Goal: Task Accomplishment & Management: Use online tool/utility

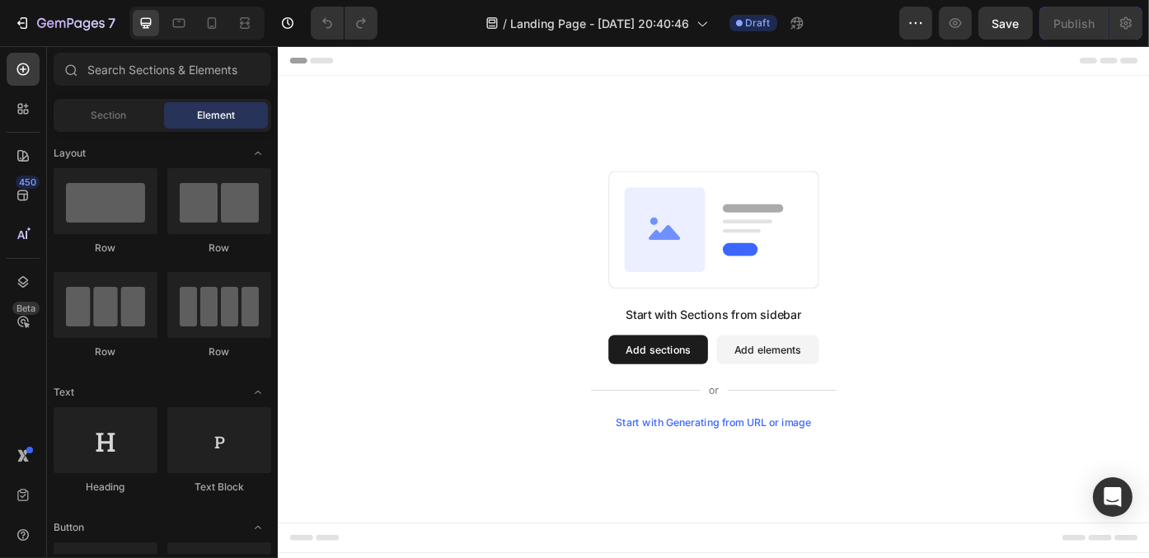
click at [728, 396] on button "Add sections" at bounding box center [708, 390] width 113 height 33
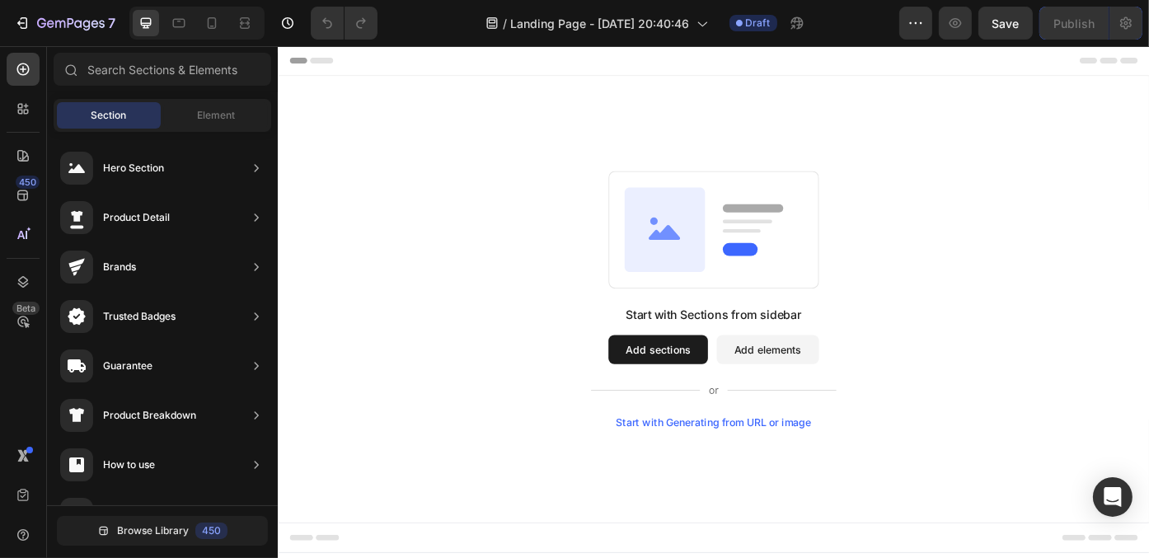
click at [327, 67] on span "Header" at bounding box center [326, 62] width 36 height 16
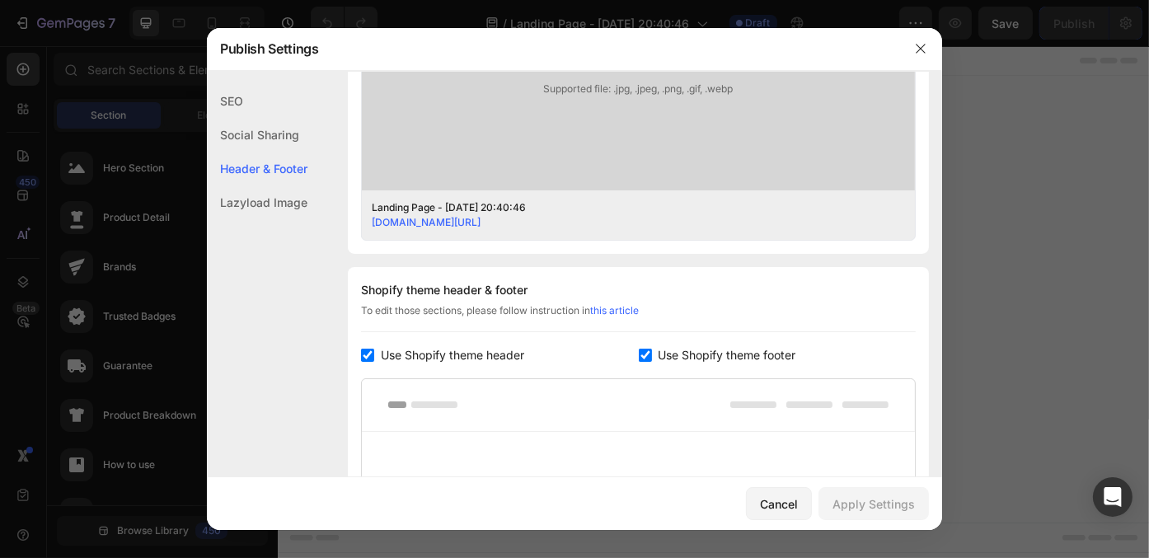
scroll to position [770, 0]
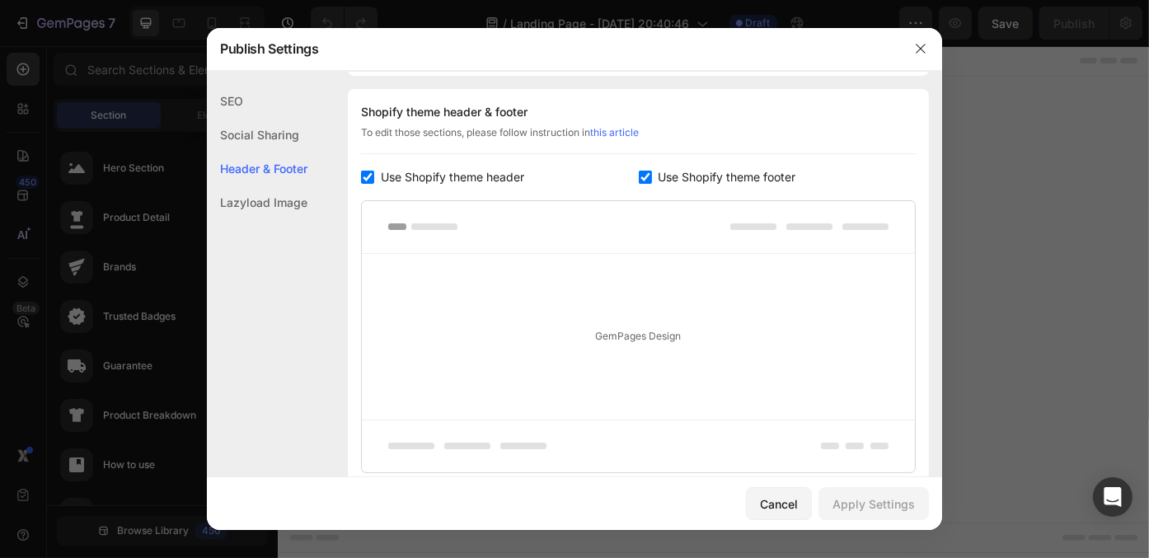
click at [371, 172] on input "checkbox" at bounding box center [367, 177] width 13 height 13
checkbox input "false"
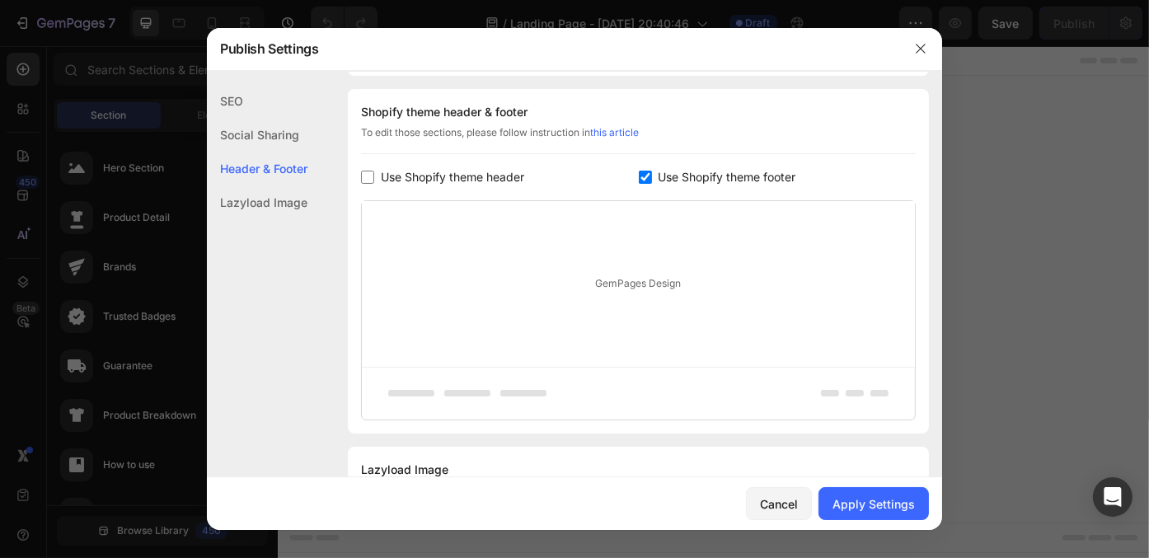
click at [652, 179] on label "Use Shopify theme footer" at bounding box center [724, 177] width 144 height 20
checkbox input "false"
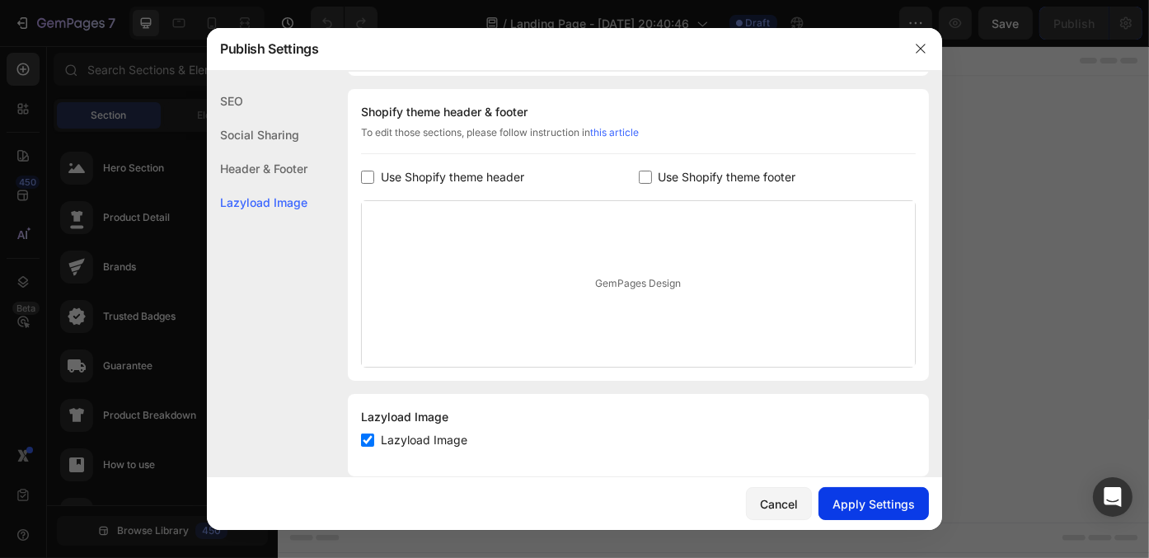
click at [898, 511] on div "Apply Settings" at bounding box center [873, 503] width 82 height 17
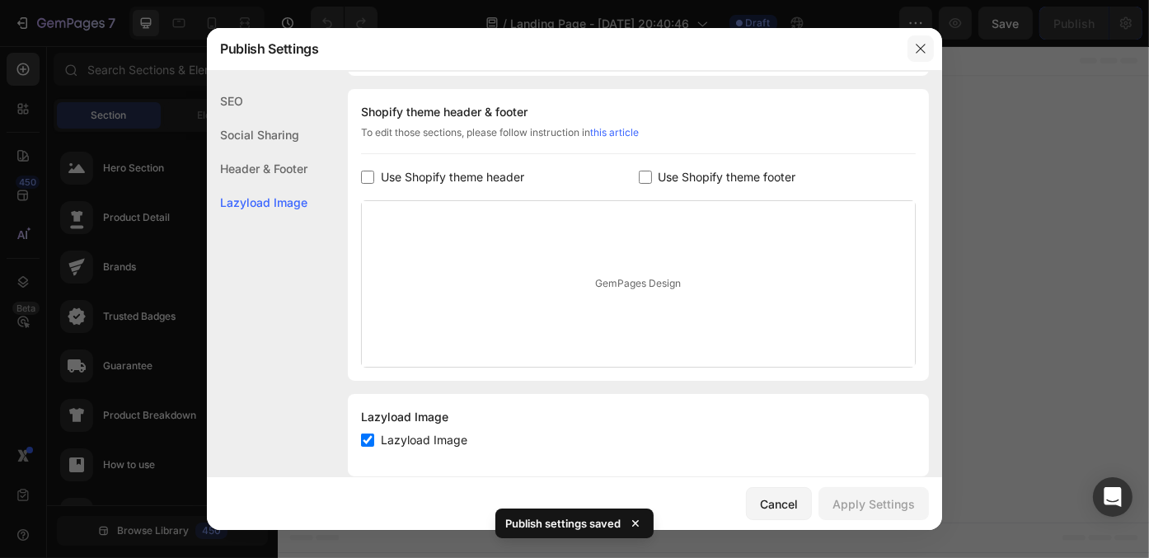
click at [916, 45] on icon "button" at bounding box center [920, 48] width 13 height 13
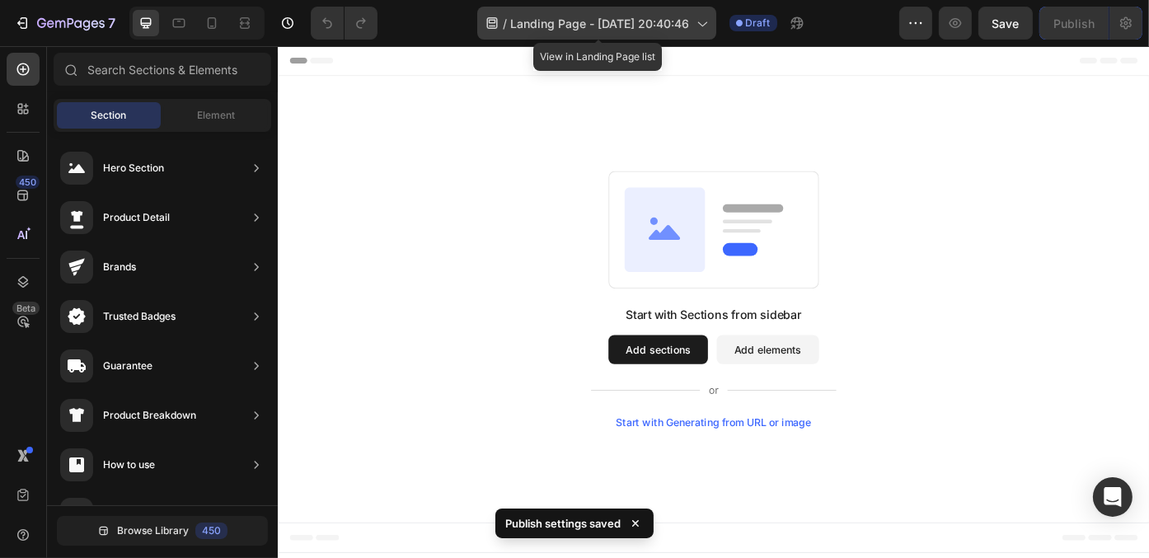
click at [640, 12] on div "/ Landing Page - [DATE] 20:40:46" at bounding box center [596, 23] width 239 height 33
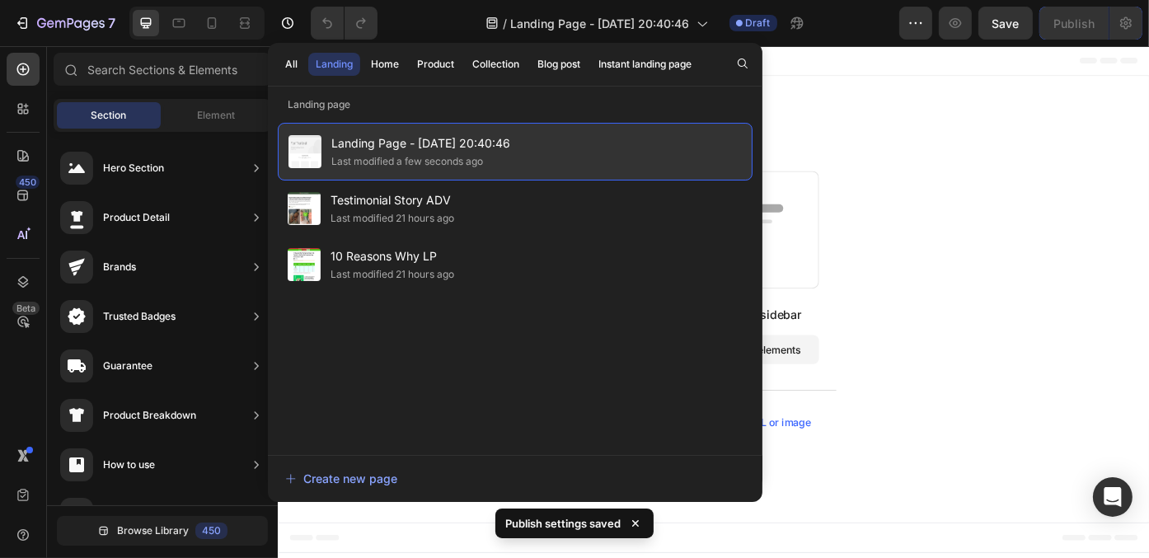
click at [419, 137] on span "Landing Page - [DATE] 20:40:46" at bounding box center [420, 143] width 179 height 20
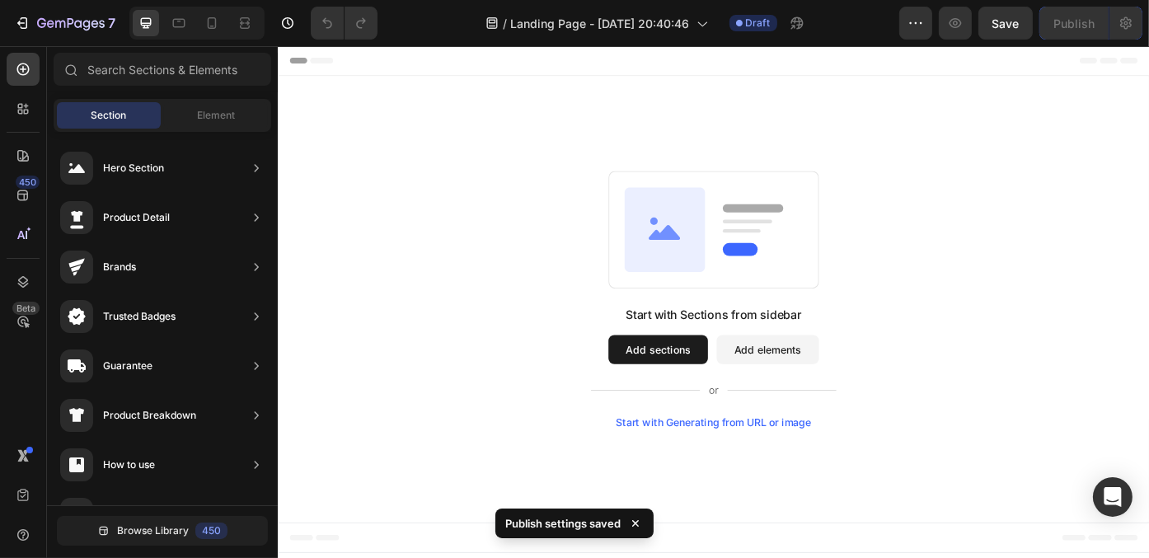
drag, startPoint x: 696, startPoint y: 183, endPoint x: 649, endPoint y: 112, distance: 85.0
click at [621, 183] on div "Start with Sections from sidebar Add sections Add elements Start with Generatin…" at bounding box center [771, 333] width 989 height 507
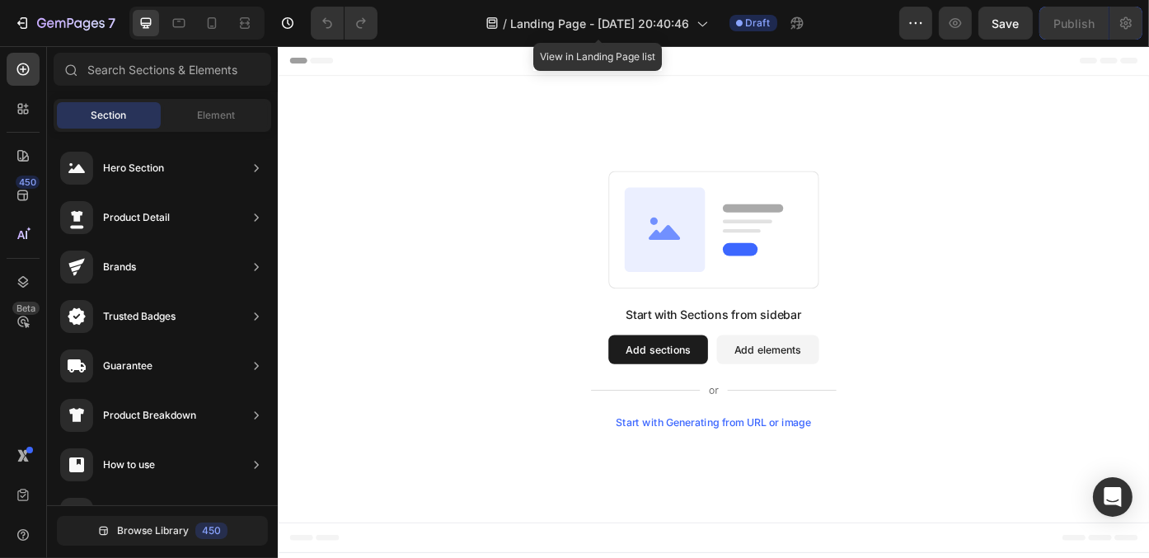
drag, startPoint x: 926, startPoint y: 69, endPoint x: 634, endPoint y: 87, distance: 293.1
click at [622, 98] on div "Start with Sections from sidebar Add sections Add elements Start with Generatin…" at bounding box center [771, 333] width 989 height 507
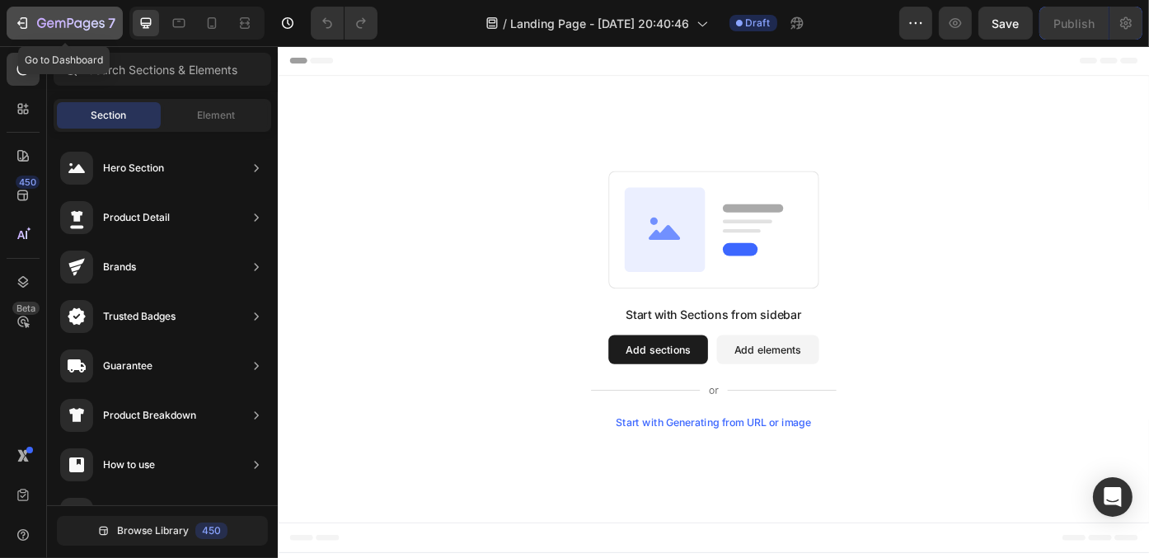
click at [15, 15] on icon "button" at bounding box center [22, 23] width 16 height 16
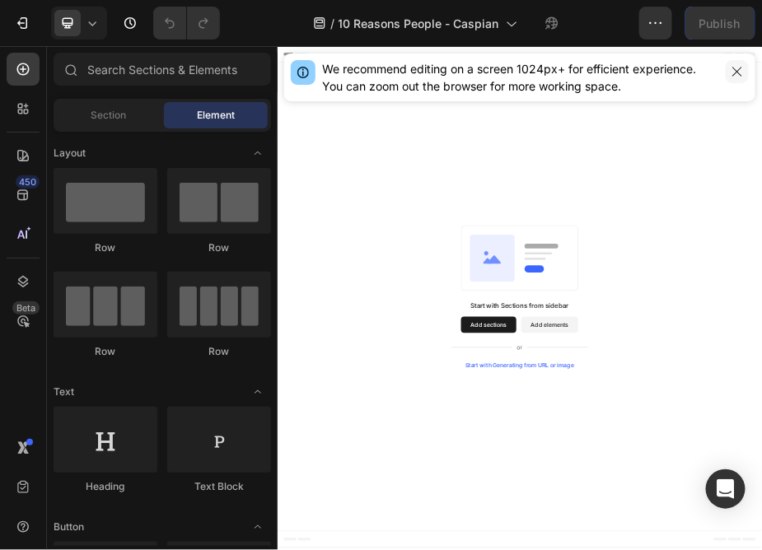
click at [742, 73] on icon "button" at bounding box center [737, 71] width 13 height 13
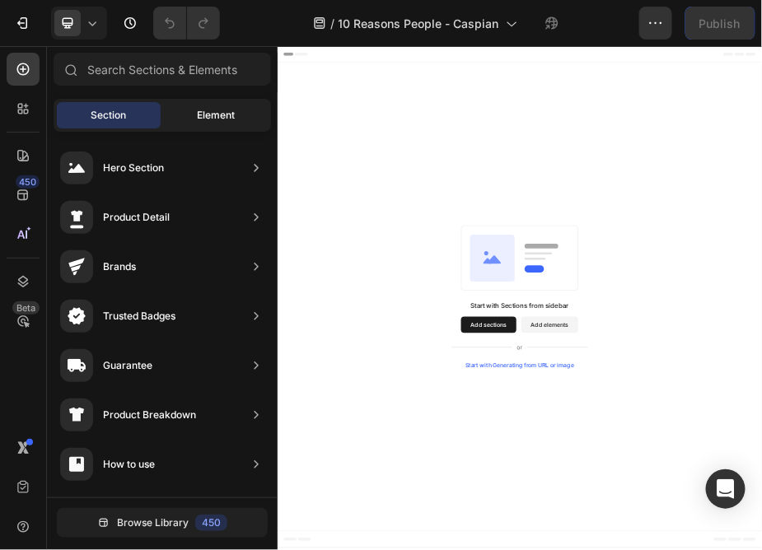
click at [197, 117] on span "Element" at bounding box center [216, 115] width 38 height 15
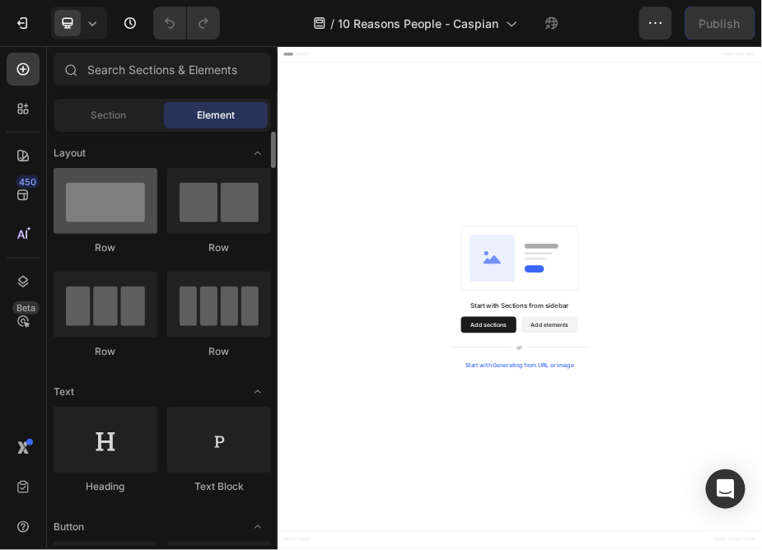
click at [115, 209] on div at bounding box center [106, 201] width 104 height 66
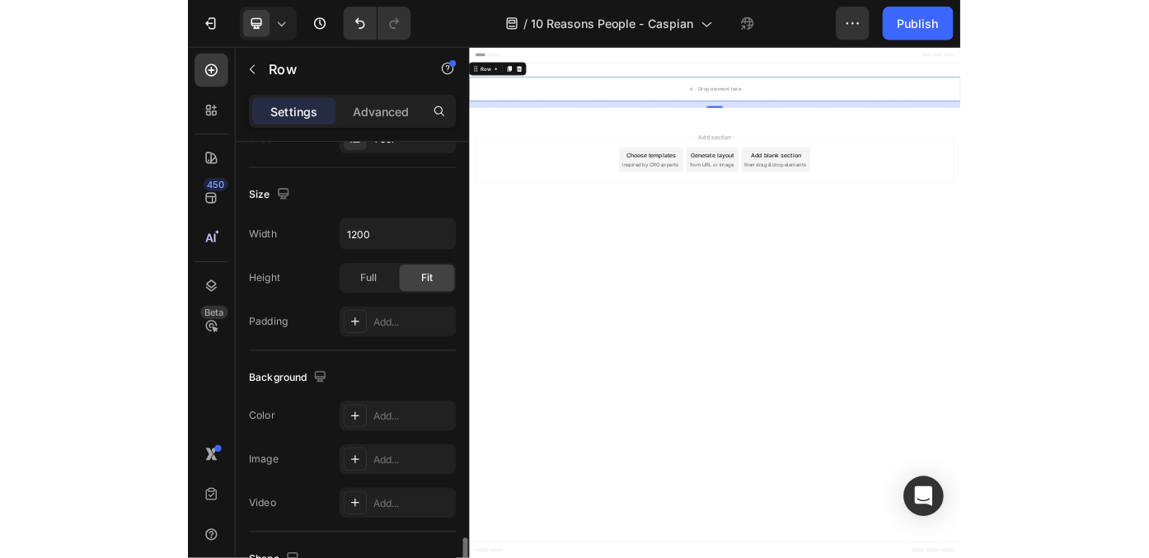
scroll to position [494, 0]
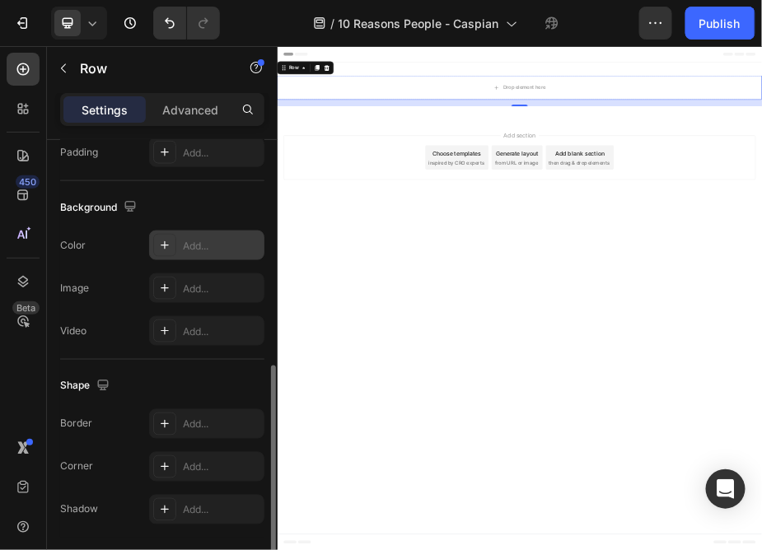
click at [228, 251] on div "Add..." at bounding box center [206, 246] width 115 height 30
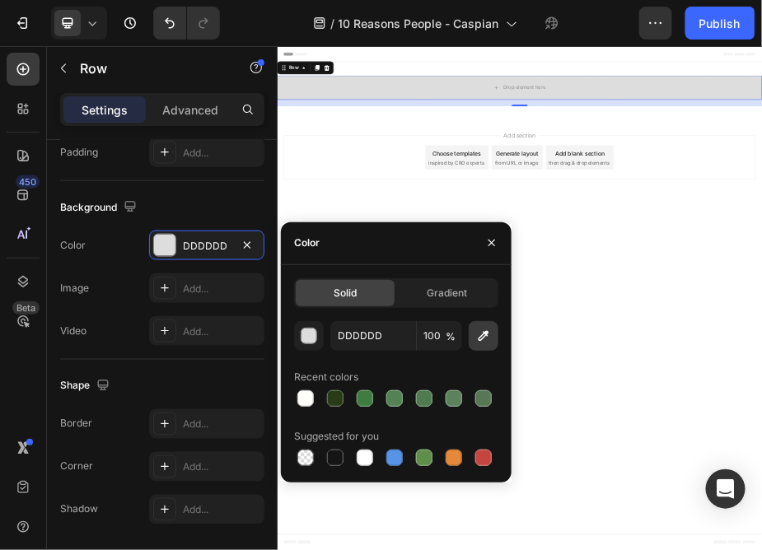
click at [482, 337] on icon "button" at bounding box center [483, 336] width 16 height 16
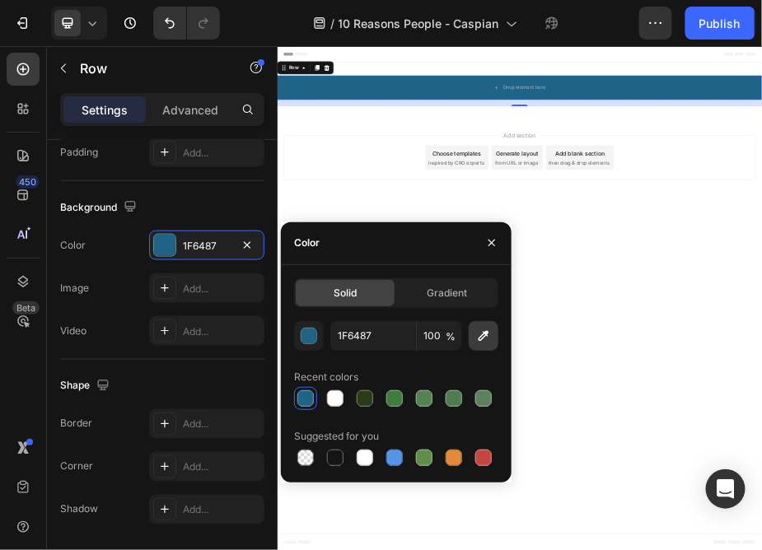
click at [479, 336] on icon "button" at bounding box center [483, 336] width 16 height 16
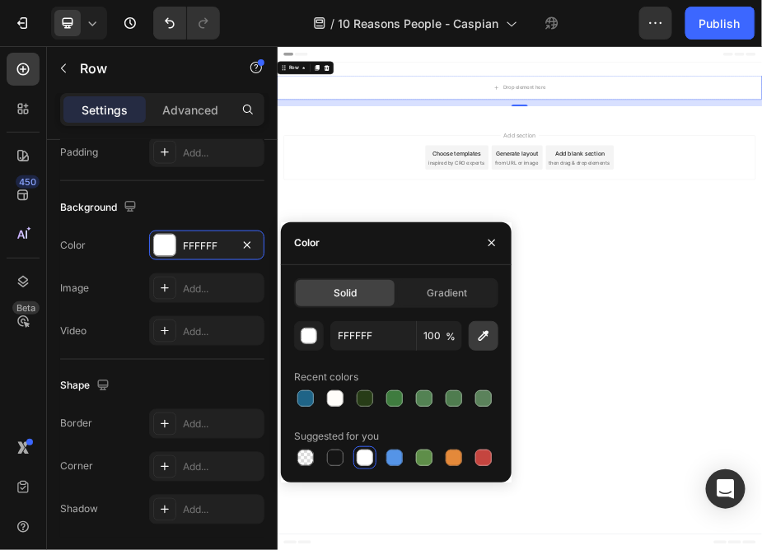
click at [484, 335] on icon "button" at bounding box center [483, 336] width 16 height 16
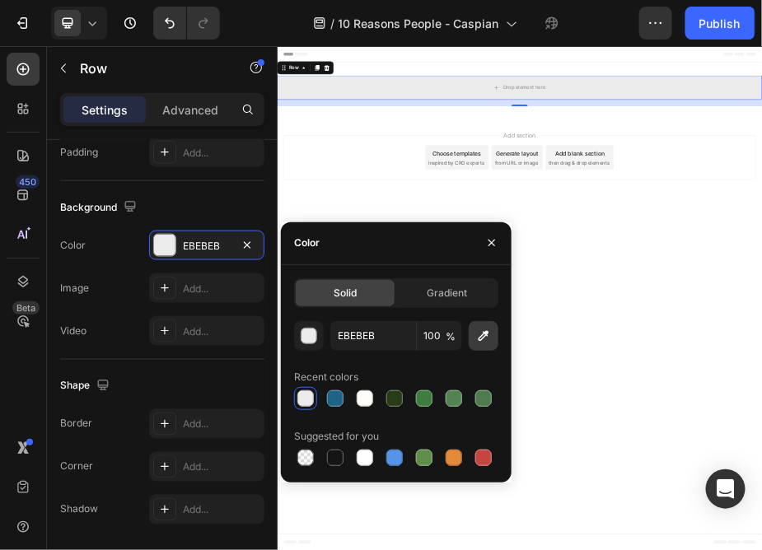
click at [484, 338] on icon "button" at bounding box center [483, 336] width 16 height 16
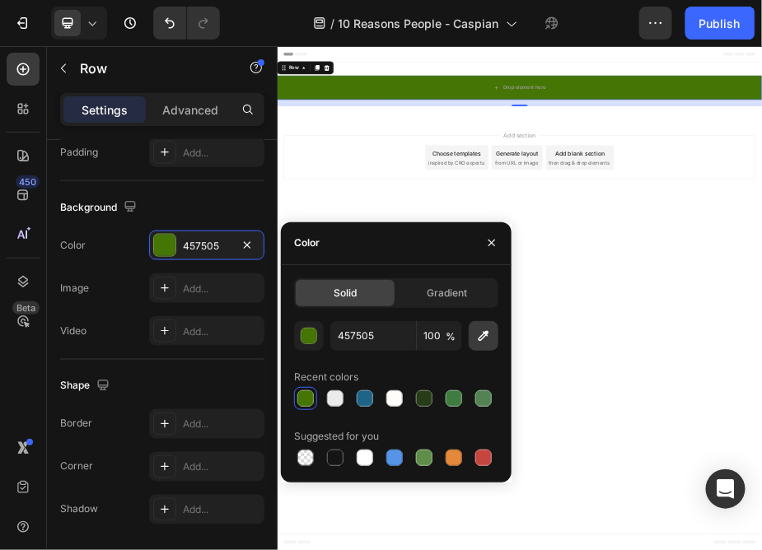
click at [482, 340] on icon "button" at bounding box center [484, 335] width 11 height 11
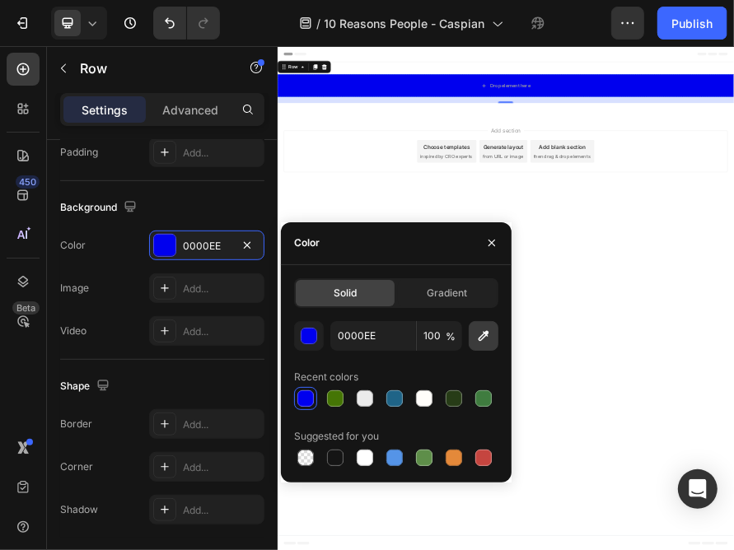
click at [489, 334] on icon "button" at bounding box center [483, 336] width 16 height 16
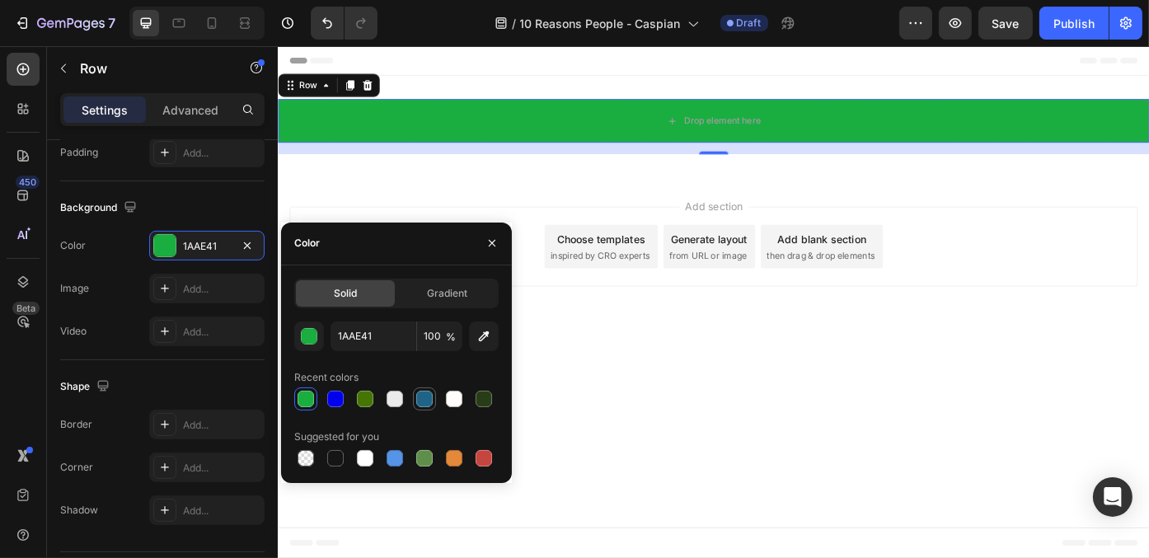
click at [421, 396] on div at bounding box center [424, 399] width 16 height 16
type input "1F6487"
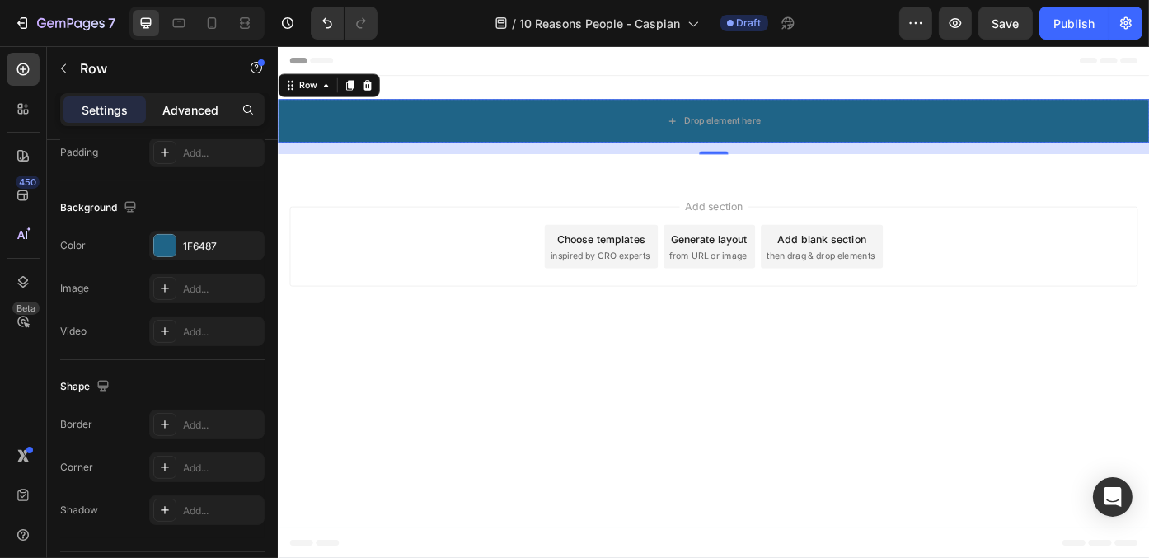
click at [178, 99] on div "Advanced" at bounding box center [190, 109] width 82 height 26
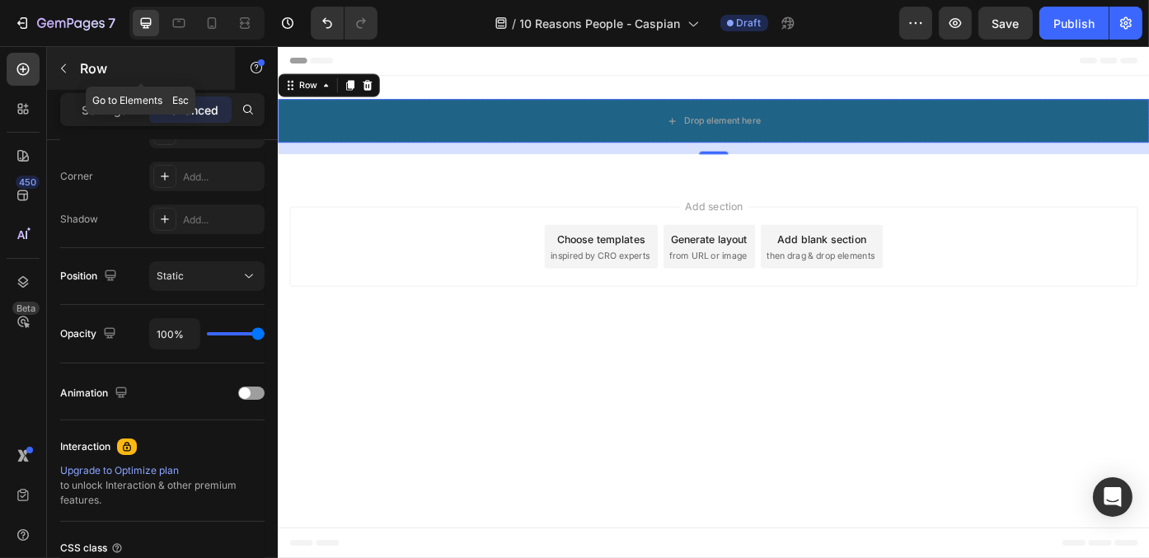
click at [77, 65] on div "Row" at bounding box center [141, 68] width 188 height 43
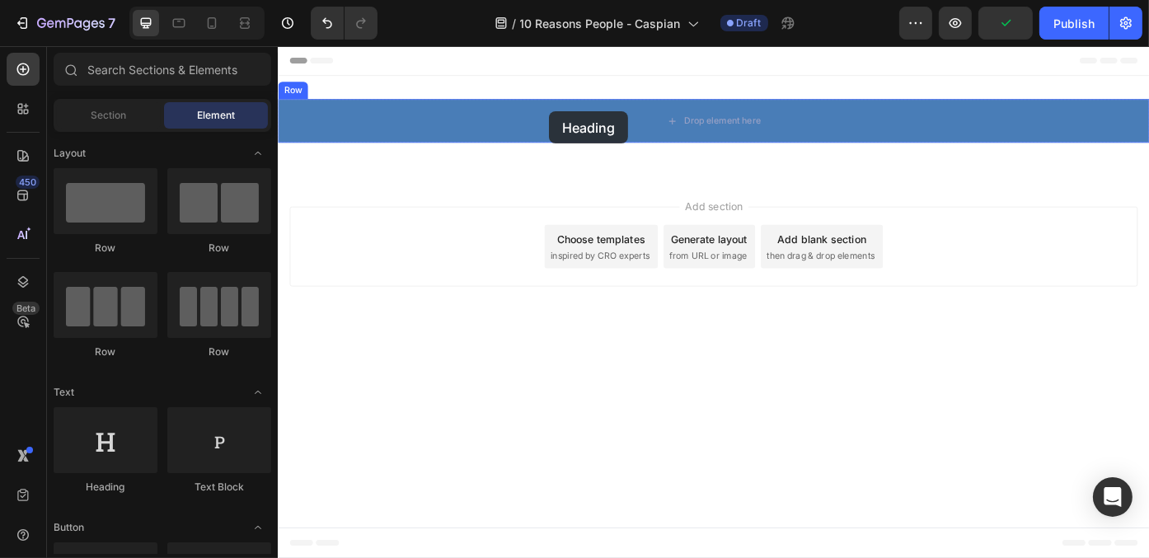
drag, startPoint x: 405, startPoint y: 499, endPoint x: 584, endPoint y: 120, distance: 418.4
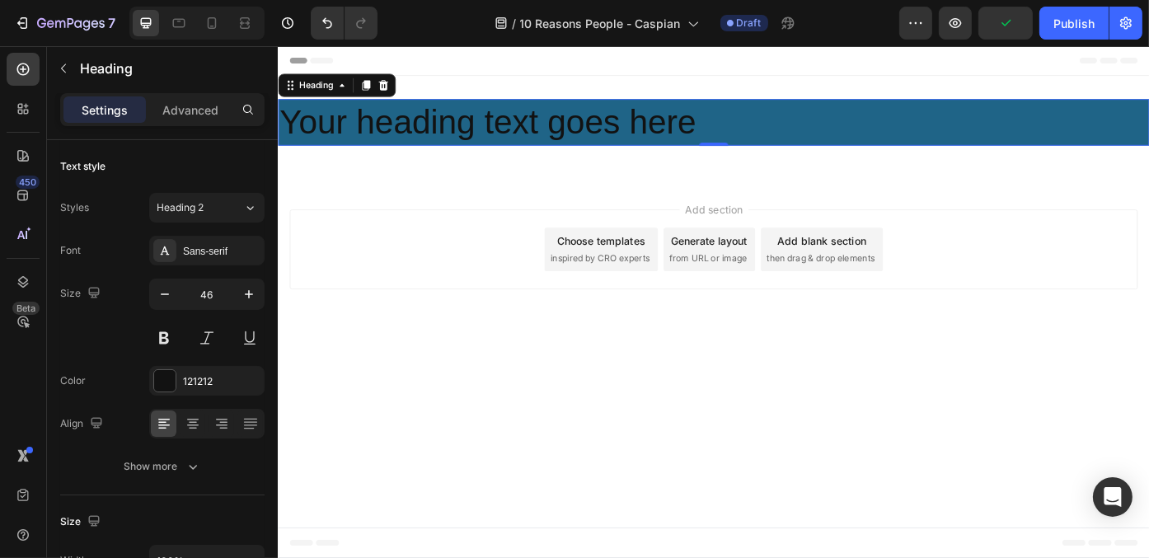
click at [568, 117] on h2 "Your heading text goes here" at bounding box center [771, 132] width 989 height 53
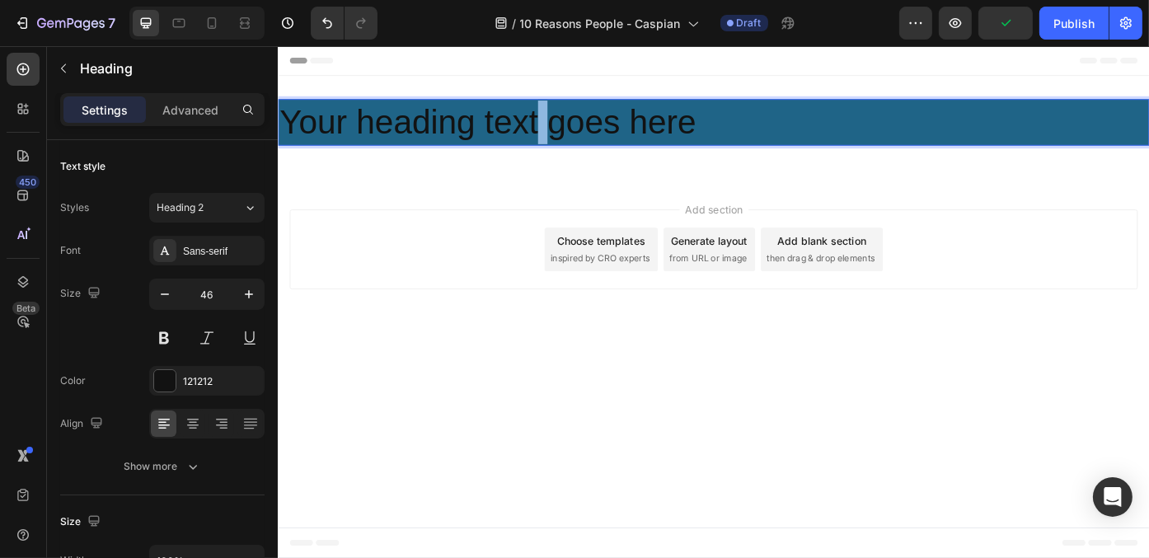
click at [568, 117] on p "Your heading text goes here" at bounding box center [772, 132] width 986 height 49
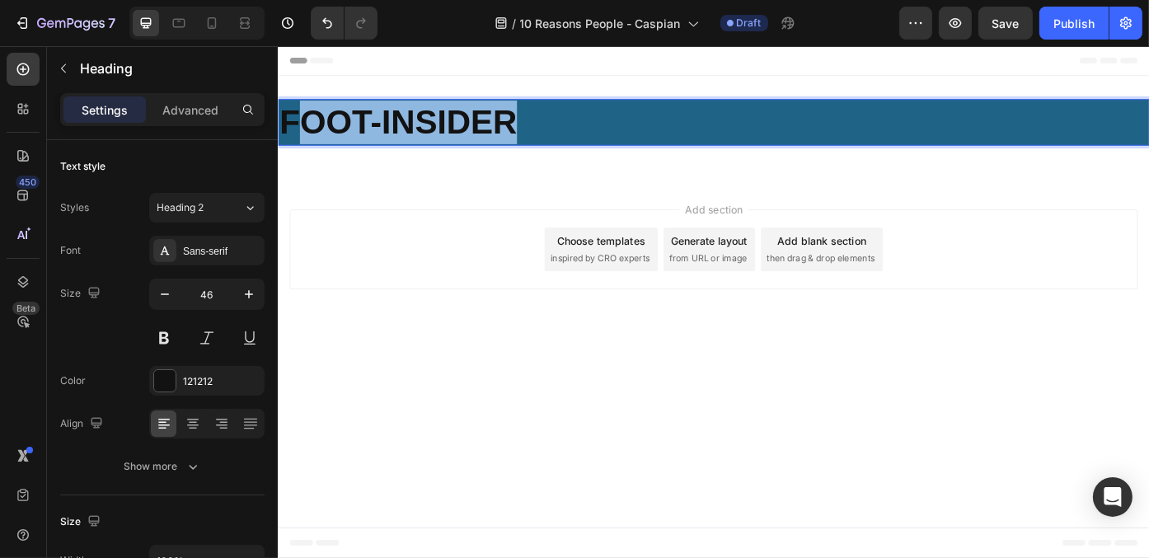
drag, startPoint x: 642, startPoint y: 119, endPoint x: 308, endPoint y: 119, distance: 333.7
click at [308, 119] on p "FOOT-INSIDER" at bounding box center [772, 132] width 986 height 49
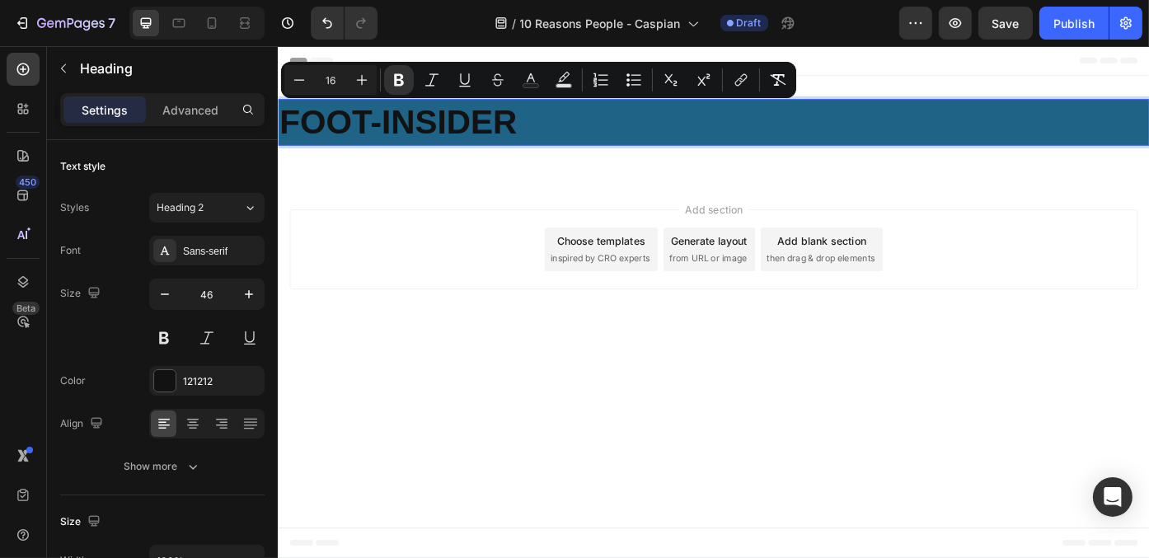
click at [447, 371] on body "Header FOOT-INSIDER Heading 0 Row Section 1 Root Start with Sections from sideb…" at bounding box center [771, 336] width 989 height 581
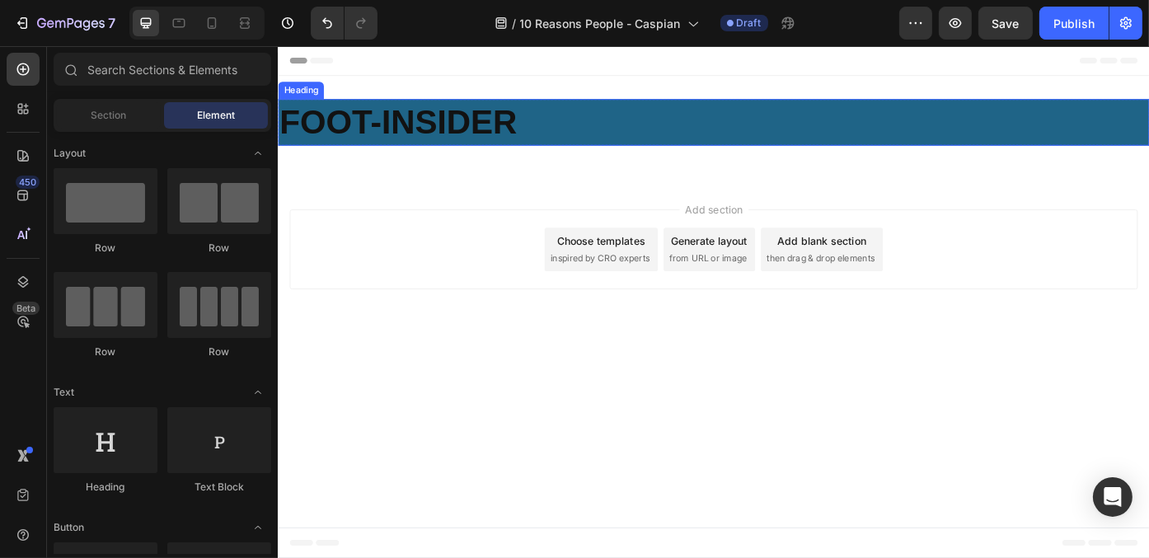
click at [639, 126] on p "⁠⁠⁠⁠⁠⁠⁠ FOOT-INSIDER" at bounding box center [772, 132] width 986 height 49
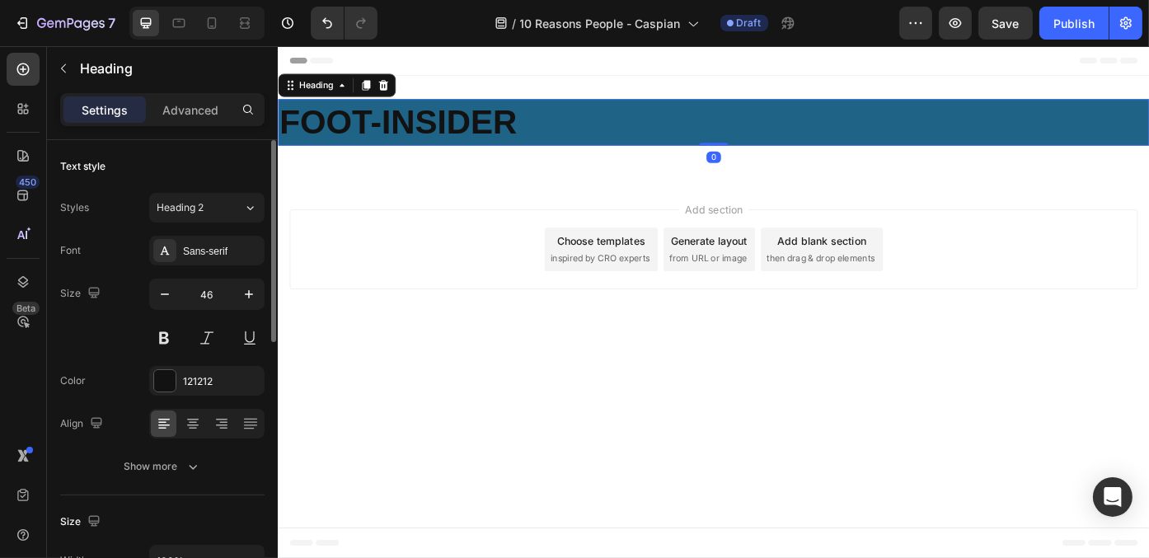
scroll to position [82, 0]
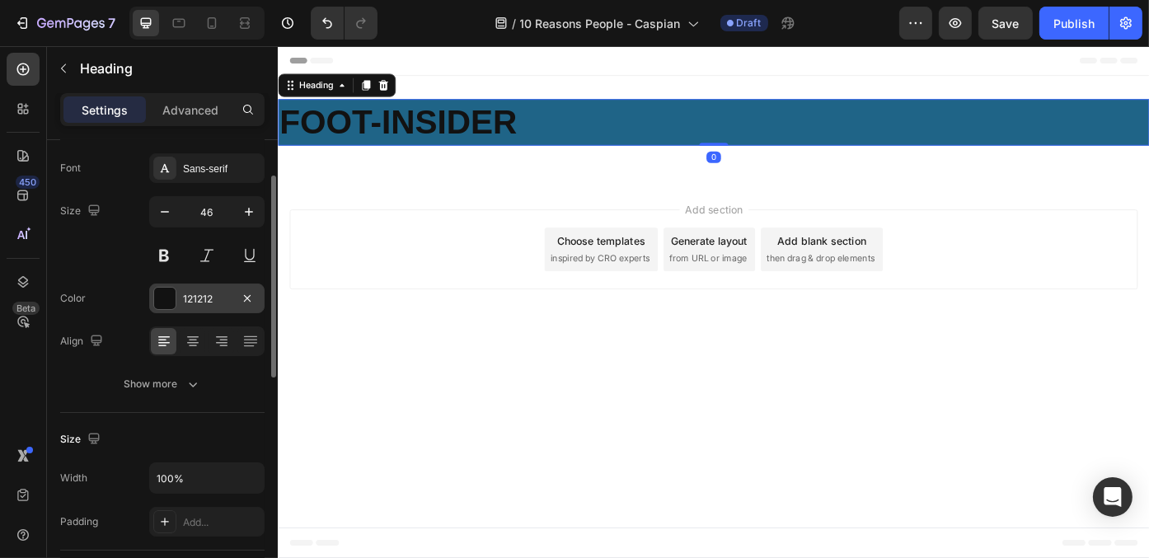
click at [208, 294] on div "121212" at bounding box center [207, 299] width 48 height 15
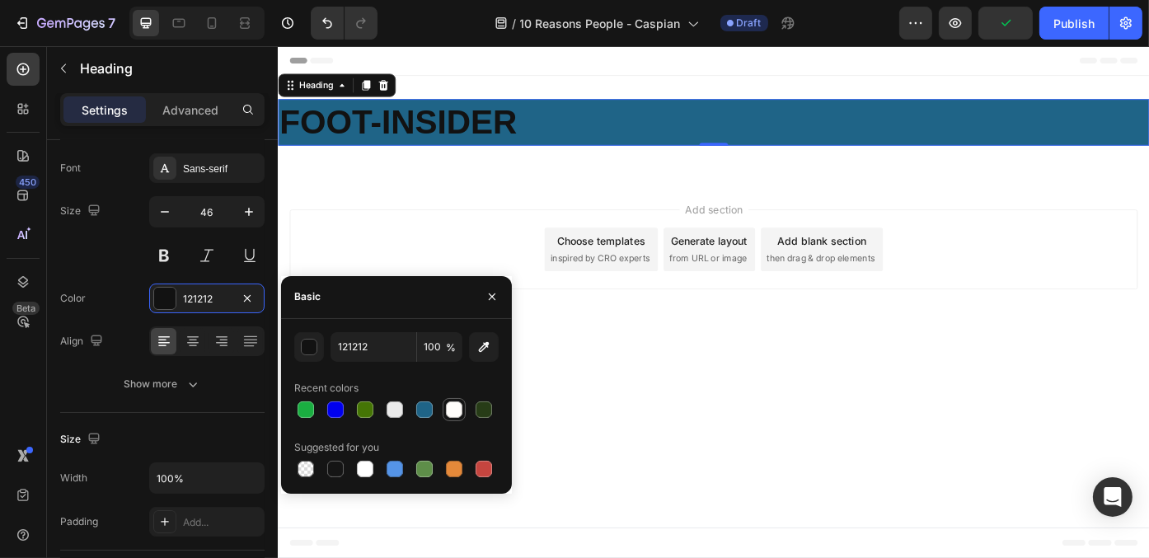
click at [457, 407] on div at bounding box center [454, 409] width 16 height 16
type input "FFFDFA"
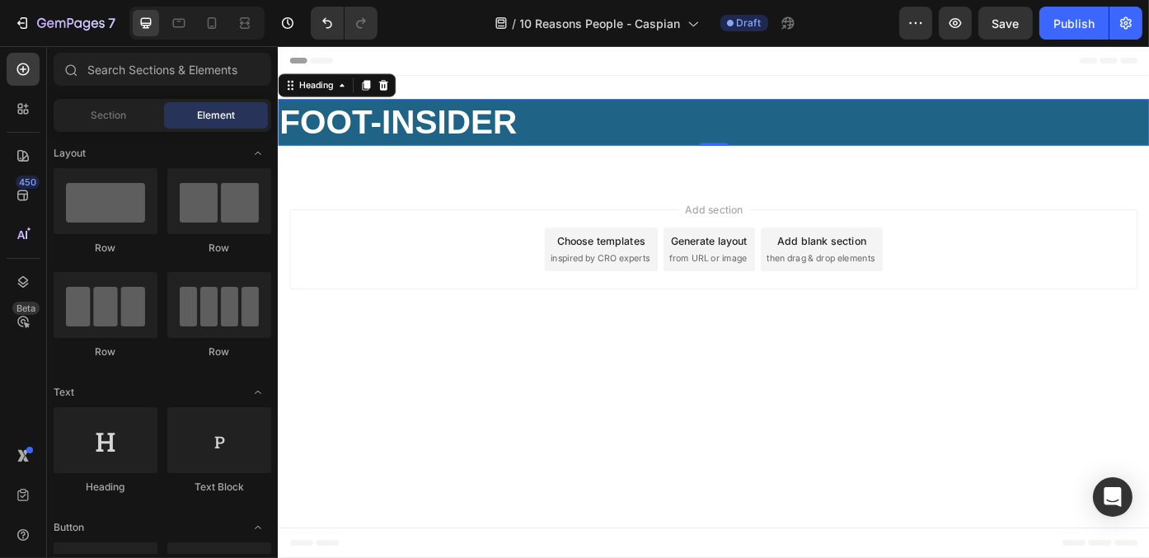
click at [681, 416] on body "Header ⁠⁠⁠⁠⁠⁠⁠ FOOT-INSIDER Heading 0 Row Section 1 Root Start with Sections fr…" at bounding box center [771, 336] width 989 height 581
click at [412, 137] on strong "FOOT-INSIDER" at bounding box center [413, 131] width 269 height 43
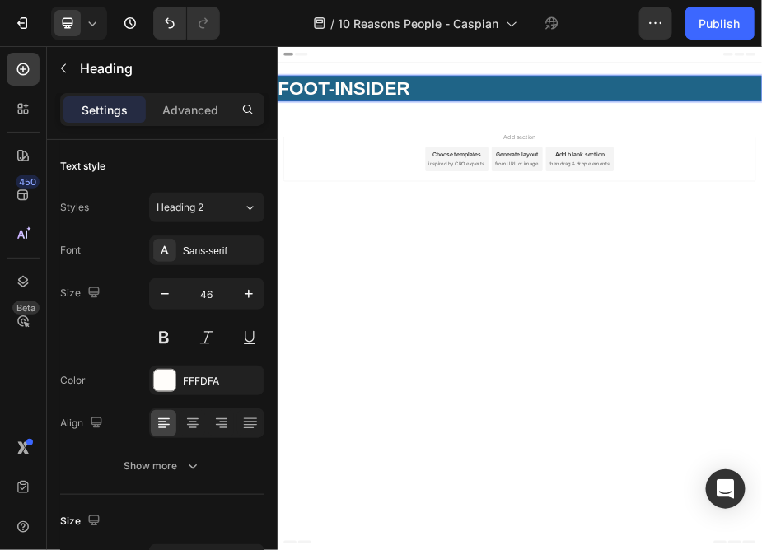
click at [761, 126] on p "FOOT-INSIDER" at bounding box center [772, 131] width 986 height 49
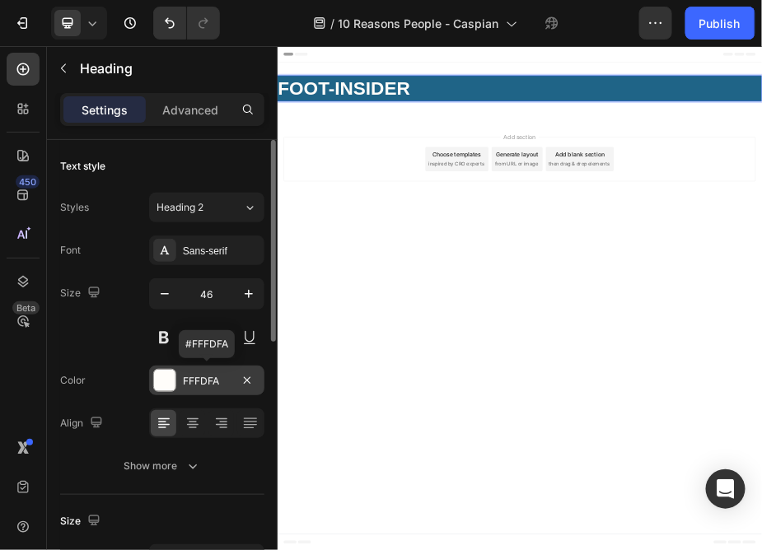
click at [177, 379] on div "FFFDFA" at bounding box center [206, 381] width 115 height 30
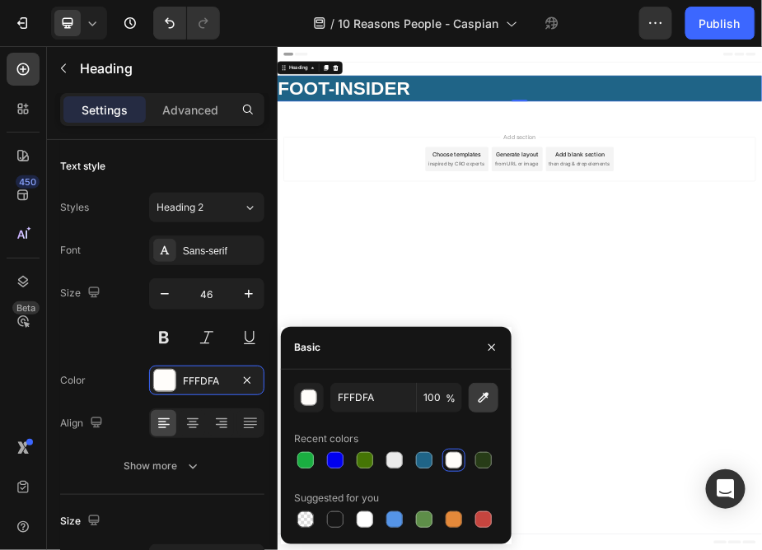
click at [485, 396] on icon "button" at bounding box center [483, 398] width 16 height 16
type input "FFFFFF"
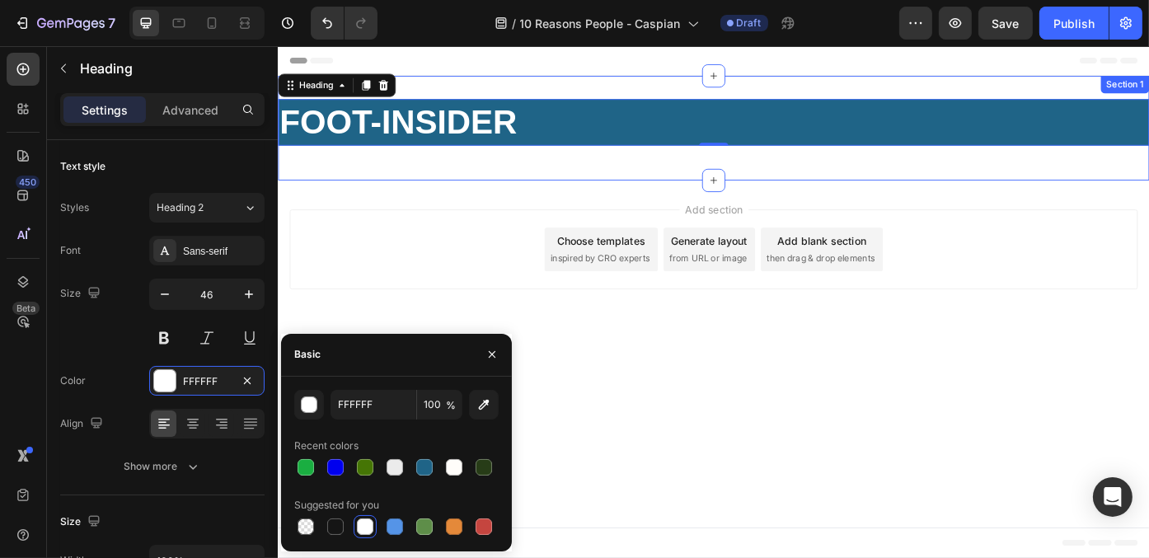
click at [874, 194] on div "⁠⁠⁠⁠⁠⁠⁠ FOOT-INSIDER Heading 0 Row Section 1" at bounding box center [771, 139] width 989 height 119
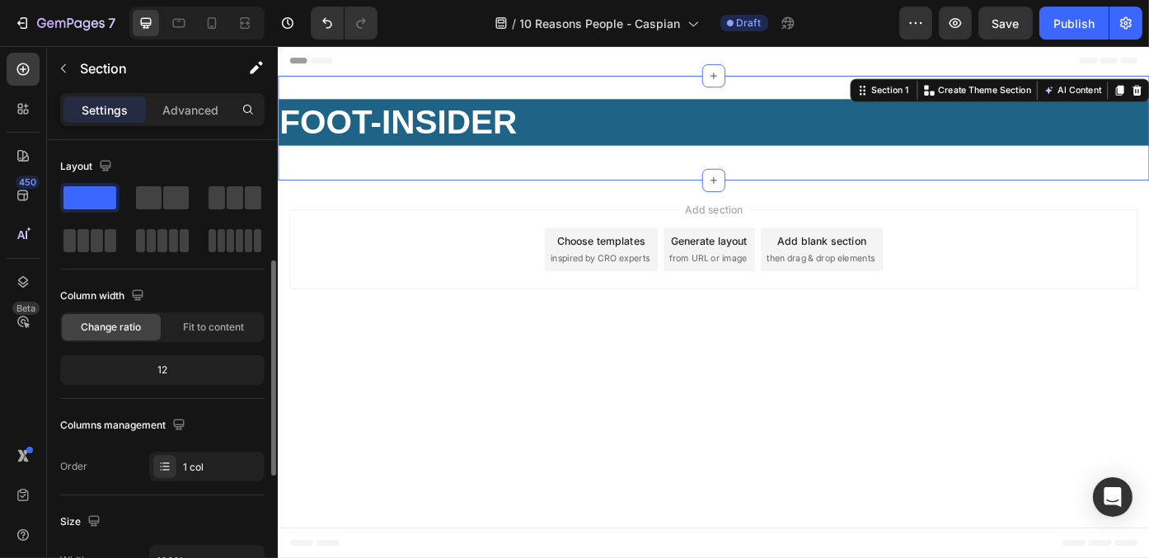
scroll to position [165, 0]
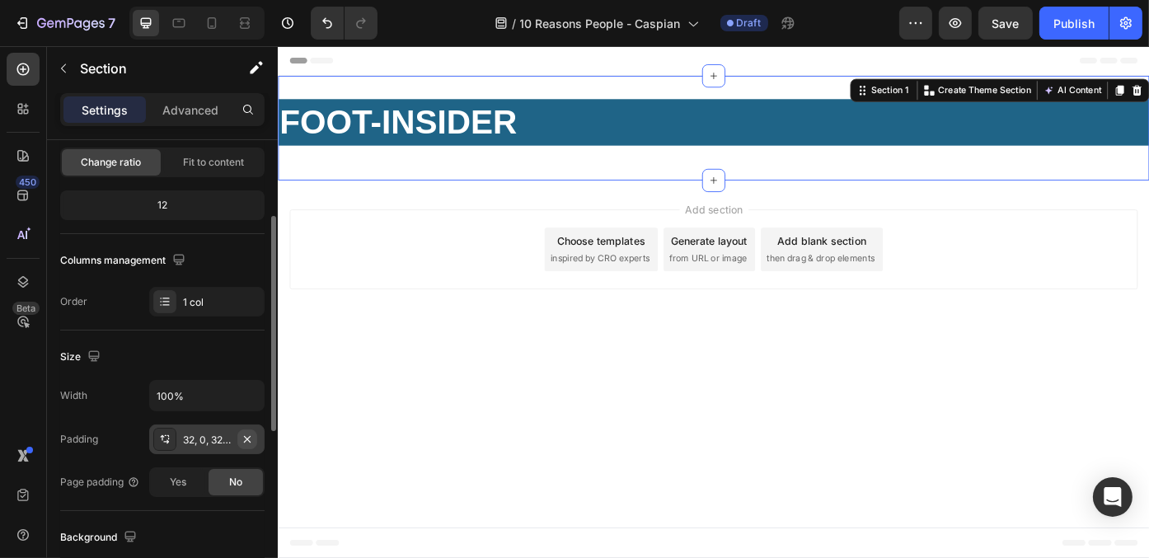
click at [245, 438] on icon "button" at bounding box center [247, 439] width 13 height 13
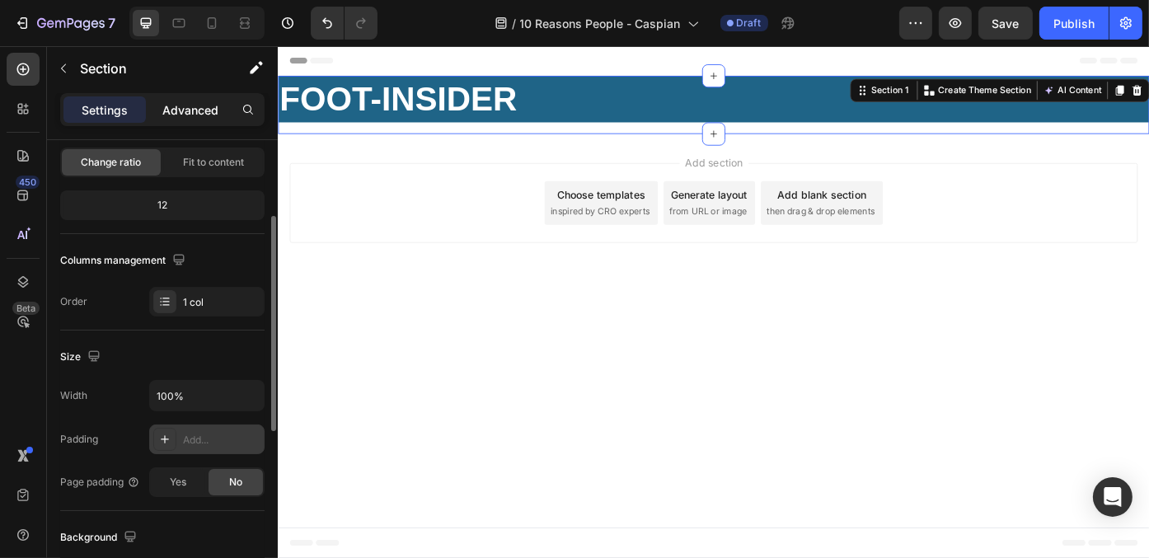
click at [215, 106] on p "Advanced" at bounding box center [190, 109] width 56 height 17
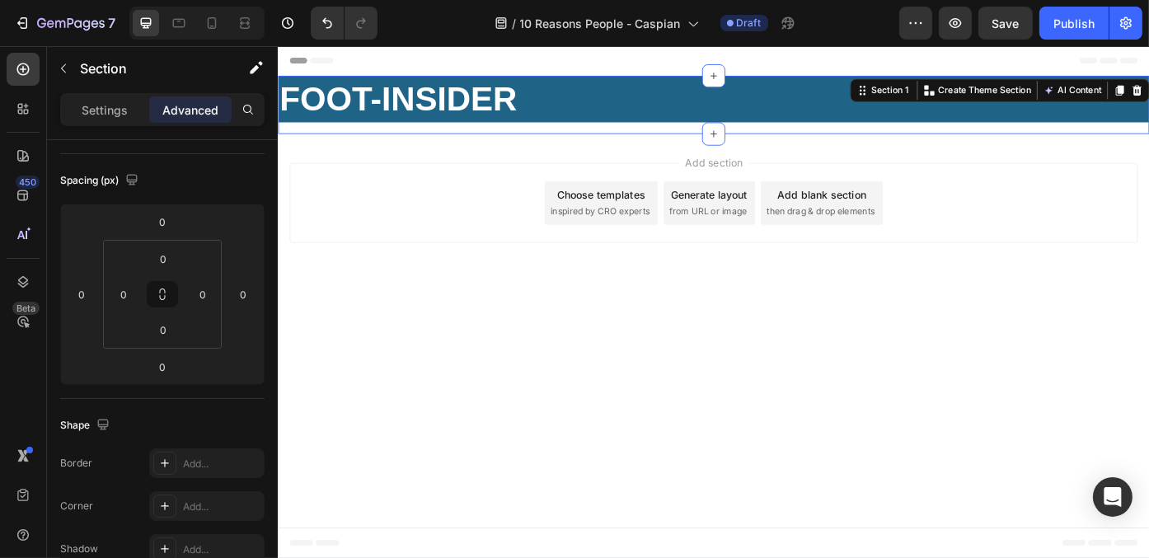
scroll to position [412, 0]
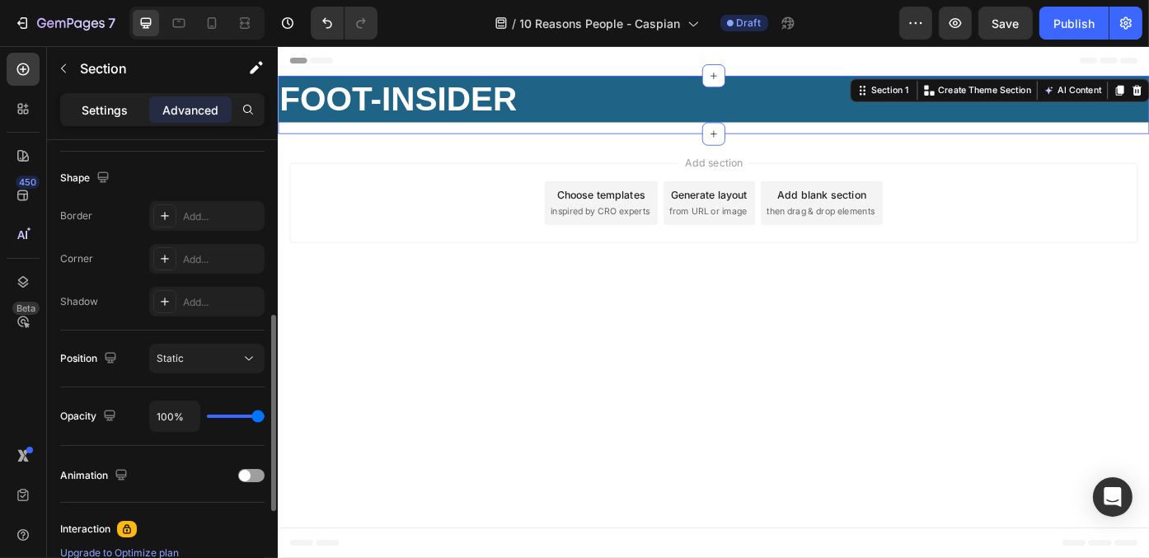
click at [99, 101] on p "Settings" at bounding box center [105, 109] width 46 height 17
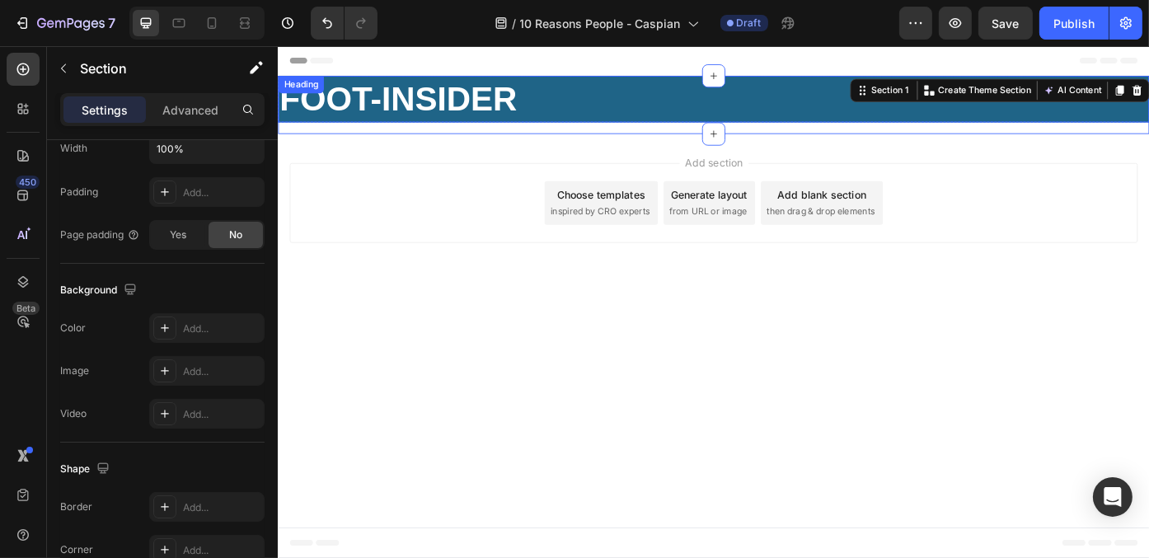
click at [658, 122] on p "⁠⁠⁠⁠⁠⁠⁠ FOOT-INSIDER" at bounding box center [772, 106] width 986 height 49
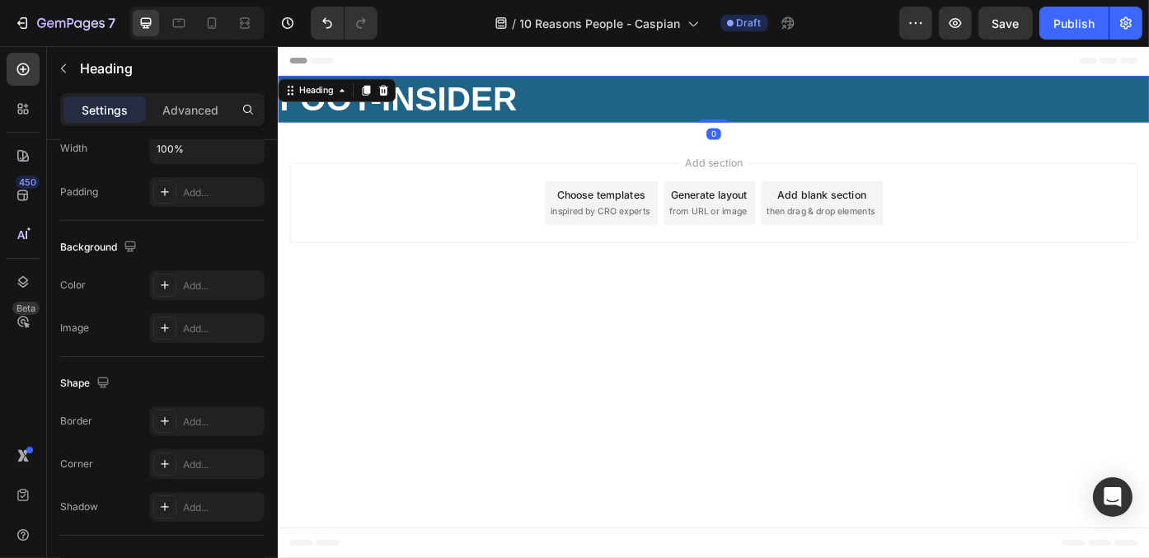
scroll to position [0, 0]
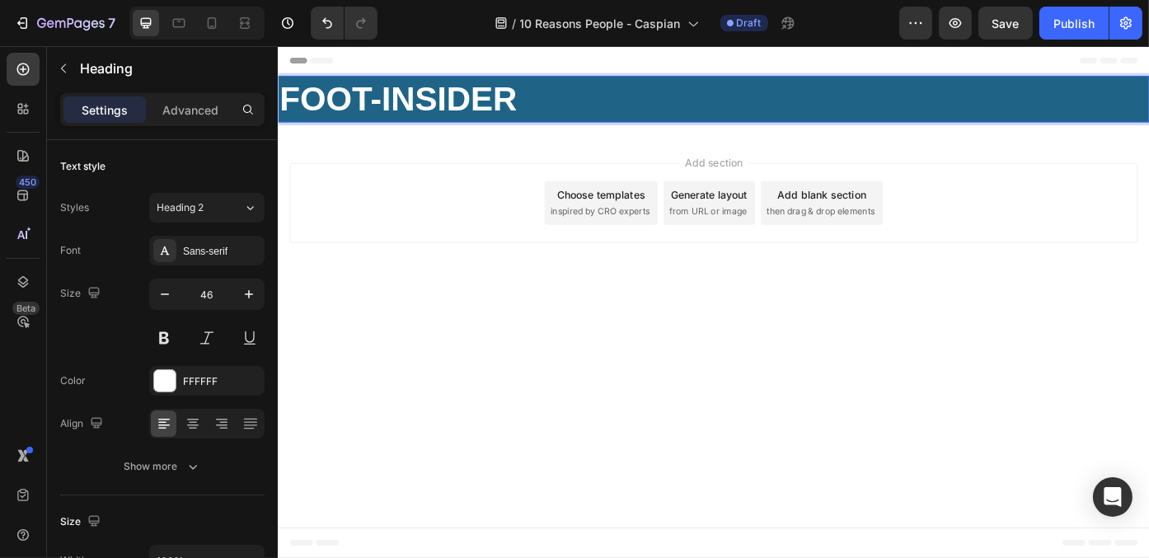
click at [813, 131] on h2 "FOOT-INSIDER" at bounding box center [771, 106] width 989 height 53
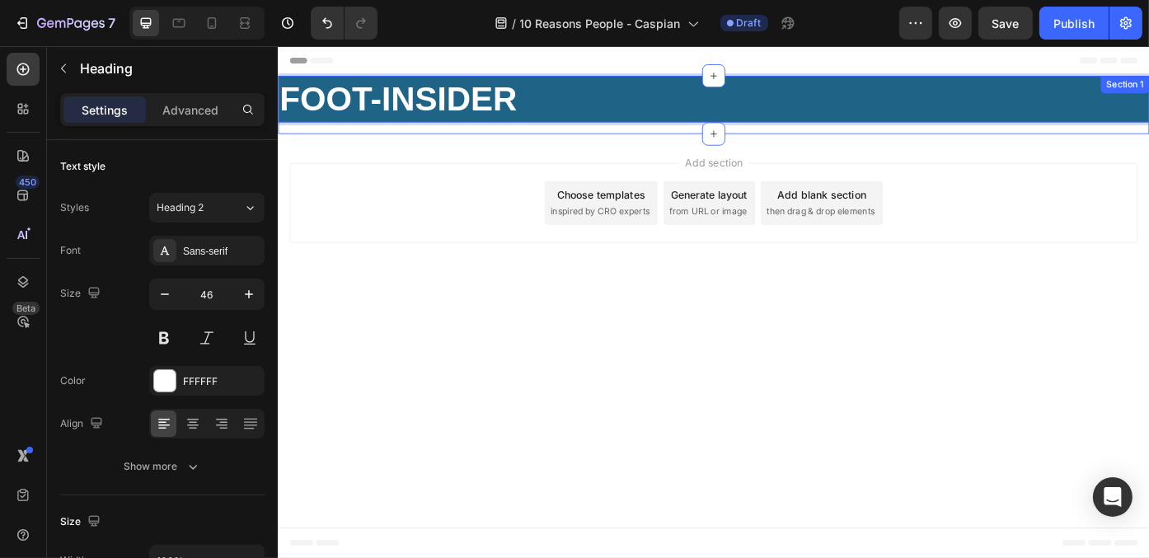
click at [818, 138] on div "FOOT-INSIDER Heading 0 Row" at bounding box center [771, 113] width 989 height 66
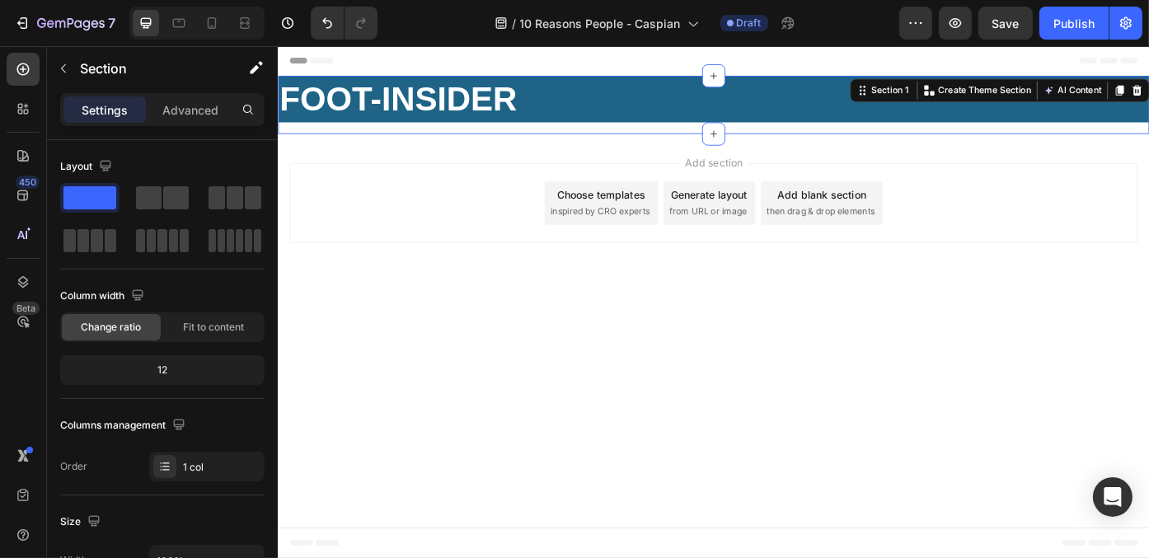
click at [830, 121] on p "⁠⁠⁠⁠⁠⁠⁠ FOOT-INSIDER" at bounding box center [772, 106] width 986 height 49
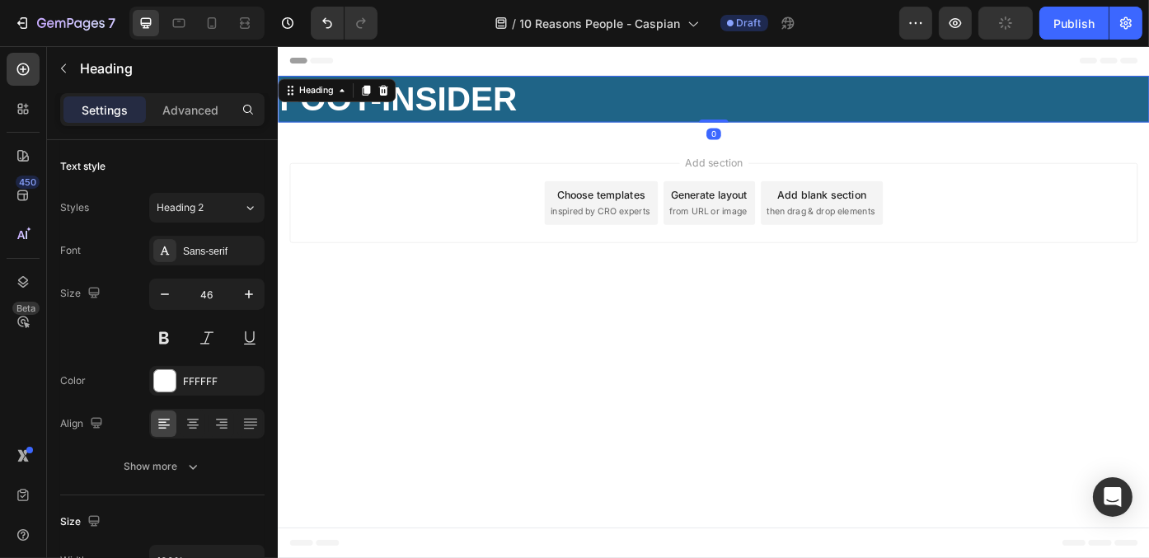
click at [326, 85] on div "Heading" at bounding box center [343, 96] width 133 height 26
click at [324, 92] on div "Heading" at bounding box center [319, 96] width 45 height 15
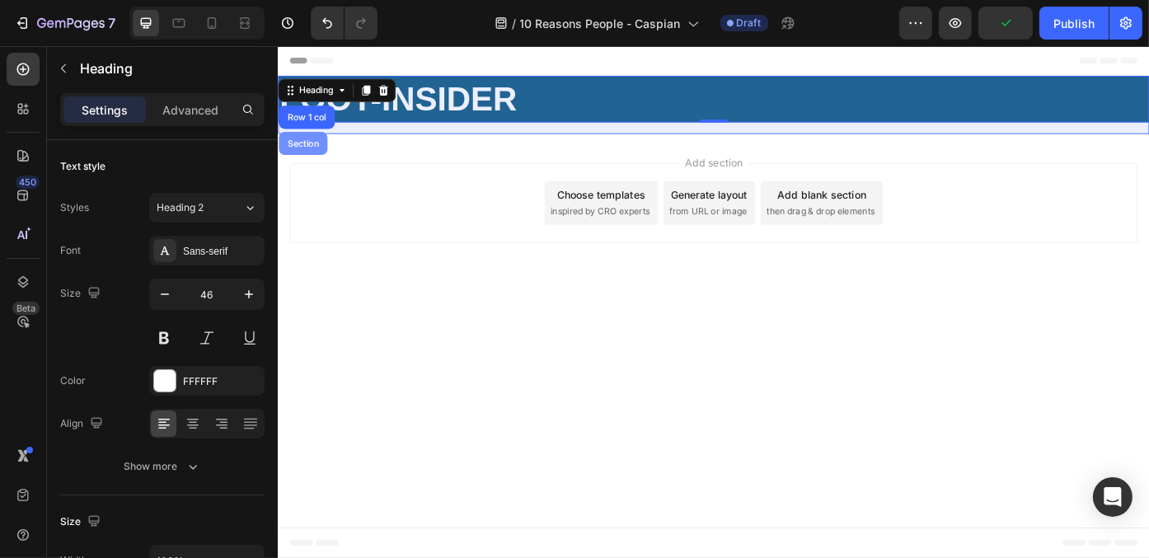
click at [312, 146] on div "Section" at bounding box center [305, 156] width 55 height 26
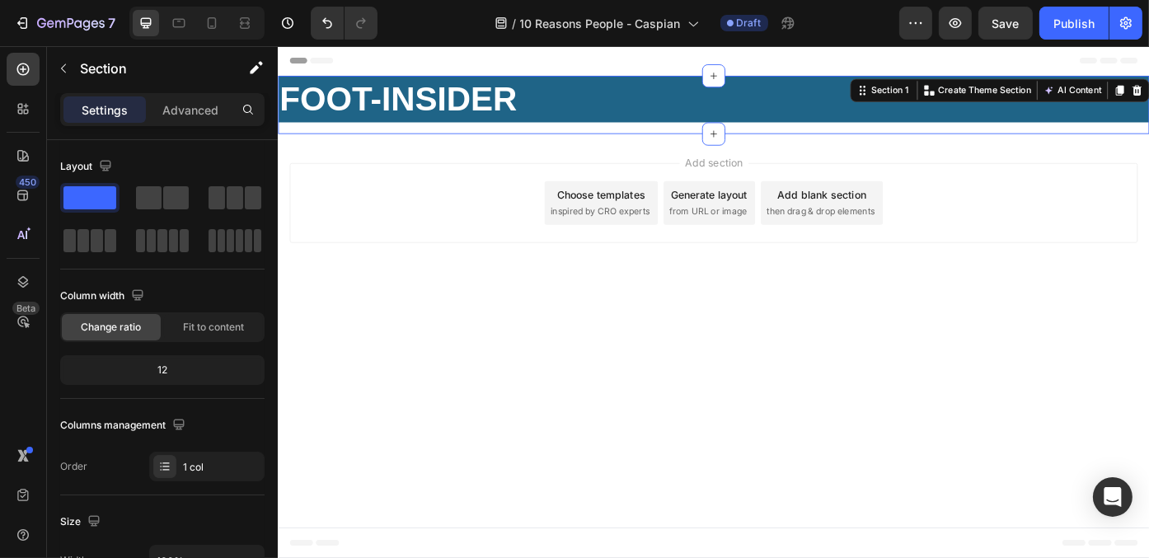
click at [436, 213] on div "Add section Choose templates inspired by CRO experts Generate layout from URL o…" at bounding box center [771, 224] width 962 height 91
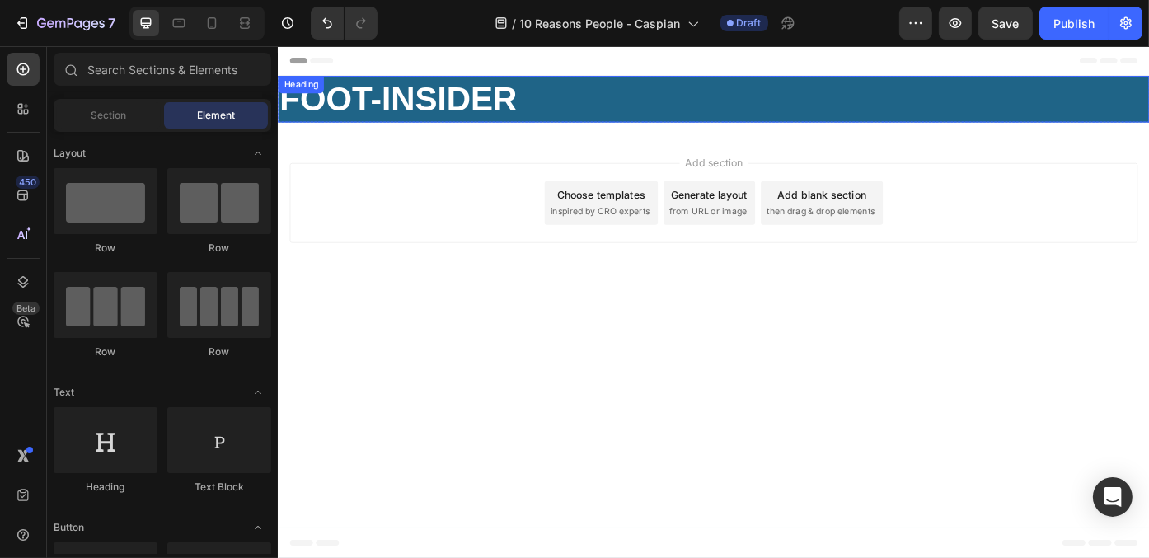
click at [722, 113] on p "⁠⁠⁠⁠⁠⁠⁠ FOOT-INSIDER" at bounding box center [772, 106] width 986 height 49
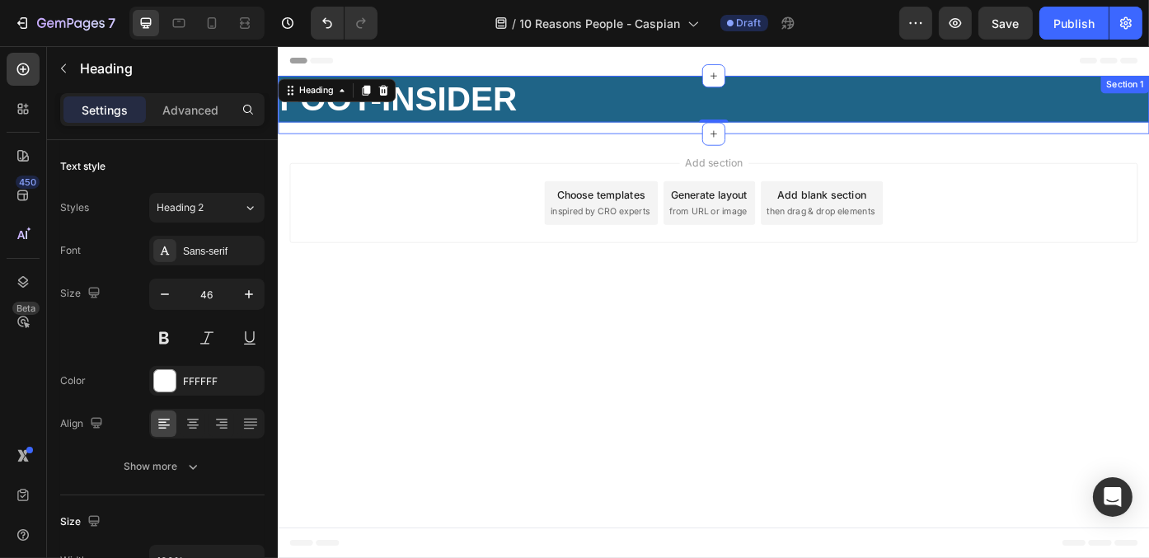
click at [733, 138] on div "⁠⁠⁠⁠⁠⁠⁠ FOOT-INSIDER Heading 0 Row" at bounding box center [771, 113] width 989 height 66
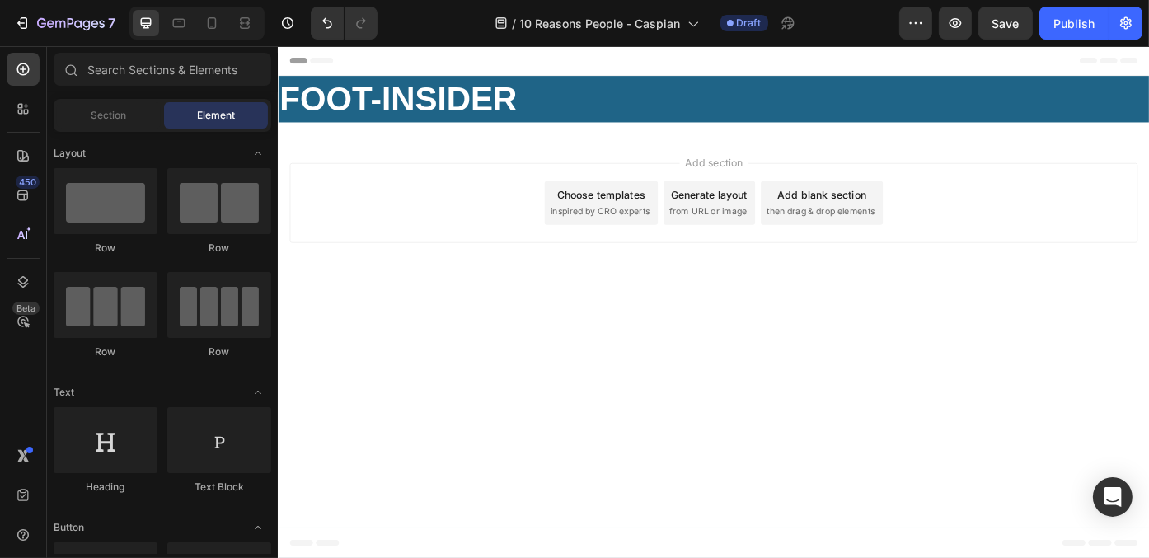
click at [554, 199] on div "Add section Choose templates inspired by CRO experts Generate layout from URL o…" at bounding box center [771, 224] width 962 height 91
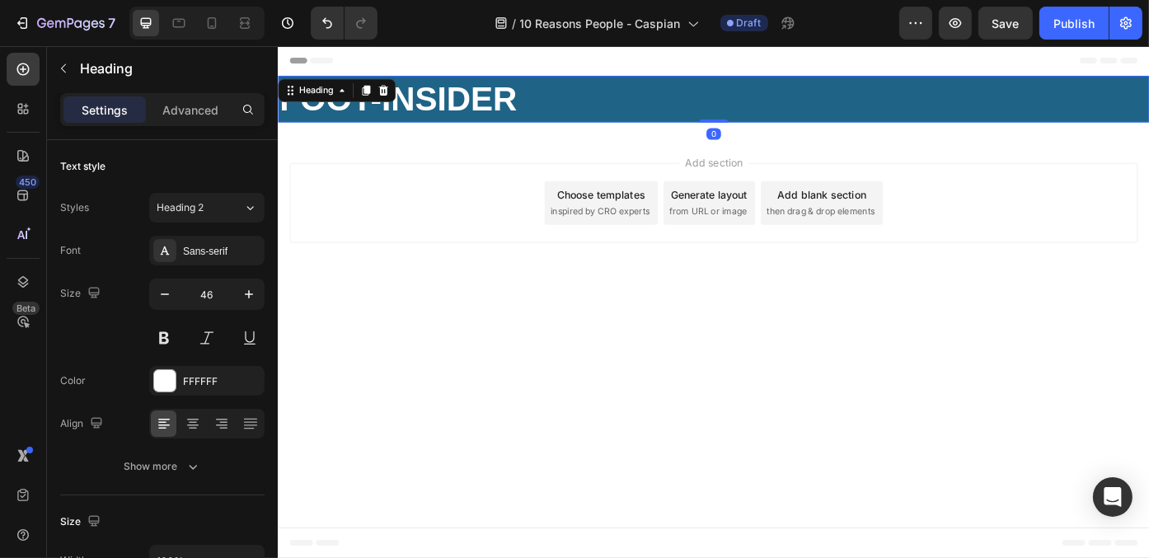
click at [672, 126] on p "⁠⁠⁠⁠⁠⁠⁠ FOOT-INSIDER" at bounding box center [772, 106] width 986 height 49
click at [182, 111] on p "Advanced" at bounding box center [190, 109] width 56 height 17
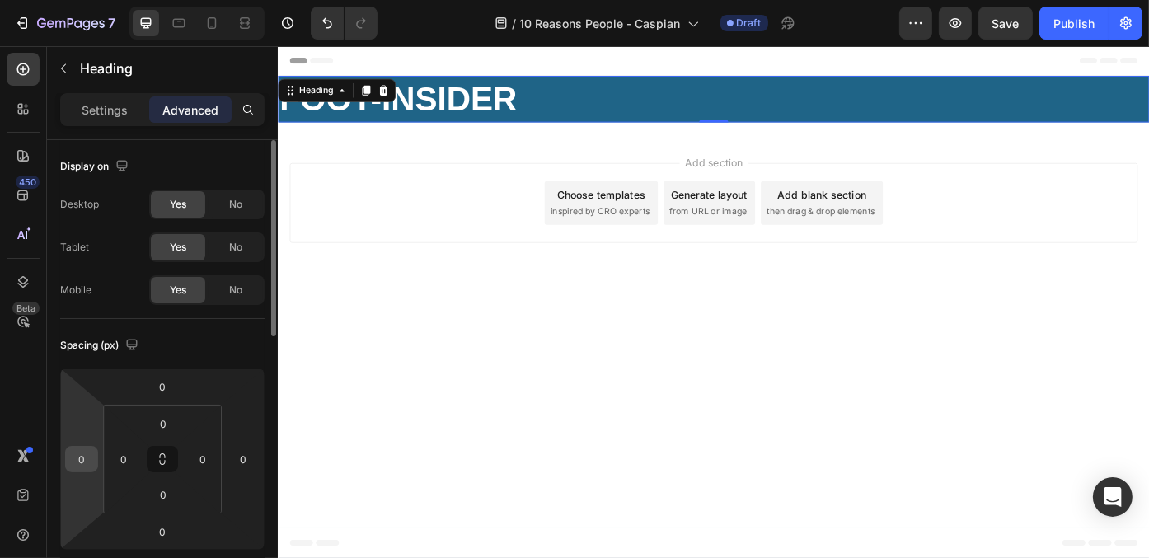
click at [89, 451] on input "0" at bounding box center [81, 459] width 25 height 25
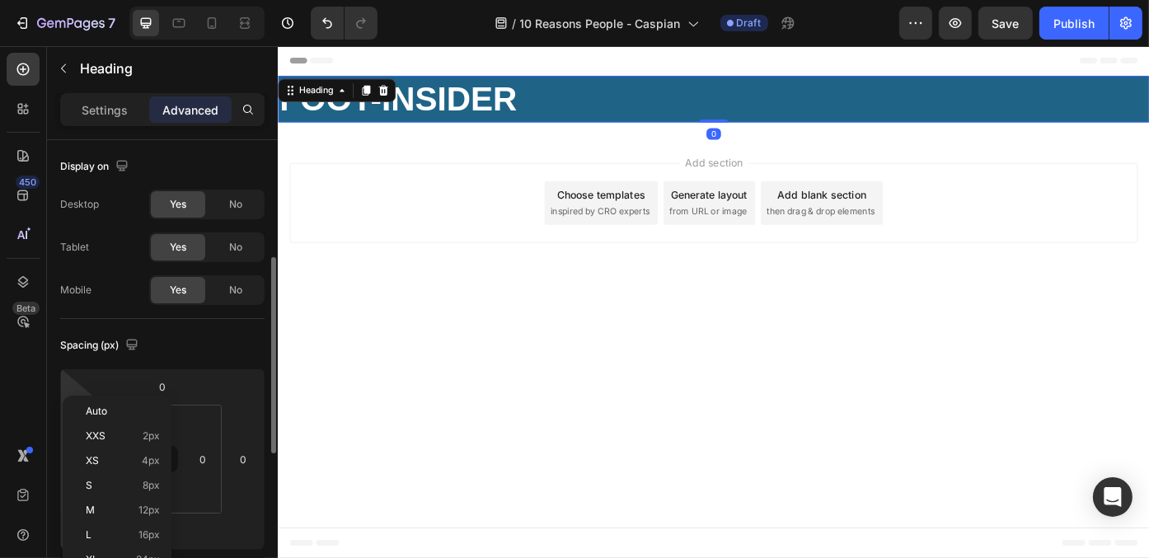
scroll to position [82, 0]
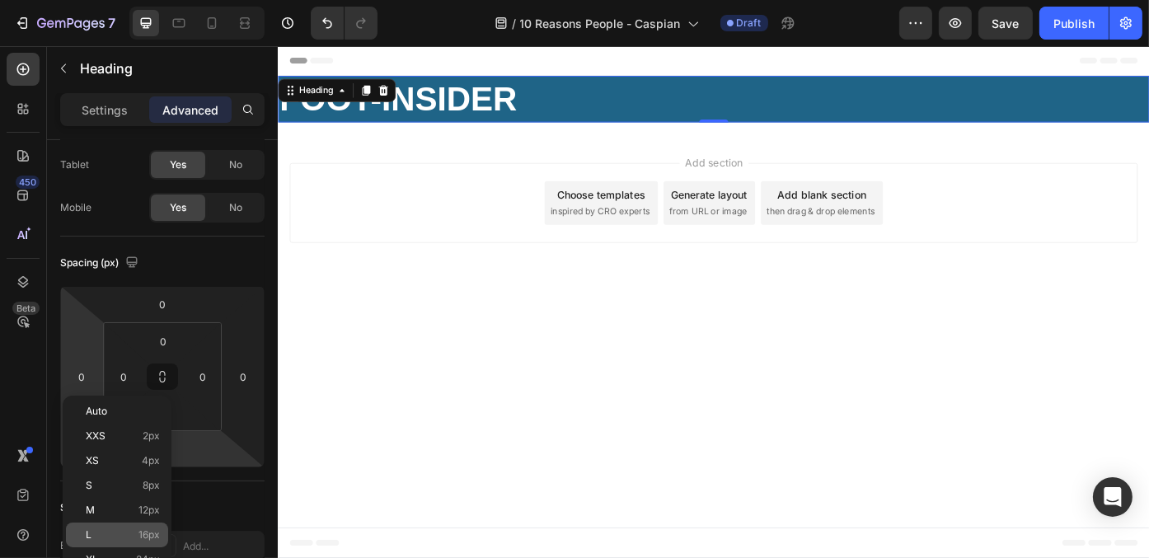
click at [129, 535] on p "L 16px" at bounding box center [123, 535] width 74 height 12
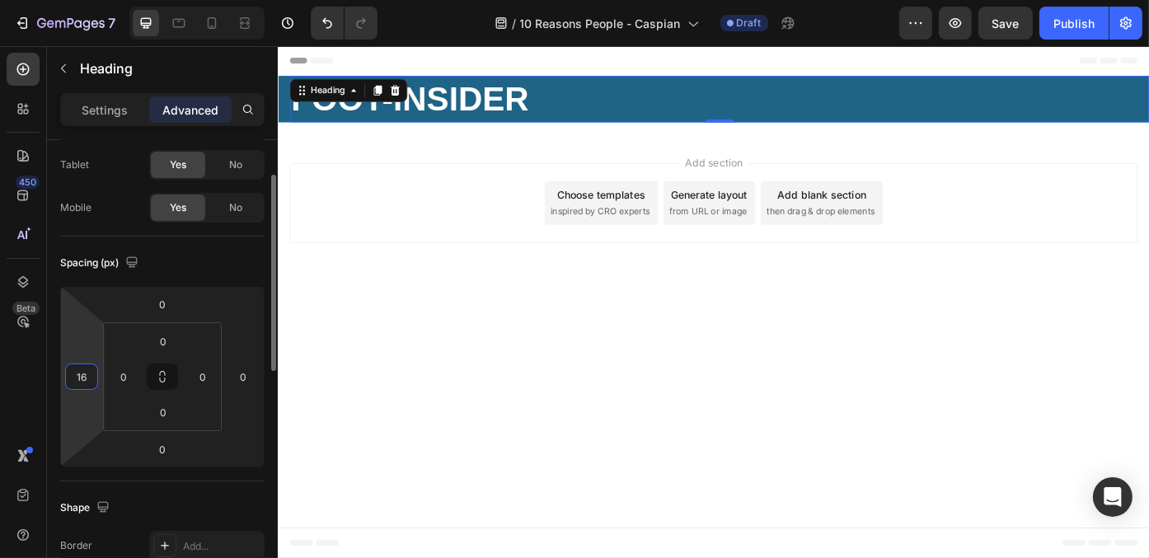
click at [90, 382] on input "16" at bounding box center [81, 376] width 25 height 25
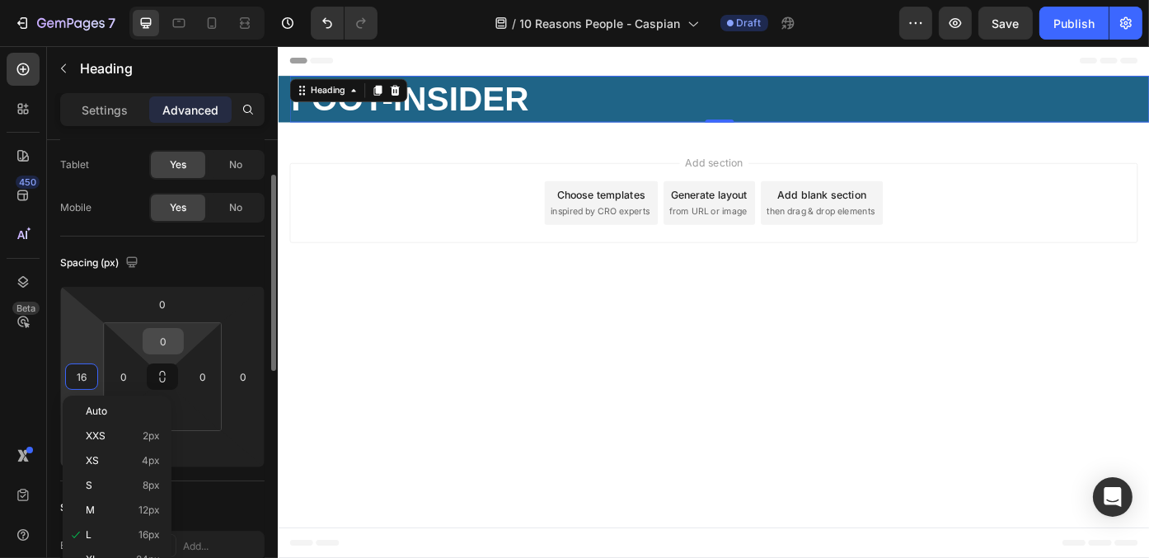
scroll to position [165, 0]
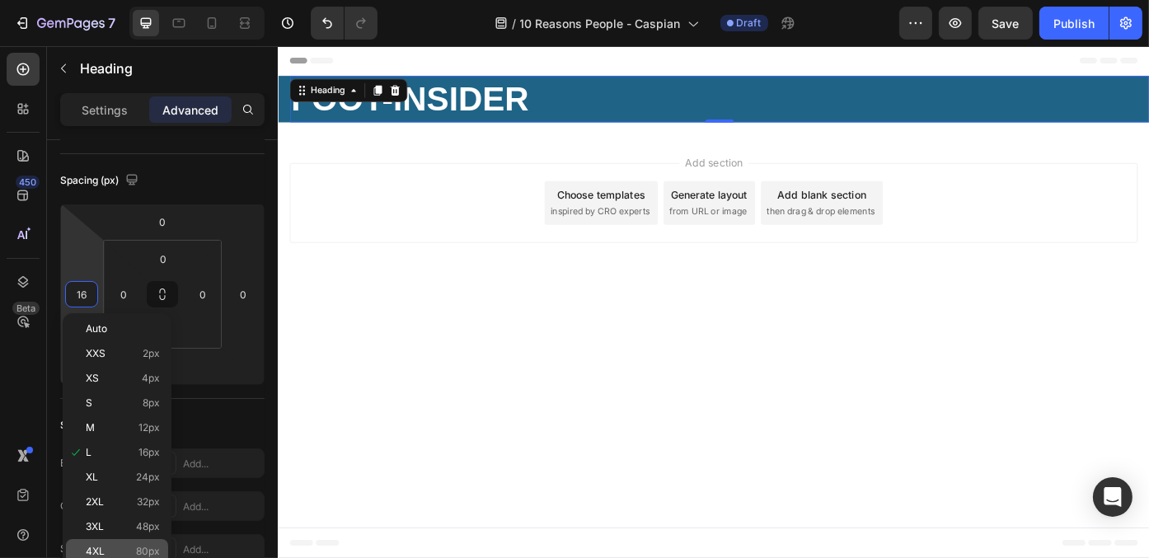
click at [117, 542] on div "4XL 80px" at bounding box center [117, 551] width 102 height 25
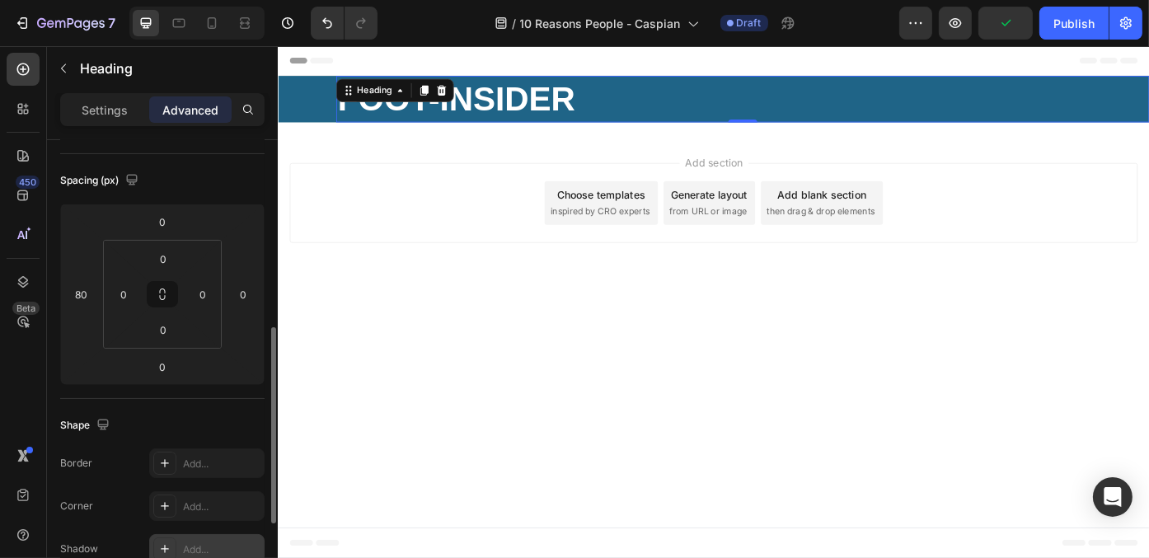
scroll to position [247, 0]
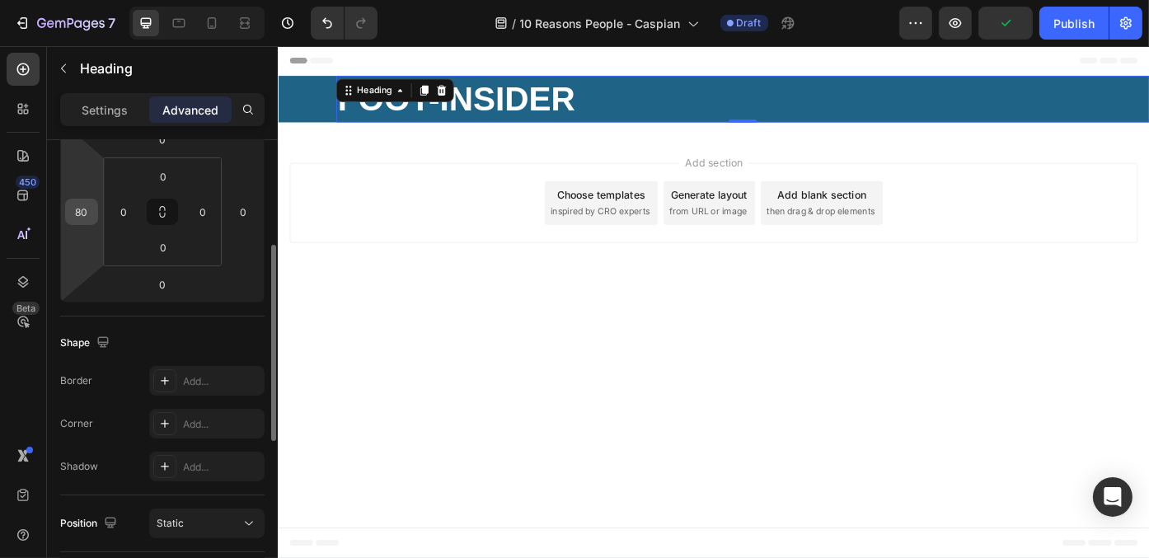
click at [90, 216] on input "80" at bounding box center [81, 211] width 25 height 25
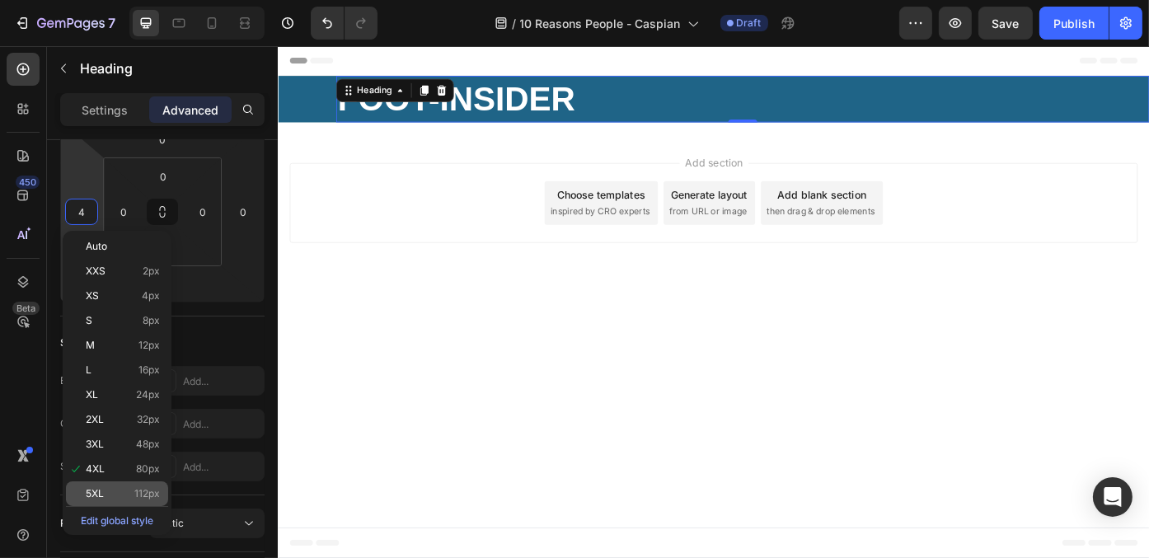
click at [150, 489] on span "112px" at bounding box center [147, 494] width 26 height 12
type input "112"
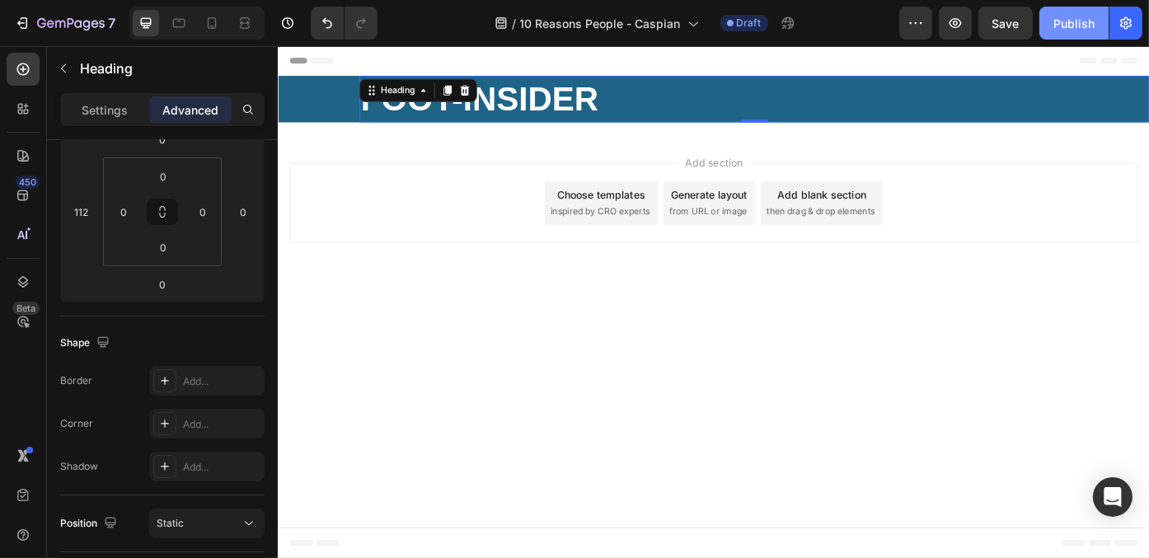
click at [1071, 21] on div "Publish" at bounding box center [1073, 23] width 41 height 17
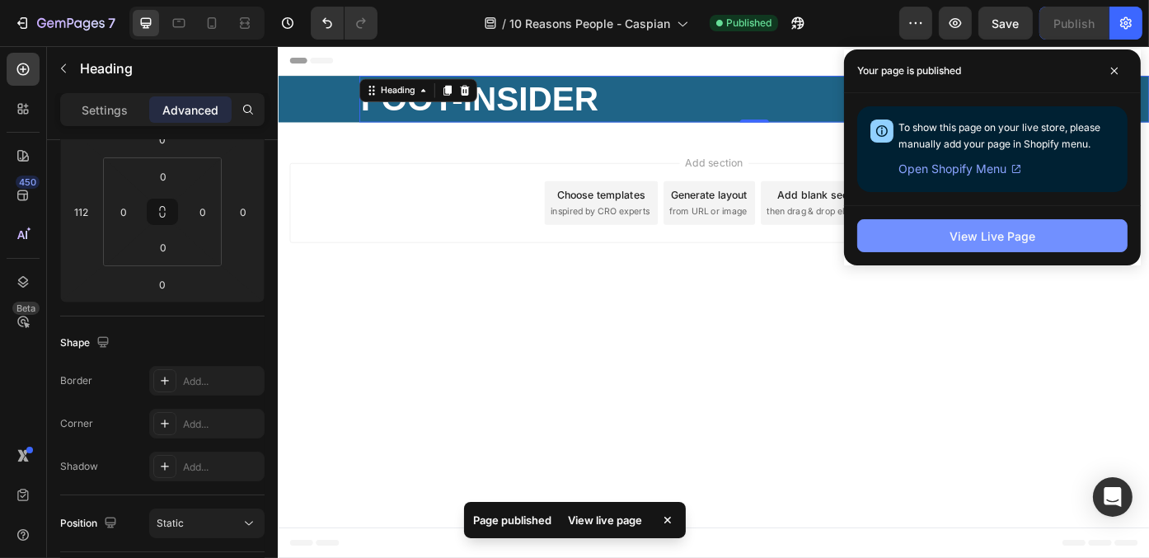
click at [997, 240] on div "View Live Page" at bounding box center [992, 235] width 86 height 17
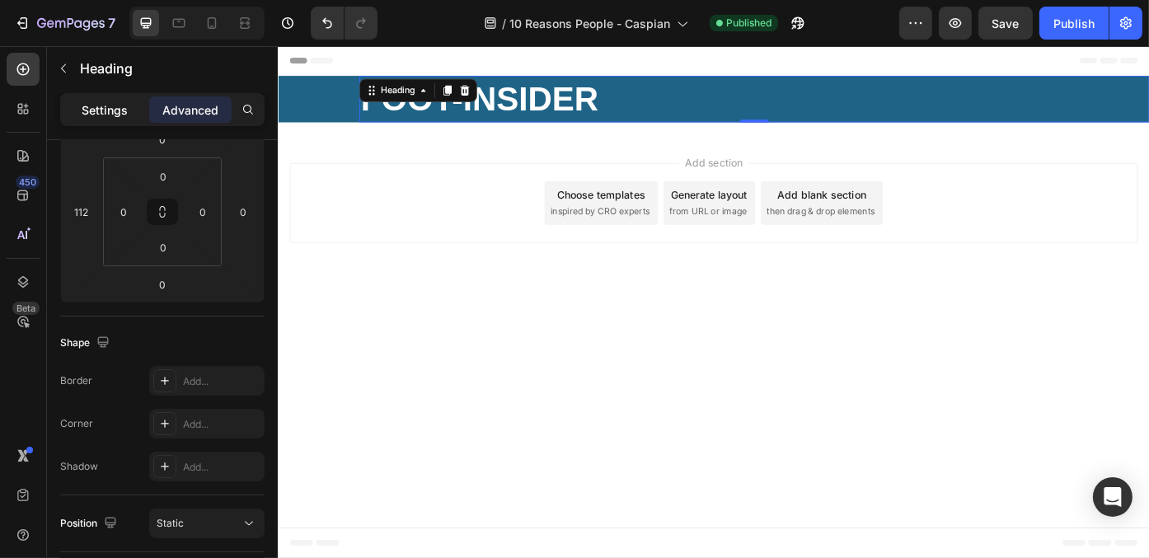
click at [131, 108] on div "Settings" at bounding box center [104, 109] width 82 height 26
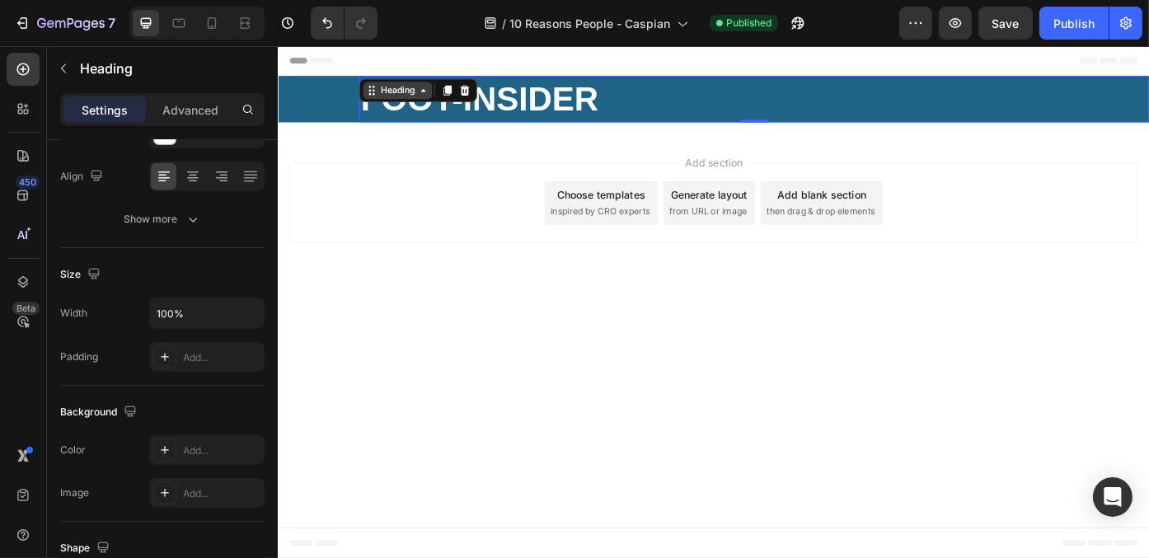
click at [417, 97] on div "Heading" at bounding box center [412, 96] width 45 height 15
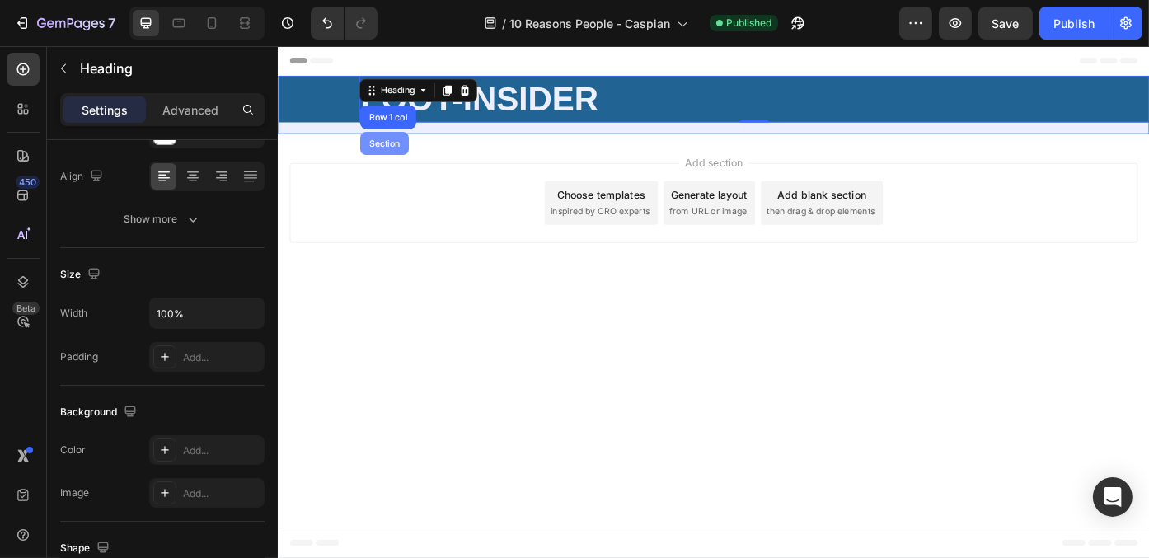
click at [400, 159] on div "Section" at bounding box center [398, 157] width 42 height 10
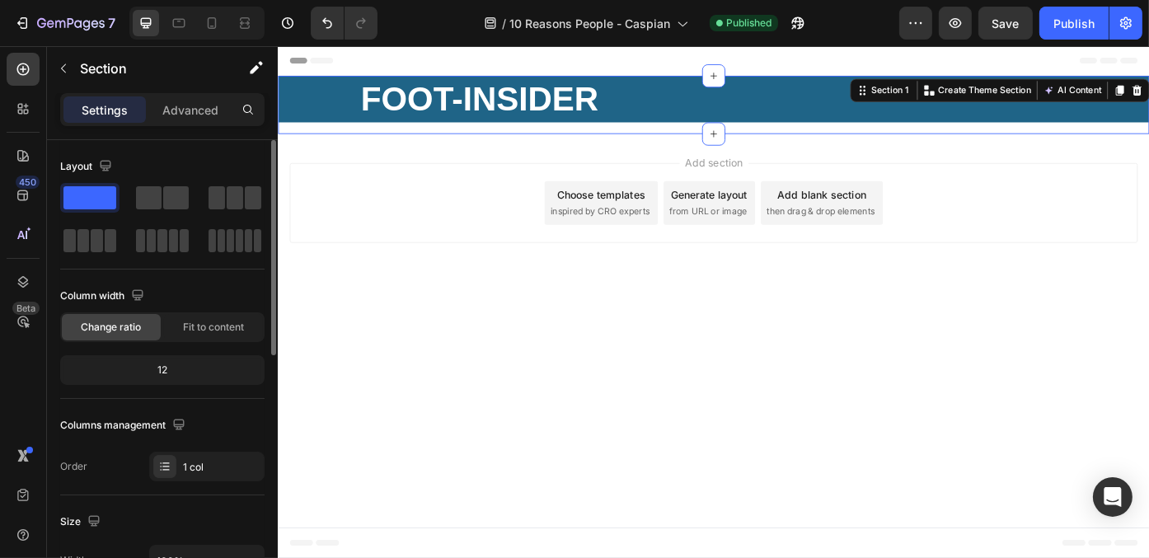
scroll to position [165, 0]
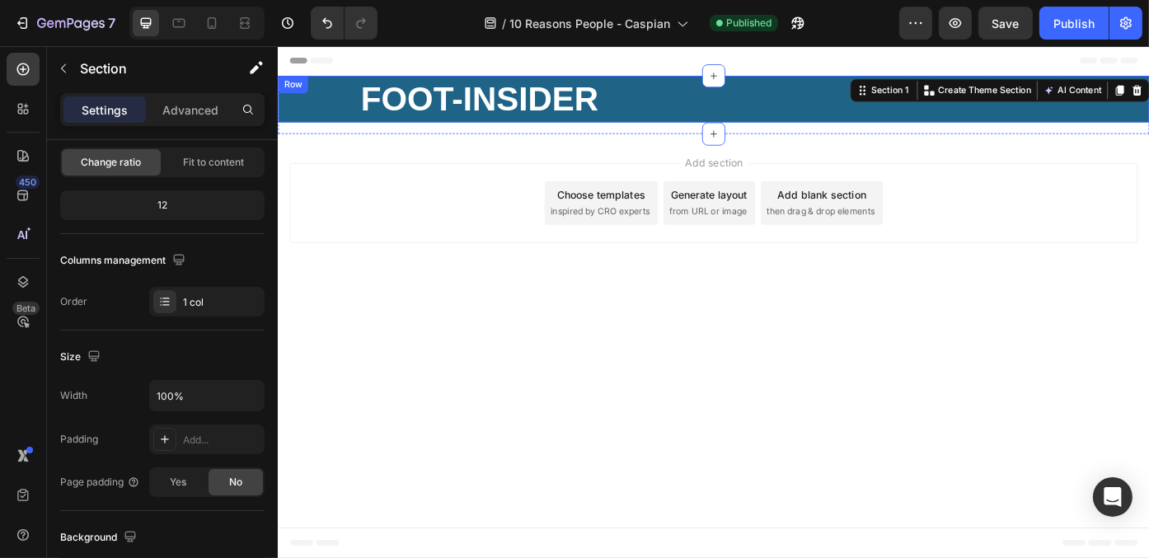
click at [327, 103] on div "⁠⁠⁠⁠⁠⁠⁠ FOOT-INSIDER Heading" at bounding box center [771, 106] width 989 height 53
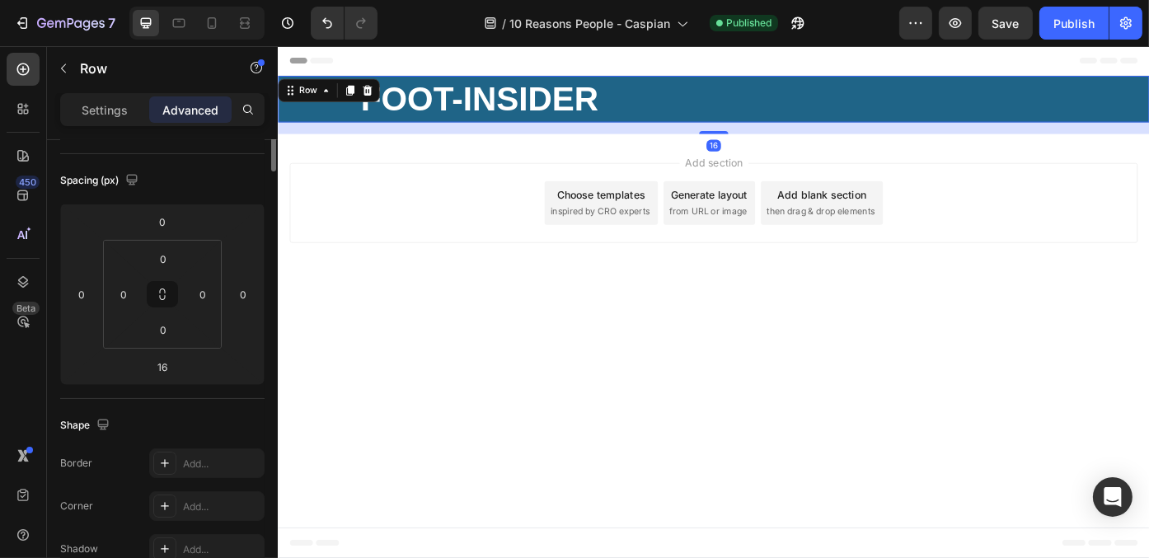
scroll to position [0, 0]
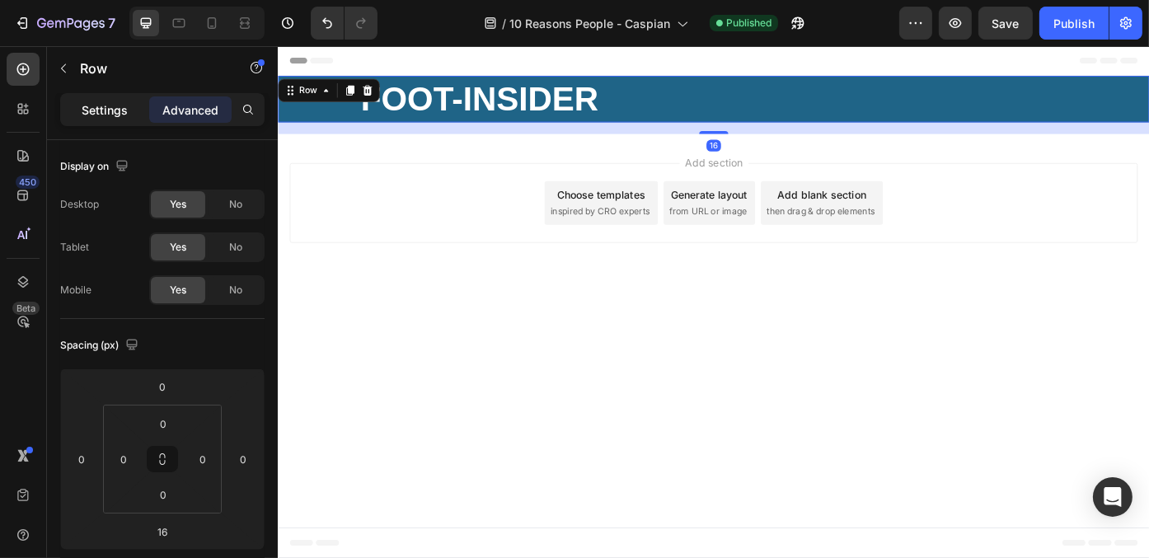
click at [119, 108] on p "Settings" at bounding box center [105, 109] width 46 height 17
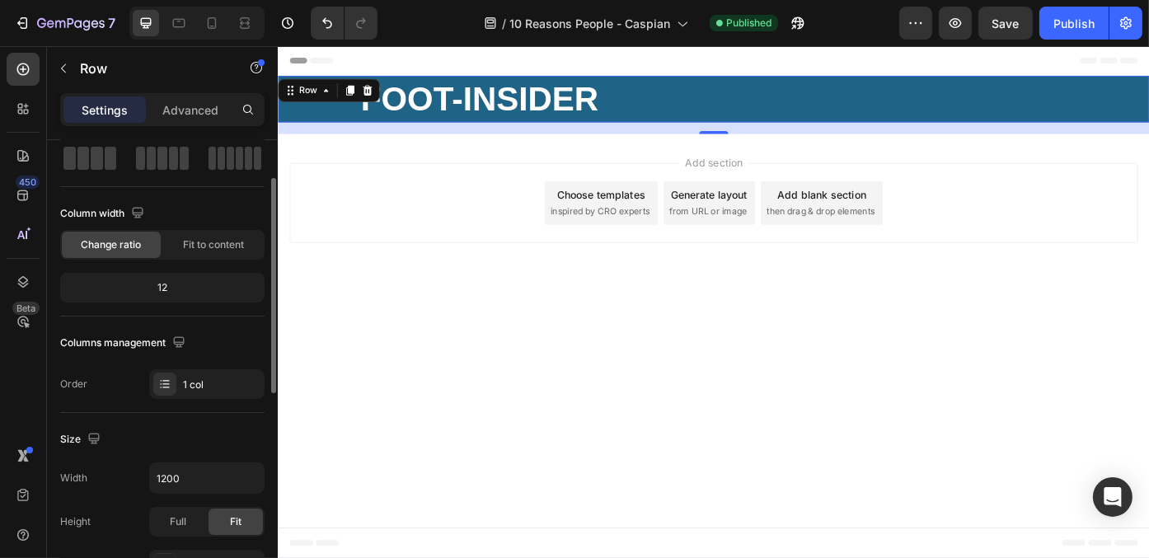
scroll to position [247, 0]
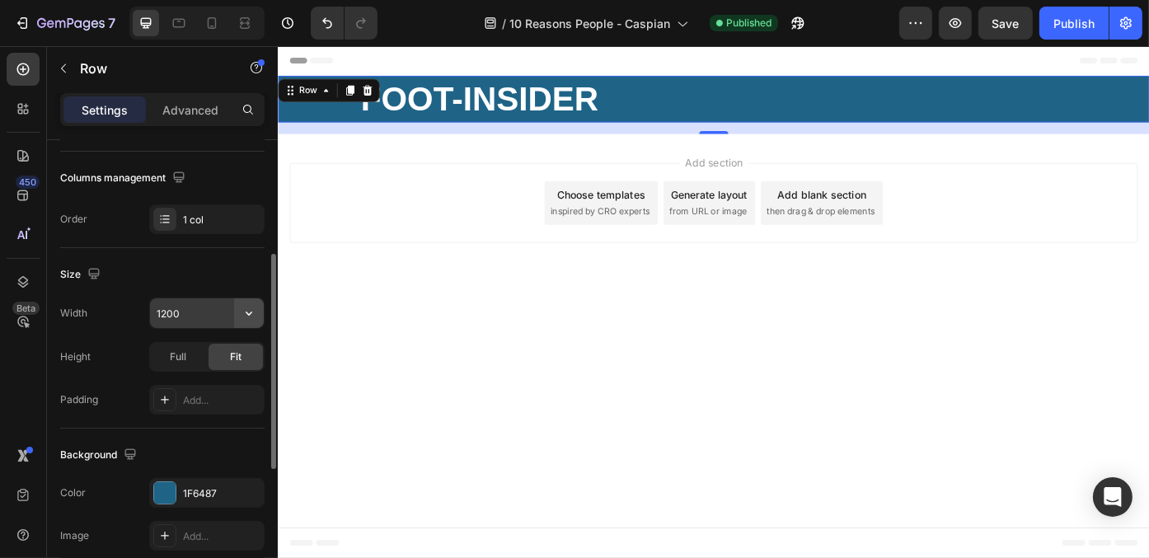
click at [246, 311] on icon "button" at bounding box center [249, 313] width 16 height 16
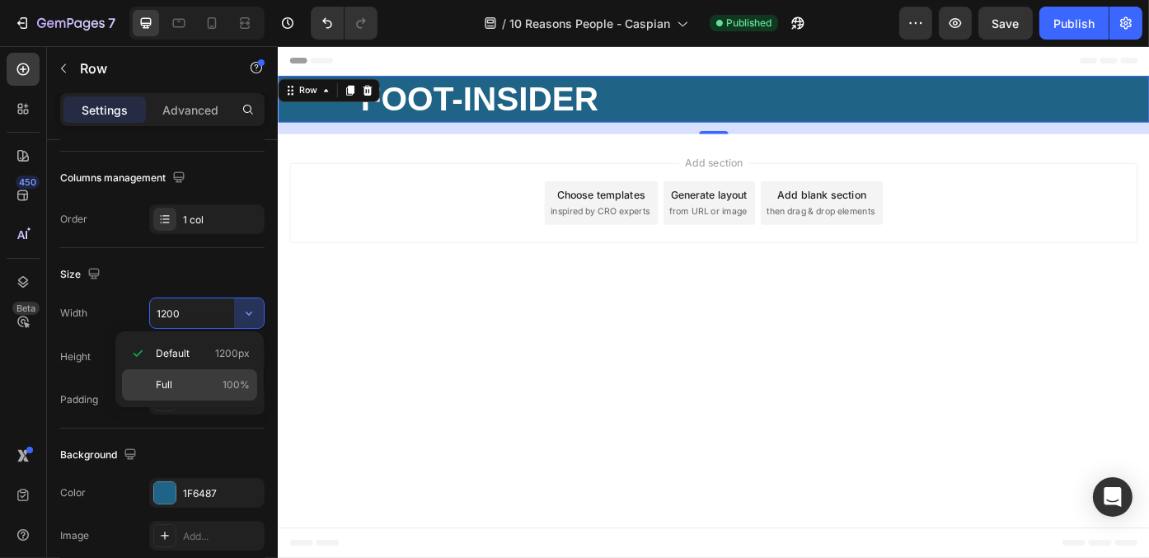
click at [237, 383] on span "100%" at bounding box center [235, 384] width 27 height 15
type input "100%"
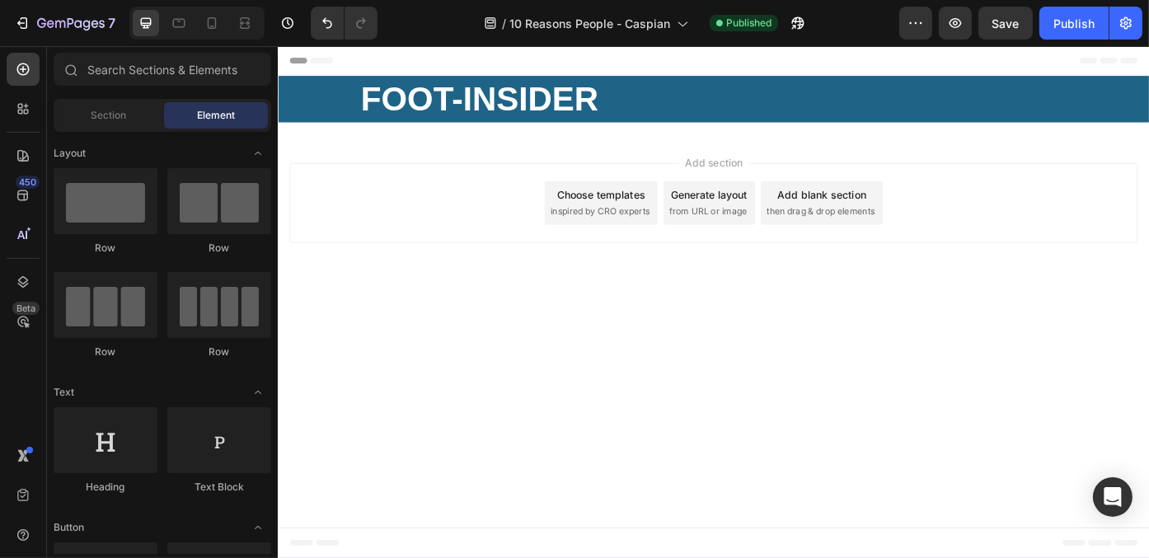
drag, startPoint x: 521, startPoint y: 363, endPoint x: 829, endPoint y: 217, distance: 341.3
click at [522, 363] on body "Header ⁠⁠⁠⁠⁠⁠⁠ FOOT-INSIDER Heading Row Section 1 Root Start with Sections from…" at bounding box center [771, 336] width 989 height 581
click at [1017, 16] on span "Save" at bounding box center [1005, 23] width 27 height 14
click at [1093, 15] on div "Publish" at bounding box center [1073, 23] width 41 height 17
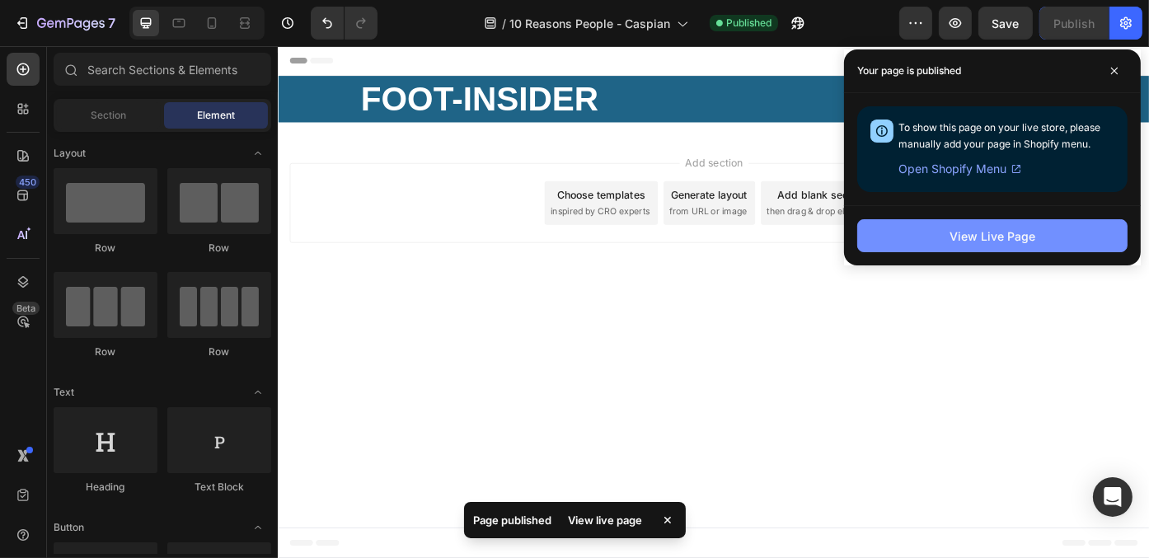
click at [981, 245] on button "View Live Page" at bounding box center [992, 235] width 270 height 33
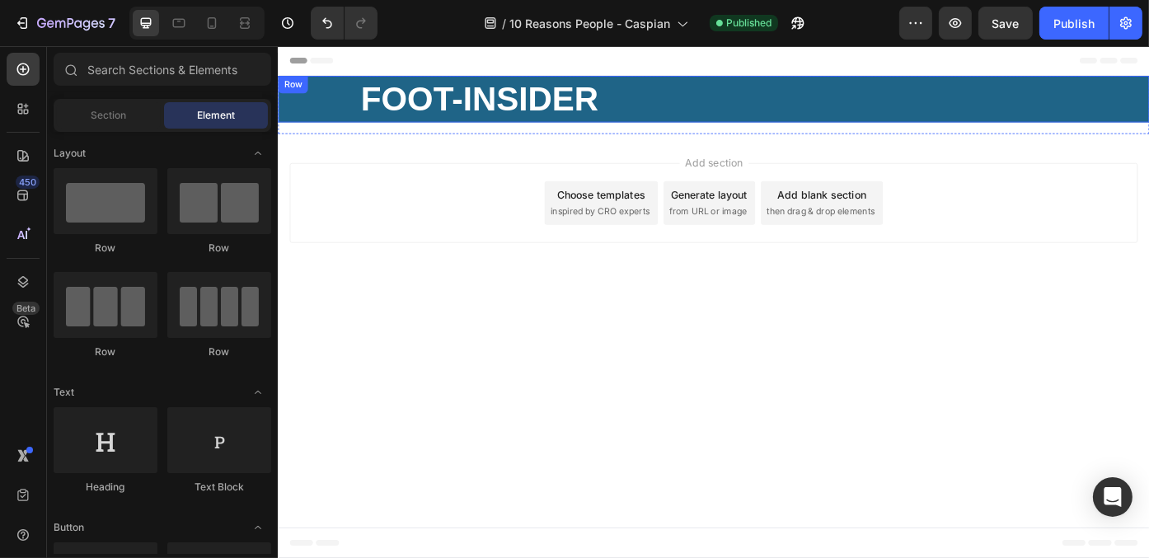
click at [313, 119] on div "⁠⁠⁠⁠⁠⁠⁠ FOOT-INSIDER Heading" at bounding box center [771, 106] width 989 height 53
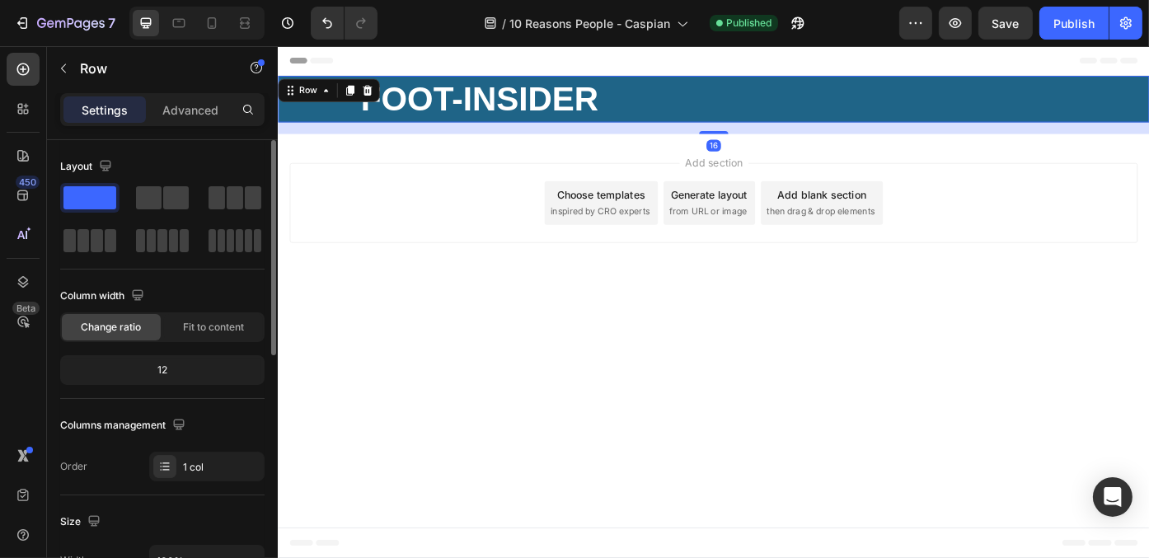
scroll to position [82, 0]
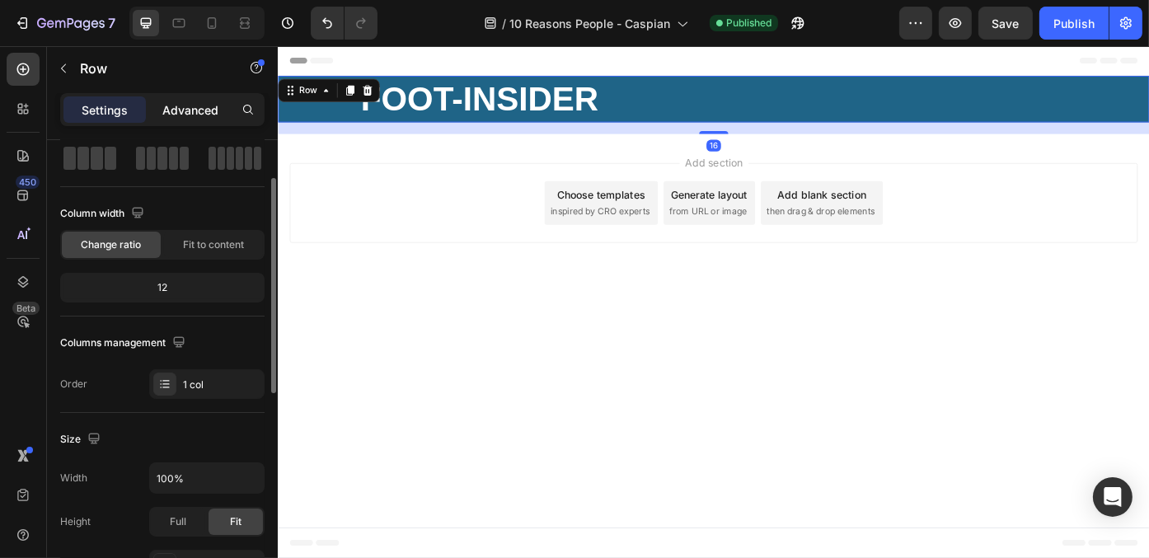
click at [196, 117] on p "Advanced" at bounding box center [190, 109] width 56 height 17
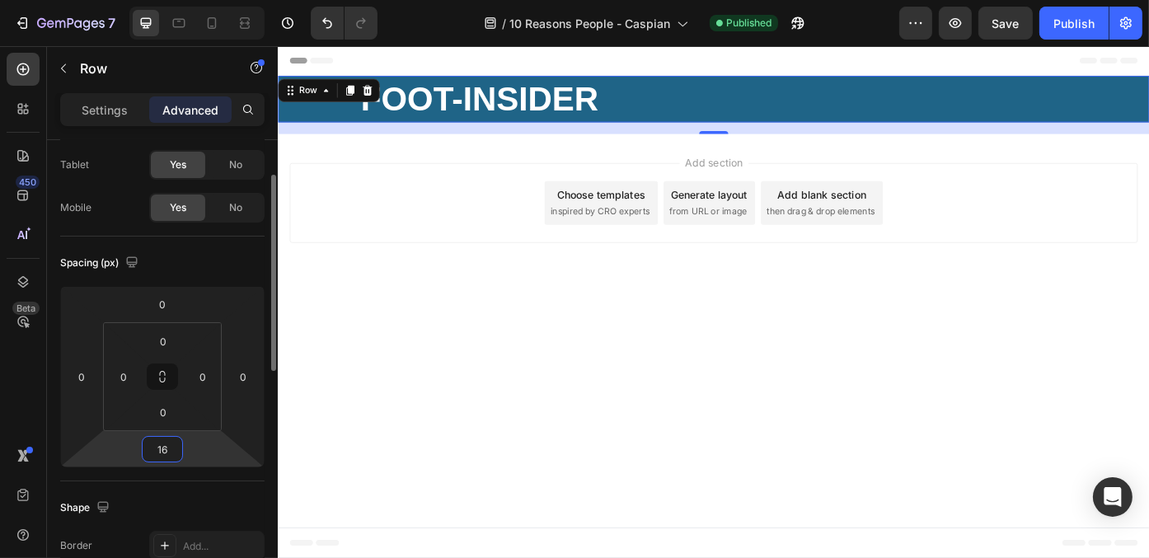
click at [166, 453] on input "16" at bounding box center [162, 449] width 33 height 25
type input "0"
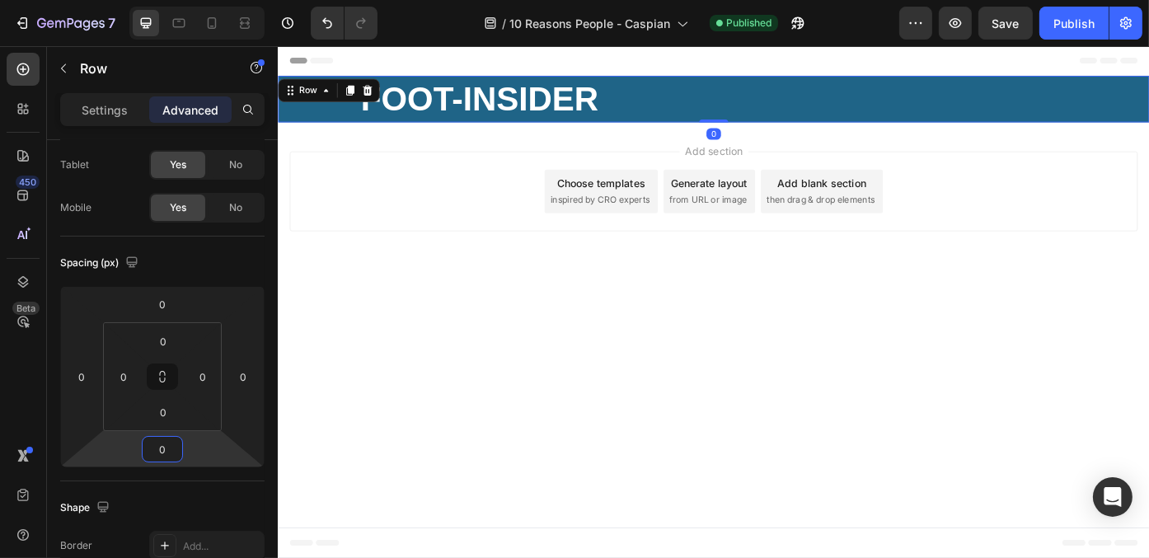
click at [450, 472] on body "Header ⁠⁠⁠⁠⁠⁠⁠ FOOT-INSIDER Heading Row 0 Section 1 Root Start with Sections fr…" at bounding box center [771, 336] width 989 height 581
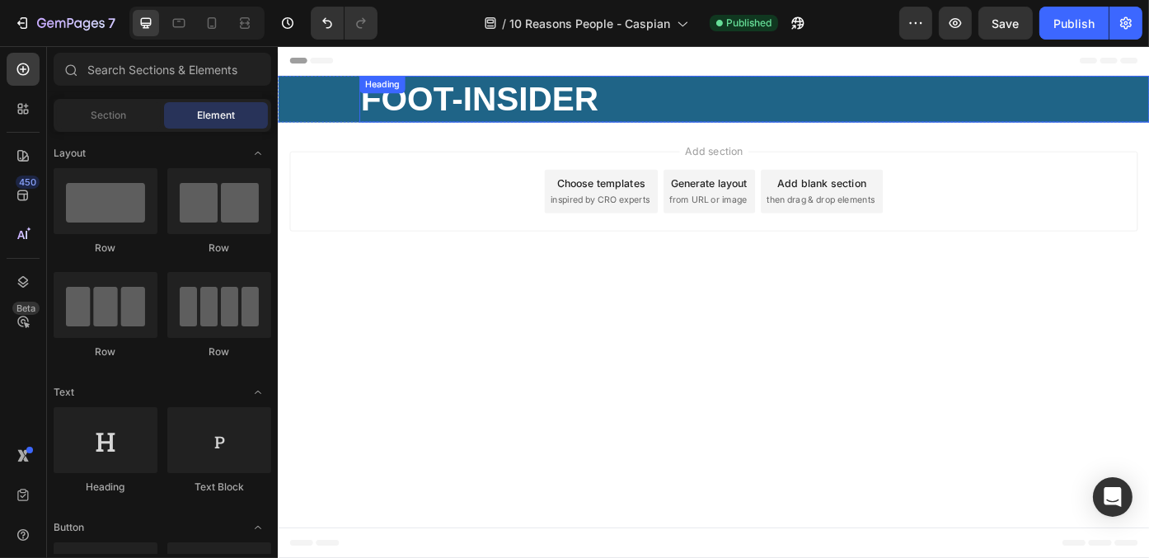
click at [635, 86] on strong "FOOT-INSIDER" at bounding box center [505, 105] width 269 height 43
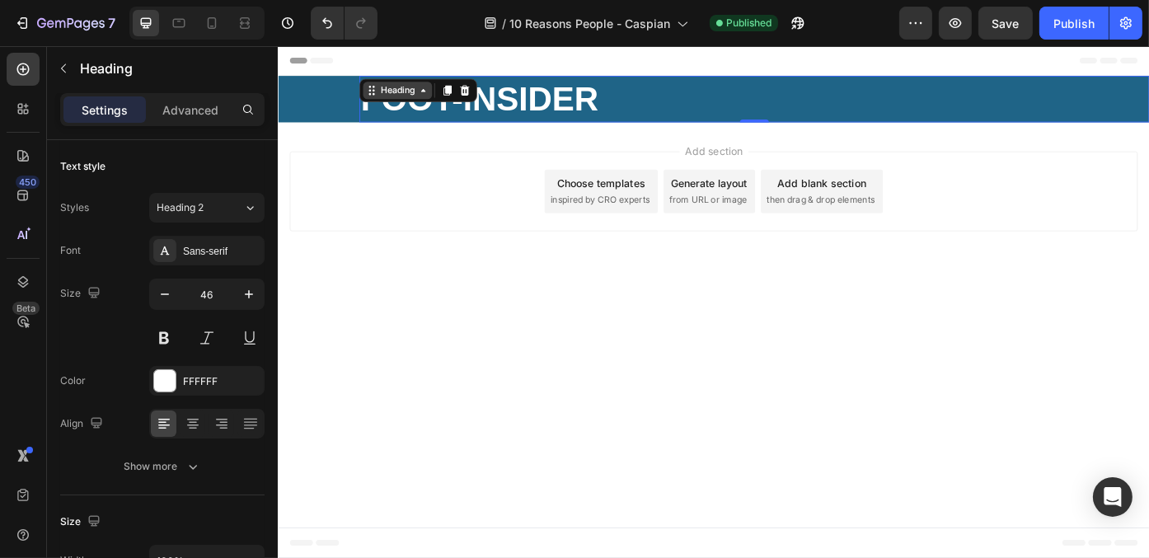
click at [404, 89] on div "Heading" at bounding box center [412, 96] width 45 height 15
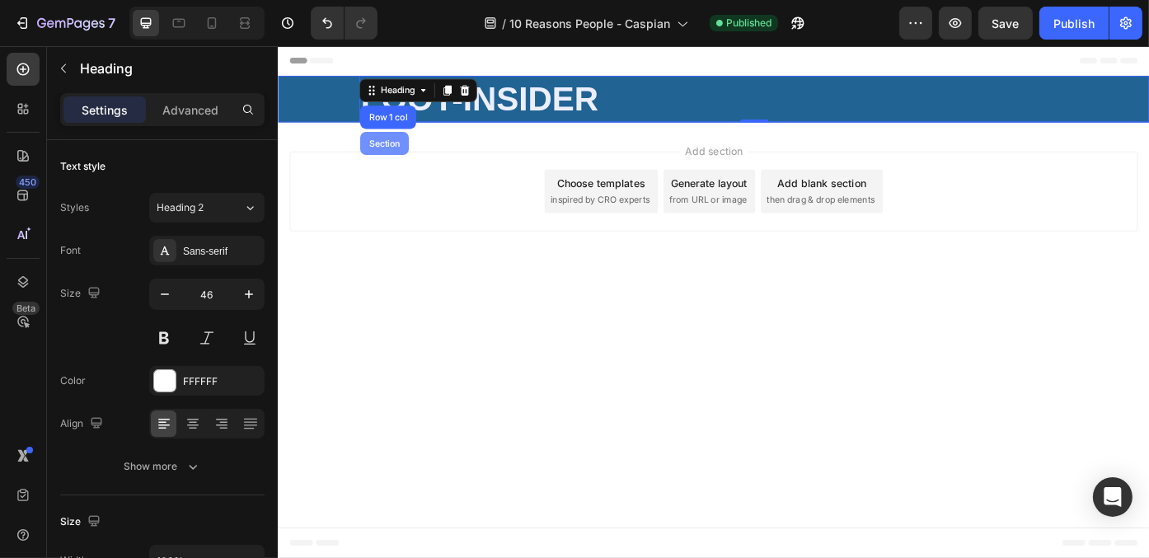
click at [397, 154] on div "Section" at bounding box center [398, 157] width 42 height 10
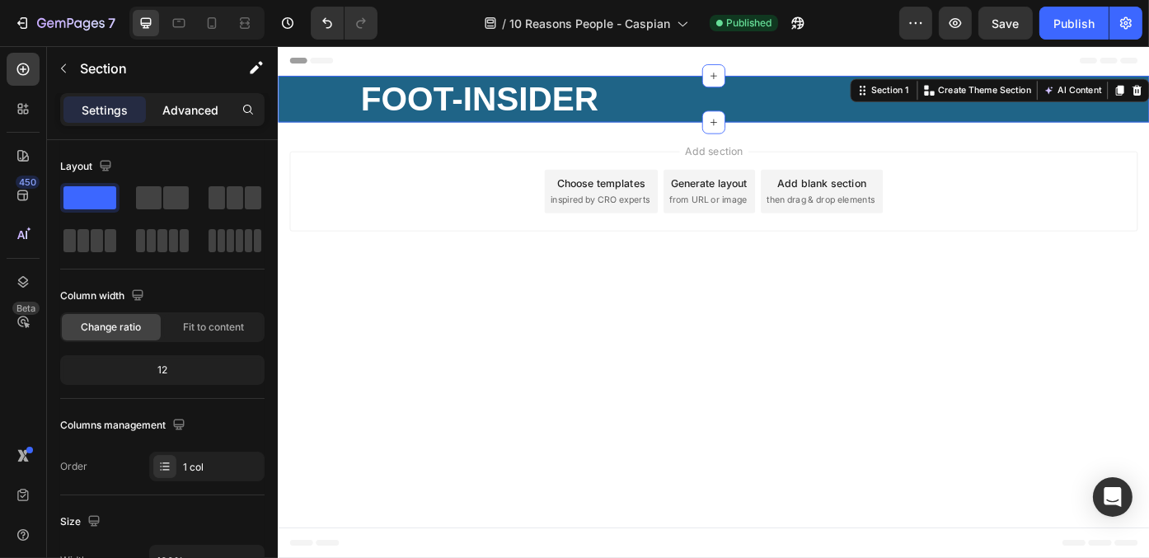
click at [176, 108] on p "Advanced" at bounding box center [190, 109] width 56 height 17
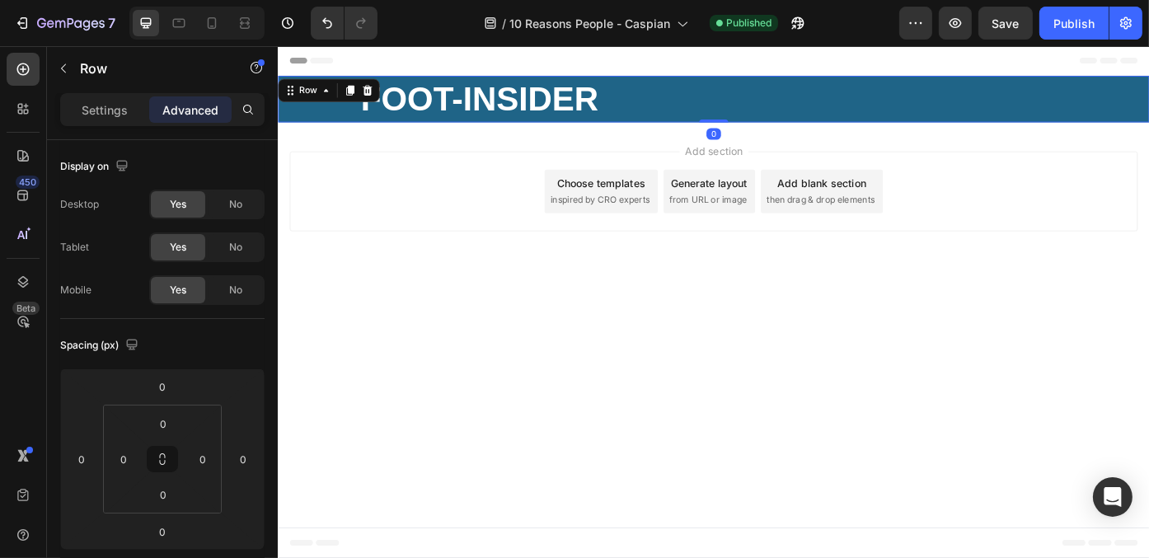
click at [313, 99] on div "⁠⁠⁠⁠⁠⁠⁠ FOOT-INSIDER Heading Row 0" at bounding box center [771, 106] width 989 height 53
click at [321, 85] on div "Row" at bounding box center [334, 96] width 115 height 26
click at [319, 93] on div "Row" at bounding box center [310, 96] width 27 height 15
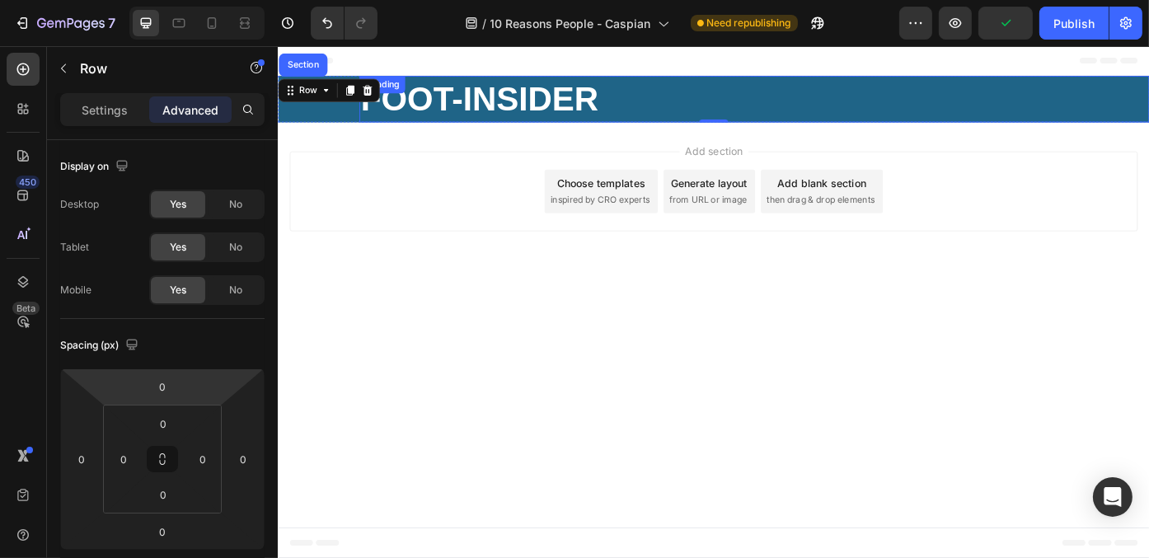
click at [501, 100] on strong "FOOT-INSIDER" at bounding box center [505, 105] width 269 height 43
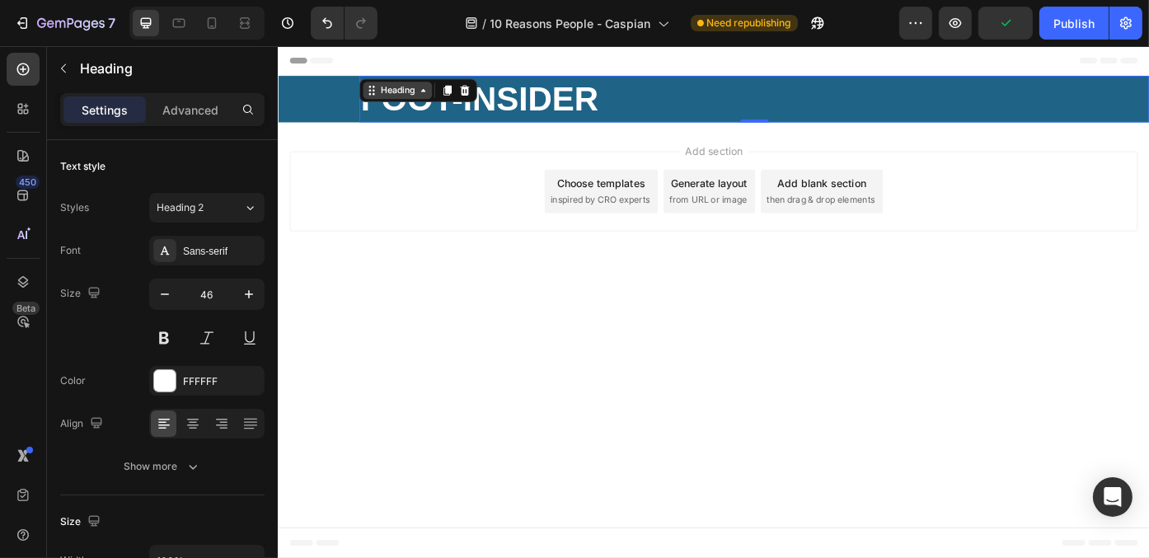
click at [419, 91] on div "Heading" at bounding box center [412, 96] width 45 height 15
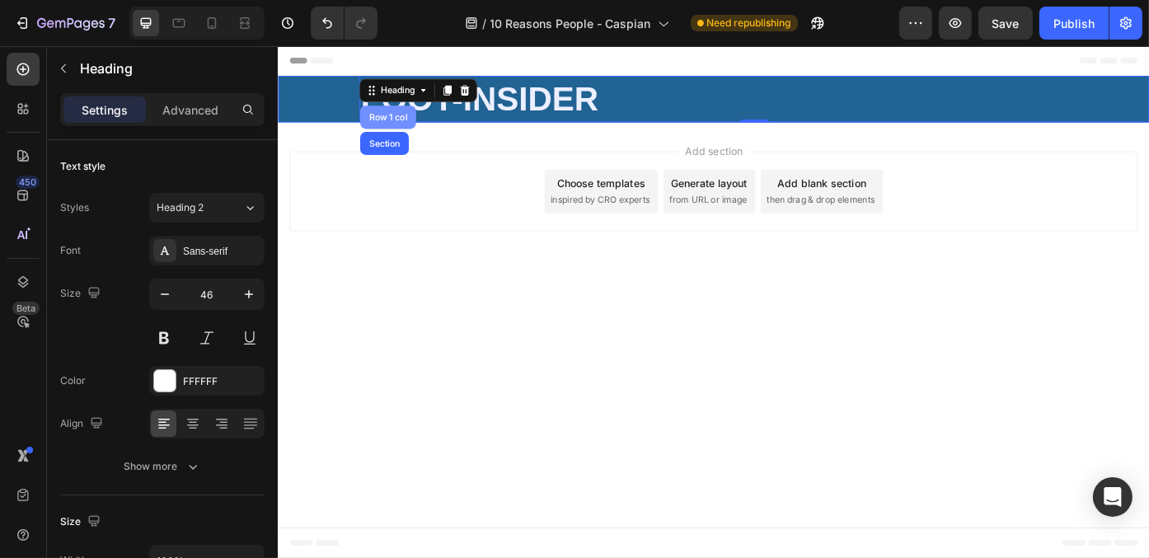
click at [405, 119] on div "Row 1 col" at bounding box center [401, 127] width 63 height 26
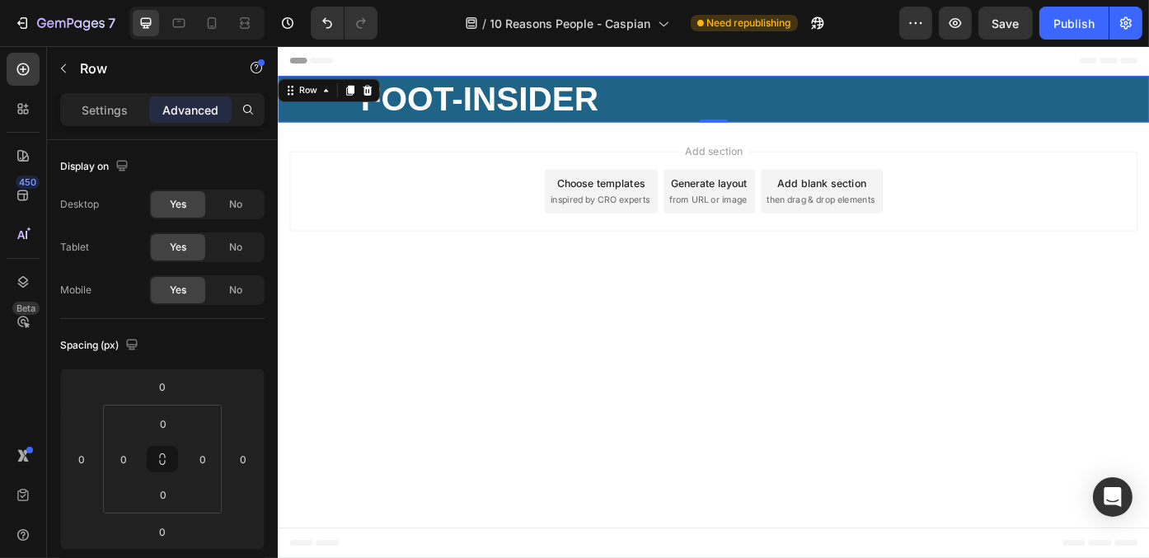
click at [345, 126] on div "⁠⁠⁠⁠⁠⁠⁠ FOOT-INSIDER Heading" at bounding box center [771, 106] width 989 height 53
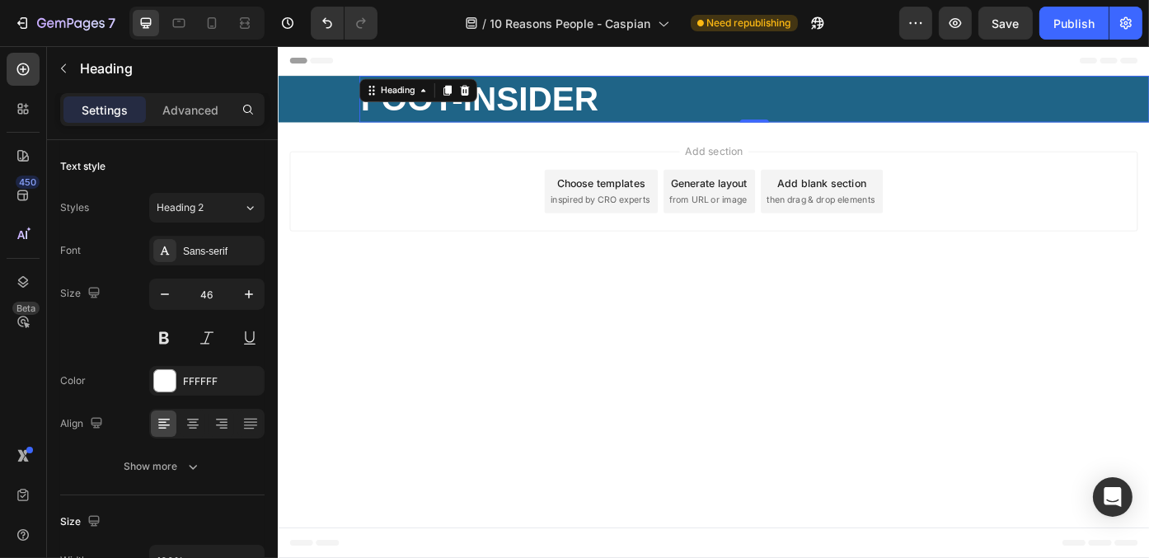
click at [723, 111] on p "⁠⁠⁠⁠⁠⁠⁠ FOOT-INSIDER" at bounding box center [817, 106] width 893 height 49
click at [217, 110] on p "Advanced" at bounding box center [190, 109] width 56 height 17
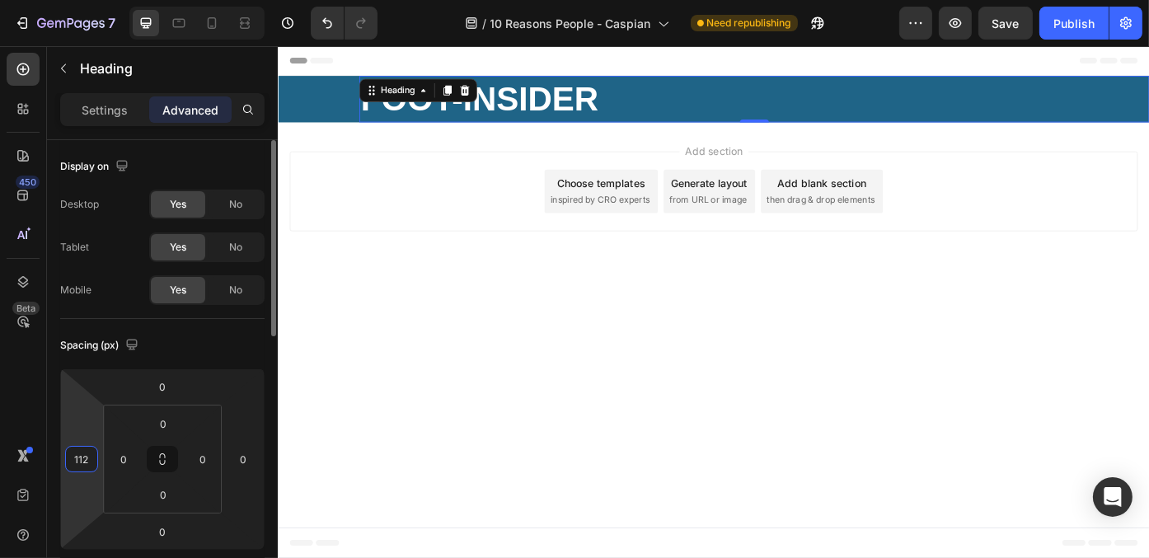
click at [88, 466] on input "112" at bounding box center [81, 459] width 25 height 25
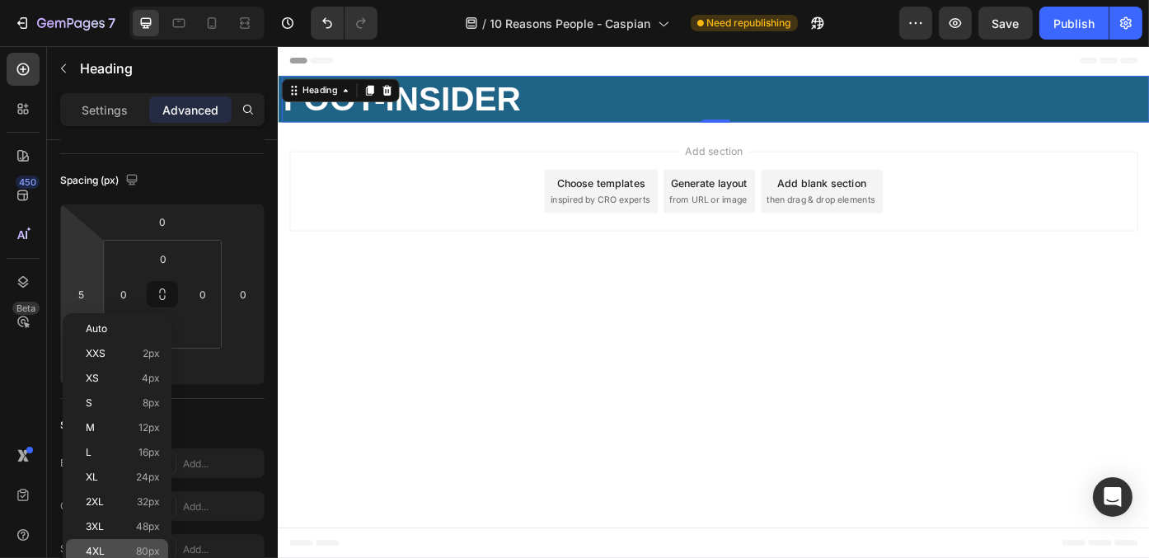
click at [143, 541] on div "4XL 80px" at bounding box center [117, 551] width 102 height 25
type input "80"
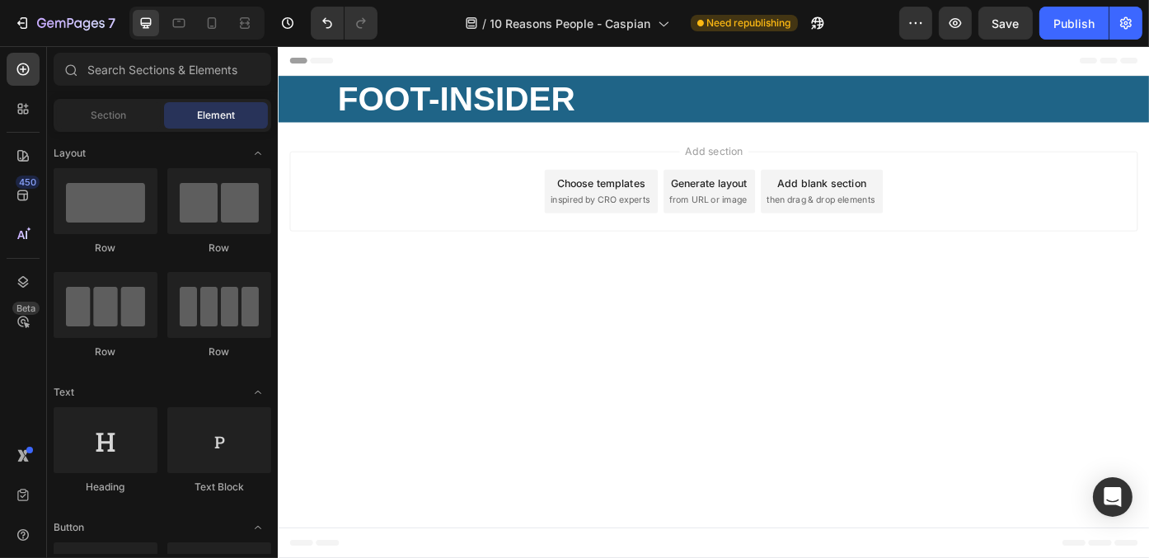
click at [489, 455] on body "Header ⁠⁠⁠⁠⁠⁠⁠ FOOT-INSIDER Heading Row Section 1 Root Start with Sections from…" at bounding box center [771, 336] width 989 height 581
click at [307, 109] on div "⁠⁠⁠⁠⁠⁠⁠ FOOT-INSIDER Heading" at bounding box center [771, 106] width 989 height 53
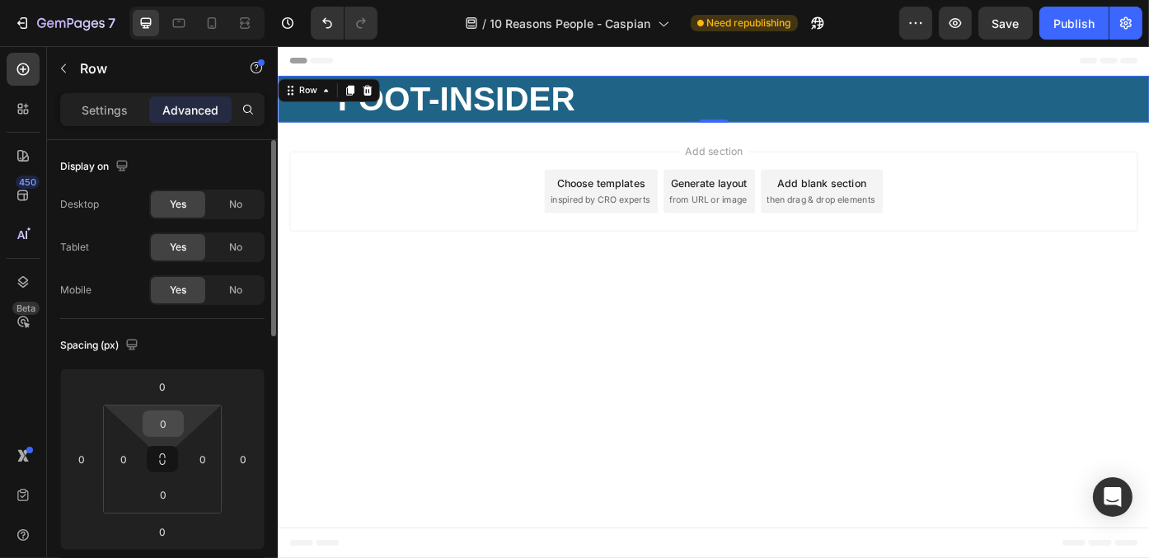
click at [169, 422] on input "0" at bounding box center [163, 423] width 33 height 25
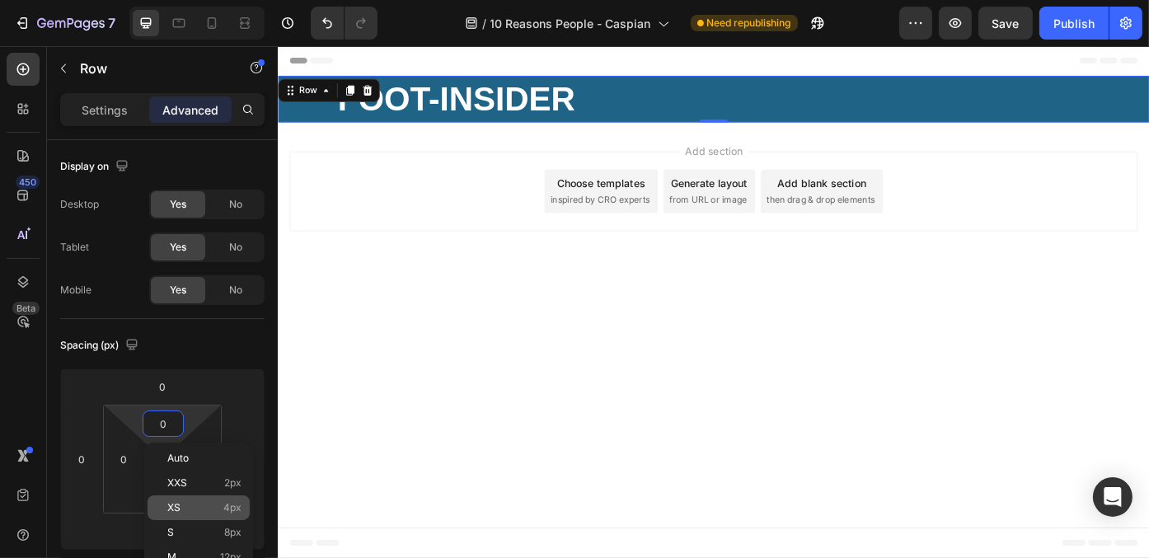
click at [191, 507] on p "XS 4px" at bounding box center [204, 508] width 74 height 12
type input "4"
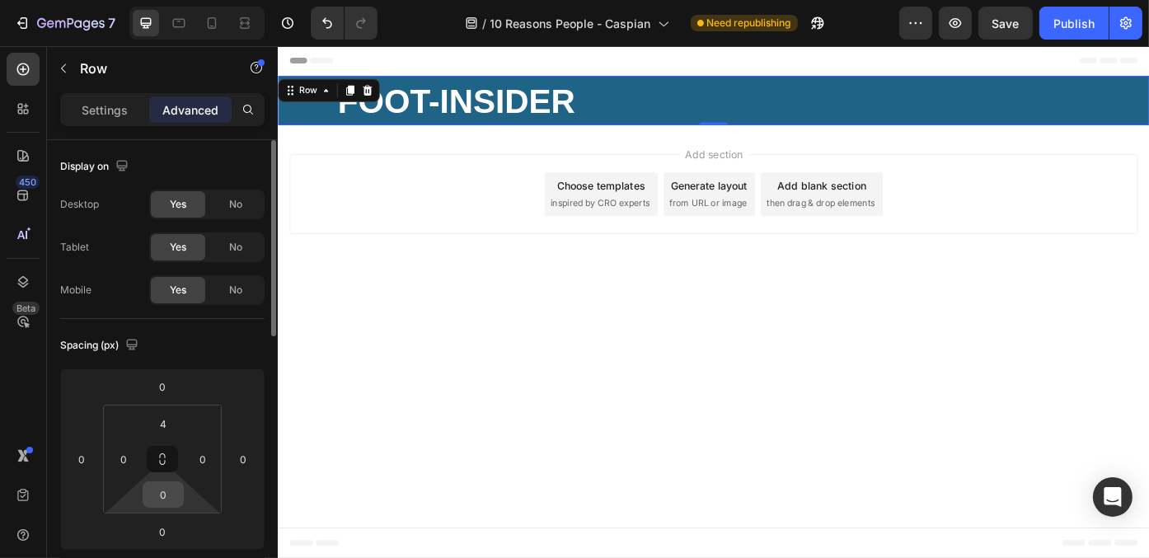
click at [159, 500] on input "0" at bounding box center [163, 494] width 33 height 25
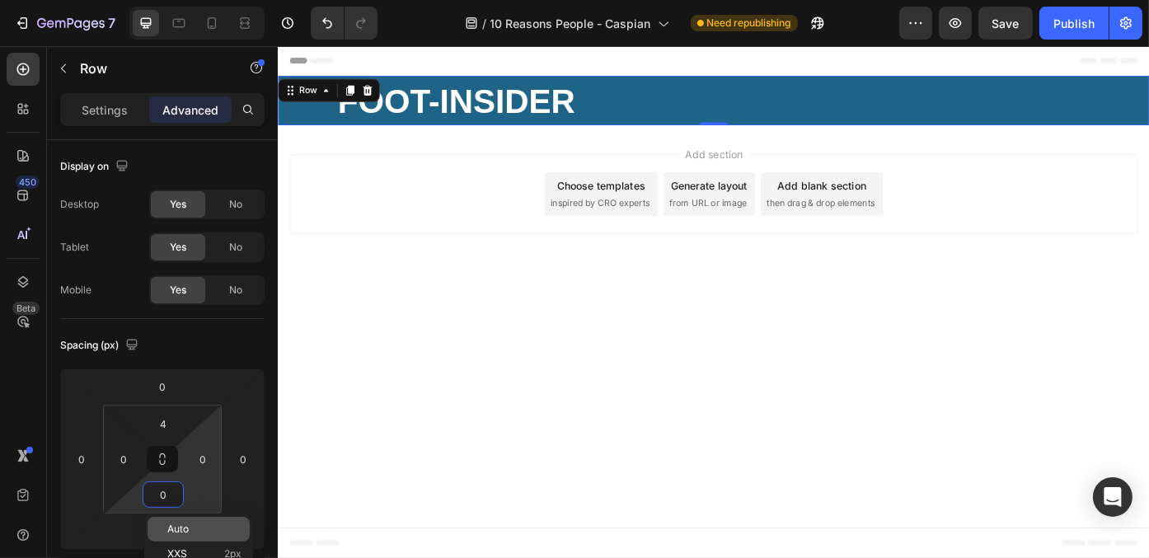
scroll to position [82, 0]
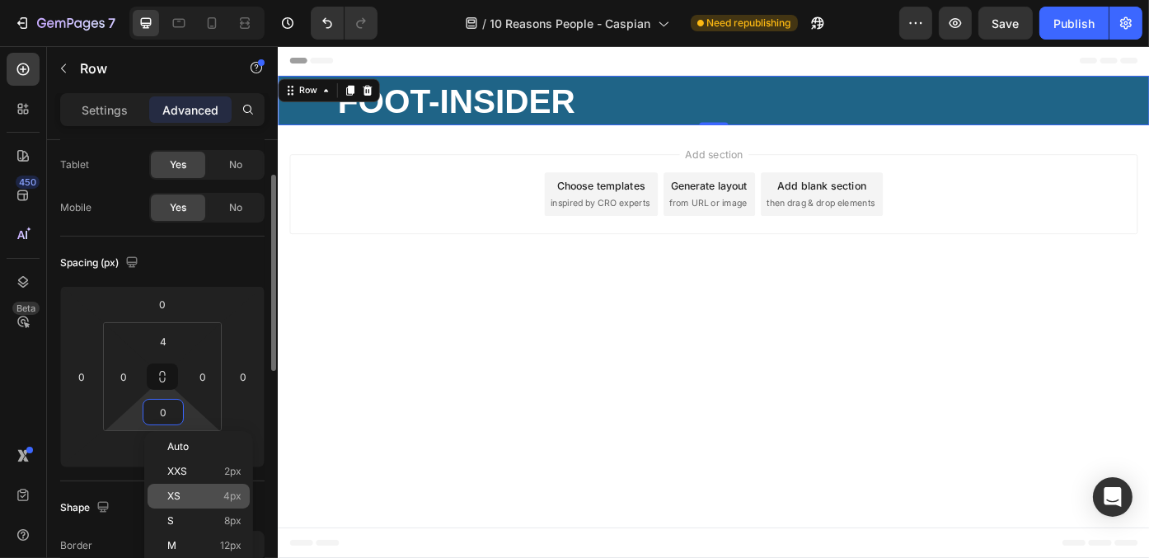
click at [204, 490] on p "XS 4px" at bounding box center [204, 496] width 74 height 12
type input "4"
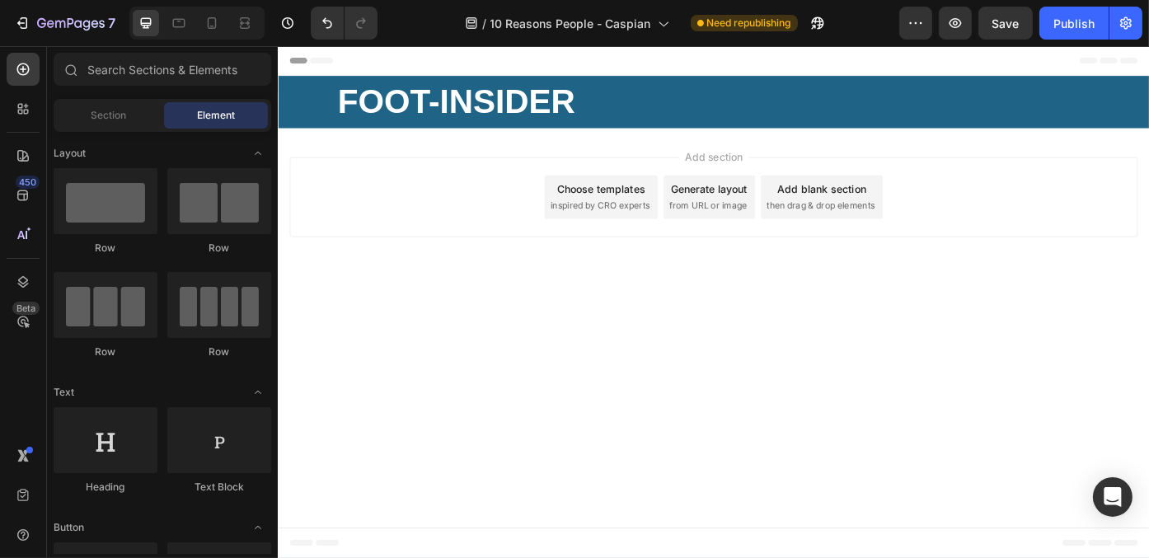
click at [546, 349] on body "Header ⁠⁠⁠⁠⁠⁠⁠ FOOT-INSIDER Heading Row Section 1 Root Start with Sections from…" at bounding box center [771, 336] width 989 height 581
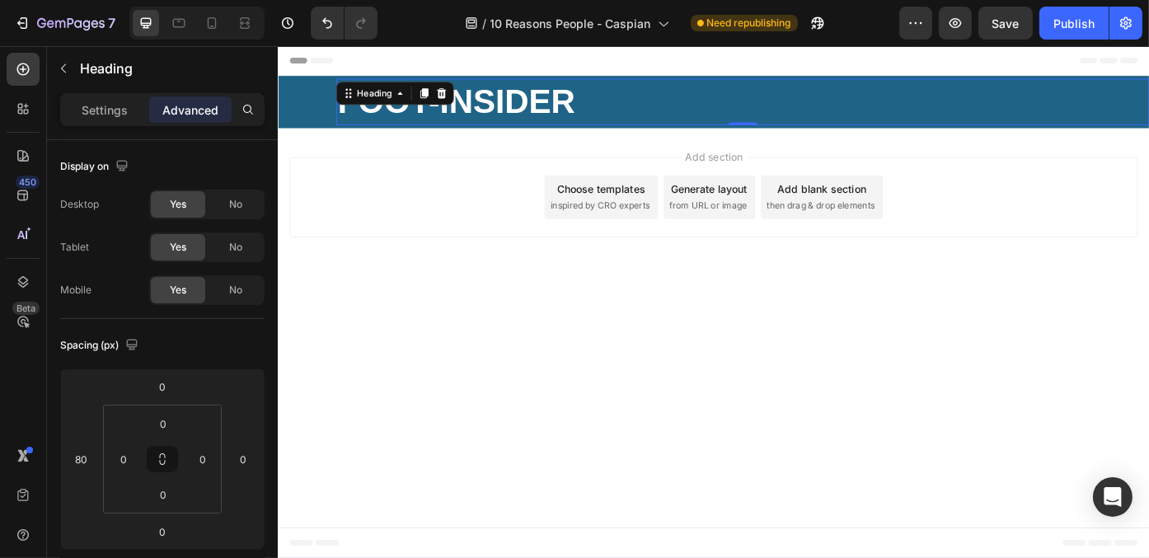
click at [422, 107] on div "⁠⁠⁠⁠⁠⁠⁠ FOOT-INSIDER Heading 0" at bounding box center [804, 109] width 923 height 53
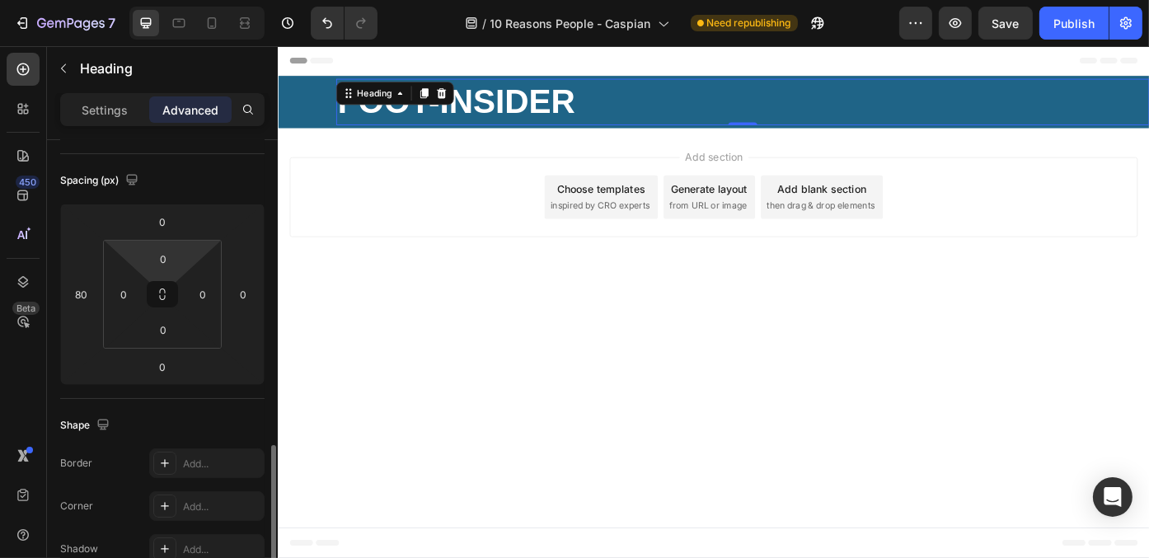
scroll to position [330, 0]
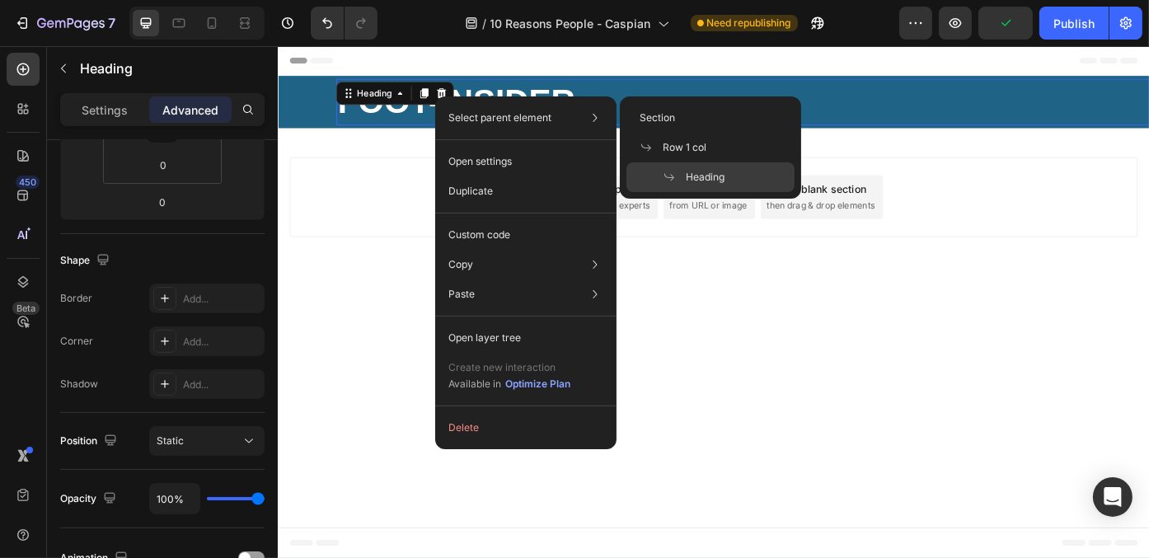
click at [386, 229] on div "Add section Choose templates inspired by CRO experts Generate layout from URL o…" at bounding box center [771, 217] width 962 height 91
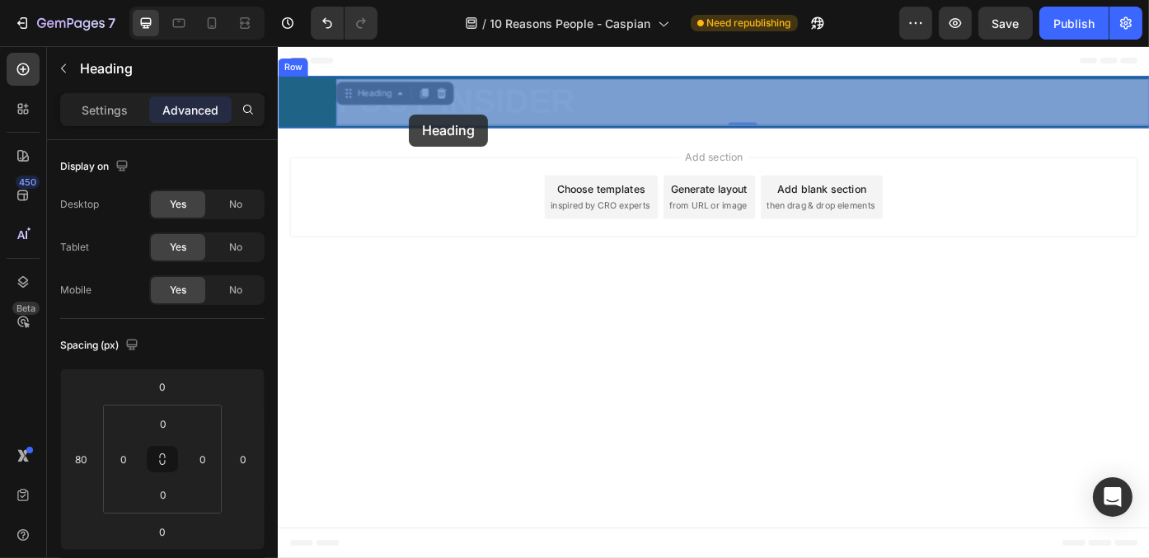
drag, startPoint x: 643, startPoint y: 111, endPoint x: 438, endPoint y: 124, distance: 205.6
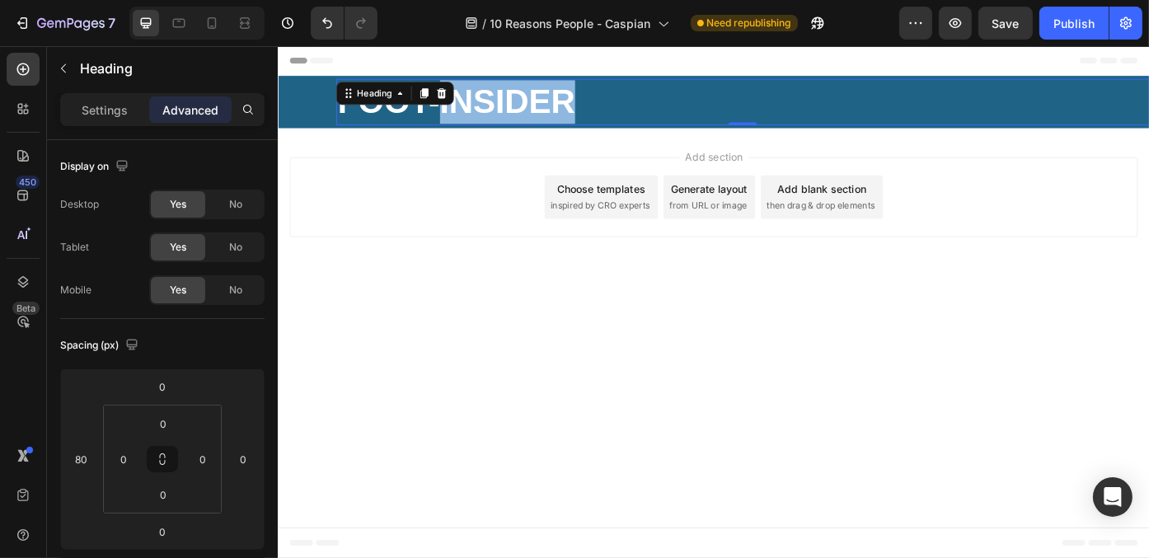
click at [537, 107] on strong "FOOT-INSIDER" at bounding box center [478, 108] width 269 height 43
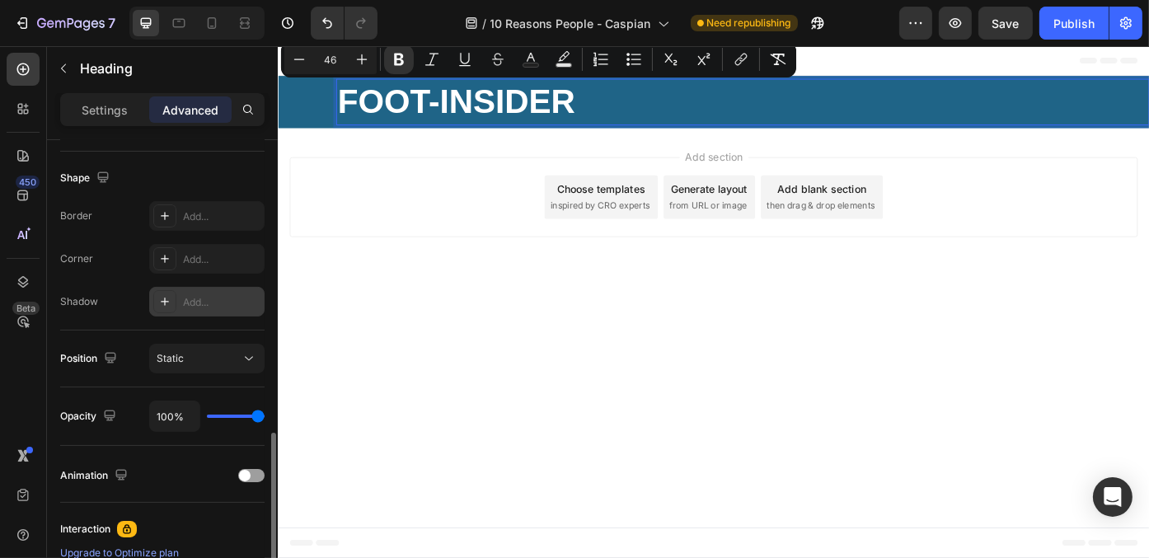
scroll to position [494, 0]
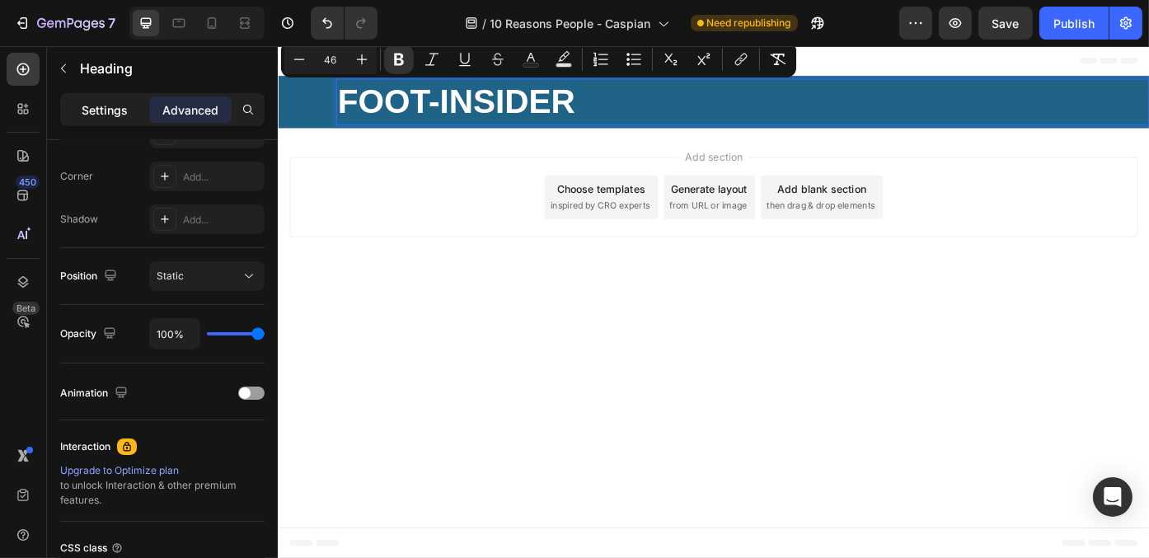
click at [110, 108] on p "Settings" at bounding box center [105, 109] width 46 height 17
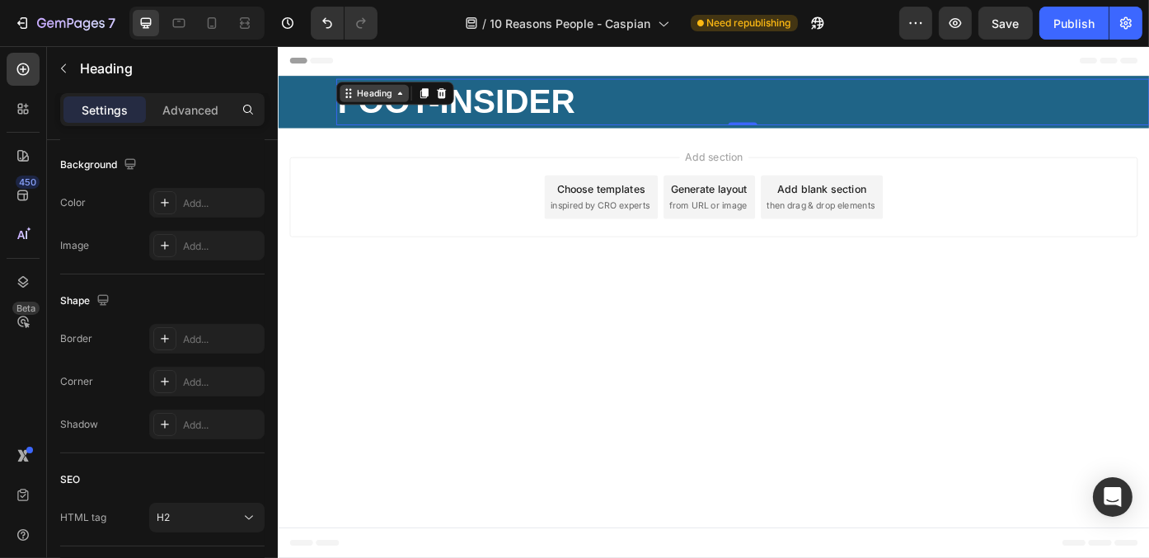
click at [391, 92] on div "Heading" at bounding box center [385, 99] width 45 height 15
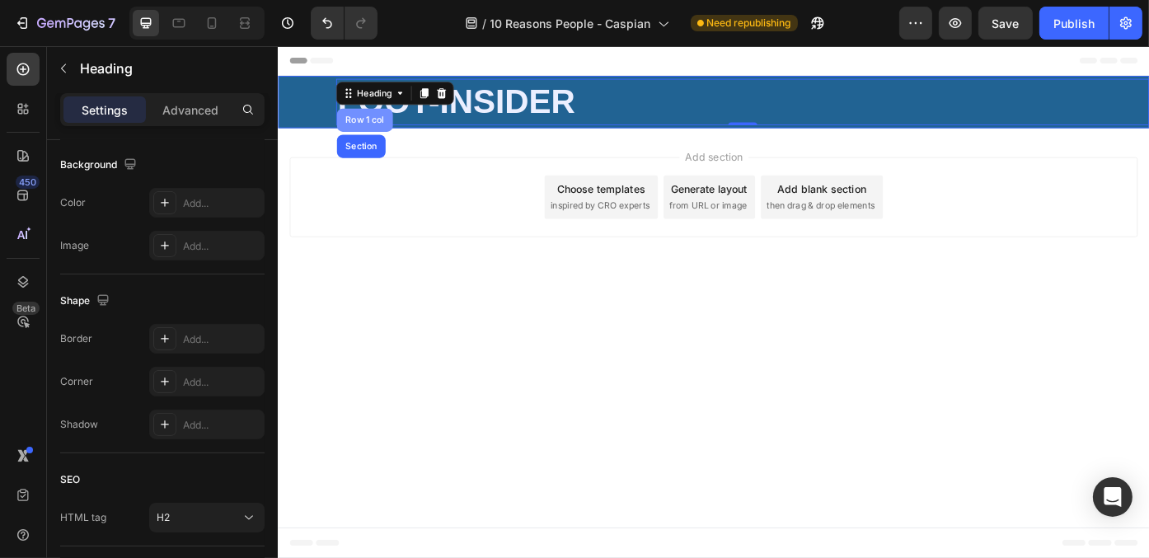
click at [382, 125] on div "Row 1 col" at bounding box center [375, 130] width 50 height 10
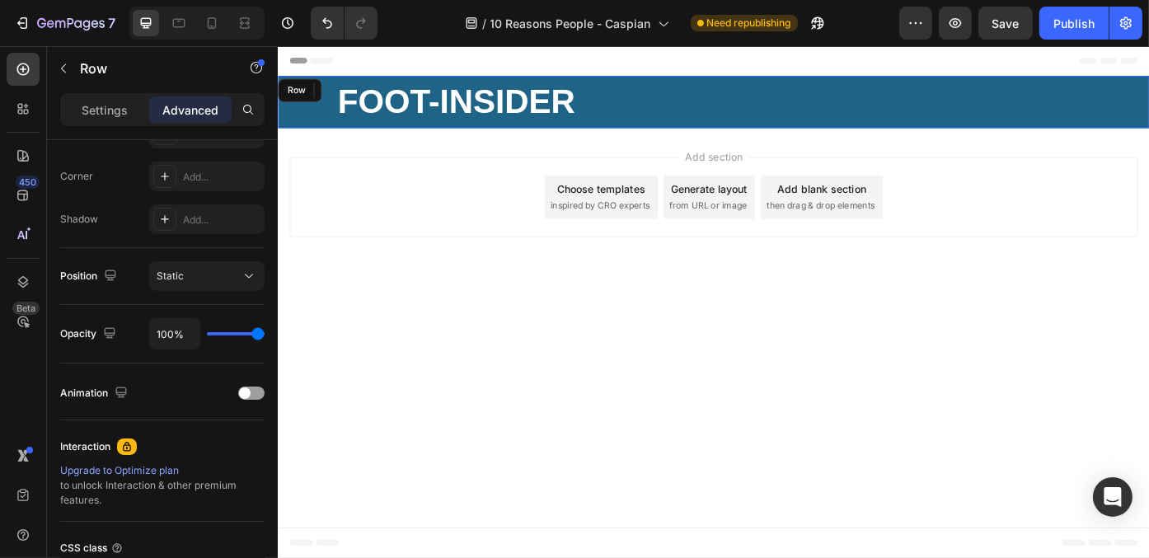
scroll to position [0, 0]
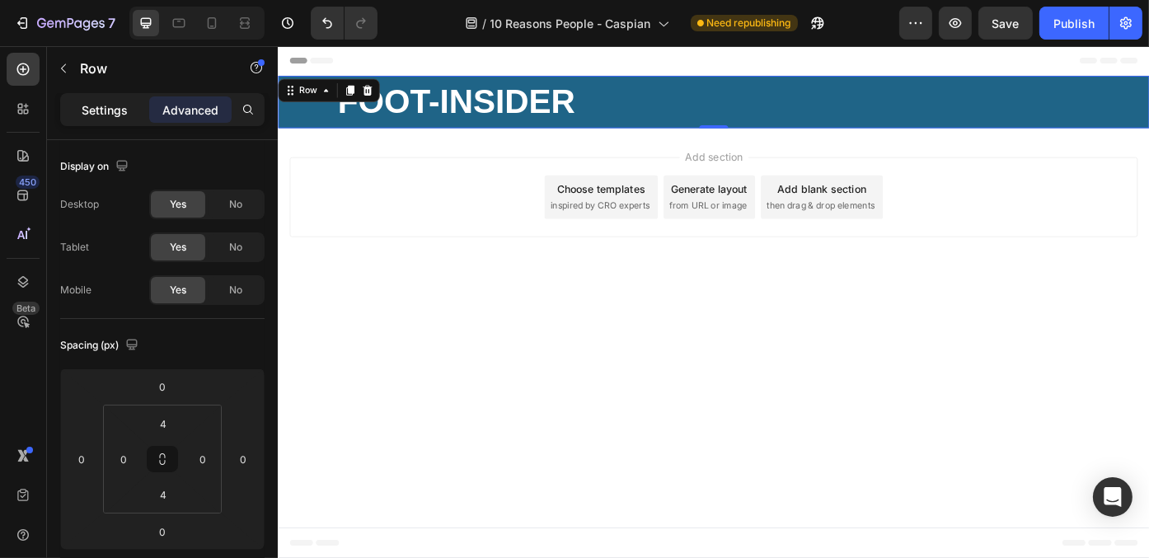
click at [93, 111] on p "Settings" at bounding box center [105, 109] width 46 height 17
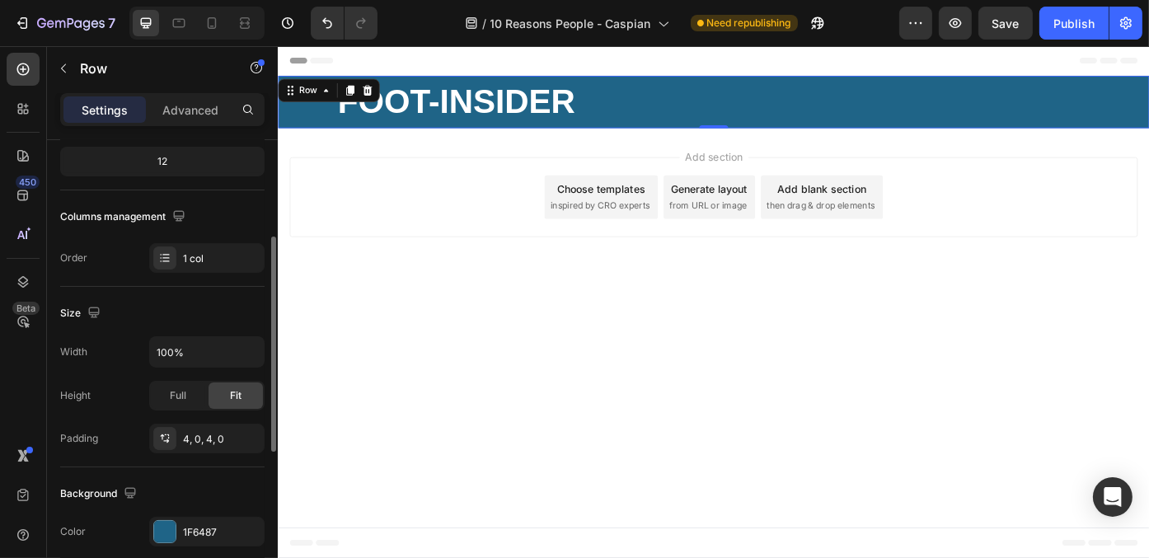
scroll to position [126, 0]
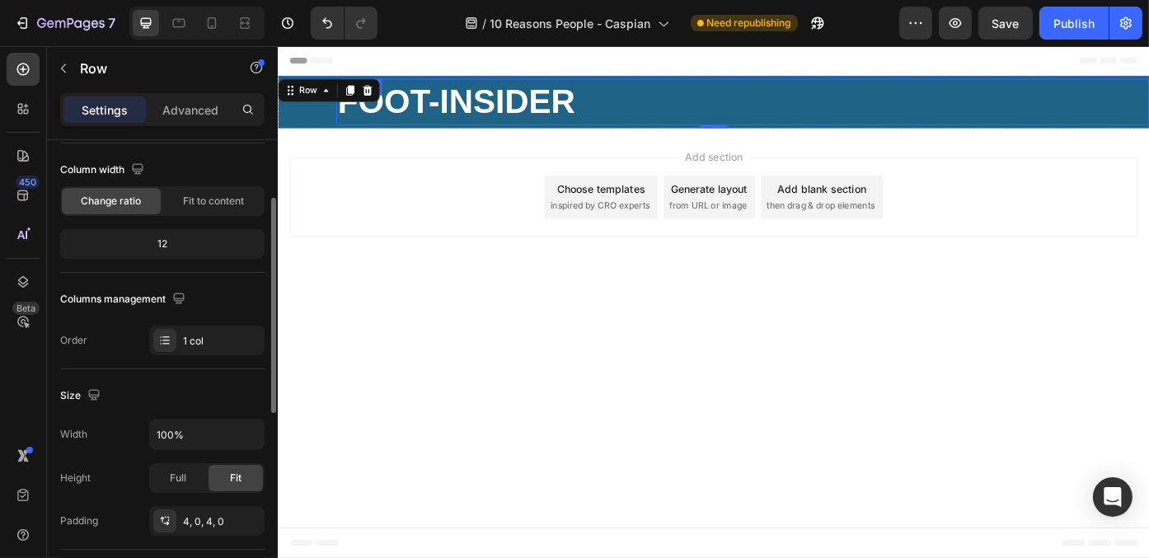
click at [440, 96] on strong "FOOT-INSIDER" at bounding box center [478, 108] width 269 height 43
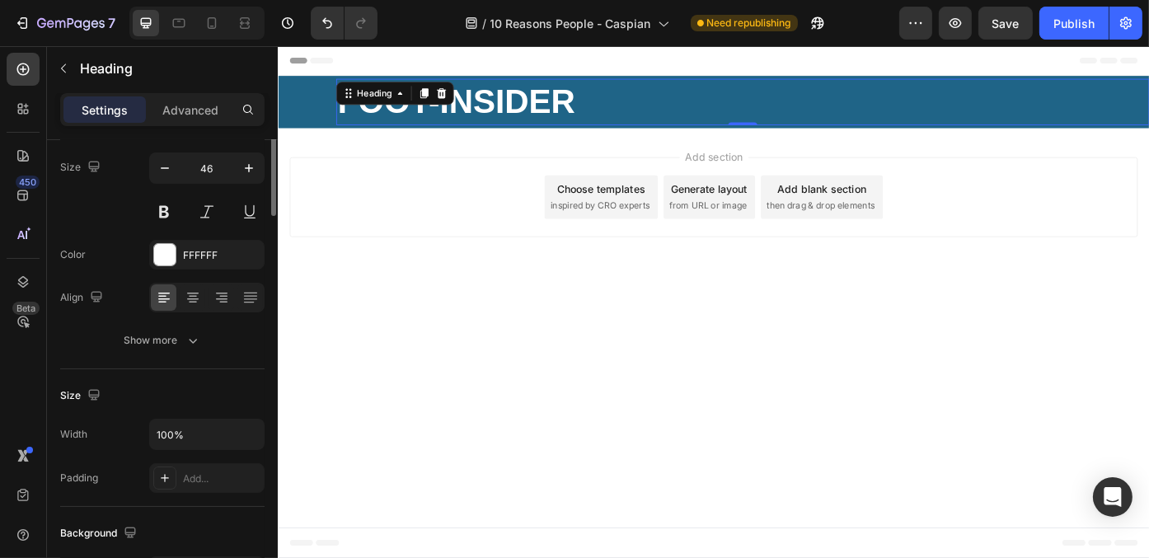
scroll to position [0, 0]
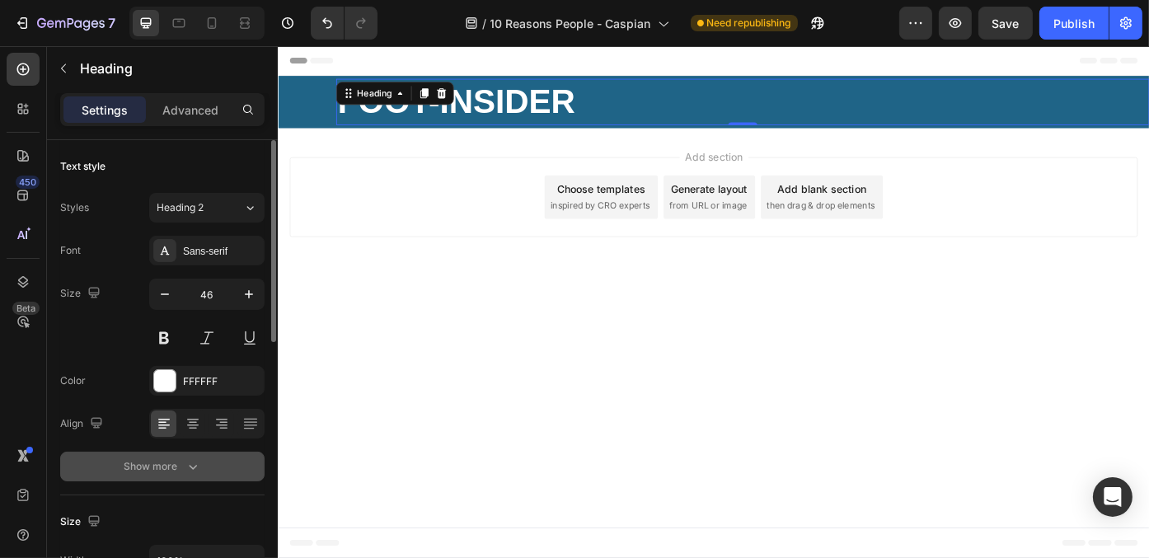
click at [154, 456] on button "Show more" at bounding box center [162, 467] width 204 height 30
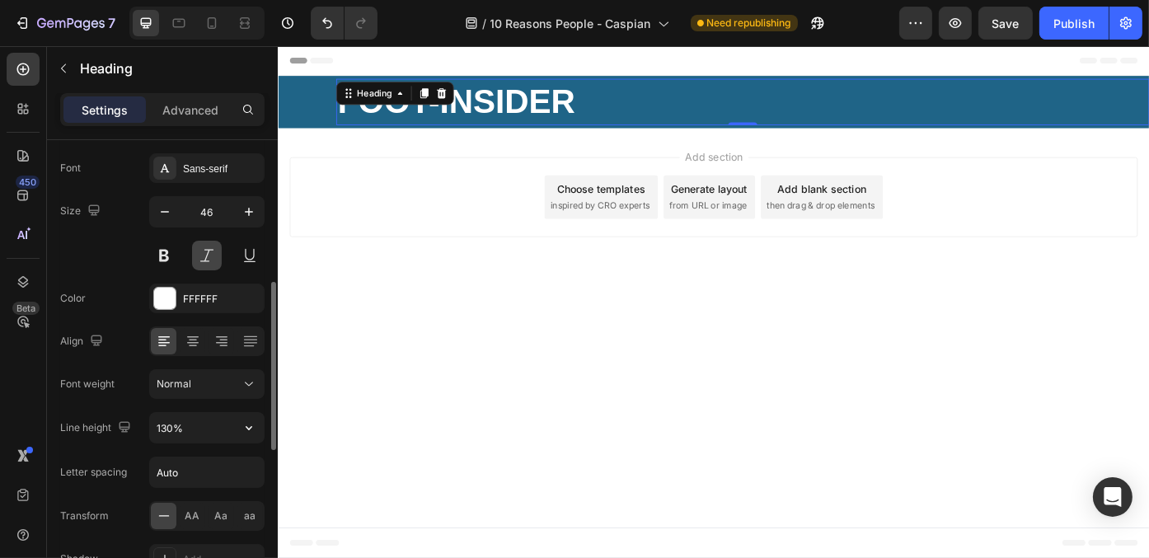
scroll to position [165, 0]
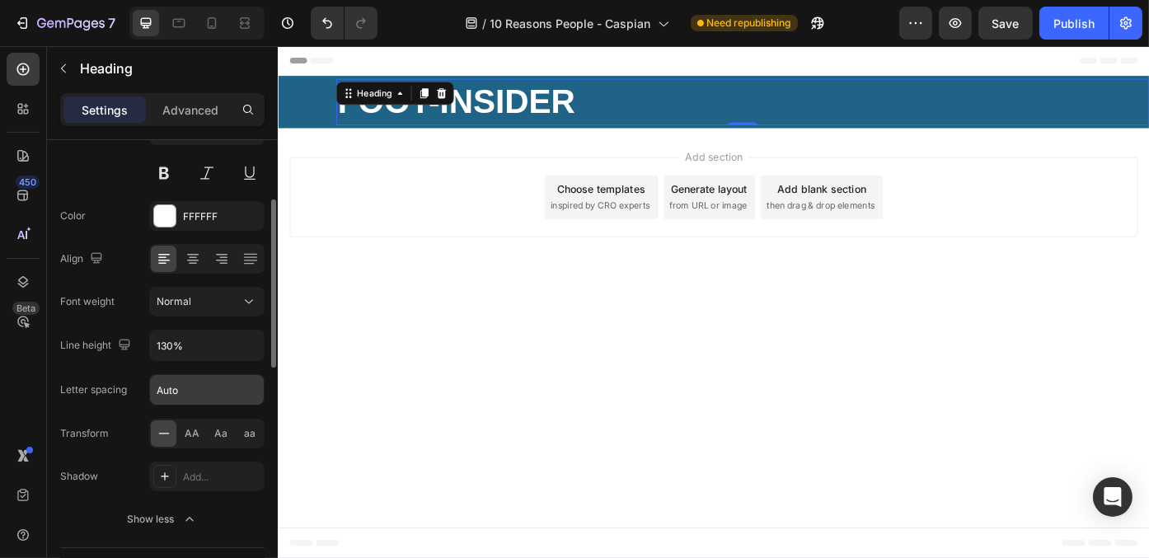
click at [235, 388] on input "Auto" at bounding box center [207, 390] width 114 height 30
type input "2"
click at [363, 274] on div "Add section Choose templates inspired by CRO experts Generate layout from URL o…" at bounding box center [771, 220] width 989 height 163
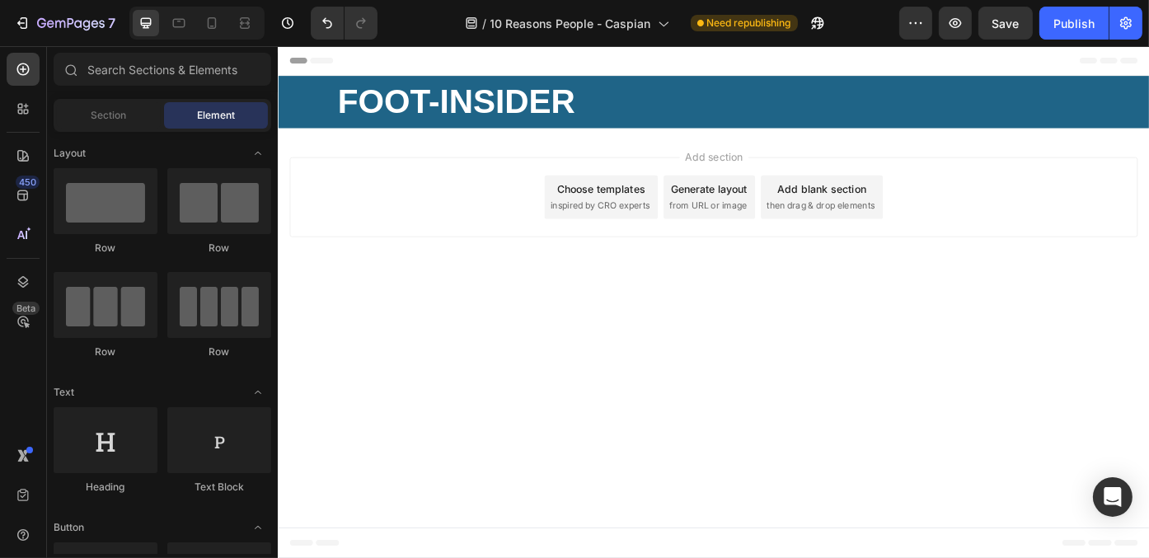
drag, startPoint x: 1108, startPoint y: 47, endPoint x: 774, endPoint y: 197, distance: 366.6
click at [677, 289] on div "Add section Choose templates inspired by CRO experts Generate layout from URL o…" at bounding box center [771, 220] width 989 height 163
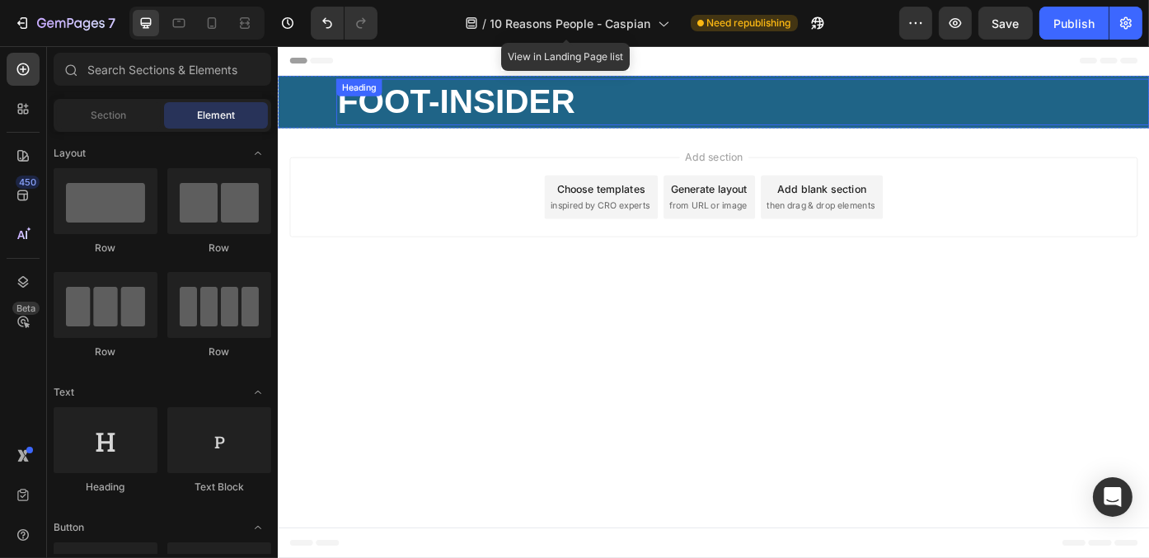
click at [479, 93] on strong "FOOT-INSIDER" at bounding box center [478, 108] width 269 height 43
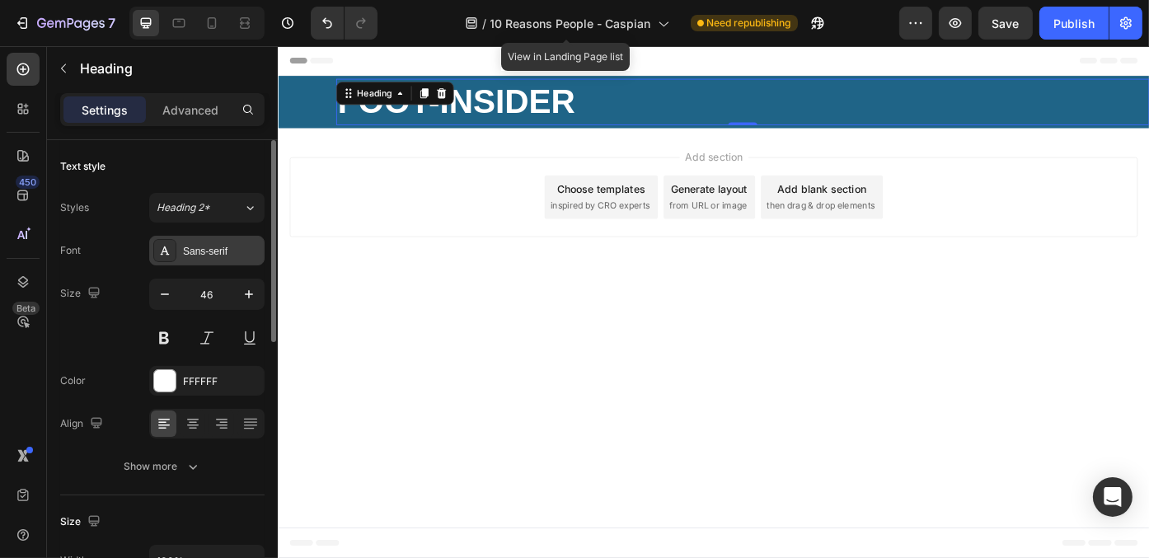
click at [199, 248] on div "Sans-serif" at bounding box center [221, 251] width 77 height 15
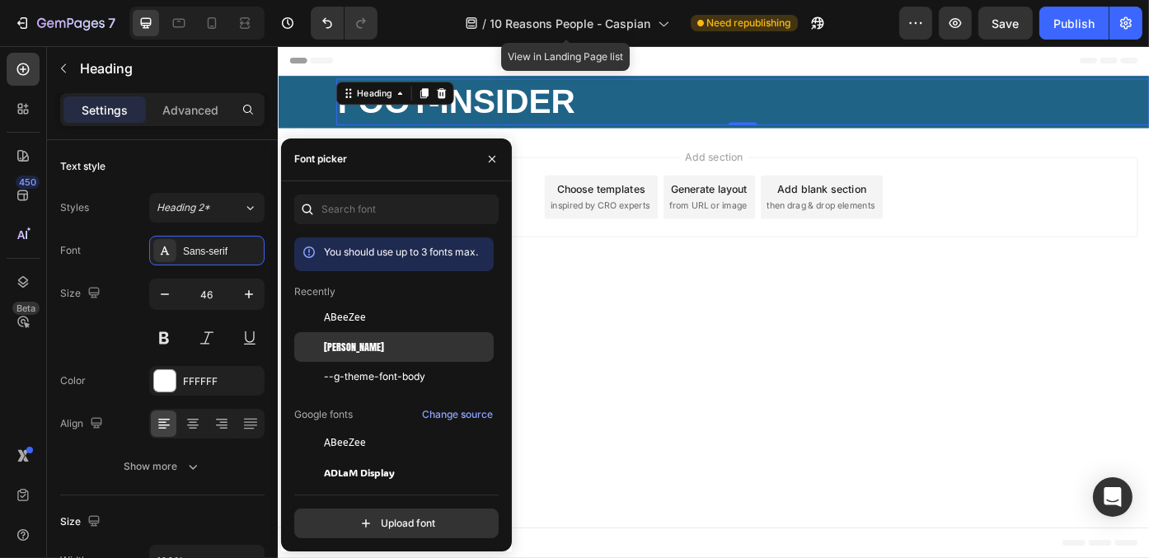
click at [433, 349] on div "Anton" at bounding box center [407, 347] width 166 height 15
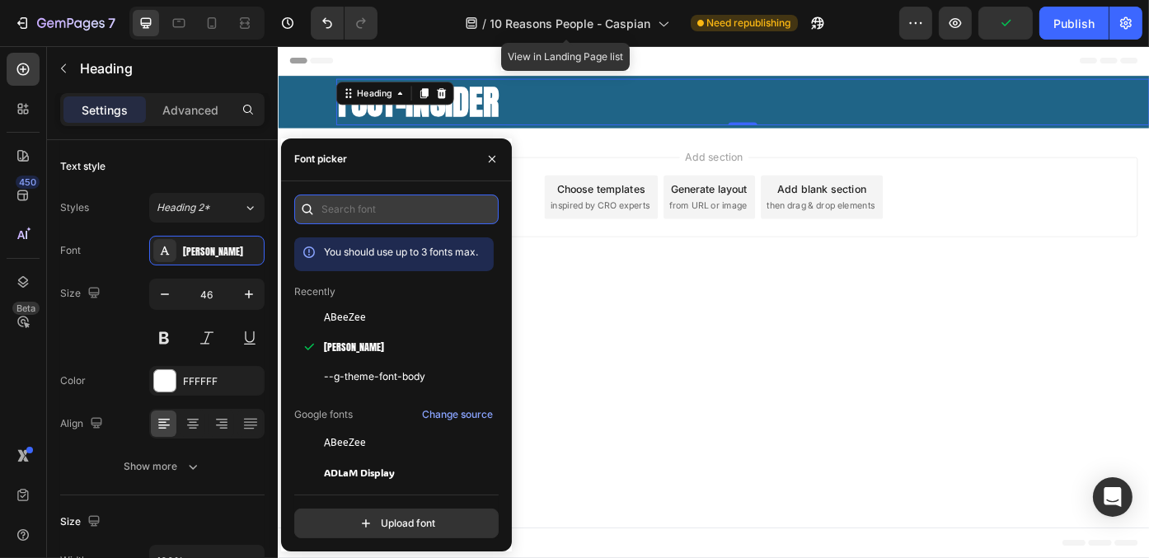
click at [444, 208] on input "text" at bounding box center [396, 209] width 204 height 30
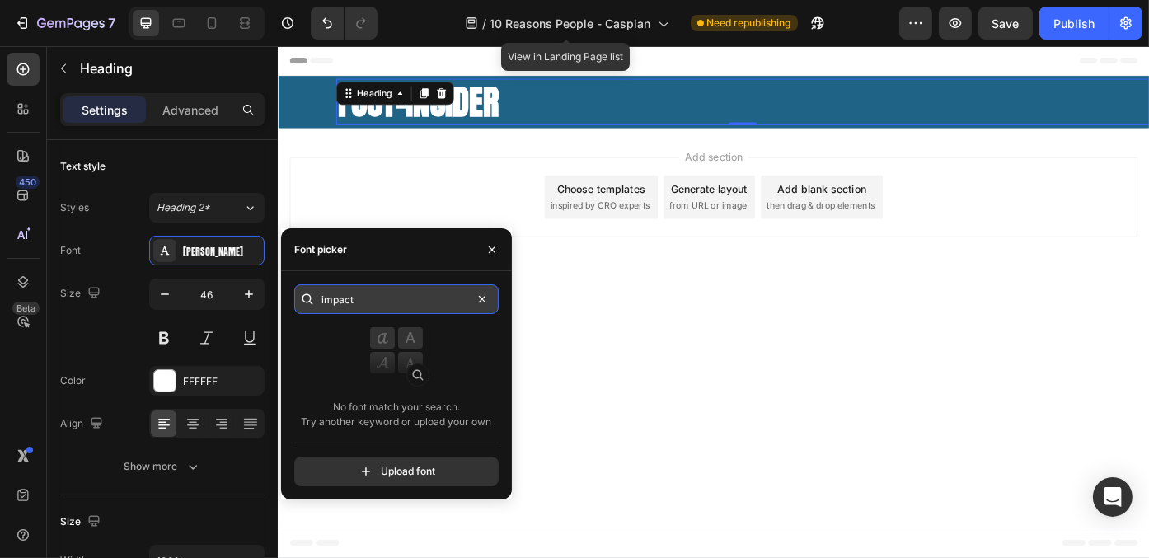
click at [420, 300] on input "impact" at bounding box center [396, 299] width 204 height 30
paste input "oswald"
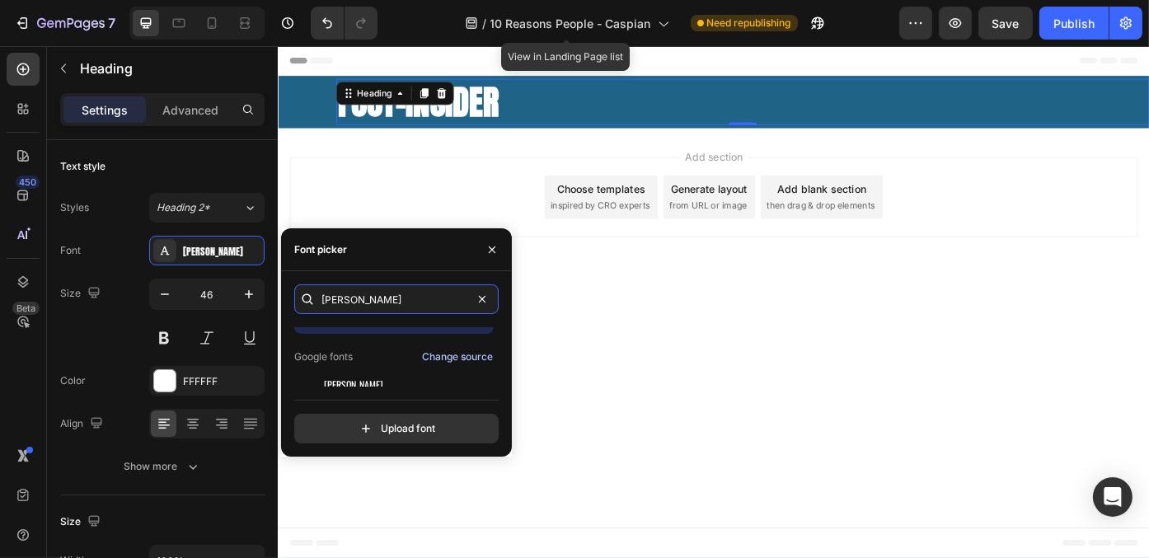
scroll to position [40, 0]
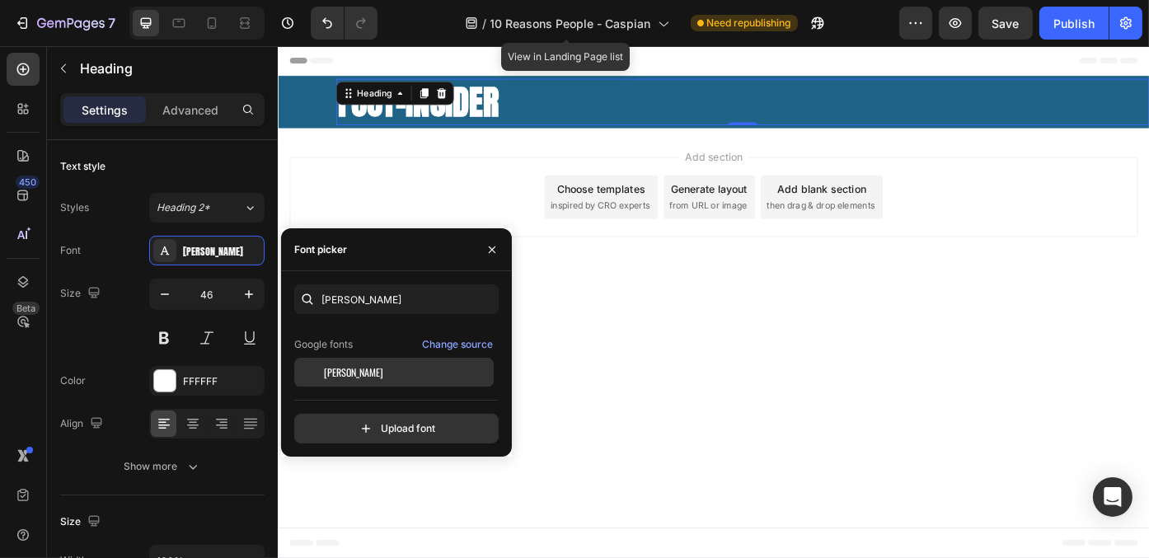
click at [336, 370] on span "Oswald" at bounding box center [353, 372] width 59 height 15
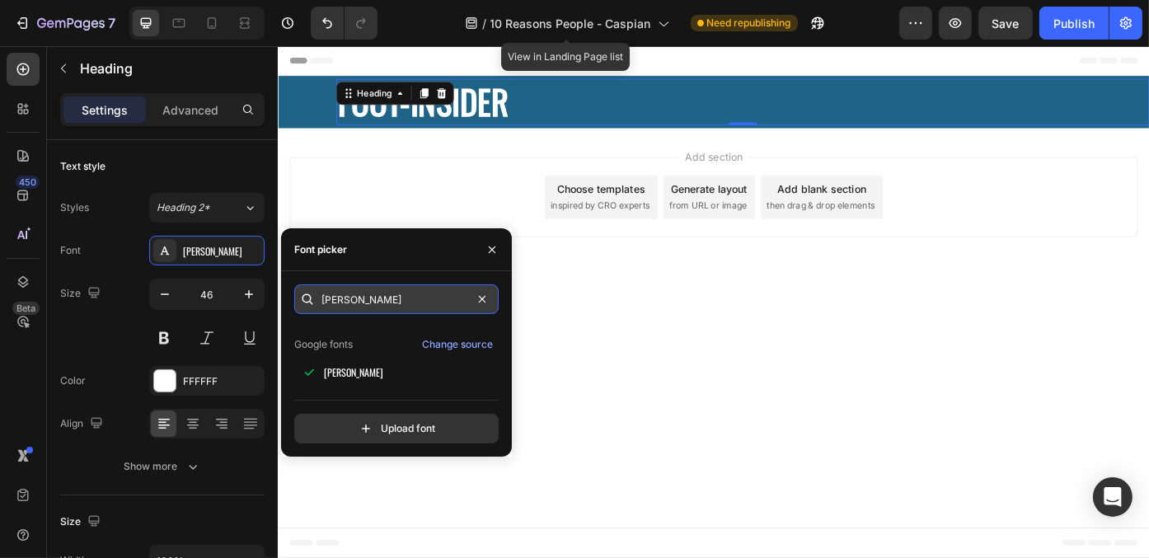
click at [403, 297] on input "oswald" at bounding box center [396, 299] width 204 height 30
paste input "bebas neue"
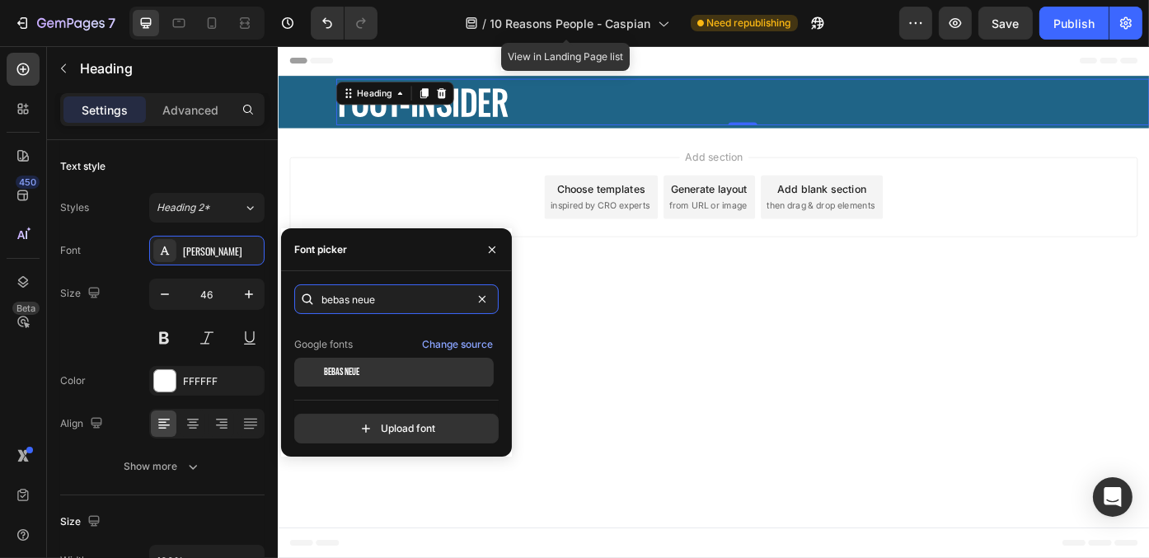
type input "bebas neue"
click at [406, 373] on div "Bebas Neue" at bounding box center [407, 372] width 166 height 15
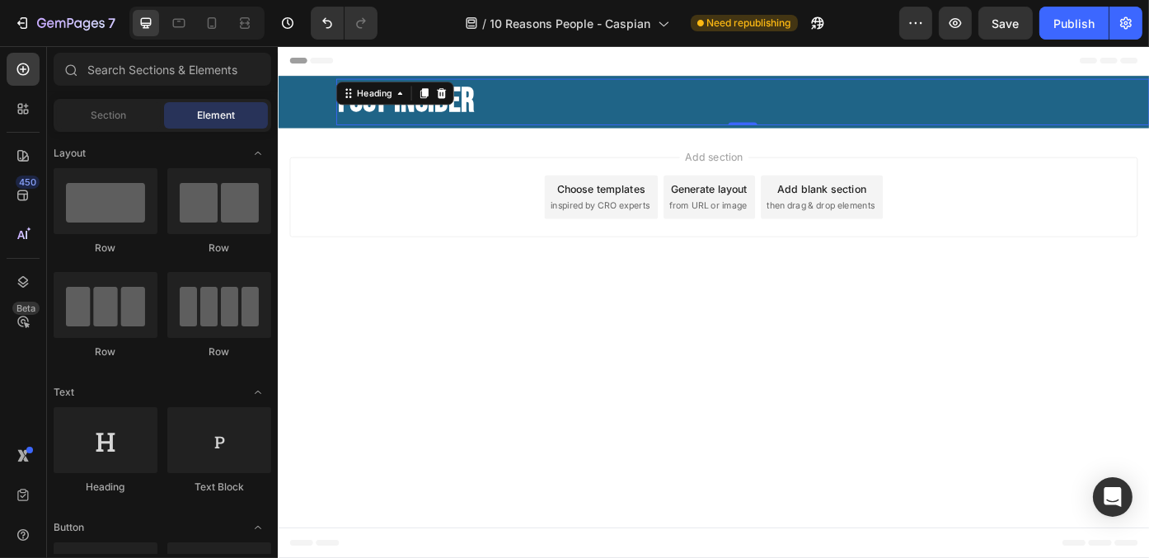
click at [437, 174] on div "Add section Choose templates inspired by CRO experts Generate layout from URL o…" at bounding box center [771, 217] width 962 height 91
click at [442, 101] on strong "FOOT-INSIDER" at bounding box center [421, 109] width 155 height 45
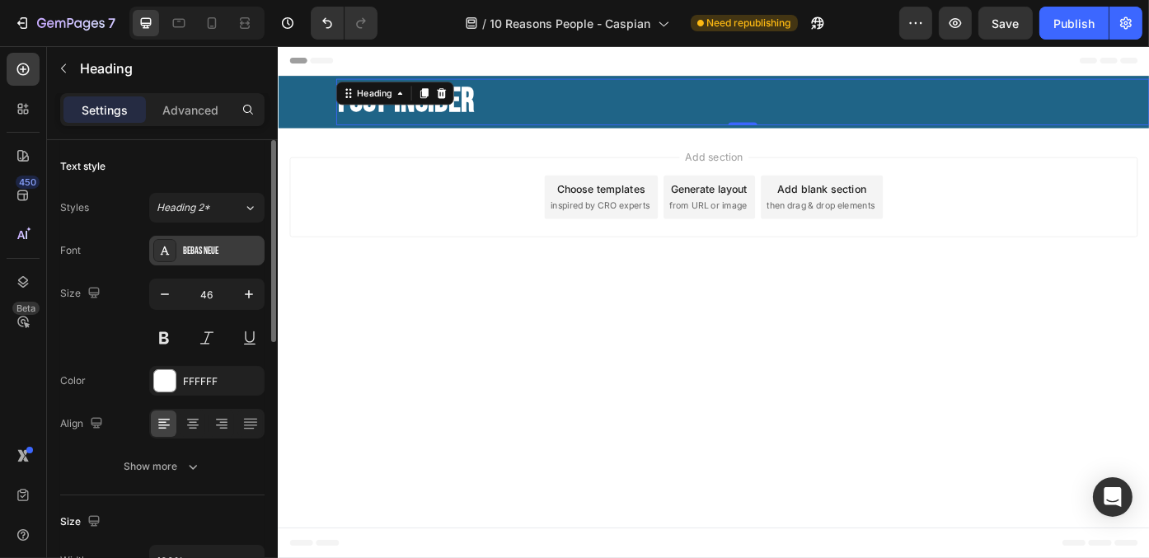
drag, startPoint x: 190, startPoint y: 247, endPoint x: 198, endPoint y: 246, distance: 8.4
click at [190, 246] on div "Bebas Neue" at bounding box center [221, 251] width 77 height 15
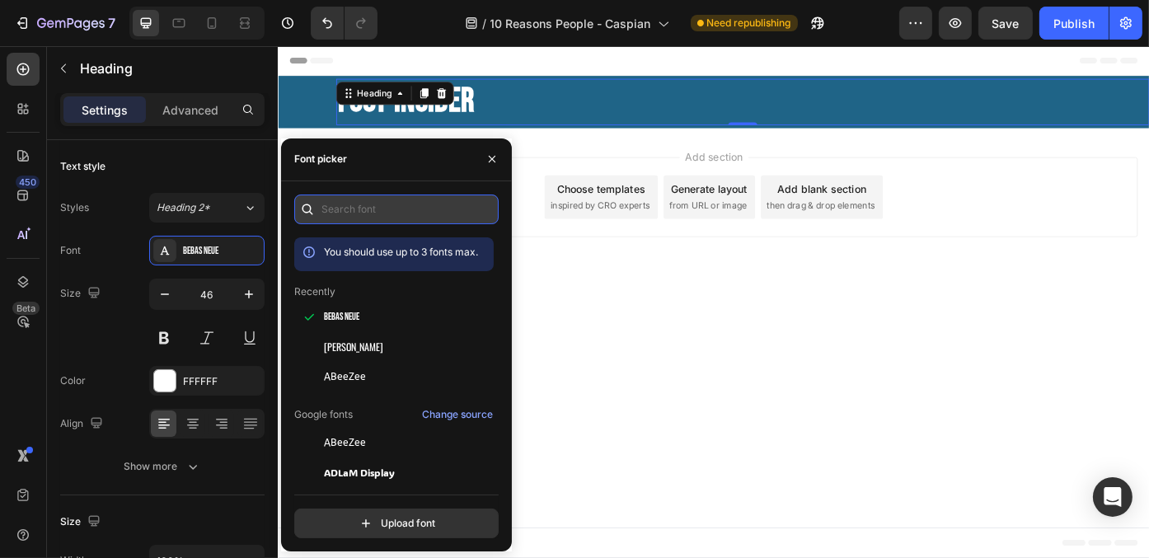
click at [391, 217] on input "text" at bounding box center [396, 209] width 204 height 30
paste input "roboto condensed"
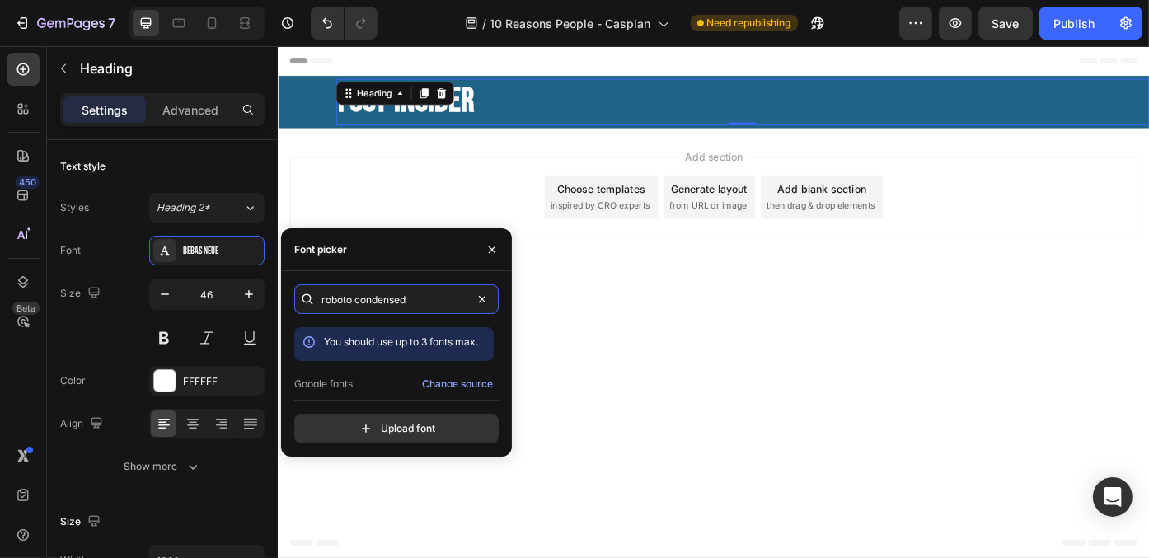
type input "roboto condensed"
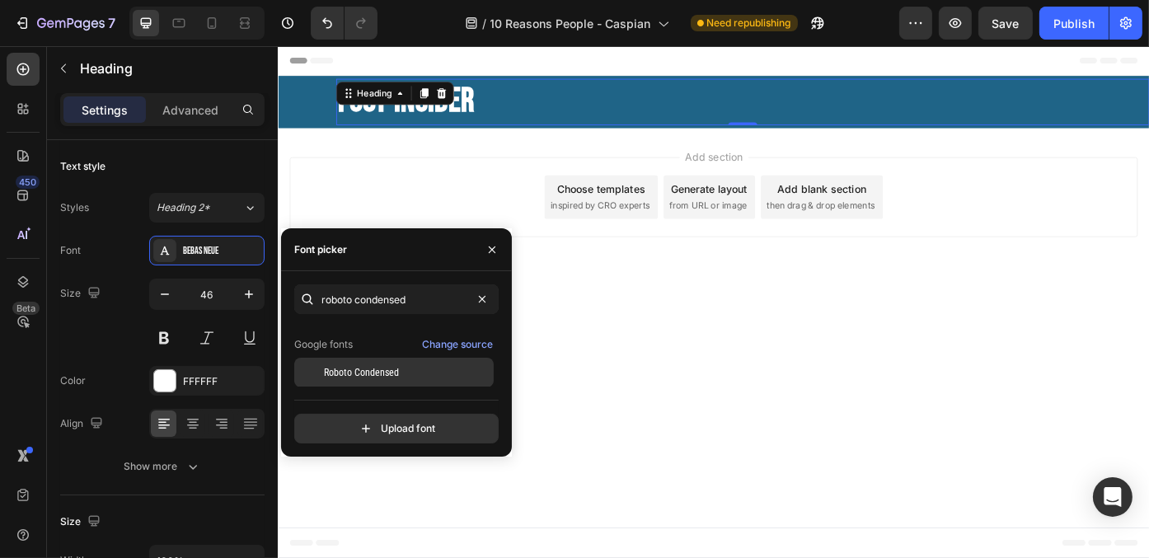
click at [395, 363] on div "Roboto Condensed" at bounding box center [393, 373] width 199 height 30
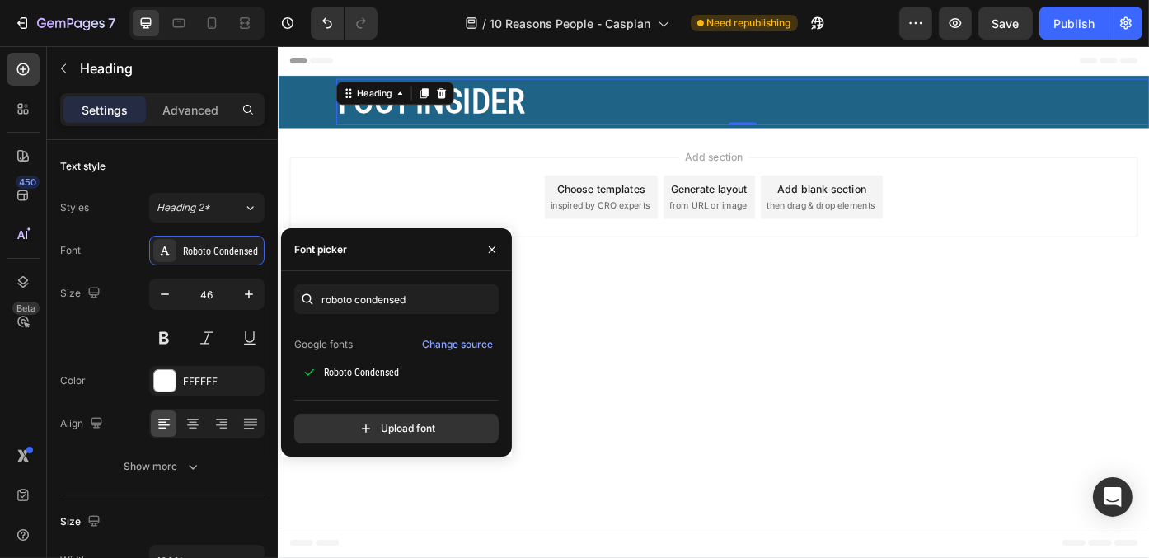
click at [698, 288] on div "Add section Choose templates inspired by CRO experts Generate layout from URL o…" at bounding box center [771, 220] width 989 height 163
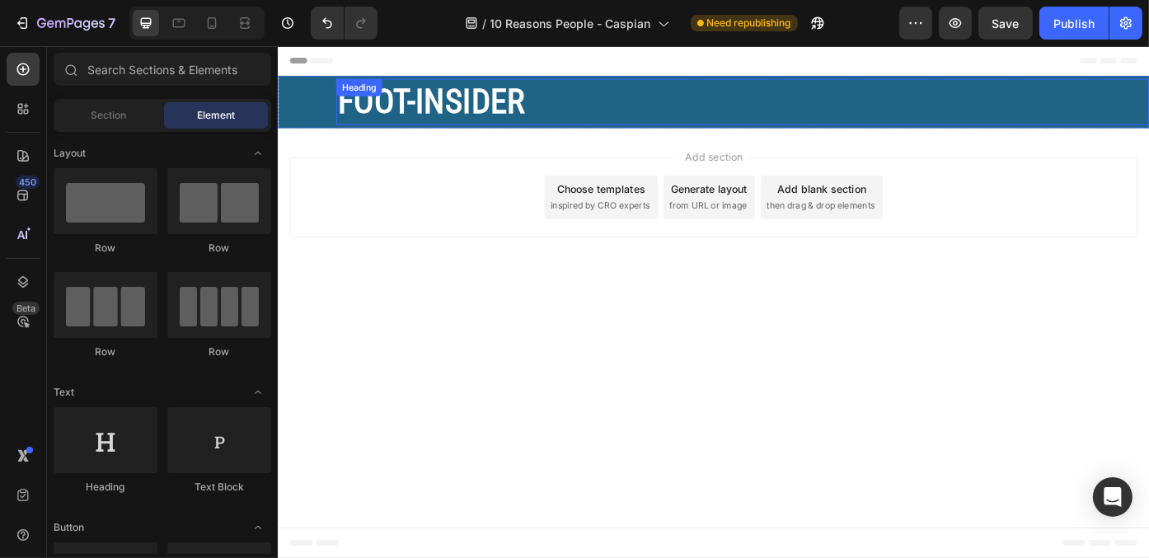
click at [466, 105] on strong "FOOT-INSIDER" at bounding box center [450, 109] width 212 height 44
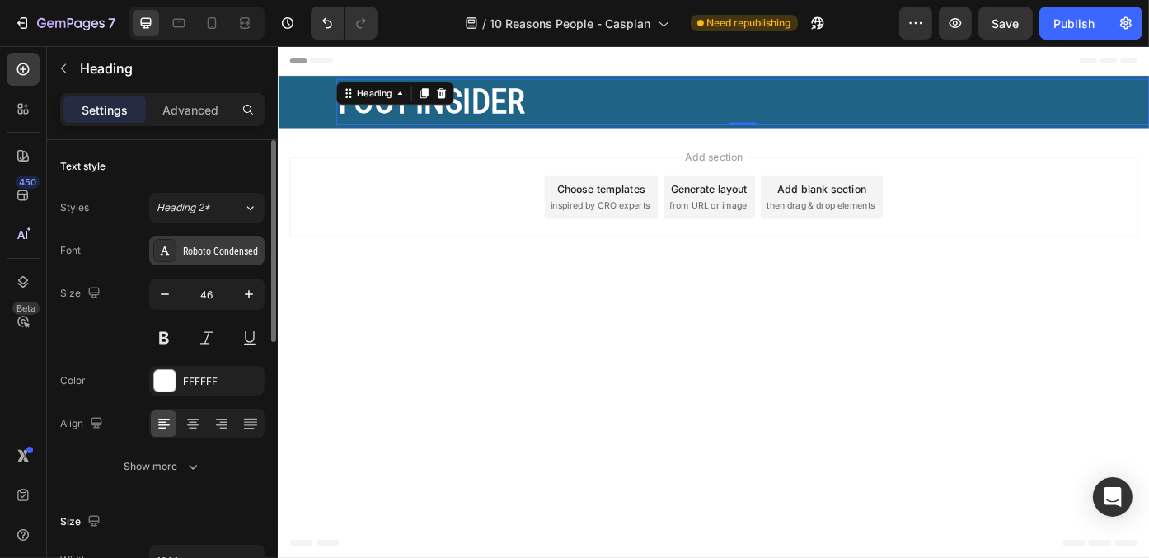
click at [239, 251] on div "Roboto Condensed" at bounding box center [221, 251] width 77 height 15
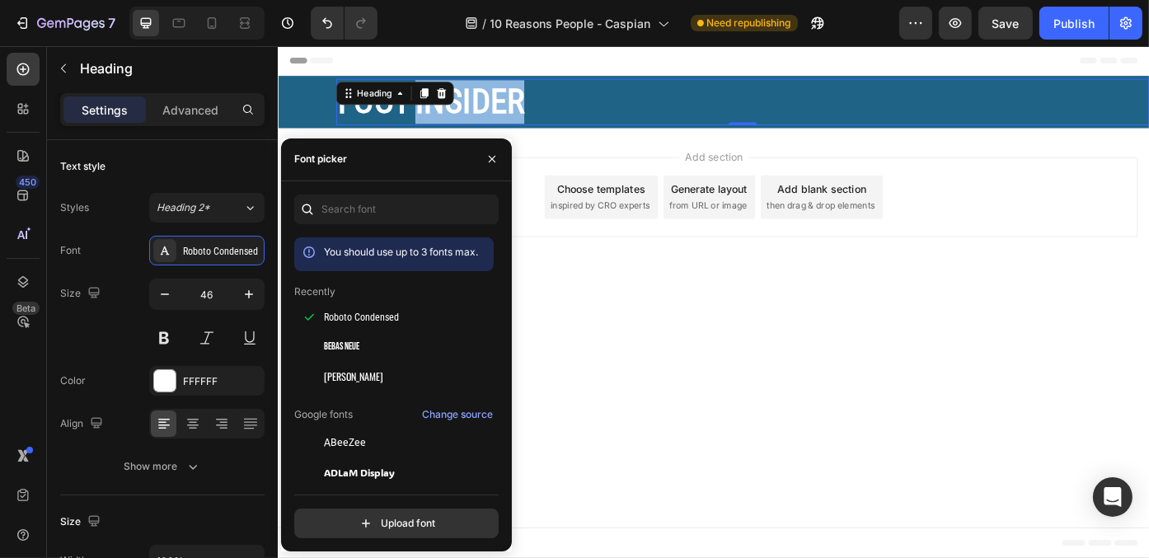
click at [534, 98] on strong "FOOT-INSIDER" at bounding box center [450, 109] width 212 height 44
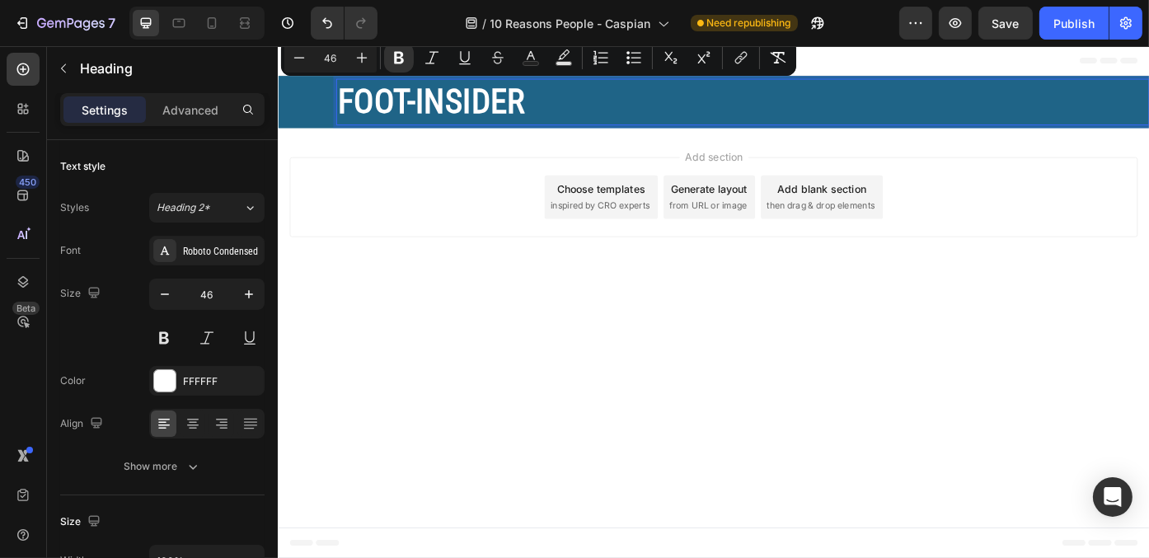
click at [534, 98] on strong "FOOT-INSIDER" at bounding box center [450, 109] width 212 height 44
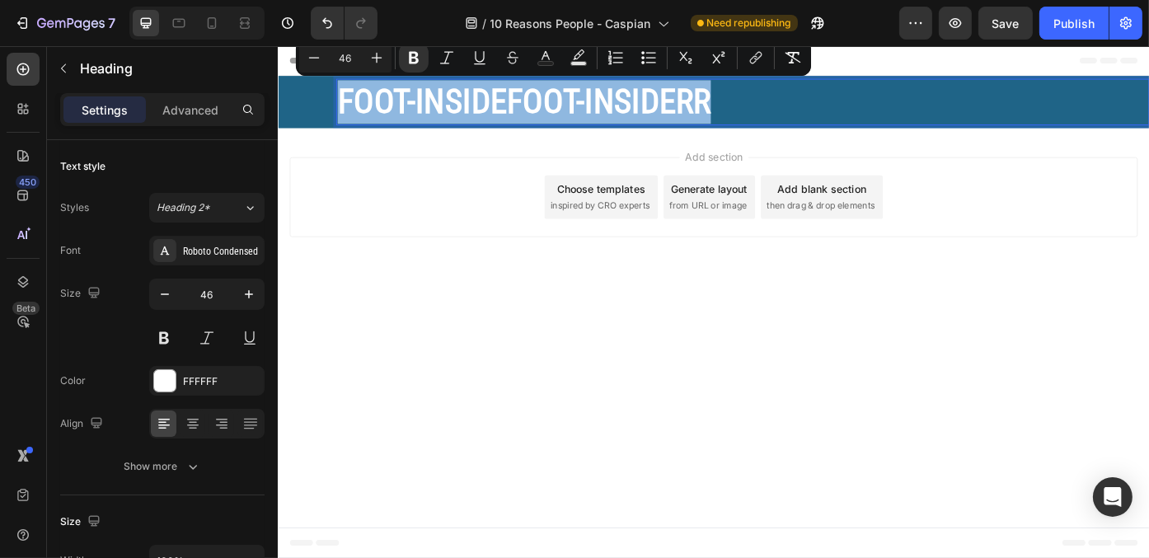
drag, startPoint x: 785, startPoint y: 105, endPoint x: 328, endPoint y: 162, distance: 460.9
click at [328, 162] on div "Header FOOT-INSIDEFOOT-INSIDERR Heading 0 Row Section 1 Root Start with Section…" at bounding box center [771, 174] width 989 height 256
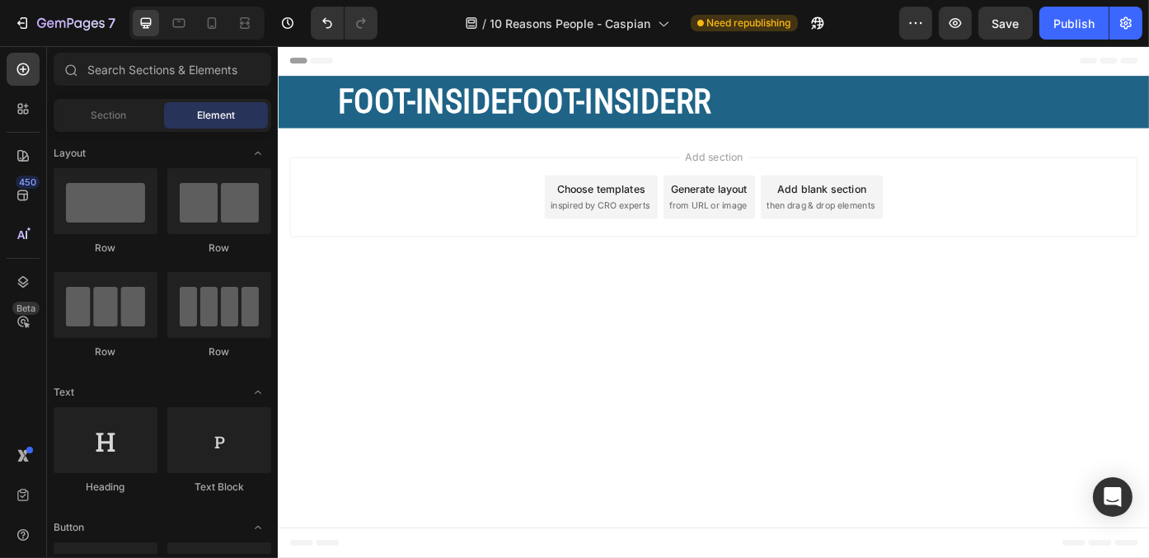
click at [375, 288] on div "Add section Choose templates inspired by CRO experts Generate layout from URL o…" at bounding box center [771, 220] width 989 height 163
click at [331, 290] on div "Add section Choose templates inspired by CRO experts Generate layout from URL o…" at bounding box center [771, 220] width 989 height 163
click at [328, 21] on icon "Undo/Redo" at bounding box center [327, 23] width 10 height 11
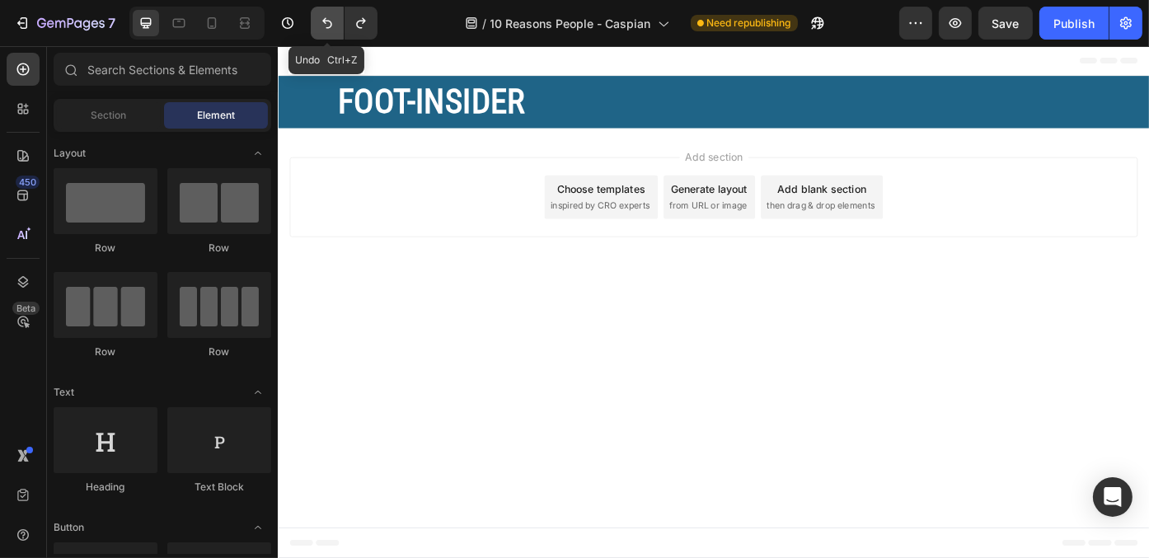
click at [328, 21] on icon "Undo/Redo" at bounding box center [327, 23] width 10 height 11
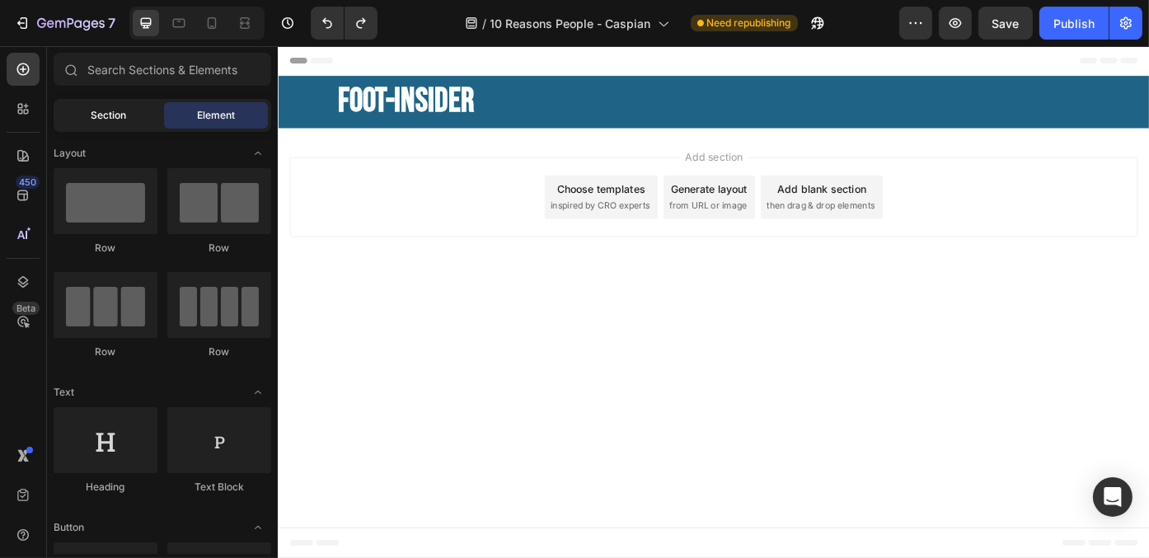
click at [124, 117] on span "Section" at bounding box center [108, 115] width 35 height 15
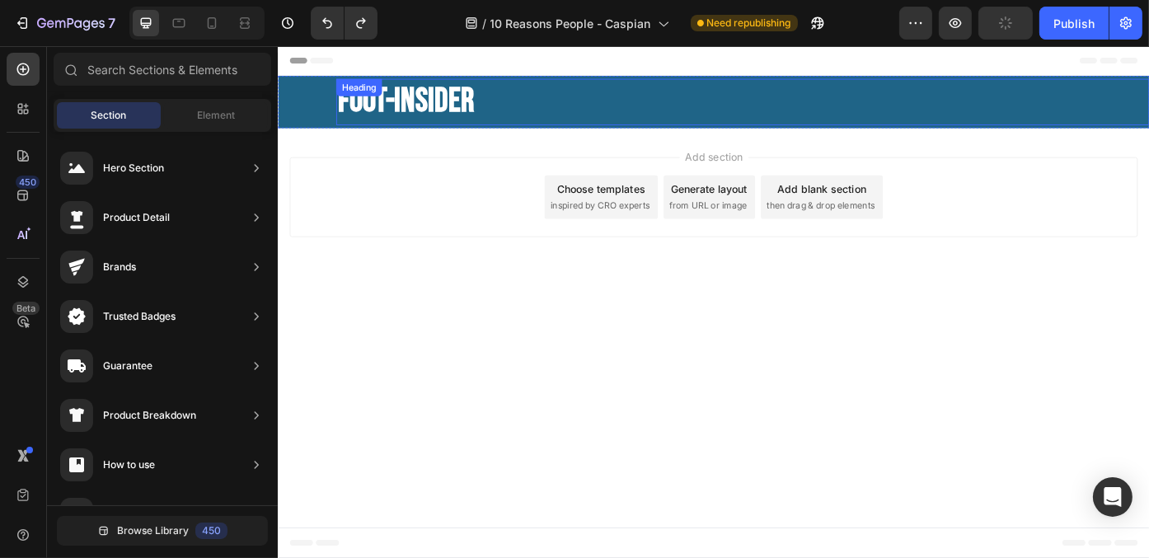
click at [391, 125] on strong "FOOT-INSIDER" at bounding box center [421, 109] width 155 height 45
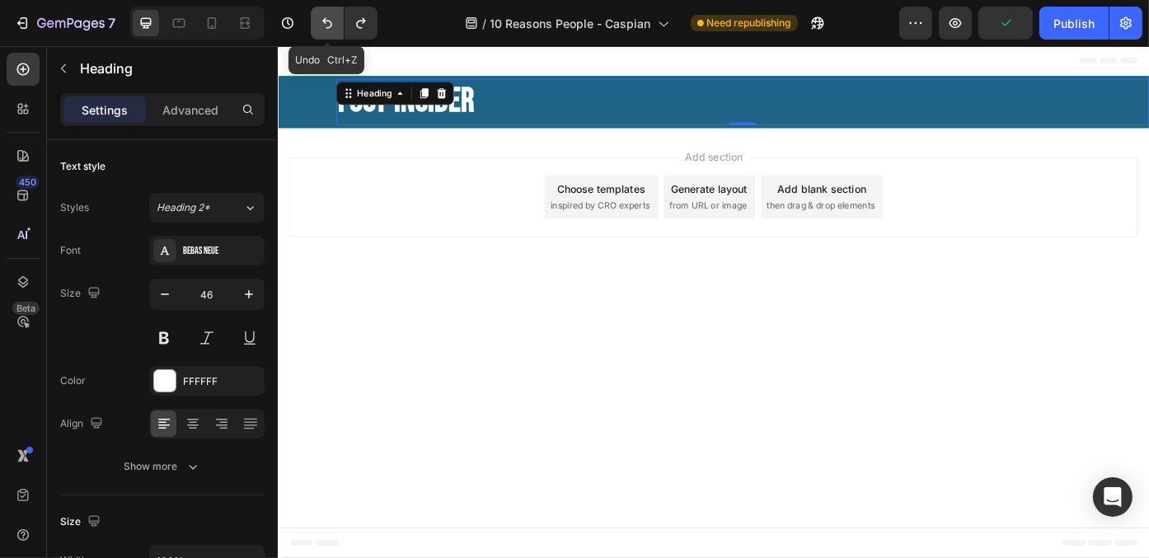
click at [318, 28] on button "Undo/Redo" at bounding box center [327, 23] width 33 height 33
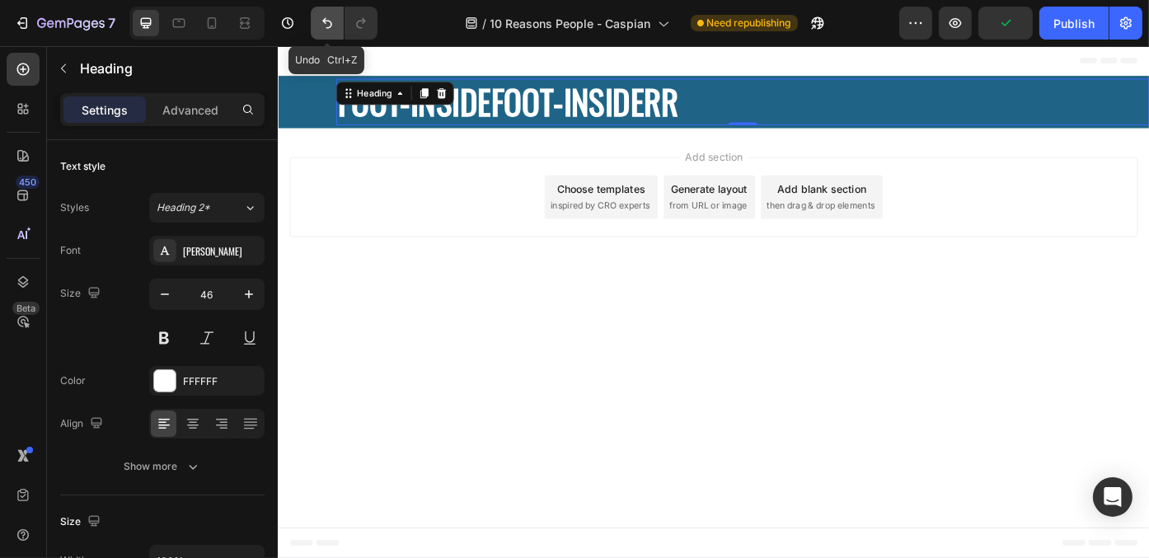
click at [319, 28] on icon "Undo/Redo" at bounding box center [327, 23] width 16 height 16
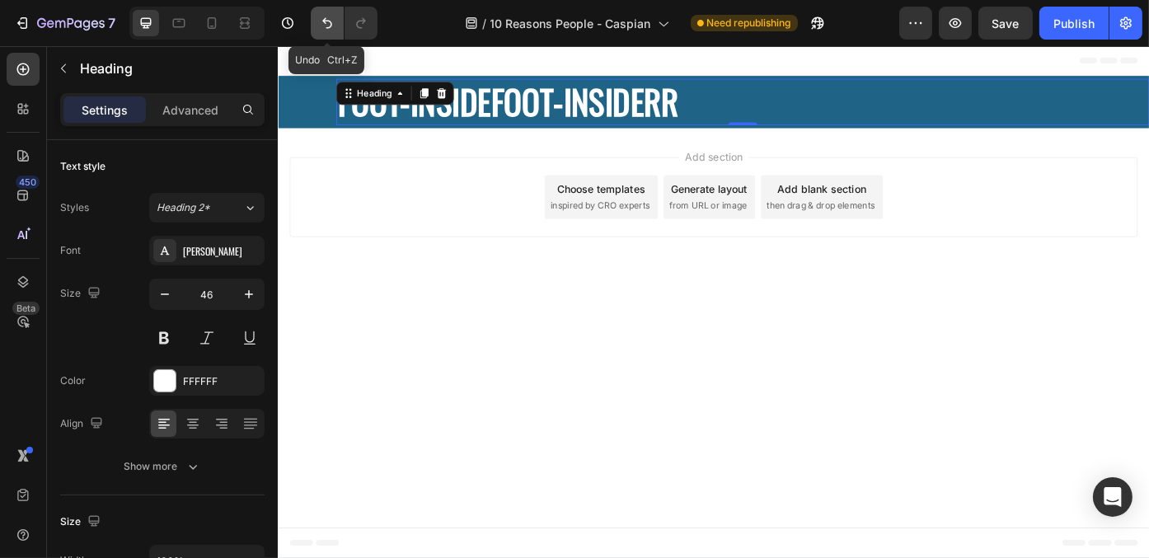
click at [319, 28] on icon "Undo/Redo" at bounding box center [327, 23] width 16 height 16
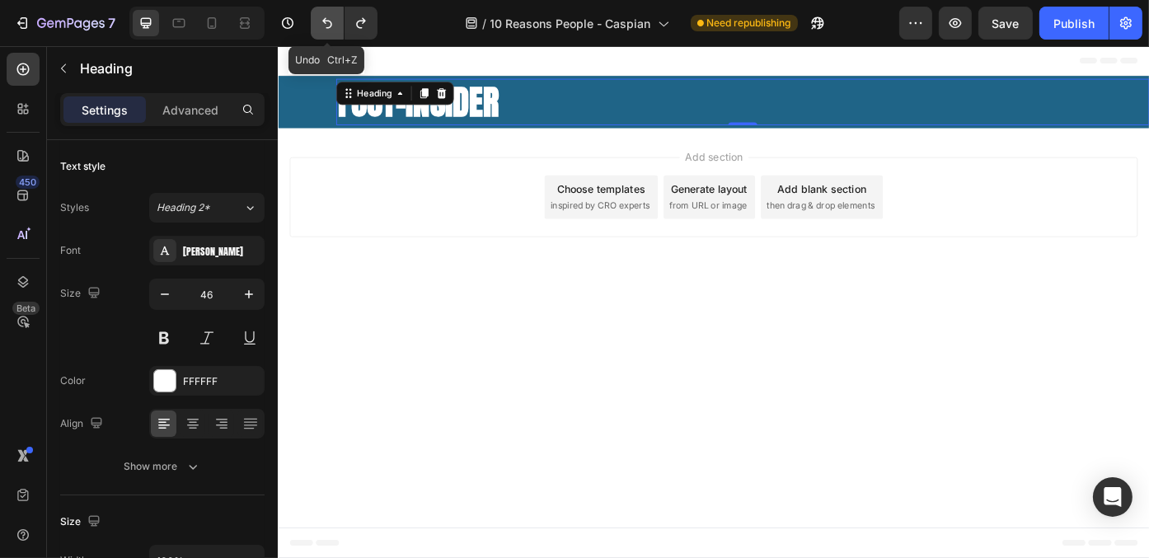
click at [319, 28] on icon "Undo/Redo" at bounding box center [327, 23] width 16 height 16
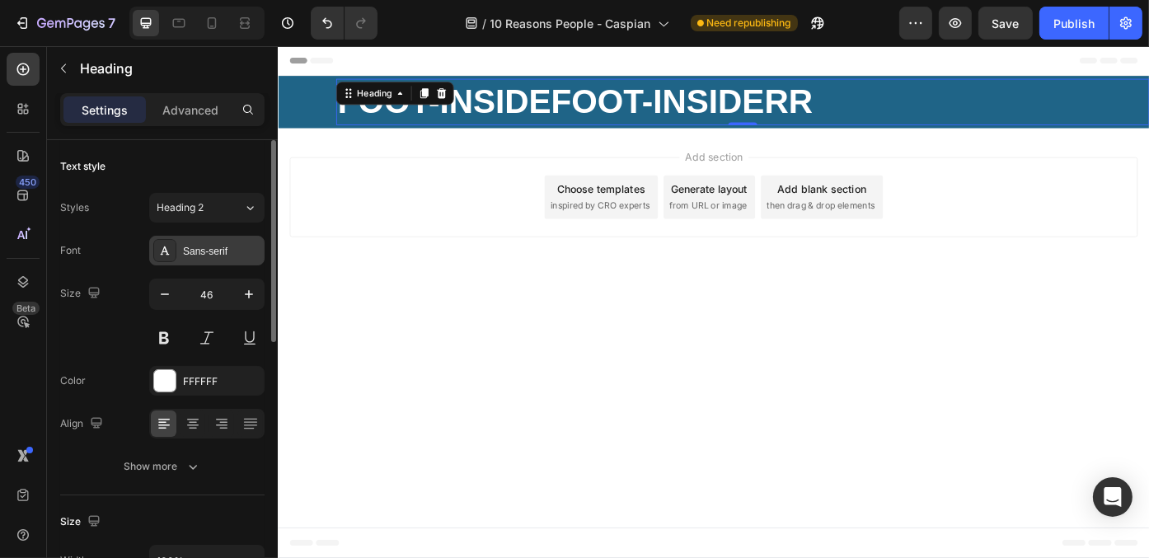
click at [223, 251] on div "Sans-serif" at bounding box center [221, 251] width 77 height 15
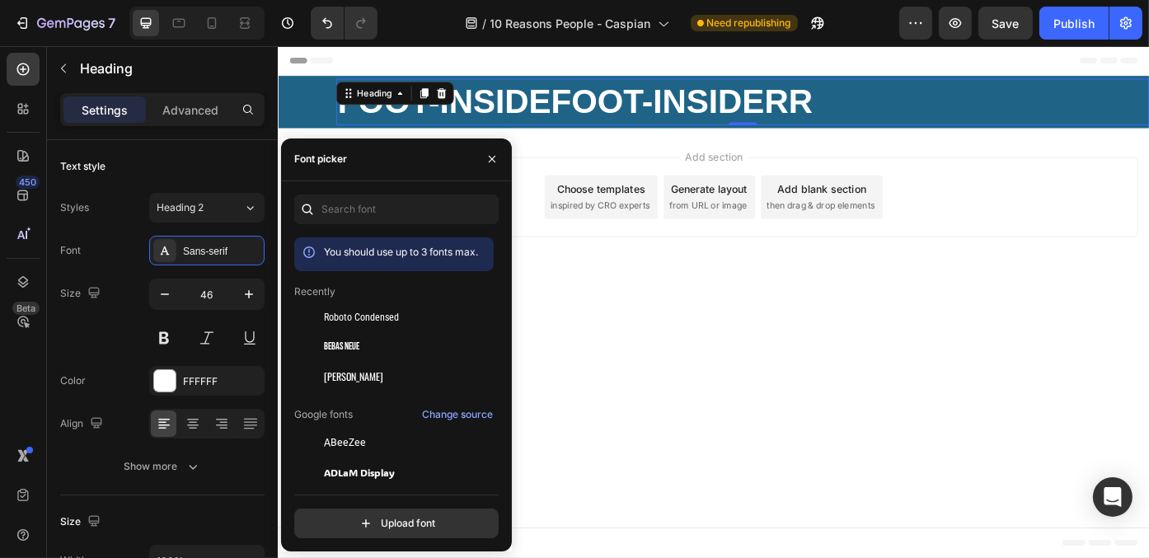
click at [670, 382] on body "Header FOOT-INSIDEFOOT-INSIDERR Heading 0 Row Section 1 Root Start with Section…" at bounding box center [771, 336] width 989 height 581
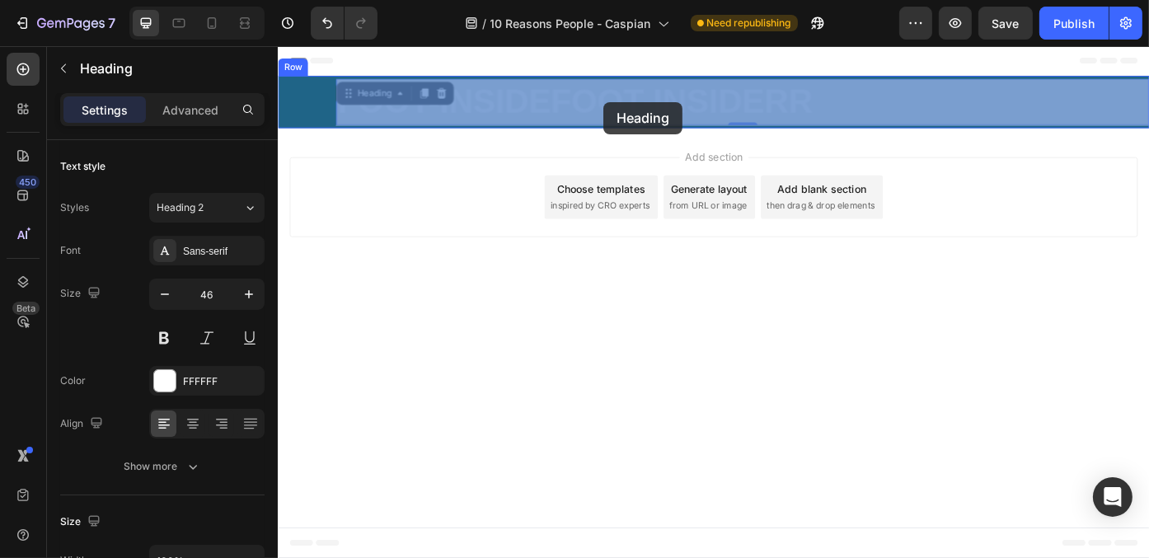
drag, startPoint x: 852, startPoint y: 110, endPoint x: 646, endPoint y: 110, distance: 206.0
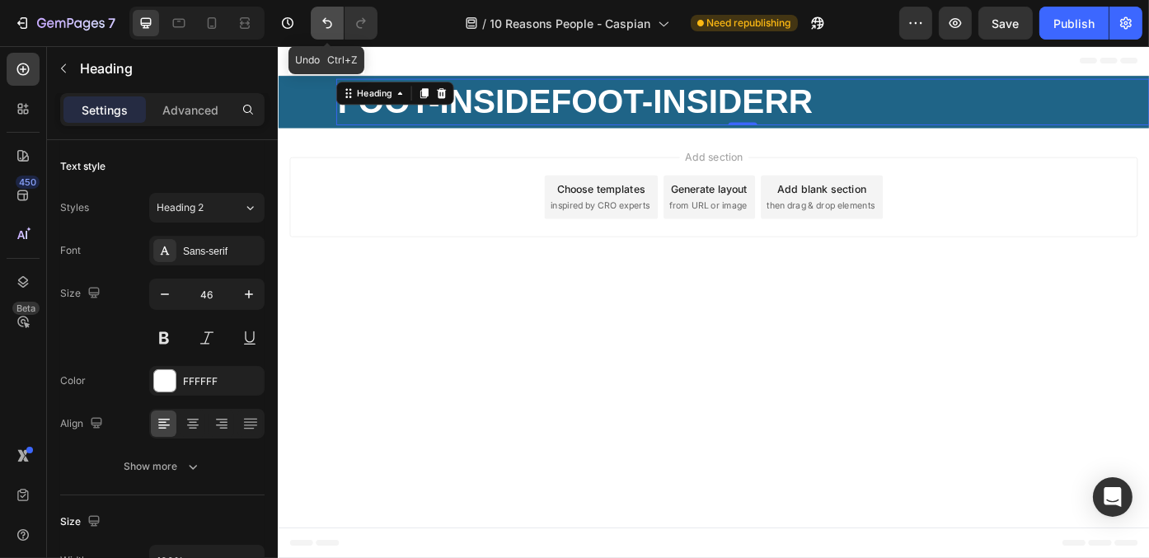
click at [330, 12] on button "Undo/Redo" at bounding box center [327, 23] width 33 height 33
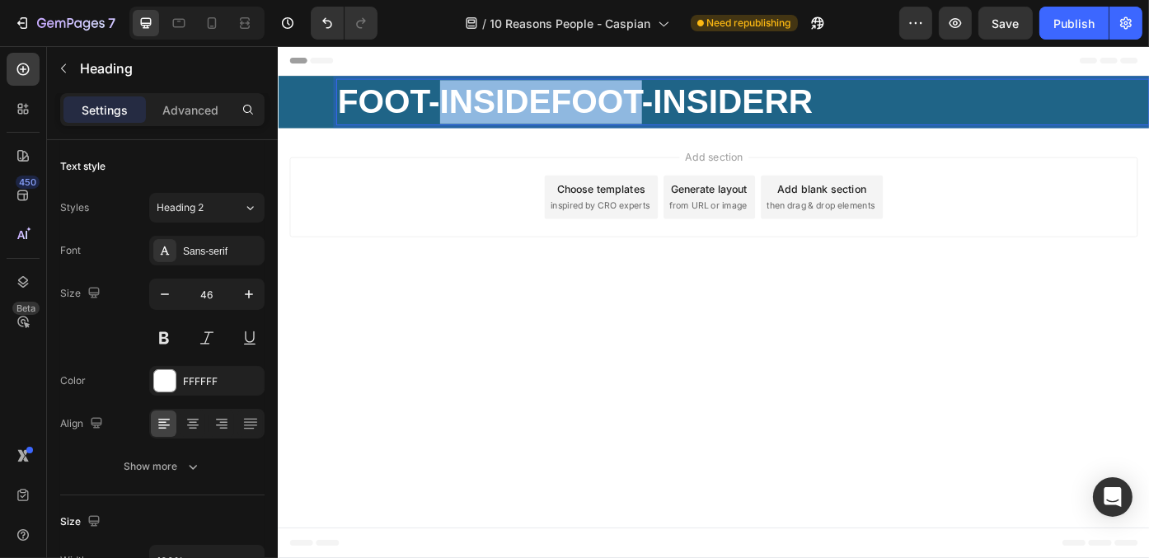
click at [664, 115] on strong "FOOT-INSIDEFOOT-INSIDERR" at bounding box center [613, 108] width 539 height 43
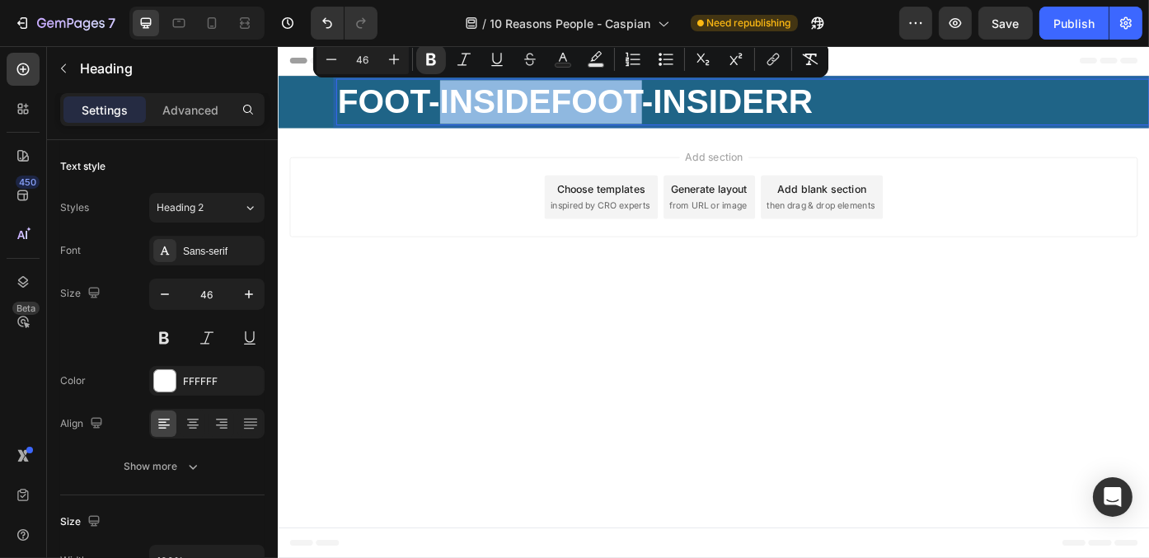
click at [642, 115] on strong "FOOT-INSIDEFOOT-INSIDERR" at bounding box center [613, 108] width 539 height 43
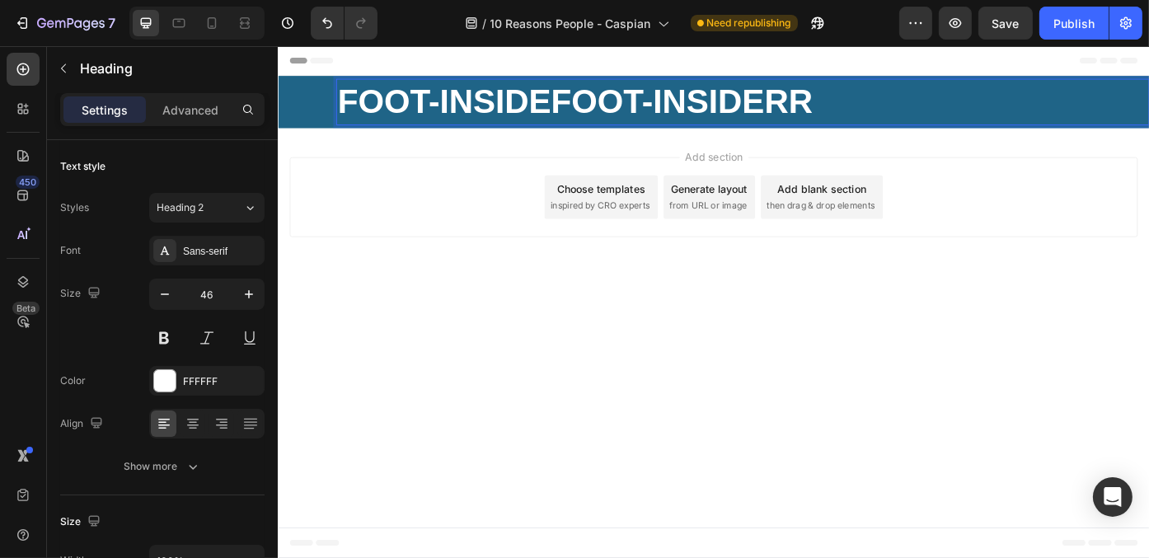
click at [746, 110] on strong "FOOT-INSIDEFOOT-INSIDERR" at bounding box center [613, 108] width 539 height 43
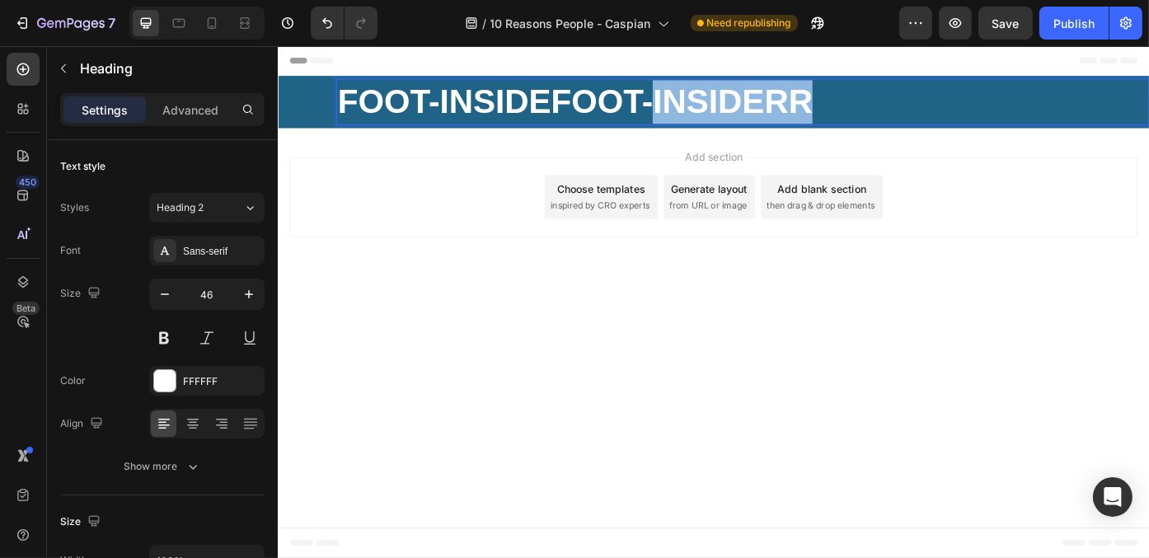
click at [746, 110] on strong "FOOT-INSIDEFOOT-INSIDERR" at bounding box center [613, 108] width 539 height 43
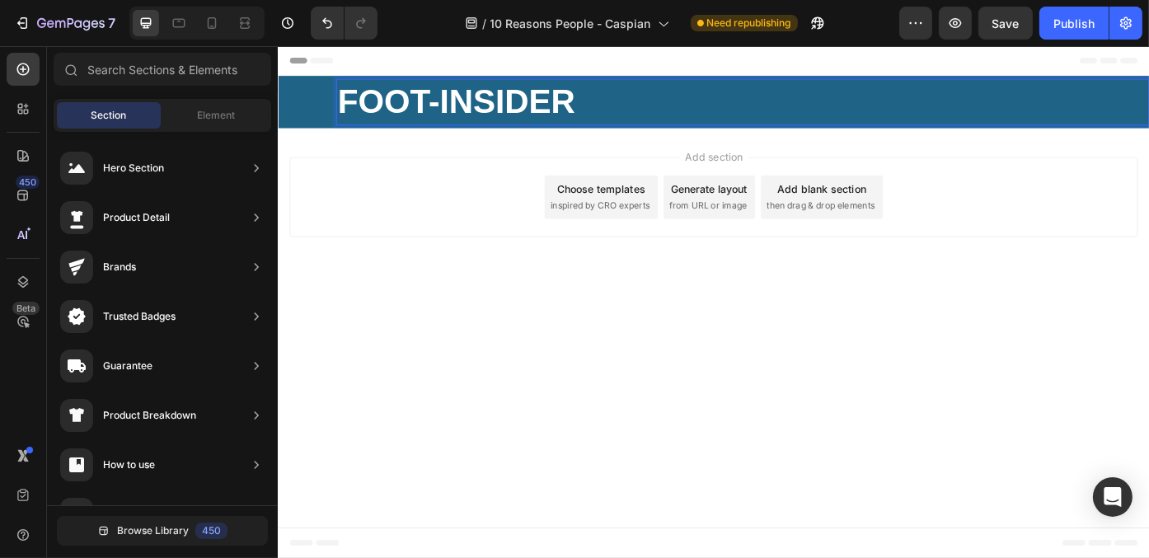
click at [555, 332] on body "Header FOOT-INSIDER Heading 0 Row Section 1 Root Start with Sections from sideb…" at bounding box center [771, 336] width 989 height 581
click at [568, 105] on strong "FOOT-INSIDER" at bounding box center [478, 108] width 269 height 43
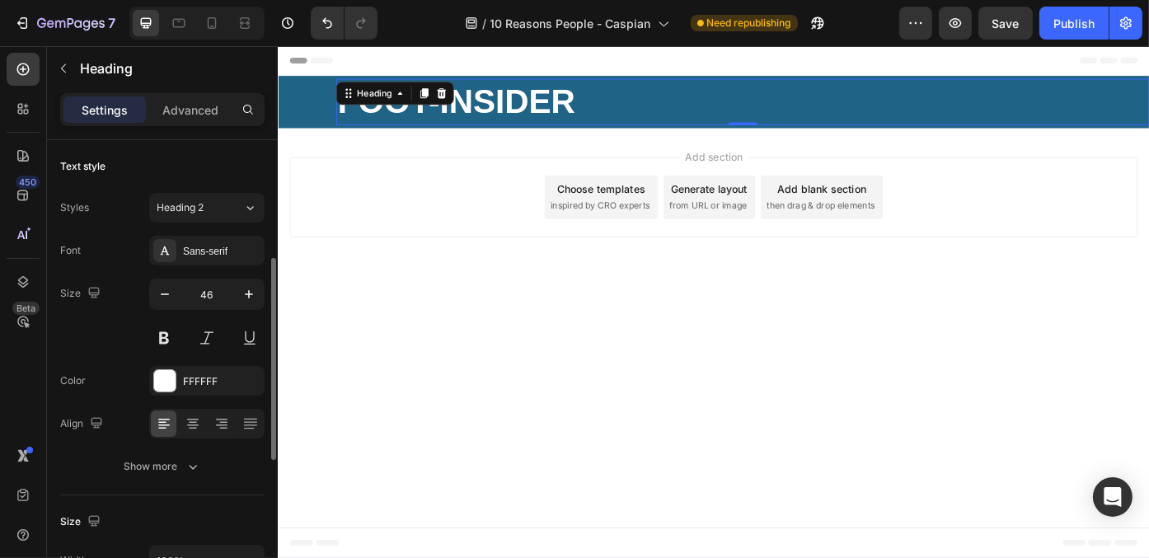
scroll to position [165, 0]
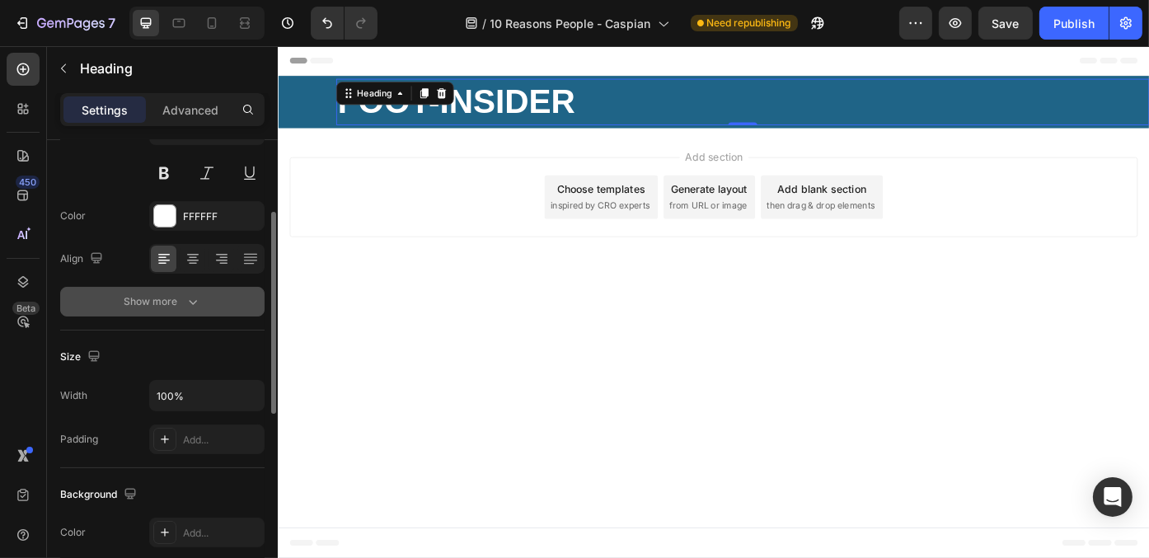
click at [177, 311] on button "Show more" at bounding box center [162, 302] width 204 height 30
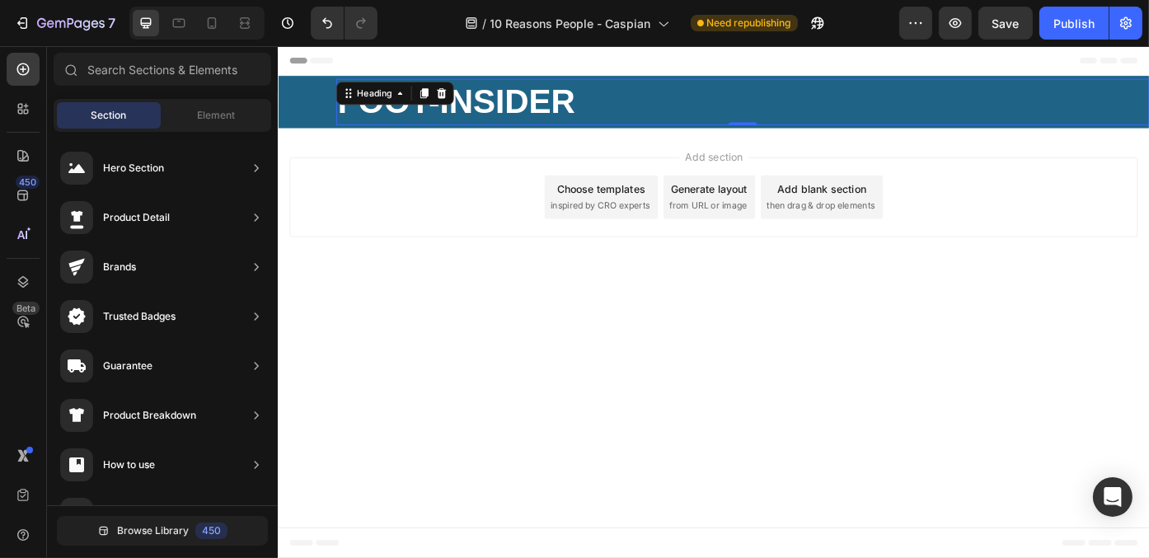
drag, startPoint x: 477, startPoint y: 353, endPoint x: 675, endPoint y: 99, distance: 321.8
click at [481, 349] on body "Header ⁠⁠⁠⁠⁠⁠⁠ FOOT-INSIDER Heading 0 Row Section 1 Root Start with Sections fr…" at bounding box center [771, 336] width 989 height 581
click at [185, 113] on div "Element" at bounding box center [216, 115] width 104 height 26
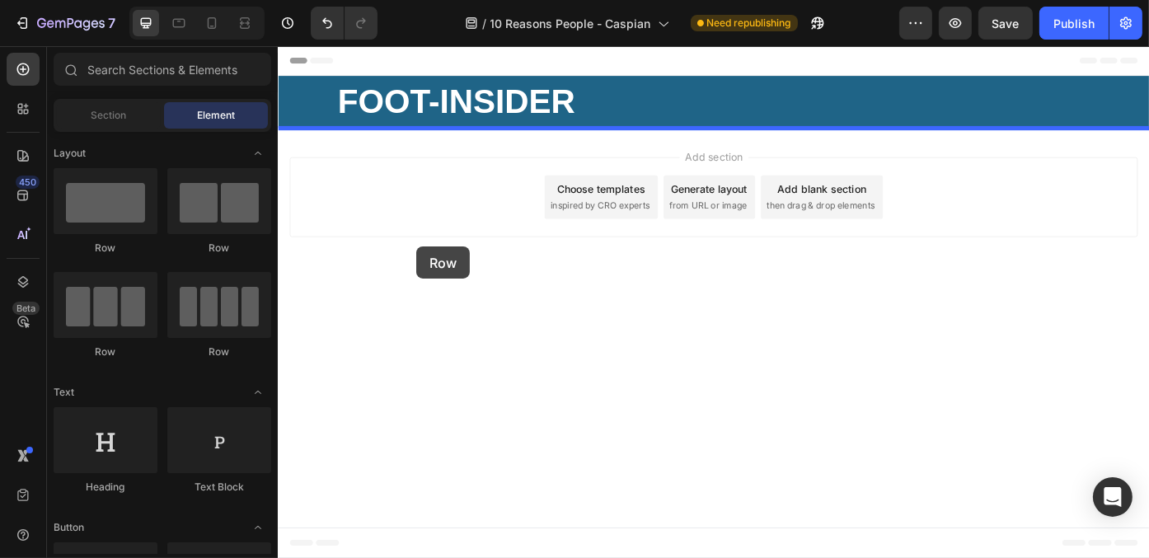
drag, startPoint x: 480, startPoint y: 242, endPoint x: 476, endPoint y: 269, distance: 26.7
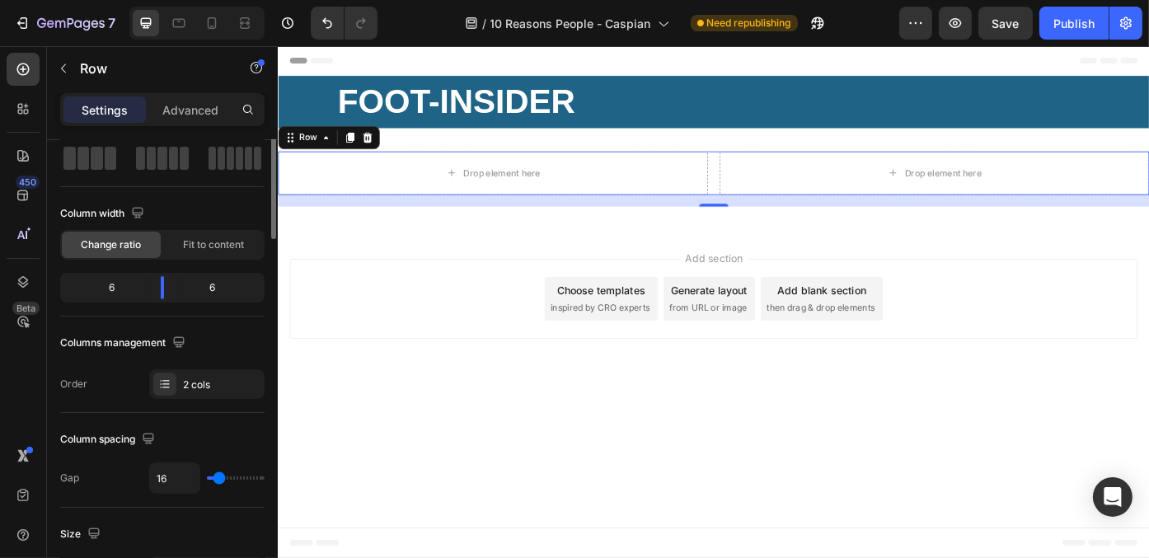
scroll to position [0, 0]
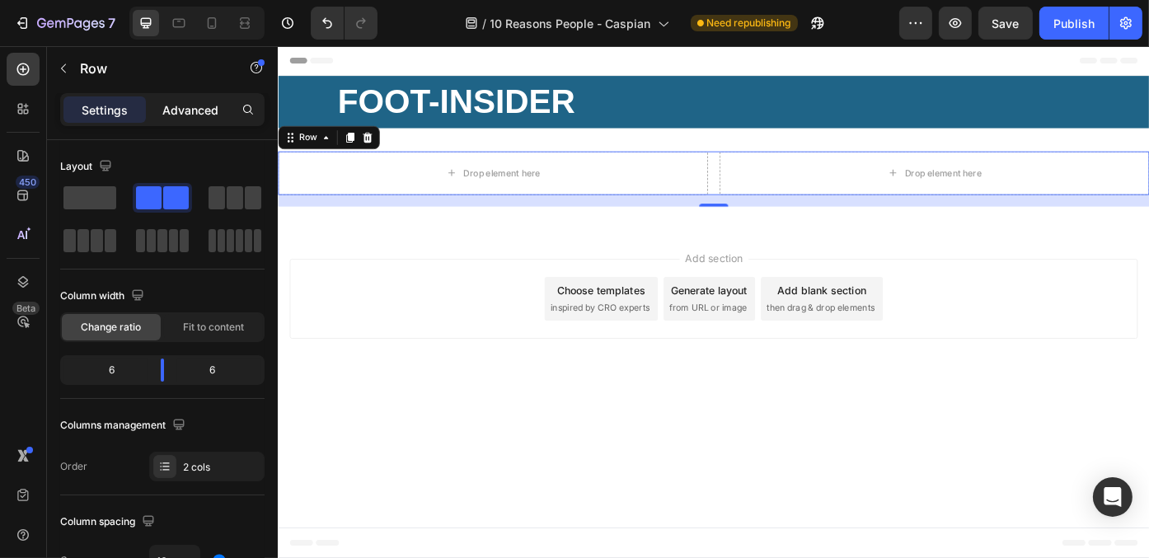
click at [172, 105] on p "Advanced" at bounding box center [190, 109] width 56 height 17
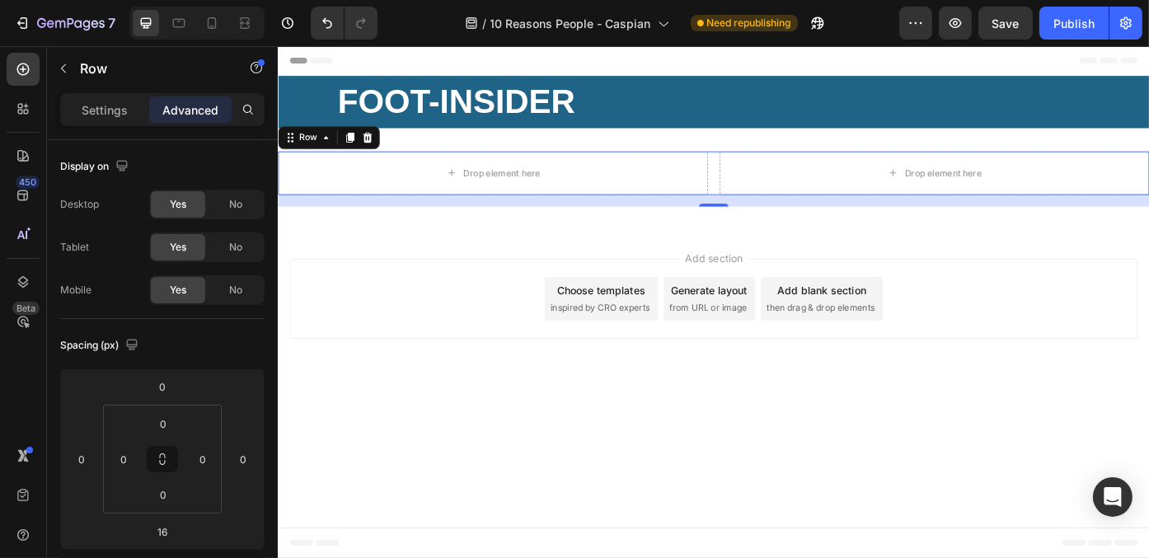
click at [540, 363] on div "Add section Choose templates inspired by CRO experts Generate layout from URL o…" at bounding box center [771, 333] width 962 height 91
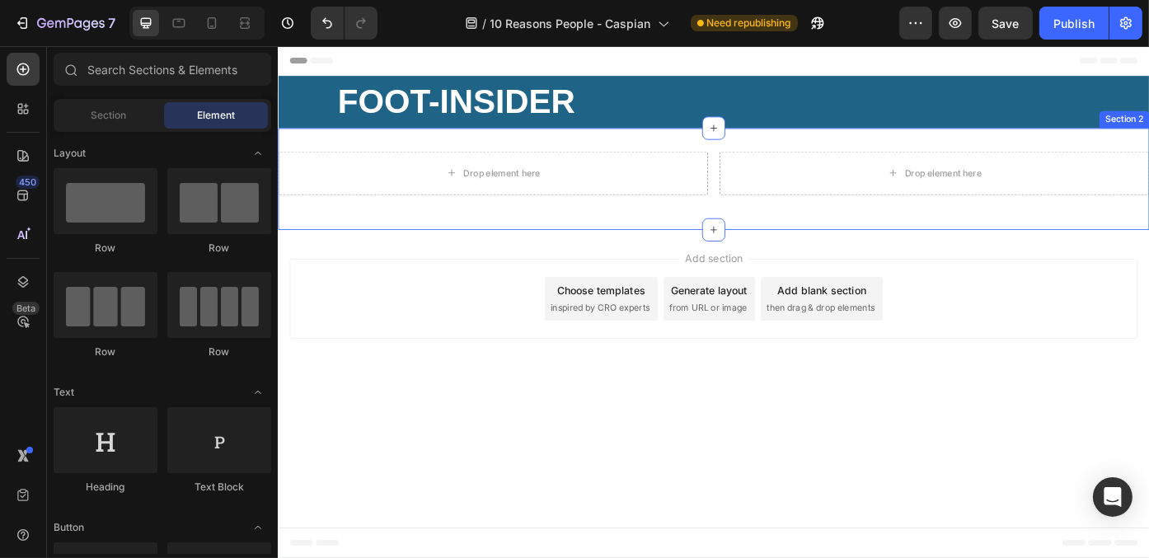
click at [570, 151] on div "Drop element here Drop element here Row Section 2" at bounding box center [771, 196] width 989 height 115
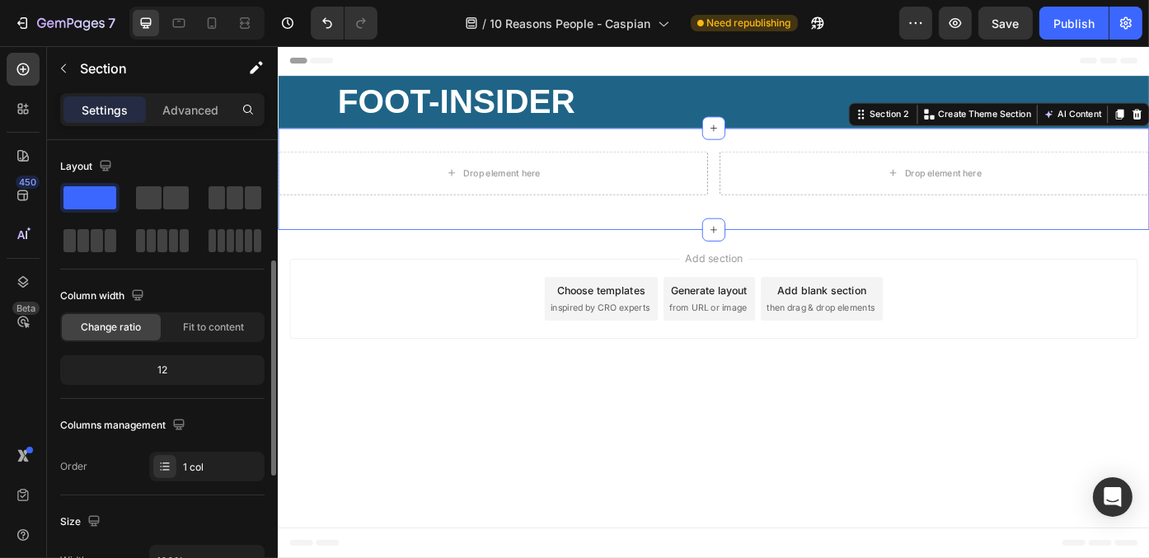
scroll to position [165, 0]
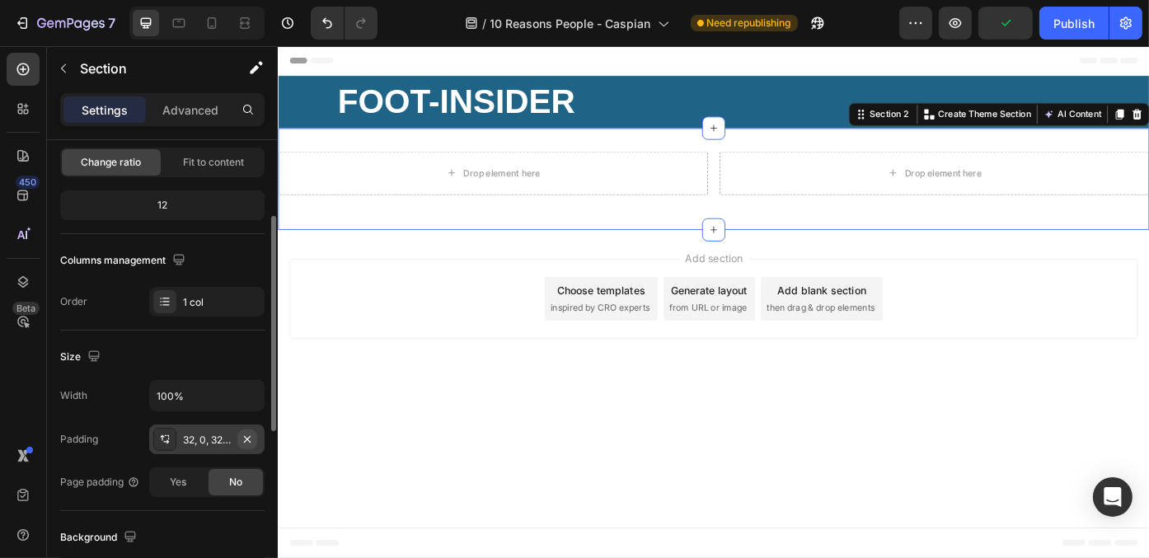
click at [250, 433] on icon "button" at bounding box center [247, 439] width 13 height 13
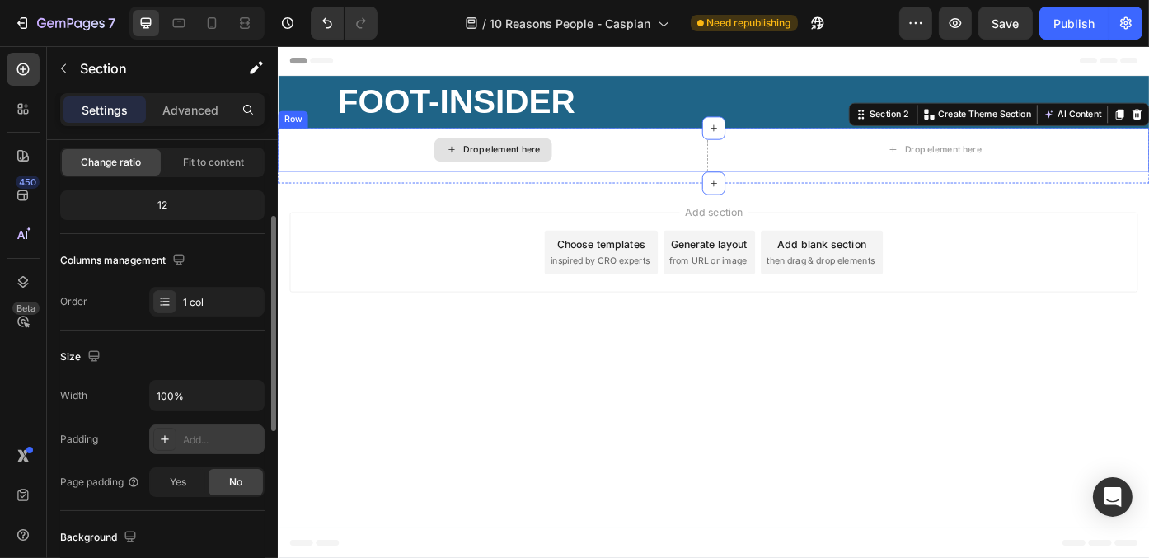
click at [681, 172] on div "Drop element here" at bounding box center [521, 163] width 488 height 49
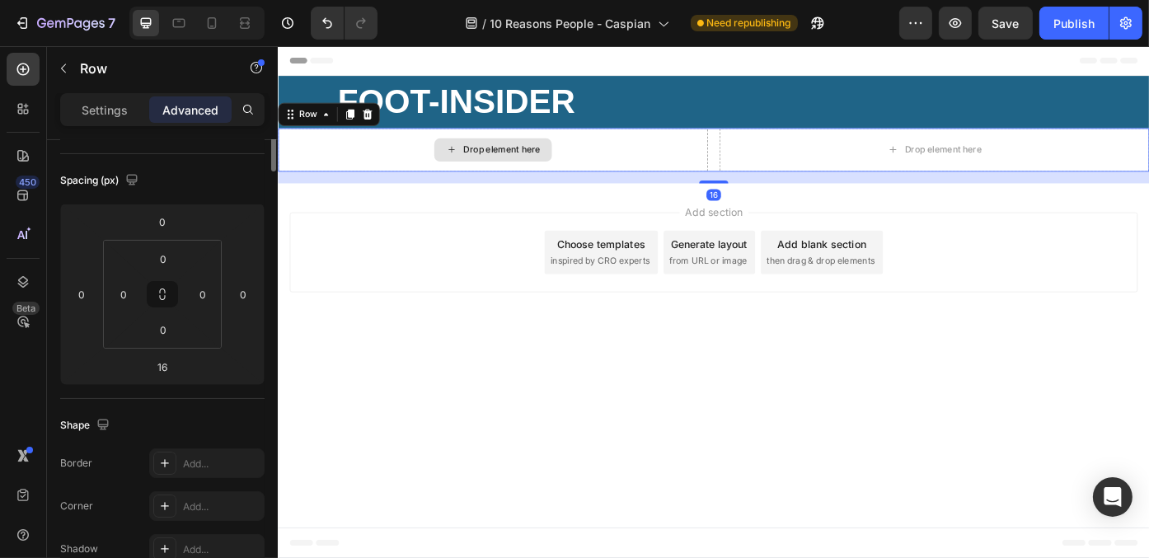
scroll to position [0, 0]
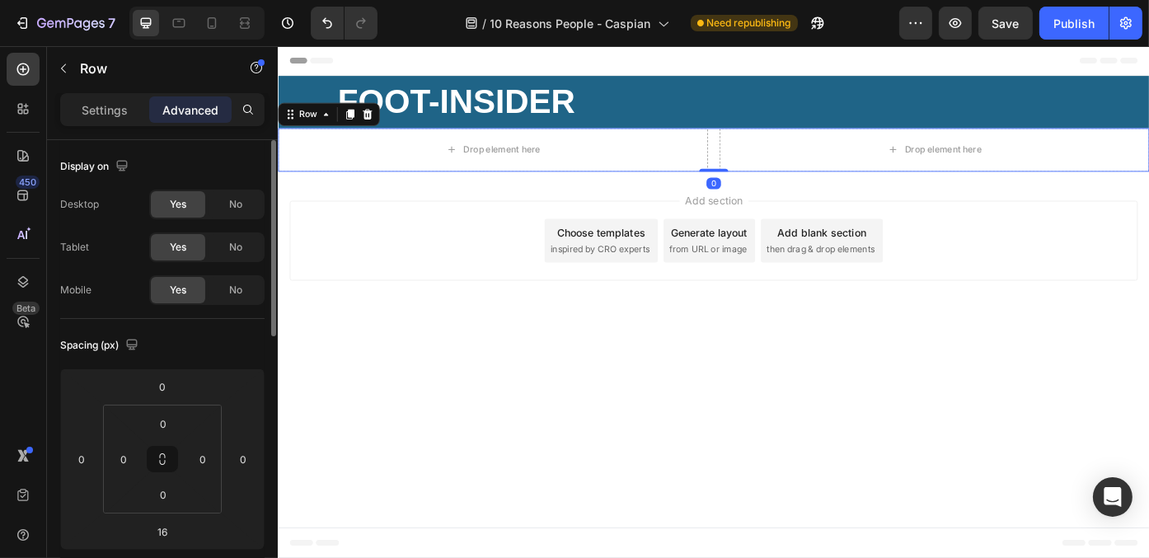
drag, startPoint x: 775, startPoint y: 199, endPoint x: 766, endPoint y: 138, distance: 60.8
click at [770, 145] on div "Drop element here Drop element here Row 0" at bounding box center [771, 163] width 989 height 49
type input "0"
drag, startPoint x: 489, startPoint y: 303, endPoint x: 495, endPoint y: 297, distance: 8.8
click at [489, 303] on div "Add section Choose templates inspired by CRO experts Generate layout from URL o…" at bounding box center [771, 267] width 962 height 91
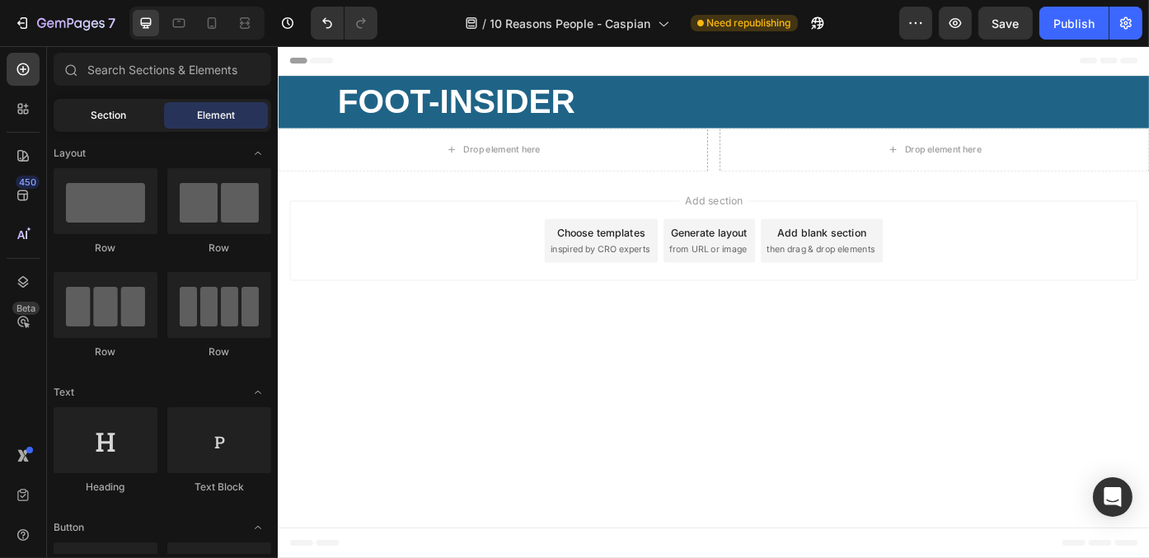
click at [124, 124] on div "Section" at bounding box center [109, 115] width 104 height 26
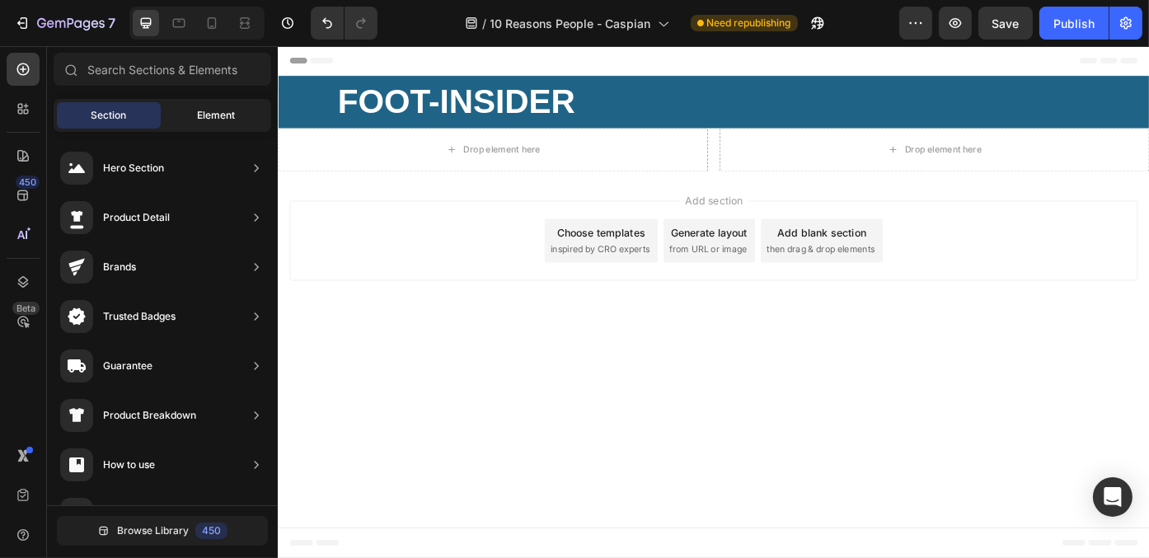
drag, startPoint x: 229, startPoint y: 102, endPoint x: 66, endPoint y: 103, distance: 163.2
click at [229, 102] on div "Element" at bounding box center [216, 115] width 104 height 26
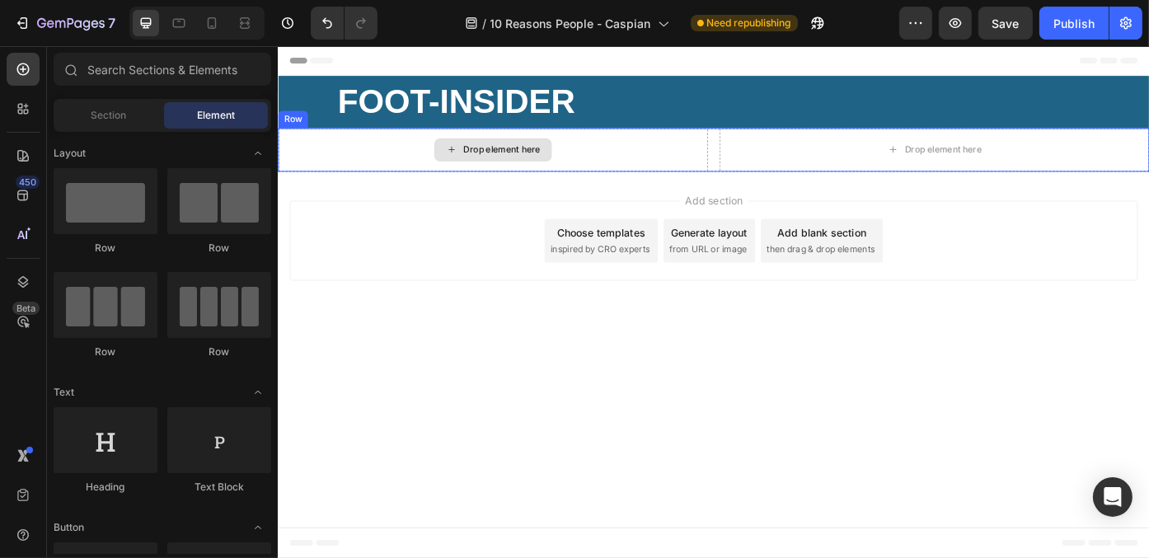
click at [765, 170] on div "Drop element here Drop element here Row" at bounding box center [771, 163] width 989 height 49
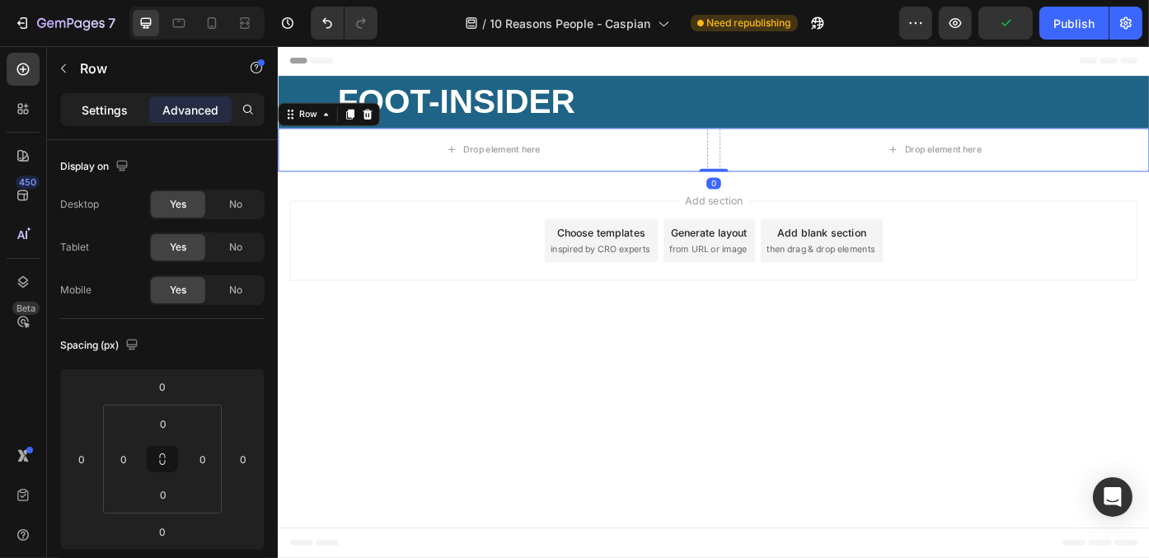
click at [93, 111] on p "Settings" at bounding box center [105, 109] width 46 height 17
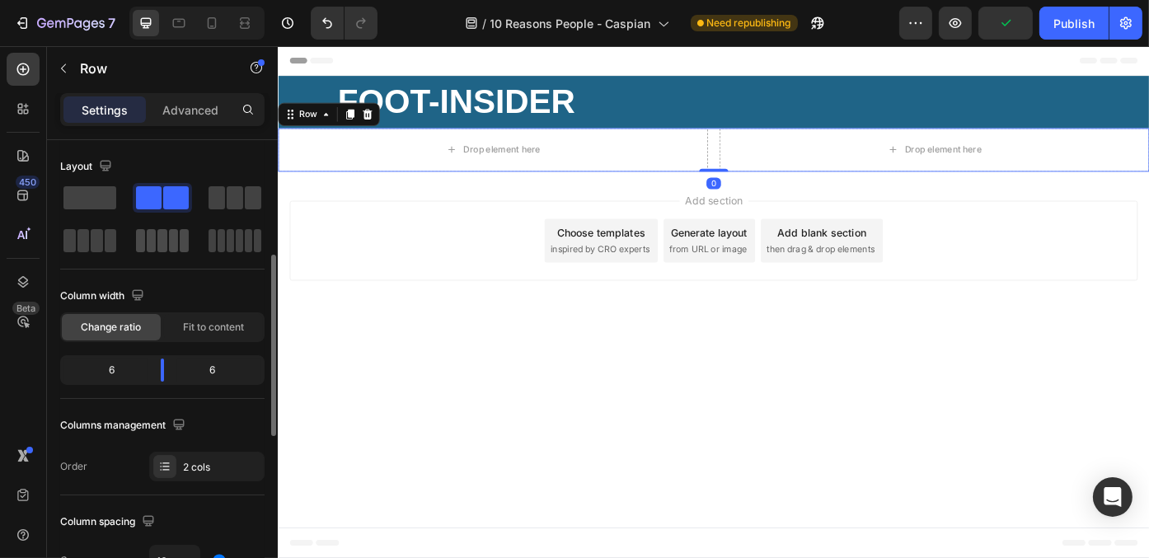
scroll to position [82, 0]
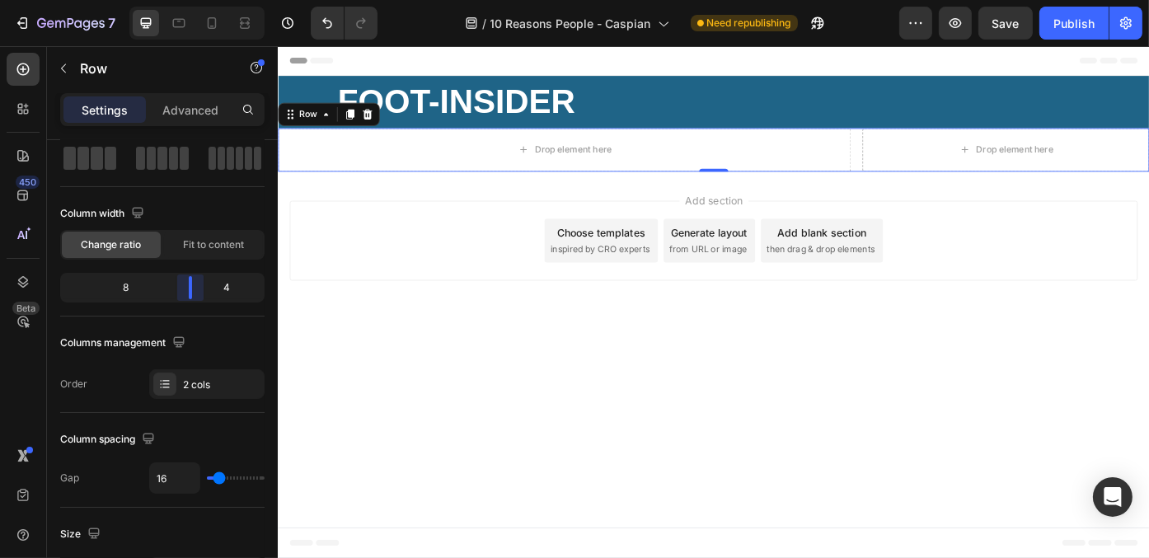
drag, startPoint x: 166, startPoint y: 288, endPoint x: 204, endPoint y: 353, distance: 74.6
click at [207, 0] on body "7 Version history / 10 Reasons People - Caspian Need republishing Preview Save …" at bounding box center [574, 0] width 1149 height 0
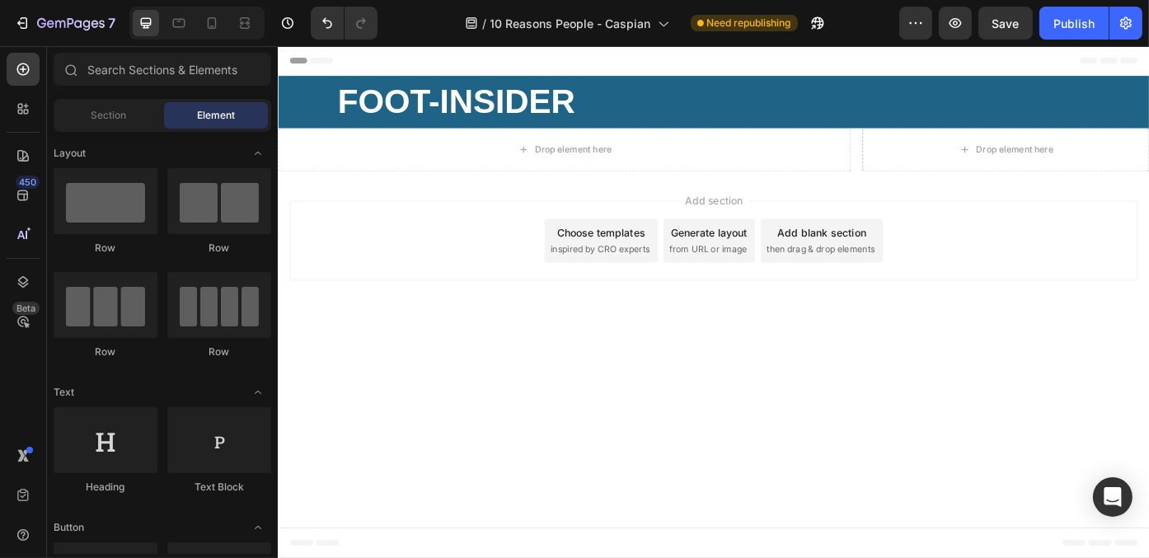
drag, startPoint x: 493, startPoint y: 408, endPoint x: 725, endPoint y: 193, distance: 316.6
click at [494, 408] on body "Header ⁠⁠⁠⁠⁠⁠⁠ FOOT-INSIDER Heading Row Section 1 Drop element here Drop elemen…" at bounding box center [771, 336] width 989 height 581
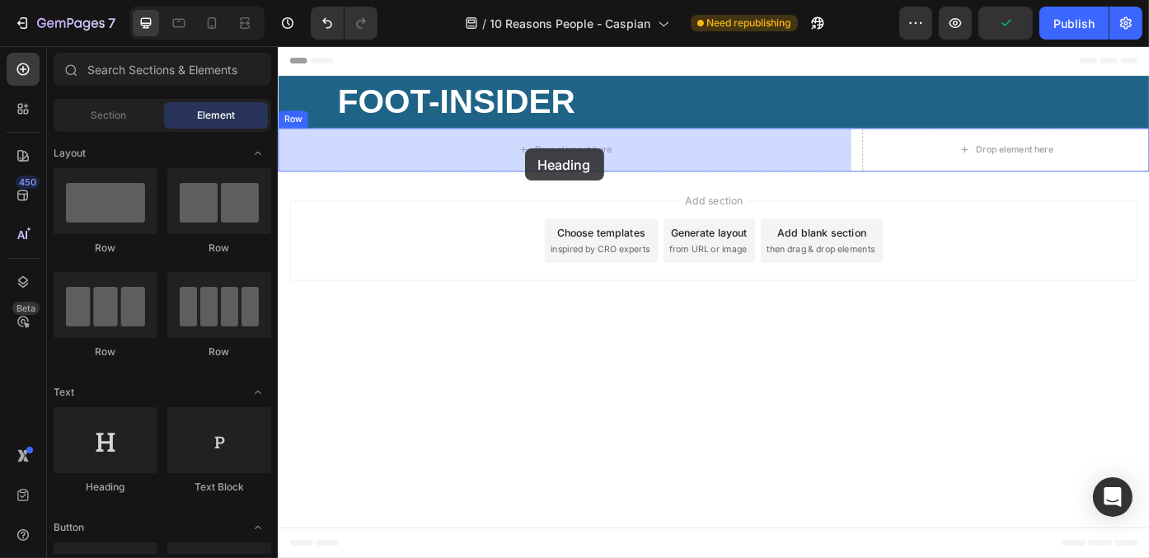
drag, startPoint x: 392, startPoint y: 502, endPoint x: 560, endPoint y: 162, distance: 378.9
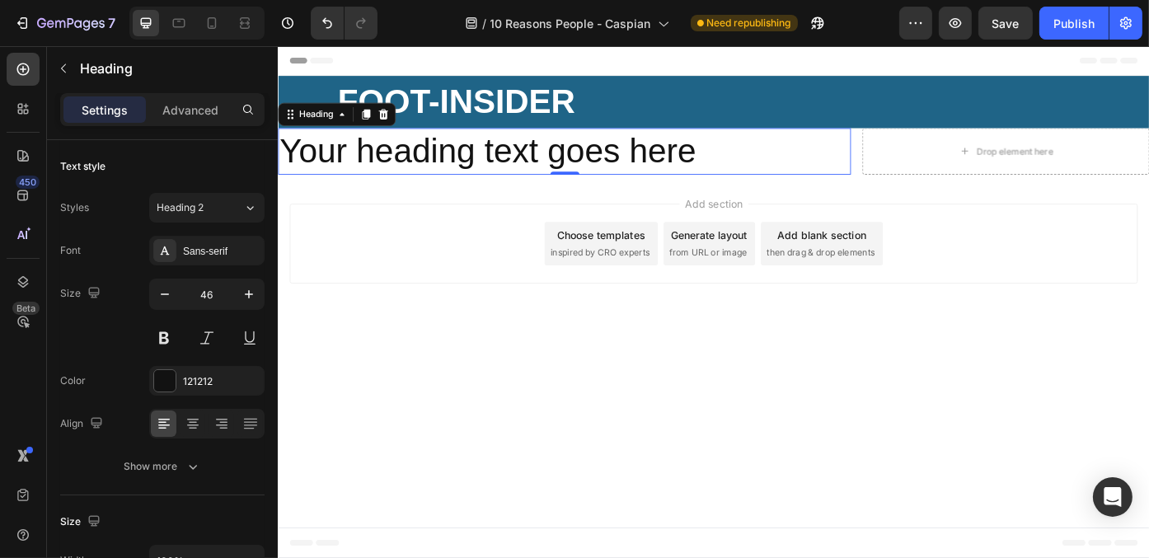
click at [531, 170] on h2 "Your heading text goes here" at bounding box center [602, 165] width 650 height 53
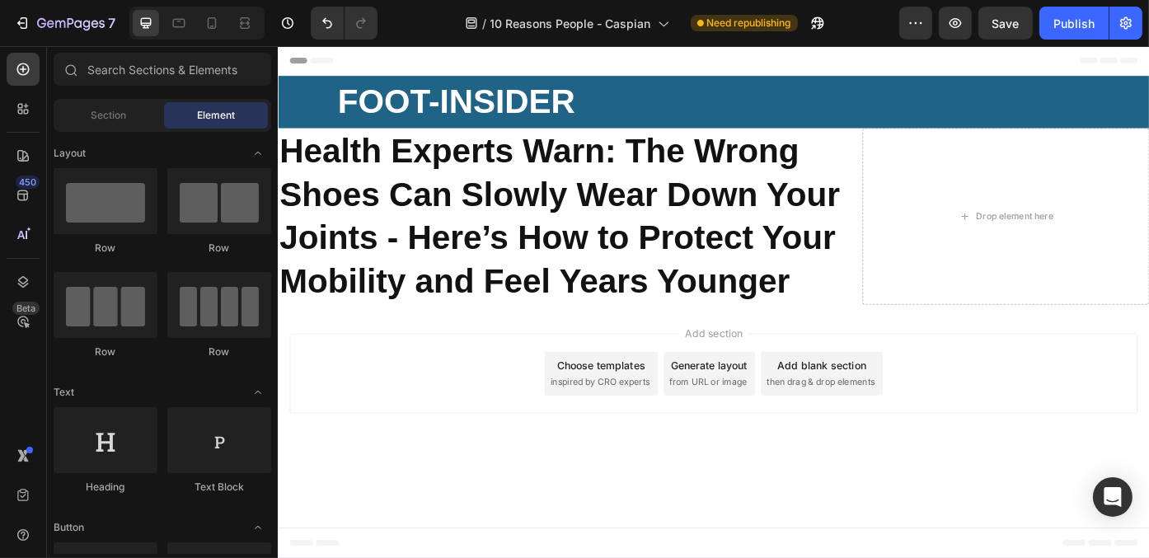
click at [472, 457] on div "Add section Choose templates inspired by CRO experts Generate layout from URL o…" at bounding box center [771, 417] width 962 height 91
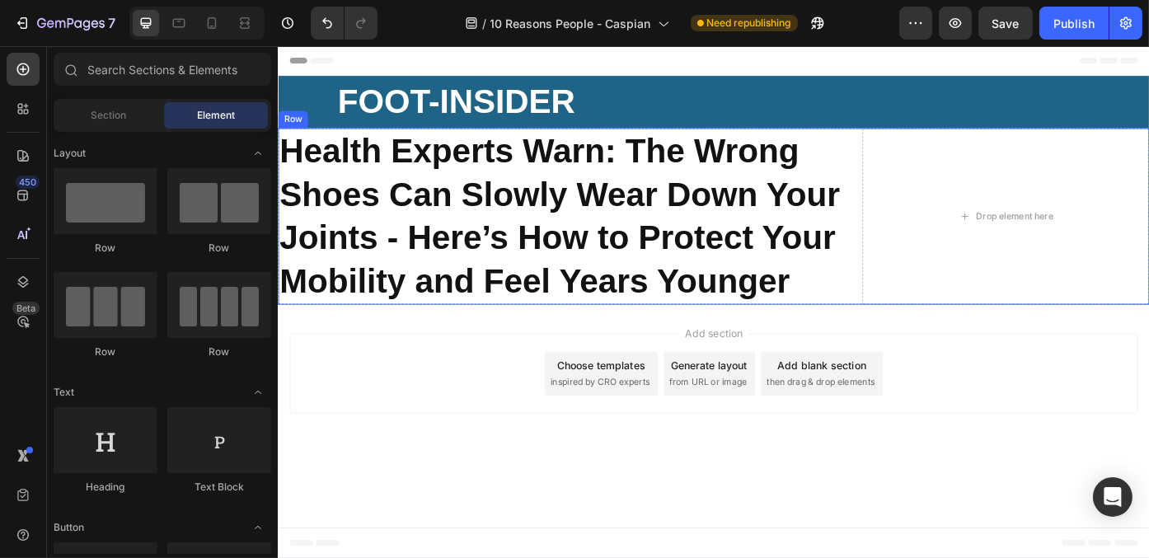
click at [936, 330] on div "⁠⁠⁠⁠⁠⁠⁠ Health Experts Warn: The Wrong Shoes Can Slowly Wear Down Your Joints -…" at bounding box center [771, 239] width 989 height 200
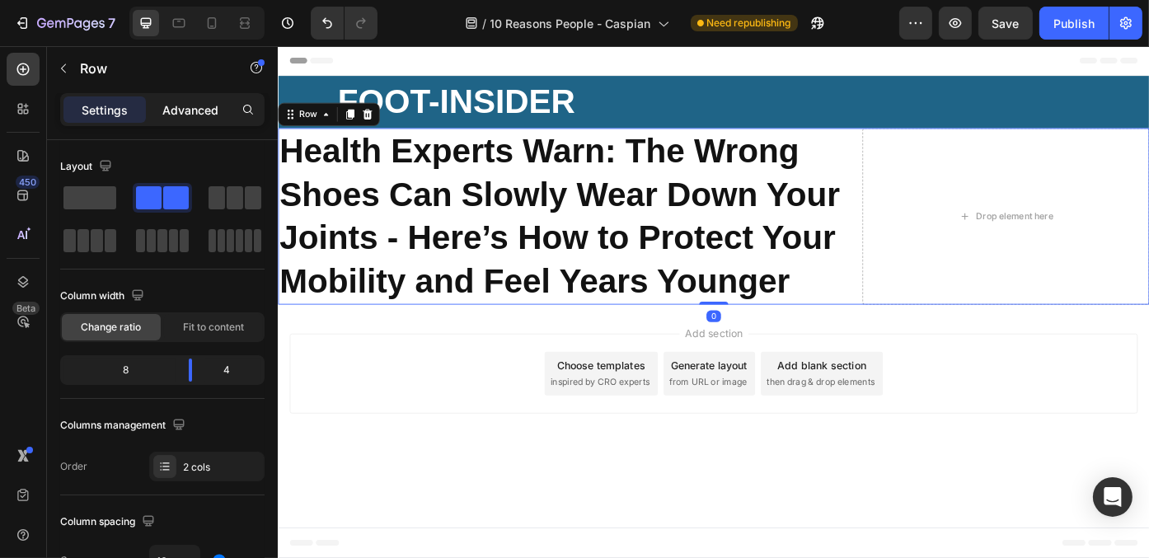
click at [188, 110] on p "Advanced" at bounding box center [190, 109] width 56 height 17
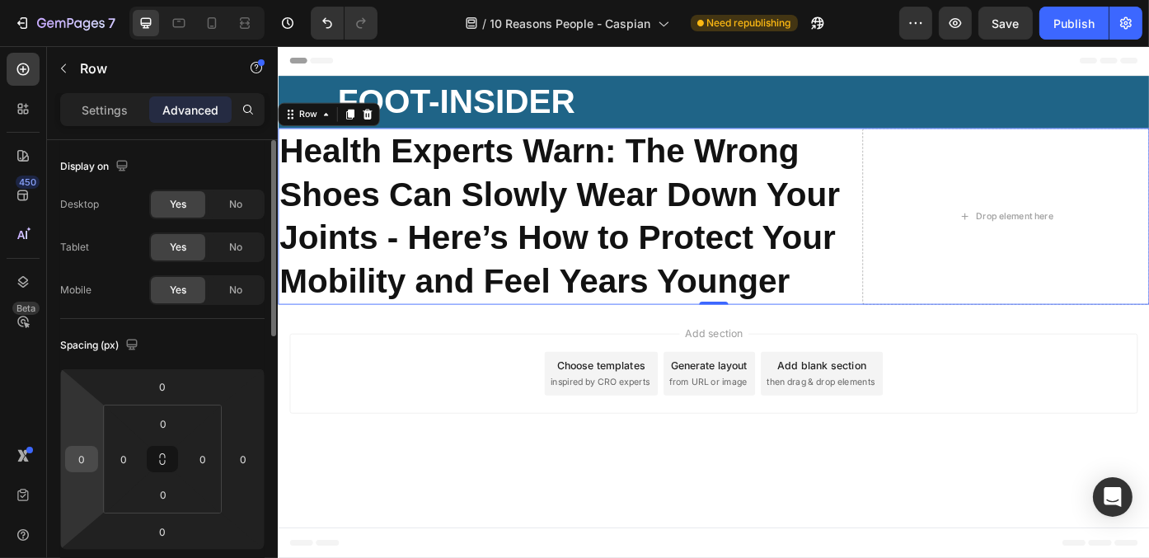
click at [83, 460] on input "0" at bounding box center [81, 459] width 25 height 25
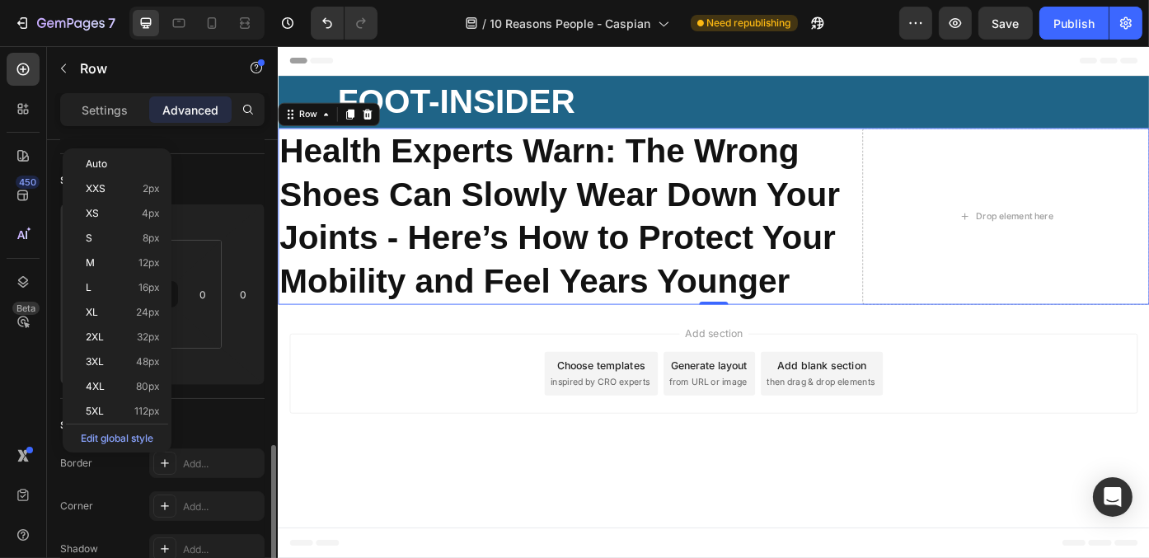
scroll to position [330, 0]
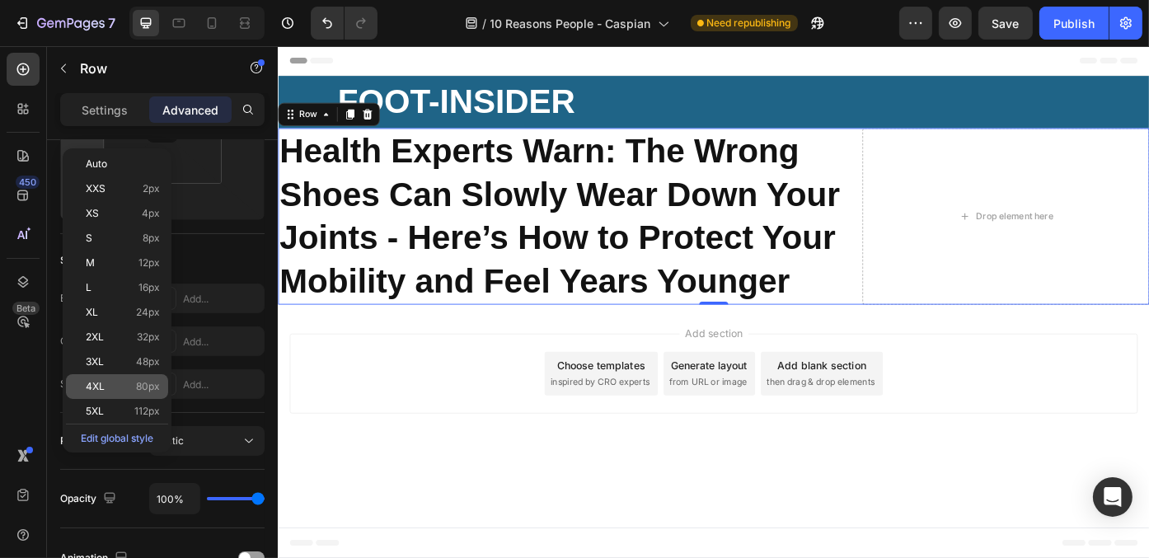
click at [141, 382] on span "80px" at bounding box center [148, 387] width 24 height 12
type input "80"
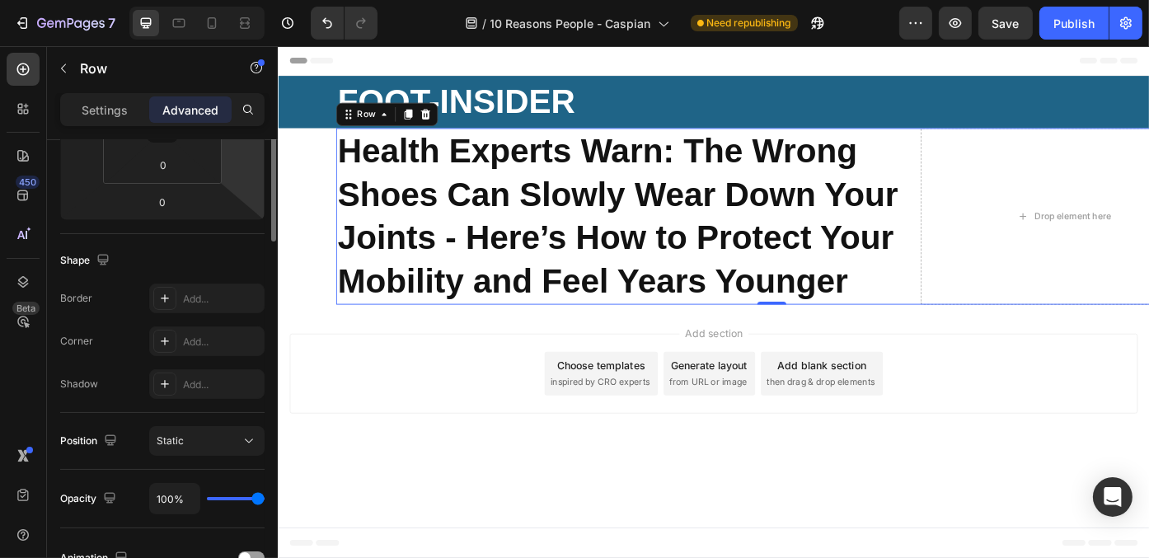
scroll to position [165, 0]
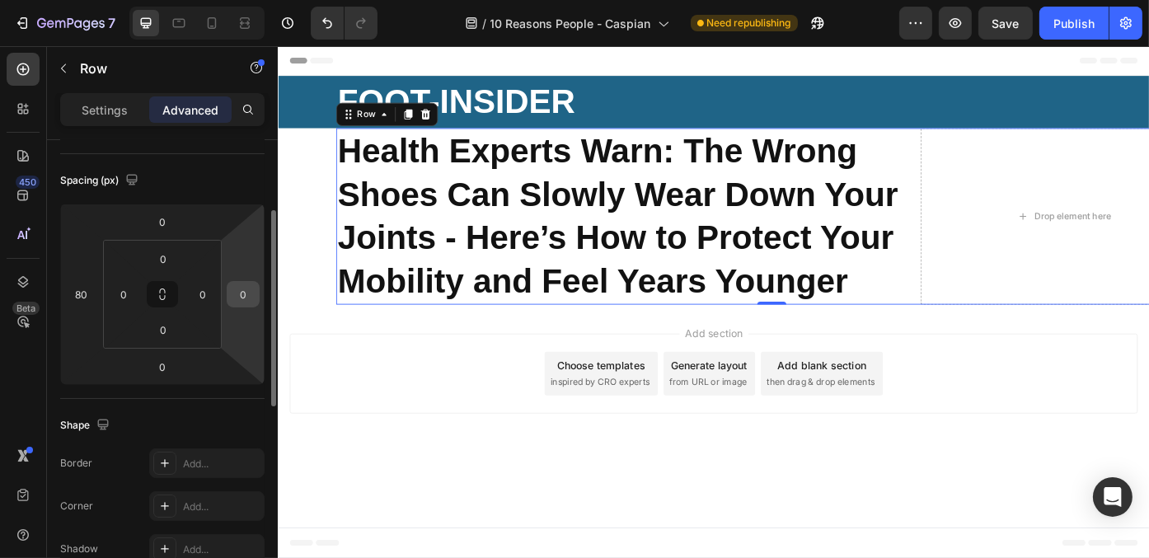
click at [240, 289] on input "0" at bounding box center [243, 294] width 25 height 25
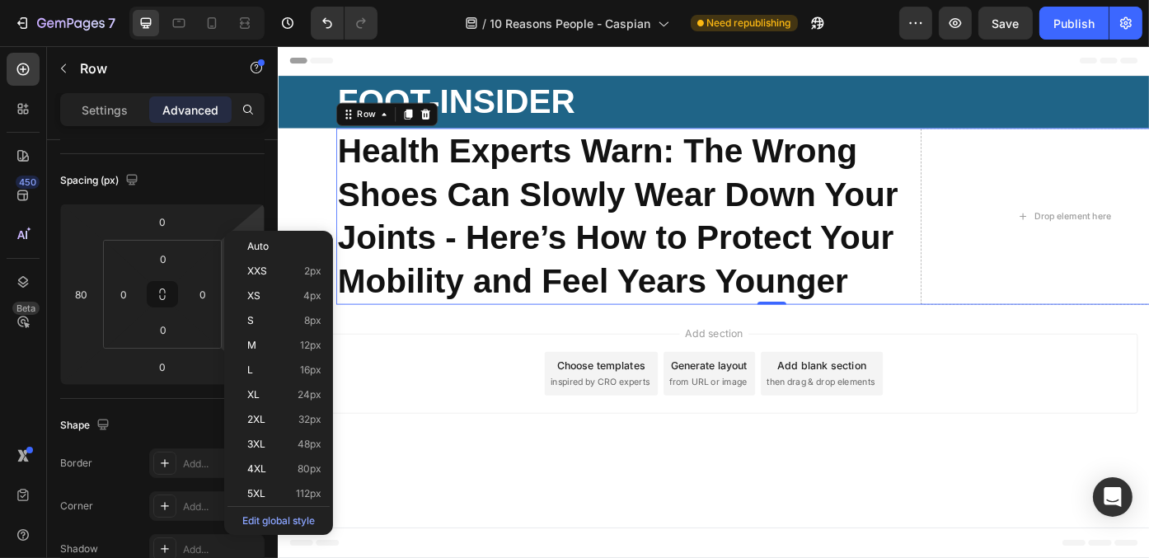
scroll to position [247, 0]
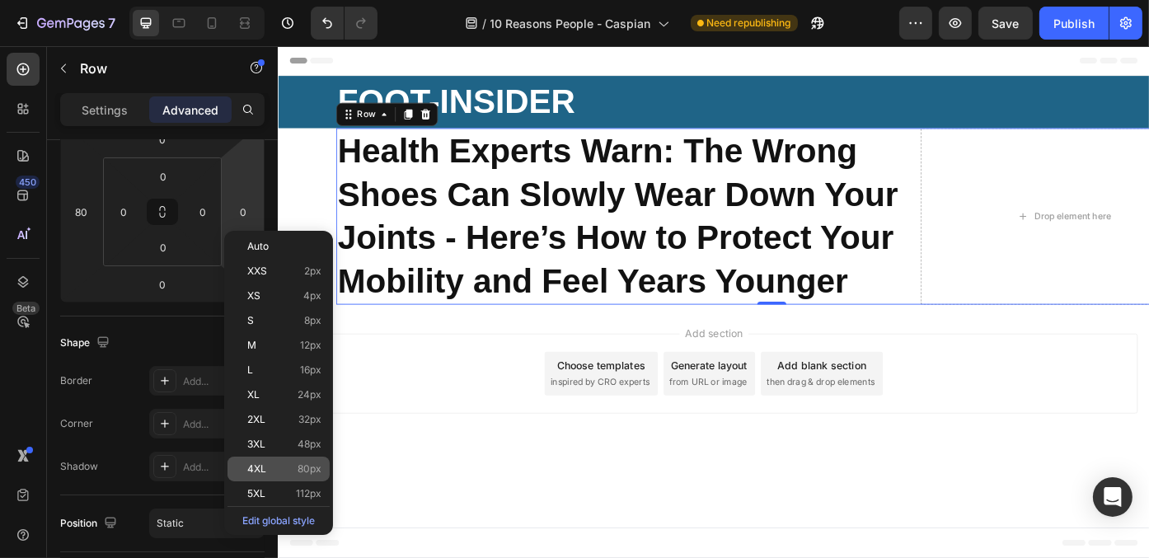
drag, startPoint x: 310, startPoint y: 472, endPoint x: 87, endPoint y: 471, distance: 222.5
click at [310, 472] on span "80px" at bounding box center [309, 469] width 24 height 12
type input "80"
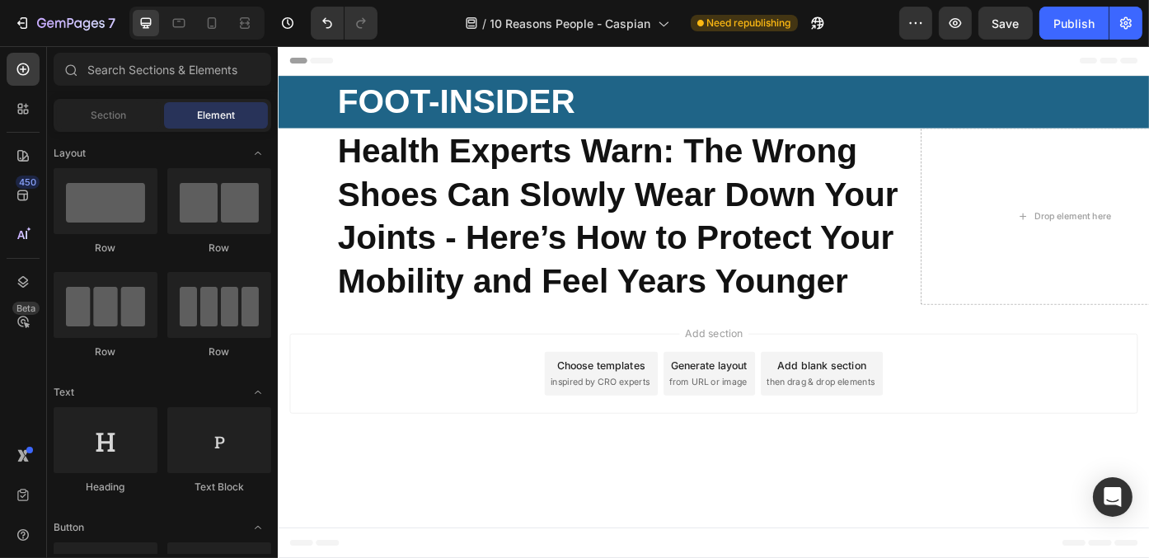
drag, startPoint x: 1085, startPoint y: 472, endPoint x: 1021, endPoint y: 469, distance: 64.4
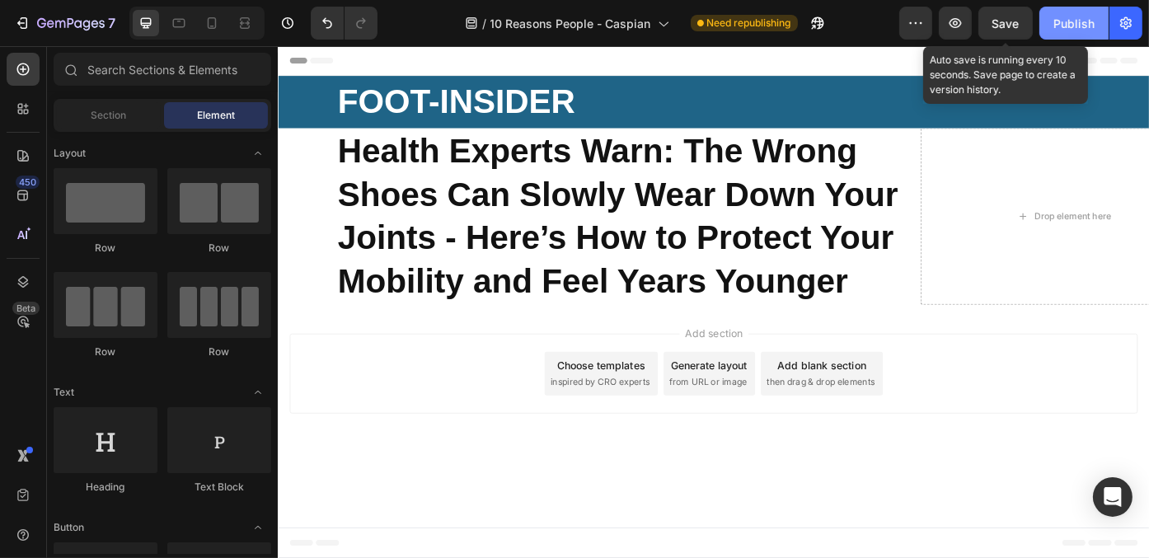
drag, startPoint x: 1004, startPoint y: 21, endPoint x: 1055, endPoint y: 27, distance: 51.5
click at [1004, 20] on span "Save" at bounding box center [1005, 23] width 27 height 14
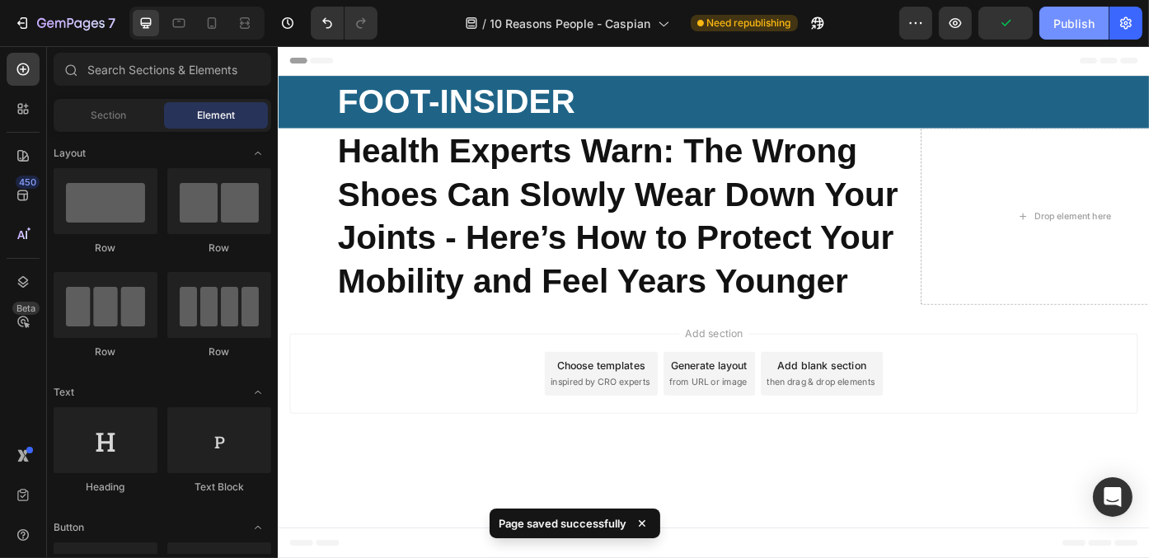
click at [1061, 27] on div "Publish" at bounding box center [1073, 23] width 41 height 17
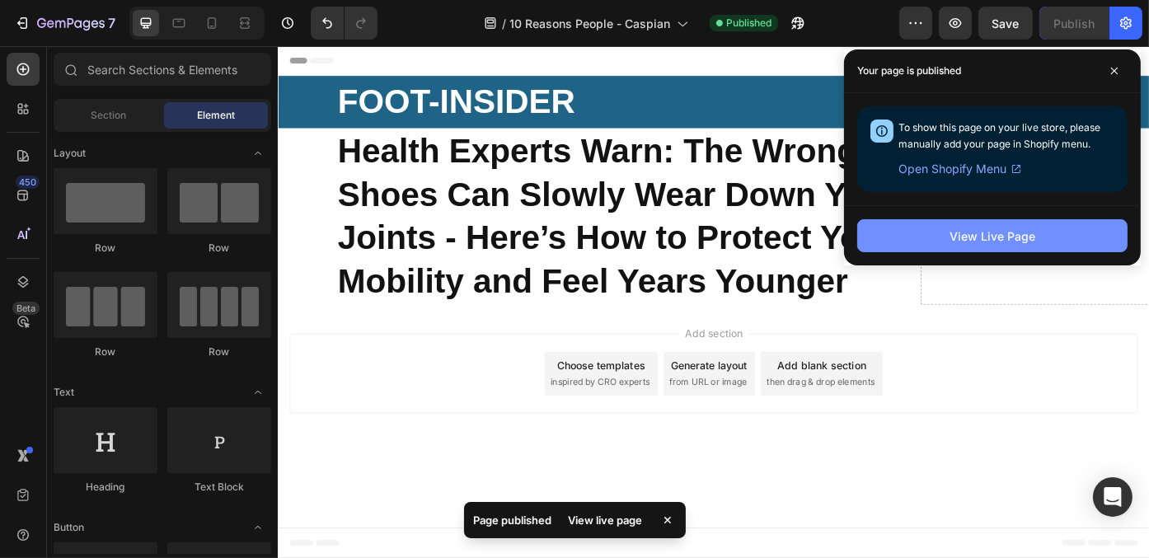
click at [1052, 232] on button "View Live Page" at bounding box center [992, 235] width 270 height 33
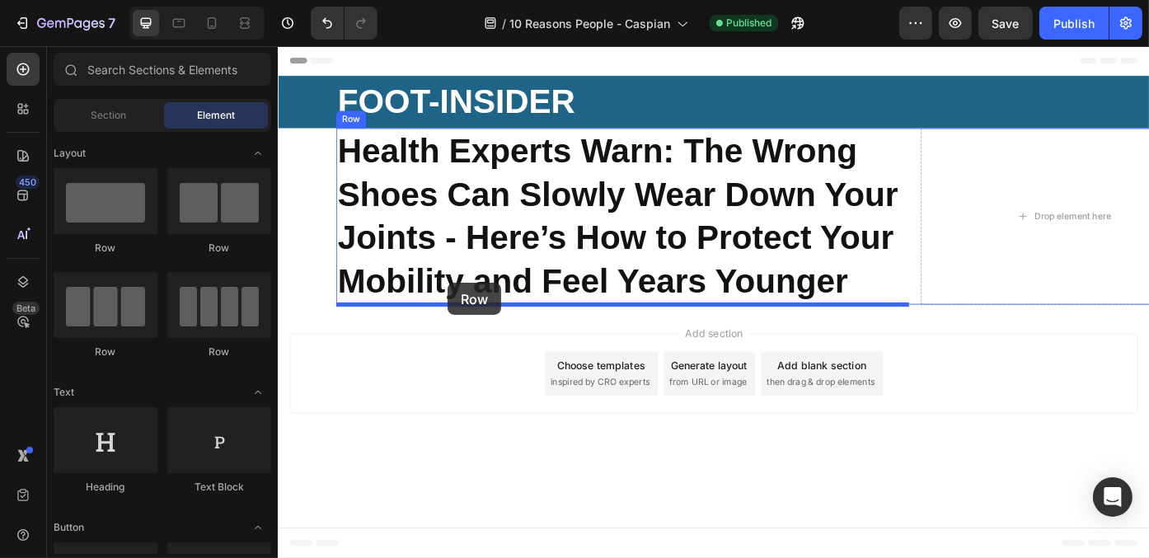
drag, startPoint x: 398, startPoint y: 259, endPoint x: 473, endPoint y: 320, distance: 96.7
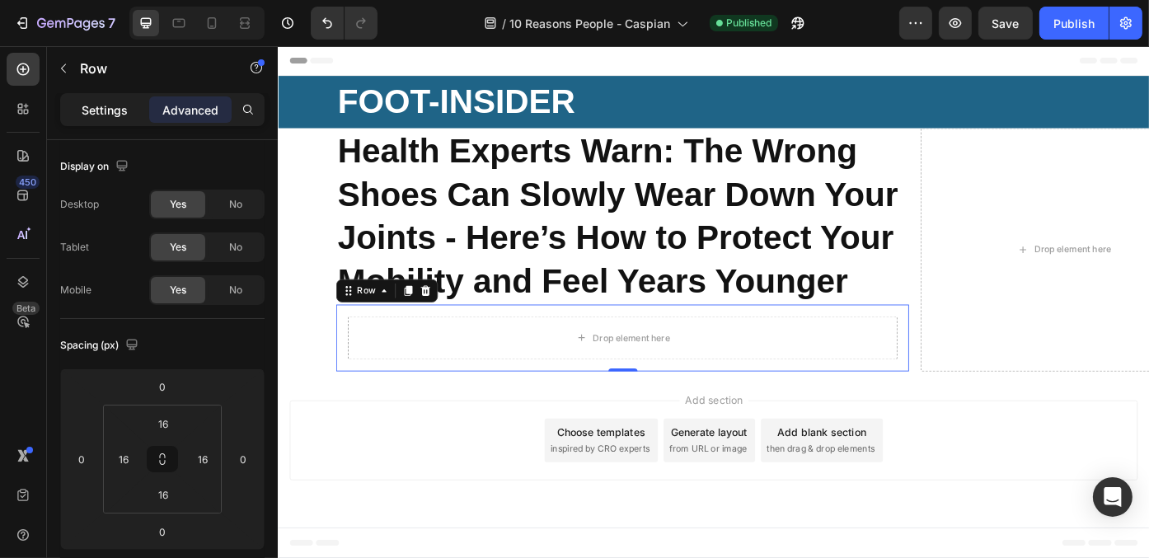
click at [115, 115] on p "Settings" at bounding box center [105, 109] width 46 height 17
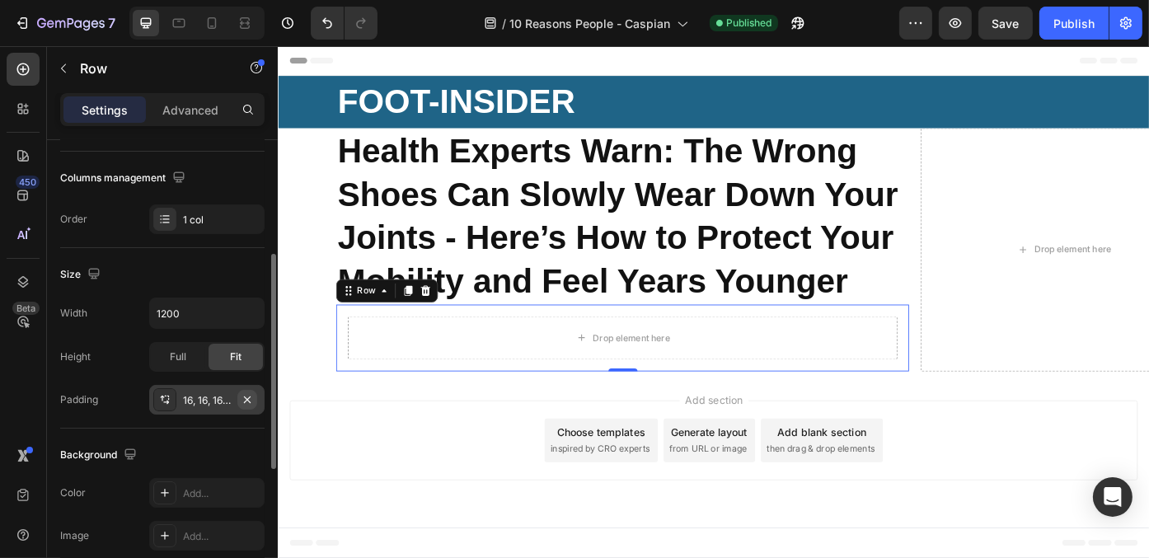
click at [244, 400] on icon "button" at bounding box center [247, 399] width 7 height 7
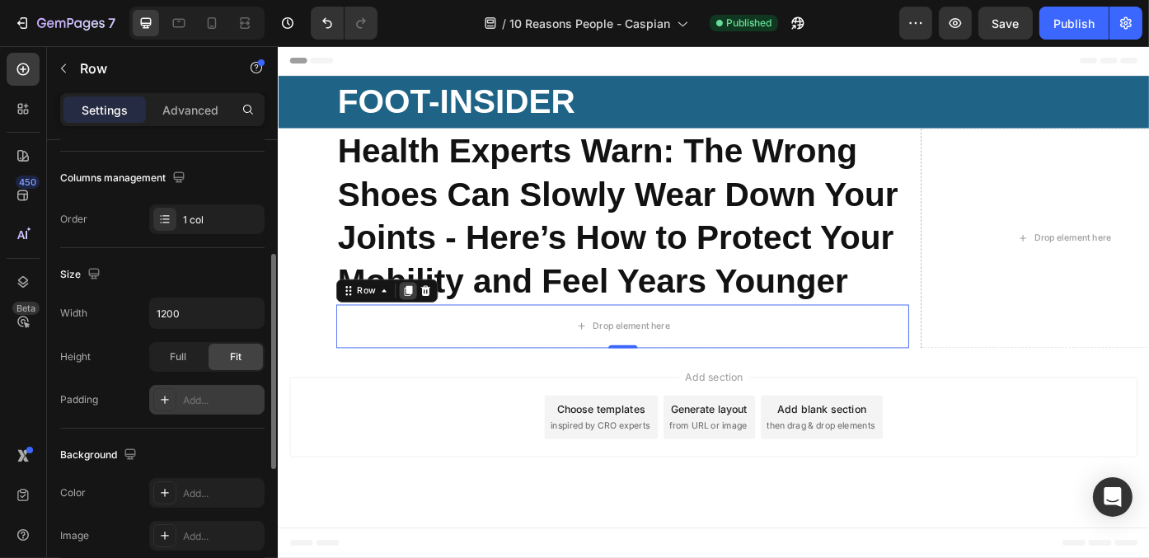
click at [424, 326] on icon at bounding box center [424, 324] width 9 height 12
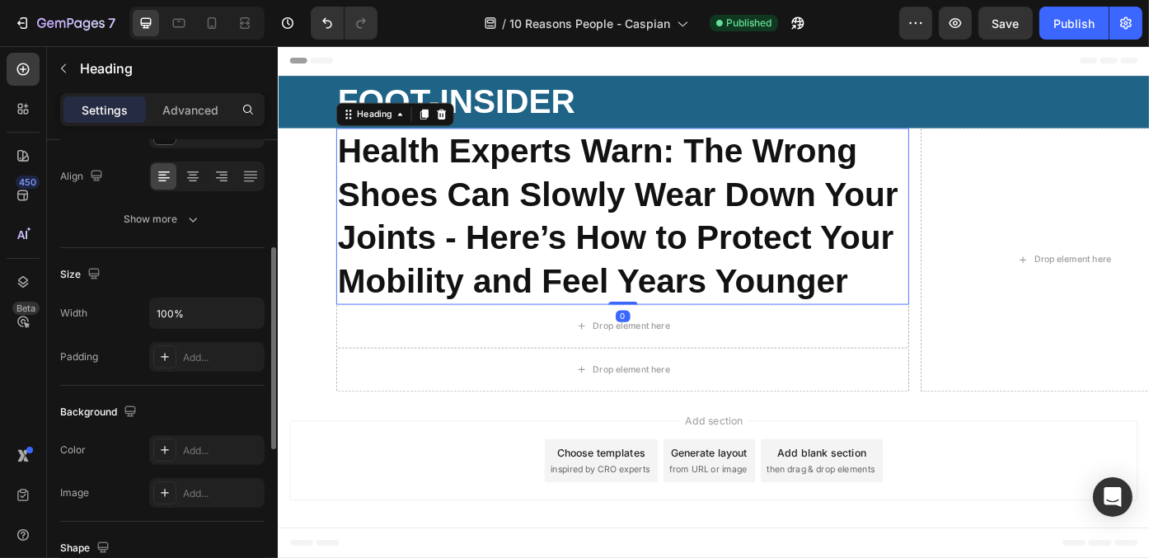
click at [424, 326] on strong "Health Experts Warn: The Wrong Shoes Can Slowly Wear Down Your Joints - Here’s …" at bounding box center [662, 238] width 636 height 190
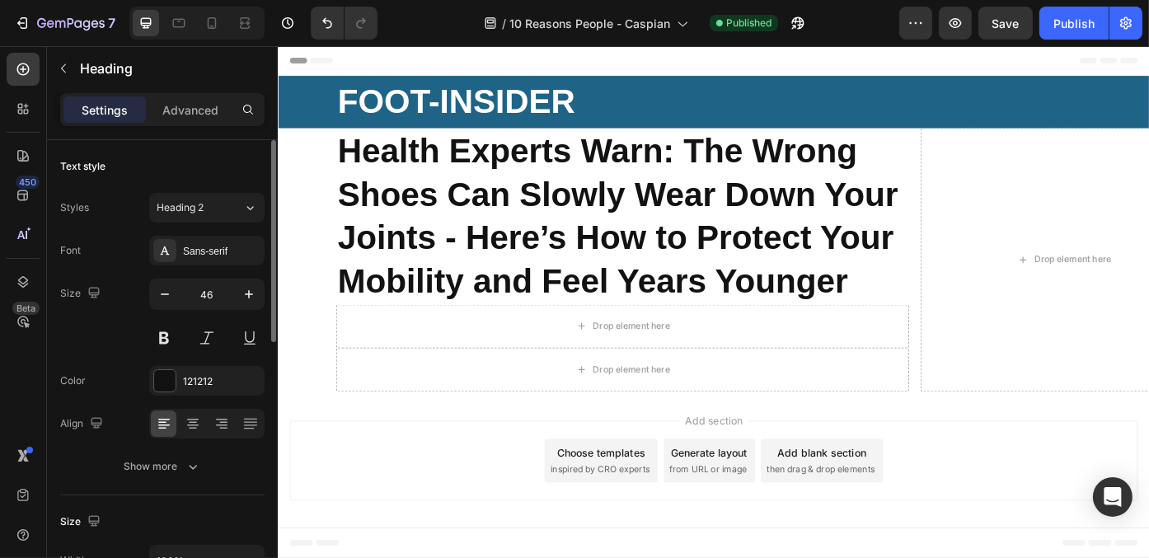
click at [359, 514] on div "Add section Choose templates inspired by CRO experts Generate layout from URL o…" at bounding box center [771, 516] width 962 height 91
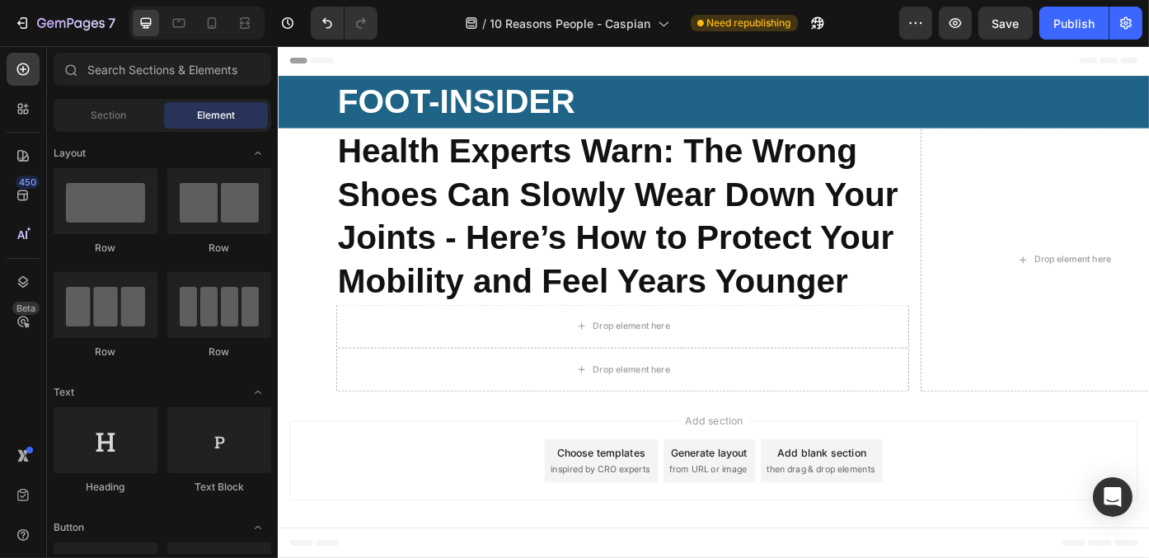
drag, startPoint x: 1089, startPoint y: 507, endPoint x: 1045, endPoint y: 513, distance: 44.2
click at [292, 360] on div "⁠⁠⁠⁠⁠⁠⁠ Health Experts Warn: The Wrong Shoes Can Slowly Wear Down Your Joints -…" at bounding box center [771, 288] width 989 height 299
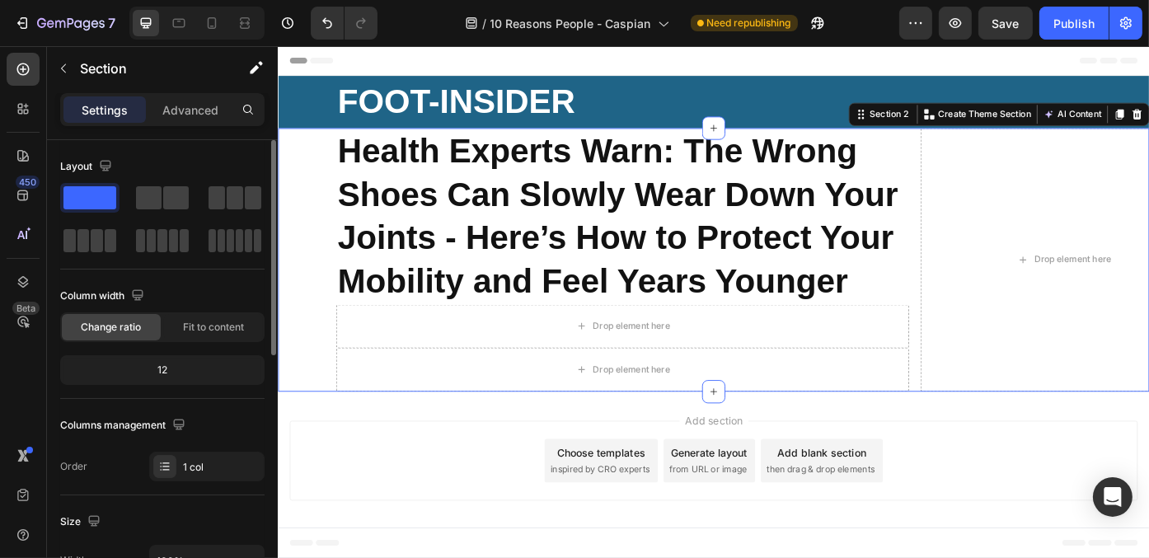
scroll to position [165, 0]
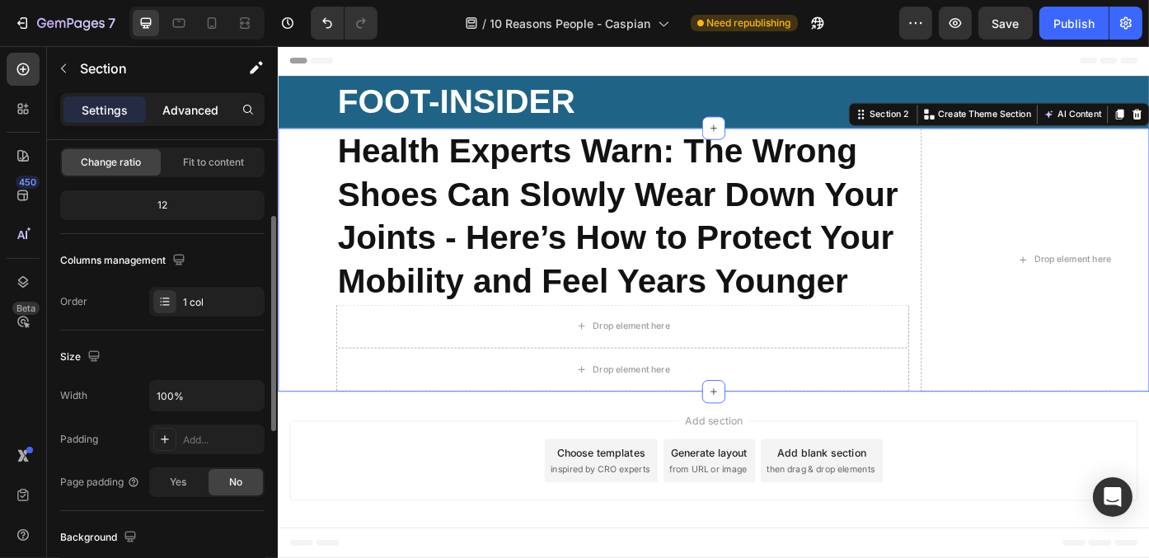
click at [184, 105] on p "Advanced" at bounding box center [190, 109] width 56 height 17
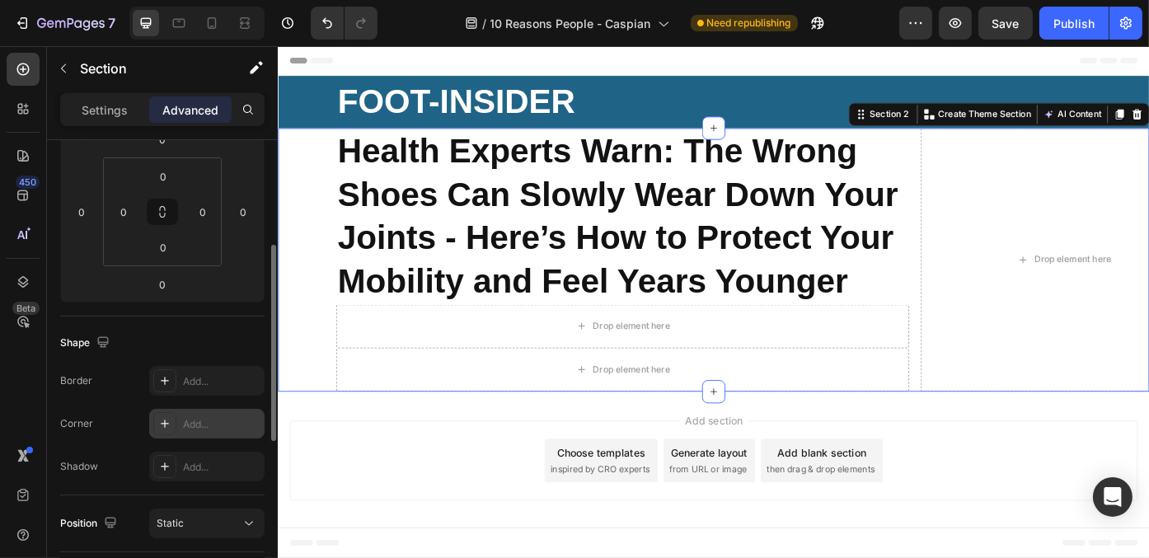
scroll to position [82, 0]
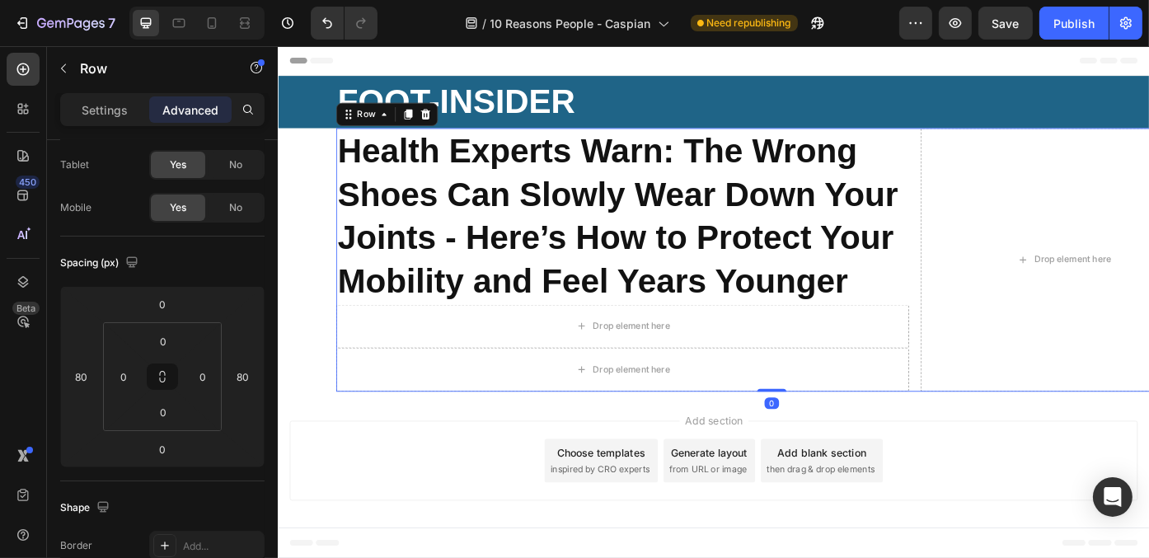
click at [997, 363] on div "⁠⁠⁠⁠⁠⁠⁠ Health Experts Warn: The Wrong Shoes Can Slowly Wear Down Your Joints -…" at bounding box center [837, 288] width 989 height 299
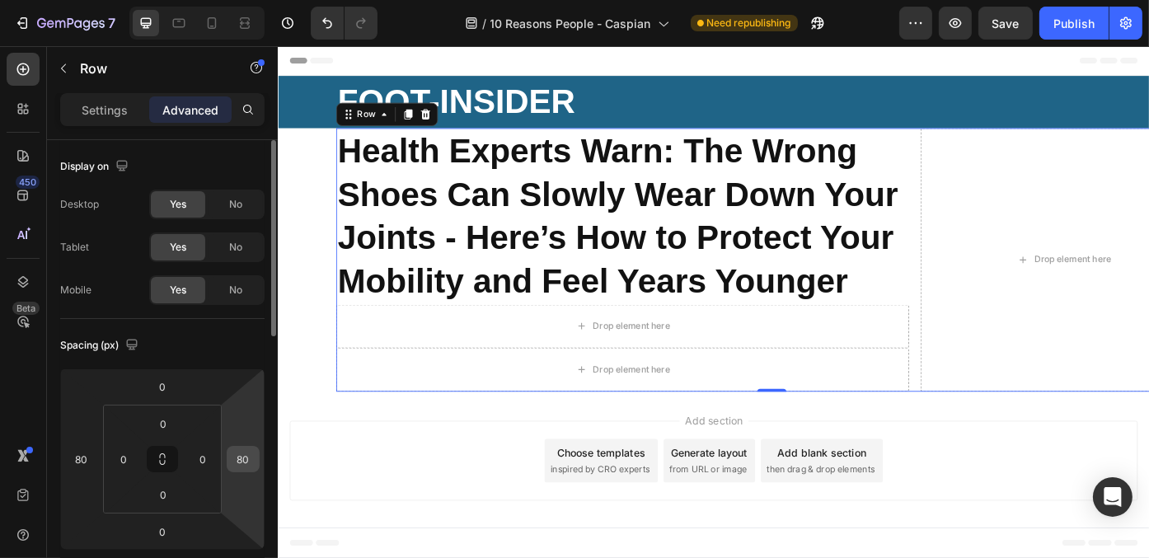
click at [242, 459] on input "80" at bounding box center [243, 459] width 25 height 25
type input "0"
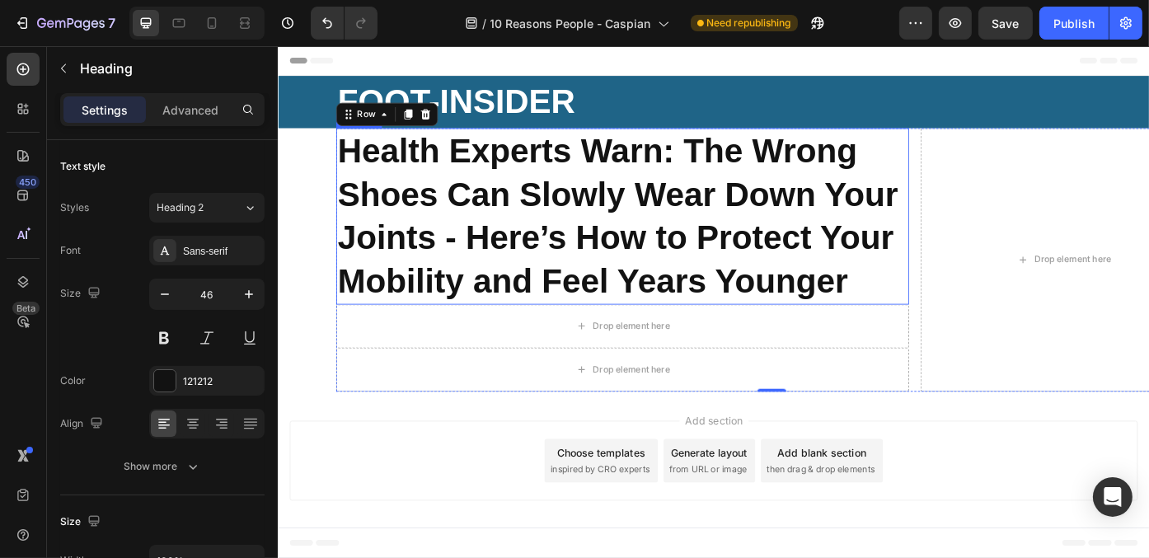
click at [875, 290] on p "⁠⁠⁠⁠⁠⁠⁠ Health Experts Warn: The Wrong Shoes Can Slowly Wear Down Your Joints -…" at bounding box center [667, 239] width 647 height 197
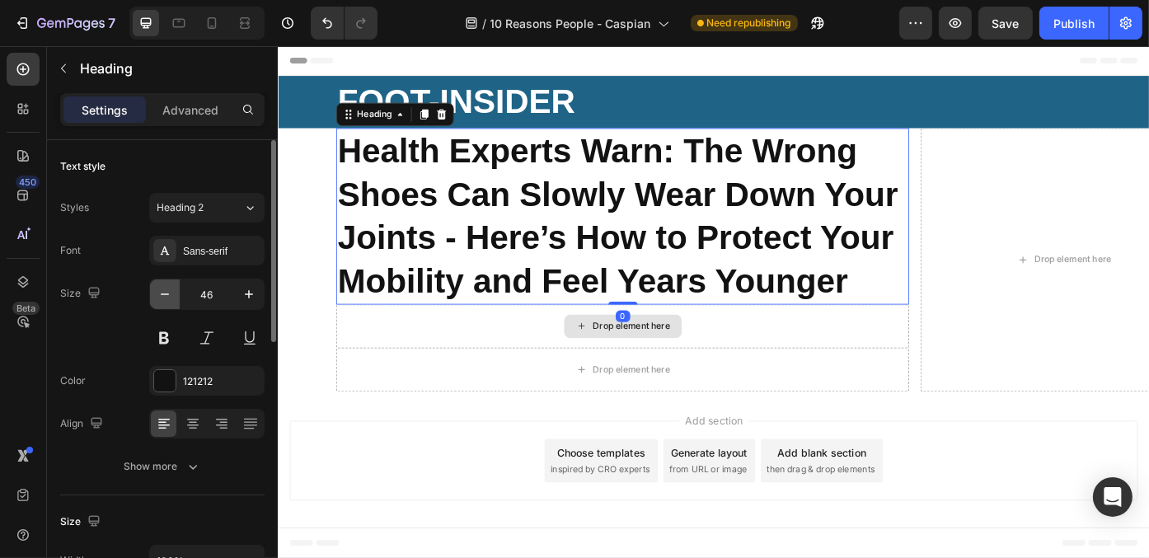
click at [161, 296] on icon "button" at bounding box center [165, 294] width 16 height 16
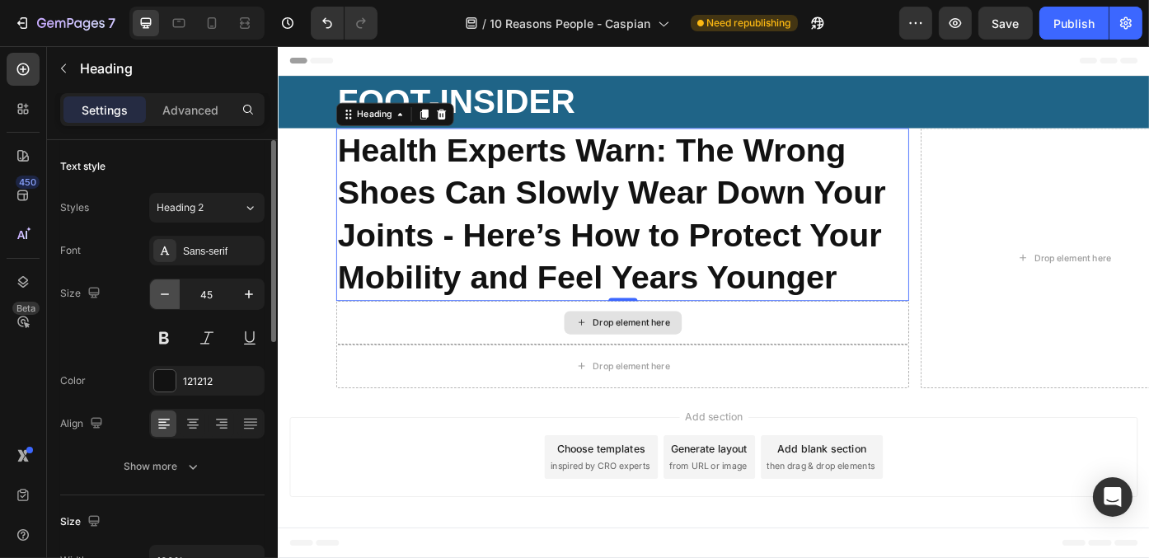
click at [161, 296] on icon "button" at bounding box center [165, 294] width 16 height 16
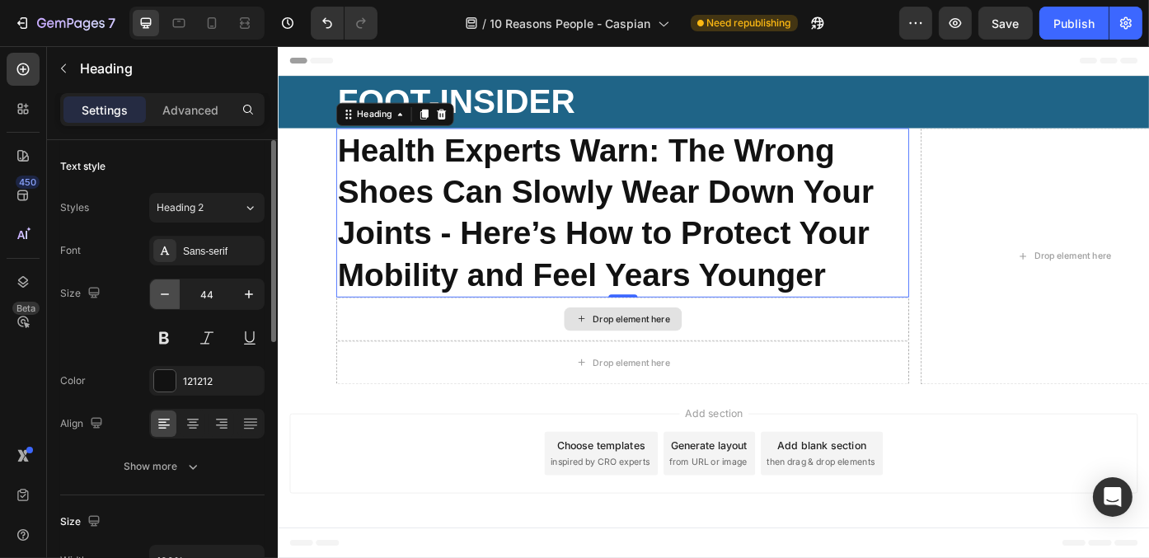
click at [161, 296] on icon "button" at bounding box center [165, 294] width 16 height 16
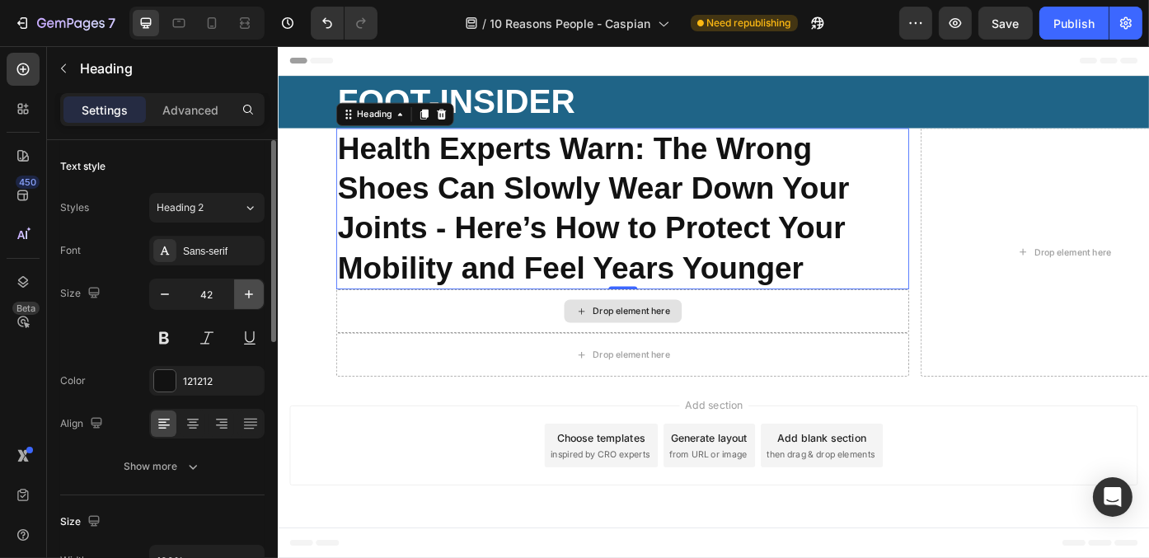
click at [255, 293] on icon "button" at bounding box center [249, 294] width 16 height 16
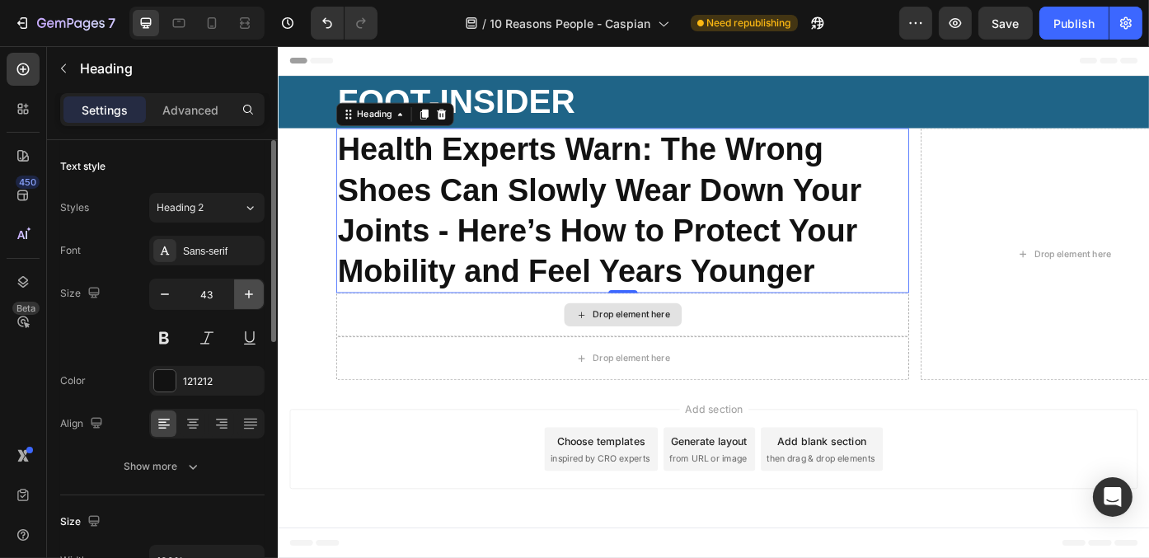
click at [255, 293] on icon "button" at bounding box center [249, 294] width 16 height 16
type input "44"
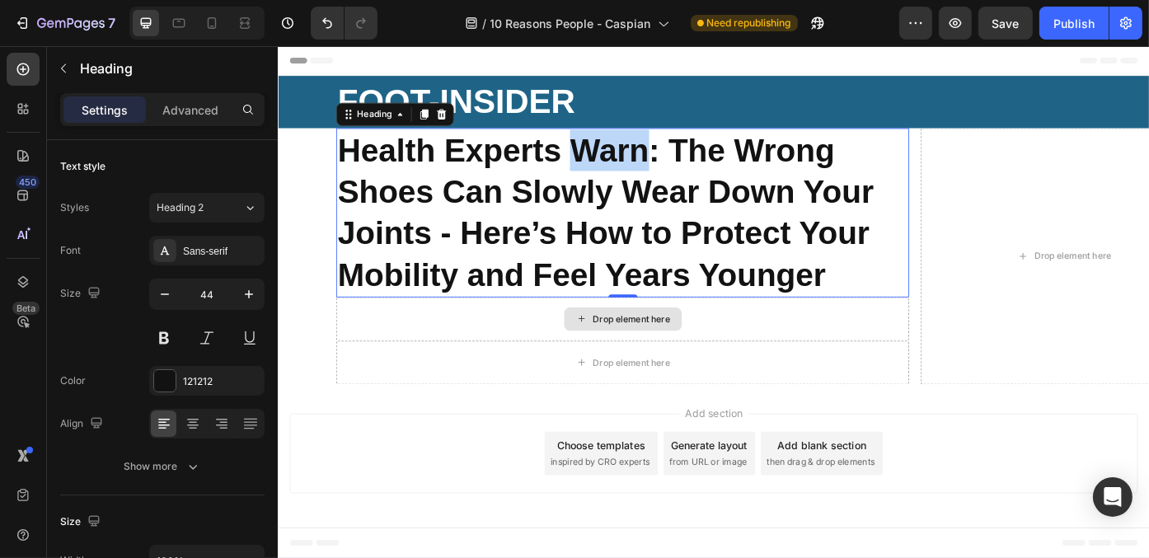
click at [604, 187] on p "Health Experts Warn: The Wrong Shoes Can Slowly Wear Down Your Joints - Here’s …" at bounding box center [667, 235] width 647 height 189
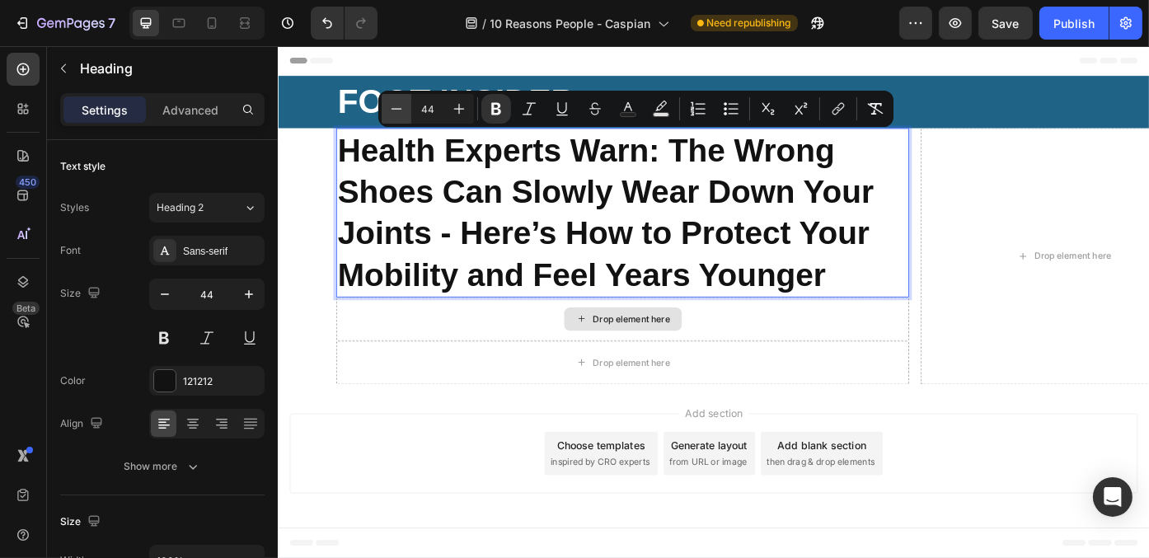
click at [386, 112] on button "Minus" at bounding box center [397, 109] width 30 height 30
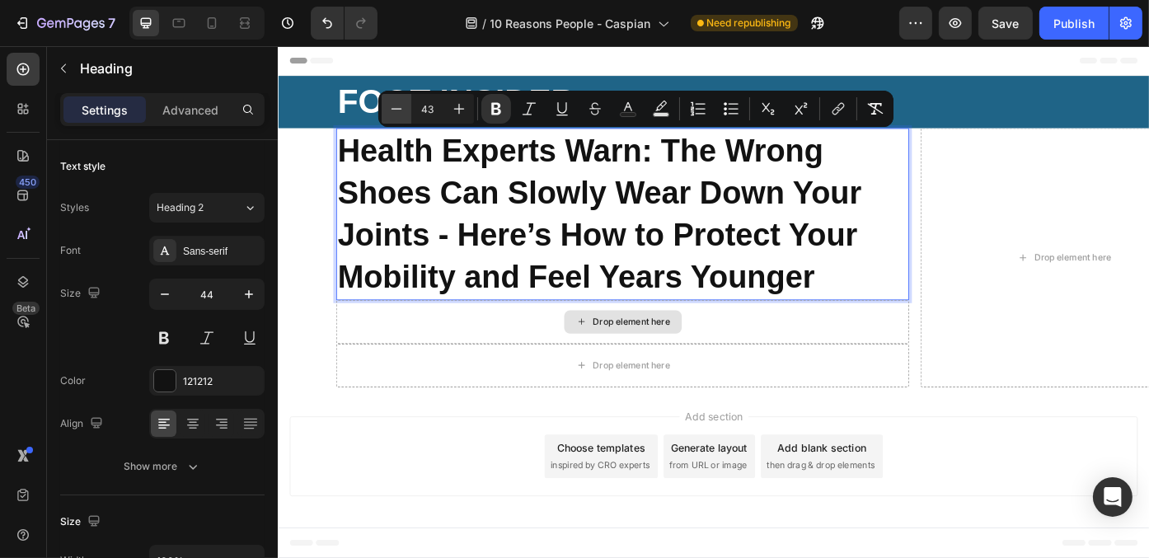
click at [386, 112] on button "Minus" at bounding box center [397, 109] width 30 height 30
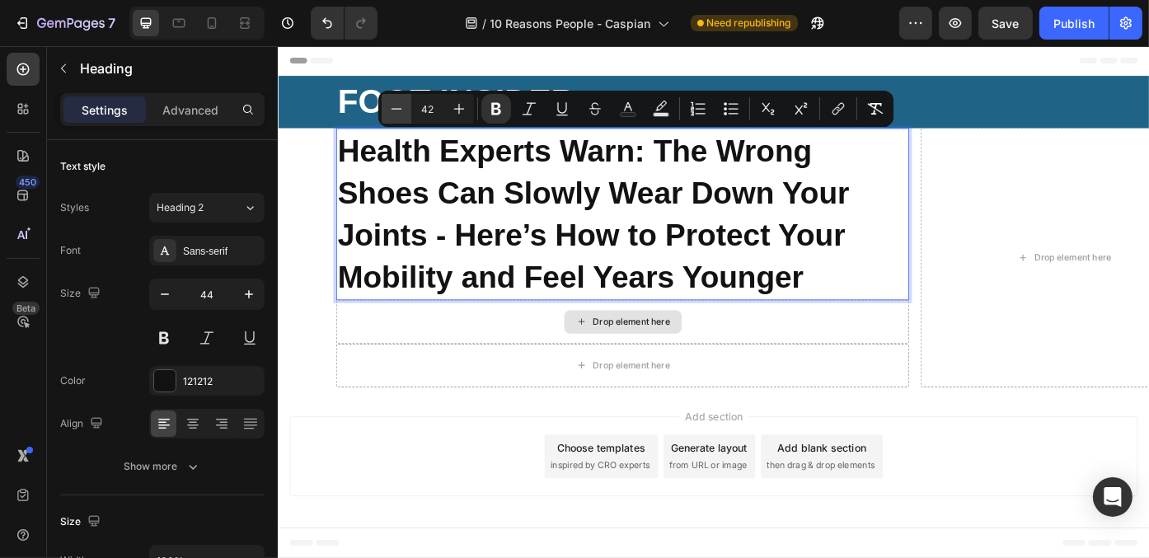
click at [386, 112] on button "Minus" at bounding box center [397, 109] width 30 height 30
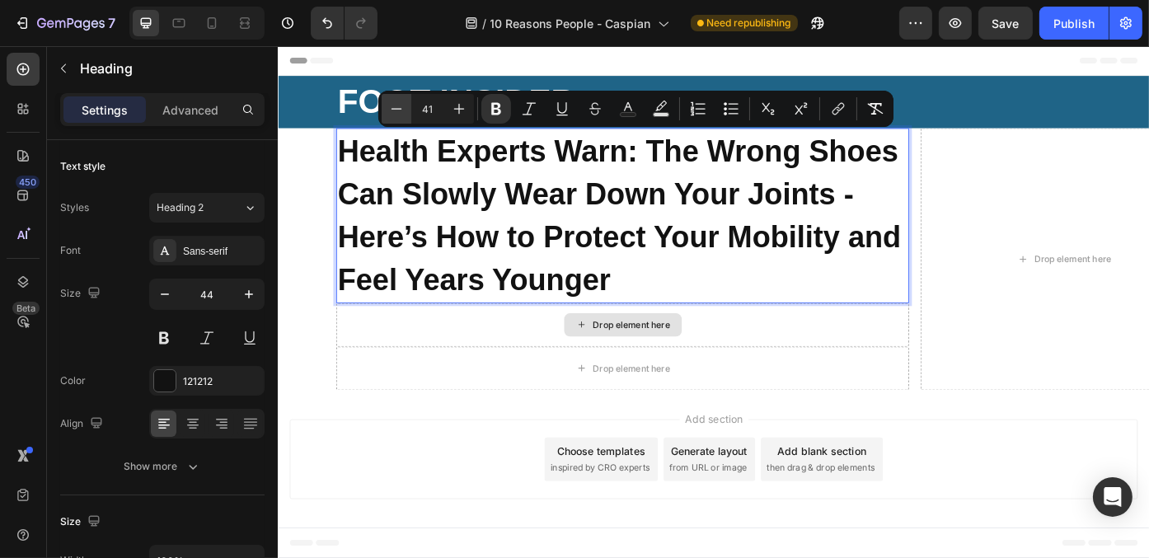
click at [386, 112] on button "Minus" at bounding box center [397, 109] width 30 height 30
type input "40"
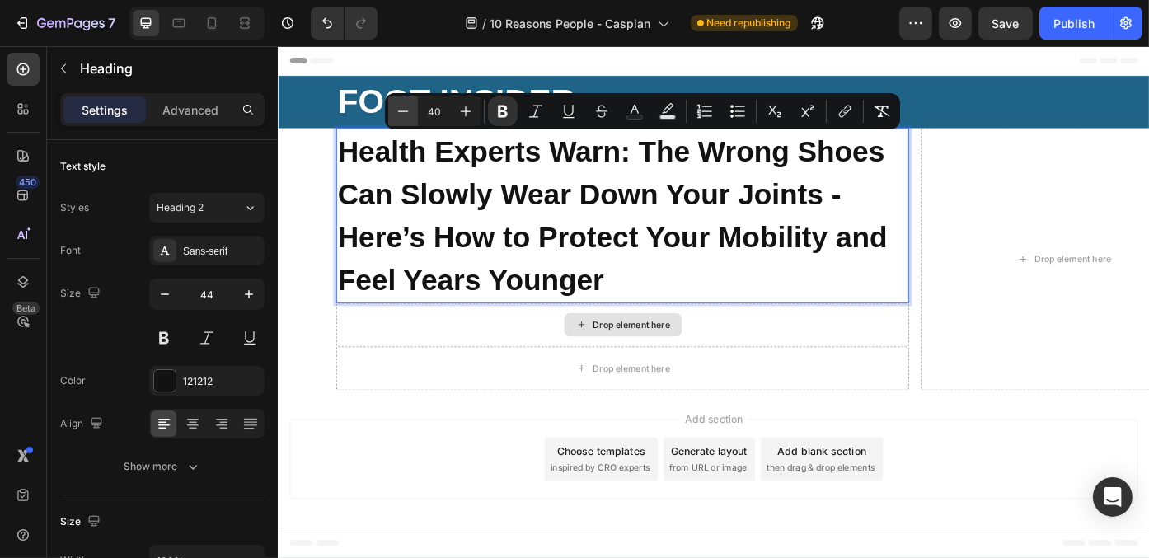
click at [408, 115] on icon "Editor contextual toolbar" at bounding box center [403, 111] width 16 height 16
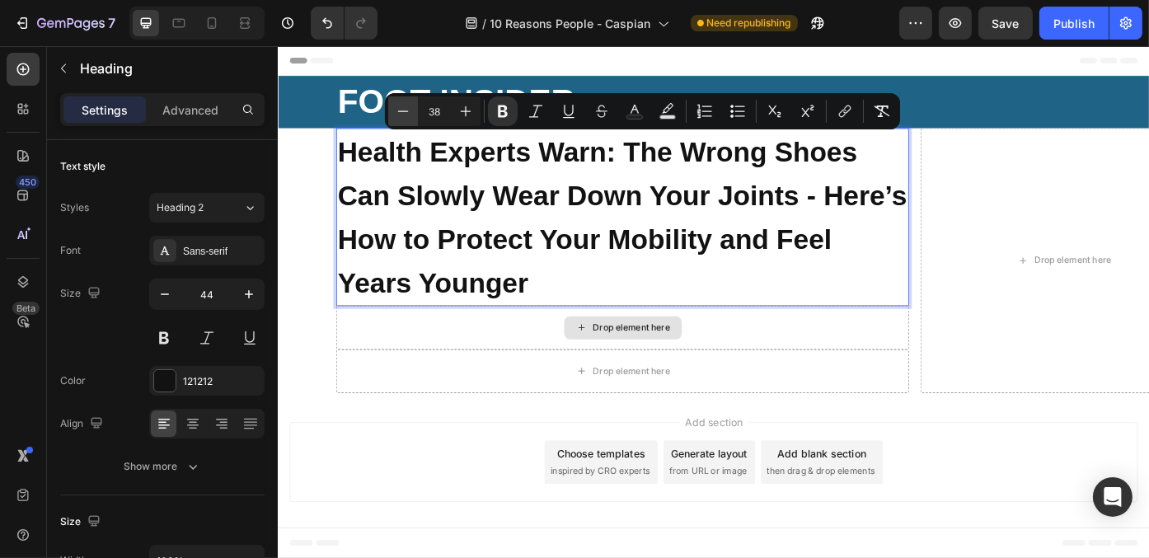
click at [408, 115] on icon "Editor contextual toolbar" at bounding box center [403, 111] width 16 height 16
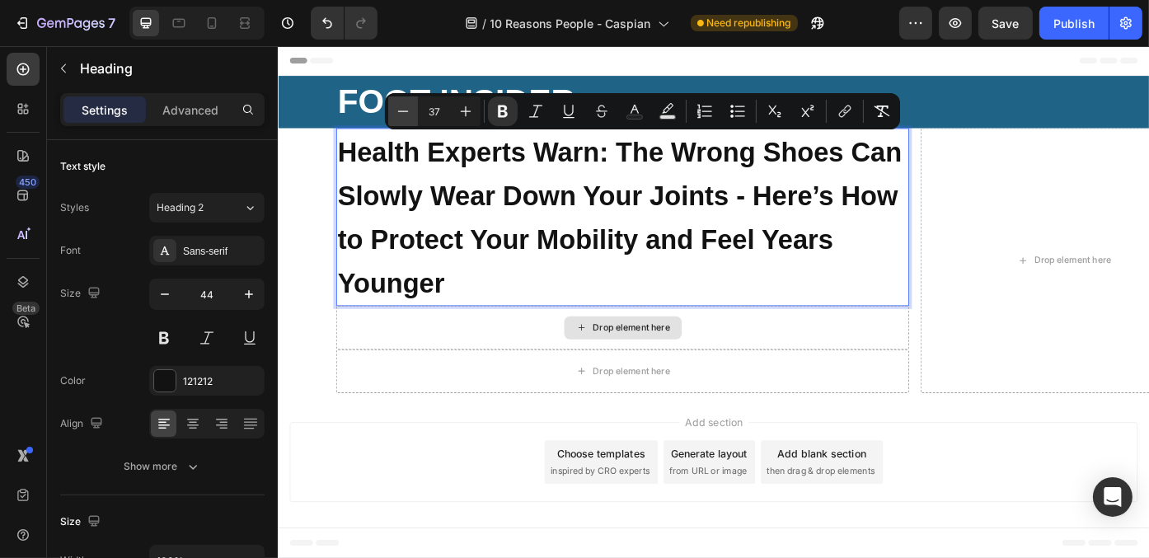
click at [408, 115] on icon "Editor contextual toolbar" at bounding box center [403, 111] width 16 height 16
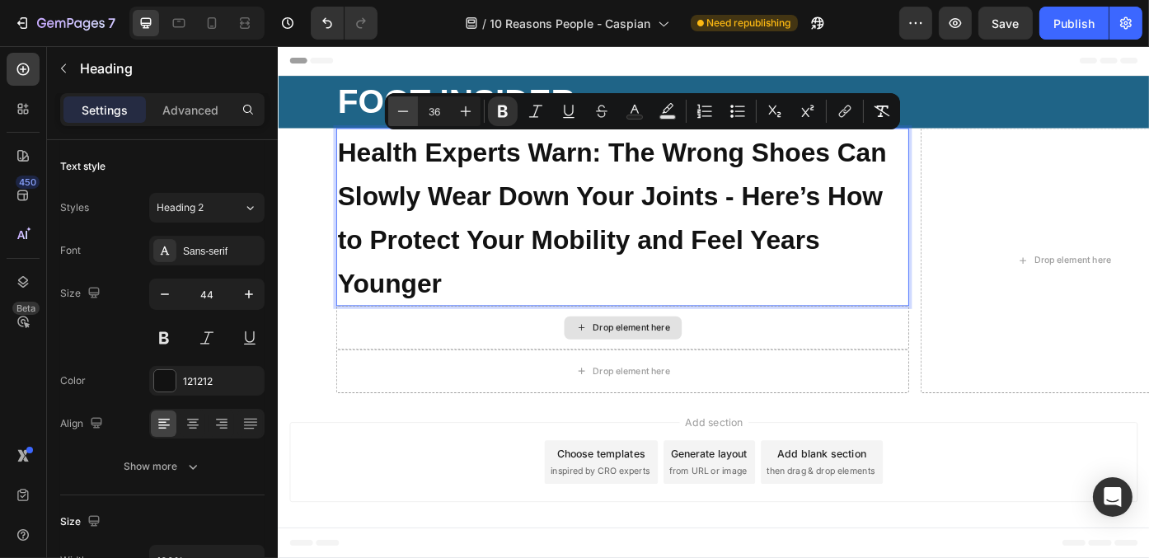
click at [408, 115] on icon "Editor contextual toolbar" at bounding box center [403, 111] width 16 height 16
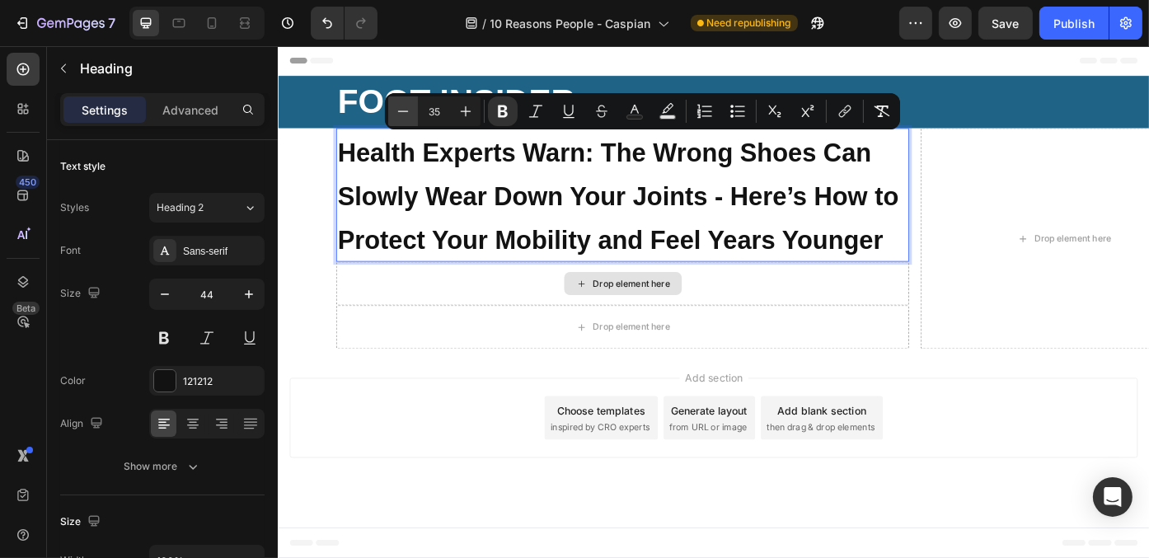
click at [408, 115] on icon "Editor contextual toolbar" at bounding box center [403, 111] width 16 height 16
type input "34"
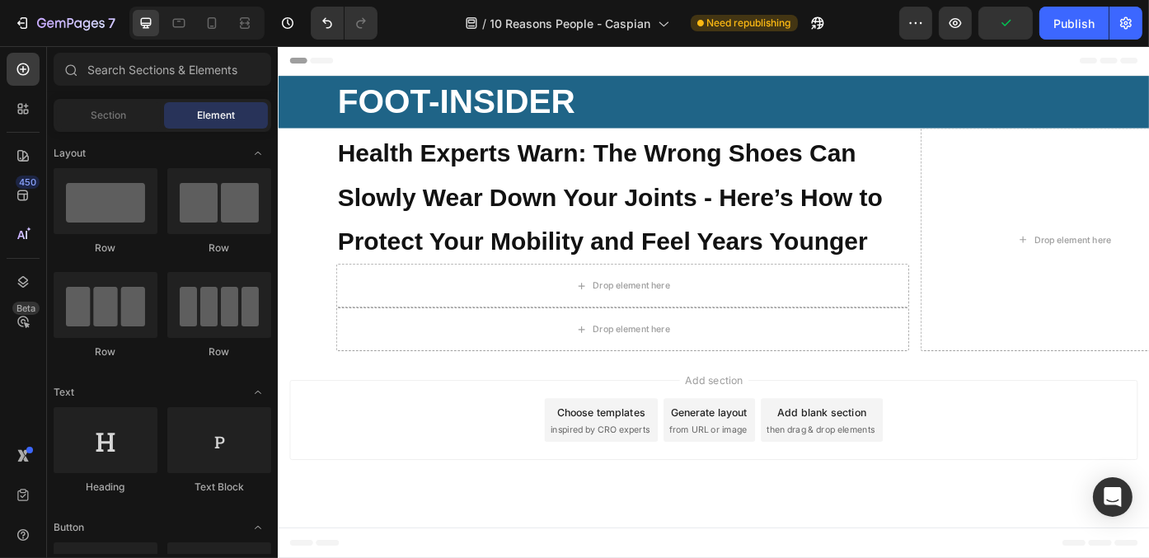
click at [483, 410] on div "Add section Choose templates inspired by CRO experts Generate layout from URL o…" at bounding box center [771, 473] width 989 height 163
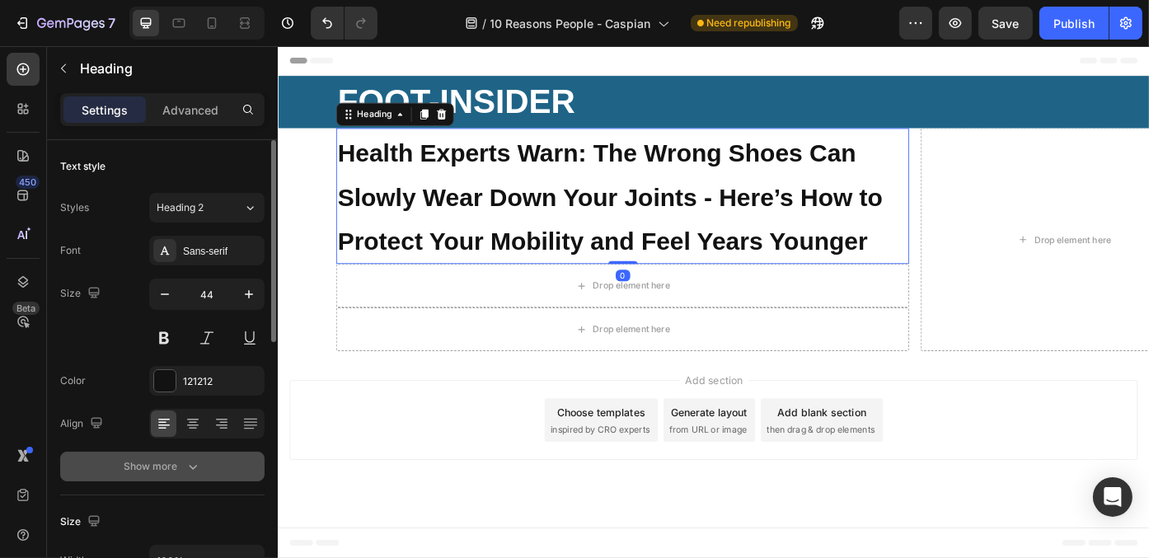
click at [151, 471] on div "Show more" at bounding box center [162, 466] width 77 height 16
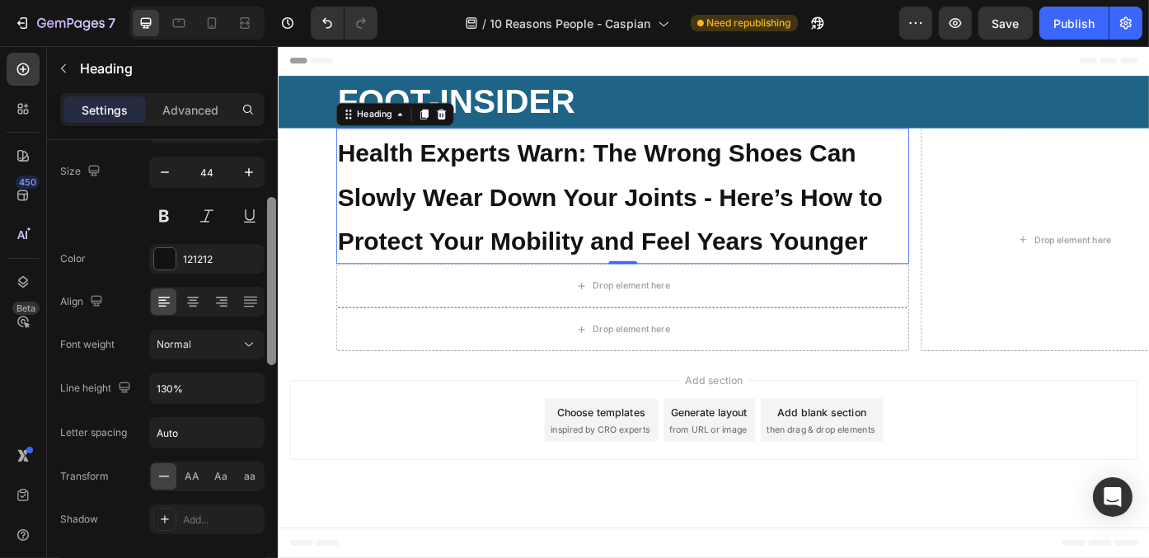
drag, startPoint x: 269, startPoint y: 264, endPoint x: 267, endPoint y: 322, distance: 58.6
click at [267, 322] on div at bounding box center [271, 281] width 9 height 168
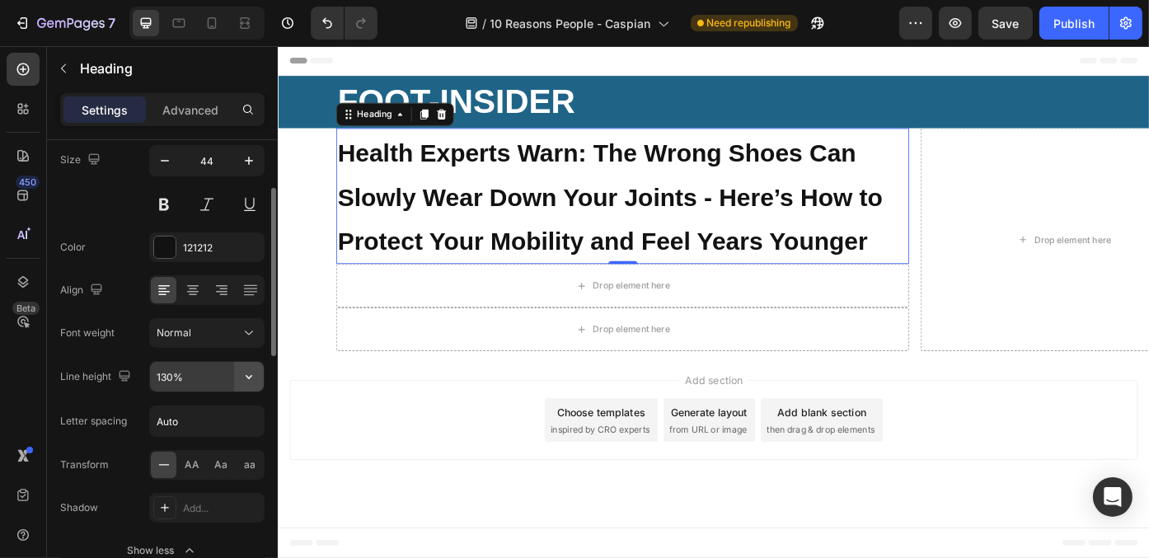
click at [251, 377] on icon "button" at bounding box center [249, 376] width 16 height 16
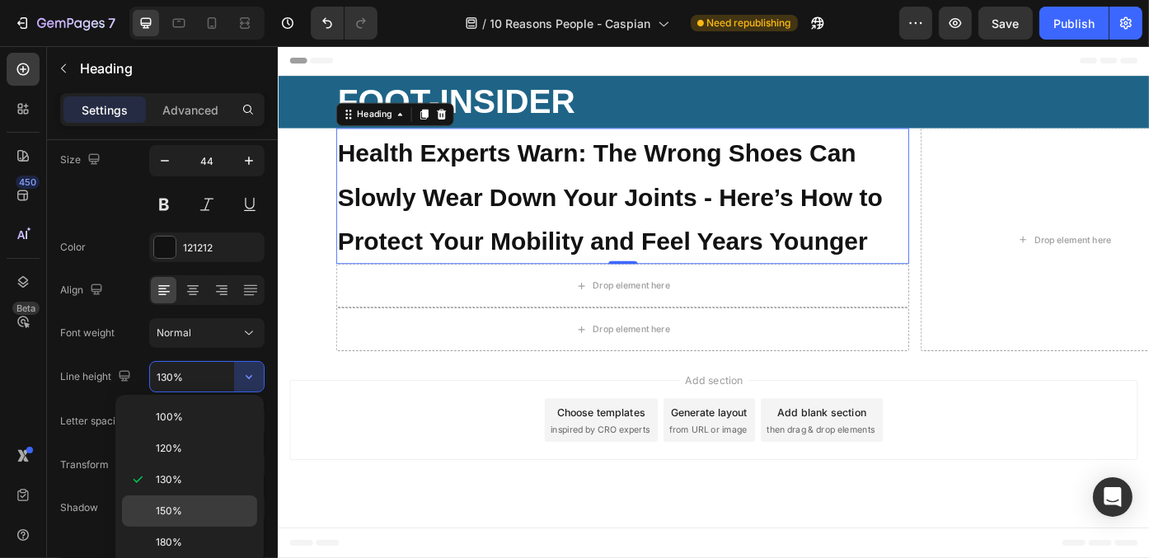
click at [203, 512] on p "150%" at bounding box center [203, 510] width 94 height 15
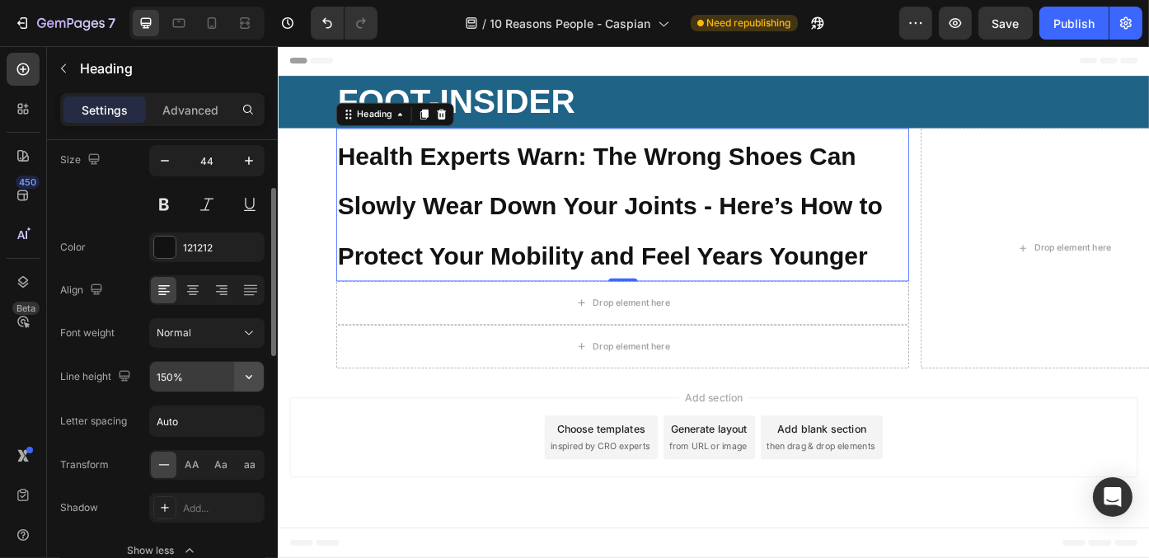
click at [246, 368] on icon "button" at bounding box center [249, 376] width 16 height 16
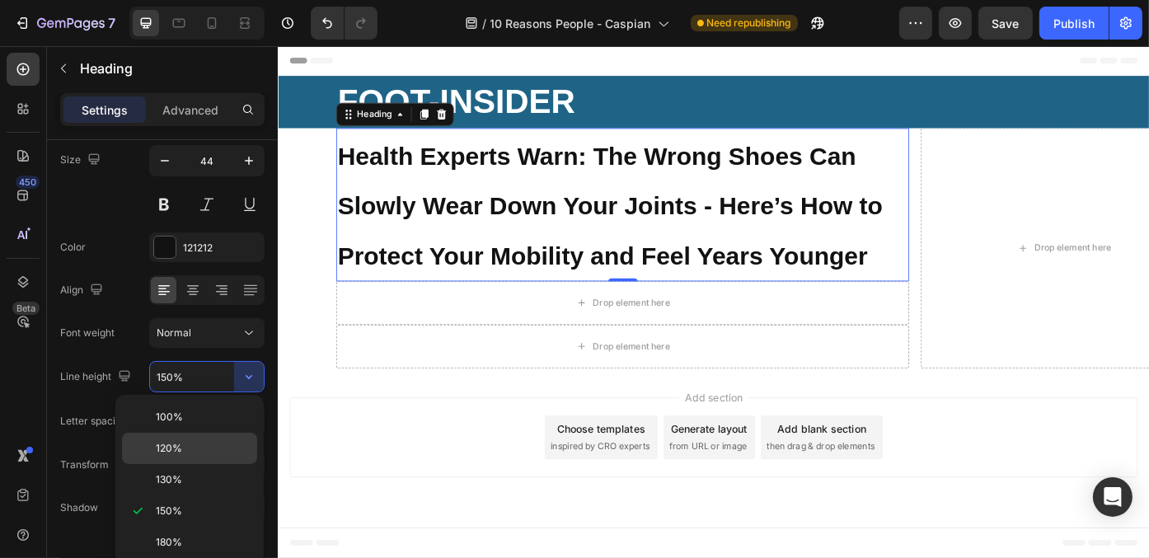
click at [224, 441] on p "120%" at bounding box center [203, 448] width 94 height 15
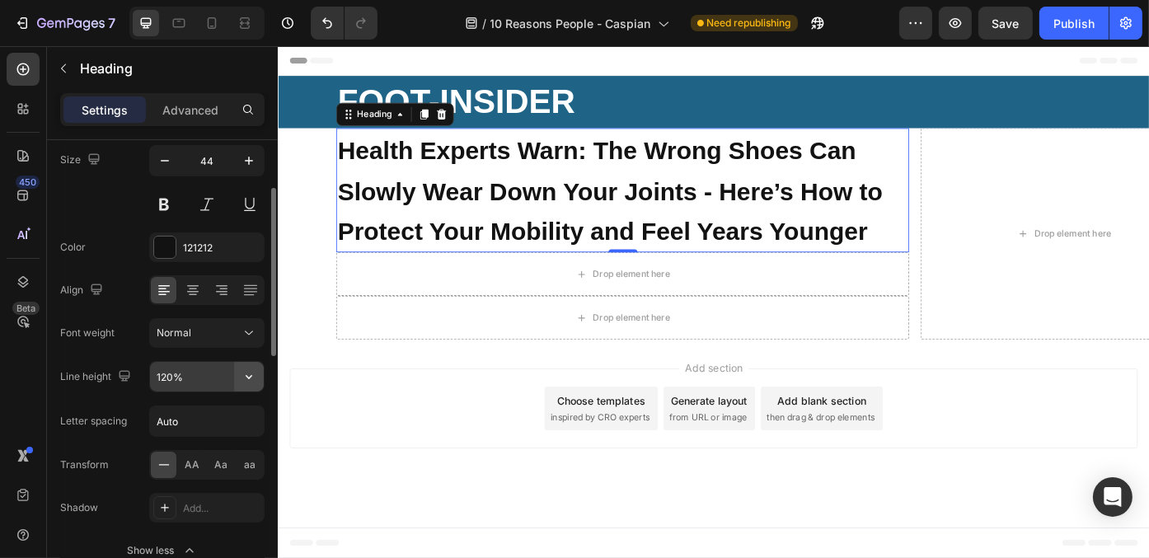
click at [249, 377] on icon "button" at bounding box center [249, 376] width 16 height 16
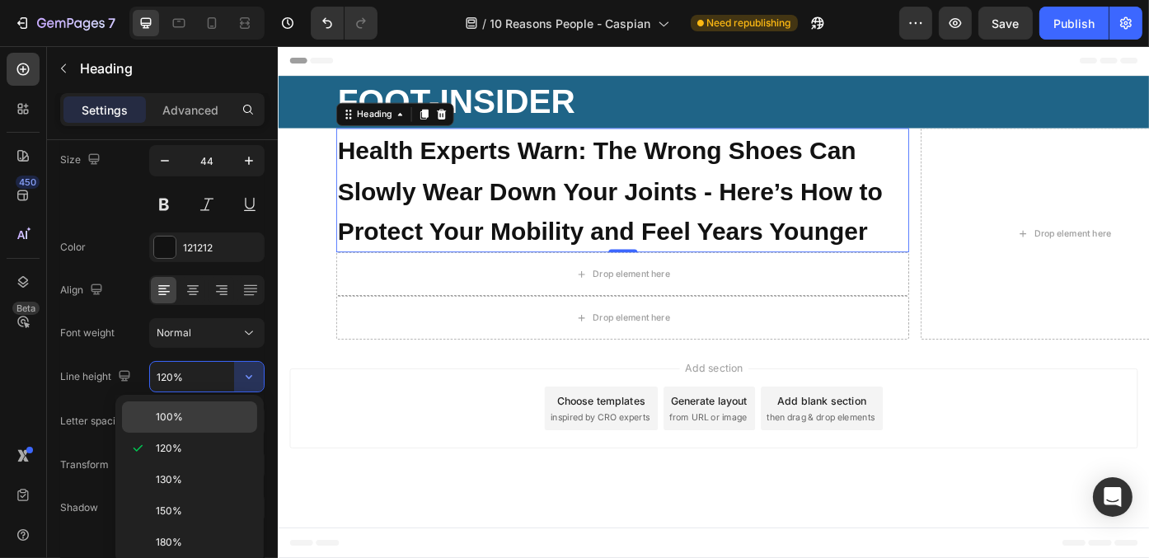
click at [227, 413] on p "100%" at bounding box center [203, 417] width 94 height 15
type input "100%"
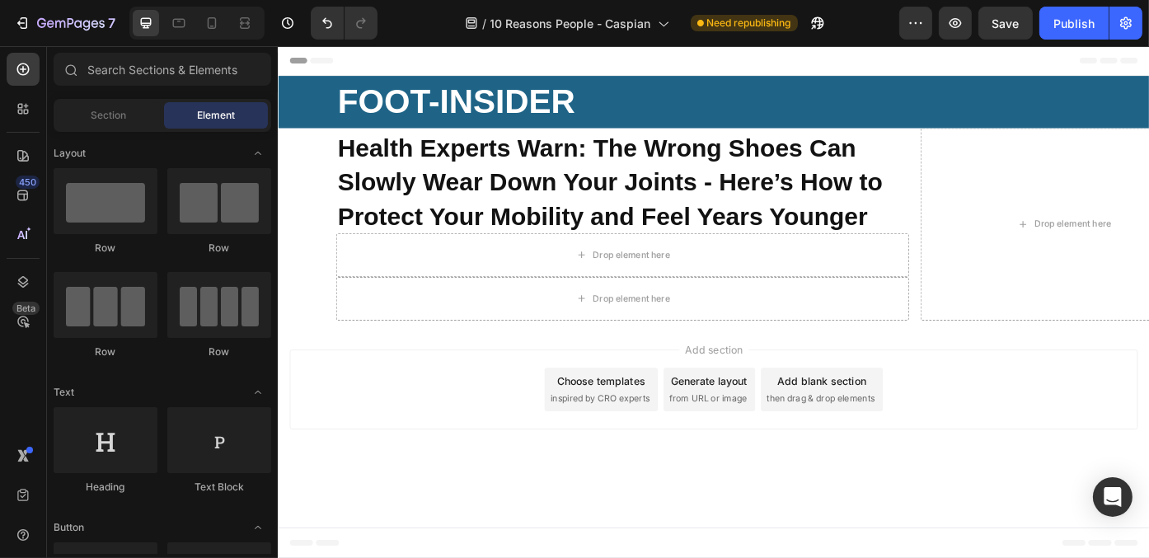
click at [501, 528] on body "Header ⁠⁠⁠⁠⁠⁠⁠ FOOT-INSIDER Heading Row Section 1 ⁠⁠⁠⁠⁠⁠⁠ Health Experts Warn: …" at bounding box center [771, 336] width 989 height 581
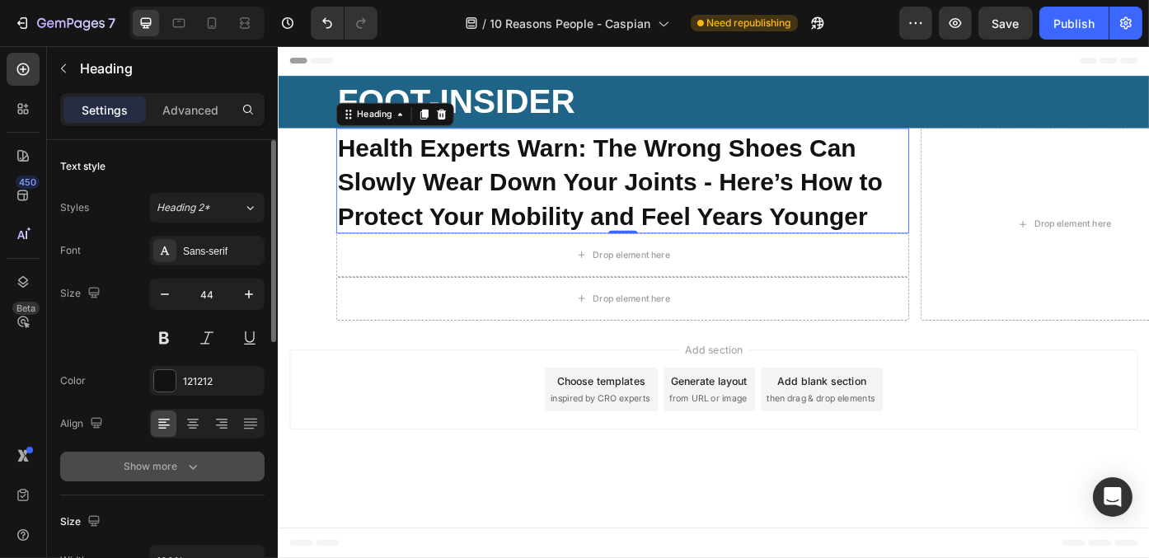
click at [194, 473] on button "Show more" at bounding box center [162, 467] width 204 height 30
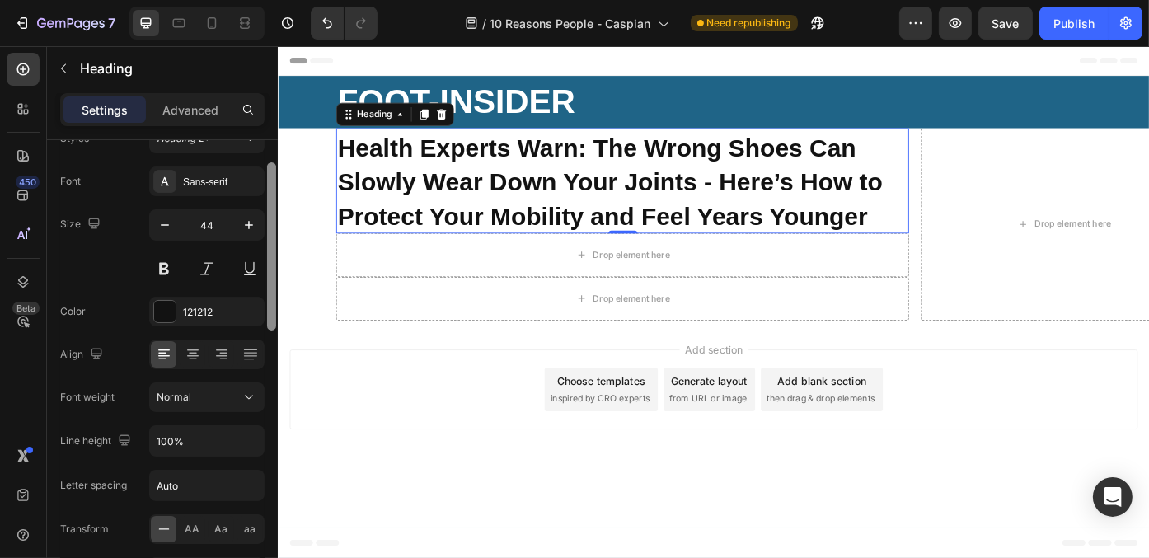
drag, startPoint x: 270, startPoint y: 275, endPoint x: 265, endPoint y: 315, distance: 40.0
click at [265, 315] on div at bounding box center [271, 370] width 12 height 465
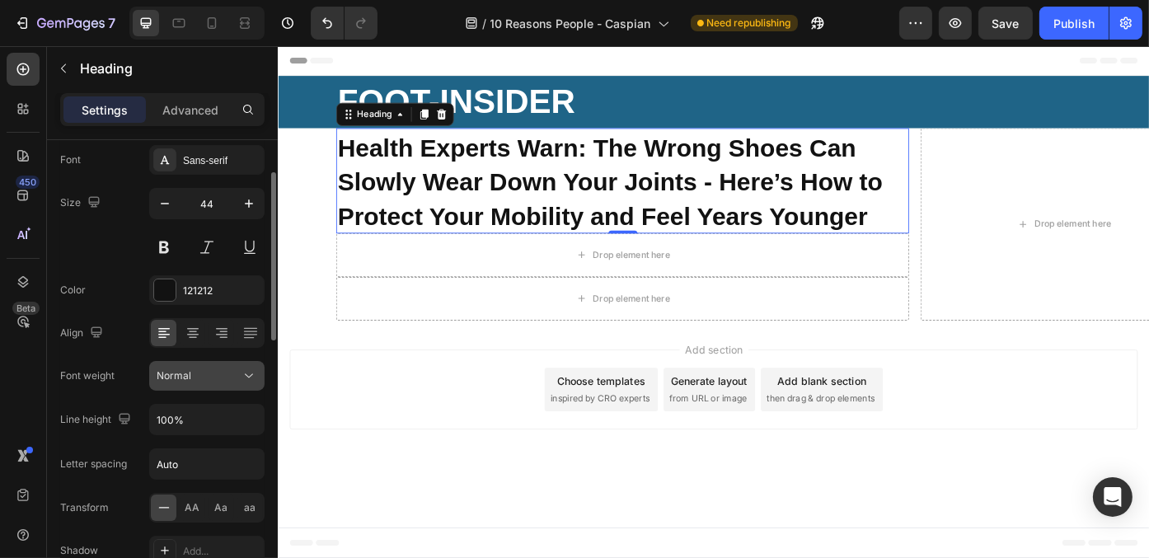
click at [236, 371] on div "Normal" at bounding box center [199, 375] width 84 height 15
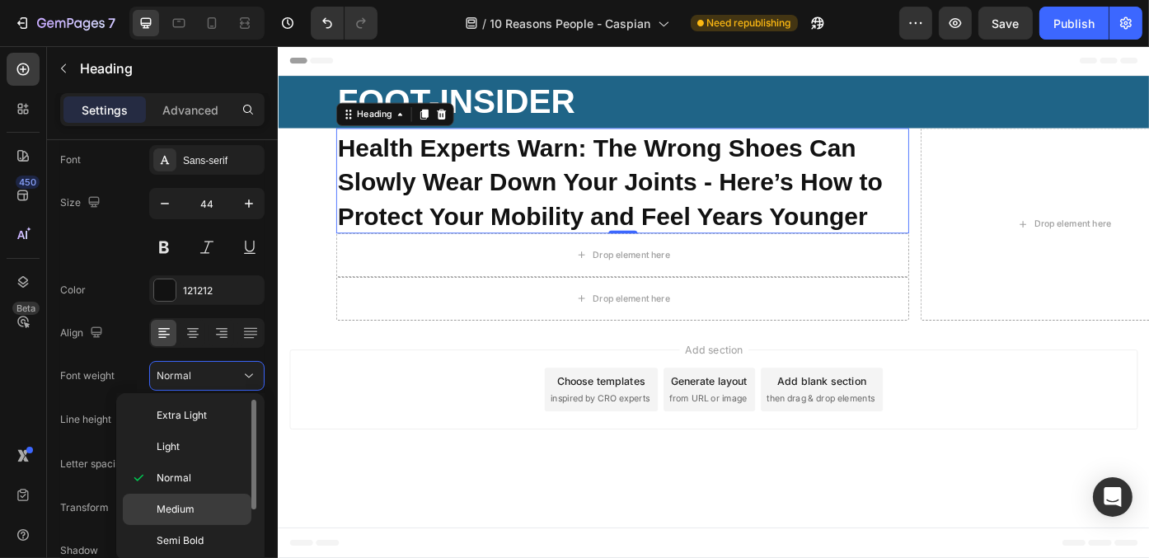
click at [213, 502] on p "Medium" at bounding box center [200, 509] width 87 height 15
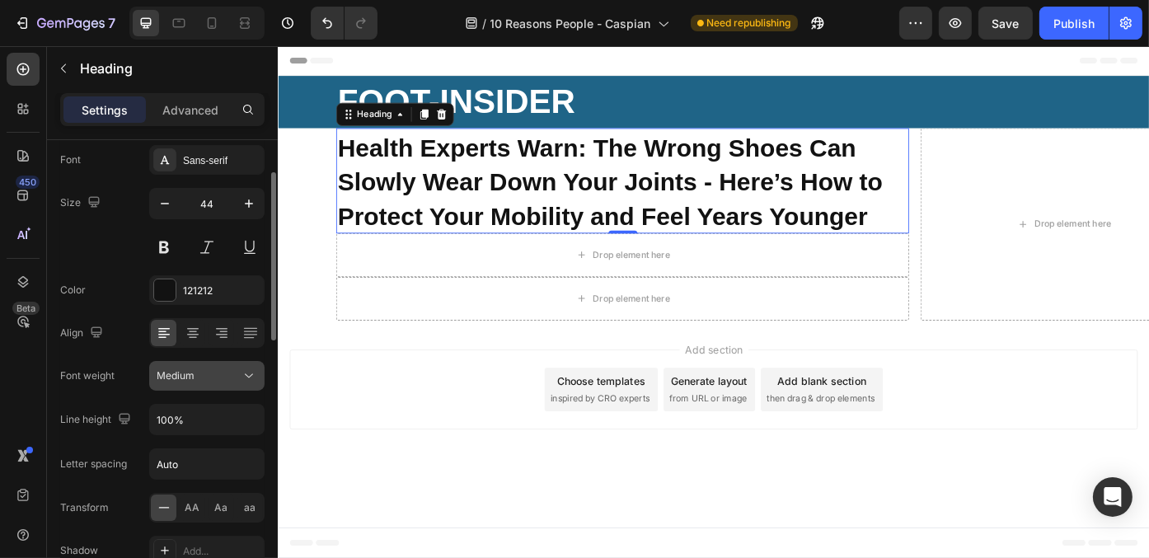
click at [235, 372] on div "Medium" at bounding box center [199, 375] width 84 height 15
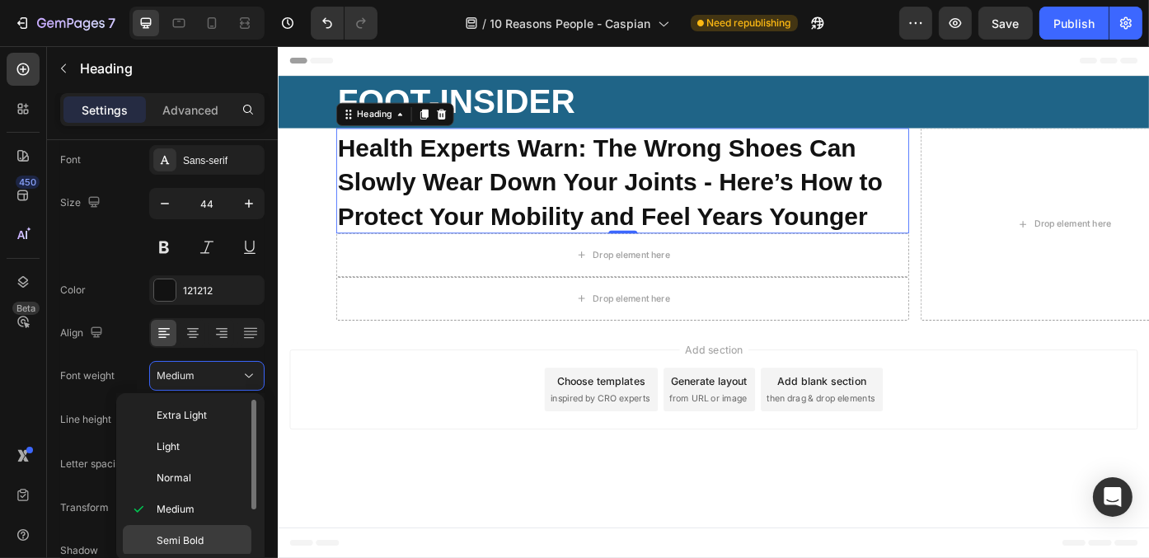
click at [222, 533] on p "Semi Bold" at bounding box center [200, 540] width 87 height 15
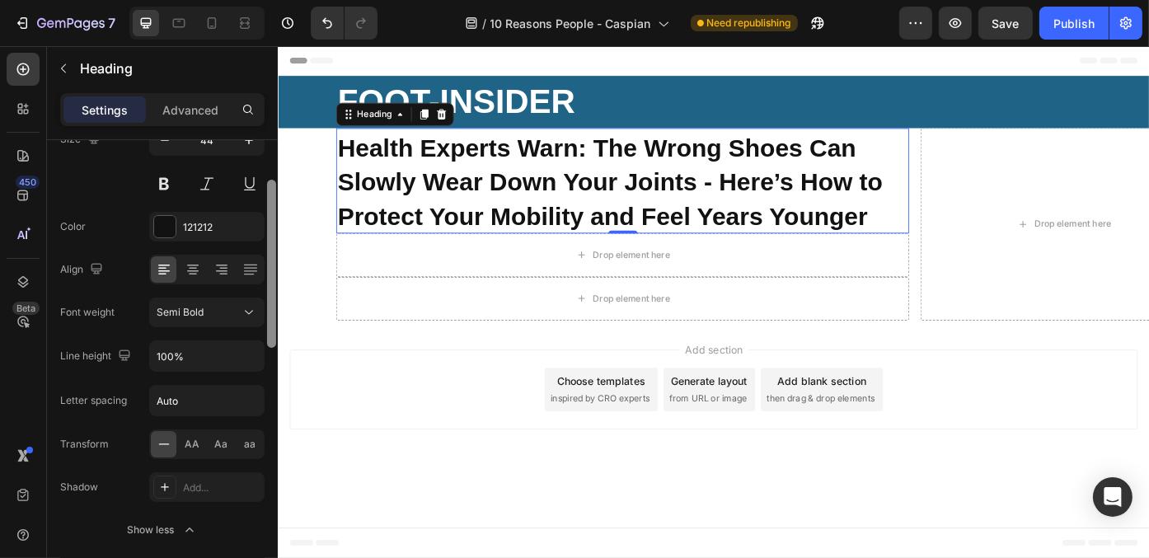
scroll to position [172, 0]
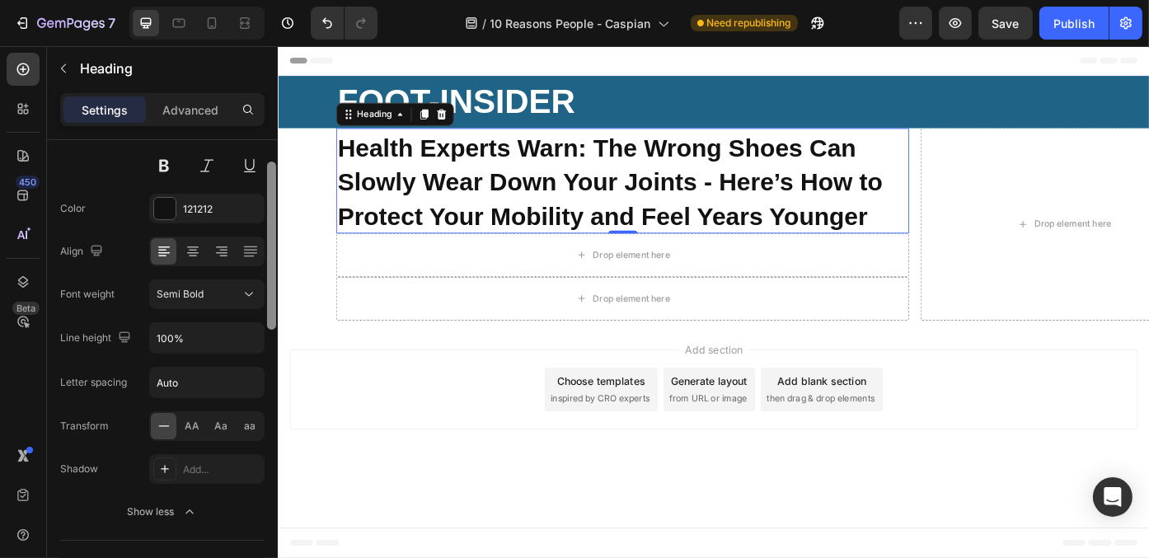
drag, startPoint x: 274, startPoint y: 298, endPoint x: 273, endPoint y: 328, distance: 29.7
click at [273, 328] on div at bounding box center [271, 246] width 9 height 168
click at [234, 286] on div "Semi Bold" at bounding box center [207, 294] width 101 height 16
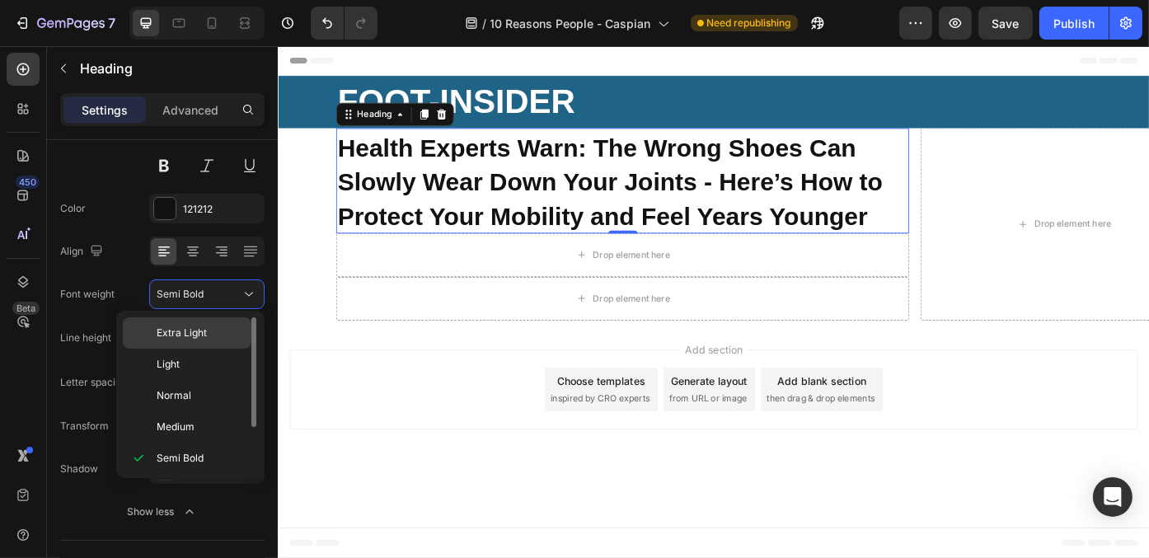
click at [227, 327] on p "Extra Light" at bounding box center [200, 333] width 87 height 15
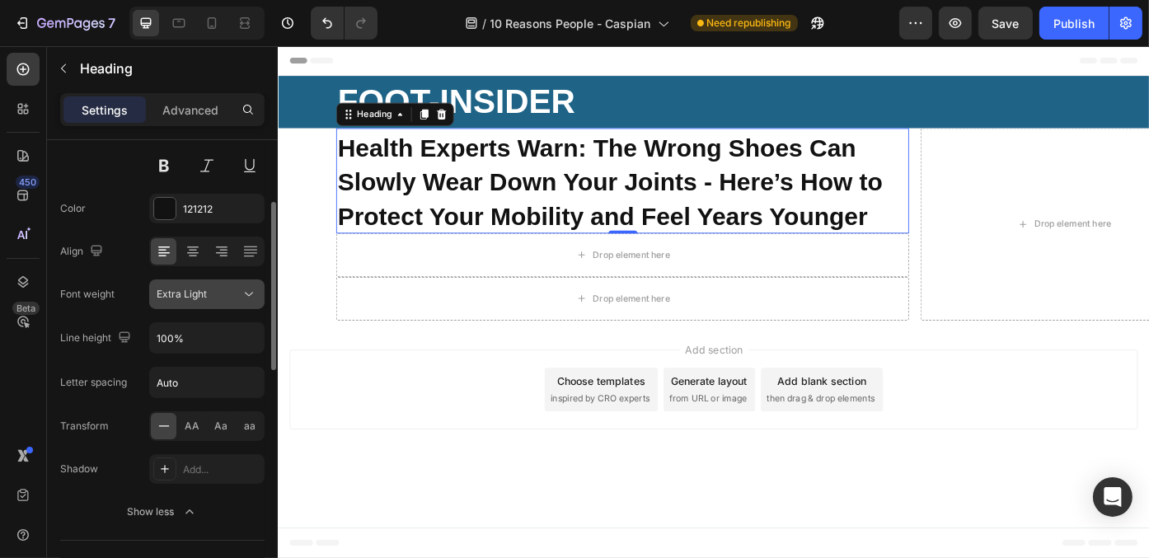
click at [228, 289] on div "Extra Light" at bounding box center [199, 294] width 84 height 15
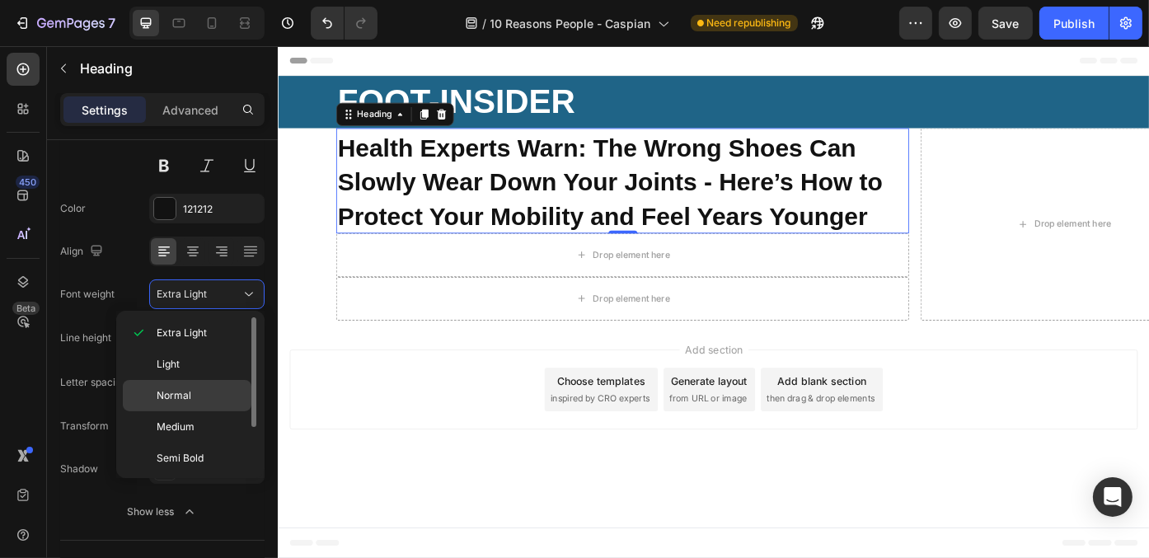
click at [224, 400] on p "Normal" at bounding box center [200, 395] width 87 height 15
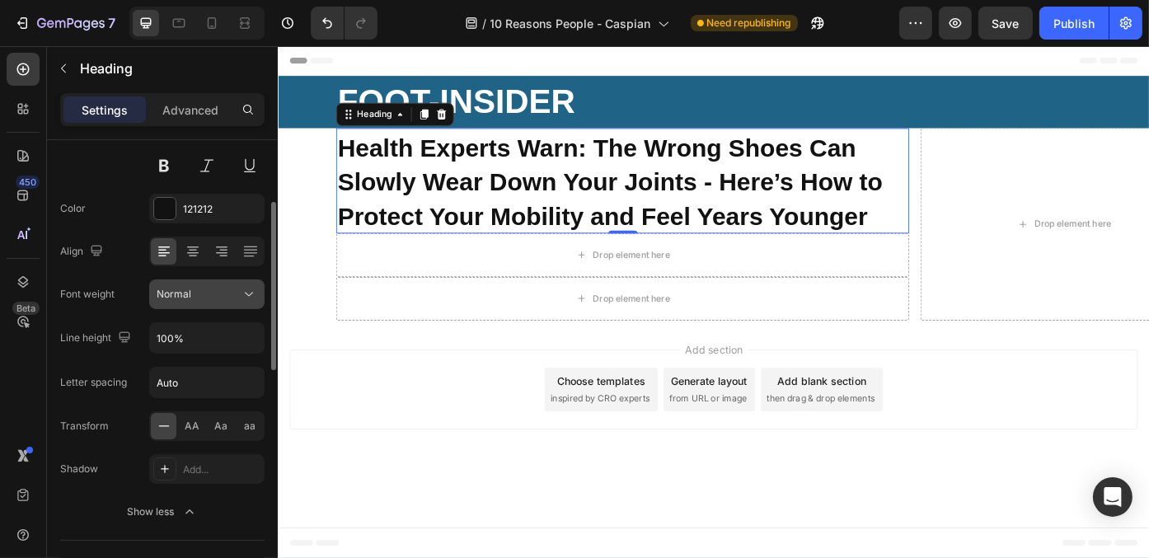
click at [241, 295] on icon at bounding box center [249, 294] width 16 height 16
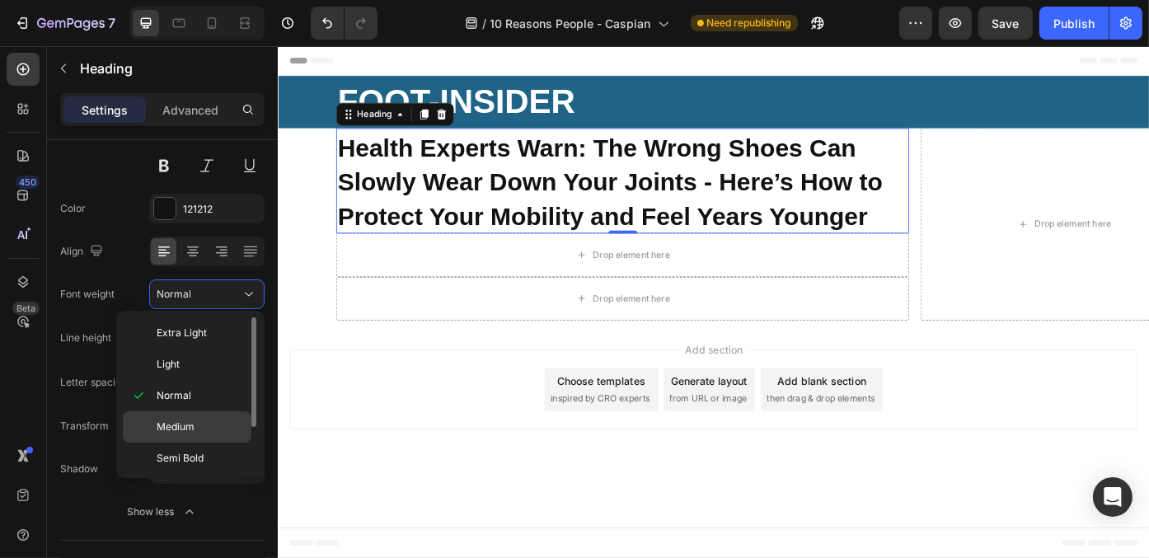
click at [232, 422] on p "Medium" at bounding box center [200, 426] width 87 height 15
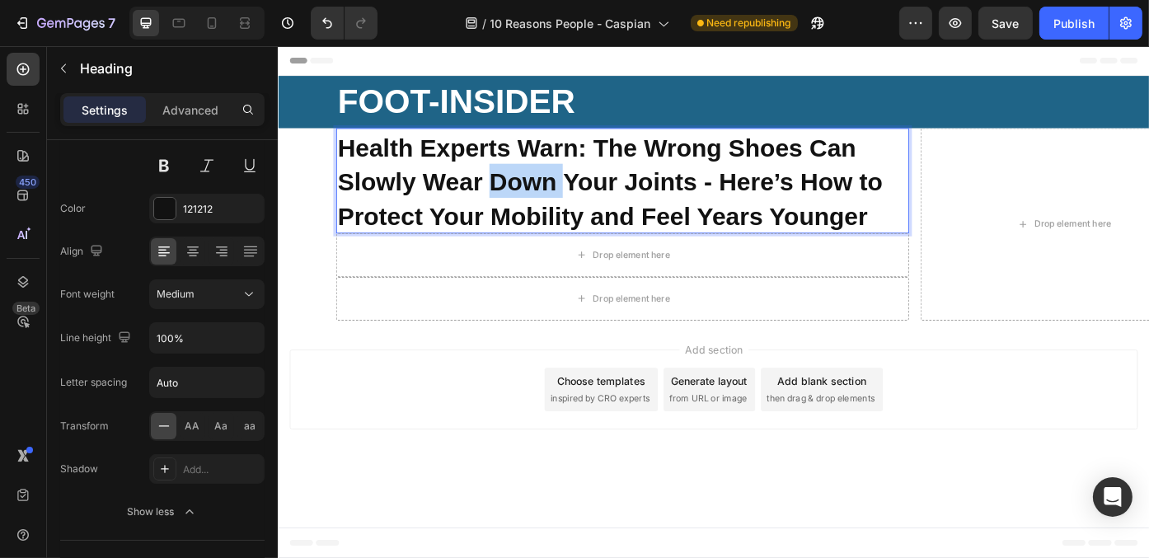
click at [561, 190] on strong "Health Experts Warn: The Wrong Shoes Can Slowly Wear Down Your Joints - Here’s …" at bounding box center [653, 200] width 619 height 109
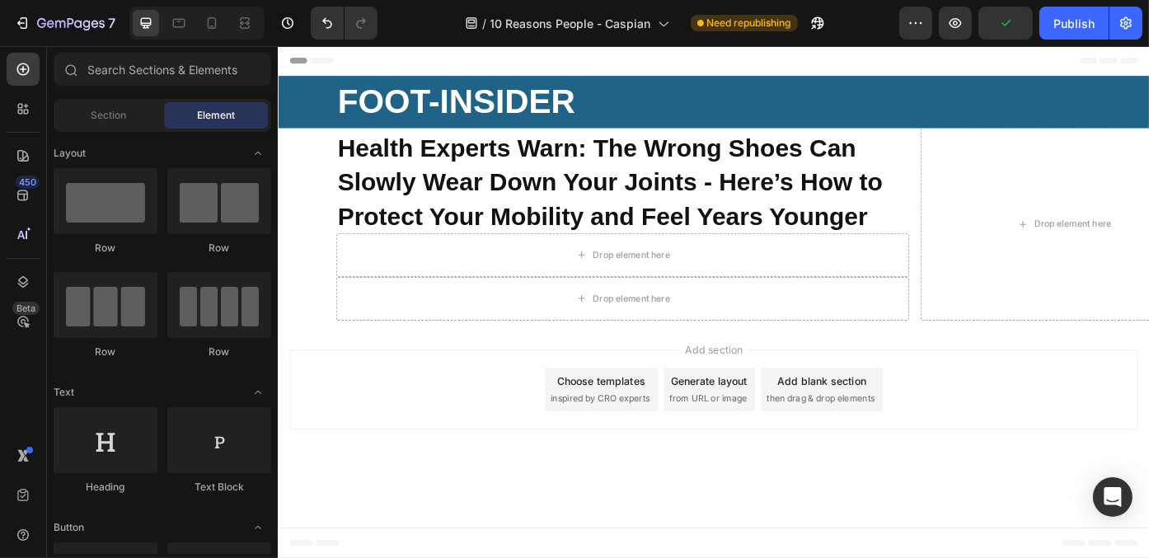
click at [442, 463] on div "Add section Choose templates inspired by CRO experts Generate layout from URL o…" at bounding box center [771, 436] width 962 height 91
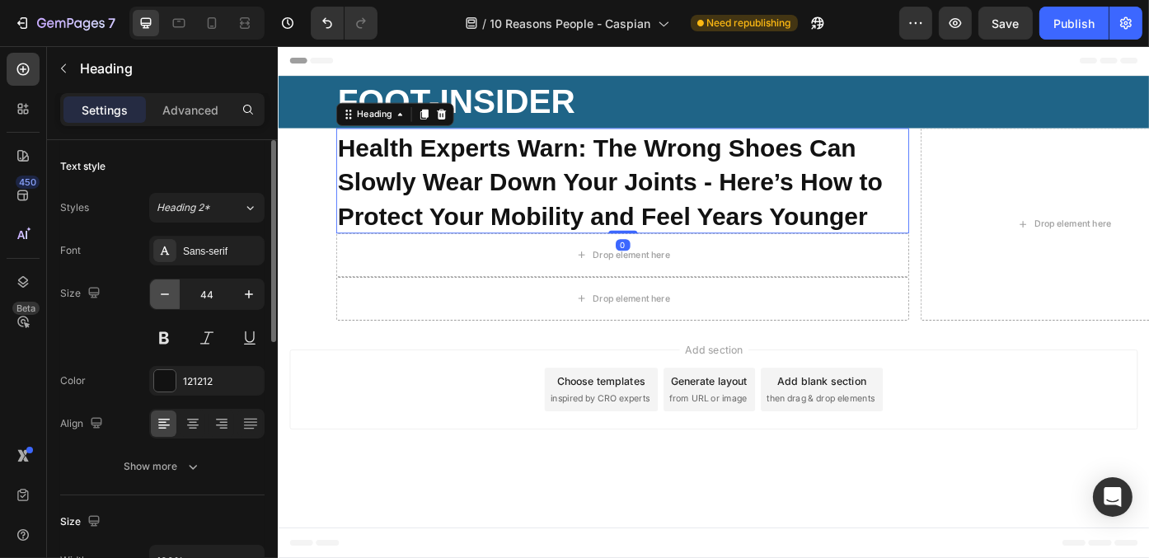
click at [158, 296] on icon "button" at bounding box center [165, 294] width 16 height 16
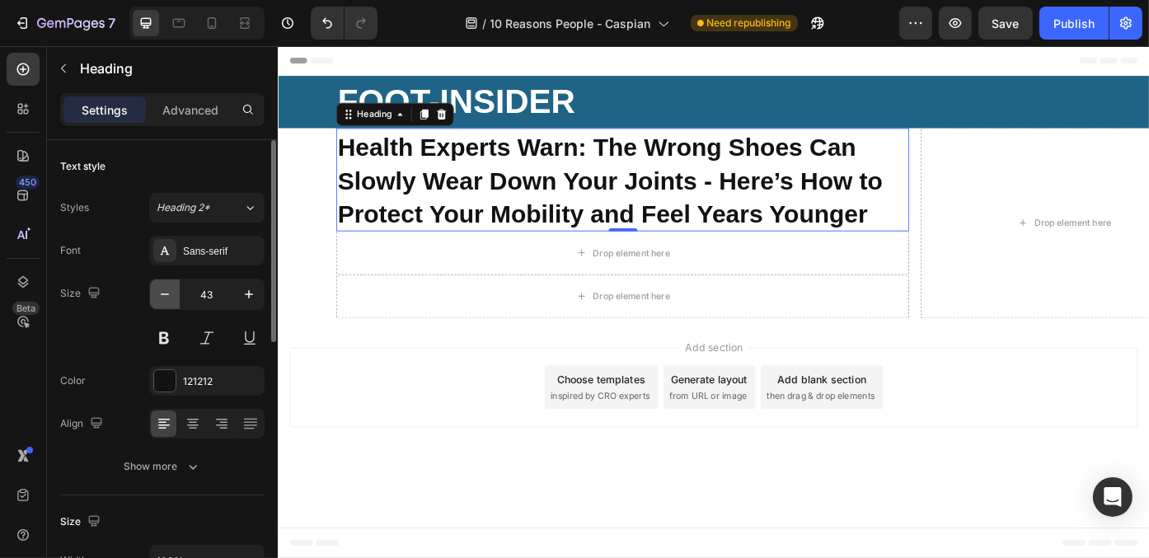
click at [158, 296] on icon "button" at bounding box center [165, 294] width 16 height 16
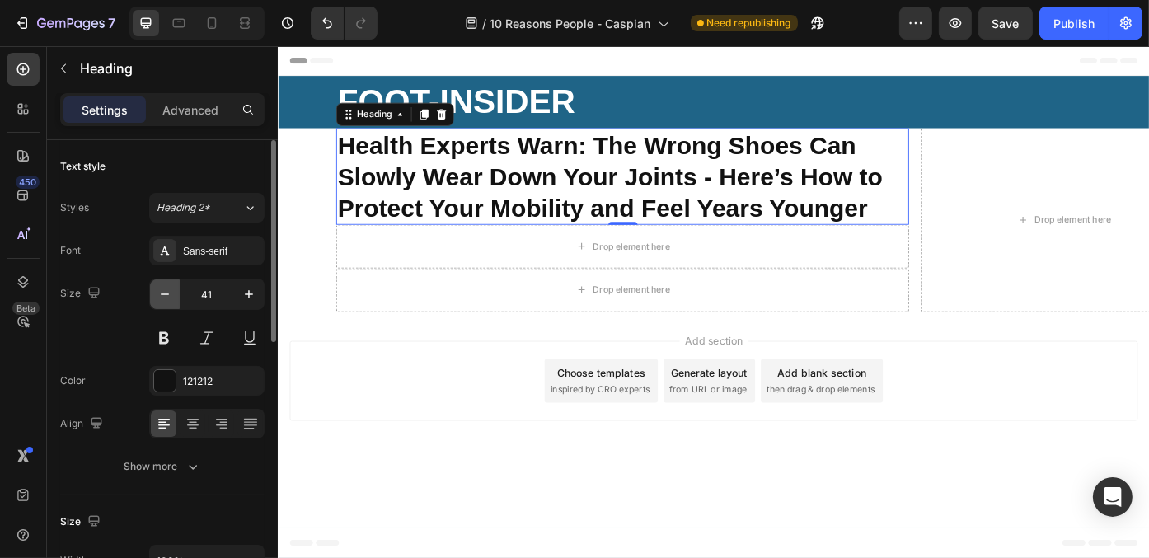
click at [158, 296] on icon "button" at bounding box center [165, 294] width 16 height 16
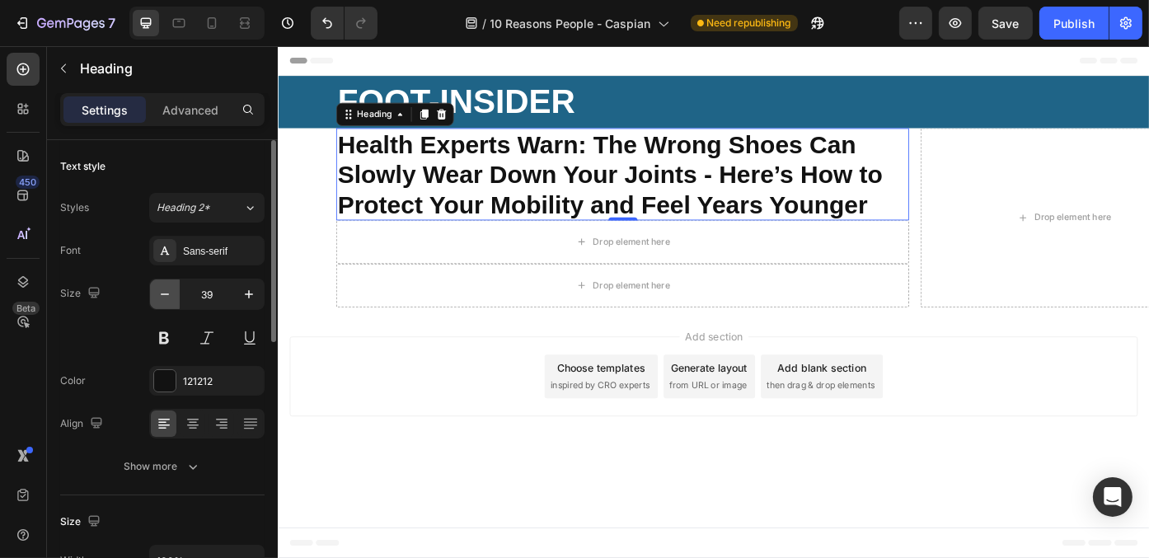
click at [158, 296] on icon "button" at bounding box center [165, 294] width 16 height 16
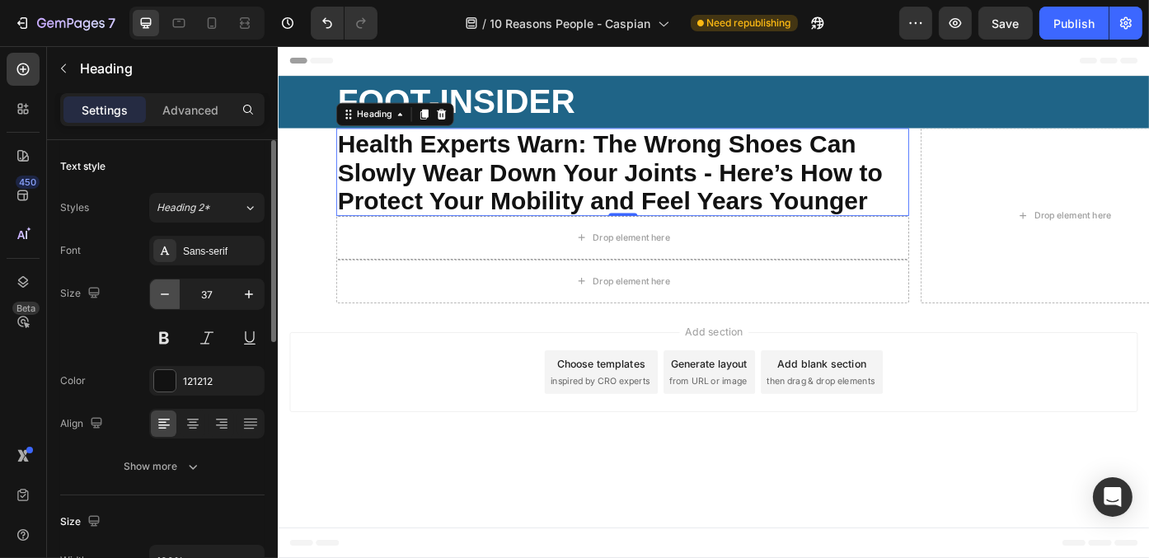
click at [158, 296] on icon "button" at bounding box center [165, 294] width 16 height 16
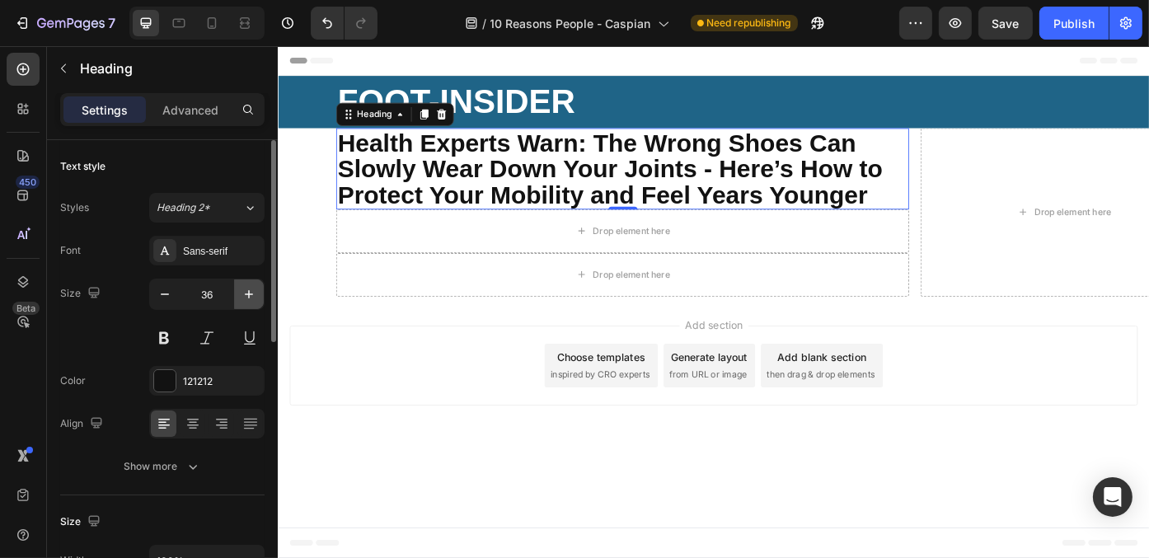
click at [241, 297] on icon "button" at bounding box center [249, 294] width 16 height 16
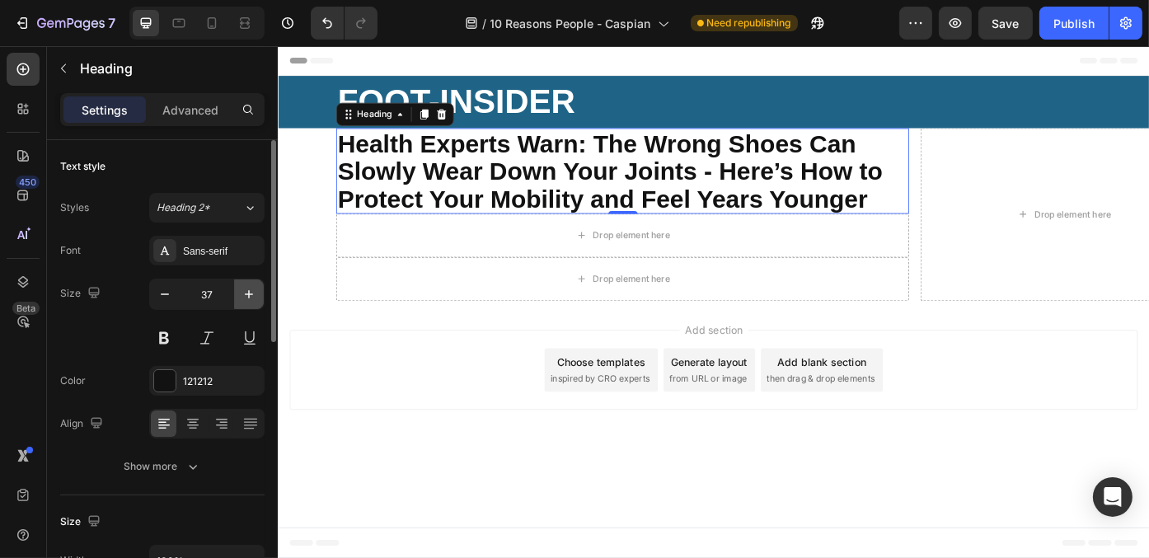
click at [241, 297] on icon "button" at bounding box center [249, 294] width 16 height 16
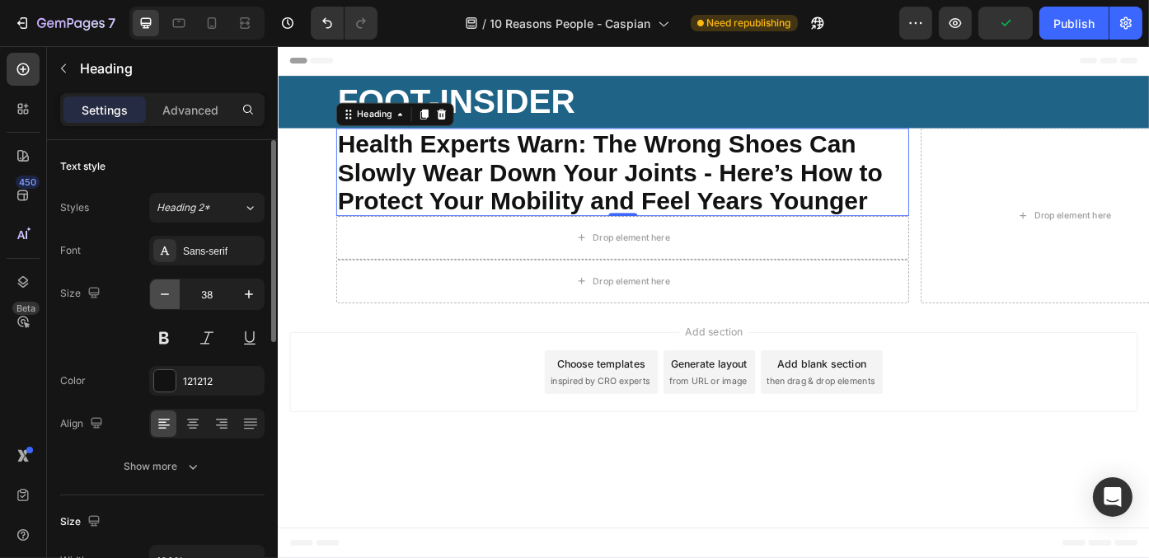
click at [175, 299] on button "button" at bounding box center [165, 294] width 30 height 30
type input "37"
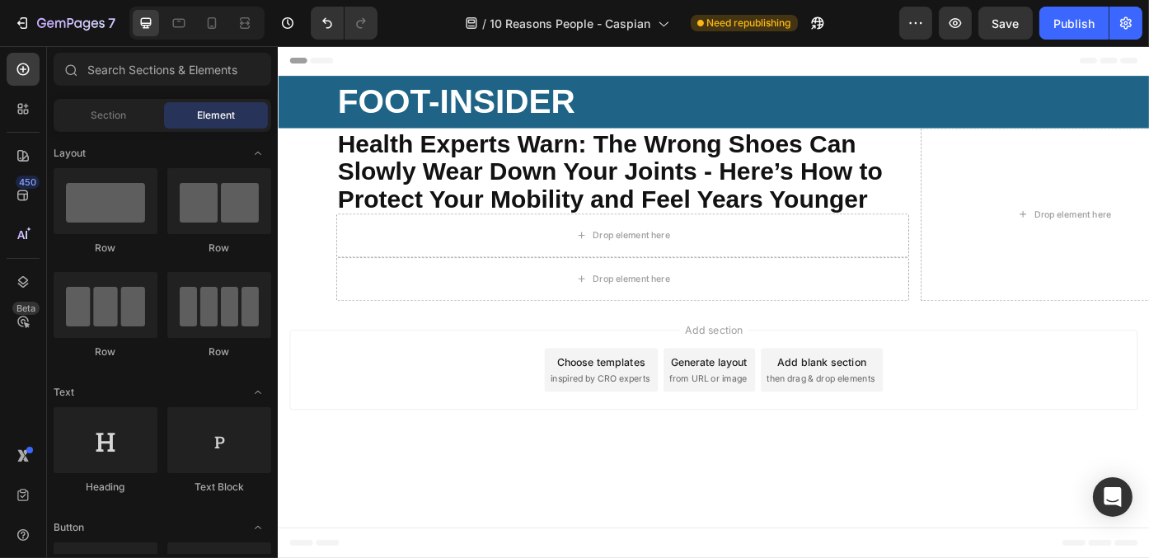
click at [402, 452] on div "Add section Choose templates inspired by CRO experts Generate layout from URL o…" at bounding box center [771, 413] width 962 height 91
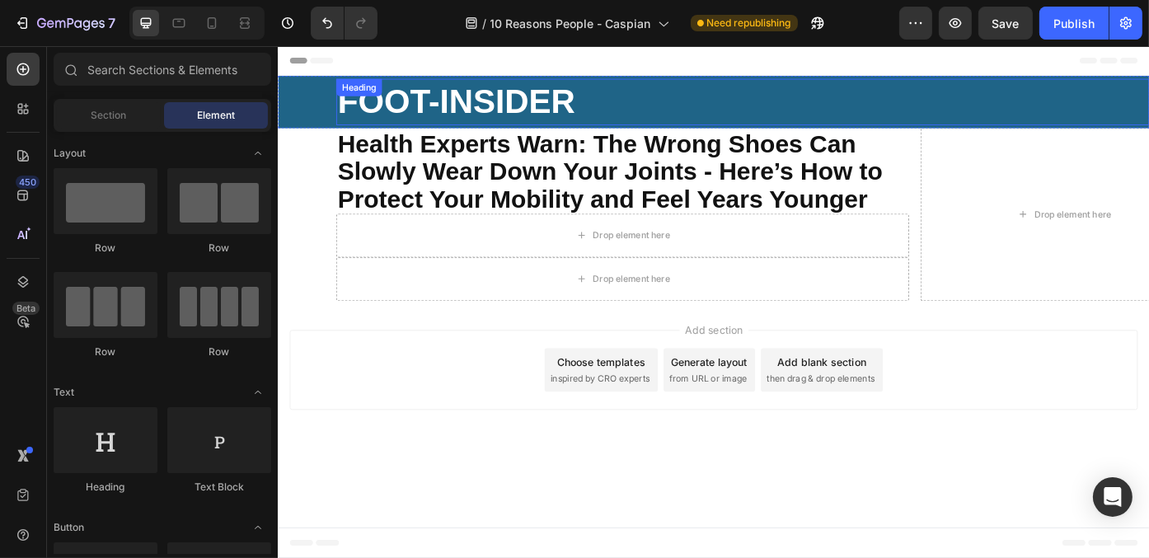
click at [705, 110] on p "⁠⁠⁠⁠⁠⁠⁠ FOOT-INSIDER" at bounding box center [804, 109] width 920 height 49
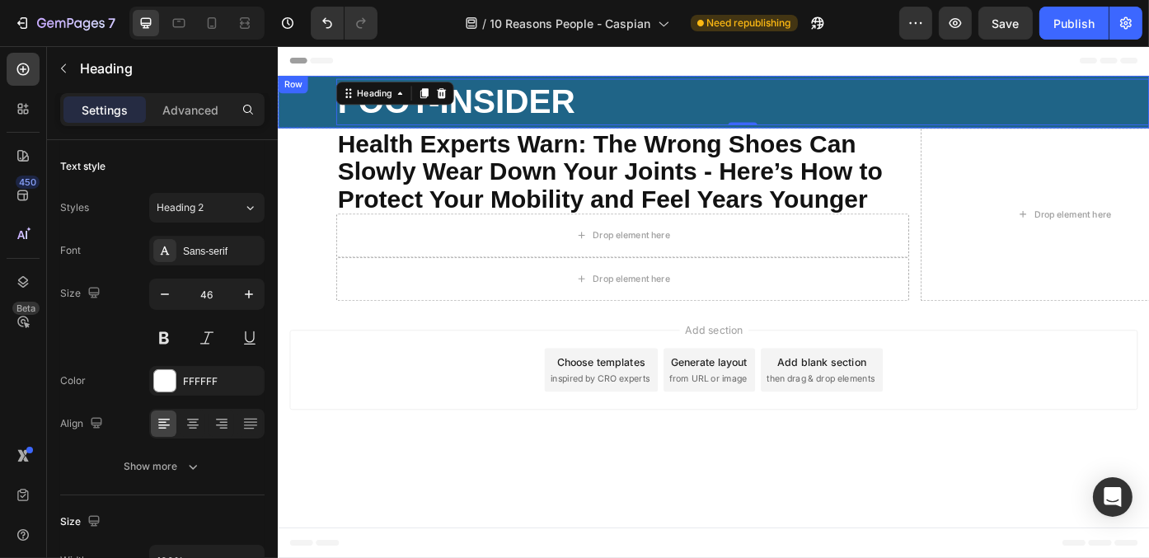
click at [311, 125] on div "⁠⁠⁠⁠⁠⁠⁠ FOOT-INSIDER Heading 0" at bounding box center [771, 109] width 989 height 53
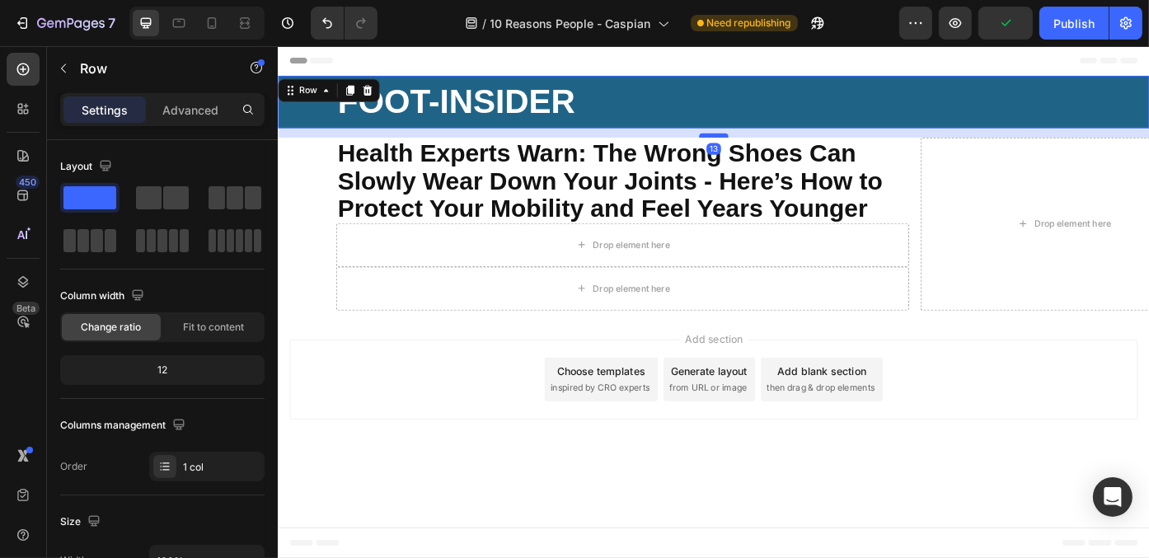
drag, startPoint x: 780, startPoint y: 137, endPoint x: 780, endPoint y: 148, distance: 10.7
click at [780, 148] on div at bounding box center [771, 147] width 33 height 5
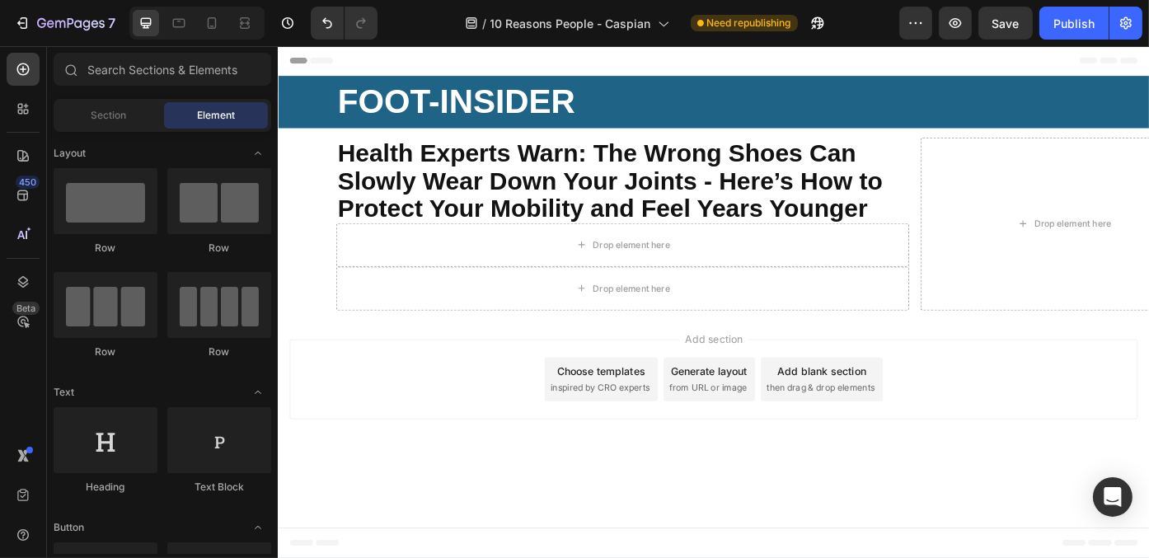
click at [438, 488] on div "Add section Choose templates inspired by CRO experts Generate layout from URL o…" at bounding box center [771, 427] width 989 height 163
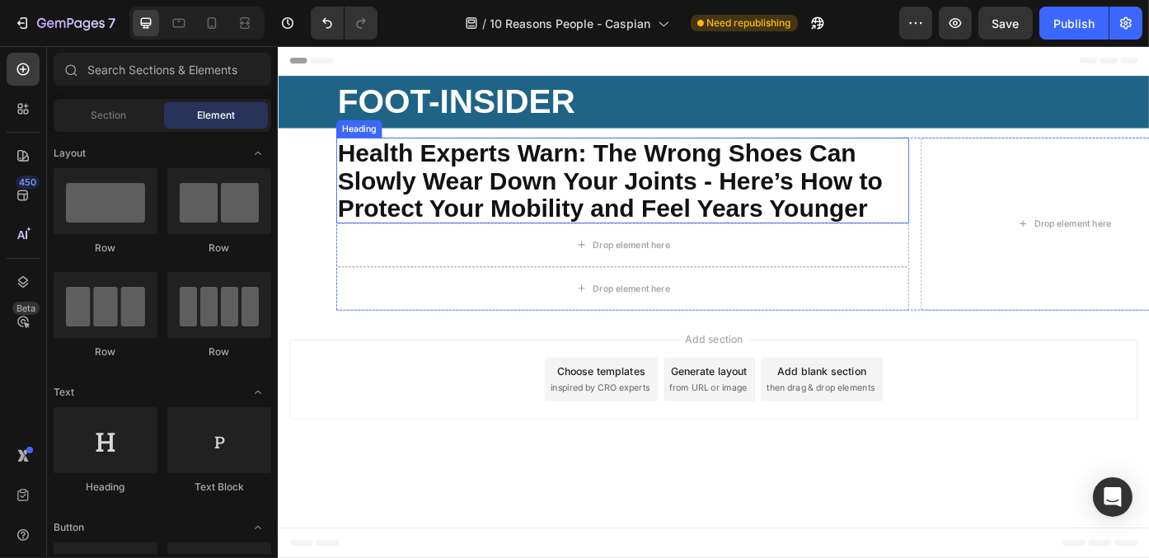
click at [712, 225] on strong "Health Experts Warn: The Wrong Shoes Can Slowly Wear Down Your Joints - Here’s …" at bounding box center [653, 199] width 619 height 94
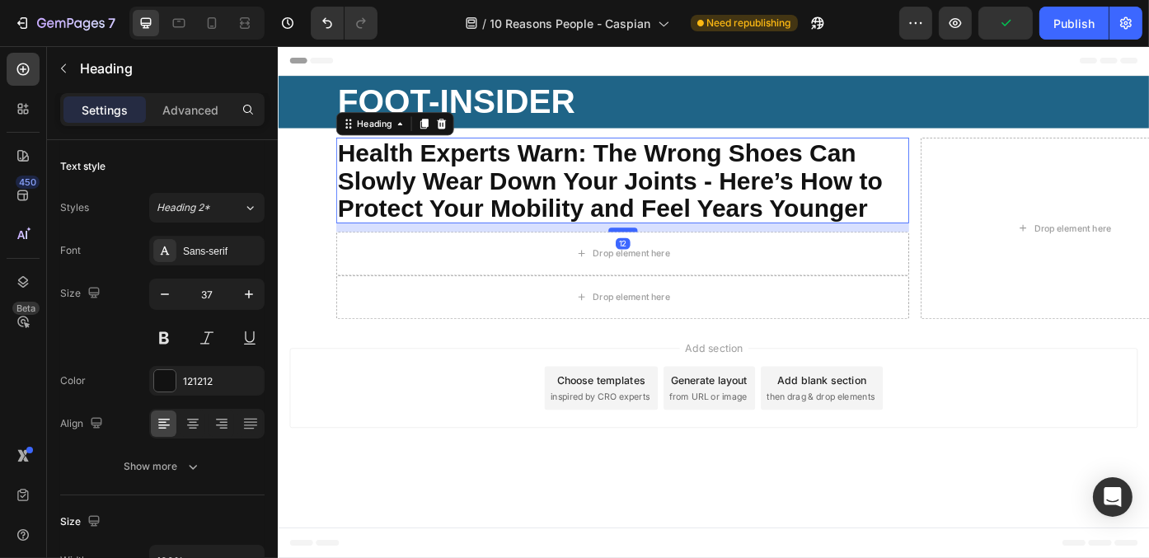
drag, startPoint x: 681, startPoint y: 242, endPoint x: 681, endPoint y: 252, distance: 9.9
click at [681, 252] on div at bounding box center [668, 254] width 33 height 5
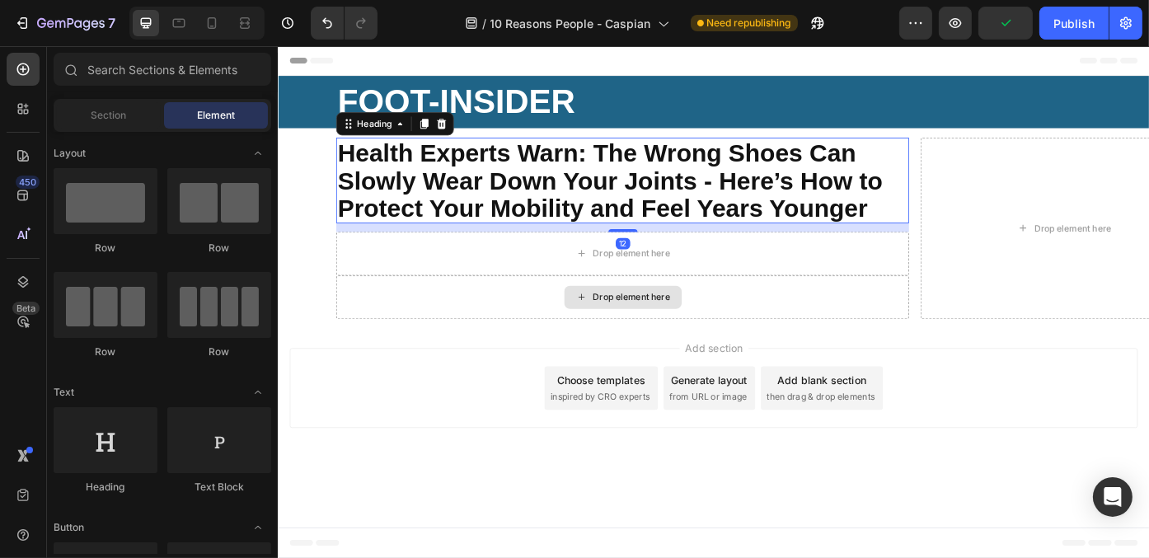
click at [451, 503] on div "Add section Choose templates inspired by CRO experts Generate layout from URL o…" at bounding box center [771, 437] width 989 height 163
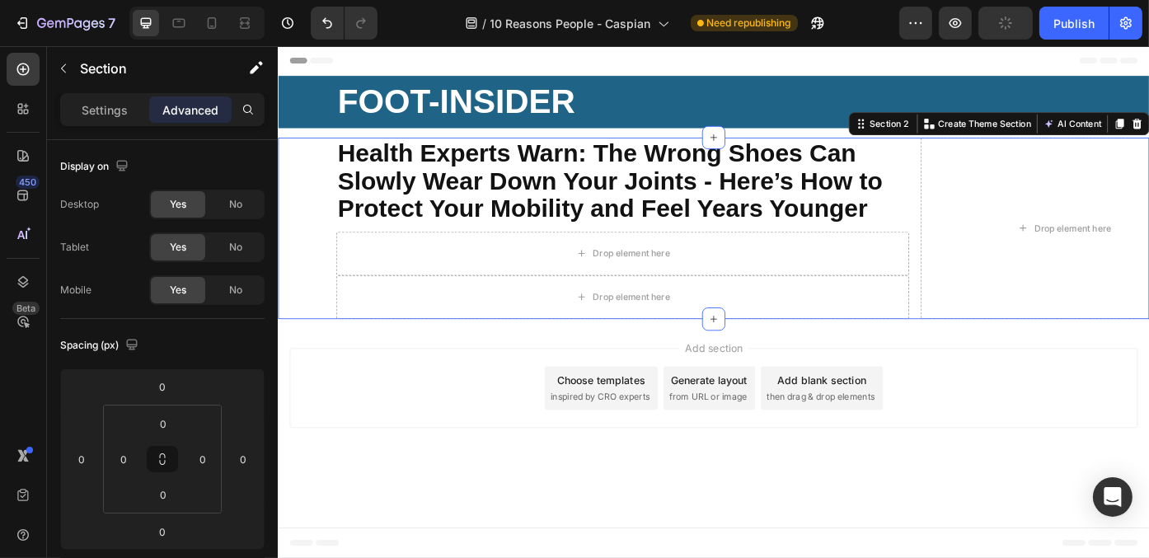
click at [319, 245] on div "⁠⁠⁠⁠⁠⁠⁠ Health Experts Warn: The Wrong Shoes Can Slowly Wear Down Your Joints -…" at bounding box center [771, 253] width 989 height 206
click at [998, 287] on div "⁠⁠⁠⁠⁠⁠⁠ Health Experts Warn: The Wrong Shoes Can Slowly Wear Down Your Joints -…" at bounding box center [837, 253] width 989 height 206
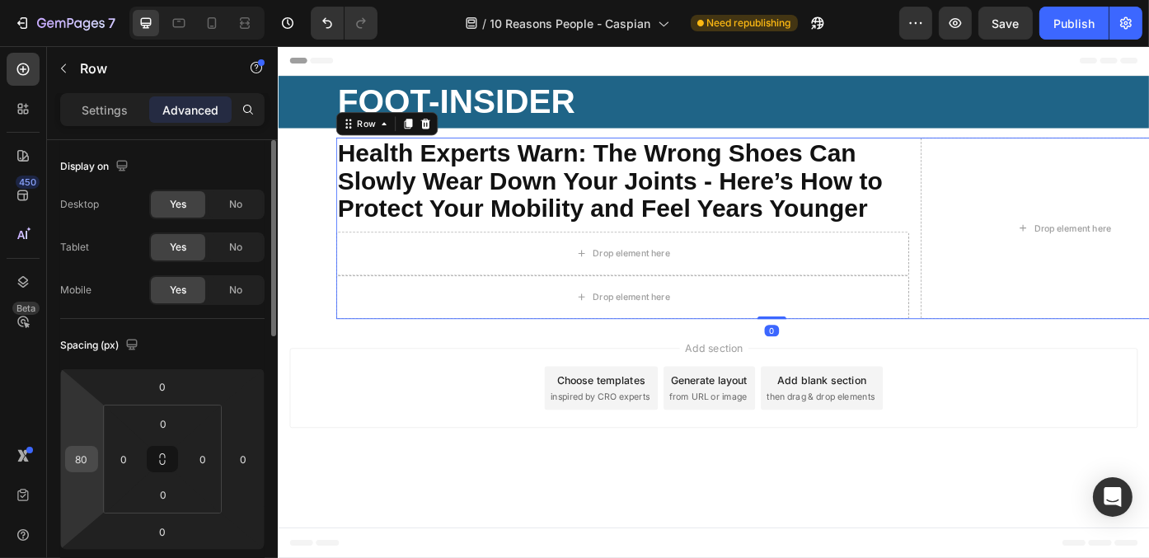
click at [94, 460] on div "80" at bounding box center [81, 459] width 33 height 26
click at [93, 452] on input "80" at bounding box center [81, 459] width 25 height 25
type input "0"
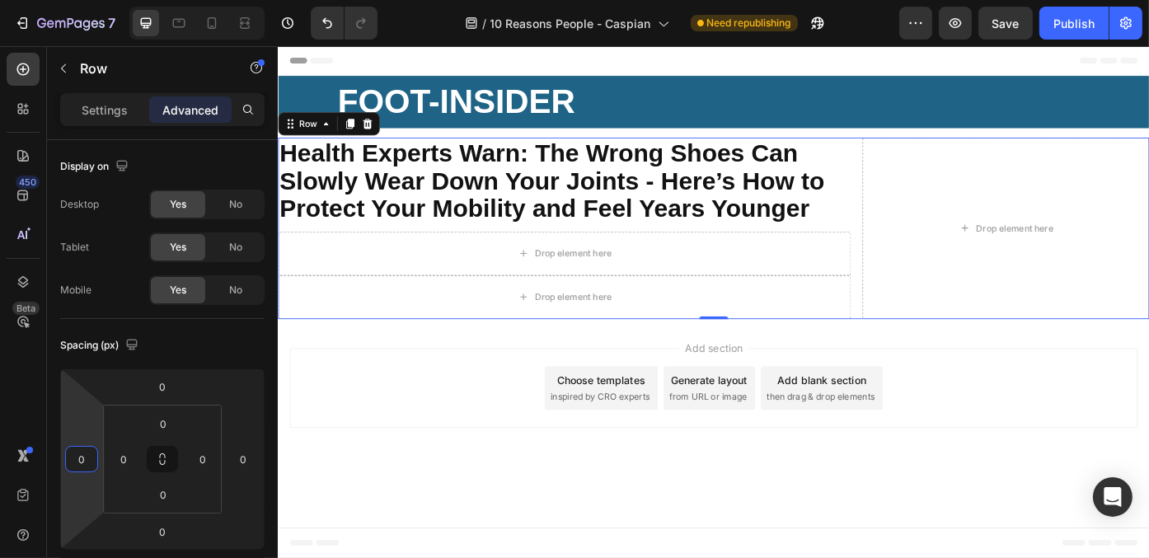
click at [447, 496] on div "Add section Choose templates inspired by CRO experts Generate layout from URL o…" at bounding box center [771, 437] width 989 height 163
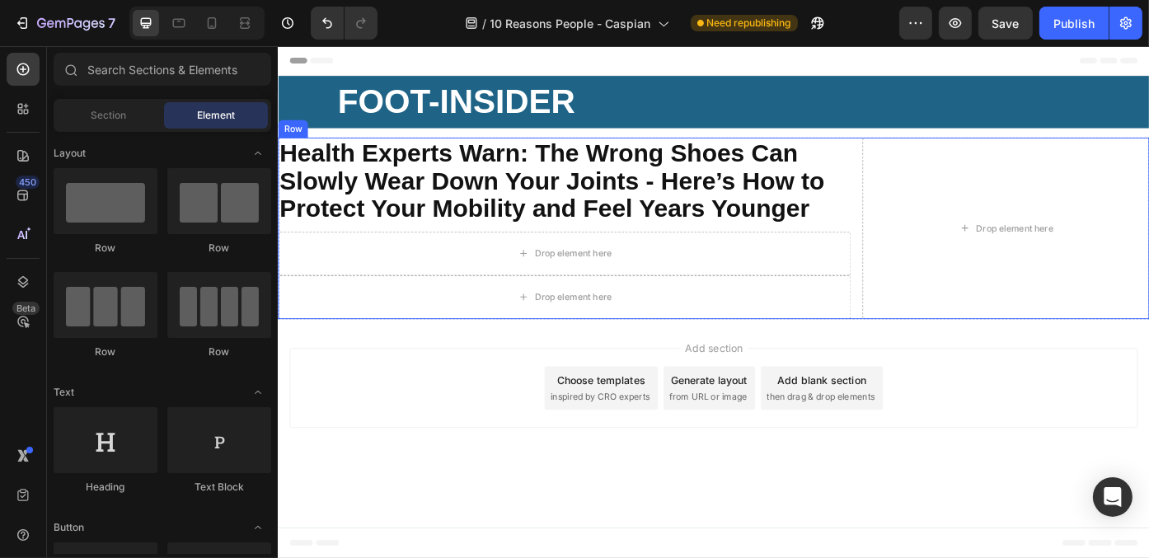
click at [933, 335] on div "⁠⁠⁠⁠⁠⁠⁠ Health Experts Warn: The Wrong Shoes Can Slowly Wear Down Your Joints -…" at bounding box center [771, 253] width 989 height 206
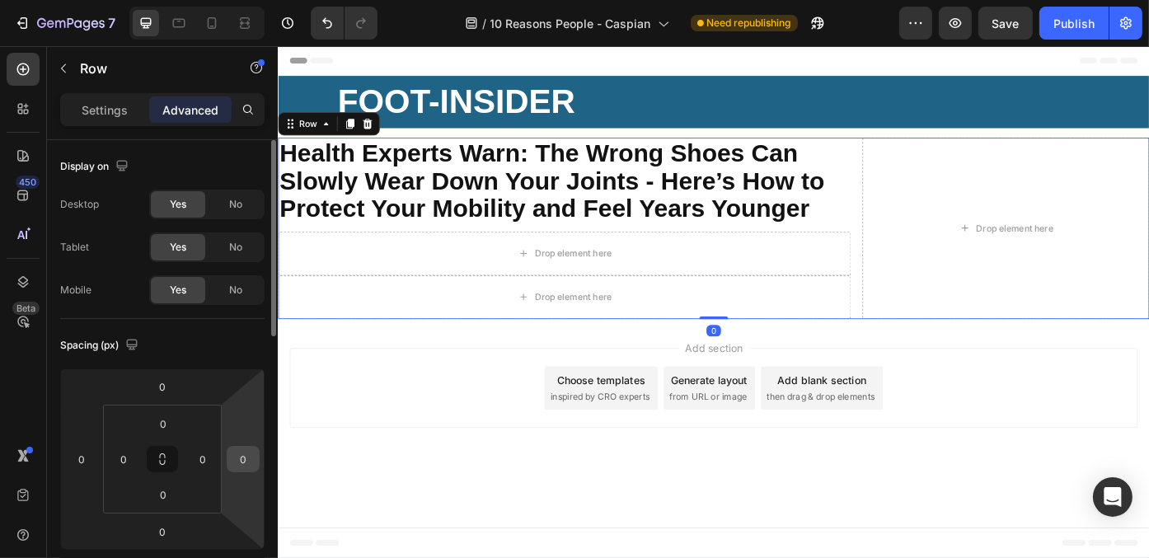
click at [249, 454] on input "0" at bounding box center [243, 459] width 25 height 25
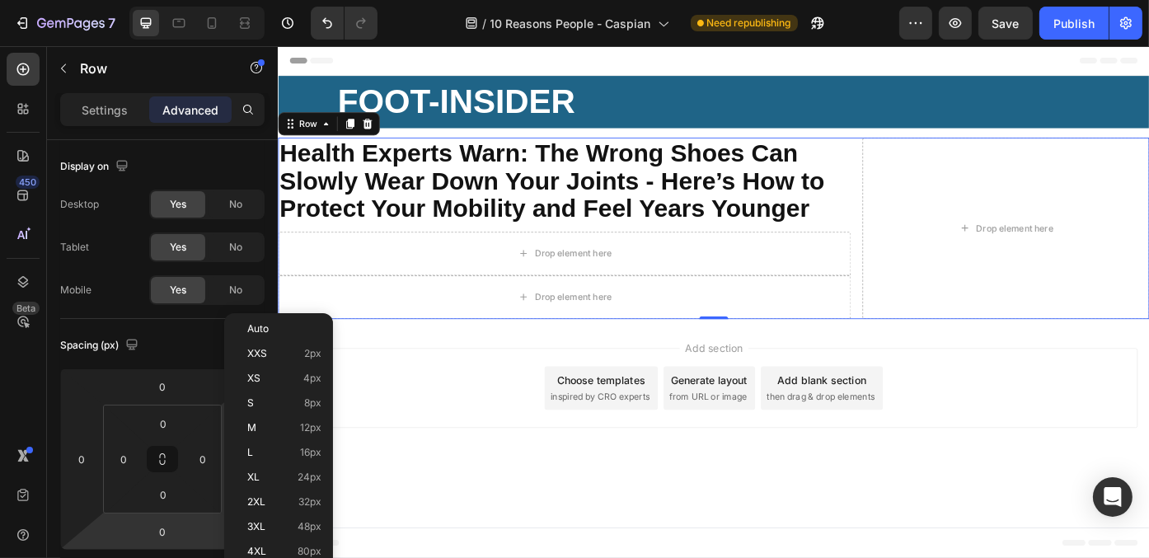
scroll to position [247, 0]
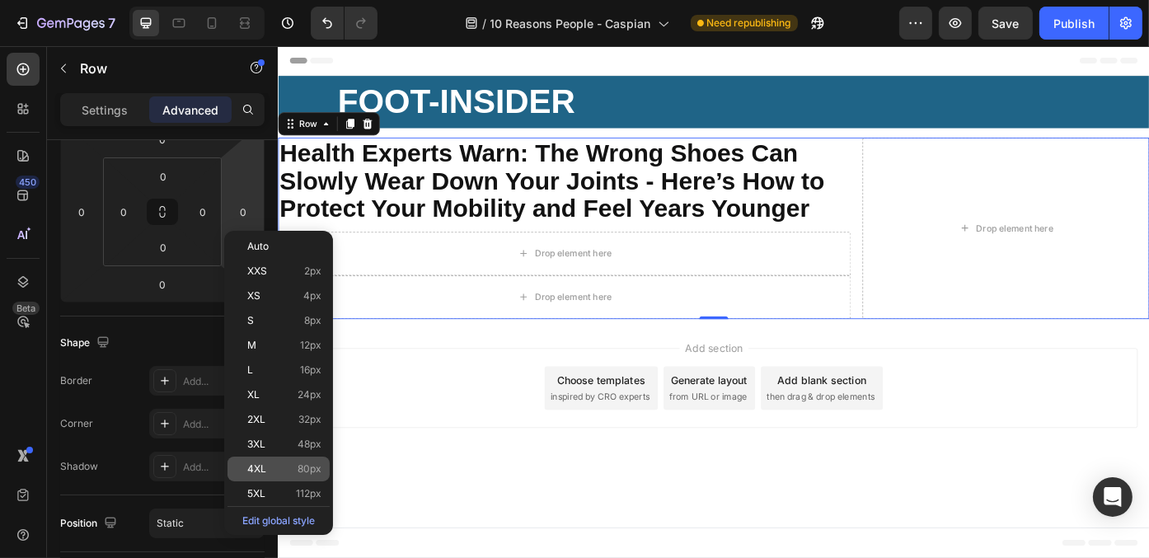
click at [302, 460] on div "4XL 80px" at bounding box center [278, 469] width 102 height 25
type input "80"
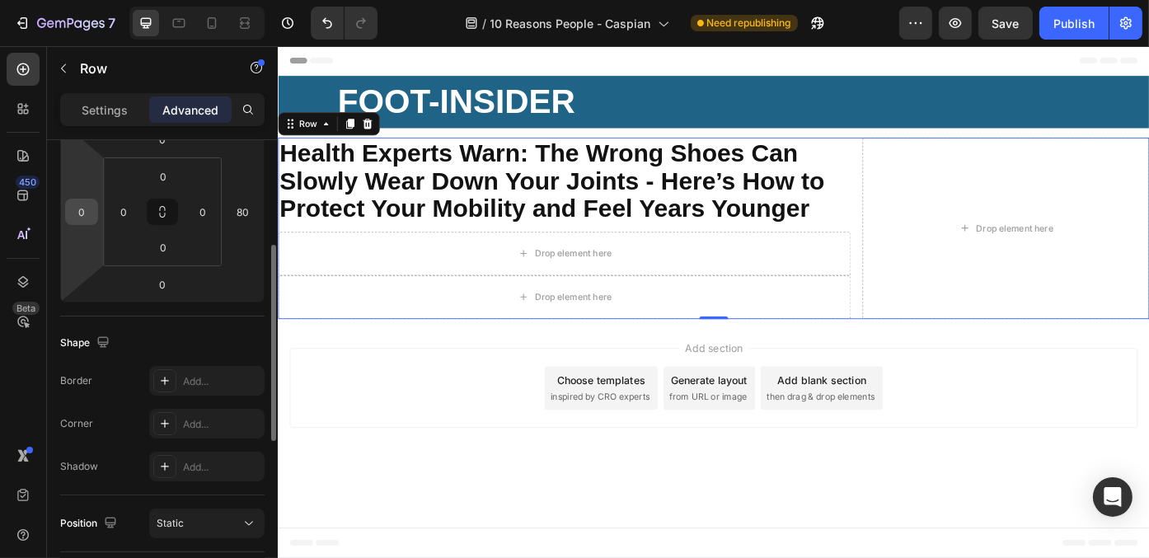
click at [87, 221] on input "0" at bounding box center [81, 211] width 25 height 25
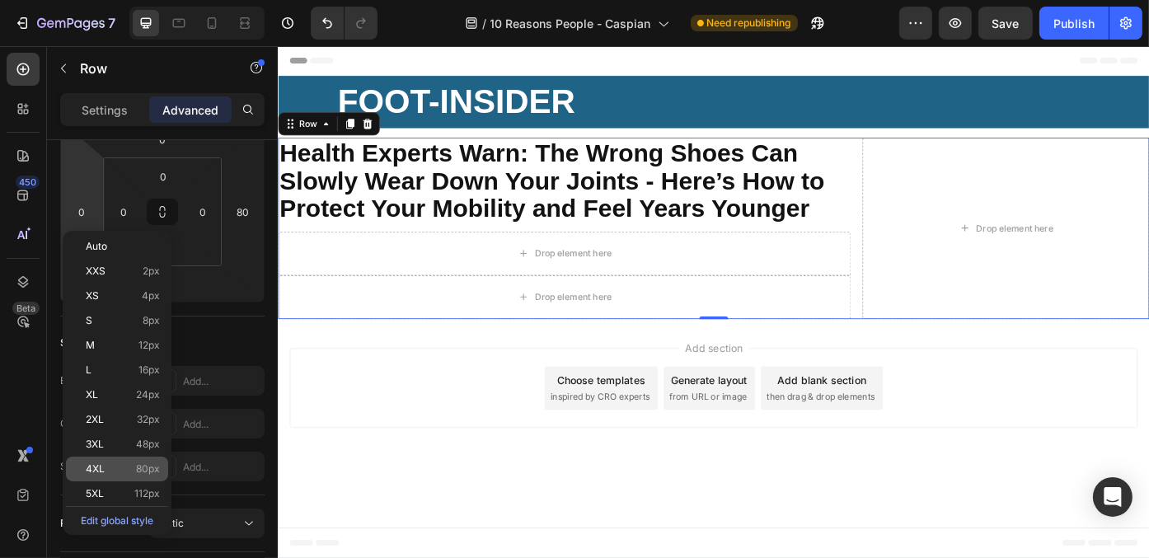
click at [143, 457] on div "4XL 80px" at bounding box center [117, 469] width 102 height 25
type input "80"
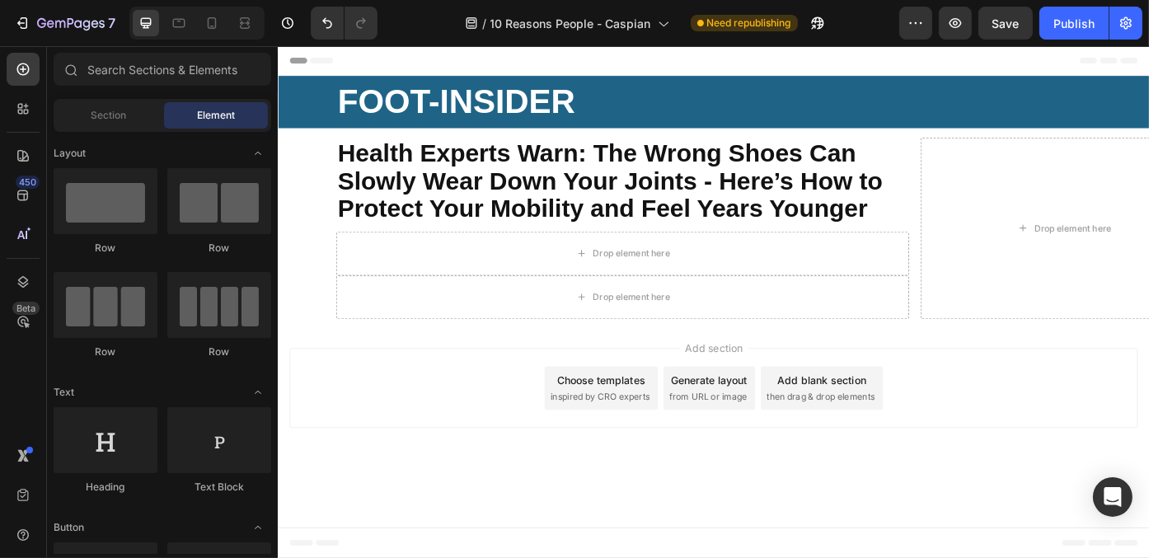
drag, startPoint x: 1075, startPoint y: 472, endPoint x: 1028, endPoint y: 480, distance: 47.6
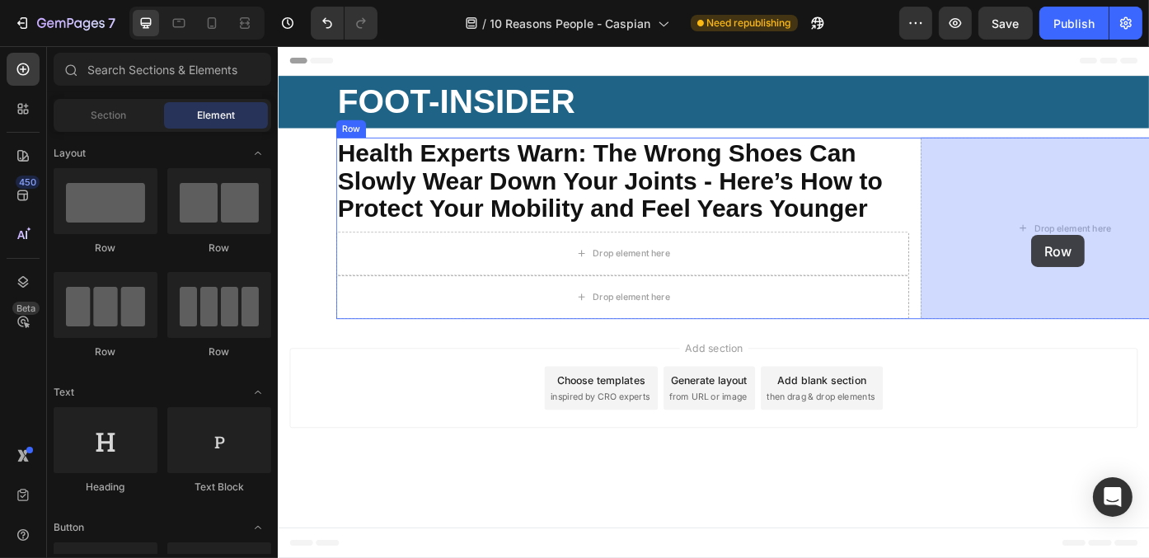
drag, startPoint x: 382, startPoint y: 273, endPoint x: 1133, endPoint y: 259, distance: 750.8
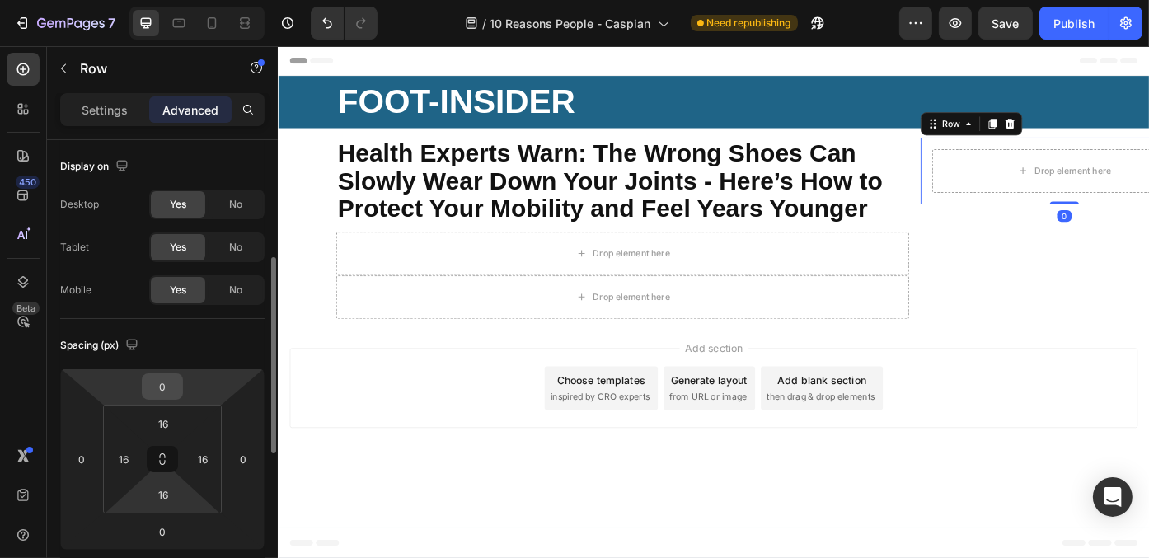
scroll to position [82, 0]
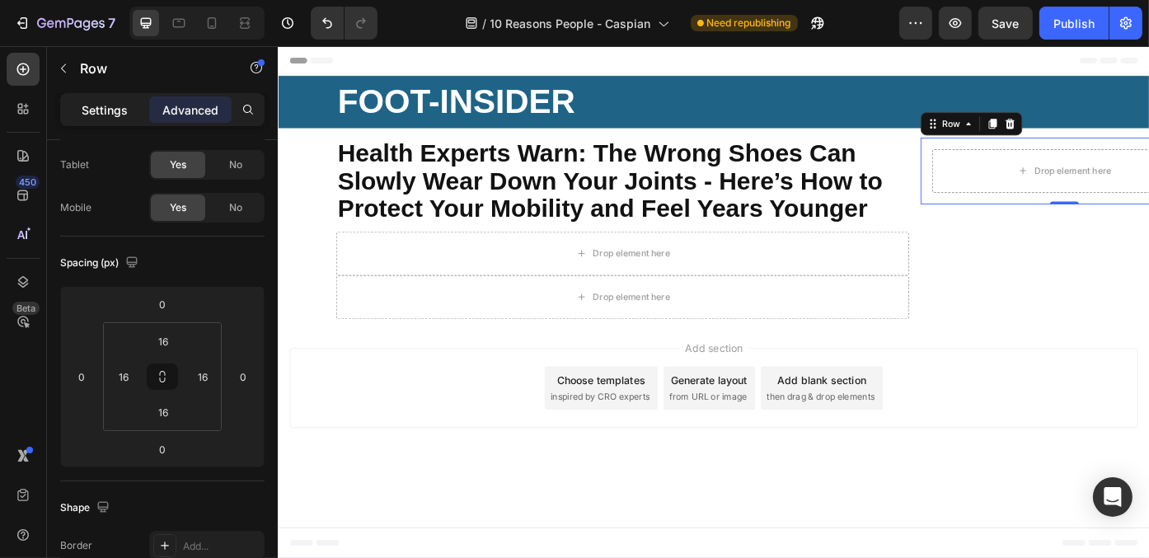
click at [115, 111] on p "Settings" at bounding box center [105, 109] width 46 height 17
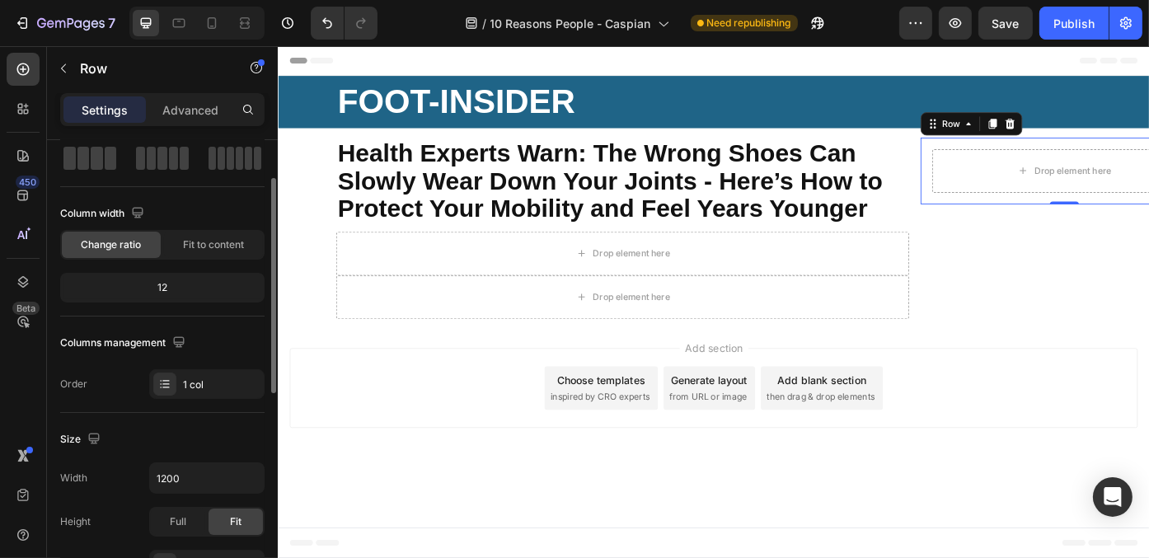
scroll to position [247, 0]
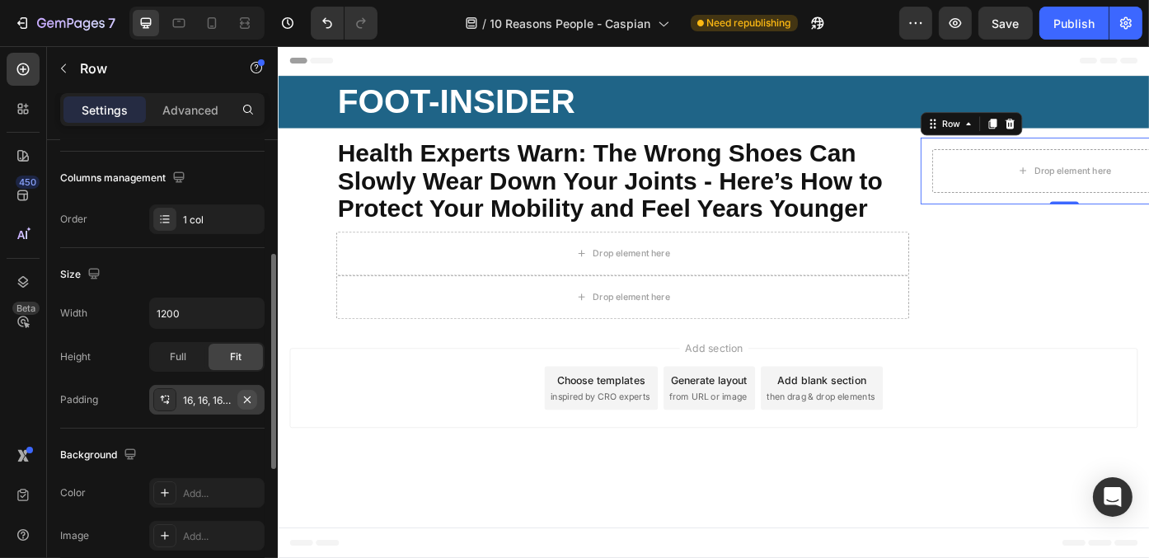
click at [246, 396] on icon "button" at bounding box center [247, 399] width 13 height 13
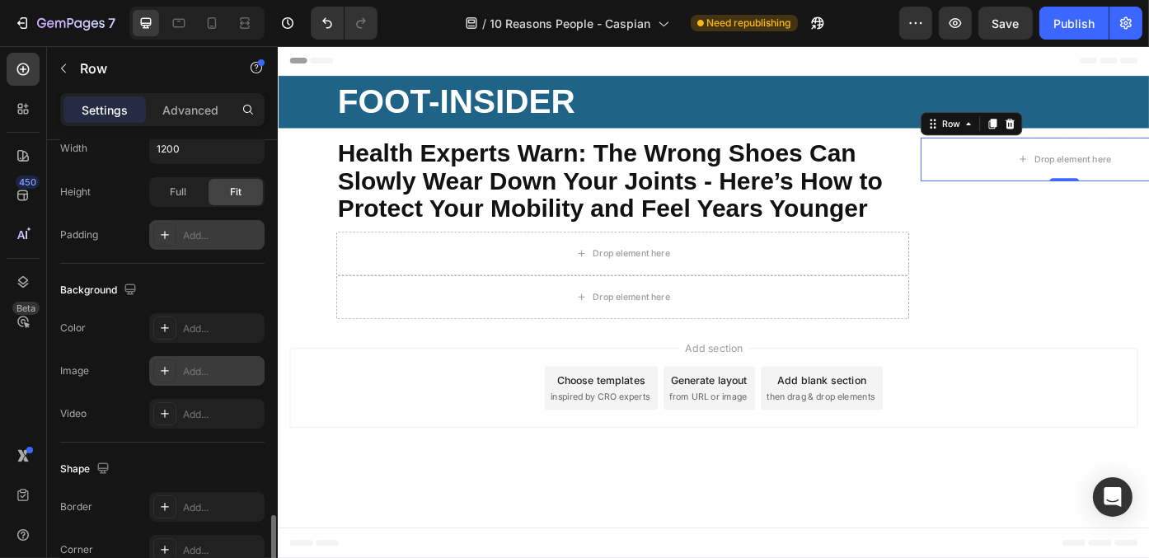
scroll to position [538, 0]
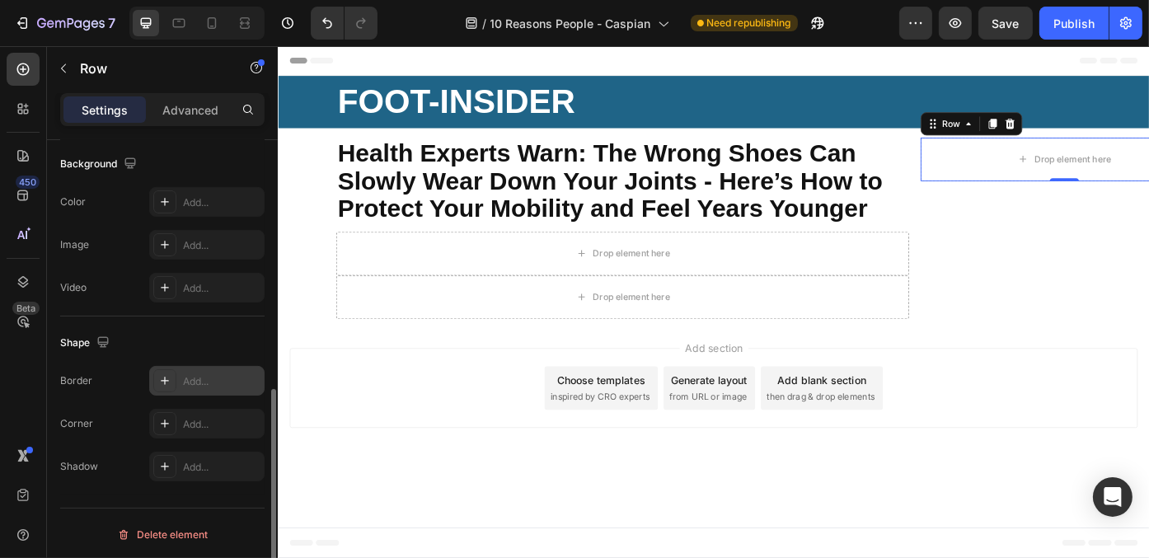
click at [166, 374] on icon at bounding box center [164, 380] width 13 height 13
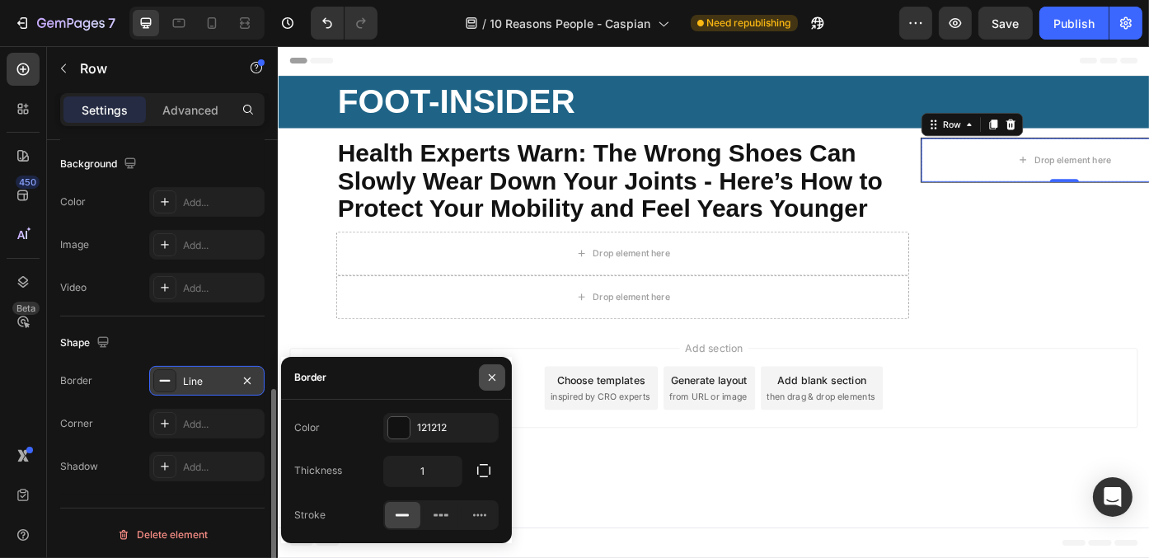
drag, startPoint x: 490, startPoint y: 382, endPoint x: 354, endPoint y: 279, distance: 170.6
click at [490, 382] on icon "button" at bounding box center [491, 377] width 13 height 13
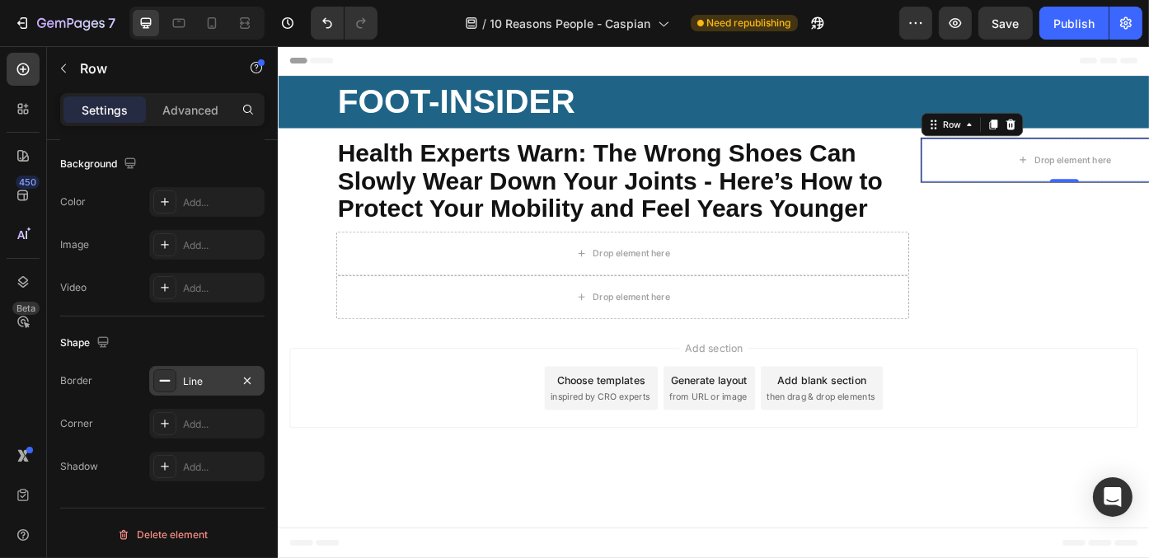
scroll to position [44, 0]
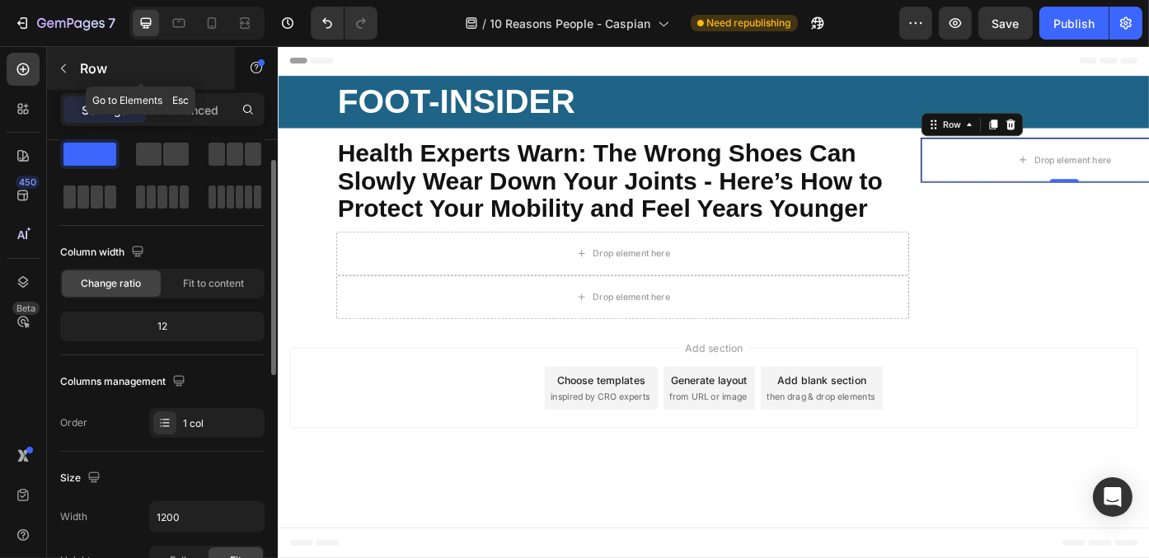
click at [65, 68] on icon "button" at bounding box center [63, 68] width 13 height 13
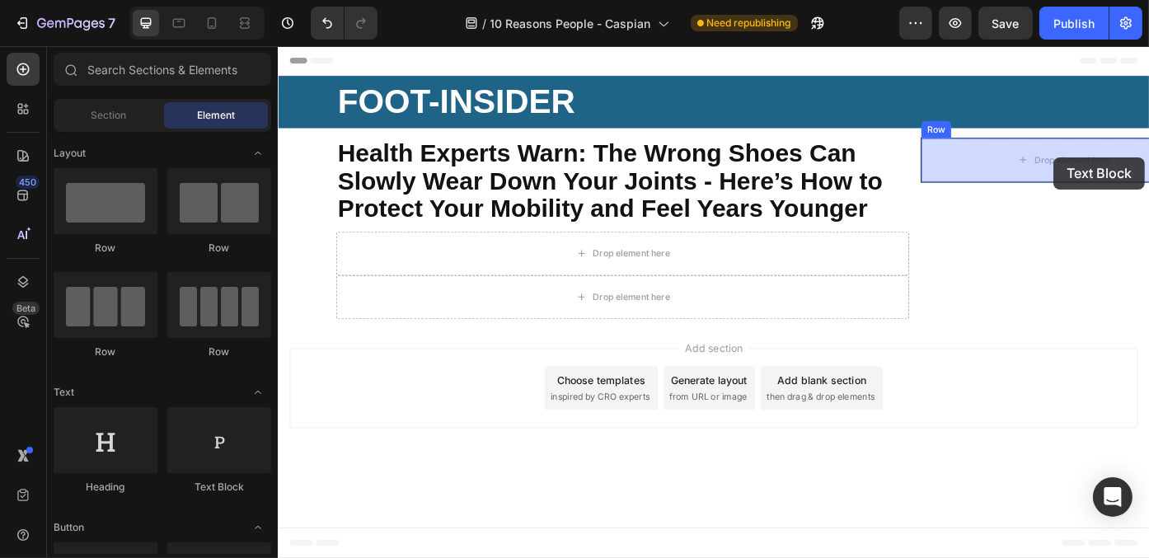
drag, startPoint x: 479, startPoint y: 488, endPoint x: 1156, endPoint y: 177, distance: 745.2
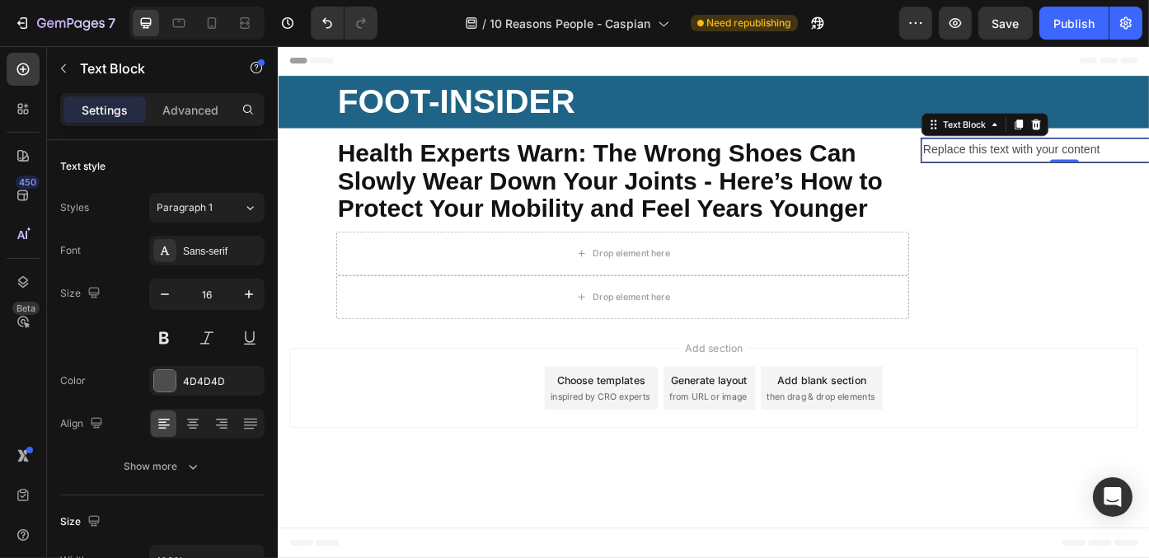
click at [1081, 160] on div "Replace this text with your content" at bounding box center [1169, 164] width 324 height 27
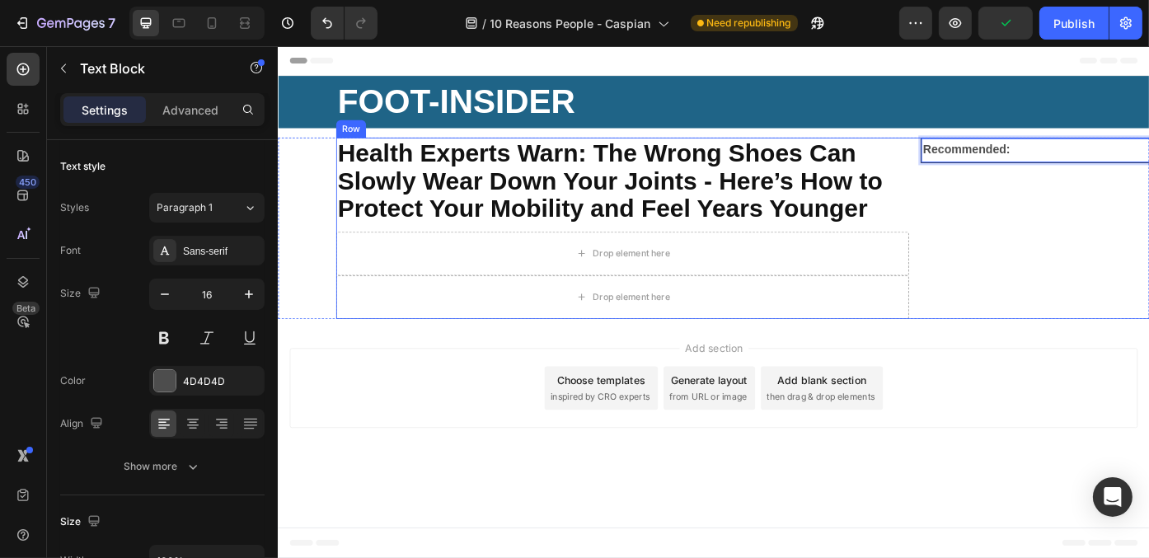
click at [1085, 288] on div "Recommended: Text Block 0 Row" at bounding box center [1169, 253] width 326 height 206
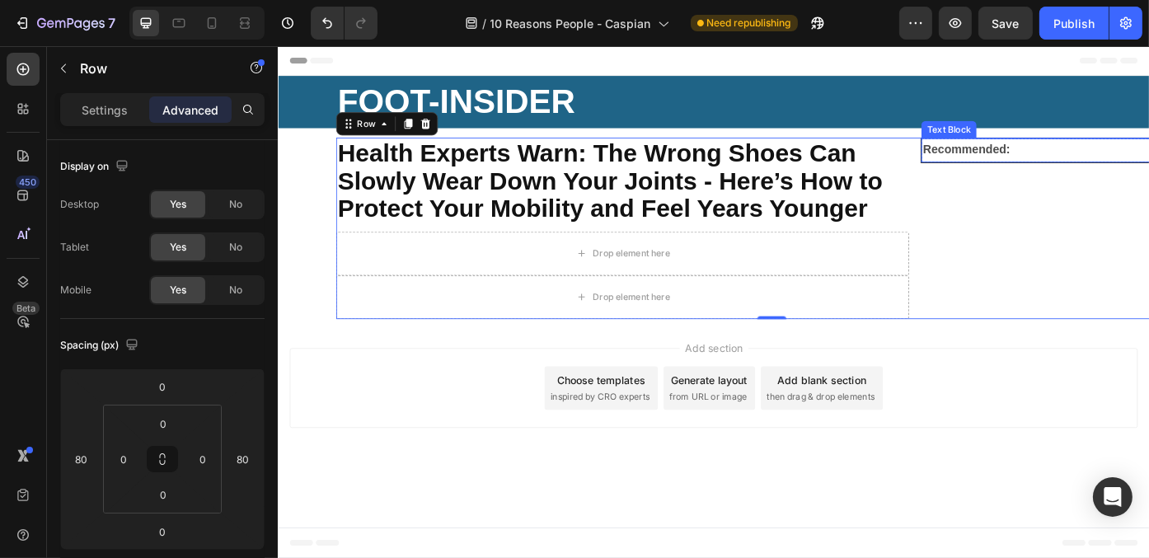
click at [1148, 164] on p "Recommended:" at bounding box center [1169, 164] width 321 height 24
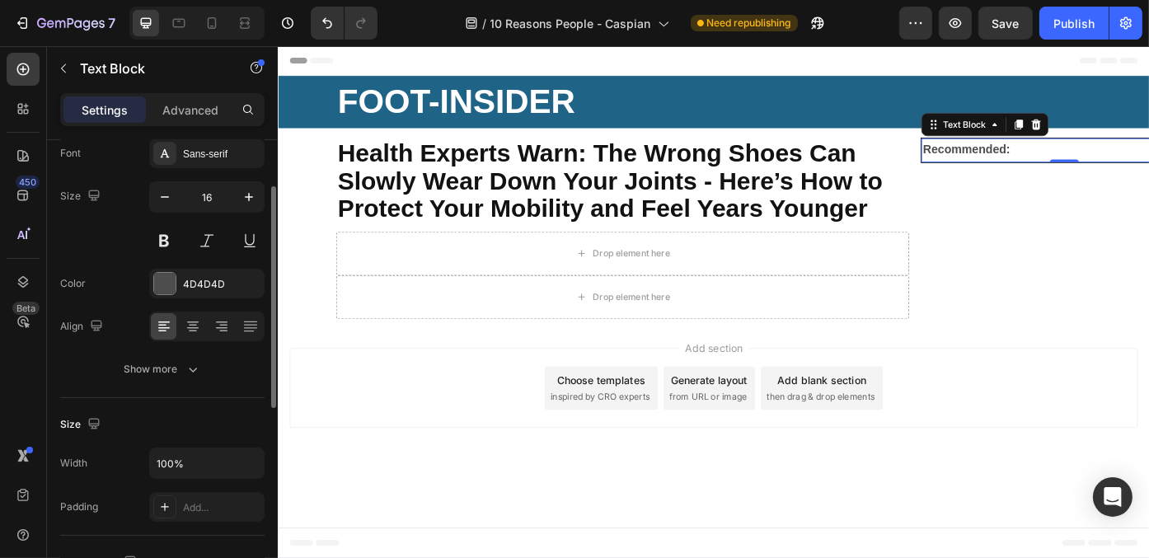
scroll to position [15, 0]
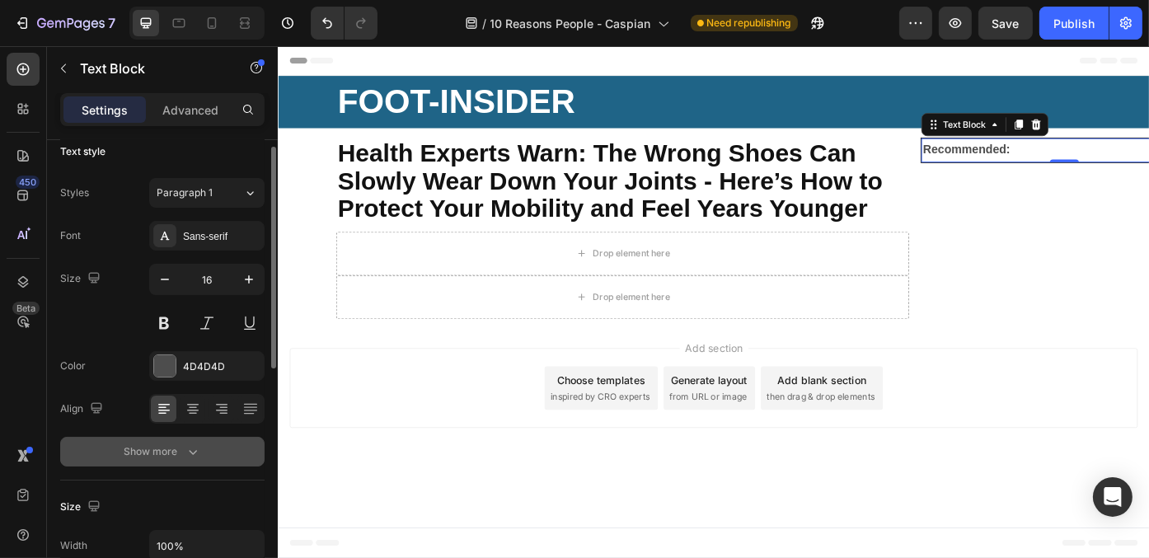
click at [201, 452] on button "Show more" at bounding box center [162, 452] width 204 height 30
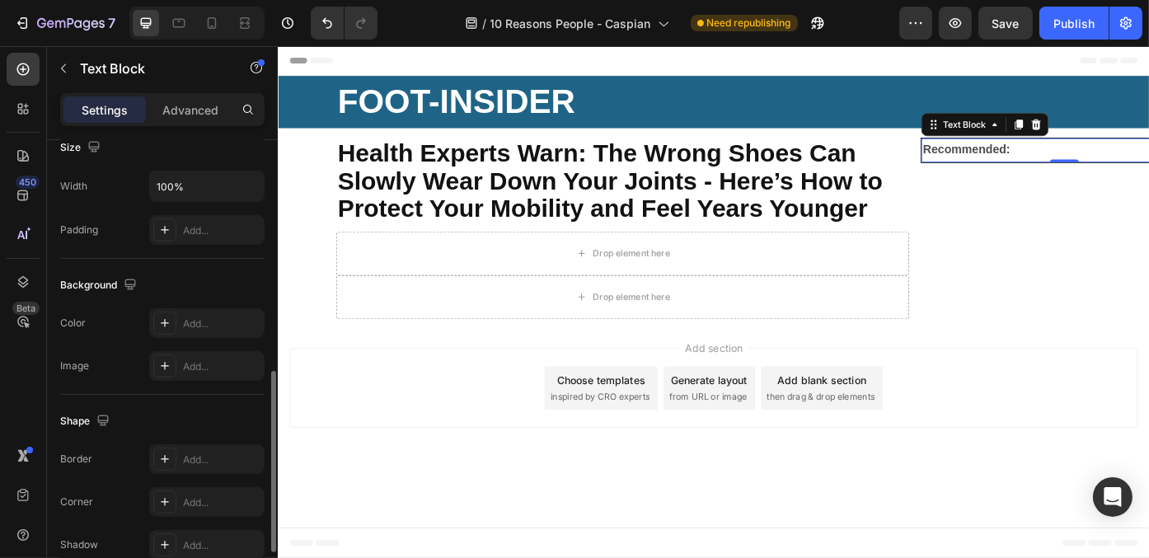
scroll to position [674, 0]
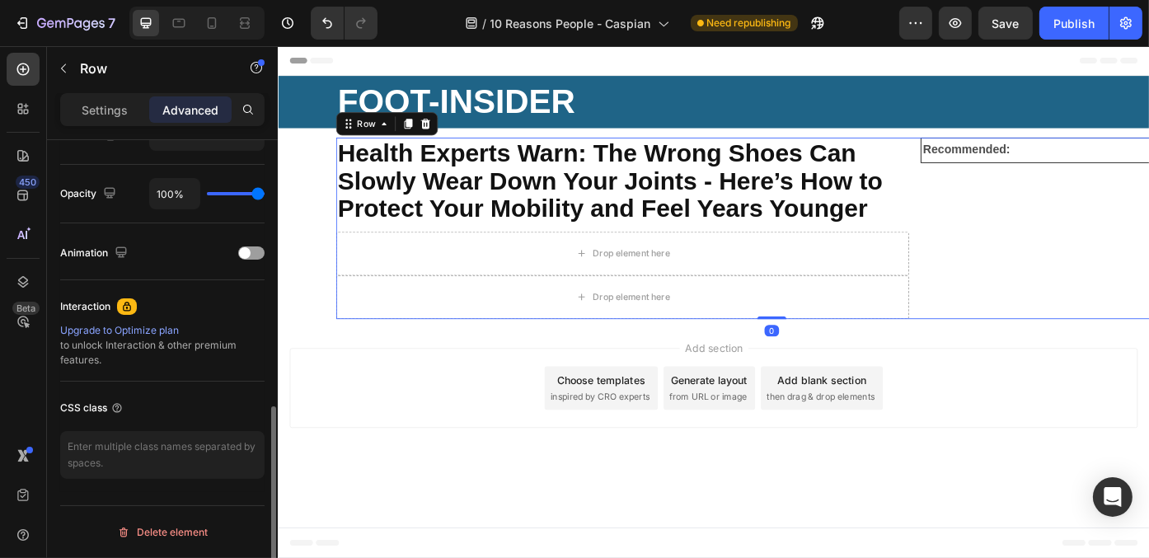
click at [1148, 236] on div "Recommended: Text Block Row" at bounding box center [1169, 253] width 326 height 206
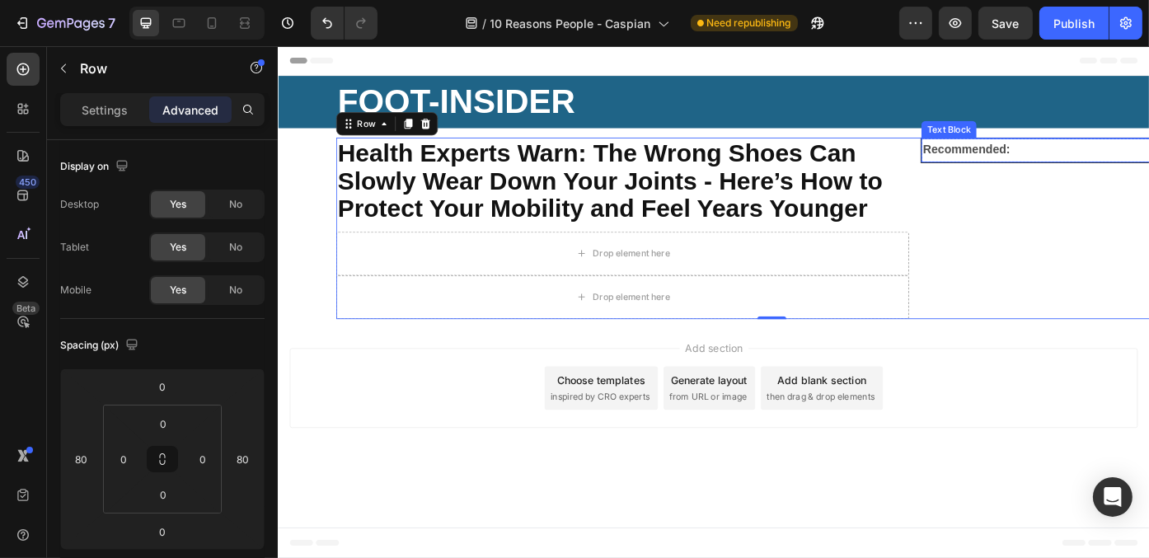
click at [1136, 158] on p "Recommended:" at bounding box center [1169, 164] width 321 height 24
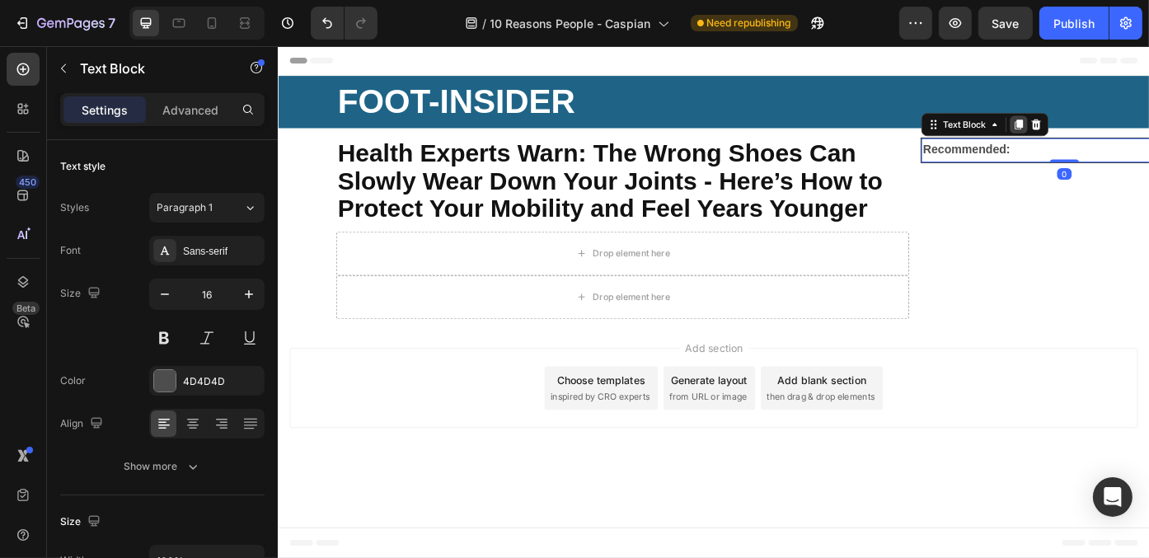
click at [1117, 138] on icon at bounding box center [1117, 135] width 13 height 13
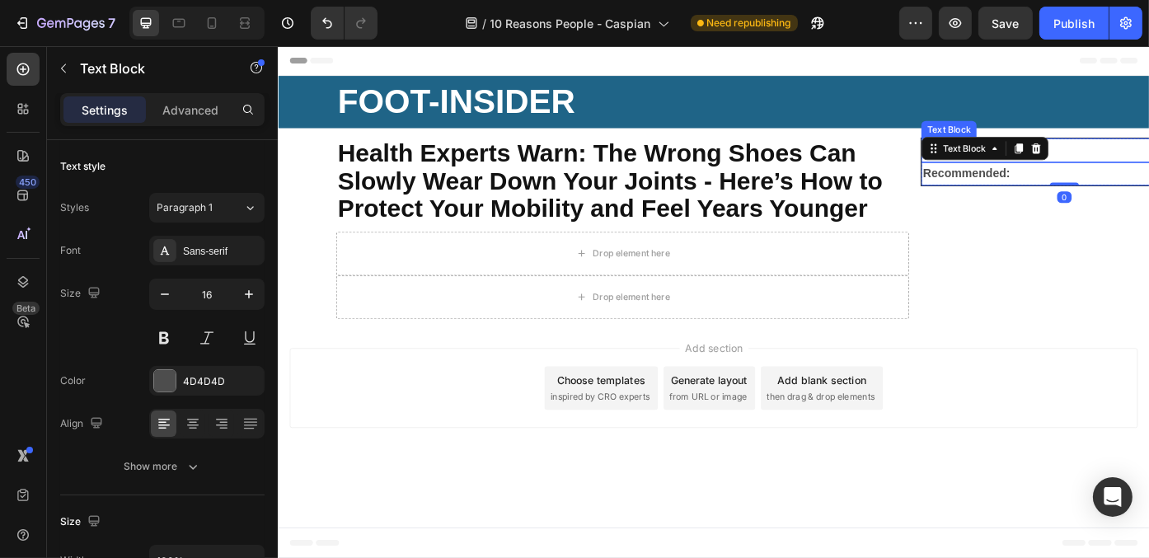
click at [1148, 153] on p "Recommended:" at bounding box center [1169, 164] width 321 height 24
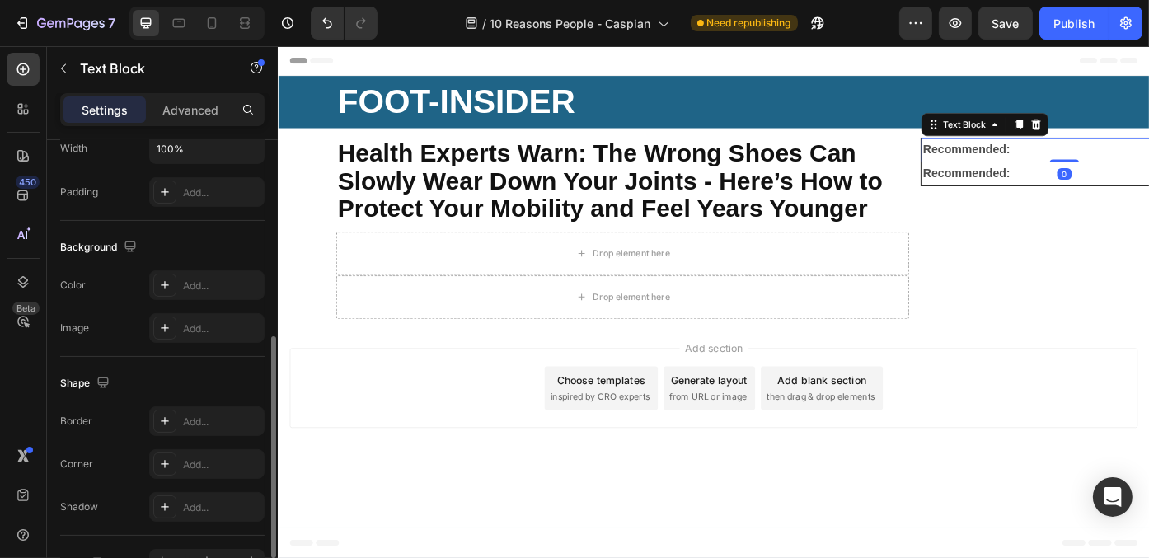
scroll to position [509, 0]
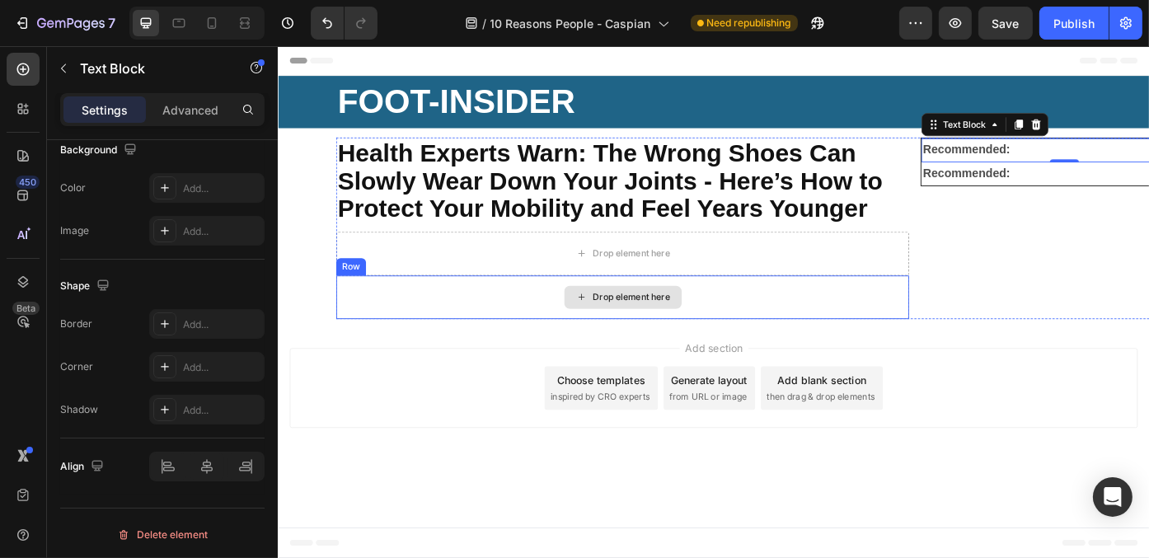
click at [1069, 278] on div "Recommended: Text Block 0 Recommended: Text Block Row" at bounding box center [1169, 253] width 326 height 206
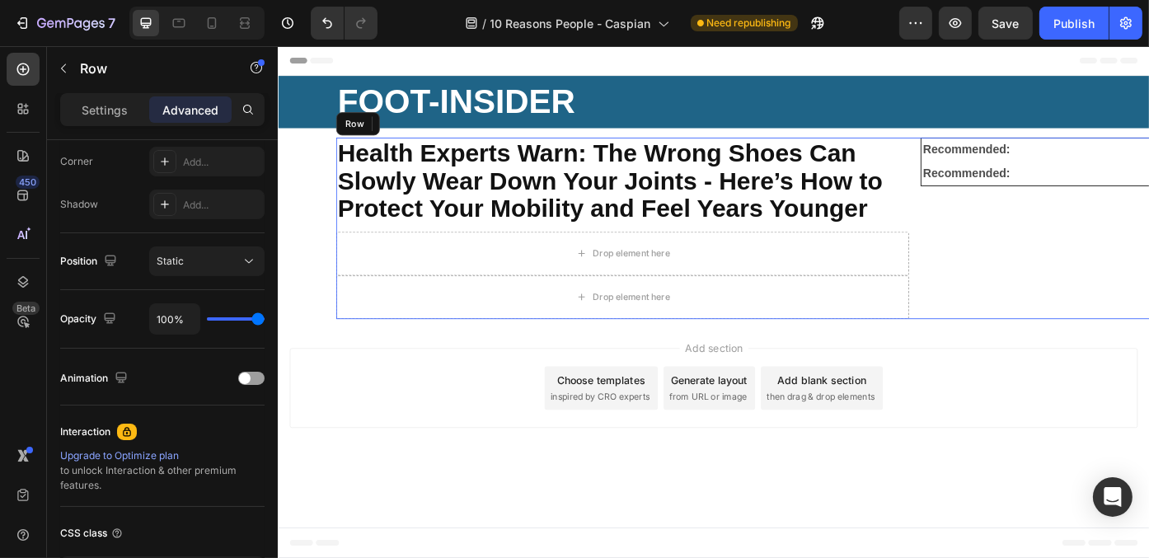
scroll to position [0, 0]
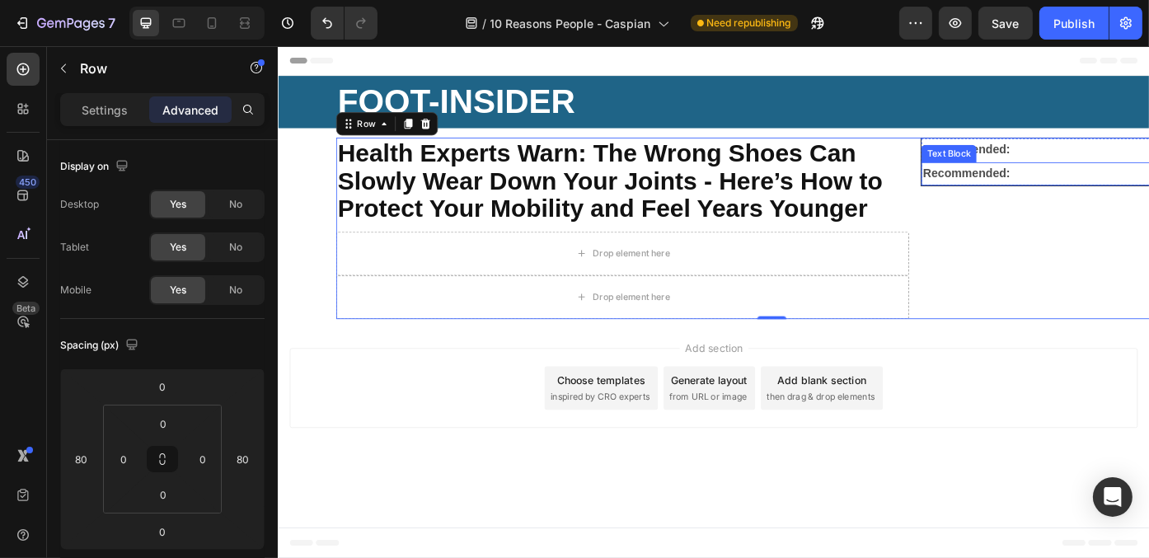
click at [1124, 182] on p "Recommended:" at bounding box center [1169, 192] width 321 height 24
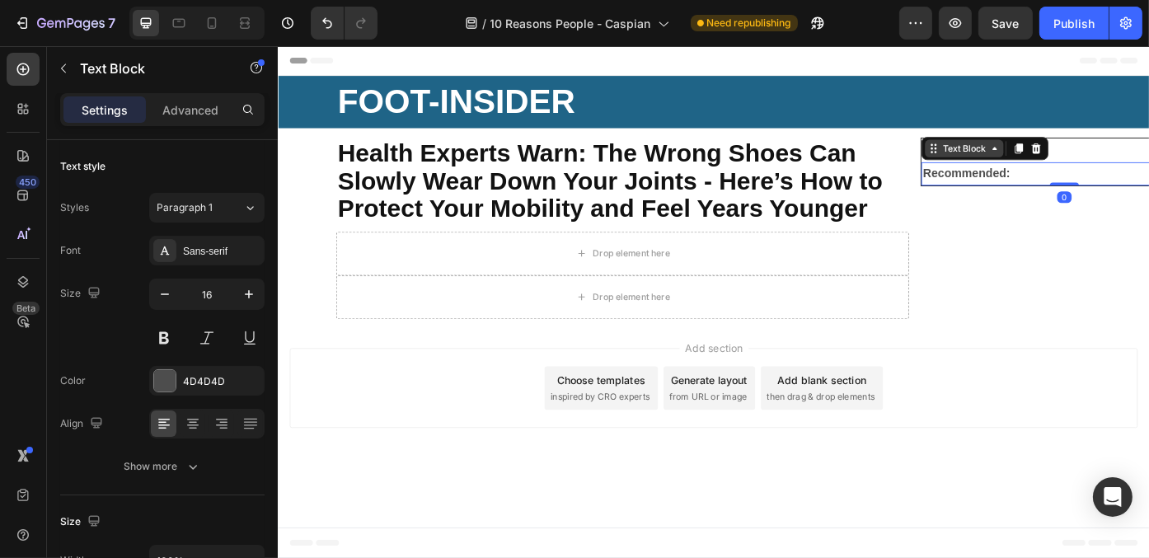
click at [1056, 163] on div "Text Block" at bounding box center [1056, 162] width 56 height 15
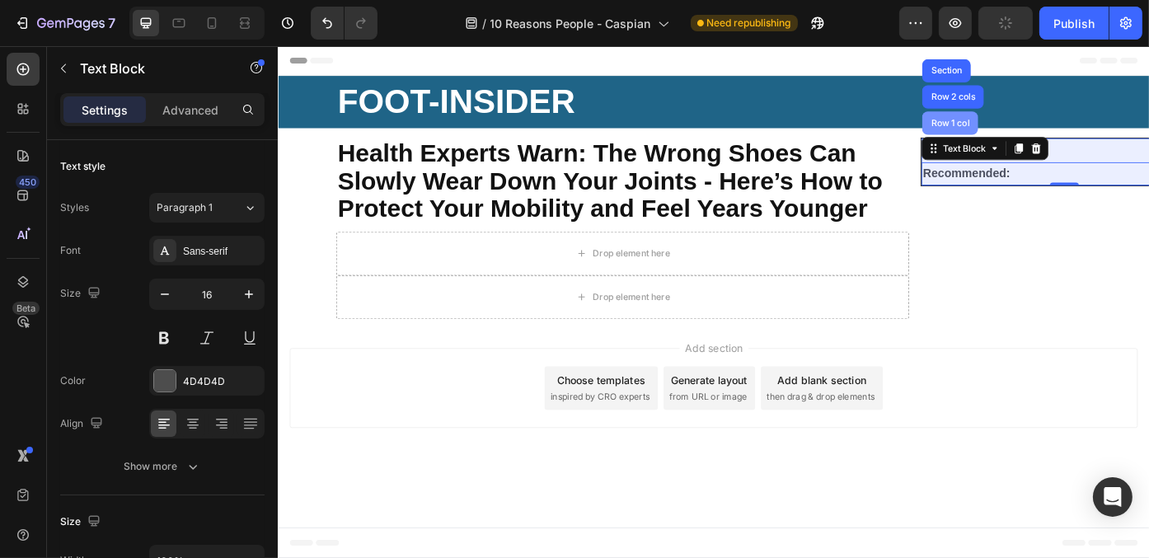
click at [1050, 123] on div "Row 1 col" at bounding box center [1039, 133] width 63 height 26
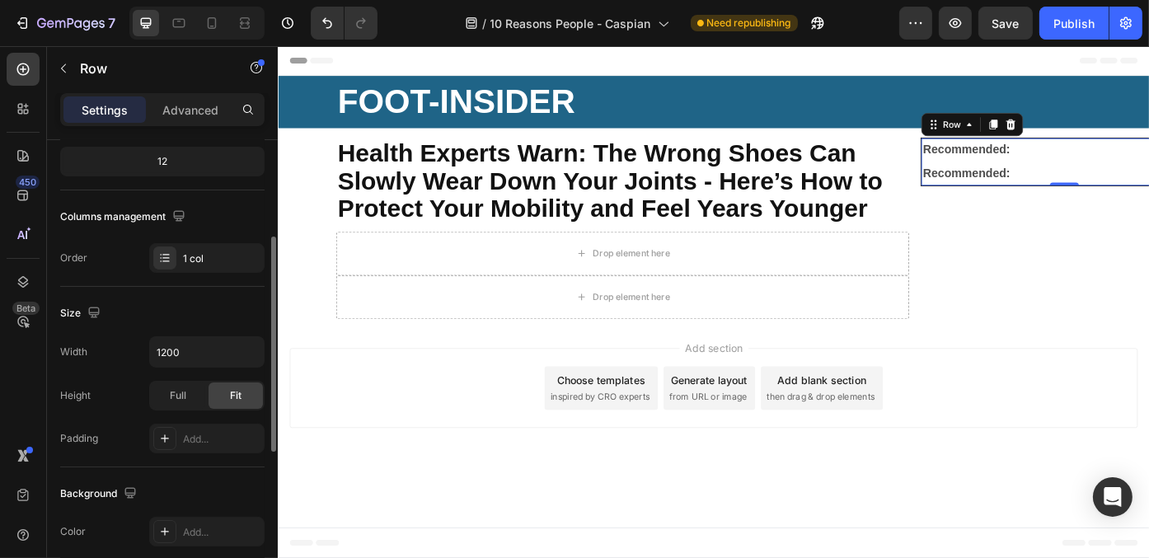
scroll to position [373, 0]
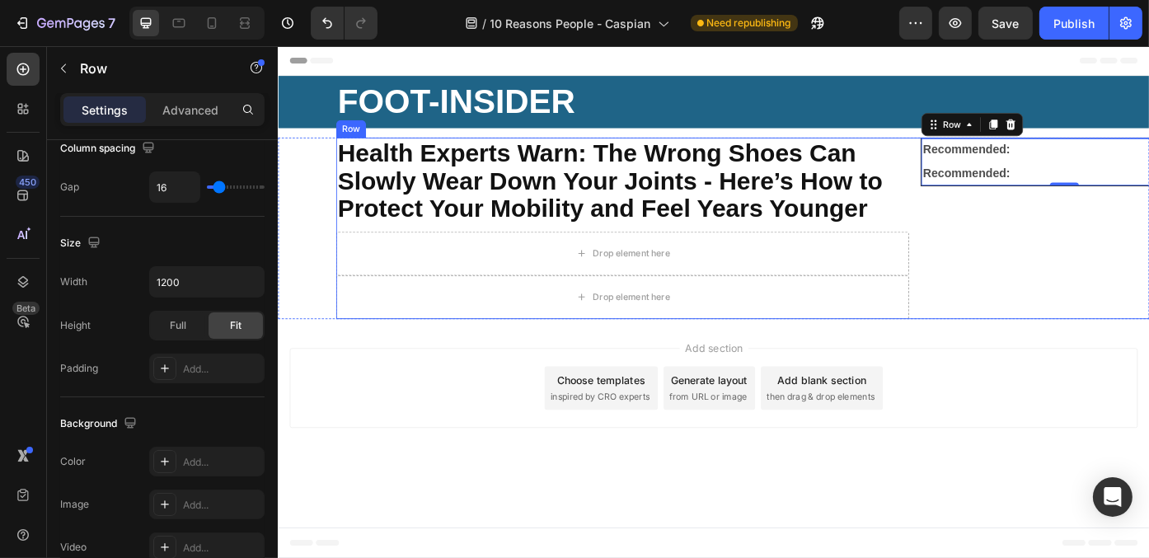
click at [1148, 318] on div "Recommended: Text Block Recommended: Text Block Row 0" at bounding box center [1169, 253] width 326 height 206
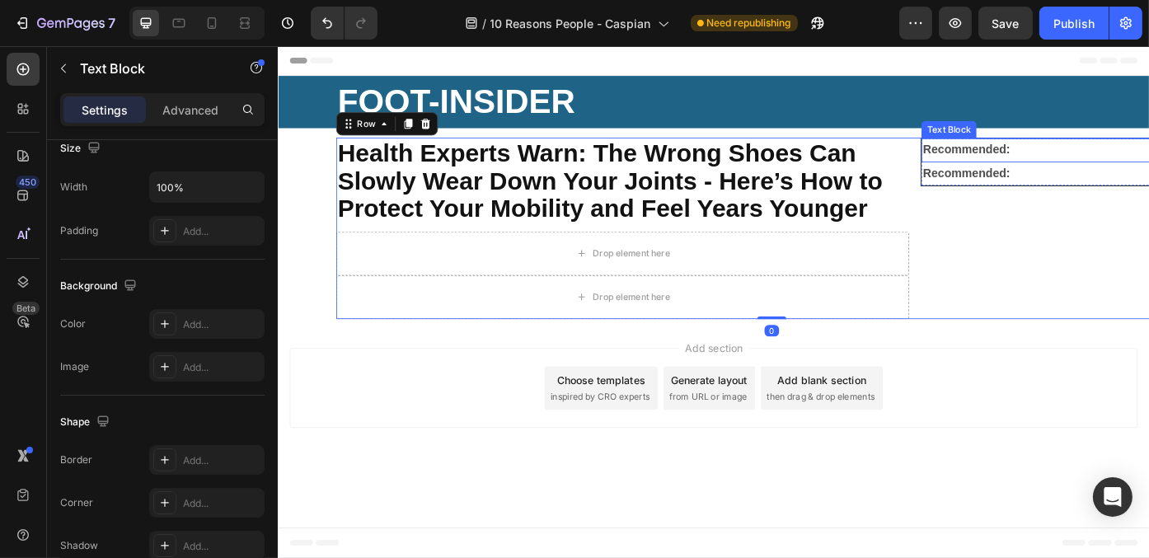
click at [1145, 165] on p "Recommended:" at bounding box center [1169, 164] width 321 height 24
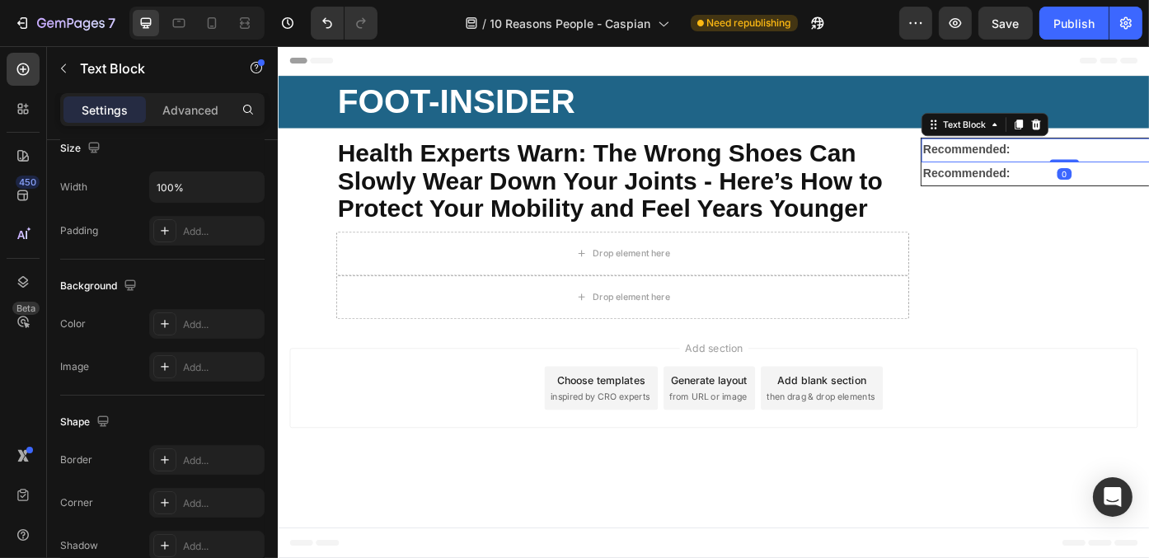
scroll to position [0, 0]
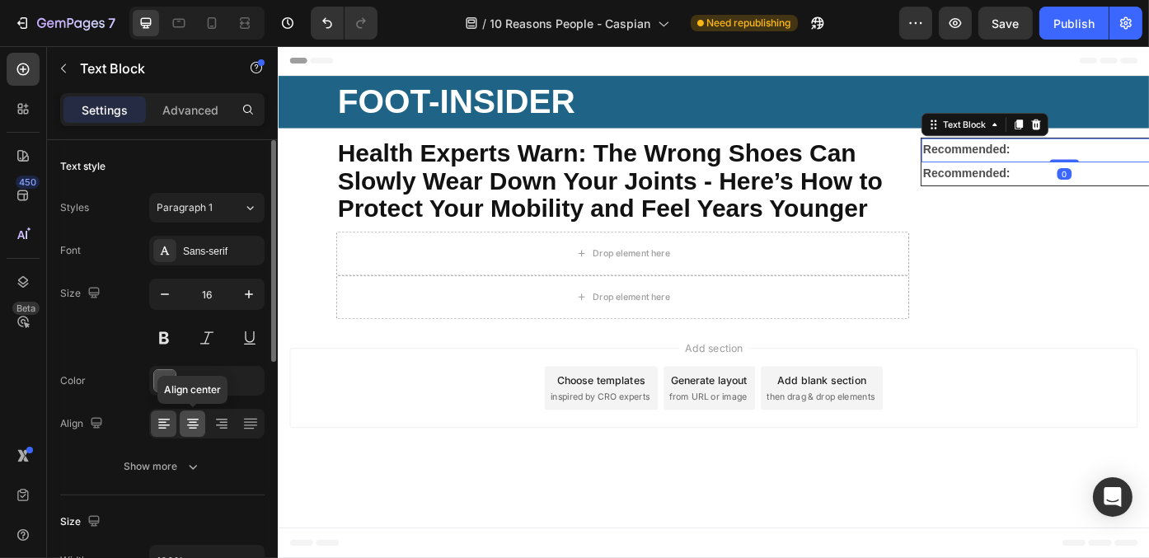
click at [196, 419] on icon at bounding box center [193, 423] width 16 height 16
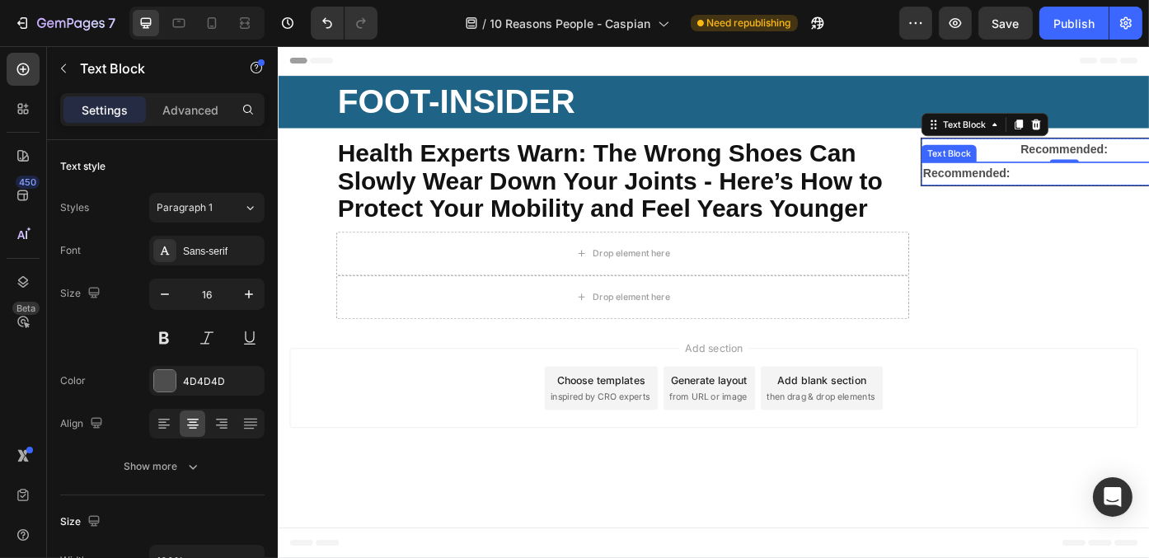
click at [1112, 193] on p "Recommended:" at bounding box center [1169, 192] width 321 height 24
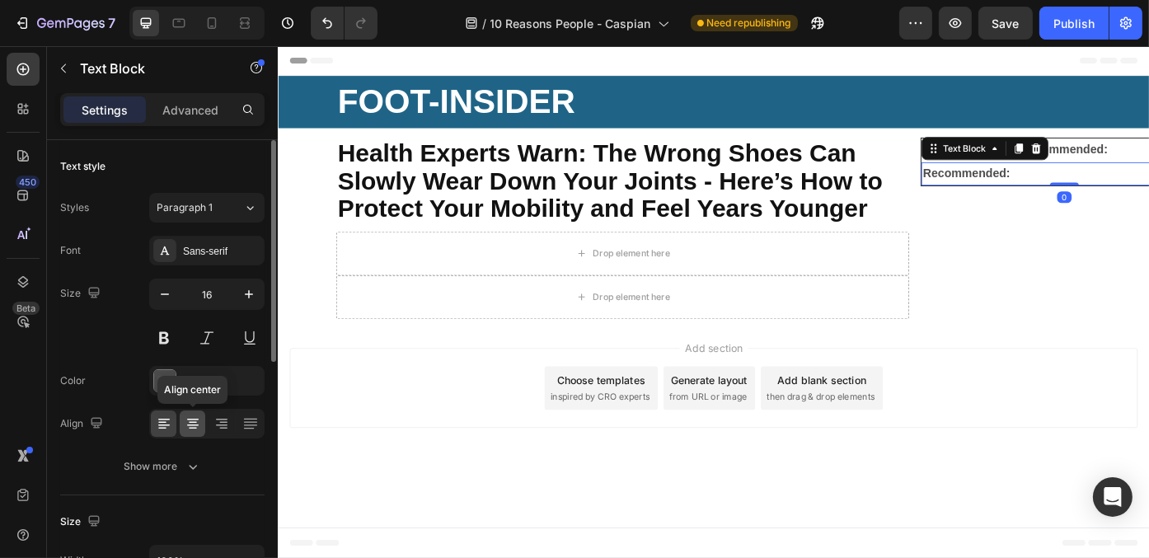
click at [190, 429] on icon at bounding box center [193, 423] width 16 height 16
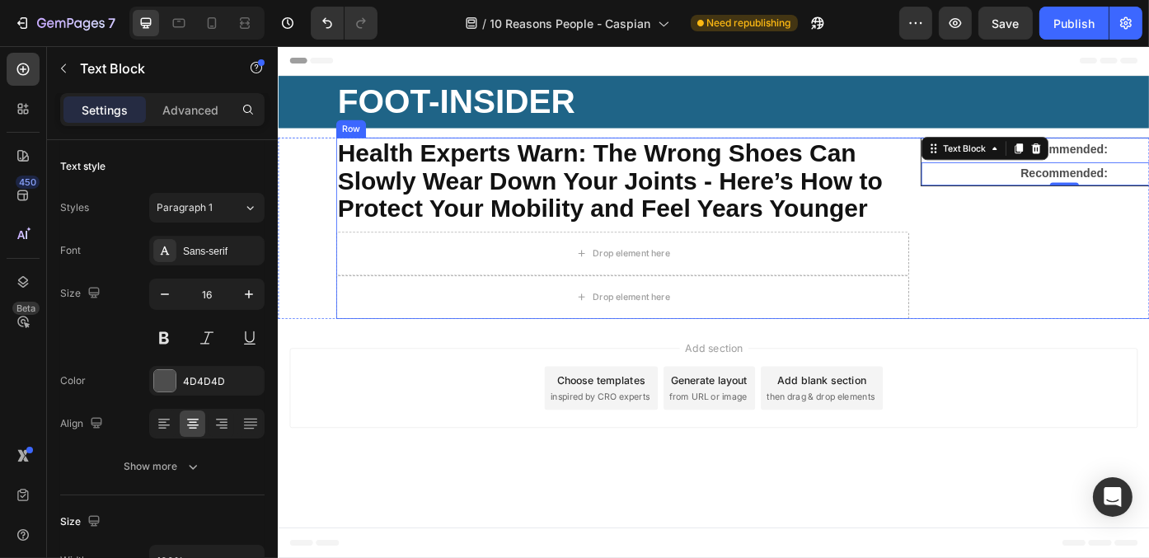
click at [1110, 293] on div "Recommended: Text Block Recommended: Text Block 0 Row" at bounding box center [1169, 253] width 326 height 206
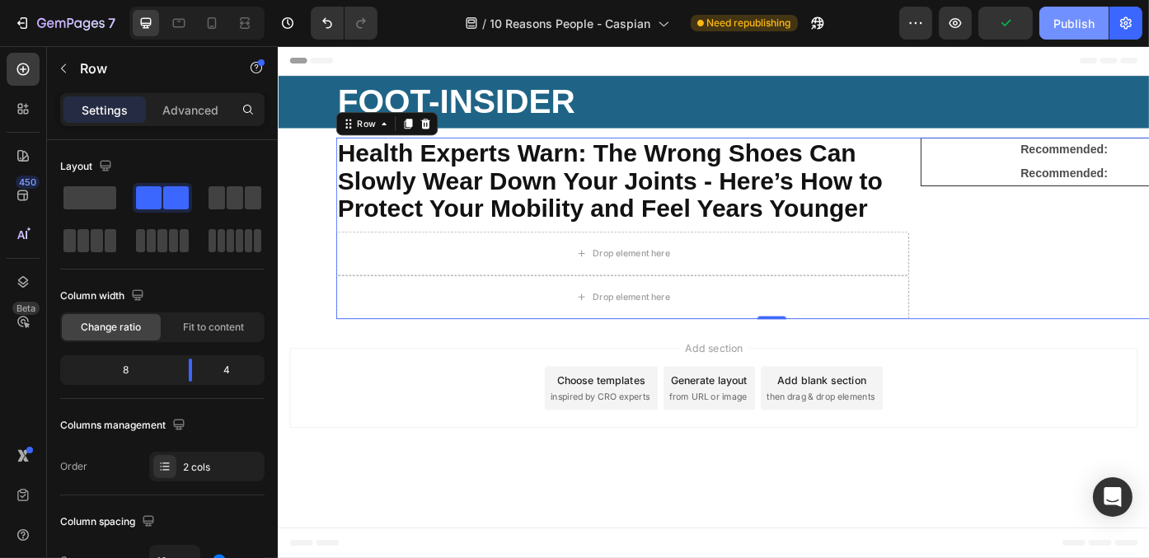
click at [1075, 18] on div "Publish" at bounding box center [1073, 23] width 41 height 17
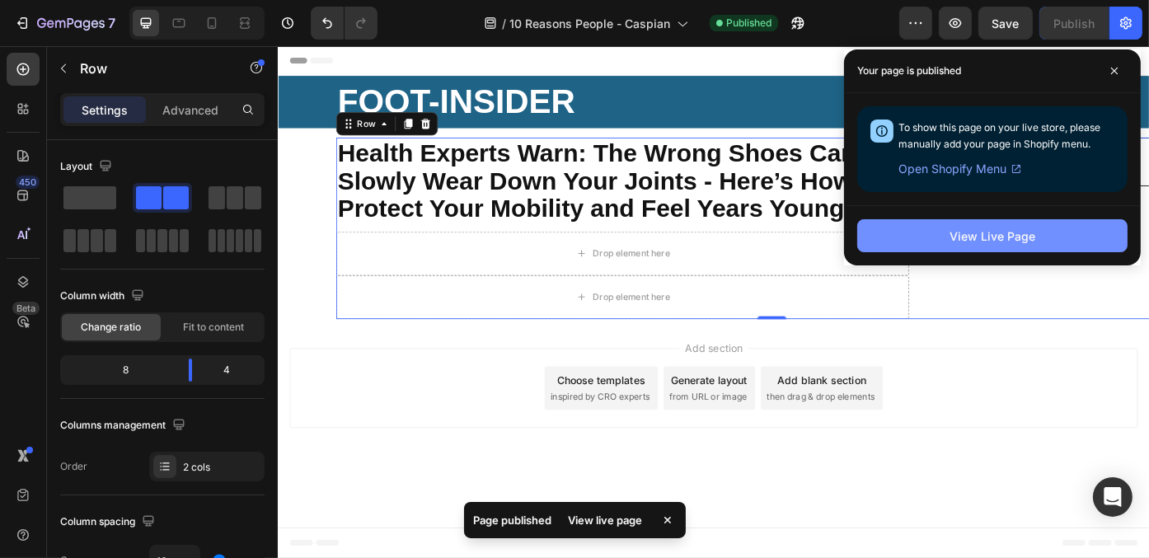
click at [1014, 228] on div "View Live Page" at bounding box center [992, 235] width 86 height 17
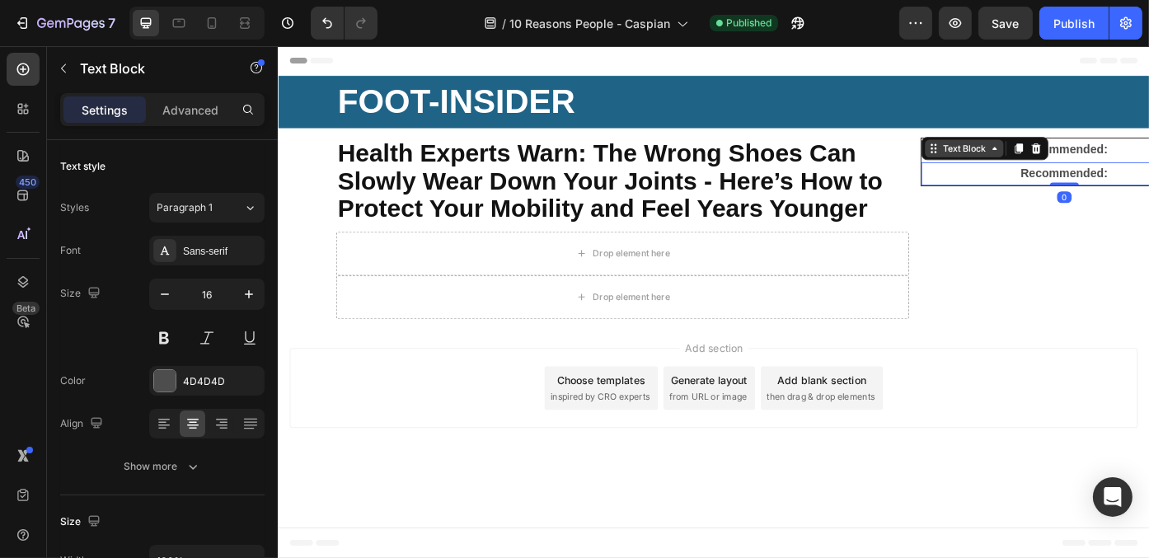
click at [1060, 153] on div "Text Block" at bounding box center [1055, 162] width 89 height 20
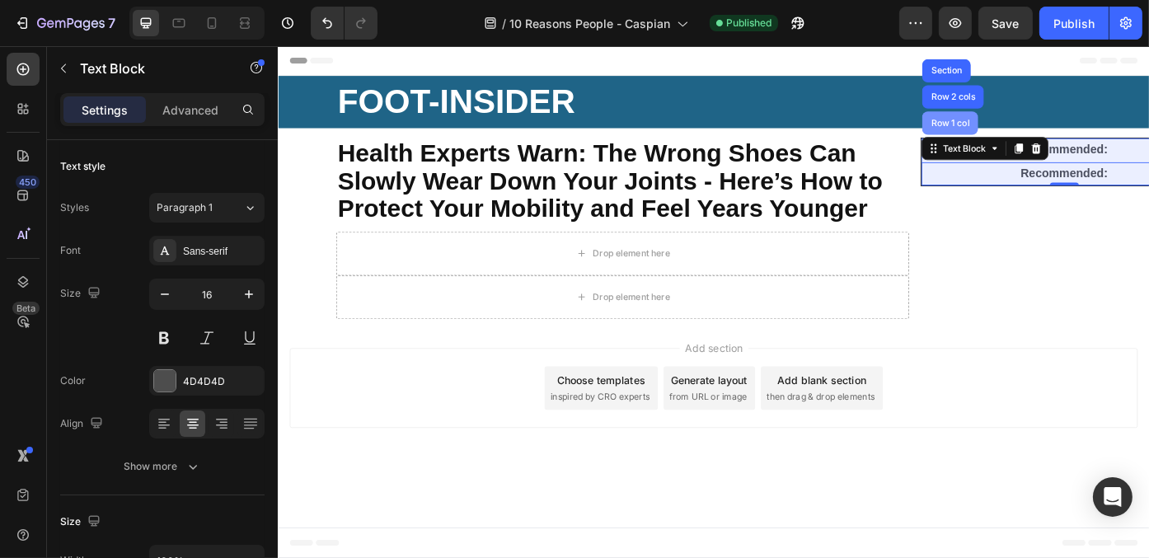
click at [1045, 133] on div "Row 1 col" at bounding box center [1039, 134] width 50 height 10
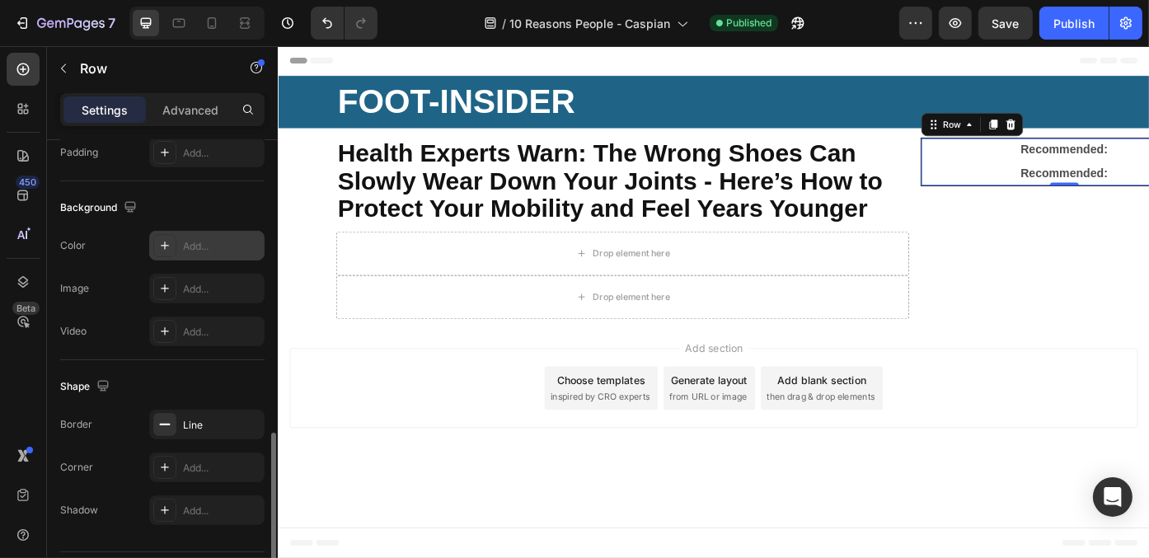
scroll to position [538, 0]
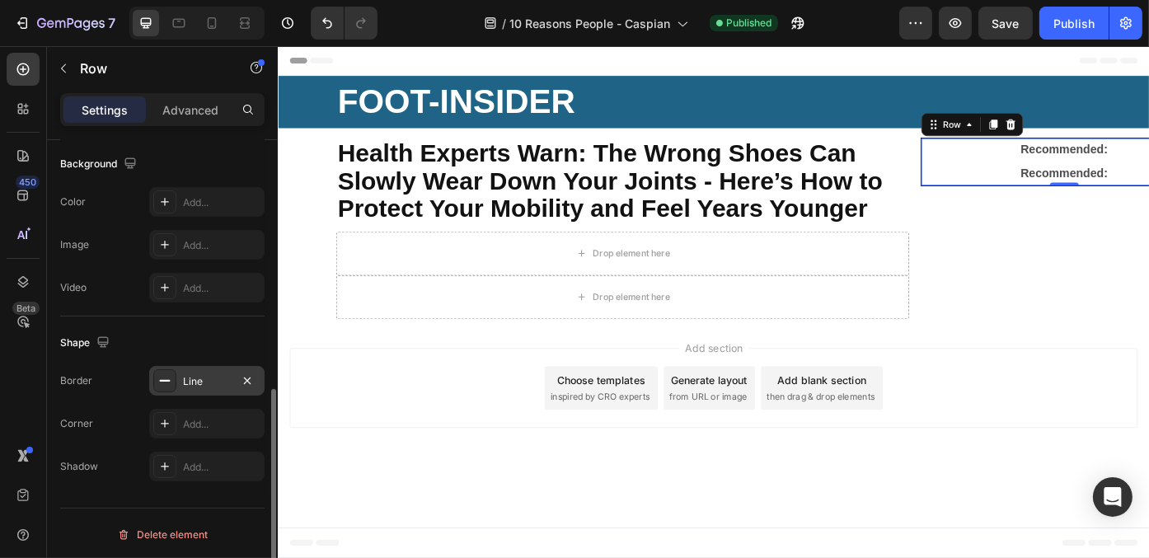
click at [194, 382] on div "Line" at bounding box center [207, 381] width 48 height 15
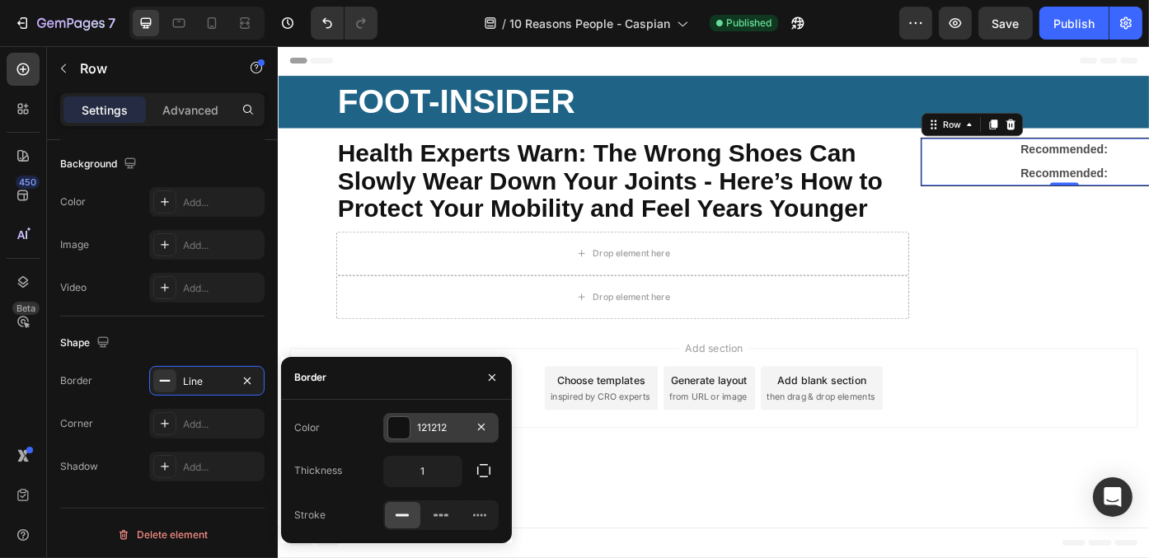
click at [415, 418] on div "121212" at bounding box center [440, 428] width 115 height 30
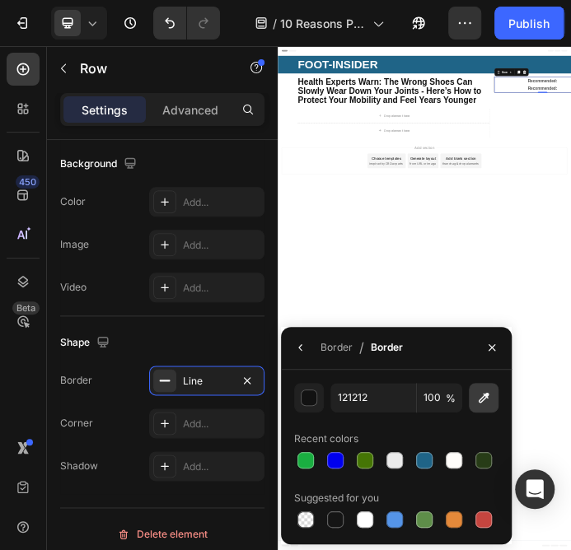
click at [483, 394] on icon "button" at bounding box center [483, 398] width 16 height 16
click at [480, 396] on icon "button" at bounding box center [483, 398] width 16 height 16
type input "B8B8B8"
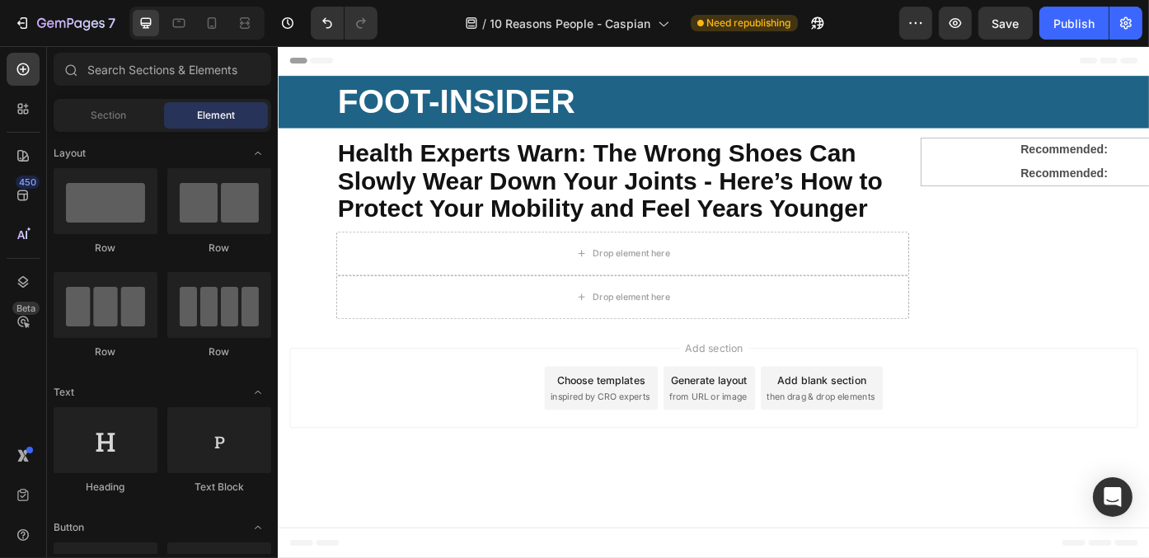
drag, startPoint x: 1107, startPoint y: 455, endPoint x: 1065, endPoint y: 462, distance: 42.7
click at [1056, 185] on p "Recommended:" at bounding box center [1169, 192] width 321 height 24
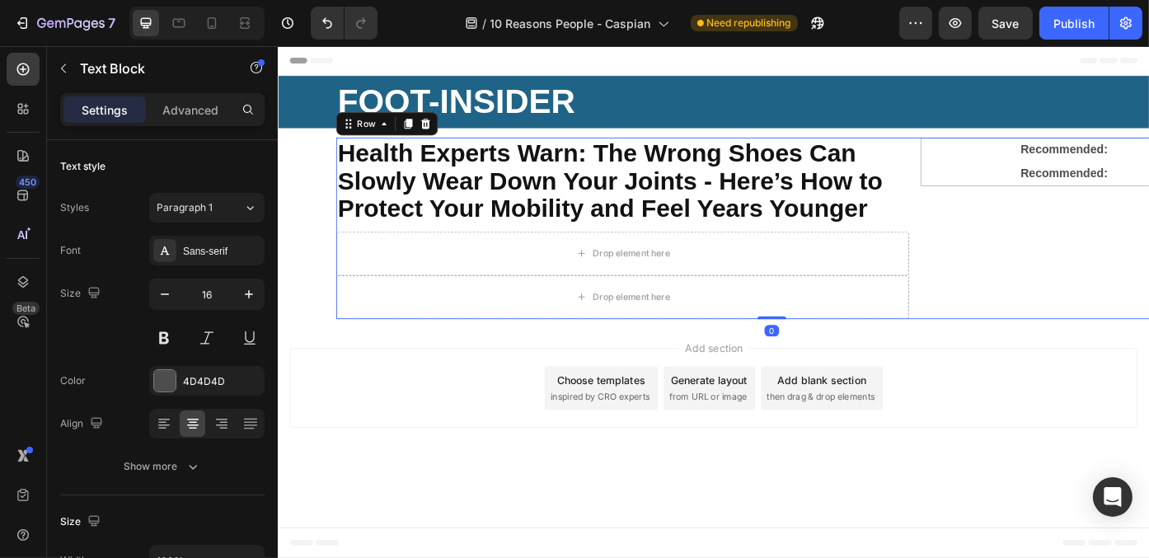
click at [1107, 266] on div "Recommended: Text Block Recommended: Text Block Row" at bounding box center [1169, 253] width 326 height 206
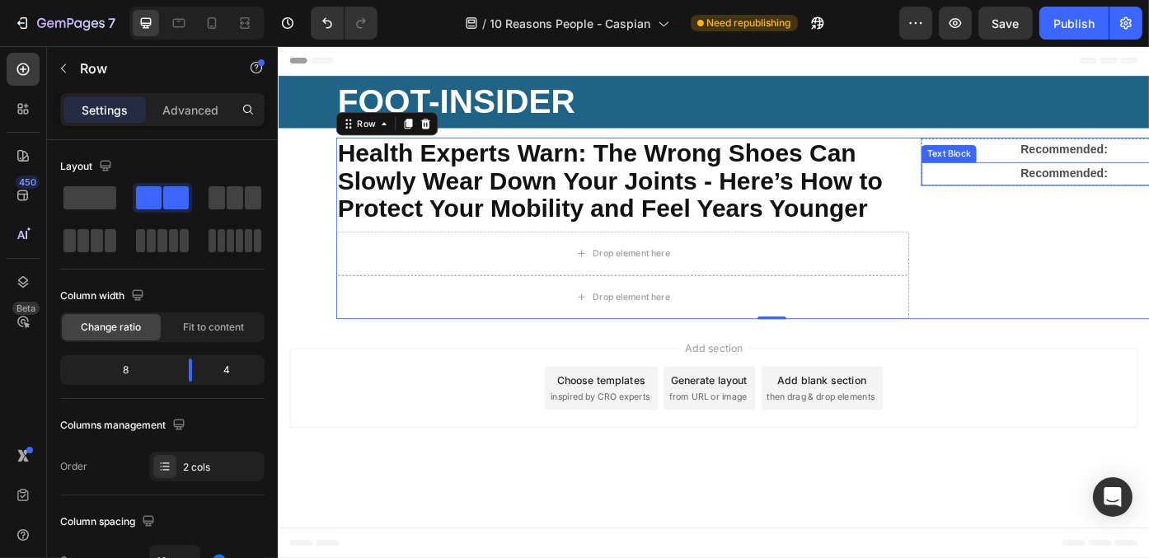
click at [1038, 167] on div "Text Block" at bounding box center [1038, 168] width 56 height 15
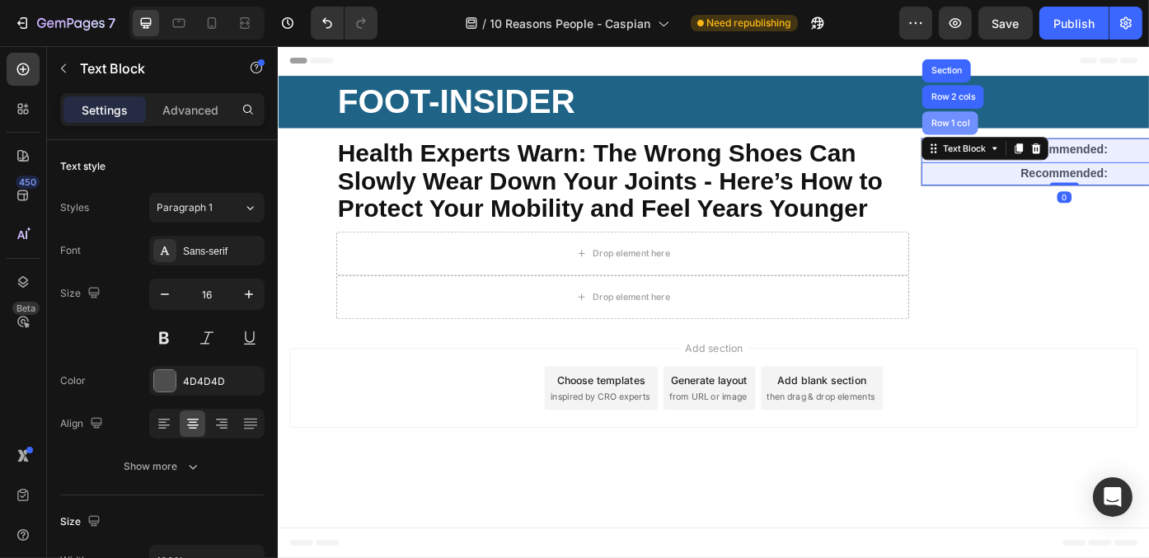
click at [1042, 139] on div "Row 1 col" at bounding box center [1039, 133] width 63 height 26
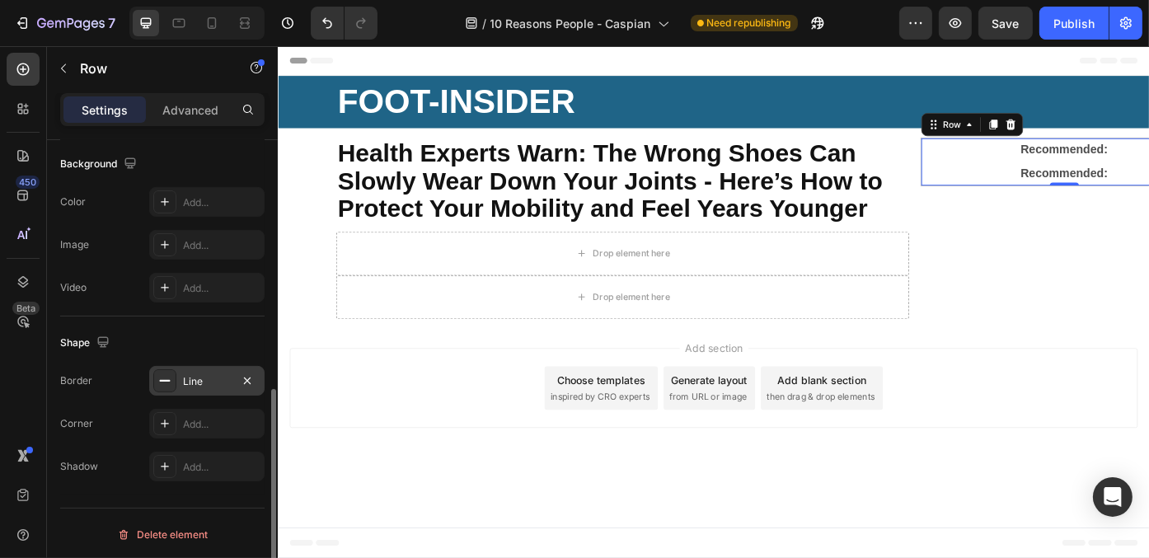
click at [202, 384] on div "Line" at bounding box center [207, 381] width 48 height 15
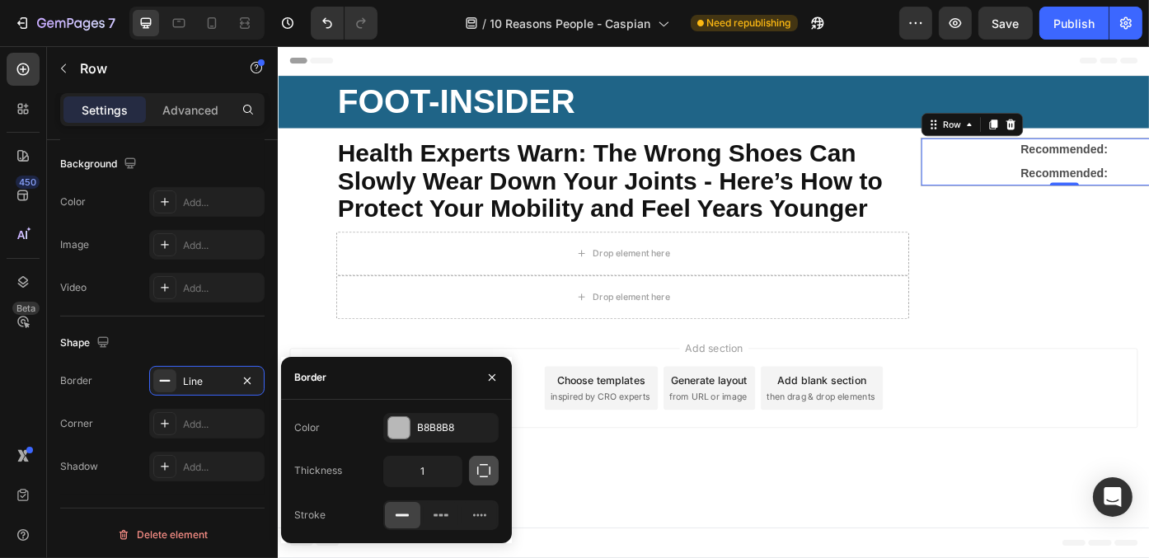
click at [479, 471] on icon "button" at bounding box center [483, 470] width 16 height 16
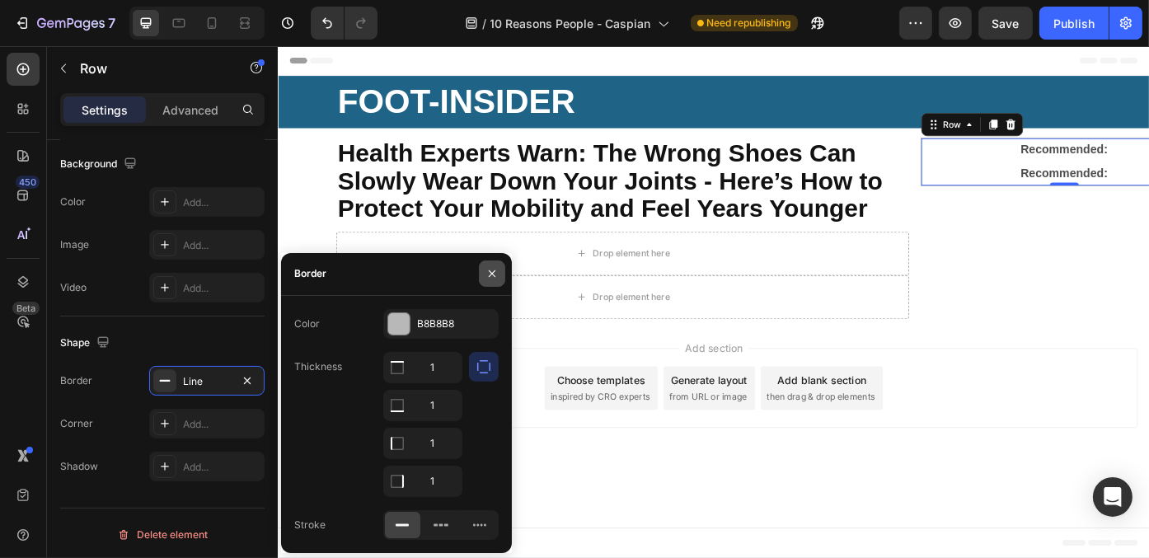
drag, startPoint x: 490, startPoint y: 267, endPoint x: 87, endPoint y: 378, distance: 418.8
click at [490, 267] on icon "button" at bounding box center [491, 273] width 13 height 13
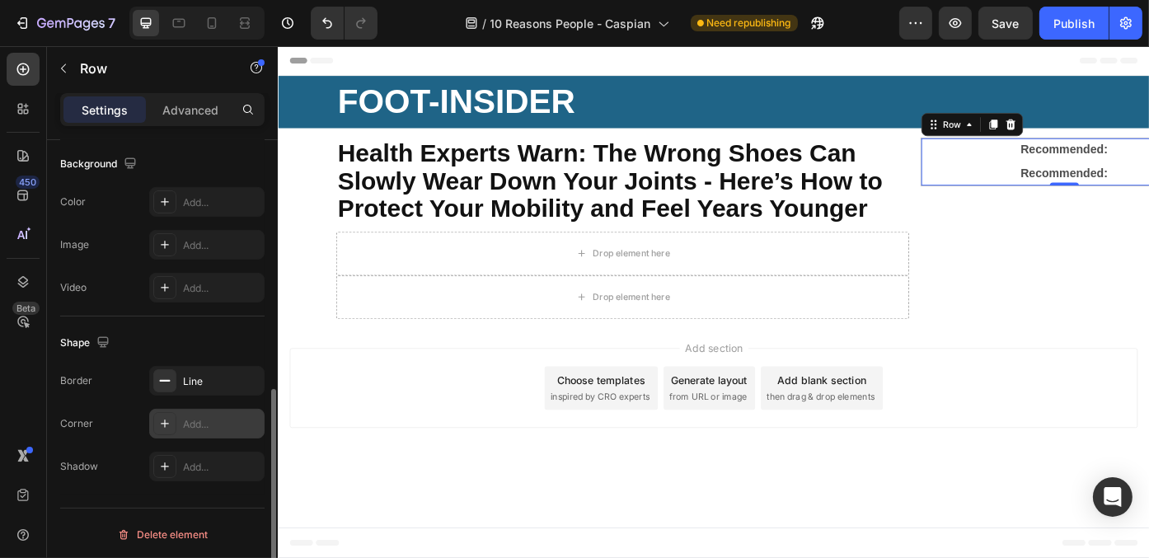
click at [211, 420] on div "Add..." at bounding box center [221, 424] width 77 height 15
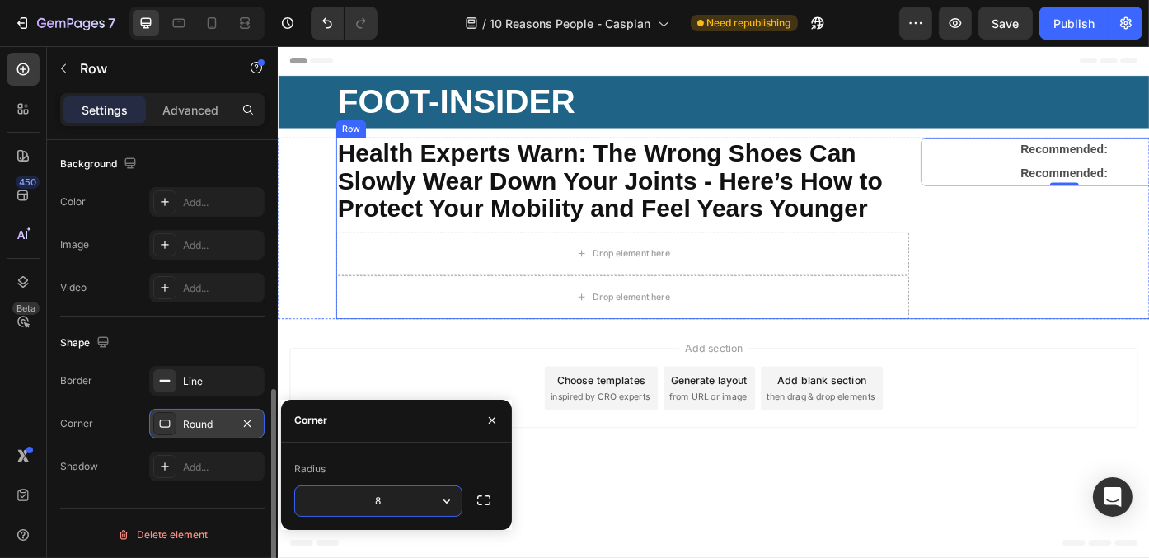
click at [1078, 258] on div "Recommended: Text Block Recommended: Text Block Row 0" at bounding box center [1169, 253] width 326 height 206
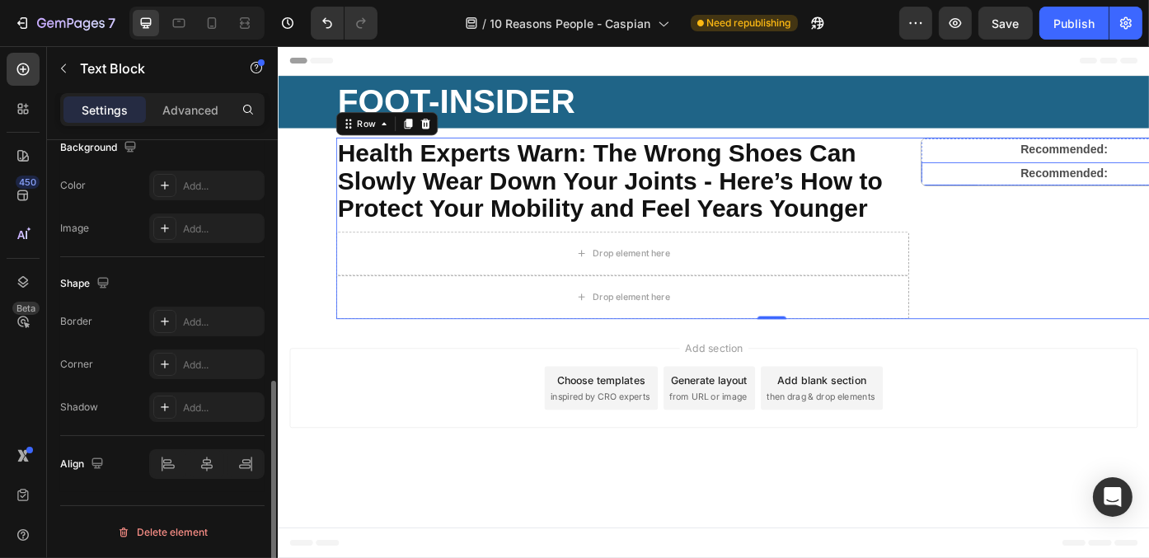
click at [1145, 193] on strong "Recommended:" at bounding box center [1169, 191] width 99 height 14
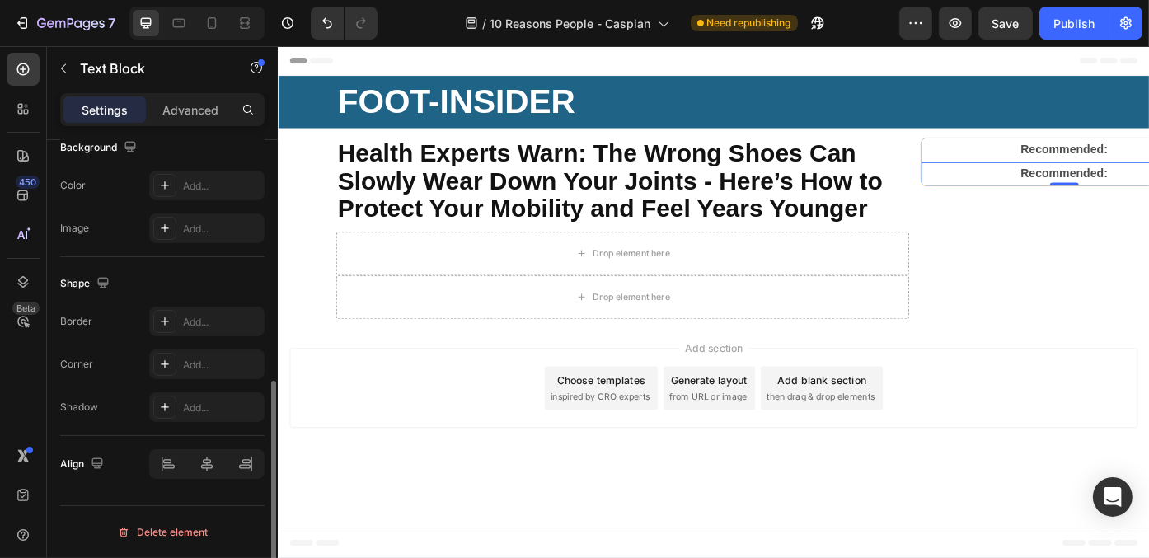
scroll to position [0, 0]
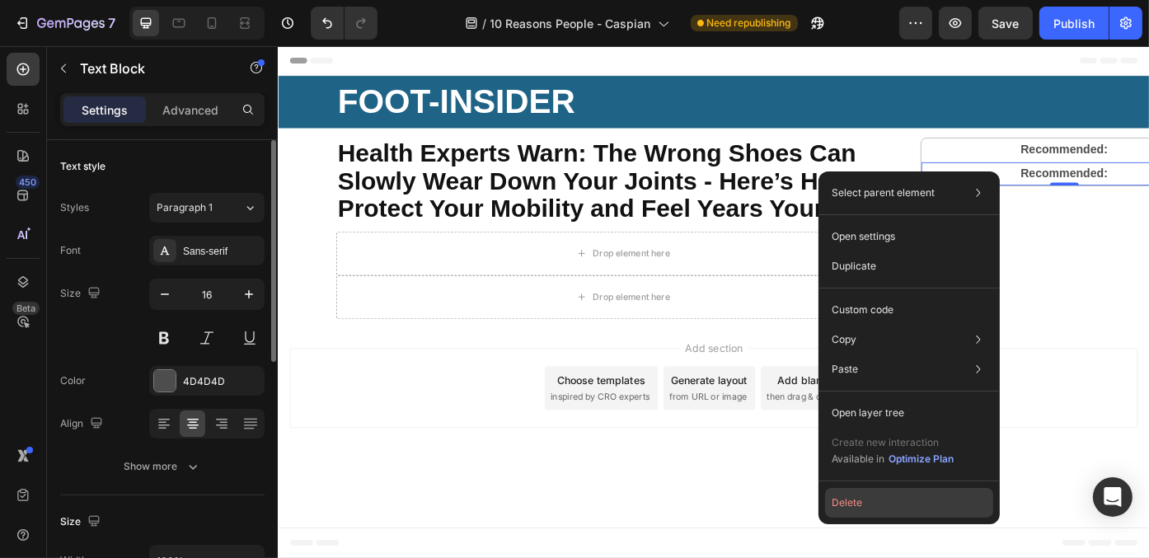
click at [859, 513] on button "Delete" at bounding box center [909, 503] width 168 height 30
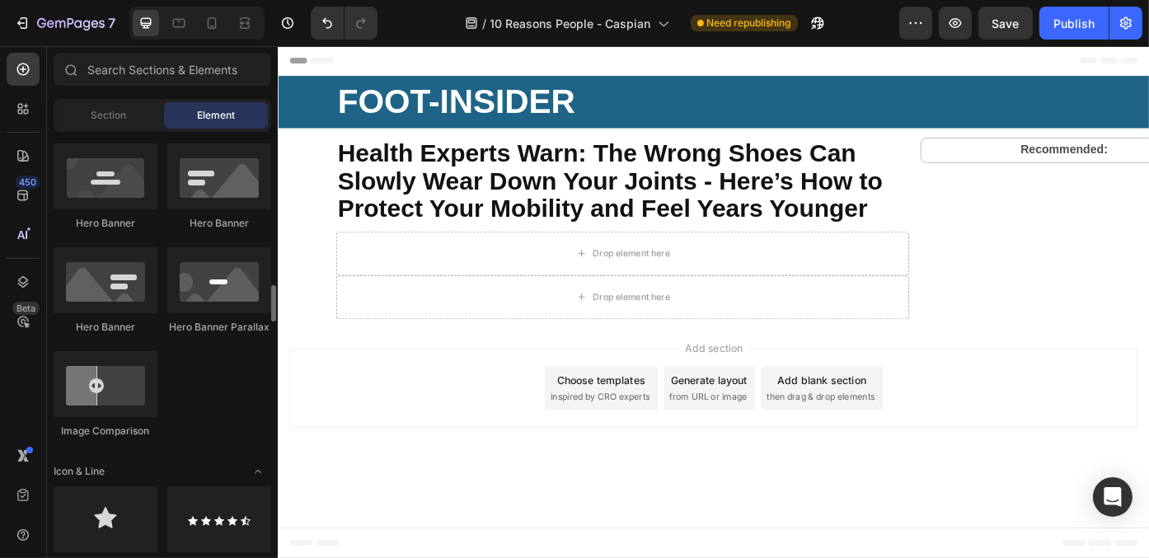
scroll to position [824, 0]
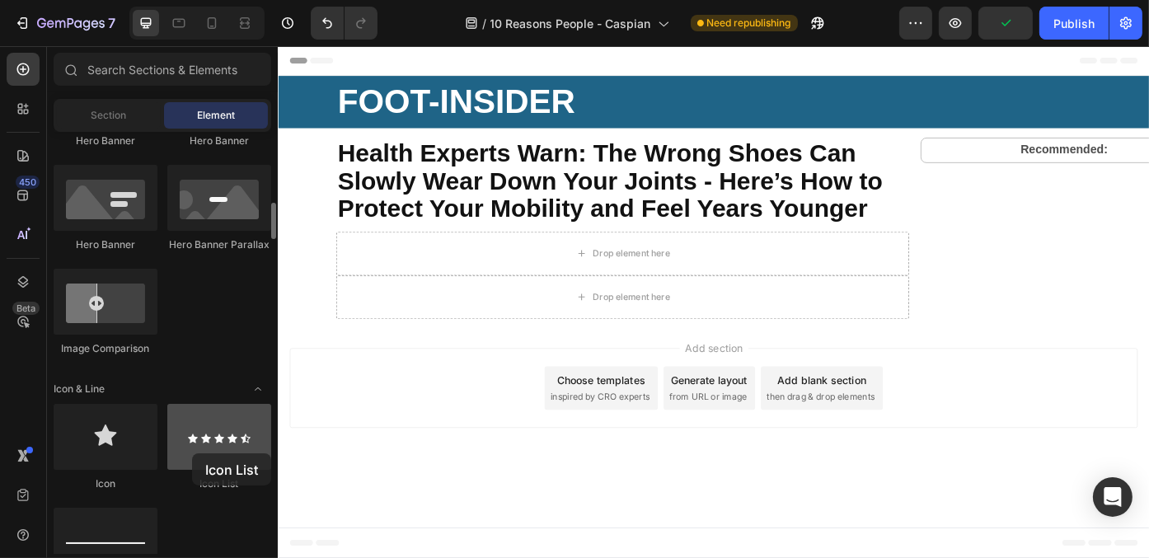
click at [192, 453] on div at bounding box center [219, 437] width 104 height 66
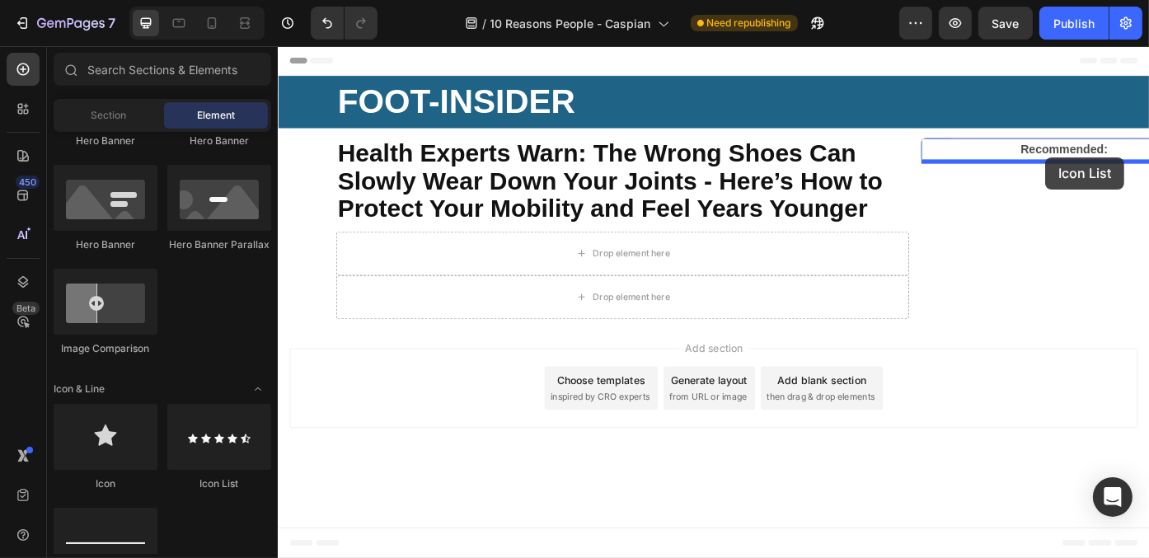
drag, startPoint x: 503, startPoint y: 475, endPoint x: 1148, endPoint y: 172, distance: 712.2
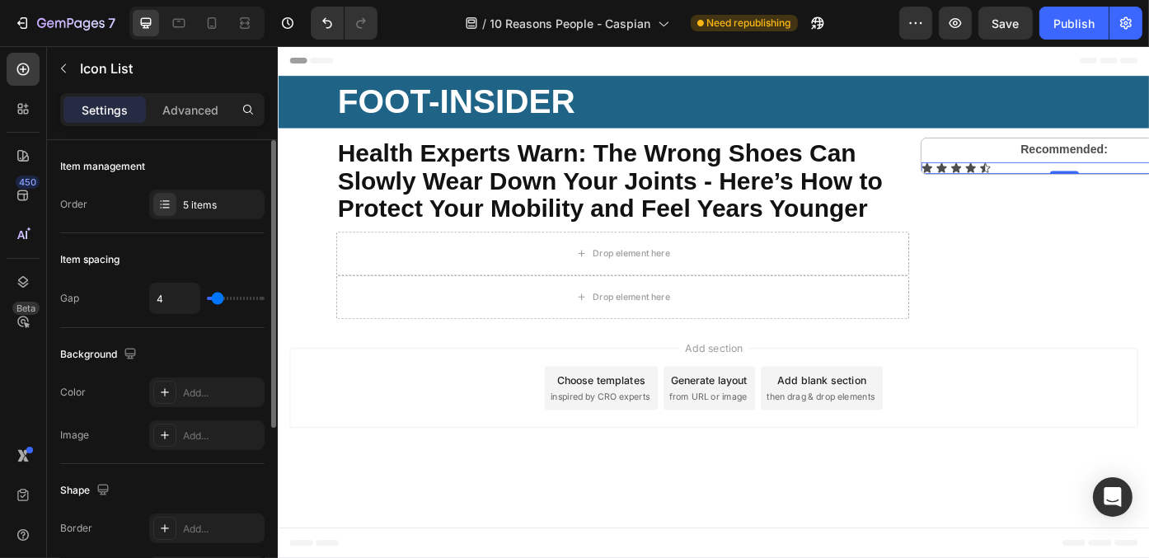
scroll to position [284, 0]
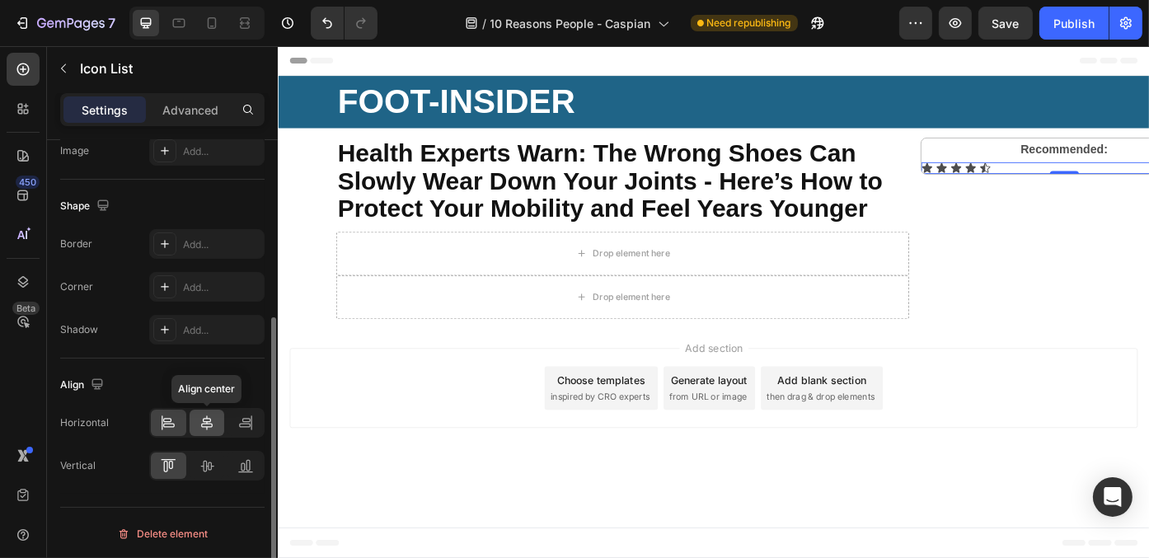
click at [199, 422] on icon at bounding box center [207, 423] width 16 height 16
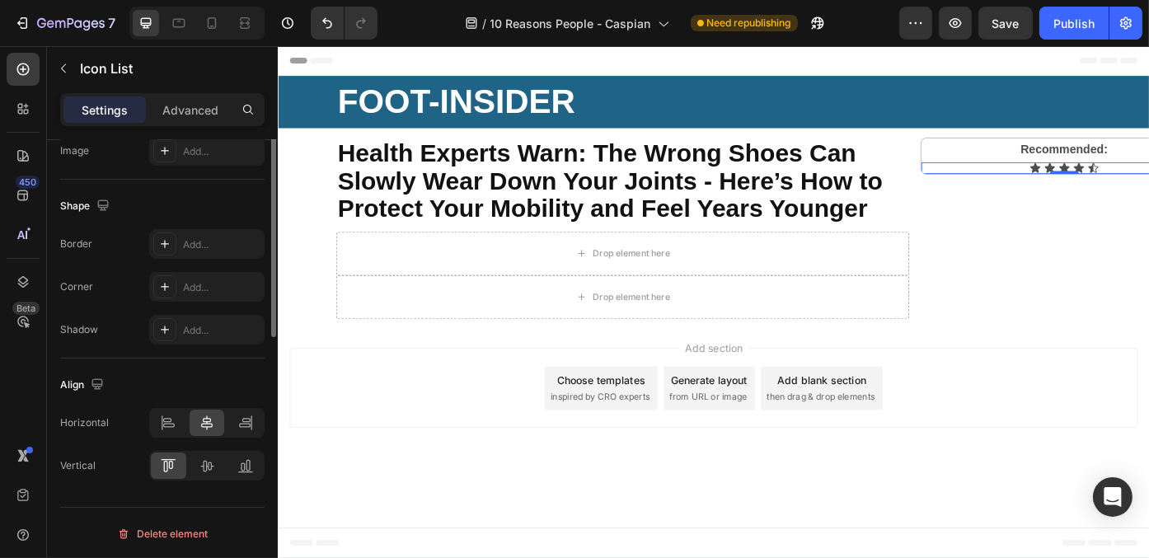
scroll to position [0, 0]
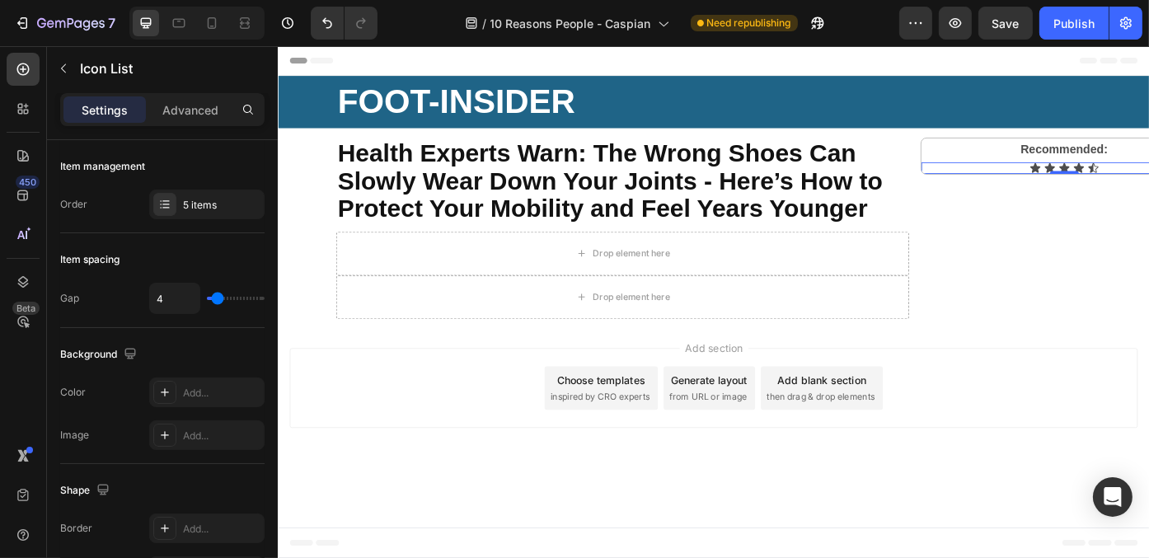
click at [177, 95] on div "Settings Advanced" at bounding box center [162, 109] width 204 height 33
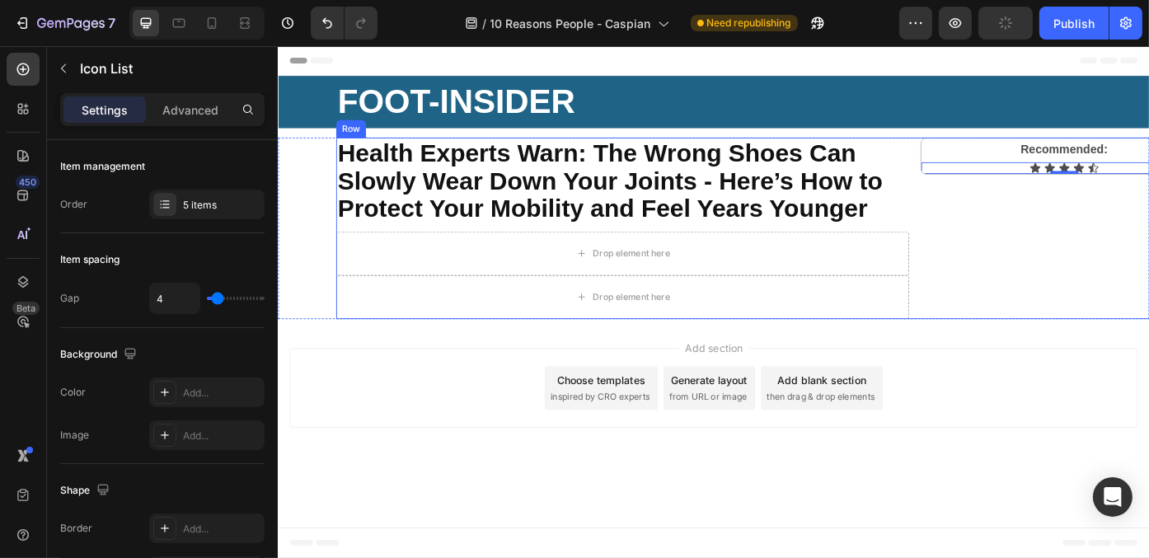
click at [1142, 207] on div "Recommended: Text Block Icon Icon Icon Icon Icon Icon List 0 Row" at bounding box center [1169, 253] width 326 height 206
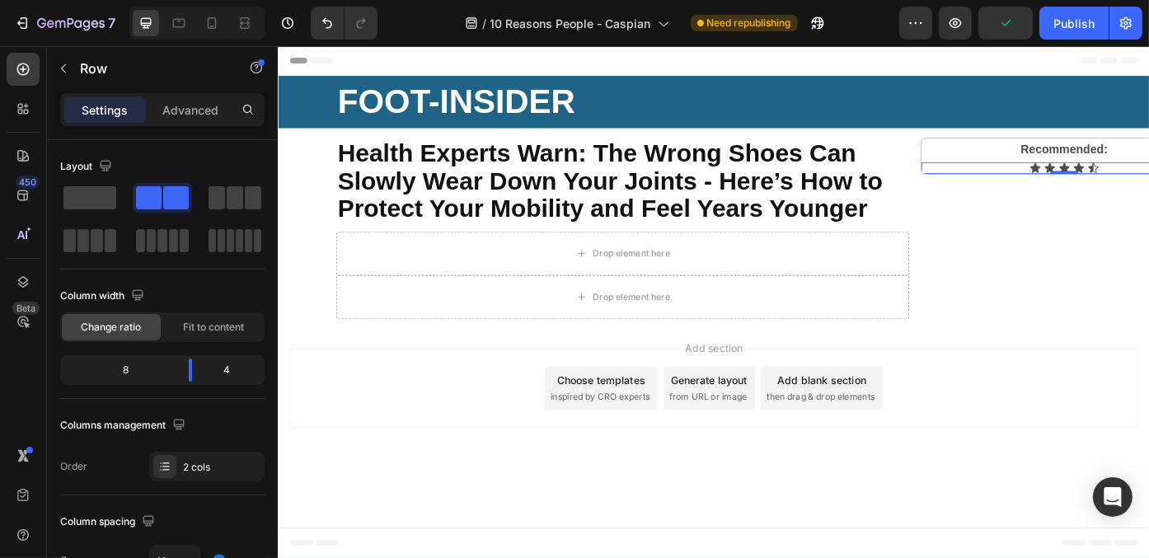
click at [1148, 180] on div "Icon Icon Icon Icon Icon" at bounding box center [1169, 184] width 324 height 13
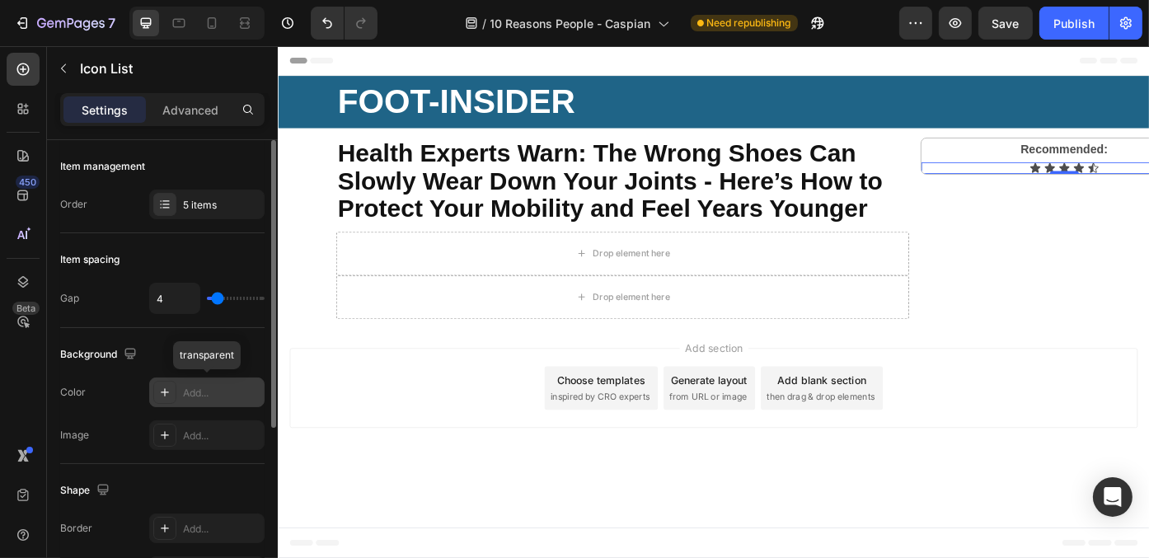
click at [174, 383] on div at bounding box center [164, 392] width 23 height 23
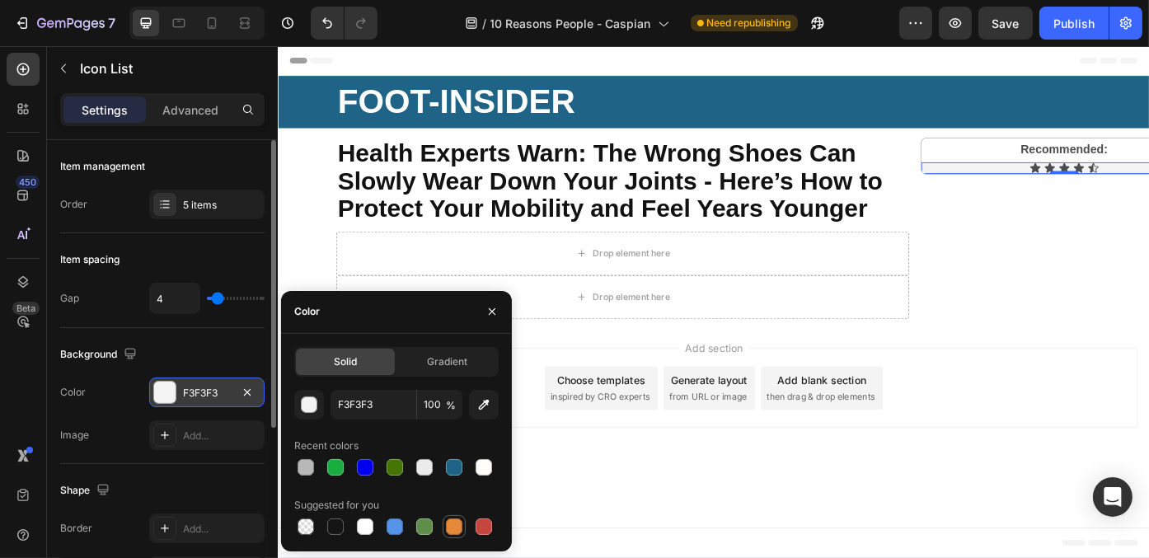
click at [449, 522] on div at bounding box center [454, 526] width 16 height 16
type input "E4893A"
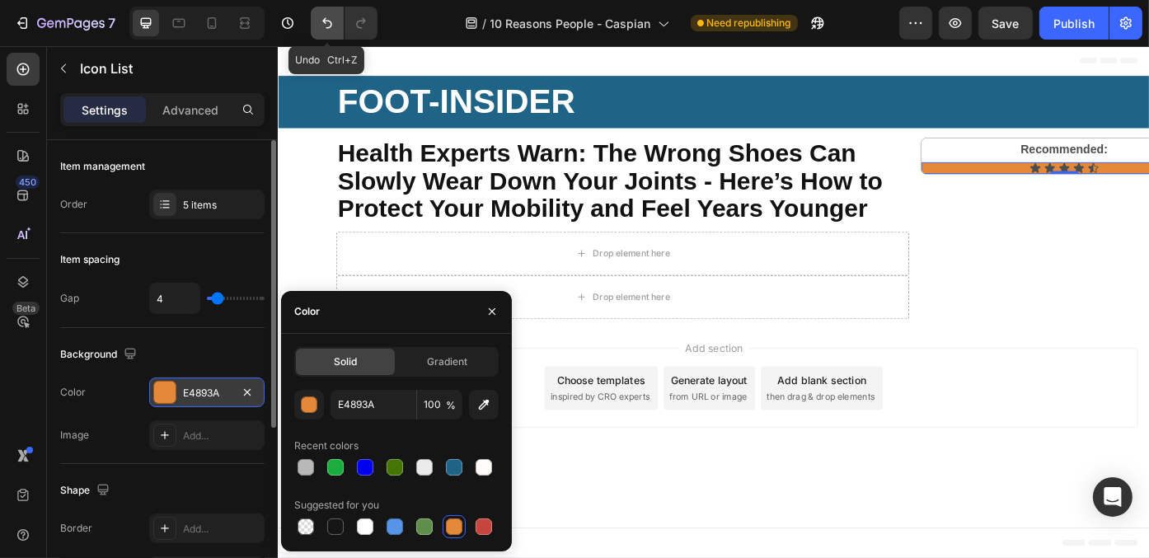
click at [326, 23] on icon "Undo/Redo" at bounding box center [327, 23] width 16 height 16
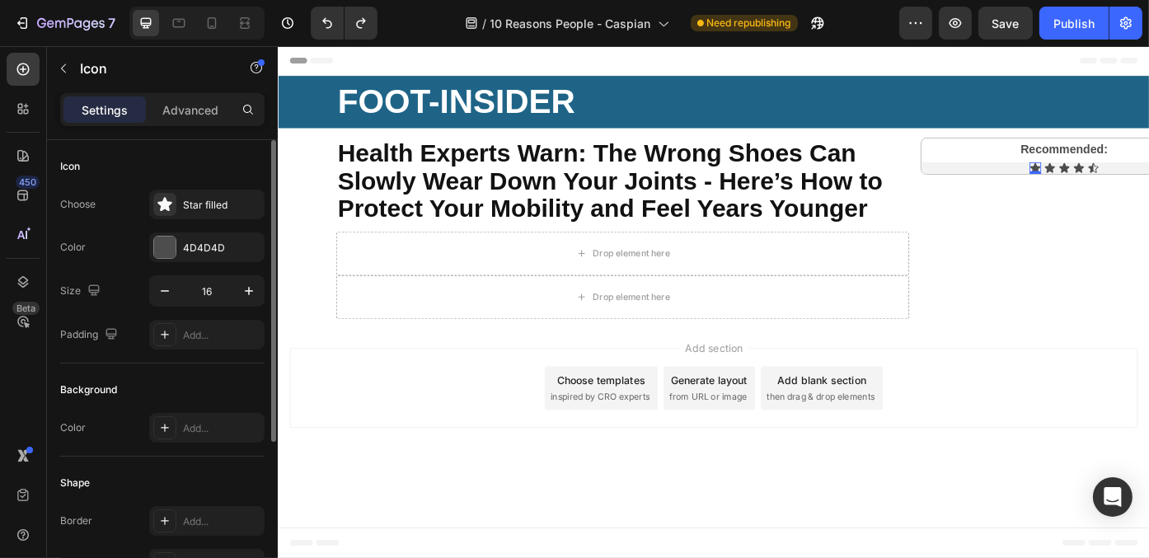
click at [1142, 181] on icon at bounding box center [1136, 184] width 13 height 13
click at [169, 246] on div at bounding box center [164, 247] width 21 height 21
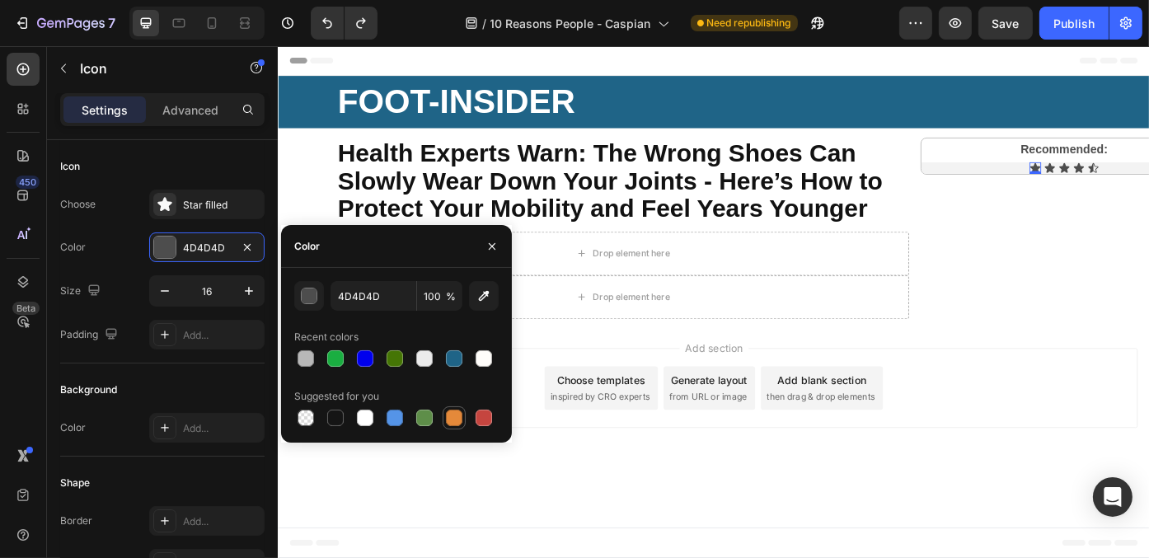
click at [457, 423] on div at bounding box center [454, 418] width 16 height 16
type input "E4893A"
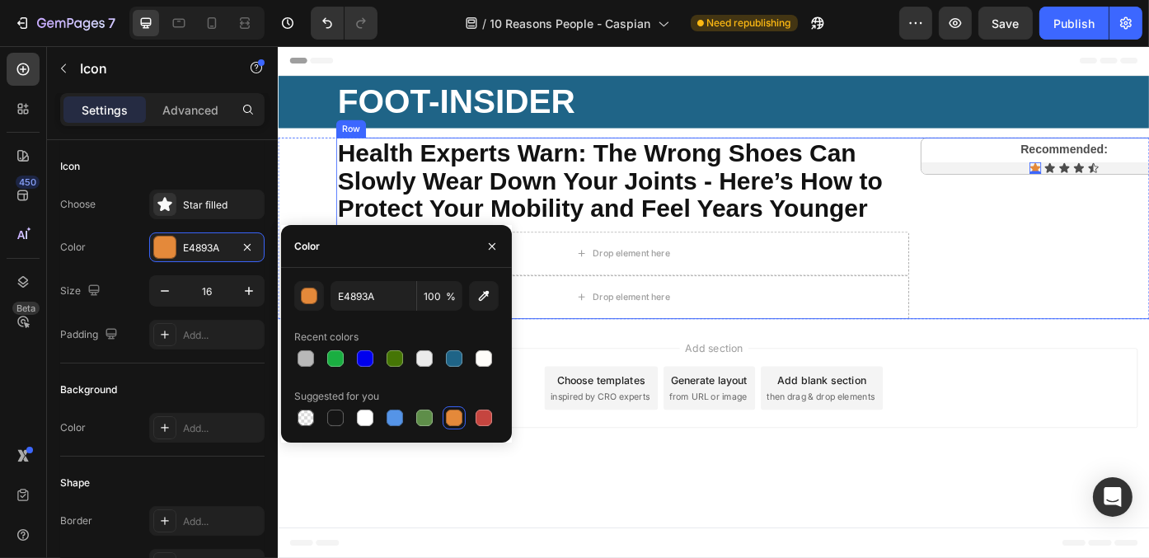
click at [1014, 339] on div "Recommended: Text Block Icon 0 Icon Icon Icon Icon Icon List Row" at bounding box center [1169, 253] width 326 height 206
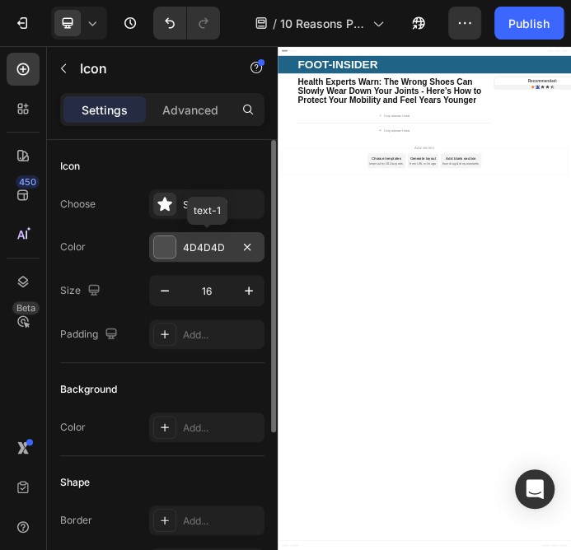
click at [200, 247] on div "4D4D4D" at bounding box center [207, 248] width 48 height 15
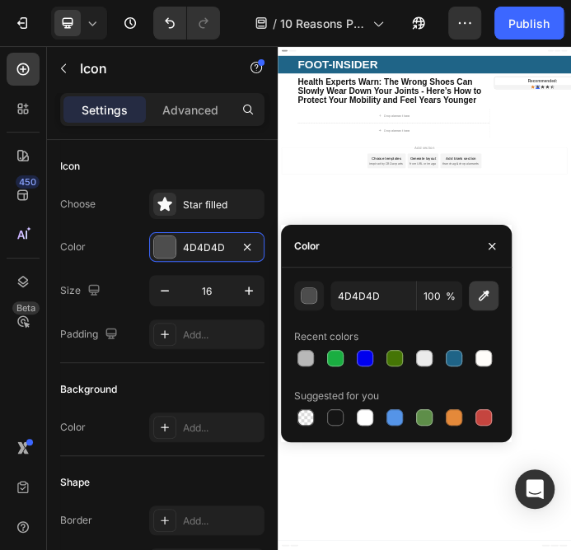
click at [491, 300] on icon "button" at bounding box center [483, 296] width 16 height 16
type input "FFCC03"
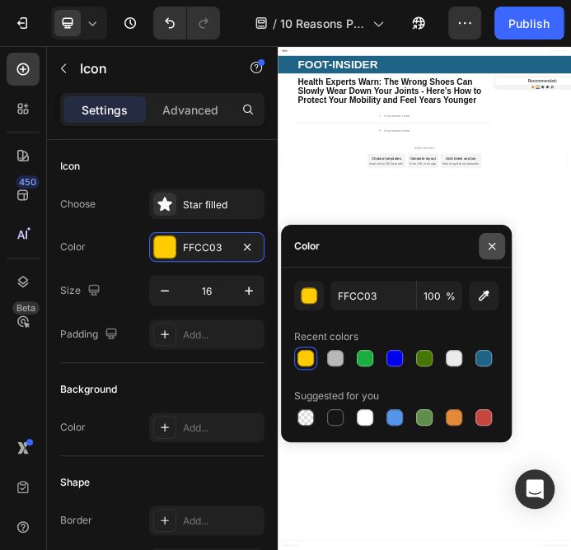
click at [489, 242] on icon "button" at bounding box center [491, 246] width 13 height 13
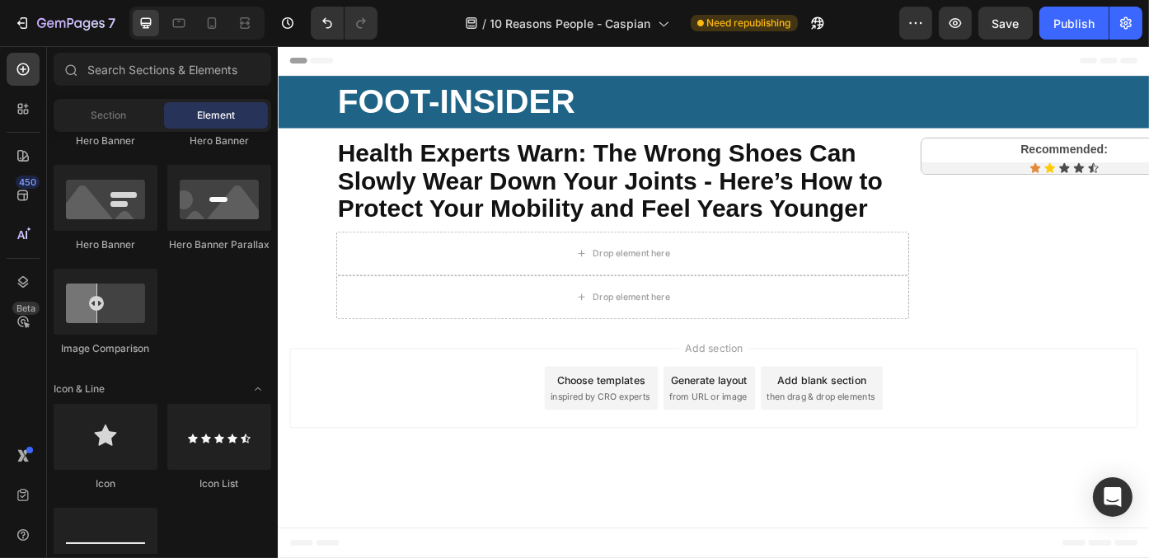
drag, startPoint x: 1134, startPoint y: 468, endPoint x: 1013, endPoint y: 477, distance: 121.5
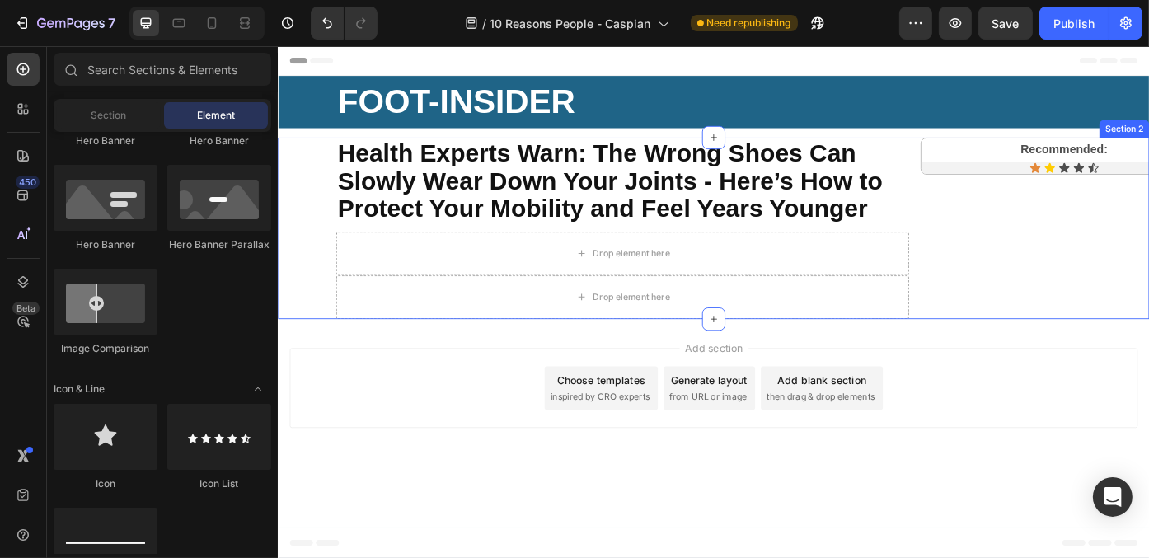
click at [310, 265] on div "⁠⁠⁠⁠⁠⁠⁠ Health Experts Warn: The Wrong Shoes Can Slowly Wear Down Your Joints -…" at bounding box center [771, 253] width 989 height 206
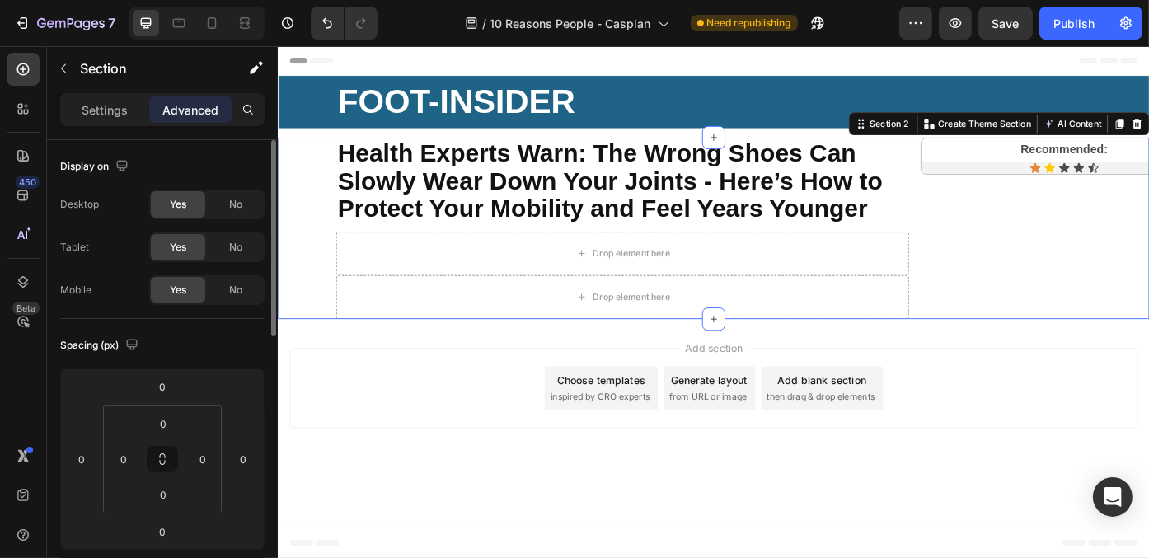
scroll to position [247, 0]
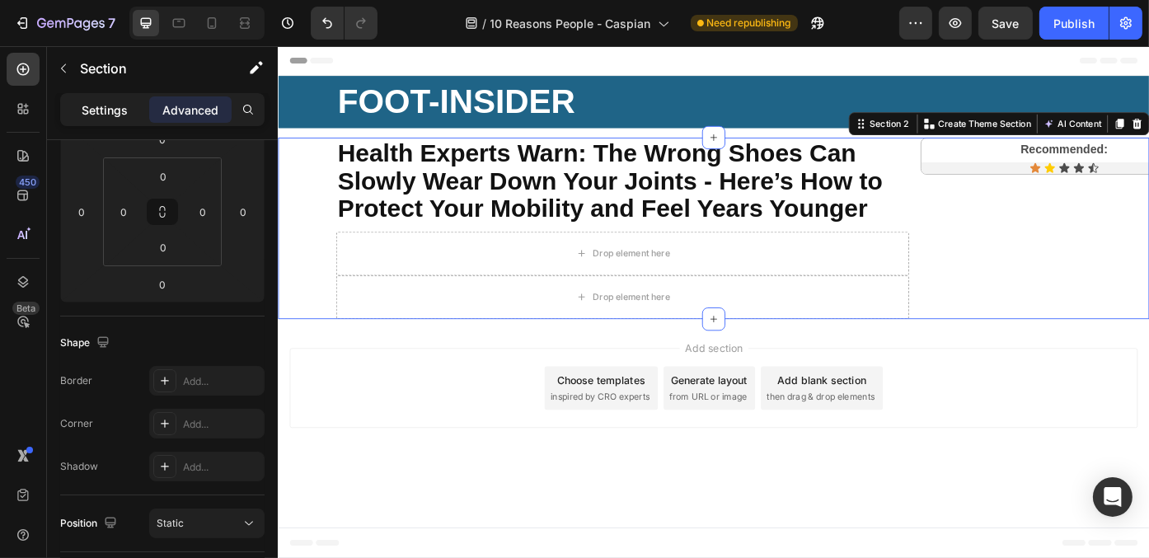
click at [116, 121] on div "Settings" at bounding box center [104, 109] width 82 height 26
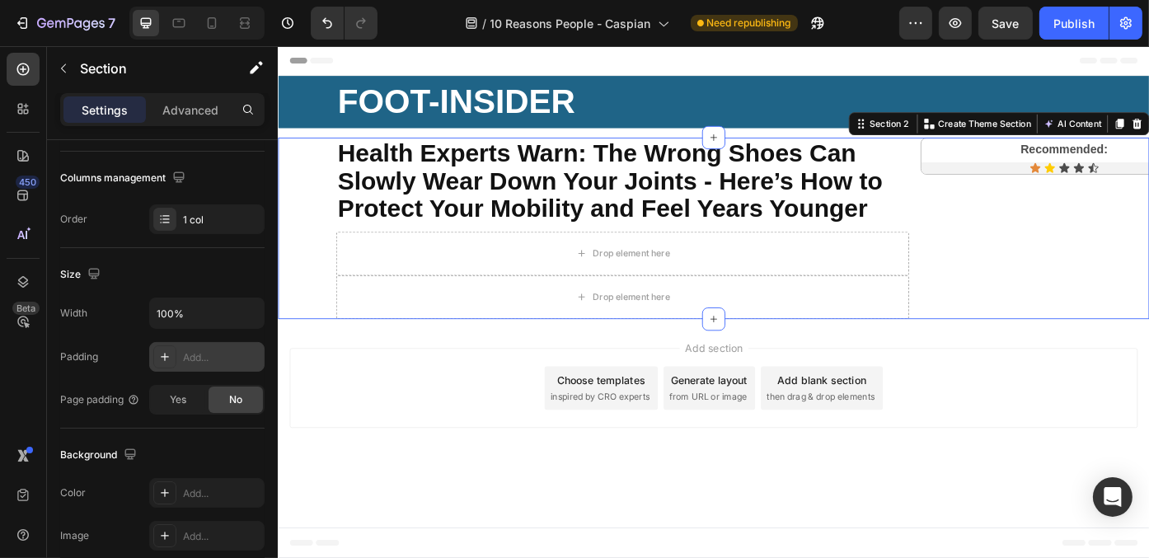
scroll to position [0, 0]
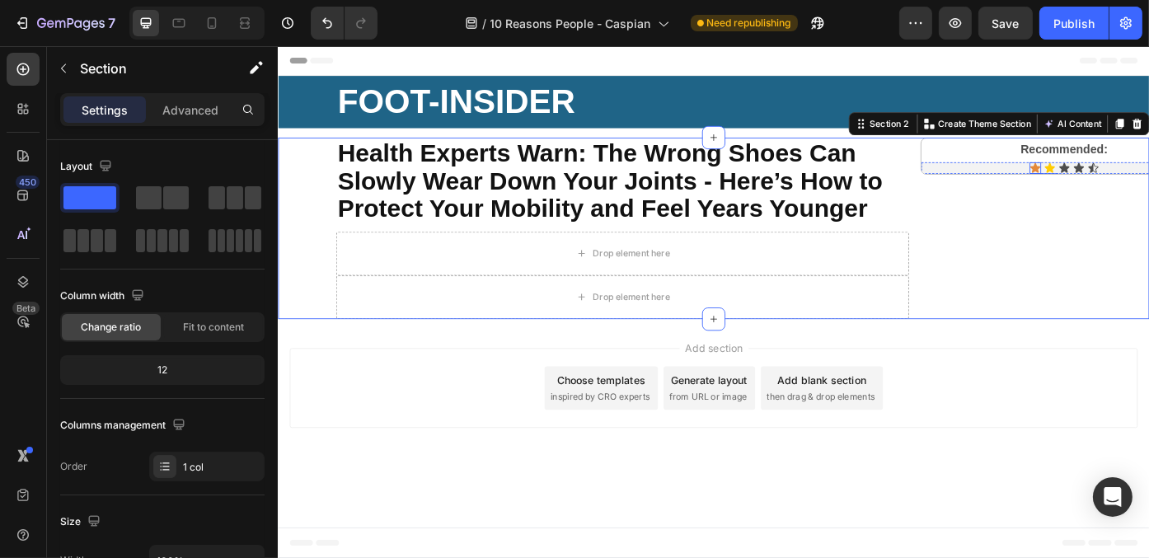
click at [1134, 185] on div "Icon" at bounding box center [1136, 184] width 13 height 13
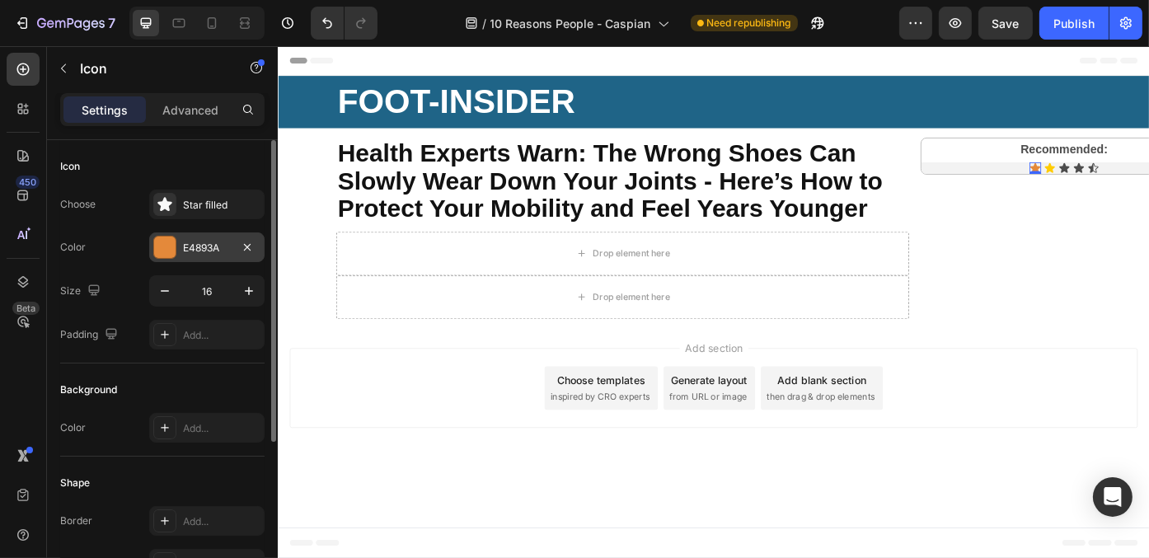
click at [199, 244] on div "E4893A" at bounding box center [207, 248] width 48 height 15
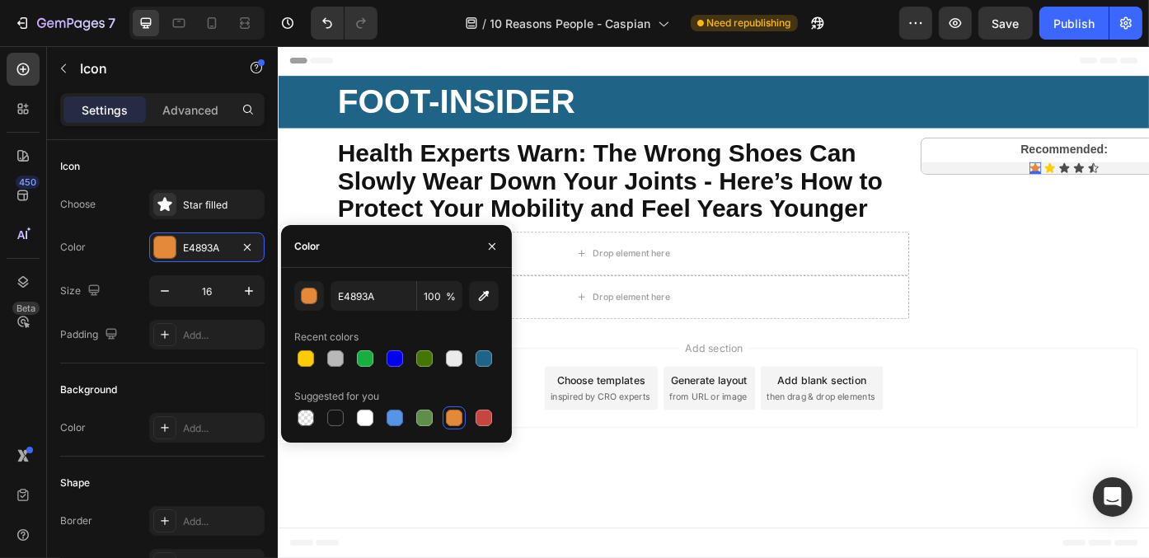
drag, startPoint x: 303, startPoint y: 358, endPoint x: 502, endPoint y: 299, distance: 207.0
click at [307, 356] on div at bounding box center [305, 358] width 16 height 16
type input "FFCC03"
click at [1148, 184] on icon at bounding box center [1170, 184] width 12 height 11
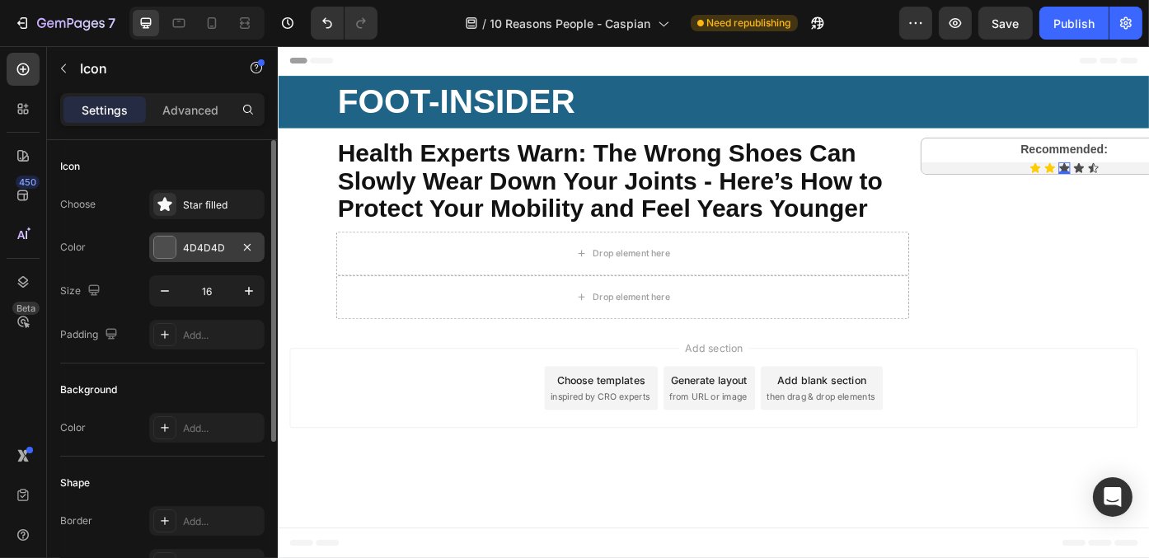
click at [180, 243] on div "4D4D4D" at bounding box center [206, 247] width 115 height 30
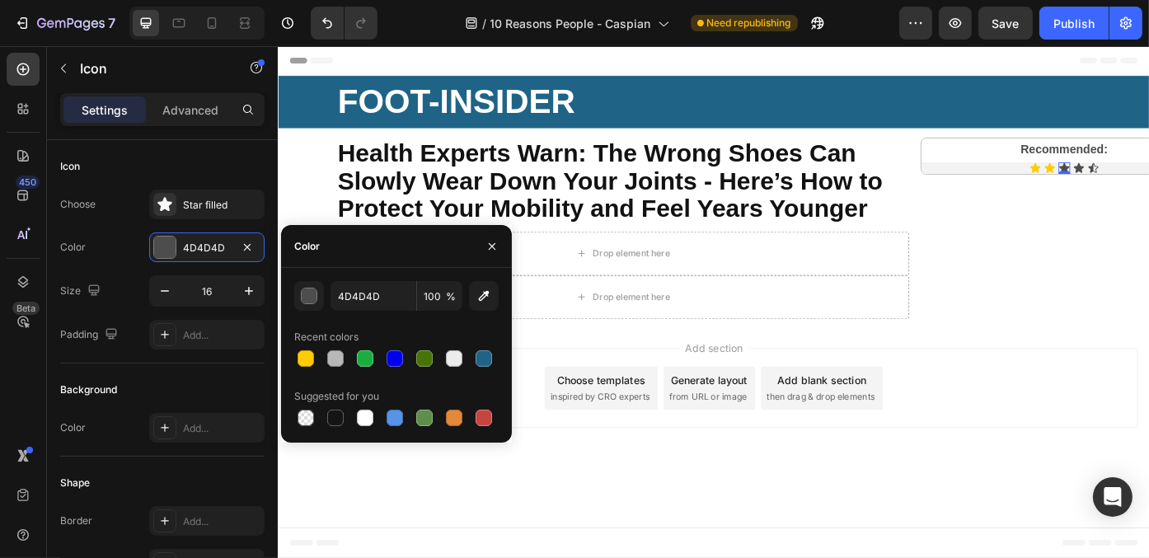
drag, startPoint x: 302, startPoint y: 355, endPoint x: 342, endPoint y: 342, distance: 41.7
click at [306, 355] on div at bounding box center [305, 358] width 16 height 16
type input "FFCC03"
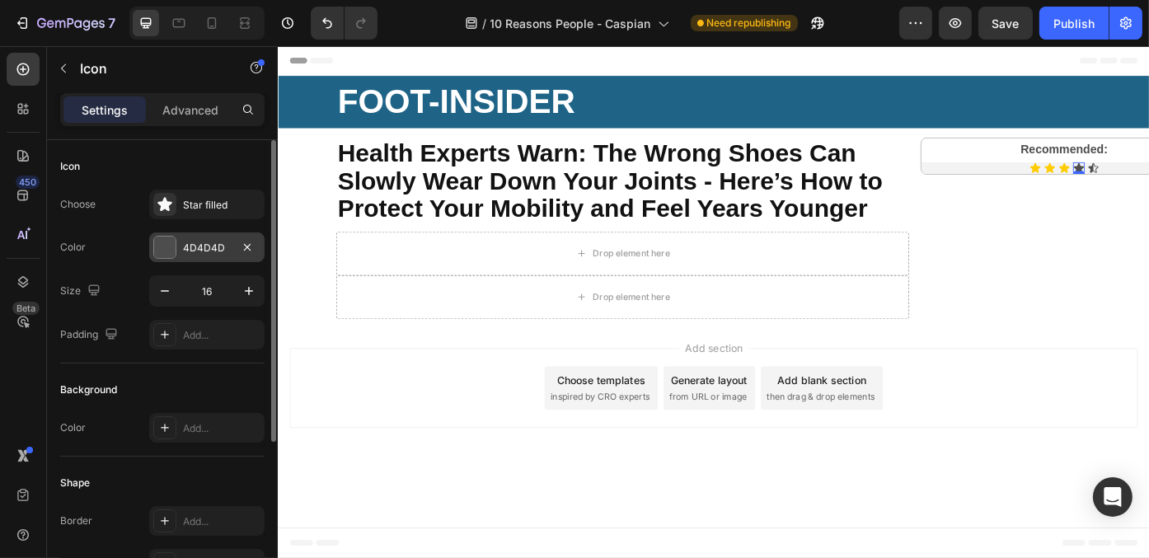
click at [199, 255] on div "4D4D4D" at bounding box center [206, 247] width 115 height 30
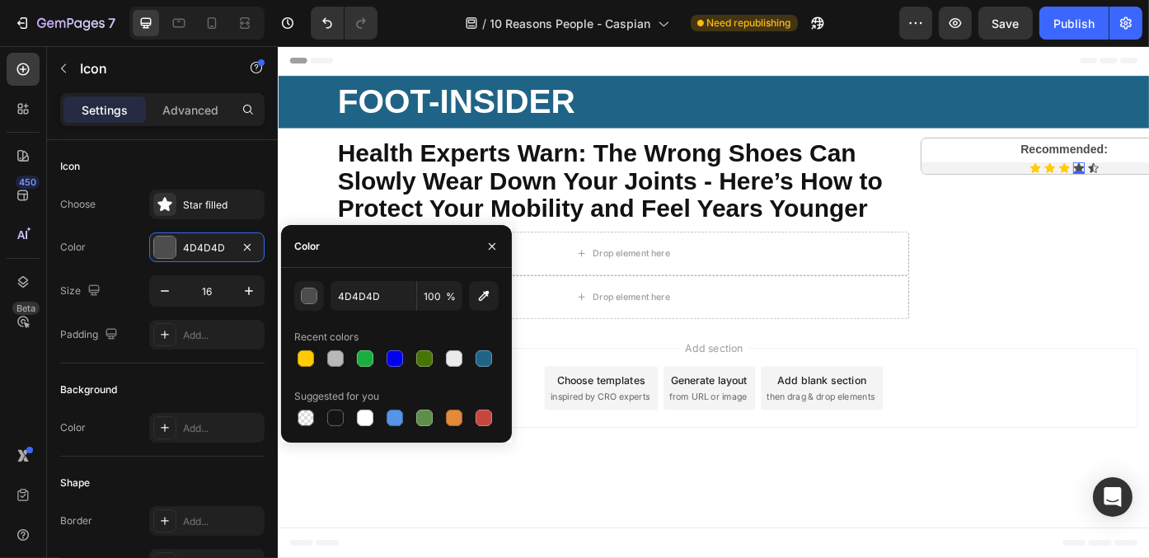
drag, startPoint x: 304, startPoint y: 358, endPoint x: 492, endPoint y: 313, distance: 193.3
click at [304, 358] on div at bounding box center [305, 358] width 16 height 16
type input "FFCC03"
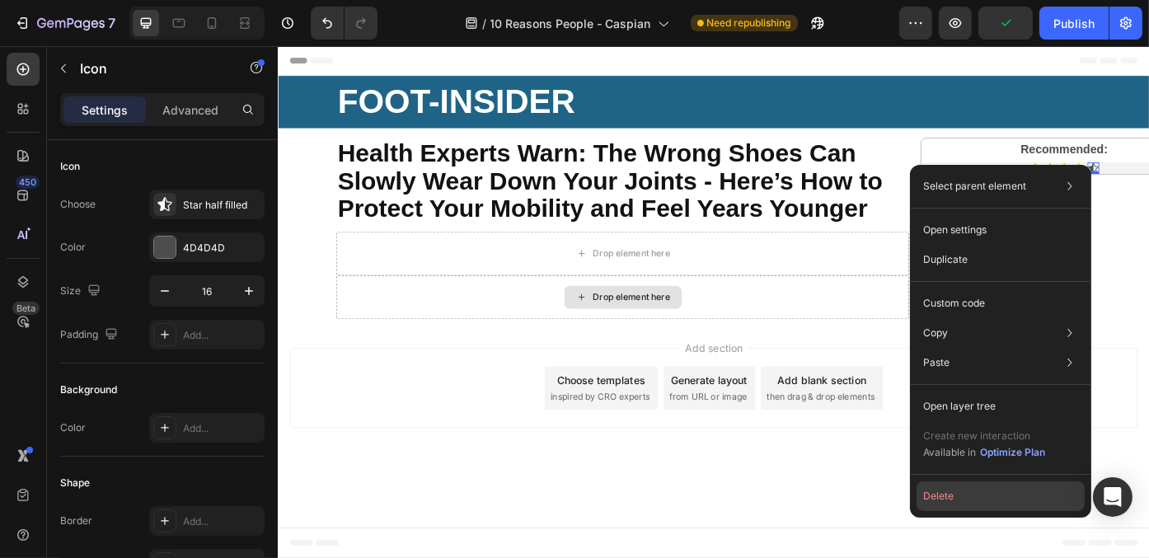
drag, startPoint x: 991, startPoint y: 487, endPoint x: 879, endPoint y: 320, distance: 201.4
click at [991, 487] on button "Delete" at bounding box center [1000, 496] width 168 height 30
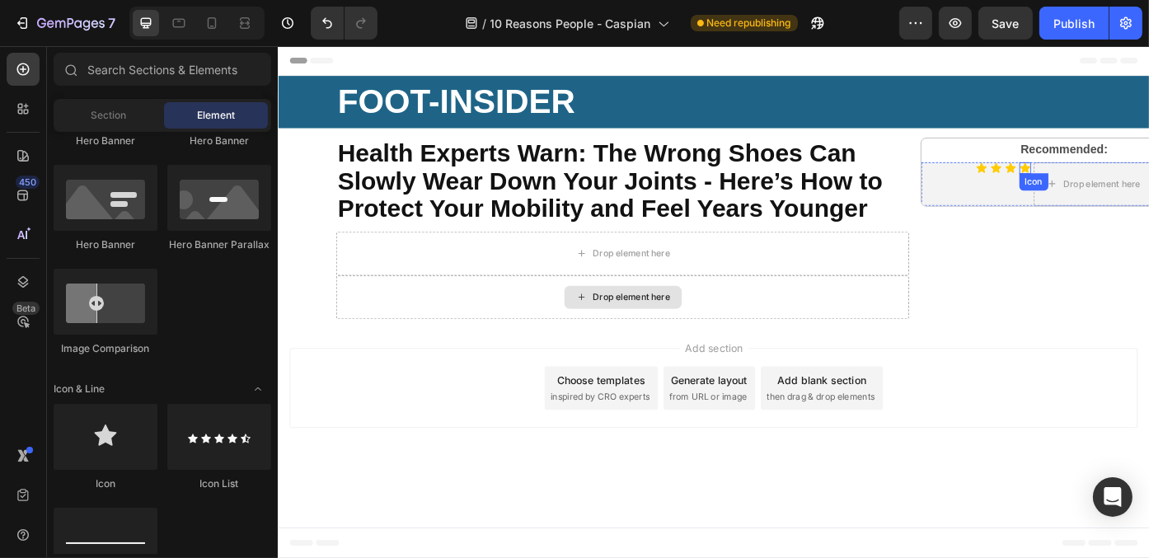
click at [1126, 184] on icon at bounding box center [1125, 184] width 12 height 11
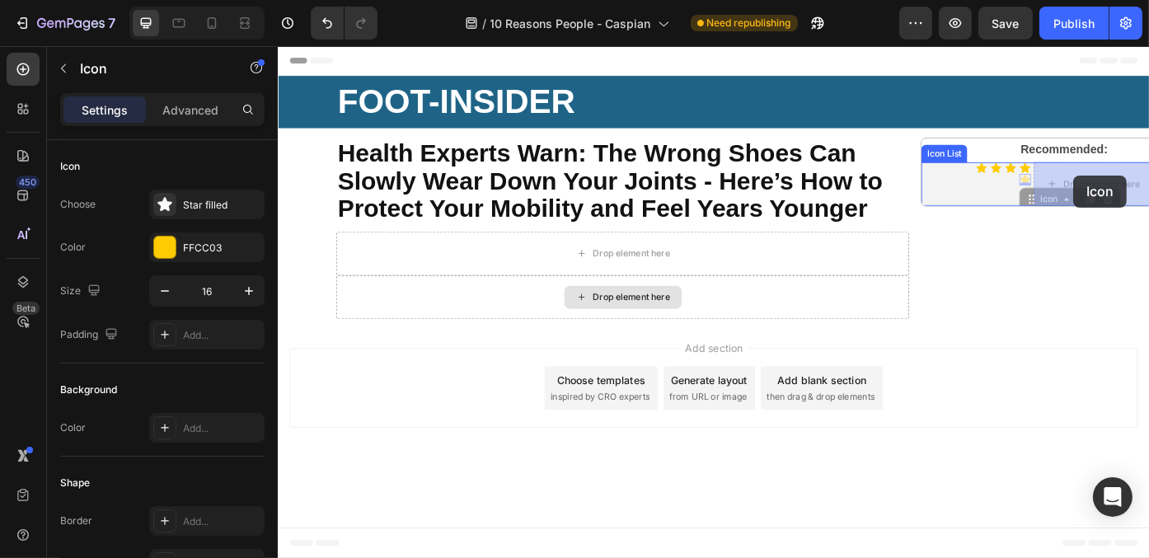
drag, startPoint x: 1125, startPoint y: 196, endPoint x: 1180, endPoint y: 193, distance: 55.3
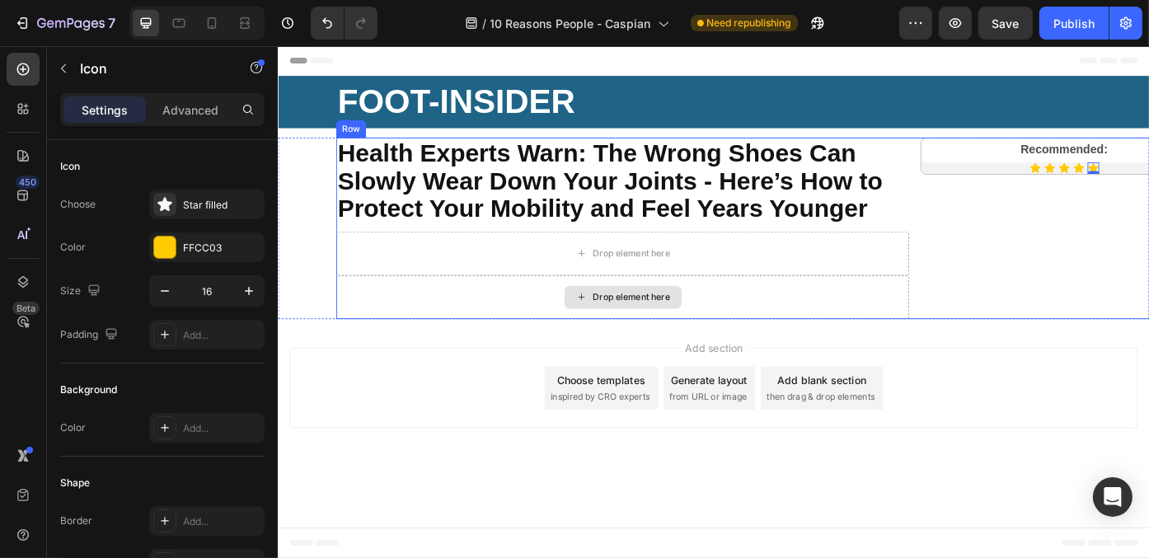
click at [1148, 245] on div "Recommended: Text Block Icon Icon Icon Icon Icon 0 Icon List Row" at bounding box center [1169, 253] width 326 height 206
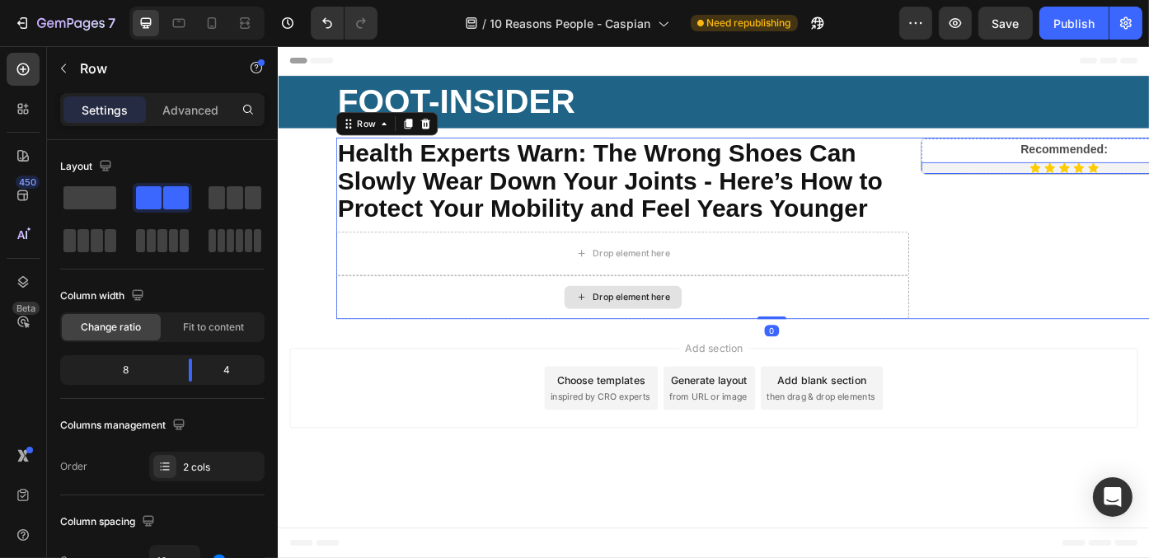
click at [1042, 180] on div "Icon Icon Icon Icon Icon" at bounding box center [1169, 184] width 324 height 13
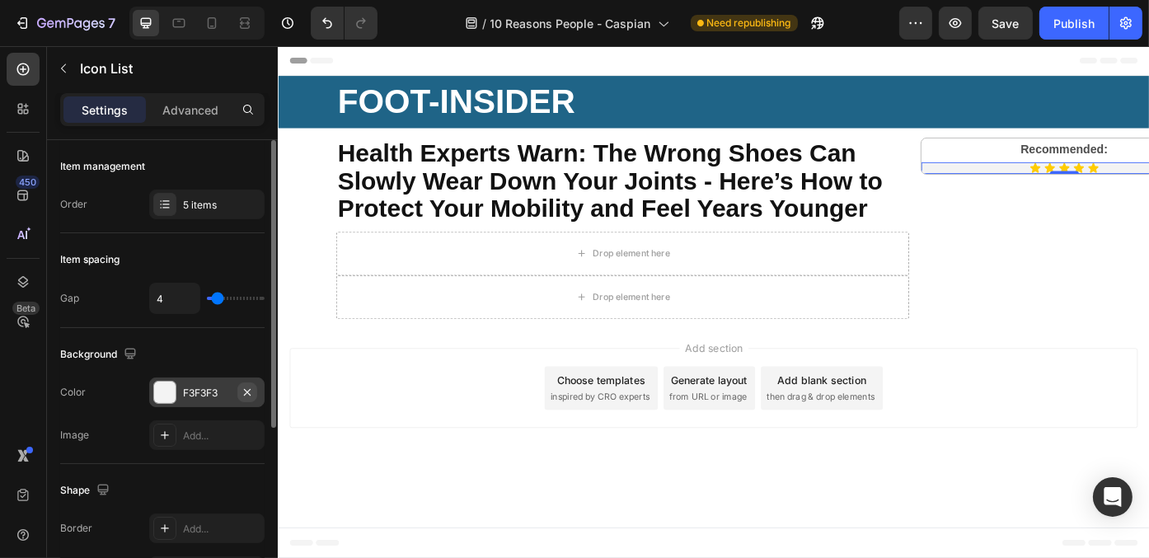
click at [244, 386] on icon "button" at bounding box center [247, 392] width 13 height 13
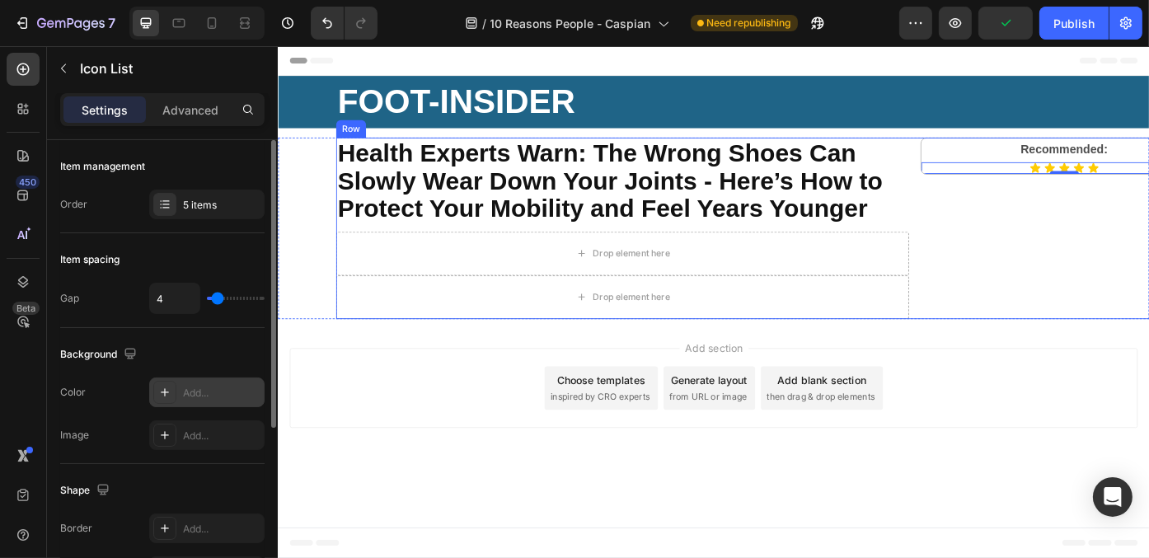
click at [1078, 213] on div "Recommended: Text Block Icon Icon Icon Icon Icon Icon List 0 Row" at bounding box center [1169, 253] width 326 height 206
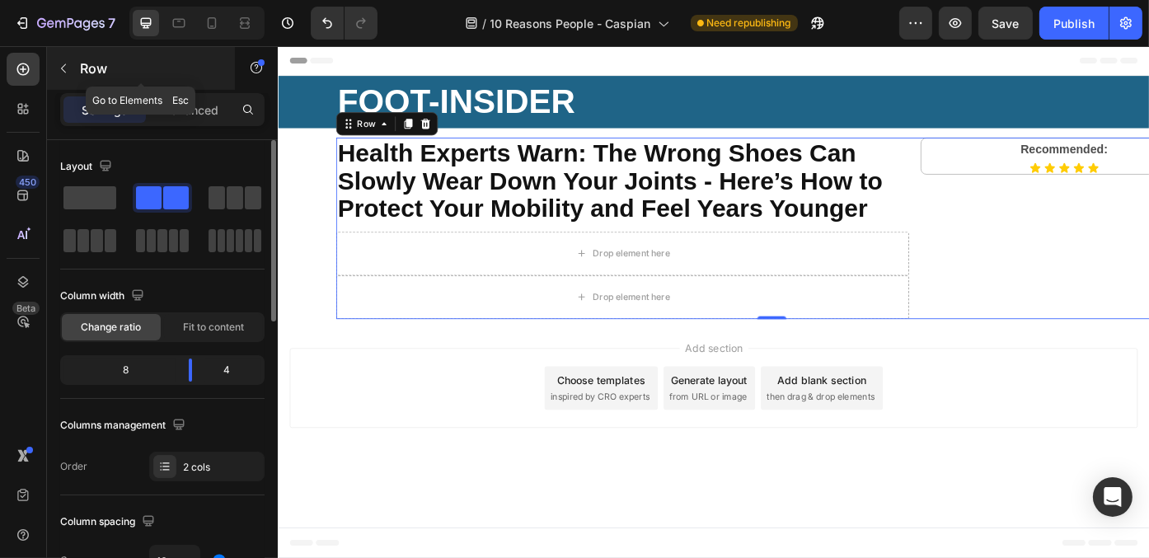
click at [68, 70] on icon "button" at bounding box center [63, 68] width 13 height 13
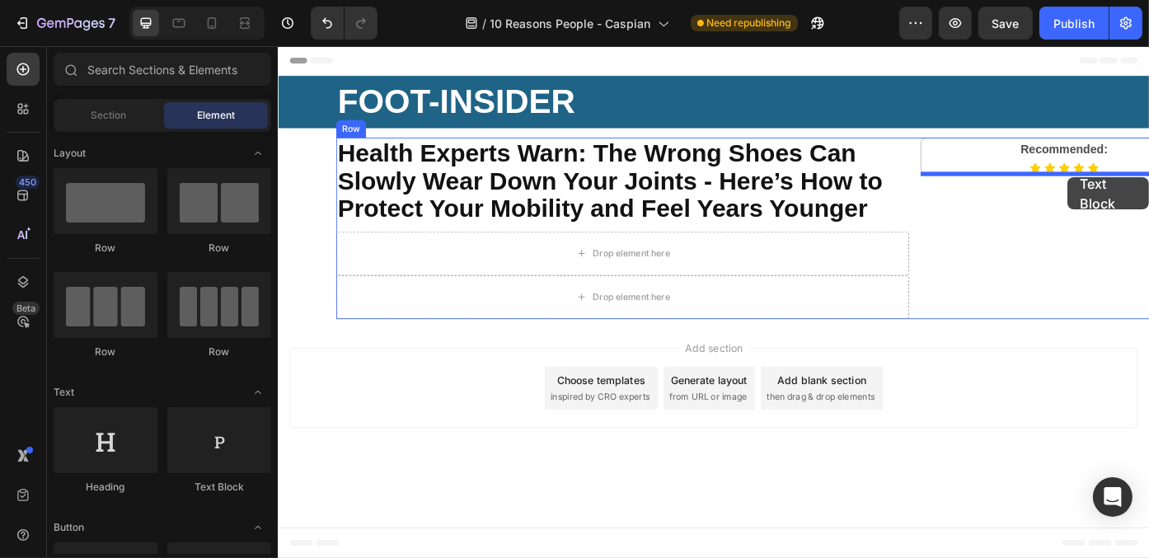
drag, startPoint x: 496, startPoint y: 506, endPoint x: 1173, endPoint y: 195, distance: 744.5
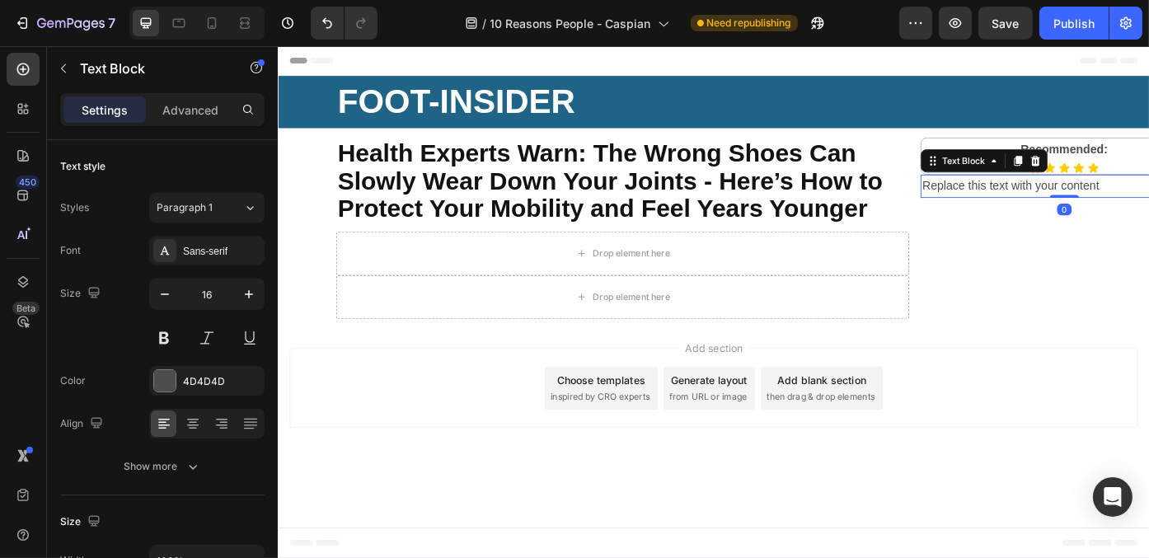
click at [1116, 198] on div "Replace this text with your content" at bounding box center [1169, 205] width 326 height 27
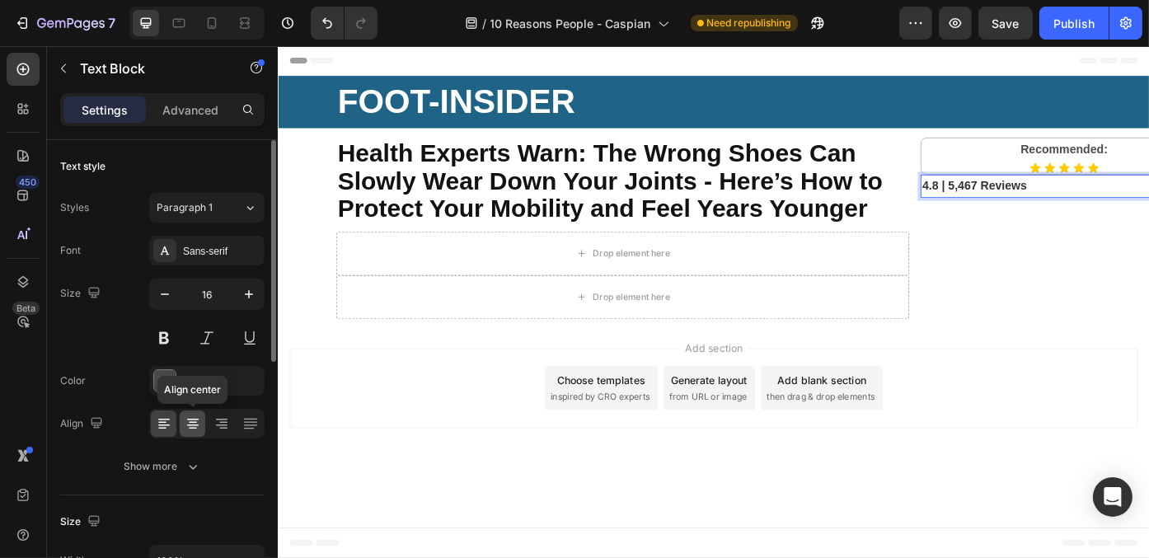
click at [192, 426] on icon at bounding box center [193, 423] width 16 height 16
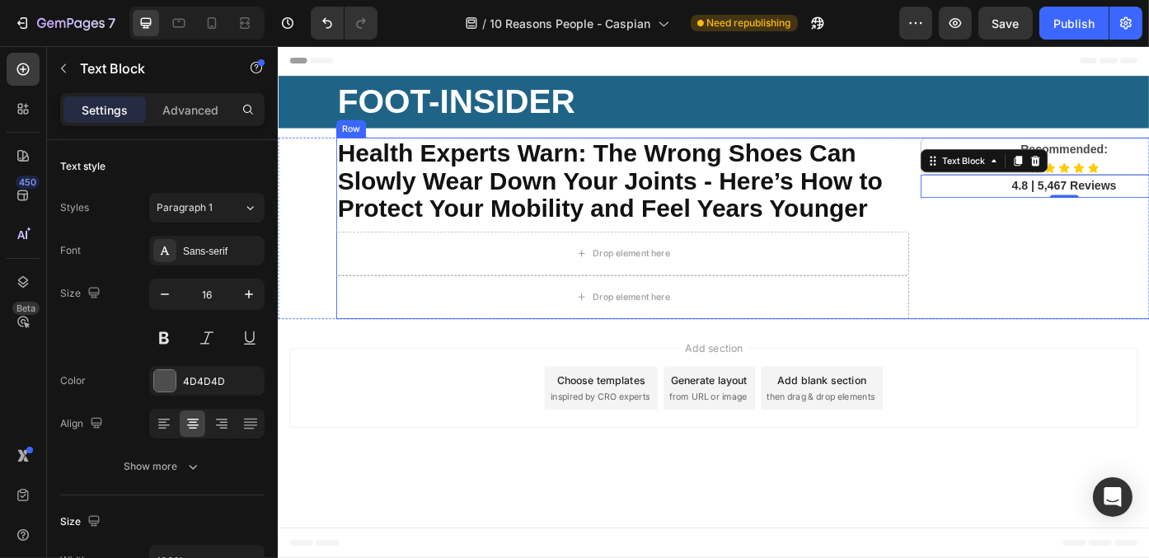
click at [1140, 308] on div "Recommended: Text Block Icon Icon Icon Icon Icon Icon List Row 4.8 | 5,467 Revi…" at bounding box center [1169, 253] width 326 height 206
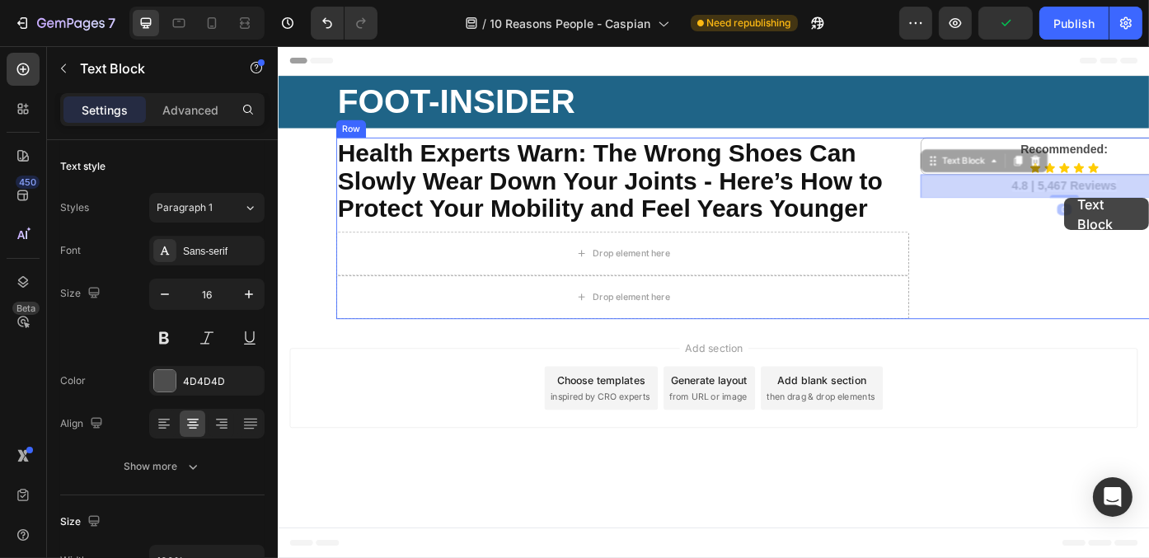
drag, startPoint x: 1150, startPoint y: 202, endPoint x: 1169, endPoint y: 218, distance: 25.7
click at [1148, 218] on div "Header ⁠⁠⁠⁠⁠⁠⁠ FOOT-INSIDER Heading Row Section 1 ⁠⁠⁠⁠⁠⁠⁠ Health Experts Warn: …" at bounding box center [771, 282] width 989 height 473
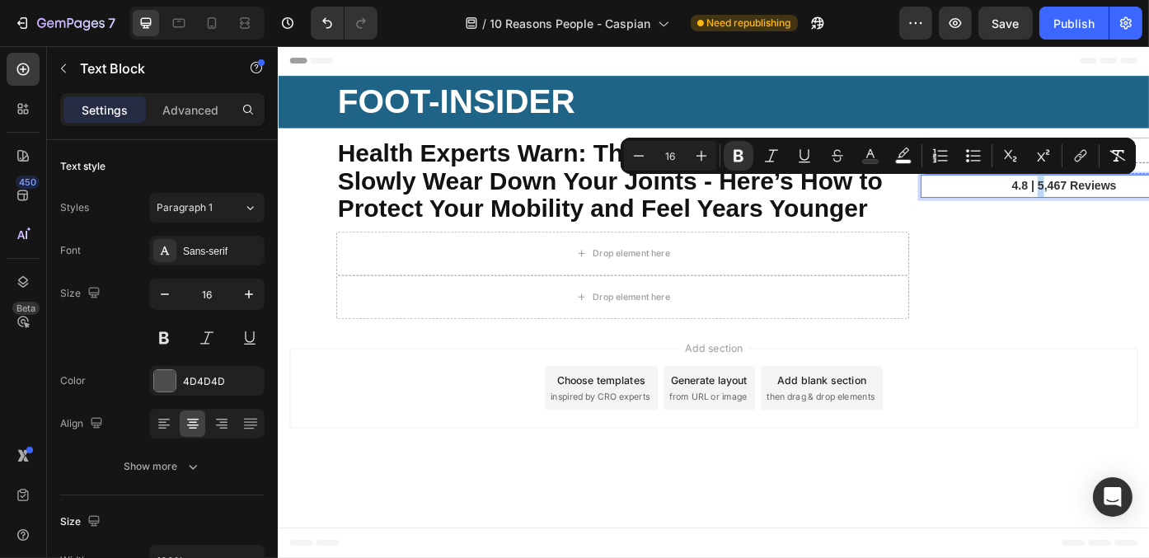
drag, startPoint x: 1140, startPoint y: 203, endPoint x: 1140, endPoint y: 212, distance: 9.1
drag, startPoint x: 1080, startPoint y: 277, endPoint x: 1117, endPoint y: 226, distance: 63.6
click at [1083, 275] on div "Recommended: Text Block Icon Icon Icon Icon Icon Icon List Row 4.8 | 5,467 Revi…" at bounding box center [1169, 253] width 326 height 206
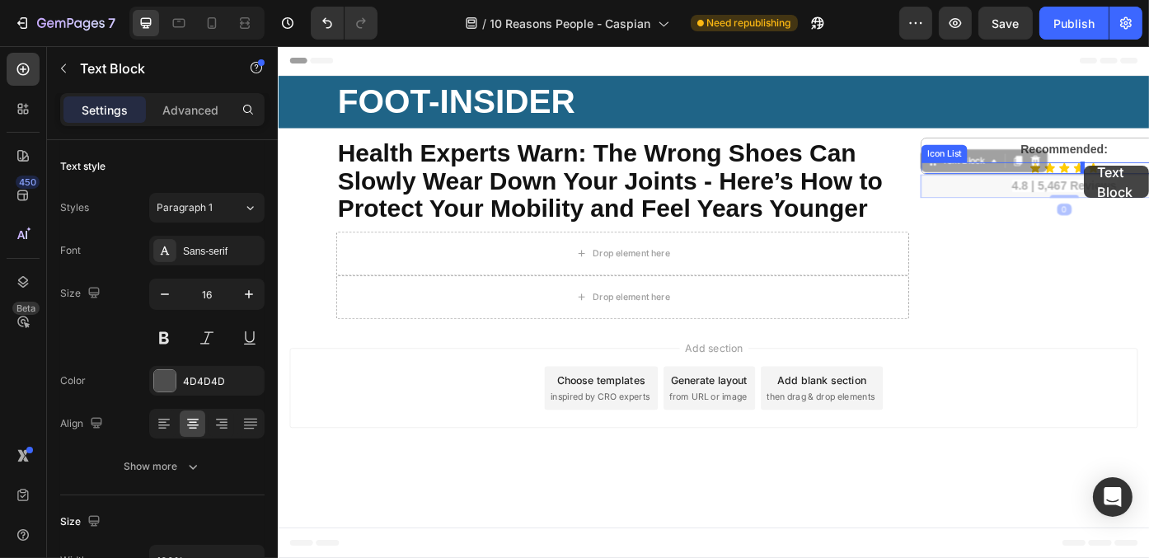
drag, startPoint x: 1196, startPoint y: 199, endPoint x: 1196, endPoint y: 187, distance: 12.4
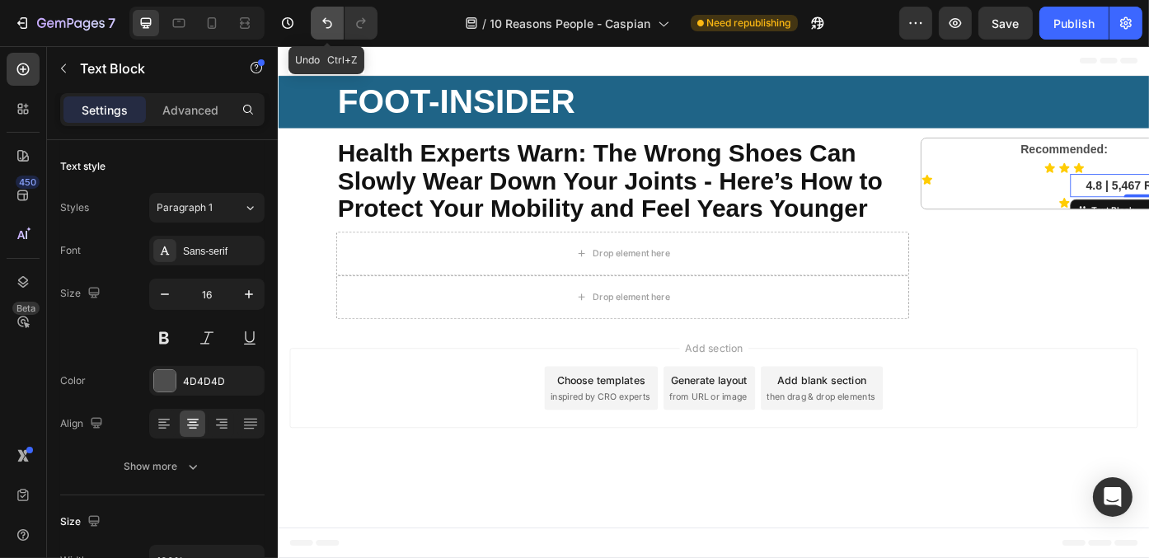
click at [330, 25] on icon "Undo/Redo" at bounding box center [327, 23] width 16 height 16
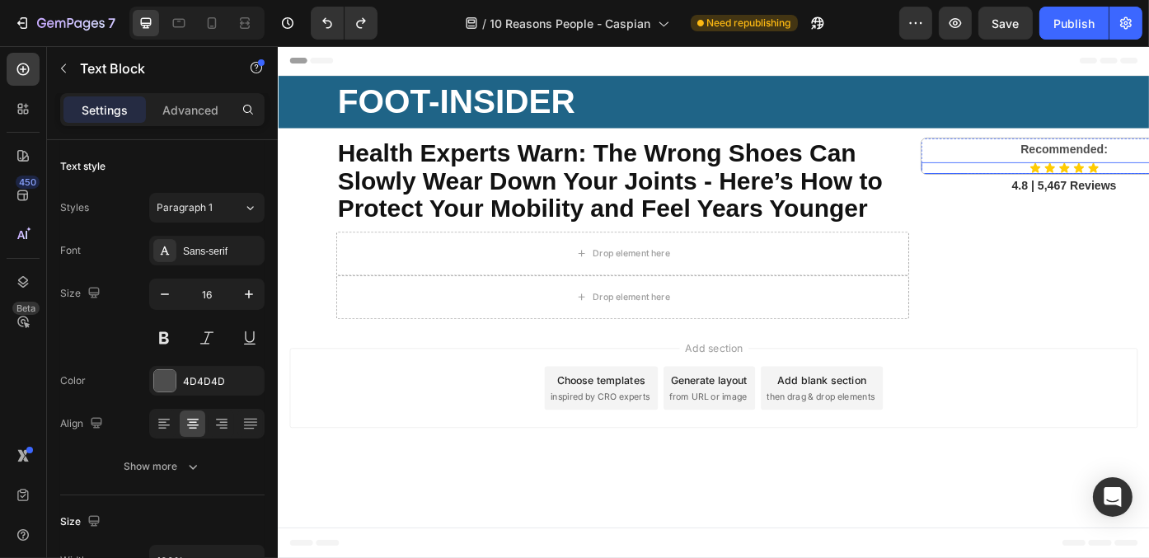
click at [1100, 180] on div "Icon Icon Icon Icon Icon" at bounding box center [1169, 184] width 324 height 13
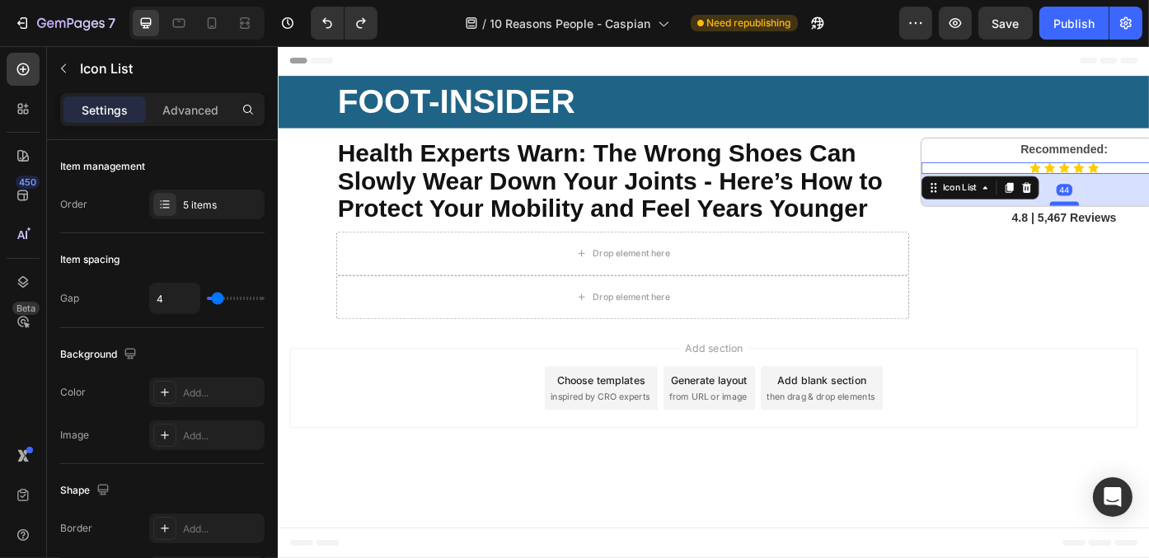
drag, startPoint x: 1178, startPoint y: 188, endPoint x: 1178, endPoint y: 224, distance: 36.3
click at [1148, 224] on div at bounding box center [1169, 224] width 33 height 5
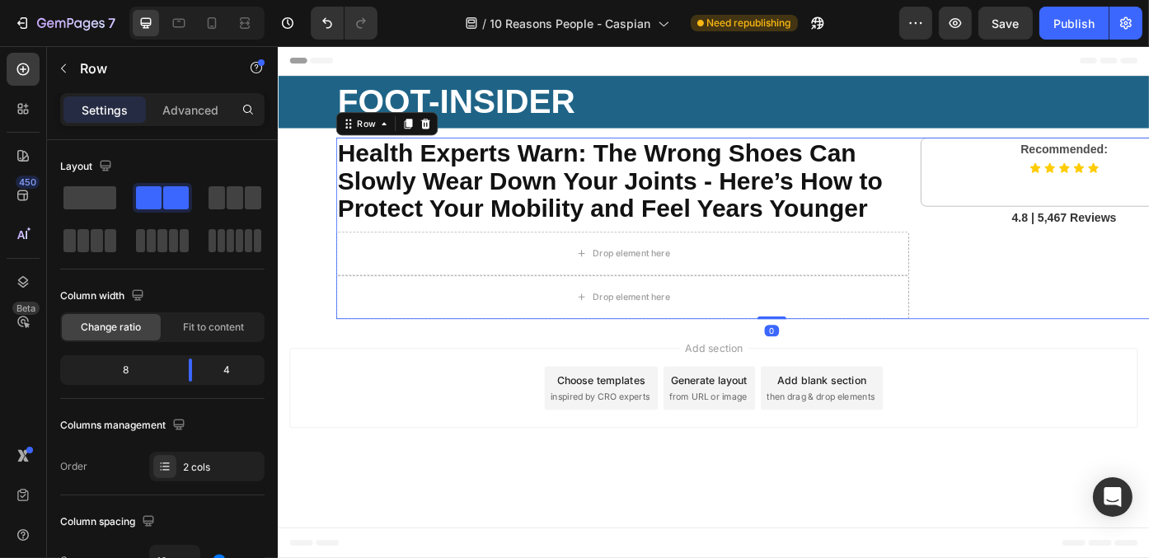
click at [1142, 290] on div "Recommended: Text Block Icon Icon Icon Icon Icon Icon List Row 4.8 | 5,467 Revi…" at bounding box center [1169, 253] width 326 height 206
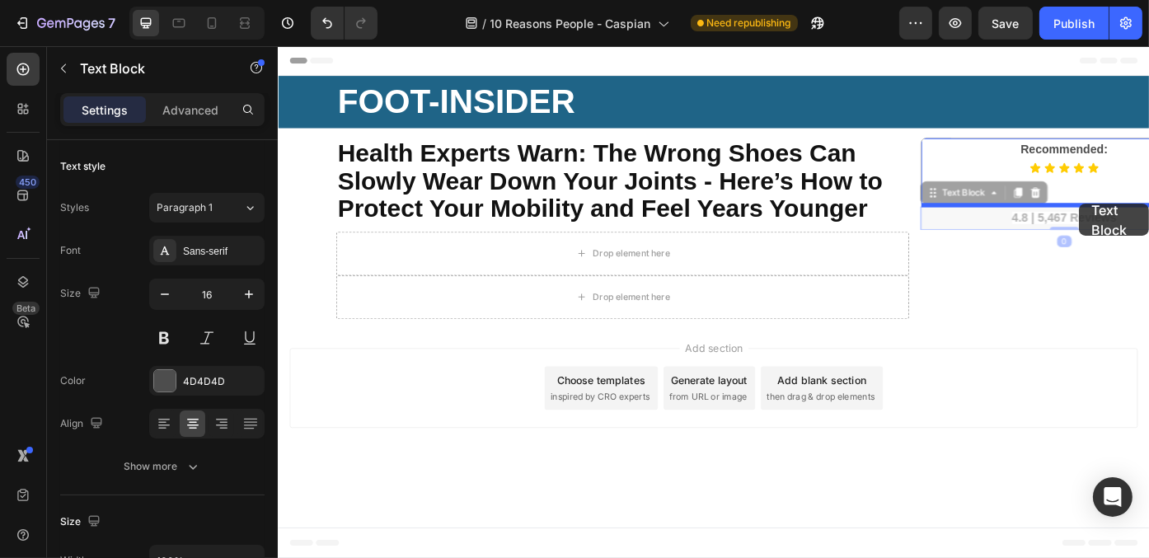
drag, startPoint x: 1187, startPoint y: 241, endPoint x: 1186, endPoint y: 225, distance: 15.7
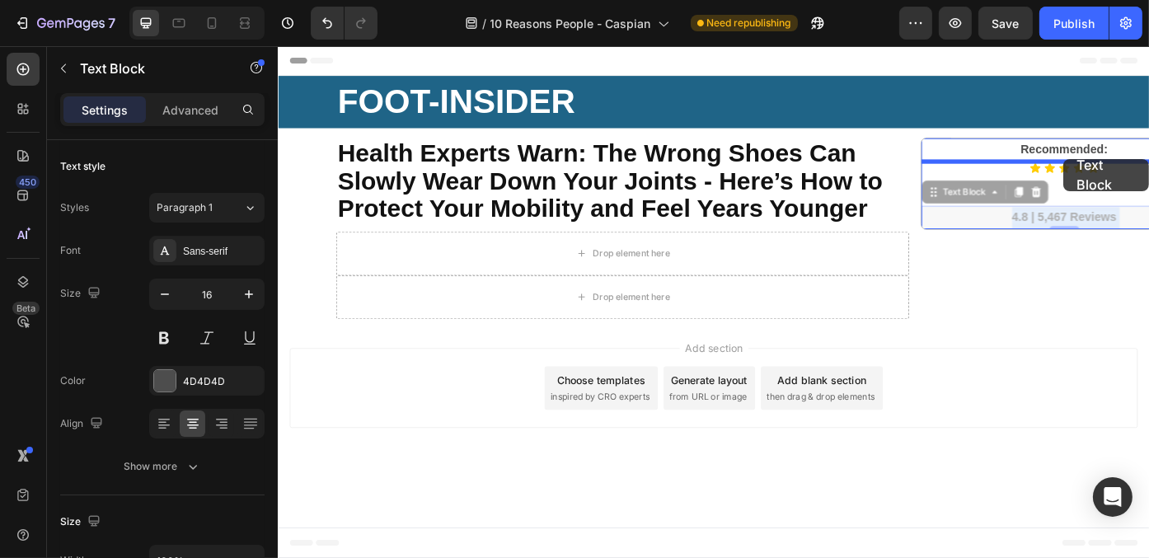
drag, startPoint x: 1134, startPoint y: 237, endPoint x: 1169, endPoint y: 174, distance: 71.6
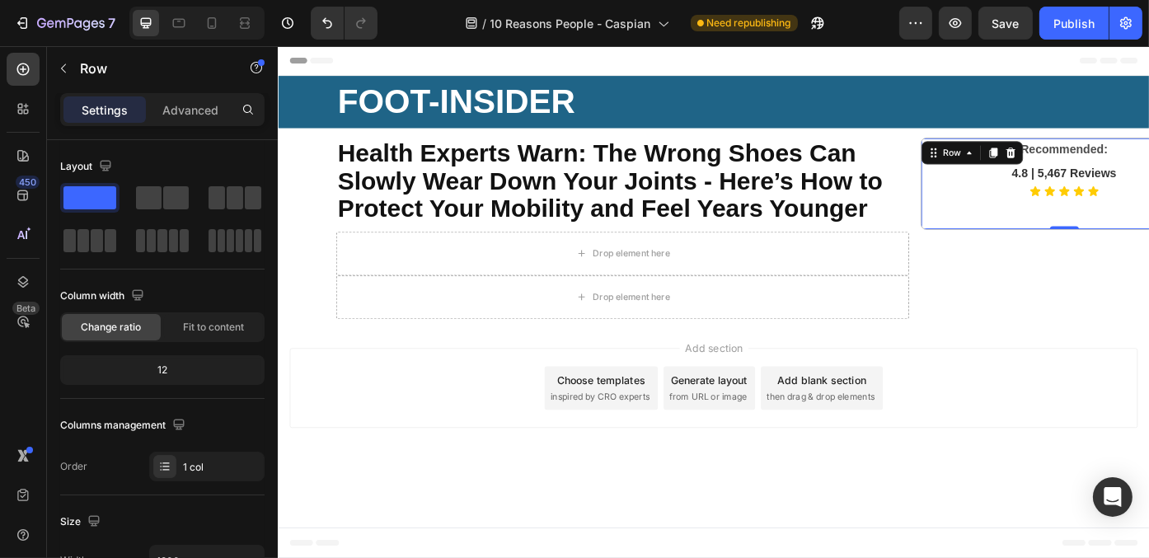
click at [1029, 244] on div "Recommended: Text Block 4.8 | 5,467 Reviews Text Block Icon Icon Icon Icon Icon…" at bounding box center [1169, 203] width 324 height 104
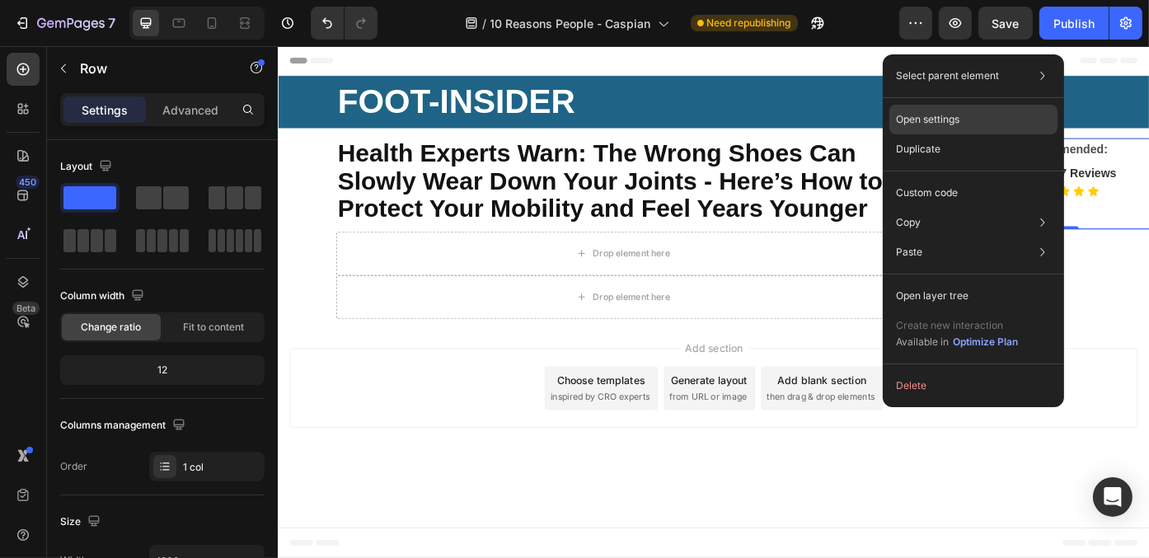
click at [1000, 113] on div "Open settings" at bounding box center [973, 120] width 168 height 30
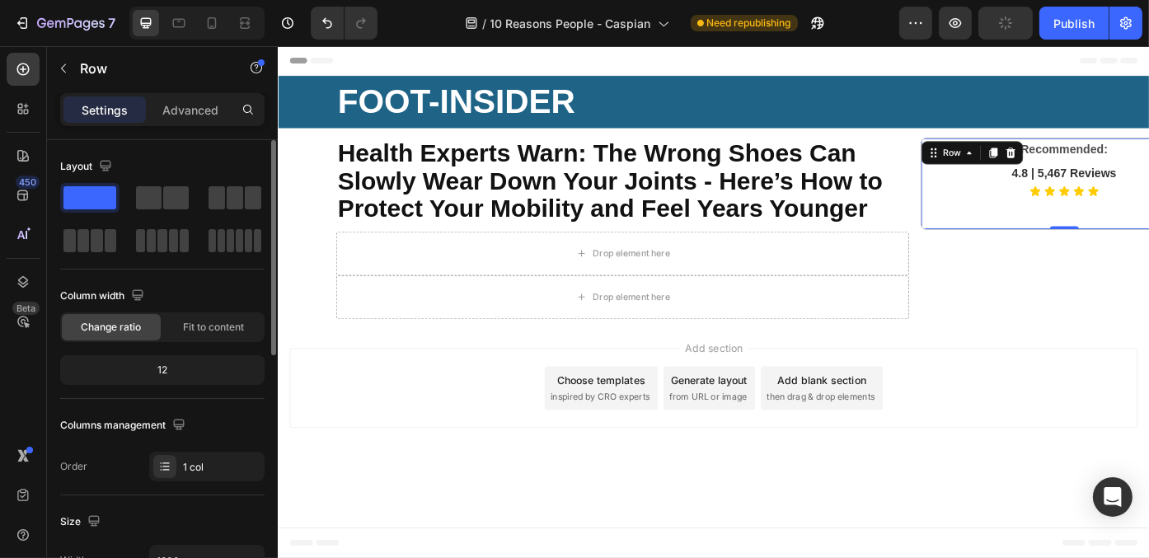
scroll to position [330, 0]
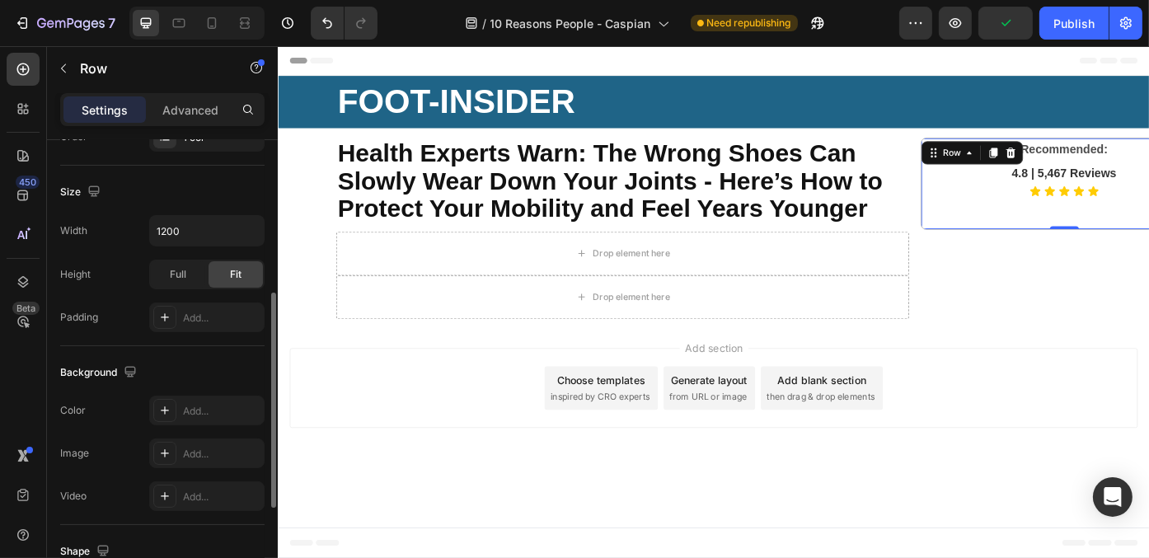
click at [1148, 434] on div "Add section Choose templates inspired by CRO experts Generate layout from URL o…" at bounding box center [771, 434] width 962 height 91
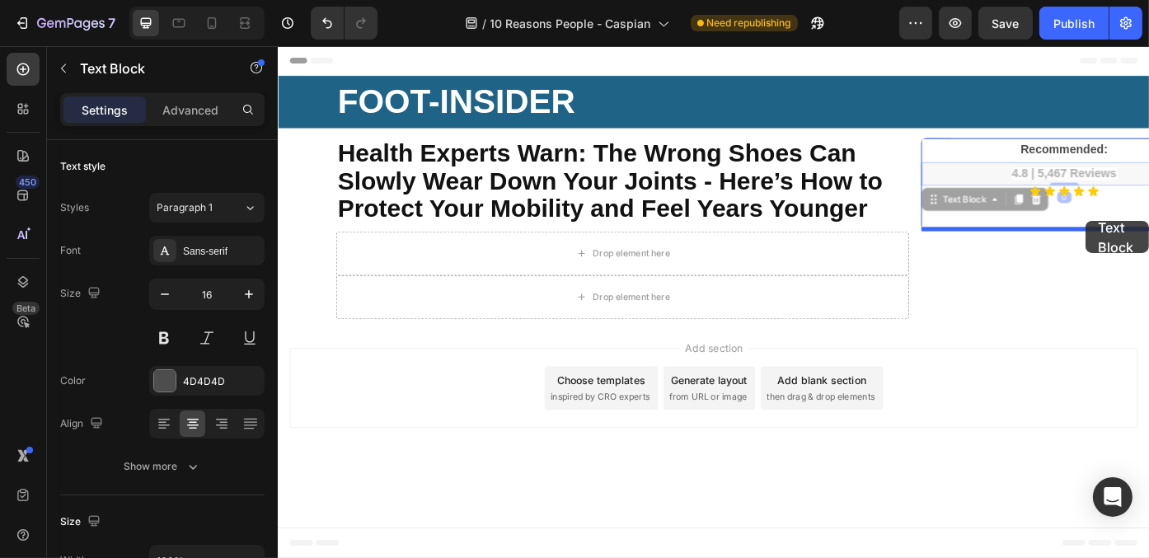
drag, startPoint x: 1131, startPoint y: 188, endPoint x: 1190, endPoint y: 249, distance: 85.1
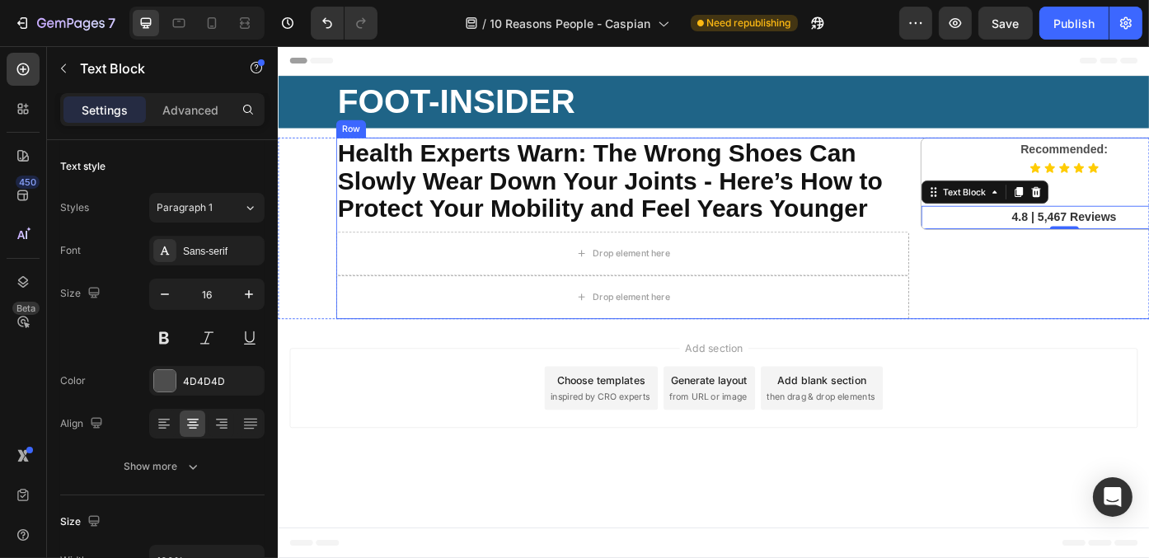
click at [1142, 324] on div "Recommended: Text Block Icon Icon Icon Icon Icon Icon List 4.8 | 5,467 Reviews …" at bounding box center [1169, 253] width 326 height 206
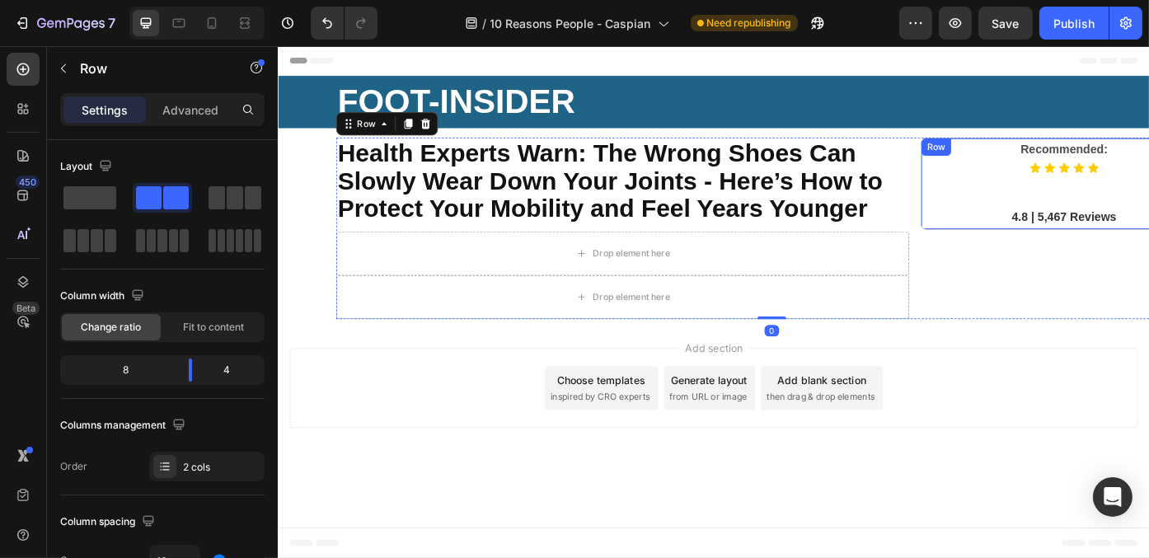
click at [1141, 203] on div "Recommended: Text Block Icon Icon Icon Icon Icon Icon List 4.8 | 5,467 Reviews …" at bounding box center [1169, 203] width 324 height 104
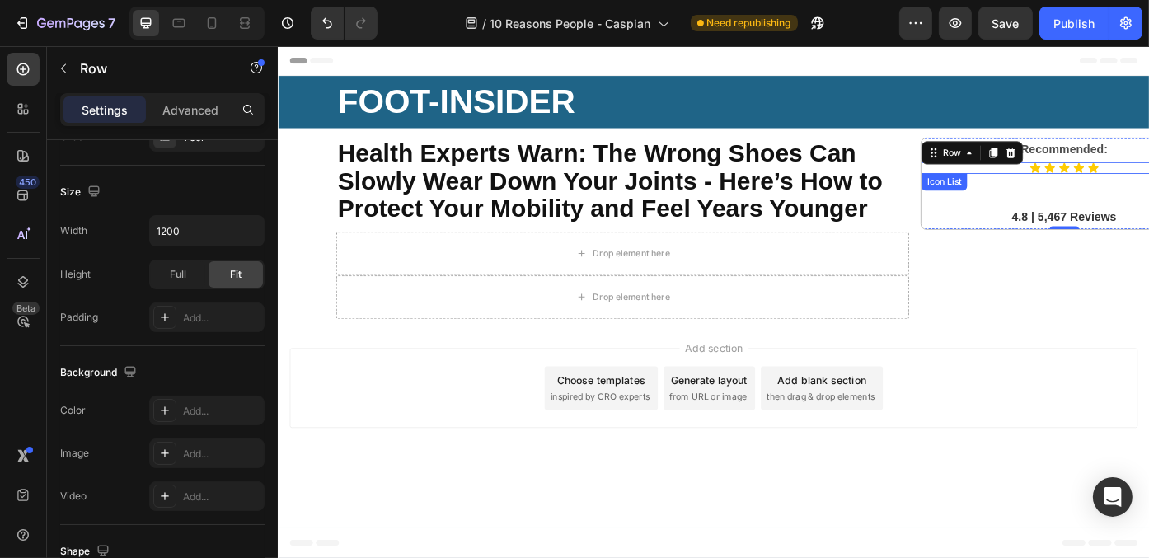
click at [1148, 179] on div "Icon Icon Icon Icon Icon" at bounding box center [1169, 184] width 324 height 13
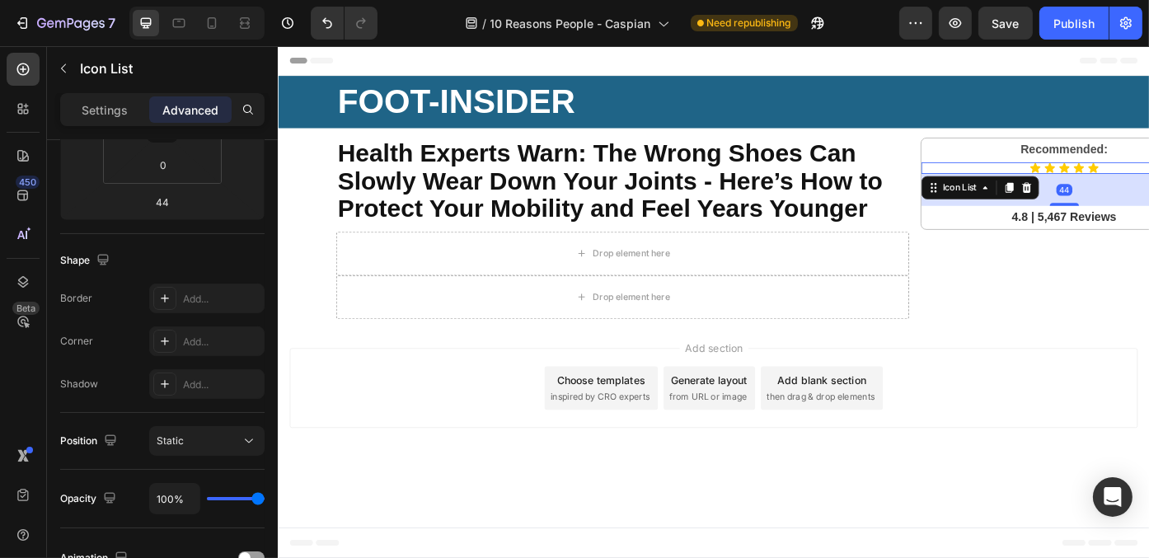
scroll to position [0, 0]
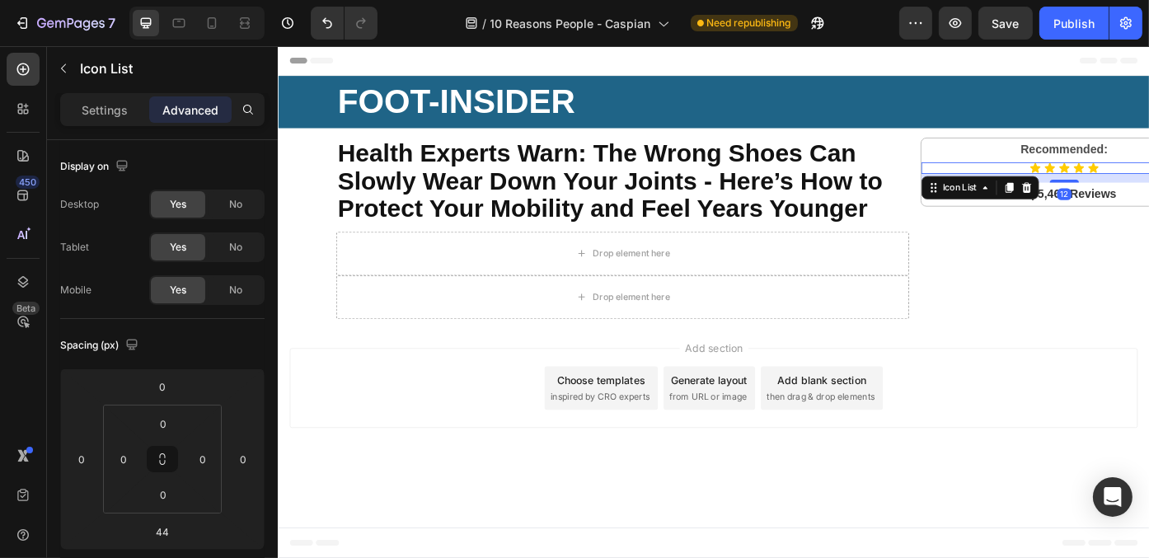
drag, startPoint x: 1172, startPoint y: 224, endPoint x: 1157, endPoint y: 258, distance: 36.9
click at [1148, 201] on div at bounding box center [1169, 199] width 33 height 3
type input "19"
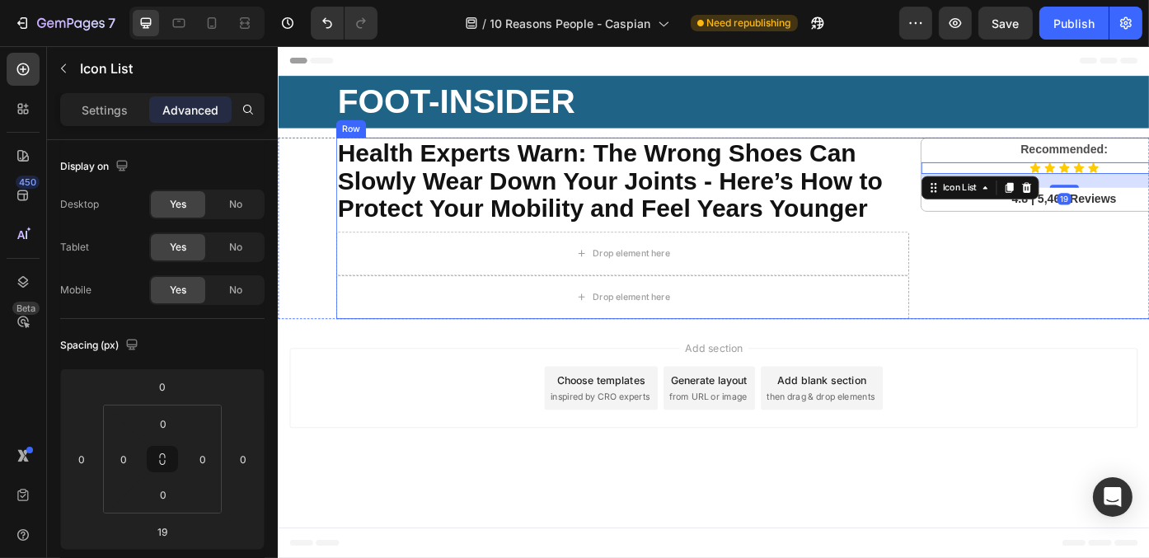
click at [1148, 272] on div "Recommended: Text Block Icon Icon Icon Icon Icon Icon List 19 4.8 | 5,467 Revie…" at bounding box center [1169, 253] width 326 height 206
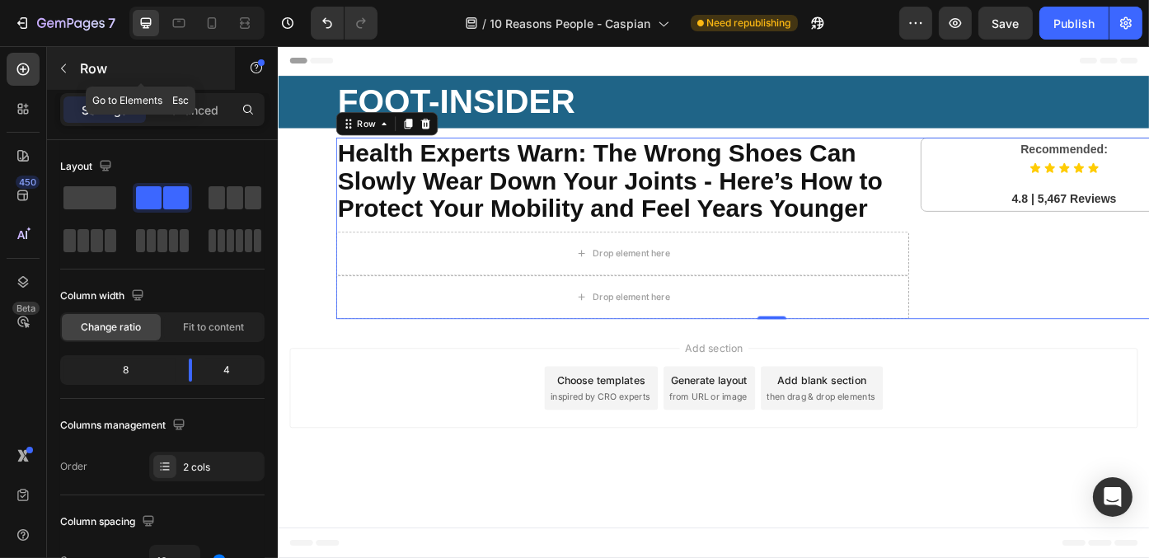
click at [67, 67] on icon "button" at bounding box center [63, 68] width 13 height 13
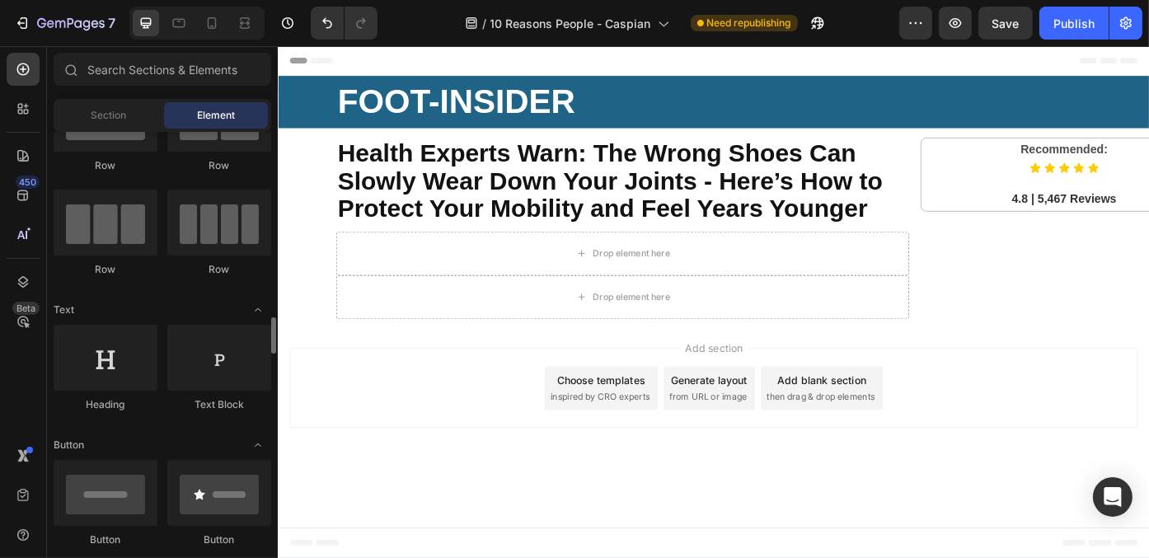
scroll to position [330, 0]
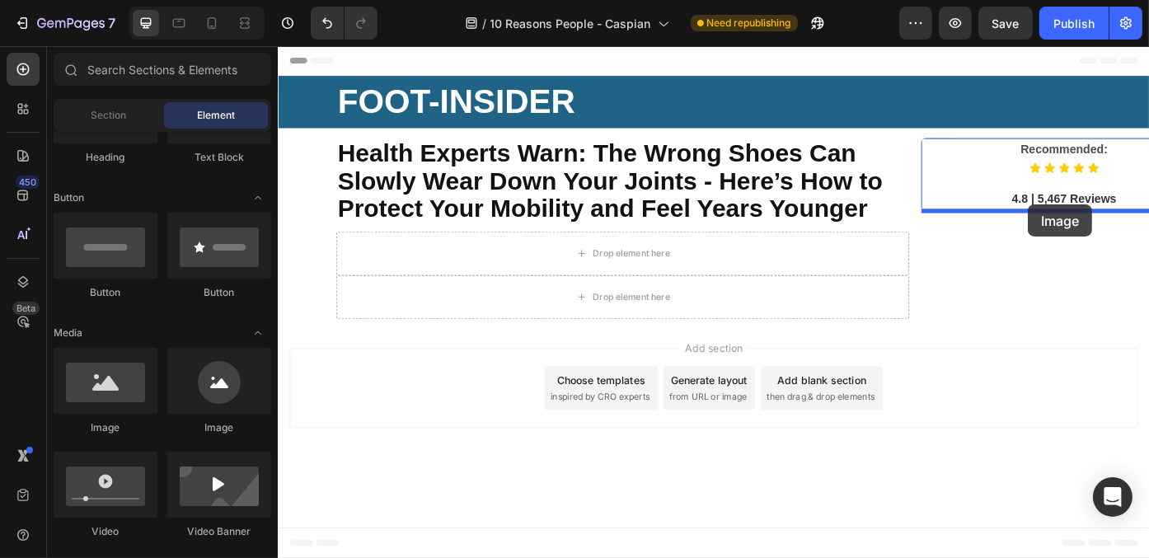
drag, startPoint x: 378, startPoint y: 432, endPoint x: 1128, endPoint y: 226, distance: 777.7
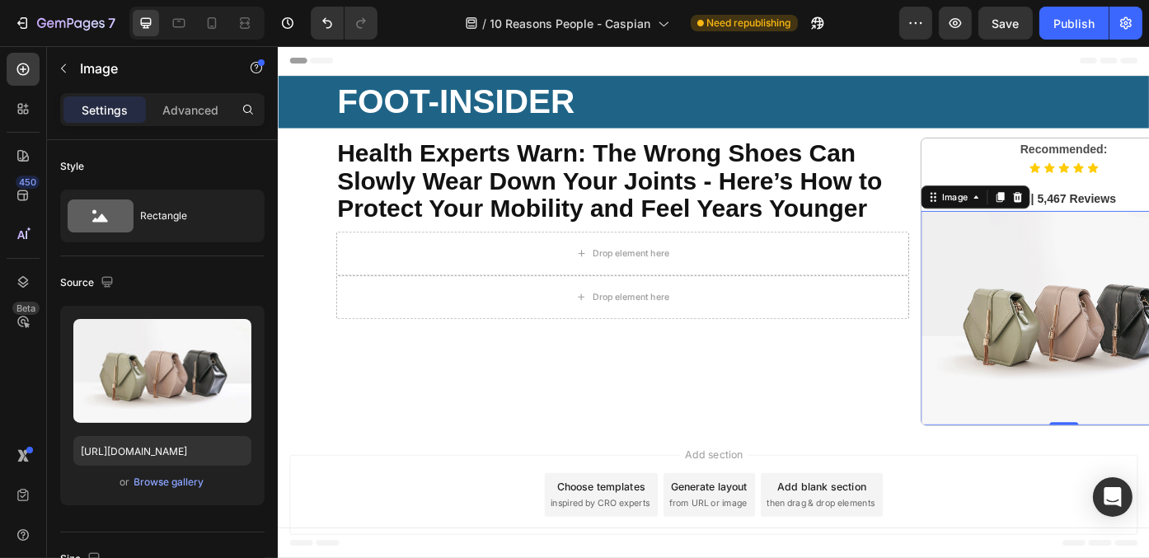
click at [1066, 484] on div "Add section Choose templates inspired by CRO experts Generate layout from URL o…" at bounding box center [771, 558] width 989 height 163
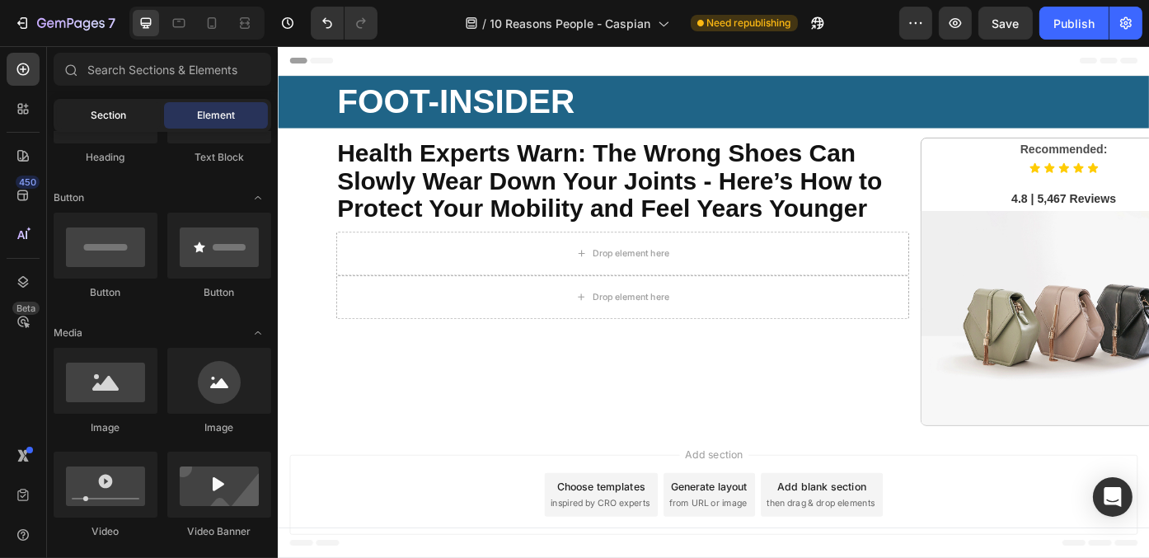
click at [92, 124] on div "Section" at bounding box center [109, 115] width 104 height 26
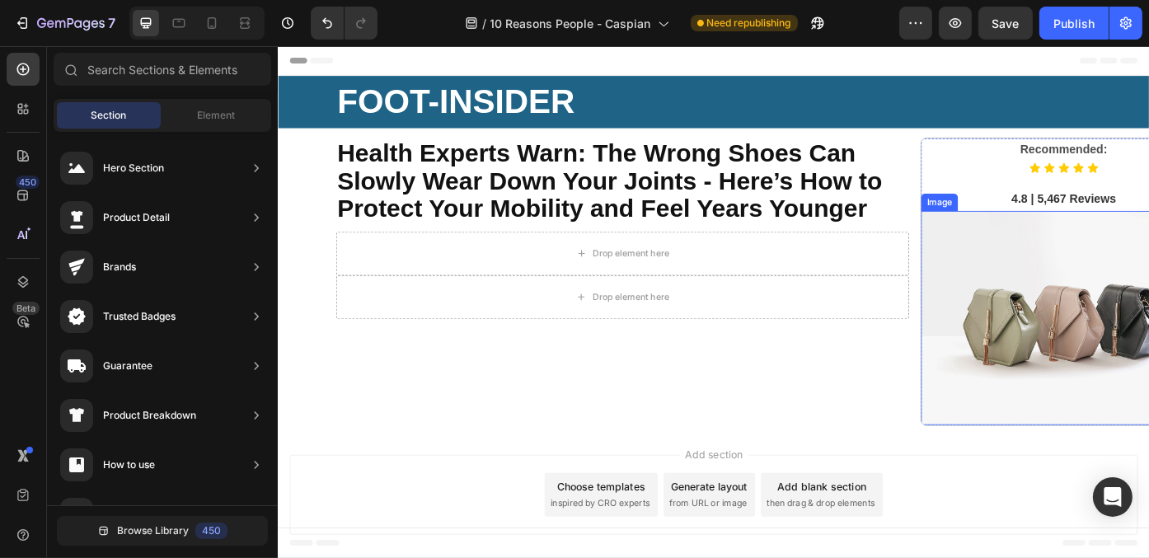
click at [1111, 389] on img at bounding box center [1169, 354] width 324 height 243
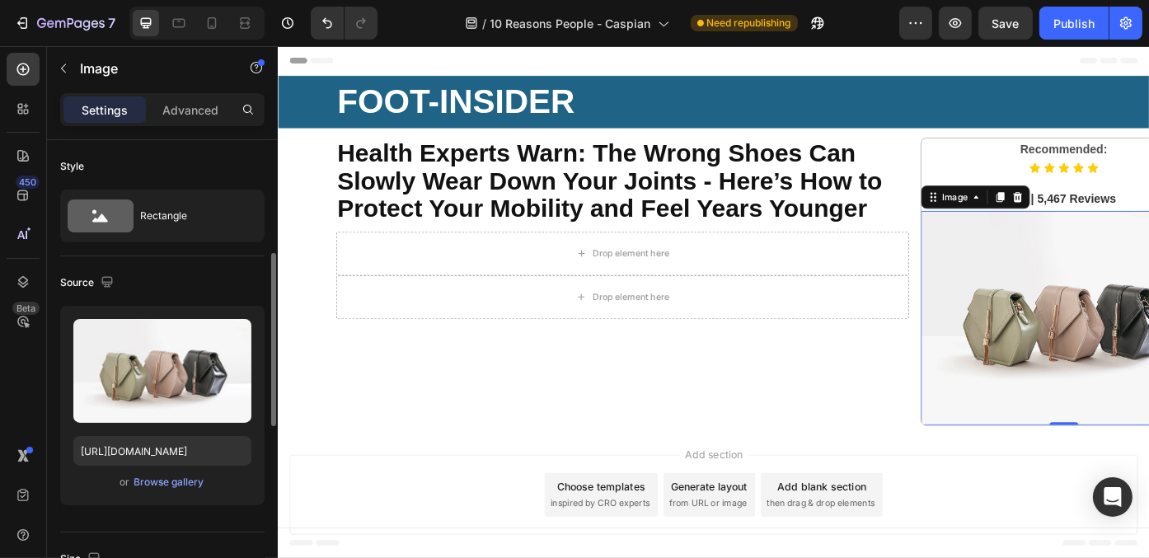
scroll to position [82, 0]
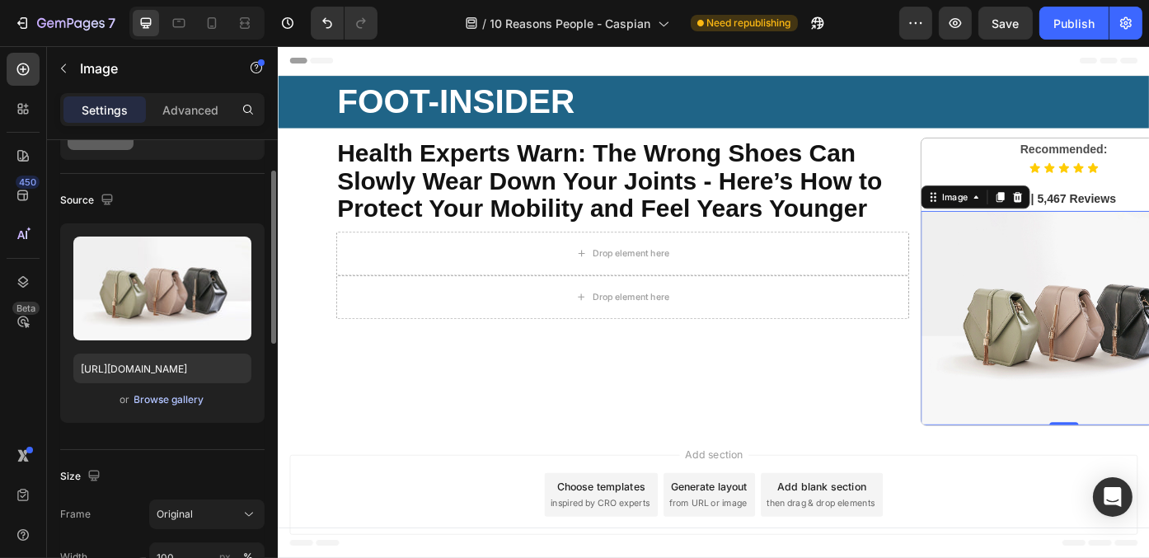
click at [161, 392] on div "Browse gallery" at bounding box center [169, 399] width 70 height 15
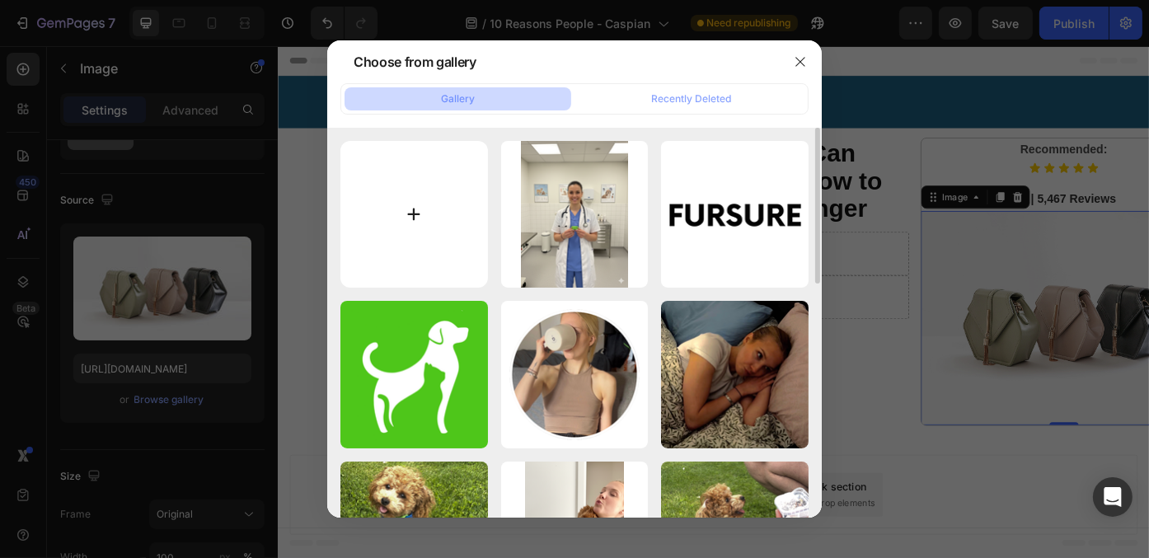
click at [406, 200] on input "file" at bounding box center [414, 215] width 148 height 148
type input "C:\fakepath\67cc497332f78191cff65032_HIKE LOGO-p-500.webp"
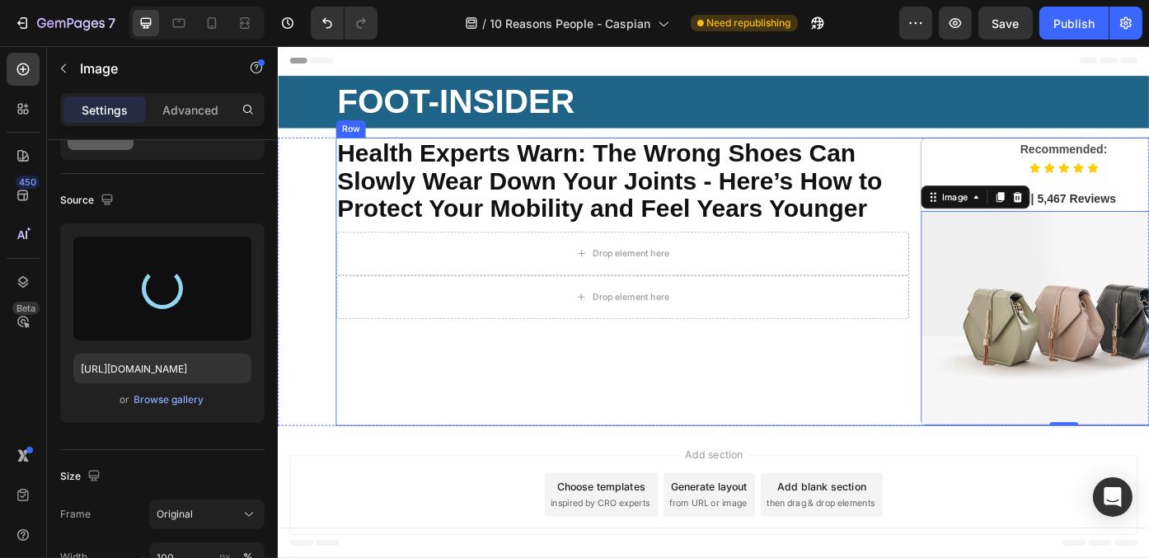
type input "[URL][DOMAIN_NAME]"
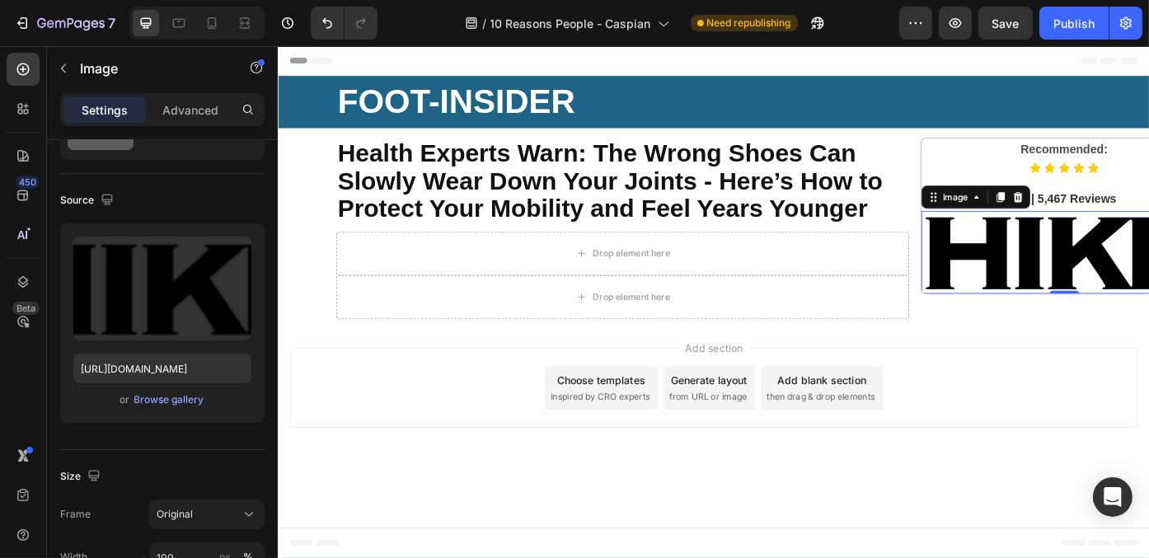
click at [1148, 399] on div "Add section Choose templates inspired by CRO experts Generate layout from URL o…" at bounding box center [771, 434] width 962 height 91
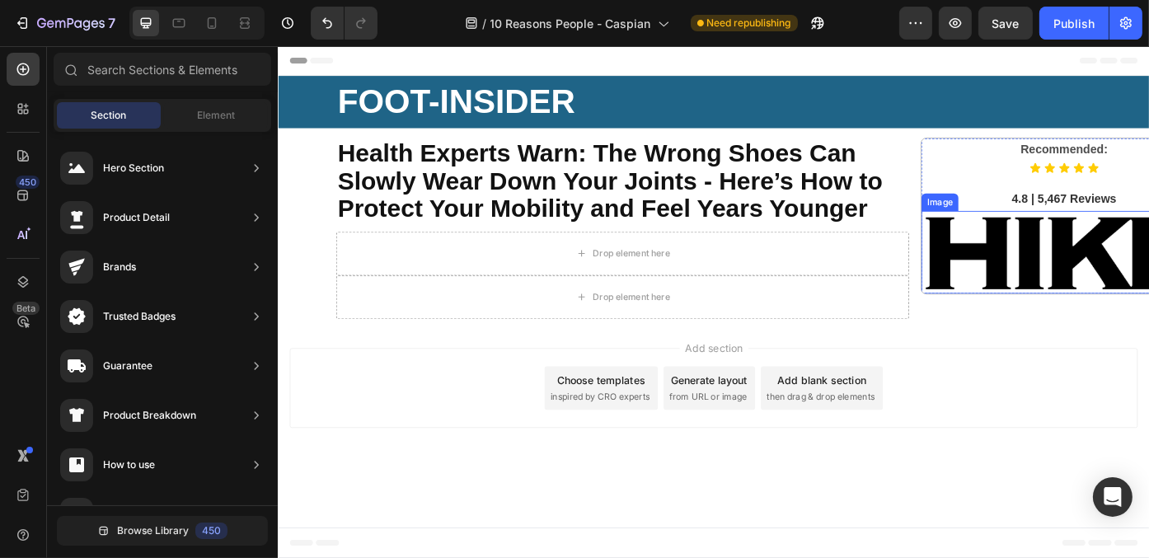
click at [1148, 294] on img at bounding box center [1169, 280] width 324 height 94
drag, startPoint x: 1367, startPoint y: 46, endPoint x: 789, endPoint y: 425, distance: 690.9
click at [789, 425] on div "Generate layout" at bounding box center [767, 424] width 87 height 17
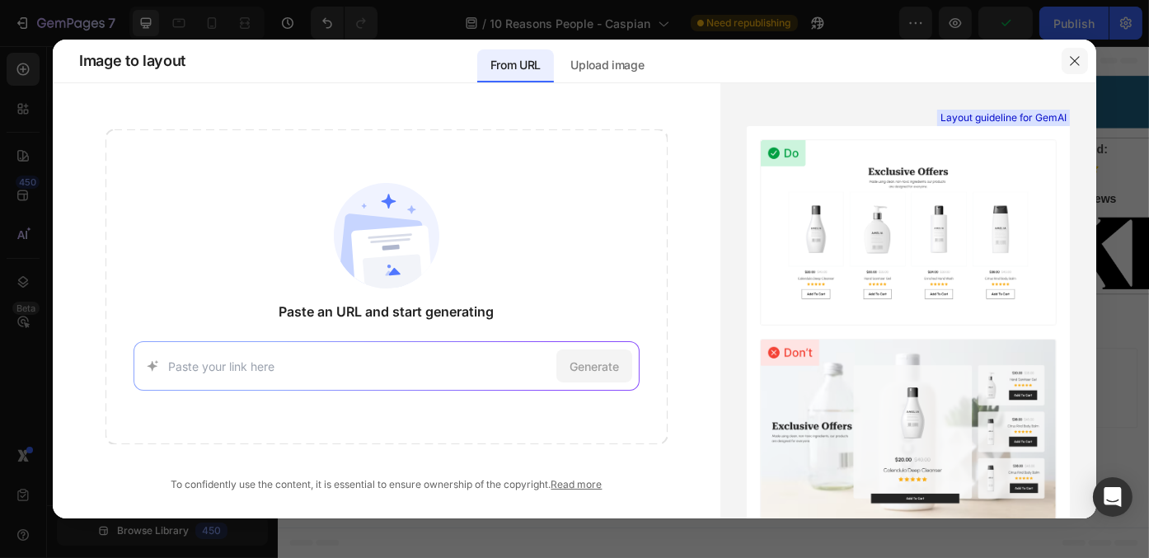
click at [1069, 63] on icon "button" at bounding box center [1074, 60] width 13 height 13
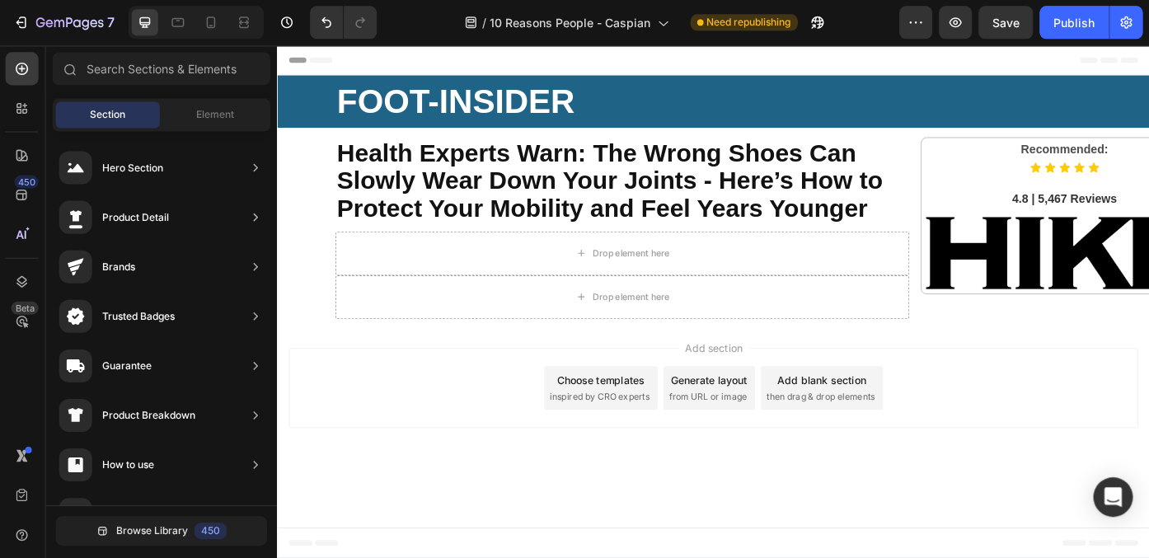
scroll to position [0, 0]
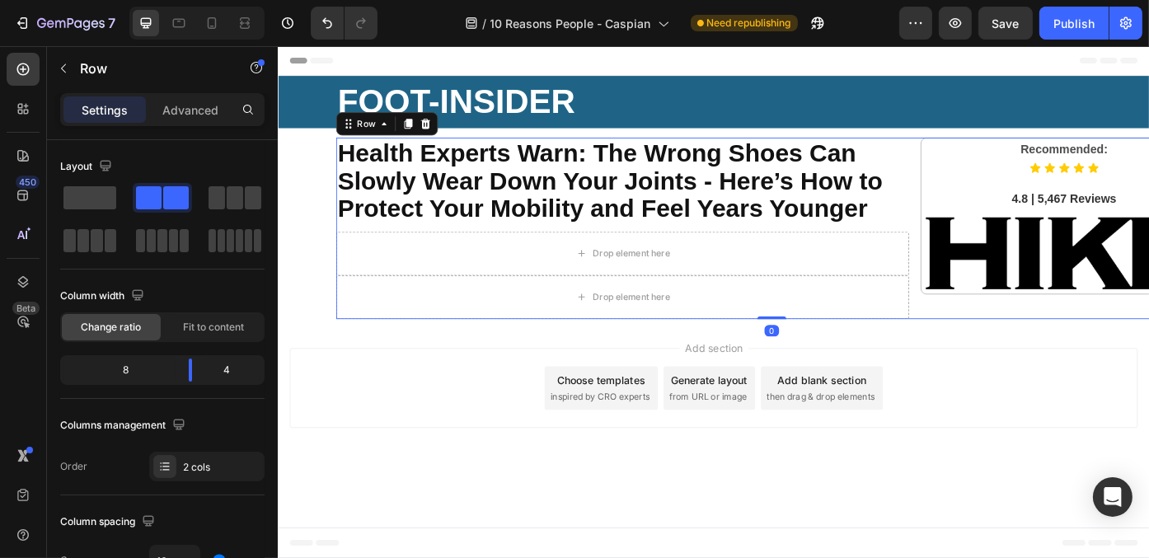
click at [1001, 335] on div "⁠⁠⁠⁠⁠⁠⁠ Health Experts Warn: The Wrong Shoes Can Slowly Wear Down Your Joints -…" at bounding box center [837, 253] width 989 height 206
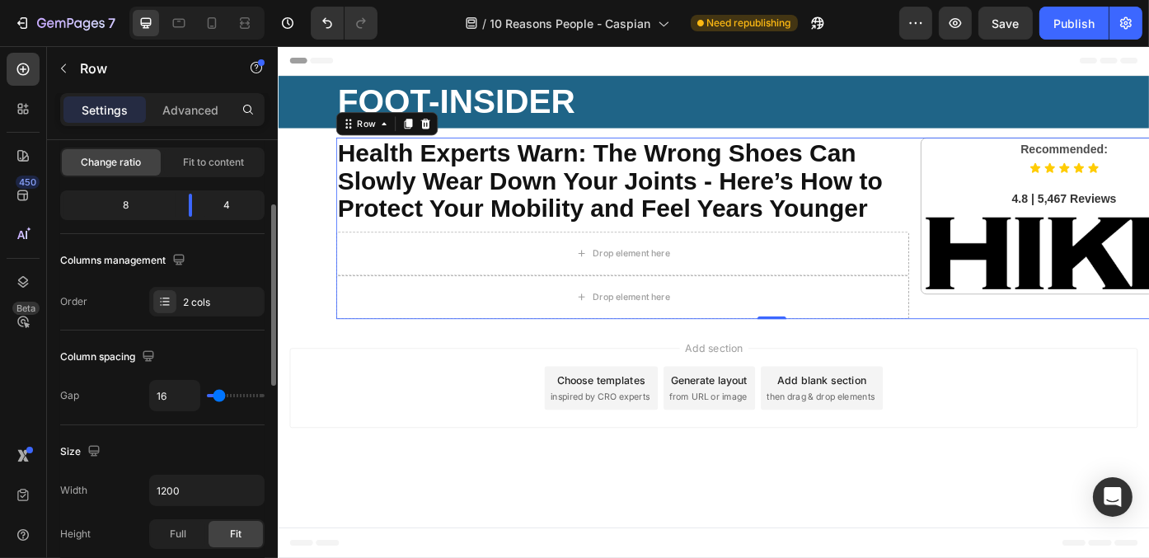
type input "11"
type input "0"
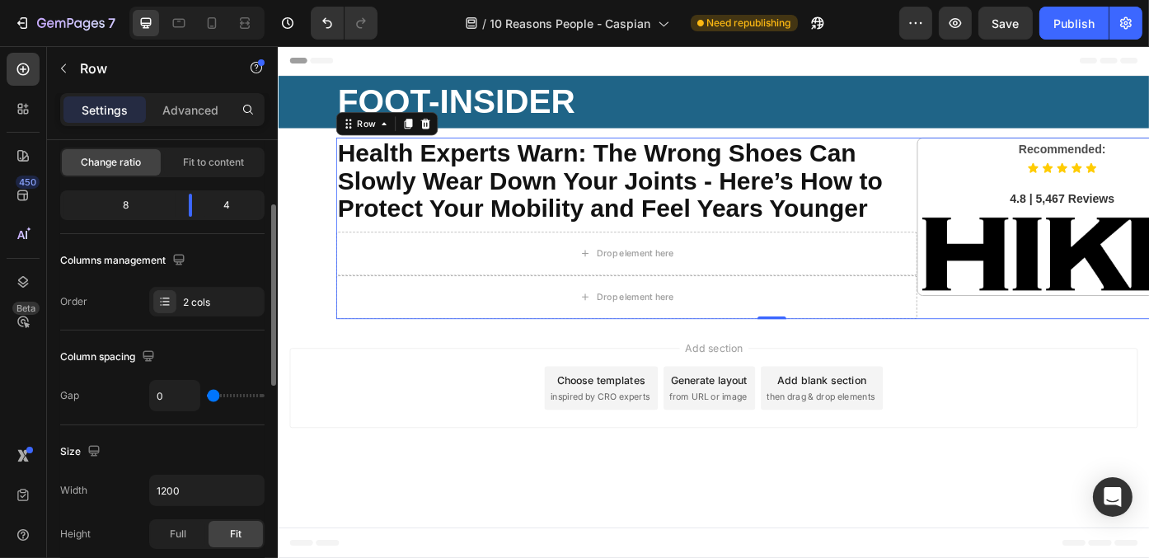
type input "1"
type input "14"
type input "17"
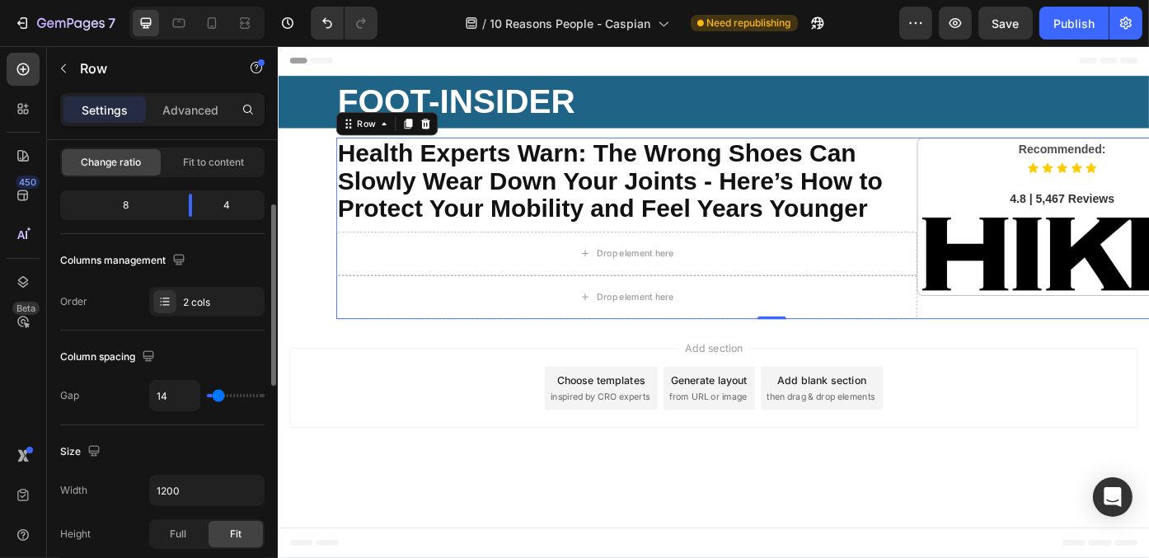
type input "17"
type input "19"
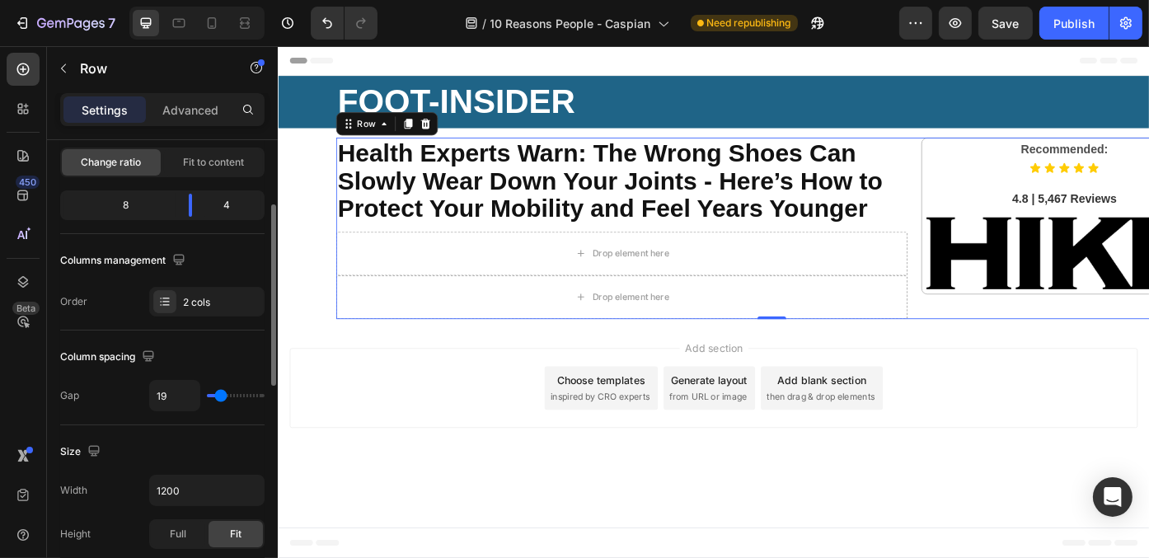
type input "21"
type input "22"
type input "24"
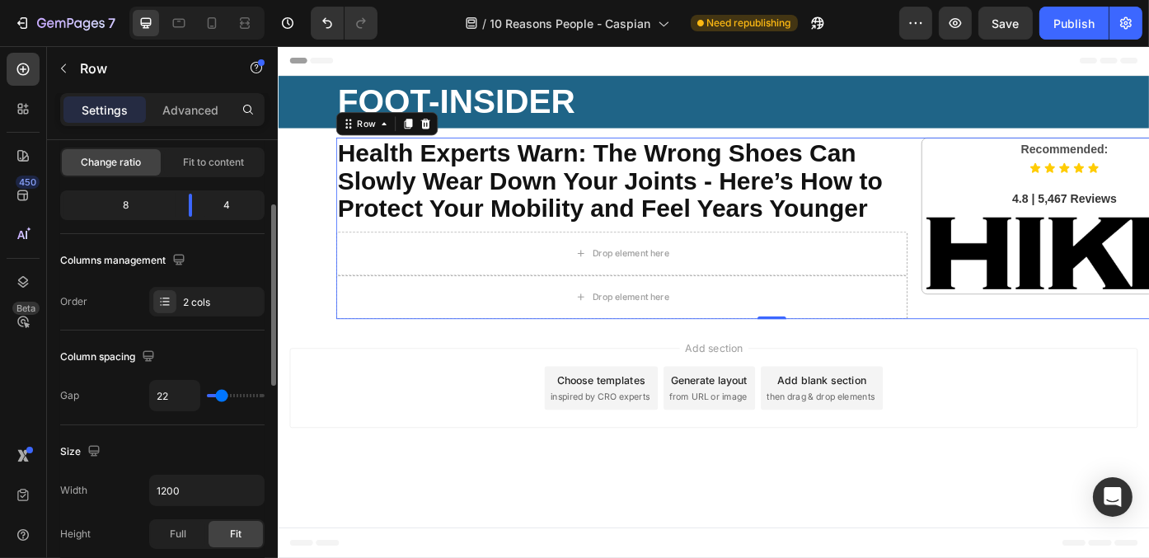
type input "24"
type input "25"
type input "27"
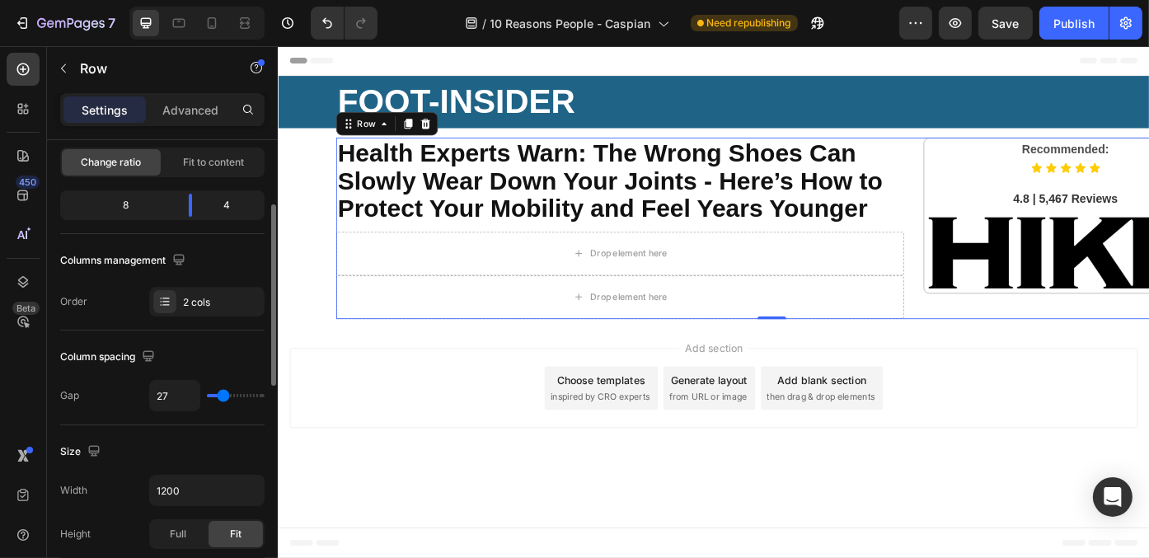
type input "40"
type input "45"
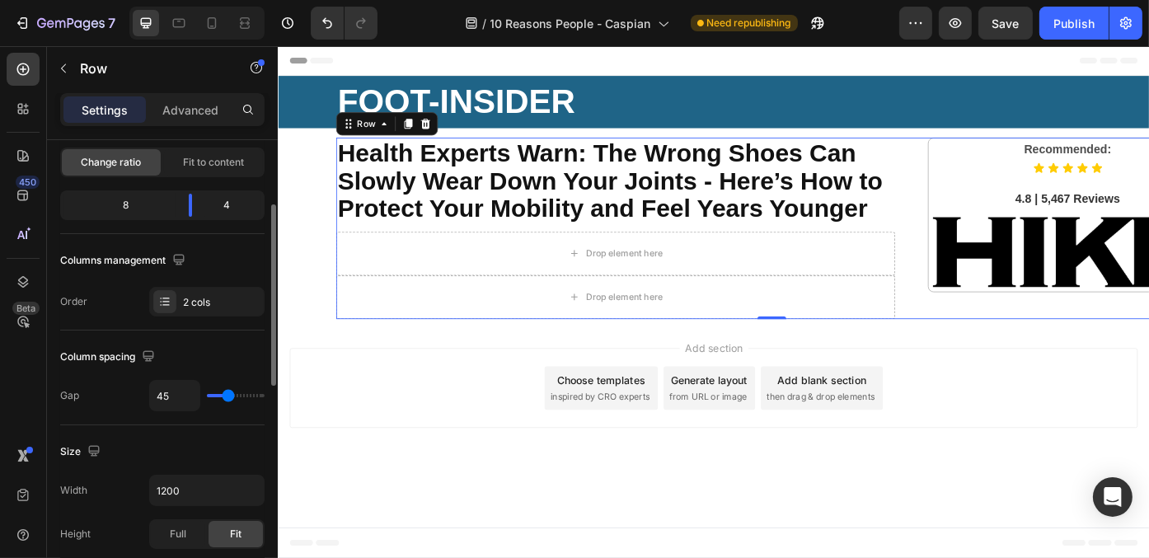
type input "45"
type input "47"
type input "43"
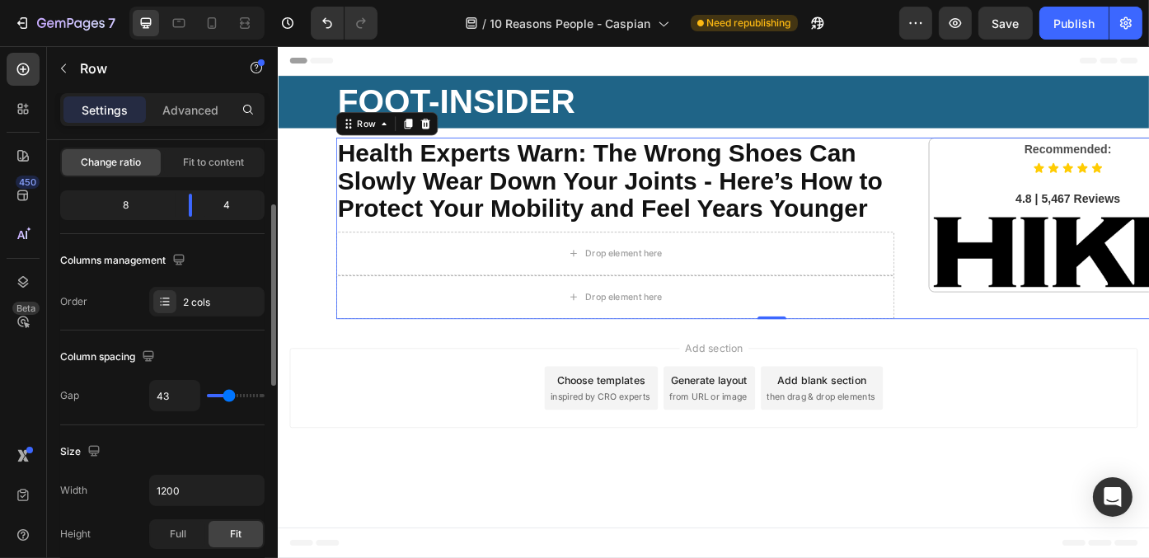
type input "17"
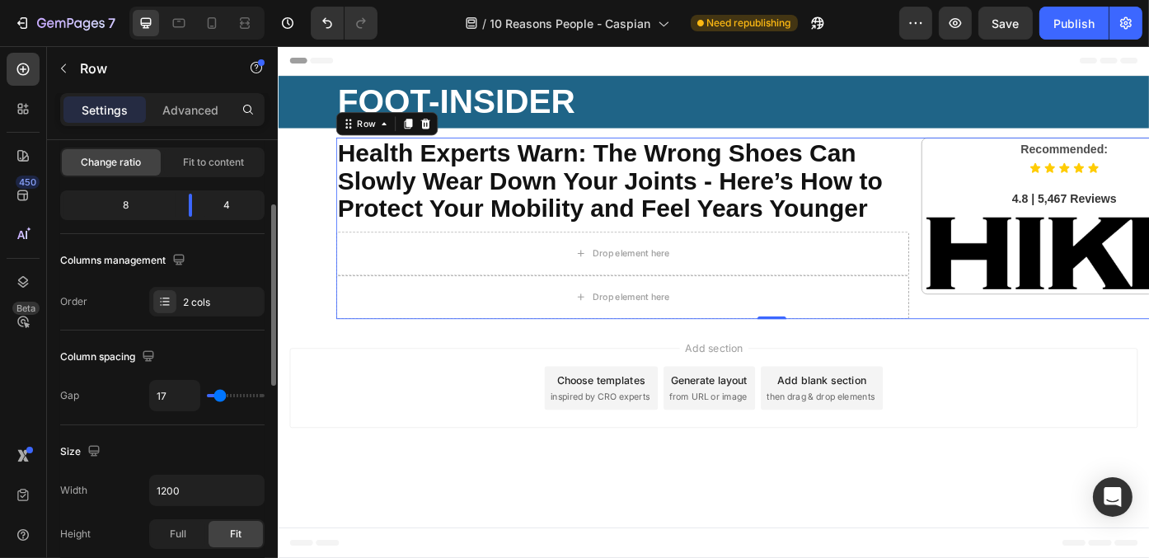
type input "16"
type input "11"
type input "9"
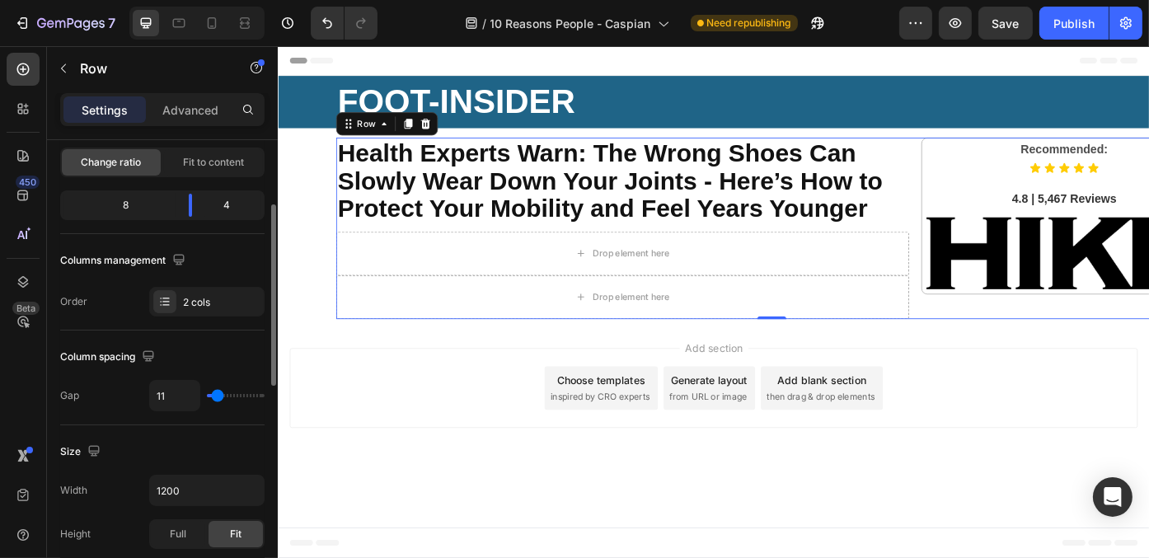
type input "9"
type input "3"
type input "0"
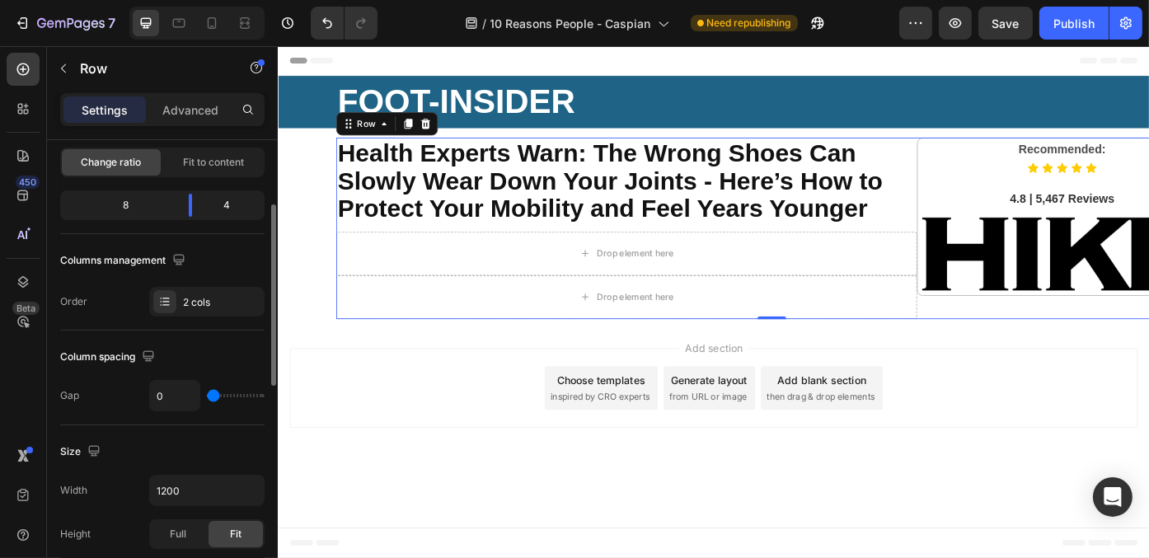
drag, startPoint x: 218, startPoint y: 391, endPoint x: 197, endPoint y: 415, distance: 32.2
type input "0"
click at [207, 397] on input "range" at bounding box center [236, 395] width 58 height 3
click at [179, 101] on p "Advanced" at bounding box center [190, 109] width 56 height 17
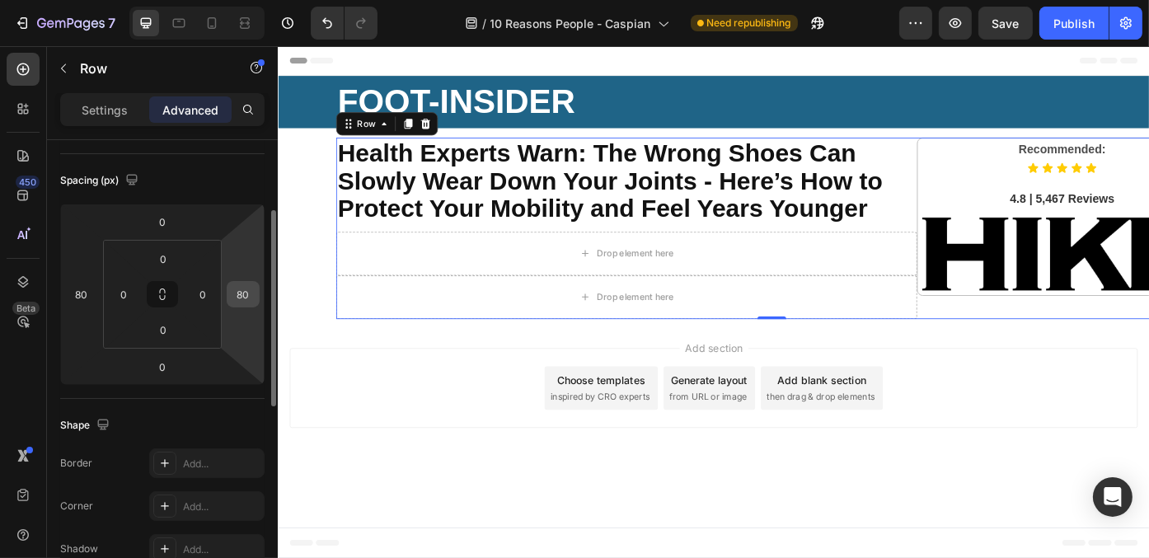
click at [236, 297] on input "80" at bounding box center [243, 294] width 25 height 25
type input "0"
click at [72, 283] on input "80" at bounding box center [81, 294] width 25 height 25
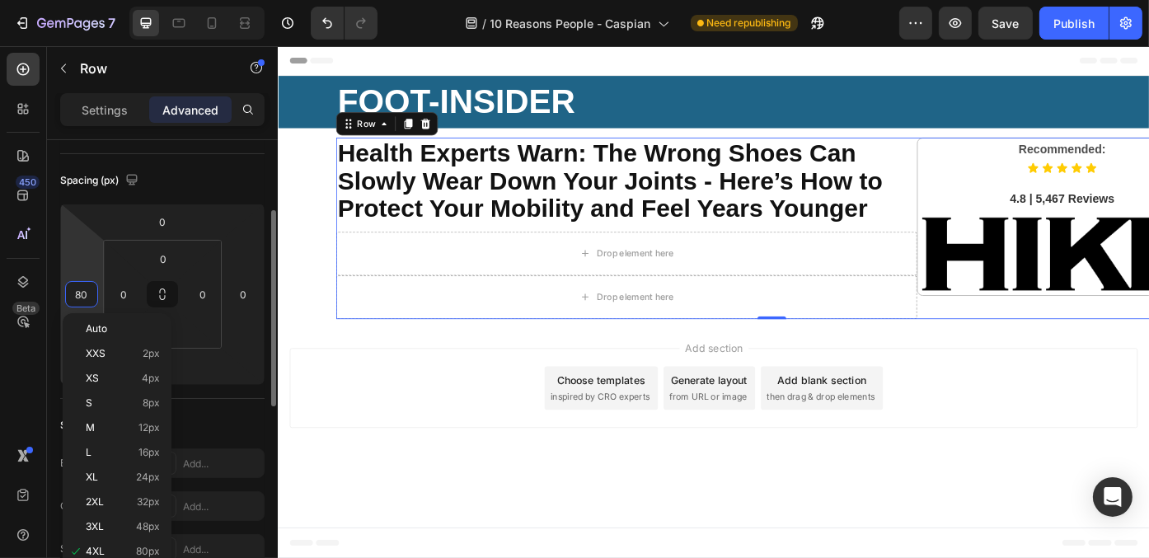
type input "0"
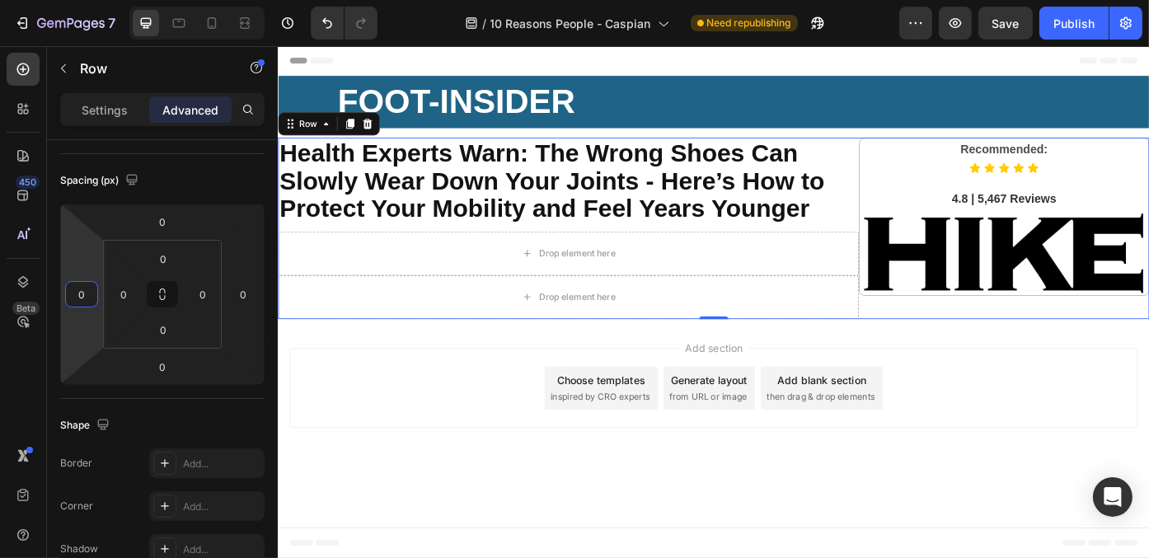
click at [636, 480] on div "Add section Choose templates inspired by CRO experts Generate layout from URL o…" at bounding box center [771, 437] width 989 height 163
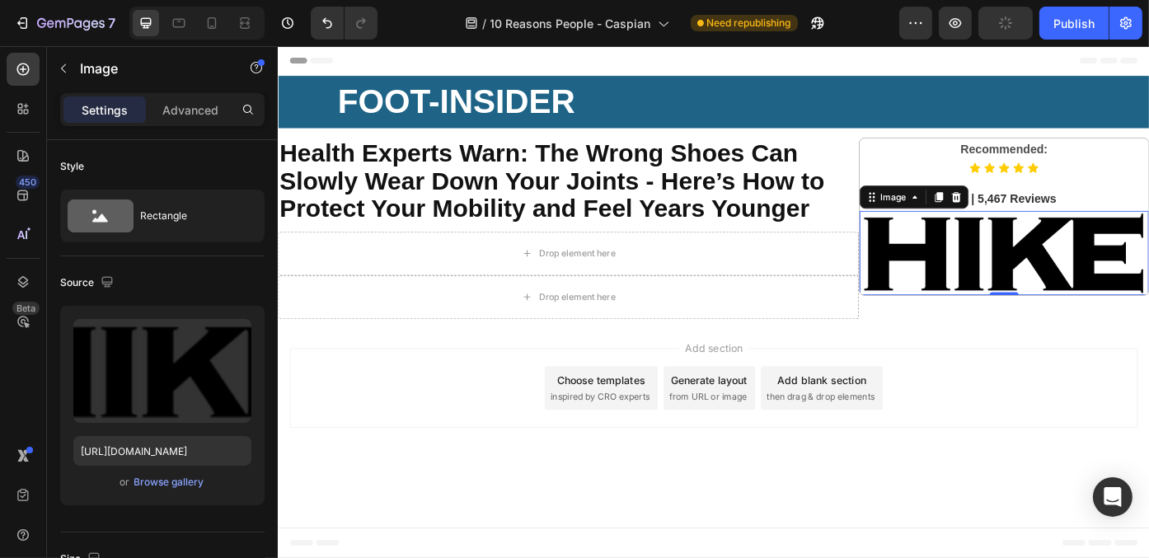
click at [1005, 293] on img at bounding box center [1101, 280] width 328 height 95
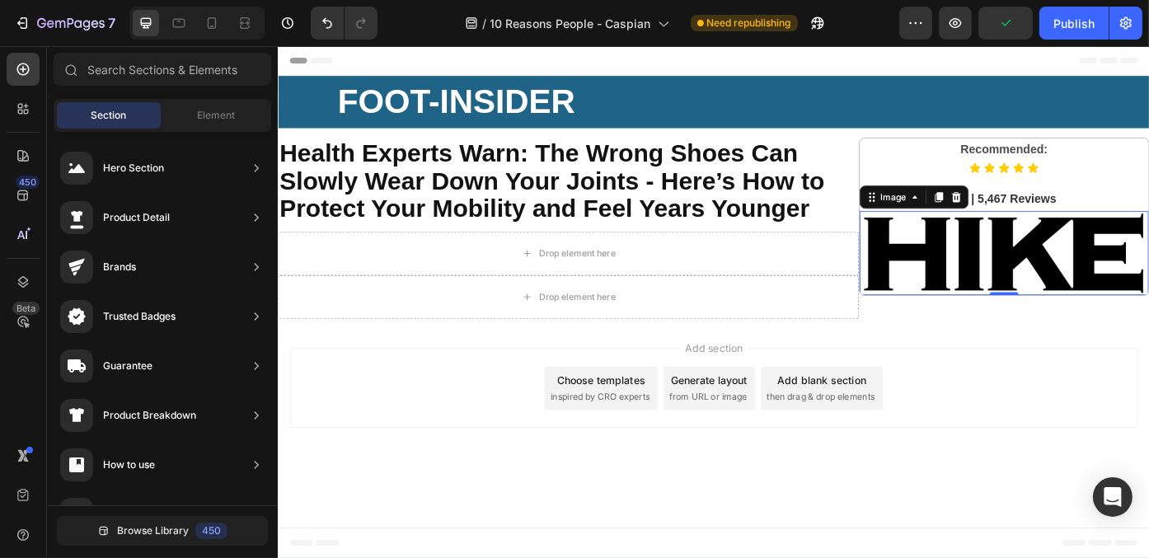
click at [1065, 456] on div "Add section Choose templates inspired by CRO experts Generate layout from URL o…" at bounding box center [771, 434] width 962 height 91
click at [1136, 286] on img at bounding box center [1101, 280] width 328 height 95
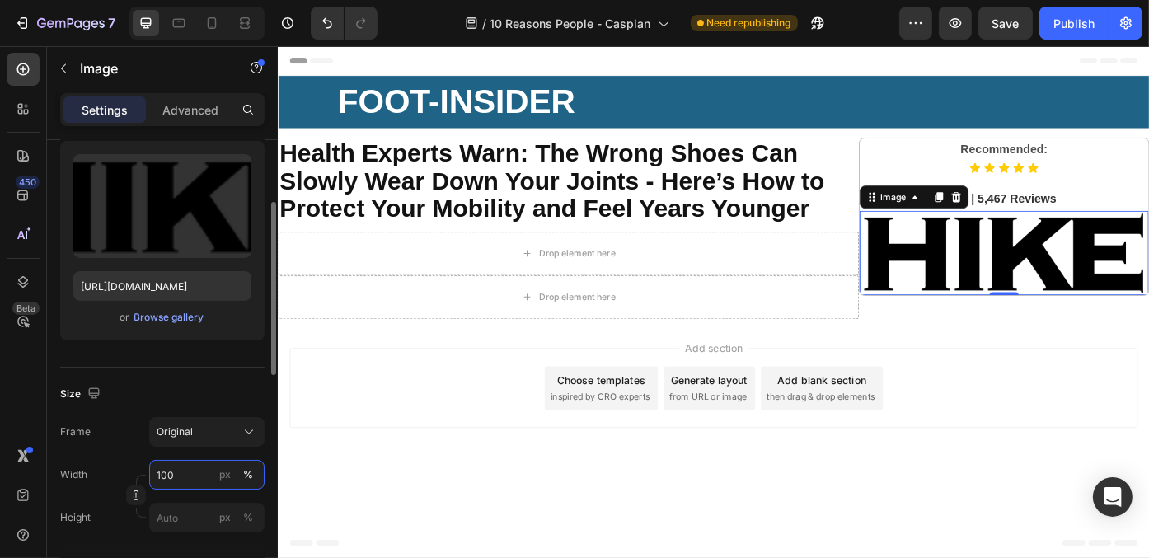
click at [172, 476] on input "100" at bounding box center [206, 475] width 115 height 30
click at [183, 382] on div "Size" at bounding box center [162, 394] width 204 height 26
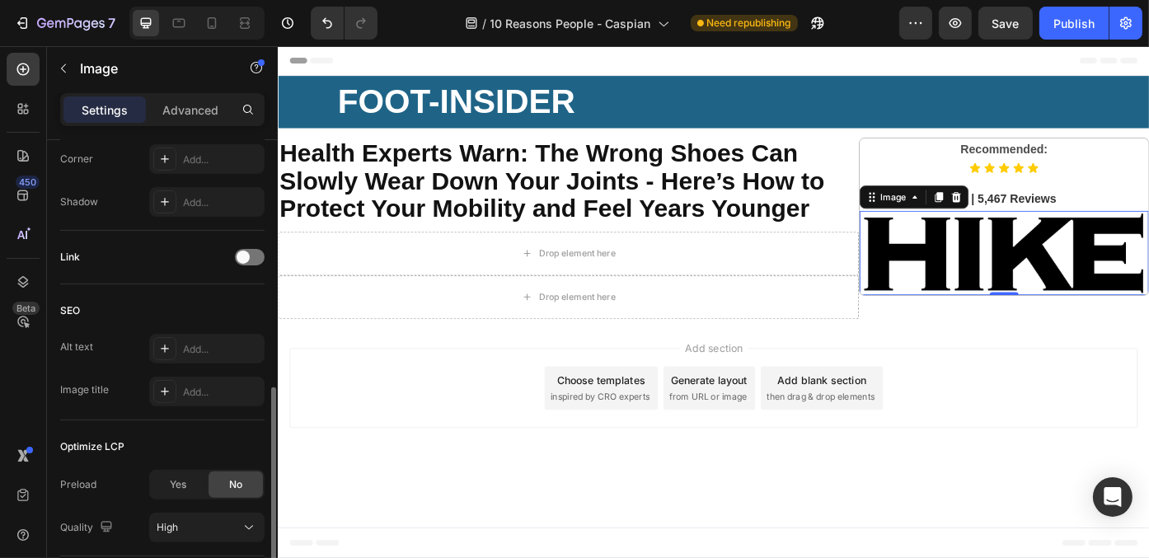
scroll to position [777, 0]
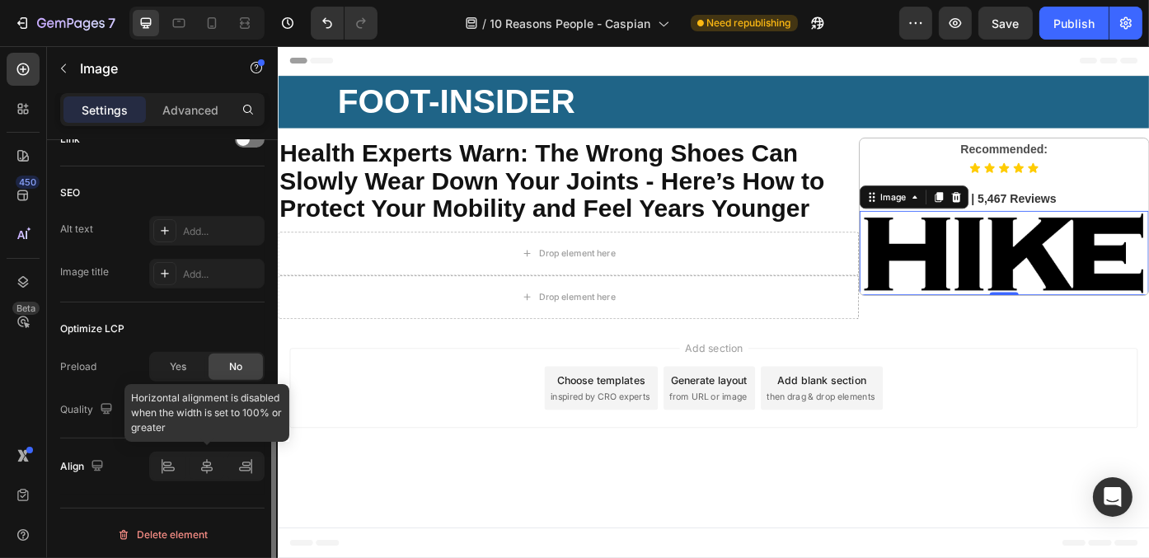
click at [203, 457] on div at bounding box center [206, 467] width 115 height 30
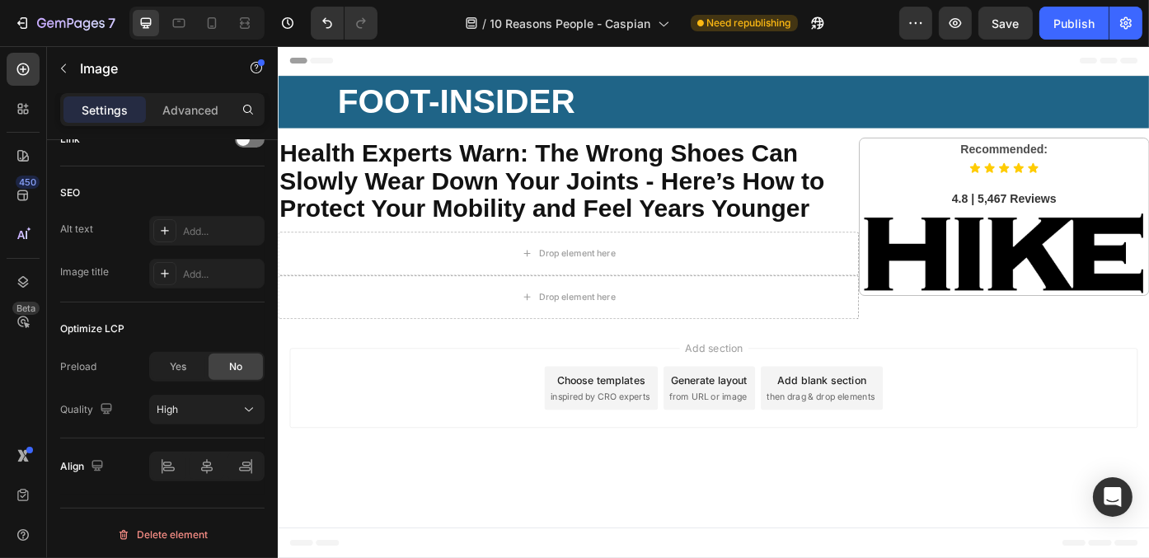
click at [396, 512] on div "Add section Choose templates inspired by CRO experts Generate layout from URL o…" at bounding box center [771, 437] width 989 height 163
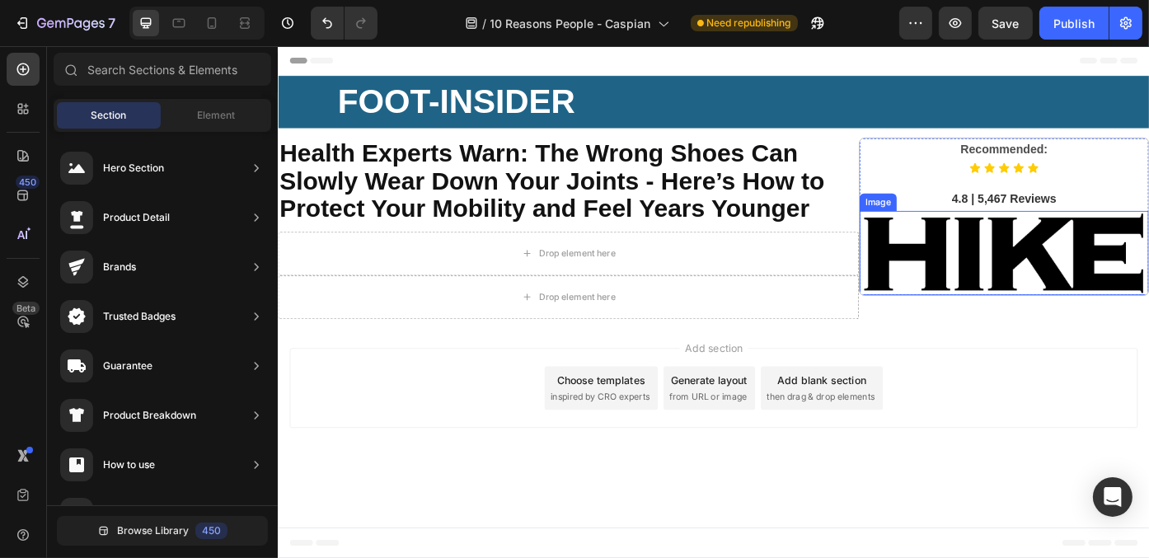
click at [1112, 299] on img at bounding box center [1101, 280] width 328 height 95
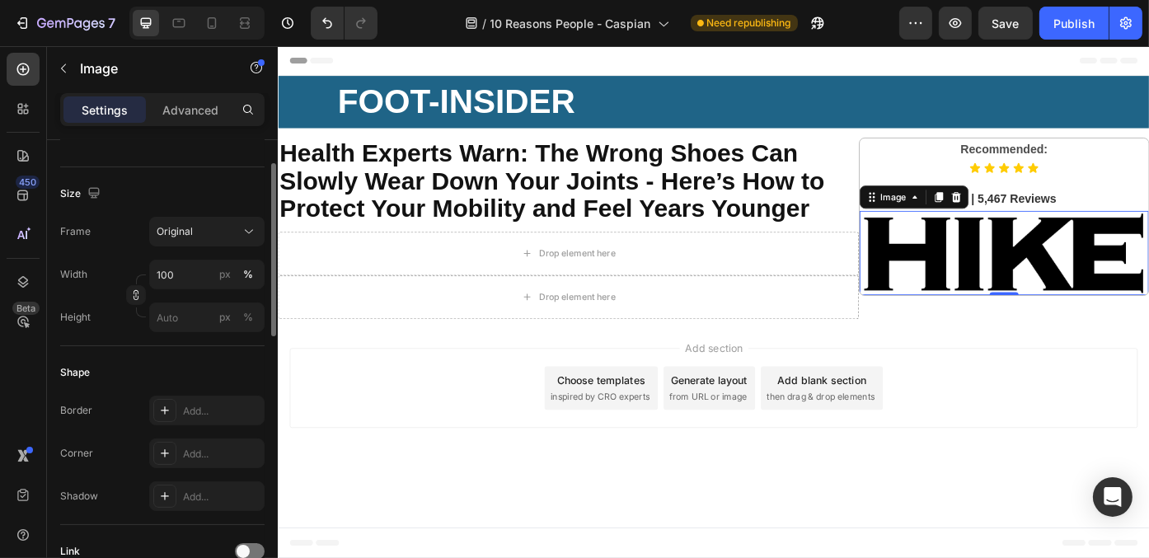
scroll to position [283, 0]
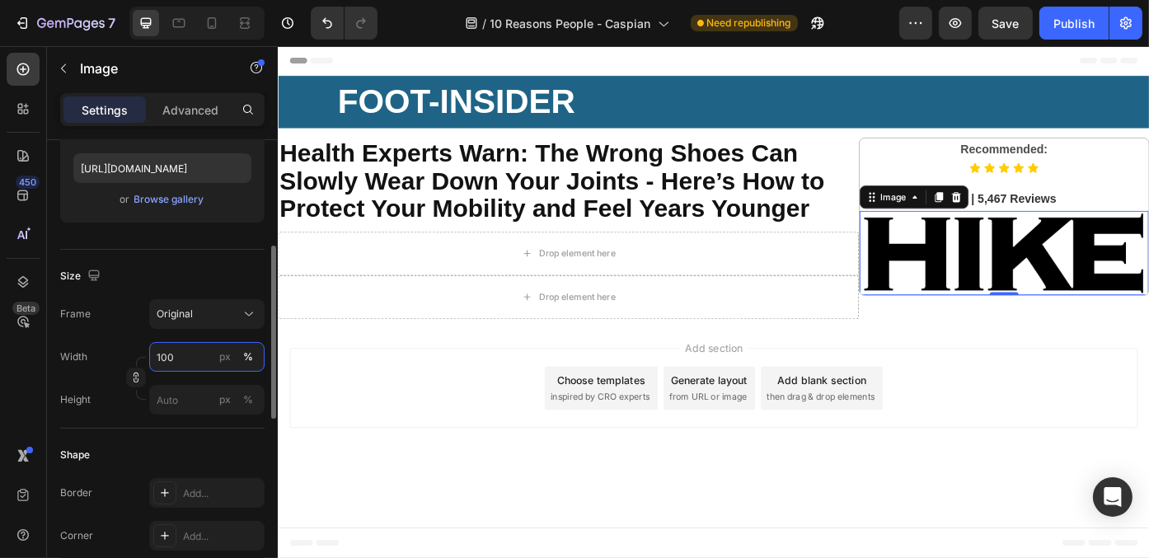
click at [171, 355] on input "100" at bounding box center [206, 357] width 115 height 30
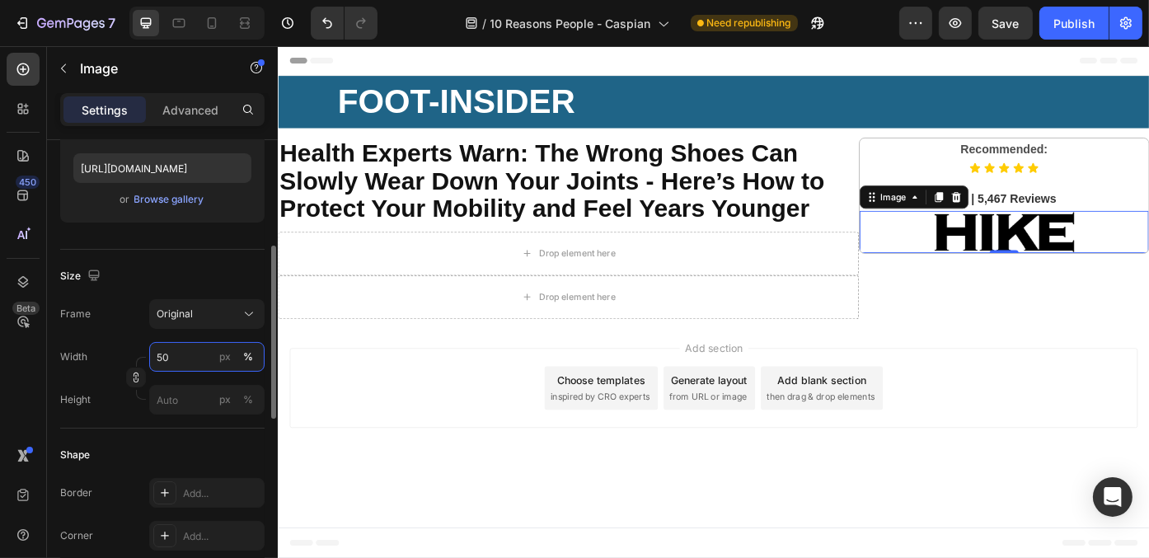
type input "5"
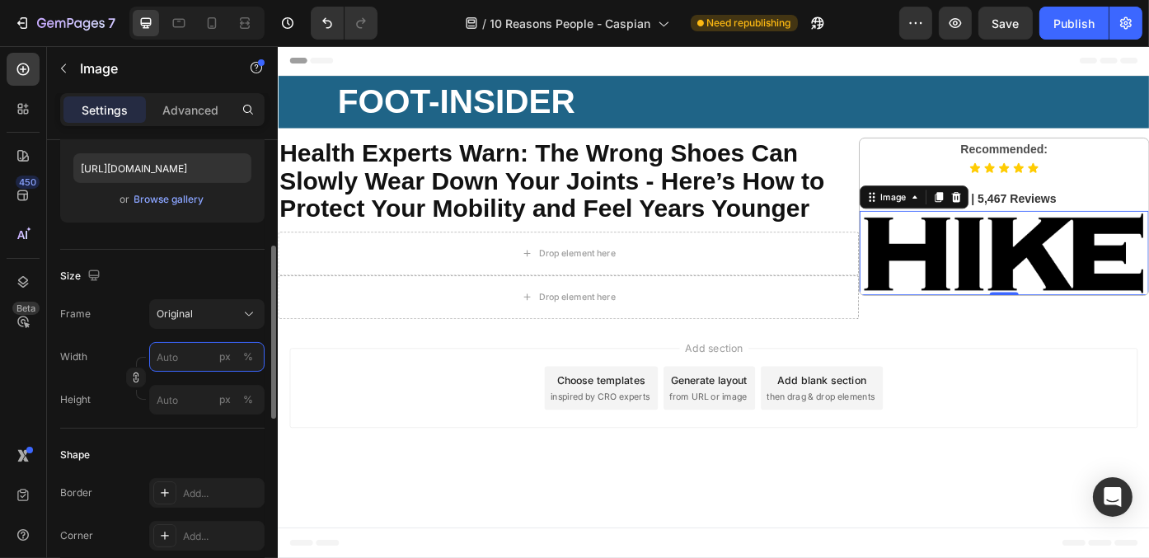
type input "5"
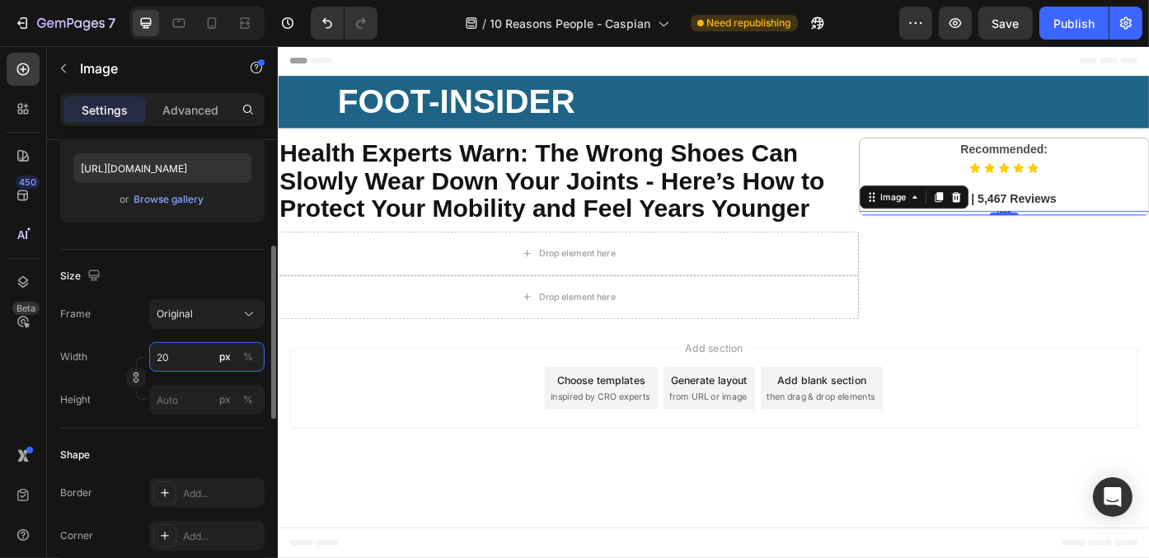
type input "2"
type input "3"
type input "40"
click at [1023, 379] on div "Add section Choose templates inspired by CRO experts Generate layout from URL o…" at bounding box center [771, 437] width 989 height 163
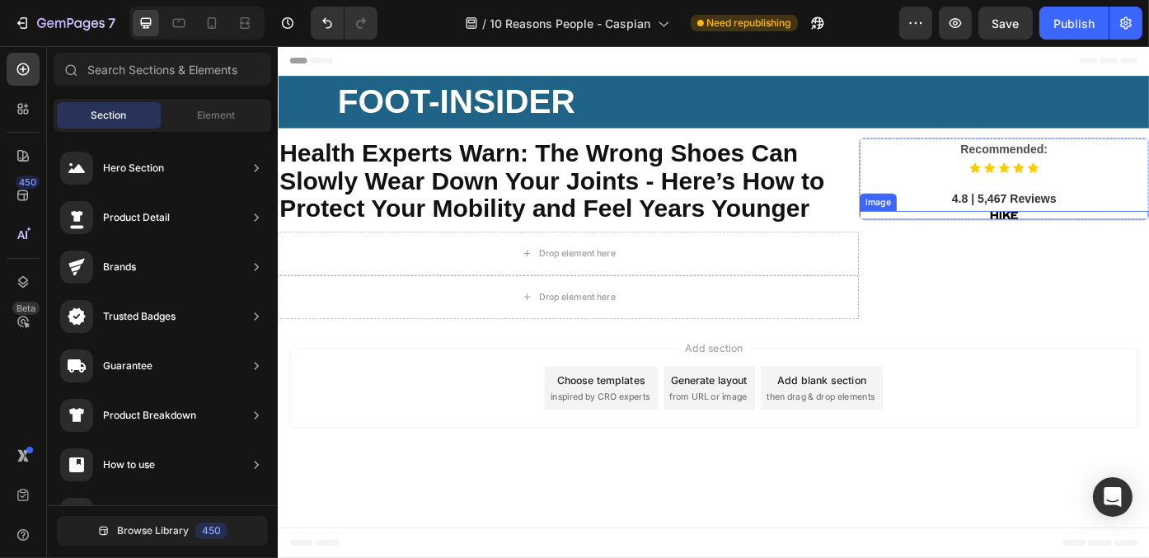
click at [1113, 237] on img at bounding box center [1100, 238] width 33 height 10
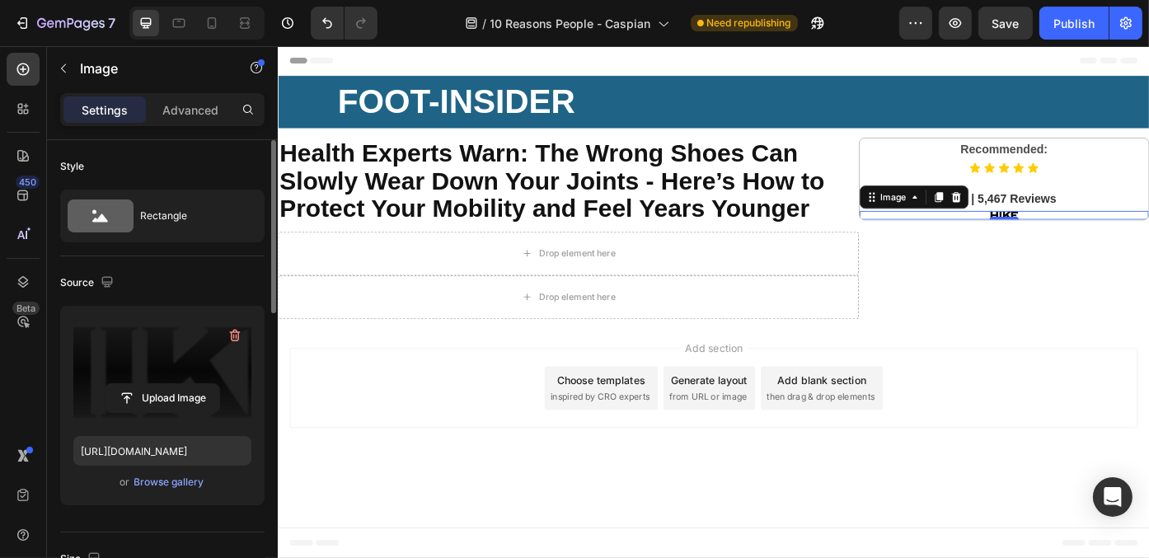
scroll to position [247, 0]
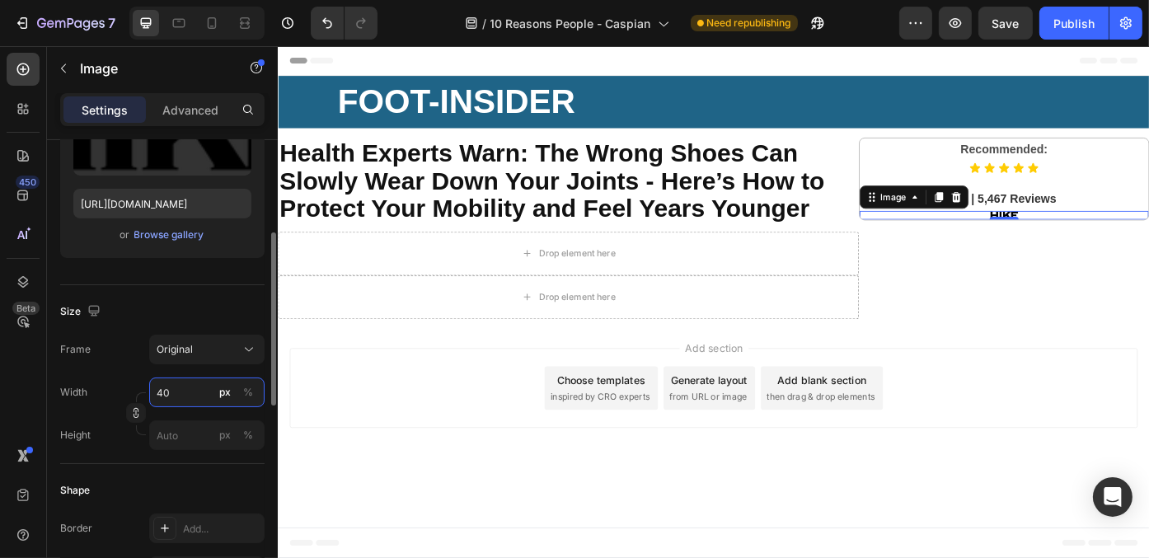
click at [176, 396] on input "40" at bounding box center [206, 392] width 115 height 30
click at [176, 393] on input "40" at bounding box center [206, 392] width 115 height 30
type input "4"
click at [241, 391] on button "%" at bounding box center [248, 392] width 20 height 20
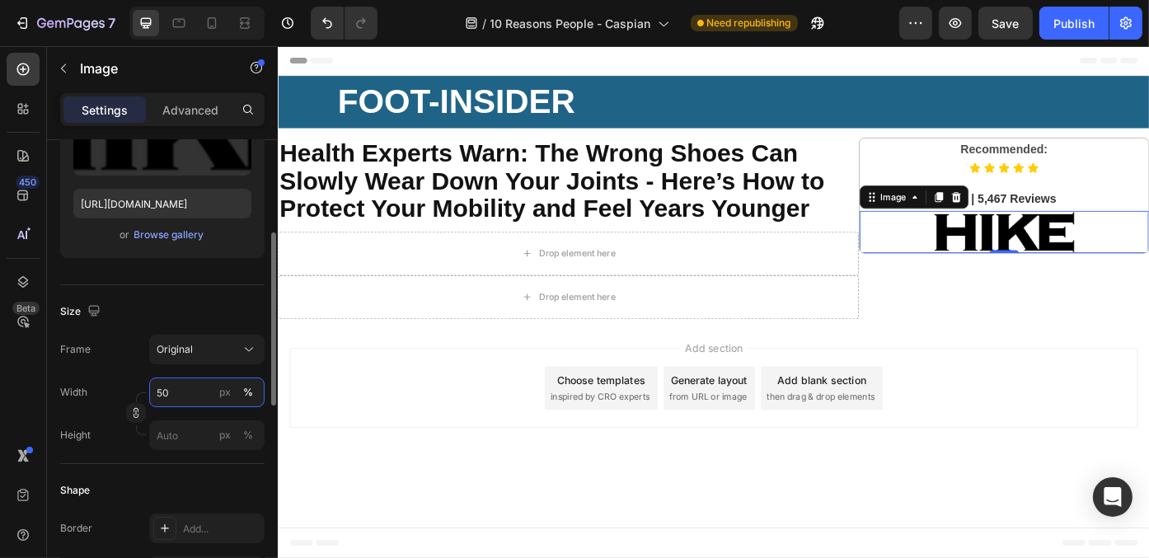
click at [187, 391] on input "50" at bounding box center [206, 392] width 115 height 30
type input "5"
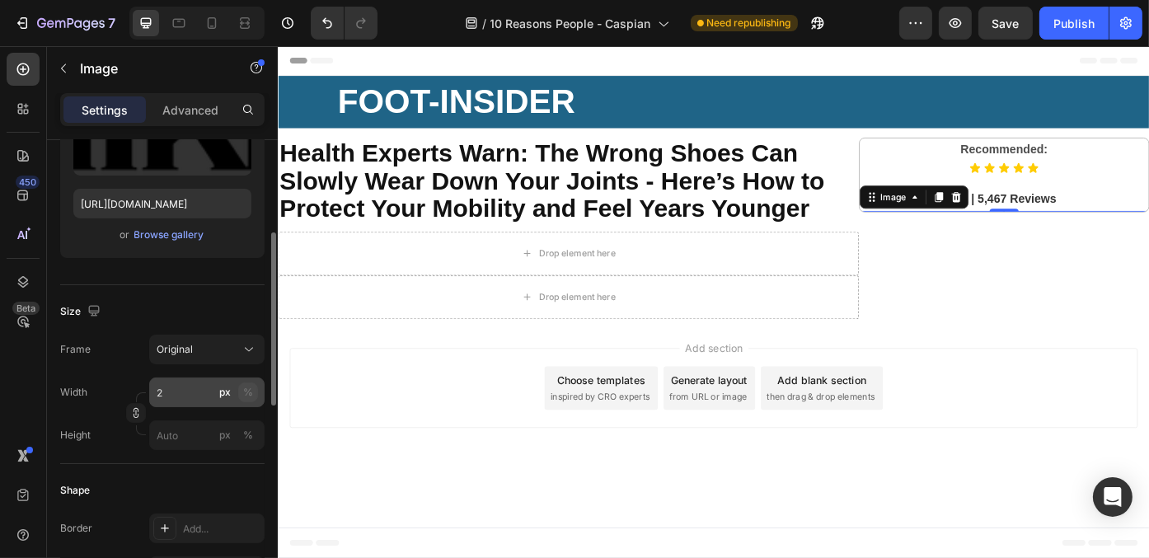
click at [251, 391] on div "%" at bounding box center [248, 392] width 10 height 15
click at [200, 393] on input "2" at bounding box center [206, 392] width 115 height 30
type input "20"
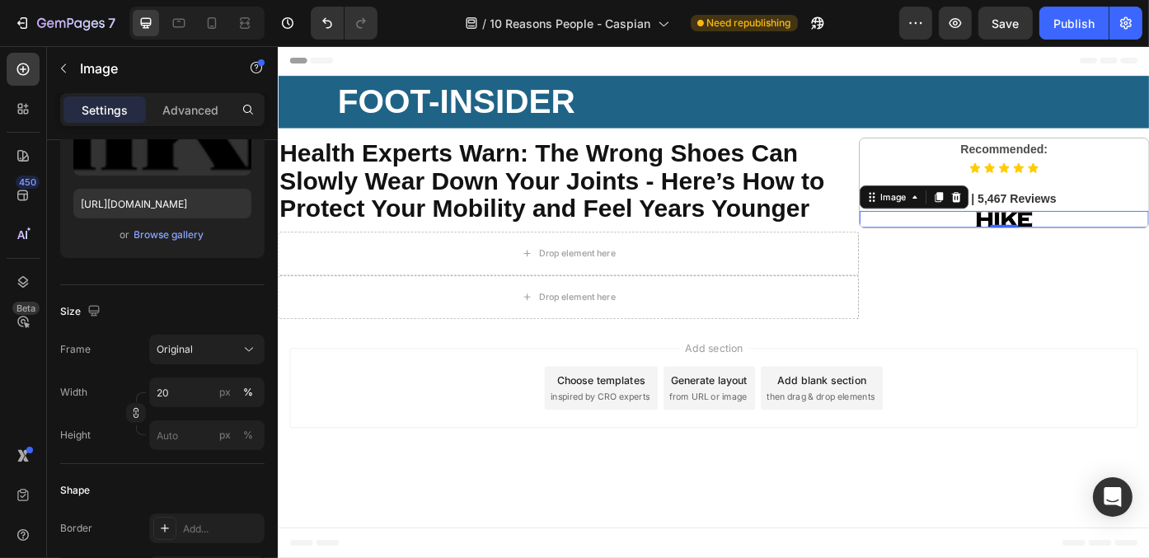
click at [985, 384] on div "Add section Choose templates inspired by CRO experts Generate layout from URL o…" at bounding box center [771, 437] width 989 height 163
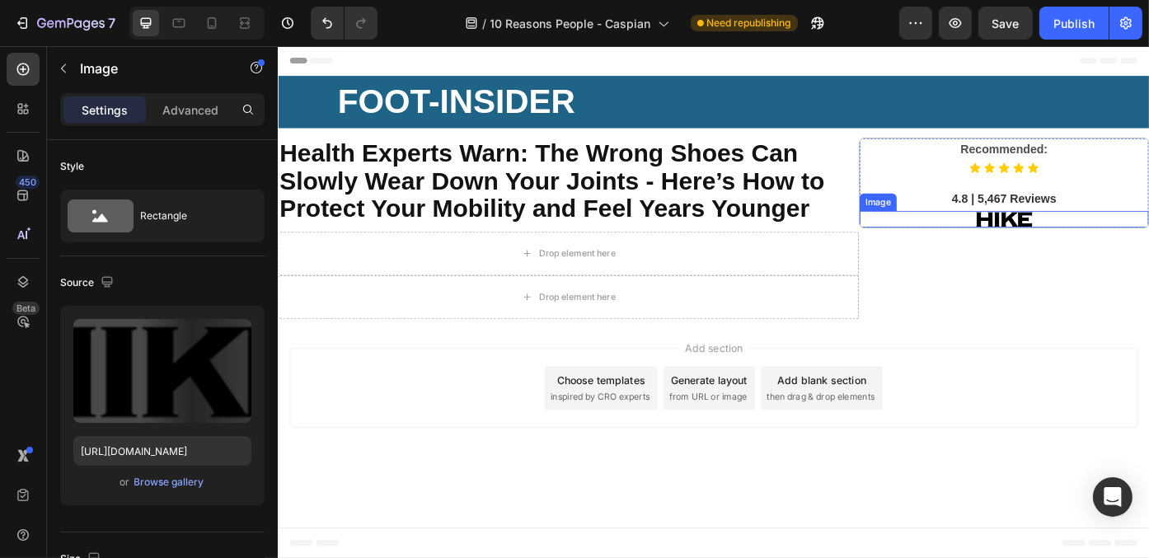
click at [1098, 240] on img at bounding box center [1101, 242] width 66 height 19
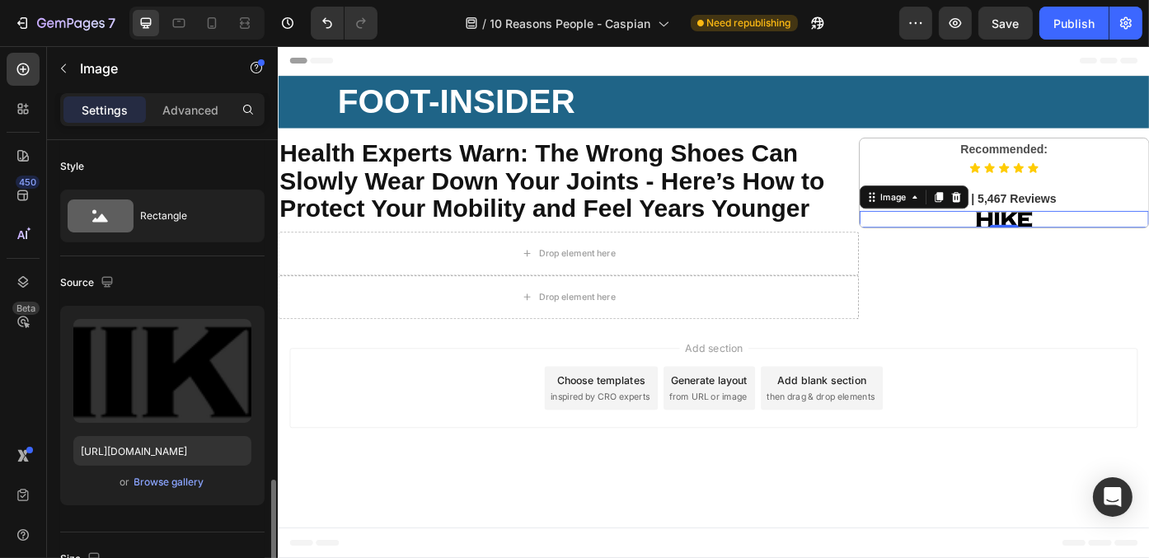
scroll to position [330, 0]
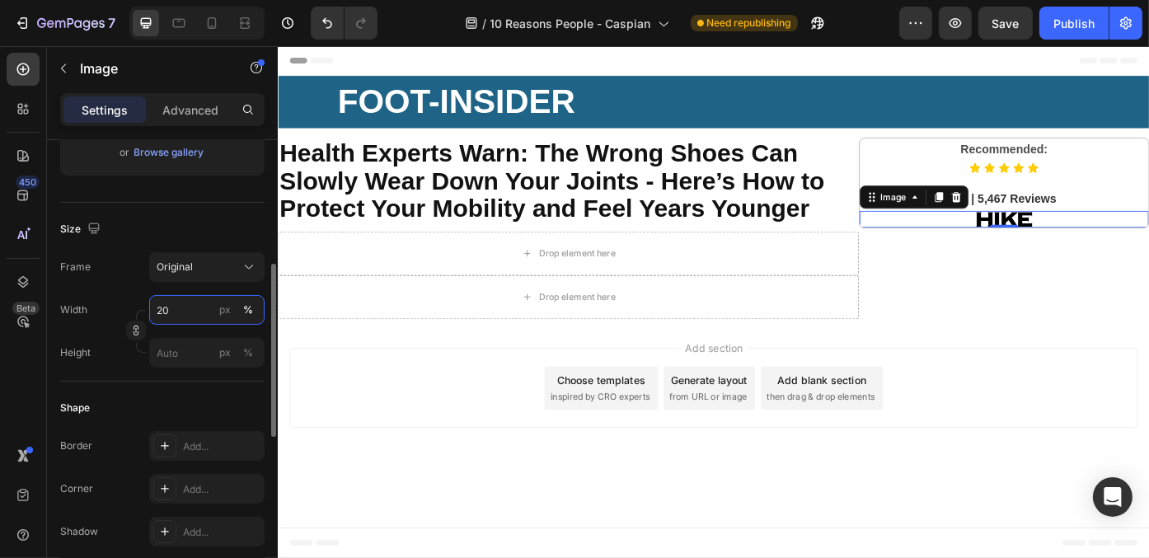
click at [169, 310] on input "20" at bounding box center [206, 310] width 115 height 30
type input "18"
click at [252, 307] on div "%" at bounding box center [248, 309] width 10 height 15
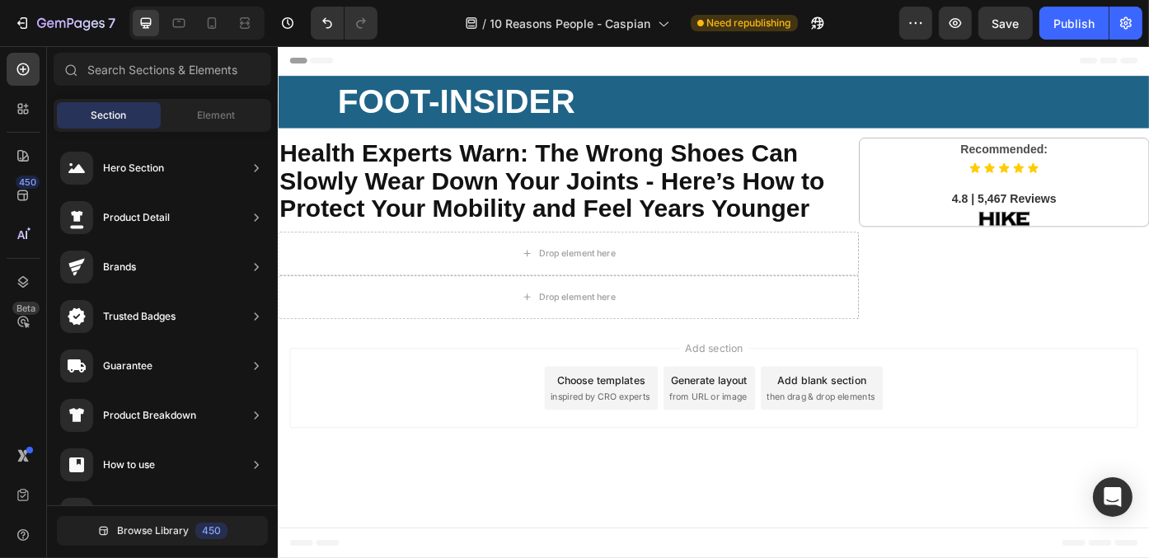
click at [1038, 371] on div "Add section Choose templates inspired by CRO experts Generate layout from URL o…" at bounding box center [771, 437] width 989 height 163
click at [197, 108] on span "Element" at bounding box center [216, 115] width 38 height 15
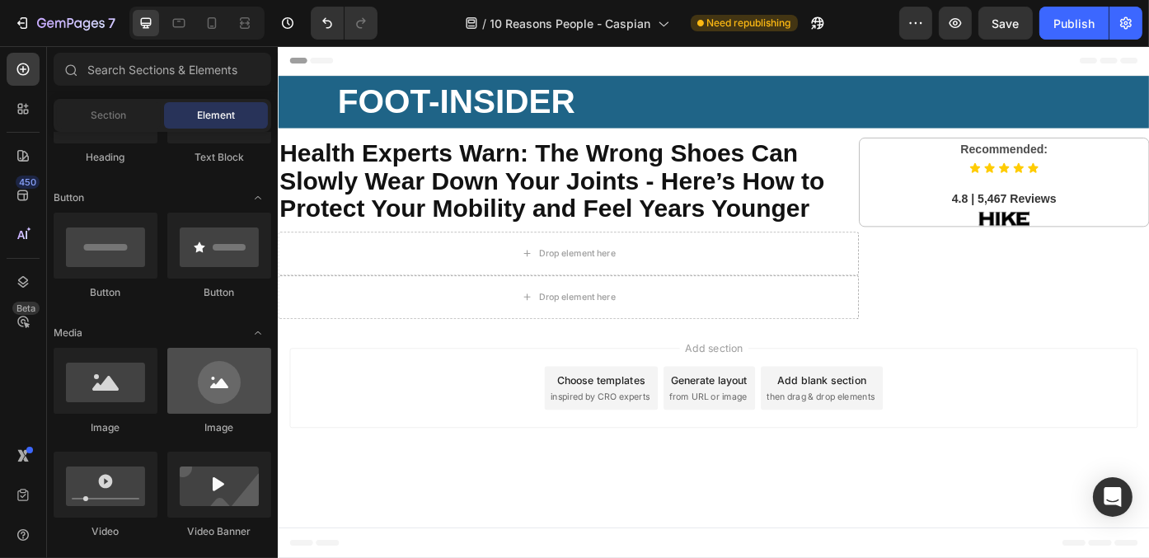
scroll to position [82, 0]
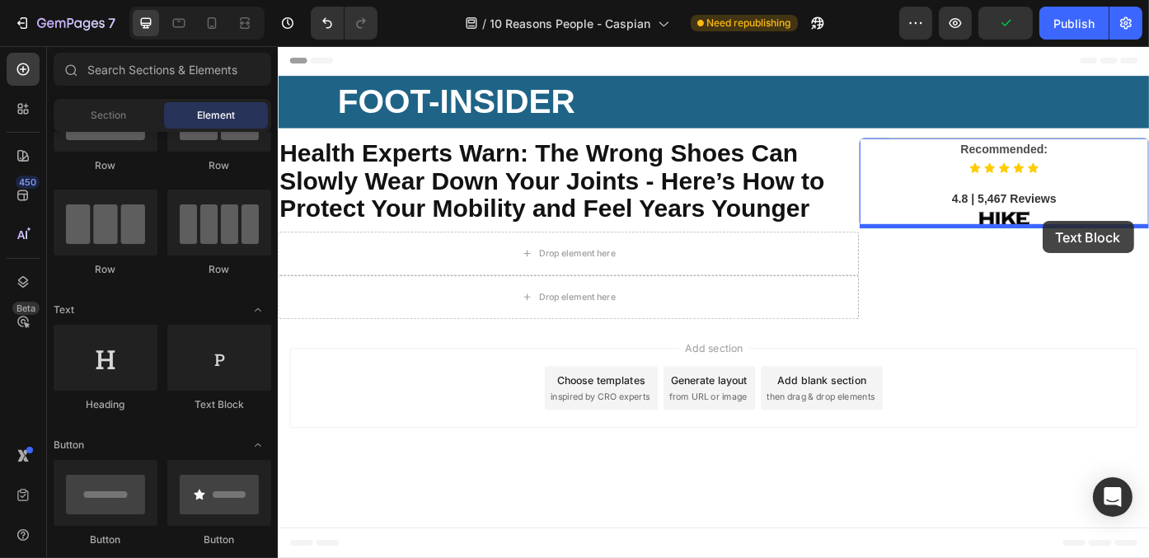
drag, startPoint x: 325, startPoint y: 405, endPoint x: 1145, endPoint y: 245, distance: 835.4
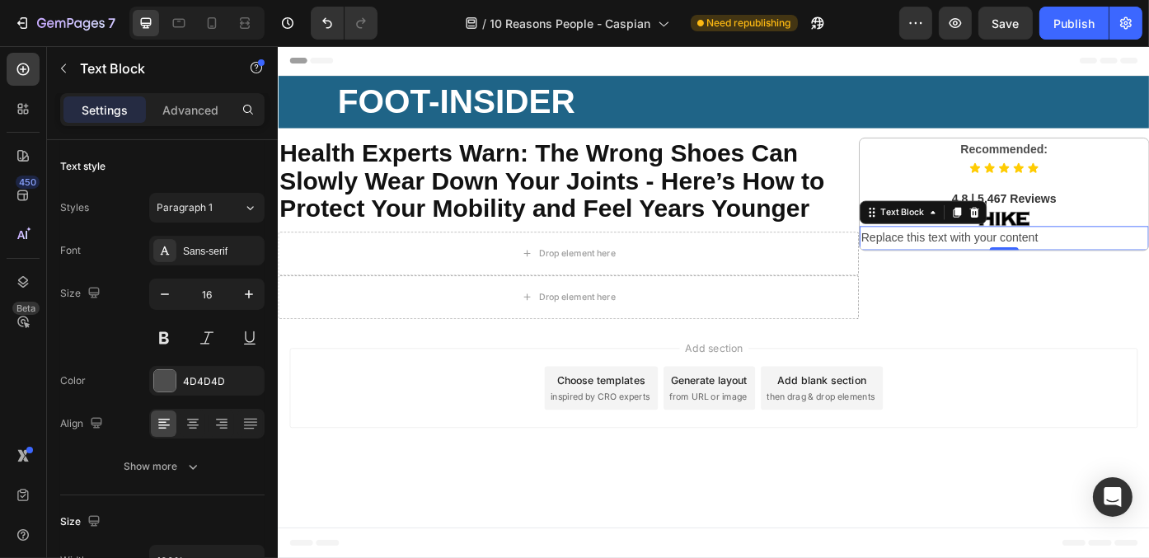
click at [1148, 261] on div "Replace this text with your content" at bounding box center [1101, 264] width 328 height 27
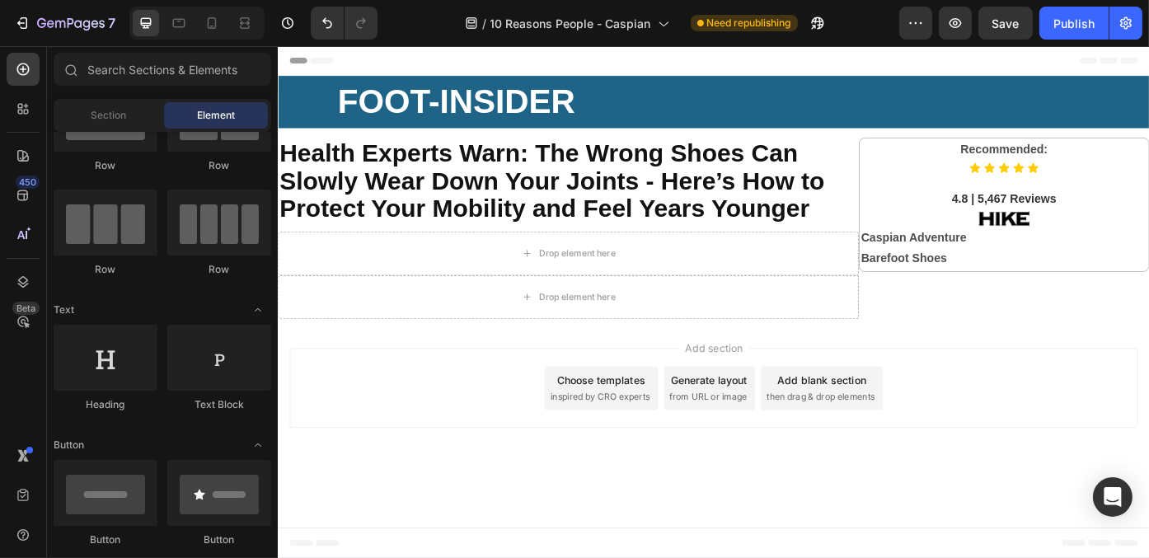
click at [1129, 393] on div "Add section Choose templates inspired by CRO experts Generate layout from URL o…" at bounding box center [771, 434] width 962 height 91
click at [1146, 287] on p "Caspian Adventure Barefoot Shoes" at bounding box center [1101, 276] width 325 height 48
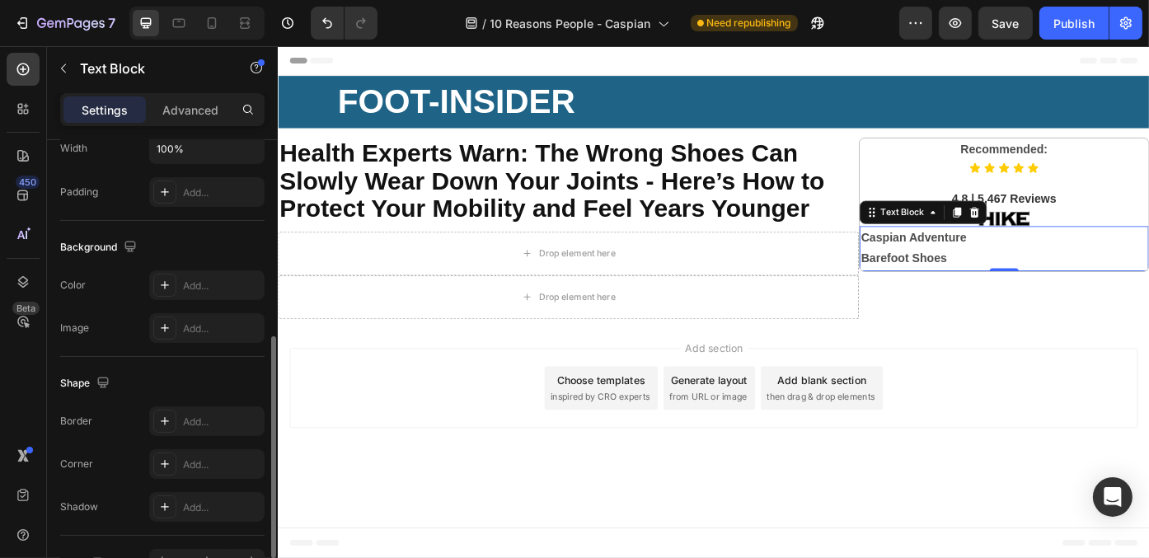
scroll to position [509, 0]
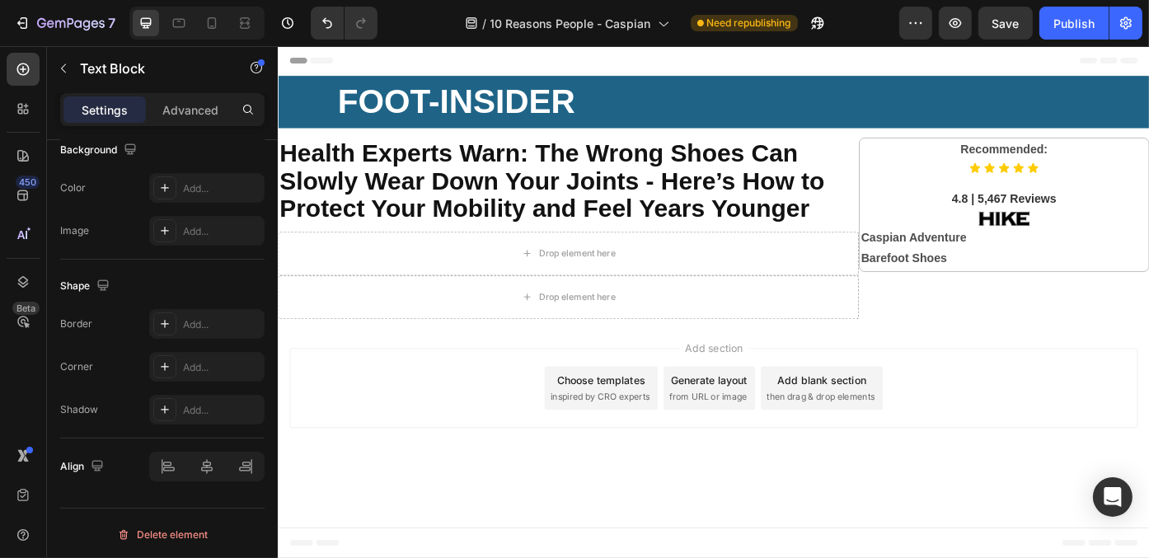
click at [1136, 356] on div "Add section Choose templates inspired by CRO experts Generate layout from URL o…" at bounding box center [771, 437] width 989 height 163
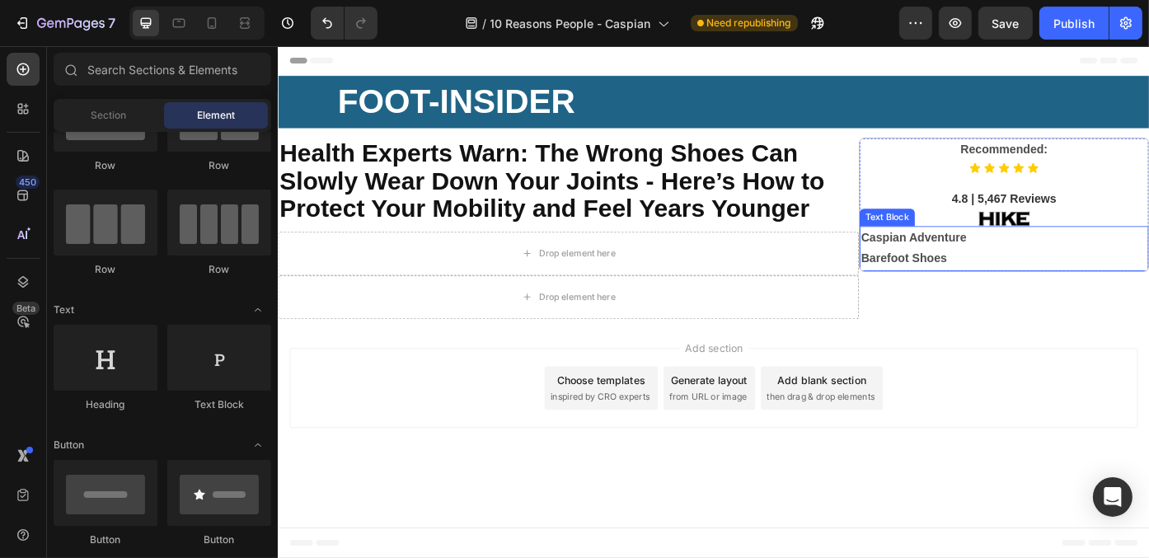
click at [1089, 277] on p "Caspian Adventure Barefoot Shoes" at bounding box center [1101, 276] width 325 height 48
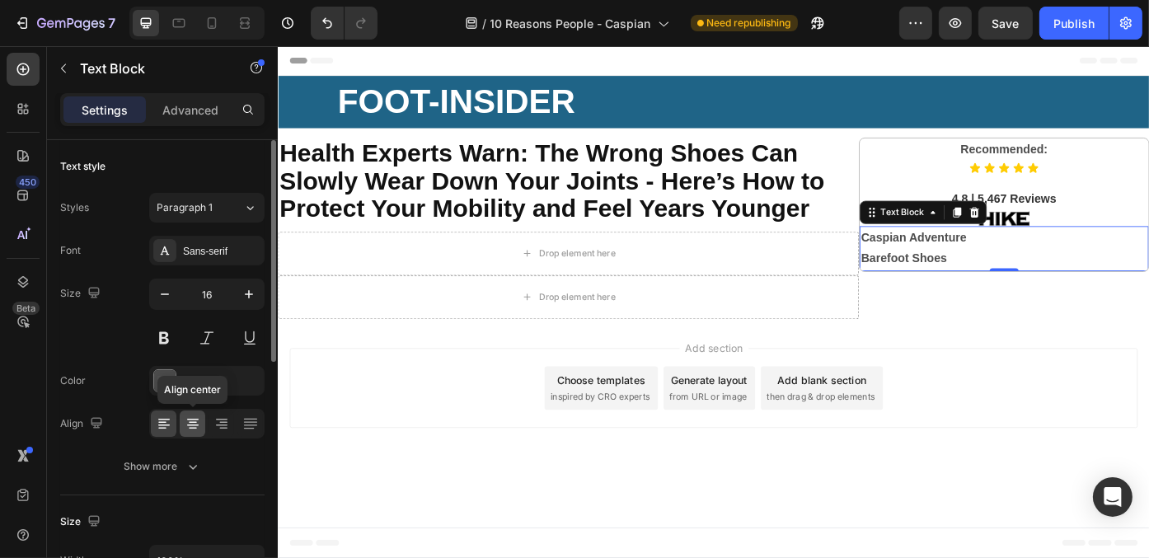
click at [189, 423] on icon at bounding box center [193, 423] width 16 height 16
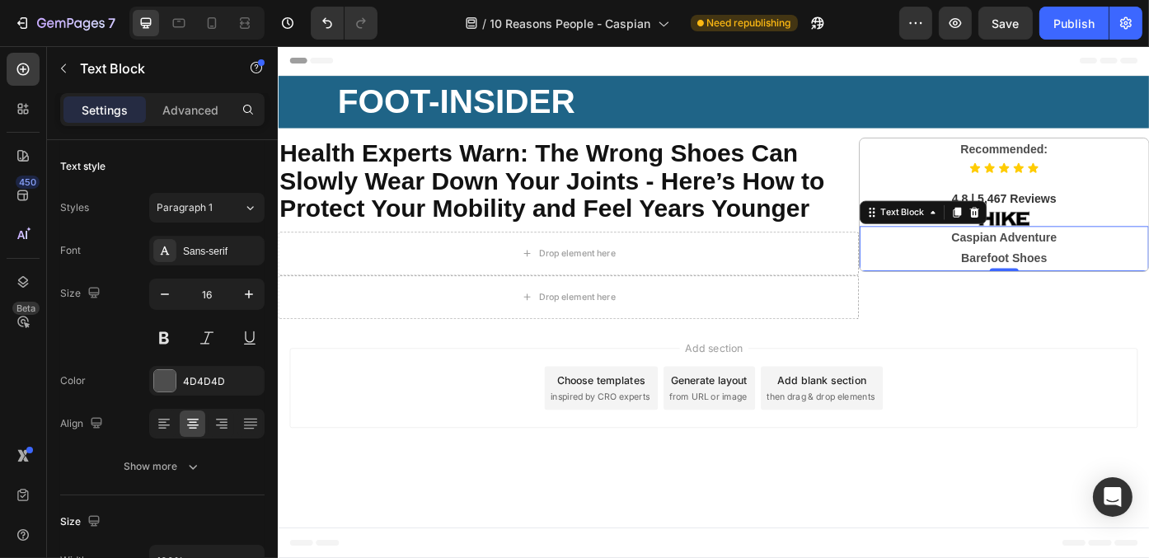
click at [1067, 379] on div "Add section Choose templates inspired by CRO experts Generate layout from URL o…" at bounding box center [771, 437] width 989 height 163
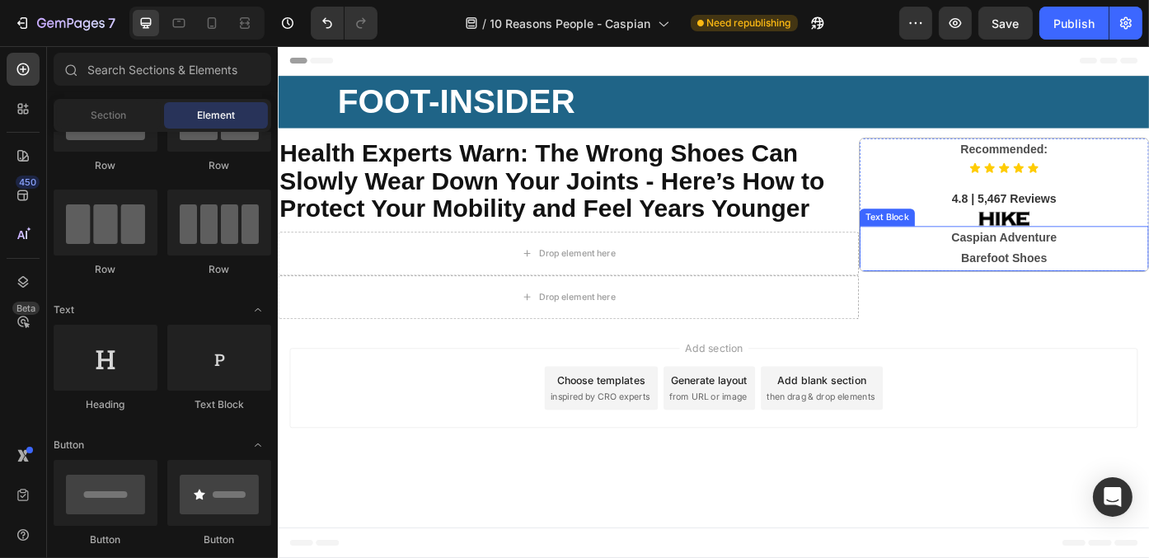
click at [1121, 281] on strong "Barefoot Shoes" at bounding box center [1100, 287] width 97 height 14
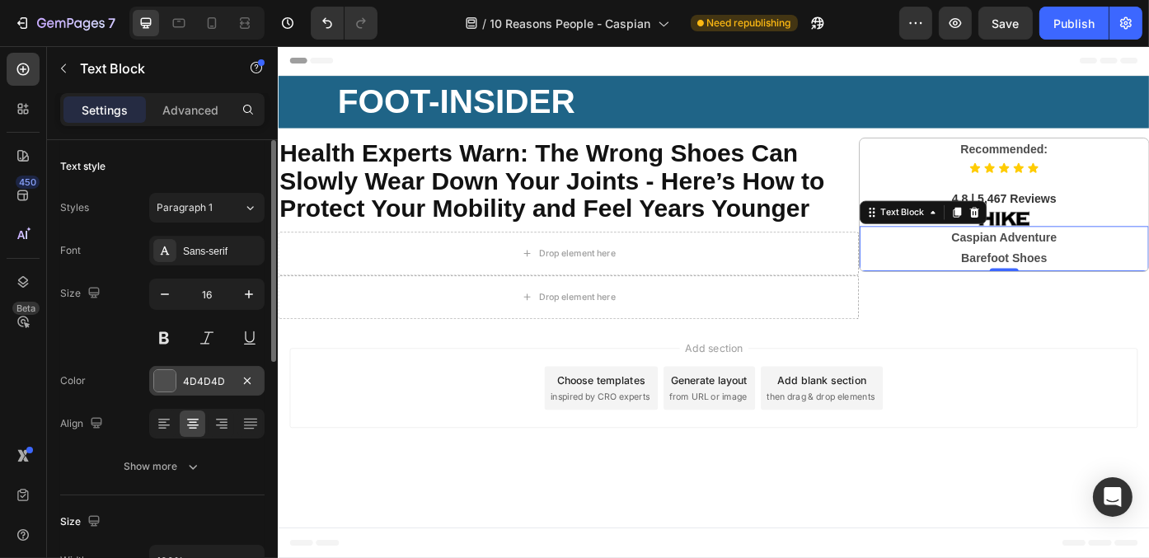
click at [164, 375] on div at bounding box center [164, 380] width 21 height 21
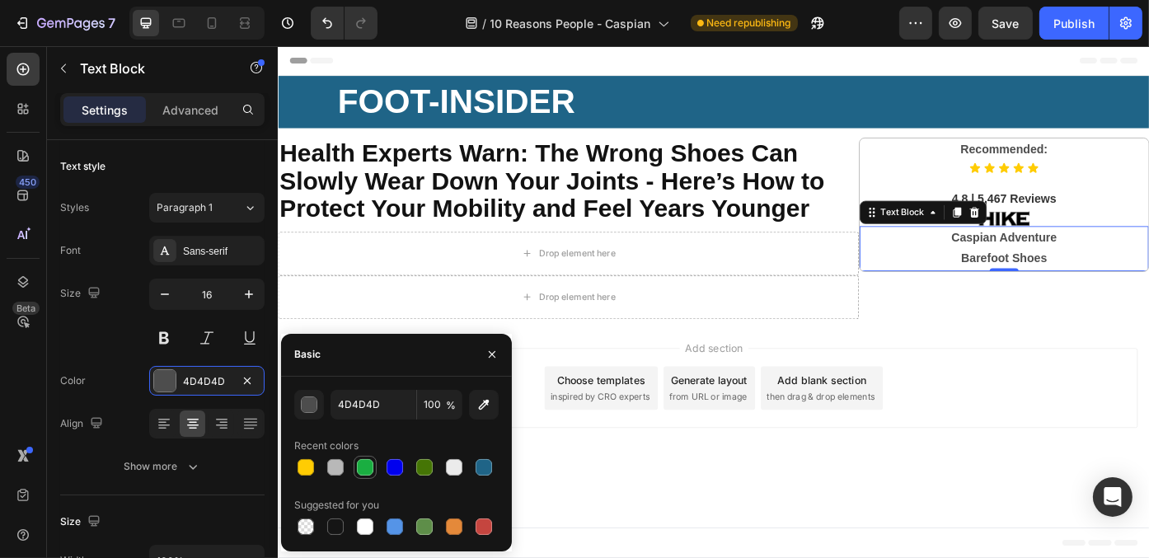
click at [362, 459] on div at bounding box center [365, 467] width 16 height 16
type input "1AAE41"
click at [1047, 518] on body "Header ⁠⁠⁠⁠⁠⁠⁠ FOOT-INSIDER Heading Row Section 1 ⁠⁠⁠⁠⁠⁠⁠ Health Experts Warn: …" at bounding box center [771, 336] width 989 height 581
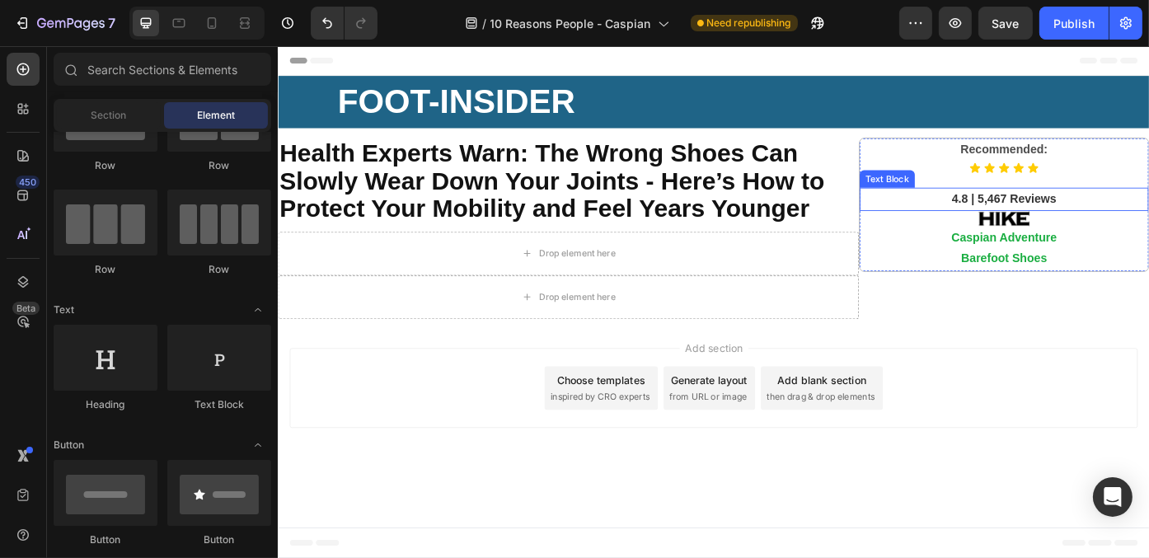
click at [1084, 221] on strong "4.8 | 5,467 Reviews" at bounding box center [1101, 220] width 119 height 14
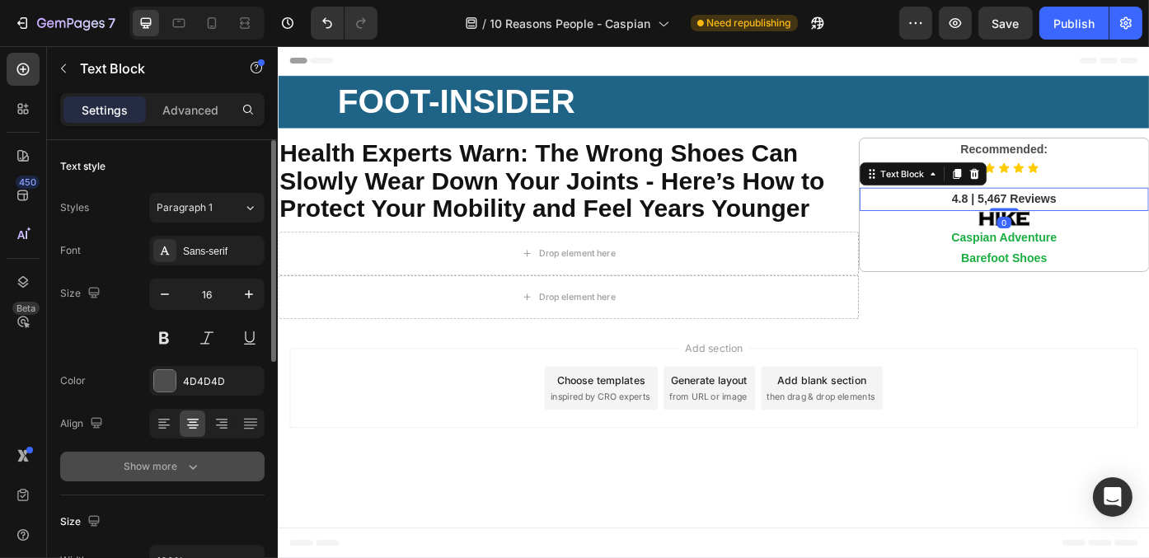
click at [150, 458] on div "Show more" at bounding box center [162, 466] width 77 height 16
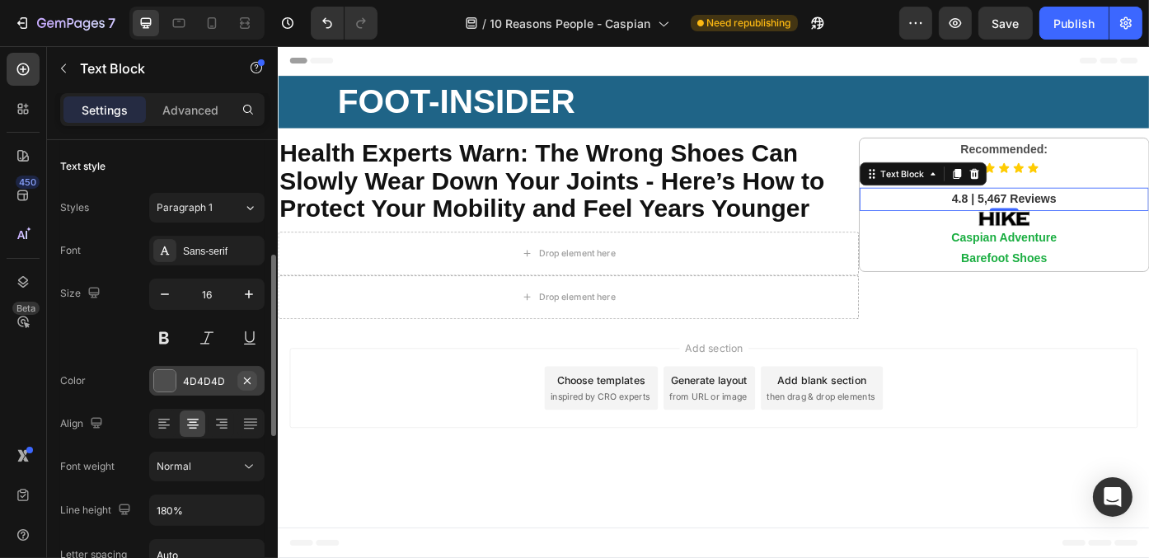
scroll to position [165, 0]
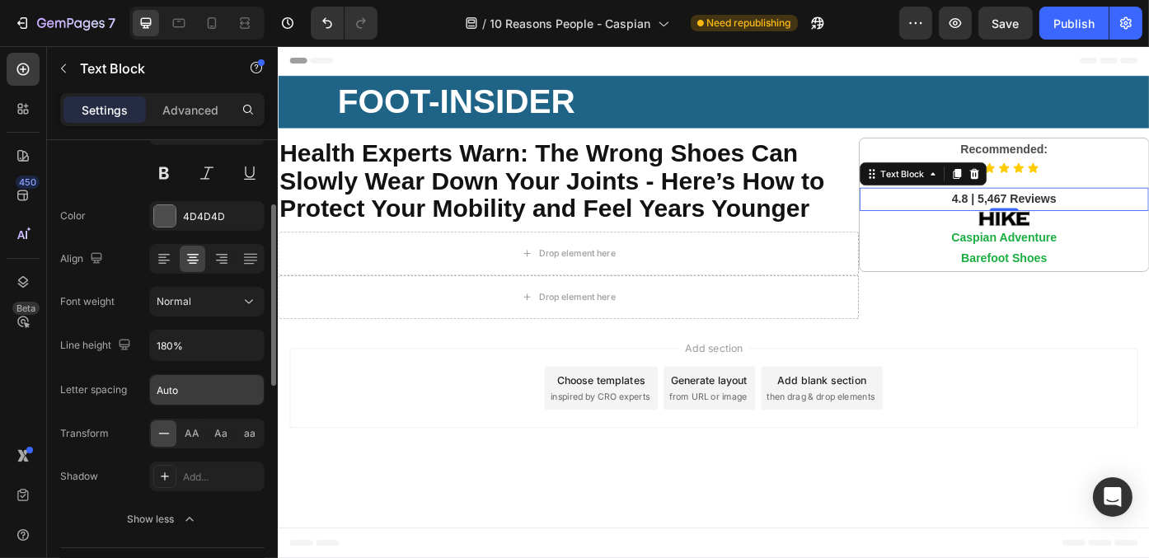
click at [241, 386] on input "Auto" at bounding box center [207, 390] width 114 height 30
type input "-1"
click at [141, 302] on div "Font weight Normal" at bounding box center [162, 302] width 204 height 30
click at [235, 381] on input "-1" at bounding box center [207, 390] width 114 height 30
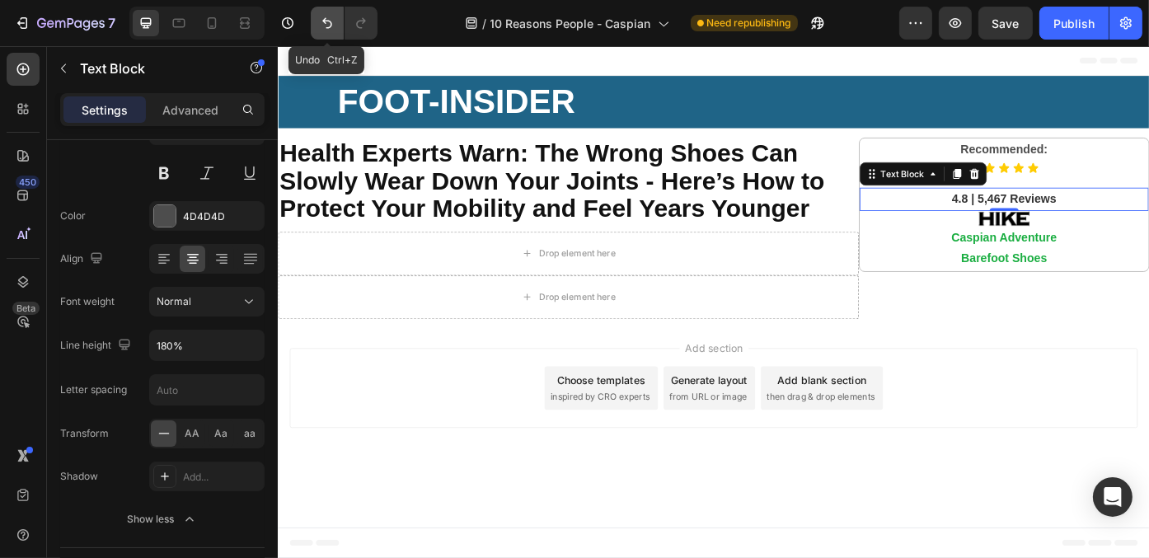
click at [326, 19] on icon "Undo/Redo" at bounding box center [327, 23] width 16 height 16
type input "-1"
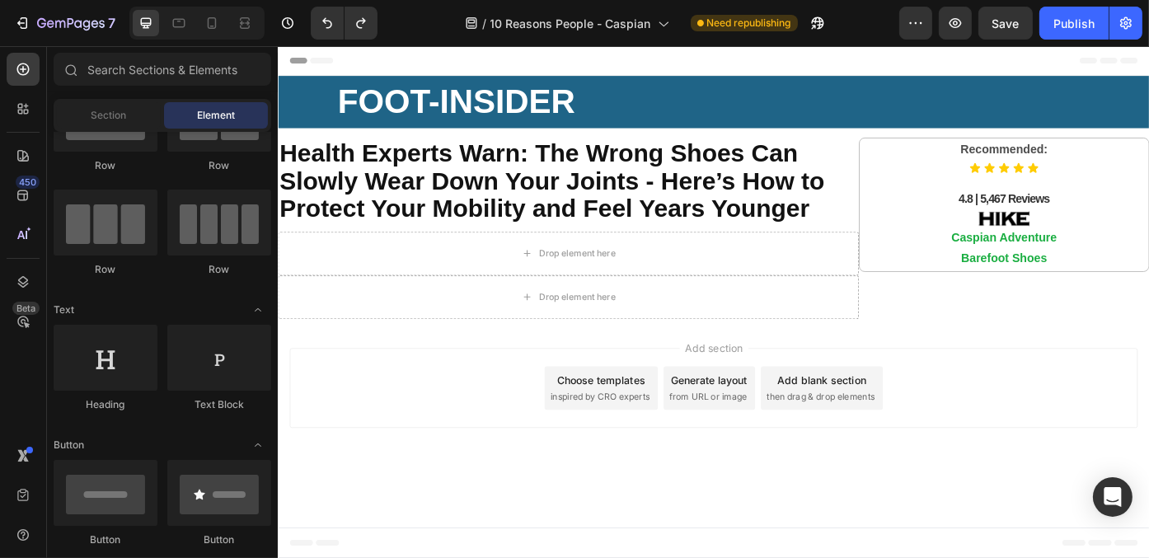
click at [1126, 426] on div "Add section Choose templates inspired by CRO experts Generate layout from URL o…" at bounding box center [771, 434] width 962 height 91
click at [1148, 281] on p "Caspian Adventure Barefoot Shoes" at bounding box center [1101, 276] width 325 height 48
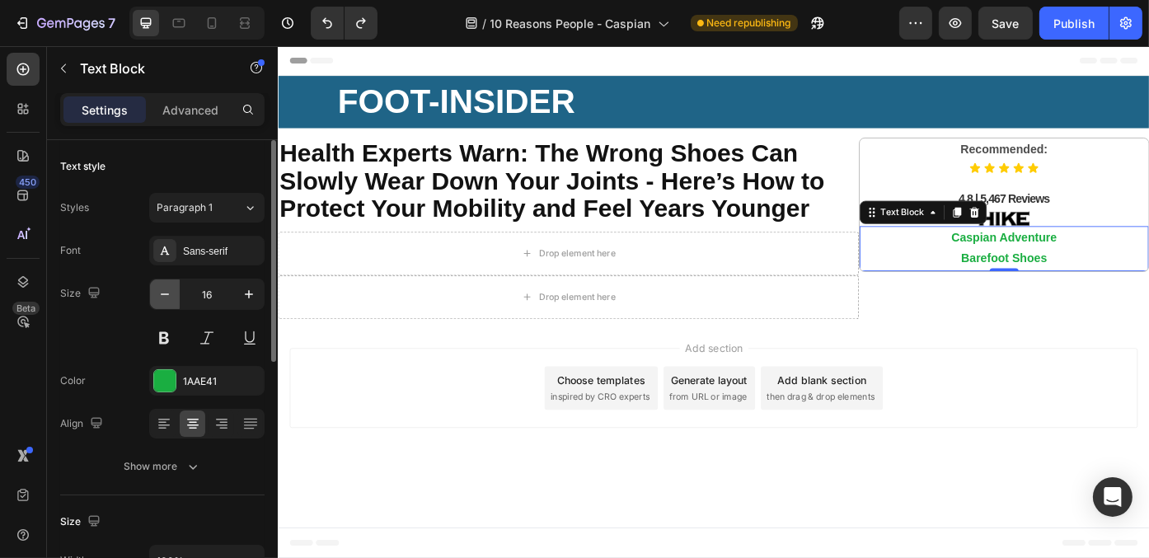
click at [162, 296] on icon "button" at bounding box center [165, 294] width 16 height 16
click at [246, 297] on icon "button" at bounding box center [249, 294] width 16 height 16
type input "16"
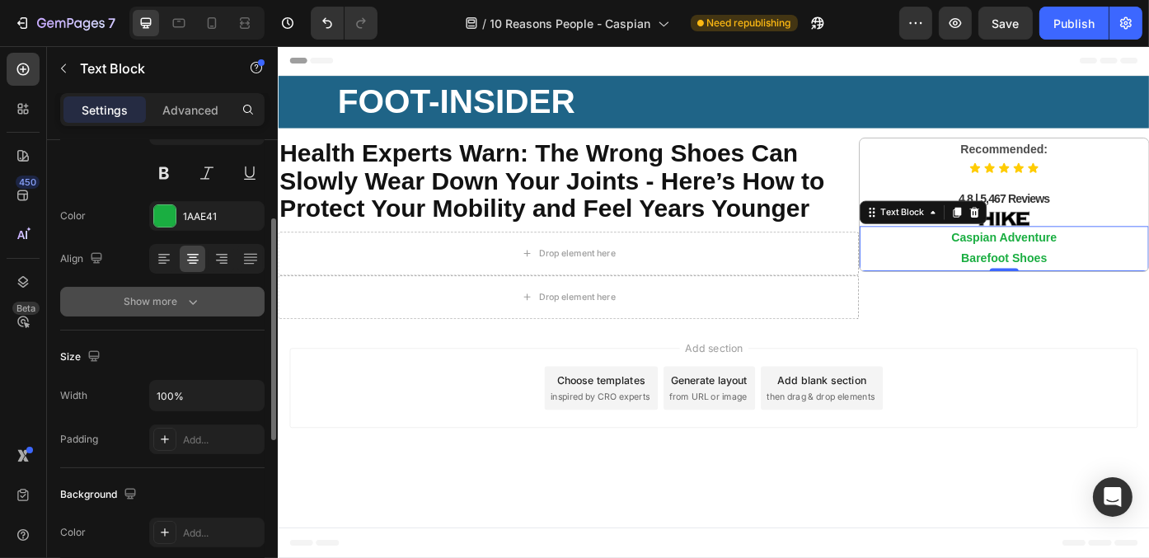
click at [224, 293] on button "Show more" at bounding box center [162, 302] width 204 height 30
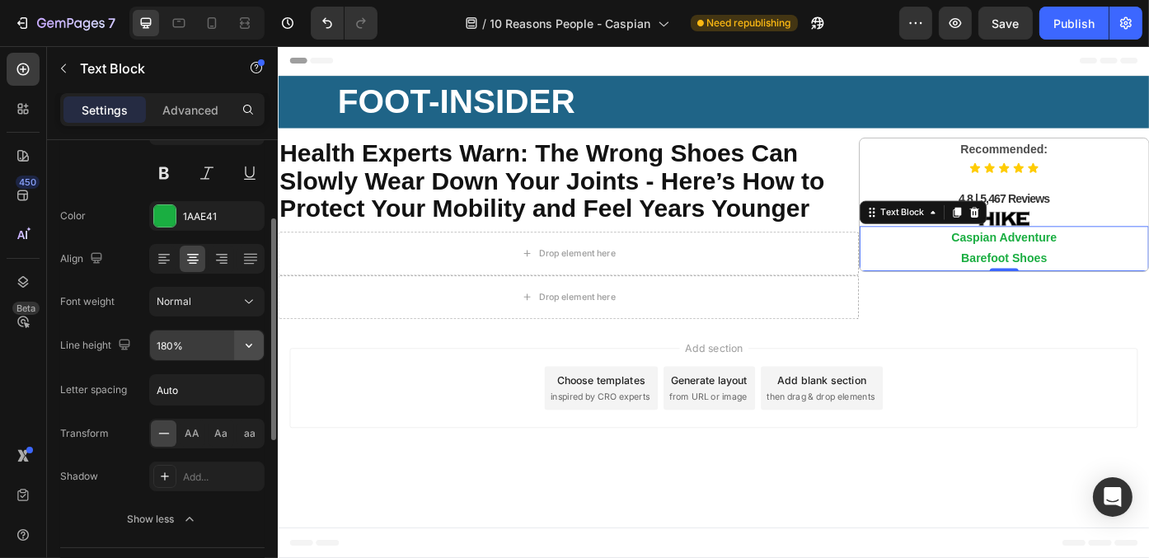
click at [234, 343] on button "button" at bounding box center [249, 345] width 30 height 30
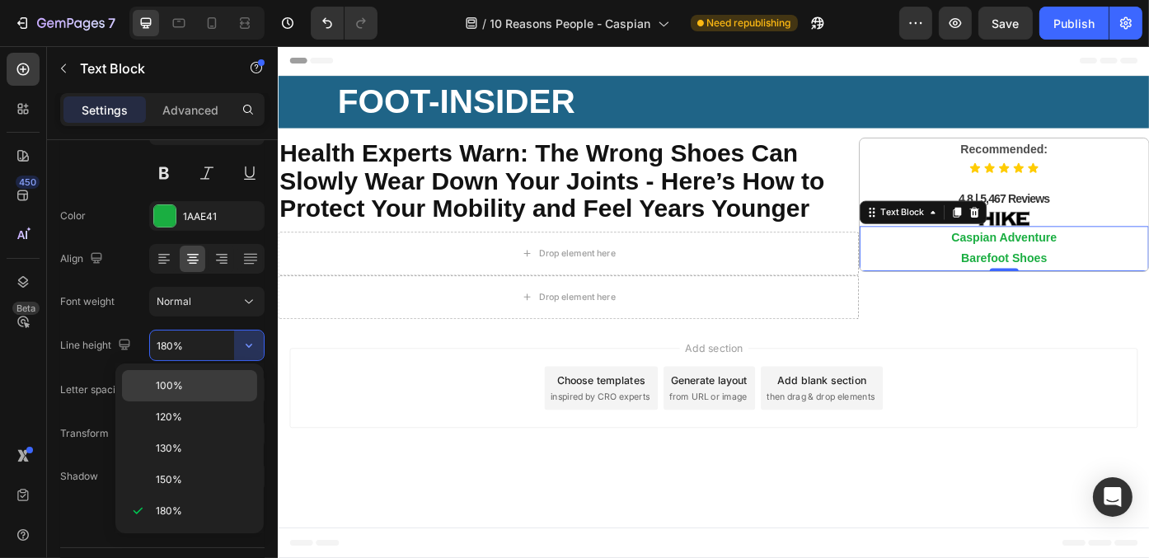
click at [241, 373] on div "100%" at bounding box center [189, 385] width 135 height 31
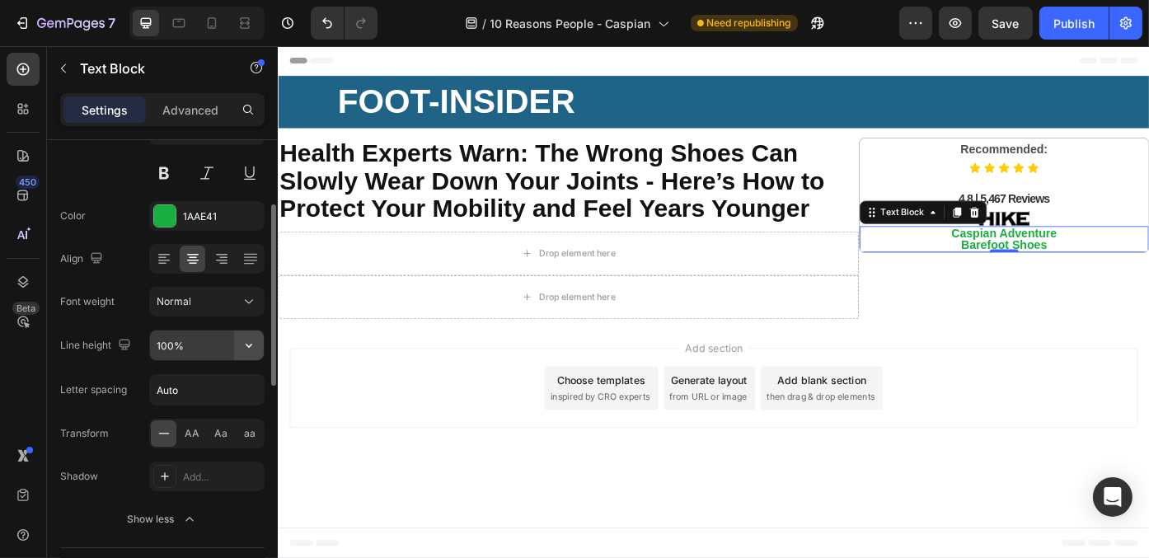
click at [244, 343] on icon "button" at bounding box center [249, 345] width 16 height 16
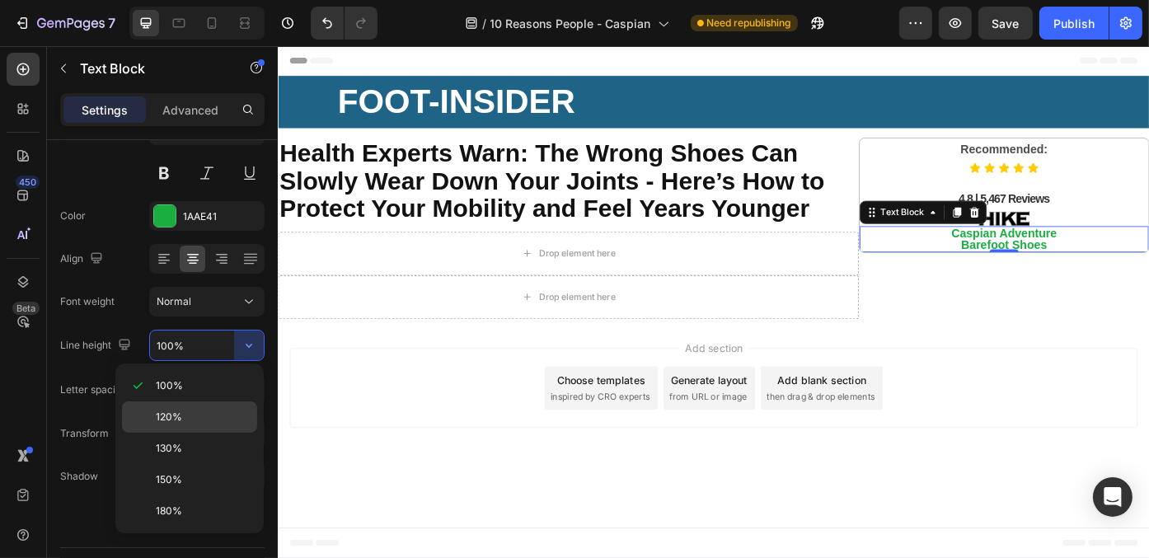
click at [215, 410] on p "120%" at bounding box center [203, 417] width 94 height 15
type input "120%"
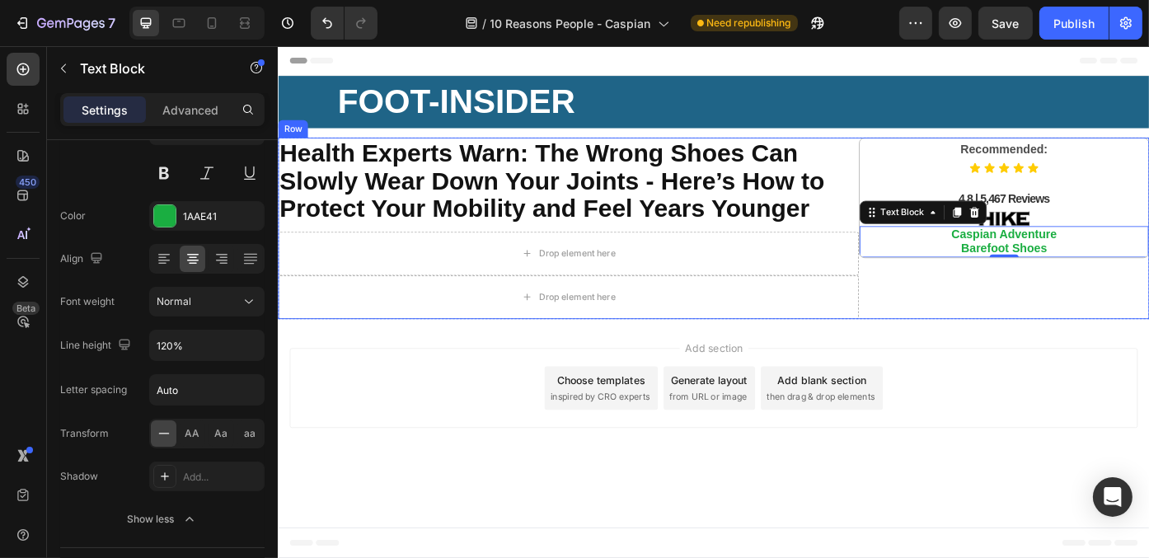
click at [1072, 310] on div "Recommended: Text Block Icon Icon Icon Icon Icon Icon List 4.8 | 5,467 Reviews …" at bounding box center [1101, 253] width 330 height 206
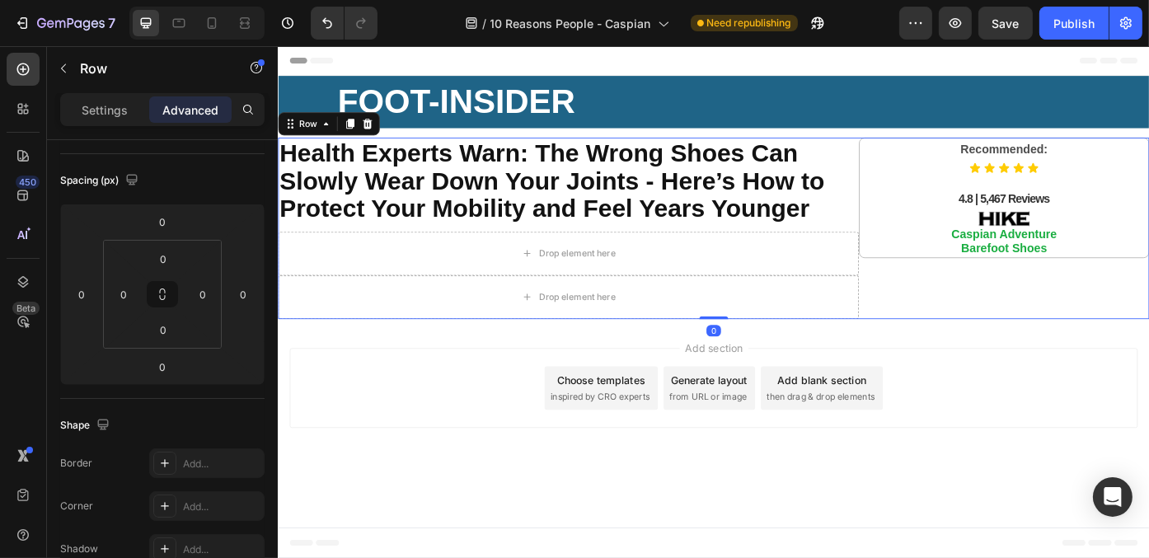
scroll to position [0, 0]
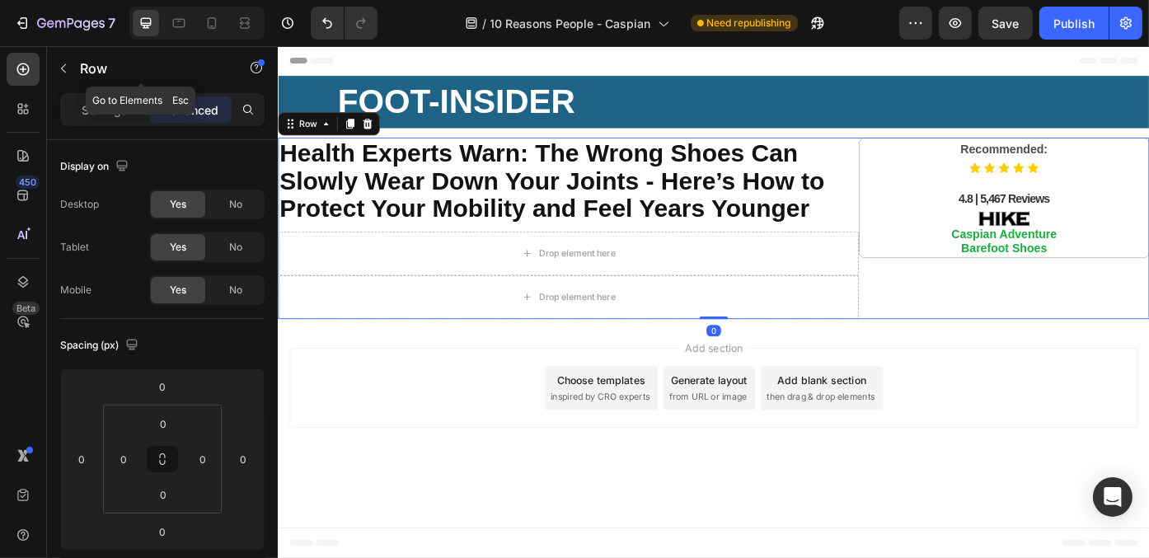
click at [102, 90] on div "Row" at bounding box center [141, 69] width 188 height 47
click at [63, 70] on icon "button" at bounding box center [63, 68] width 5 height 9
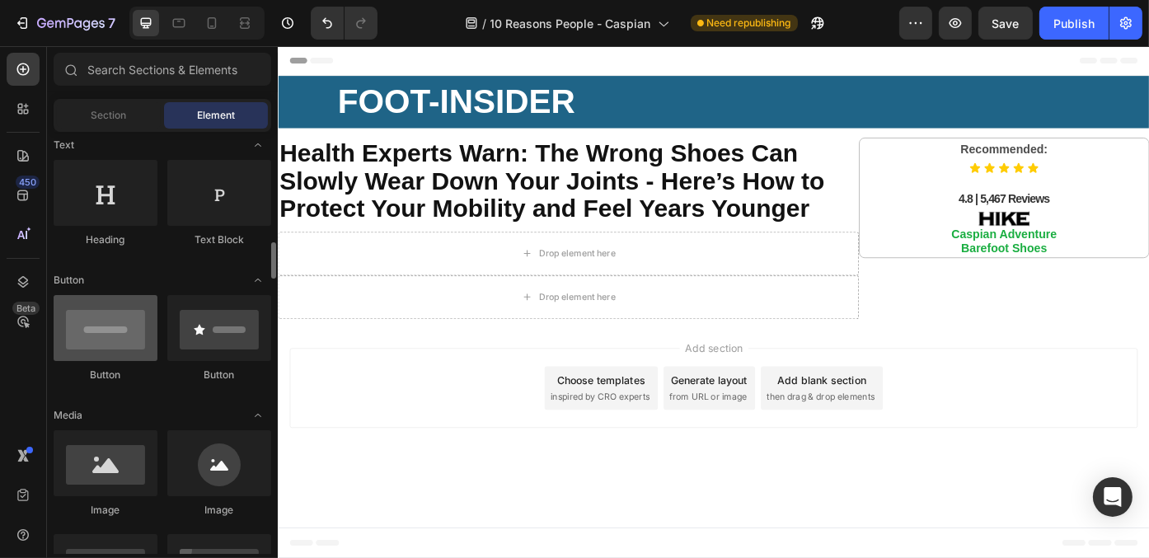
scroll to position [330, 0]
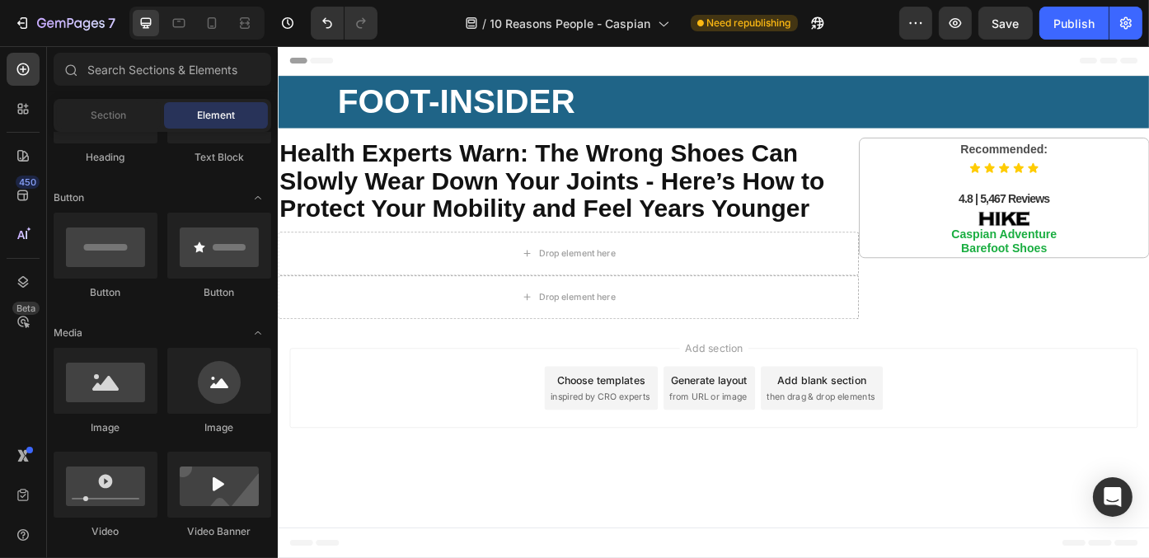
drag, startPoint x: 797, startPoint y: 560, endPoint x: 838, endPoint y: 616, distance: 70.2
click at [799, 557] on body "Header ⁠⁠⁠⁠⁠⁠⁠ FOOT-INSIDER Heading Row Section 1 ⁠⁠⁠⁠⁠⁠⁠ Health Experts Warn: …" at bounding box center [771, 336] width 989 height 581
drag, startPoint x: 391, startPoint y: 444, endPoint x: 1131, endPoint y: 274, distance: 758.4
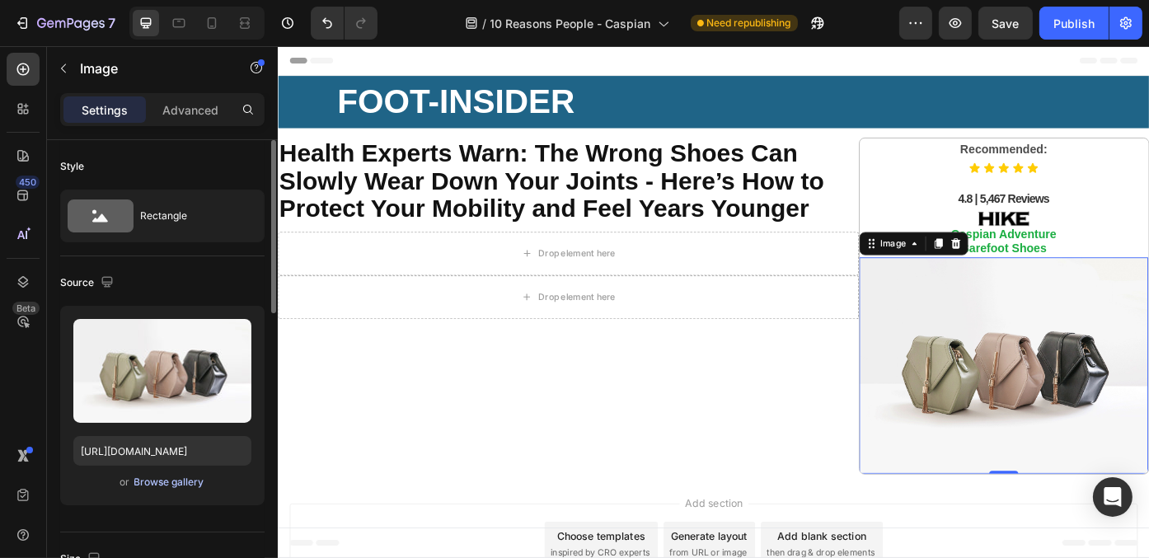
click at [190, 491] on div "Upload Image https://cdn.shopify.com/s/files/1/2005/9307/files/image_demo.jpg o…" at bounding box center [162, 405] width 204 height 199
click at [190, 480] on div "Browse gallery" at bounding box center [169, 482] width 70 height 15
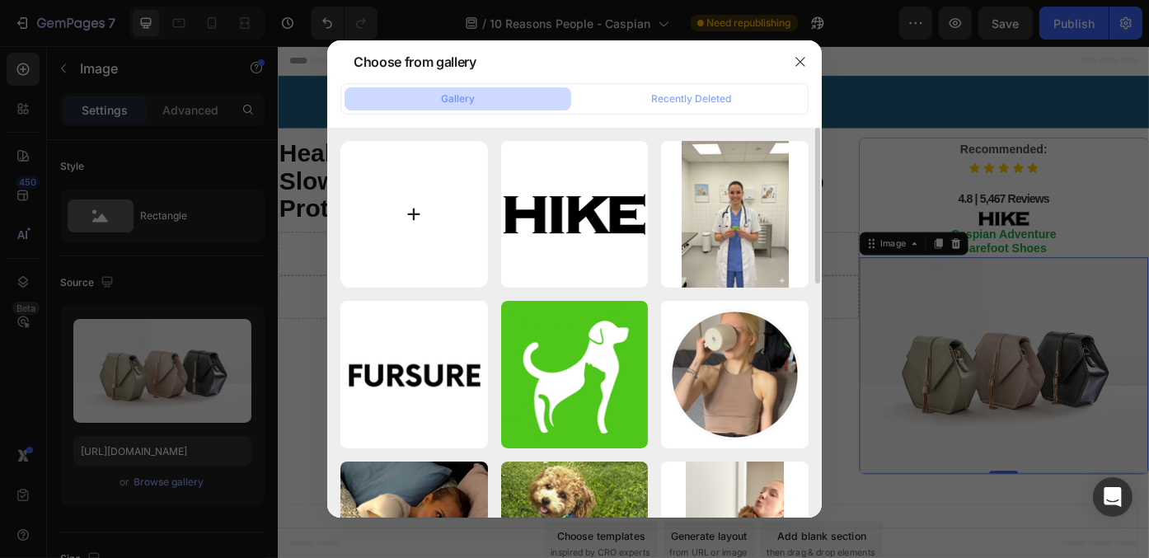
click at [377, 223] on input "file" at bounding box center [414, 215] width 148 height 148
type input "C:\fakepath\689c494ea1d0a3bf71311f1e_3-p-500.png"
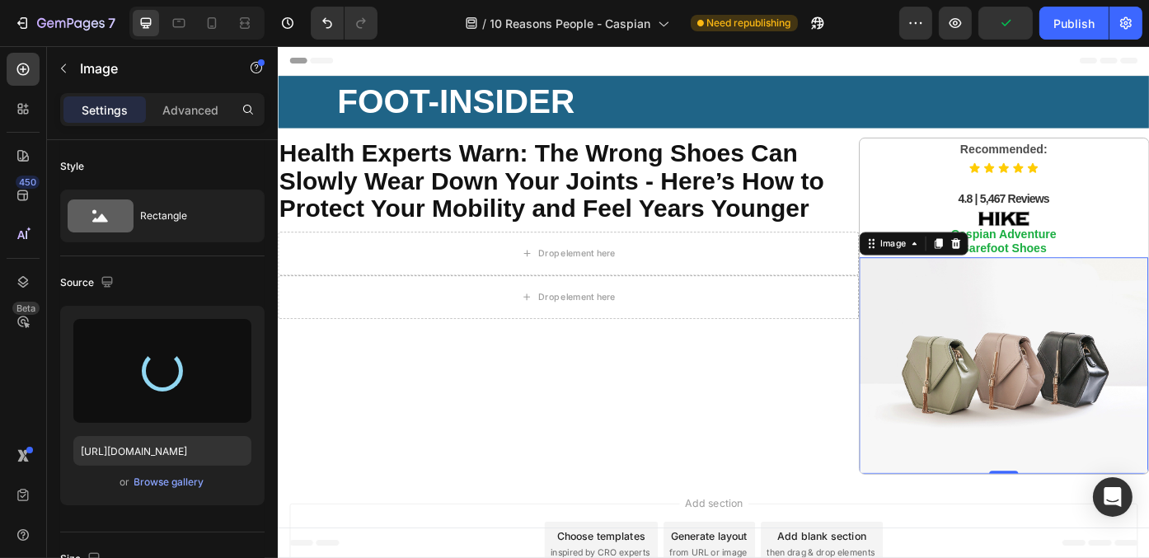
type input "https://cdn.shopify.com/s/files/1/0942/2923/3987/files/gempages_584814928070705…"
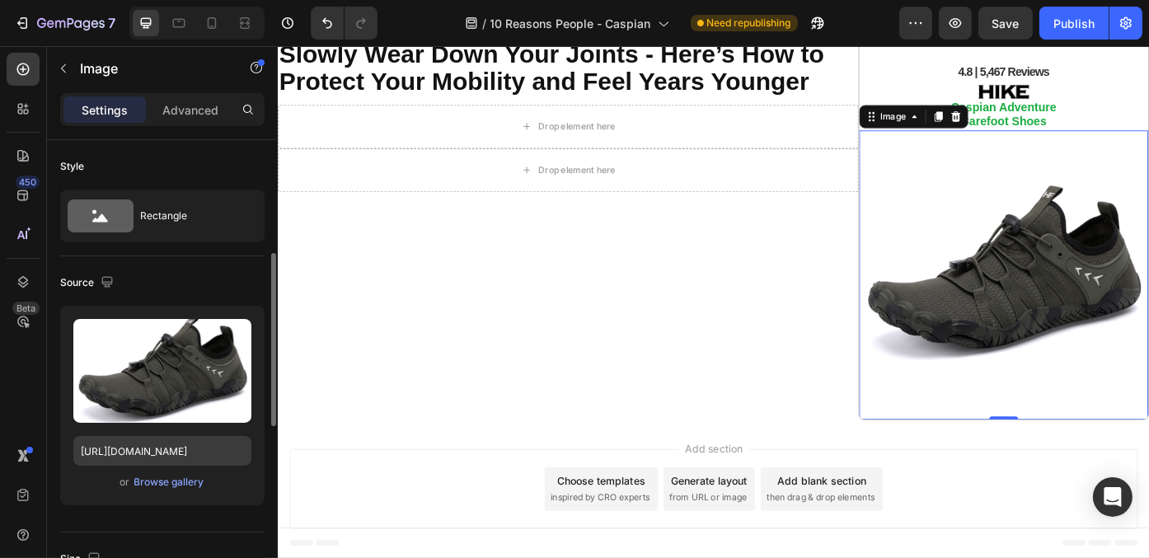
scroll to position [165, 0]
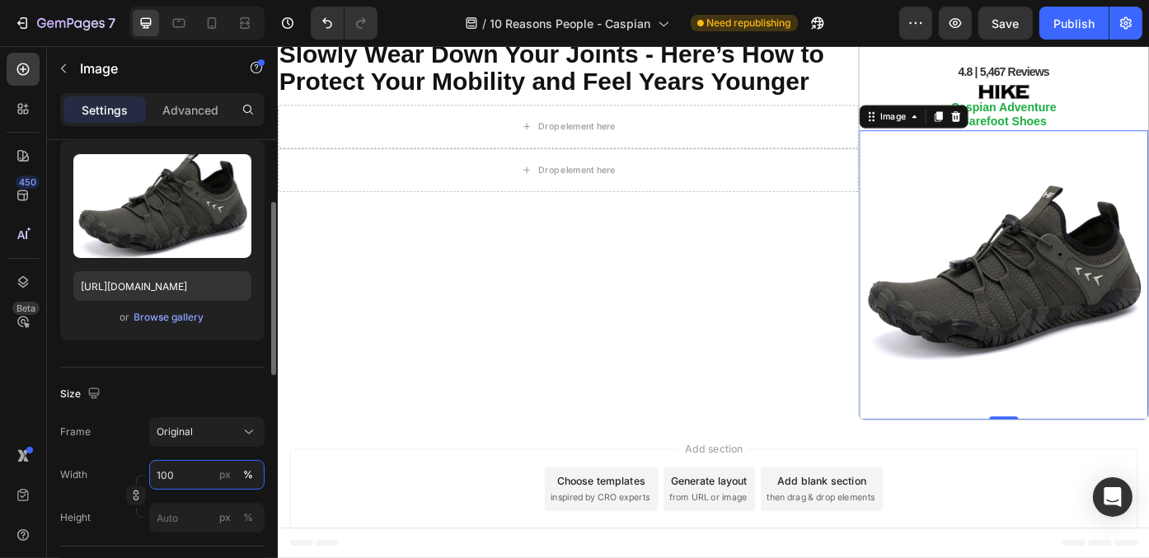
click at [178, 466] on input "100" at bounding box center [206, 475] width 115 height 30
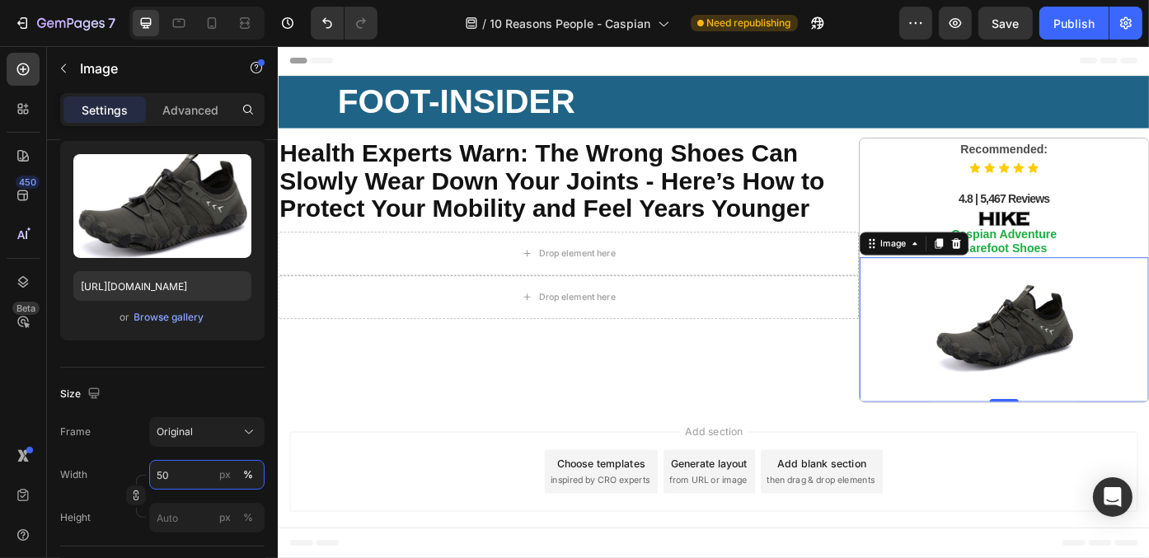
type input "50"
click at [1108, 543] on div "Add section Choose templates inspired by CRO experts Generate layout from URL o…" at bounding box center [771, 529] width 962 height 91
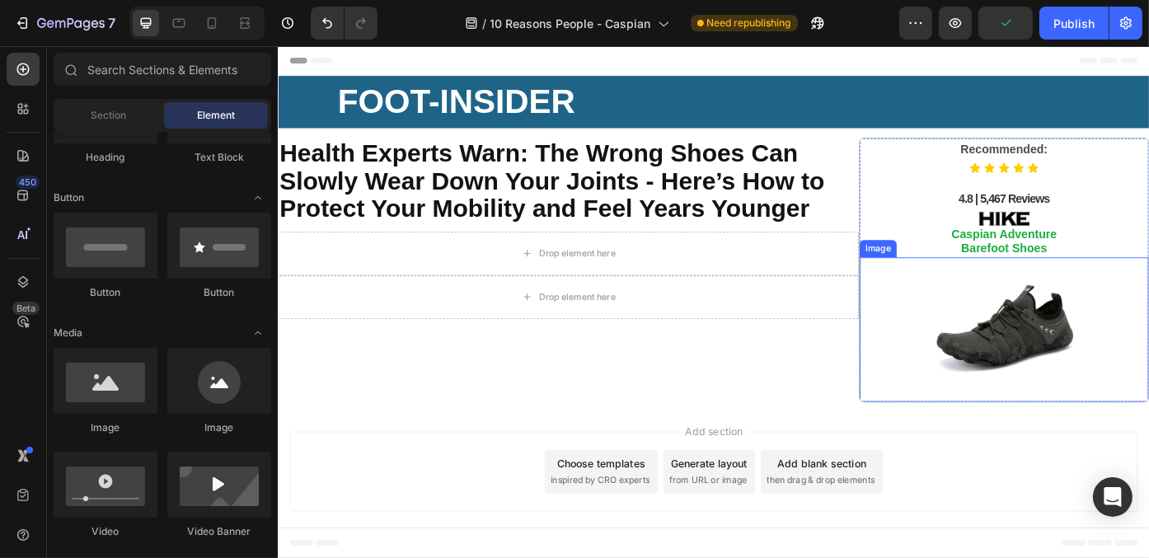
click at [1095, 339] on img at bounding box center [1101, 368] width 164 height 164
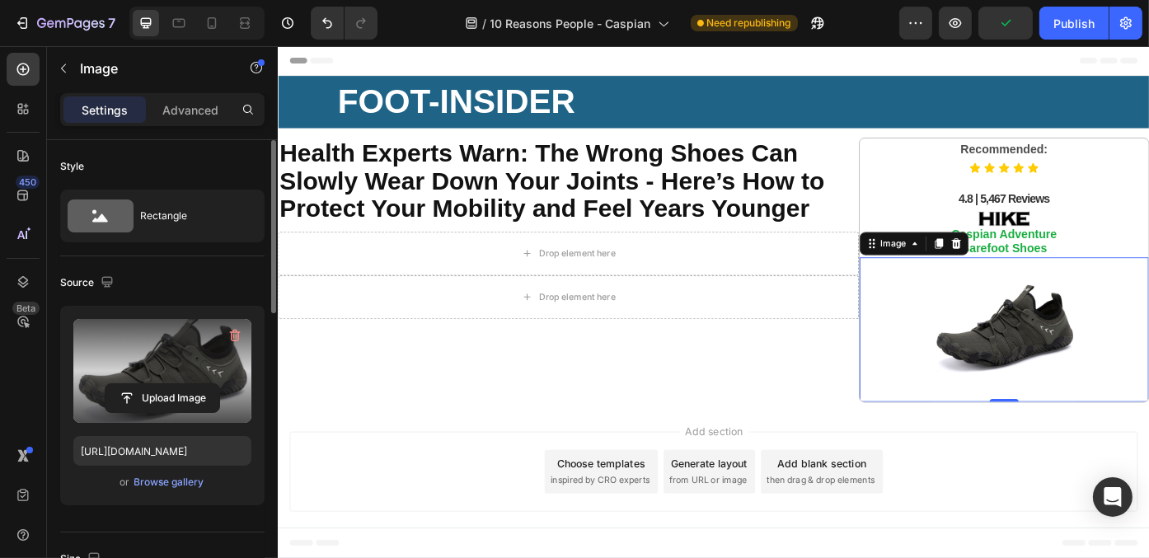
scroll to position [165, 0]
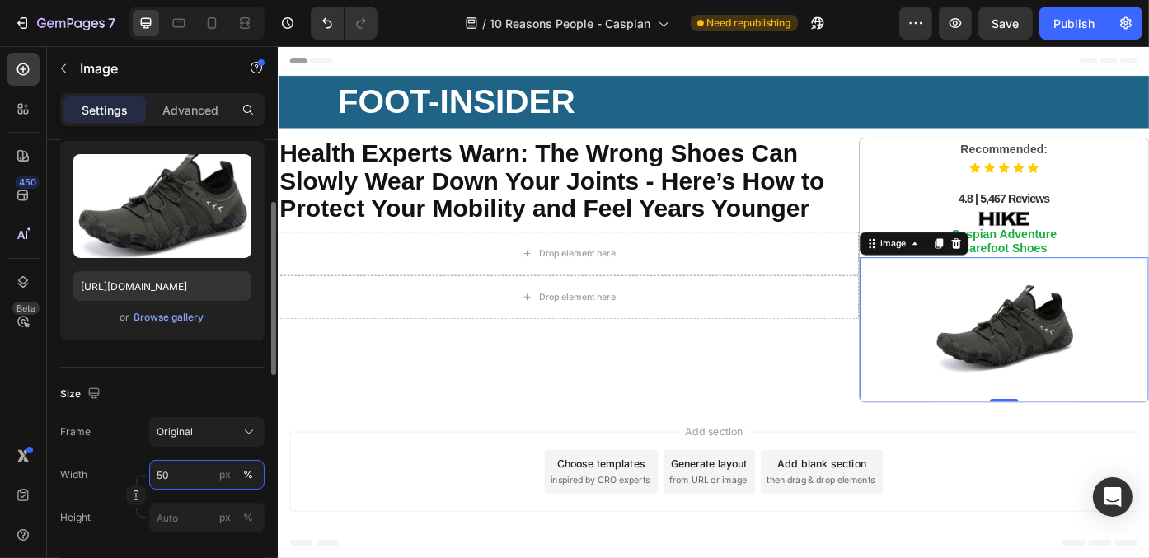
click at [184, 475] on input "50" at bounding box center [206, 475] width 115 height 30
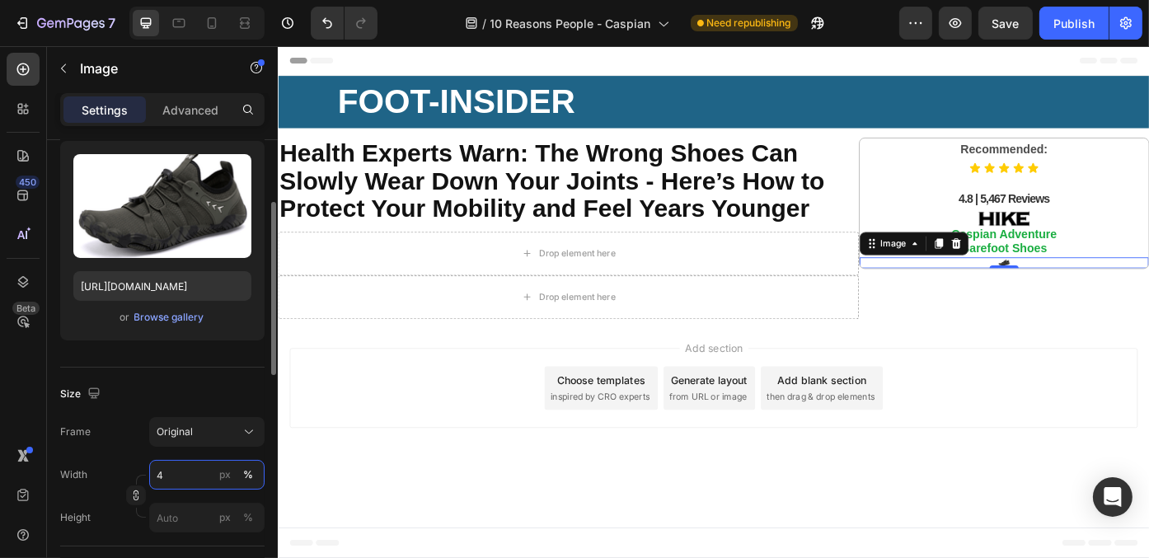
type input "40"
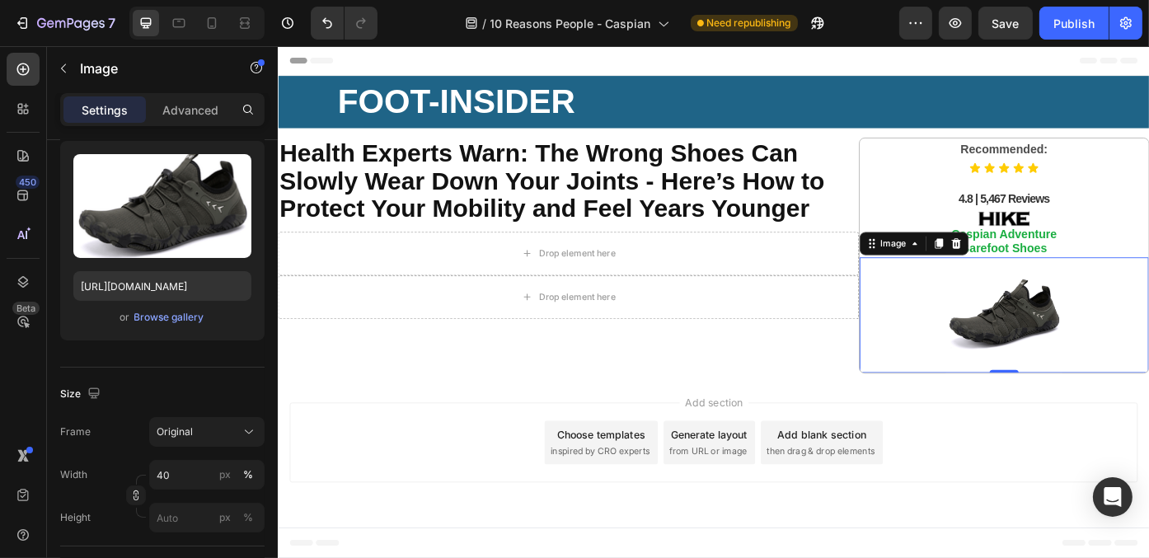
click at [1074, 485] on div "Add section Choose templates inspired by CRO experts Generate layout from URL o…" at bounding box center [771, 496] width 962 height 91
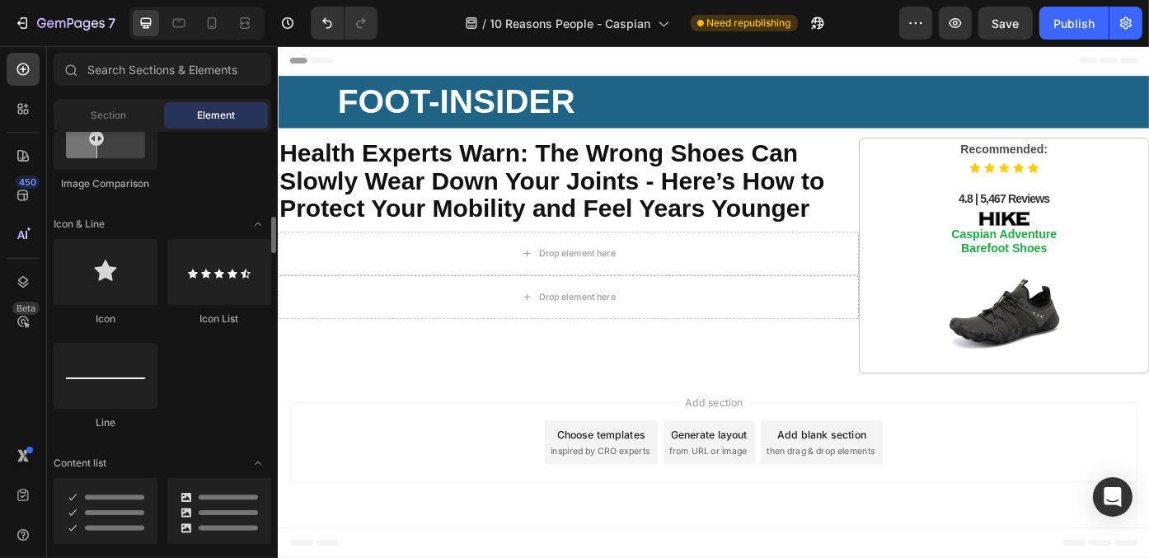
scroll to position [1154, 0]
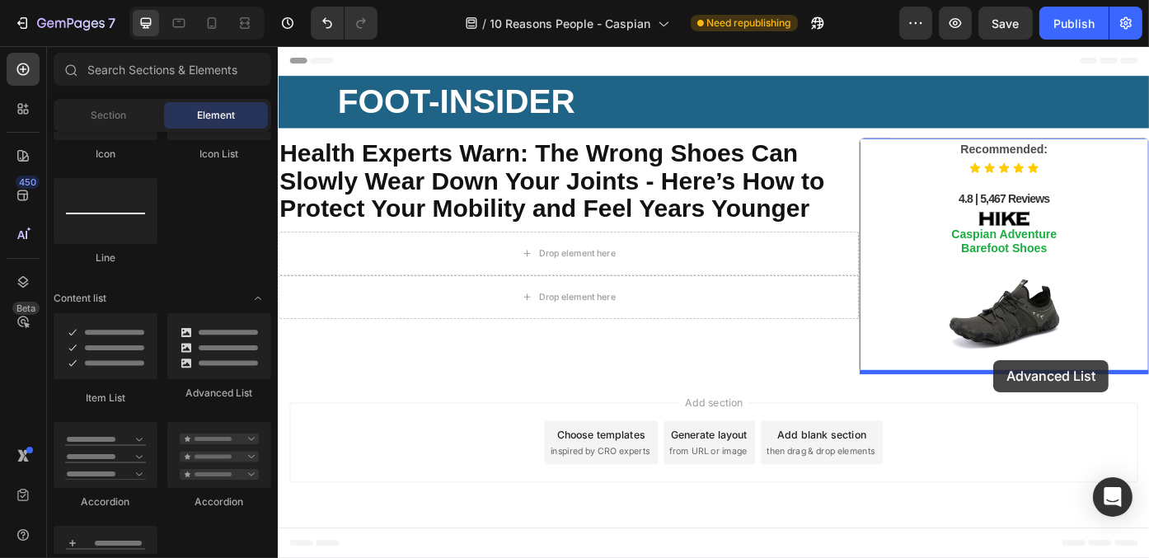
drag, startPoint x: 474, startPoint y: 395, endPoint x: 1089, endPoint y: 402, distance: 614.8
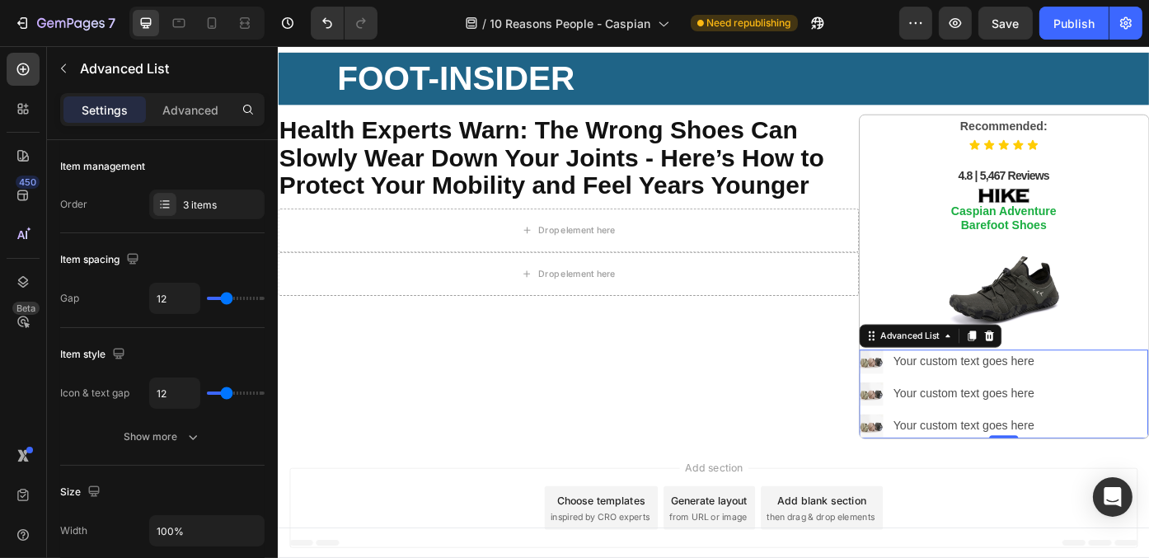
scroll to position [51, 0]
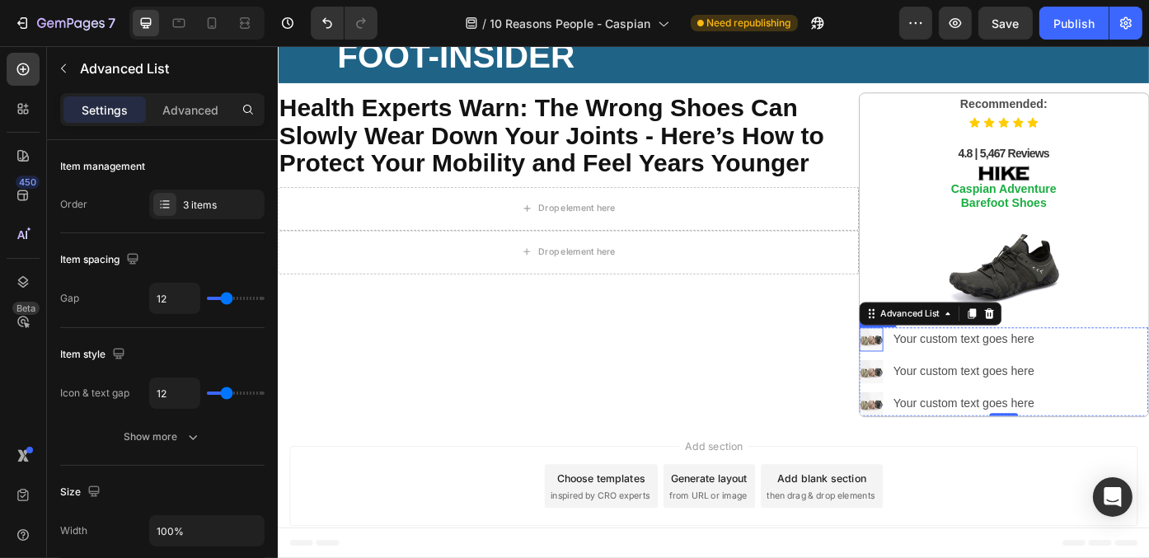
click at [944, 376] on img at bounding box center [950, 379] width 27 height 27
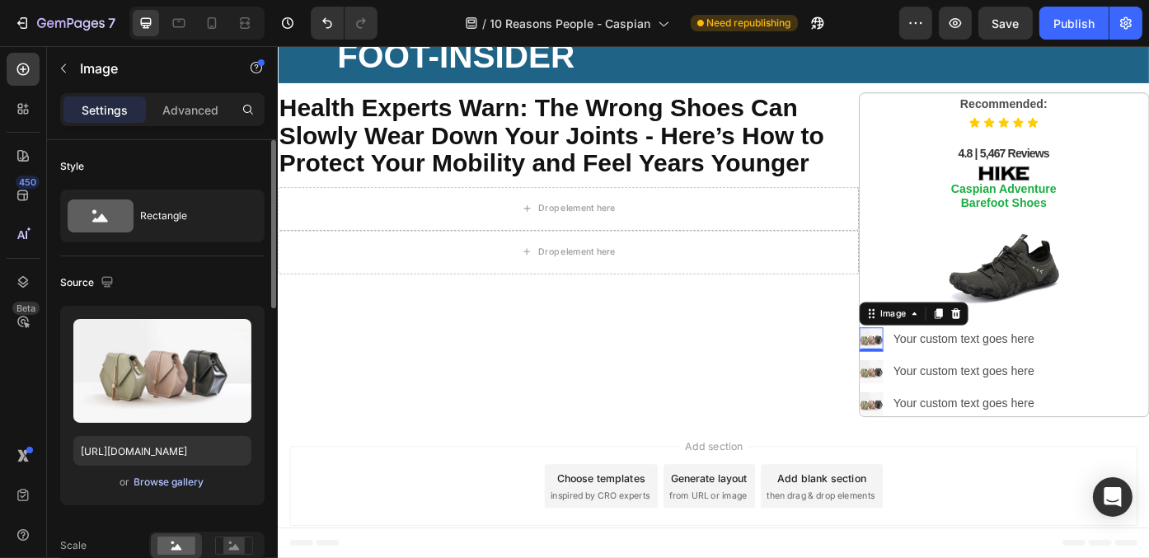
click at [159, 489] on button "Browse gallery" at bounding box center [169, 482] width 72 height 16
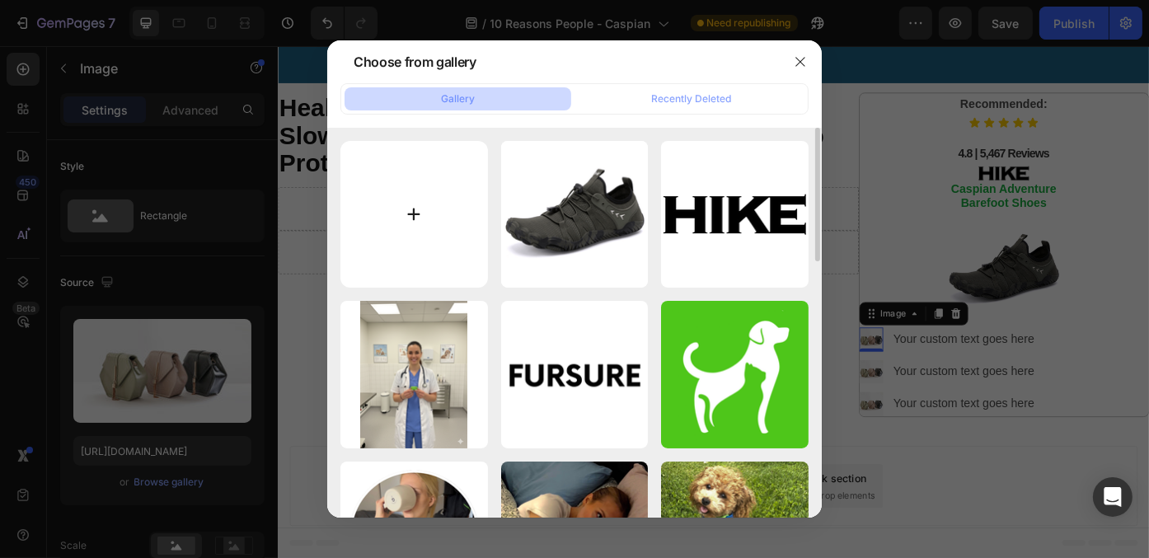
click at [401, 221] on input "file" at bounding box center [414, 215] width 148 height 148
type input "C:\fakepath\67cc54d88dcac0c62085247e_Check HK.webp"
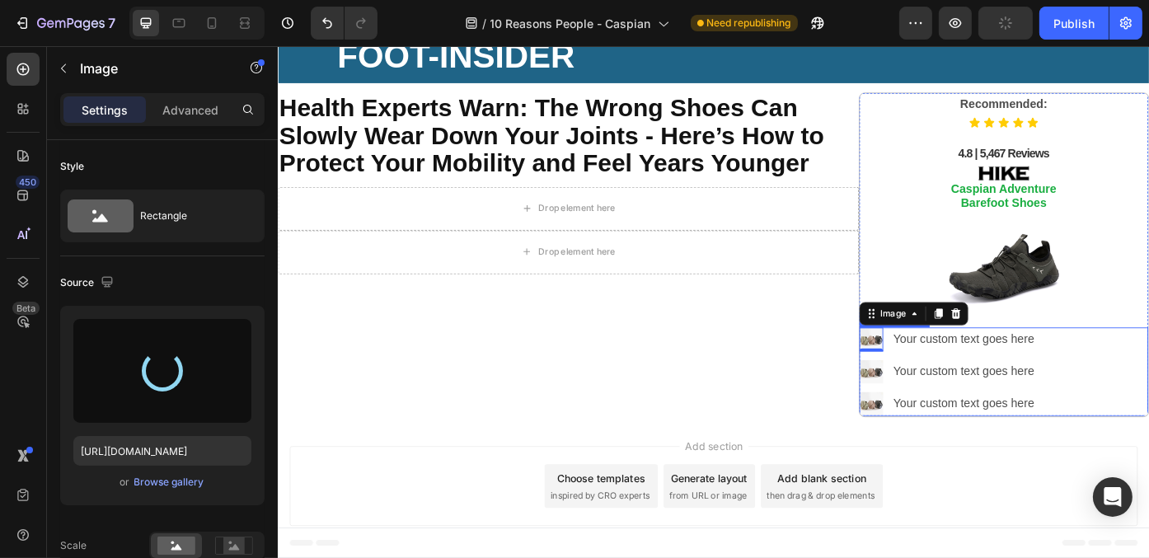
type input "https://cdn.shopify.com/s/files/1/0942/2923/3987/files/gempages_584814928070705…"
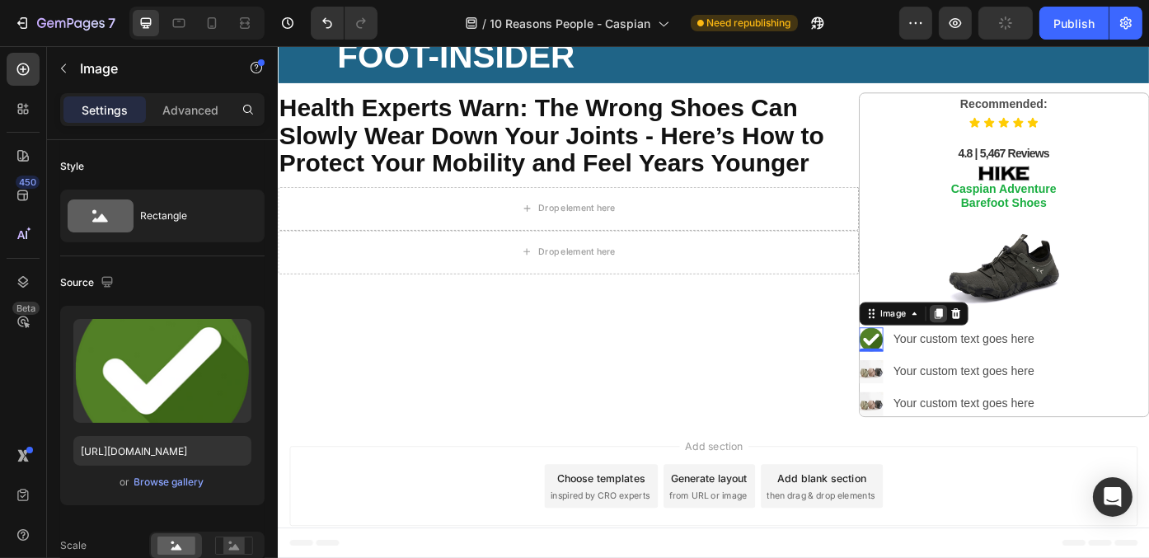
click at [1020, 345] on icon at bounding box center [1026, 350] width 13 height 13
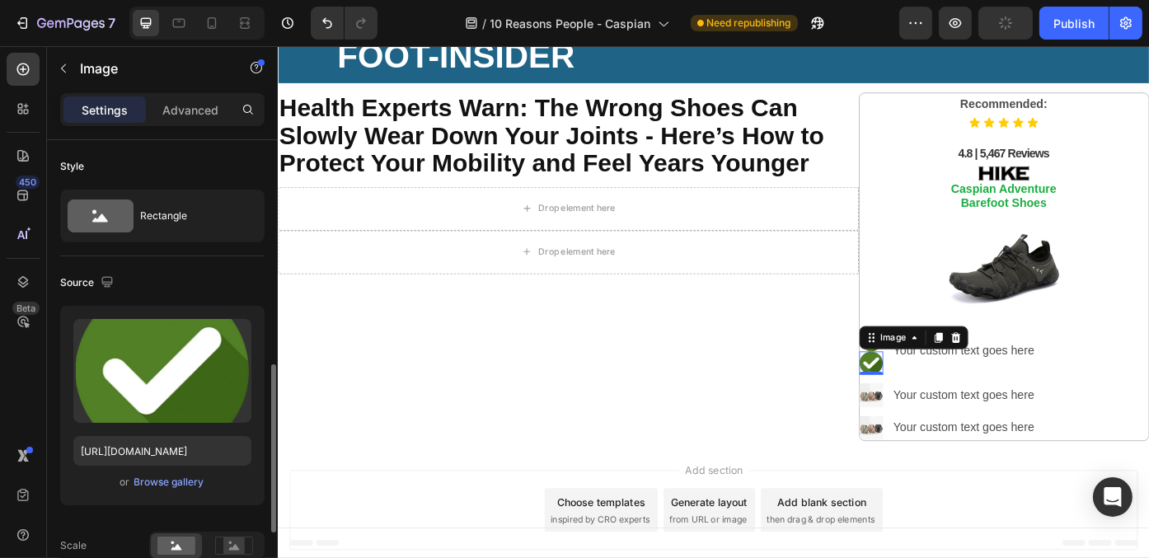
scroll to position [165, 0]
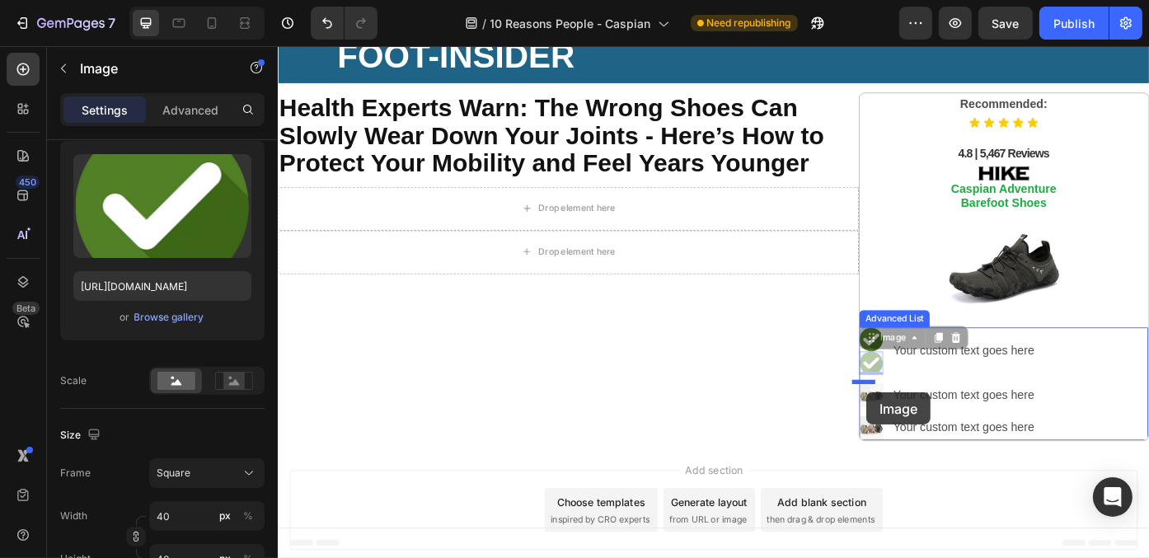
drag, startPoint x: 941, startPoint y: 400, endPoint x: 945, endPoint y: 439, distance: 38.9
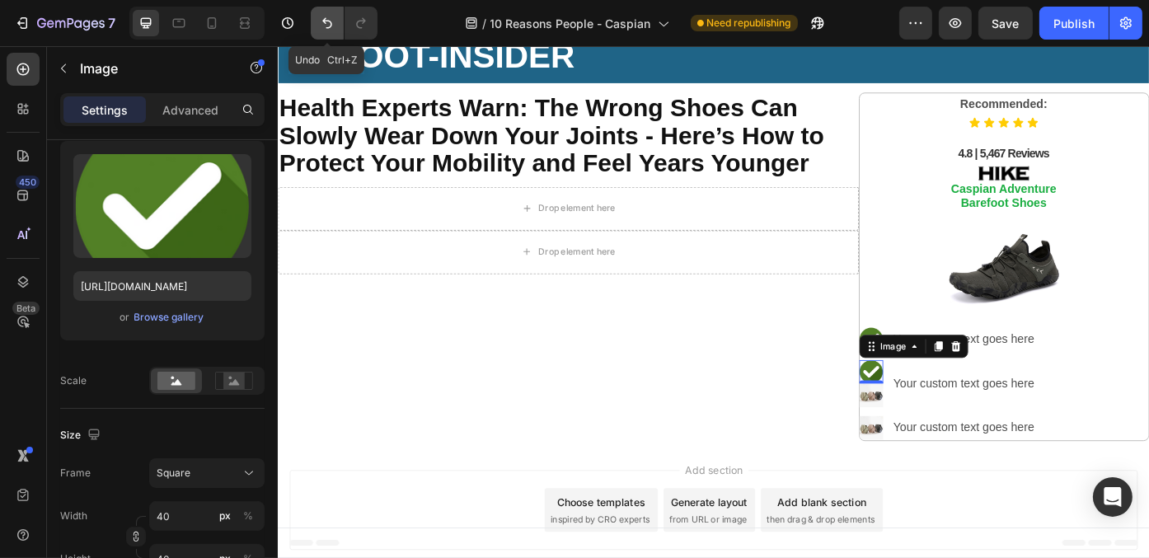
drag, startPoint x: 316, startPoint y: 26, endPoint x: 325, endPoint y: 9, distance: 18.4
click at [318, 26] on button "Undo/Redo" at bounding box center [327, 23] width 33 height 33
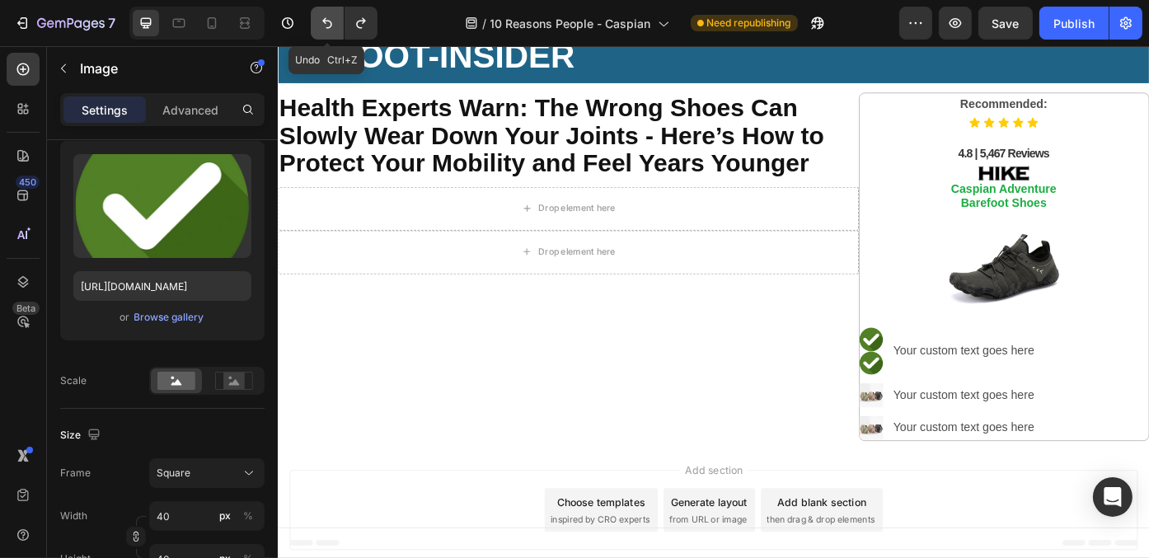
click at [329, 12] on button "Undo/Redo" at bounding box center [327, 23] width 33 height 33
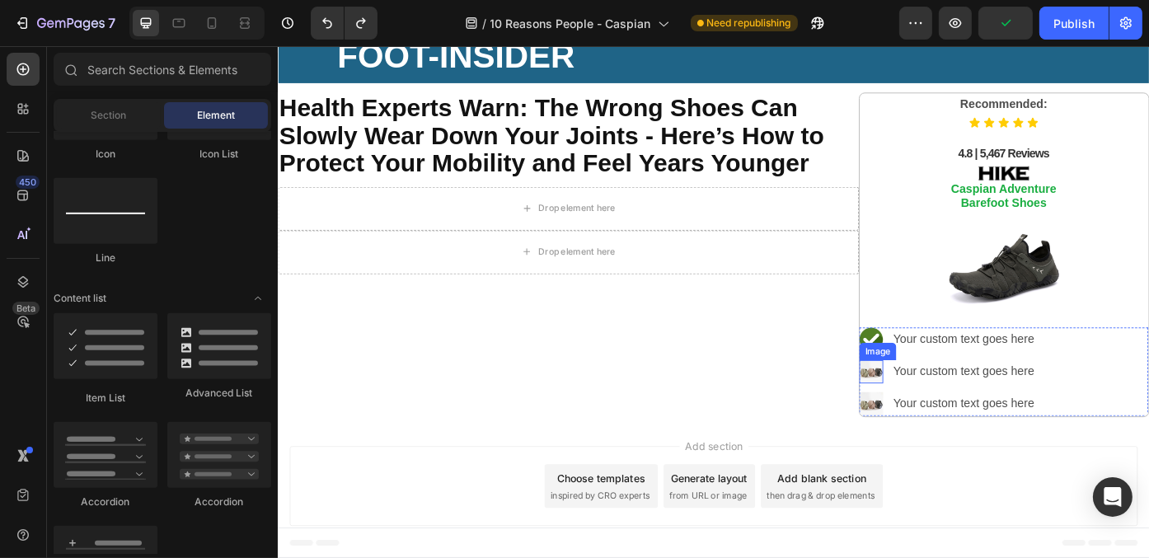
click at [948, 410] on img at bounding box center [950, 416] width 27 height 27
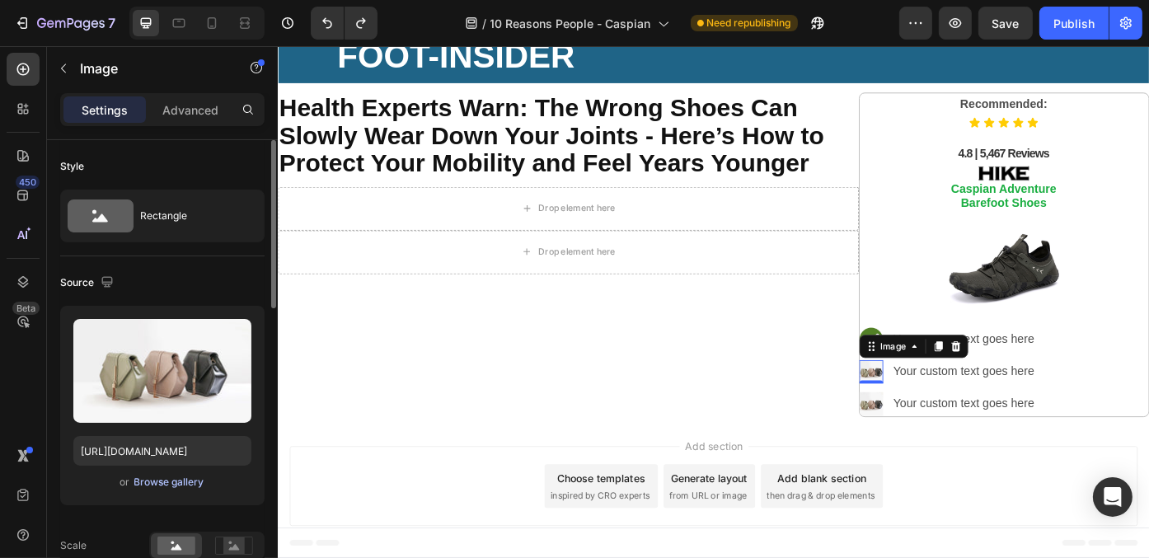
click at [187, 485] on div "Browse gallery" at bounding box center [169, 482] width 70 height 15
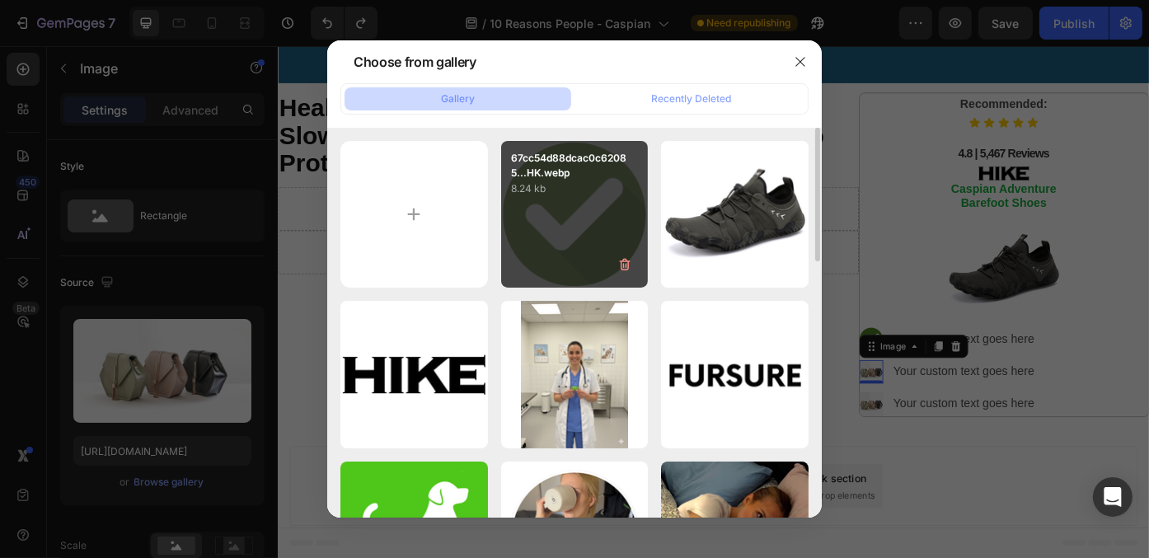
drag, startPoint x: 546, startPoint y: 238, endPoint x: 591, endPoint y: 204, distance: 57.0
click at [546, 237] on div "67cc54d88dcac0c62085...HK.webp 8.24 kb" at bounding box center [575, 215] width 148 height 148
type input "https://cdn.shopify.com/s/files/1/0942/2923/3987/files/gempages_584814928070705…"
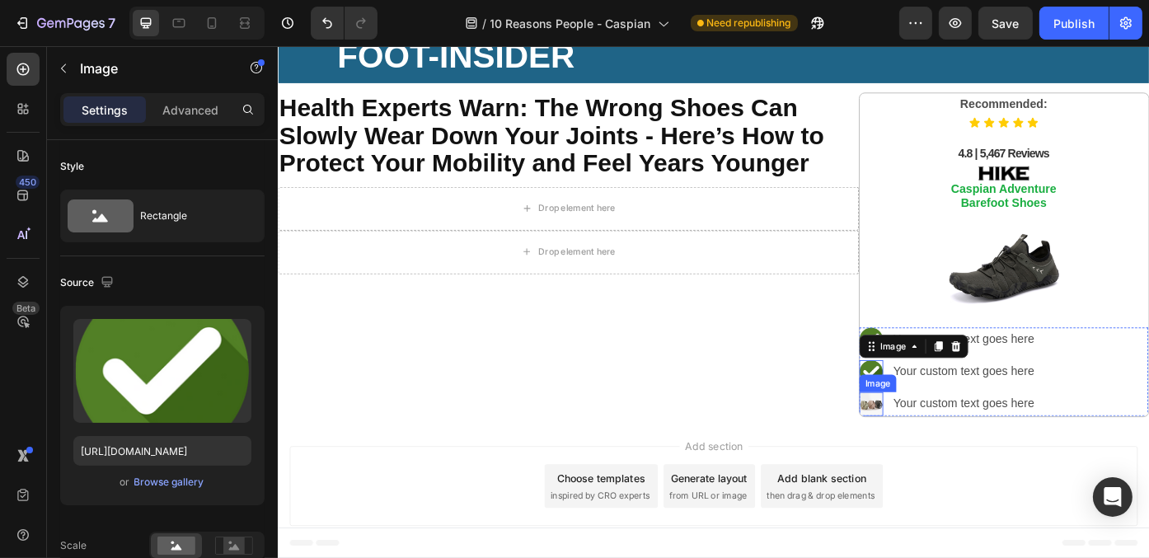
click at [944, 451] on img at bounding box center [950, 452] width 27 height 27
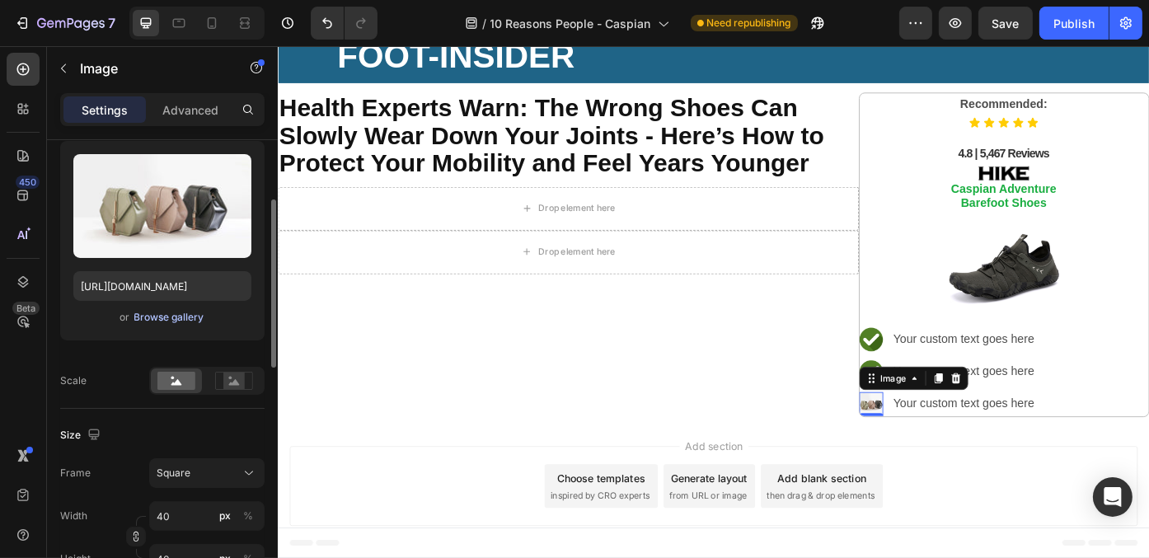
click at [175, 315] on div "Browse gallery" at bounding box center [169, 317] width 70 height 15
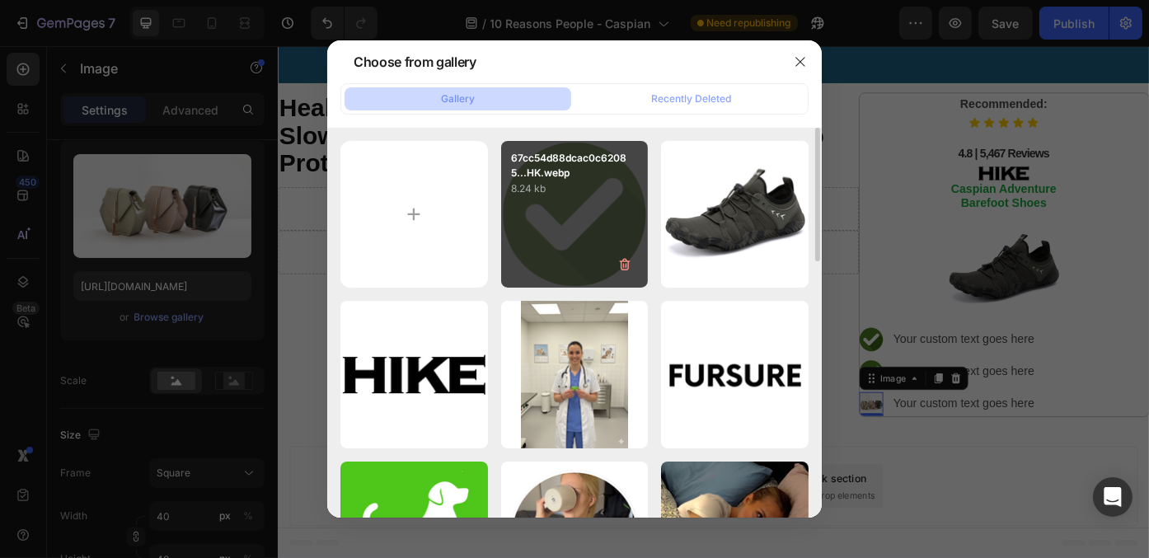
click at [596, 253] on div "67cc54d88dcac0c62085...HK.webp 8.24 kb" at bounding box center [575, 215] width 148 height 148
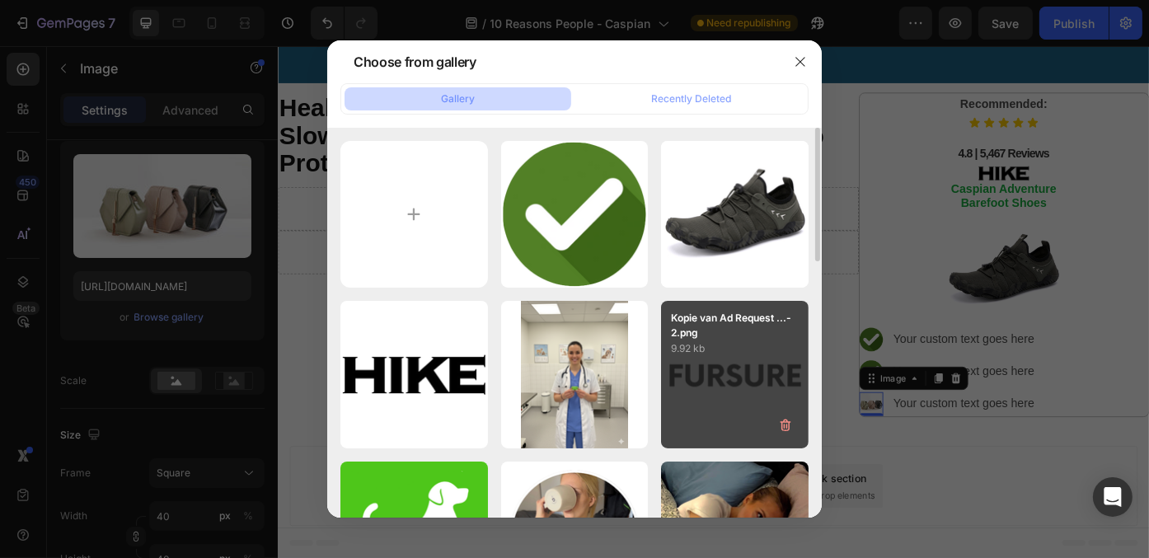
type input "https://cdn.shopify.com/s/files/1/0942/2923/3987/files/gempages_584814928070705…"
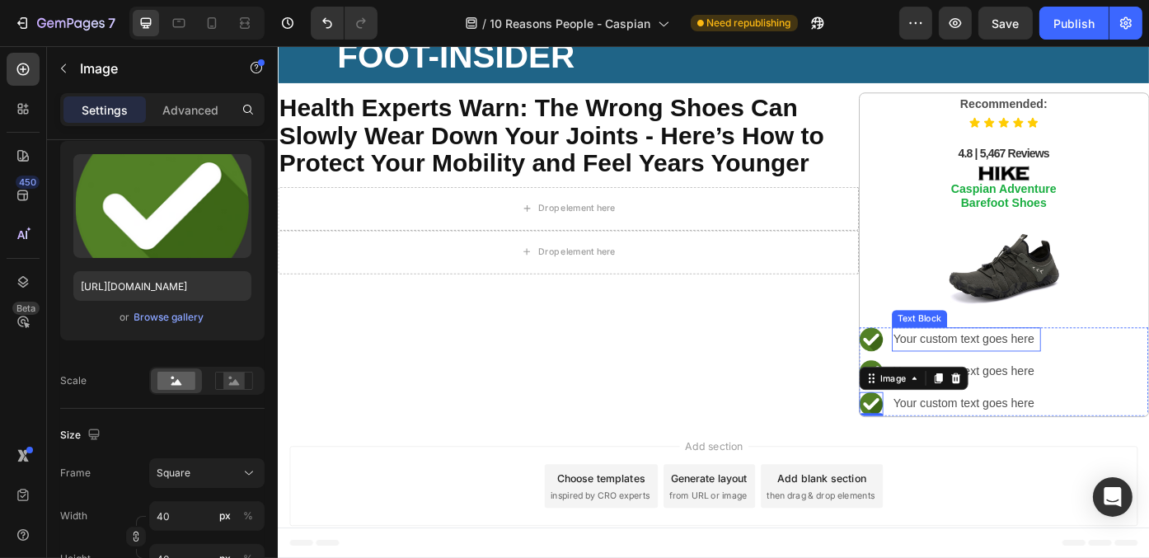
click at [1117, 372] on div "Your custom text goes here" at bounding box center [1058, 379] width 169 height 27
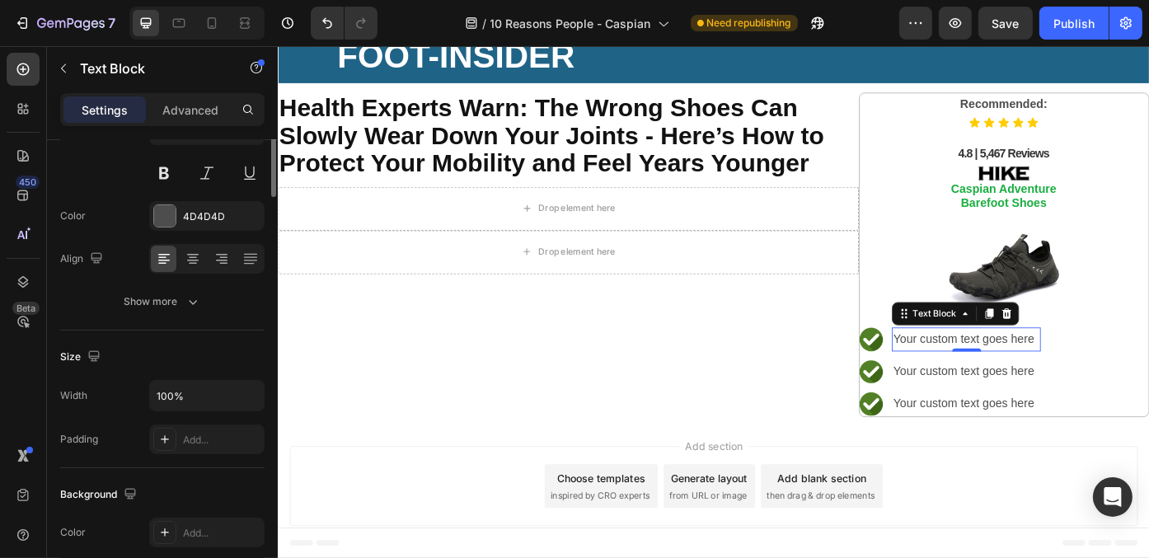
scroll to position [0, 0]
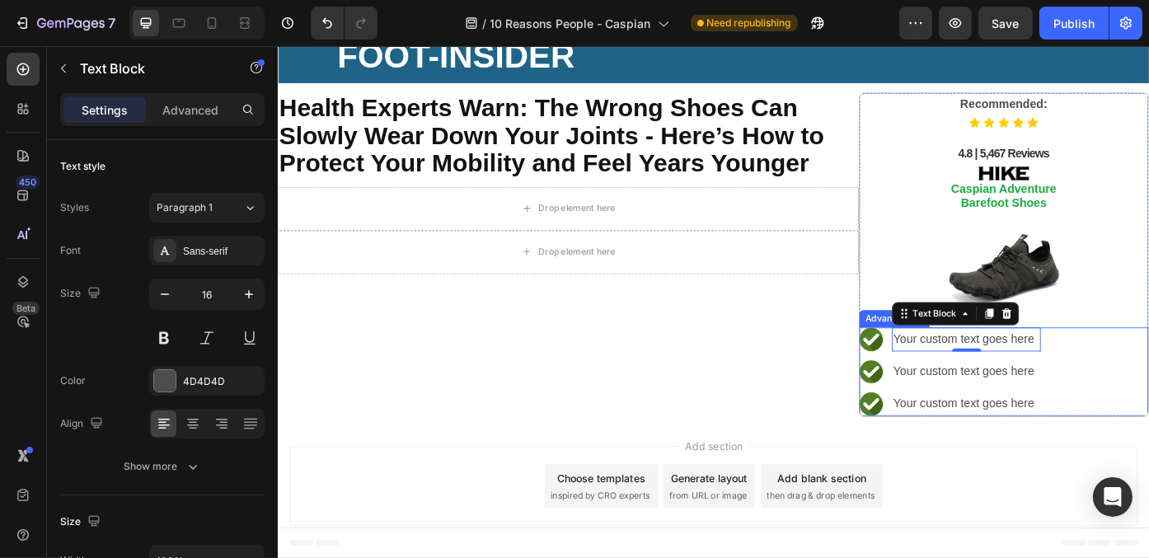
click at [1148, 381] on div "Image Your custom text goes here Text Block 0 Image Your custom text goes here …" at bounding box center [1101, 416] width 328 height 101
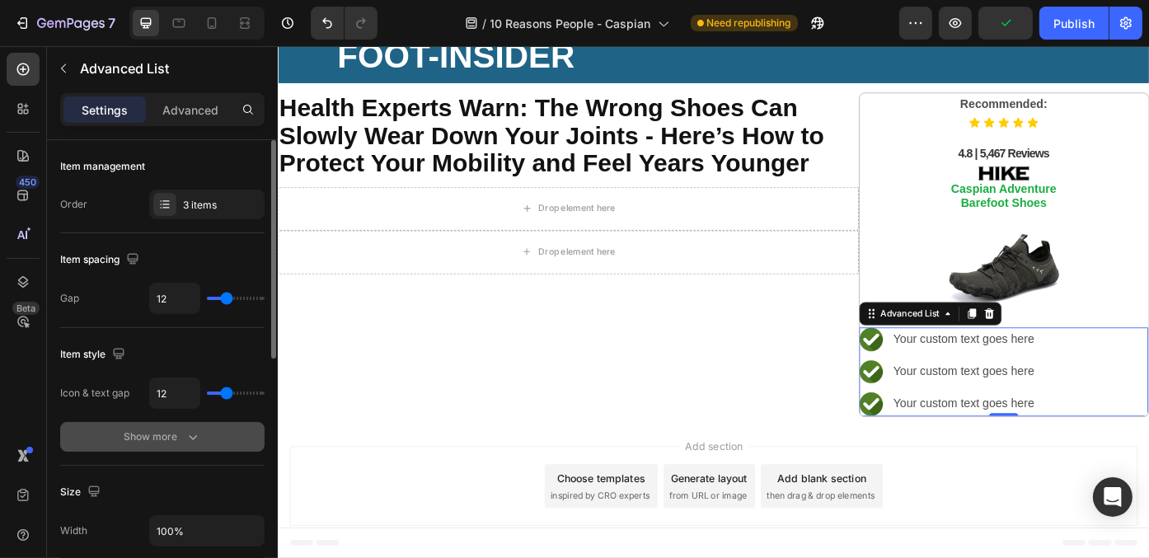
click at [194, 442] on icon "button" at bounding box center [193, 437] width 16 height 16
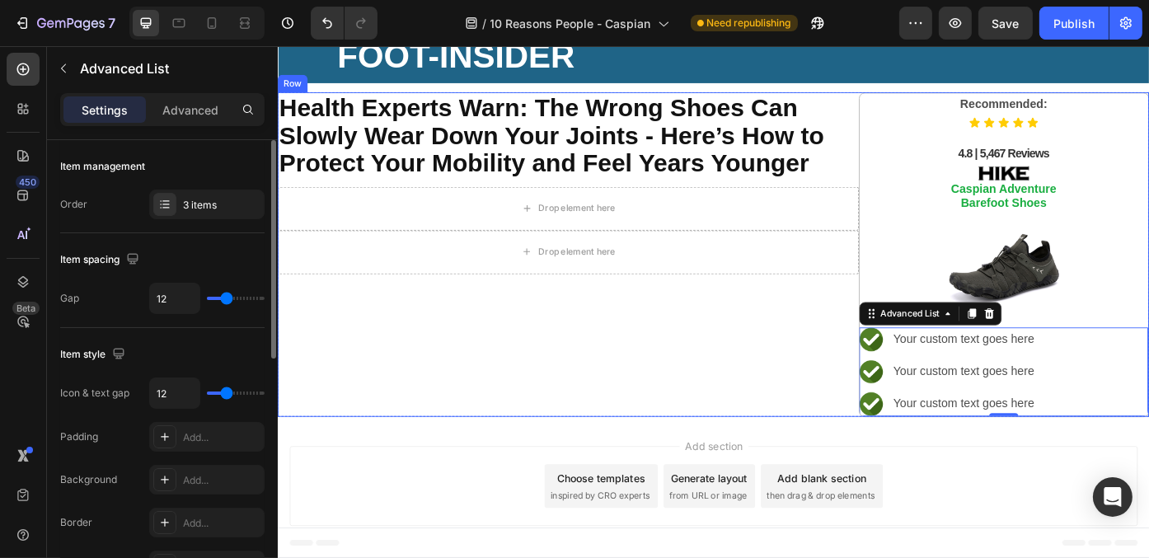
click at [466, 413] on div "⁠⁠⁠⁠⁠⁠⁠ Health Experts Warn: The Wrong Shoes Can Slowly Wear Down Your Joints -…" at bounding box center [606, 283] width 659 height 368
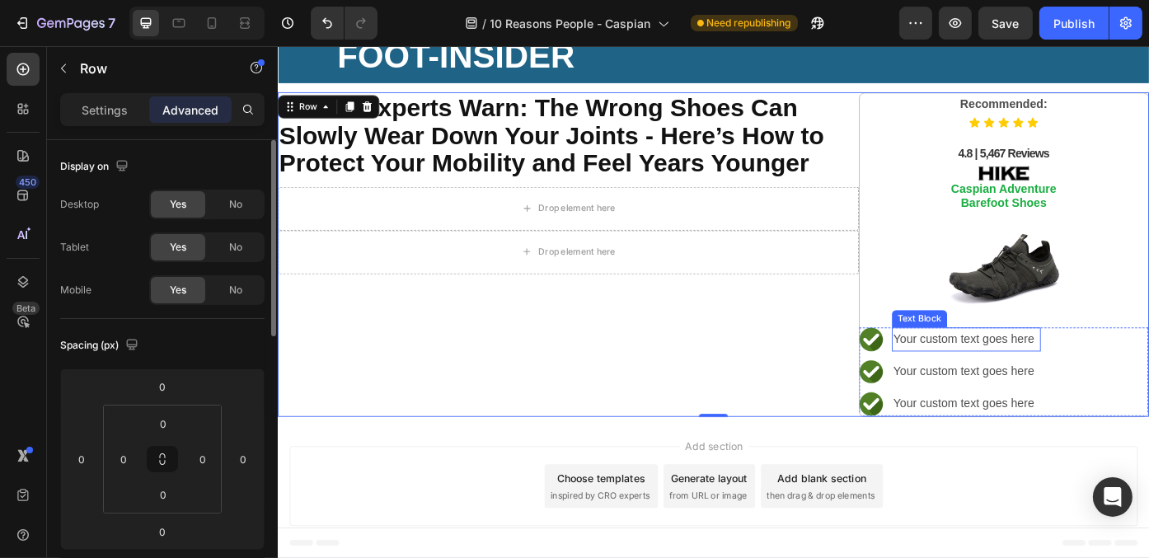
click at [1013, 372] on div "Your custom text goes here" at bounding box center [1058, 379] width 169 height 27
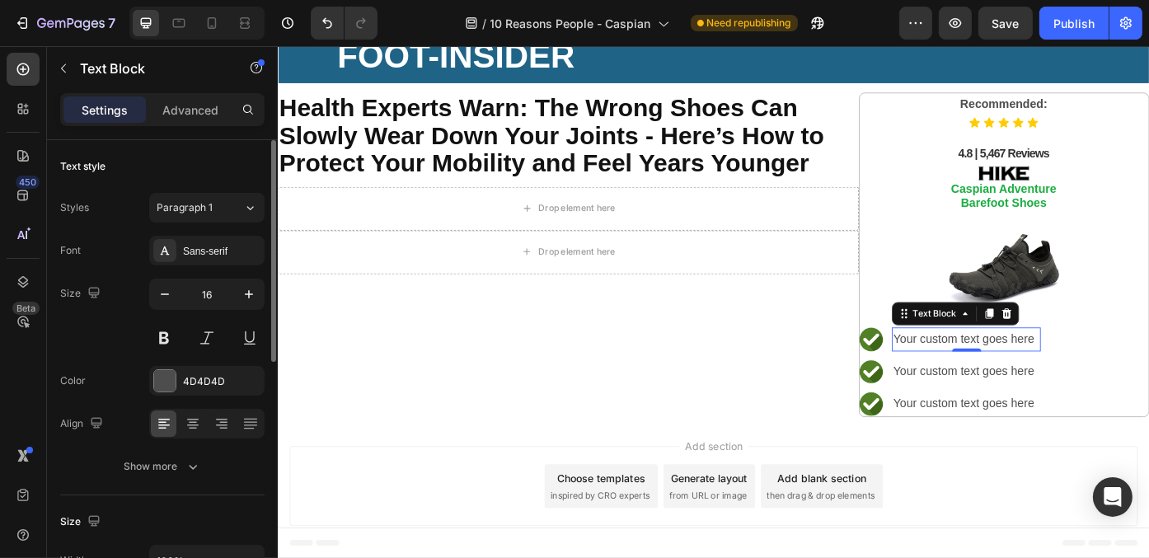
click at [1013, 372] on div "Your custom text goes here" at bounding box center [1058, 379] width 169 height 27
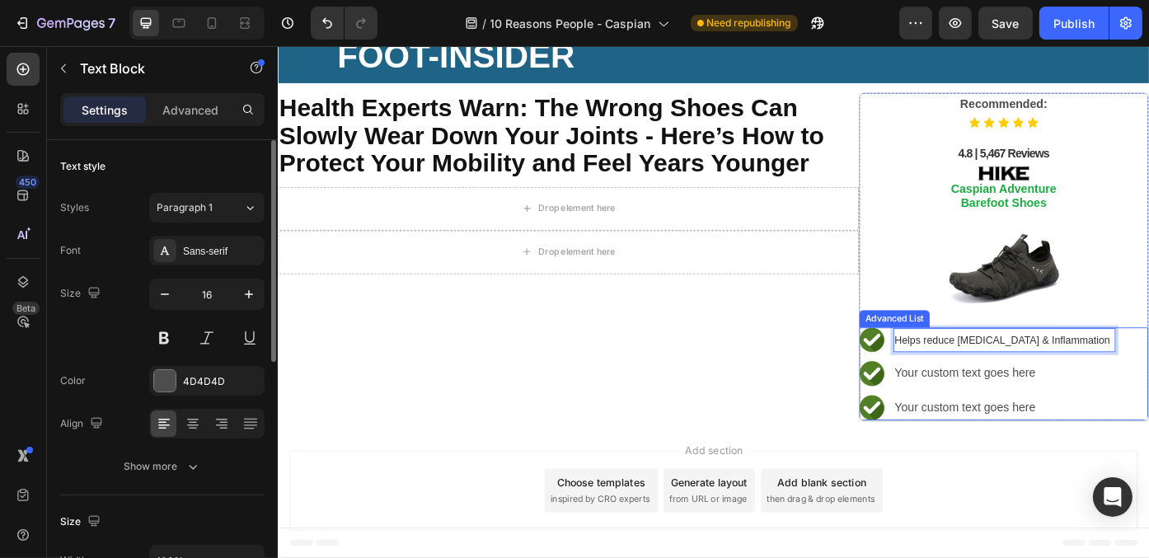
click at [1148, 427] on div "Image Helps reduce Foot Pain & Inflammation Text Block 0 Image Your custom text…" at bounding box center [1101, 418] width 328 height 105
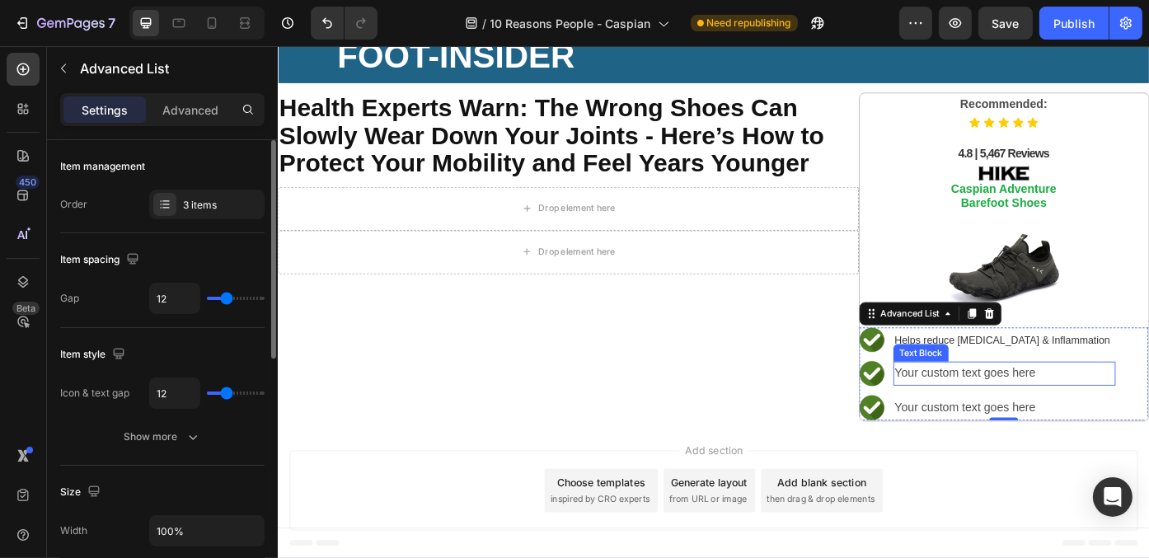
click at [1028, 419] on div "Your custom text goes here" at bounding box center [1102, 418] width 252 height 27
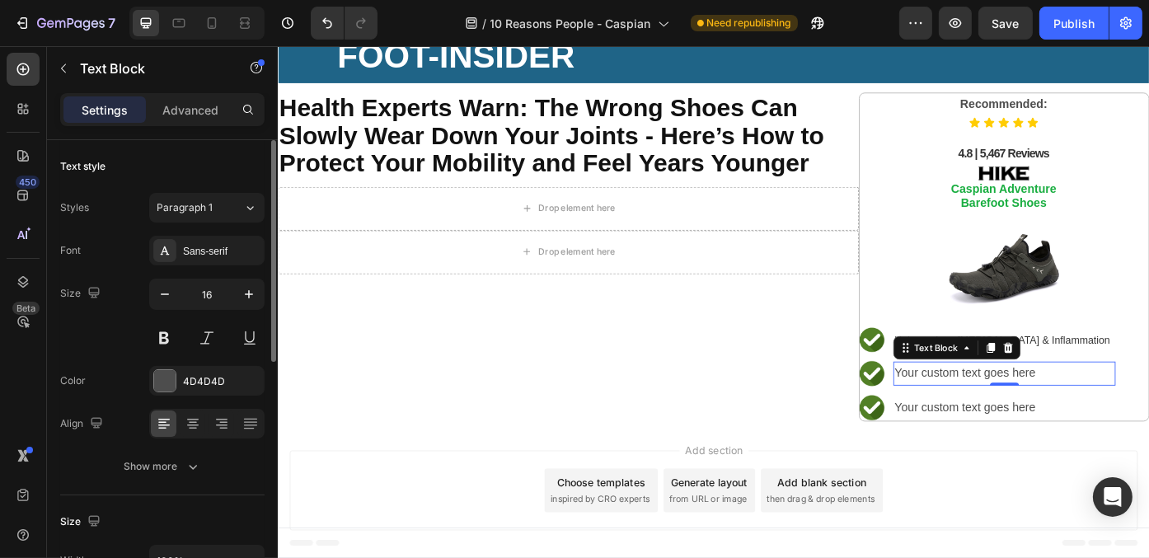
click at [1028, 419] on div "Your custom text goes here" at bounding box center [1102, 418] width 252 height 27
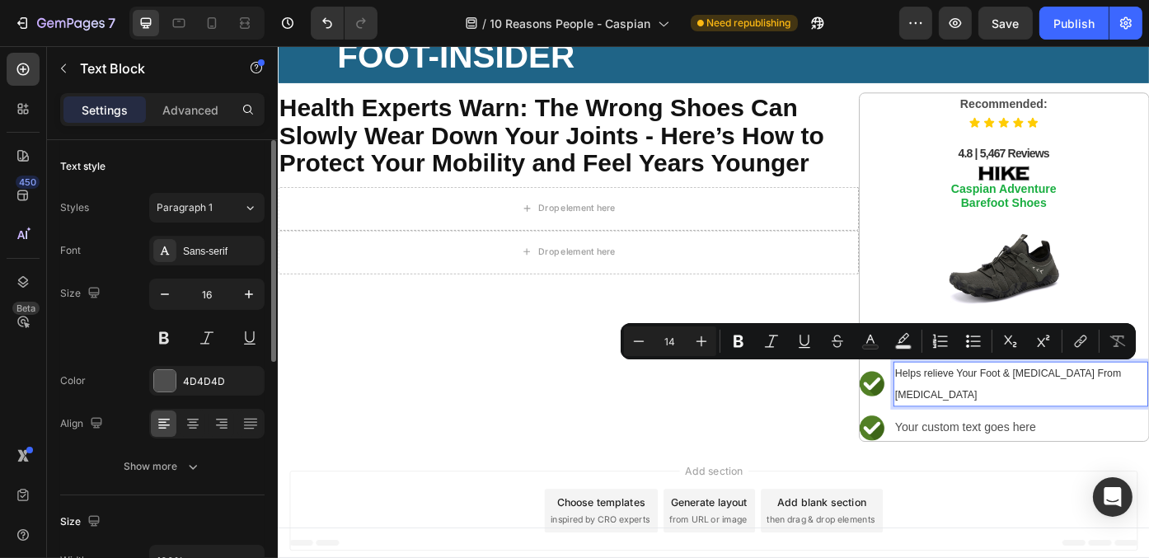
scroll to position [52, 0]
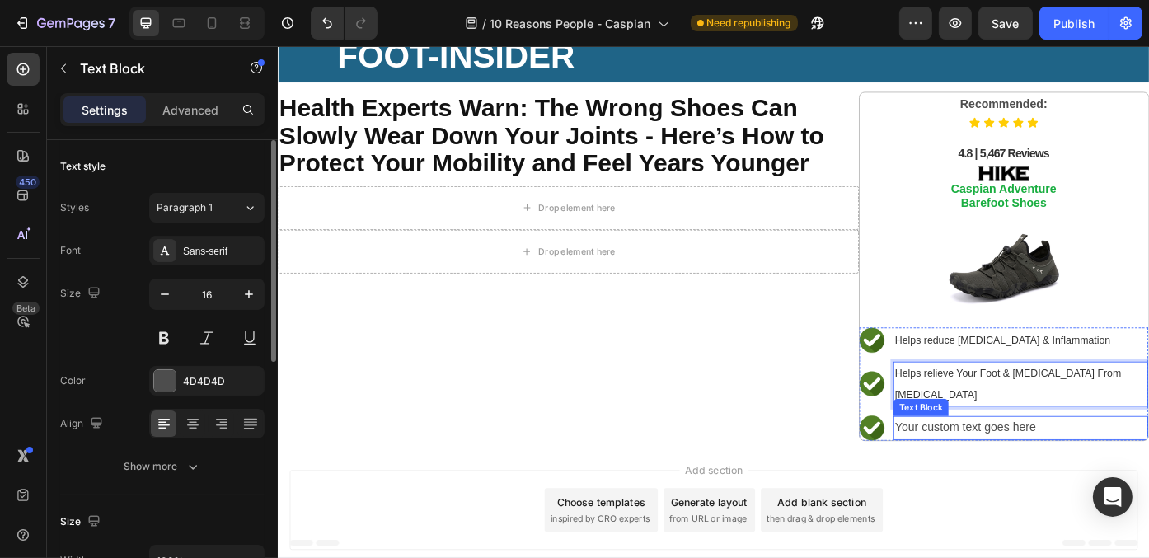
click at [989, 473] on div "Your custom text goes here" at bounding box center [1120, 479] width 289 height 27
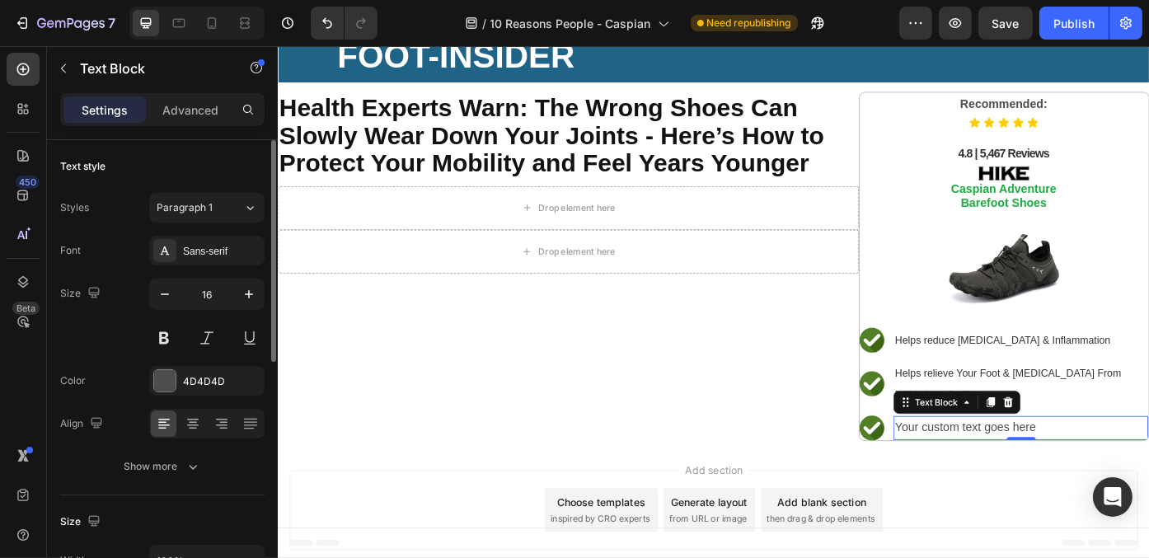
click at [989, 473] on div "Your custom text goes here" at bounding box center [1120, 479] width 289 height 27
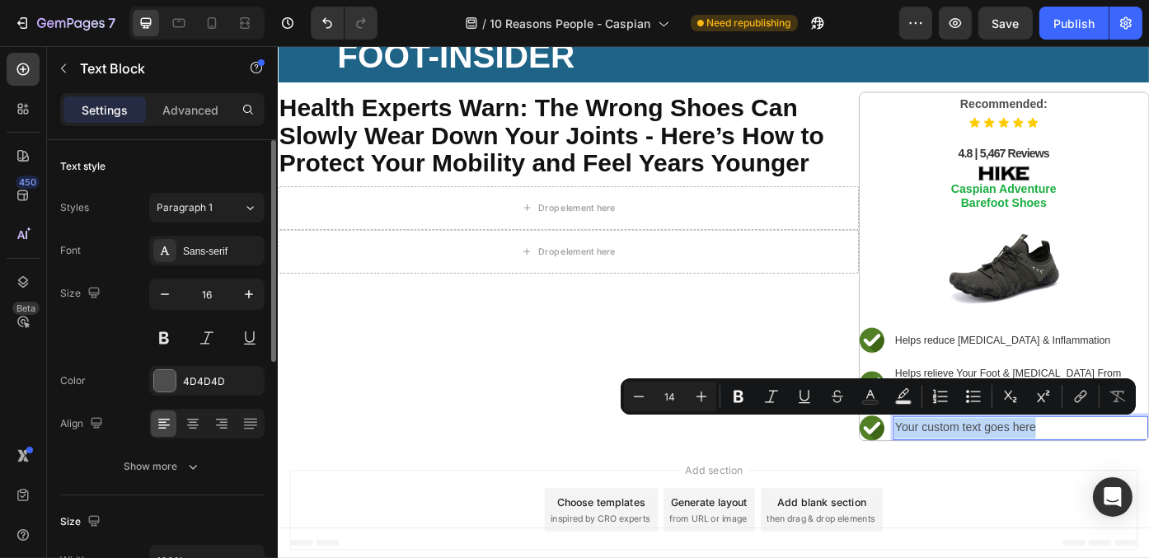
scroll to position [51, 0]
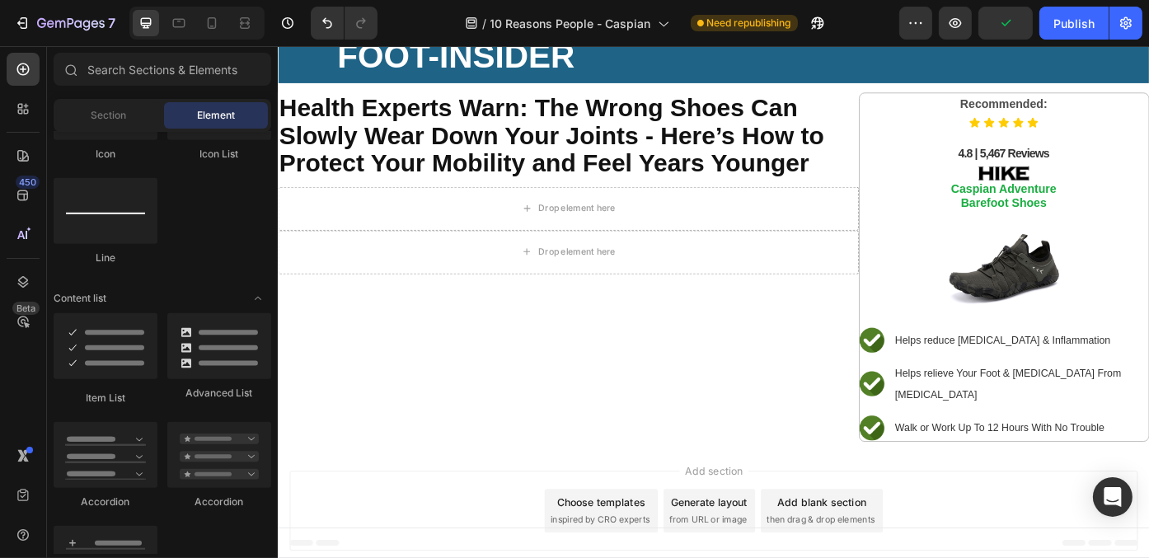
scroll to position [659, 0]
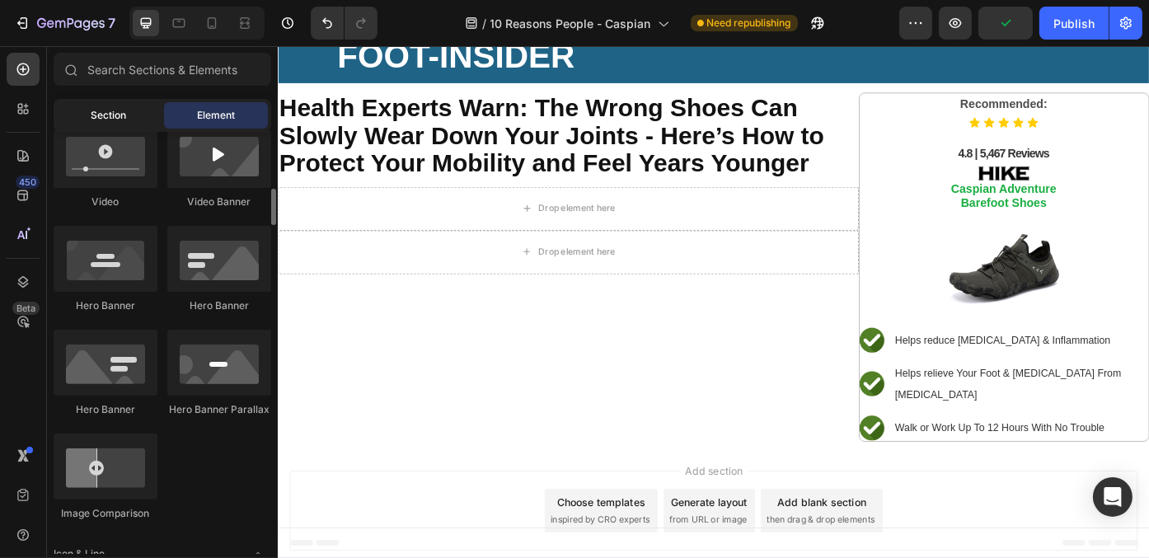
click at [124, 125] on div "Section" at bounding box center [109, 115] width 104 height 26
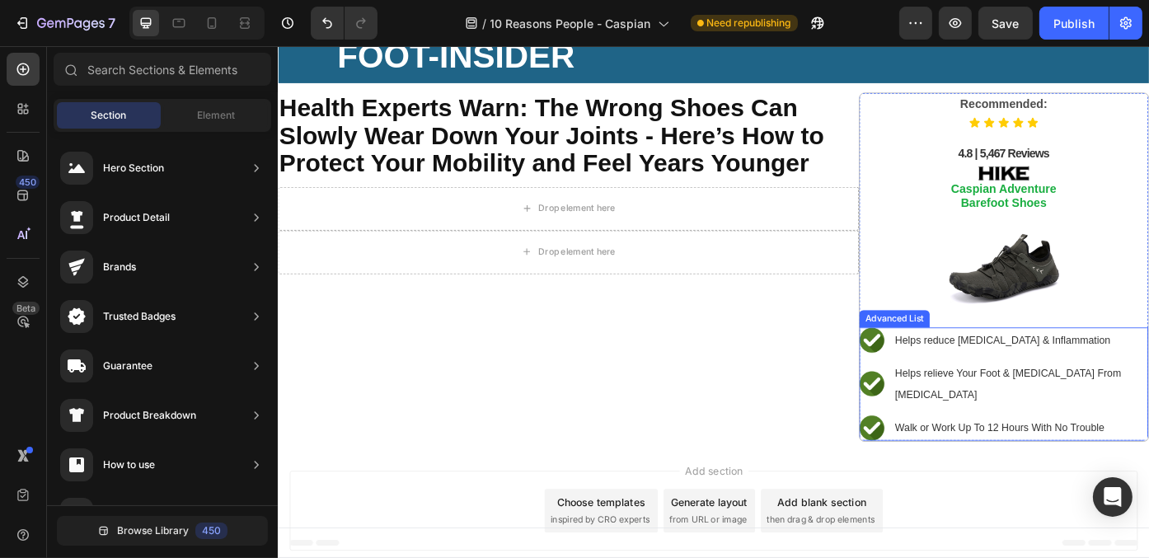
click at [961, 366] on li "Image Helps reduce Foot Pain & Inflammation Text Block" at bounding box center [1101, 380] width 328 height 29
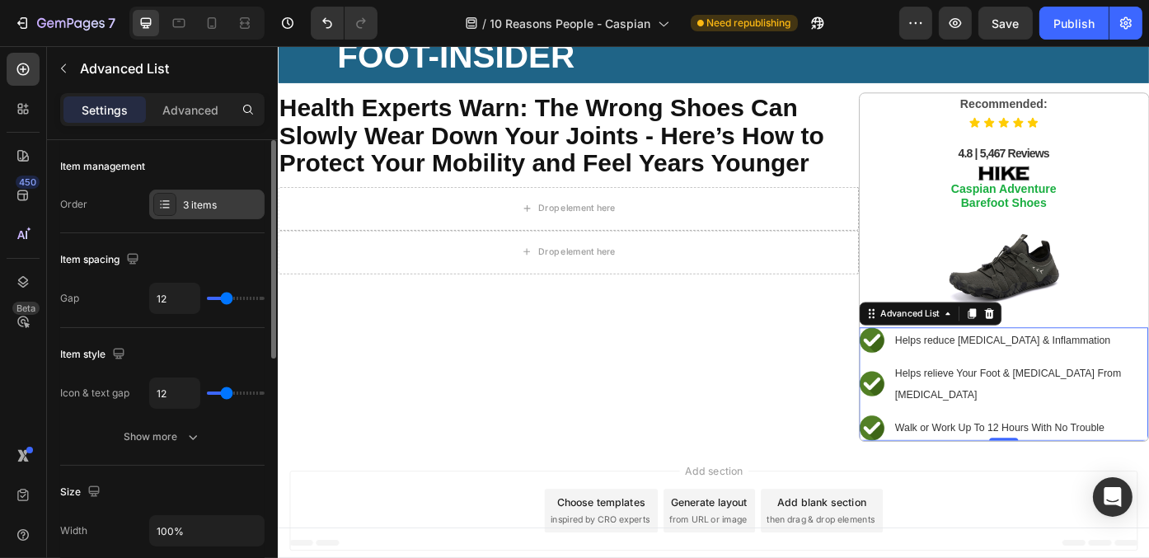
click at [194, 205] on div "3 items" at bounding box center [221, 205] width 77 height 15
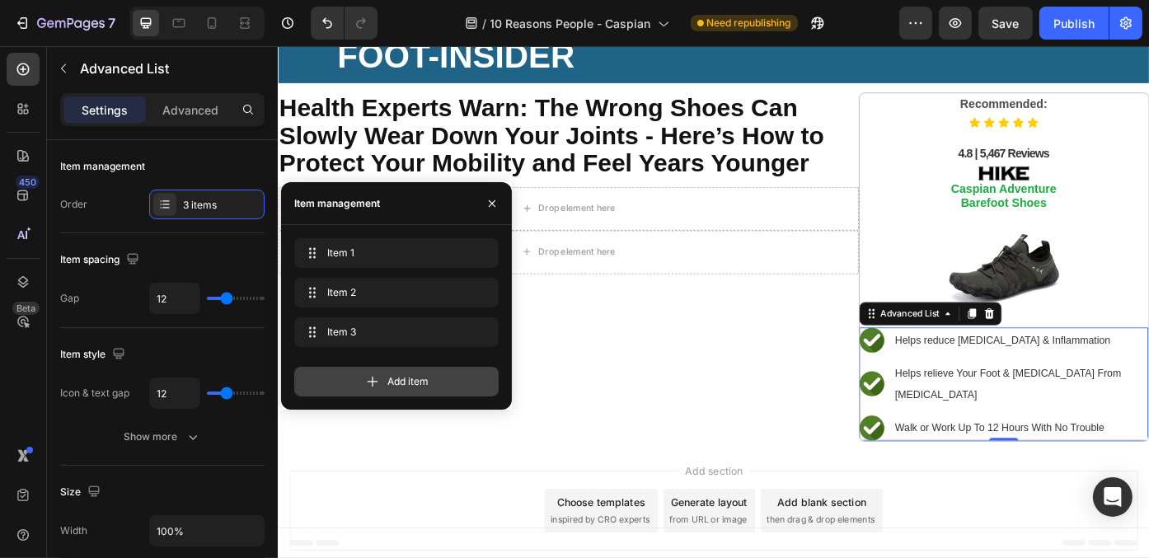
click at [445, 380] on div "Add item" at bounding box center [396, 382] width 204 height 30
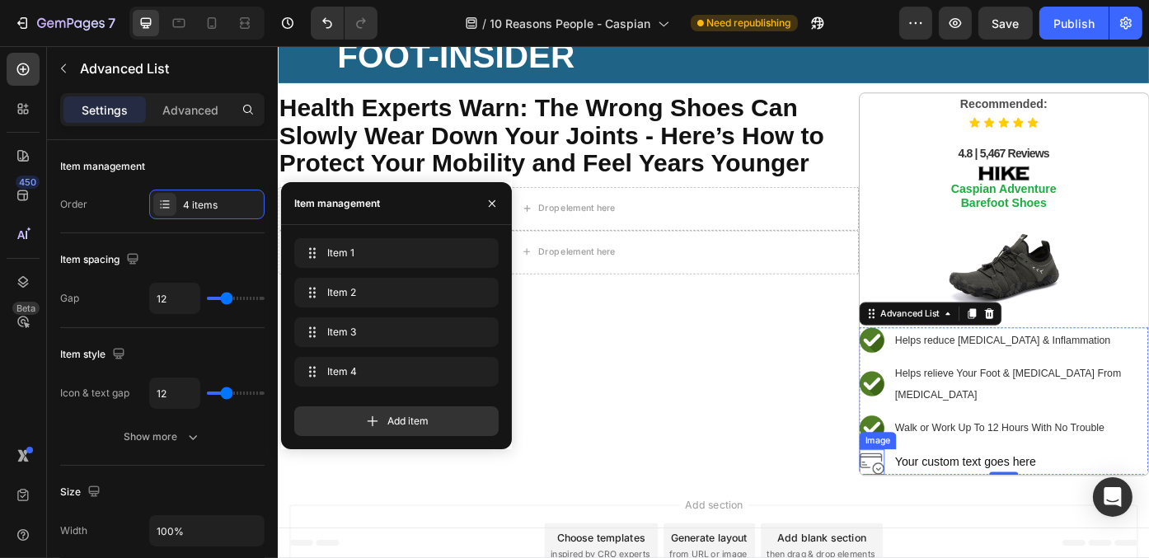
click at [944, 508] on img at bounding box center [951, 518] width 29 height 29
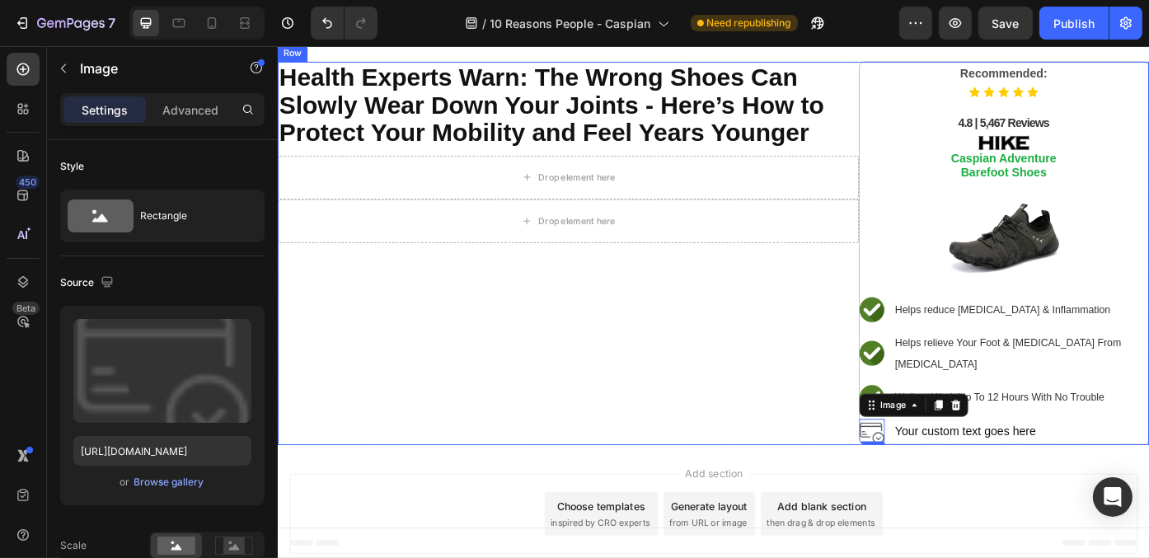
scroll to position [119, 0]
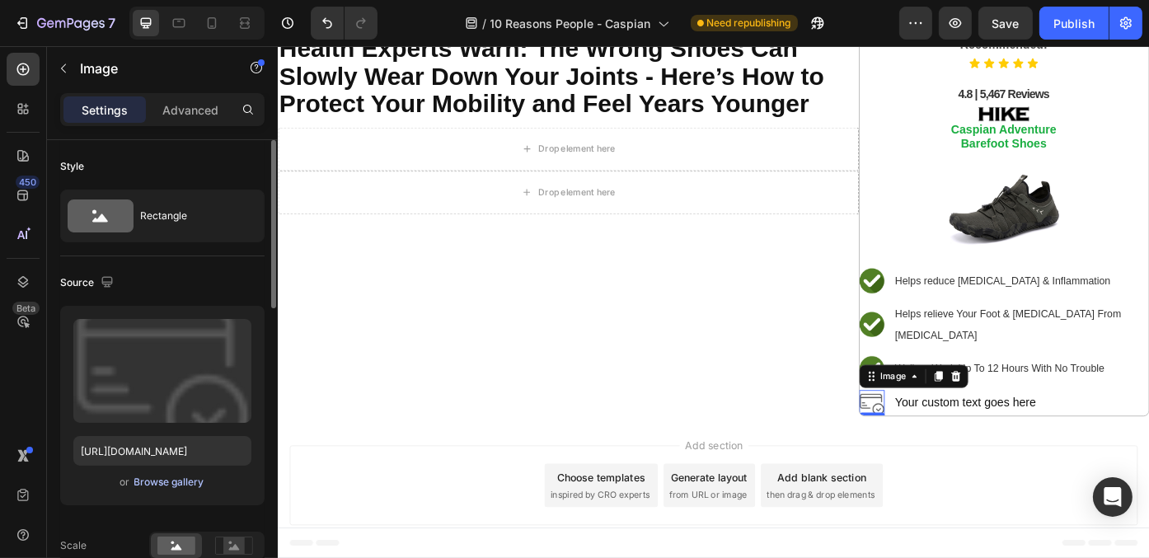
click at [160, 480] on div "Browse gallery" at bounding box center [169, 482] width 70 height 15
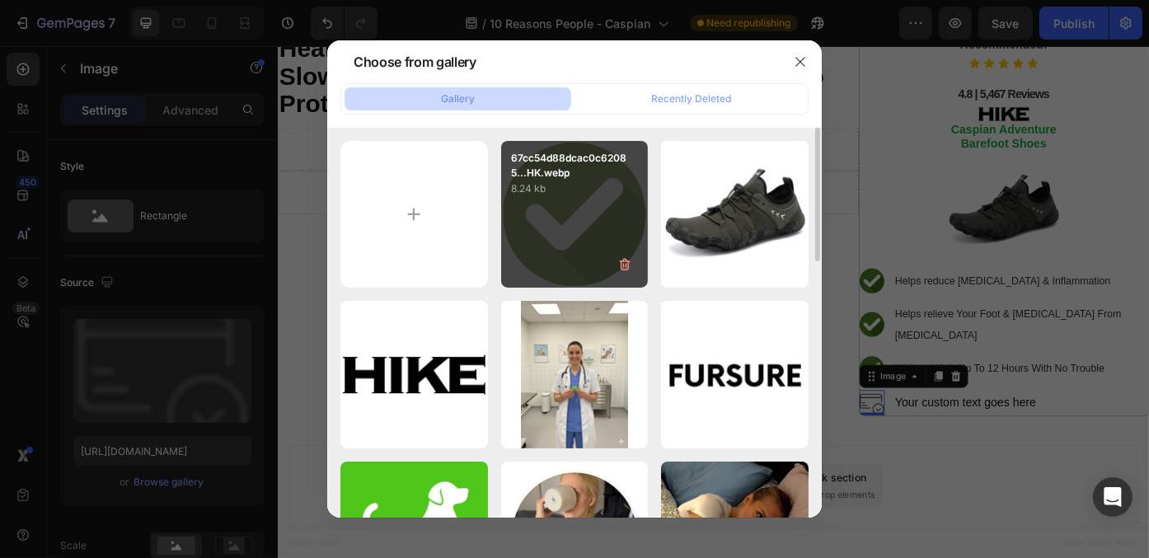
click at [542, 182] on p "8.24 kb" at bounding box center [575, 188] width 128 height 16
type input "https://cdn.shopify.com/s/files/1/0942/2923/3987/files/gempages_584814928070705…"
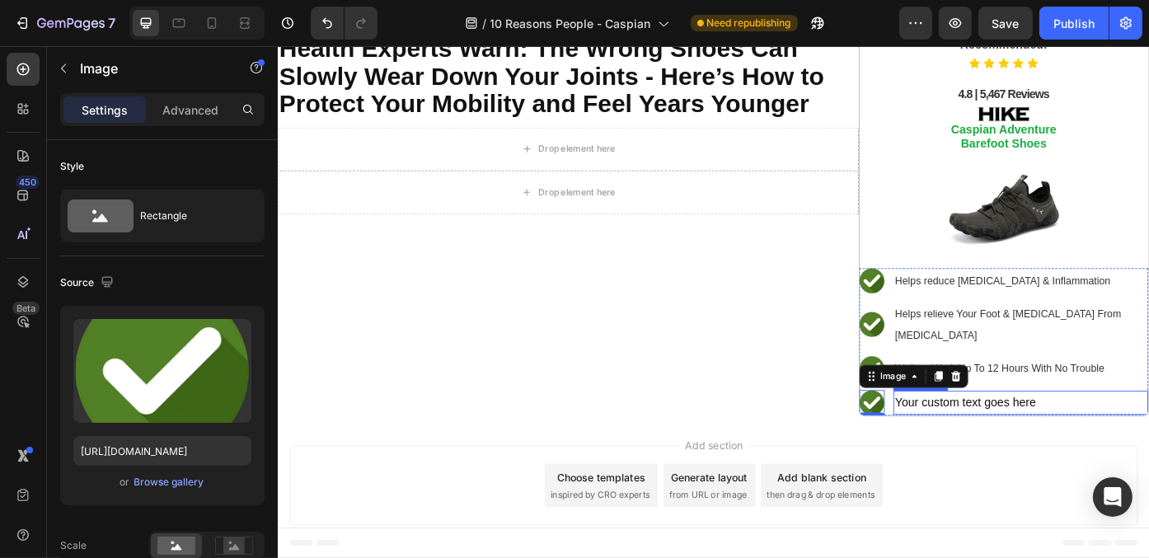
click at [1047, 438] on div "Your custom text goes here" at bounding box center [1120, 451] width 289 height 27
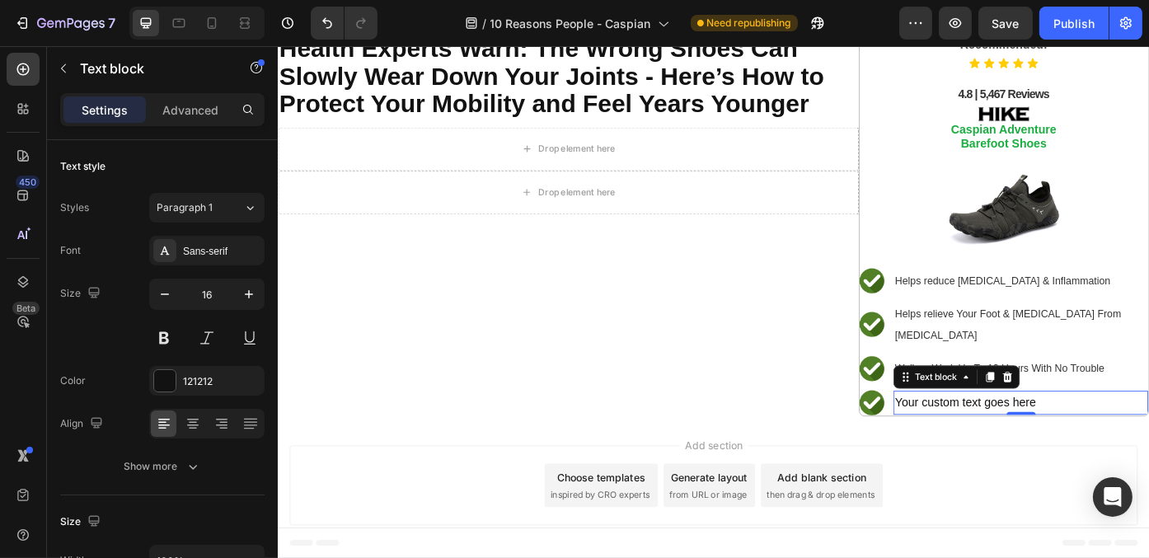
click at [1052, 447] on div "Your custom text goes here" at bounding box center [1120, 451] width 289 height 27
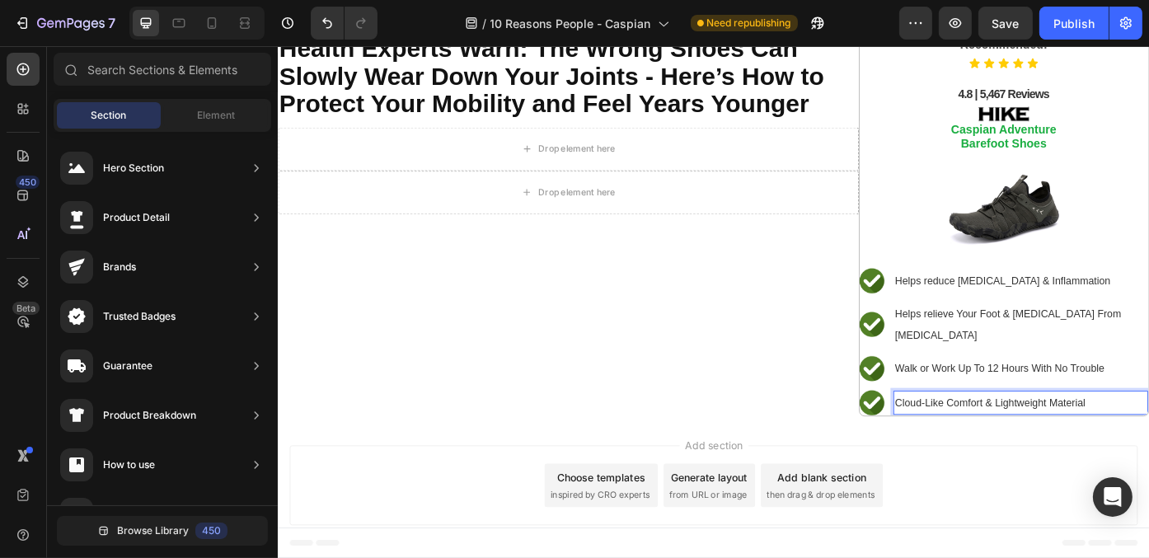
click at [1066, 533] on div "Add section Choose templates inspired by CRO experts Generate layout from URL o…" at bounding box center [771, 544] width 962 height 91
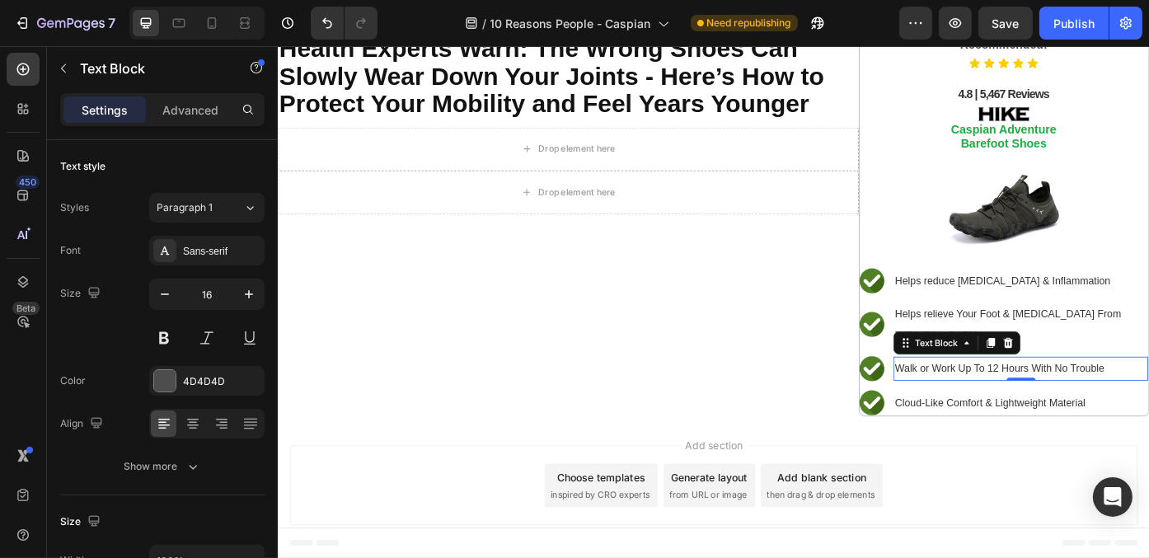
click at [981, 408] on span "Walk or Work Up To 12 Hours With No Trouble" at bounding box center [1095, 411] width 237 height 13
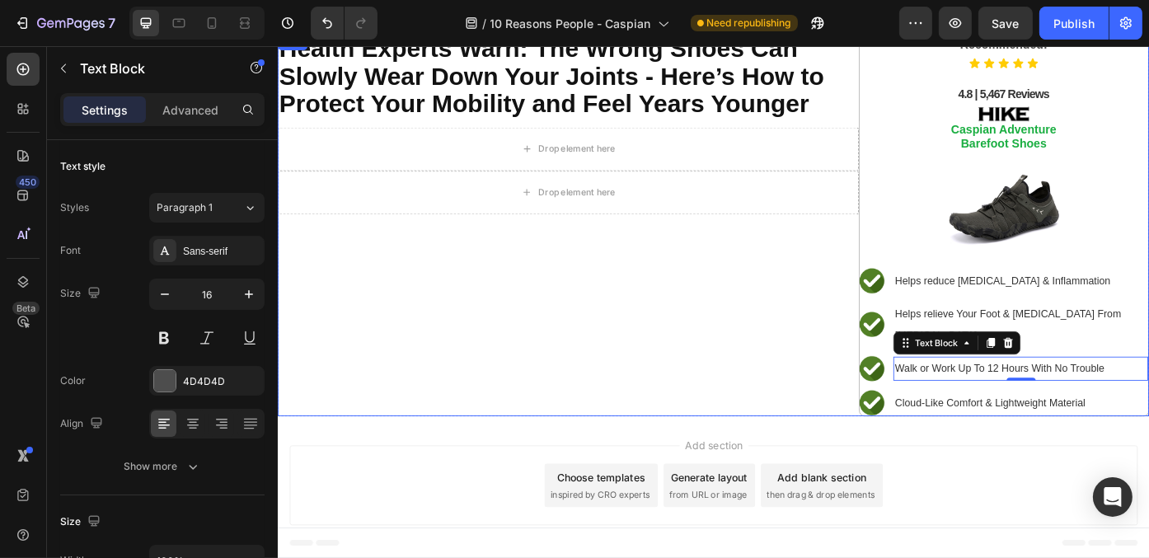
click at [771, 430] on div "⁠⁠⁠⁠⁠⁠⁠ Health Experts Warn: The Wrong Shoes Can Slowly Wear Down Your Joints -…" at bounding box center [606, 248] width 659 height 435
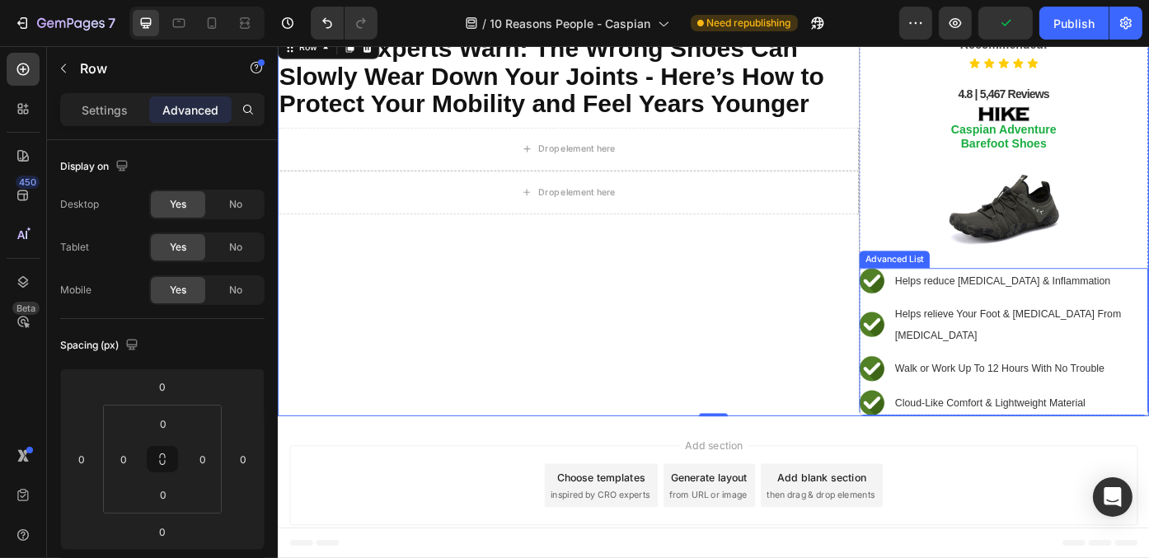
click at [982, 307] on span "Helps reduce [MEDICAL_DATA] & Inflammation" at bounding box center [1099, 312] width 245 height 13
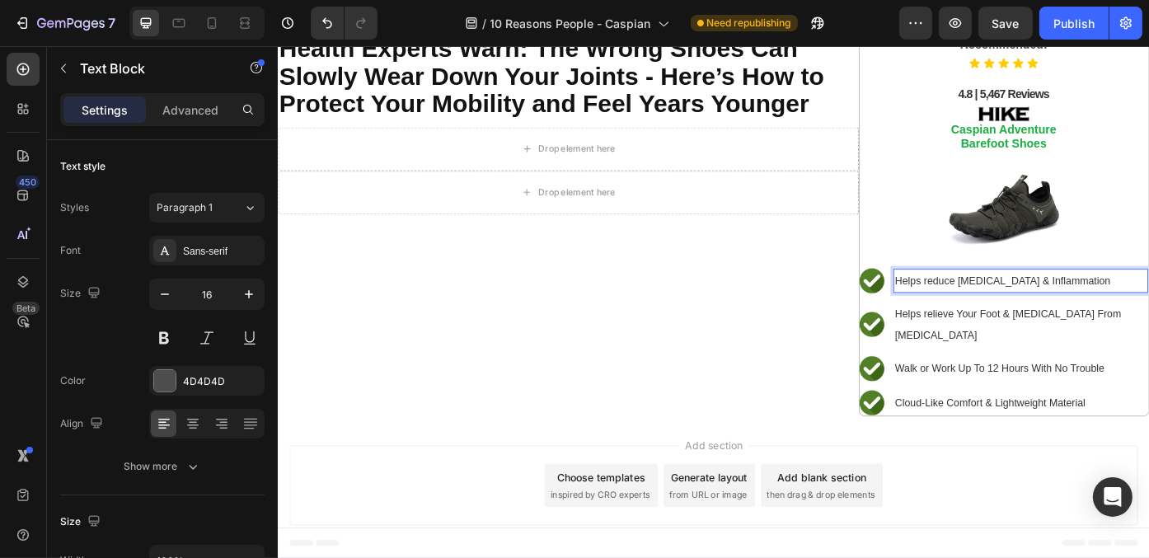
click at [982, 307] on span "Helps reduce [MEDICAL_DATA] & Inflammation" at bounding box center [1099, 312] width 245 height 13
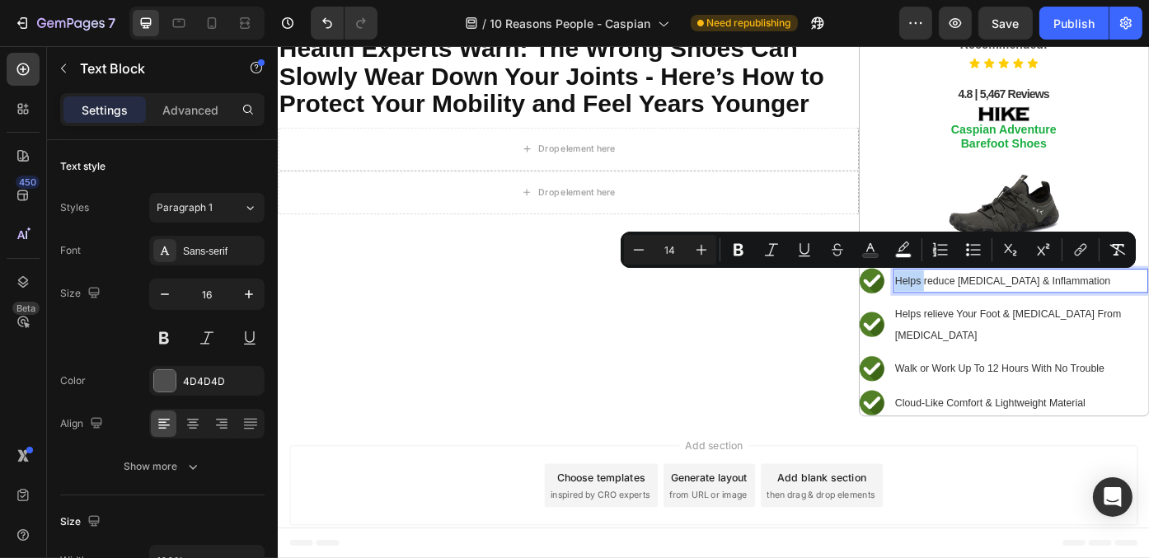
click at [730, 410] on div "⁠⁠⁠⁠⁠⁠⁠ Health Experts Warn: The Wrong Shoes Can Slowly Wear Down Your Joints -…" at bounding box center [606, 248] width 659 height 435
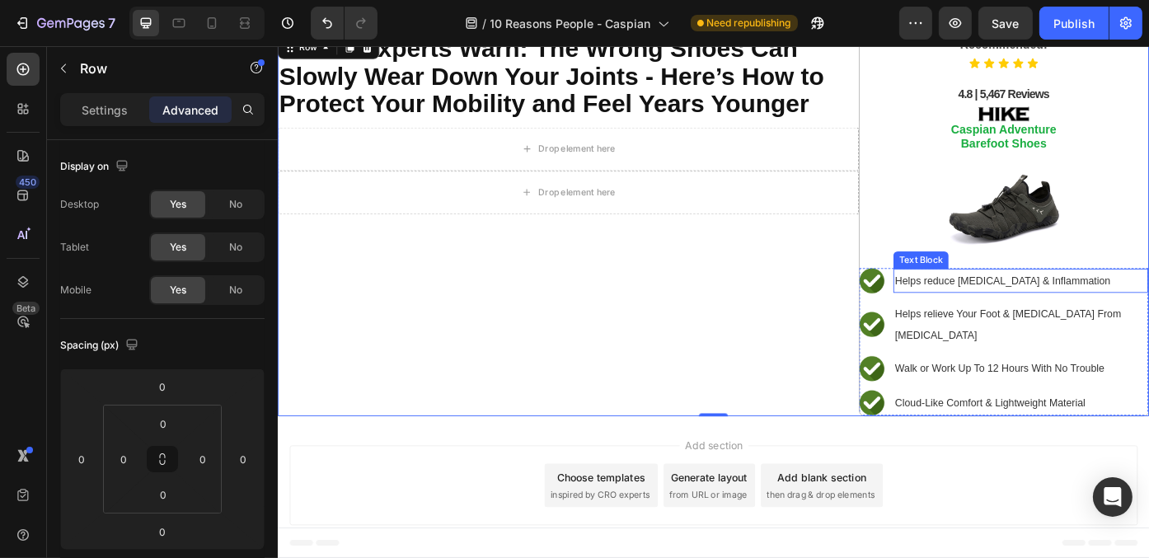
click at [1001, 311] on span "Helps reduce [MEDICAL_DATA] & Inflammation" at bounding box center [1099, 312] width 245 height 13
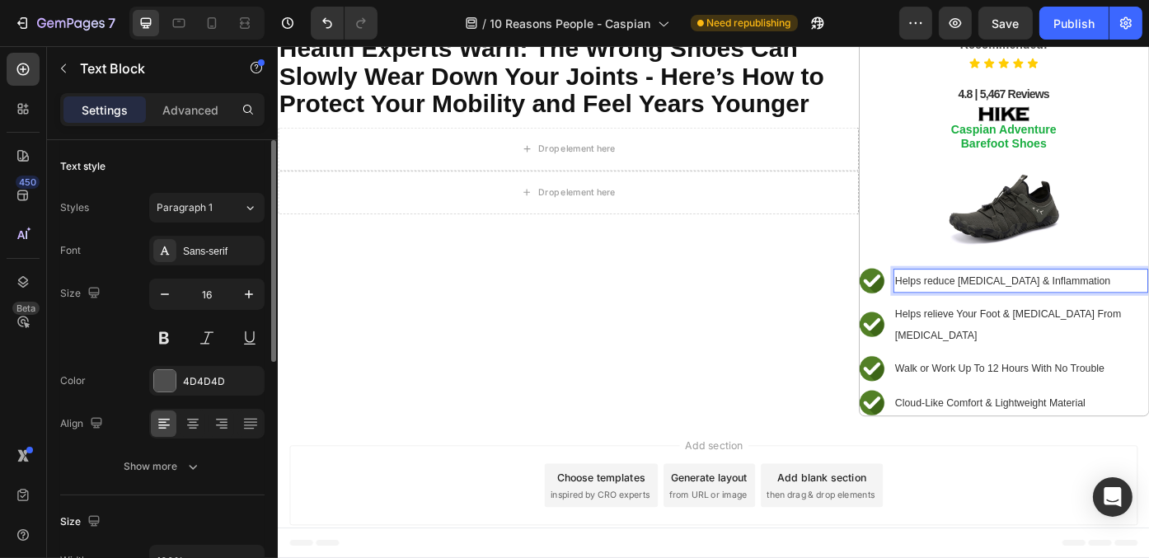
click at [215, 234] on div "Styles Paragraph 1 Font Sans-serif Size 16 Color 4D4D4D Align Show more" at bounding box center [162, 337] width 204 height 288
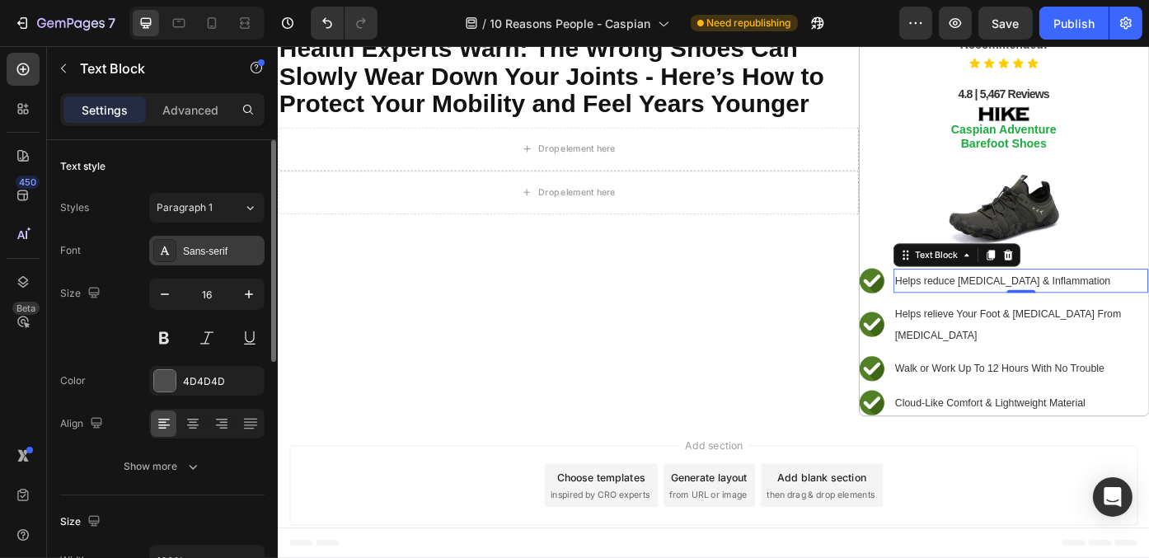
click at [213, 251] on div "Sans-serif" at bounding box center [221, 251] width 77 height 15
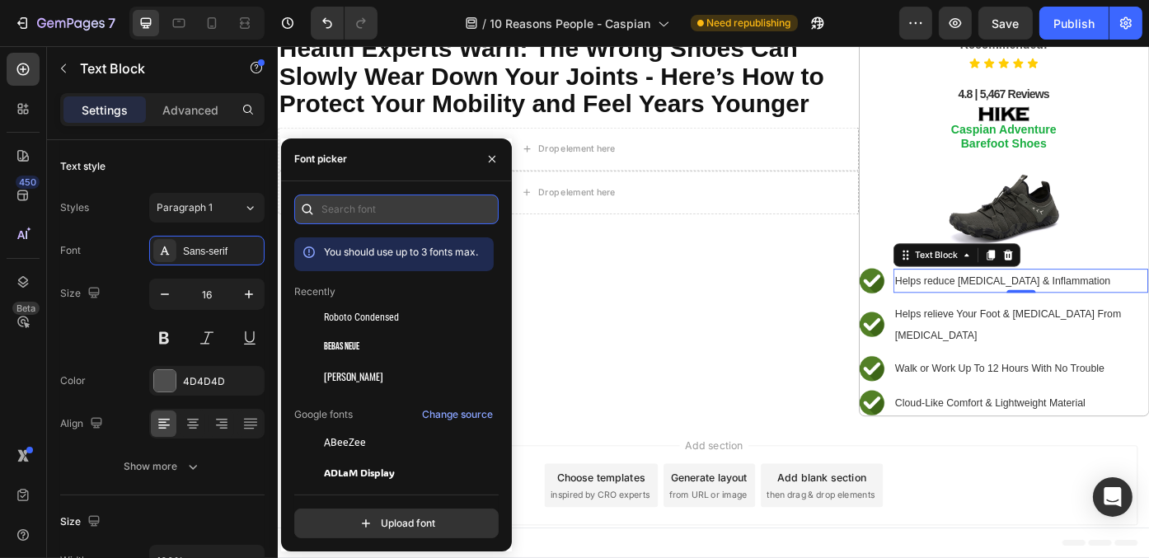
click at [458, 209] on input "text" at bounding box center [396, 209] width 204 height 30
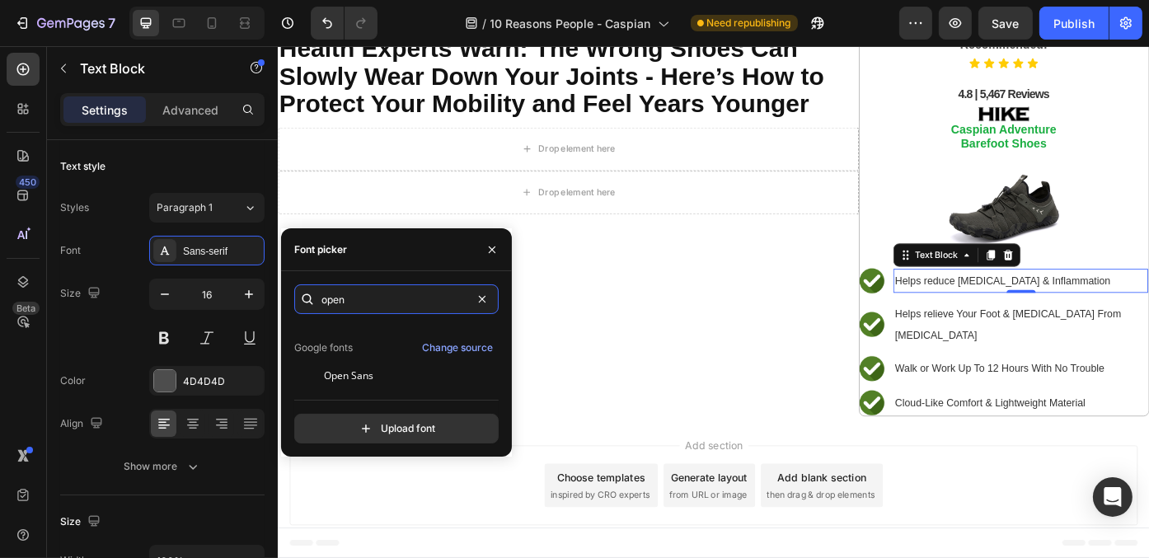
scroll to position [40, 0]
type input "open"
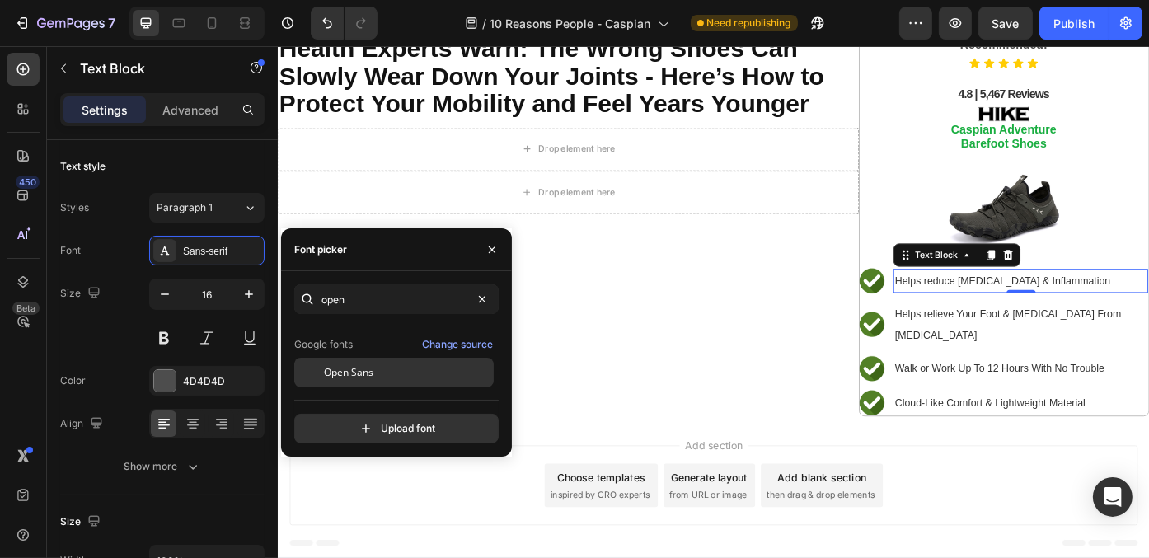
click at [408, 375] on div "Open Sans" at bounding box center [407, 372] width 166 height 15
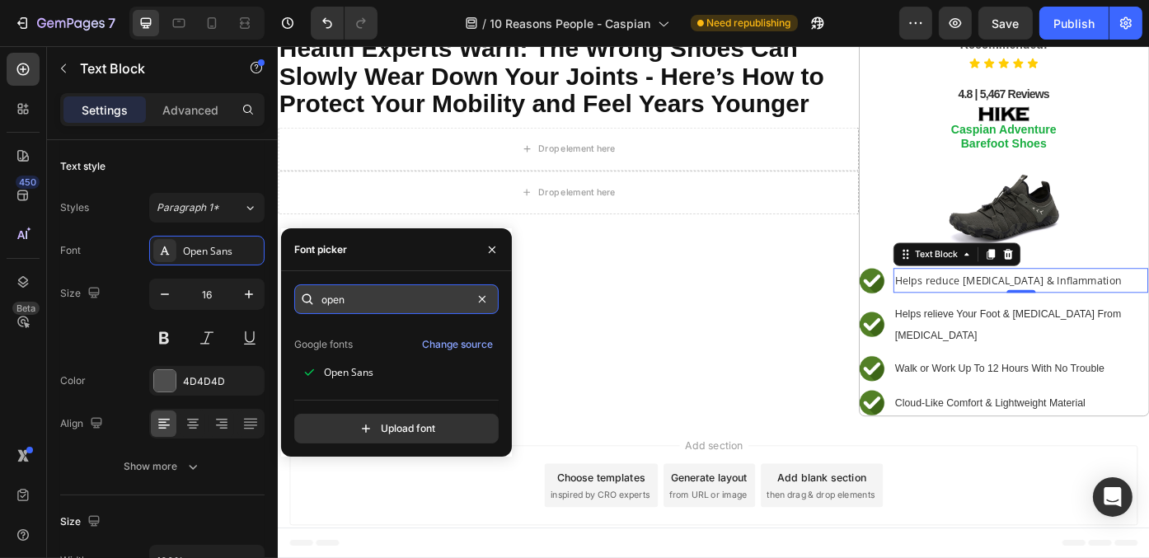
click at [438, 289] on input "open" at bounding box center [396, 299] width 204 height 30
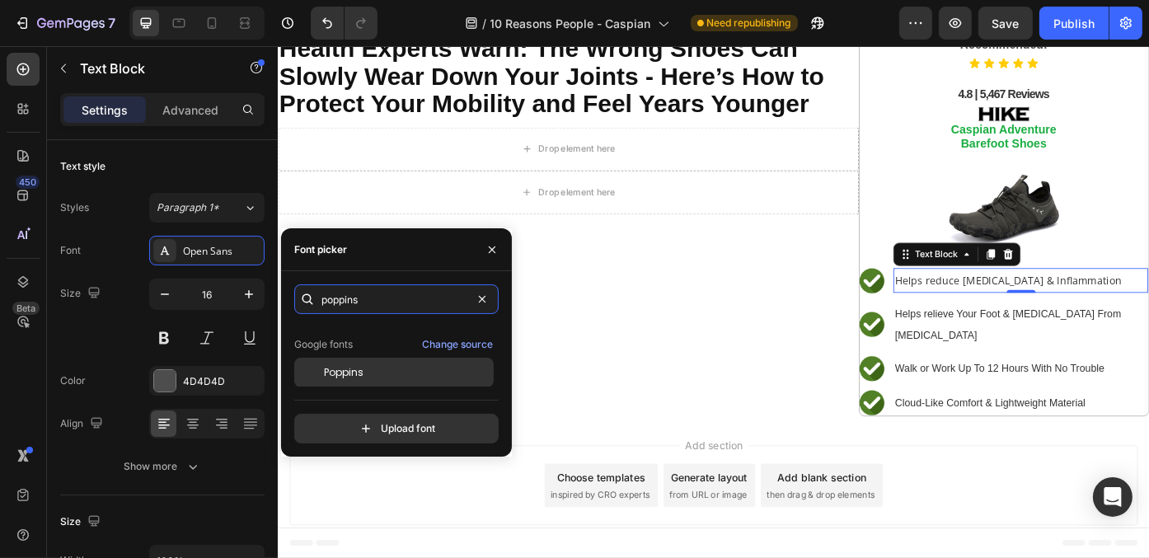
type input "poppins"
click at [395, 379] on div "Poppins" at bounding box center [393, 373] width 199 height 30
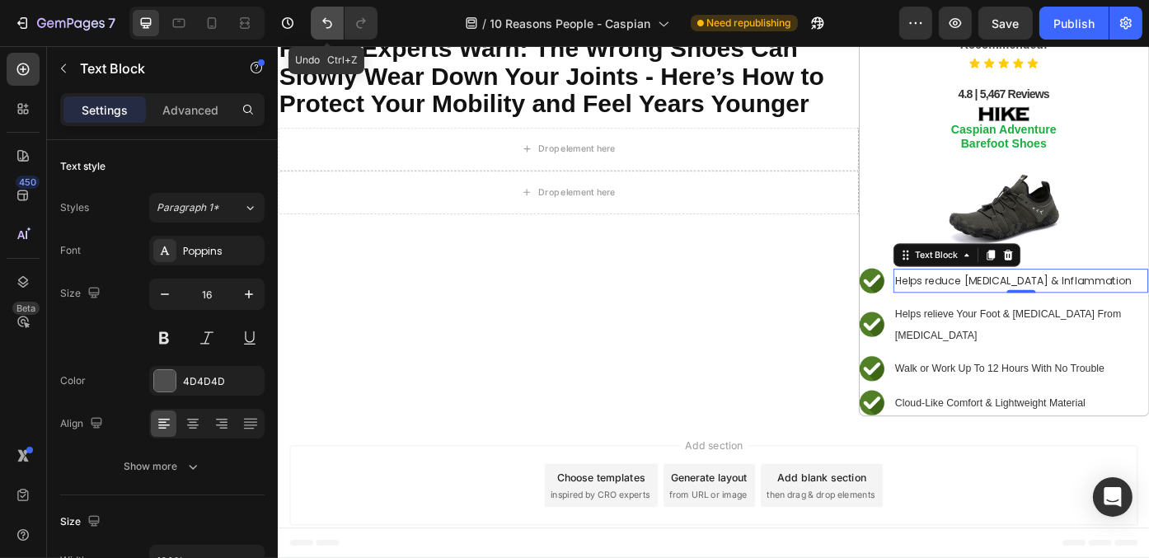
click at [333, 27] on icon "Undo/Redo" at bounding box center [327, 23] width 16 height 16
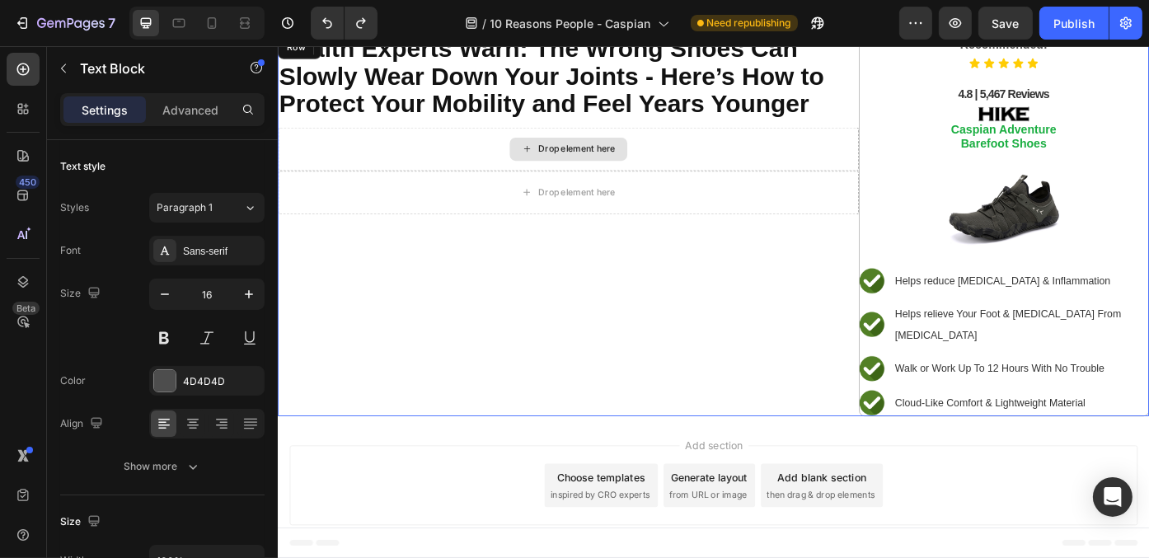
click at [717, 362] on div "⁠⁠⁠⁠⁠⁠⁠ Health Experts Warn: The Wrong Shoes Can Slowly Wear Down Your Joints -…" at bounding box center [606, 248] width 659 height 435
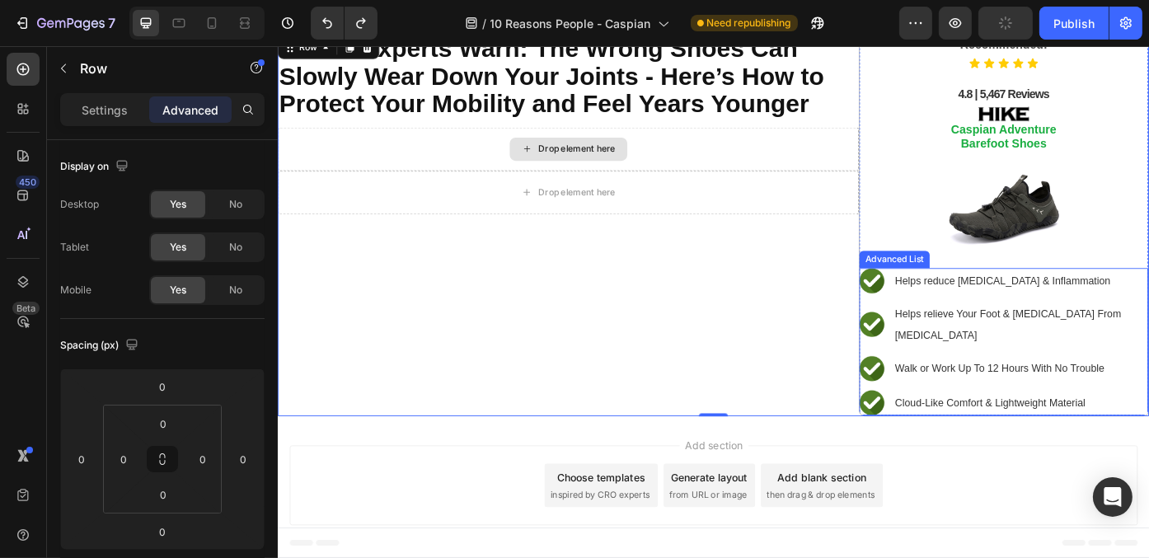
click at [965, 328] on ul "Image Helps reduce Foot Pain & Inflammation Text Block Image Helps relieve Your…" at bounding box center [1101, 381] width 328 height 167
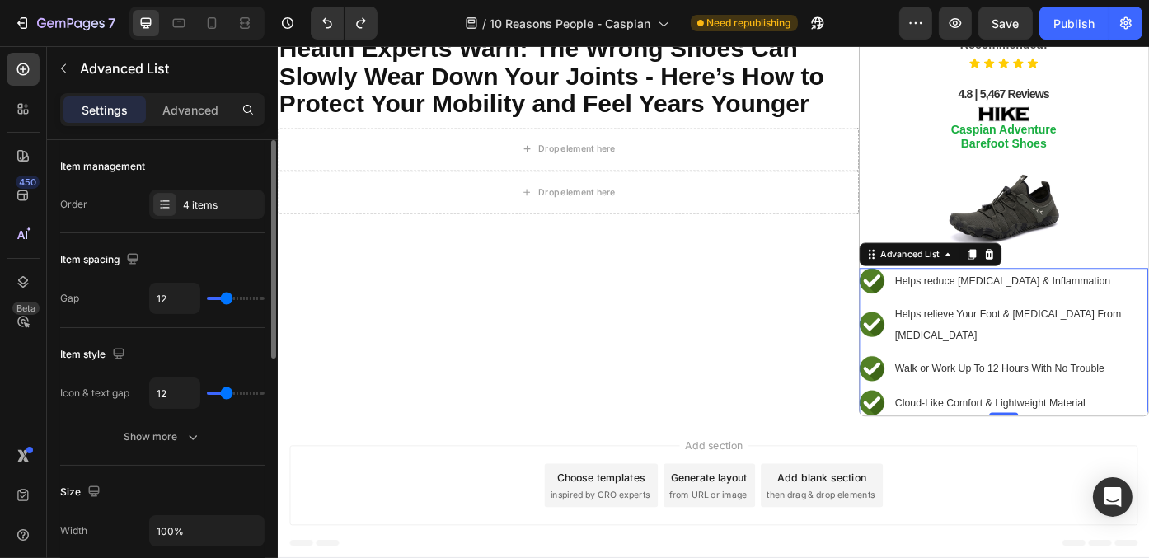
type input "11"
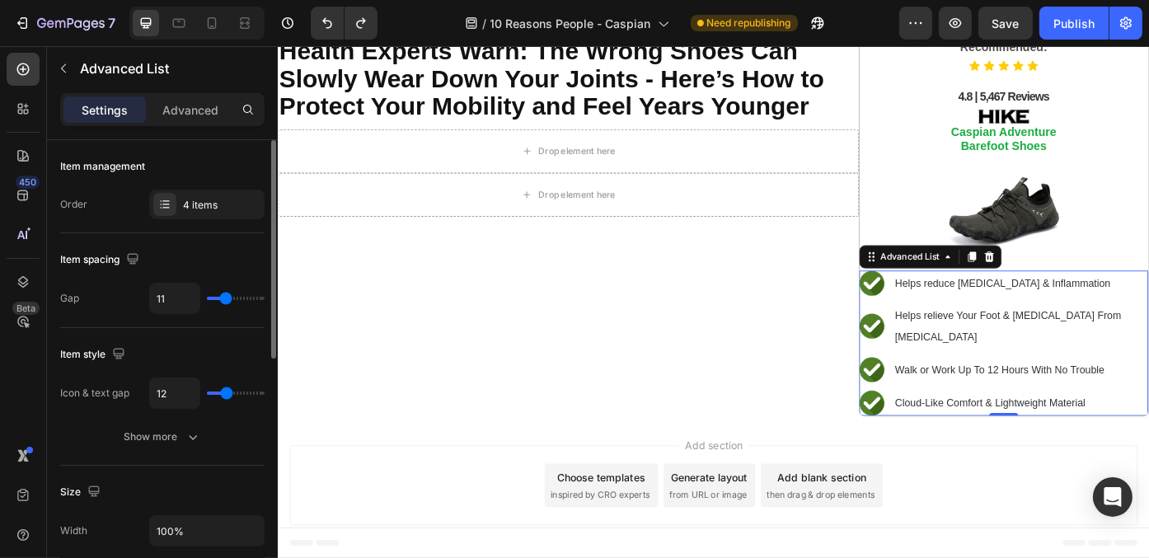
type input "10"
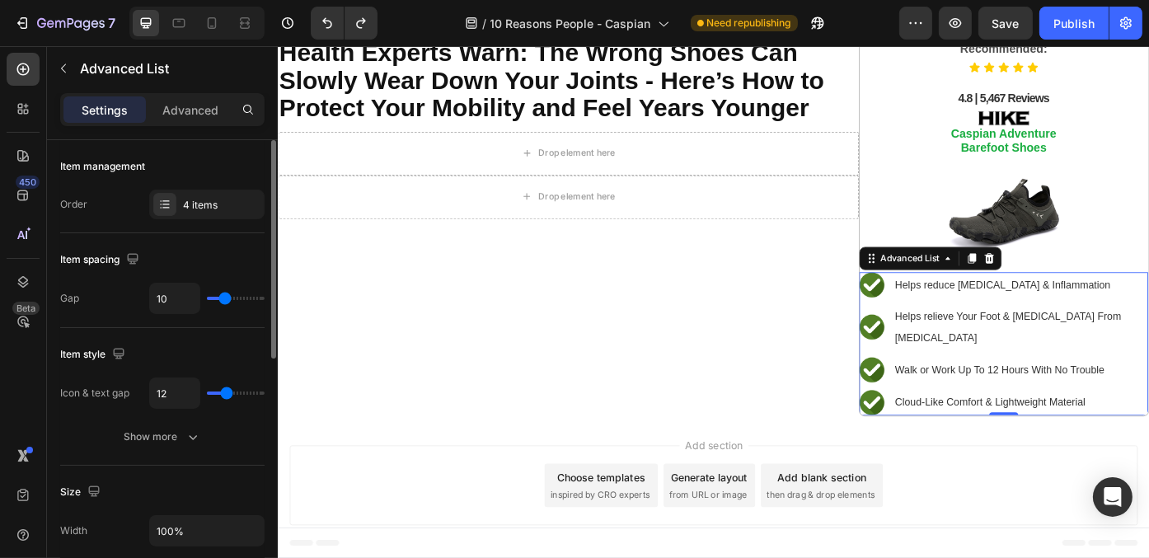
type input "8"
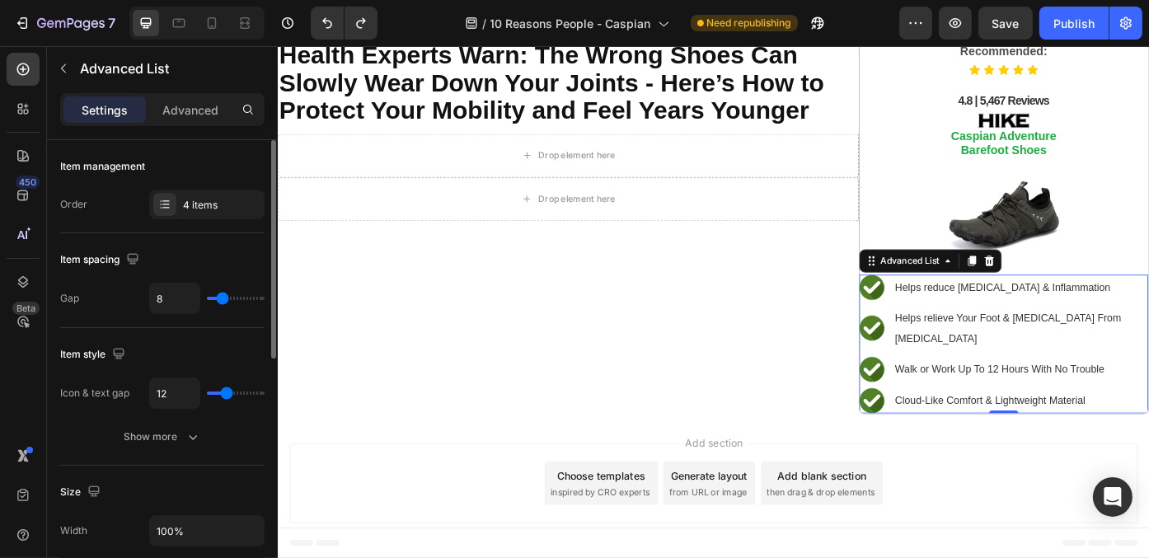
type input "7"
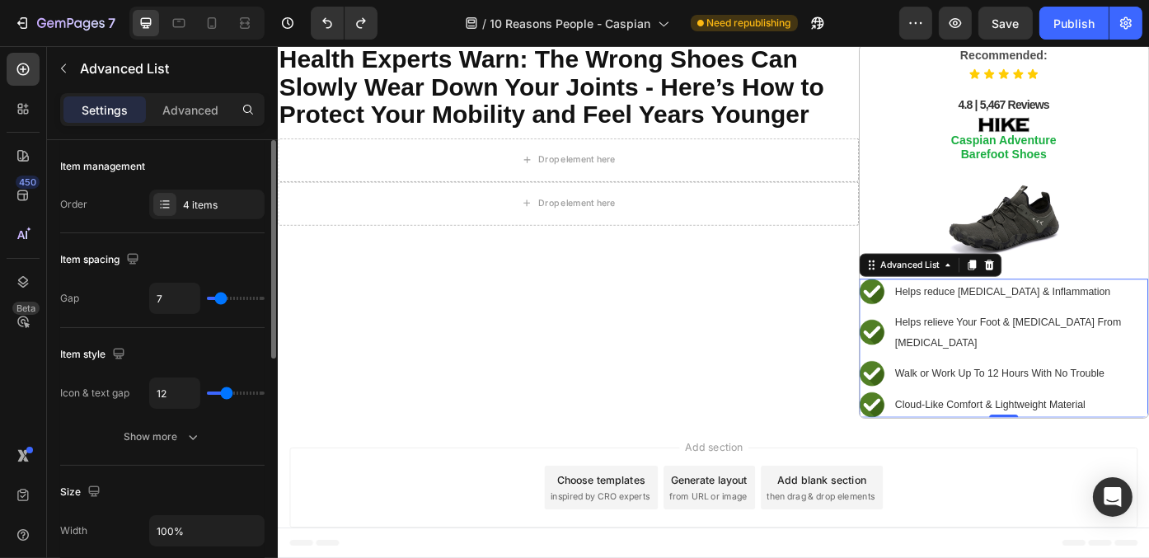
type input "6"
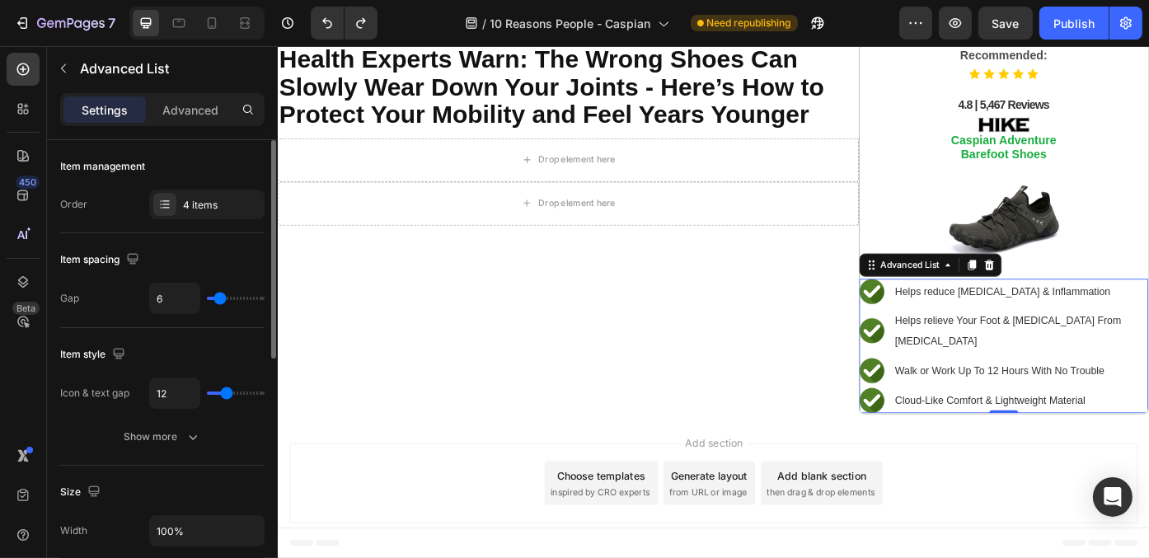
scroll to position [105, 0]
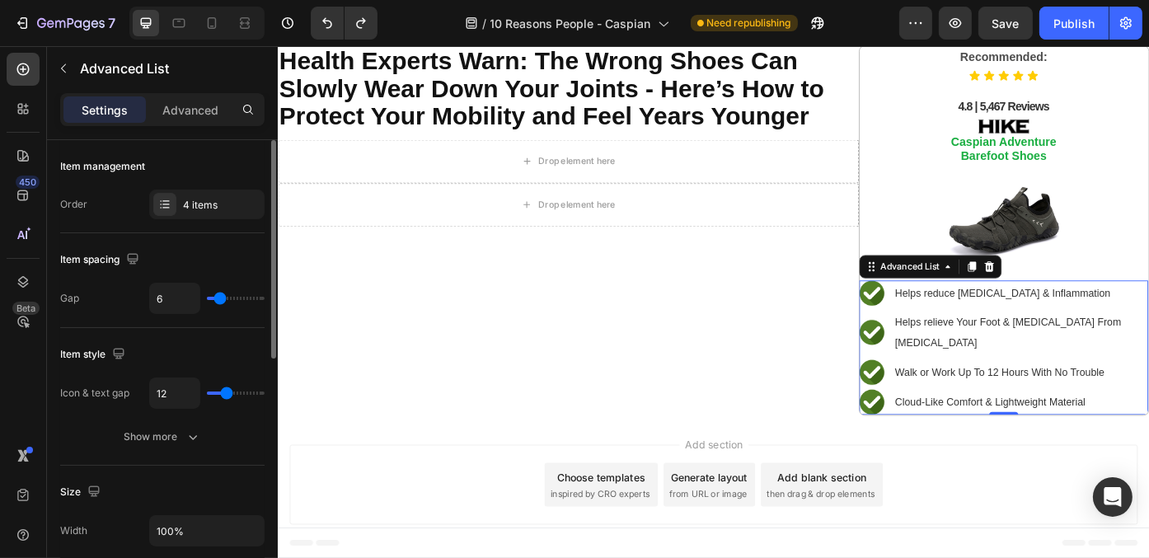
type input "8"
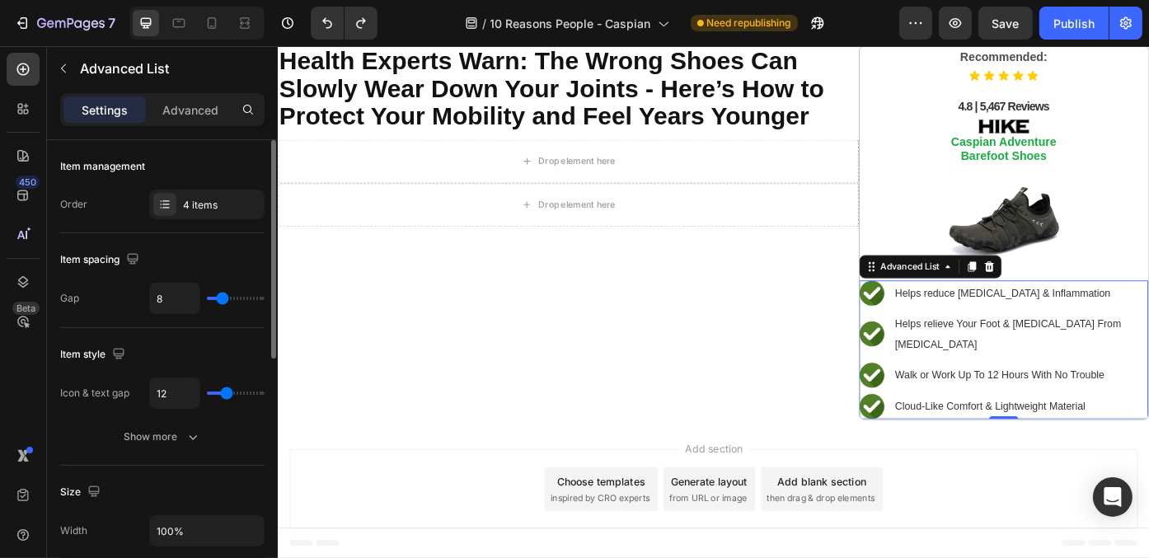
type input "10"
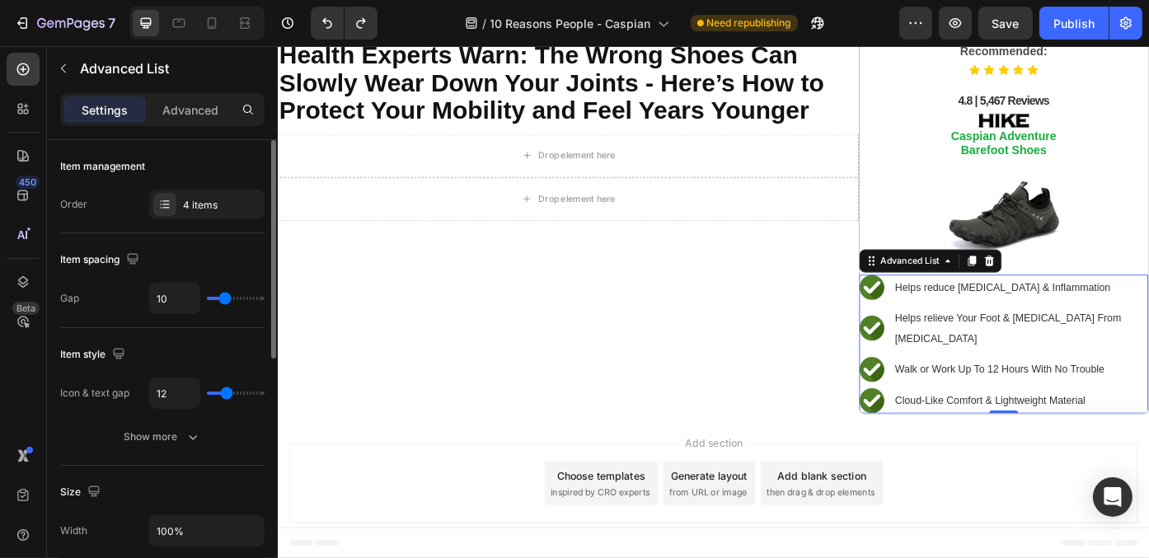
type input "11"
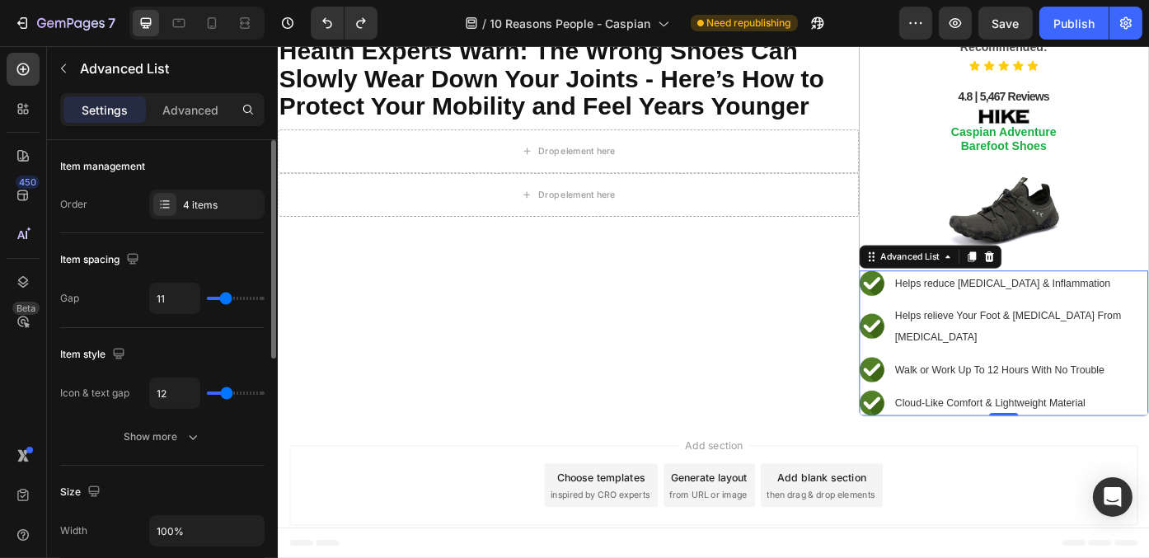
type input "12"
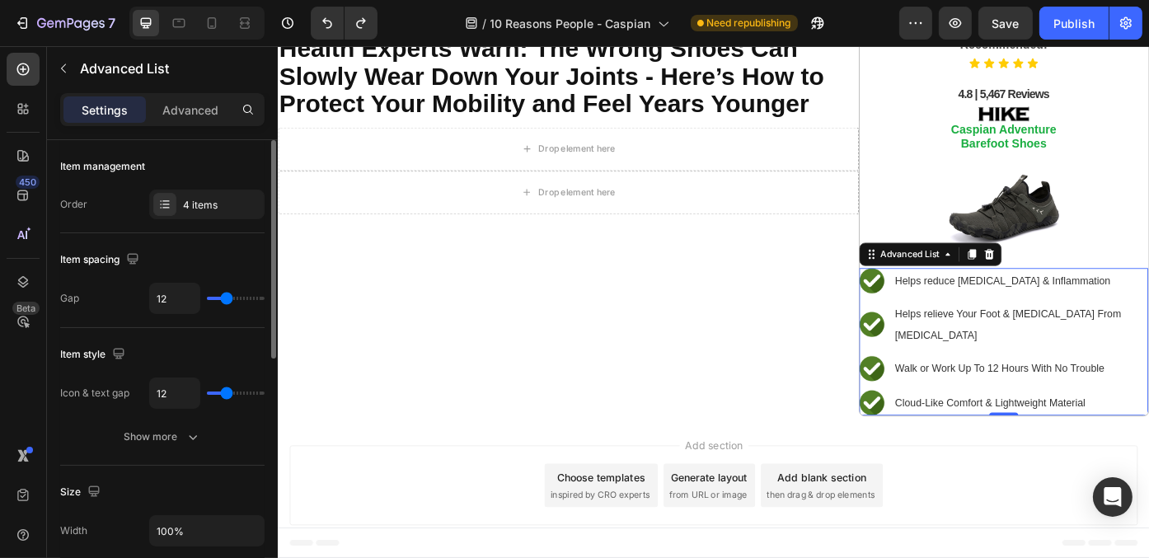
click at [226, 297] on input "range" at bounding box center [236, 298] width 58 height 3
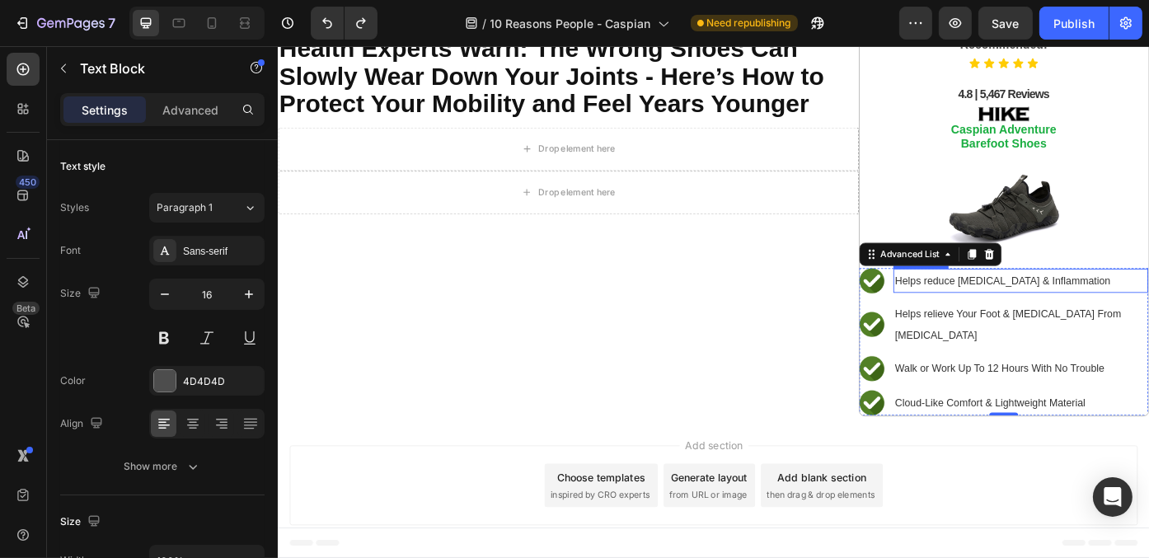
click at [1068, 316] on p "Helps reduce [MEDICAL_DATA] & Inflammation" at bounding box center [1120, 313] width 286 height 24
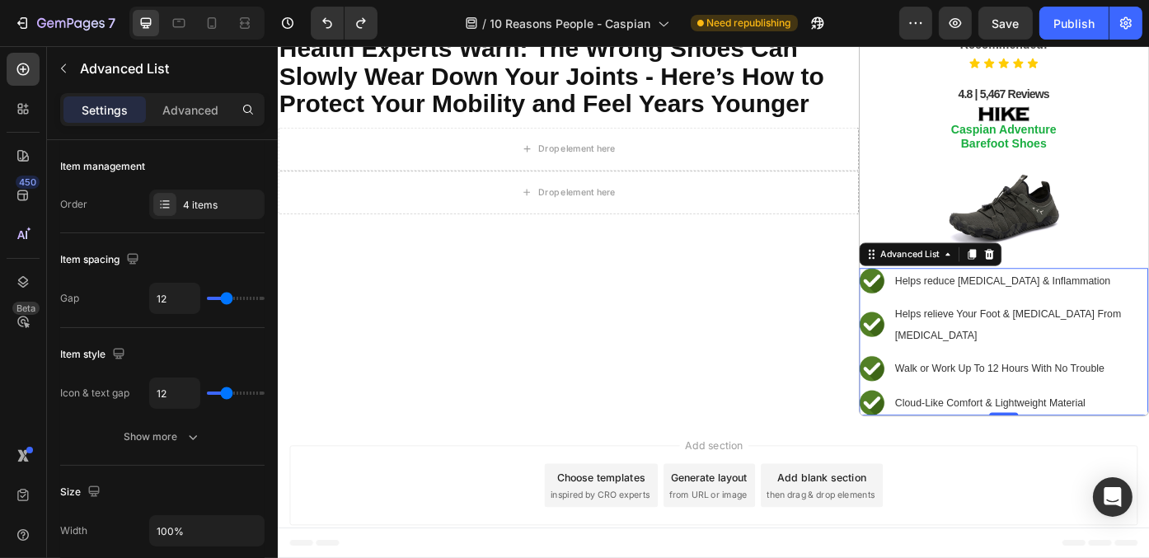
click at [963, 315] on li "Image Helps reduce Foot Pain & Inflammation Text Block" at bounding box center [1101, 312] width 328 height 29
click at [958, 333] on ul "Image Helps reduce Foot Pain & Inflammation Text Block Image Helps relieve Your…" at bounding box center [1101, 381] width 328 height 167
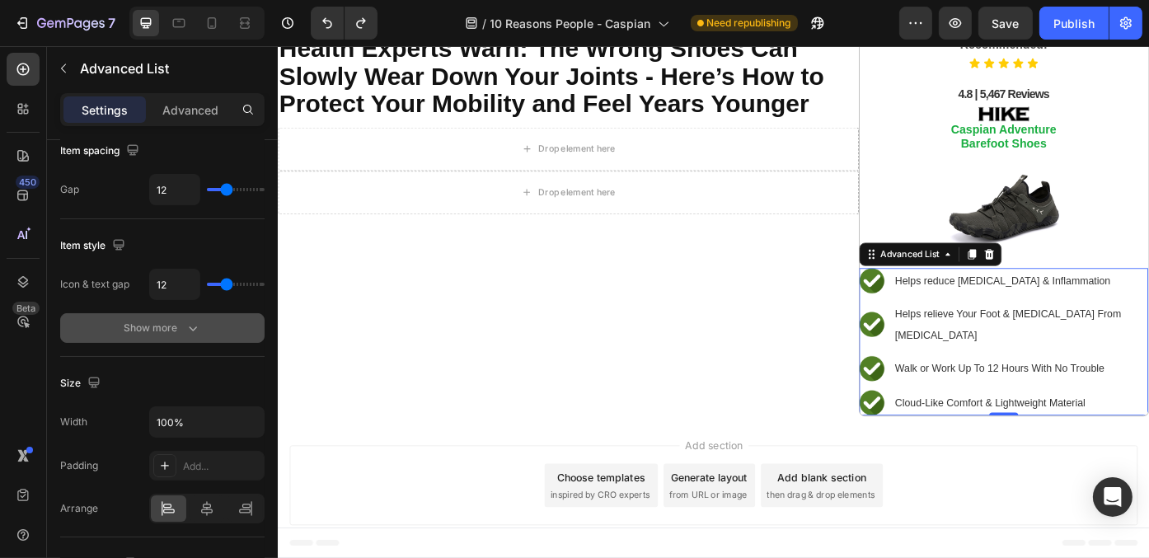
scroll to position [0, 0]
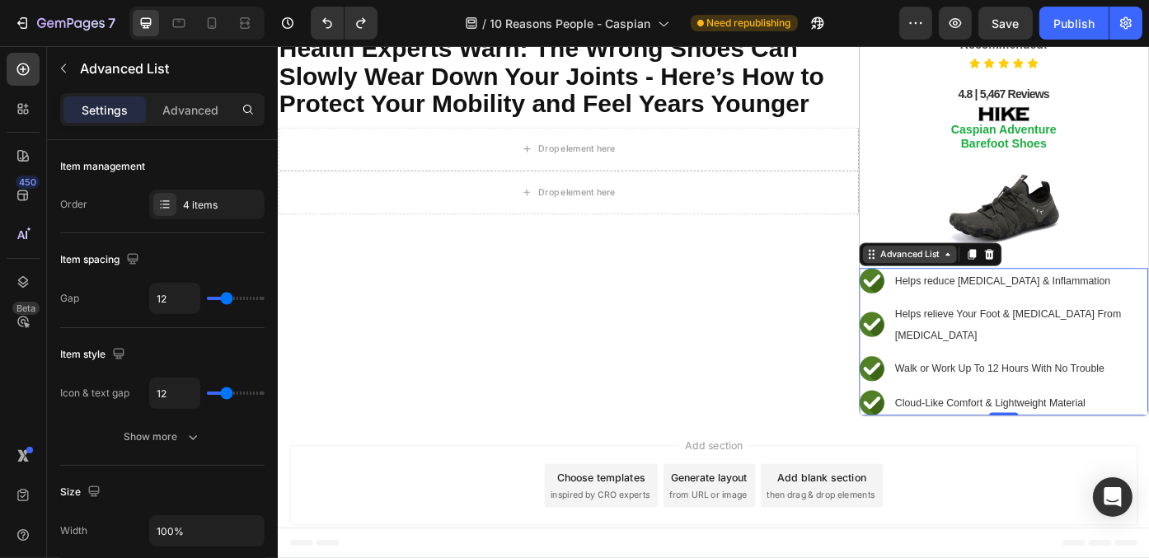
click at [979, 279] on div "Advanced List" at bounding box center [994, 282] width 73 height 15
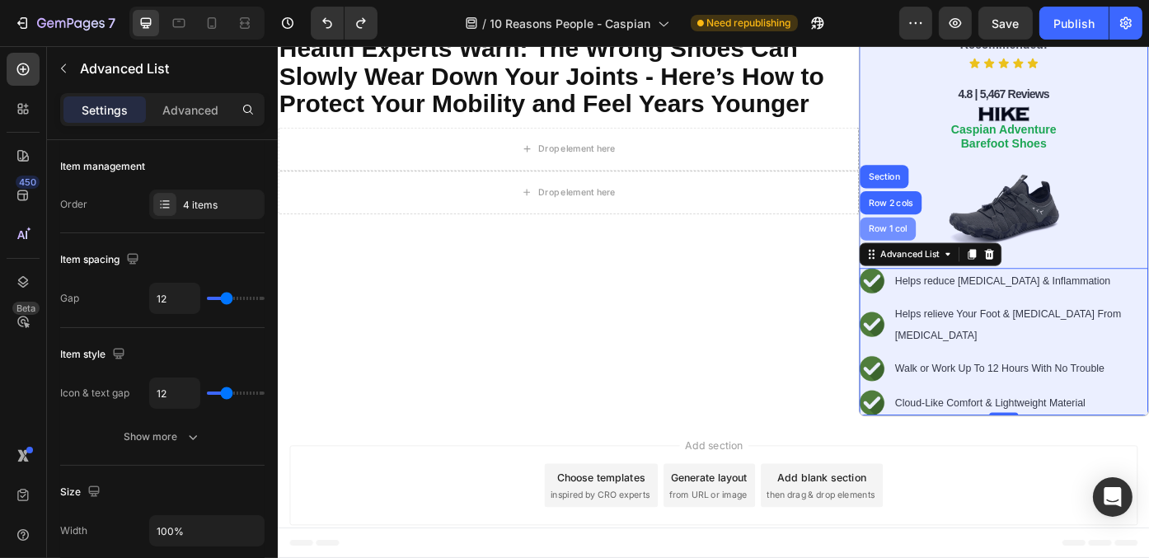
click at [972, 260] on div "Row 1 col" at bounding box center [969, 254] width 63 height 26
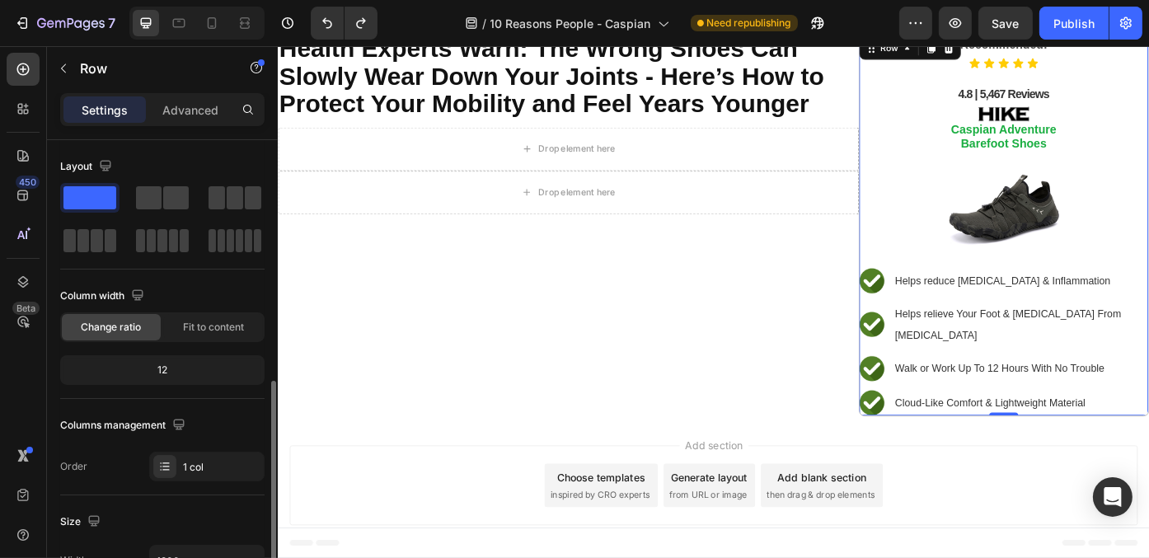
scroll to position [165, 0]
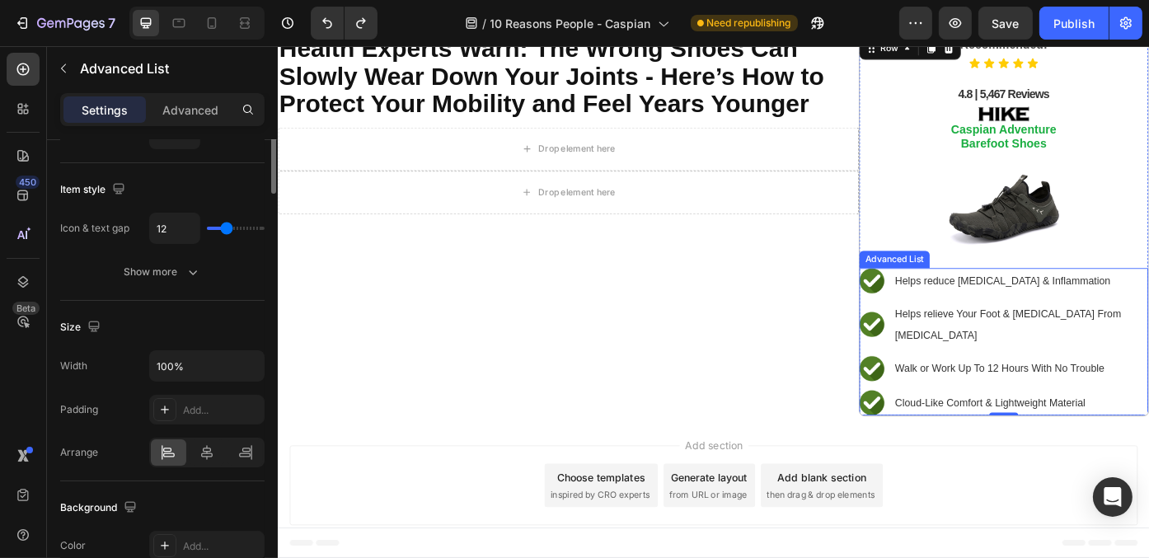
click at [966, 332] on ul "Image Helps reduce Foot Pain & Inflammation Text Block Image Helps relieve Your…" at bounding box center [1101, 381] width 328 height 167
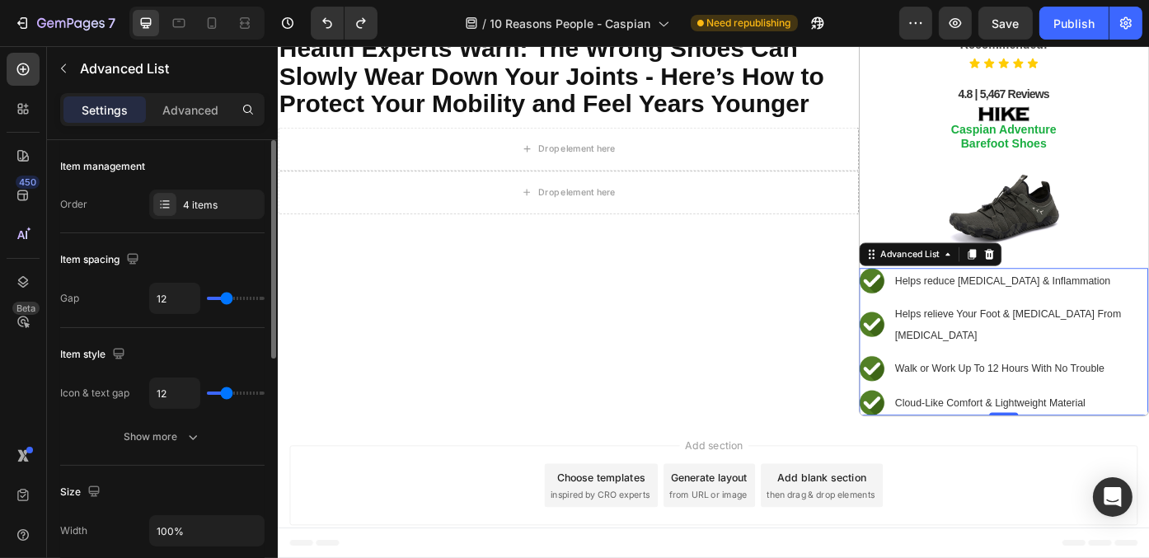
scroll to position [247, 0]
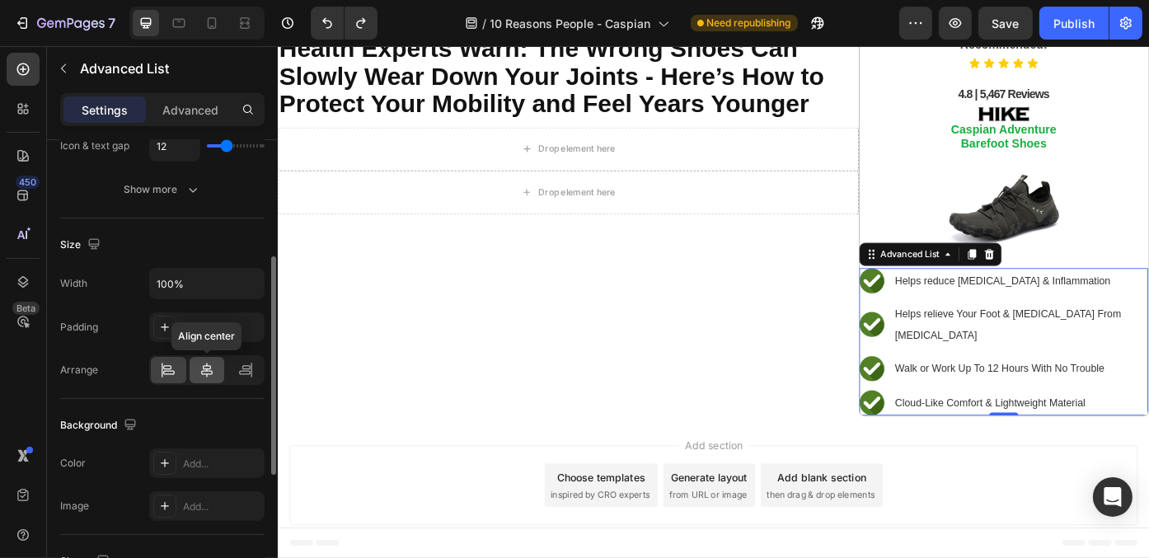
click at [209, 371] on icon at bounding box center [207, 370] width 16 height 16
click at [250, 365] on icon at bounding box center [246, 367] width 8 height 4
click at [171, 371] on icon at bounding box center [169, 373] width 12 height 4
click at [246, 282] on icon "button" at bounding box center [249, 284] width 7 height 4
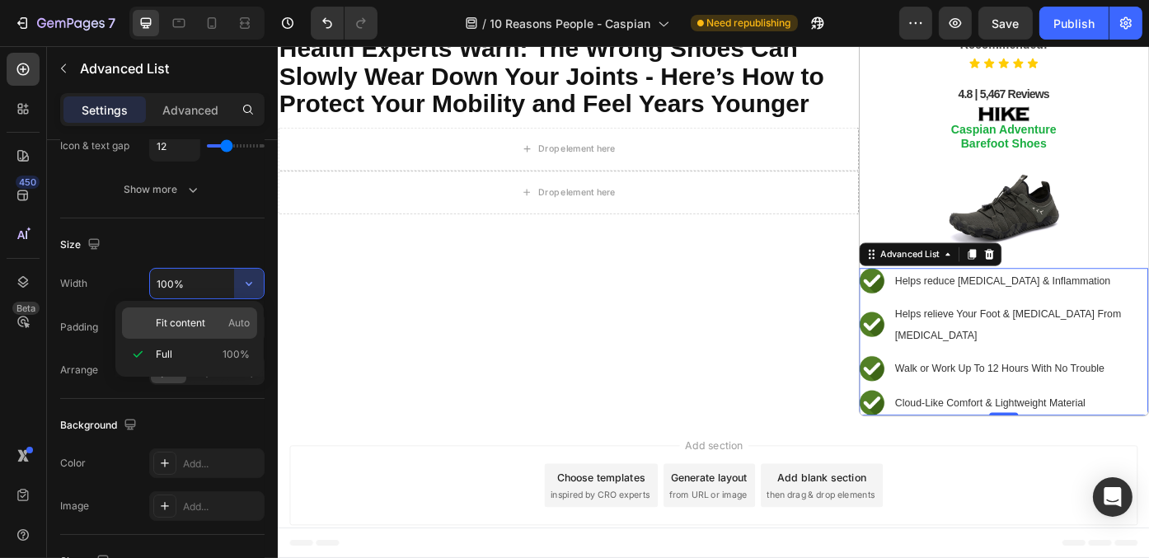
click at [241, 316] on span "Auto" at bounding box center [238, 323] width 21 height 15
type input "Auto"
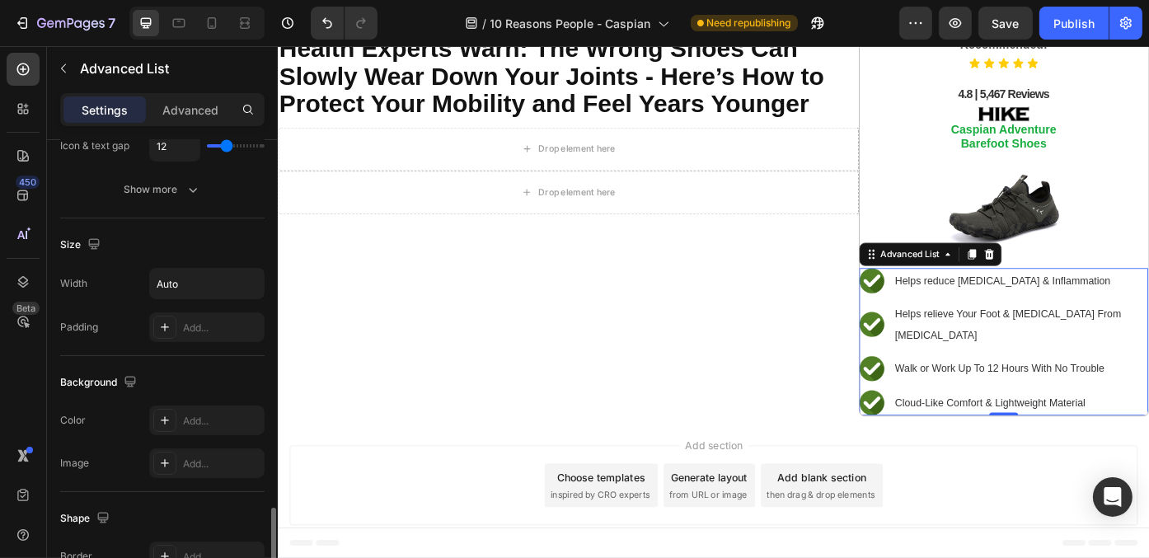
scroll to position [479, 0]
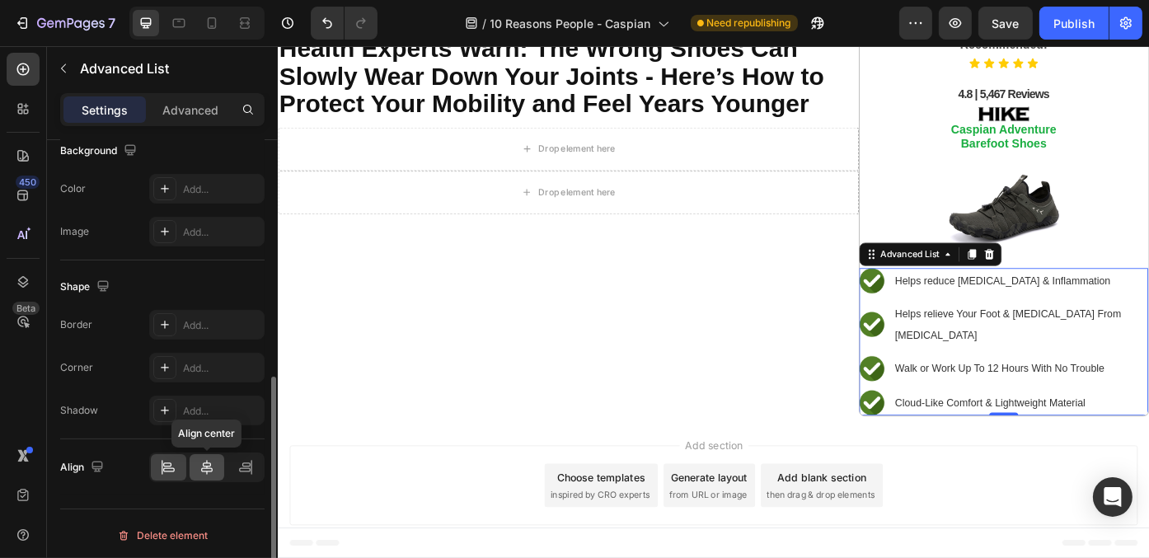
click at [204, 469] on icon at bounding box center [207, 467] width 16 height 16
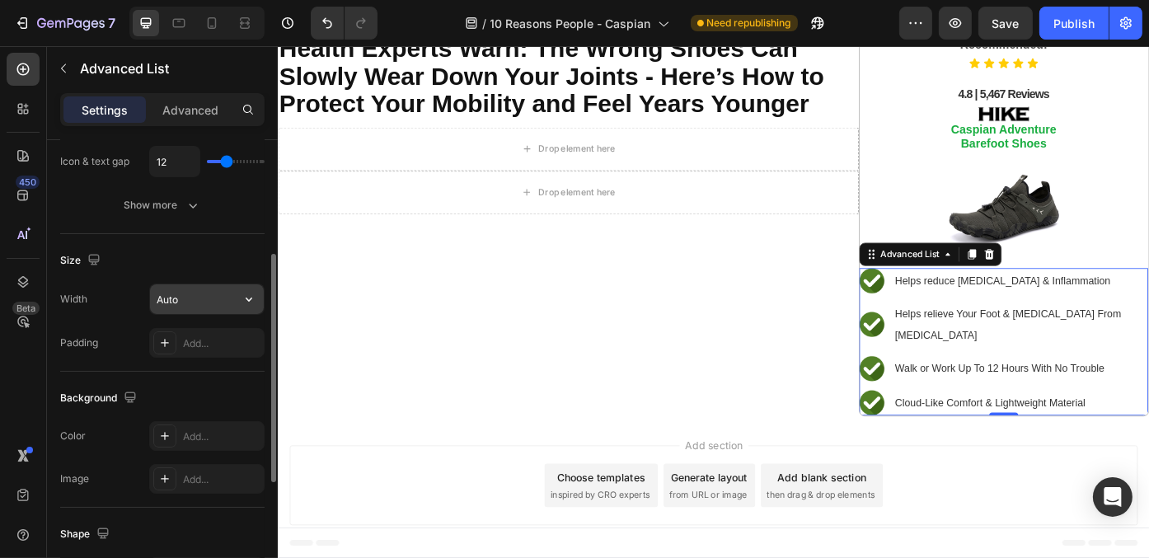
click at [242, 294] on icon "button" at bounding box center [249, 299] width 16 height 16
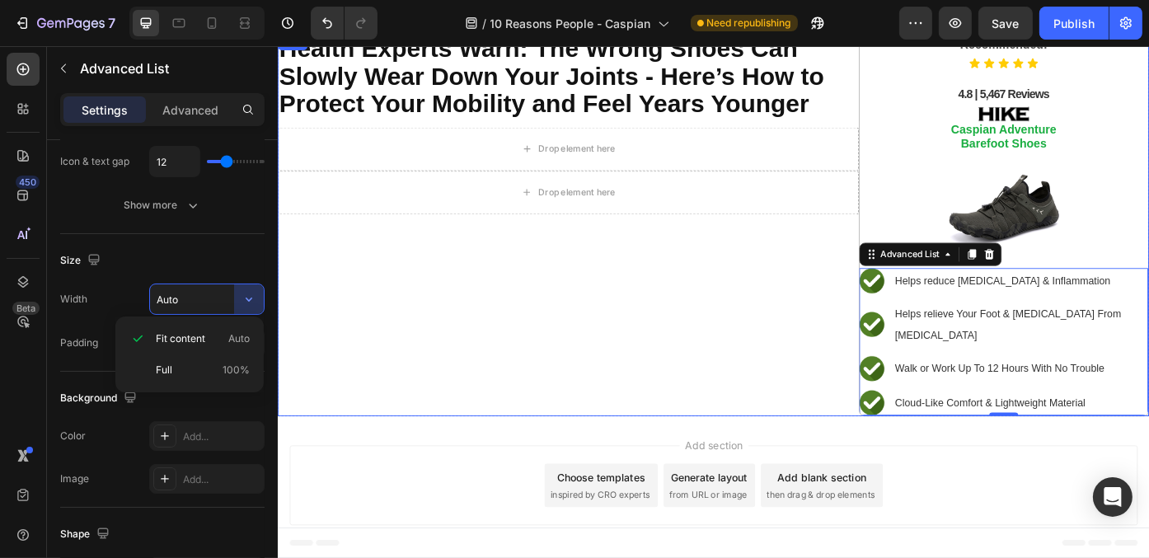
click at [519, 364] on div "⁠⁠⁠⁠⁠⁠⁠ Health Experts Warn: The Wrong Shoes Can Slowly Wear Down Your Joints -…" at bounding box center [606, 248] width 659 height 435
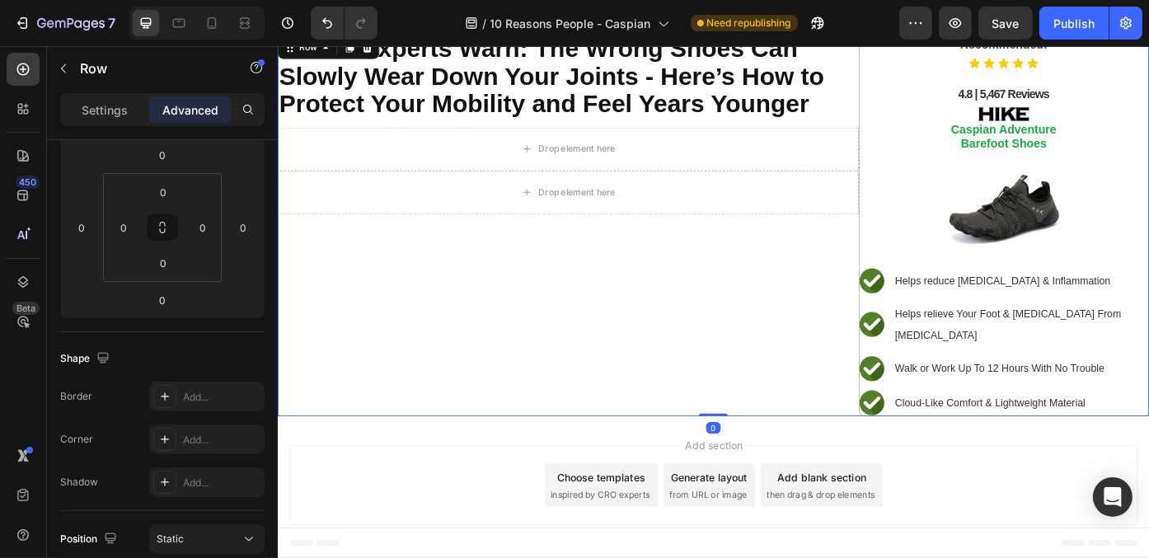
scroll to position [0, 0]
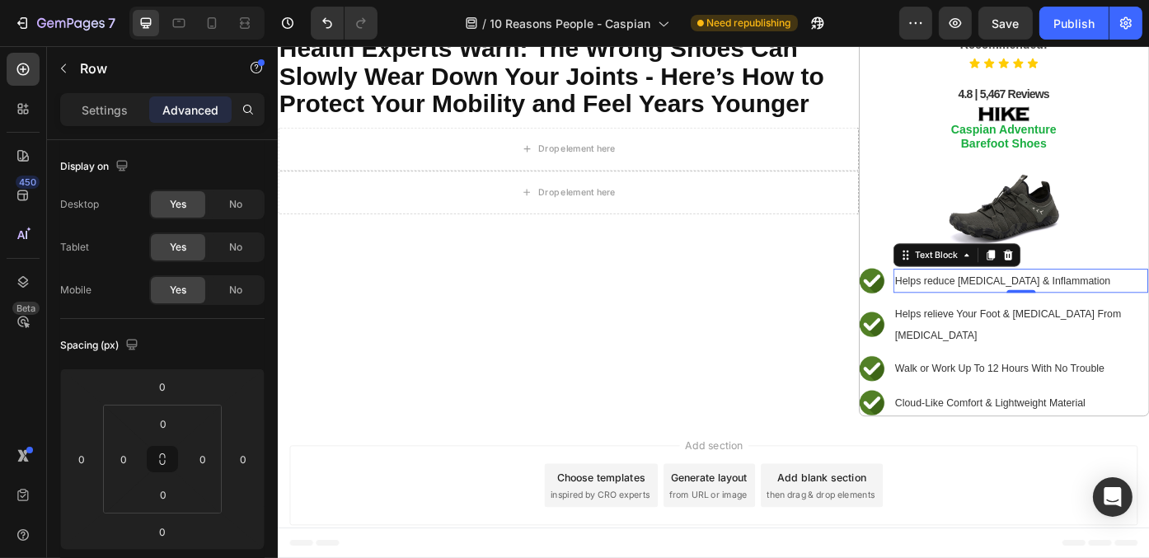
click at [978, 308] on span "Helps reduce [MEDICAL_DATA] & Inflammation" at bounding box center [1099, 312] width 245 height 13
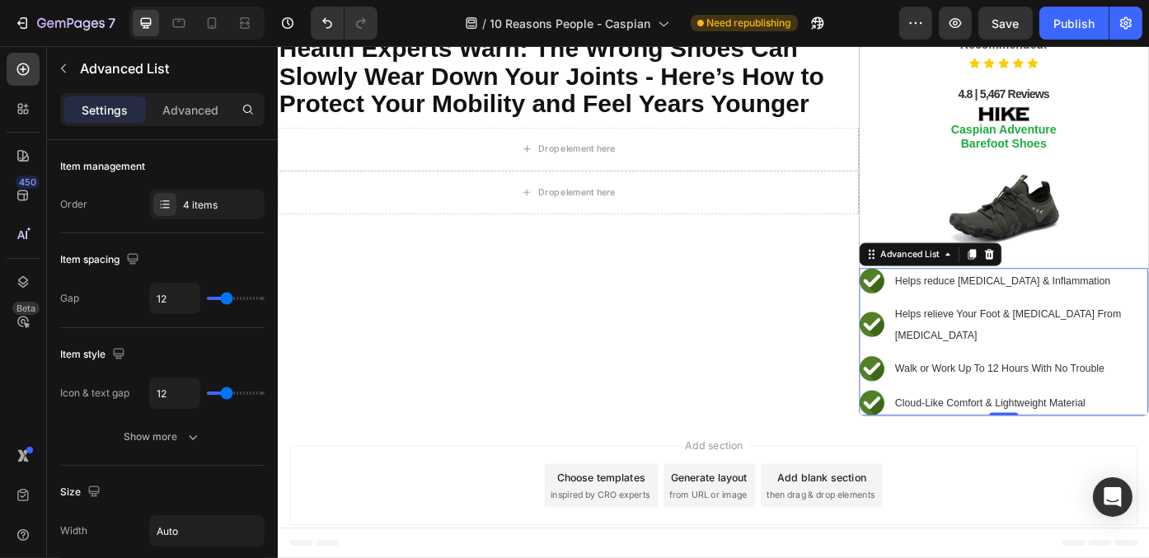
click at [963, 327] on ul "Image Helps reduce Foot Pain & Inflammation Text Block Image Helps relieve Your…" at bounding box center [1101, 381] width 328 height 167
click at [958, 331] on ul "Image Helps reduce Foot Pain & Inflammation Text Block Image Helps relieve Your…" at bounding box center [1101, 381] width 328 height 167
click at [196, 107] on p "Advanced" at bounding box center [190, 109] width 56 height 17
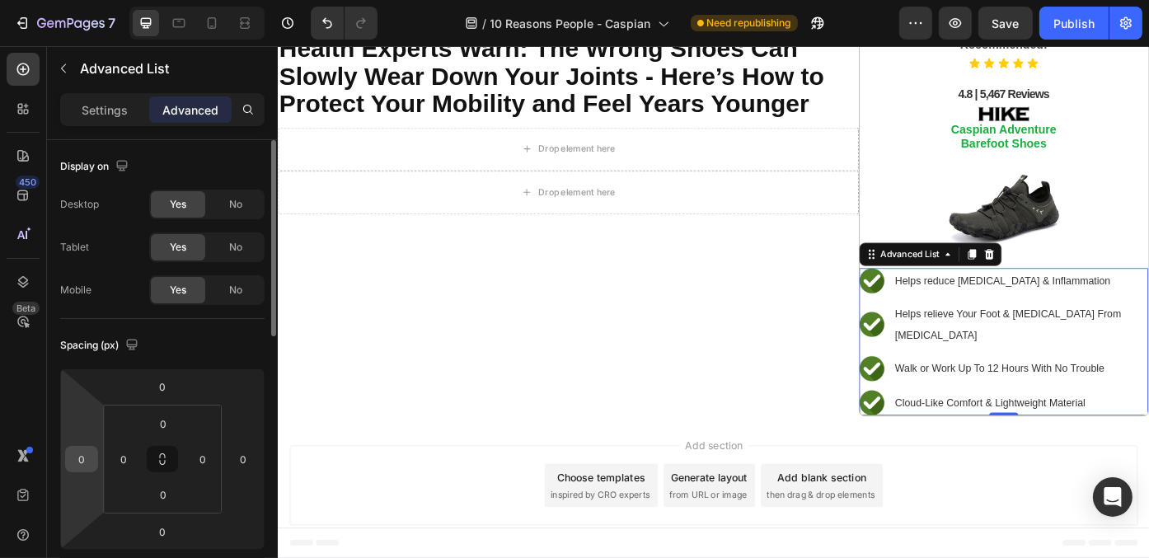
click at [83, 466] on input "0" at bounding box center [81, 459] width 25 height 25
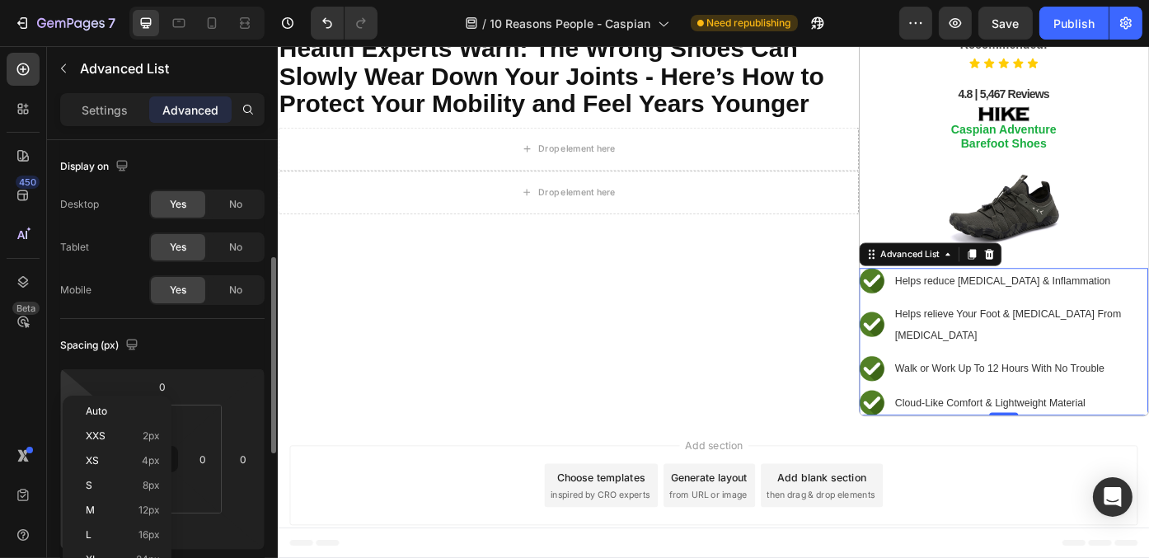
scroll to position [82, 0]
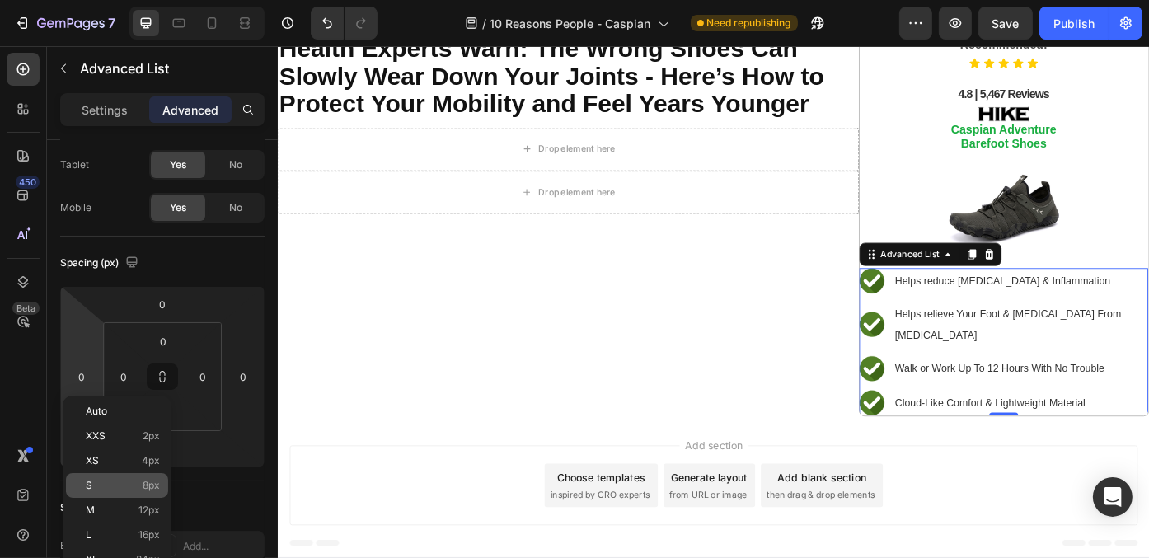
click at [143, 485] on span "8px" at bounding box center [151, 486] width 17 height 12
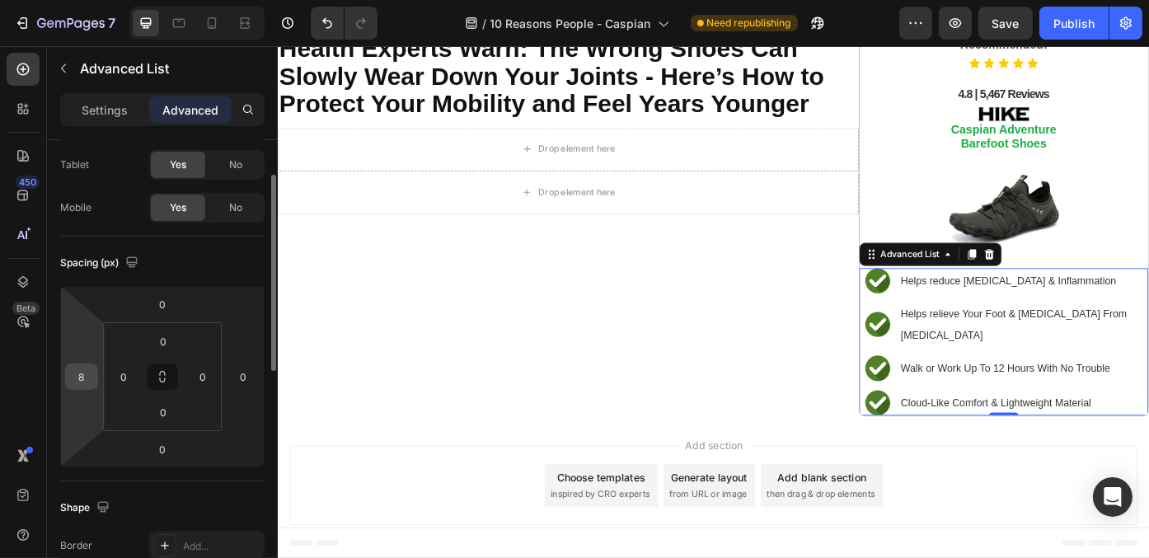
click at [82, 375] on input "8" at bounding box center [81, 376] width 25 height 25
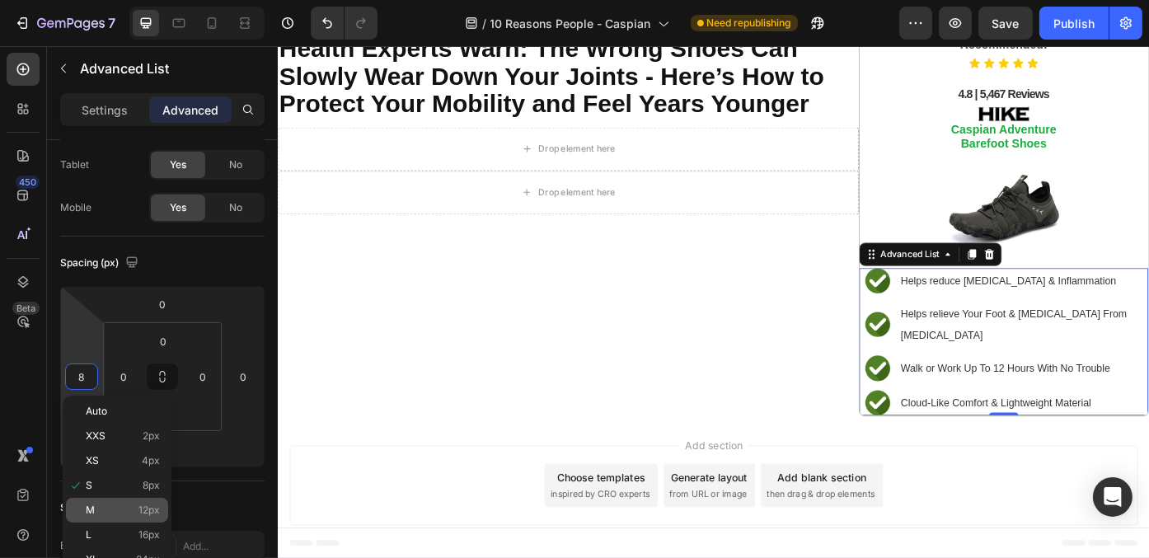
click at [134, 514] on p "M 12px" at bounding box center [123, 510] width 74 height 12
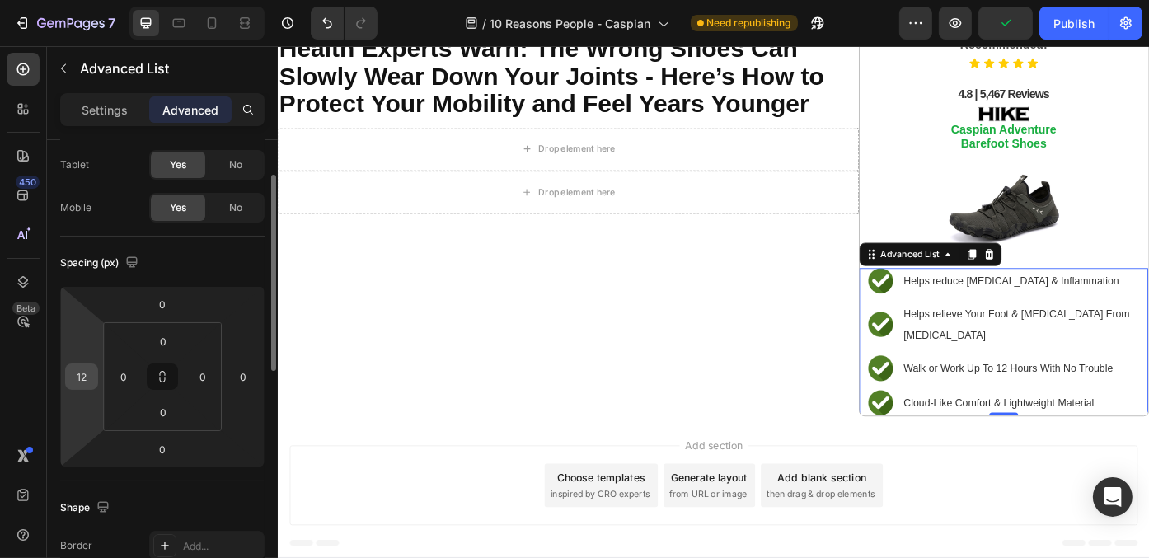
click at [77, 378] on input "12" at bounding box center [81, 376] width 25 height 25
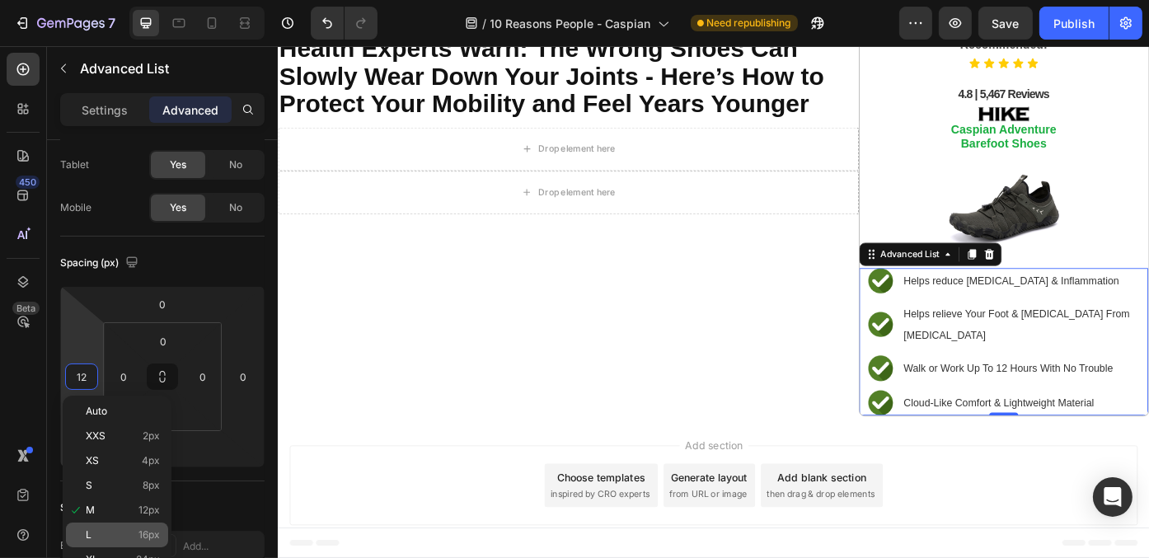
click at [119, 532] on p "L 16px" at bounding box center [123, 535] width 74 height 12
type input "16"
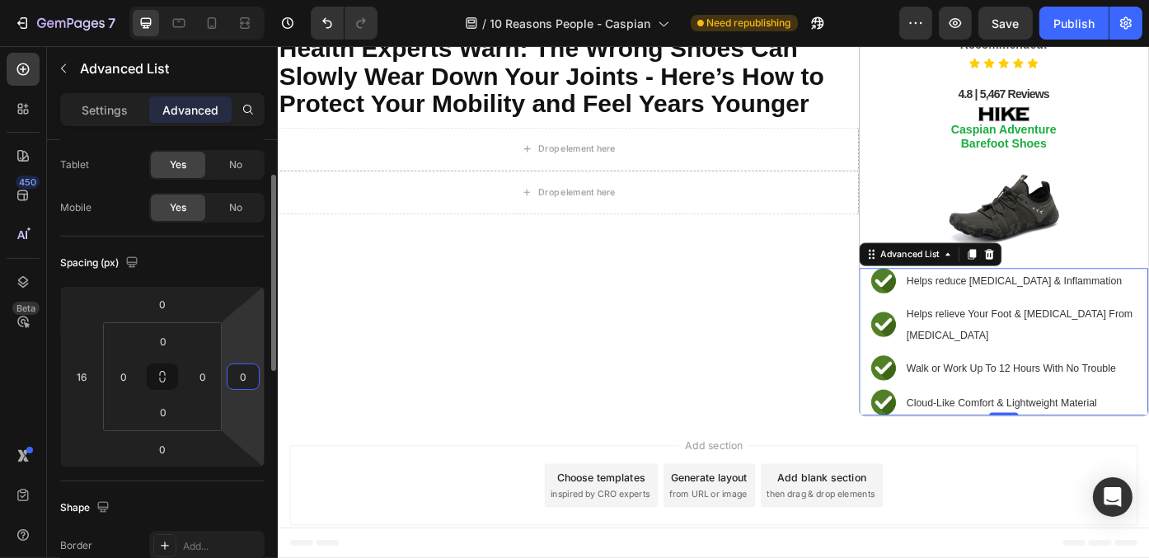
click at [239, 380] on input "0" at bounding box center [243, 376] width 25 height 25
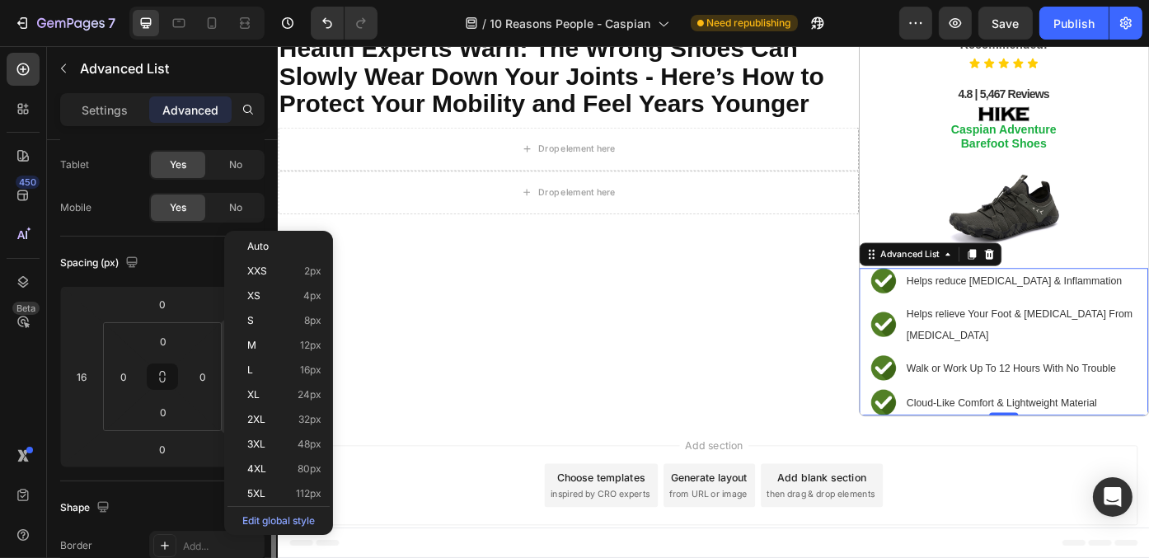
scroll to position [247, 0]
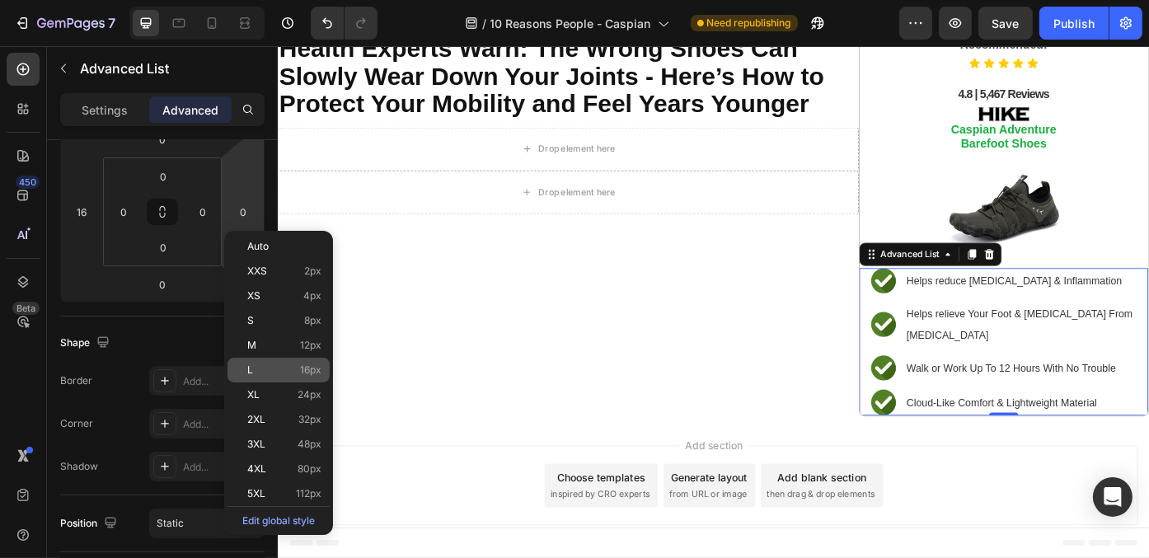
click at [298, 359] on div "L 16px" at bounding box center [278, 370] width 102 height 25
type input "16"
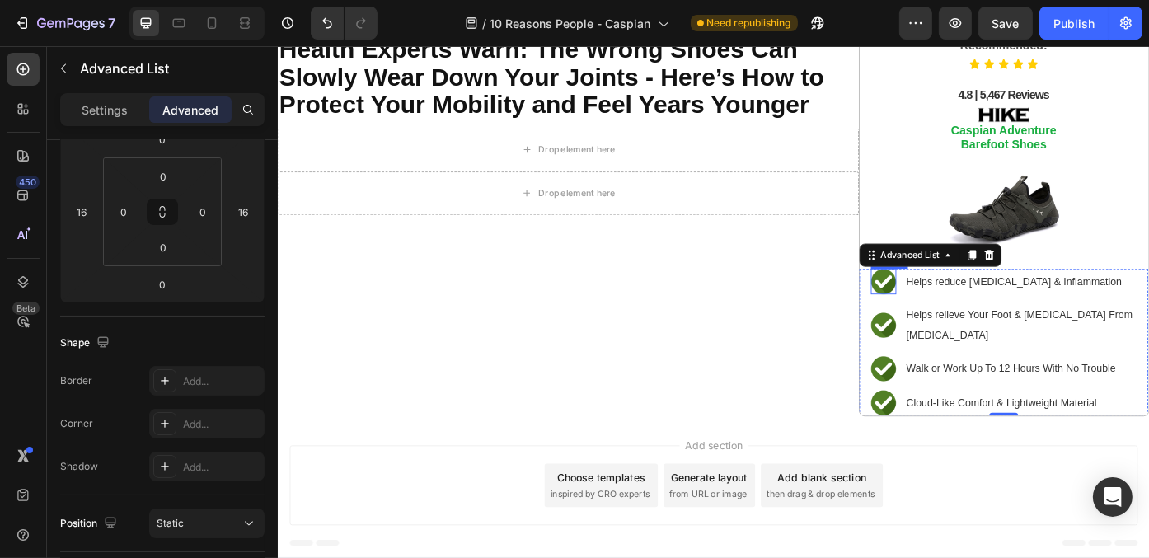
click at [955, 311] on img at bounding box center [964, 313] width 29 height 29
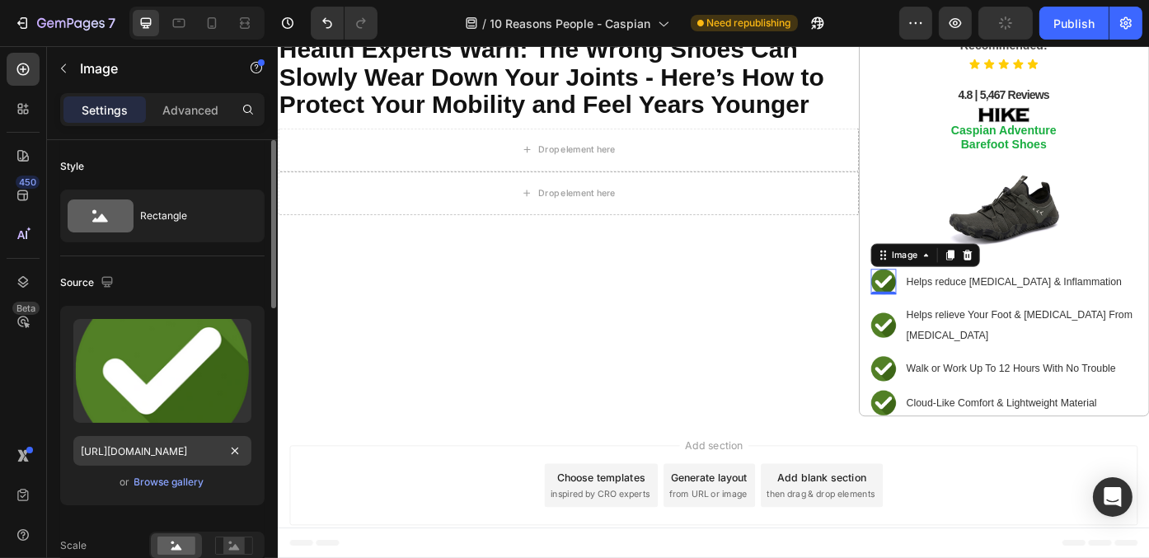
scroll to position [247, 0]
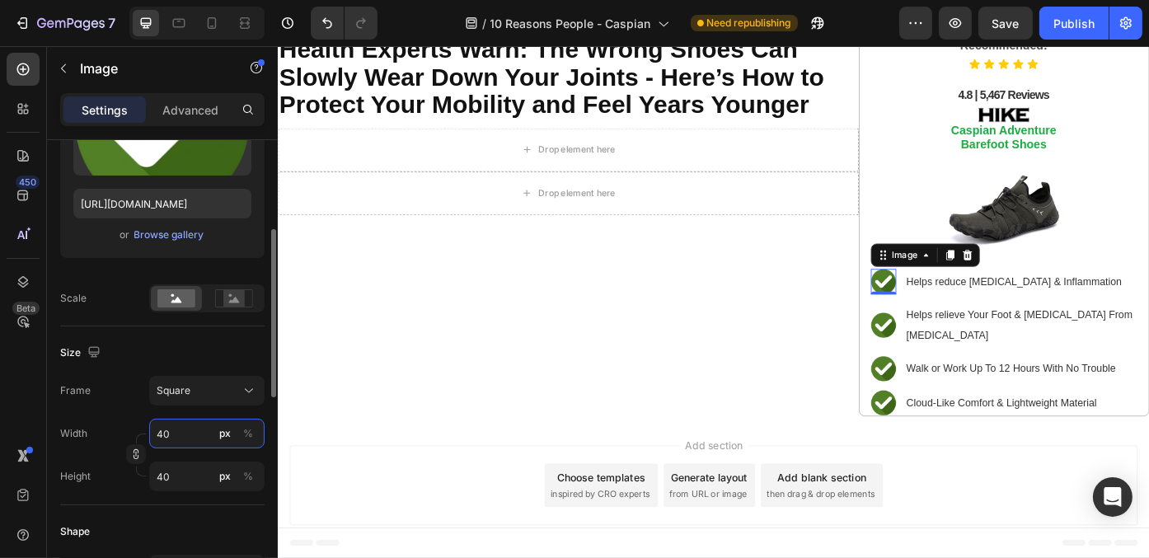
click at [168, 437] on input "40" at bounding box center [206, 434] width 115 height 30
type input "3"
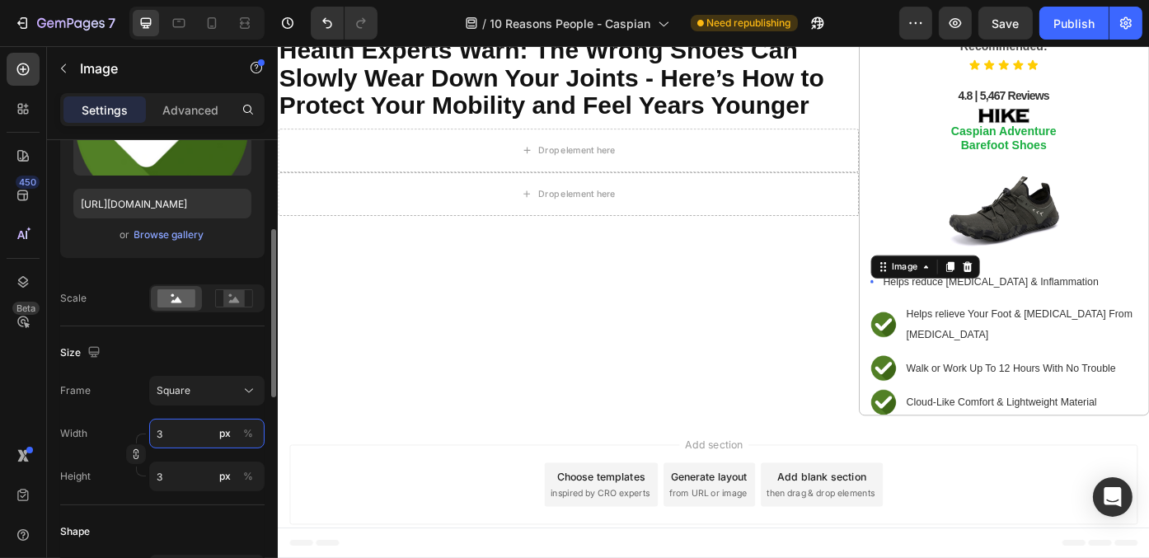
type input "30"
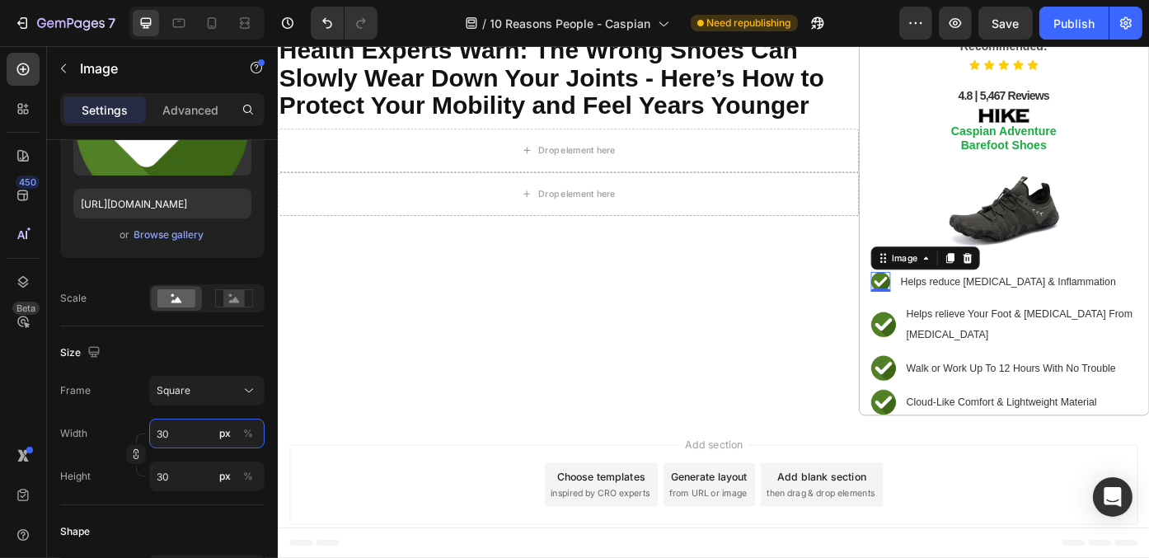
type input "30"
click at [953, 355] on img at bounding box center [964, 362] width 29 height 29
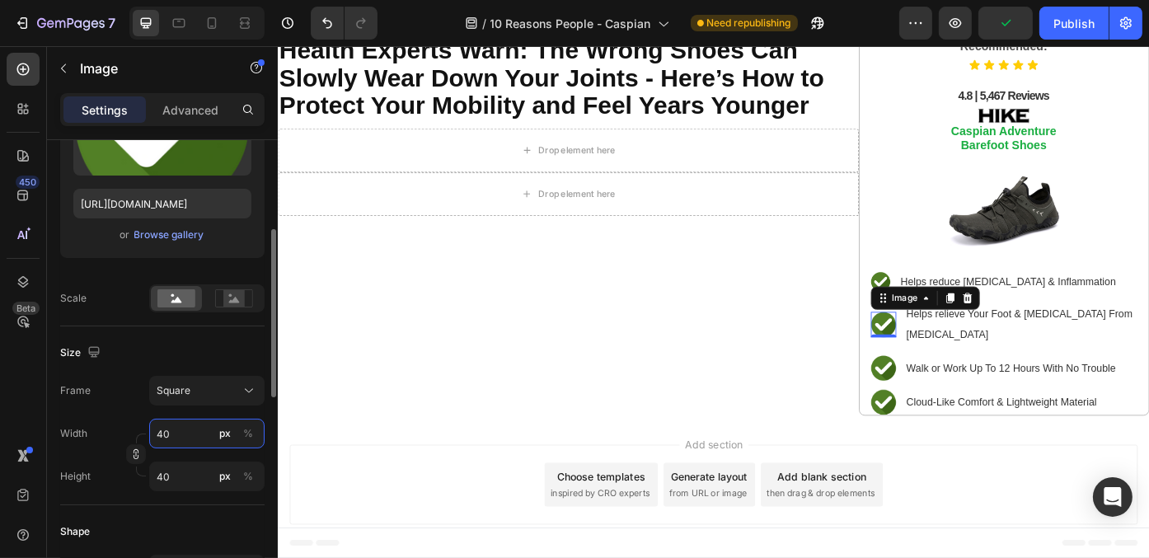
click at [176, 434] on input "40" at bounding box center [206, 434] width 115 height 30
type input "3"
type input "30"
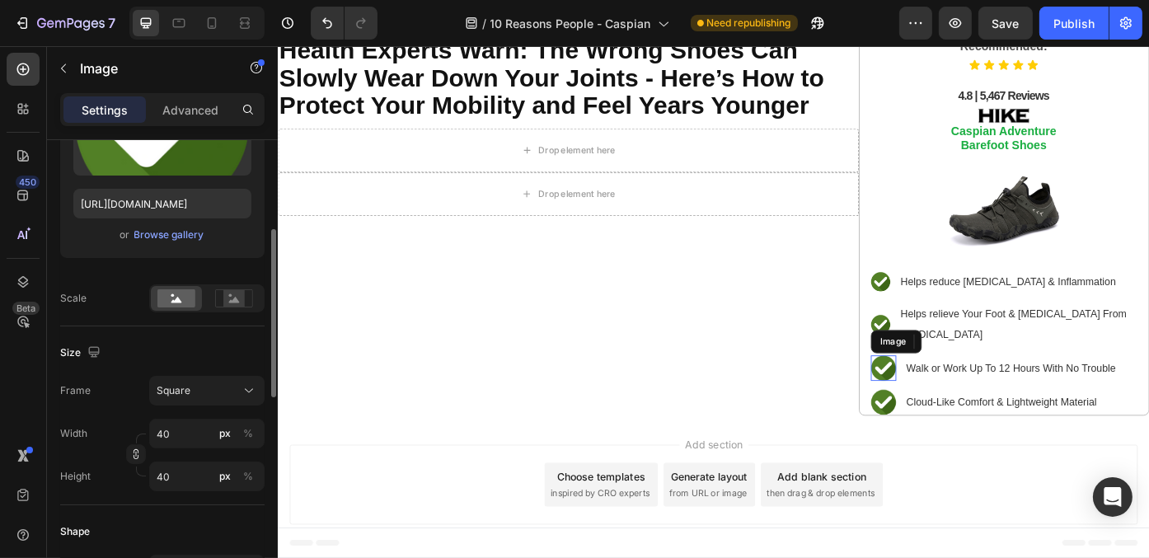
click at [957, 407] on img at bounding box center [964, 411] width 29 height 29
click at [188, 431] on input "40" at bounding box center [206, 434] width 115 height 30
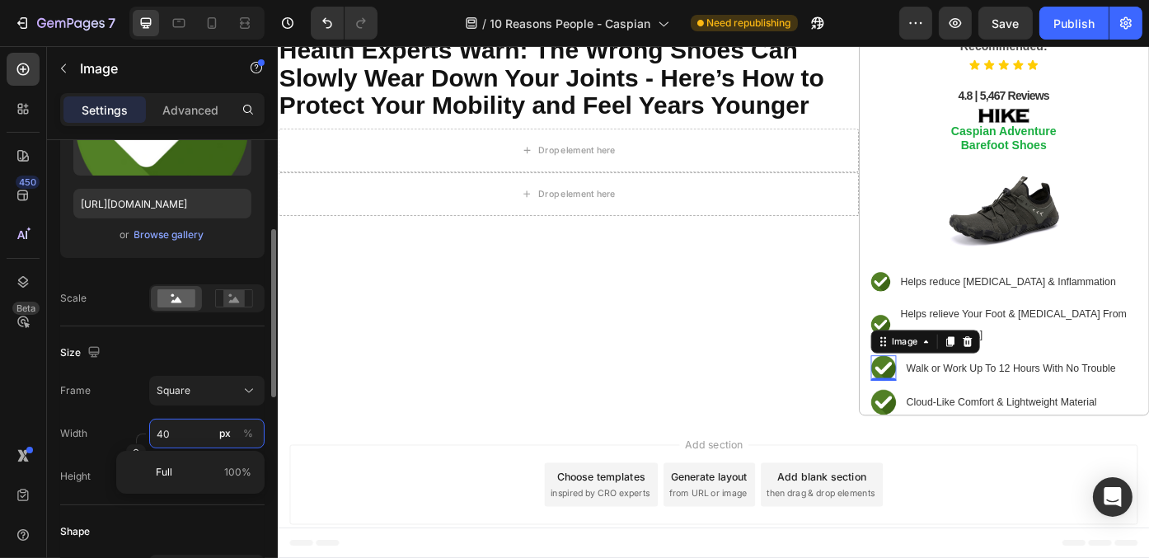
type input "3"
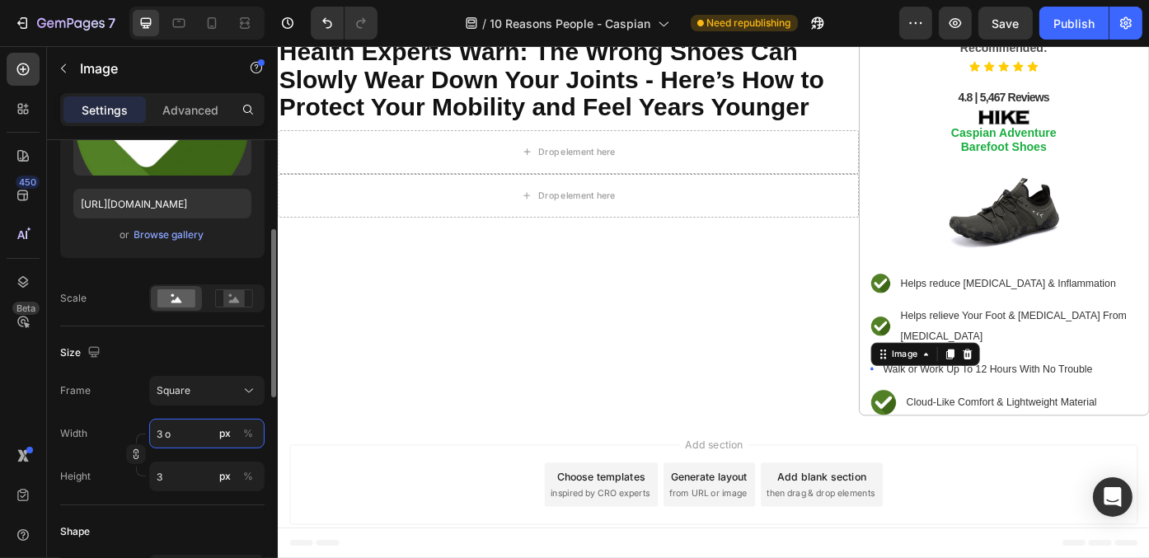
type input "3"
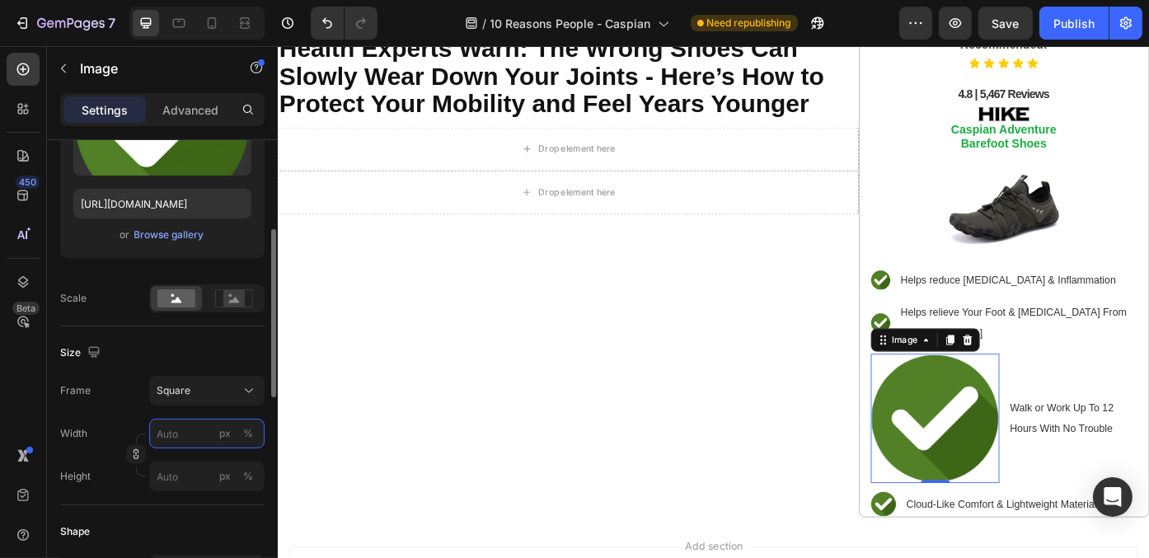
type input "3"
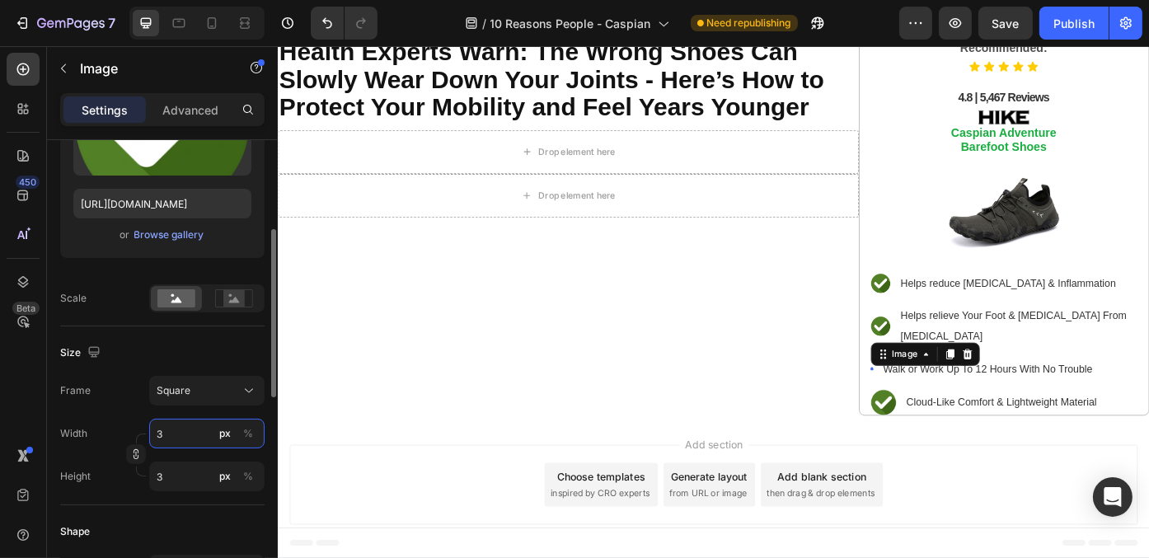
type input "30"
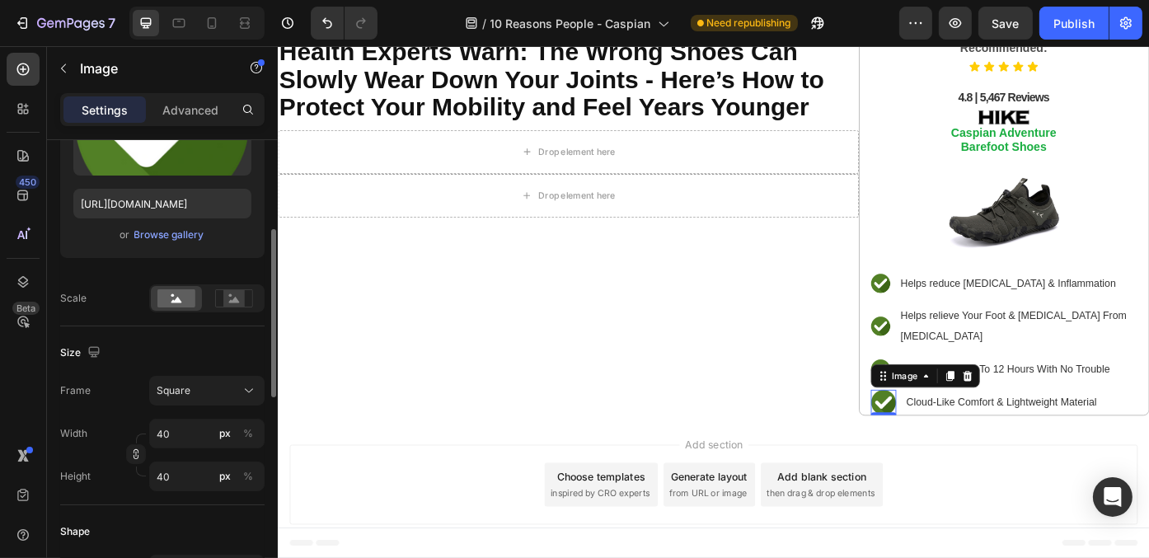
click at [953, 447] on img at bounding box center [964, 450] width 29 height 29
click at [168, 436] on input "40" at bounding box center [206, 434] width 115 height 30
type input "3"
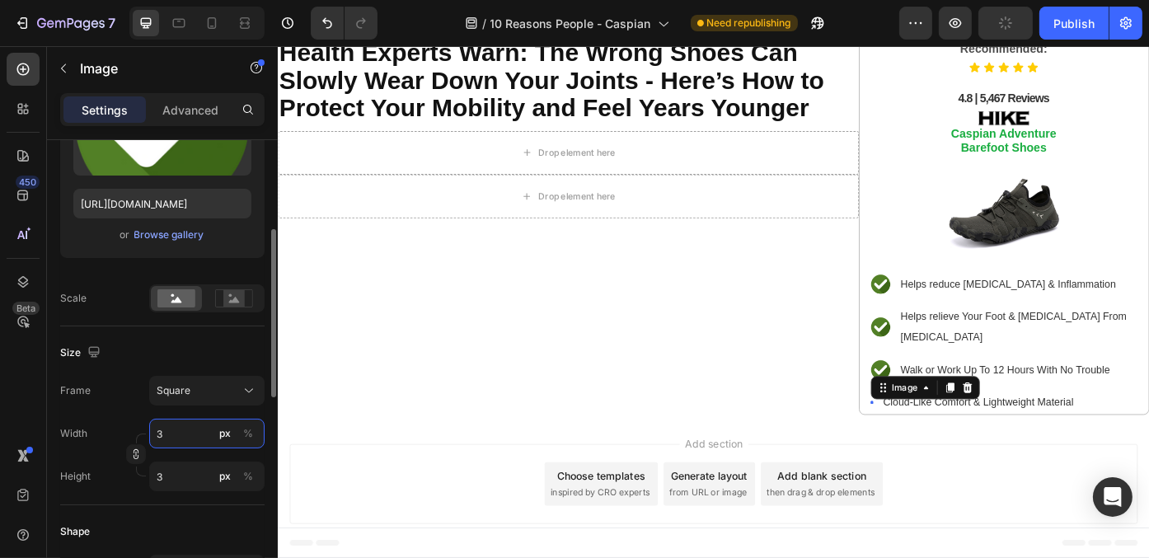
type input "30"
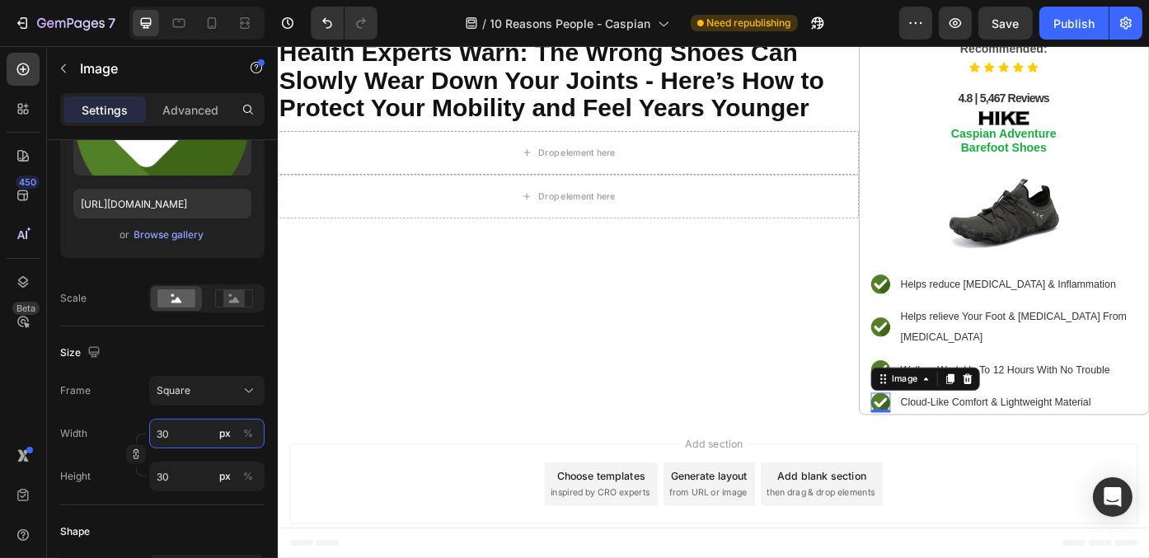
type input "30"
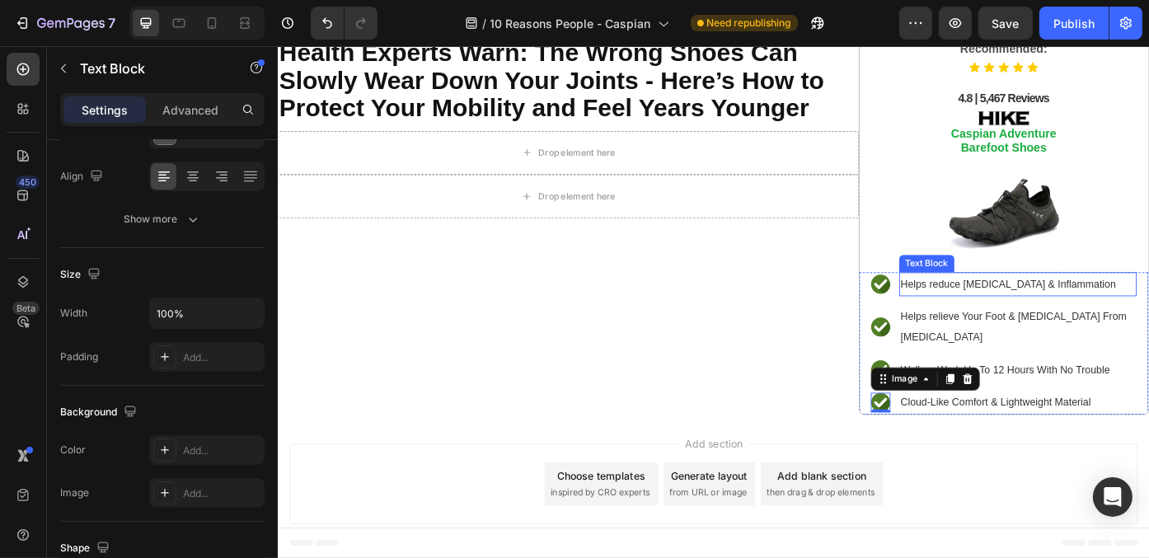
click at [1052, 316] on span "Helps reduce [MEDICAL_DATA] & Inflammation" at bounding box center [1106, 315] width 245 height 13
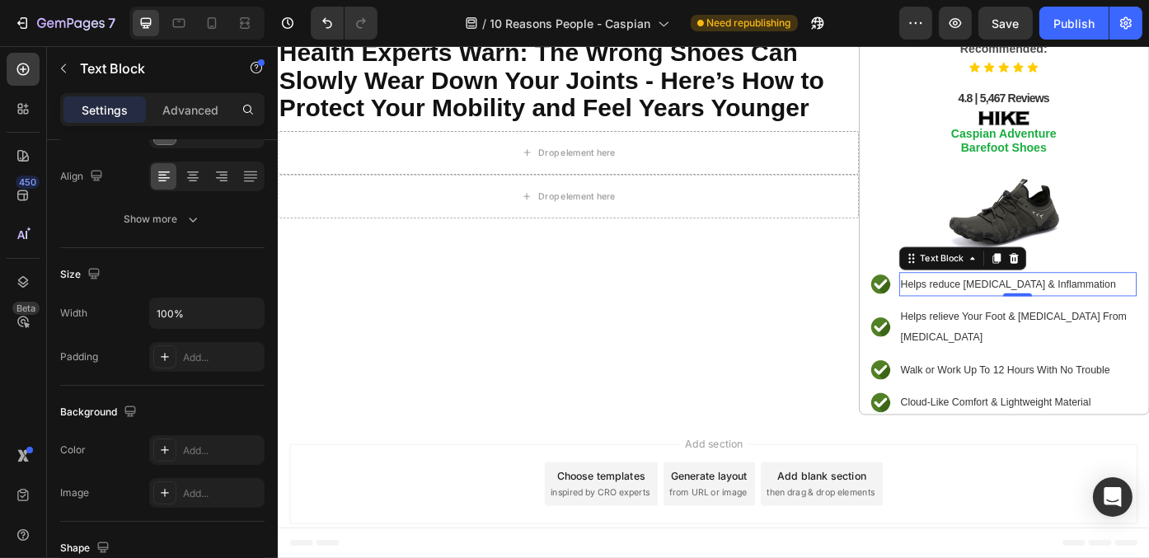
scroll to position [0, 0]
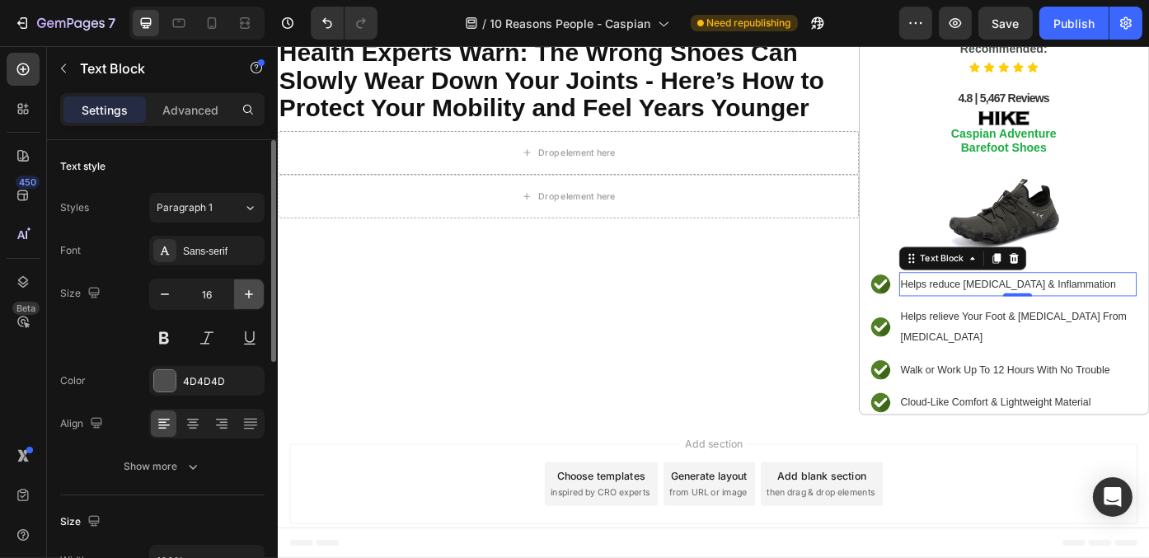
click at [244, 291] on icon "button" at bounding box center [249, 294] width 16 height 16
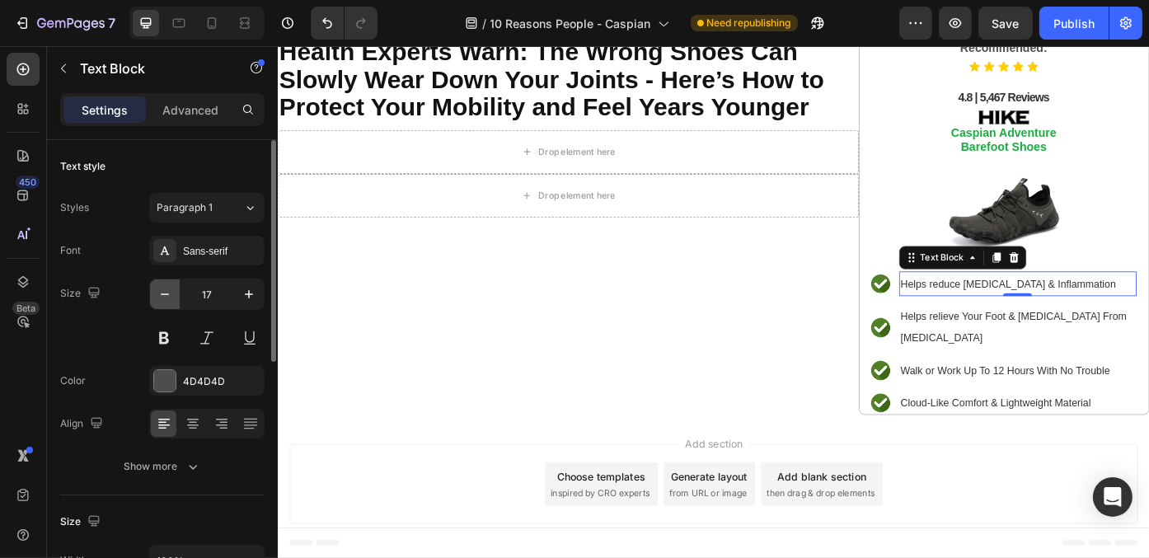
click at [170, 297] on icon "button" at bounding box center [165, 294] width 16 height 16
type input "16"
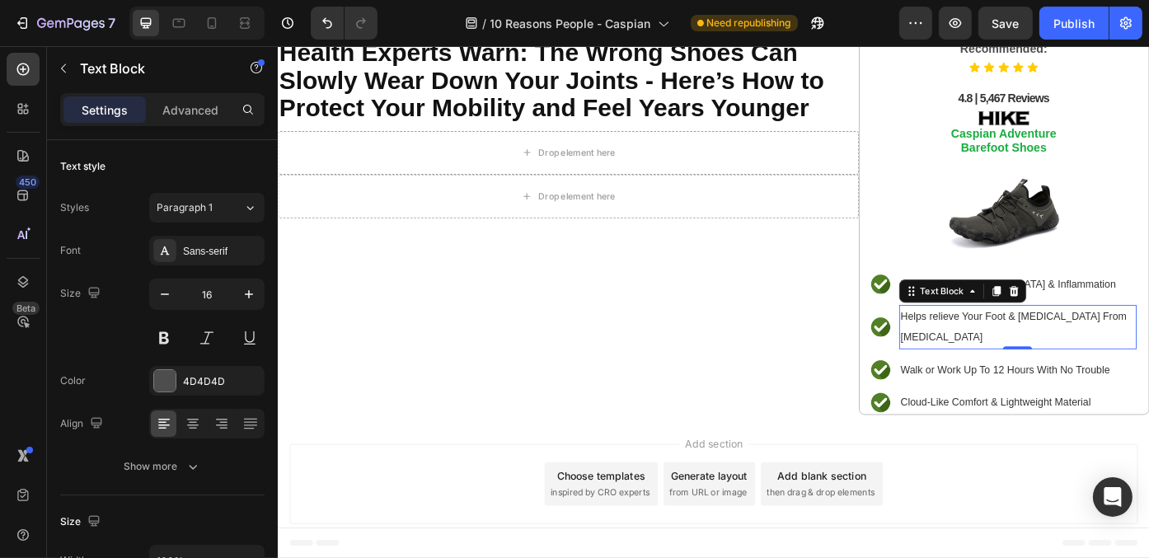
click at [1041, 367] on p "Helps relieve Your Foot & [MEDICAL_DATA] From [MEDICAL_DATA]" at bounding box center [1117, 365] width 266 height 48
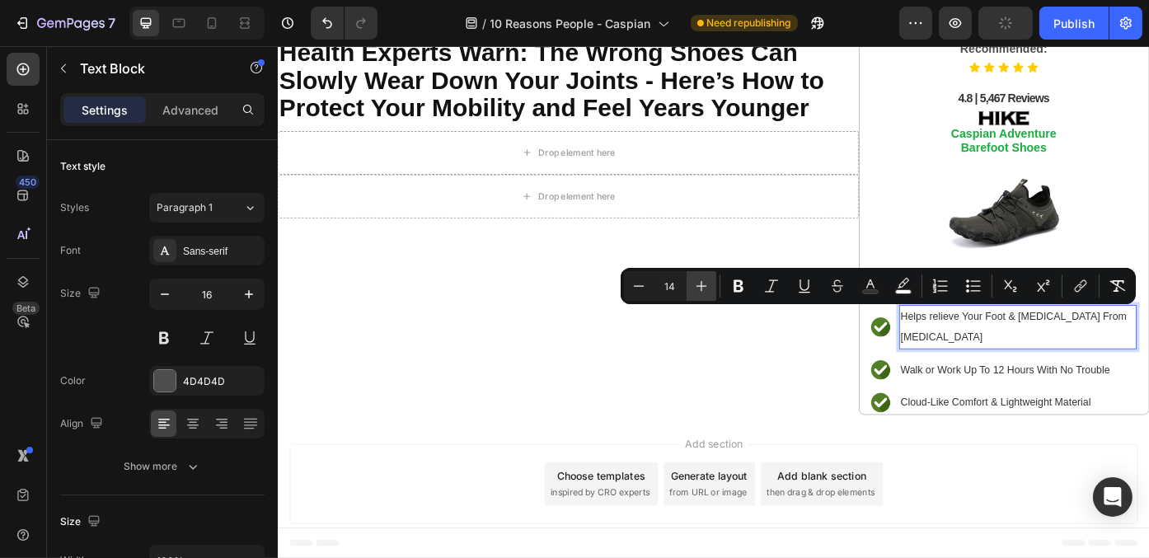
click at [699, 289] on icon "Editor contextual toolbar" at bounding box center [701, 286] width 16 height 16
type input "15"
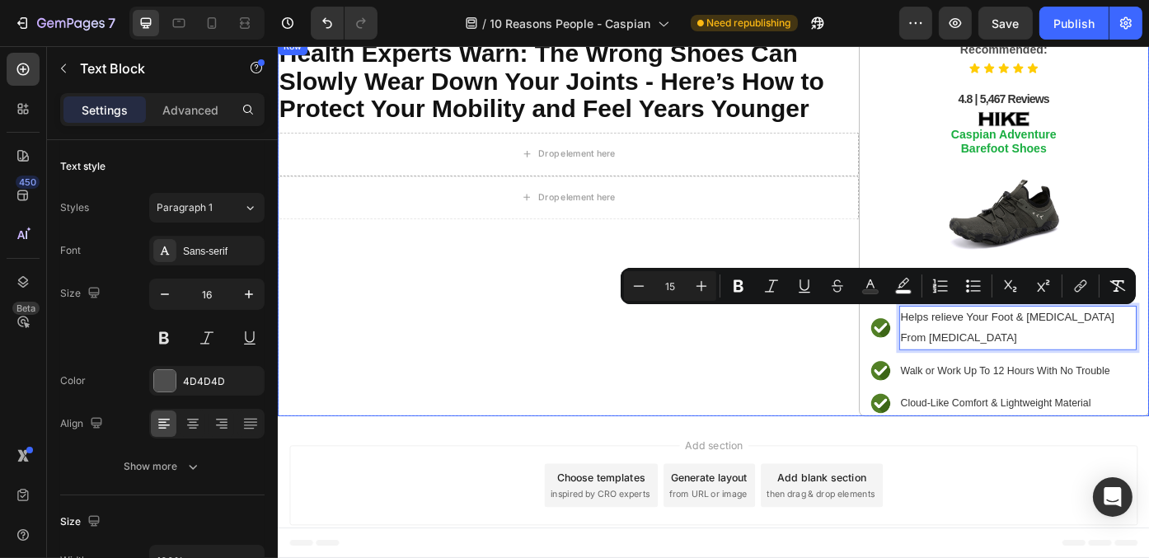
click at [825, 424] on div "⁠⁠⁠⁠⁠⁠⁠ Health Experts Warn: The Wrong Shoes Can Slowly Wear Down Your Joints -…" at bounding box center [606, 251] width 659 height 429
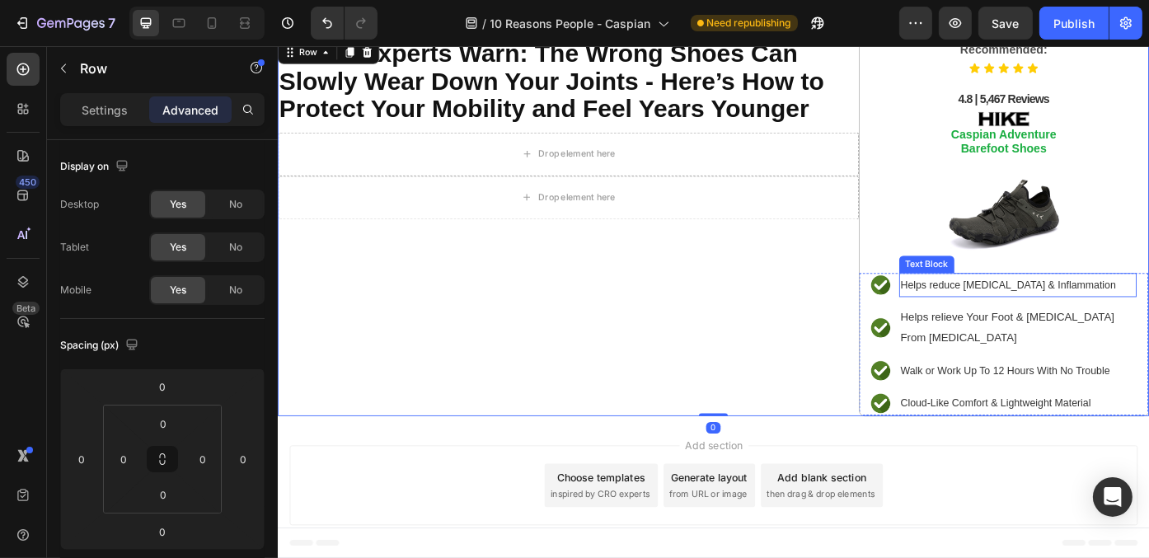
click at [1086, 314] on span "Helps reduce [MEDICAL_DATA] & Inflammation" at bounding box center [1106, 317] width 245 height 13
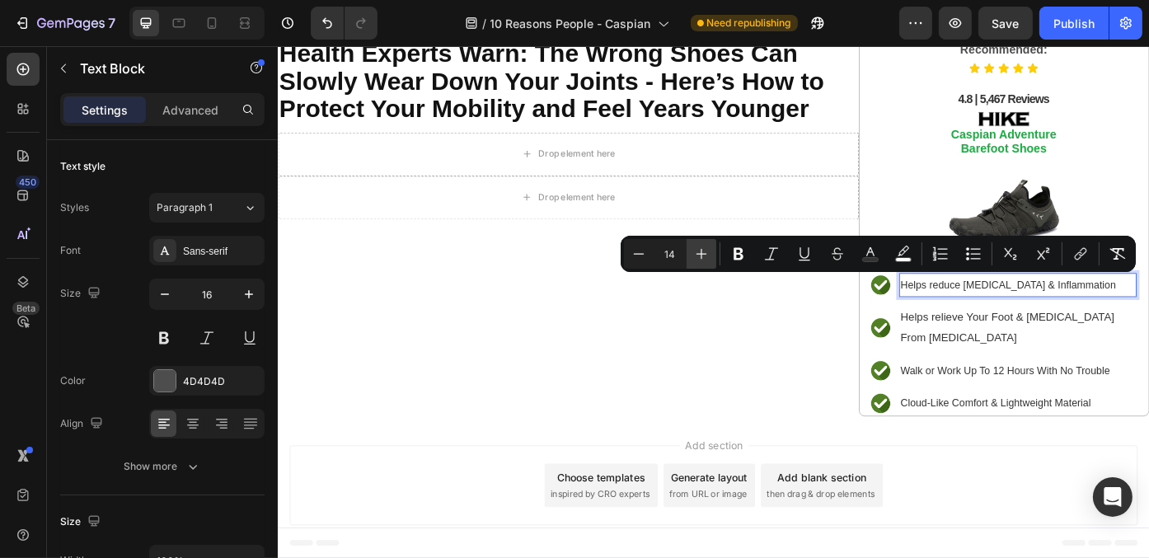
click at [700, 252] on icon "Editor contextual toolbar" at bounding box center [701, 254] width 16 height 16
type input "15"
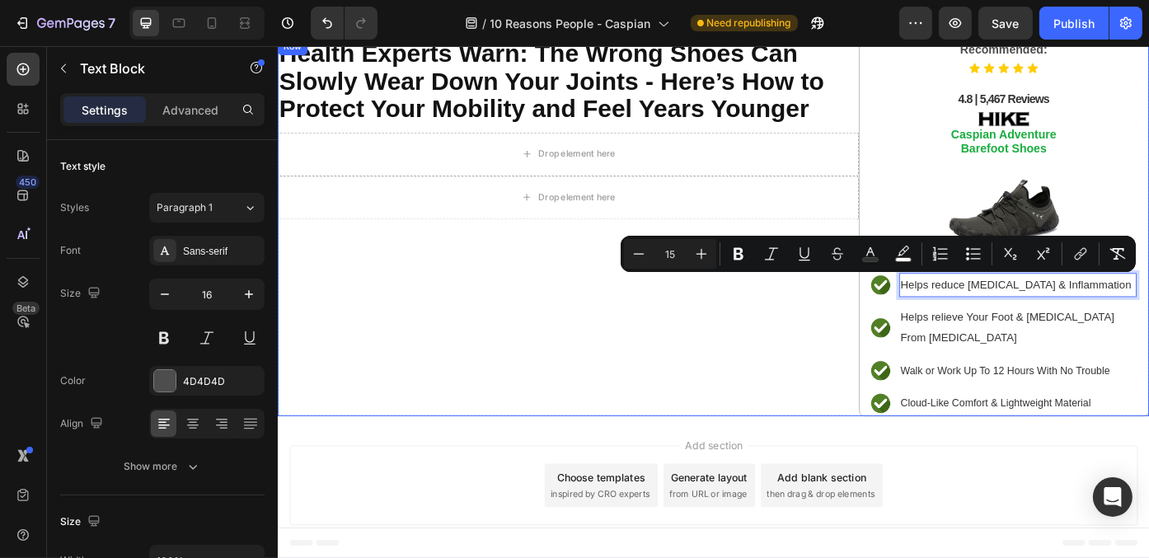
click at [747, 404] on div "⁠⁠⁠⁠⁠⁠⁠ Health Experts Warn: The Wrong Shoes Can Slowly Wear Down Your Joints -…" at bounding box center [606, 251] width 659 height 429
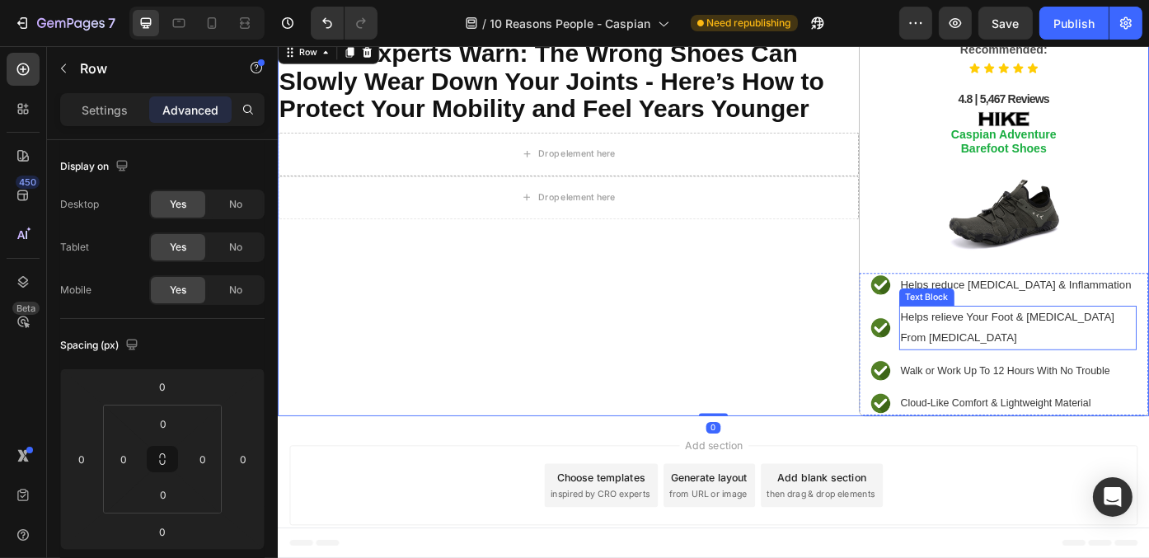
click at [1061, 356] on span "Helps relieve Your Foot & [MEDICAL_DATA] From [MEDICAL_DATA]" at bounding box center [1105, 366] width 243 height 38
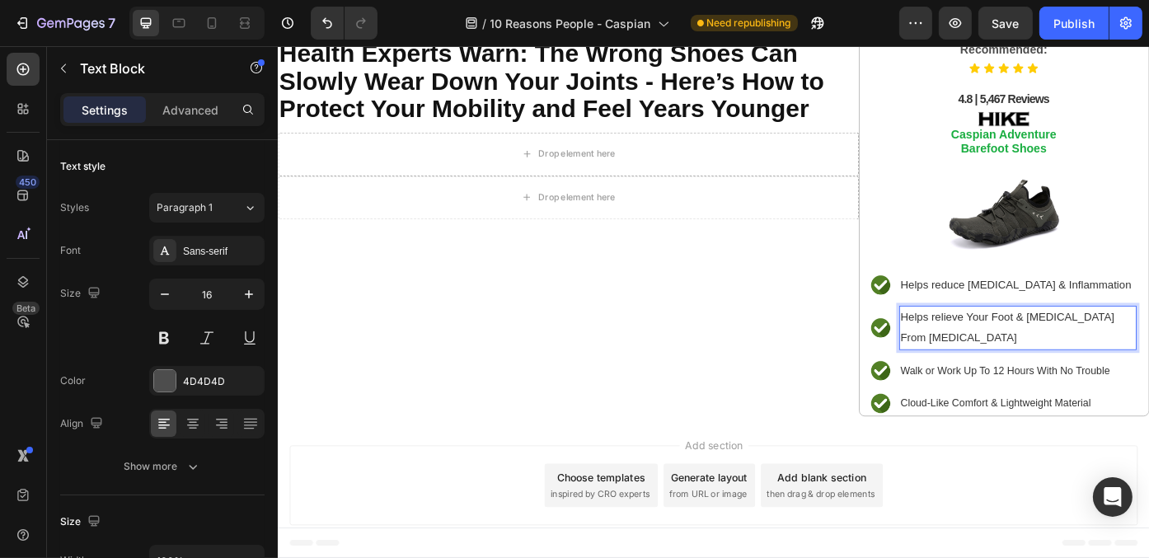
click at [989, 349] on span "Helps relieve Your Foot & [MEDICAL_DATA] From [MEDICAL_DATA]" at bounding box center [1105, 366] width 243 height 38
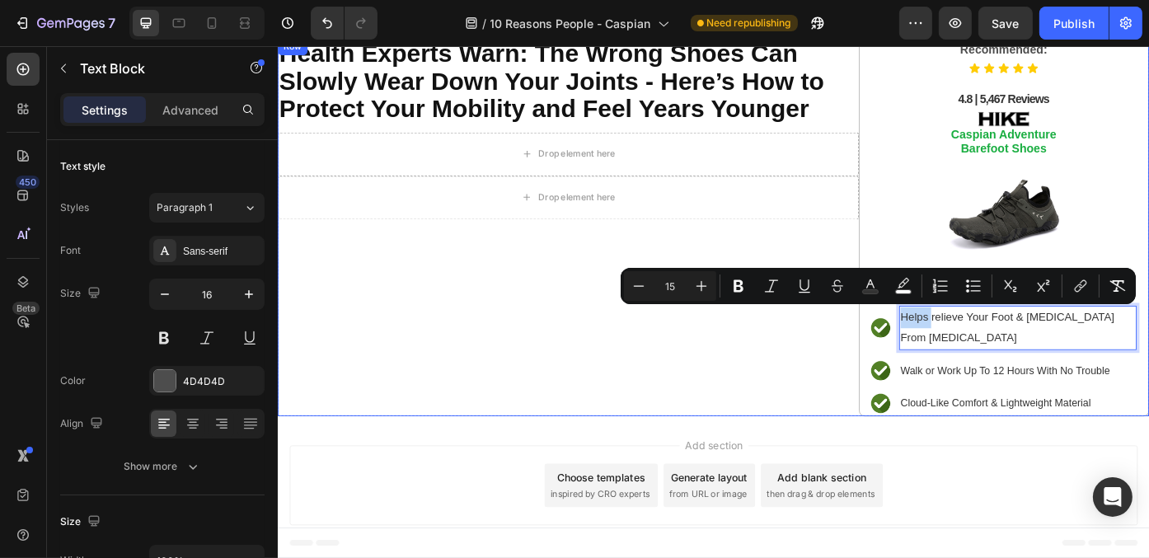
click at [779, 424] on div "⁠⁠⁠⁠⁠⁠⁠ Health Experts Warn: The Wrong Shoes Can Slowly Wear Down Your Joints -…" at bounding box center [606, 251] width 659 height 429
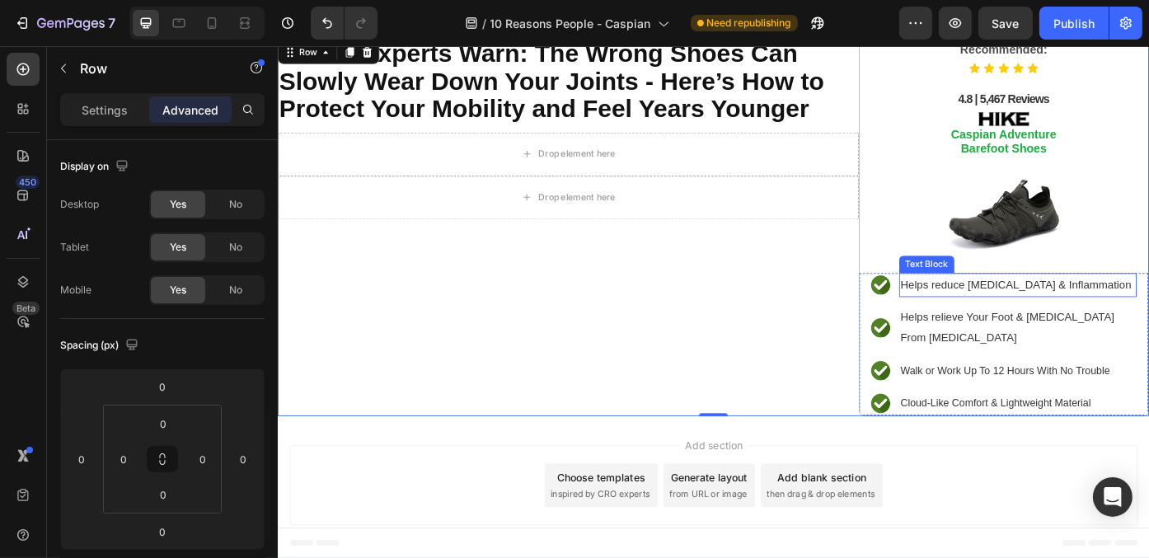
click at [1046, 319] on span "Helps reduce [MEDICAL_DATA] & Inflammation" at bounding box center [1115, 317] width 262 height 14
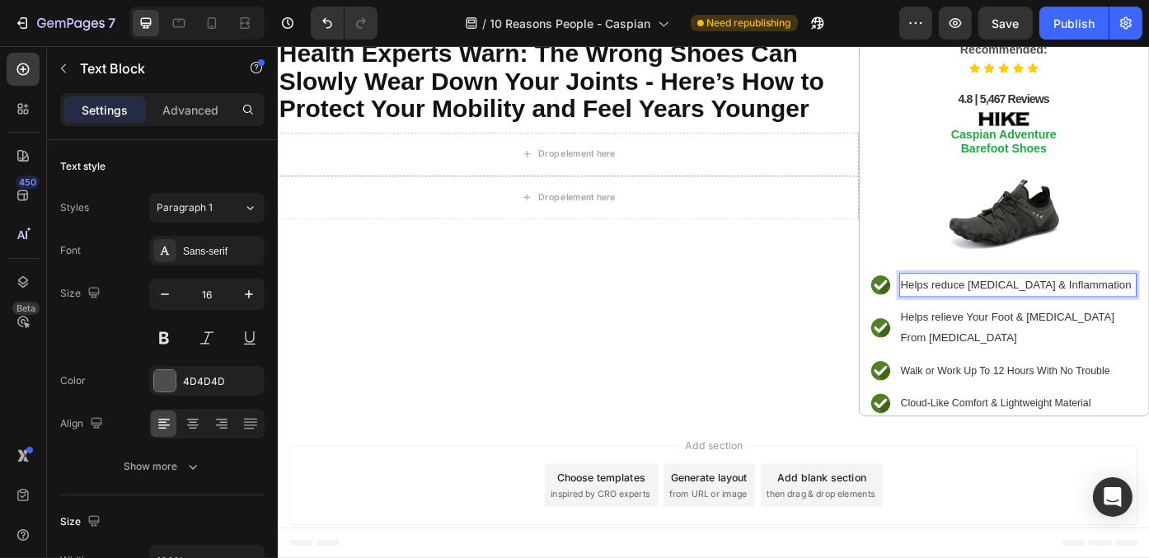
click at [1031, 311] on span "Helps reduce [MEDICAL_DATA] & Inflammation" at bounding box center [1115, 317] width 262 height 14
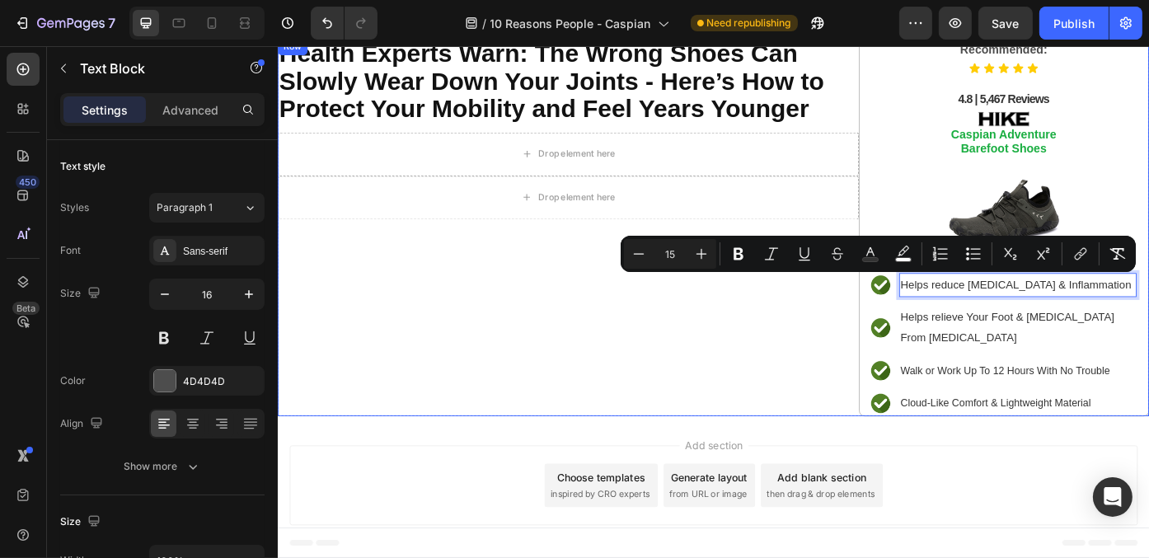
drag, startPoint x: 754, startPoint y: 405, endPoint x: 785, endPoint y: 405, distance: 31.3
click at [754, 405] on div "⁠⁠⁠⁠⁠⁠⁠ Health Experts Warn: The Wrong Shoes Can Slowly Wear Down Your Joints -…" at bounding box center [606, 251] width 659 height 429
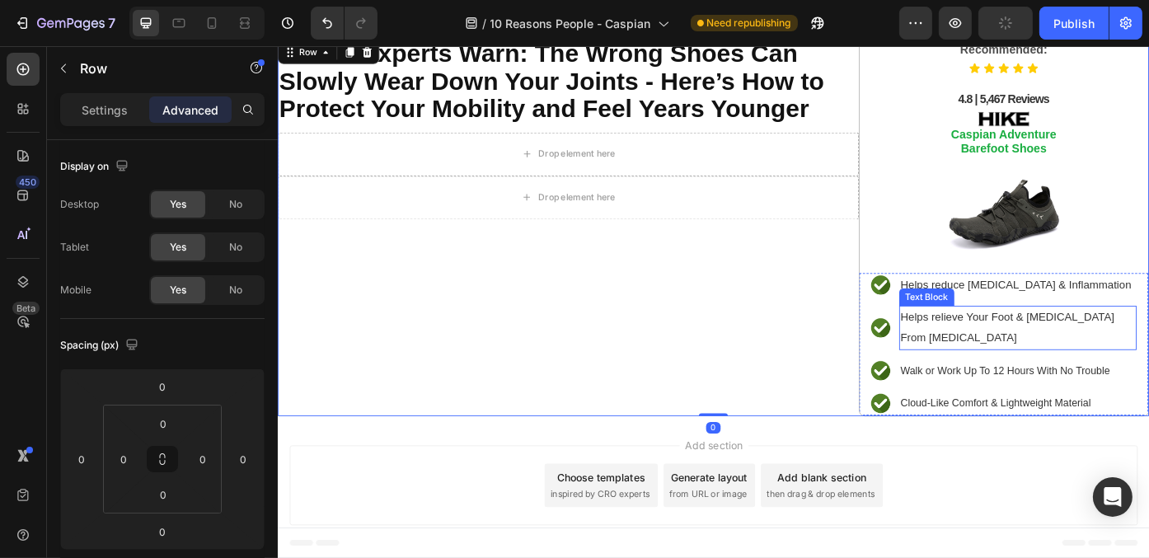
click at [1000, 373] on span "Helps relieve Your Foot & [MEDICAL_DATA] From [MEDICAL_DATA]" at bounding box center [1105, 366] width 243 height 38
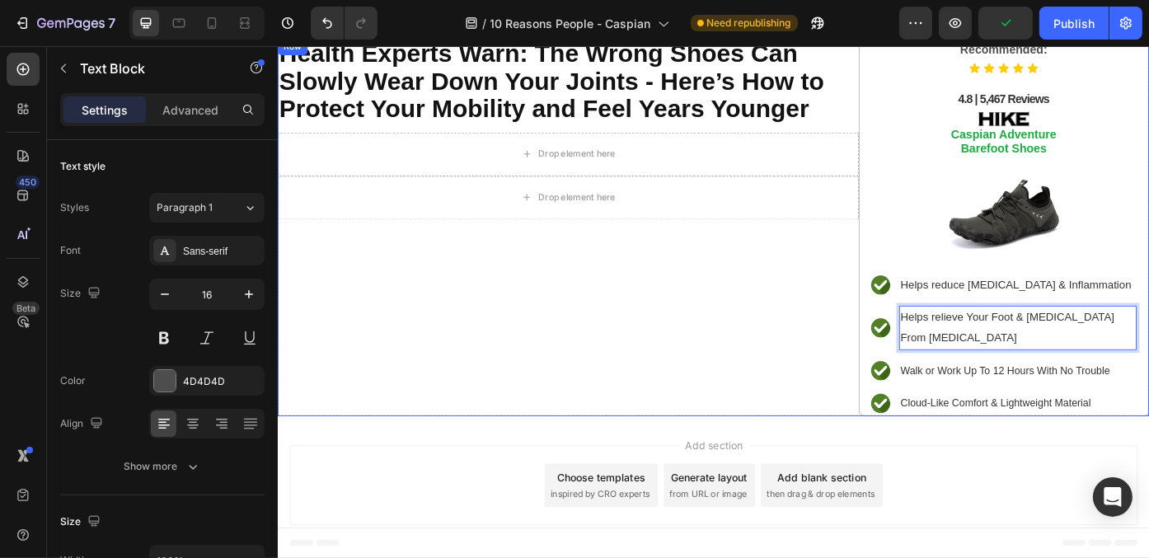
click at [827, 408] on div "⁠⁠⁠⁠⁠⁠⁠ Health Experts Warn: The Wrong Shoes Can Slowly Wear Down Your Joints -…" at bounding box center [606, 251] width 659 height 429
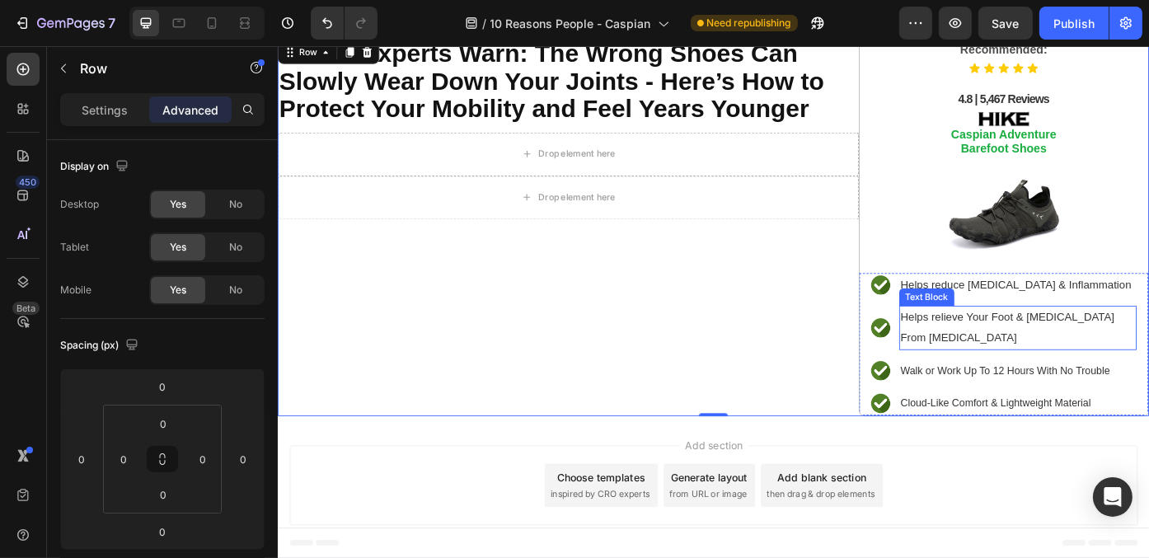
click at [1033, 372] on span "Helps relieve Your Foot & [MEDICAL_DATA] From [MEDICAL_DATA]" at bounding box center [1105, 366] width 243 height 38
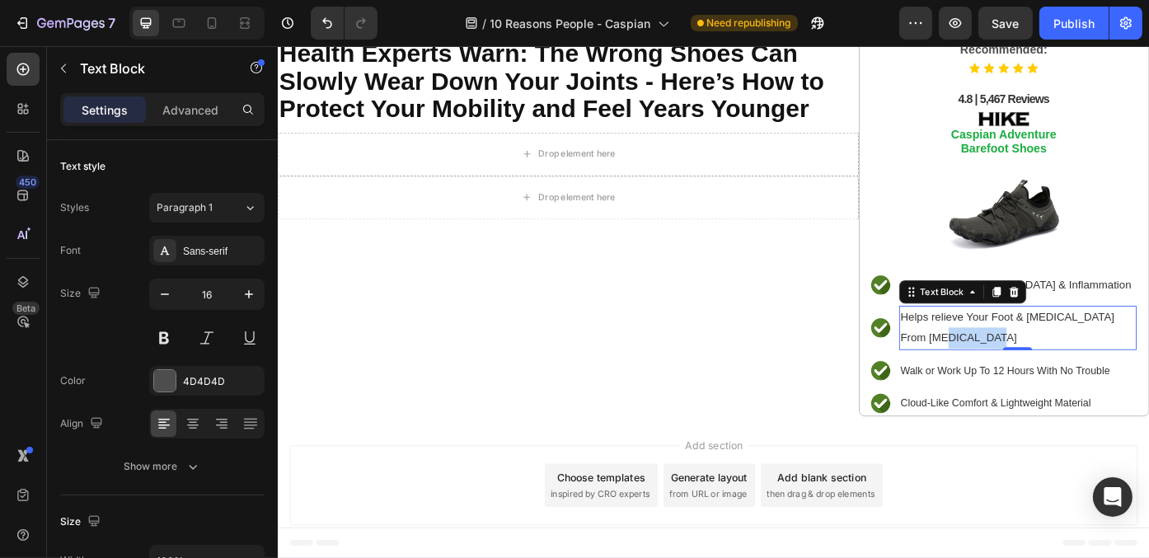
click at [1031, 376] on span "Helps relieve Your Foot & [MEDICAL_DATA] From [MEDICAL_DATA]" at bounding box center [1105, 366] width 243 height 38
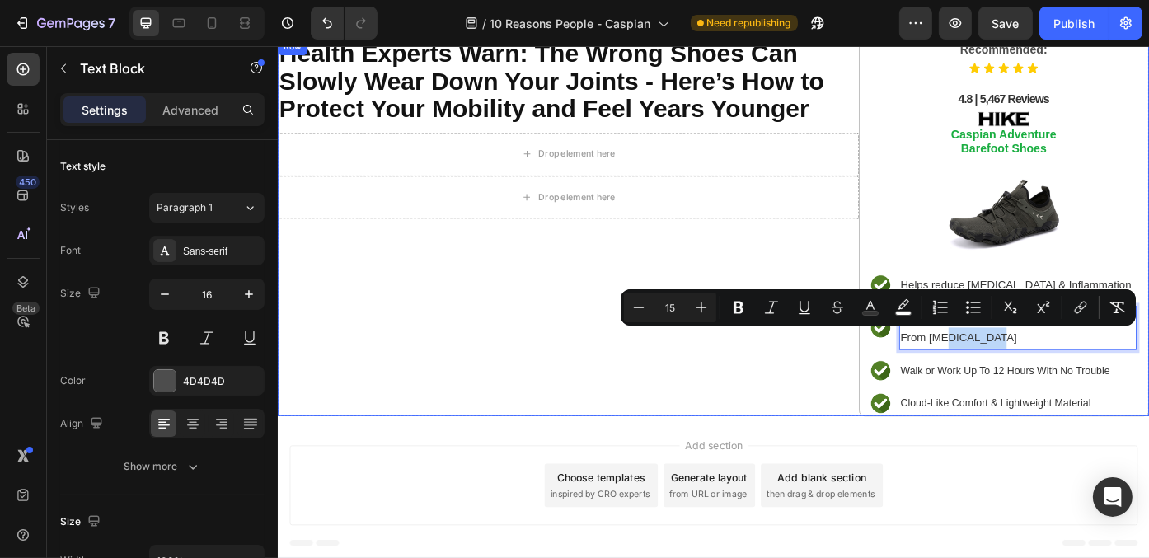
click at [801, 436] on div "⁠⁠⁠⁠⁠⁠⁠ Health Experts Warn: The Wrong Shoes Can Slowly Wear Down Your Joints -…" at bounding box center [606, 251] width 659 height 429
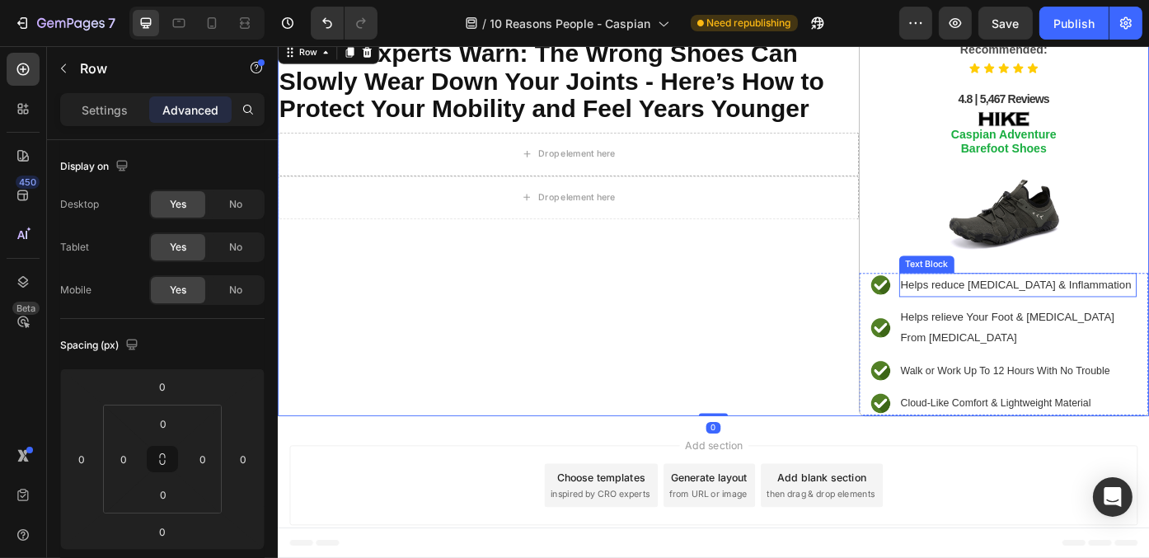
click at [1041, 316] on span "Helps reduce [MEDICAL_DATA] & Inflammation" at bounding box center [1115, 317] width 262 height 14
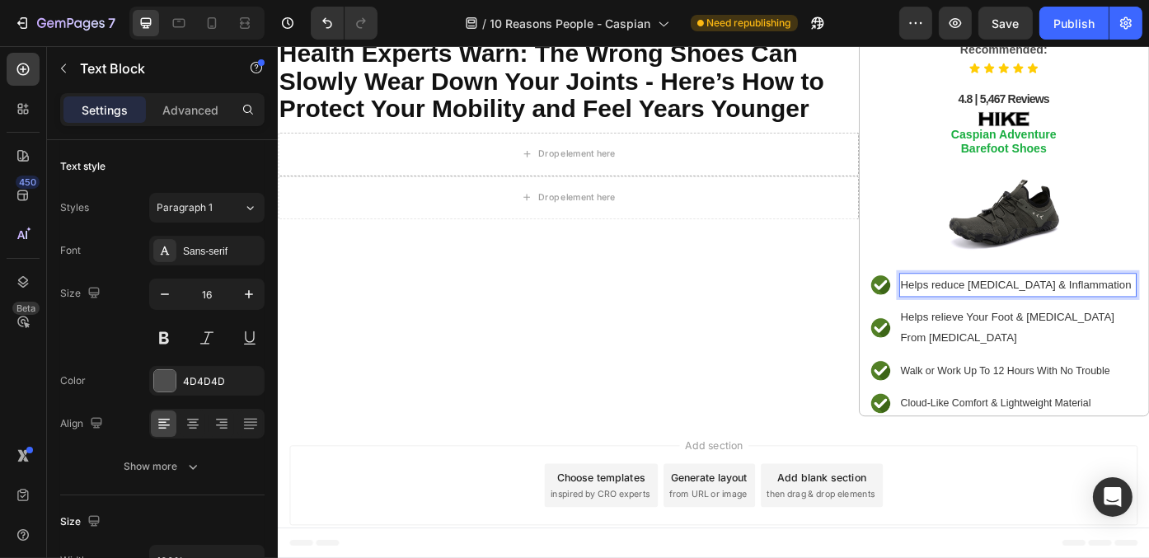
click at [1030, 312] on span "Helps reduce [MEDICAL_DATA] & Inflammation" at bounding box center [1115, 317] width 262 height 14
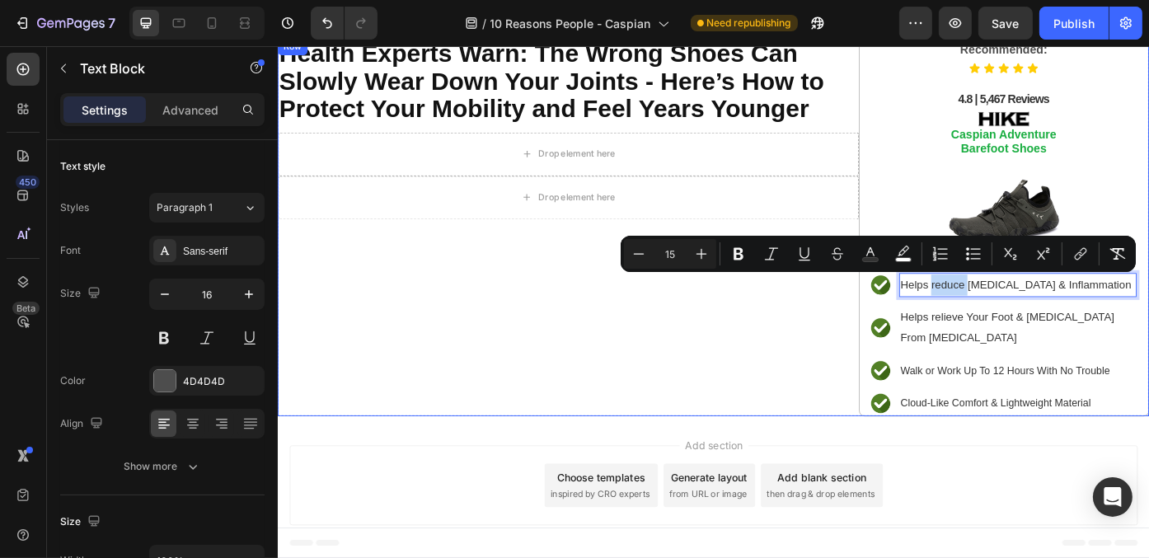
click at [780, 400] on div "⁠⁠⁠⁠⁠⁠⁠ Health Experts Warn: The Wrong Shoes Can Slowly Wear Down Your Joints -…" at bounding box center [606, 251] width 659 height 429
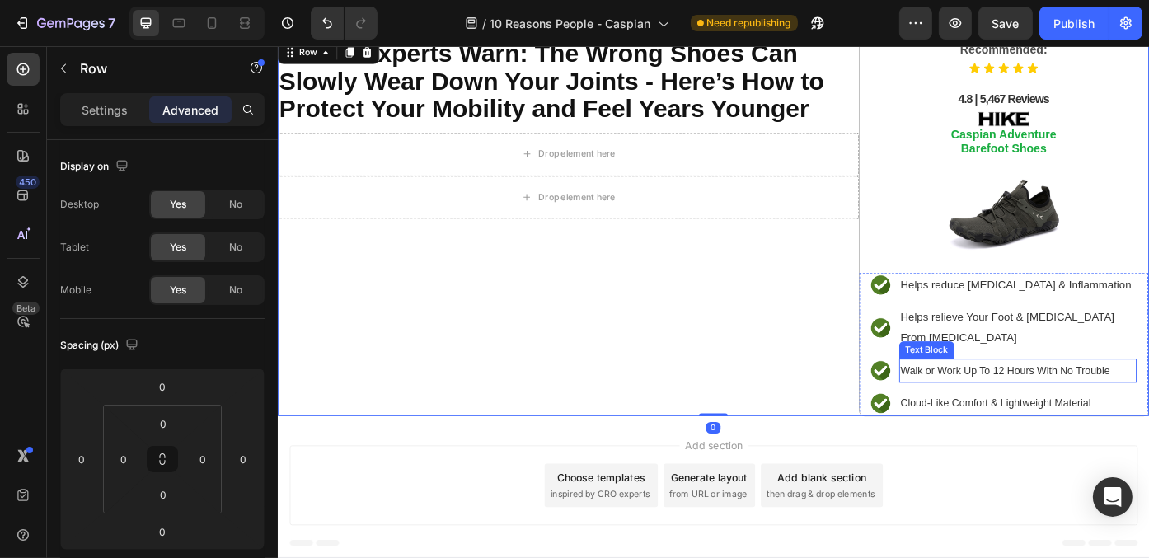
click at [992, 411] on span "Walk or Work Up To 12 Hours With No Trouble" at bounding box center [1102, 414] width 237 height 13
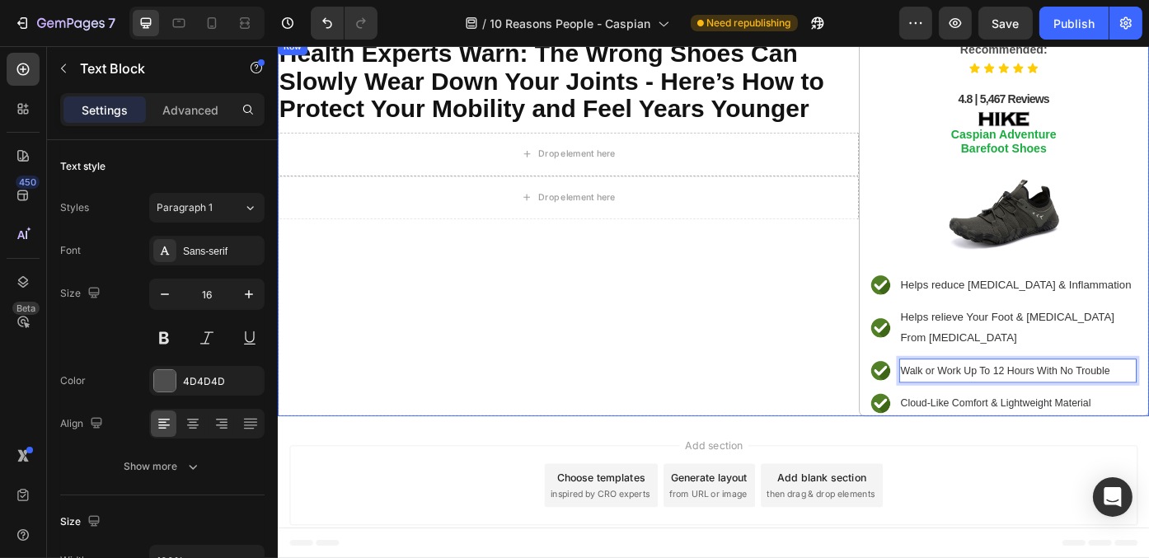
click at [618, 401] on div "⁠⁠⁠⁠⁠⁠⁠ Health Experts Warn: The Wrong Shoes Can Slowly Wear Down Your Joints -…" at bounding box center [606, 251] width 659 height 429
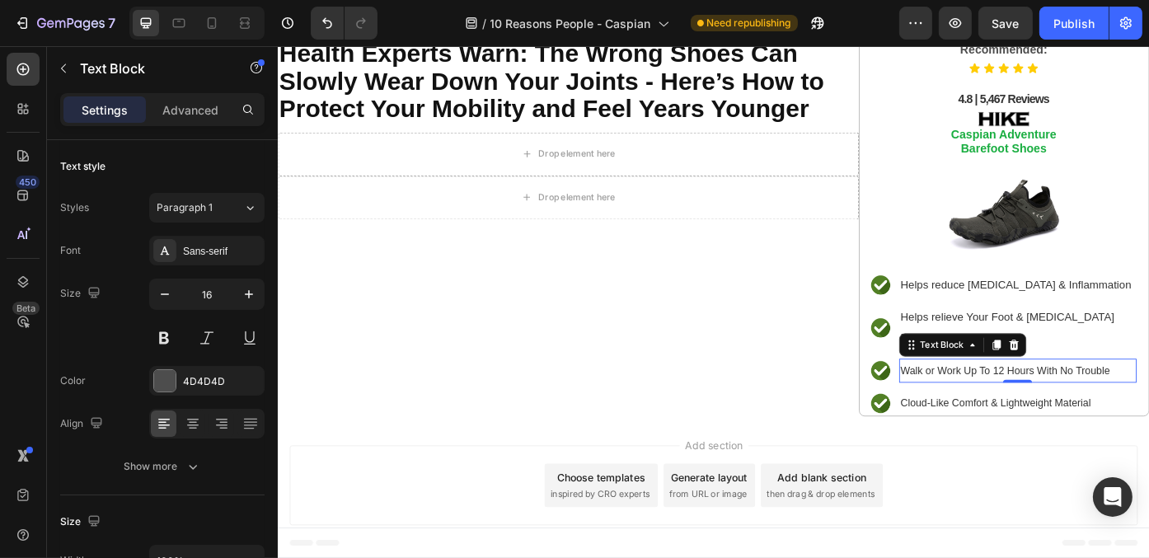
click at [1005, 416] on span "Walk or Work Up To 12 Hours With No Trouble" at bounding box center [1102, 414] width 237 height 13
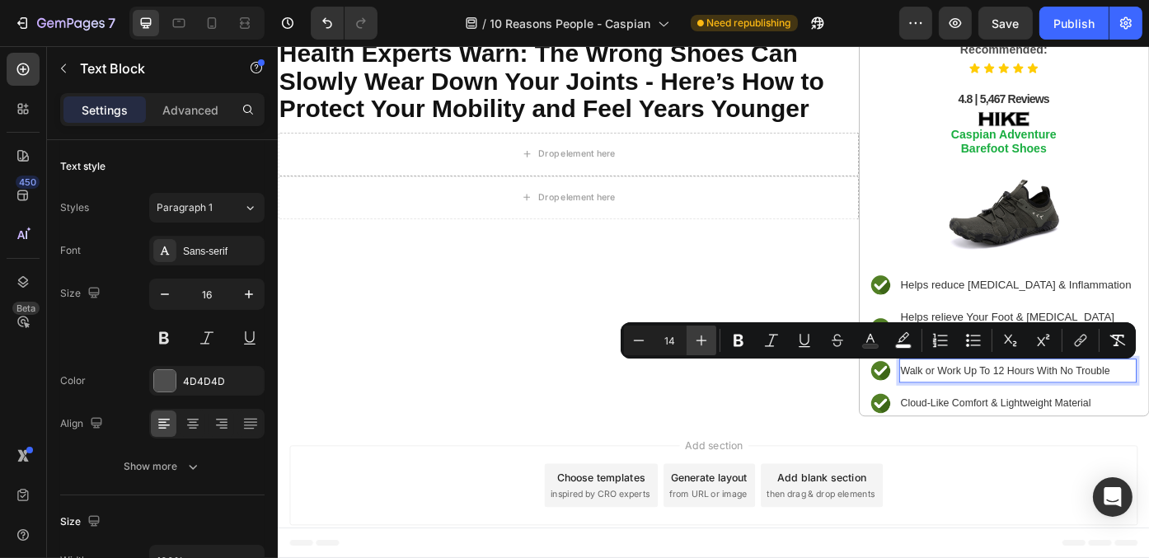
click at [702, 344] on icon "Editor contextual toolbar" at bounding box center [701, 340] width 16 height 16
type input "15"
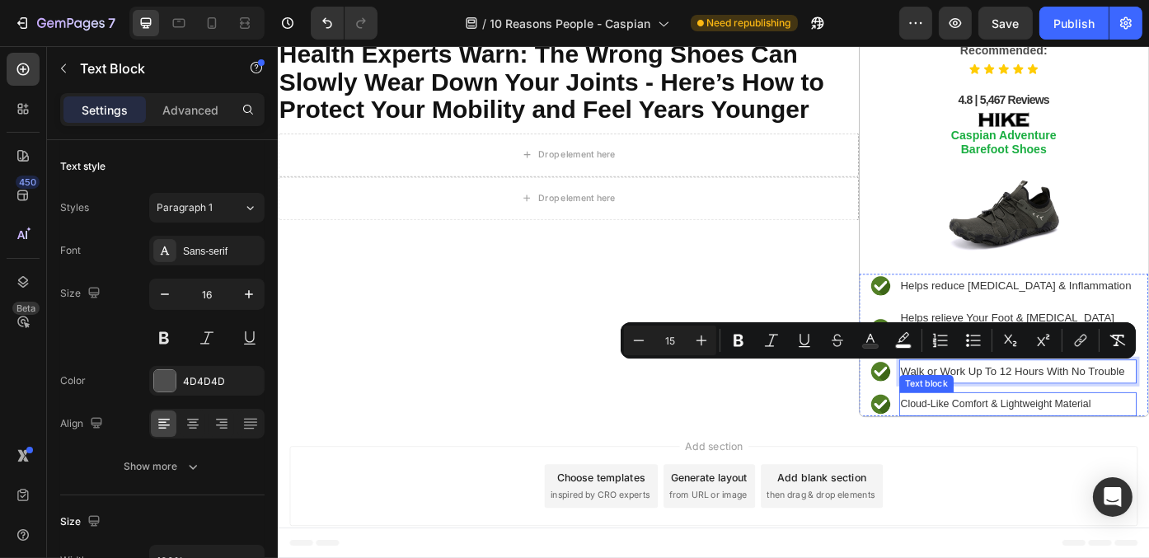
click at [1106, 451] on span "Cloud-Like Comfort & Lightweight Material" at bounding box center [1092, 452] width 216 height 13
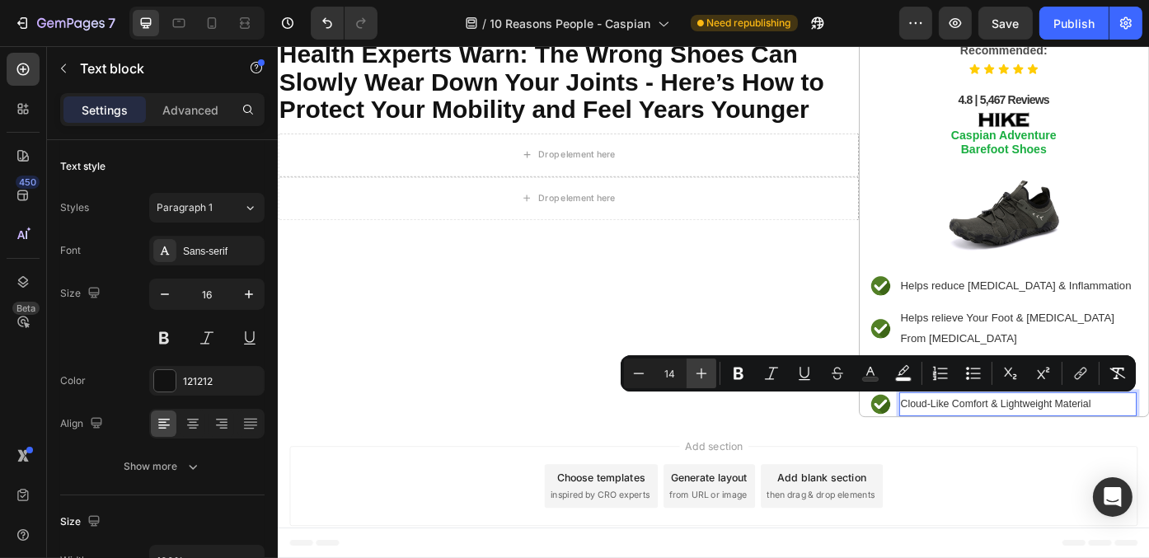
click at [709, 373] on icon "Editor contextual toolbar" at bounding box center [701, 373] width 16 height 16
type input "15"
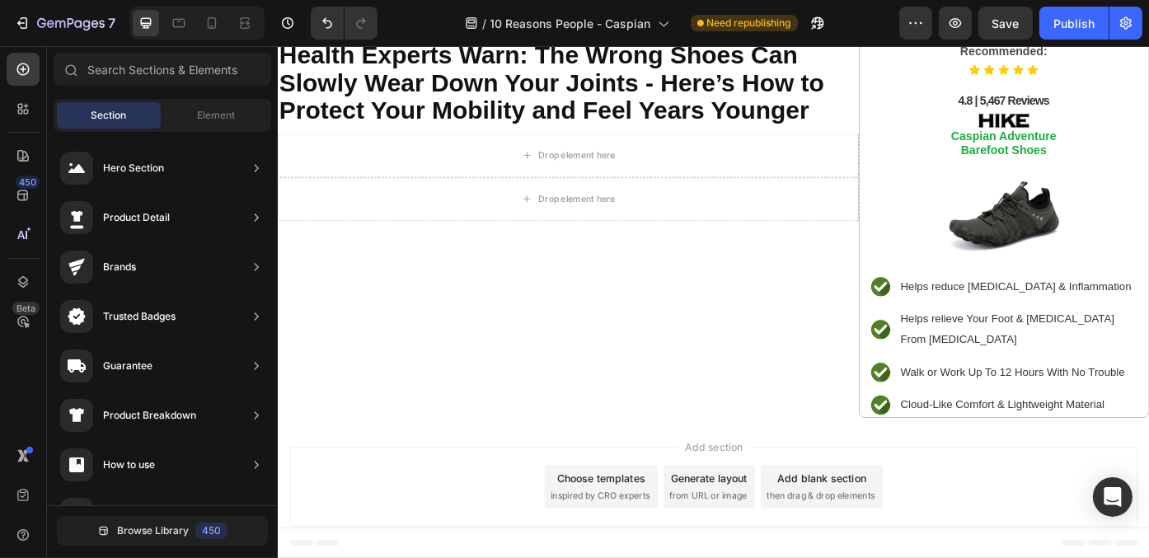
click at [1136, 501] on div "Add section Choose templates inspired by CRO experts Generate layout from URL o…" at bounding box center [771, 546] width 962 height 91
click at [1027, 326] on div "Text Block" at bounding box center [1014, 333] width 56 height 15
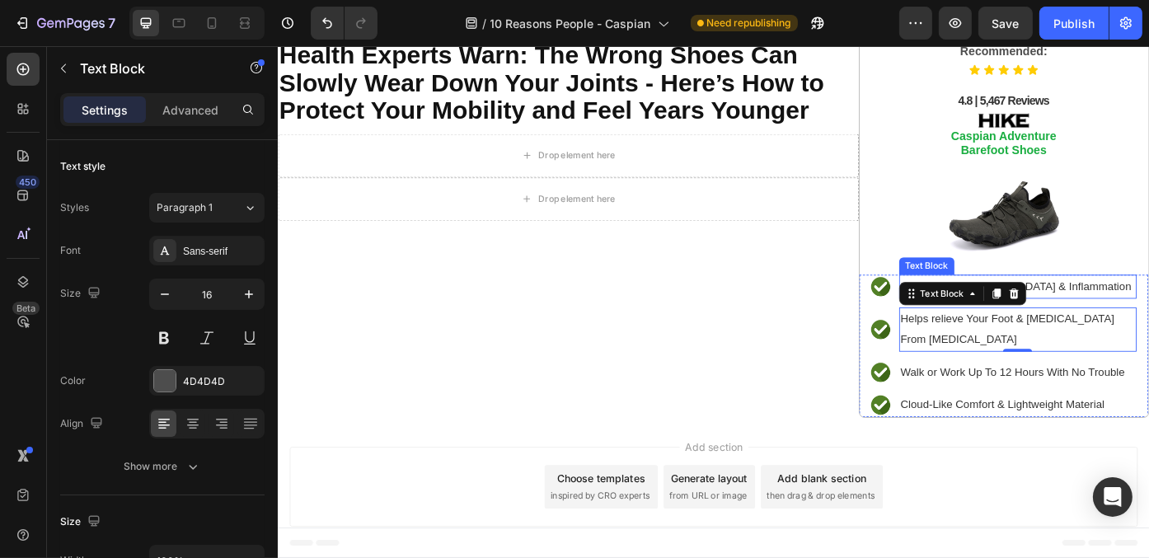
click at [1147, 313] on span "Helps reduce [MEDICAL_DATA] & Inflammation" at bounding box center [1115, 318] width 262 height 14
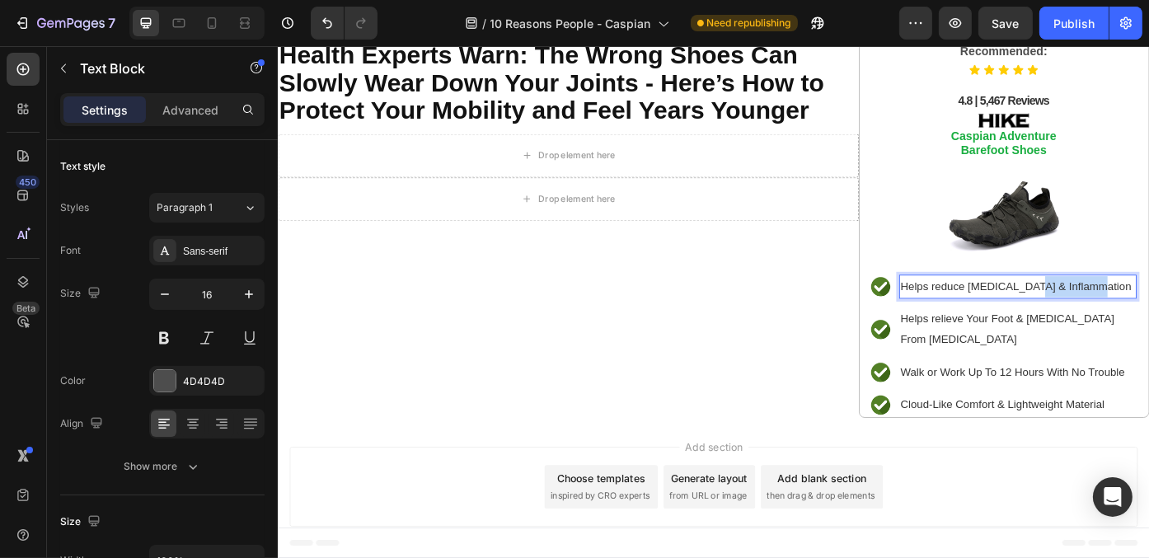
click at [1147, 312] on span "Helps reduce [MEDICAL_DATA] & Inflammation" at bounding box center [1115, 318] width 262 height 14
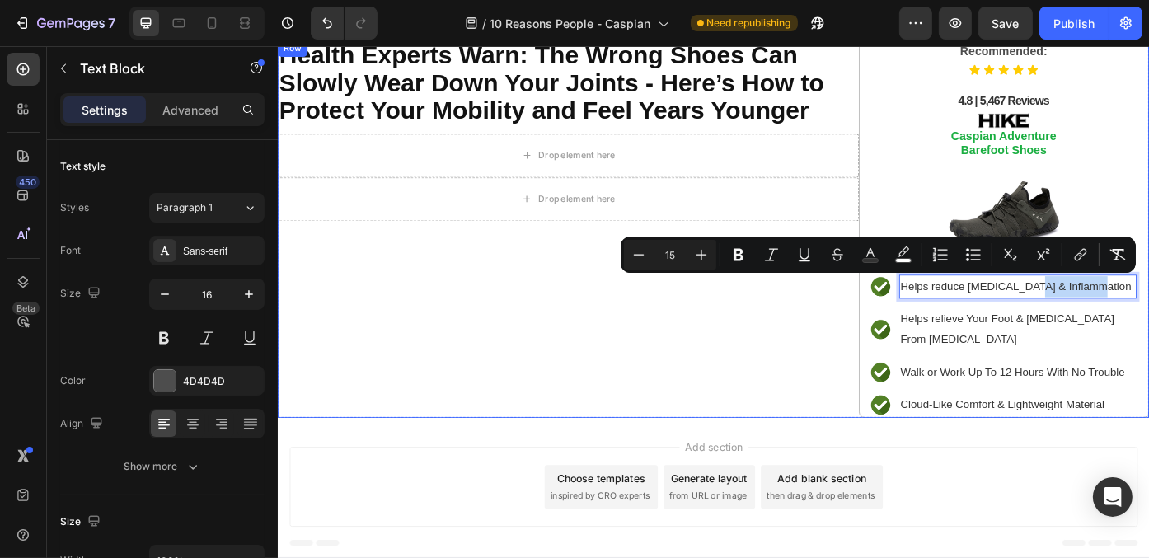
click at [760, 362] on div "⁠⁠⁠⁠⁠⁠⁠ Health Experts Warn: The Wrong Shoes Can Slowly Wear Down Your Joints -…" at bounding box center [606, 253] width 659 height 429
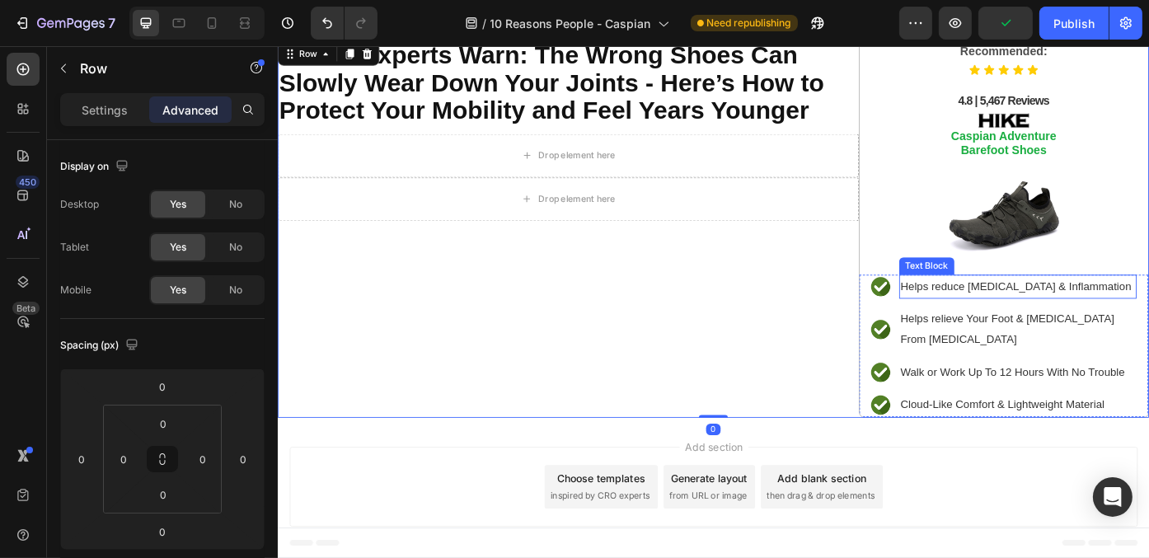
click at [1000, 316] on span "Helps reduce [MEDICAL_DATA] & Inflammation" at bounding box center [1115, 318] width 262 height 14
click at [813, 460] on div "⁠⁠⁠⁠⁠⁠⁠ Health Experts Warn: The Wrong Shoes Can Slowly Wear Down Your Joints -…" at bounding box center [606, 253] width 659 height 429
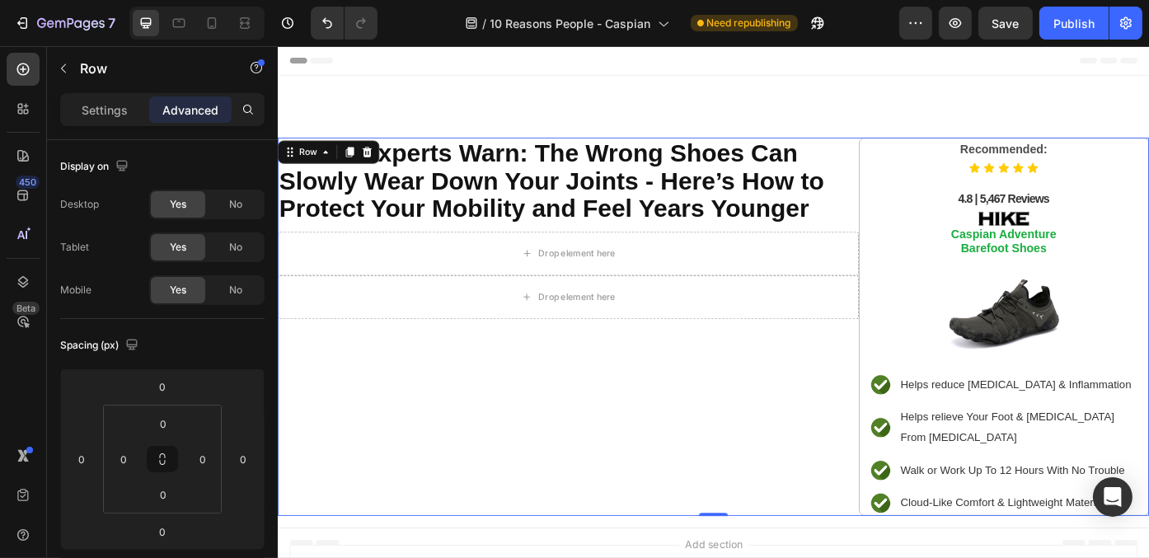
scroll to position [111, 0]
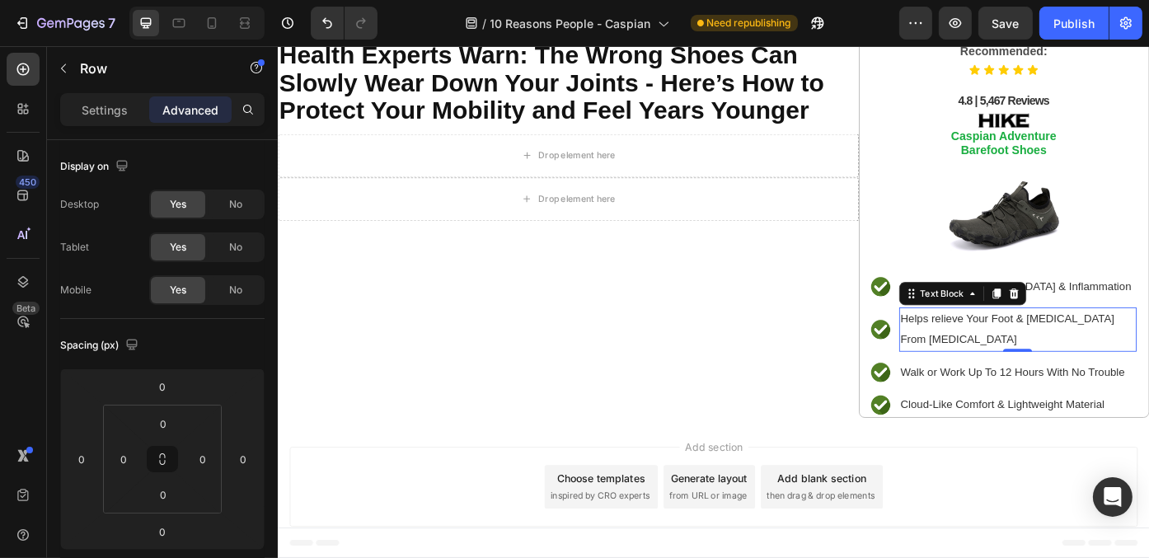
click at [1009, 365] on p "Helps relieve Your Foot & [MEDICAL_DATA] From [MEDICAL_DATA]" at bounding box center [1117, 368] width 266 height 48
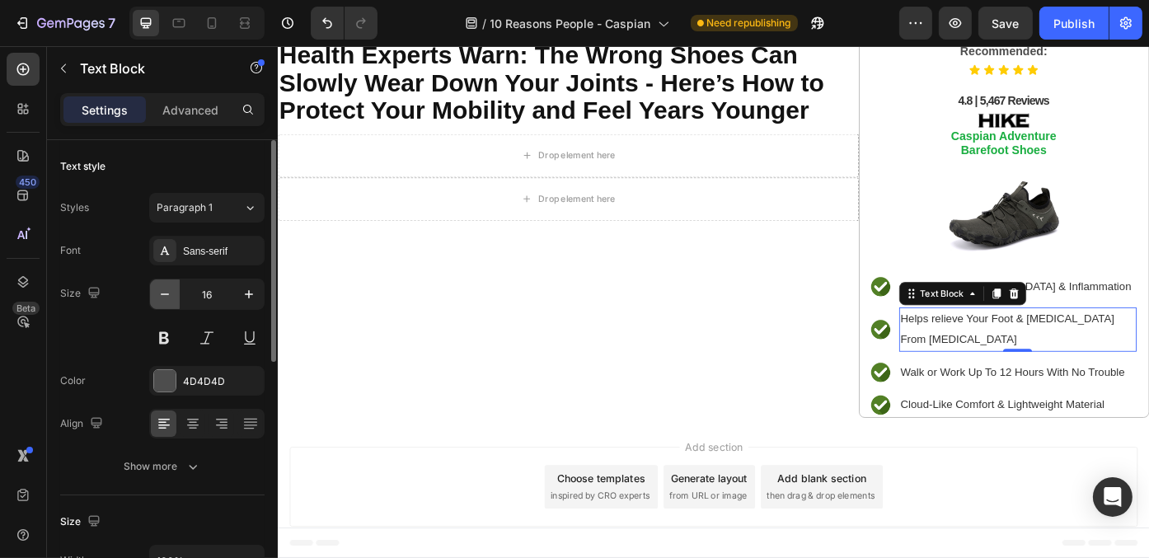
click at [160, 287] on icon "button" at bounding box center [165, 294] width 16 height 16
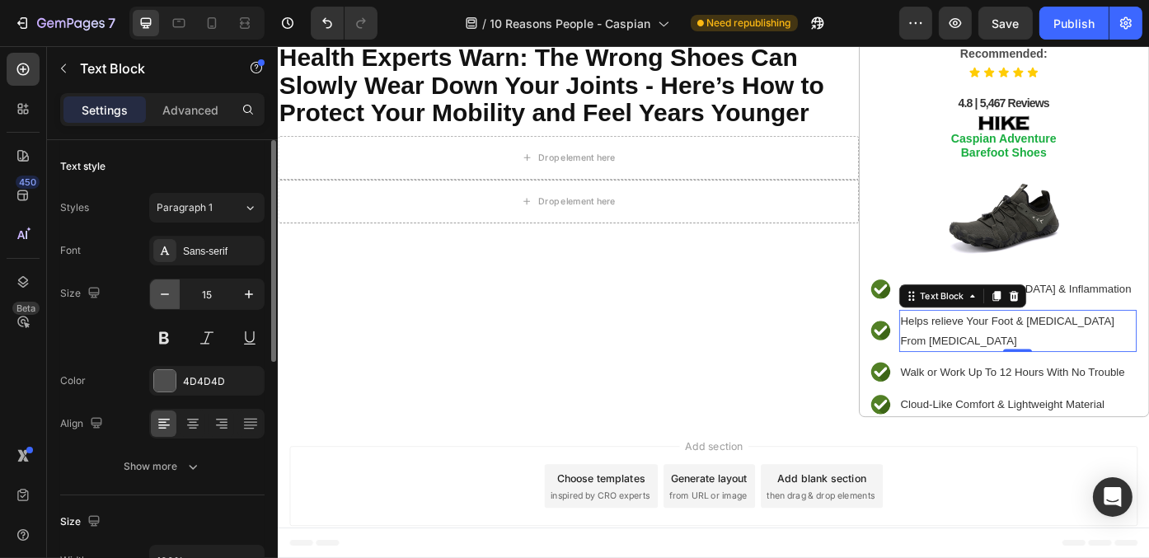
click at [160, 287] on icon "button" at bounding box center [165, 294] width 16 height 16
type input "14"
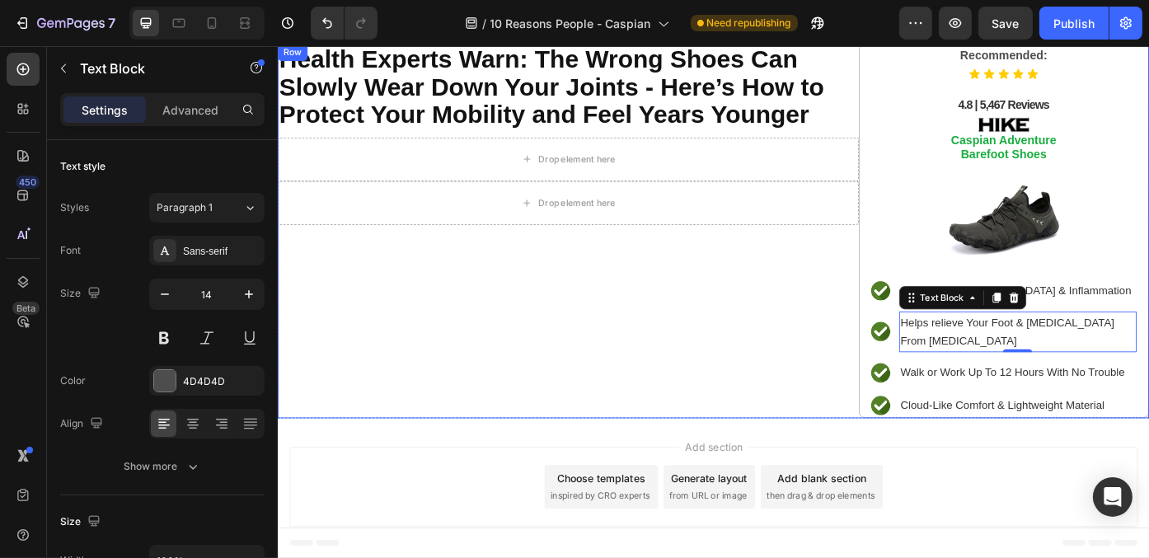
click at [815, 427] on div "⁠⁠⁠⁠⁠⁠⁠ Health Experts Warn: The Wrong Shoes Can Slowly Wear Down Your Joints -…" at bounding box center [606, 255] width 659 height 425
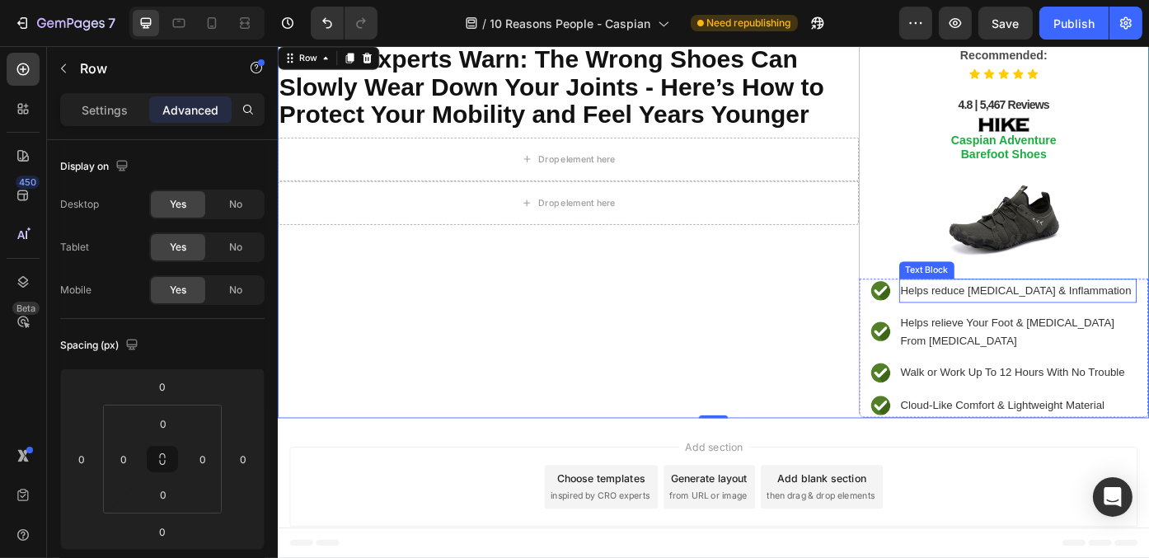
click at [1064, 316] on span "Helps reduce Foot Pain & Inflammation" at bounding box center [1115, 323] width 262 height 14
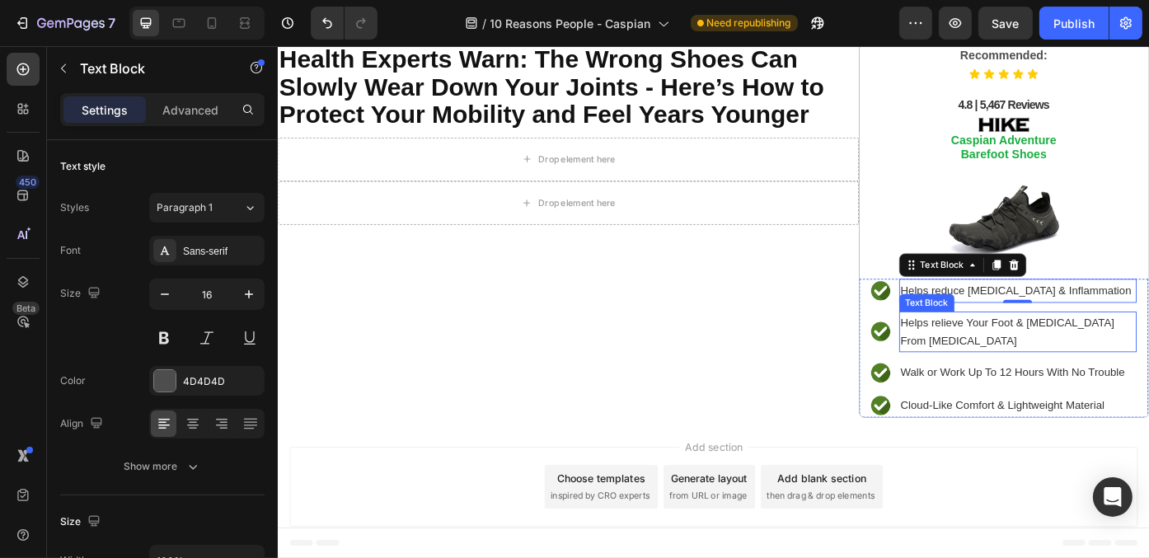
click at [1008, 359] on span "Helps relieve Your Foot & Arch Pain From Plantar Fasciitis" at bounding box center [1105, 369] width 243 height 35
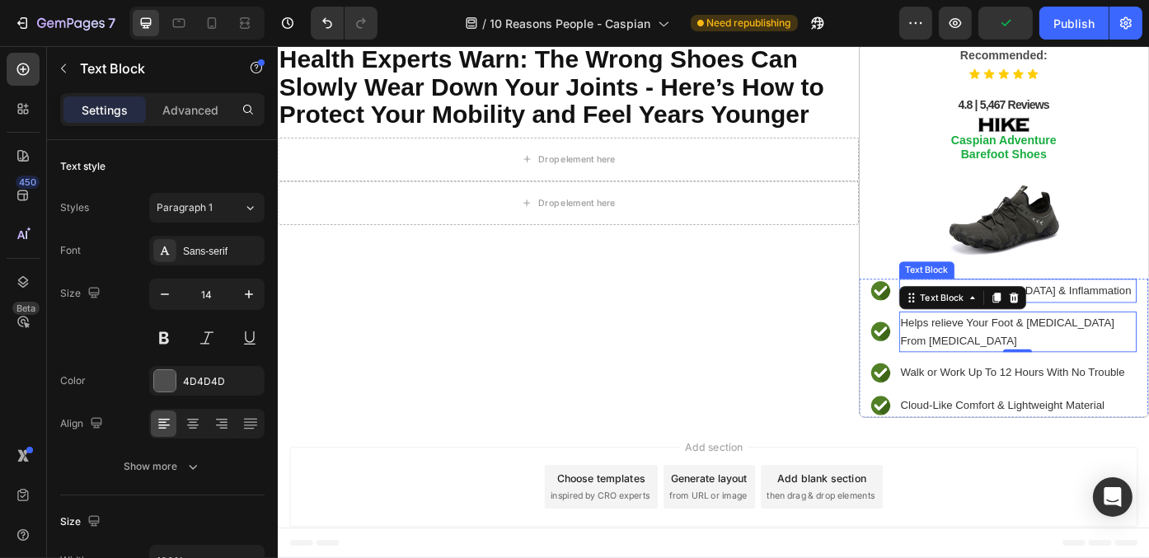
click at [1148, 318] on span "Helps reduce Foot Pain & Inflammation" at bounding box center [1115, 323] width 262 height 14
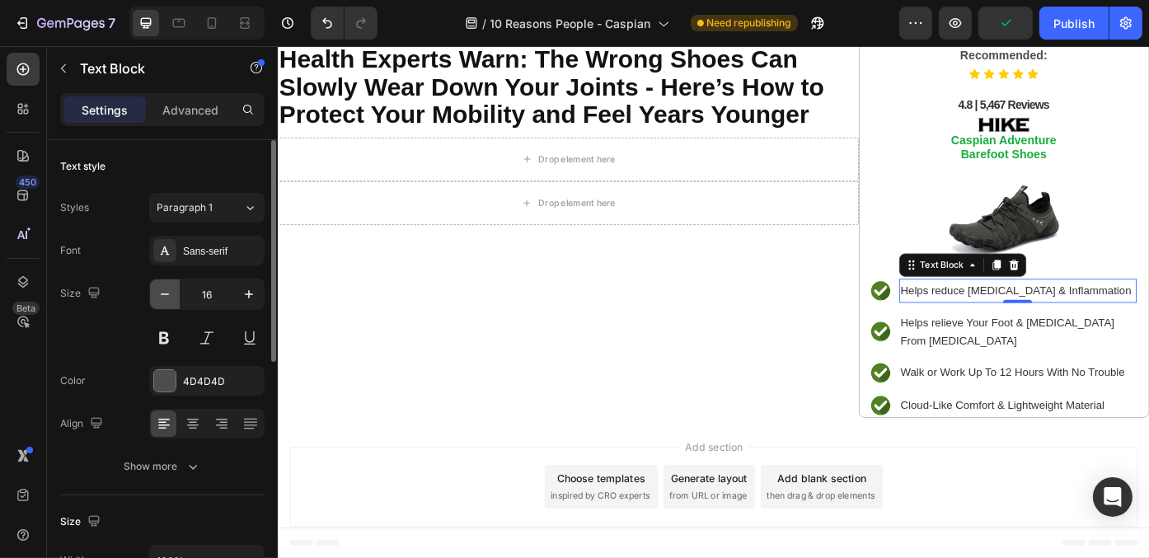
click at [163, 294] on icon "button" at bounding box center [165, 294] width 16 height 16
type input "14"
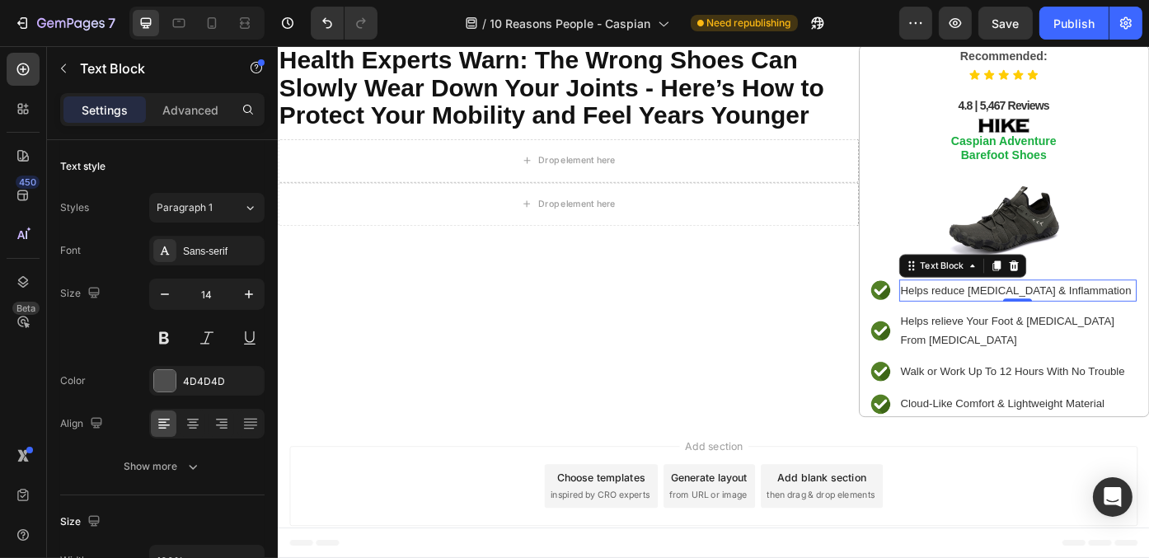
scroll to position [105, 0]
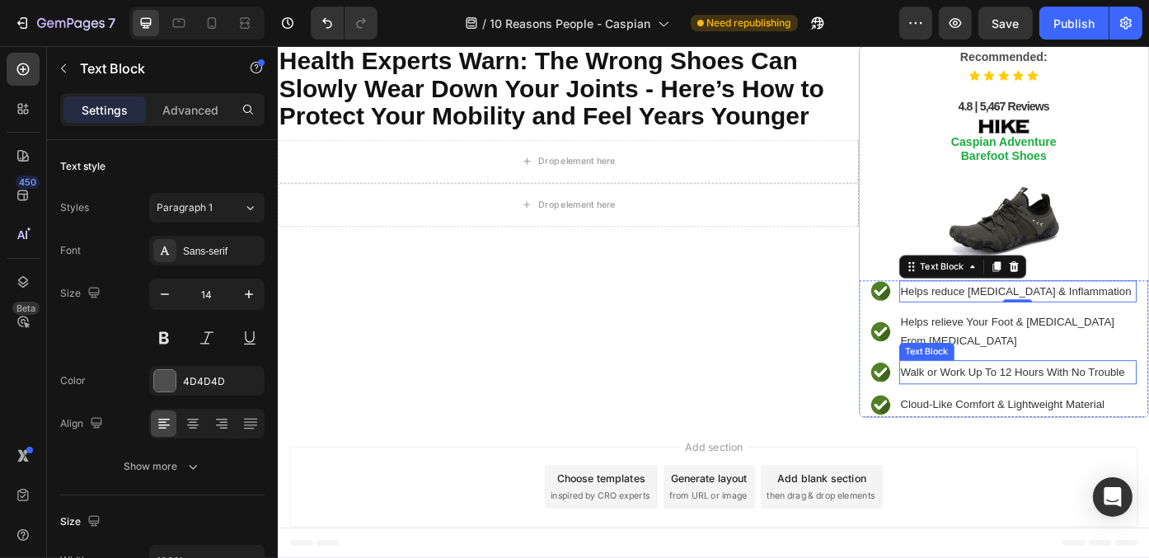
click at [1067, 419] on span "Walk or Work Up To 12 Hours With No Trouble" at bounding box center [1111, 416] width 255 height 14
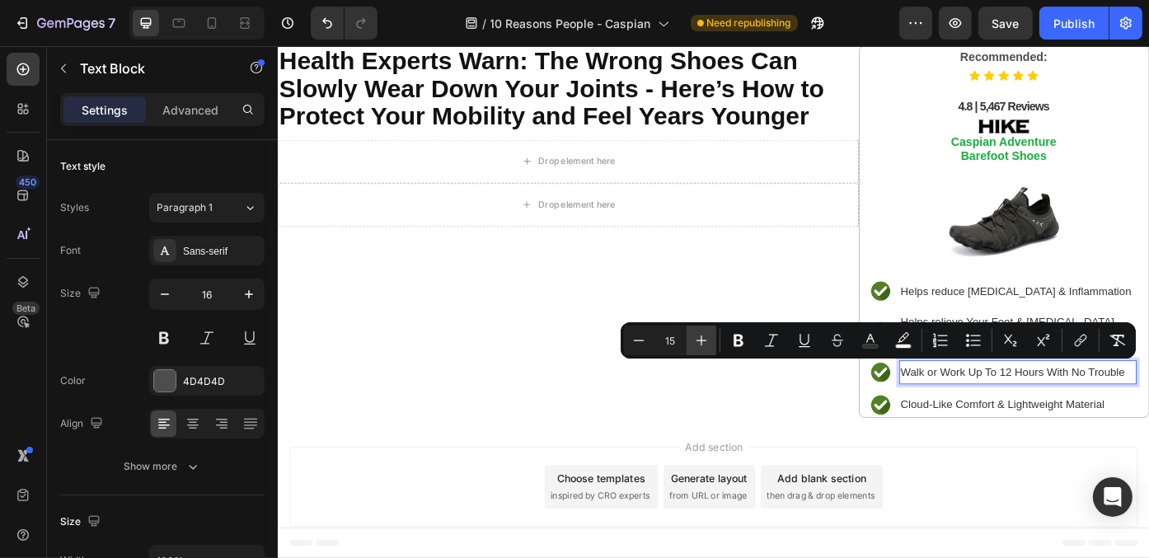
click at [695, 344] on icon "Editor contextual toolbar" at bounding box center [701, 340] width 16 height 16
type input "16"
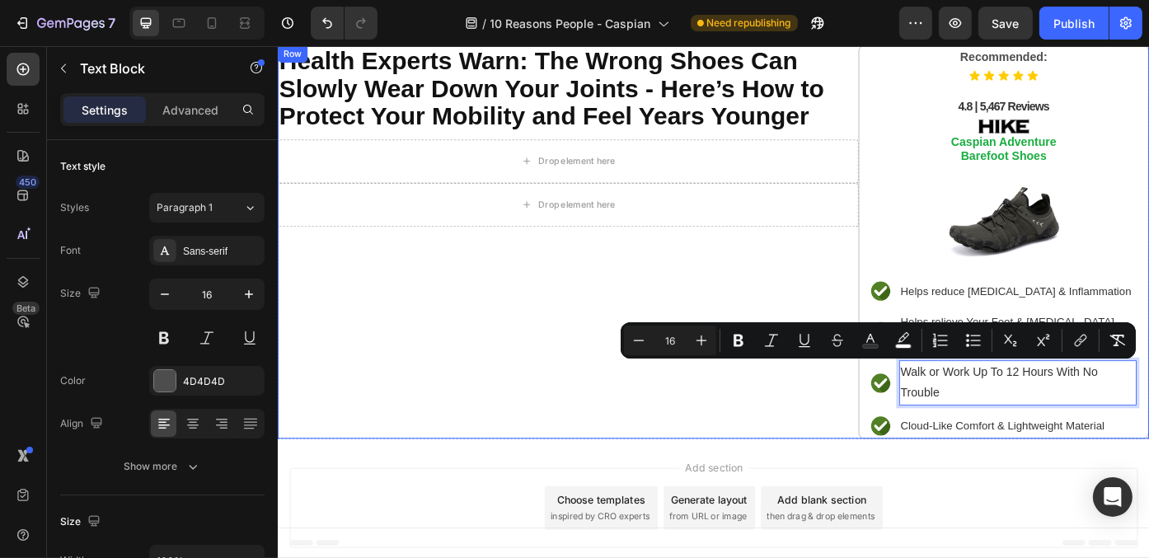
click at [817, 457] on div "⁠⁠⁠⁠⁠⁠⁠ Health Experts Warn: The Wrong Shoes Can Slowly Wear Down Your Joints -…" at bounding box center [606, 268] width 659 height 447
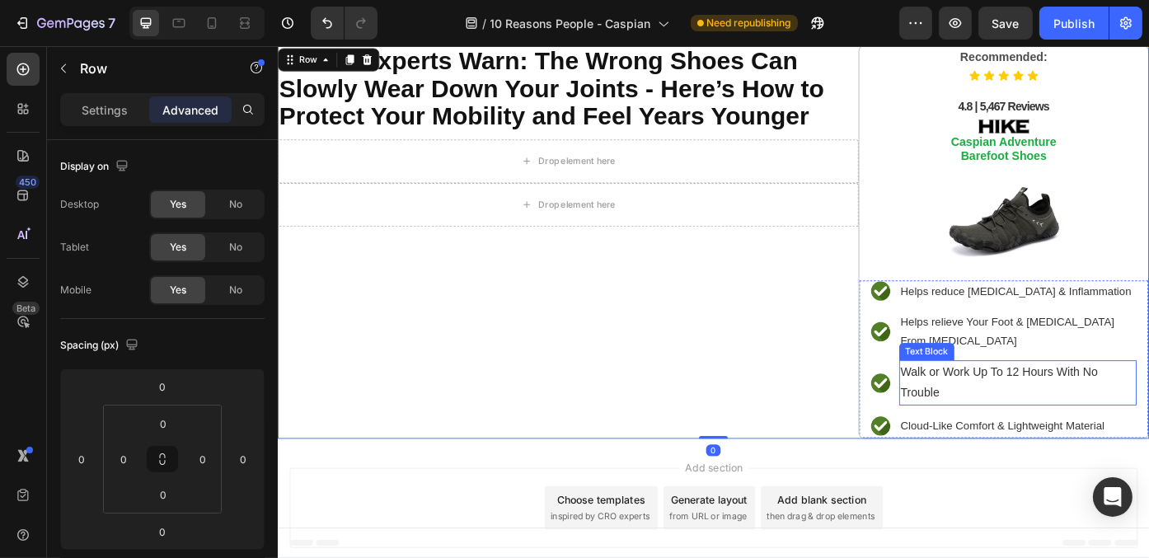
click at [1100, 432] on p "Walk or Work Up To 12 Hours With No Trouble" at bounding box center [1117, 429] width 266 height 48
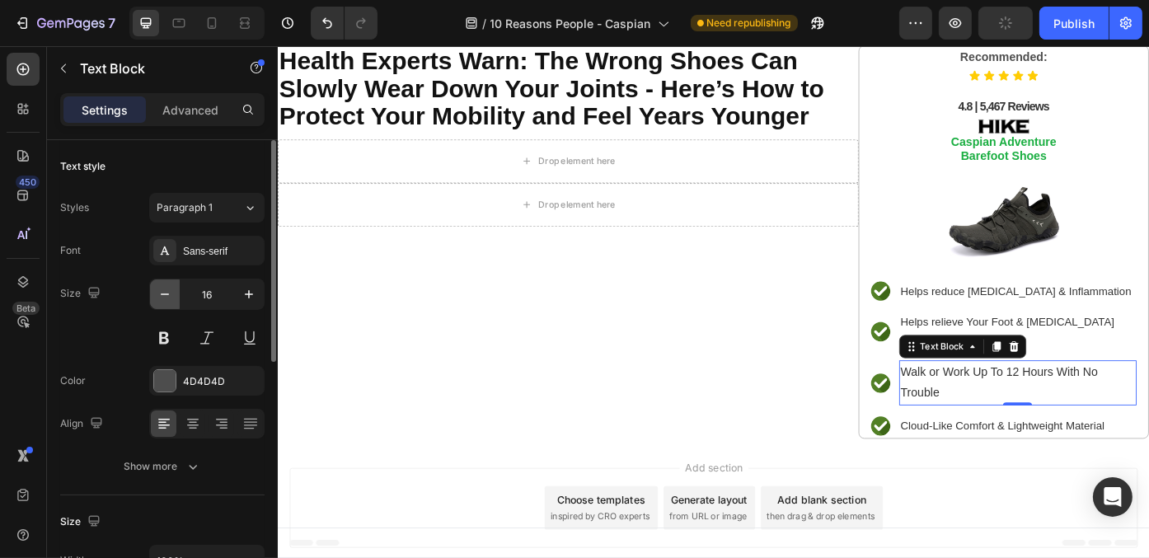
click at [164, 299] on icon "button" at bounding box center [165, 294] width 16 height 16
type input "14"
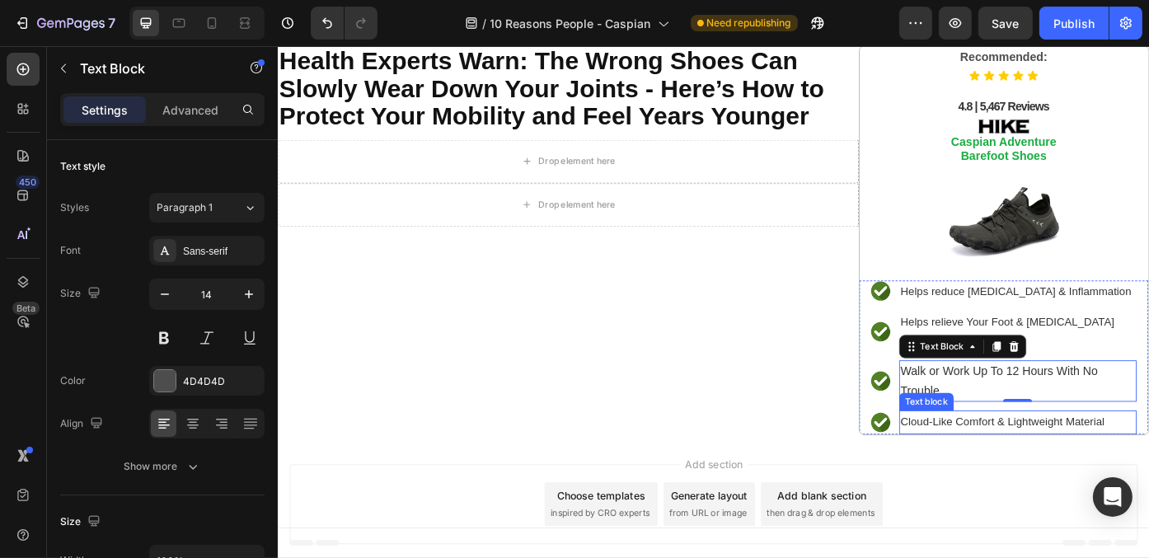
click at [1117, 468] on span "Cloud-Like Comfort & Lightweight Material" at bounding box center [1100, 473] width 232 height 14
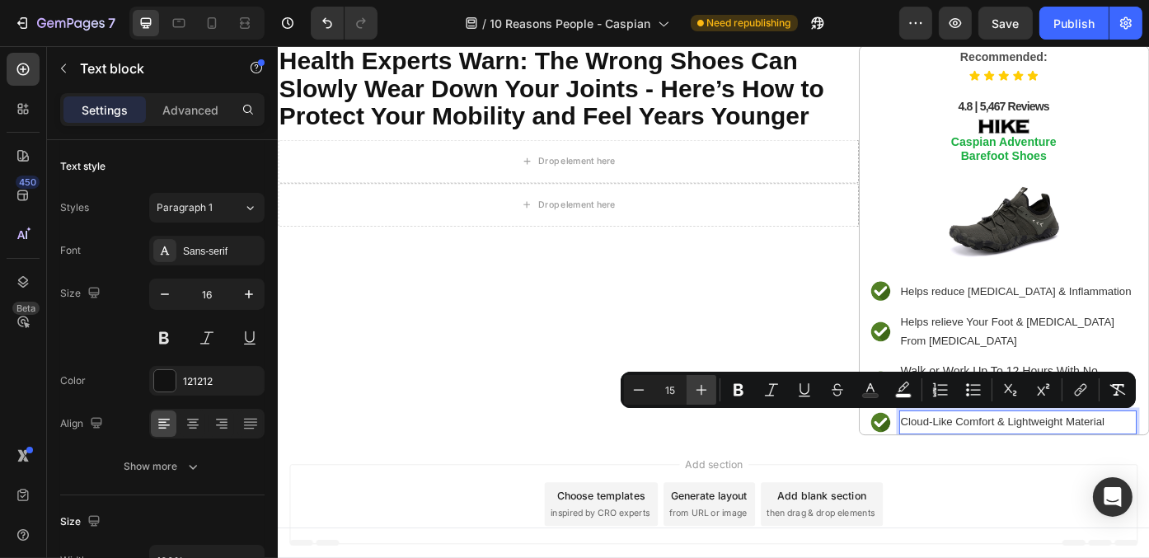
click at [699, 395] on icon "Editor contextual toolbar" at bounding box center [701, 390] width 16 height 16
type input "16"
click at [787, 488] on div "Add section Choose templates inspired by CRO experts Generate layout from URL o…" at bounding box center [771, 569] width 989 height 163
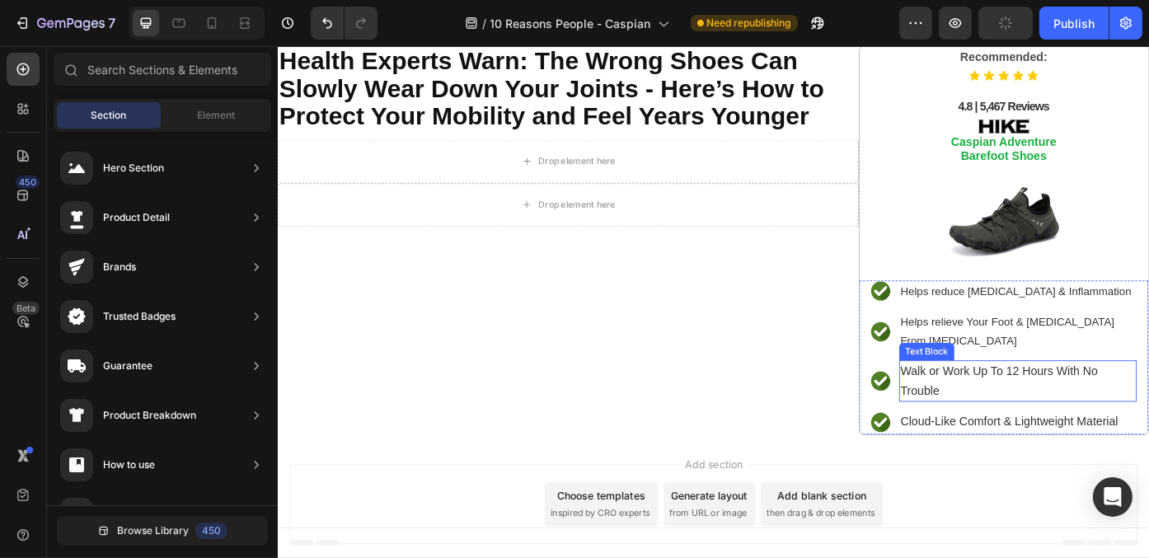
click at [1043, 424] on p "Walk or Work Up To 12 Hours With No Trouble" at bounding box center [1117, 426] width 266 height 43
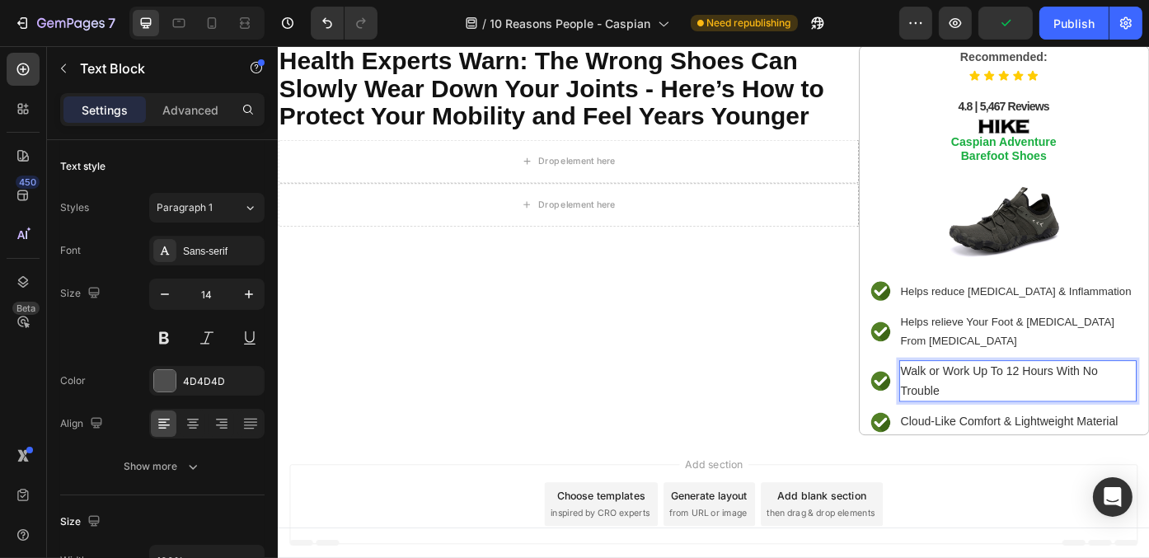
click at [1005, 429] on span "Walk or Work Up To 12 Hours With No Trouble" at bounding box center [1096, 425] width 224 height 35
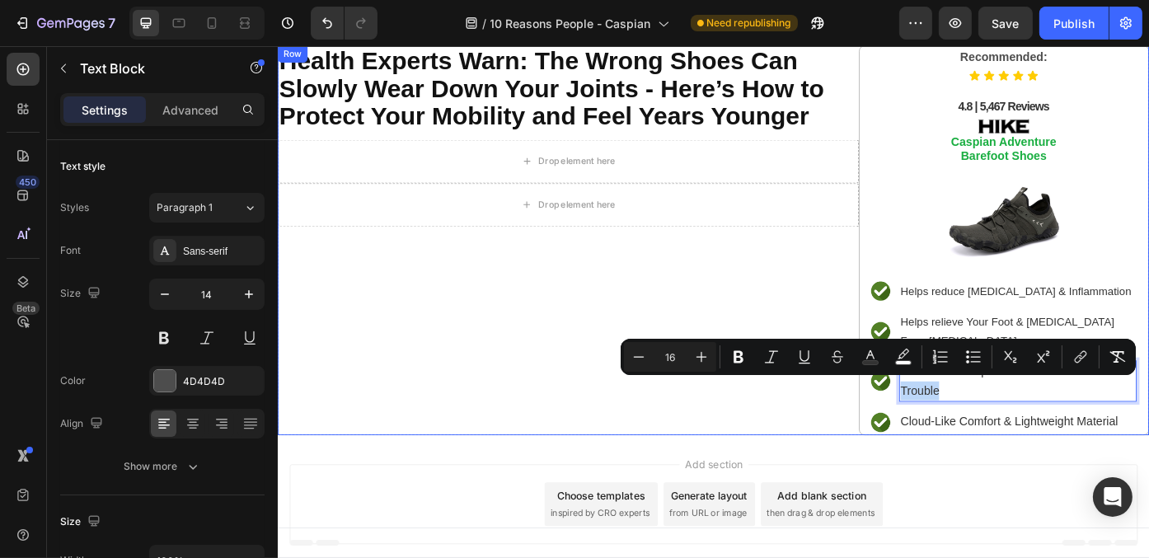
click at [845, 440] on div "⁠⁠⁠⁠⁠⁠⁠ Health Experts Warn: The Wrong Shoes Can Slowly Wear Down Your Joints -…" at bounding box center [606, 266] width 659 height 443
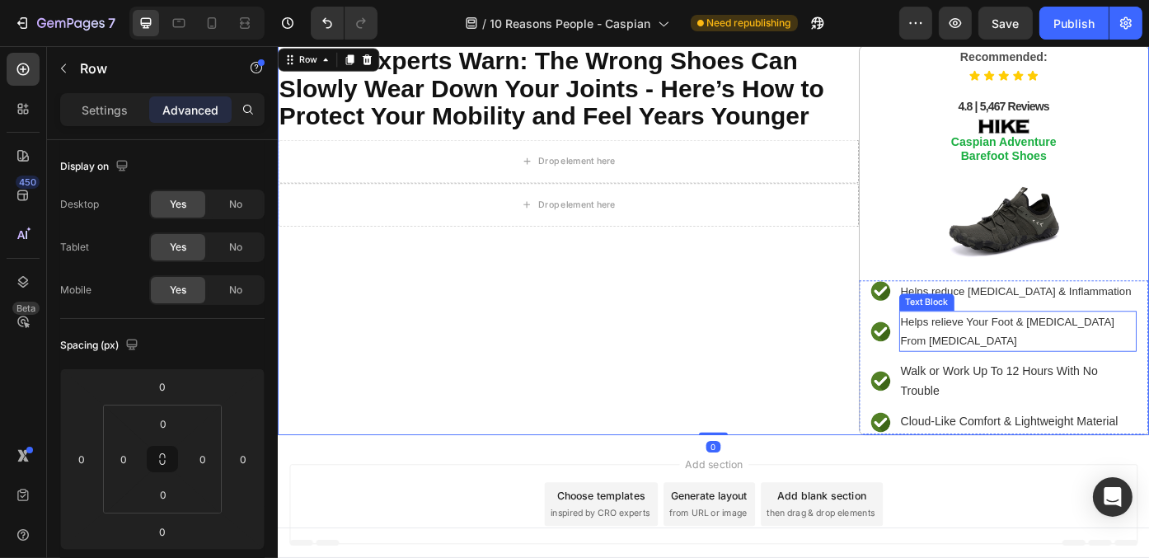
click at [1011, 363] on p "Helps relieve Your Foot & Arch Pain From Plantar Fasciitis" at bounding box center [1117, 370] width 266 height 43
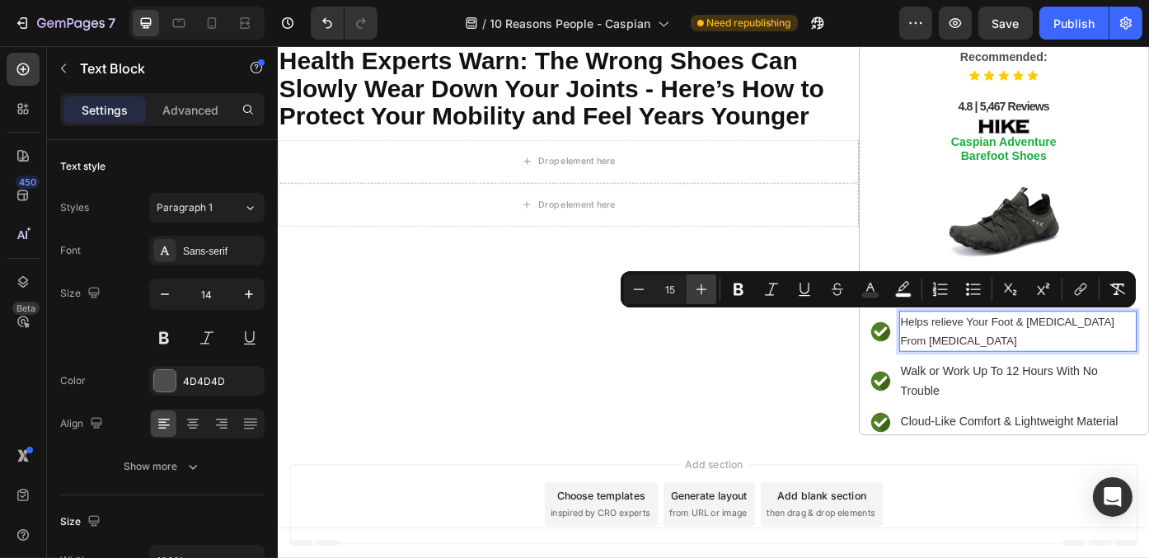
click at [697, 286] on icon "Editor contextual toolbar" at bounding box center [701, 289] width 16 height 16
type input "16"
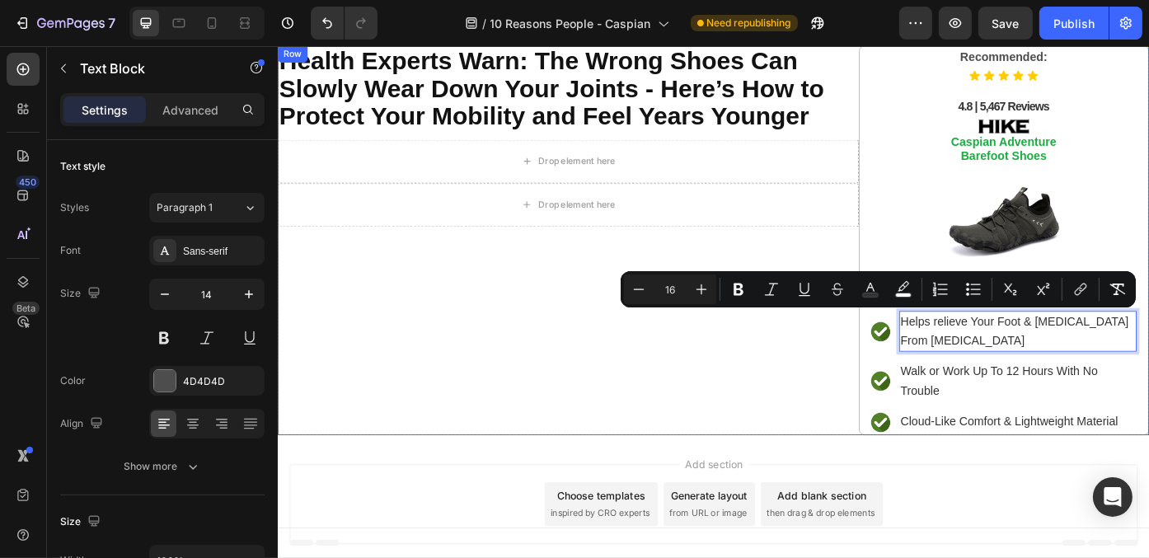
click at [806, 396] on div "⁠⁠⁠⁠⁠⁠⁠ Health Experts Warn: The Wrong Shoes Can Slowly Wear Down Your Joints -…" at bounding box center [606, 266] width 659 height 443
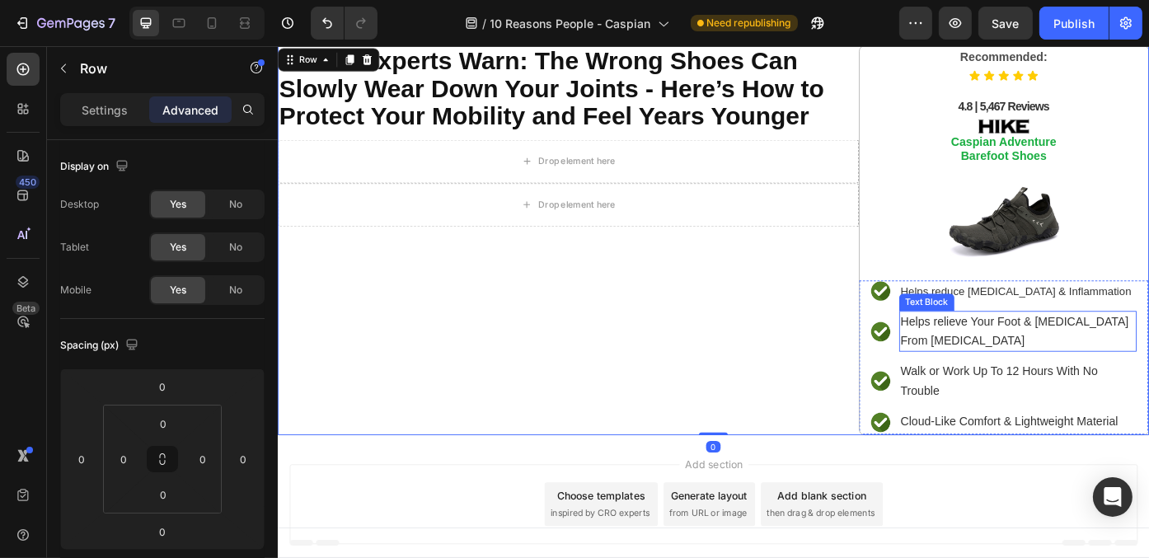
click at [1017, 330] on div "Text Block" at bounding box center [1014, 337] width 56 height 15
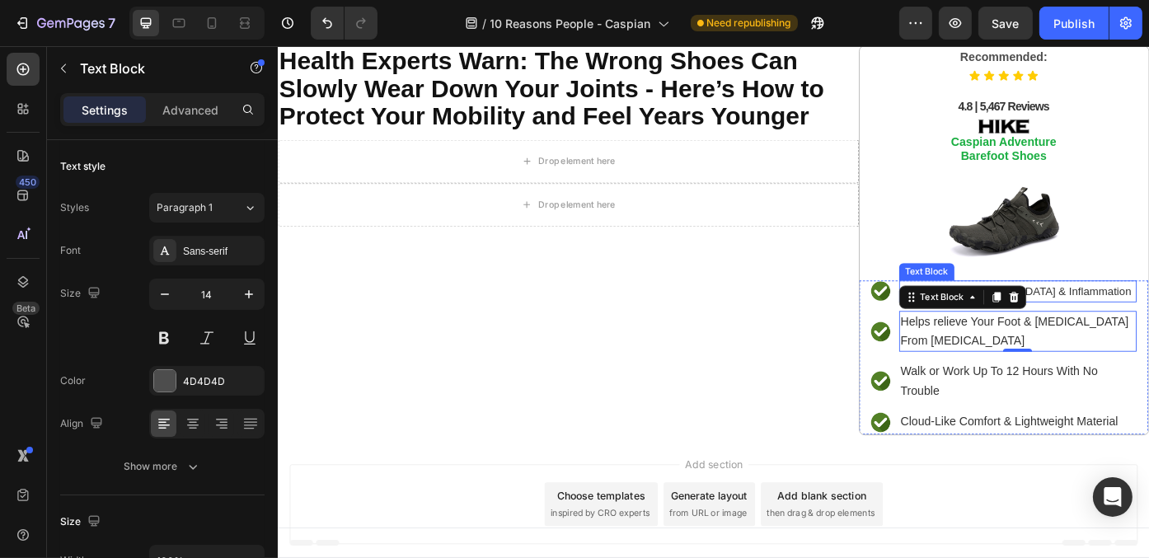
click at [1148, 317] on span "Helps reduce Foot Pain & Inflammation" at bounding box center [1115, 324] width 262 height 14
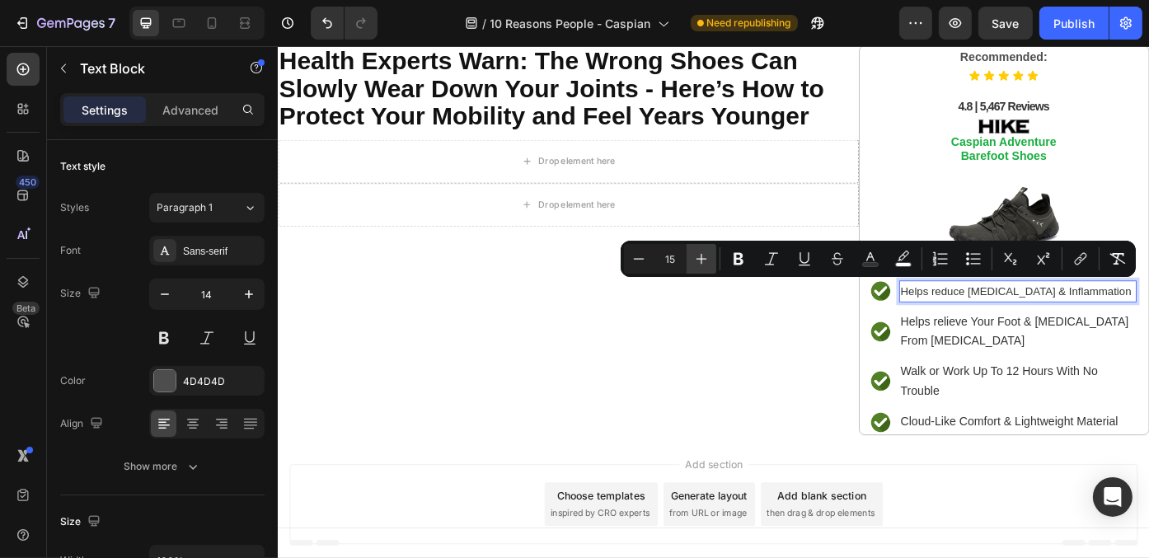
click at [702, 263] on icon "Editor contextual toolbar" at bounding box center [701, 259] width 16 height 16
type input "16"
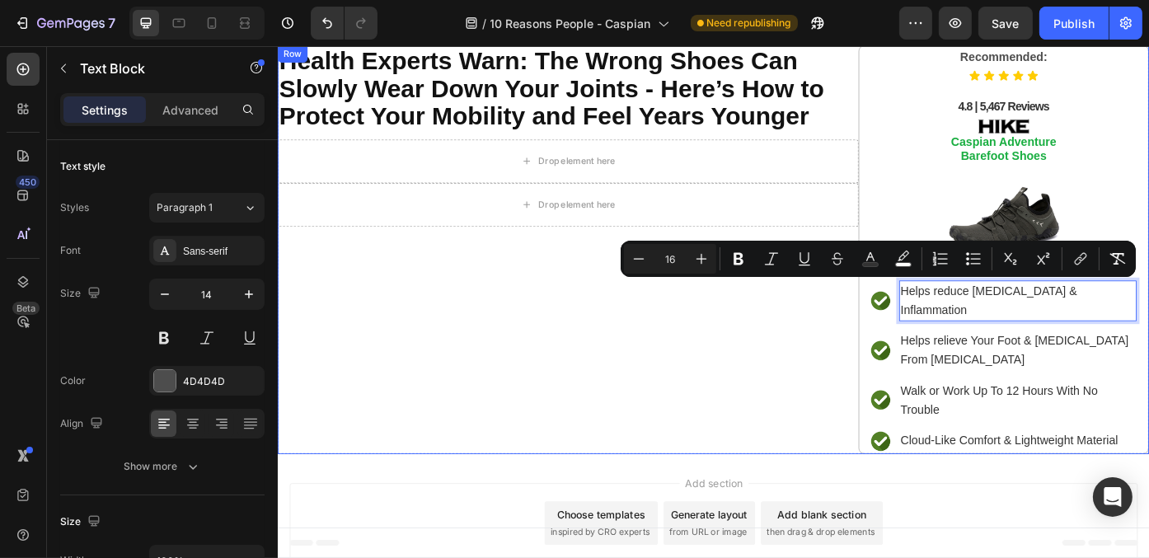
click at [780, 409] on div "⁠⁠⁠⁠⁠⁠⁠ Health Experts Warn: The Wrong Shoes Can Slowly Wear Down Your Joints -…" at bounding box center [606, 277] width 659 height 464
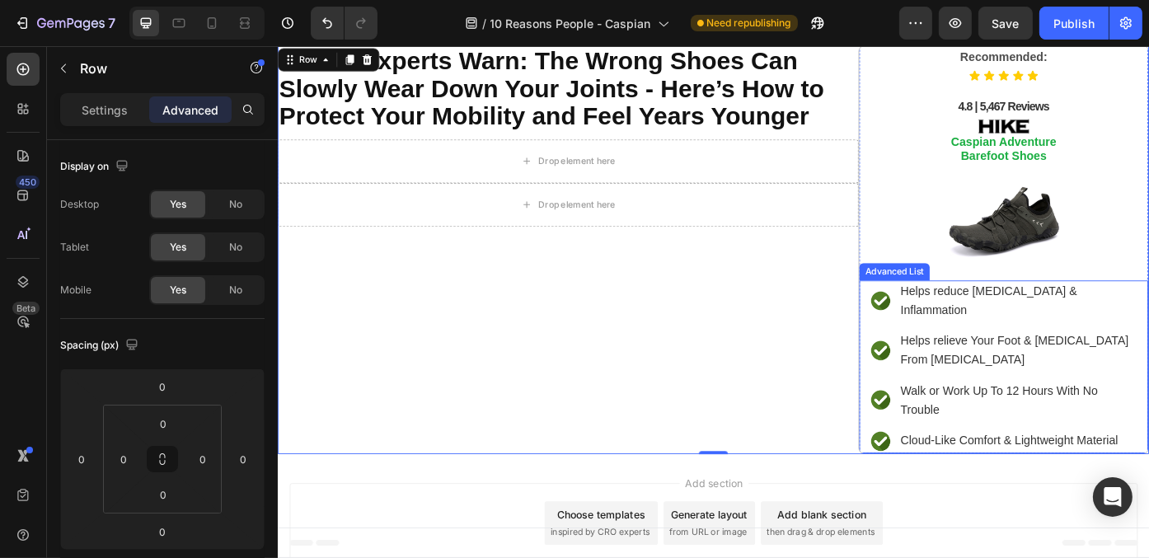
click at [937, 320] on div "Image Helps reduce Foot Pain & Inflammation Text Block Image Helps relieve Your…" at bounding box center [1101, 410] width 328 height 196
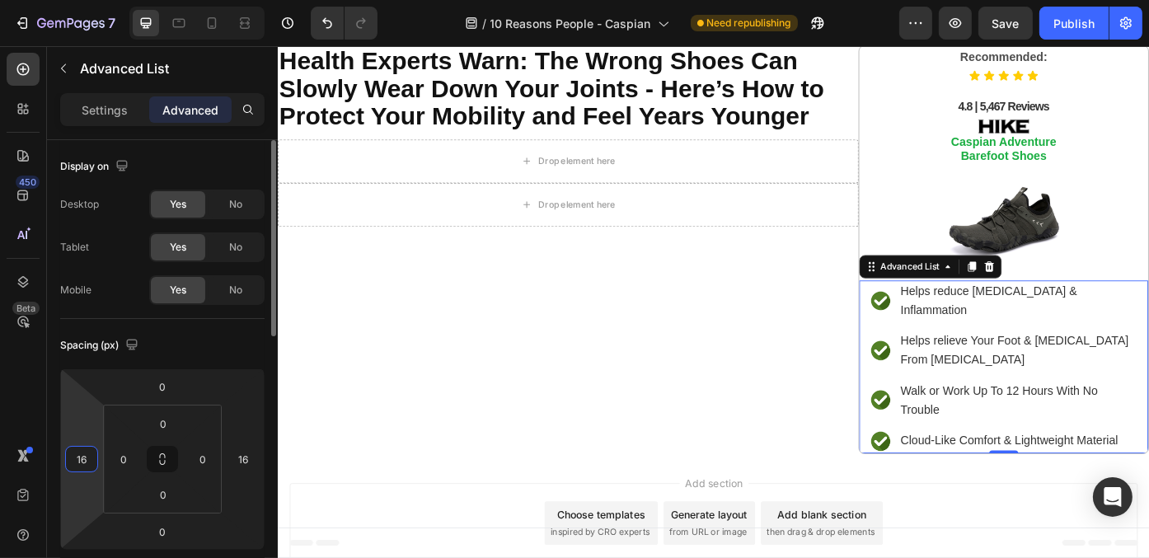
click at [83, 457] on input "16" at bounding box center [81, 459] width 25 height 25
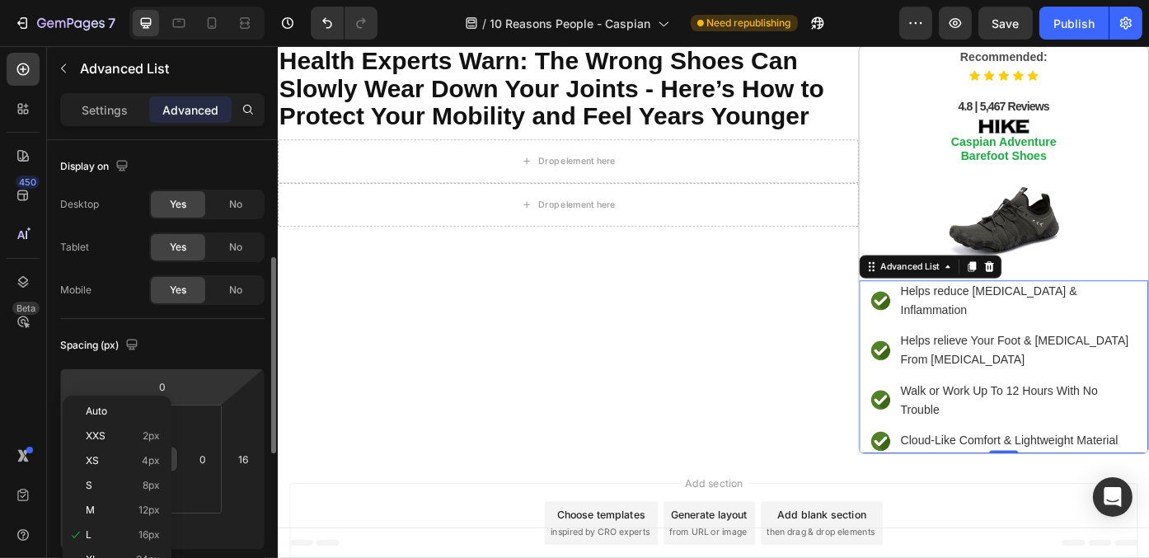
scroll to position [165, 0]
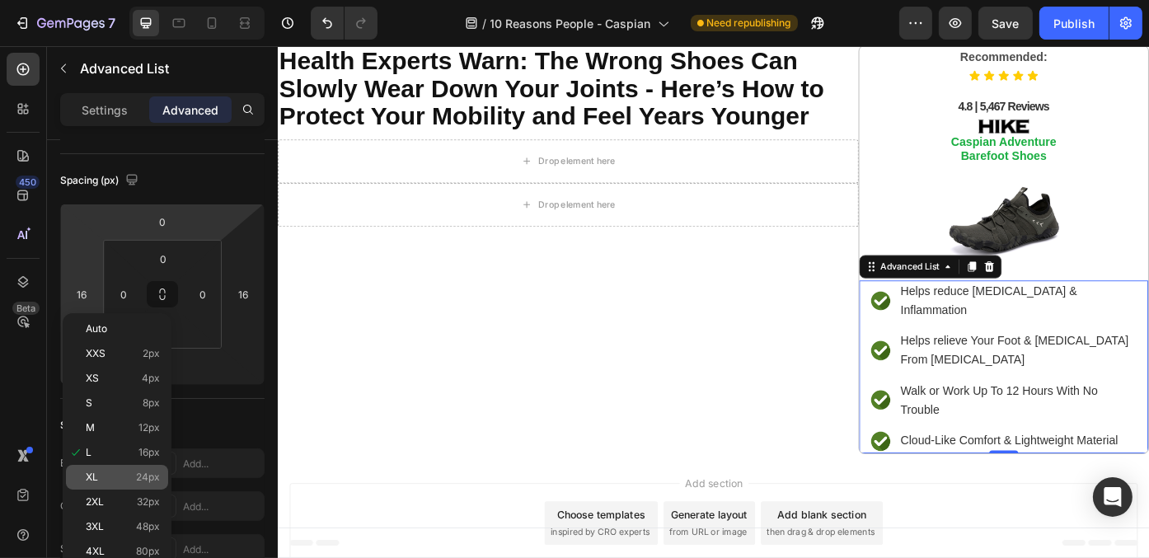
click at [147, 471] on div "XL 24px" at bounding box center [117, 477] width 102 height 25
type input "24"
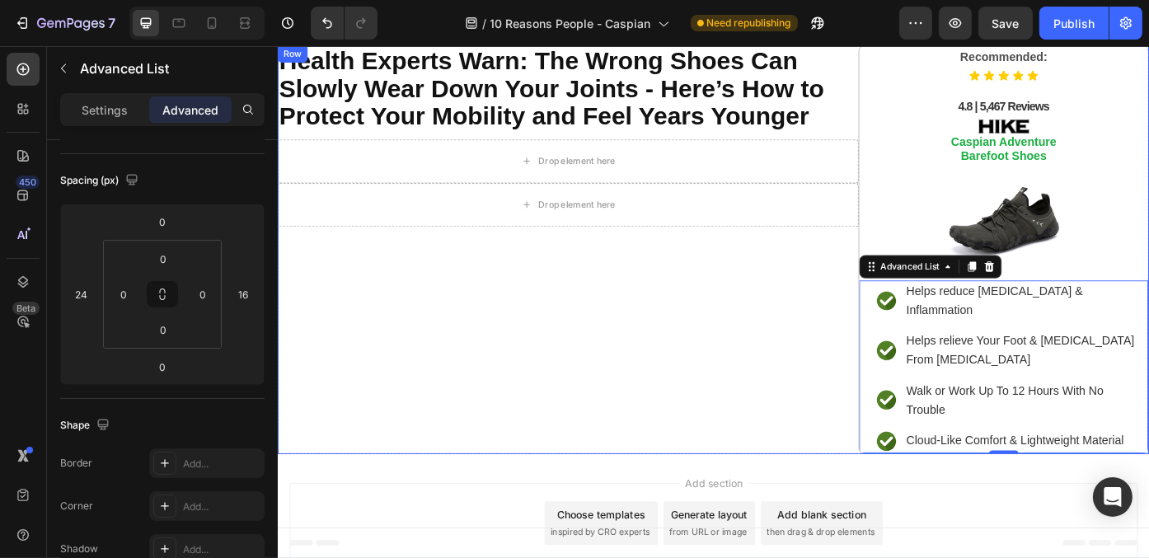
click at [574, 435] on div "⁠⁠⁠⁠⁠⁠⁠ Health Experts Warn: The Wrong Shoes Can Slowly Wear Down Your Joints -…" at bounding box center [606, 277] width 659 height 464
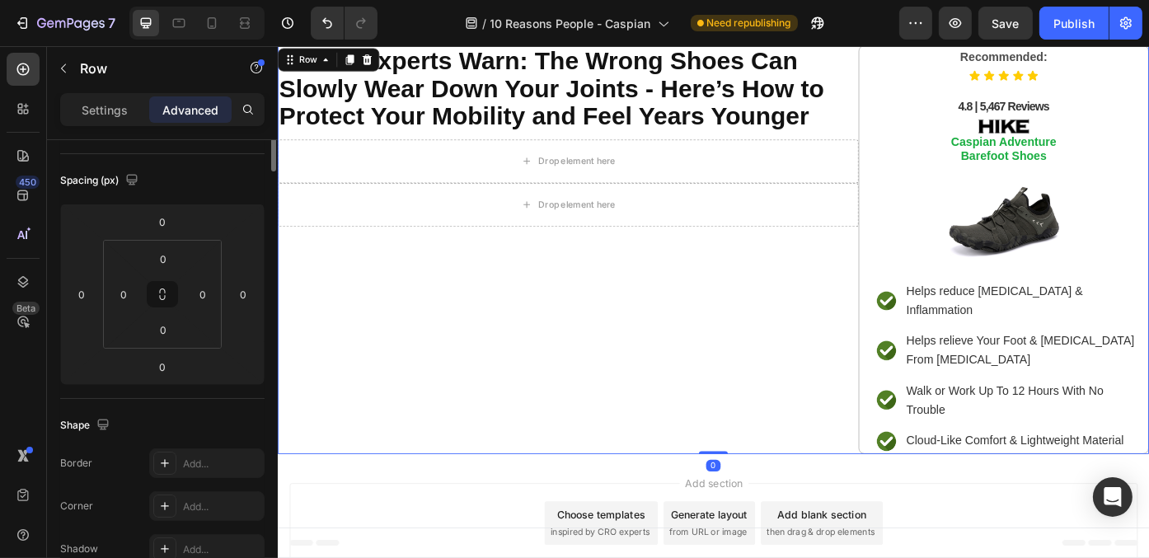
scroll to position [0, 0]
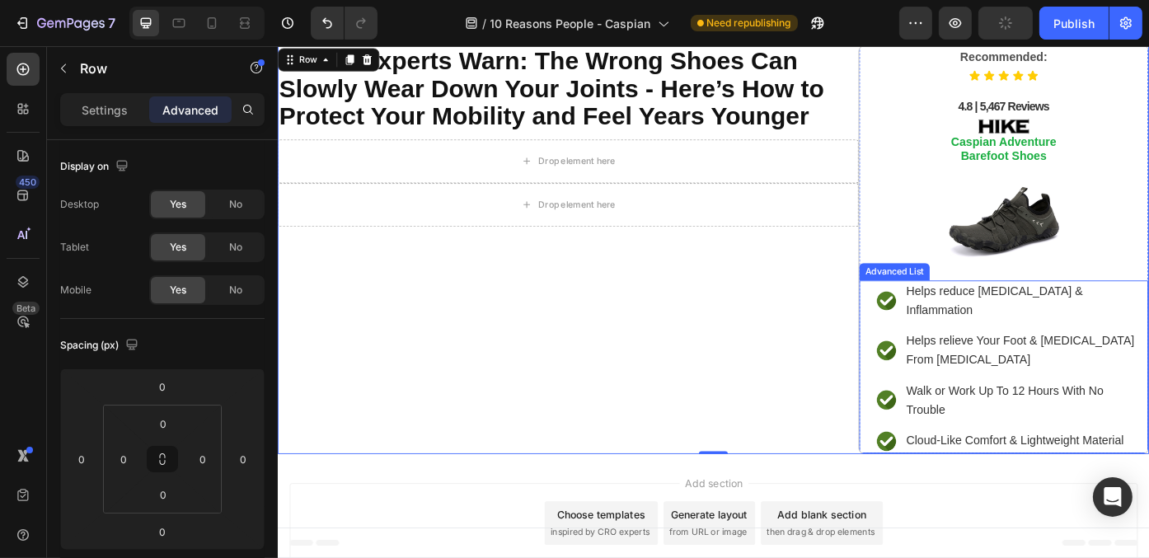
click at [937, 391] on div "Image Helps reduce Foot Pain & Inflammation Text Block Image Helps relieve Your…" at bounding box center [1101, 410] width 328 height 196
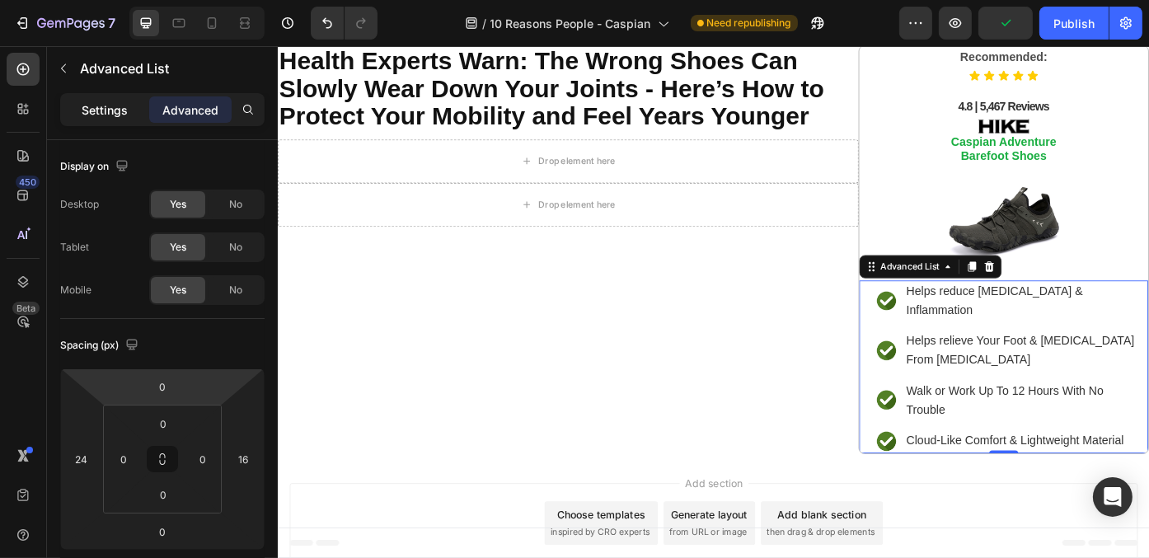
click at [113, 101] on p "Settings" at bounding box center [105, 109] width 46 height 17
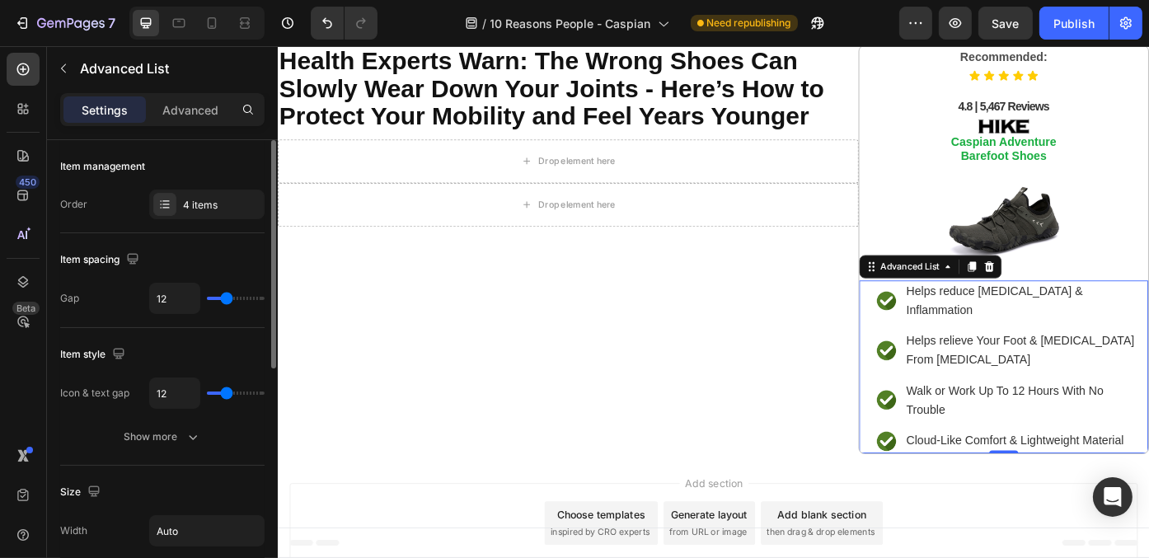
type input "7"
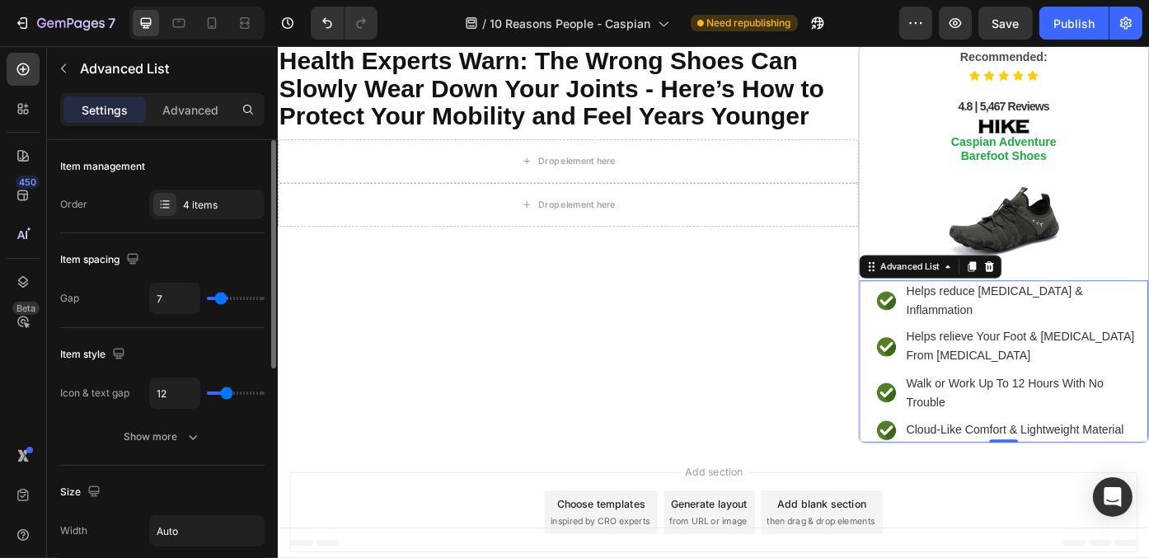
type input "6"
click at [220, 297] on input "range" at bounding box center [236, 298] width 58 height 3
type input "16"
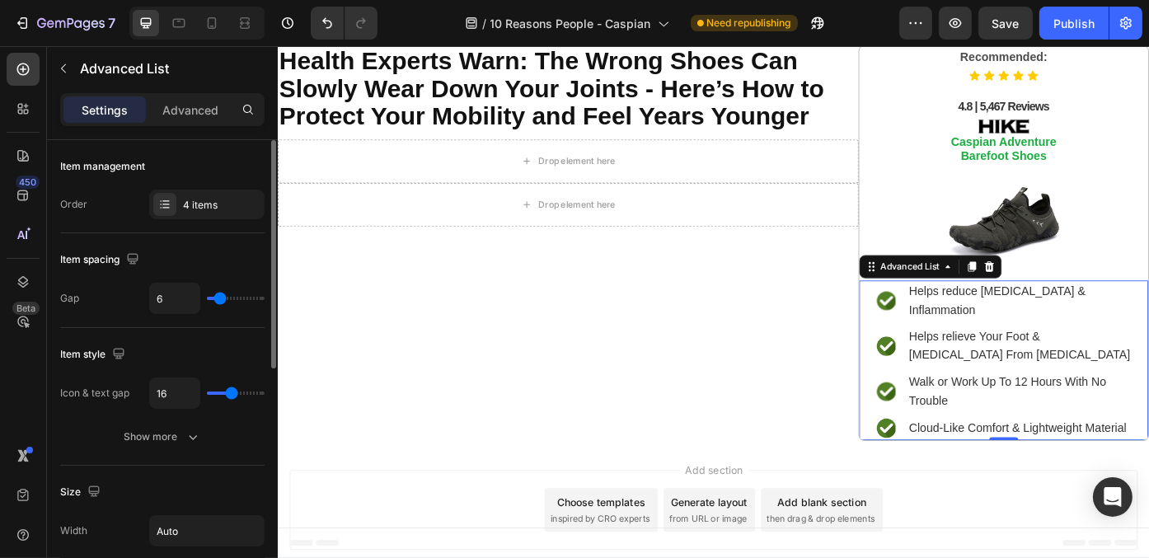
type input "17"
type input "16"
type input "15"
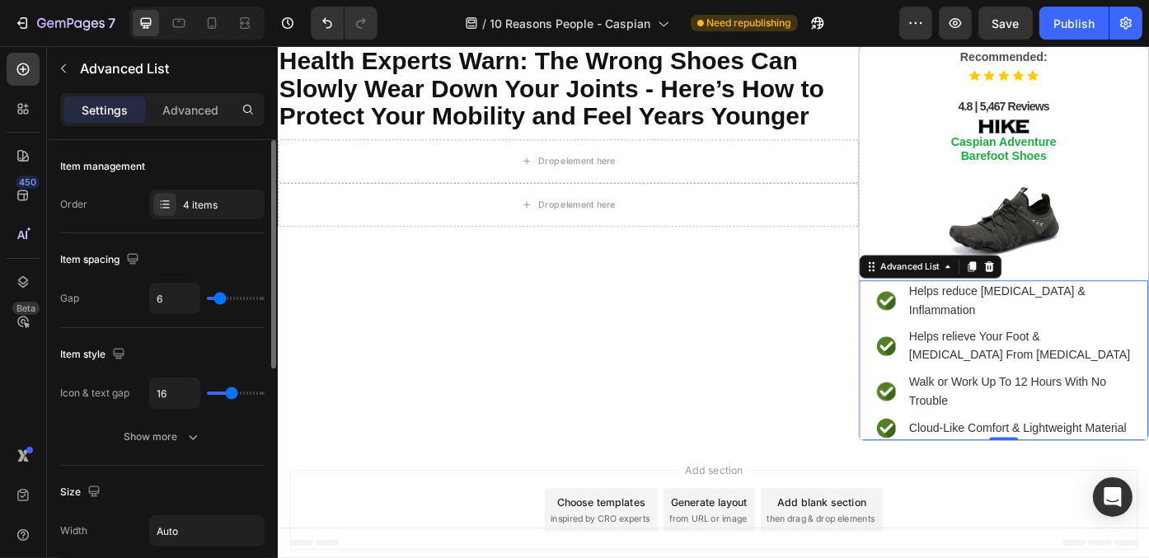
type input "15"
type input "14"
type input "13"
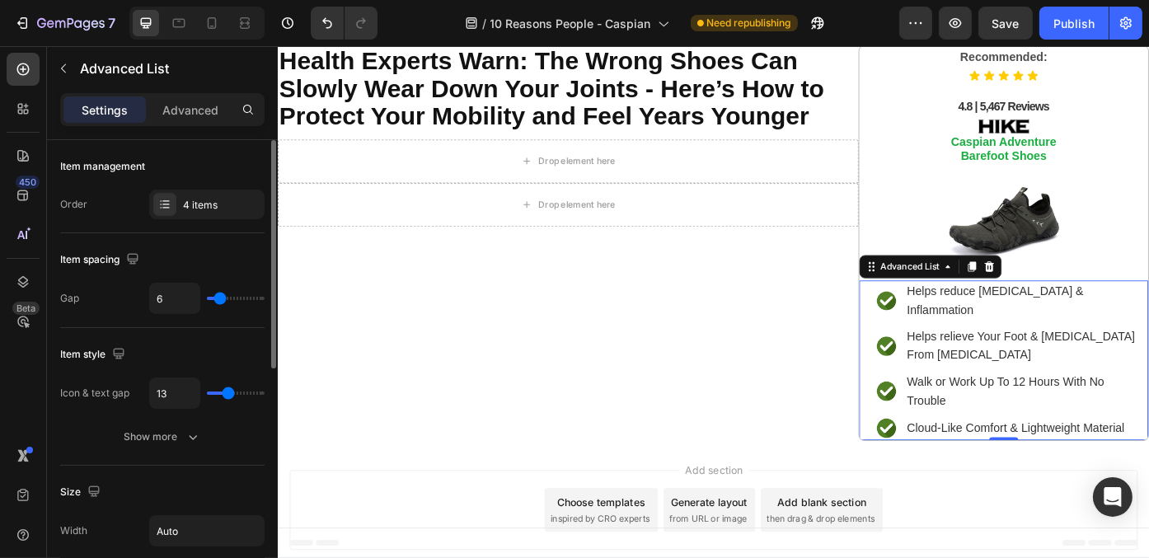
type input "14"
click at [228, 391] on input "range" at bounding box center [236, 392] width 58 height 3
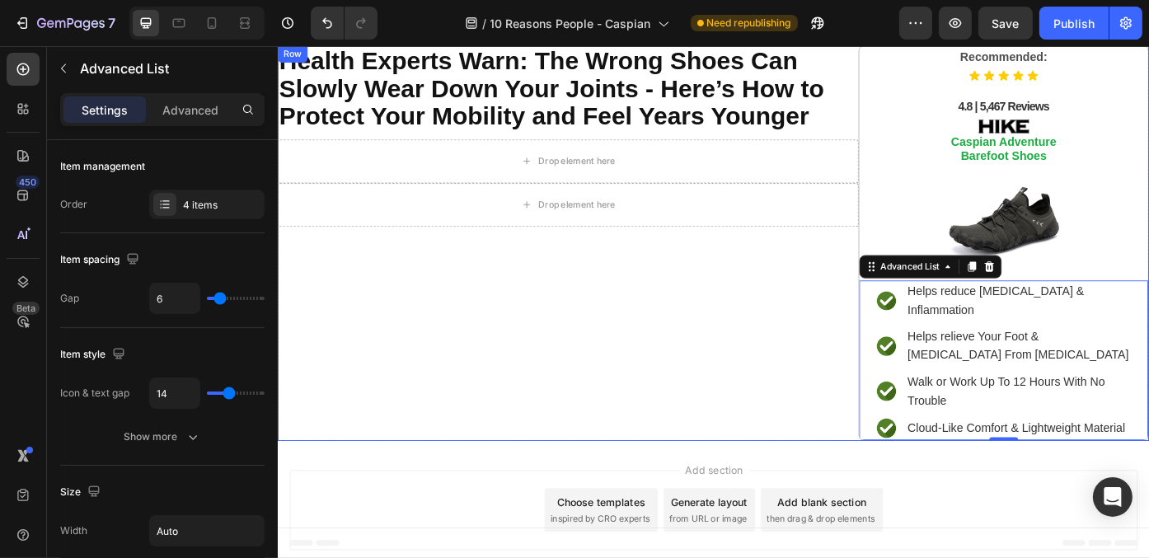
click at [638, 372] on div "⁠⁠⁠⁠⁠⁠⁠ Health Experts Warn: The Wrong Shoes Can Slowly Wear Down Your Joints -…" at bounding box center [606, 269] width 659 height 449
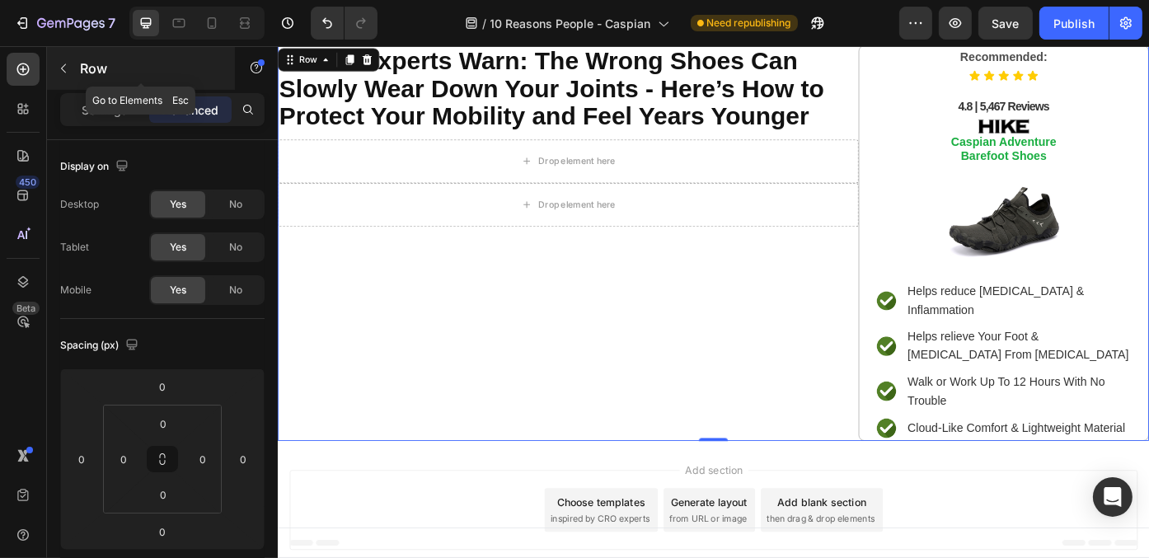
click at [63, 72] on icon "button" at bounding box center [63, 68] width 13 height 13
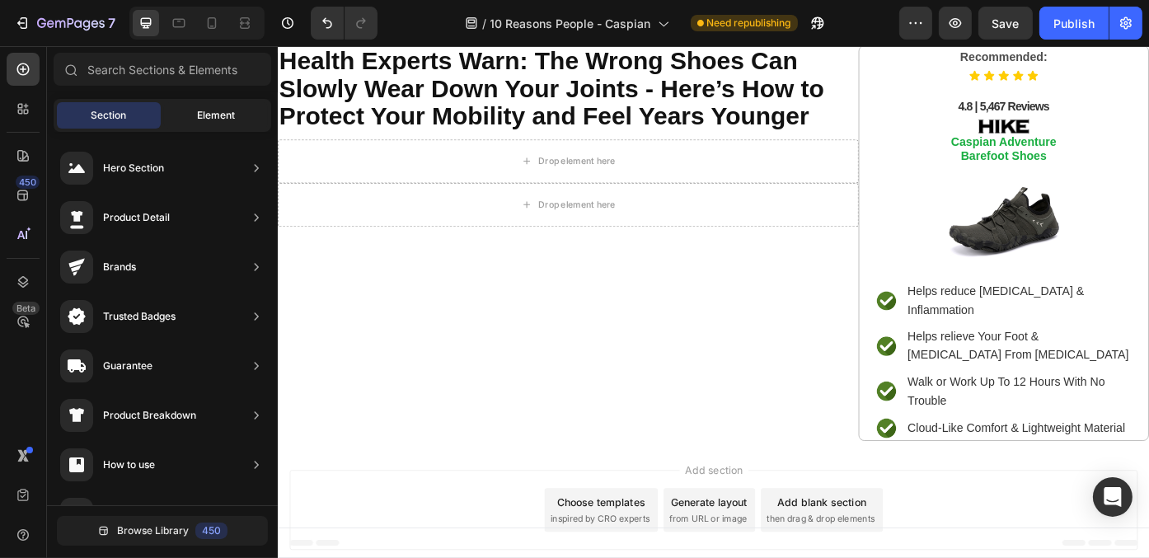
click at [232, 119] on span "Element" at bounding box center [216, 115] width 38 height 15
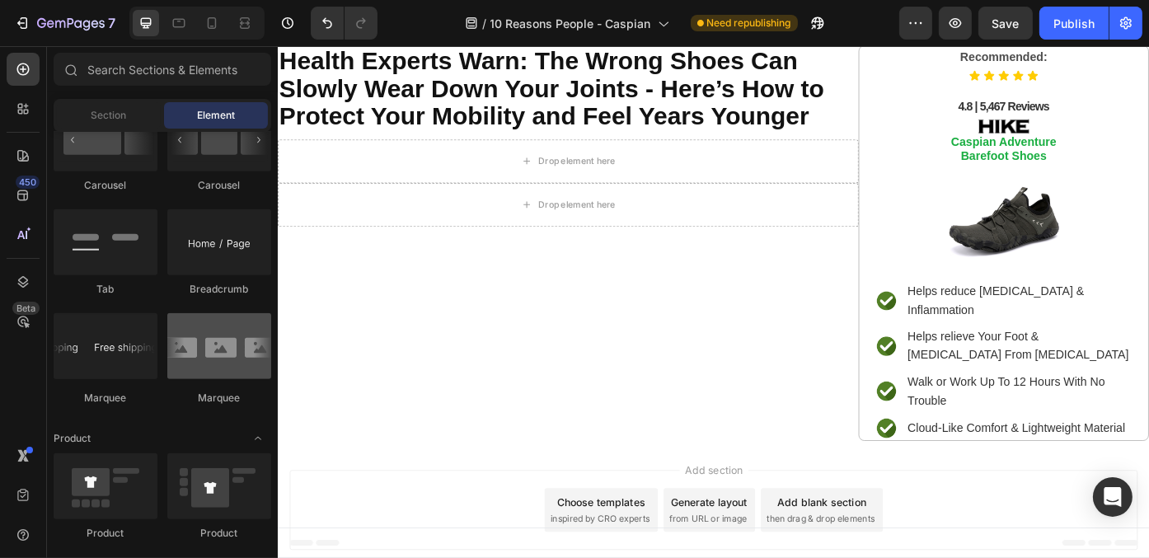
scroll to position [2143, 0]
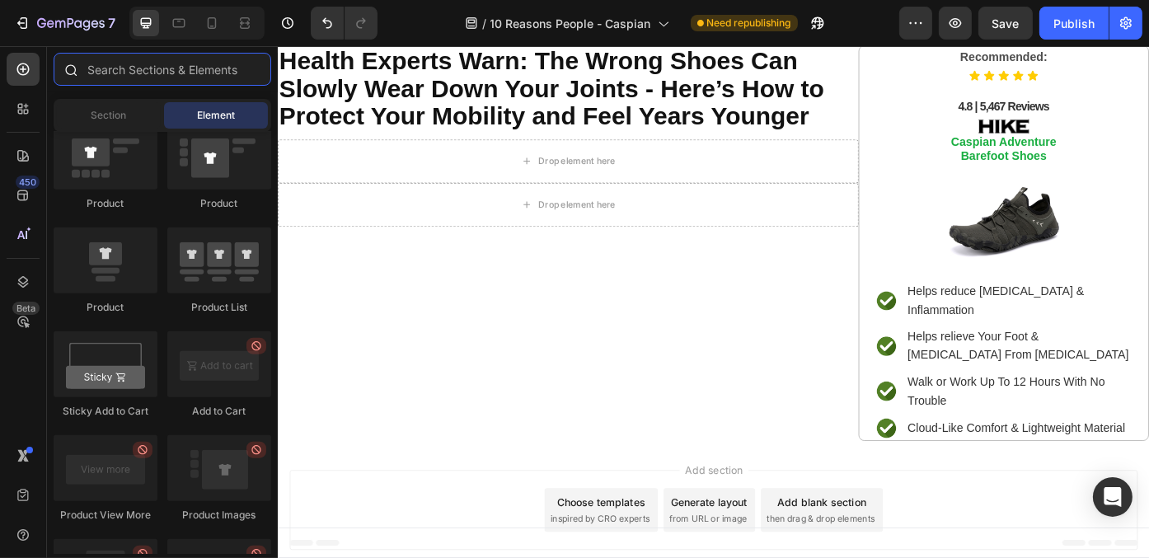
click at [201, 78] on input "text" at bounding box center [163, 69] width 218 height 33
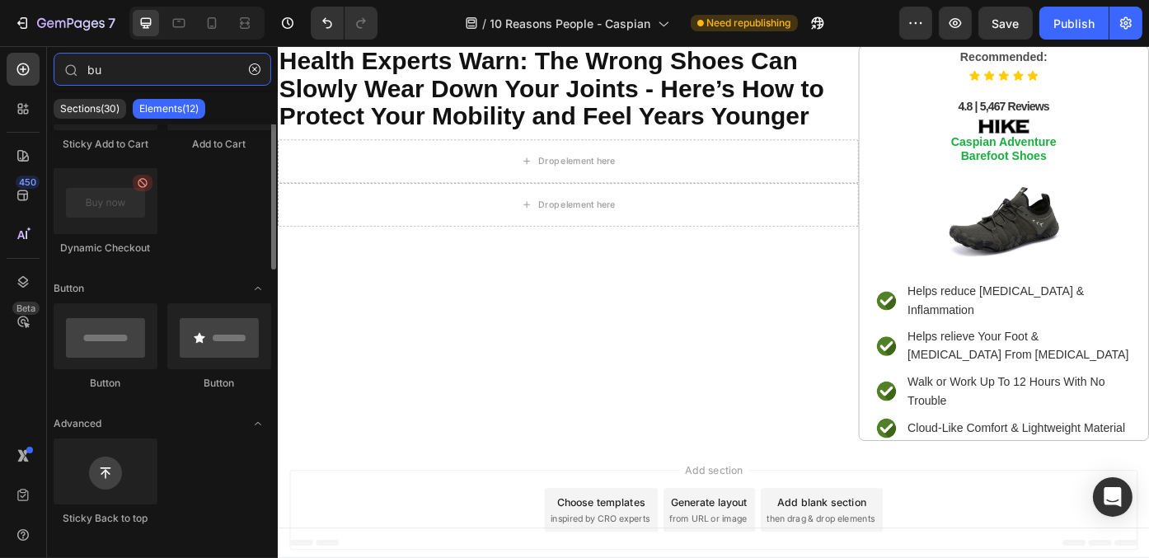
scroll to position [330, 0]
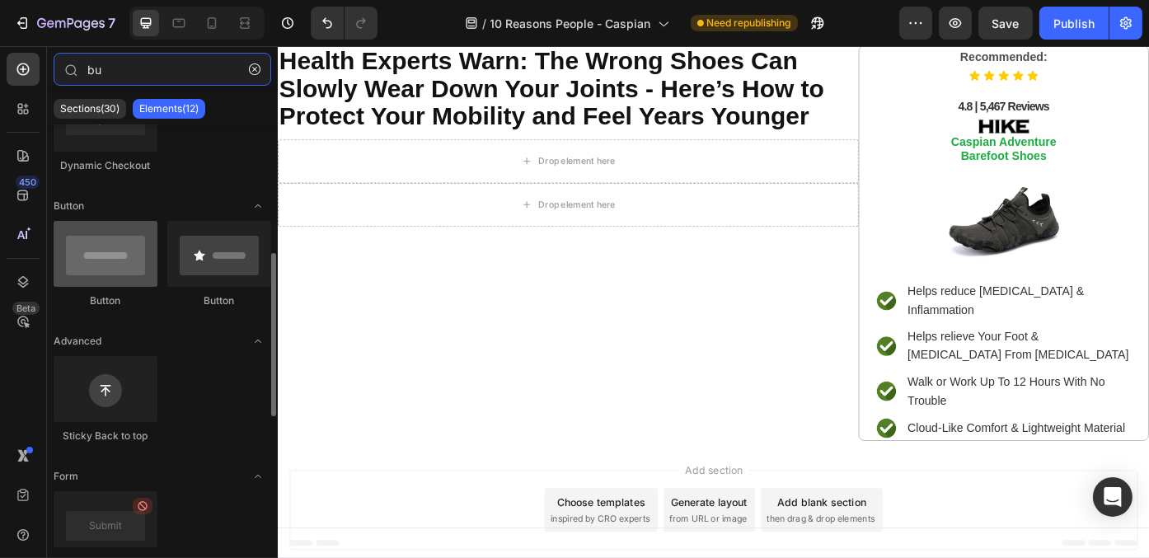
type input "bu"
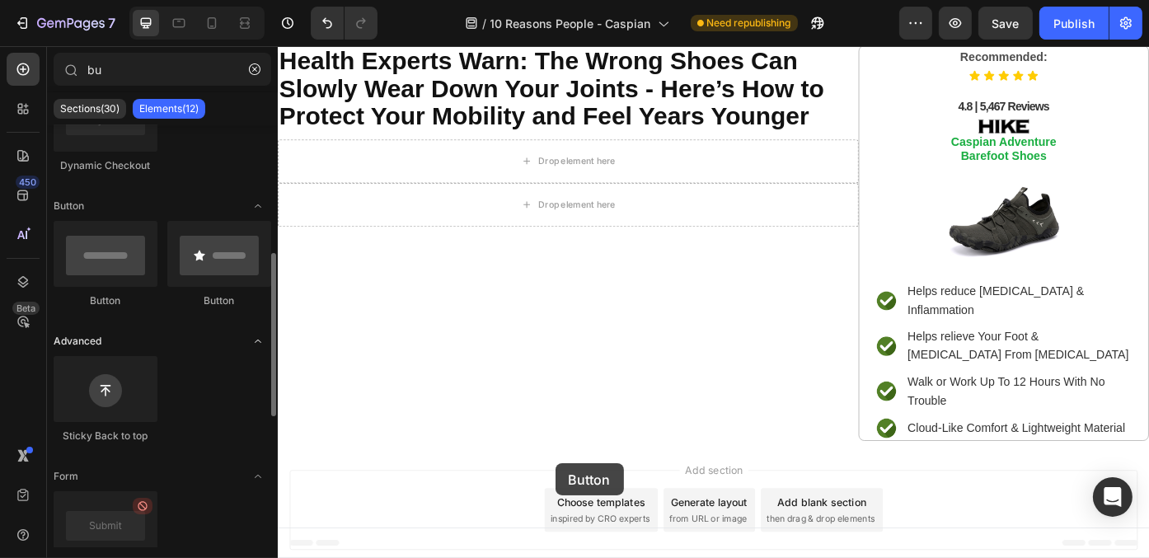
scroll to position [109, 0]
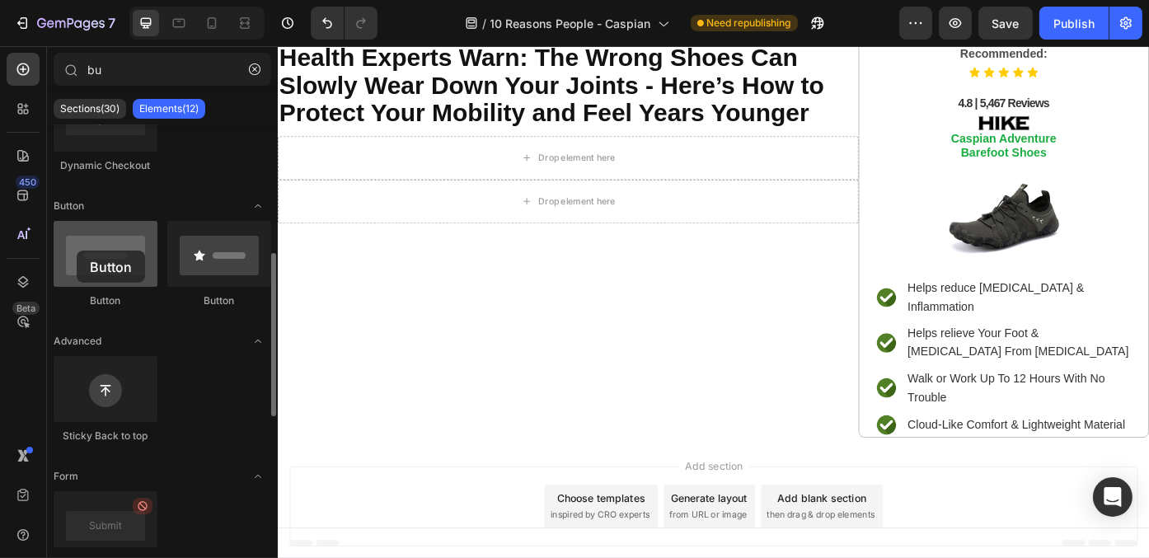
drag, startPoint x: 99, startPoint y: 271, endPoint x: 79, endPoint y: 252, distance: 27.4
click at [77, 251] on div at bounding box center [106, 254] width 104 height 66
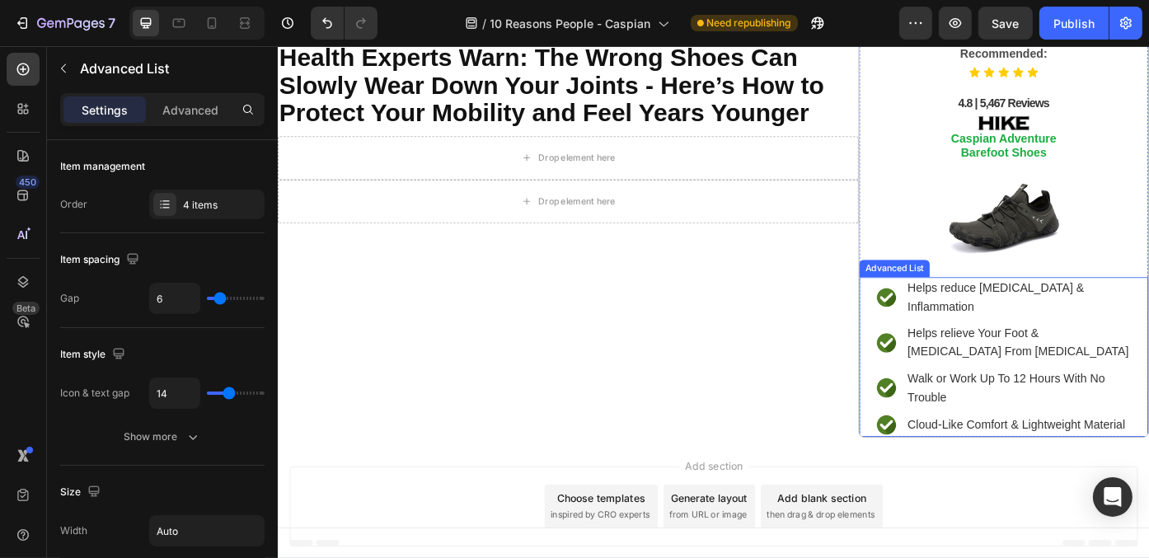
drag, startPoint x: 941, startPoint y: 332, endPoint x: 974, endPoint y: 343, distance: 34.7
click at [944, 332] on div "Image Helps reduce Foot Pain & Inflammation Text Block Image Helps relieve Your…" at bounding box center [1101, 398] width 328 height 181
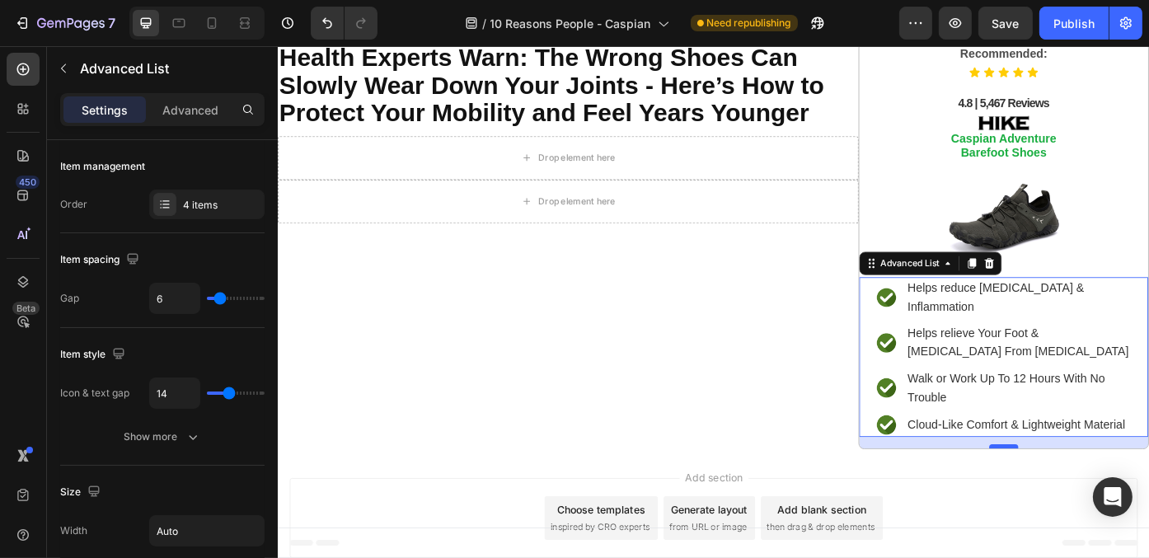
drag, startPoint x: 1100, startPoint y: 460, endPoint x: 1102, endPoint y: 473, distance: 13.3
click at [1102, 498] on div at bounding box center [1100, 500] width 33 height 5
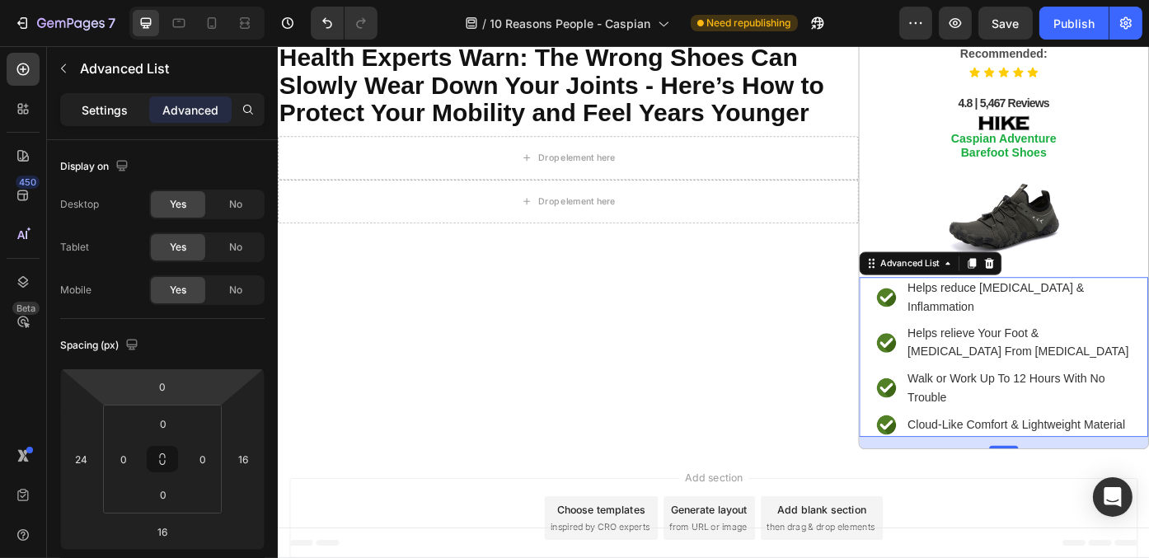
click at [92, 97] on div "Settings" at bounding box center [104, 109] width 82 height 26
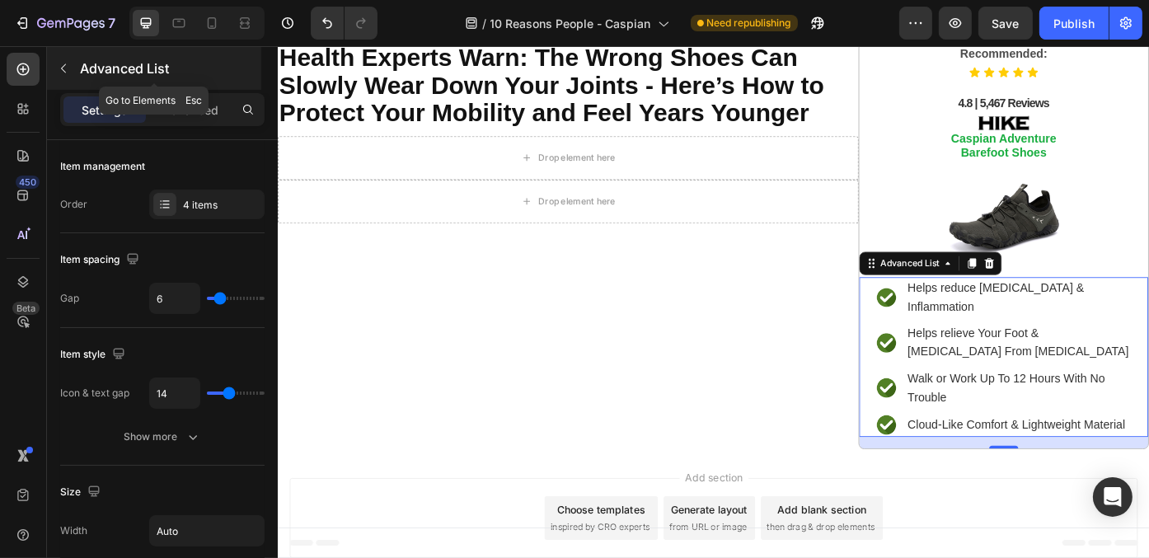
click at [62, 70] on icon "button" at bounding box center [63, 68] width 13 height 13
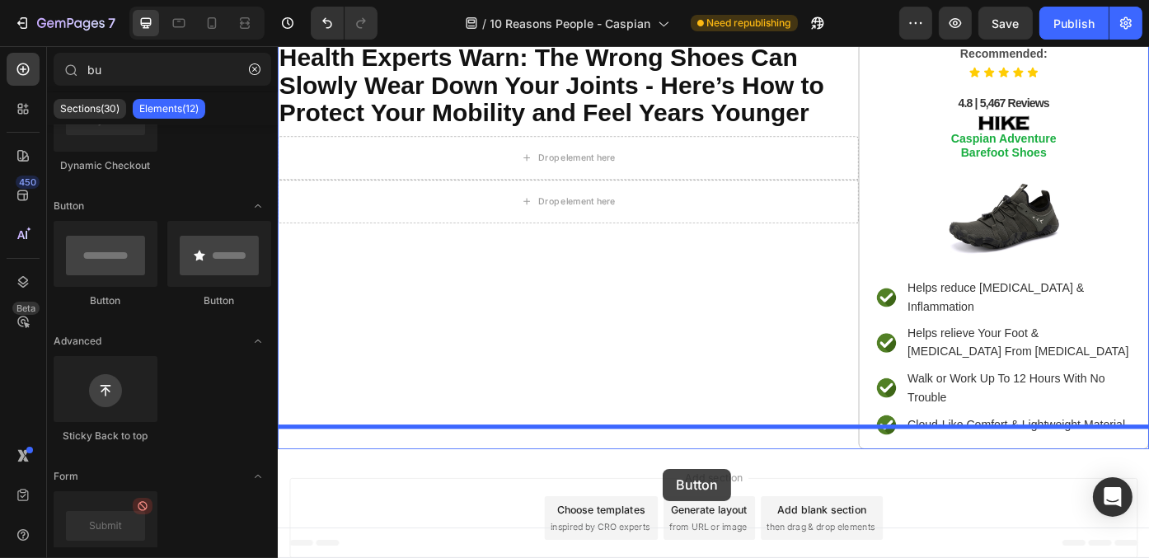
scroll to position [122, 0]
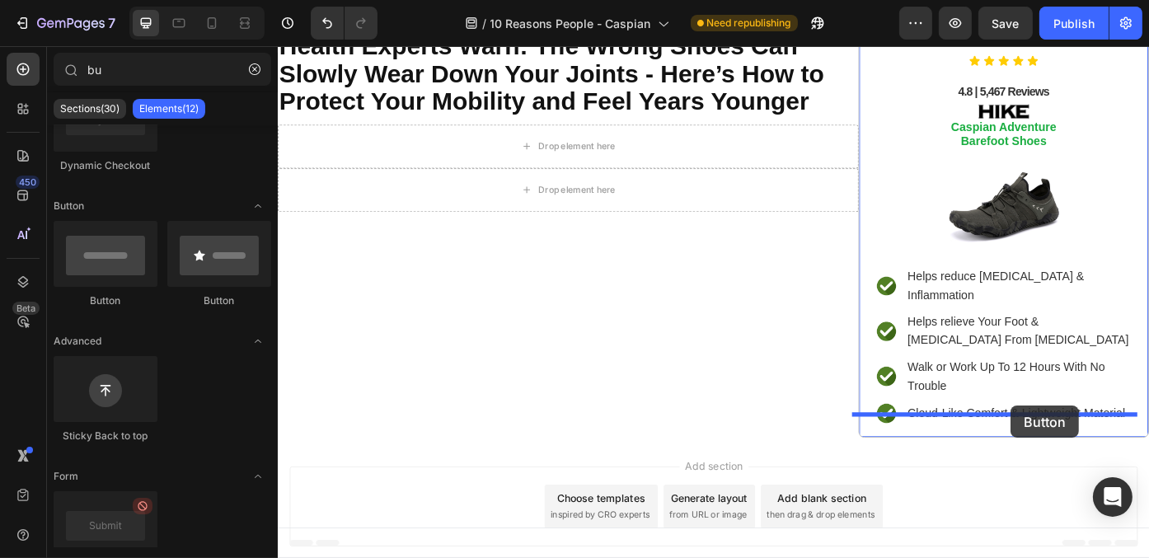
drag, startPoint x: 363, startPoint y: 307, endPoint x: 1108, endPoint y: 454, distance: 759.3
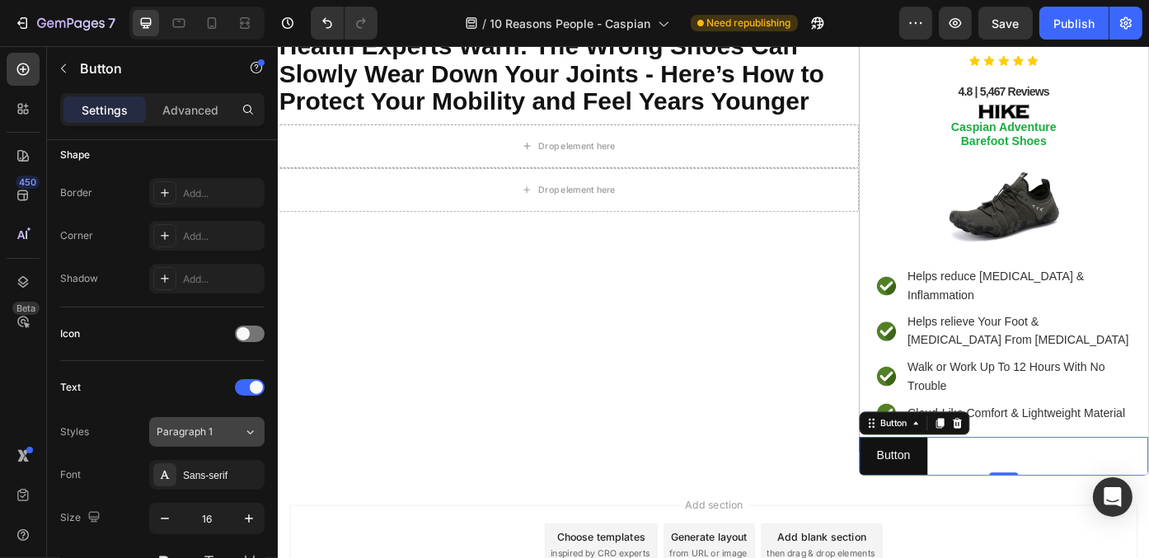
scroll to position [713, 0]
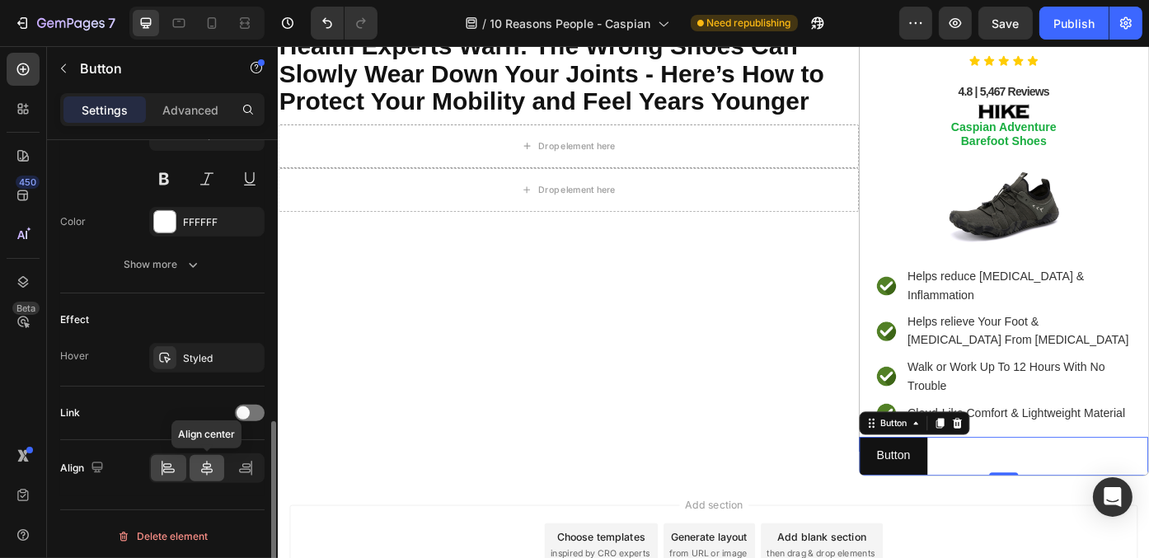
click at [203, 460] on icon at bounding box center [207, 468] width 16 height 16
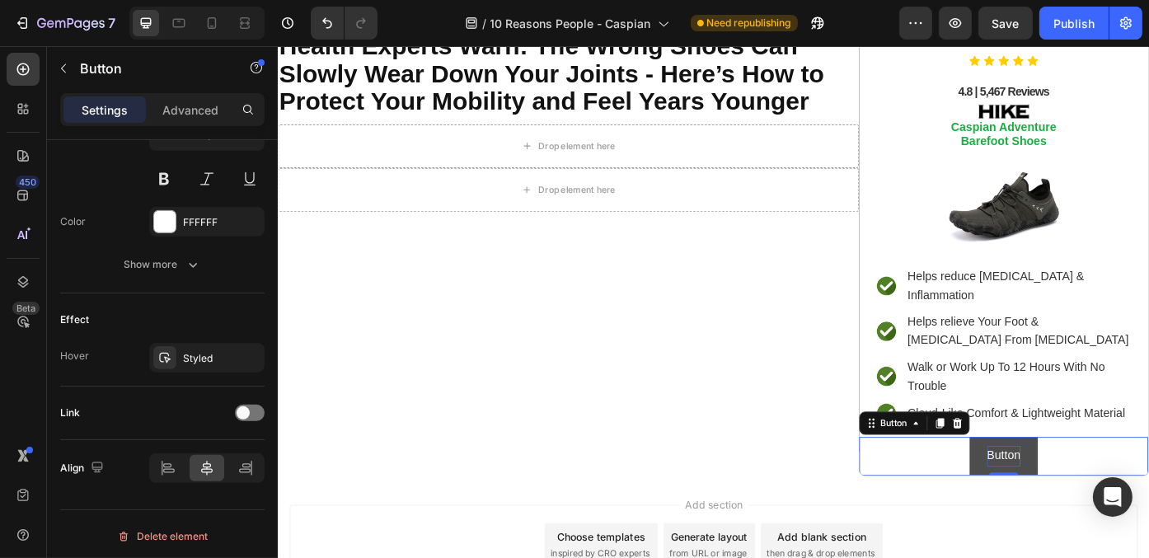
click at [1100, 499] on p "Button" at bounding box center [1101, 511] width 38 height 24
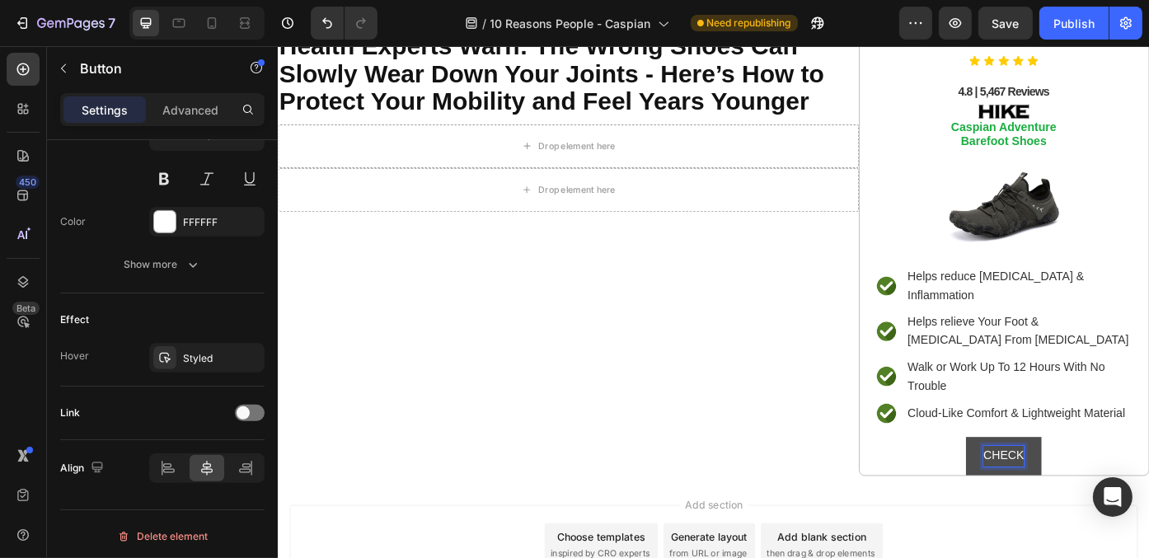
click at [1058, 489] on button "CHECK" at bounding box center [1101, 511] width 86 height 44
click at [1014, 489] on button "CHECK AVAILABILITY" at bounding box center [1100, 511] width 173 height 44
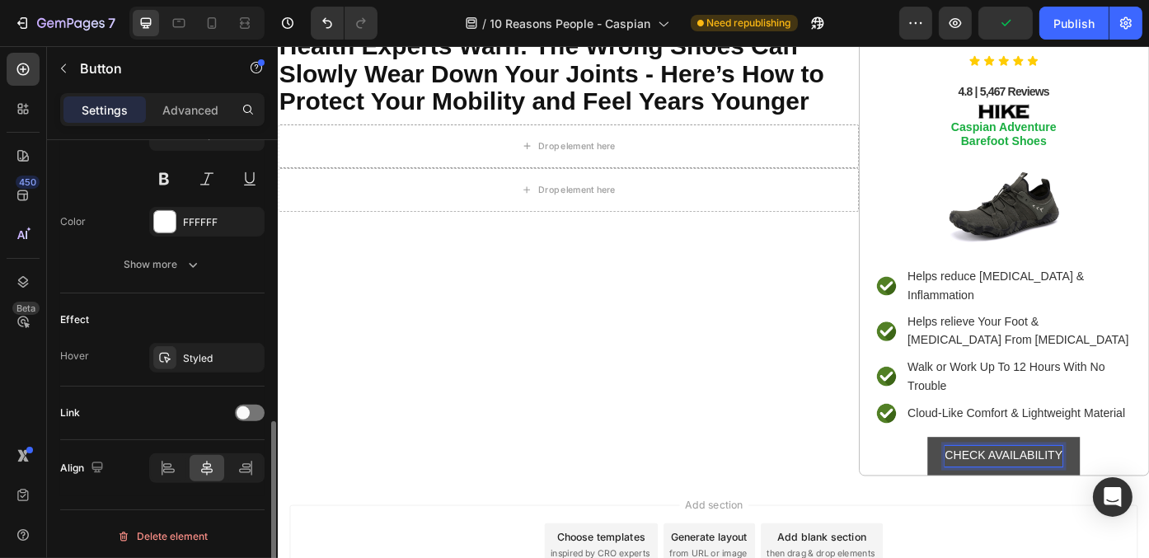
scroll to position [548, 0]
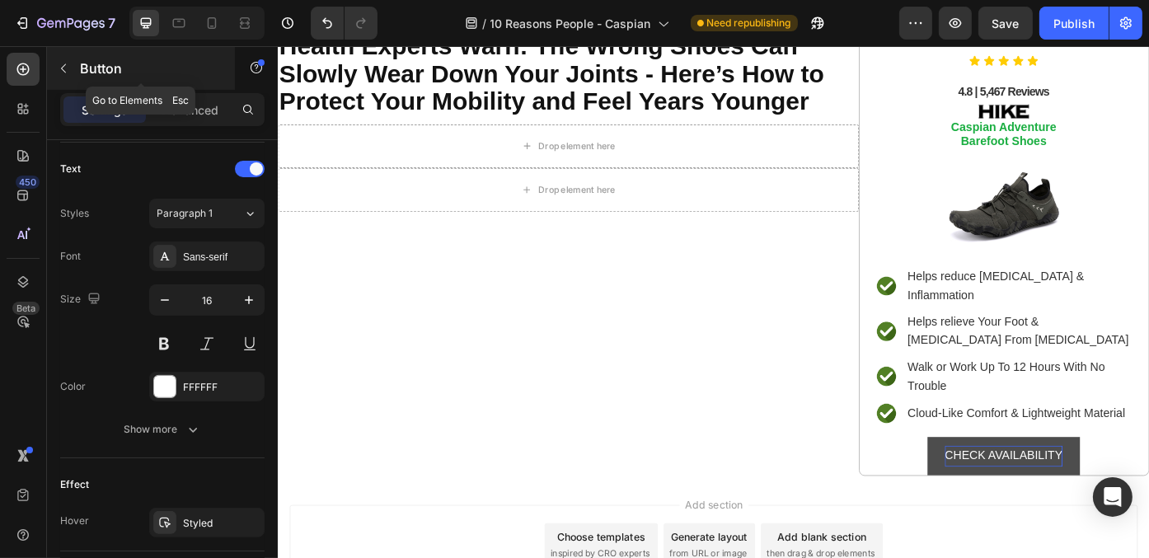
click at [59, 68] on icon "button" at bounding box center [63, 68] width 13 height 13
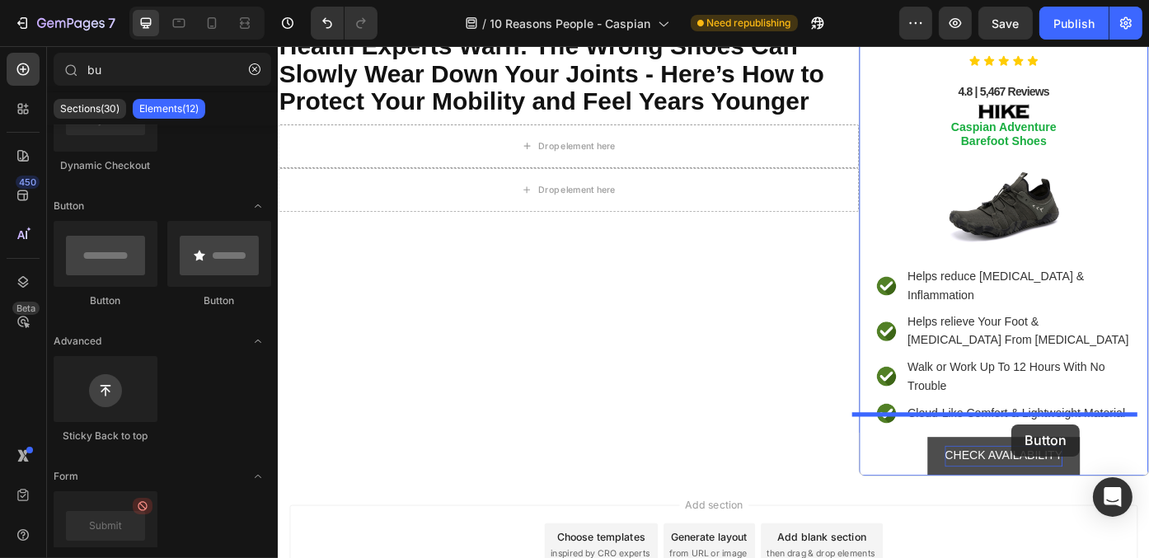
drag, startPoint x: 507, startPoint y: 292, endPoint x: 1109, endPoint y: 475, distance: 629.8
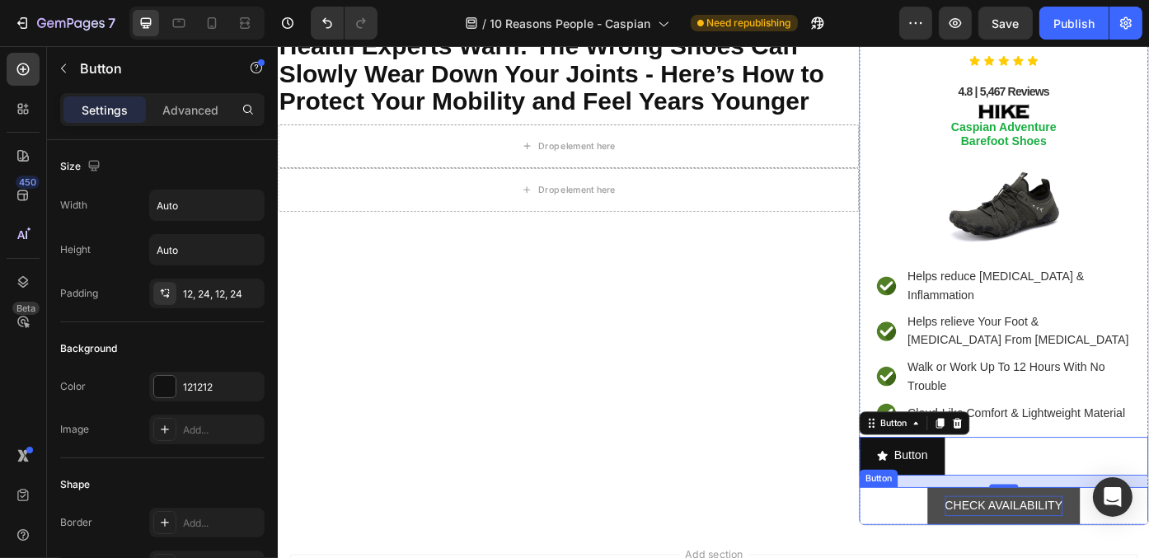
click at [1054, 556] on p "CHECK AVAILABILITY" at bounding box center [1100, 568] width 133 height 24
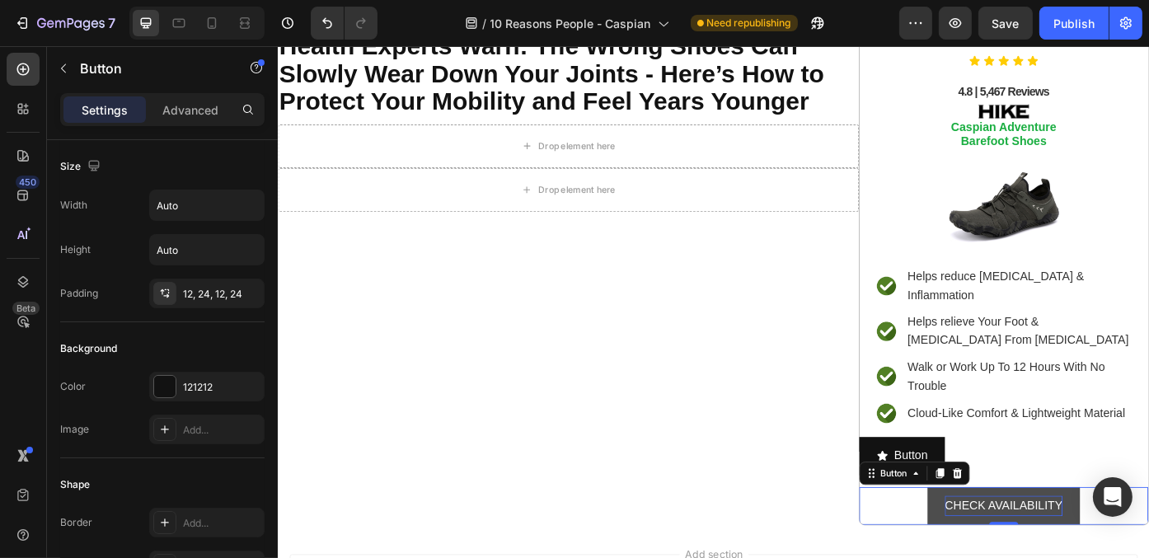
scroll to position [547, 0]
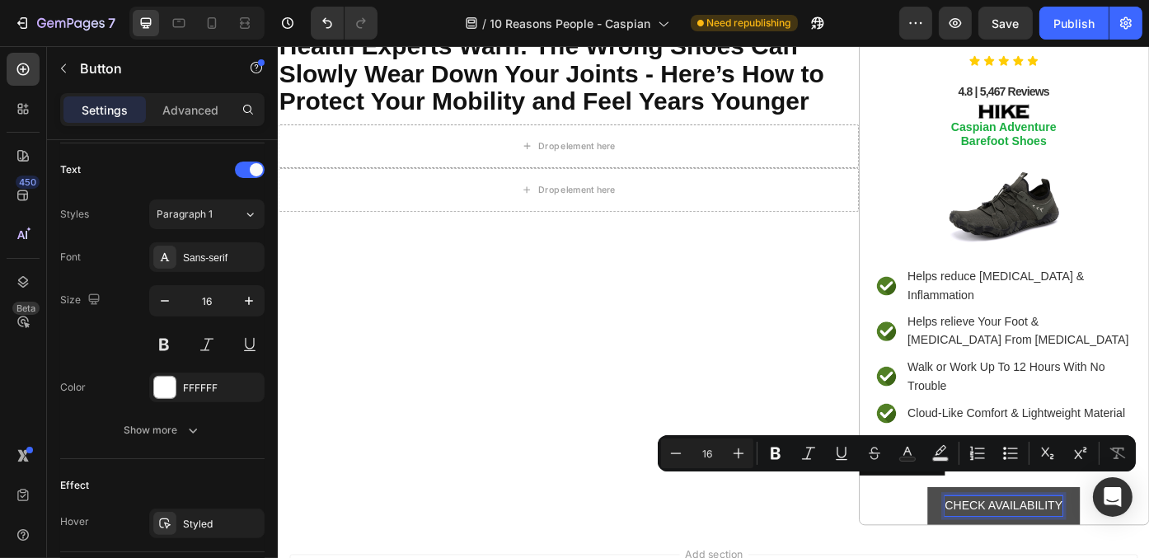
copy p "CHECK AVAILABILITY"
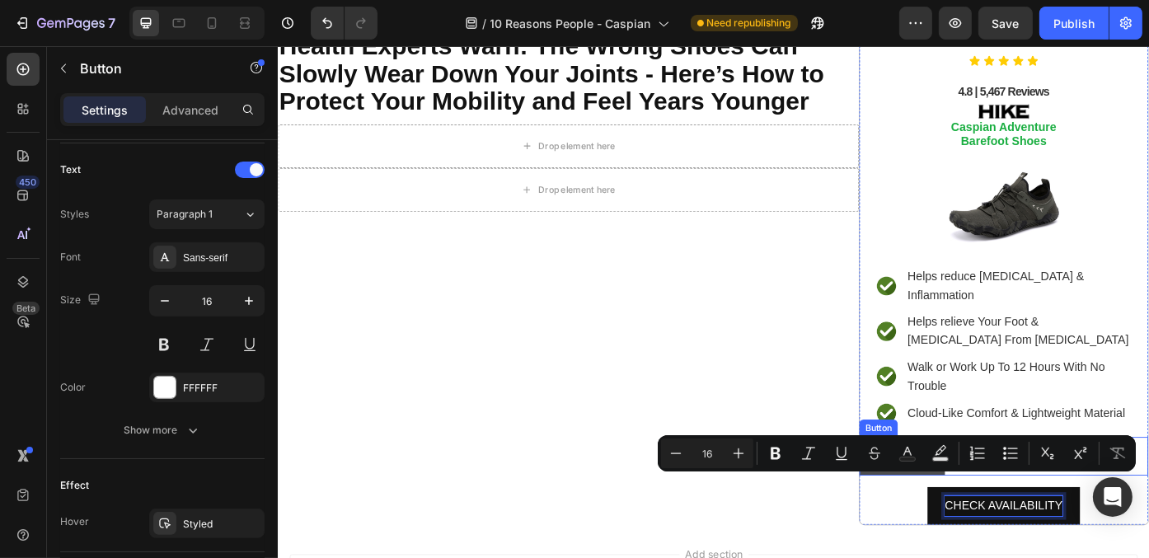
click at [1000, 499] on p "Button" at bounding box center [996, 511] width 38 height 24
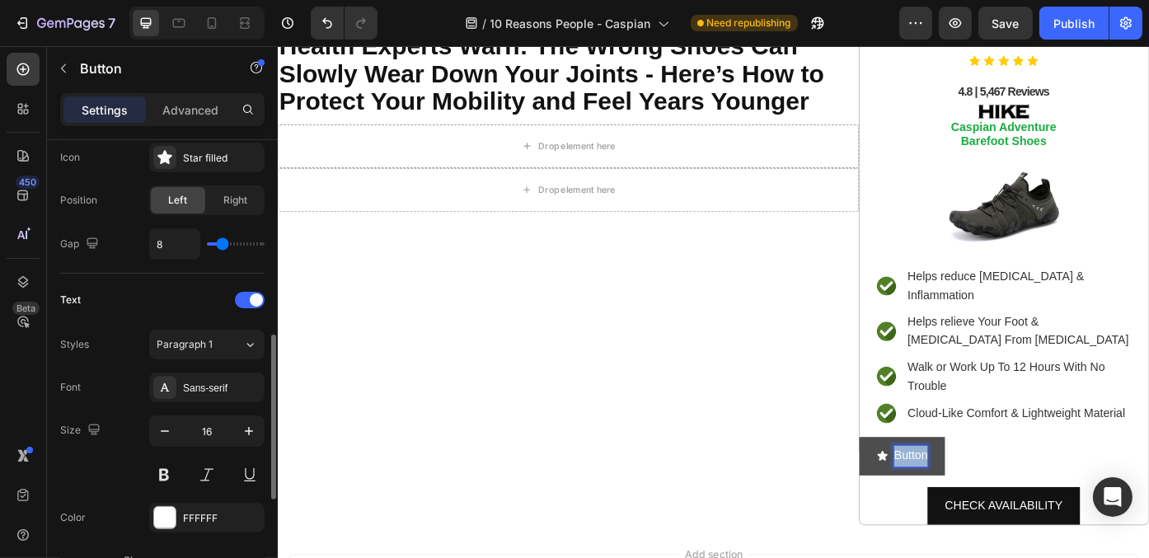
click at [1000, 499] on p "Button" at bounding box center [996, 511] width 38 height 24
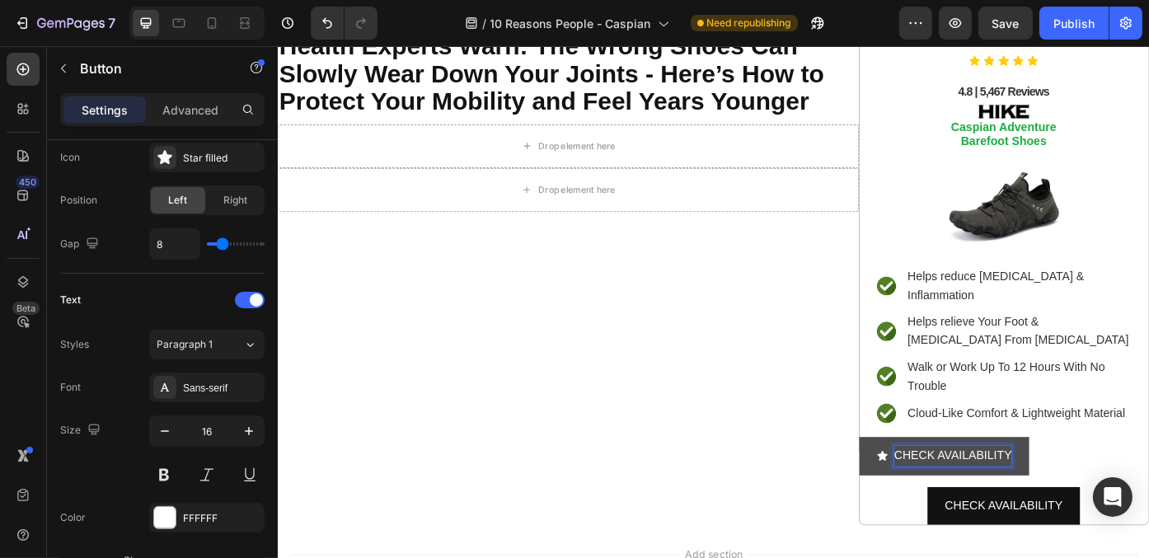
click at [1051, 499] on p "CHECK AVAILABILITY" at bounding box center [1043, 511] width 133 height 24
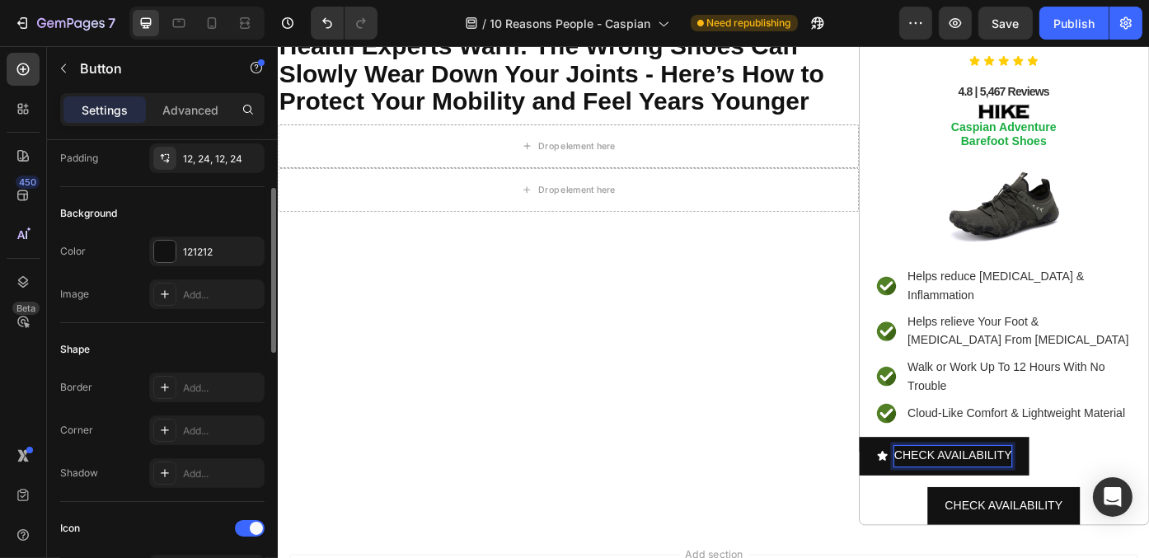
scroll to position [0, 0]
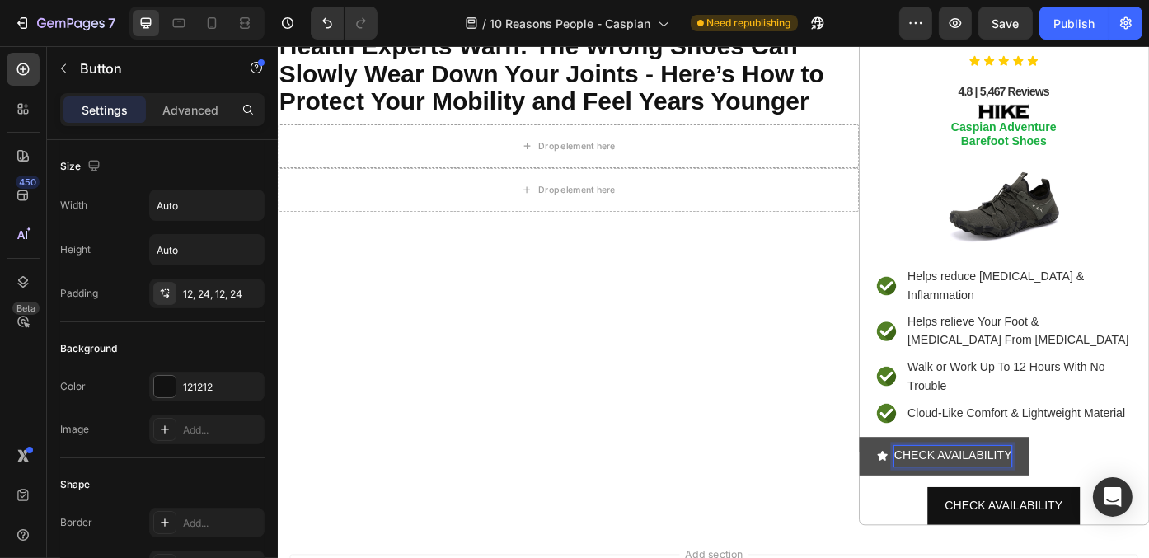
click at [1047, 499] on p "CHECK AVAILABILITY" at bounding box center [1043, 511] width 133 height 24
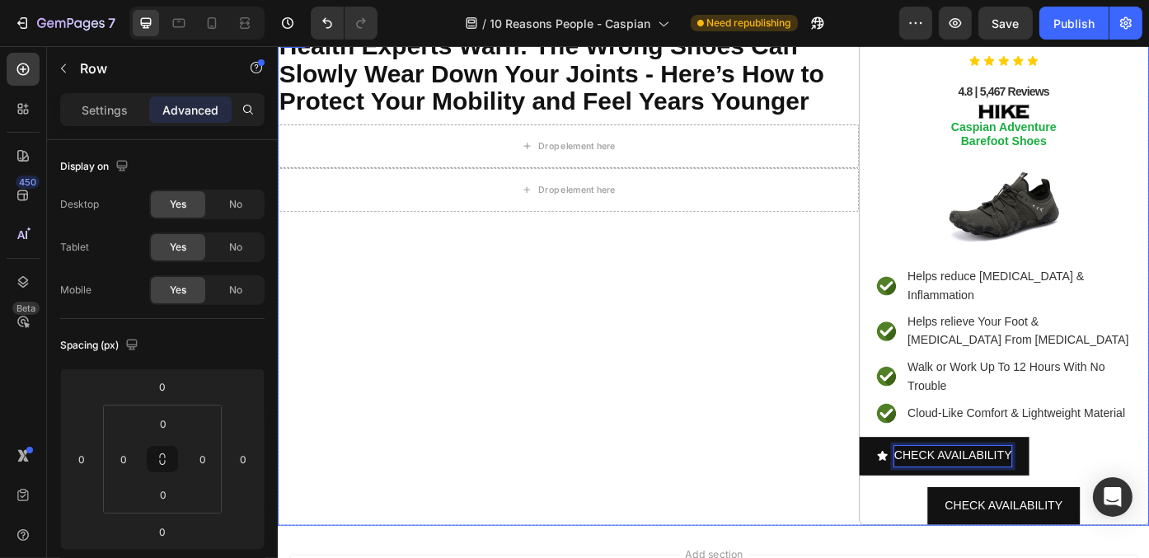
click at [475, 481] on div "⁠⁠⁠⁠⁠⁠⁠ Health Experts Warn: The Wrong Shoes Can Slowly Wear Down Your Joints -…" at bounding box center [606, 309] width 659 height 563
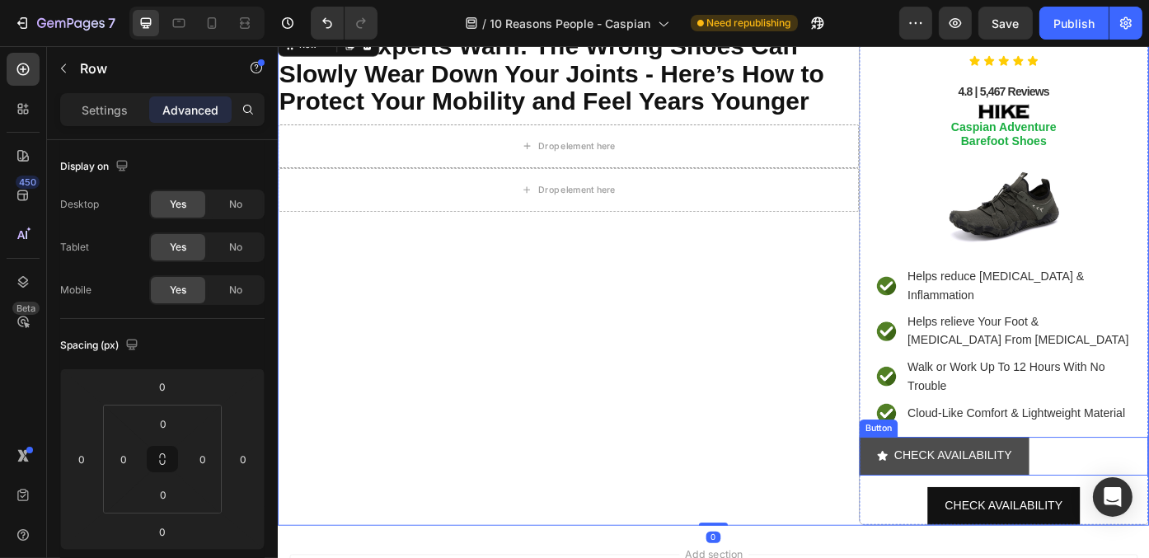
click at [989, 499] on button "CHECK AVAILABILITY" at bounding box center [1033, 511] width 193 height 44
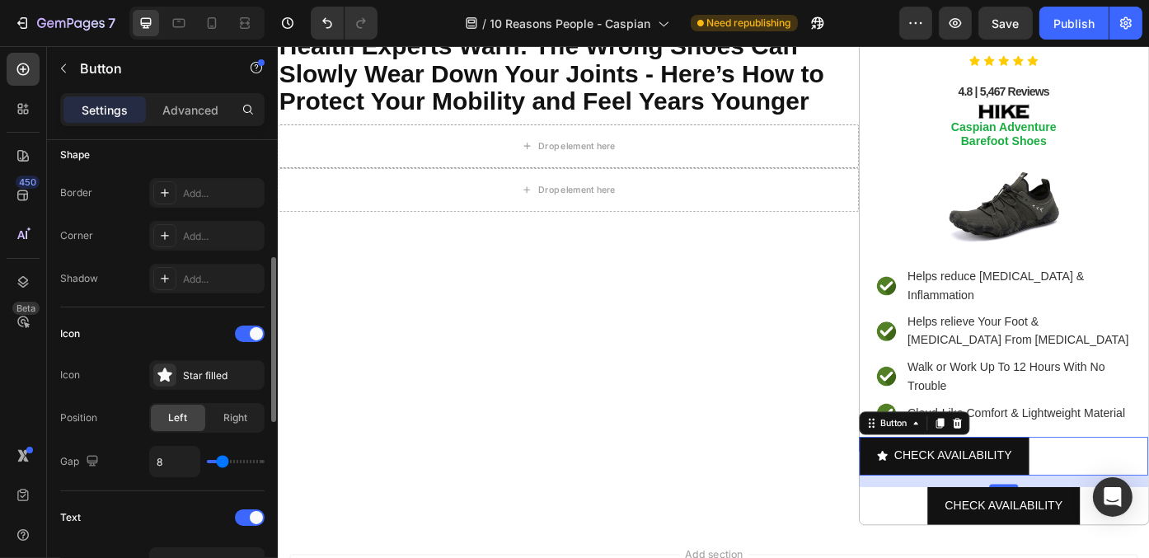
scroll to position [494, 0]
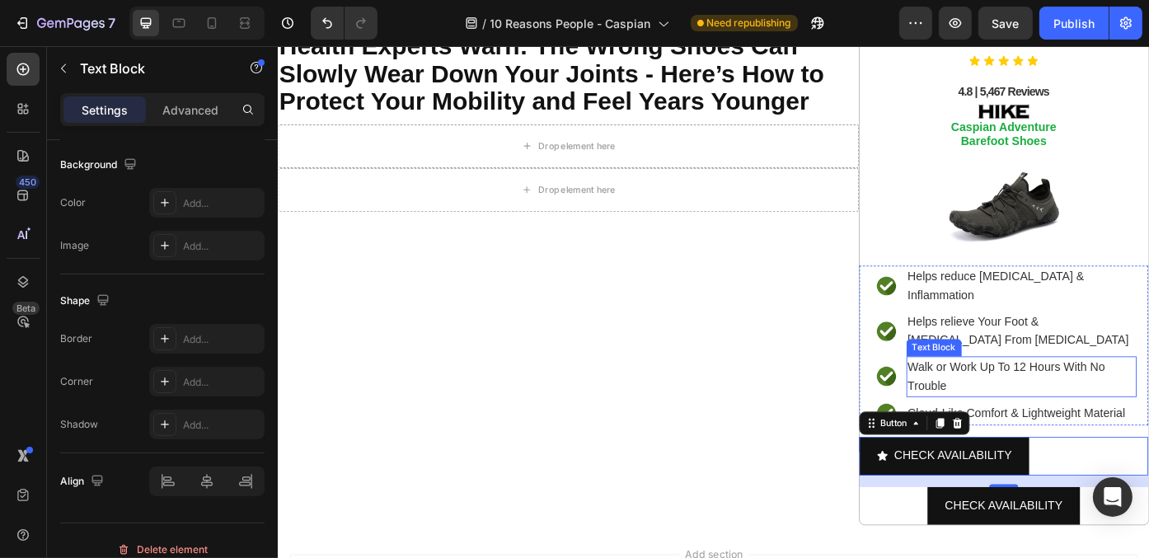
click at [1009, 403] on span "Walk or Work Up To 12 Hours With No Trouble" at bounding box center [1104, 420] width 224 height 35
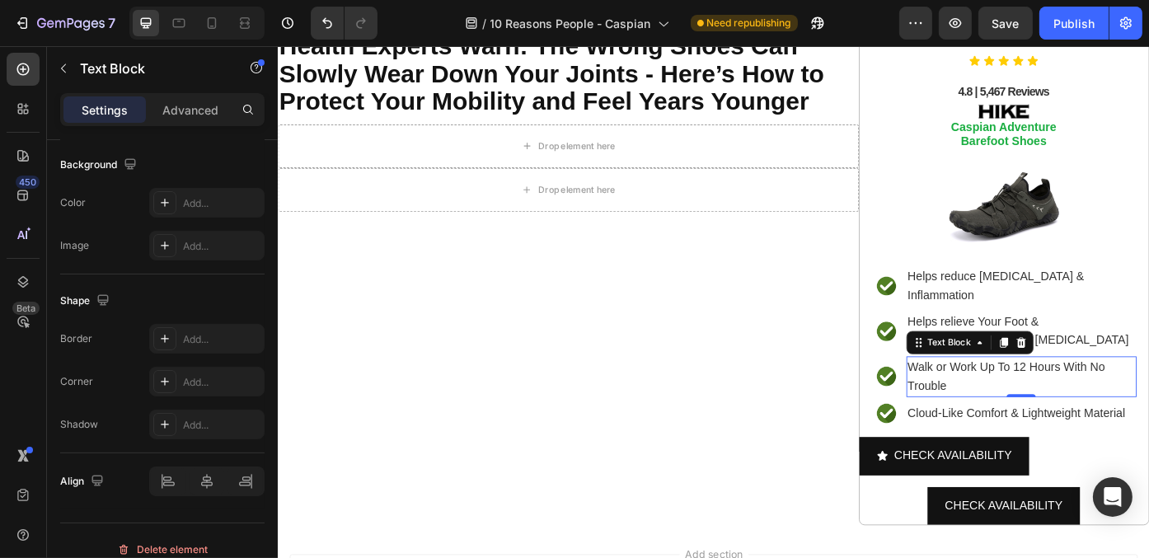
scroll to position [0, 0]
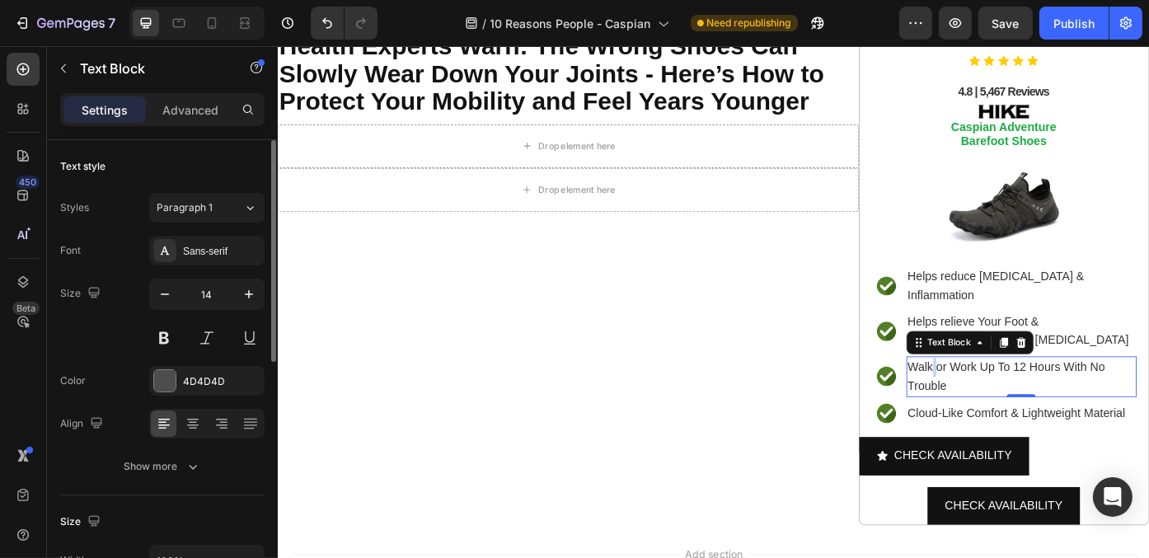
click at [1009, 403] on span "Walk or Work Up To 12 Hours With No Trouble" at bounding box center [1104, 420] width 224 height 35
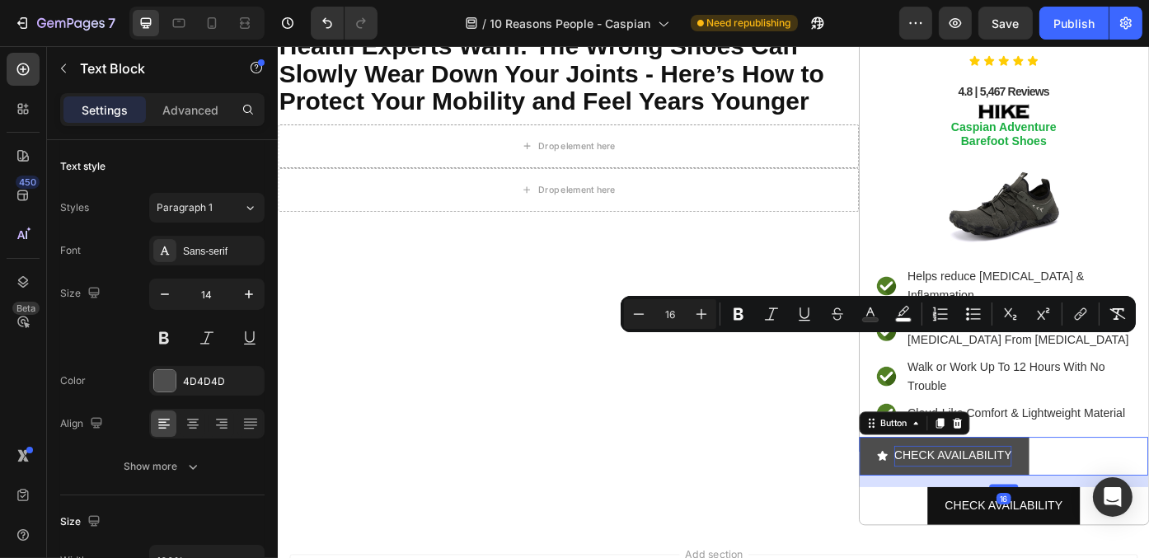
click at [1016, 499] on p "CHECK AVAILABILITY" at bounding box center [1043, 511] width 133 height 24
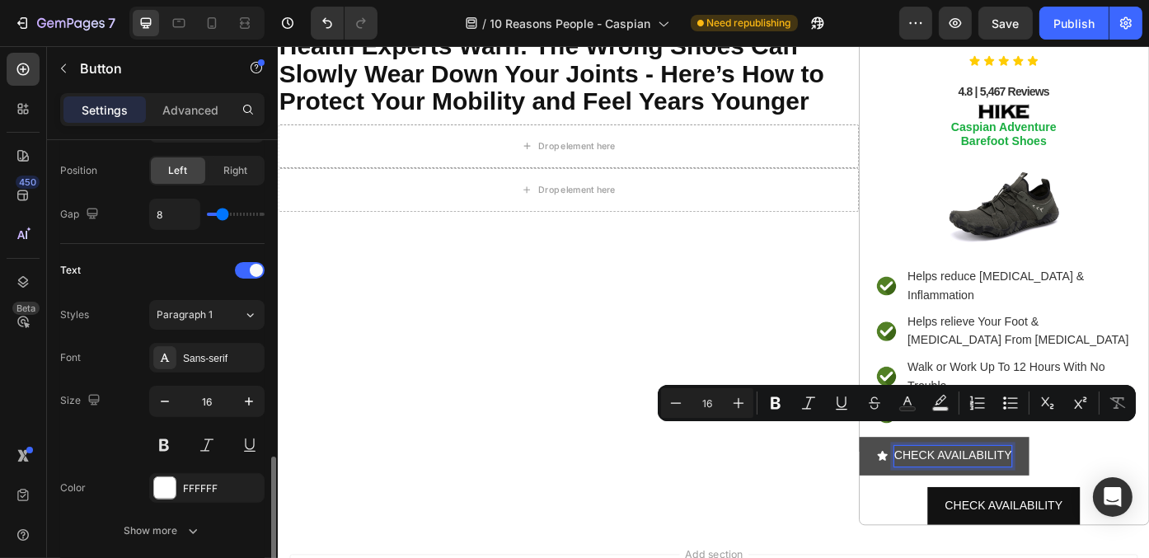
scroll to position [659, 0]
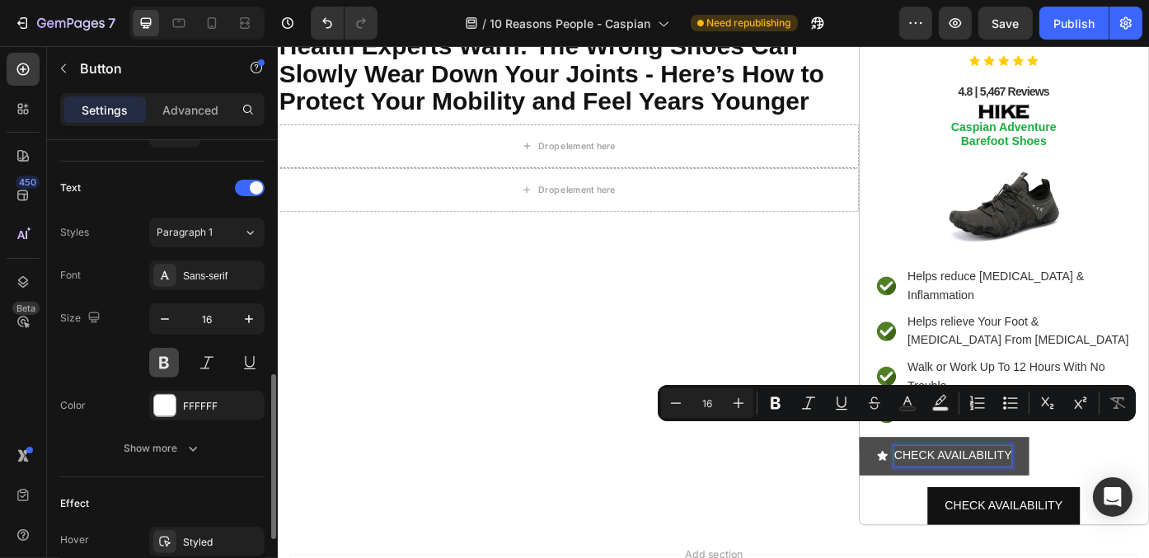
click at [157, 362] on button at bounding box center [164, 363] width 30 height 30
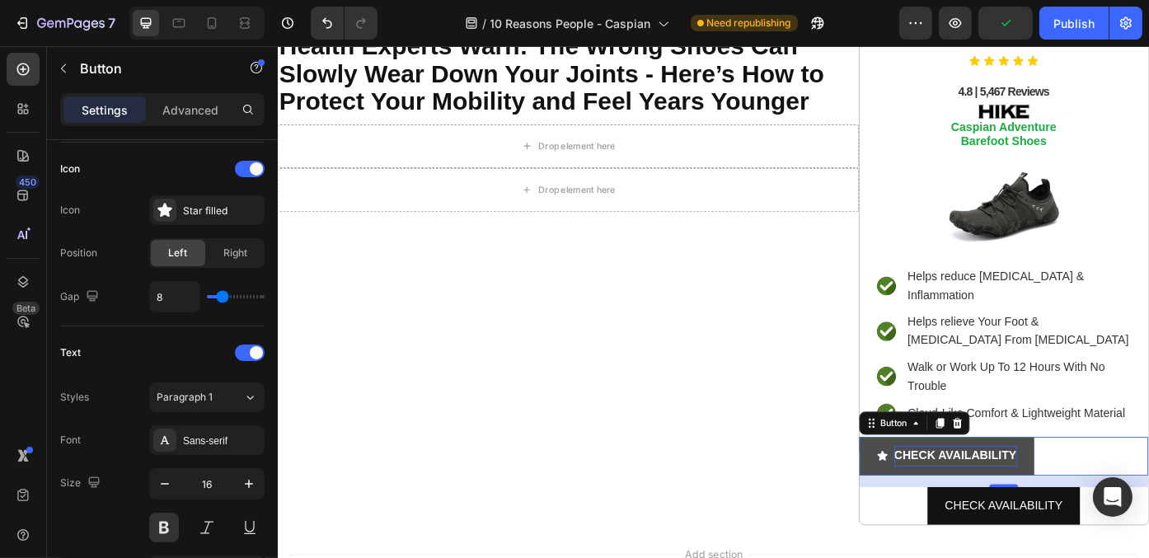
scroll to position [843, 0]
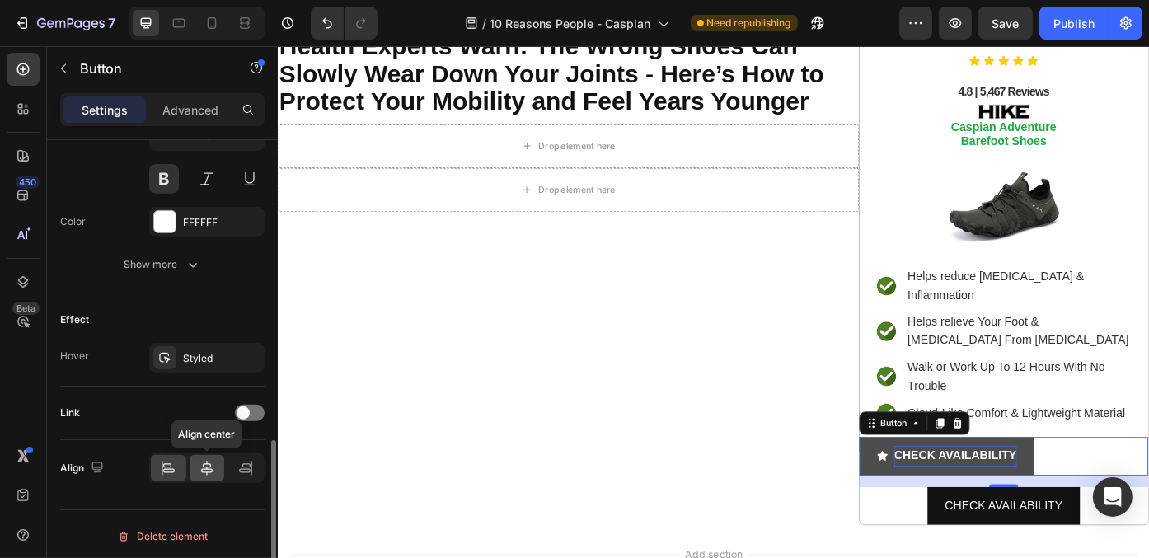
click at [208, 473] on div at bounding box center [207, 468] width 35 height 26
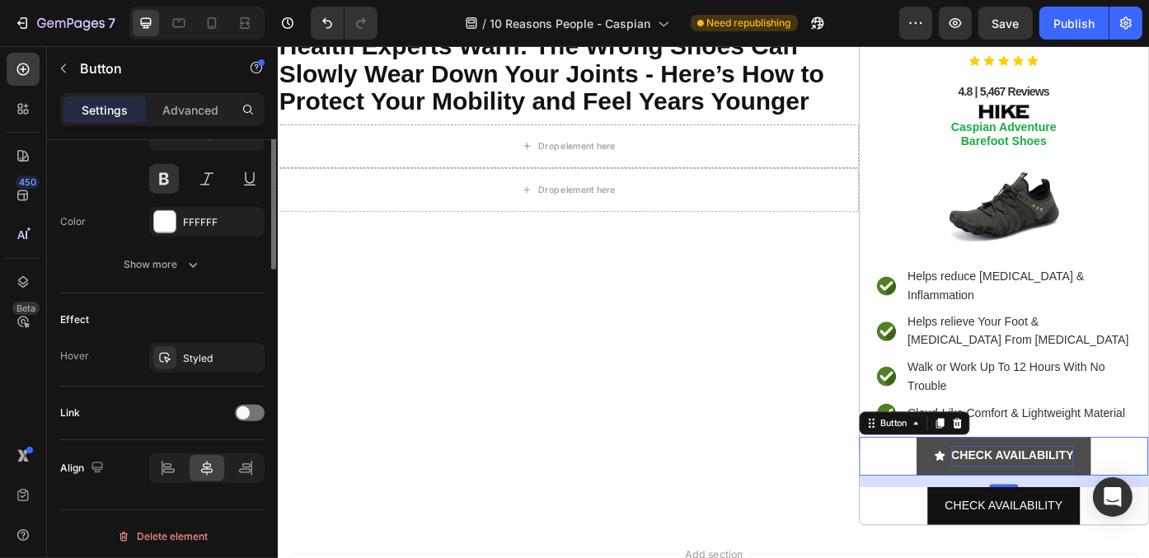
scroll to position [596, 0]
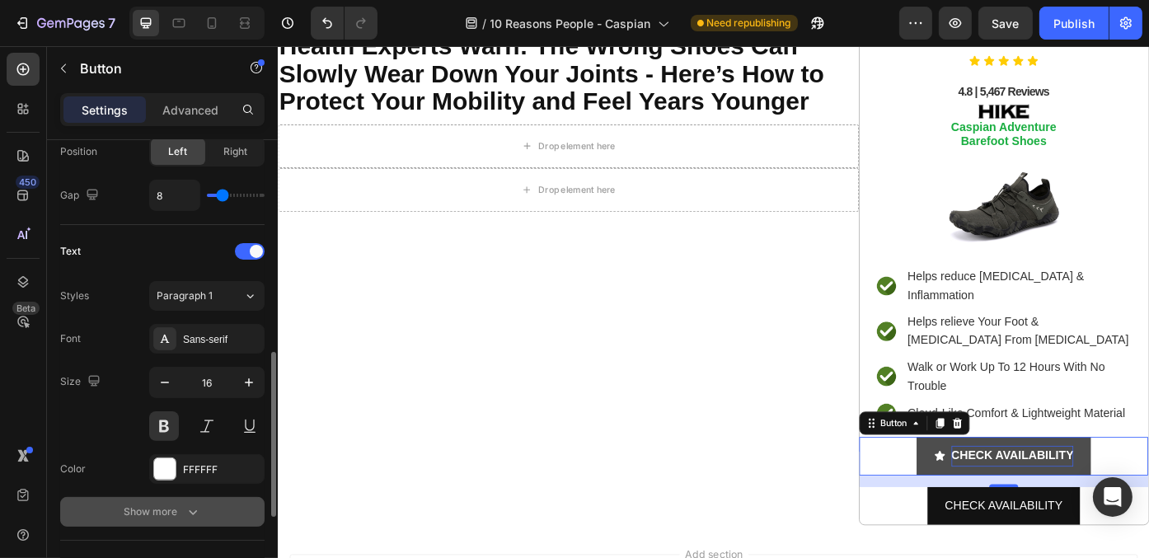
click at [177, 507] on div "Show more" at bounding box center [162, 511] width 77 height 16
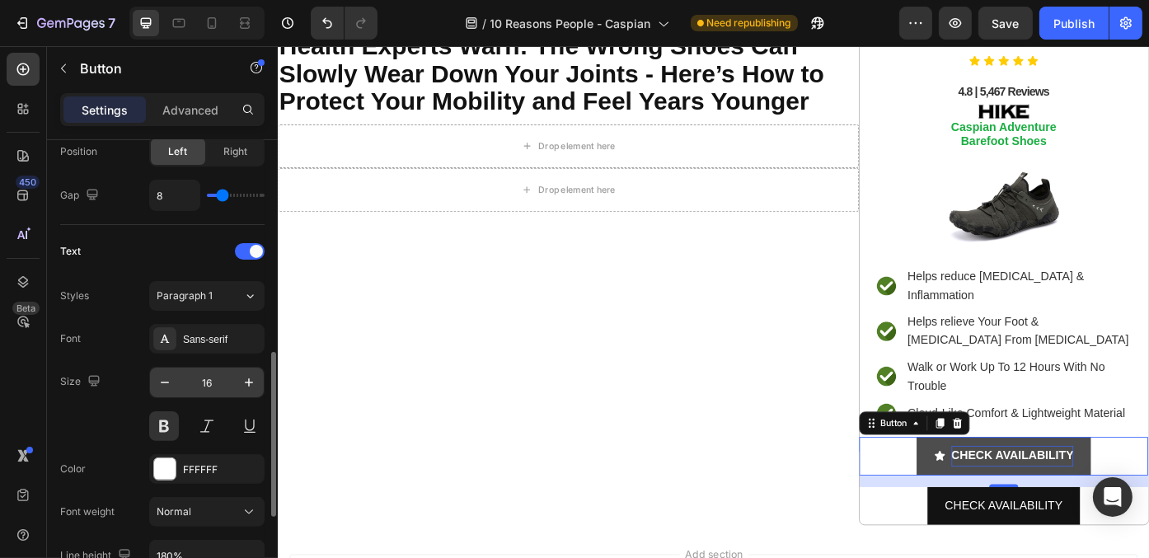
scroll to position [843, 0]
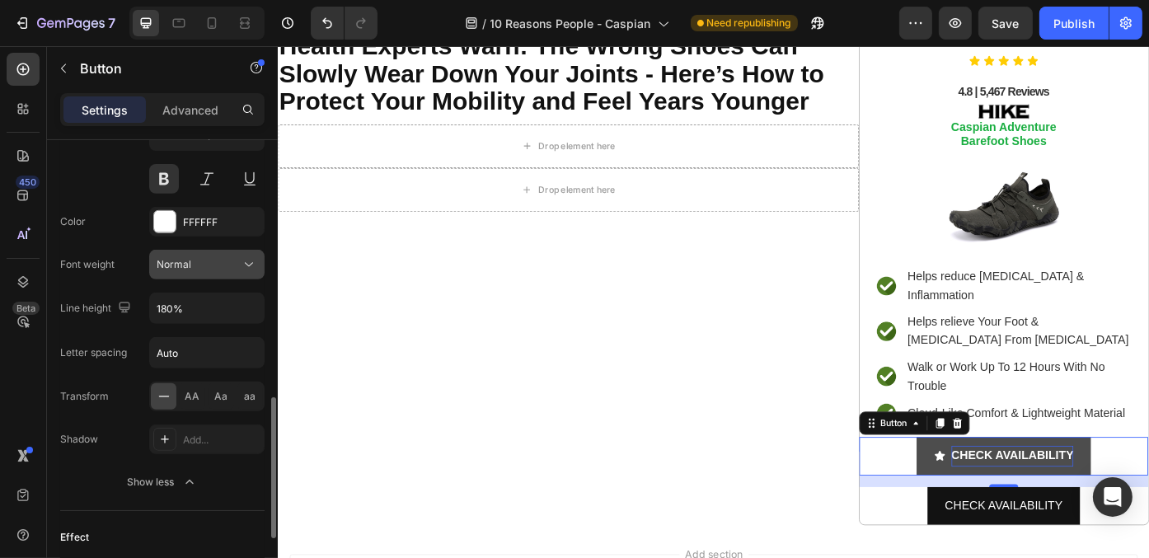
click at [239, 268] on div "Normal" at bounding box center [199, 264] width 84 height 15
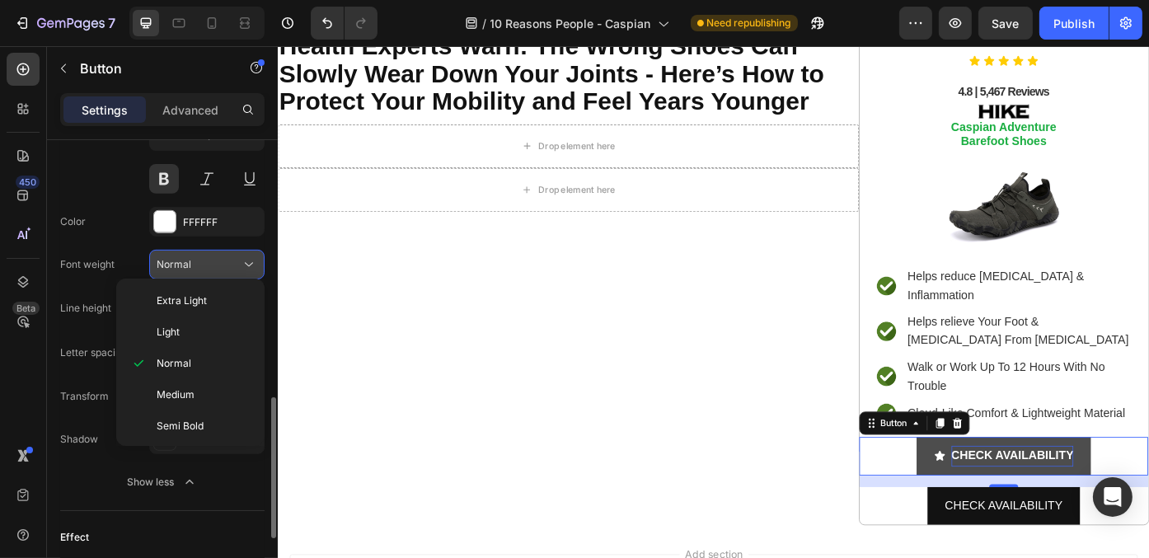
click at [239, 268] on div "Normal" at bounding box center [199, 264] width 84 height 15
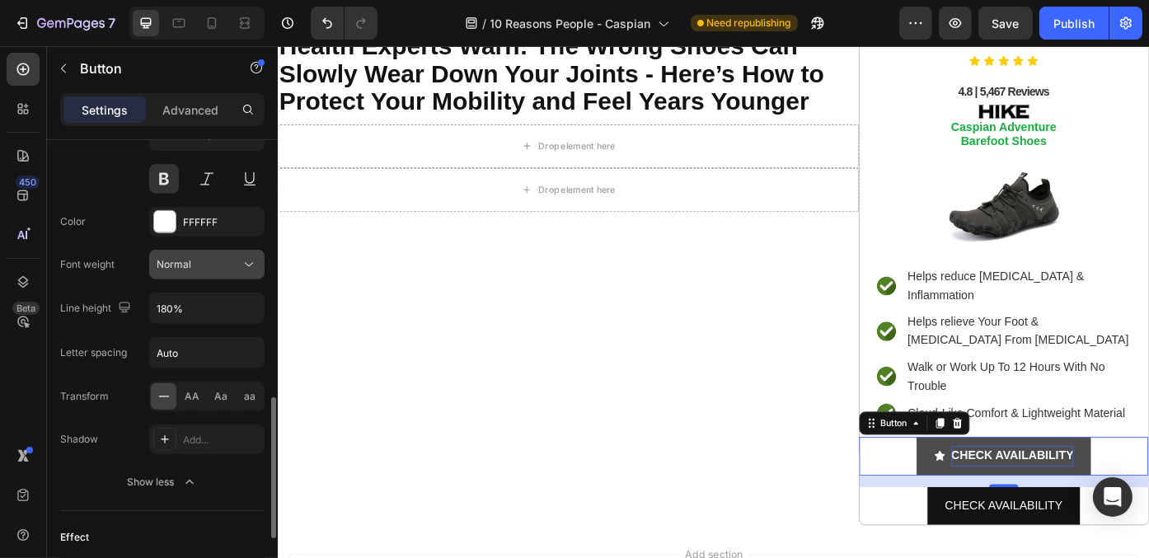
click at [247, 265] on icon at bounding box center [249, 264] width 16 height 16
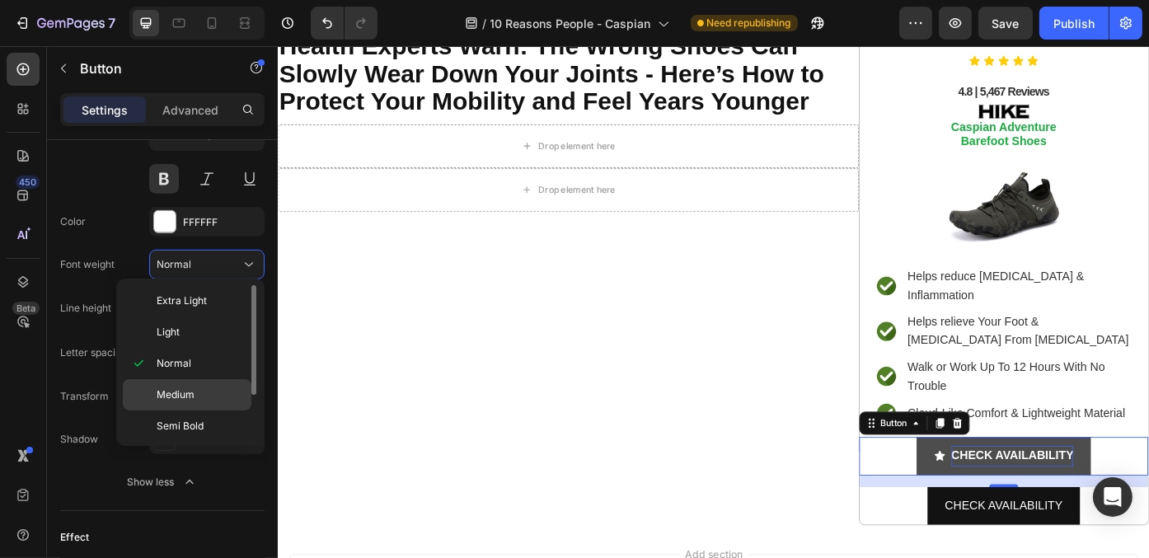
click at [230, 390] on p "Medium" at bounding box center [200, 394] width 87 height 15
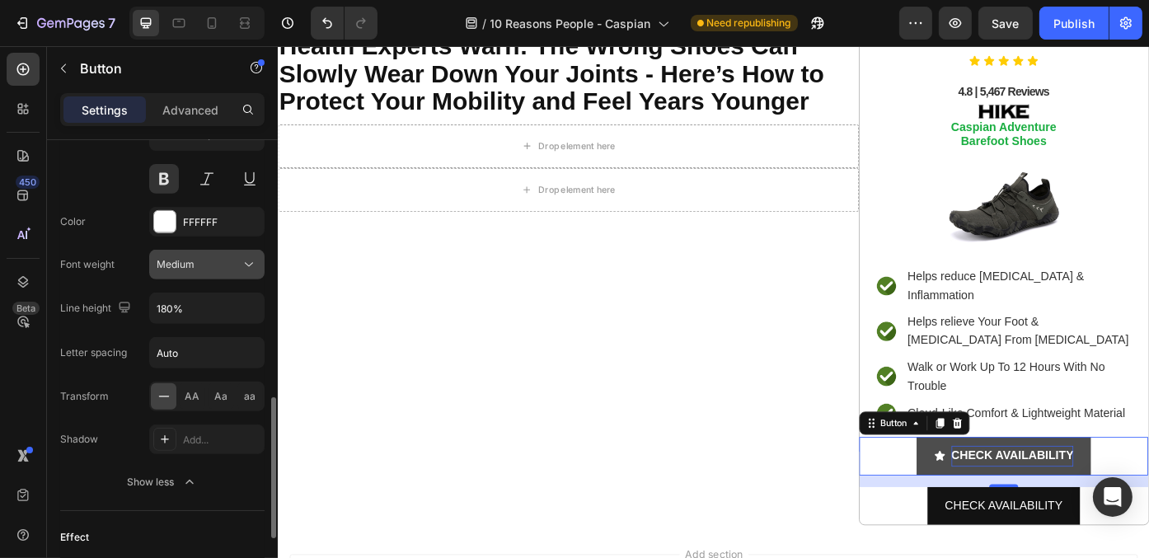
click at [249, 269] on button "Medium" at bounding box center [206, 265] width 115 height 30
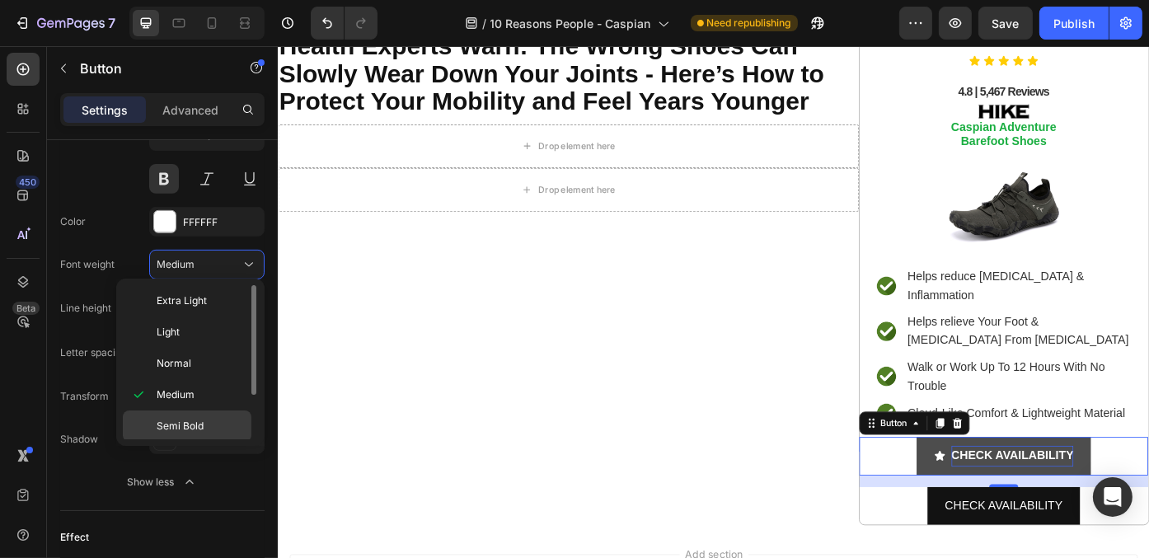
click at [213, 424] on p "Semi Bold" at bounding box center [200, 426] width 87 height 15
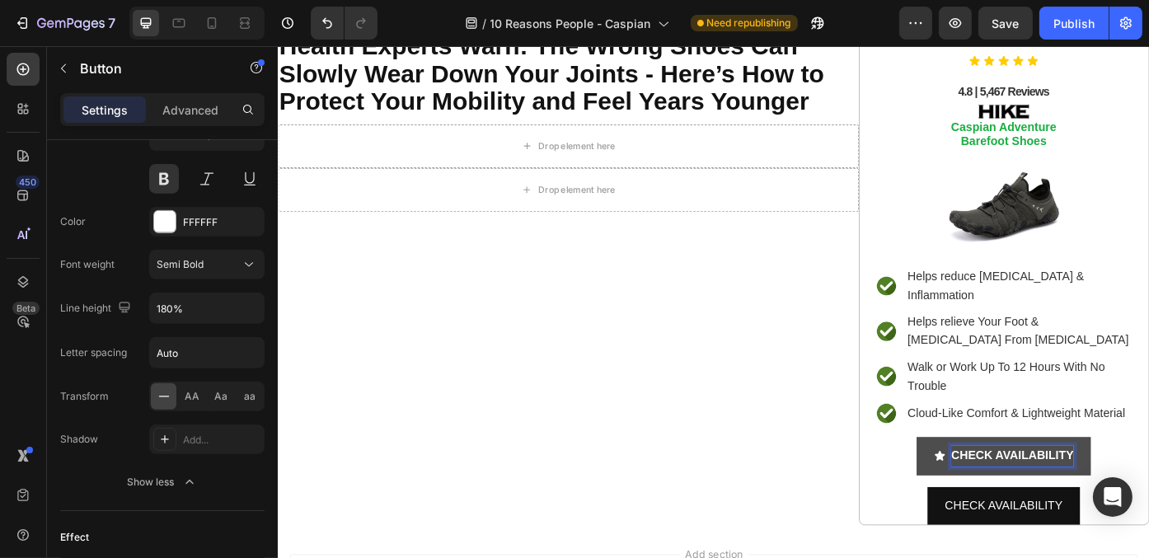
click at [1051, 499] on p "CHECK AVAILABILITY" at bounding box center [1111, 511] width 139 height 24
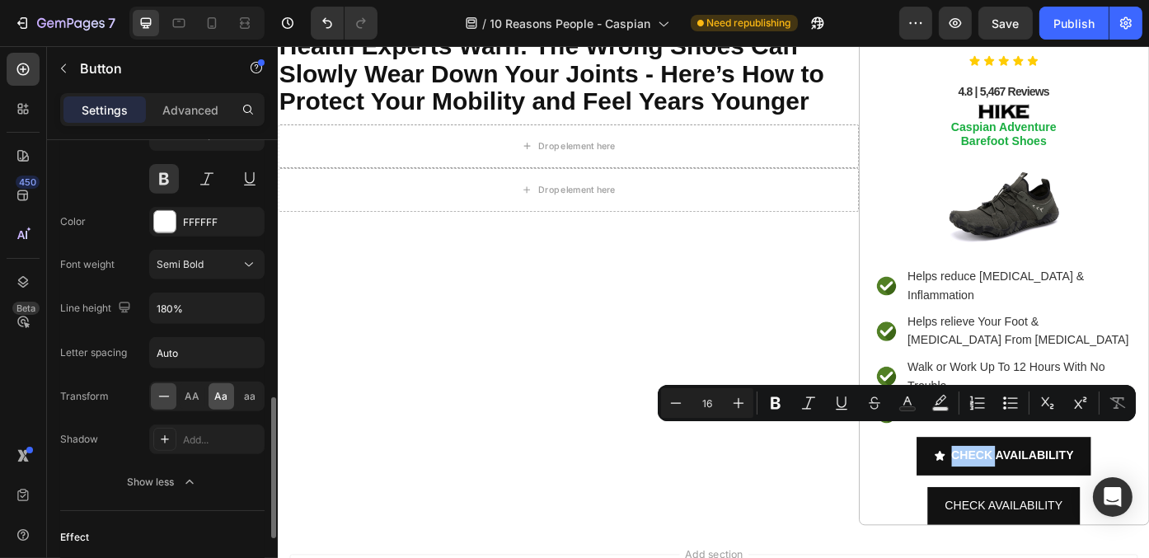
click at [213, 386] on div "Aa" at bounding box center [221, 396] width 26 height 26
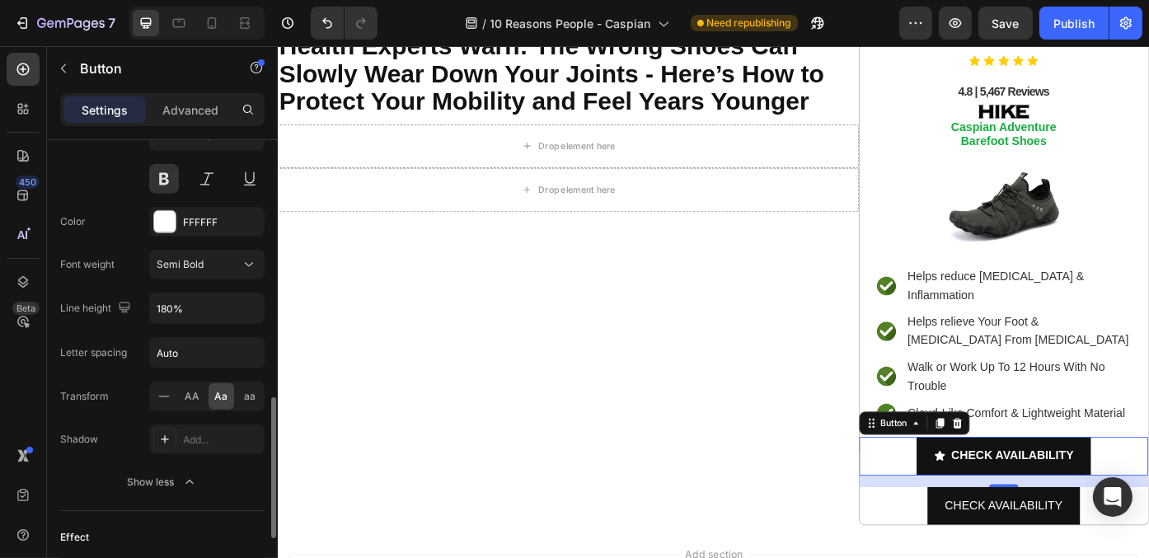
click at [220, 393] on span "Aa" at bounding box center [221, 396] width 13 height 15
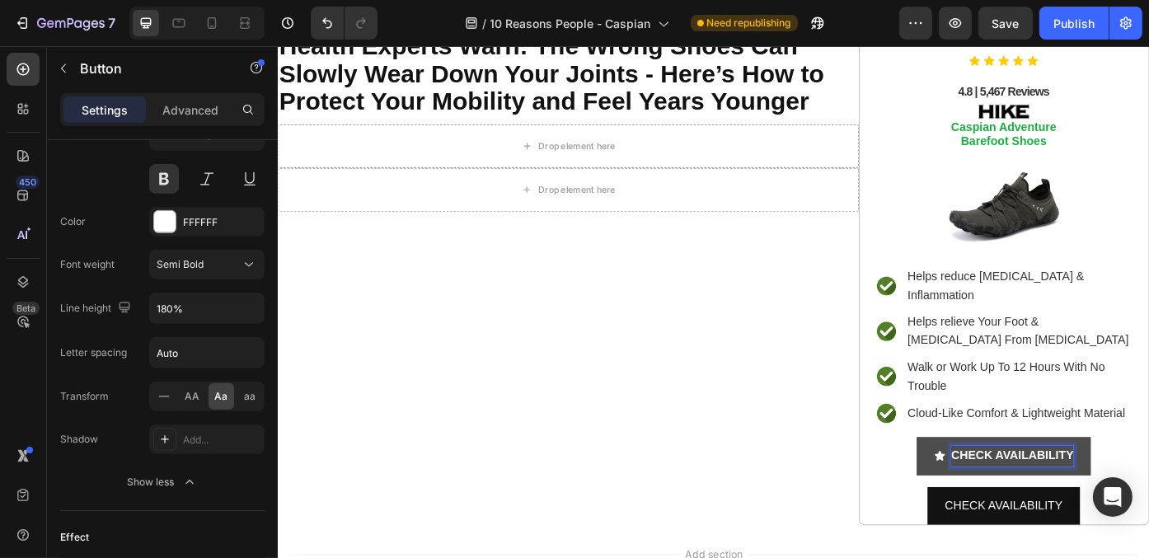
click at [1063, 499] on p "CHECK AVAILABILITY" at bounding box center [1111, 511] width 139 height 24
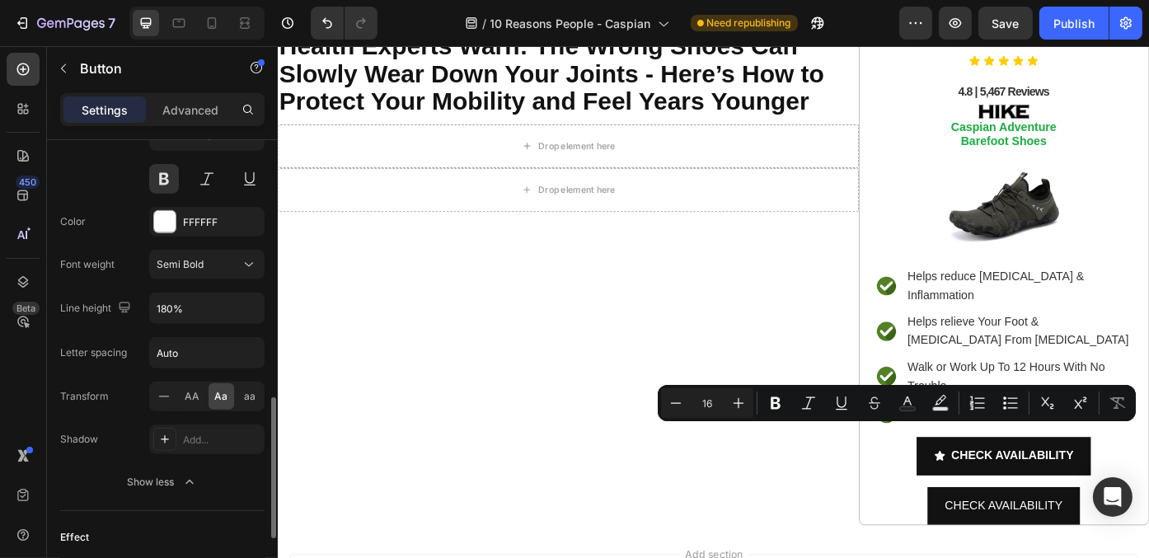
click at [210, 388] on div "Aa" at bounding box center [221, 396] width 26 height 26
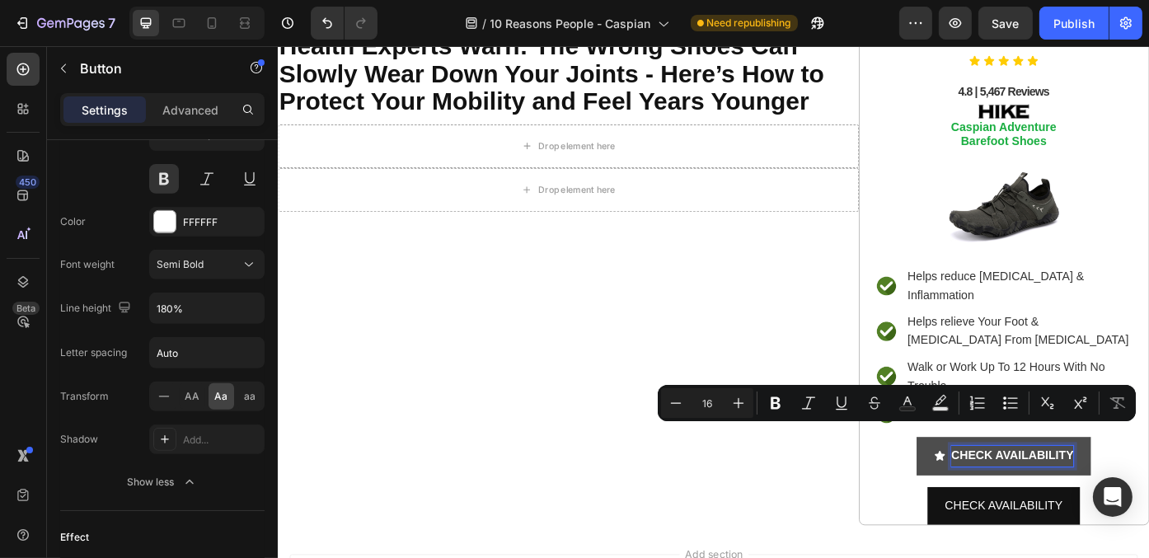
click at [1126, 499] on p "CHECK AVAILABILITY" at bounding box center [1111, 511] width 139 height 24
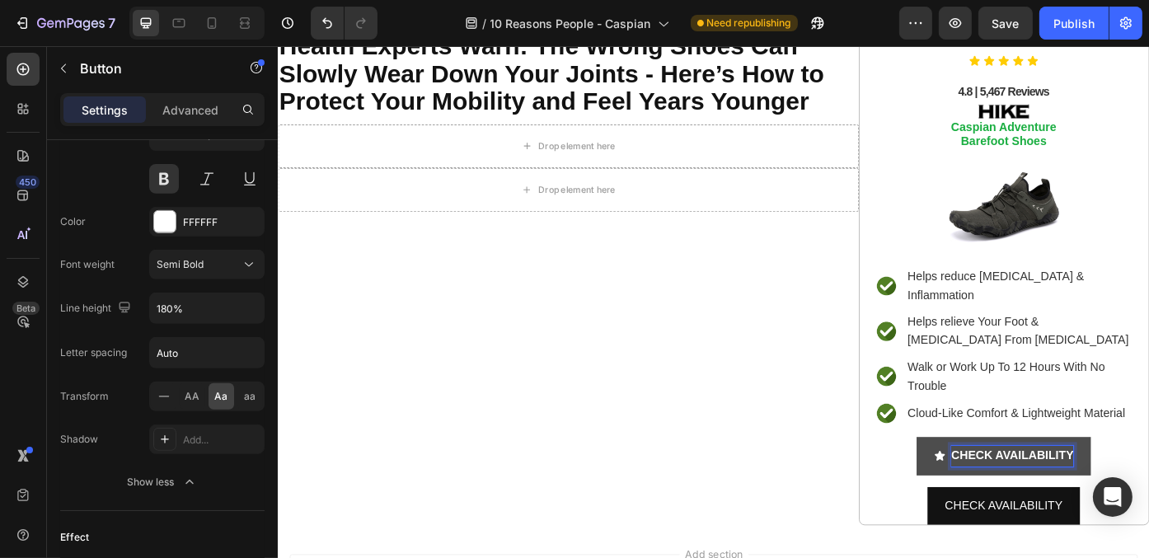
click at [1126, 499] on p "CHECK AVAILABILITY" at bounding box center [1111, 511] width 139 height 24
click at [1051, 489] on button "Check" at bounding box center [1100, 511] width 99 height 44
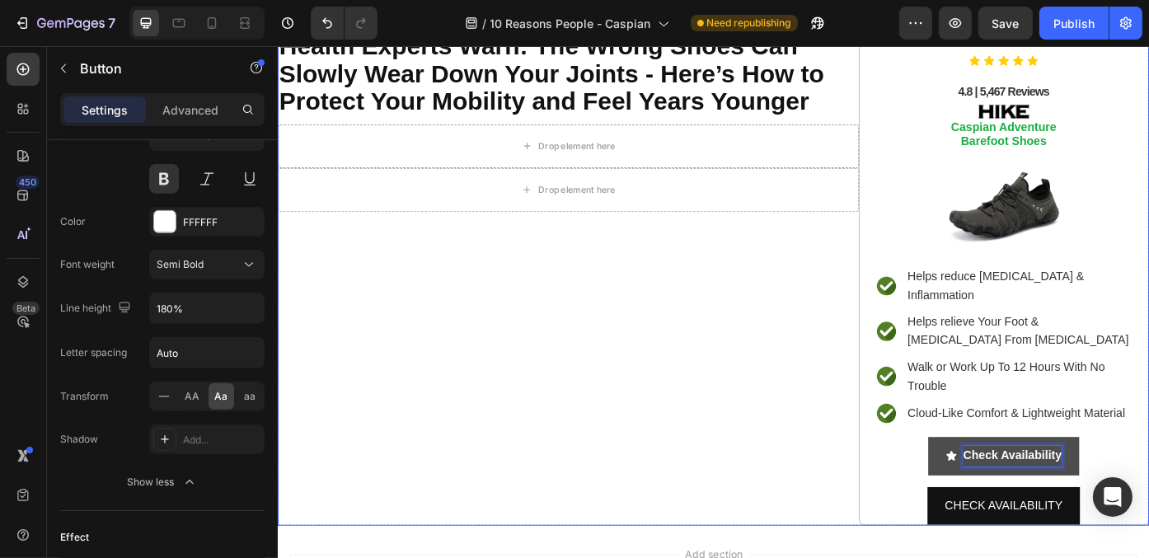
click at [602, 442] on div "⁠⁠⁠⁠⁠⁠⁠ Health Experts Warn: The Wrong Shoes Can Slowly Wear Down Your Joints -…" at bounding box center [606, 309] width 659 height 563
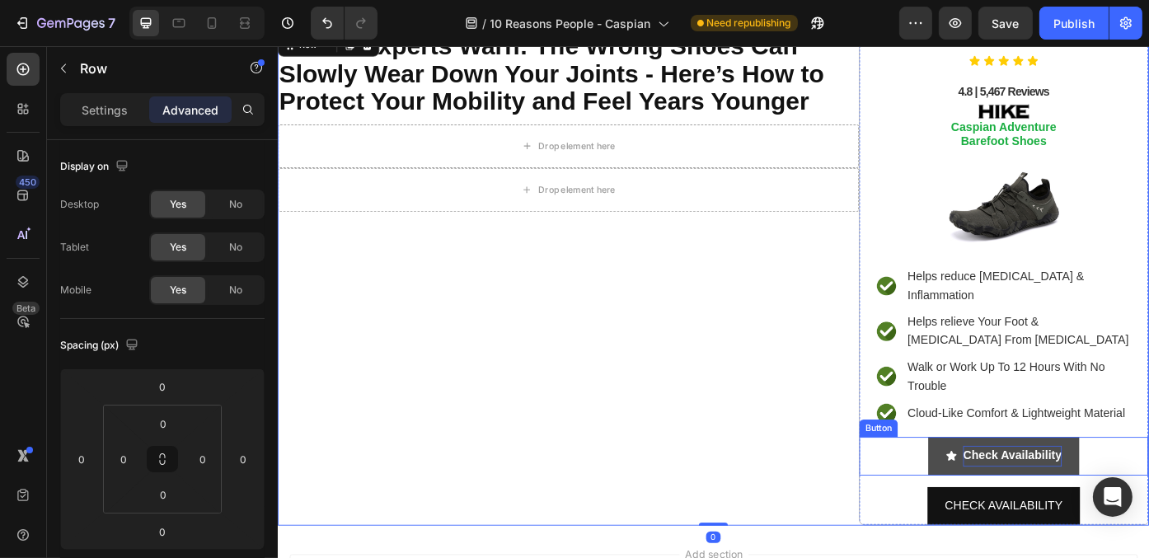
click at [1125, 499] on p "Check Availability" at bounding box center [1111, 511] width 112 height 24
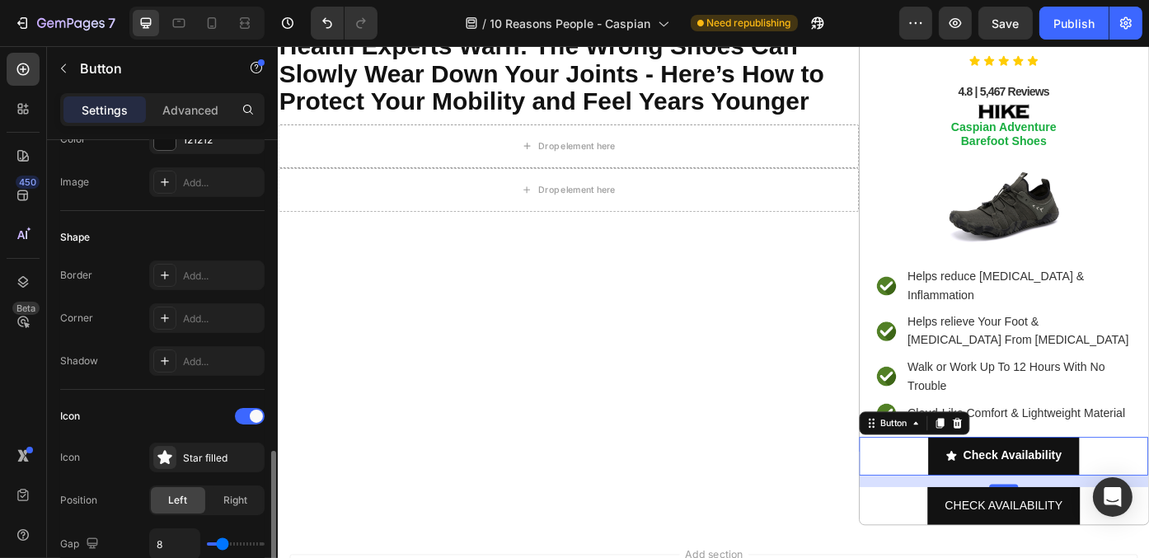
scroll to position [412, 0]
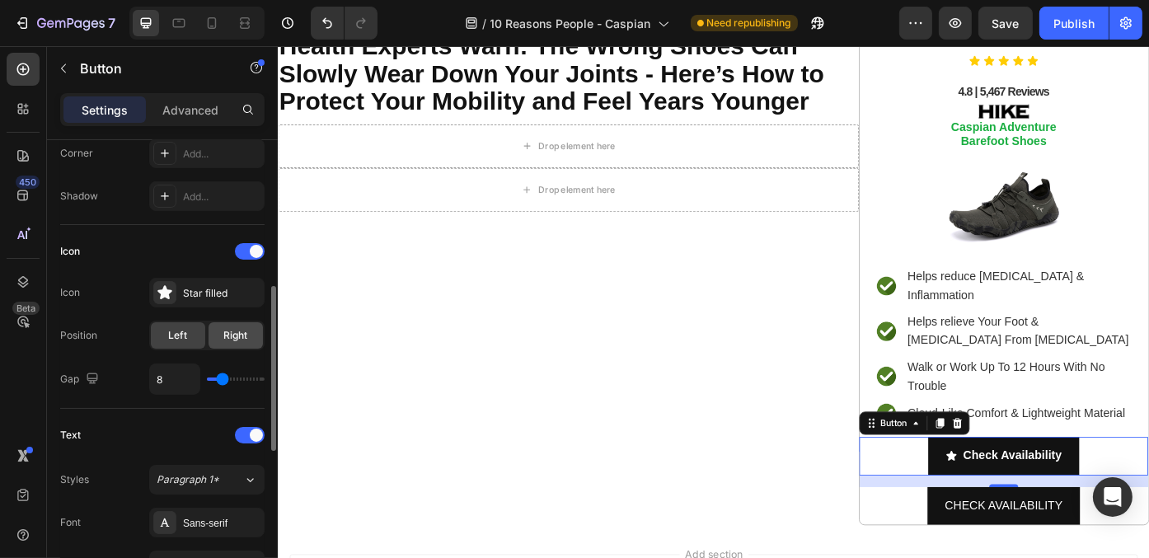
click at [229, 330] on span "Right" at bounding box center [236, 335] width 24 height 15
click at [219, 297] on div "Star filled" at bounding box center [221, 293] width 77 height 15
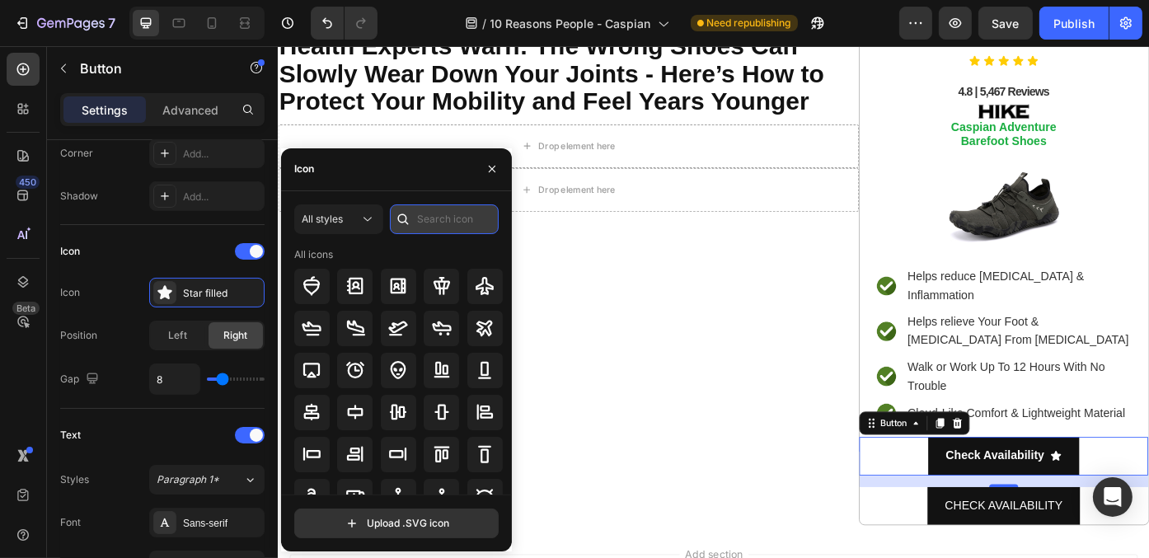
click at [444, 222] on input "text" at bounding box center [444, 219] width 109 height 30
type input "arrow"
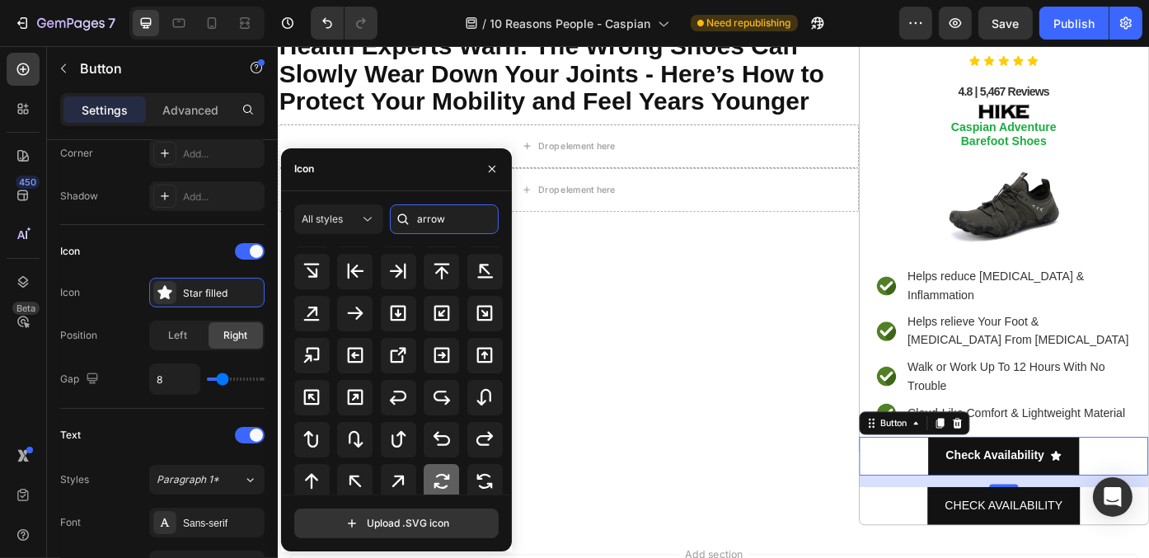
scroll to position [370, 0]
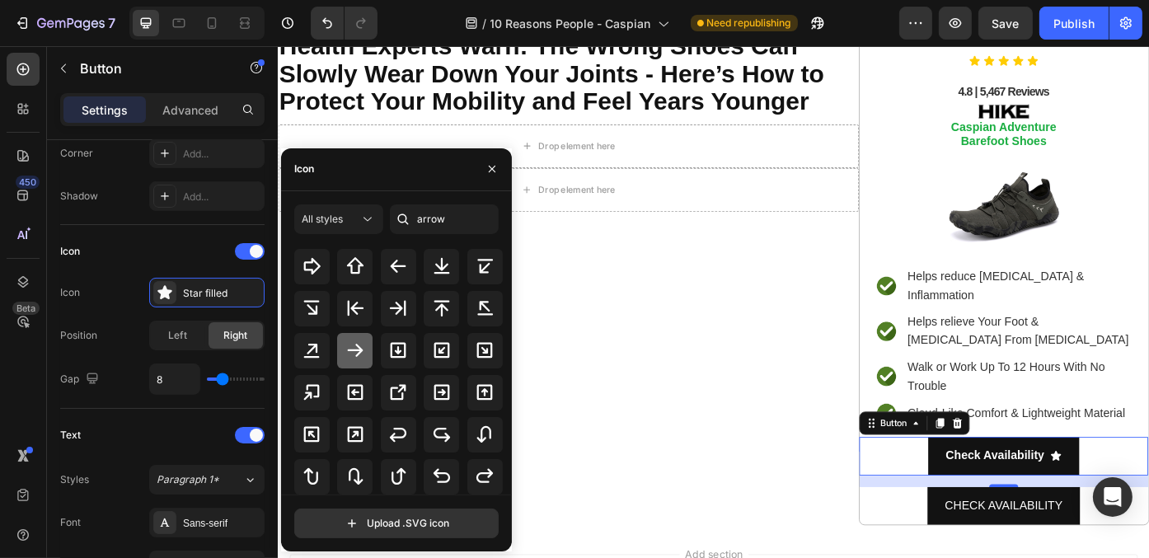
click at [362, 358] on icon at bounding box center [355, 350] width 20 height 20
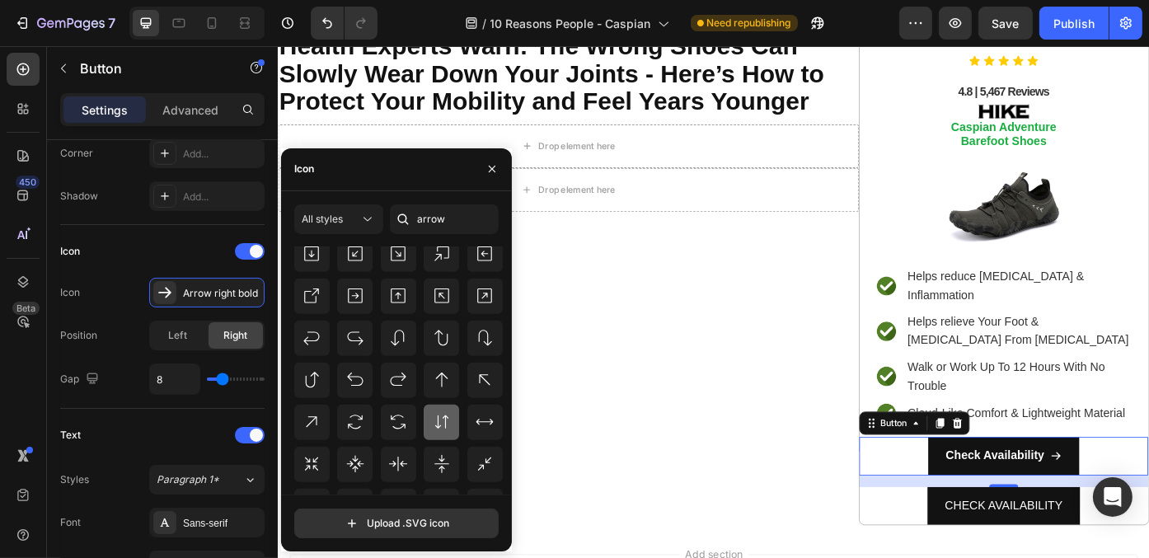
scroll to position [1434, 0]
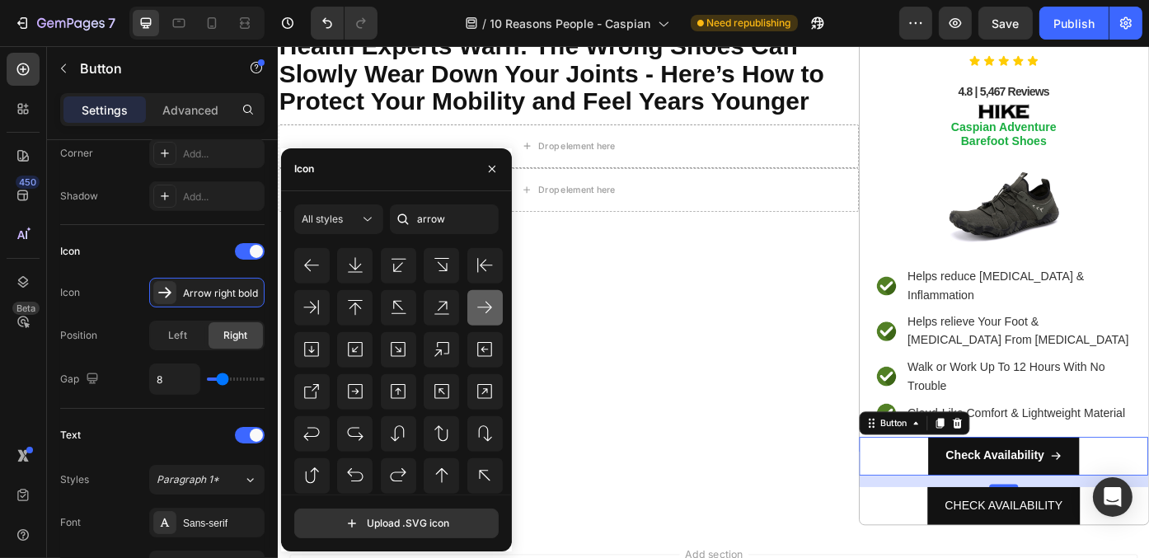
click at [475, 314] on icon at bounding box center [485, 307] width 20 height 20
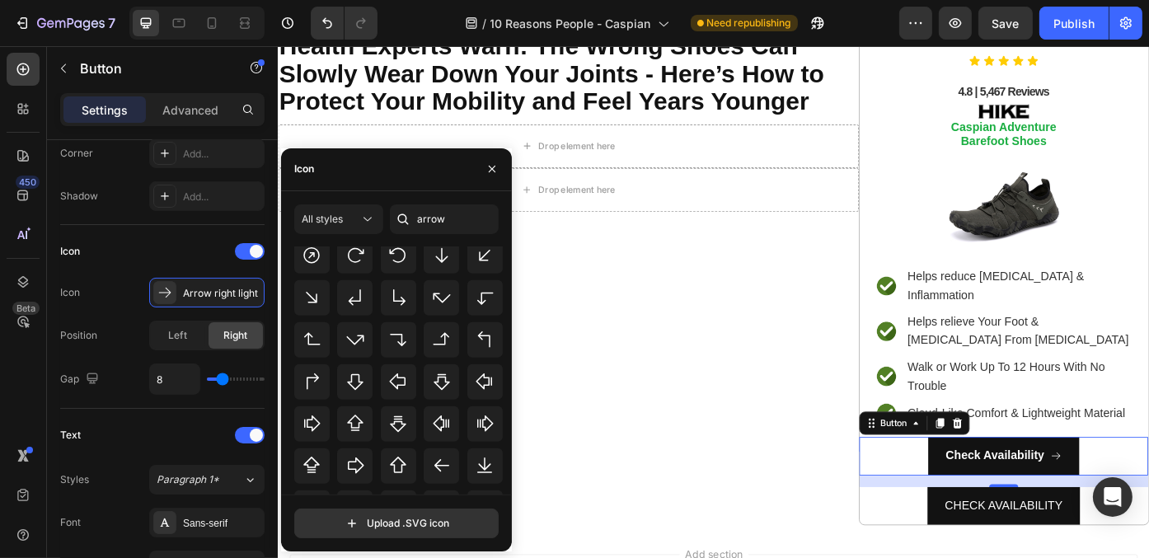
scroll to position [2307, 0]
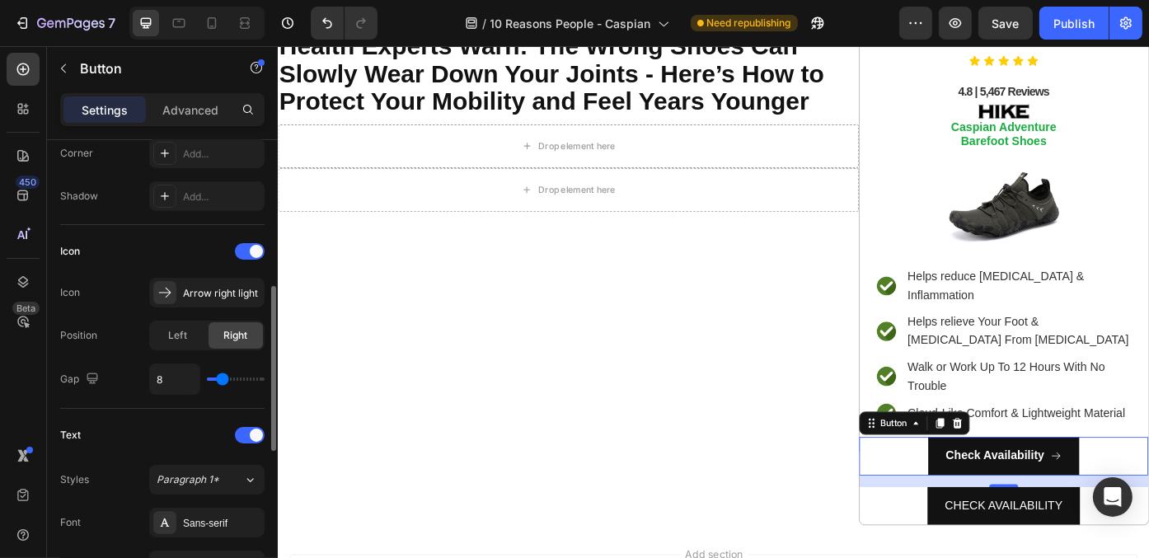
type input "9"
type input "10"
type input "13"
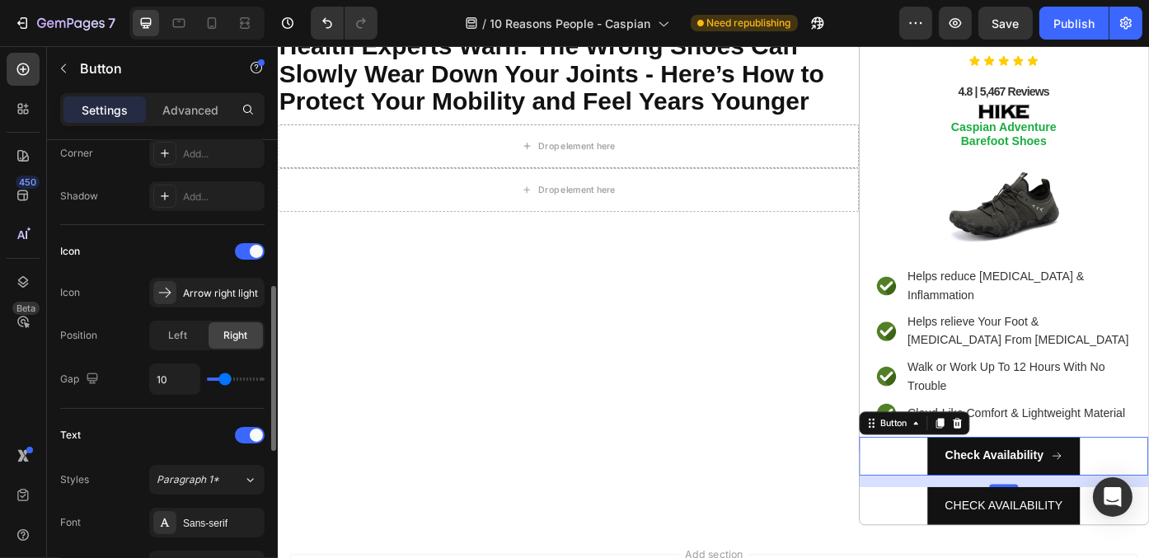
type input "13"
type input "16"
type input "17"
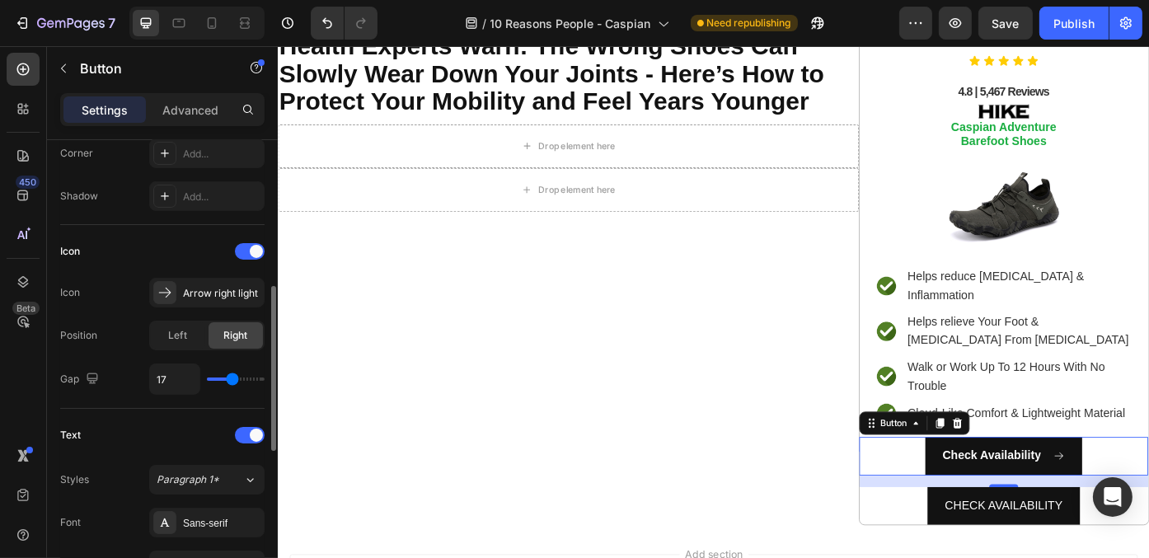
type input "18"
type input "17"
type input "13"
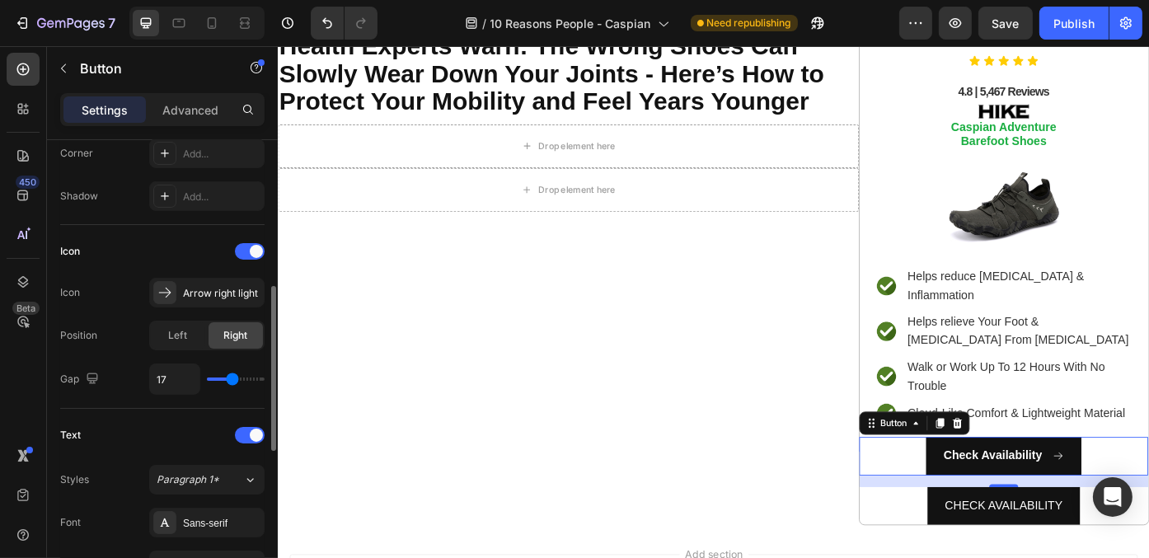
type input "13"
type input "11"
type input "10"
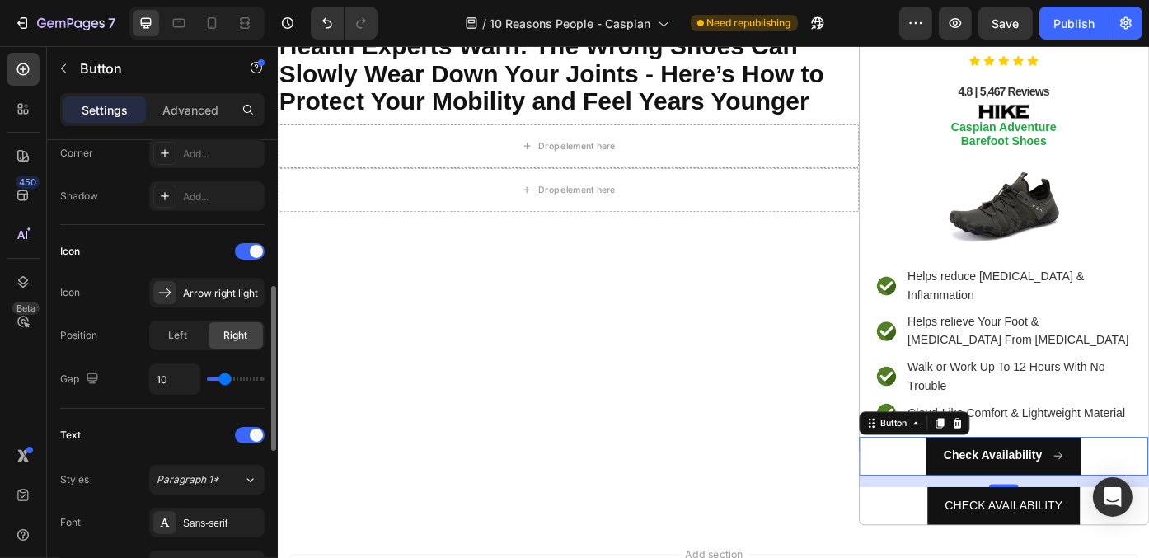
type input "9"
type input "8"
type input "7"
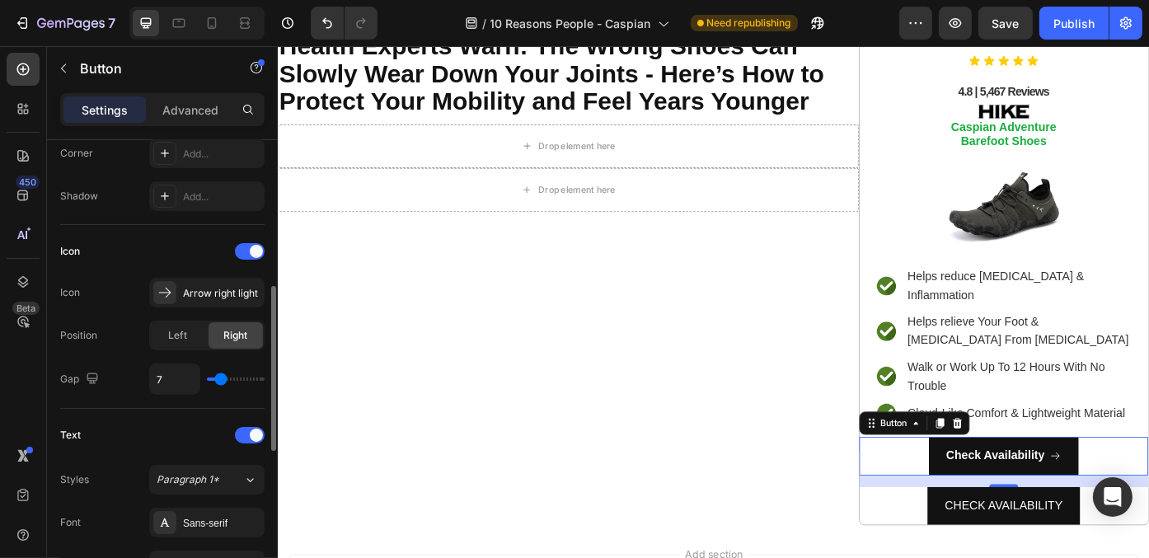
type input "7"
click at [221, 379] on input "range" at bounding box center [236, 378] width 58 height 3
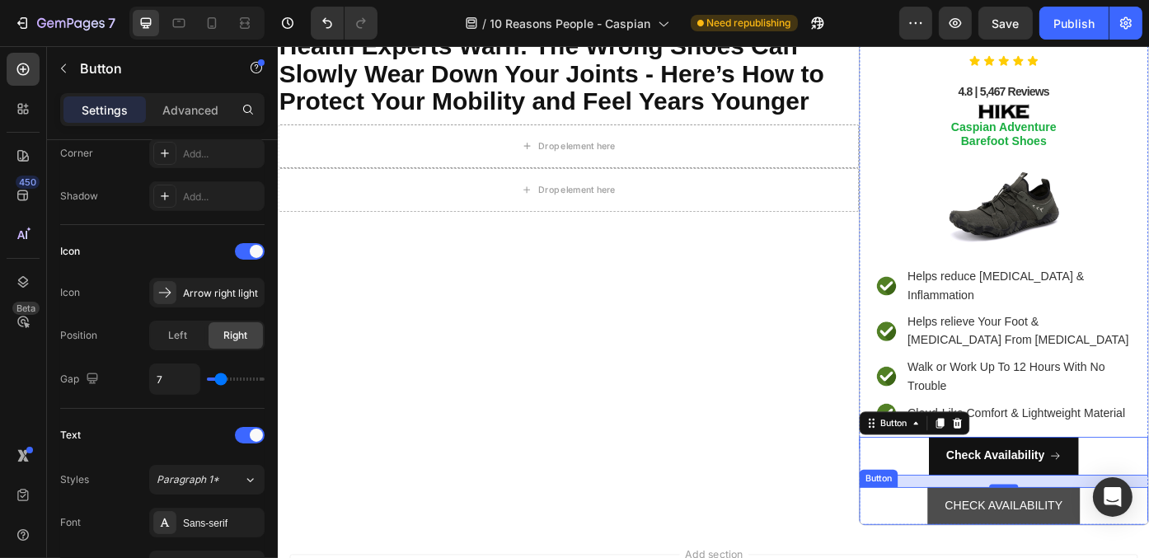
click at [1021, 552] on button "CHECK AVAILABILITY" at bounding box center [1100, 568] width 173 height 44
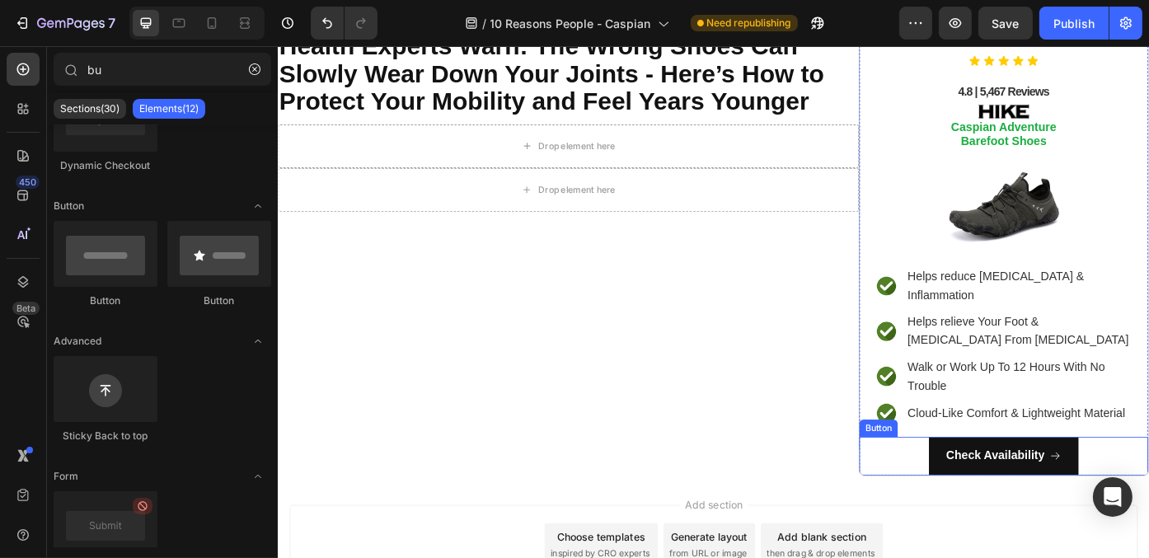
click at [939, 492] on div "Check Availability Button" at bounding box center [1101, 511] width 328 height 44
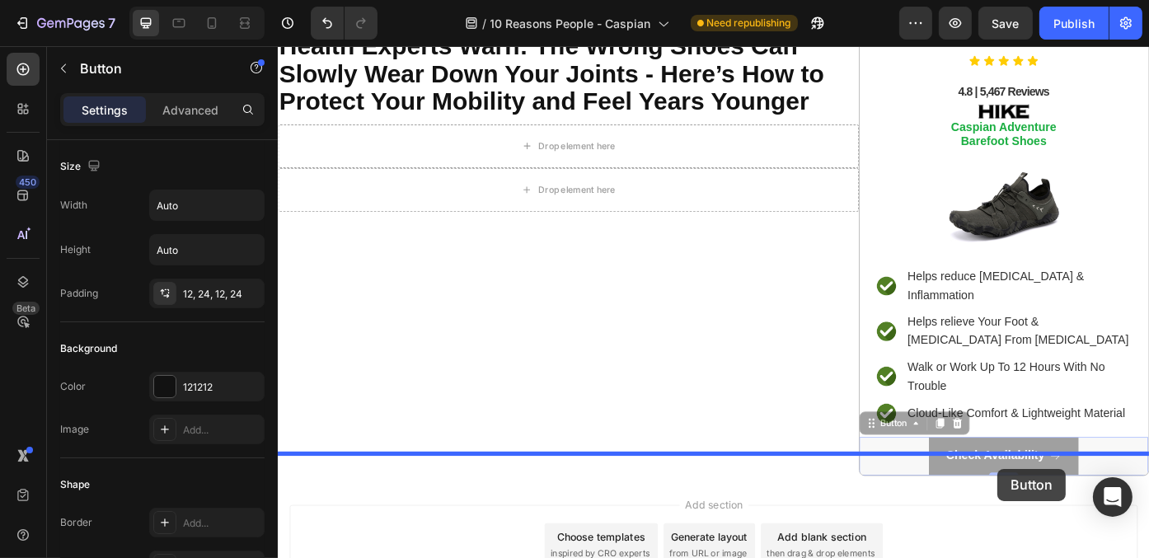
scroll to position [194, 0]
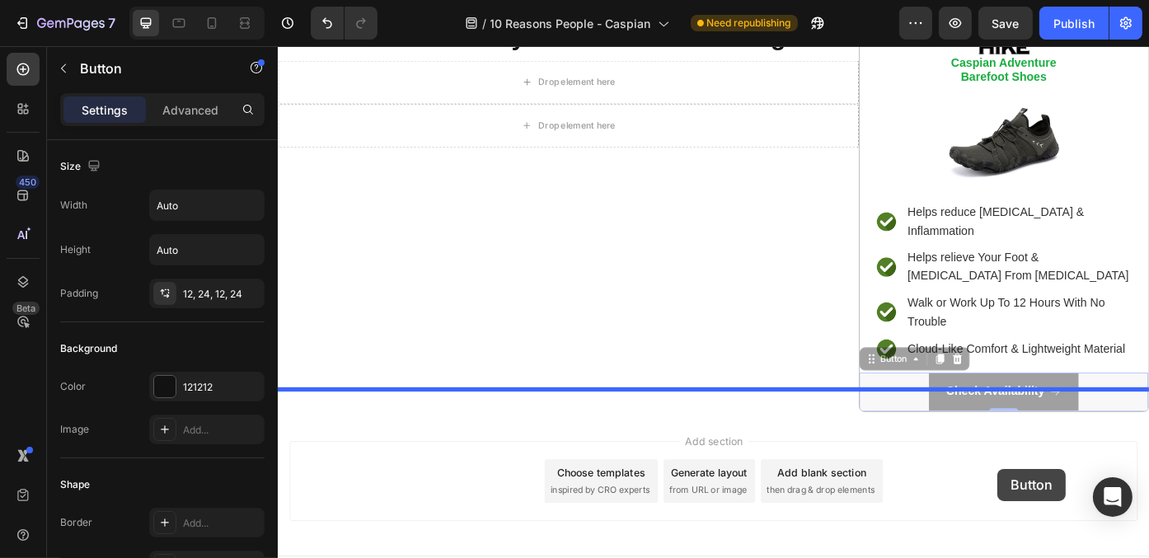
drag, startPoint x: 1093, startPoint y: 501, endPoint x: 1094, endPoint y: 526, distance: 24.7
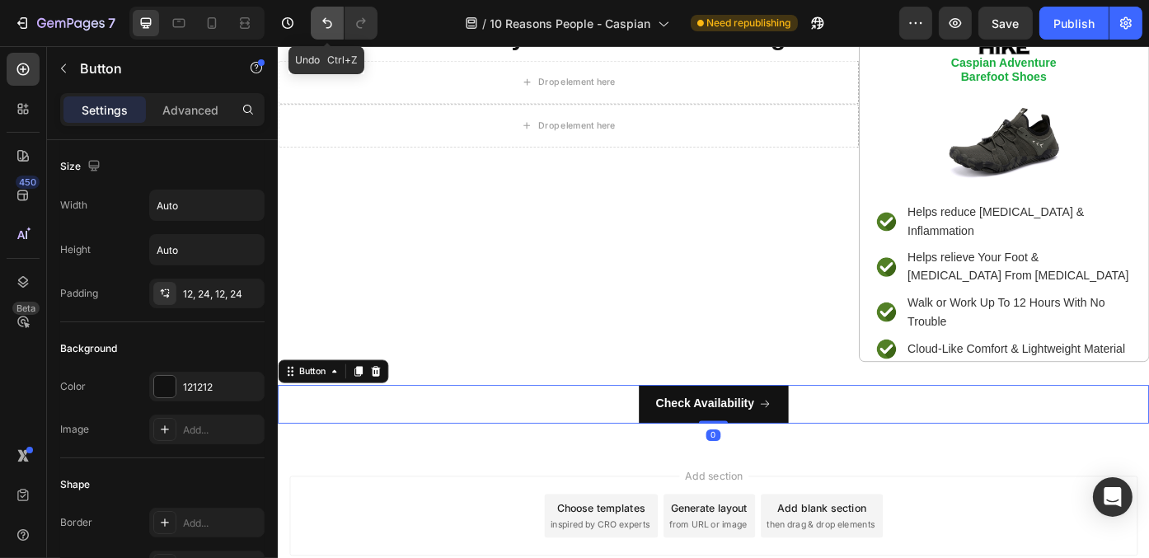
click at [321, 29] on icon "Undo/Redo" at bounding box center [327, 23] width 16 height 16
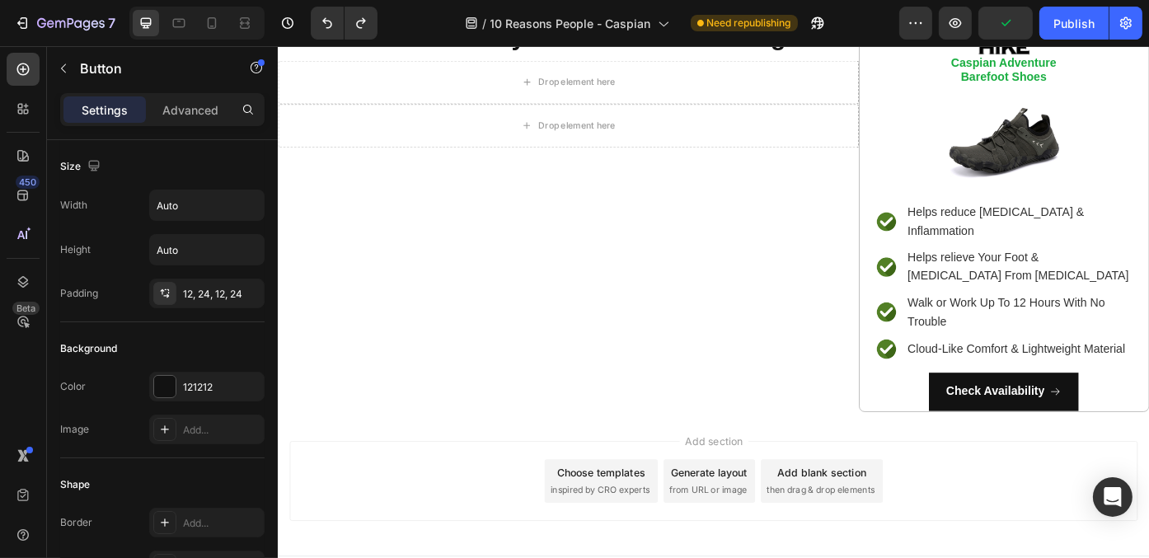
click at [963, 419] on div "Check Availability Button" at bounding box center [1101, 439] width 328 height 44
click at [1023, 424] on button "Check Availability" at bounding box center [1101, 439] width 171 height 44
click at [1148, 417] on button "Check Availability" at bounding box center [1101, 439] width 171 height 44
click at [1148, 428] on button "Check Availability" at bounding box center [1101, 439] width 171 height 44
click at [937, 417] on div "Check Availability Button" at bounding box center [1101, 439] width 328 height 44
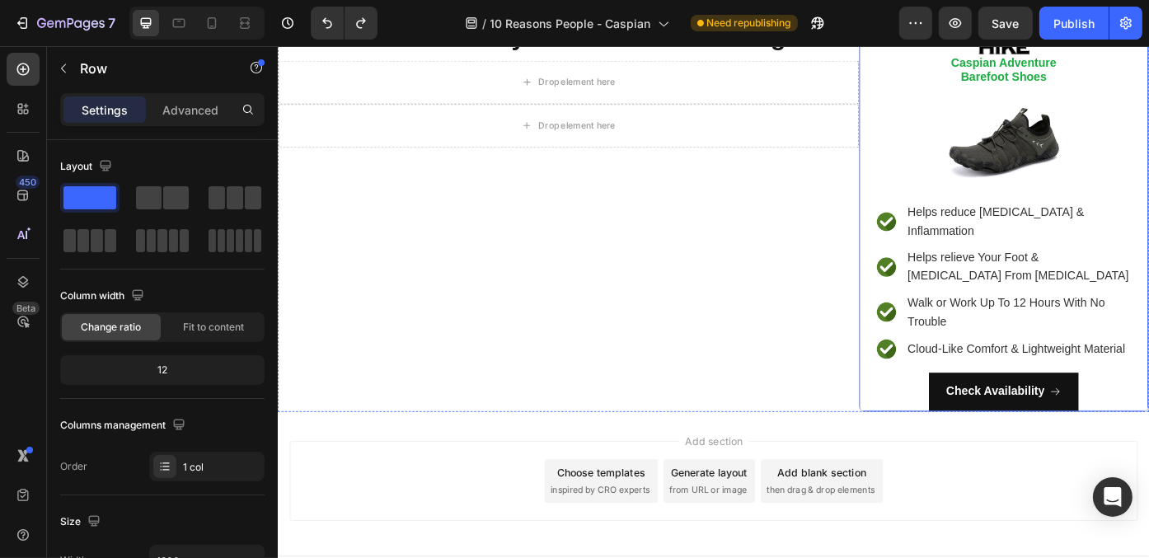
click at [1013, 389] on div "Recommended: Text Block Icon Icon Icon Icon Icon Icon List 4.8 | 5,467 Reviews …" at bounding box center [1101, 208] width 328 height 504
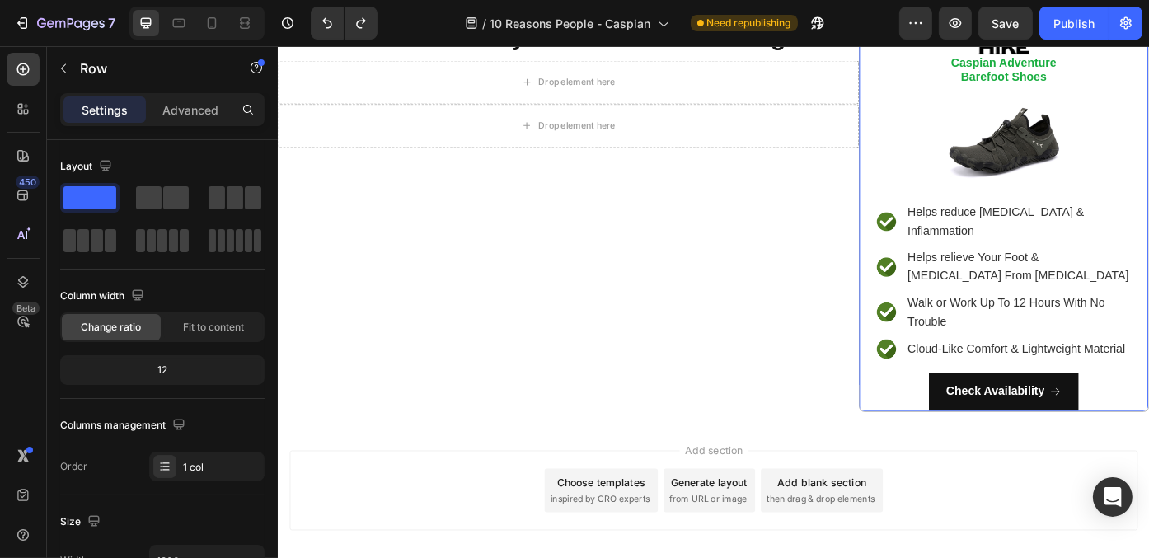
drag, startPoint x: 1089, startPoint y: 432, endPoint x: 1099, endPoint y: 435, distance: 10.4
click at [1099, 435] on div "Recommended: Text Block Icon Icon Icon Icon Icon Icon List 4.8 | 5,467 Reviews …" at bounding box center [1101, 209] width 330 height 506
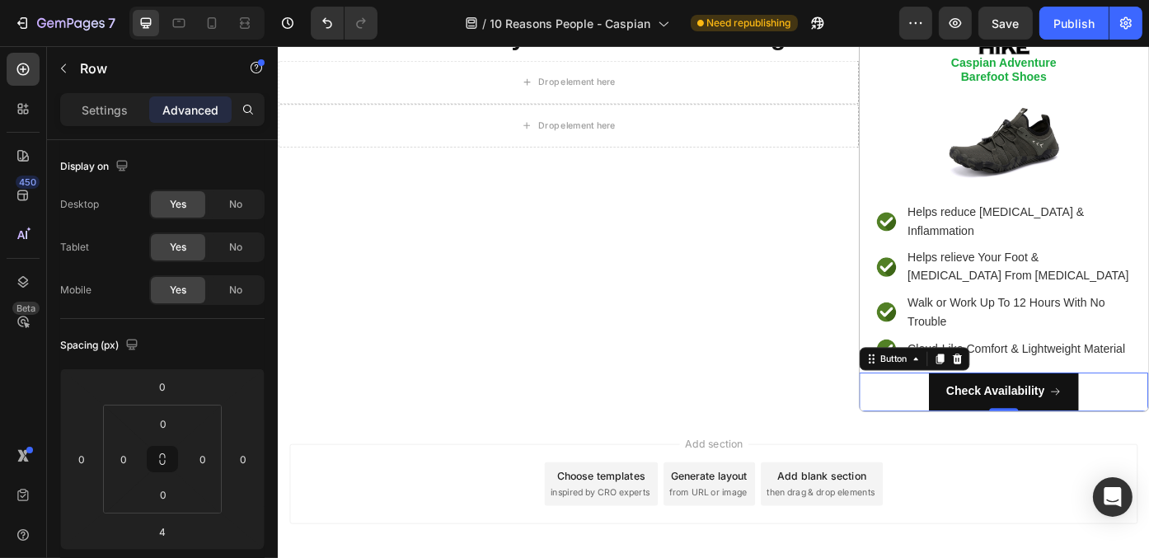
click at [981, 417] on div "Check Availability Button 0" at bounding box center [1101, 439] width 328 height 44
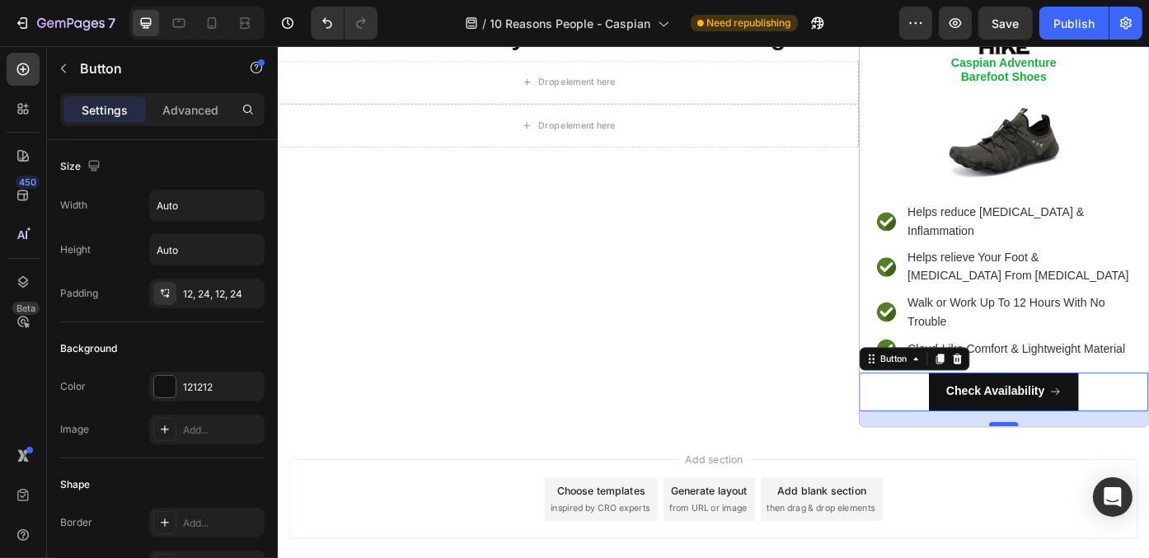
drag, startPoint x: 1094, startPoint y: 432, endPoint x: 1094, endPoint y: 449, distance: 17.3
click at [1094, 473] on div at bounding box center [1100, 475] width 33 height 5
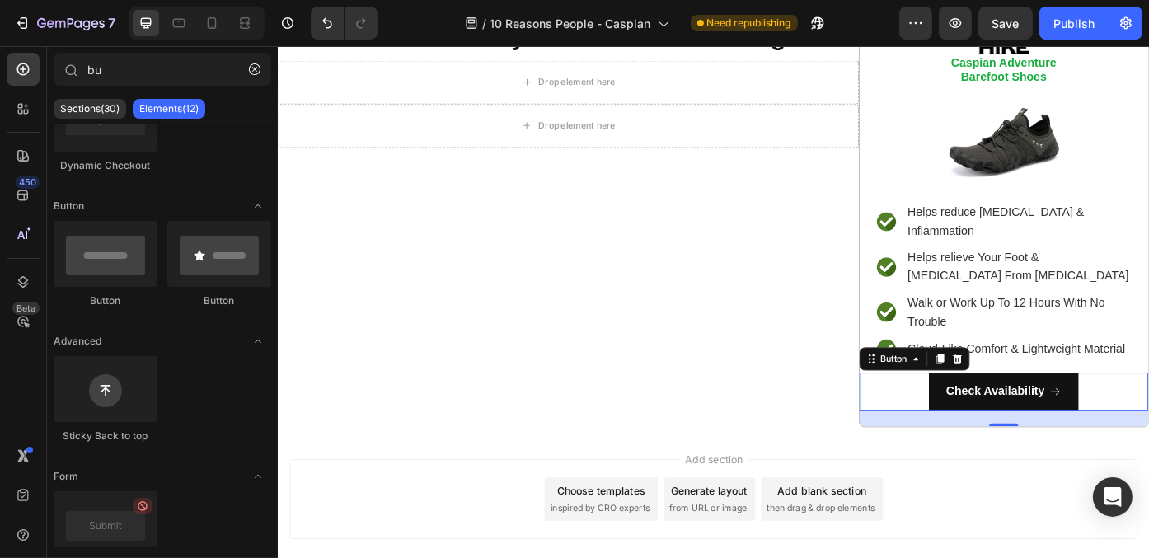
click at [1021, 515] on div "Add section Choose templates inspired by CRO experts Generate layout from URL o…" at bounding box center [771, 560] width 962 height 91
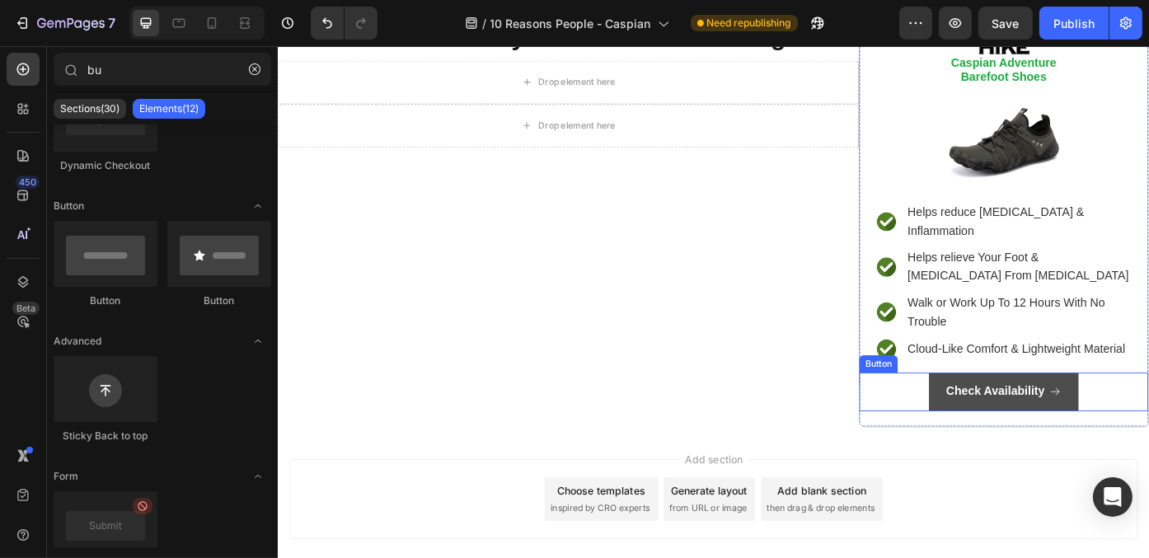
click at [1148, 432] on icon "<p>Check Availability</p>" at bounding box center [1159, 438] width 13 height 13
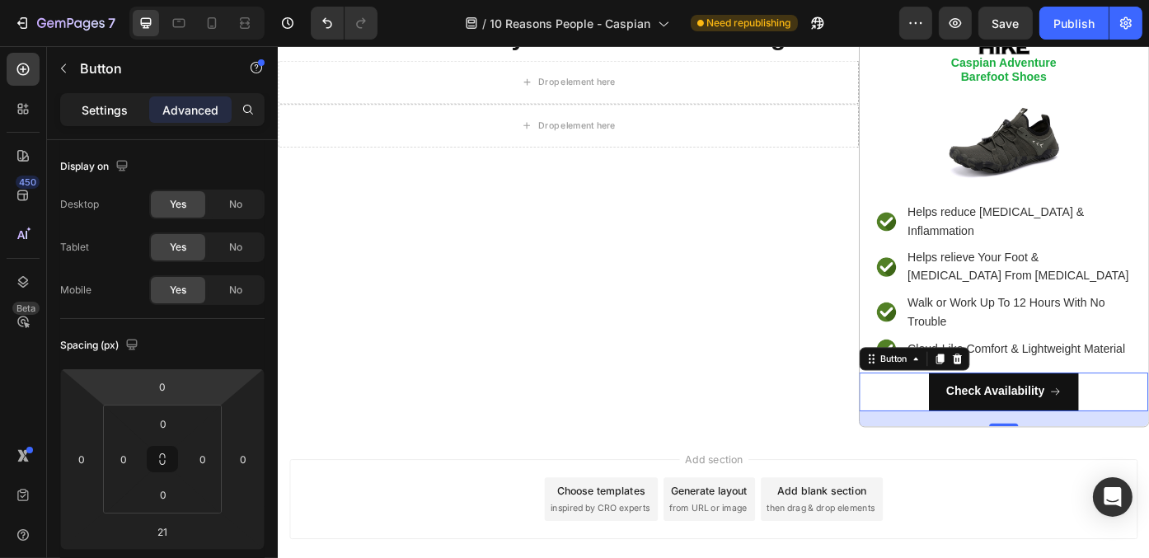
click at [118, 105] on p "Settings" at bounding box center [105, 109] width 46 height 17
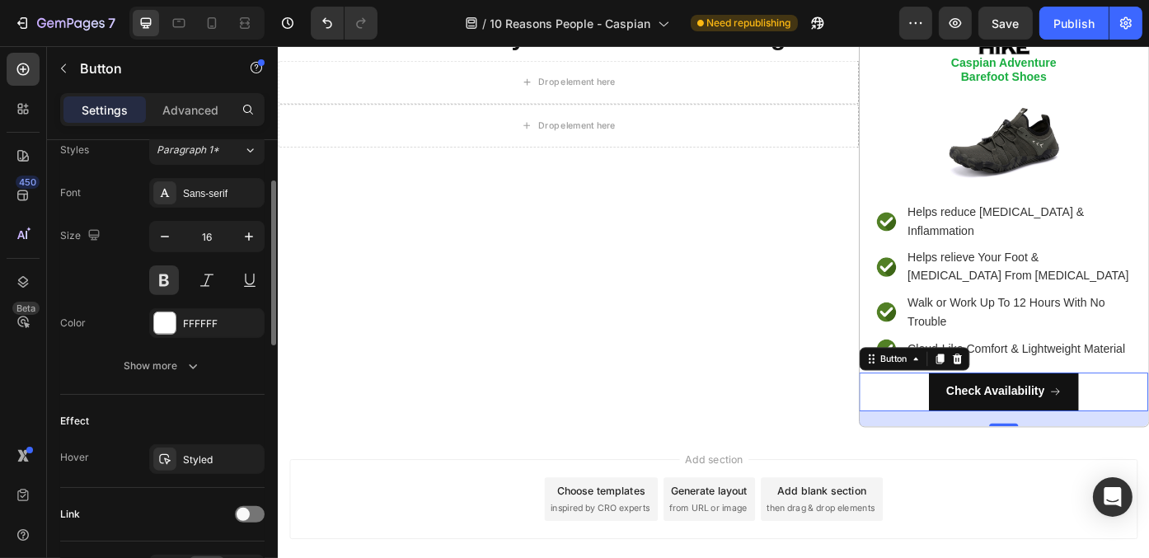
scroll to position [494, 0]
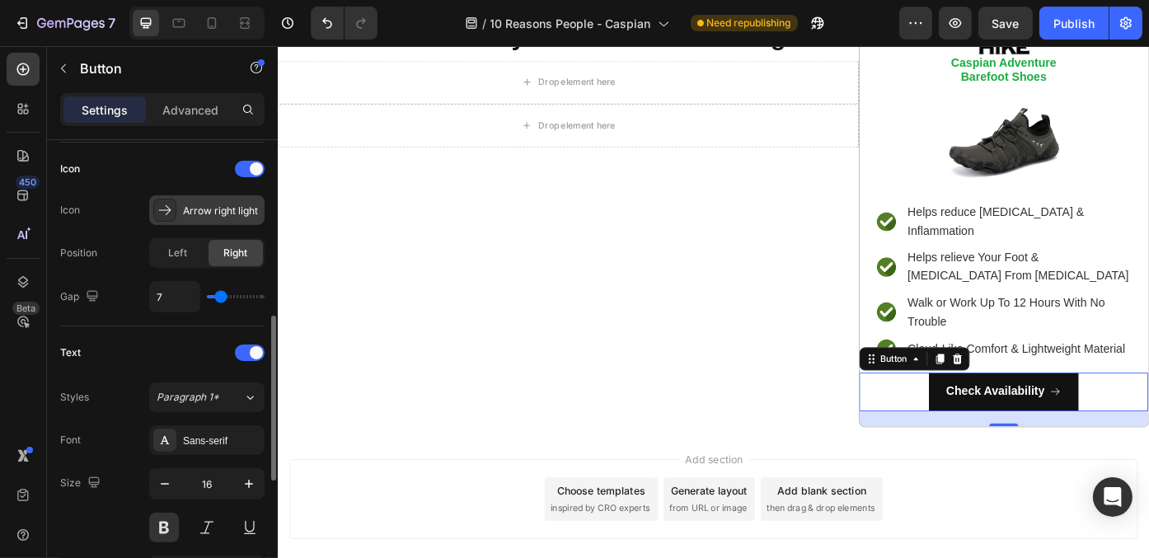
click at [215, 215] on div "Arrow right light" at bounding box center [221, 211] width 77 height 15
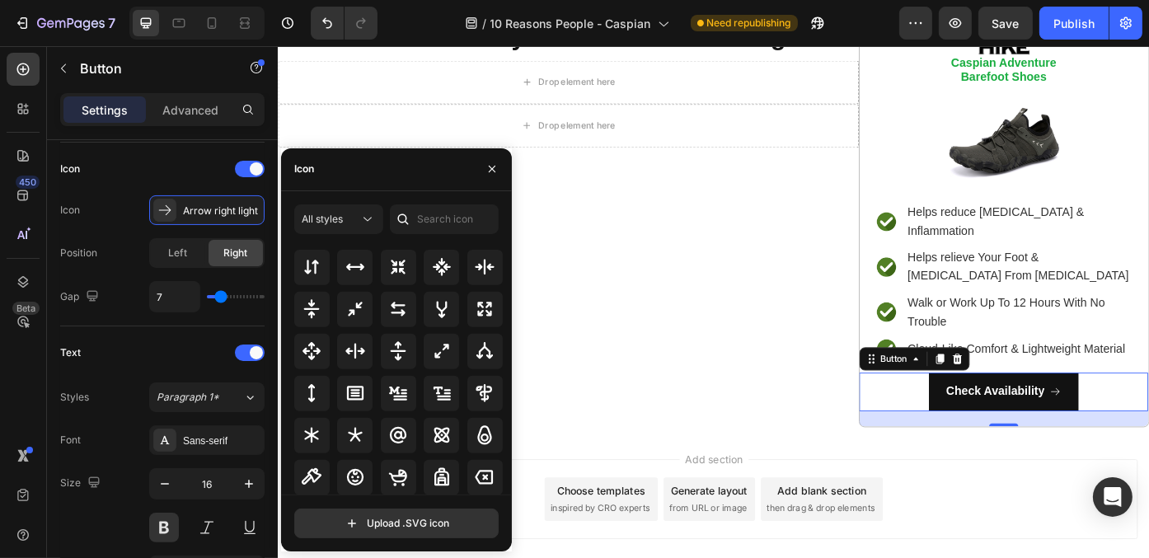
scroll to position [1136, 0]
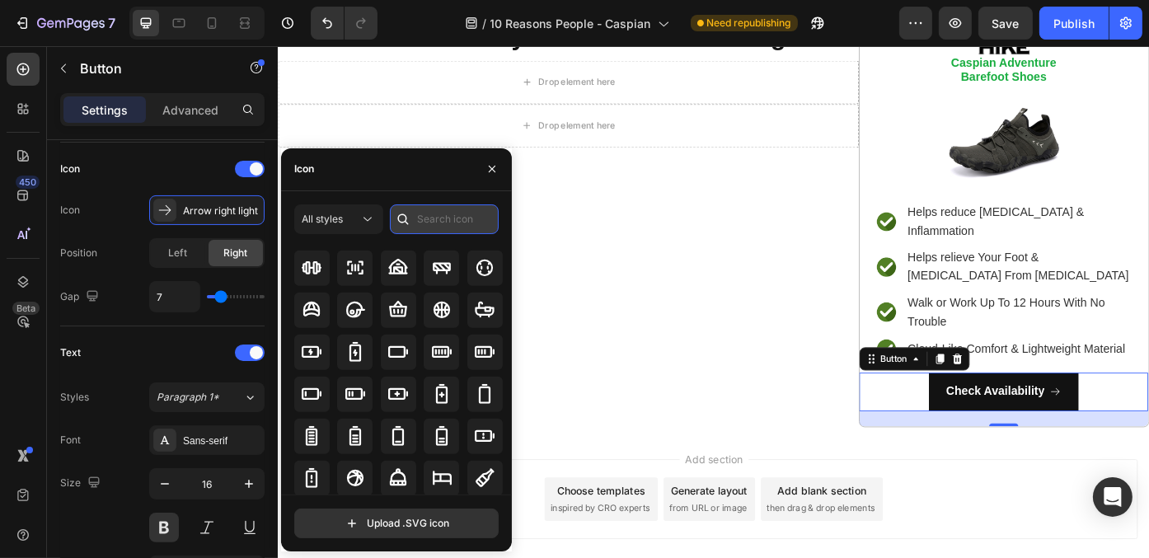
click at [428, 217] on input "text" at bounding box center [444, 219] width 109 height 30
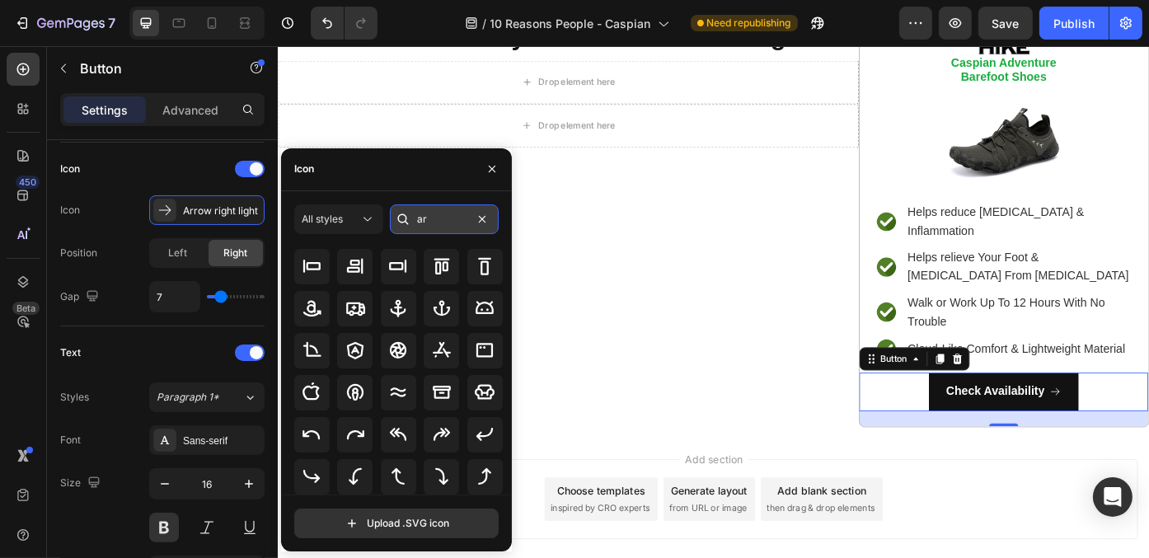
scroll to position [0, 0]
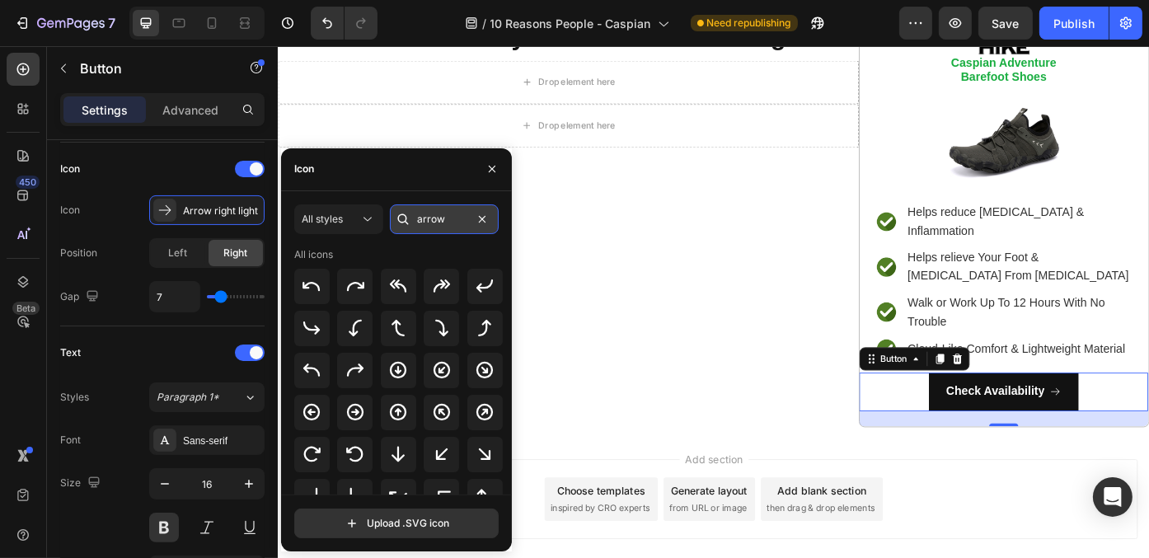
type input "arrow"
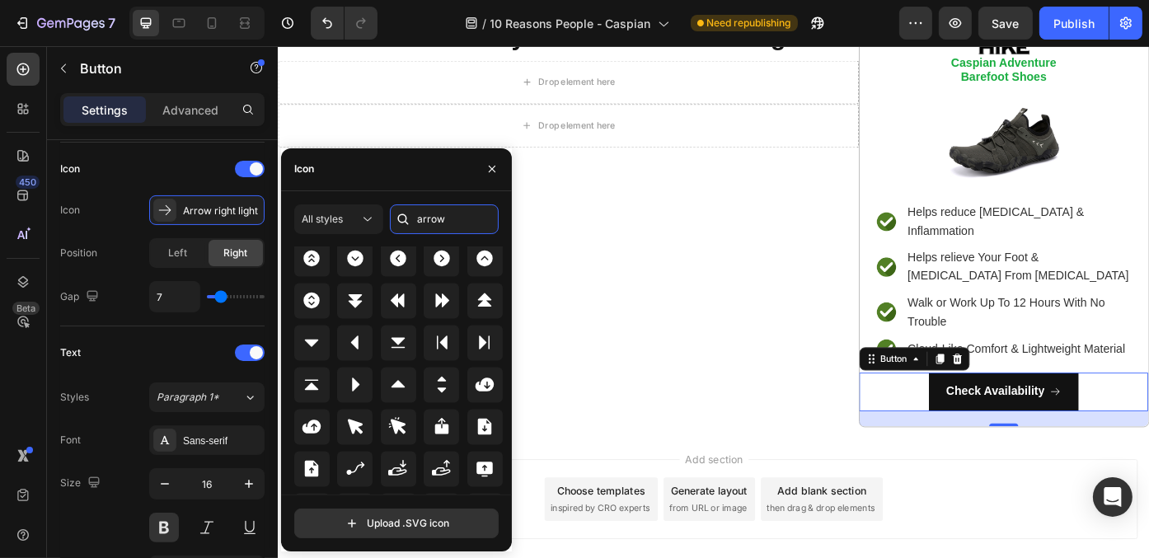
scroll to position [3878, 0]
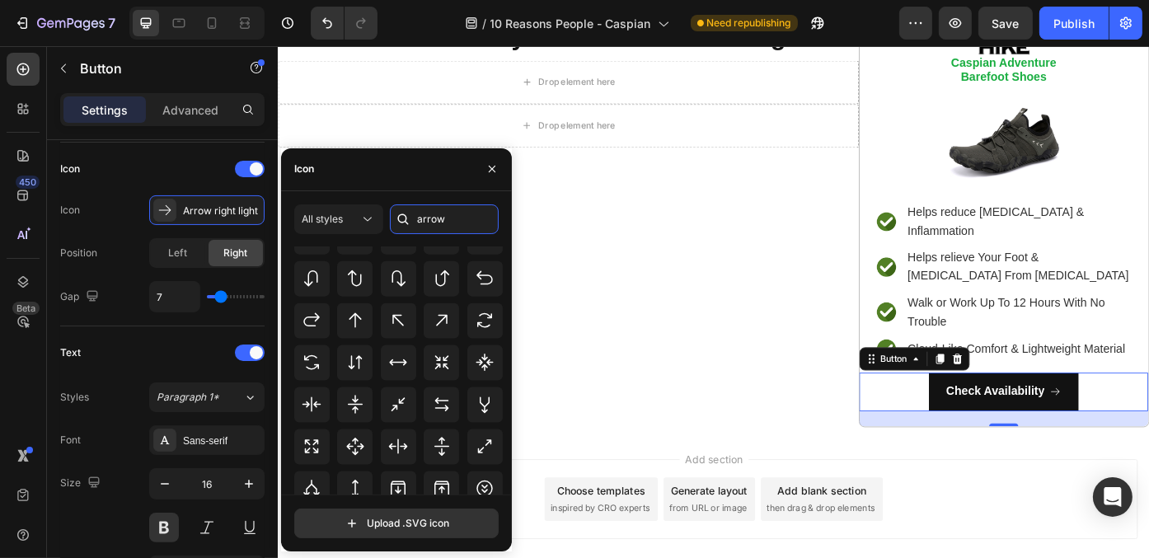
scroll to position [2614, 0]
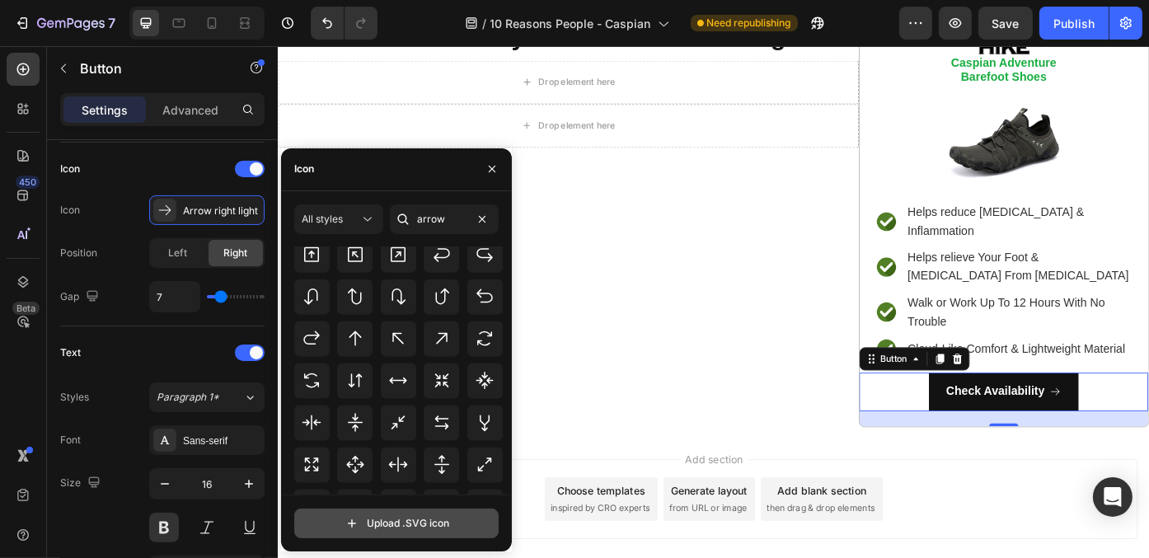
click at [381, 518] on input "file" at bounding box center [396, 523] width 203 height 28
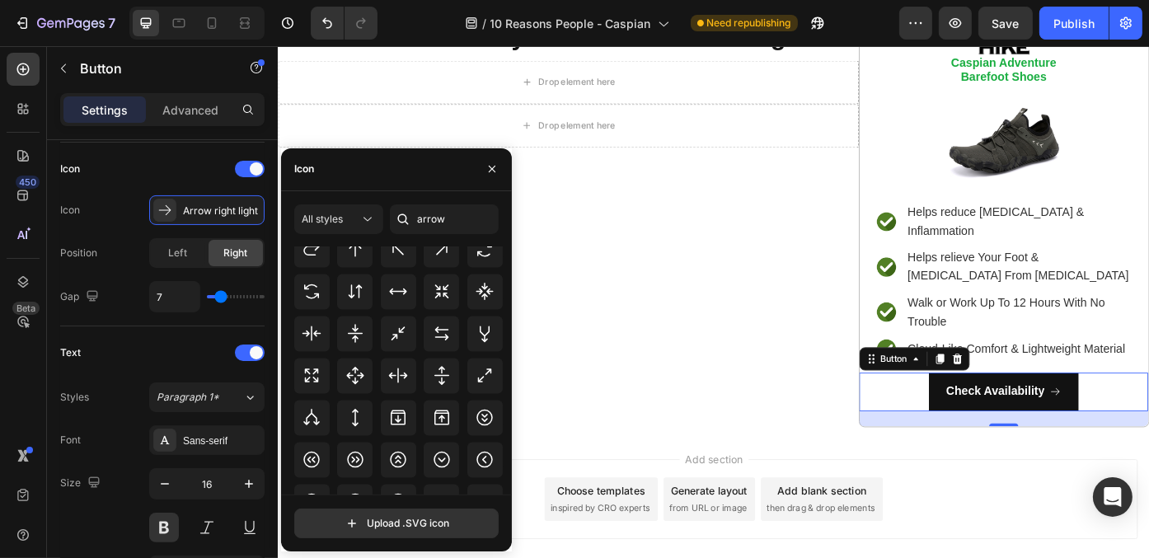
scroll to position [2696, 0]
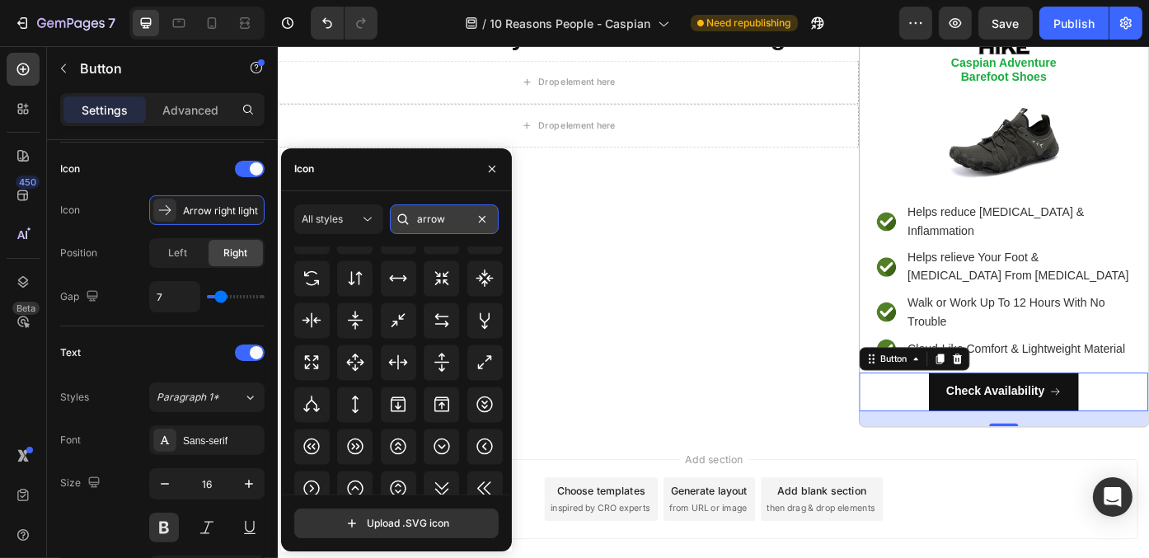
click at [461, 219] on input "arrow" at bounding box center [444, 219] width 109 height 30
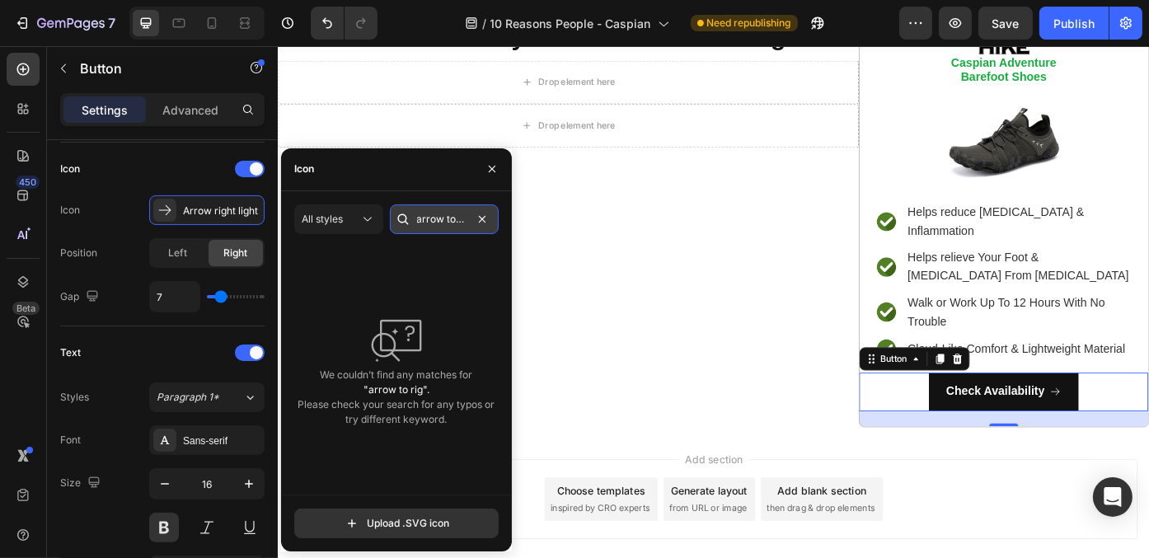
scroll to position [0, 0]
type input "arrow"
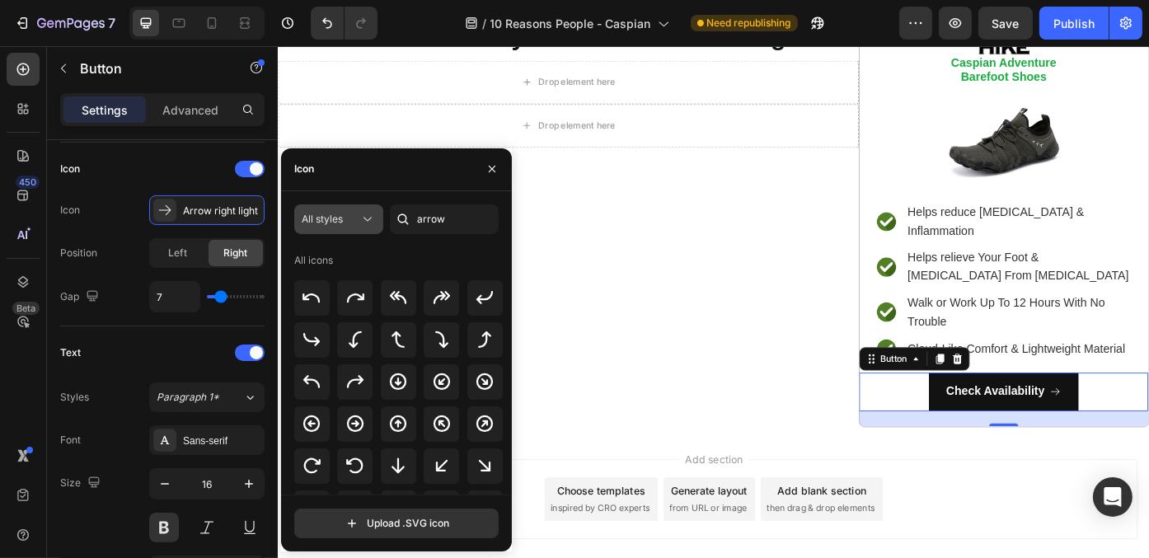
click at [363, 220] on icon at bounding box center [367, 219] width 16 height 16
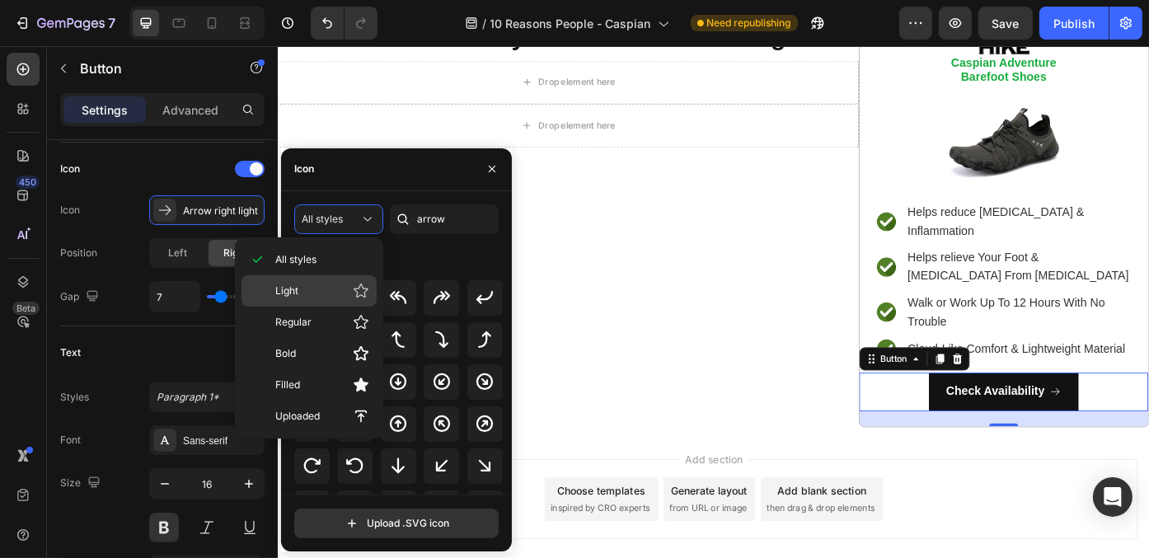
click at [317, 302] on div "Light" at bounding box center [308, 290] width 135 height 31
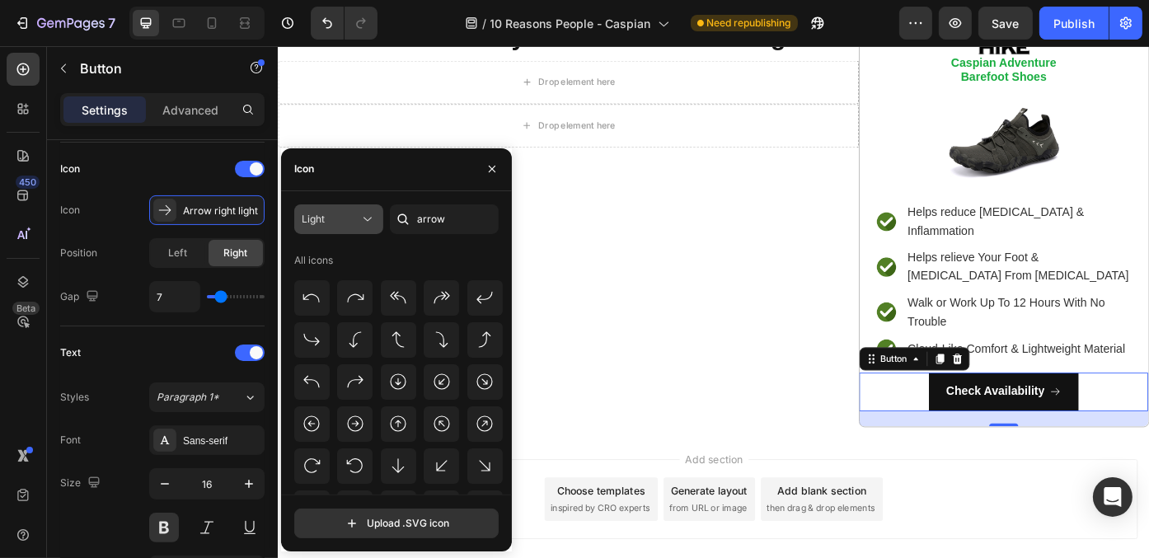
click at [354, 219] on div "Light" at bounding box center [331, 219] width 58 height 15
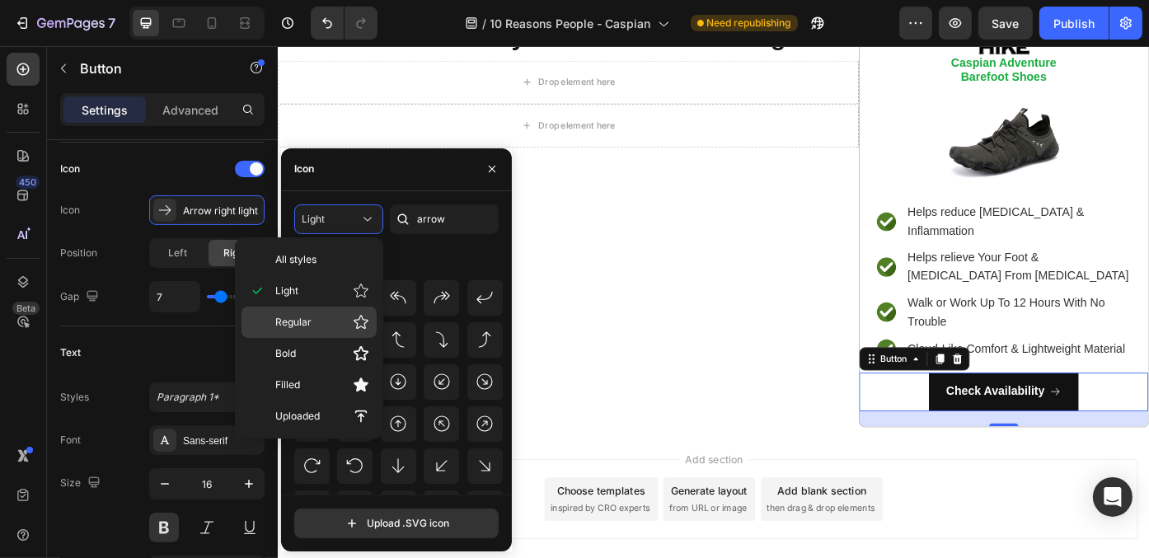
click at [350, 315] on p "Regular" at bounding box center [322, 322] width 94 height 16
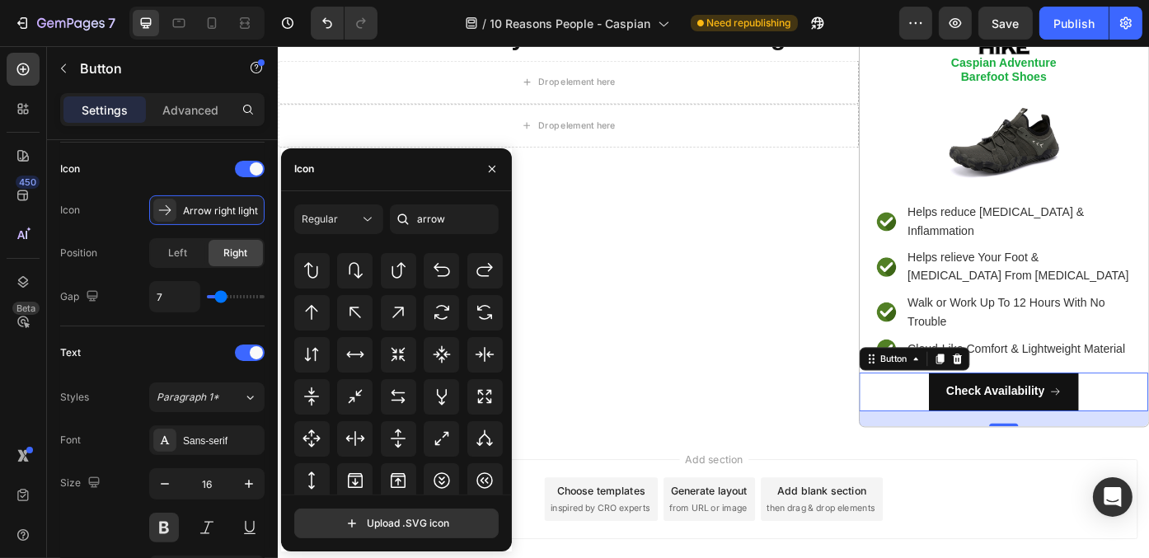
scroll to position [535, 0]
click at [343, 210] on button "Regular" at bounding box center [338, 219] width 89 height 30
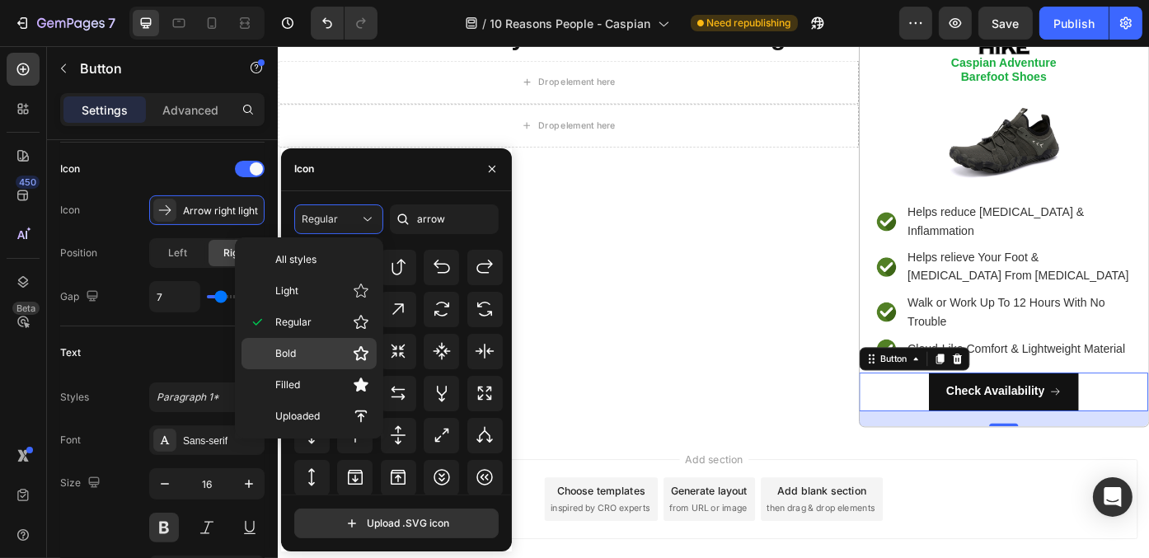
click at [353, 352] on icon at bounding box center [361, 353] width 16 height 16
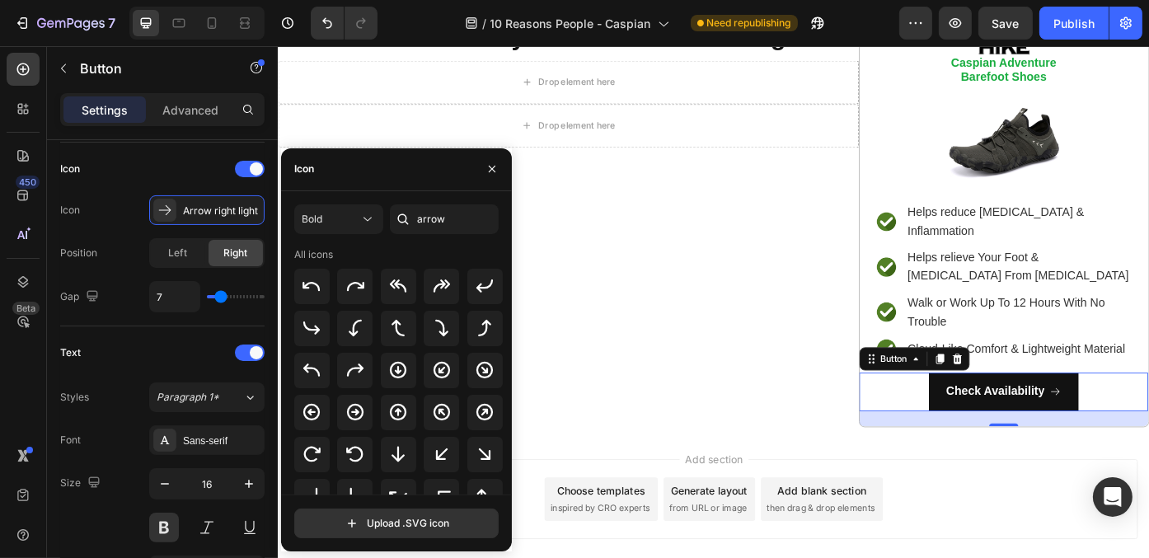
scroll to position [180, 0]
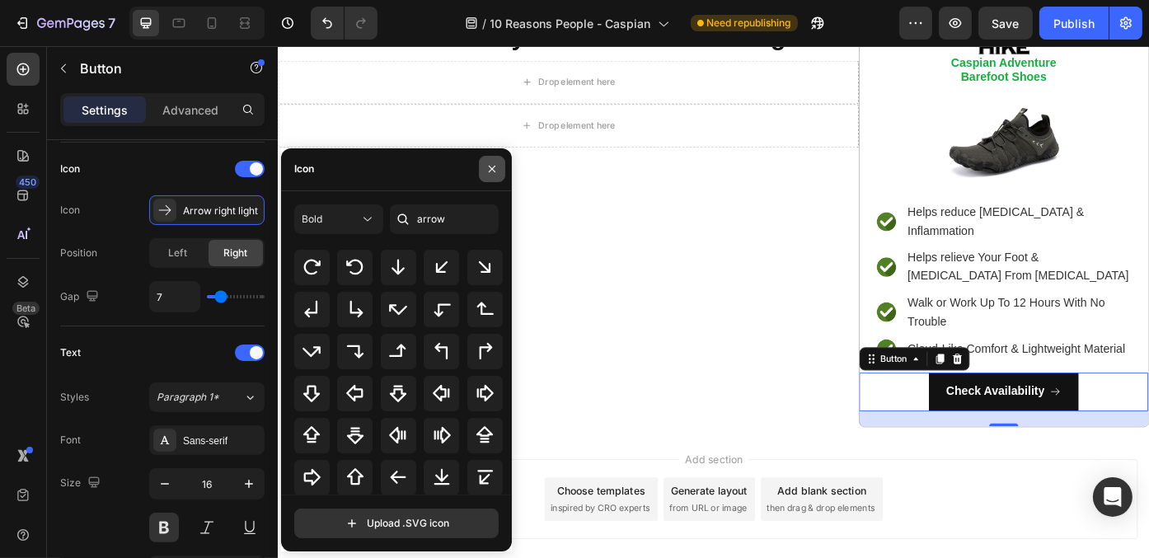
click at [485, 171] on icon "button" at bounding box center [491, 168] width 13 height 13
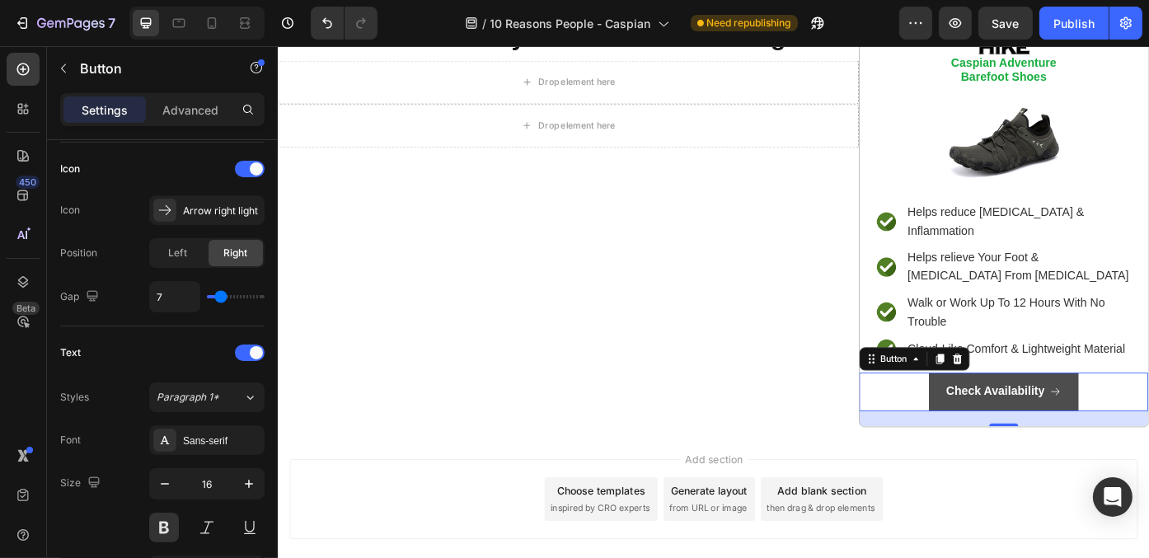
click at [1016, 419] on button "Check Availability" at bounding box center [1101, 439] width 171 height 44
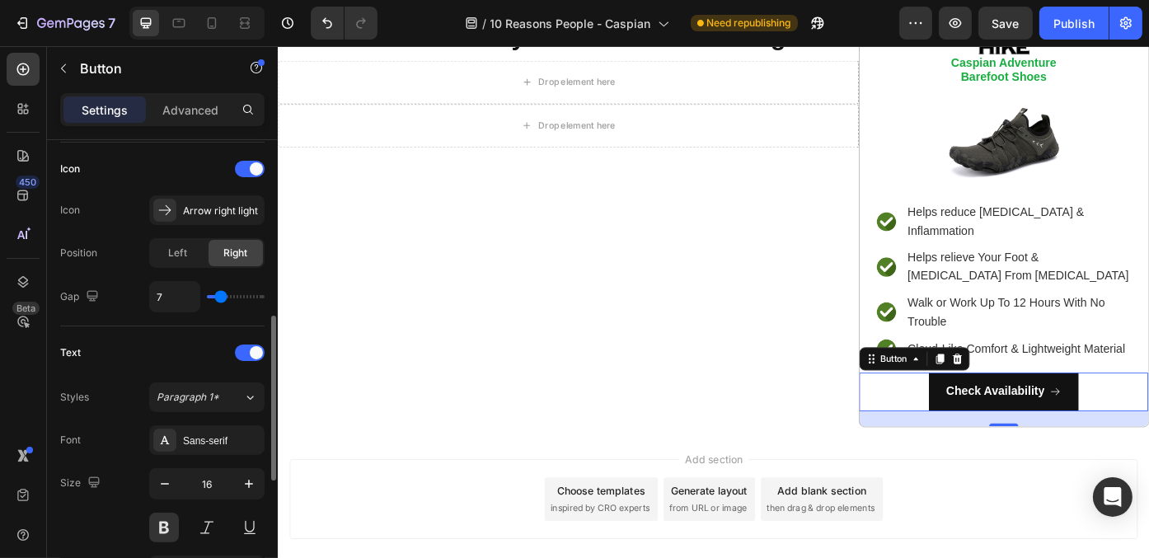
scroll to position [659, 0]
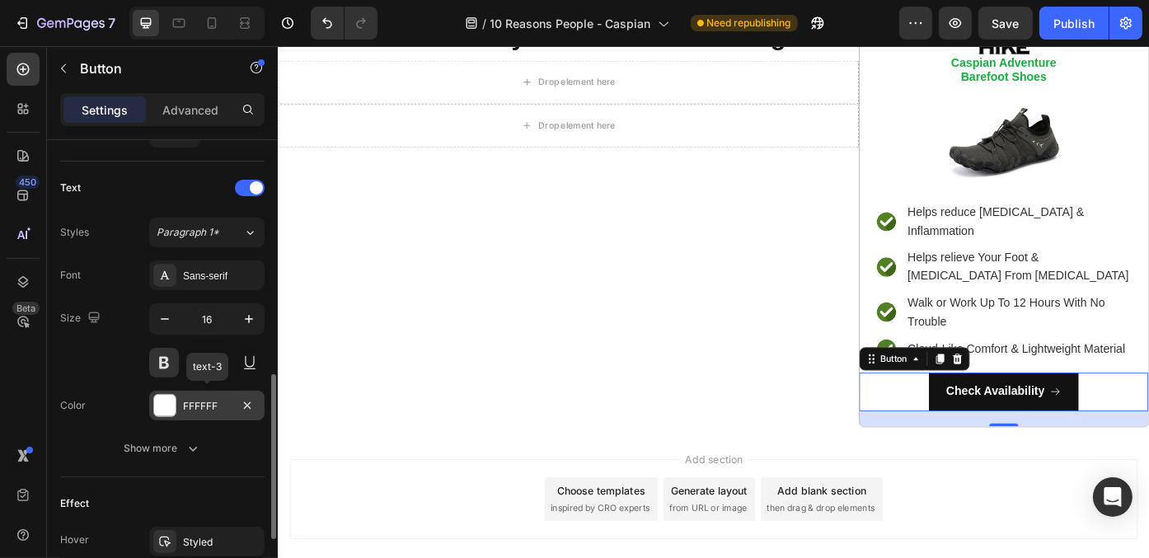
click at [175, 412] on div "FFFFFF" at bounding box center [206, 406] width 115 height 30
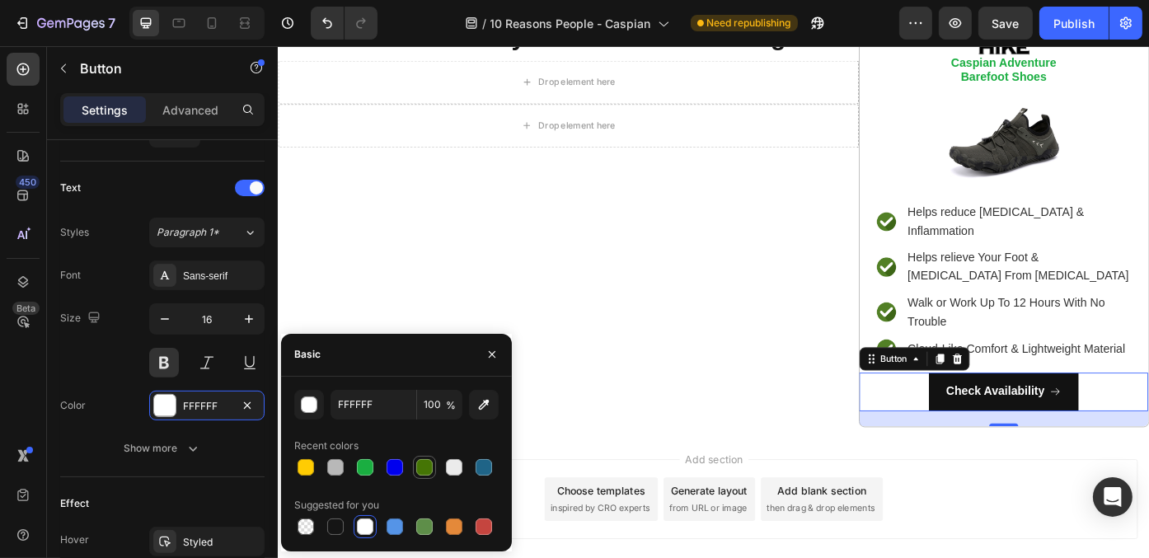
click at [426, 461] on div at bounding box center [424, 467] width 16 height 16
type input "457505"
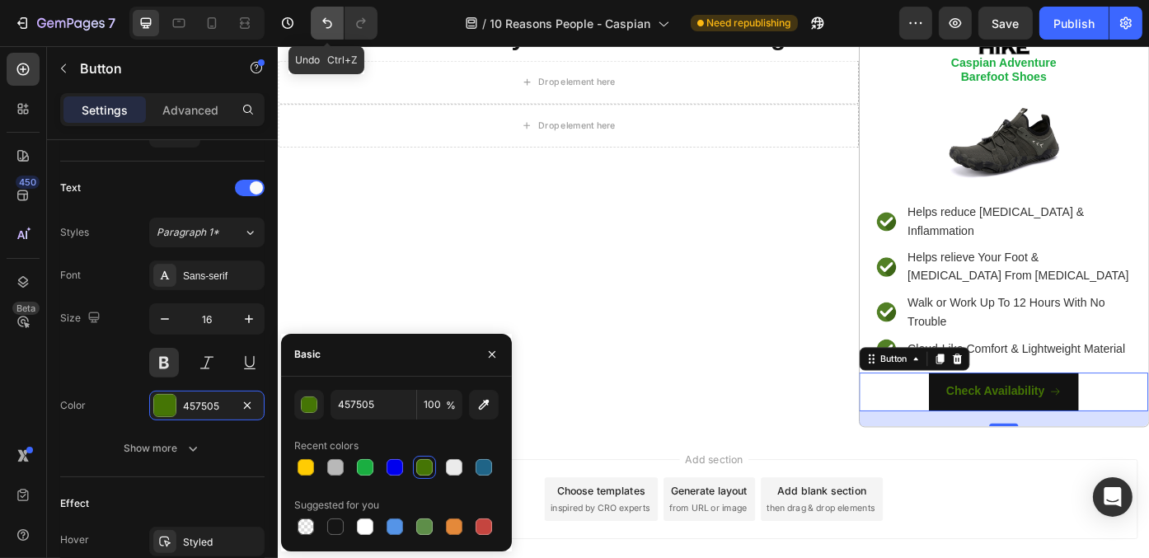
click at [326, 20] on icon "Undo/Redo" at bounding box center [327, 23] width 16 height 16
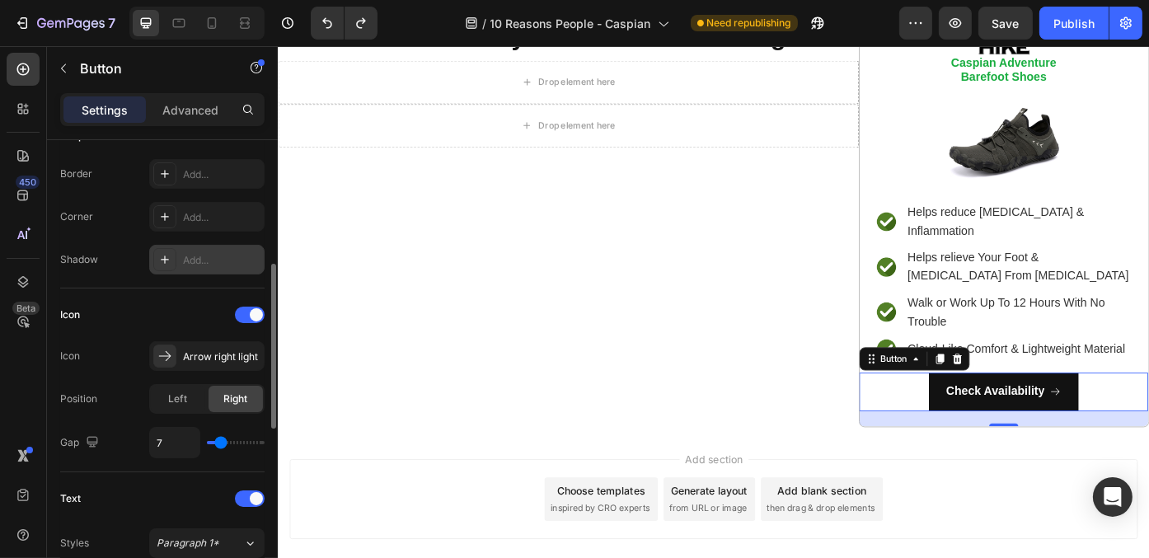
scroll to position [19, 0]
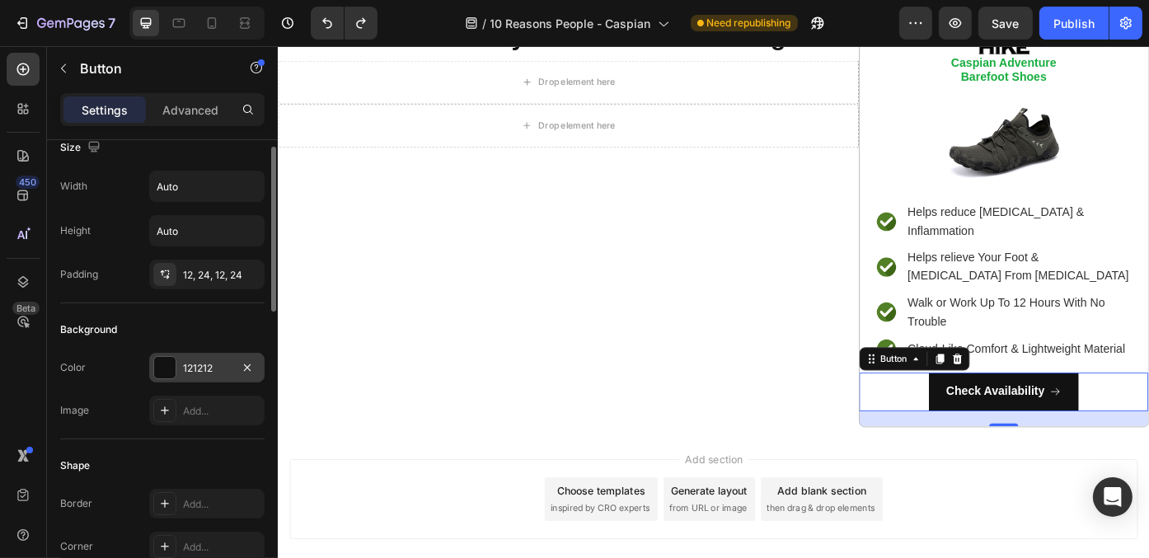
click at [199, 369] on div "121212" at bounding box center [207, 368] width 48 height 15
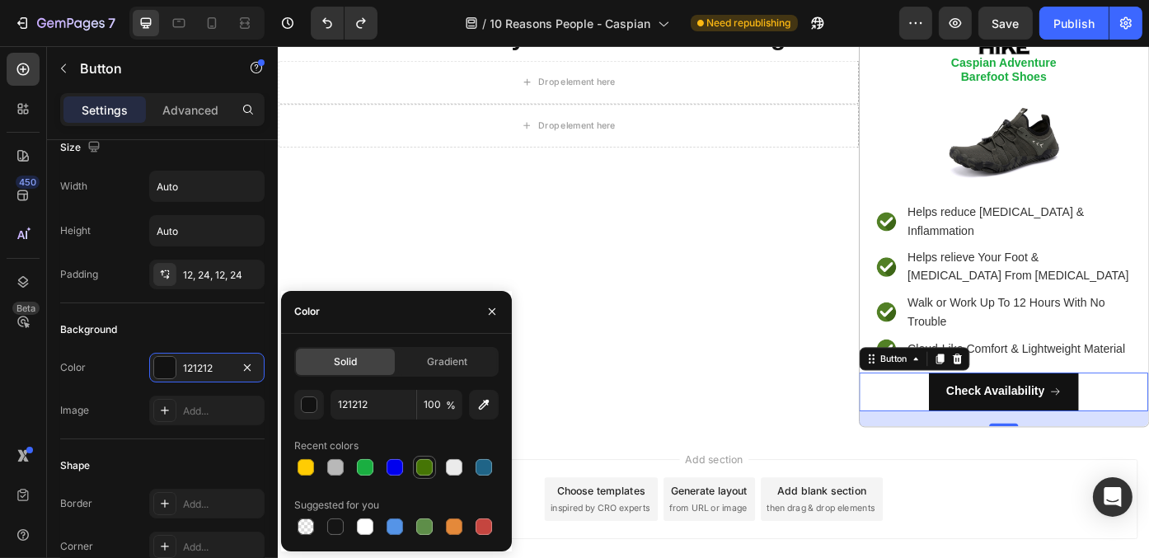
click at [415, 471] on div at bounding box center [425, 467] width 20 height 20
type input "457505"
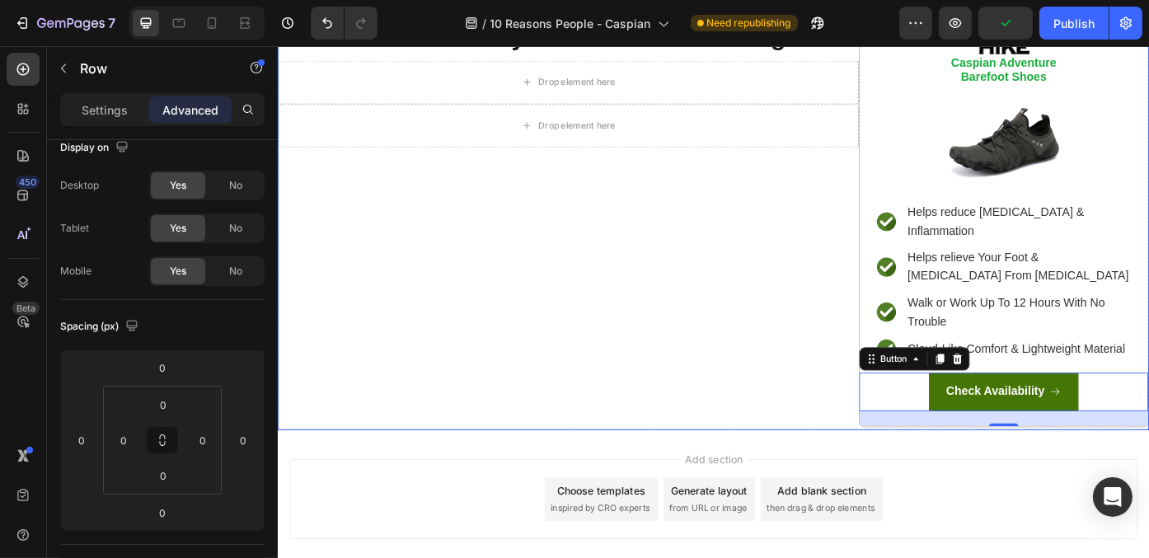
click at [753, 392] on div "⁠⁠⁠⁠⁠⁠⁠ Health Experts Warn: The Wrong Shoes Can Slowly Wear Down Your Joints -…" at bounding box center [606, 219] width 659 height 527
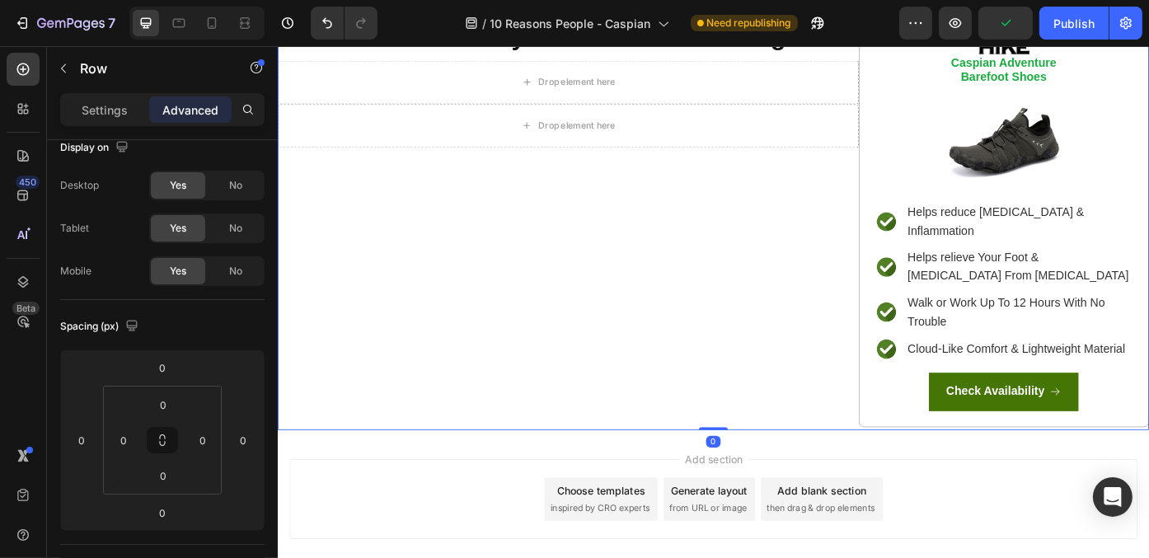
scroll to position [0, 0]
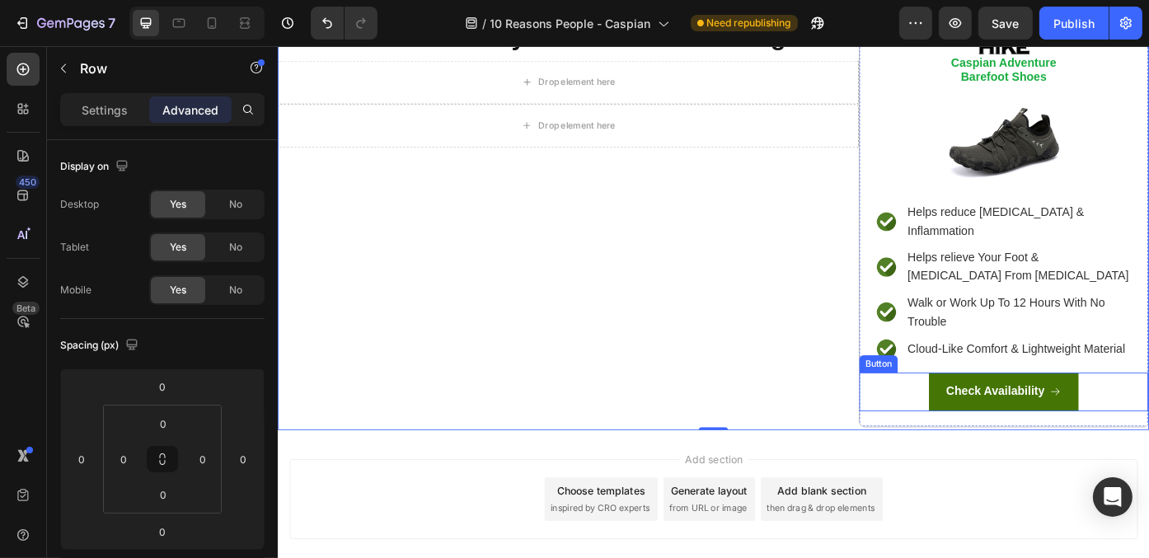
click at [998, 423] on div "Check Availability Button" at bounding box center [1101, 439] width 328 height 44
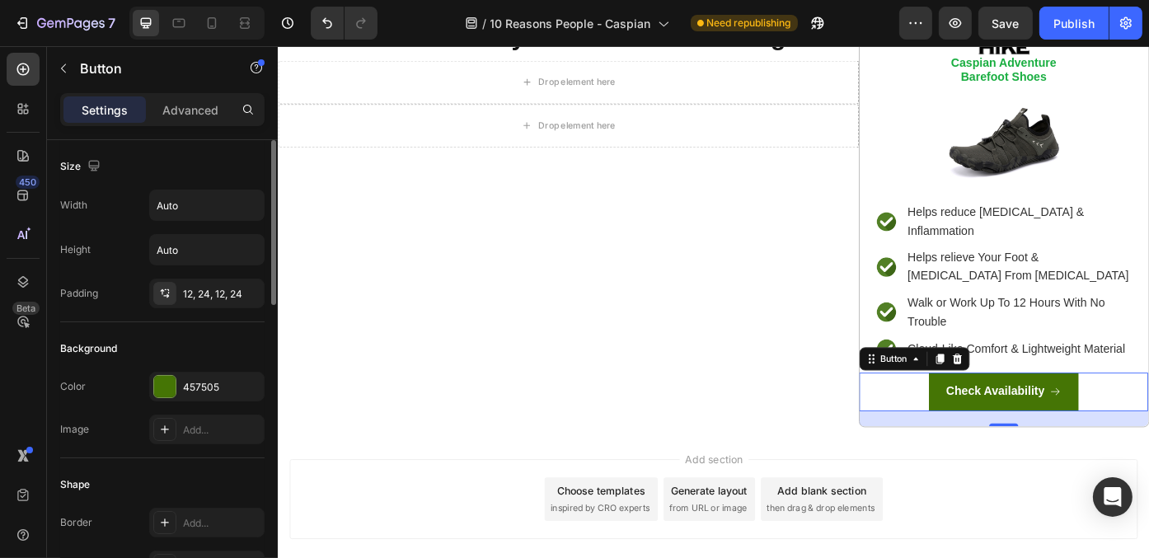
scroll to position [247, 0]
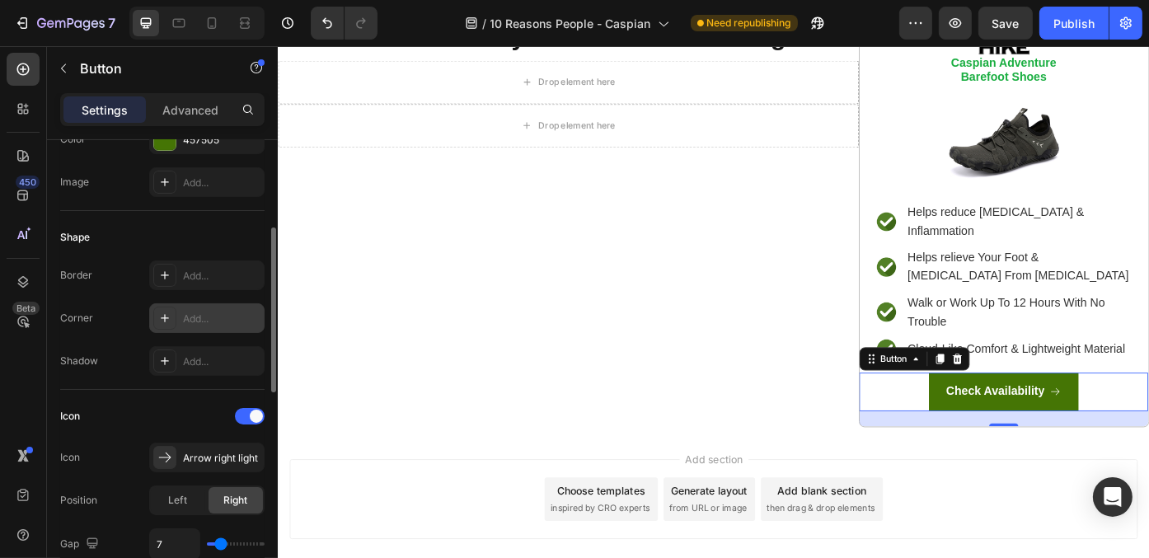
click at [193, 306] on div "Add..." at bounding box center [206, 318] width 115 height 30
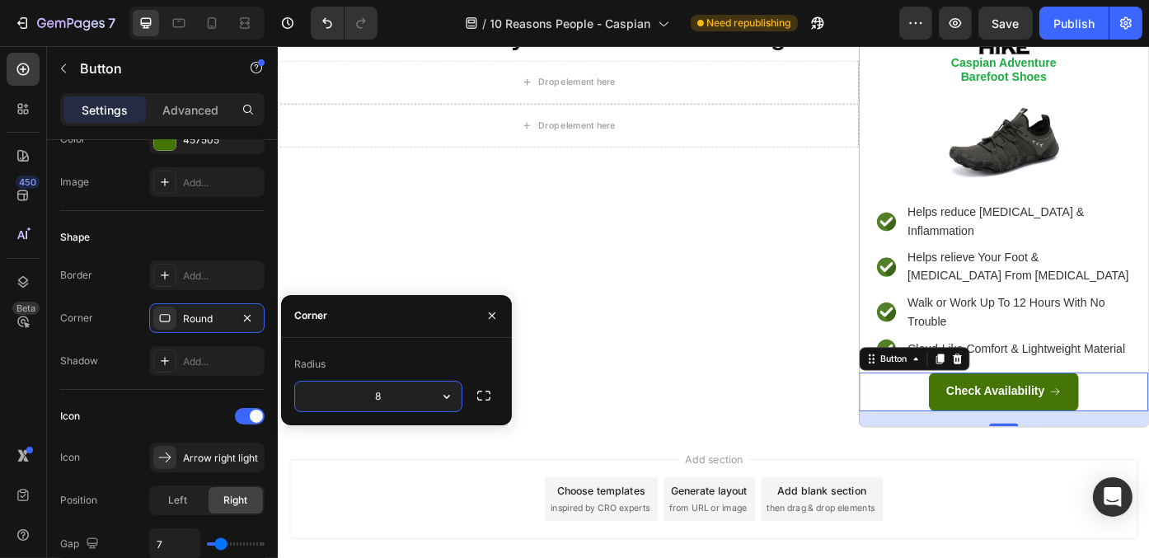
click at [1140, 522] on div "Add section Choose templates inspired by CRO experts Generate layout from URL o…" at bounding box center [771, 560] width 962 height 91
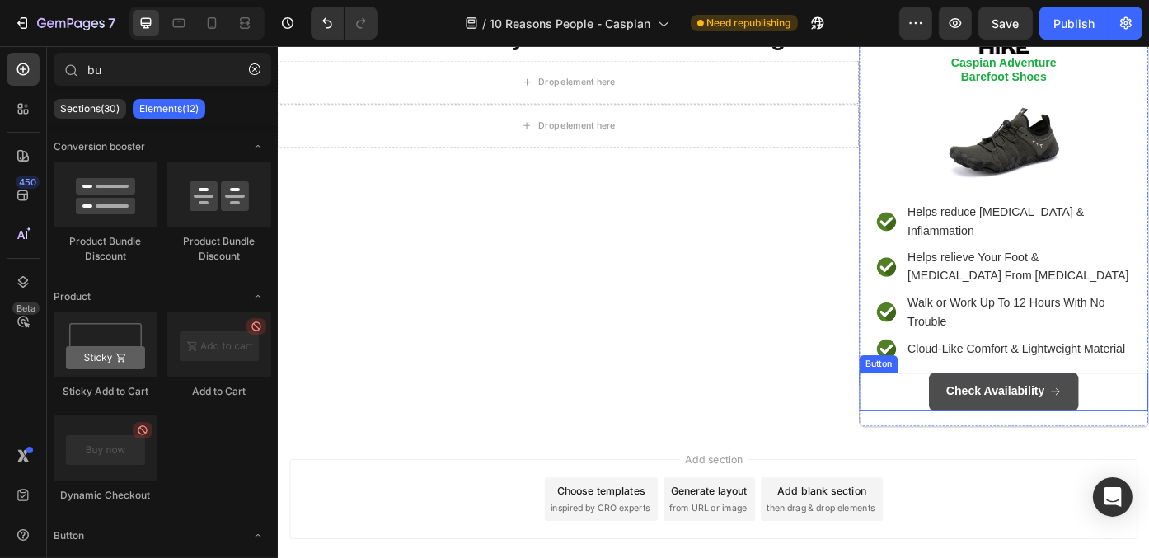
click at [1023, 424] on button "Check Availability" at bounding box center [1101, 439] width 171 height 44
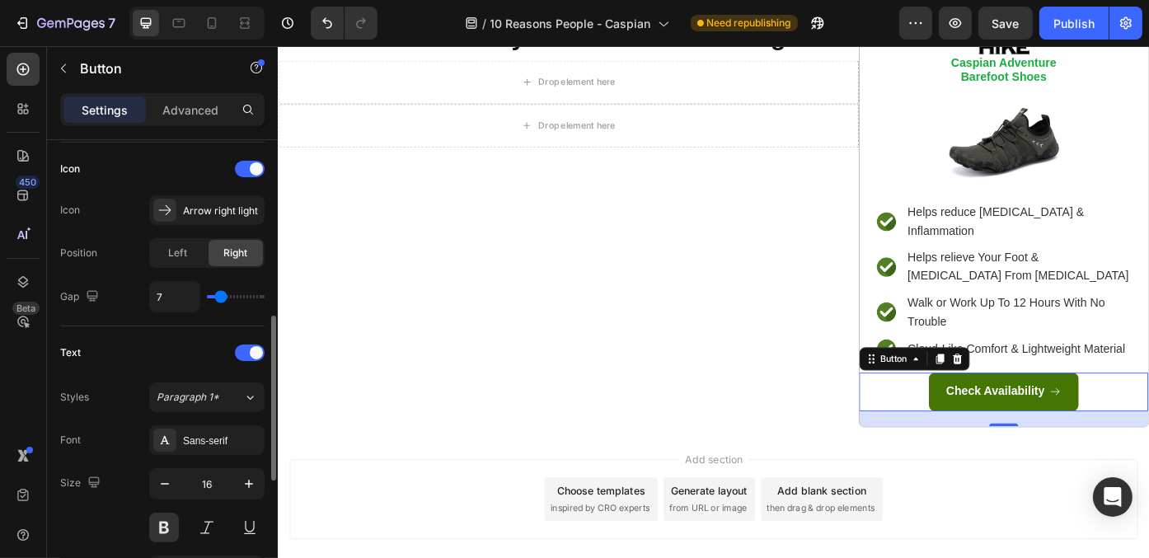
scroll to position [843, 0]
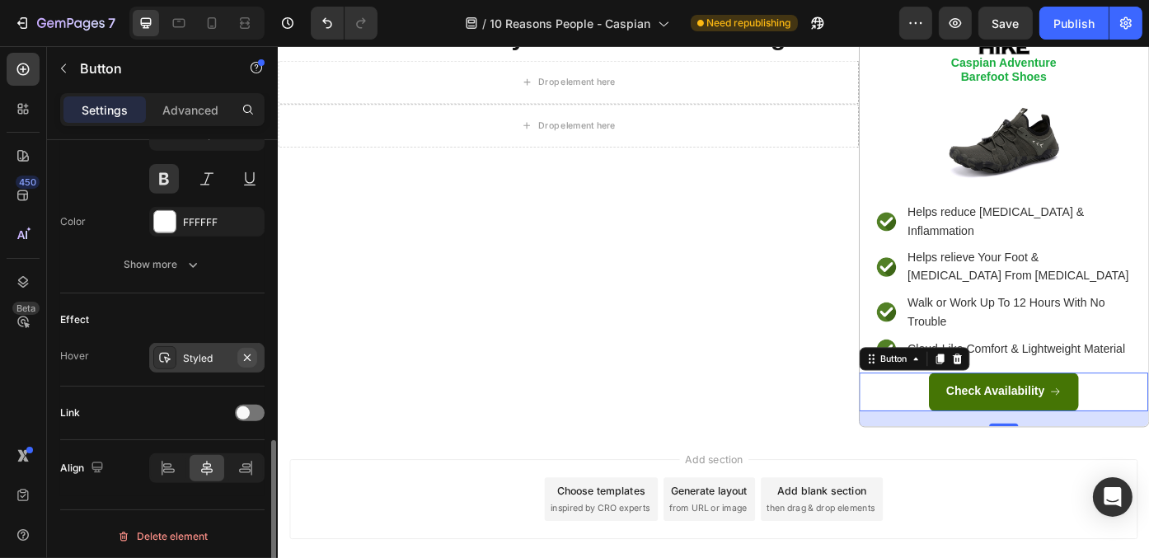
click at [245, 353] on icon "button" at bounding box center [247, 357] width 13 height 13
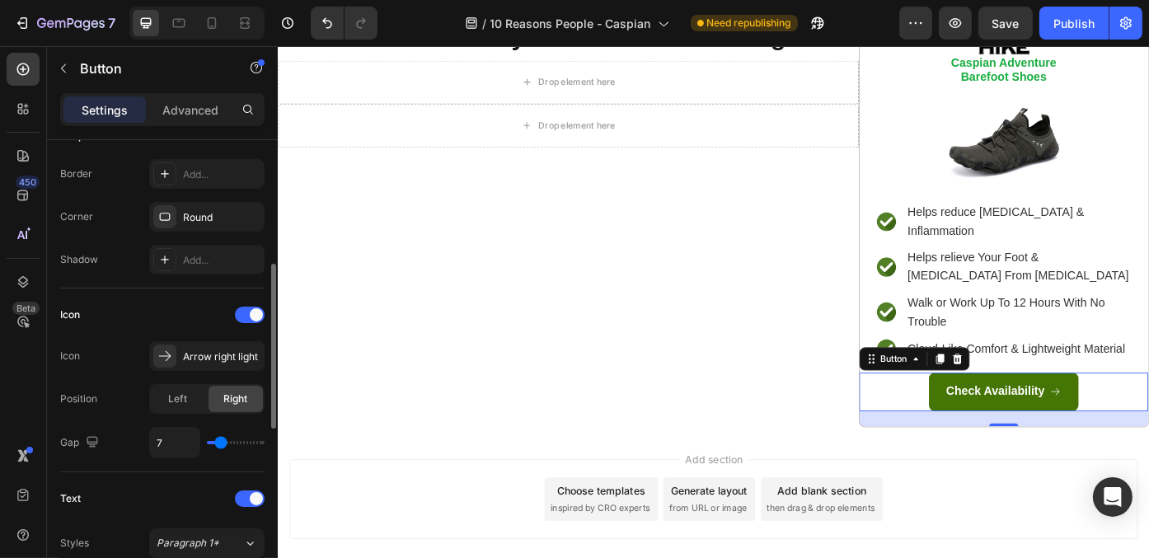
scroll to position [0, 0]
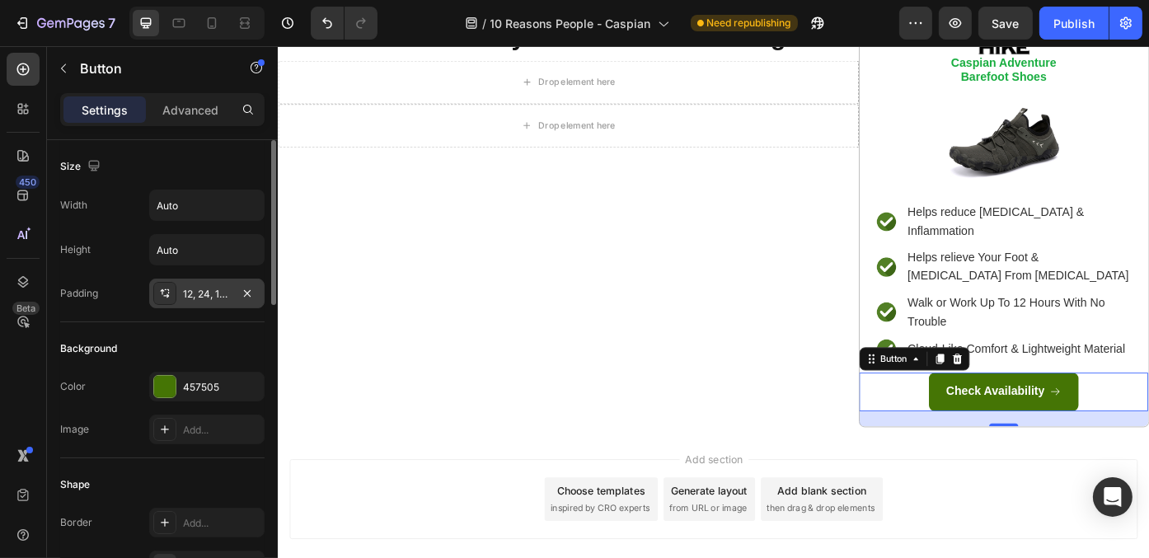
click at [207, 291] on div "12, 24, 12, 24" at bounding box center [207, 294] width 48 height 15
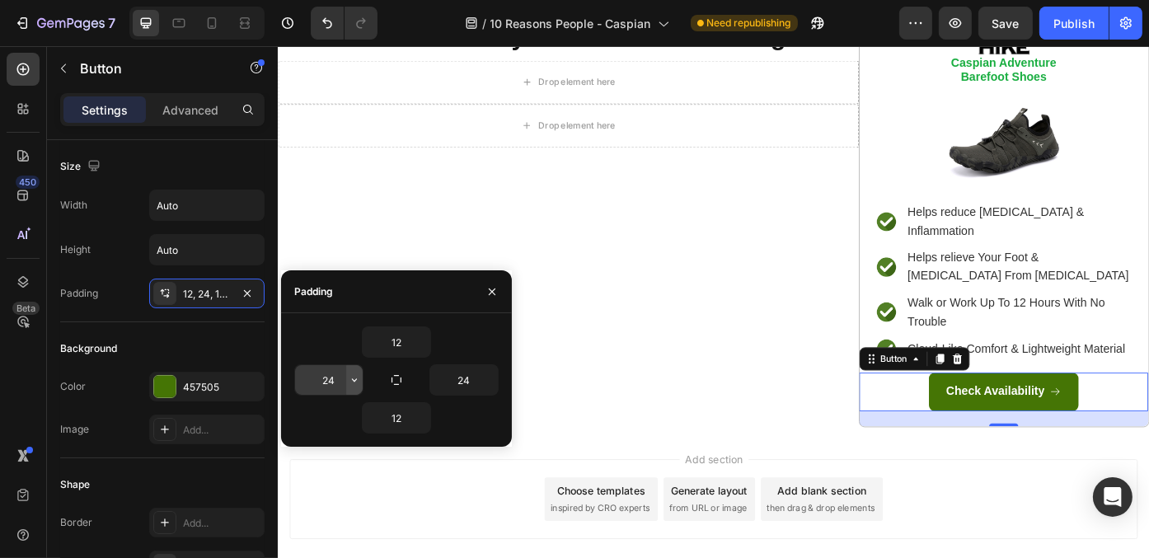
click at [352, 380] on icon "button" at bounding box center [354, 379] width 13 height 13
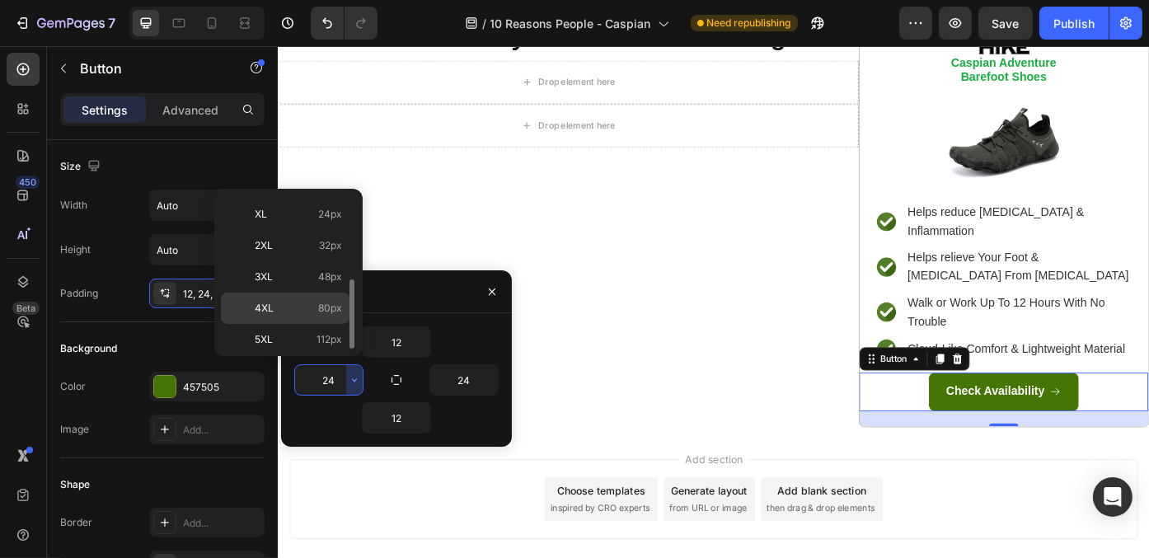
scroll to position [102, 0]
click at [312, 321] on p "2XL 32px" at bounding box center [298, 328] width 87 height 15
type input "32"
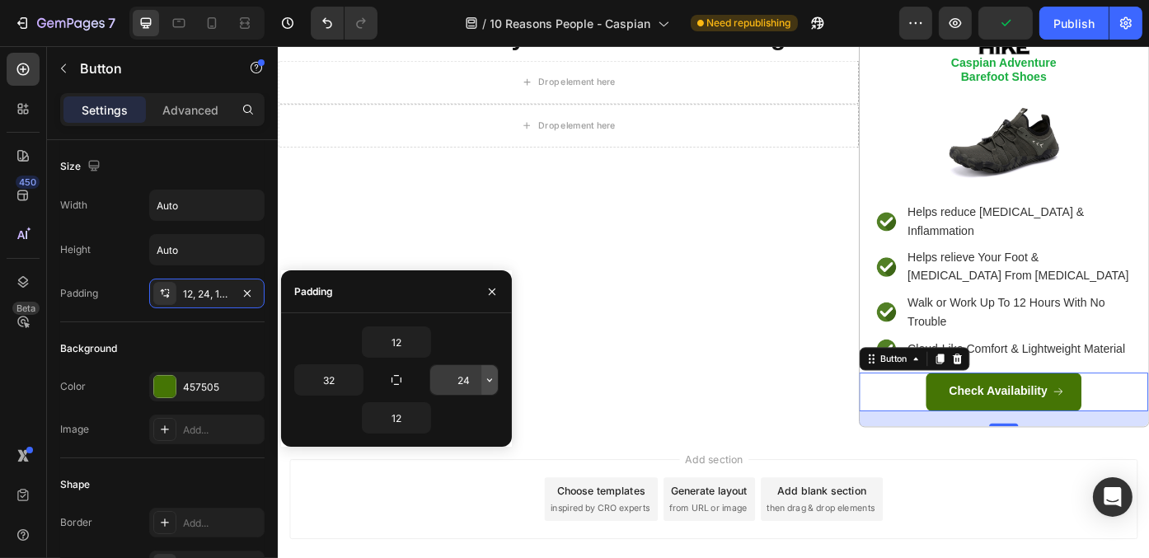
click at [491, 388] on button "button" at bounding box center [489, 380] width 16 height 30
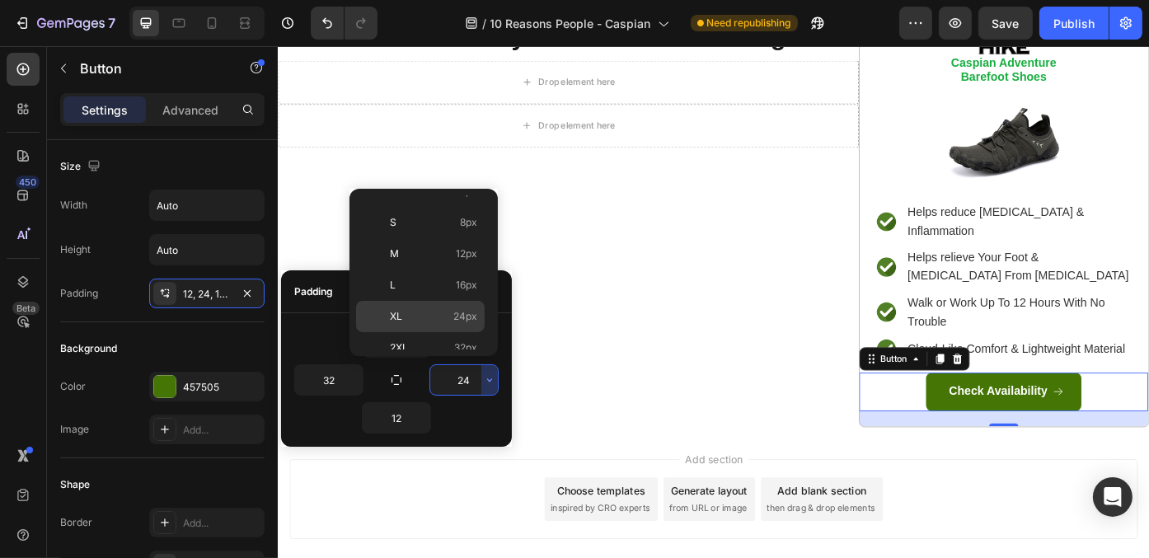
scroll to position [165, 0]
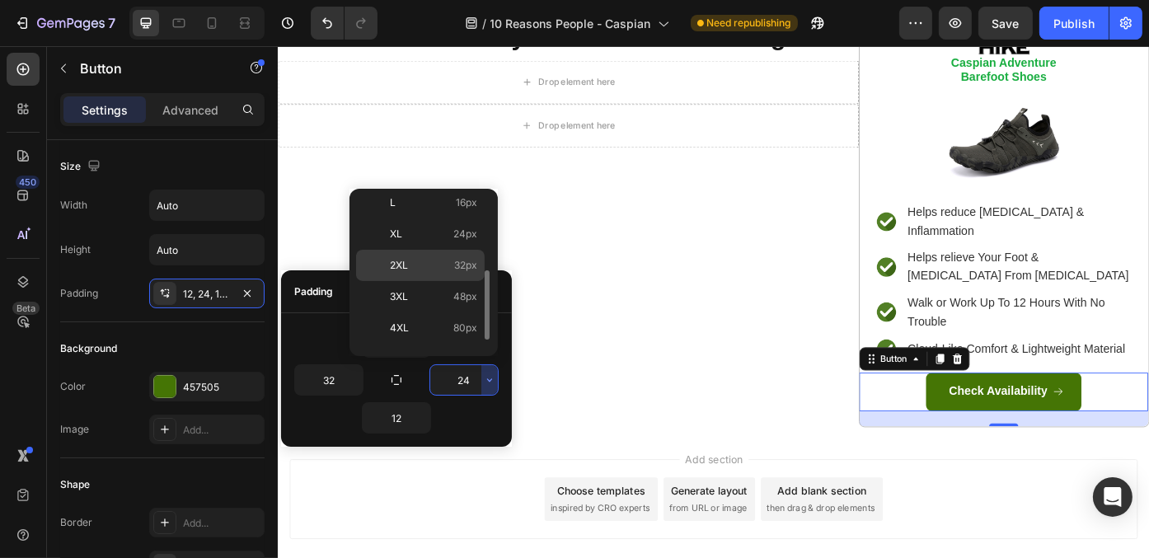
click at [449, 268] on p "2XL 32px" at bounding box center [433, 265] width 87 height 15
type input "32"
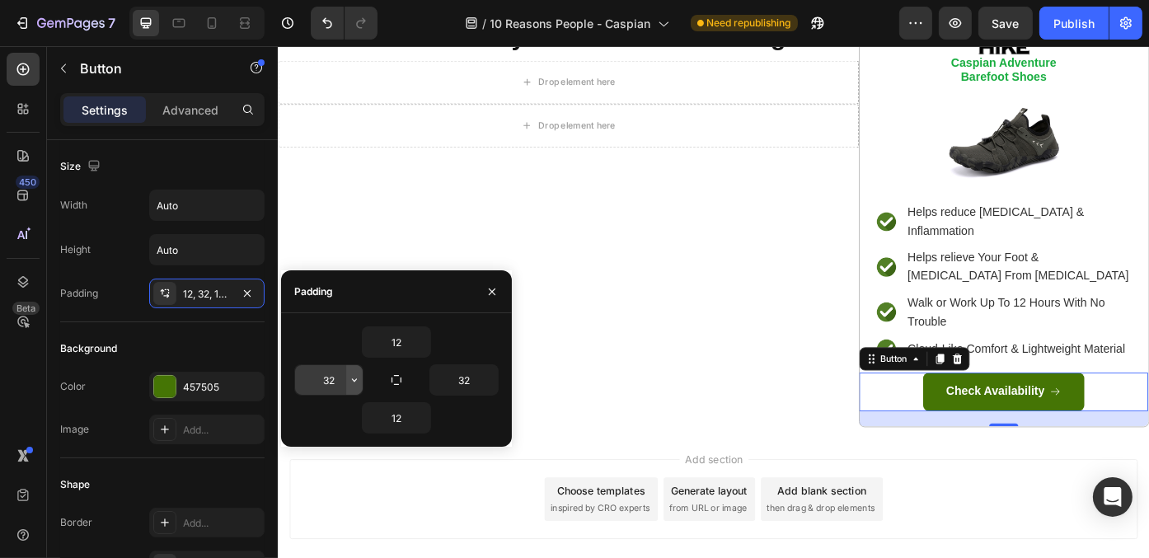
click at [349, 379] on icon "button" at bounding box center [354, 379] width 13 height 13
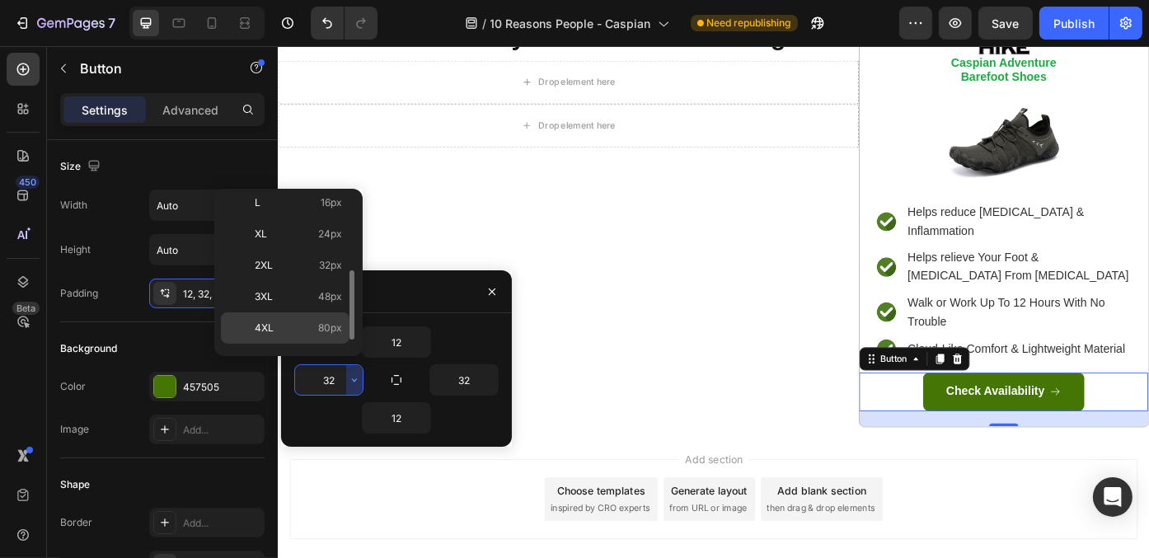
scroll to position [185, 0]
click at [297, 304] on p "4XL 80px" at bounding box center [298, 308] width 87 height 15
type input "80"
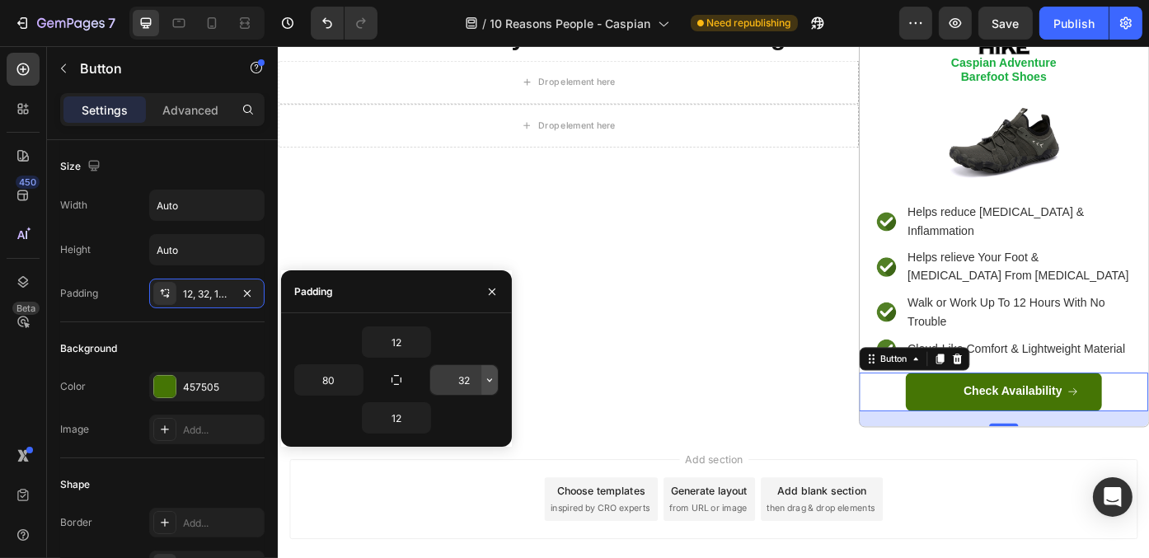
click at [486, 383] on icon "button" at bounding box center [489, 379] width 13 height 13
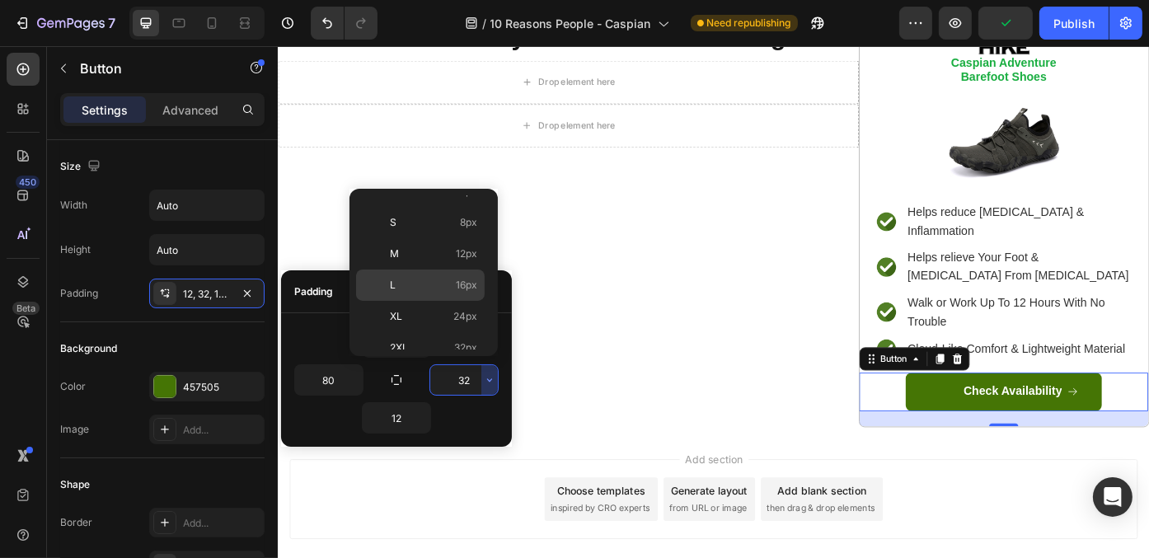
scroll to position [165, 0]
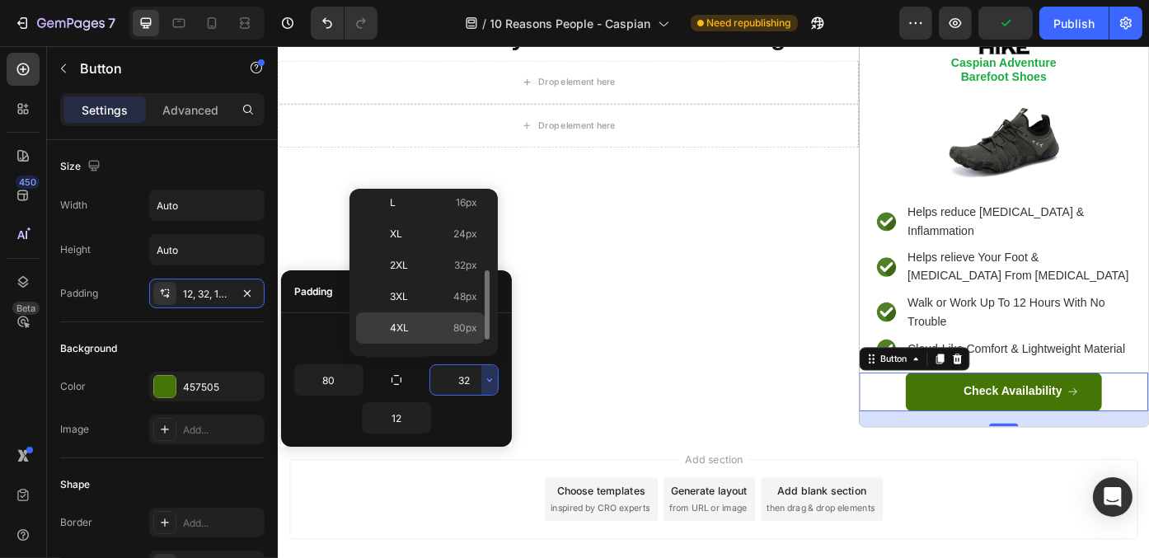
click at [457, 321] on span "80px" at bounding box center [465, 328] width 24 height 15
type input "80"
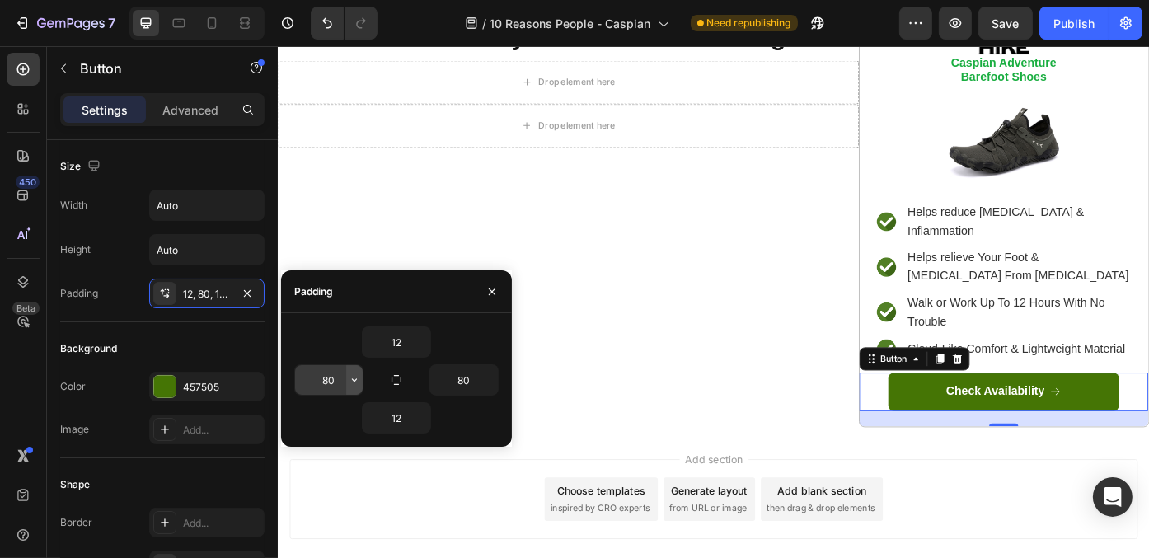
click at [354, 376] on icon "button" at bounding box center [354, 379] width 13 height 13
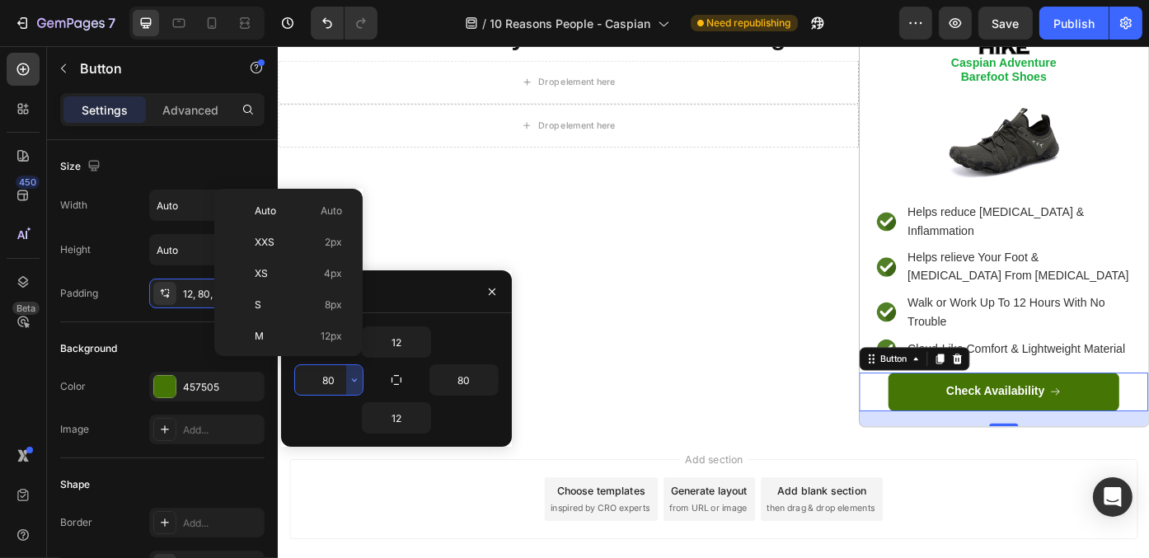
click at [331, 379] on input "80" at bounding box center [329, 380] width 68 height 30
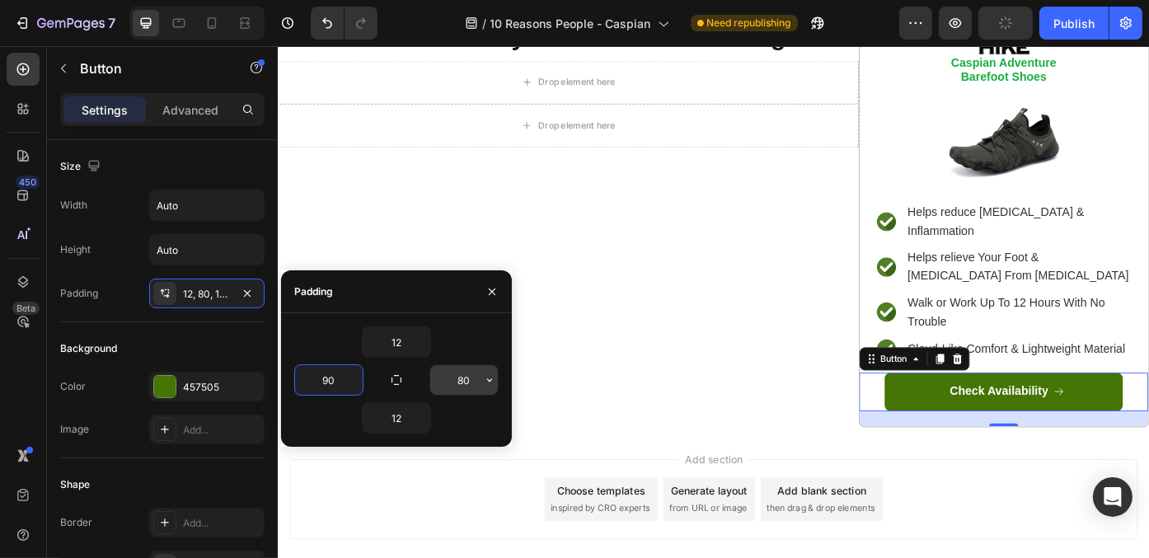
type input "90"
click at [463, 380] on input "80" at bounding box center [464, 380] width 68 height 30
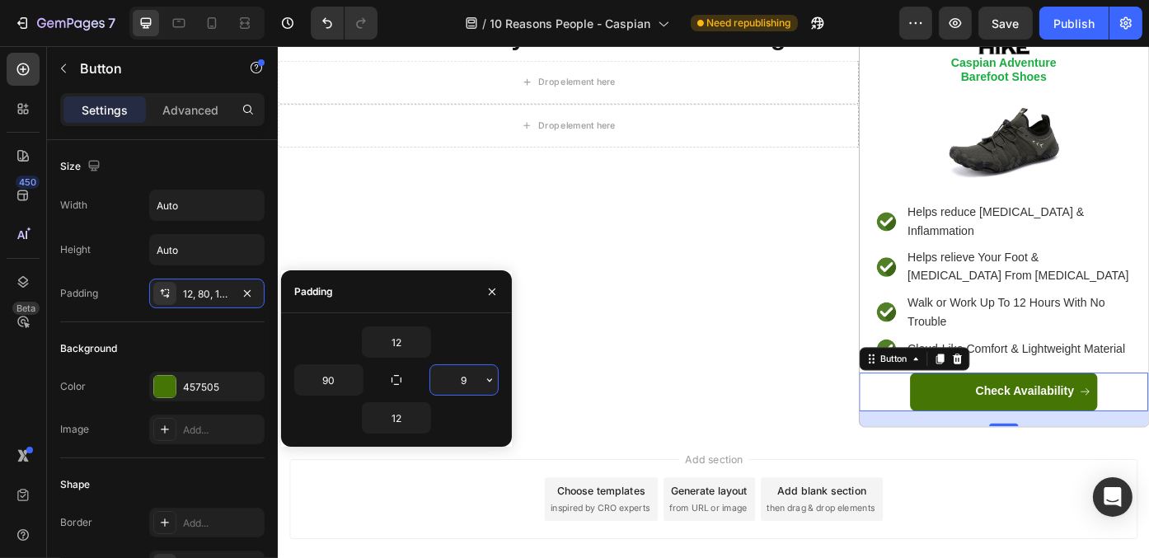
type input "90"
click at [1097, 523] on div "Add section Choose templates inspired by CRO experts Generate layout from URL o…" at bounding box center [771, 560] width 962 height 91
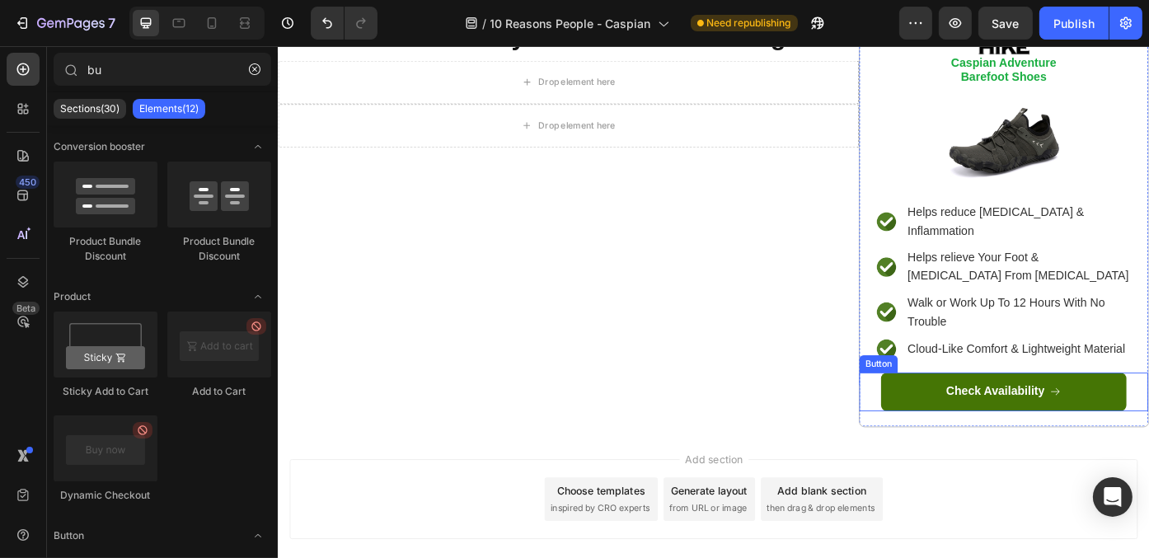
click at [1069, 417] on button "Check Availability" at bounding box center [1101, 439] width 279 height 44
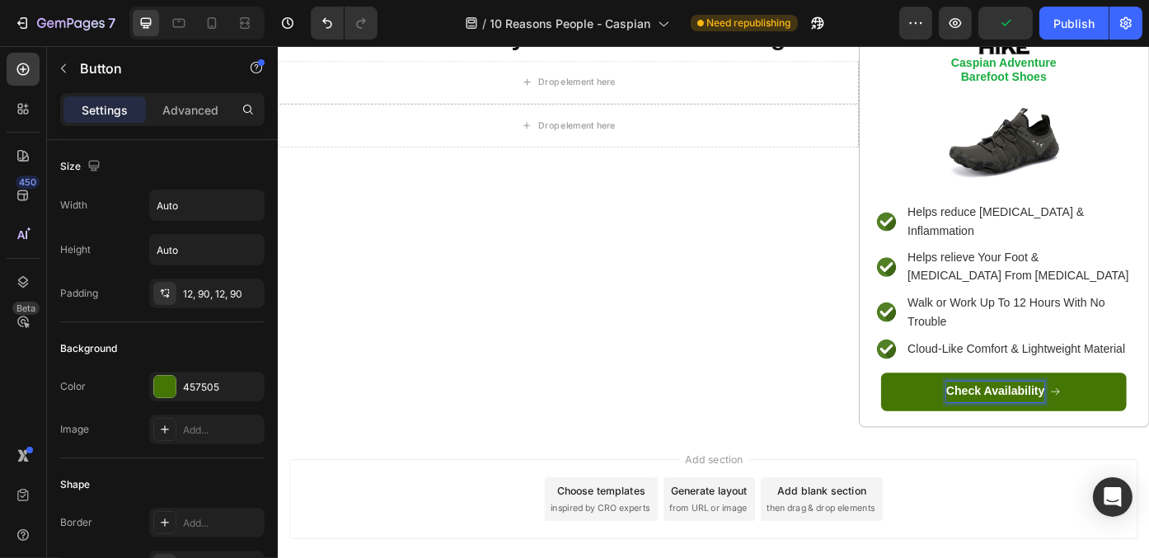
click at [1073, 427] on p "Check Availability" at bounding box center [1092, 439] width 112 height 24
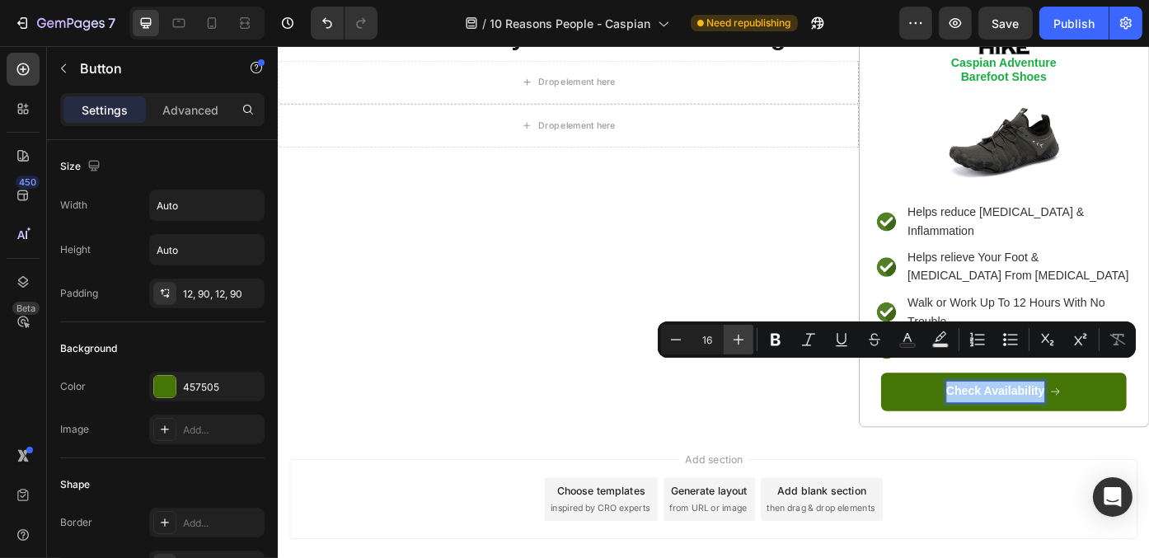
click at [736, 340] on icon "Editor contextual toolbar" at bounding box center [738, 339] width 16 height 16
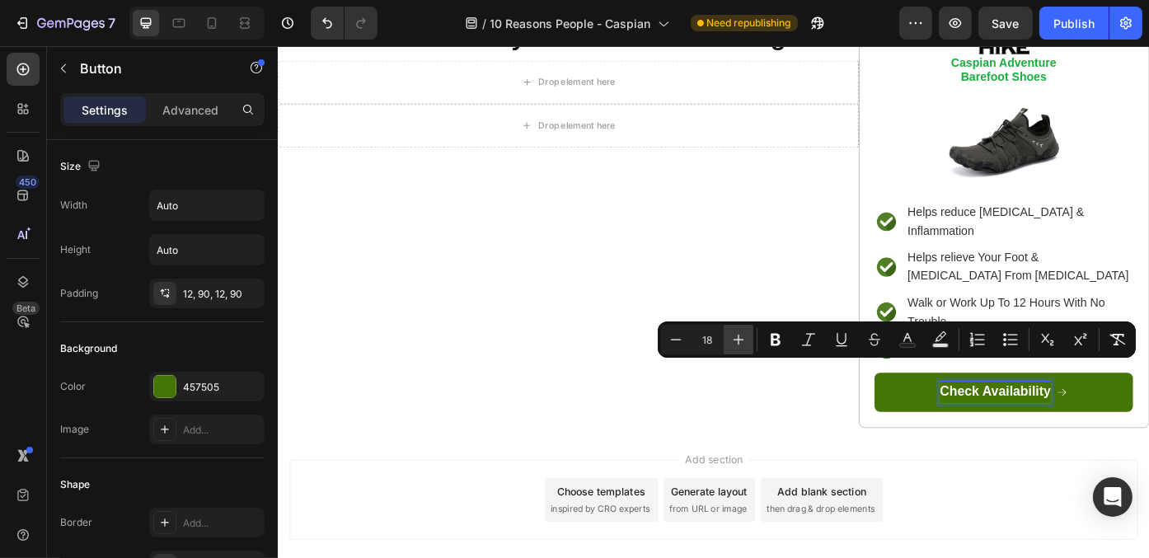
click at [736, 340] on icon "Editor contextual toolbar" at bounding box center [738, 339] width 16 height 16
type input "22"
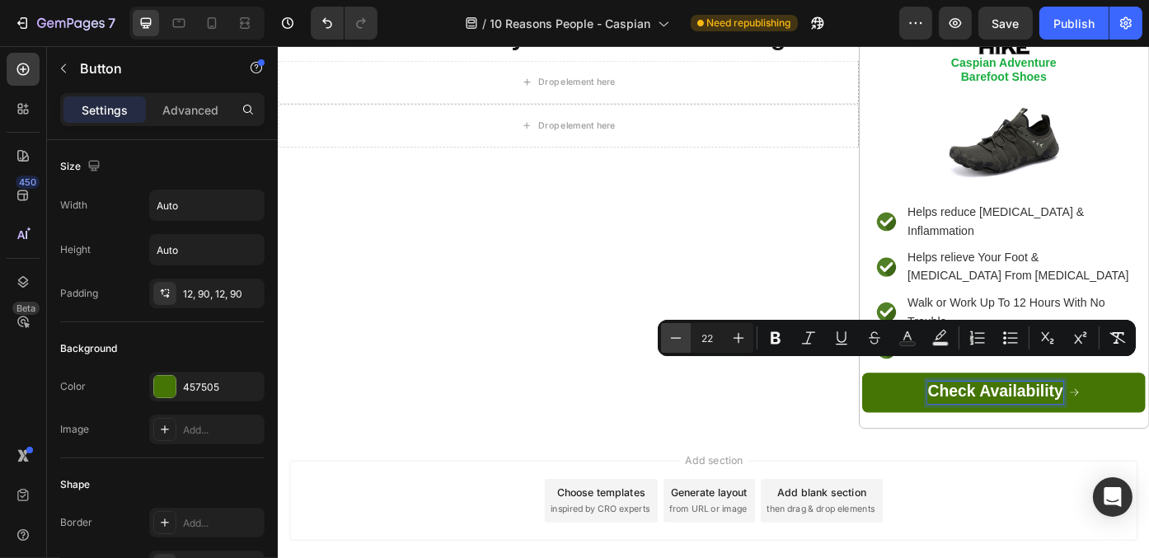
click at [676, 334] on icon "Editor contextual toolbar" at bounding box center [675, 338] width 16 height 16
click at [737, 337] on icon "Editor contextual toolbar" at bounding box center [738, 338] width 16 height 16
type input "21"
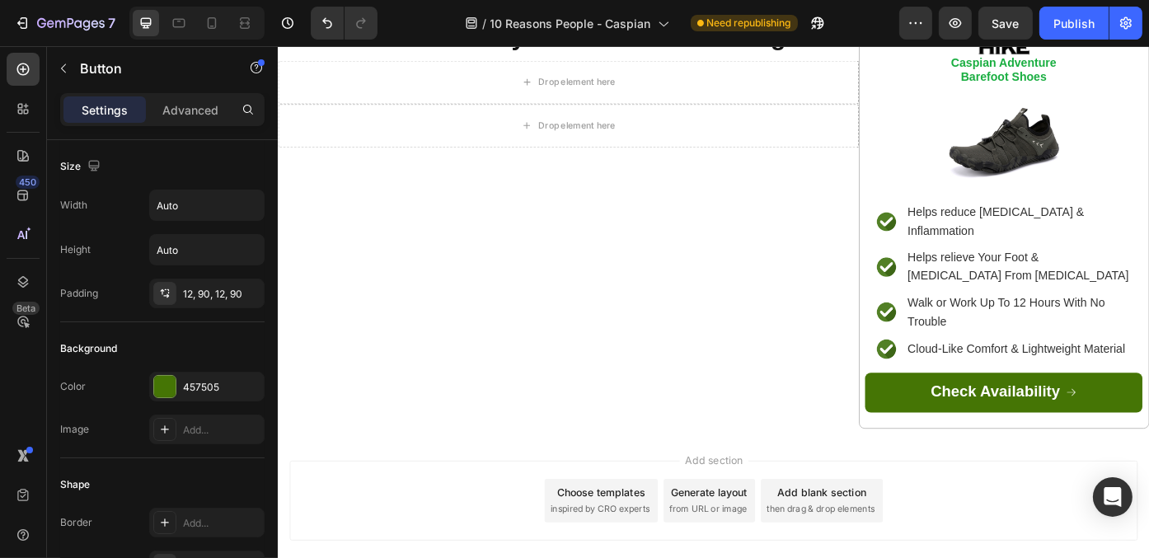
click at [1140, 484] on div "Add section Choose templates inspired by CRO experts Generate layout from URL o…" at bounding box center [771, 565] width 989 height 163
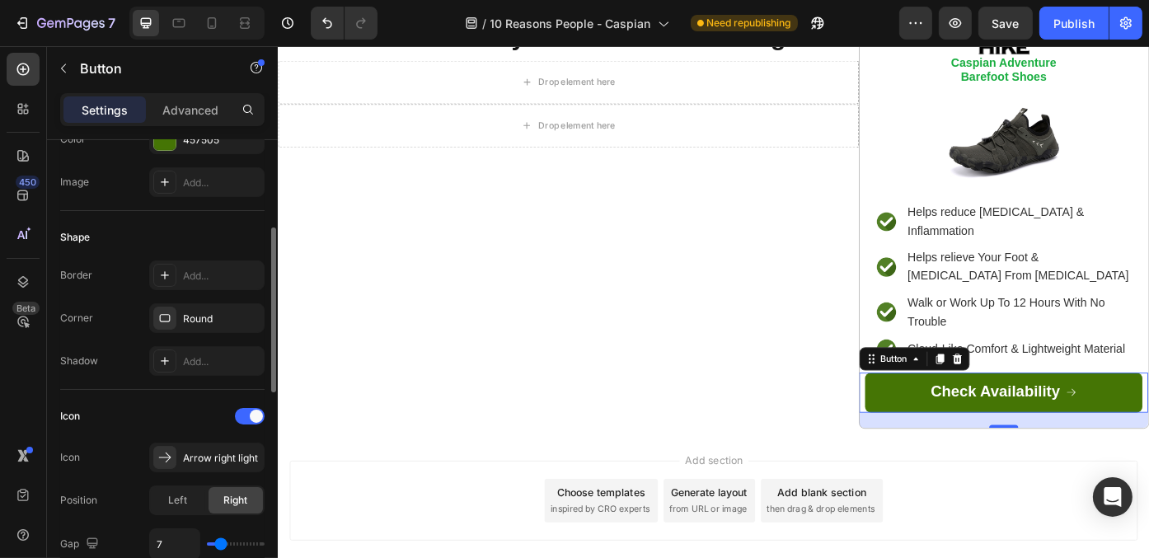
scroll to position [330, 0]
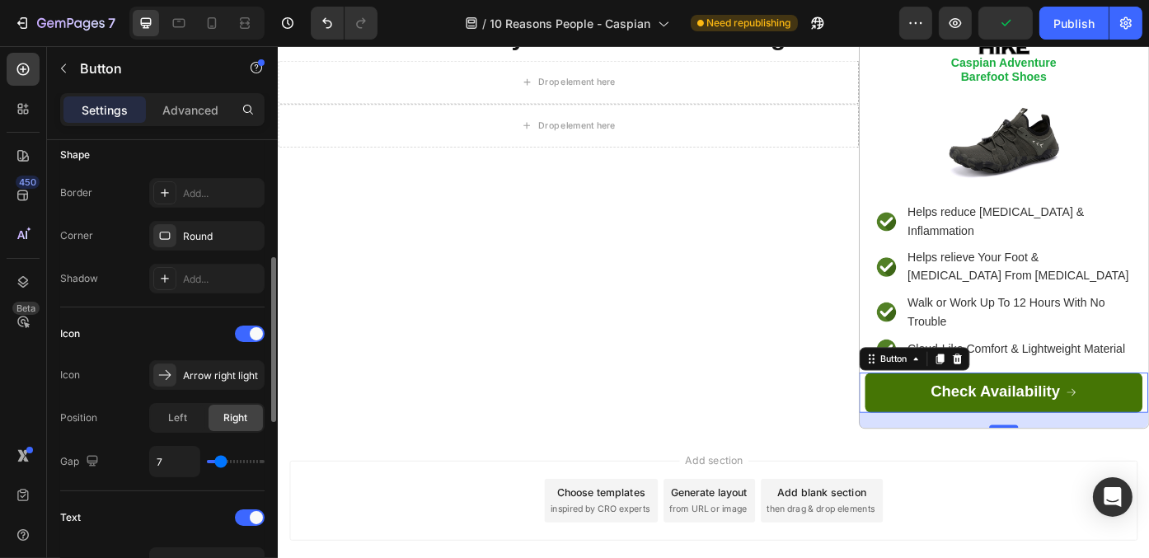
click at [219, 460] on input "range" at bounding box center [236, 461] width 58 height 3
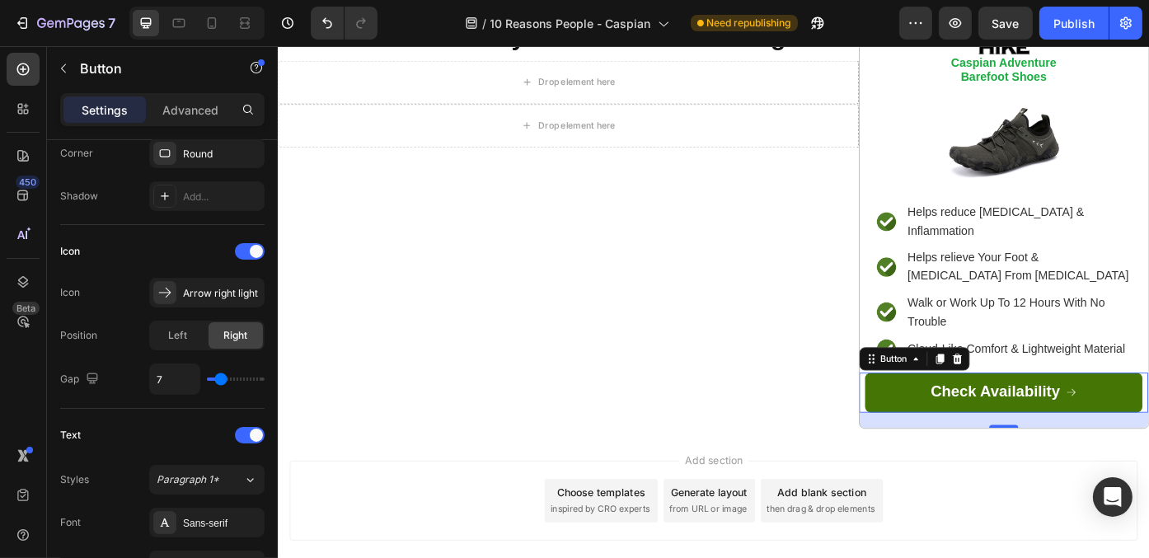
scroll to position [0, 0]
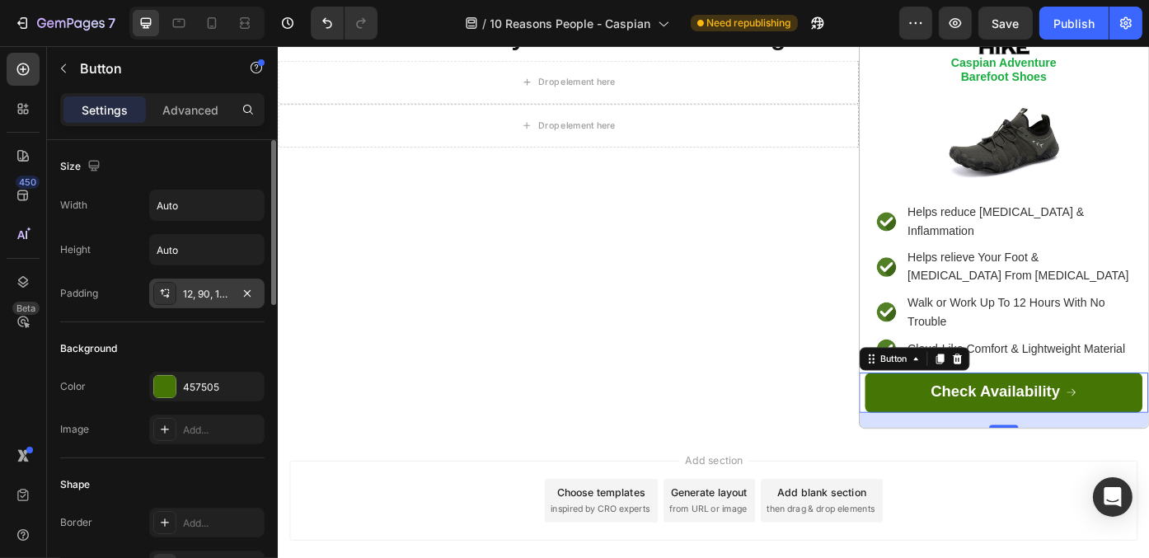
click at [214, 288] on div "12, 90, 12, 90" at bounding box center [207, 294] width 48 height 15
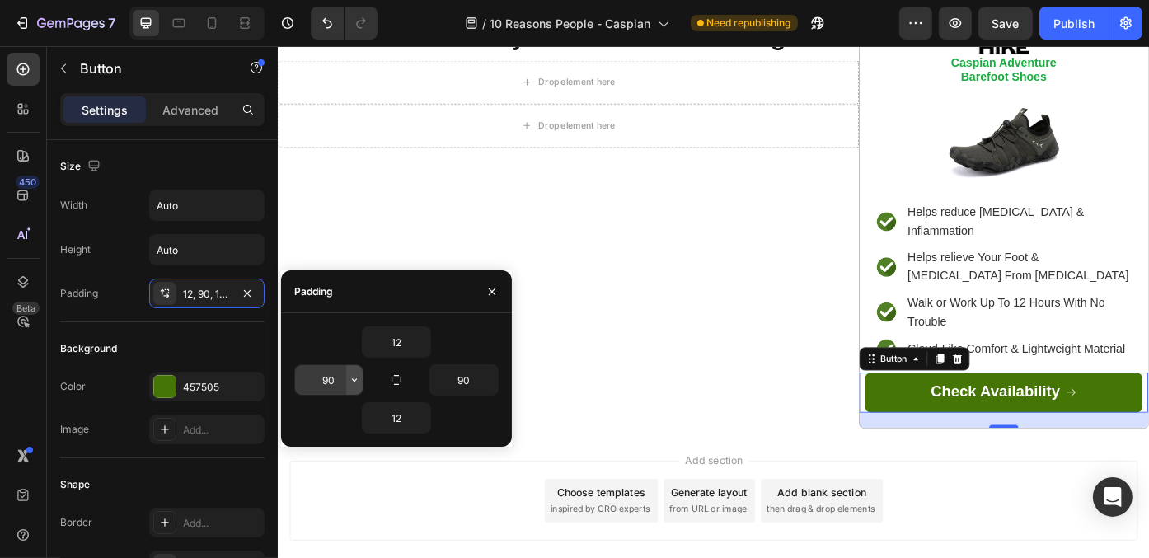
click at [353, 377] on icon "button" at bounding box center [354, 379] width 13 height 13
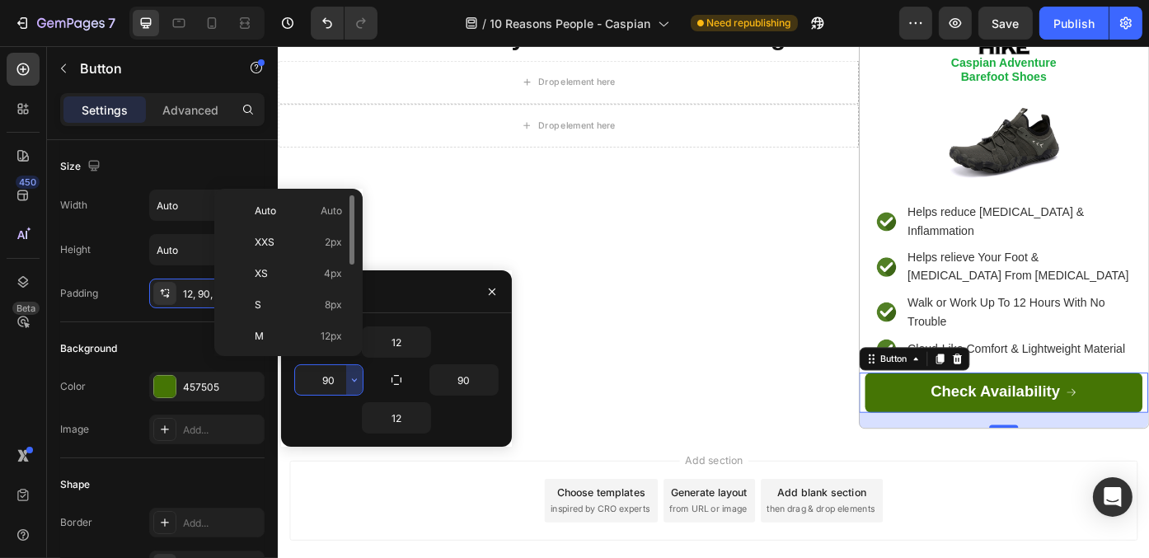
scroll to position [165, 0]
click at [315, 321] on p "4XL 80px" at bounding box center [298, 328] width 87 height 15
type input "80"
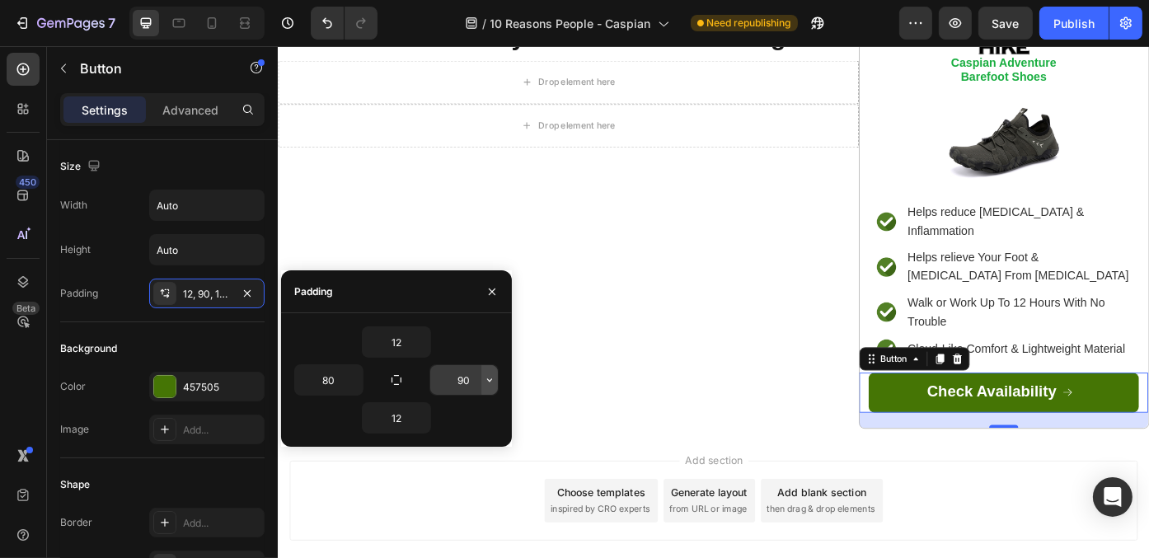
click at [490, 375] on icon "button" at bounding box center [489, 379] width 13 height 13
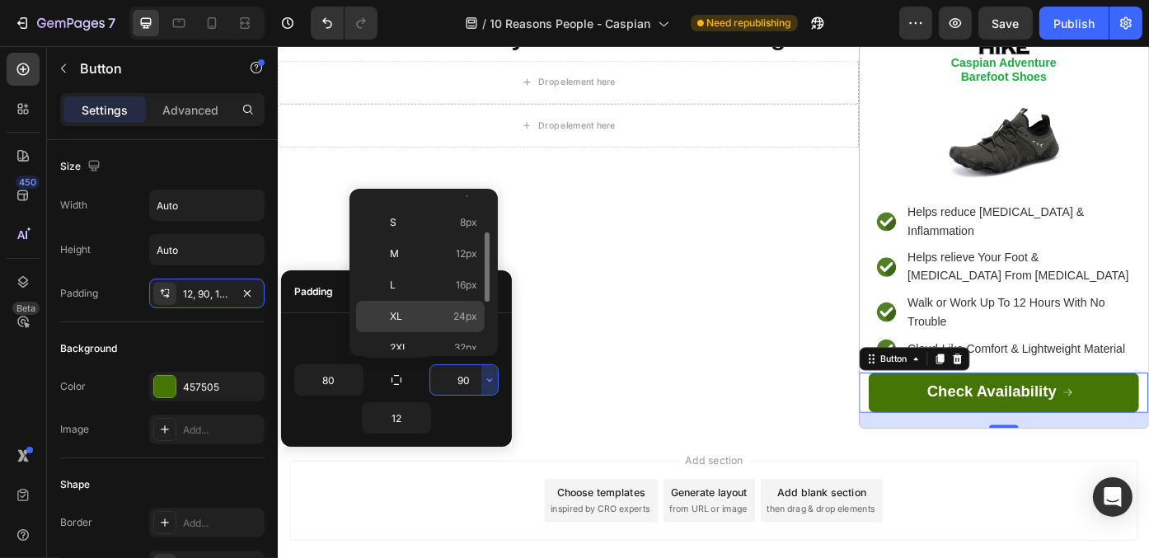
scroll to position [185, 0]
click at [442, 293] on div "4XL 80px" at bounding box center [420, 308] width 129 height 31
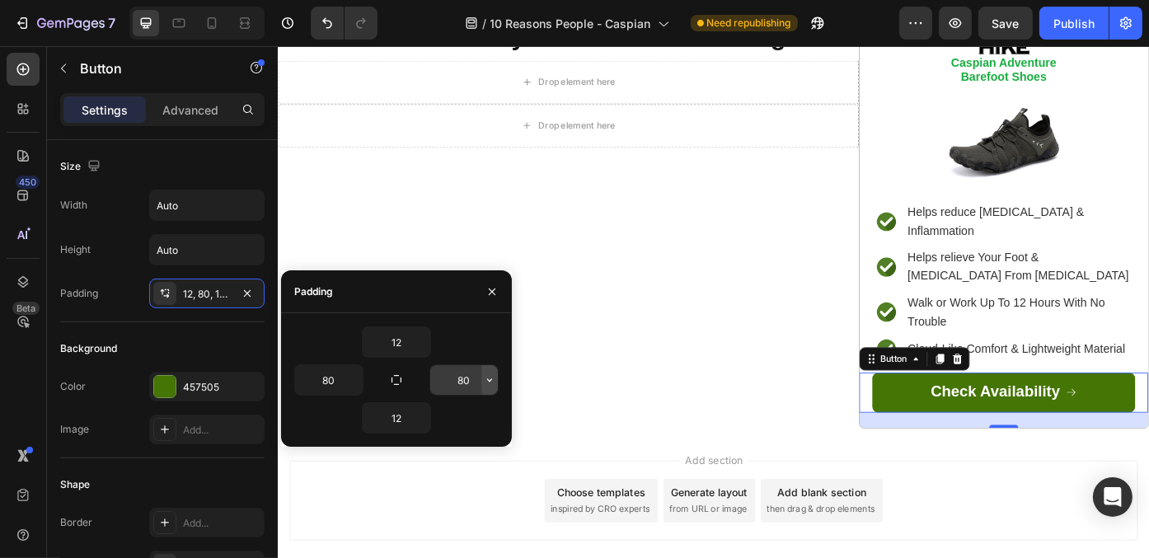
click at [485, 377] on icon "button" at bounding box center [489, 379] width 13 height 13
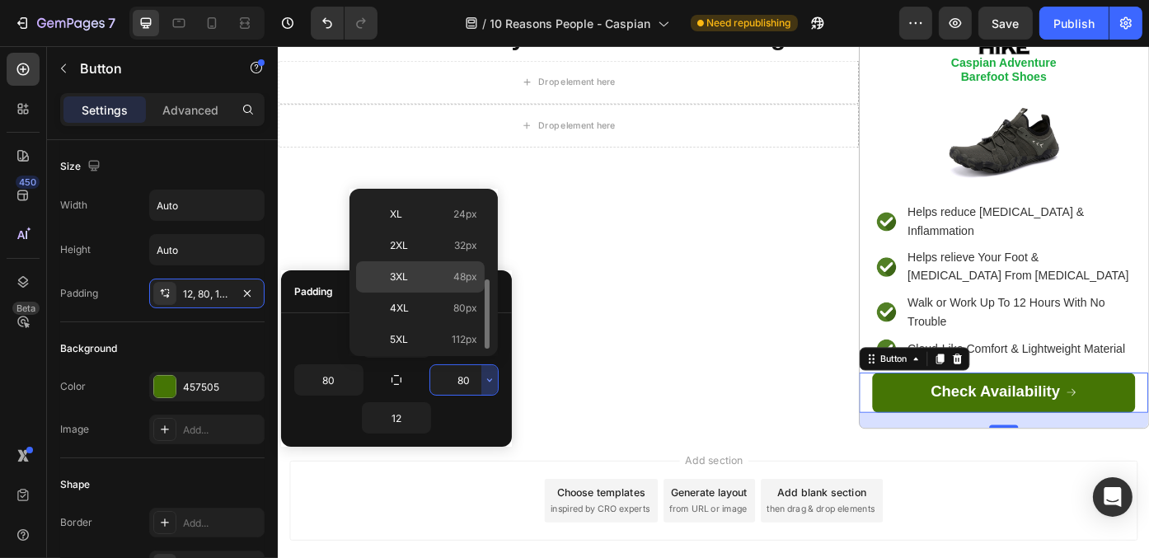
click at [456, 274] on span "48px" at bounding box center [465, 276] width 24 height 15
type input "48"
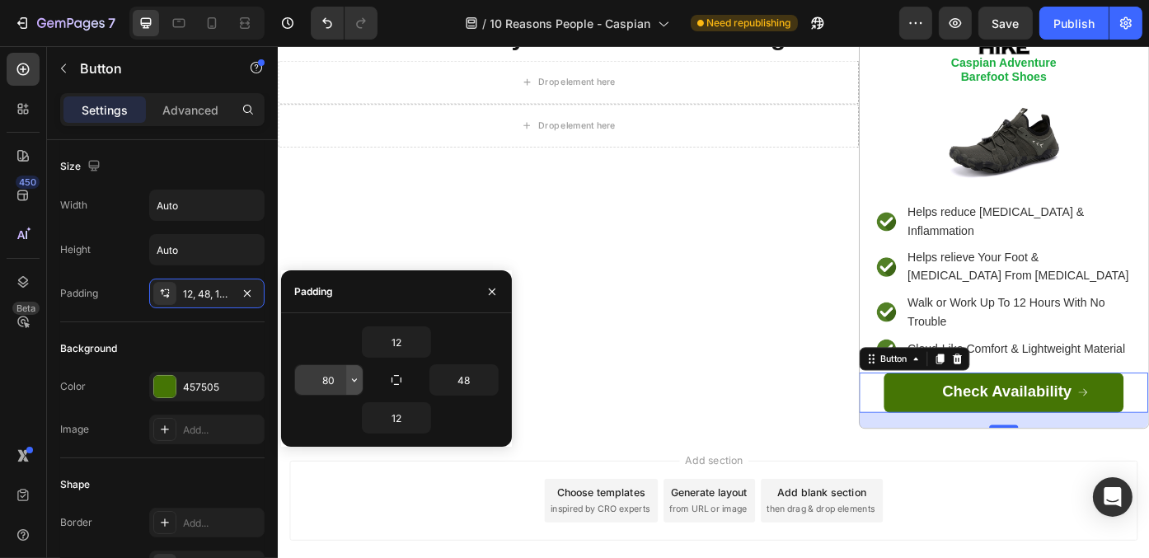
click at [354, 383] on icon "button" at bounding box center [354, 379] width 13 height 13
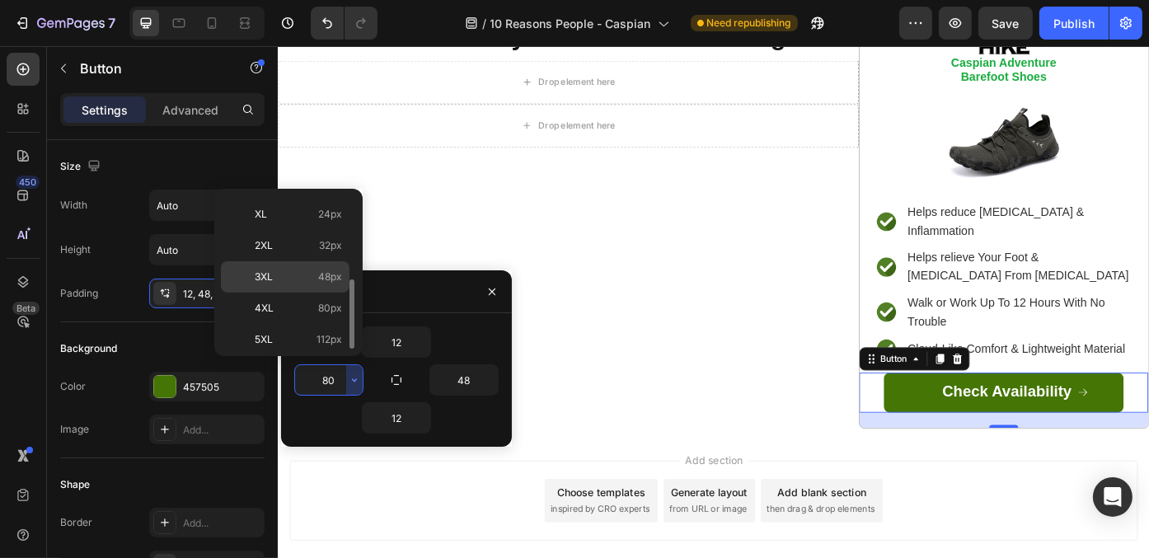
click at [323, 278] on span "48px" at bounding box center [330, 276] width 24 height 15
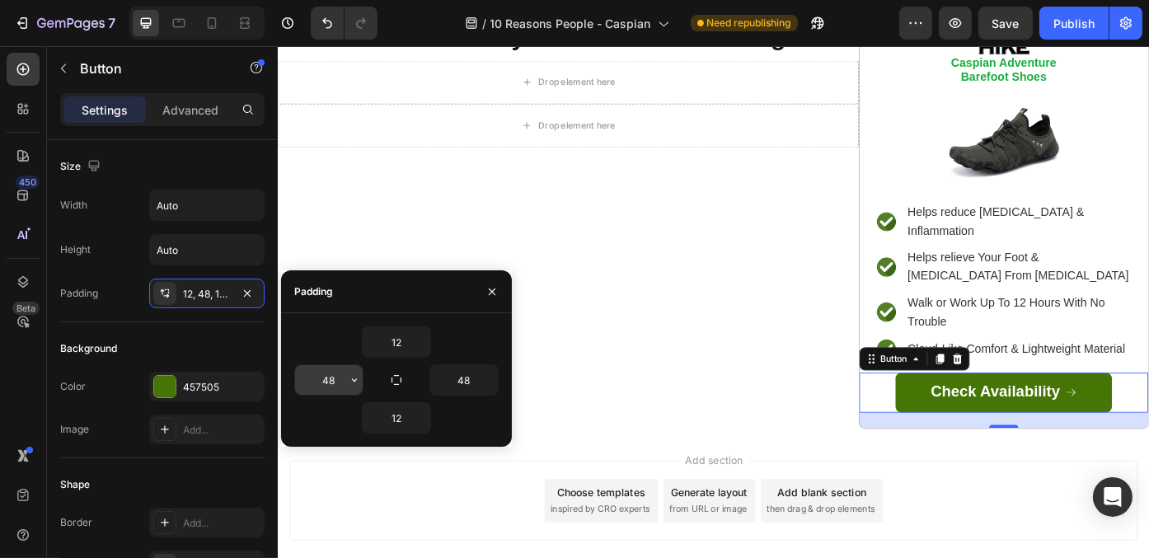
click at [362, 378] on button "button" at bounding box center [354, 380] width 16 height 30
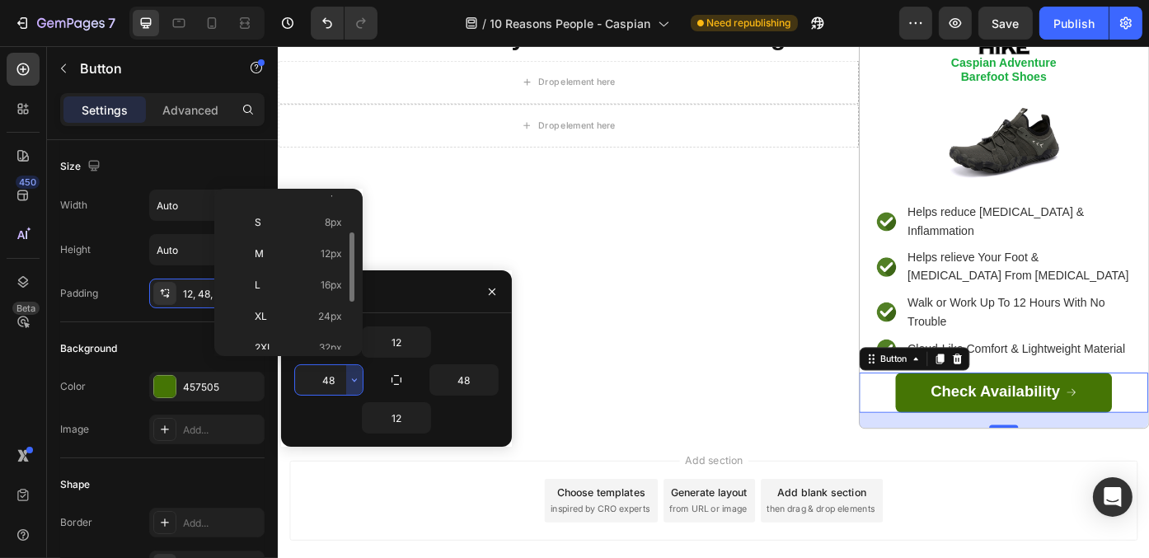
scroll to position [165, 0]
click at [326, 321] on span "80px" at bounding box center [330, 328] width 24 height 15
type input "80"
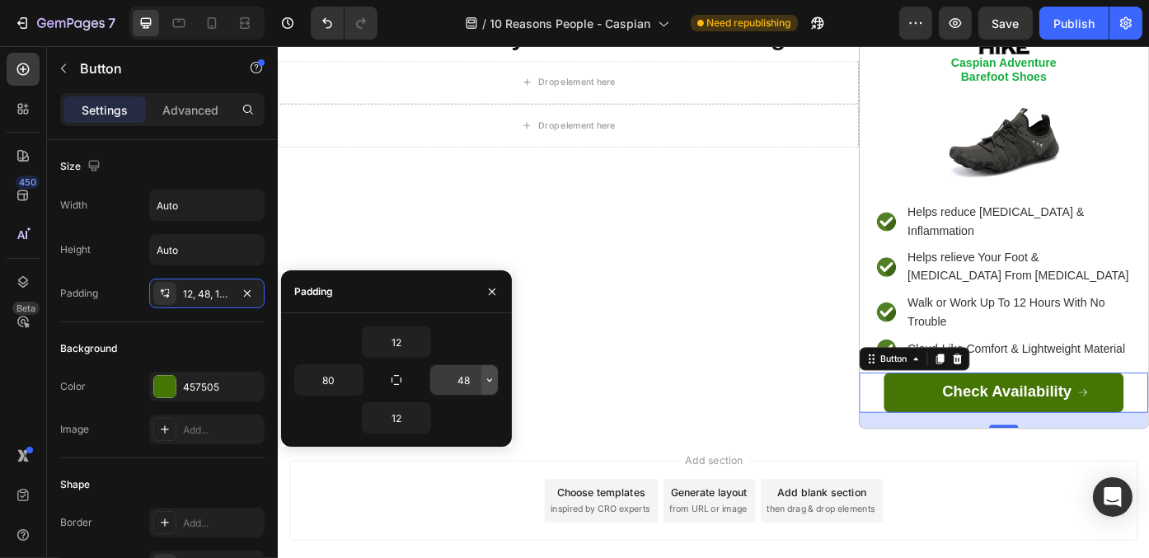
click at [489, 373] on icon "button" at bounding box center [489, 379] width 13 height 13
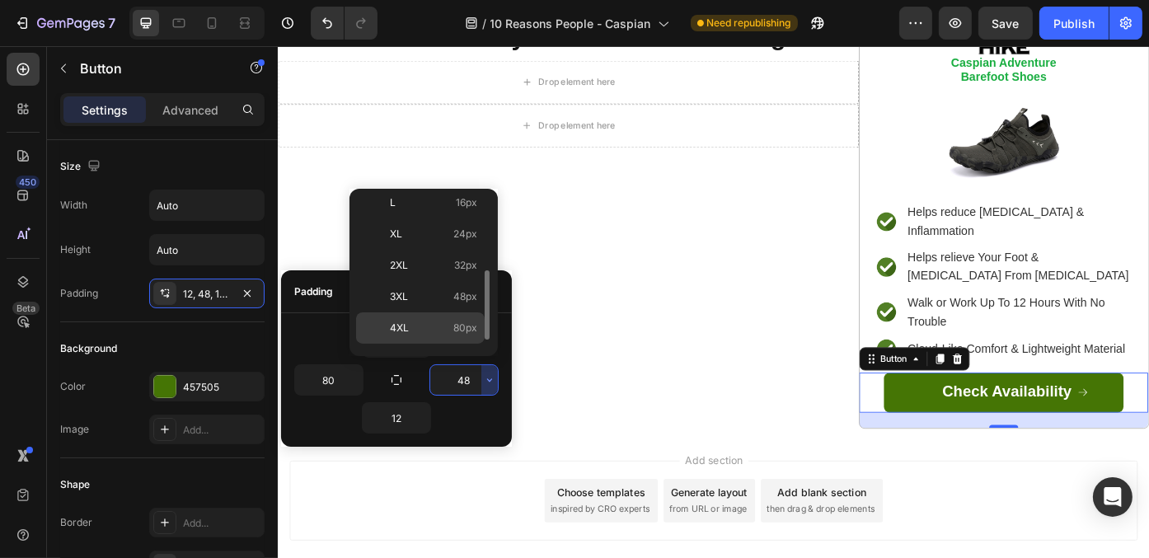
click at [461, 323] on span "80px" at bounding box center [465, 328] width 24 height 15
type input "80"
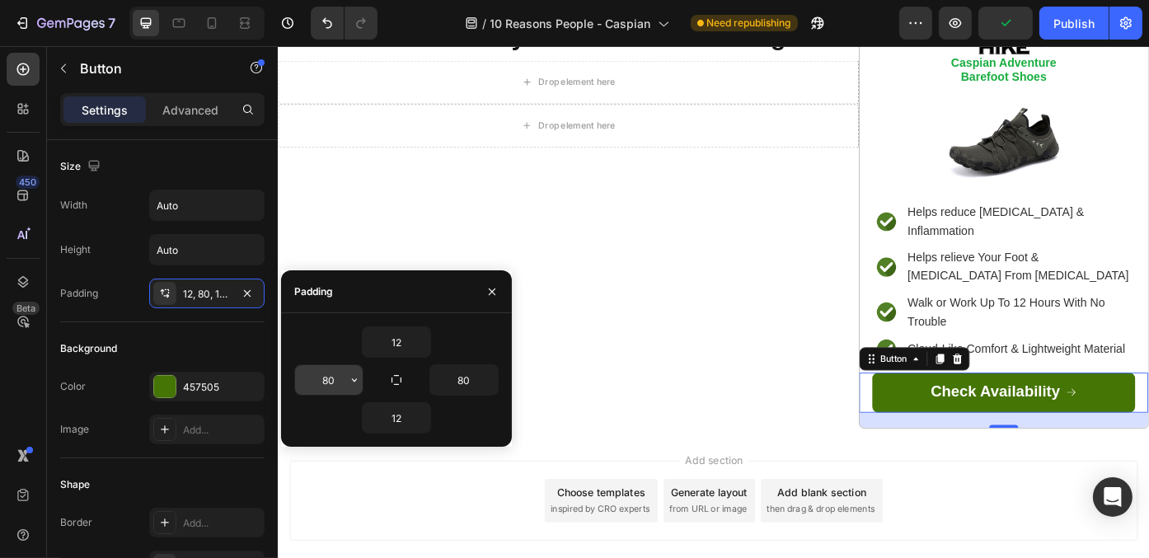
click at [331, 376] on input "80" at bounding box center [329, 380] width 68 height 30
type input "70"
click at [462, 380] on input "80" at bounding box center [464, 380] width 68 height 30
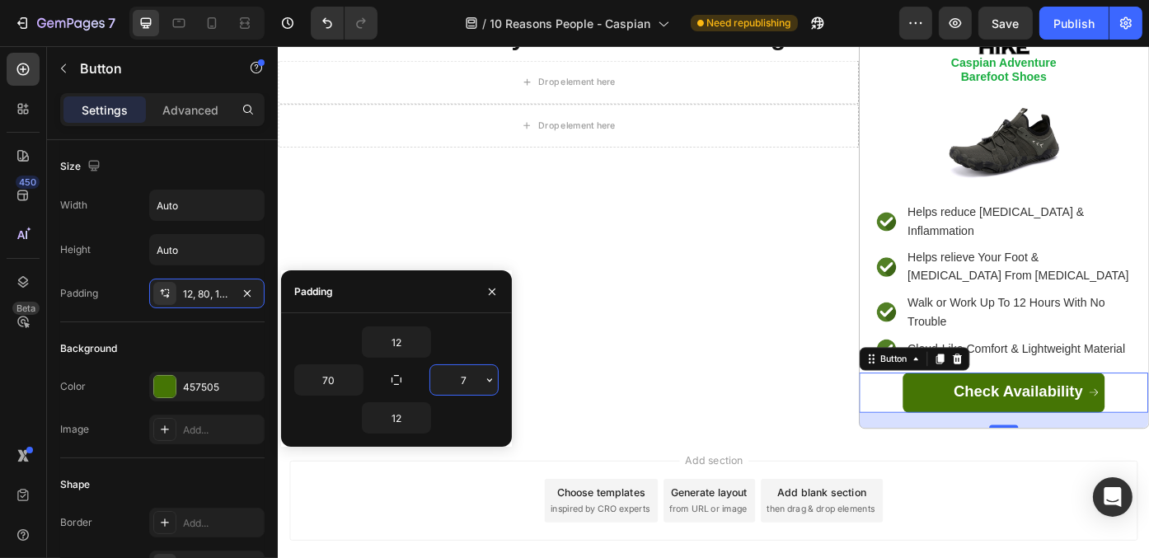
type input "70"
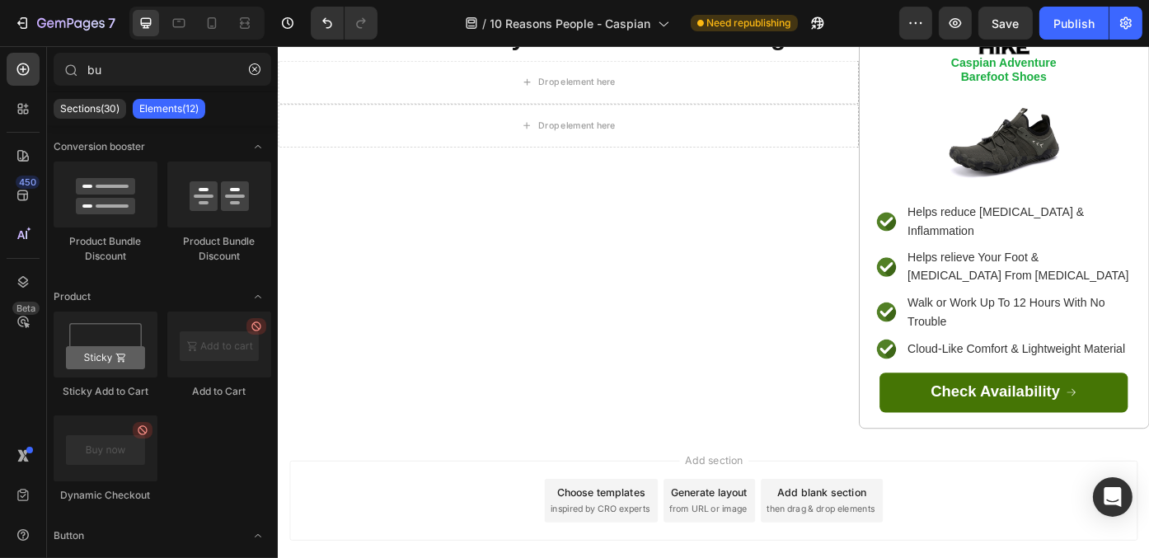
click at [1057, 517] on div "Add section Choose templates inspired by CRO experts Generate layout from URL o…" at bounding box center [771, 562] width 962 height 91
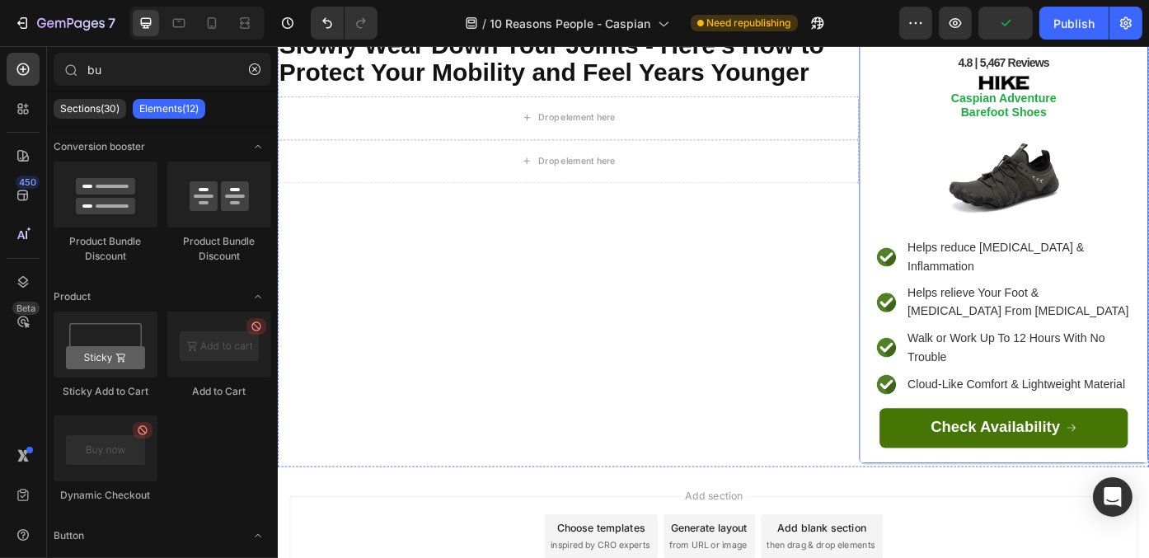
scroll to position [0, 0]
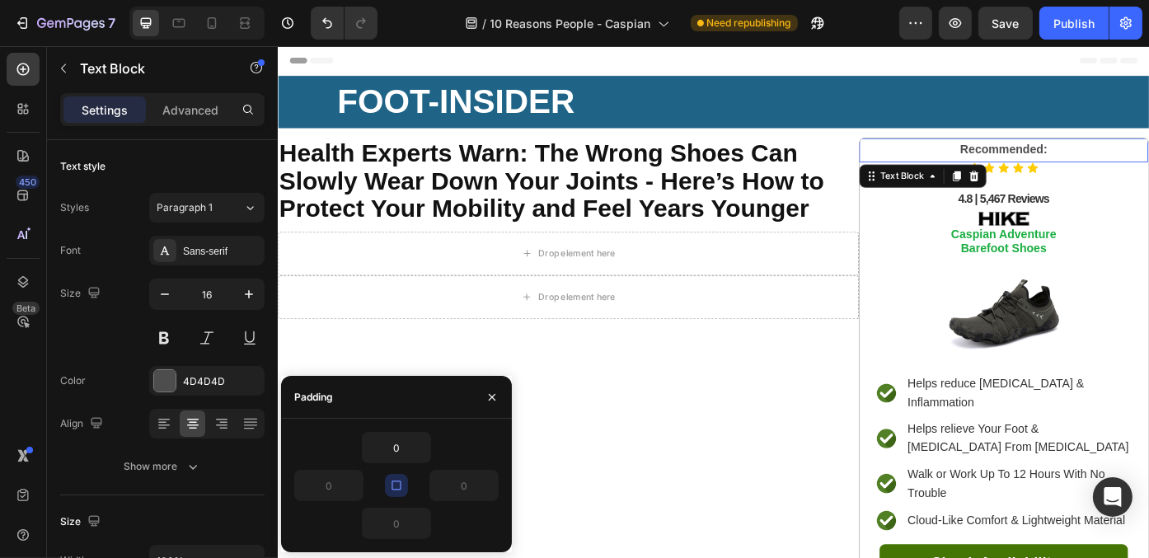
click at [997, 164] on p "Recommended:" at bounding box center [1101, 164] width 325 height 24
click at [424, 450] on icon "button" at bounding box center [421, 447] width 13 height 13
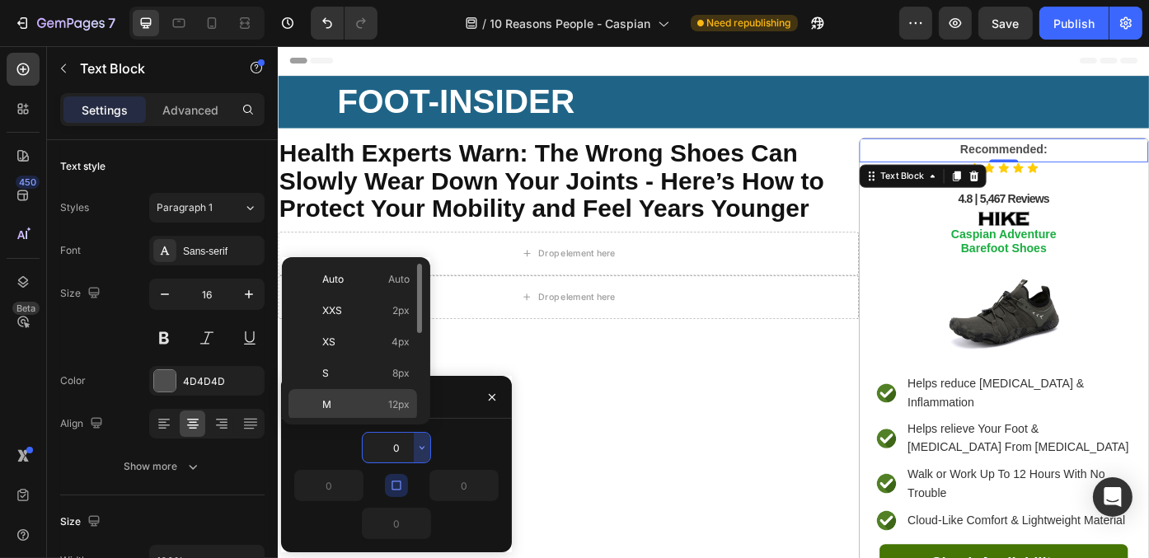
click at [384, 397] on p "M 12px" at bounding box center [365, 404] width 87 height 15
type input "12"
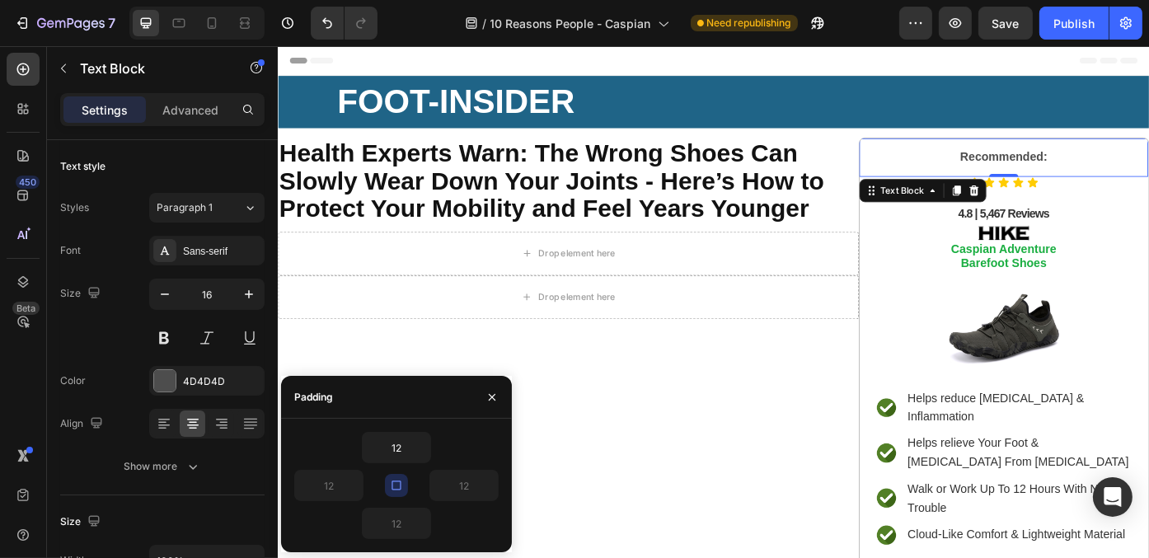
click at [394, 481] on icon "button" at bounding box center [395, 485] width 9 height 9
click at [333, 485] on input "12" at bounding box center [329, 486] width 68 height 30
type input "0"
click at [471, 473] on input "12" at bounding box center [464, 486] width 68 height 30
type input "0"
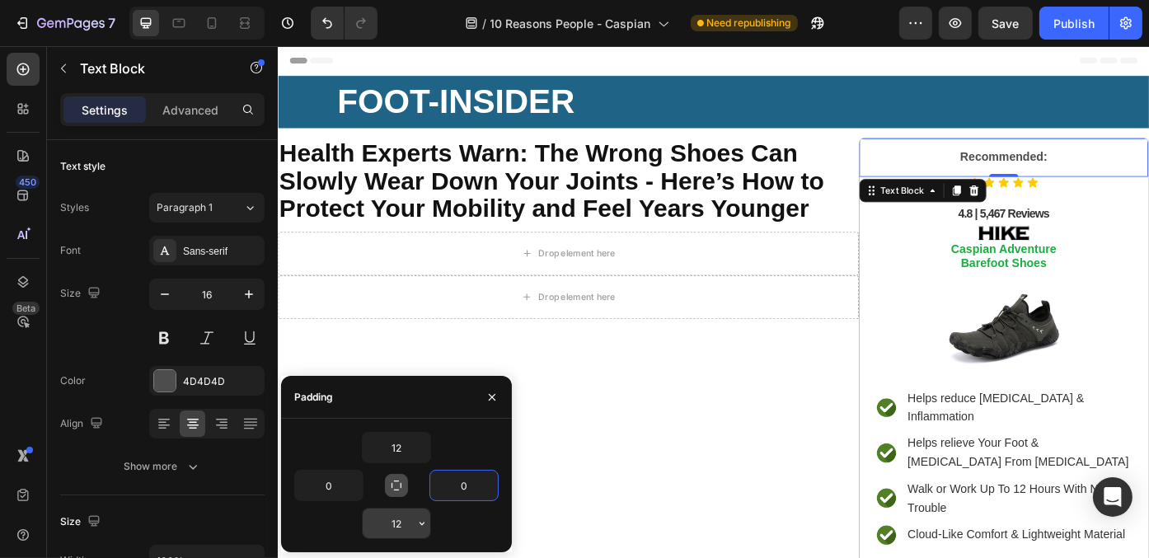
click at [401, 524] on input "12" at bounding box center [397, 523] width 68 height 30
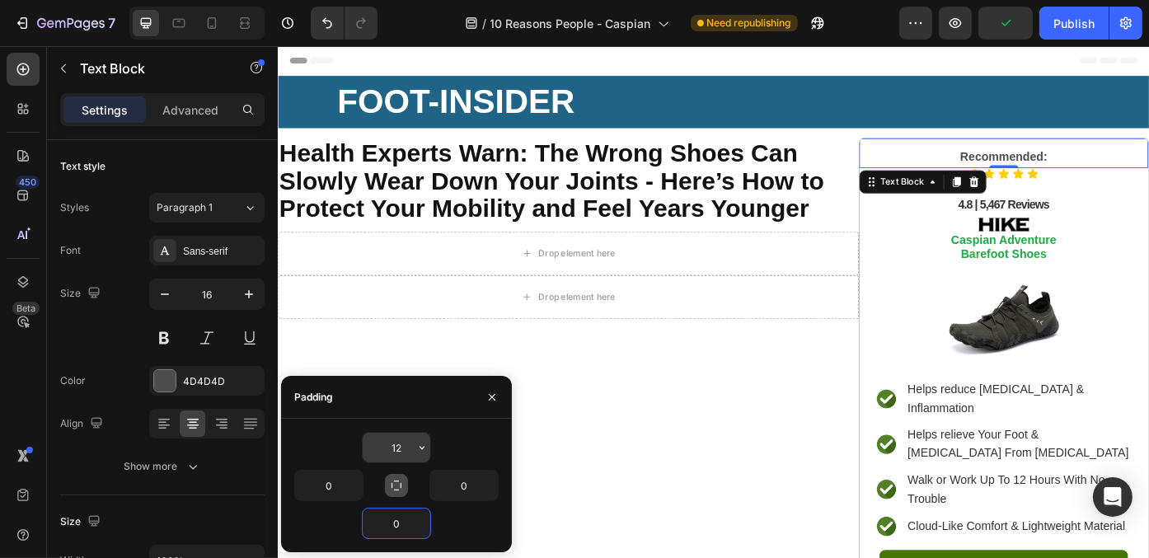
type input "0"
click at [398, 448] on input "12" at bounding box center [397, 448] width 68 height 30
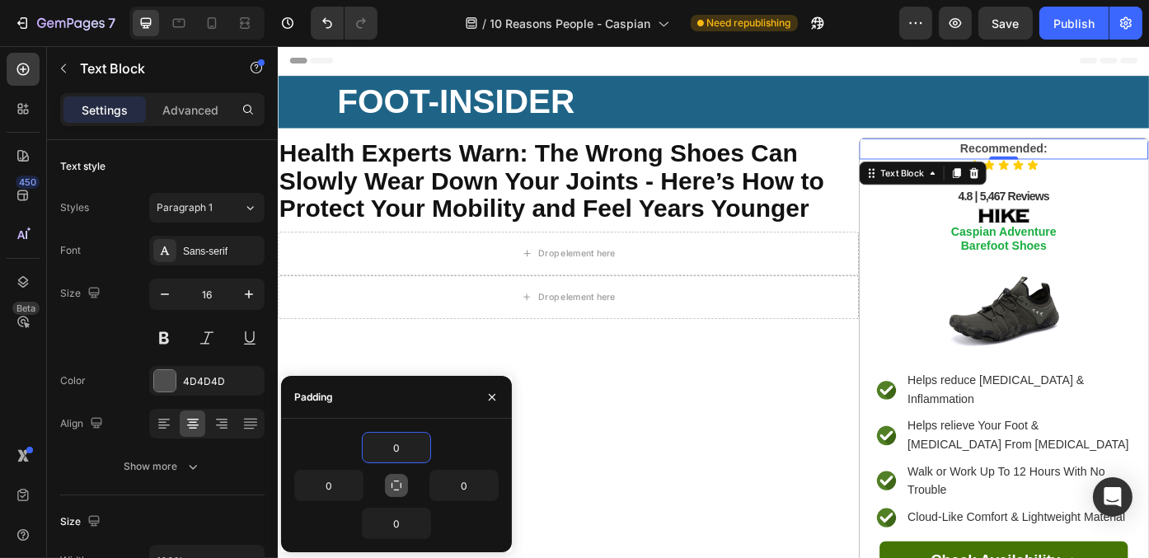
type input "0"
click at [397, 482] on icon "button" at bounding box center [396, 485] width 13 height 13
click at [185, 99] on div "Advanced" at bounding box center [190, 109] width 82 height 26
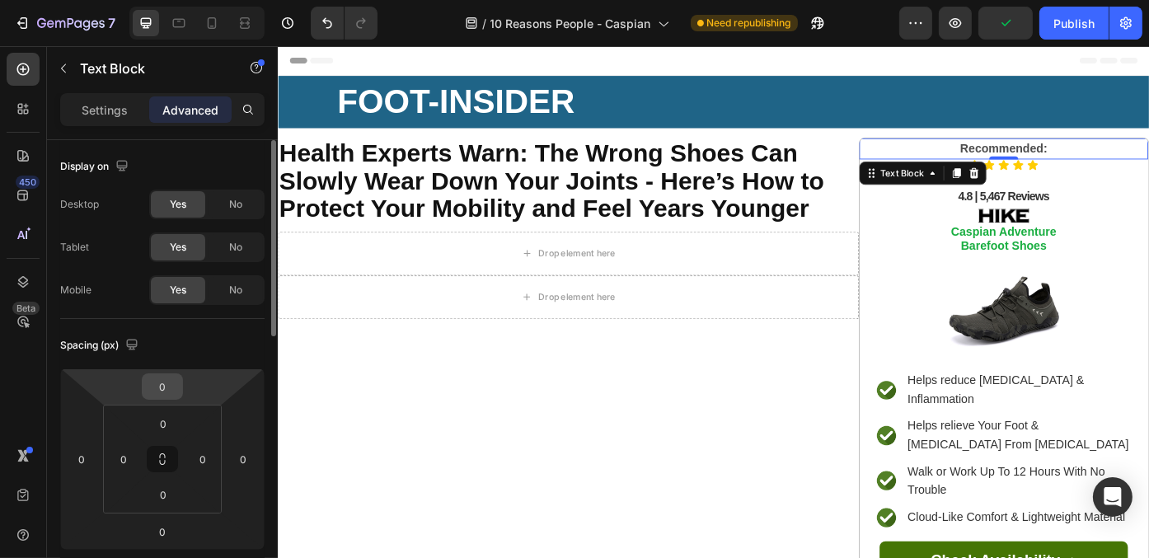
click at [172, 389] on input "0" at bounding box center [162, 386] width 33 height 25
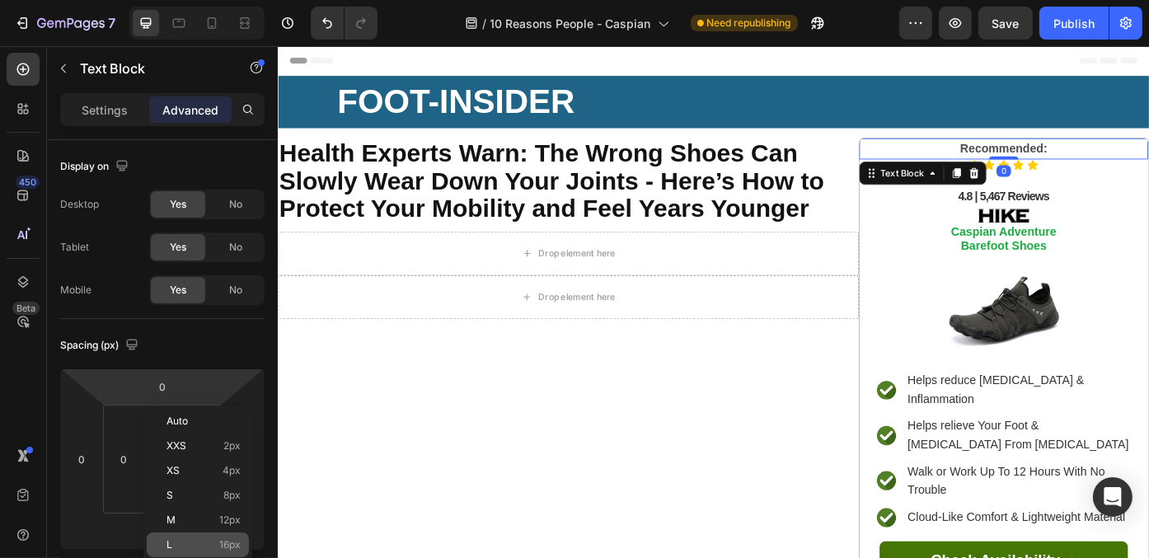
click at [217, 535] on div "L 16px" at bounding box center [198, 544] width 102 height 25
type input "16"
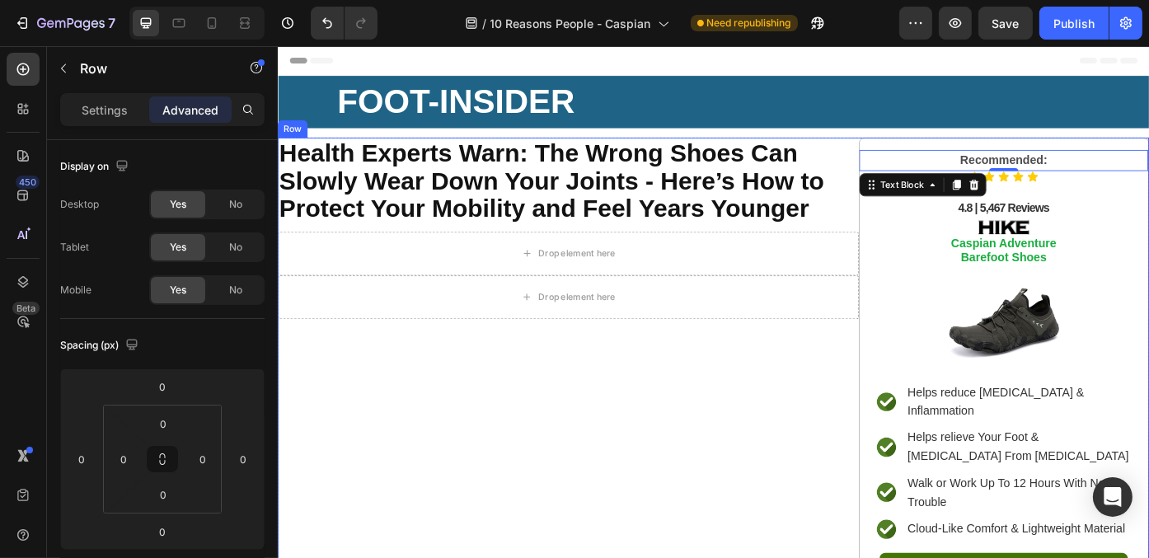
click at [825, 473] on div "⁠⁠⁠⁠⁠⁠⁠ Health Experts Warn: The Wrong Shoes Can Slowly Wear Down Your Joints -…" at bounding box center [606, 419] width 659 height 538
click at [1102, 173] on strong "Recommended:" at bounding box center [1100, 175] width 99 height 14
click at [1103, 157] on div "Recommended: Text Block 0 Icon Icon Icon Icon Icon Icon List 4.8 | 5,467 Review…" at bounding box center [1101, 417] width 328 height 533
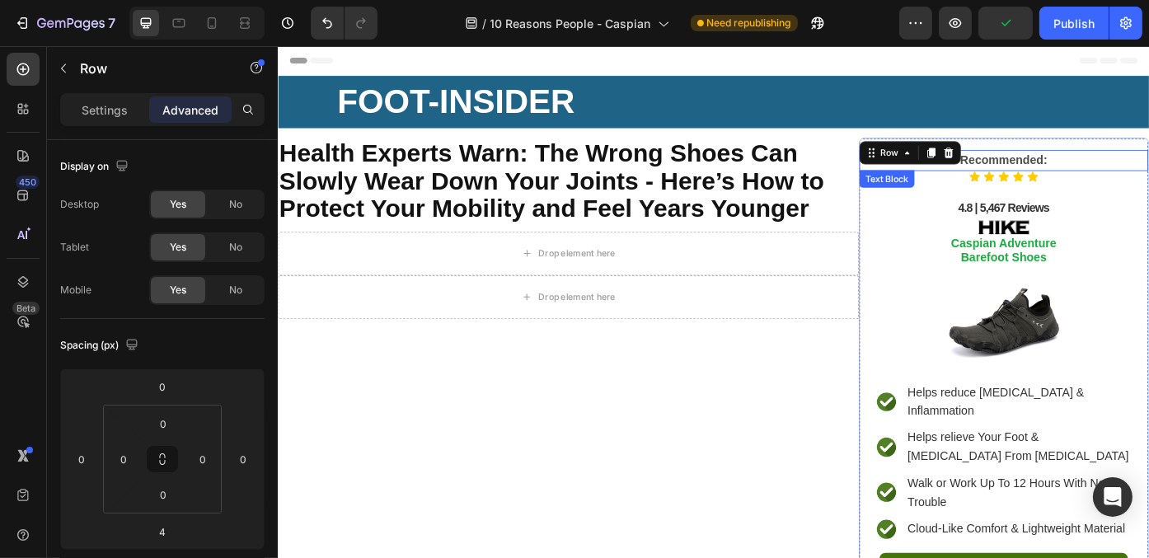
click at [1128, 176] on strong "Recommended:" at bounding box center [1100, 175] width 99 height 14
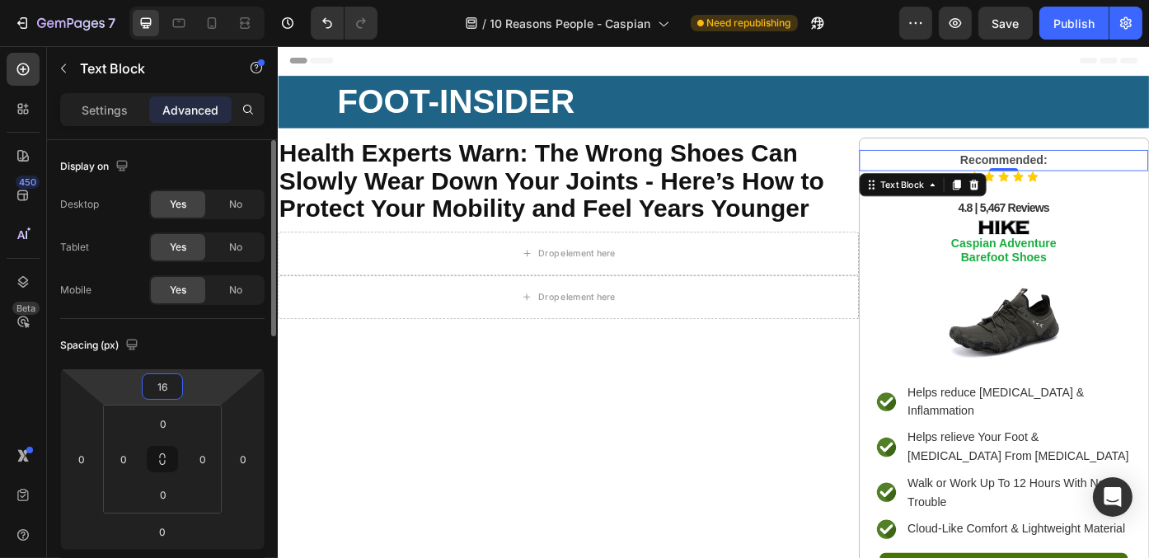
click at [174, 387] on input "16" at bounding box center [162, 386] width 33 height 25
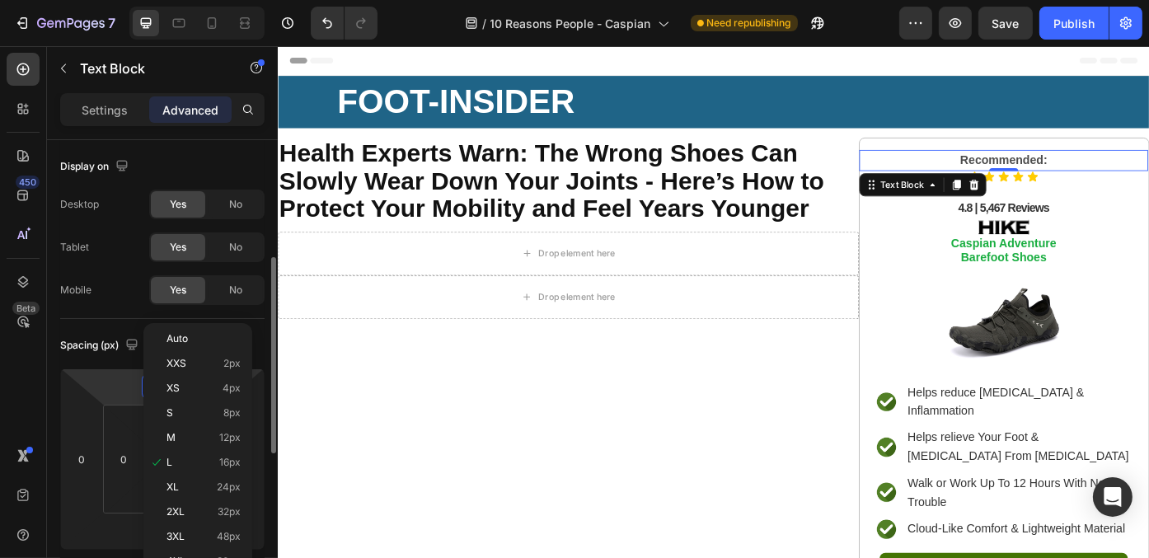
scroll to position [82, 0]
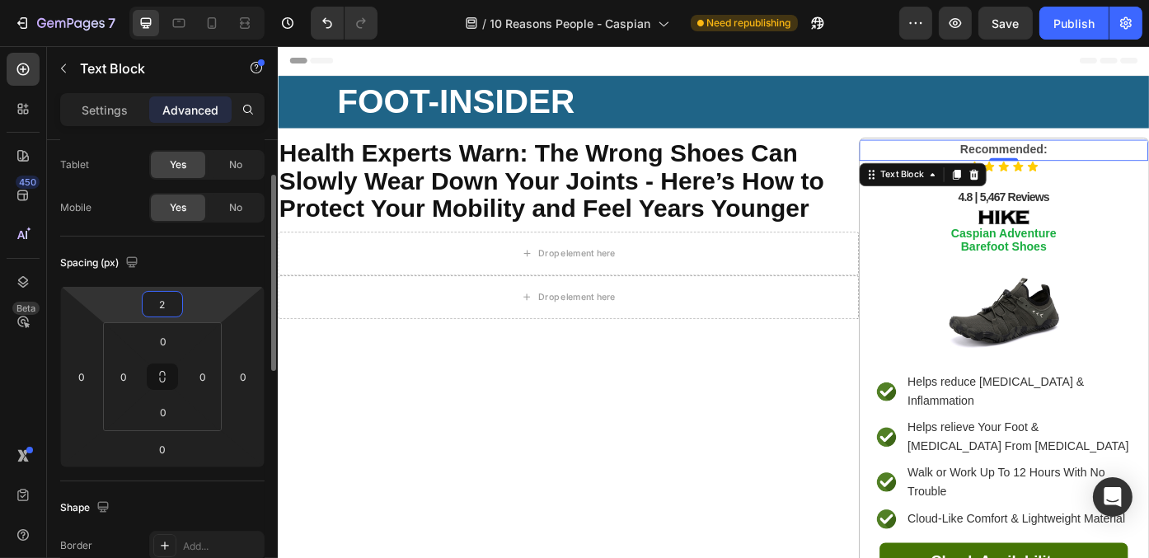
type input "20"
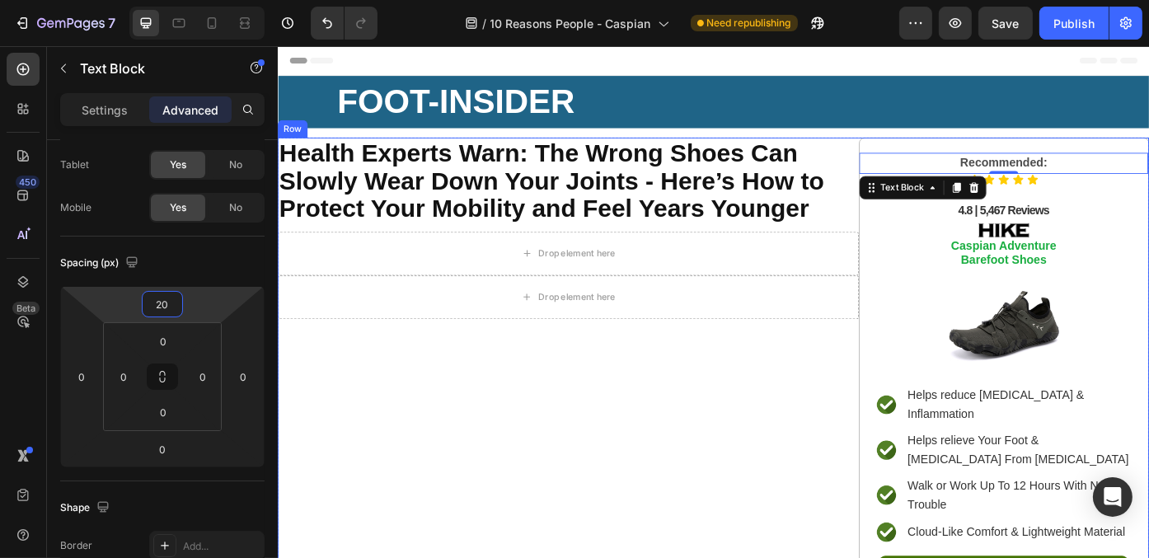
click at [784, 478] on div "⁠⁠⁠⁠⁠⁠⁠ Health Experts Warn: The Wrong Shoes Can Slowly Wear Down Your Joints -…" at bounding box center [606, 420] width 659 height 541
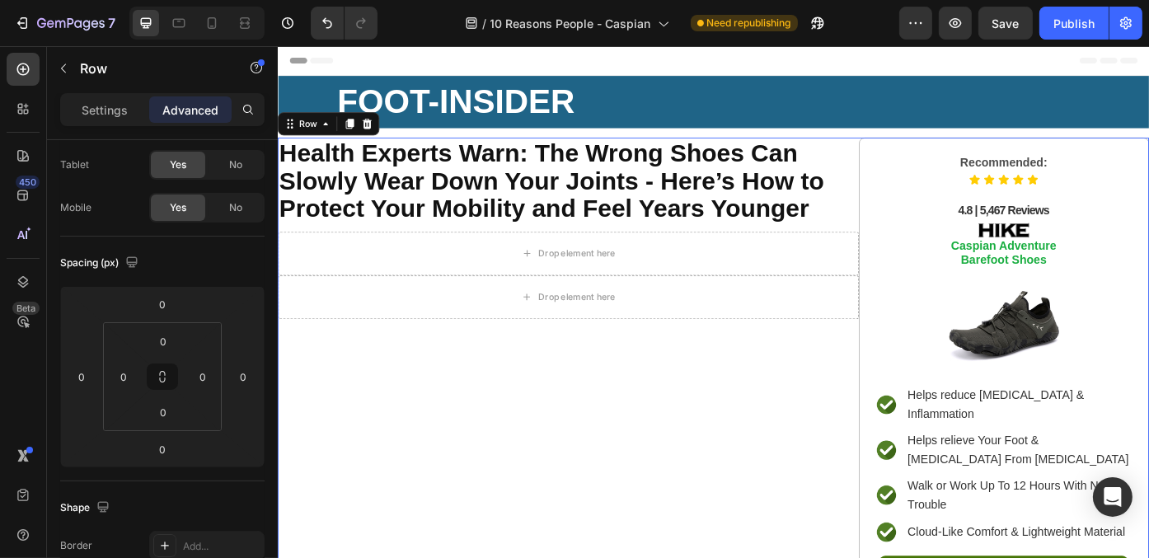
scroll to position [0, 0]
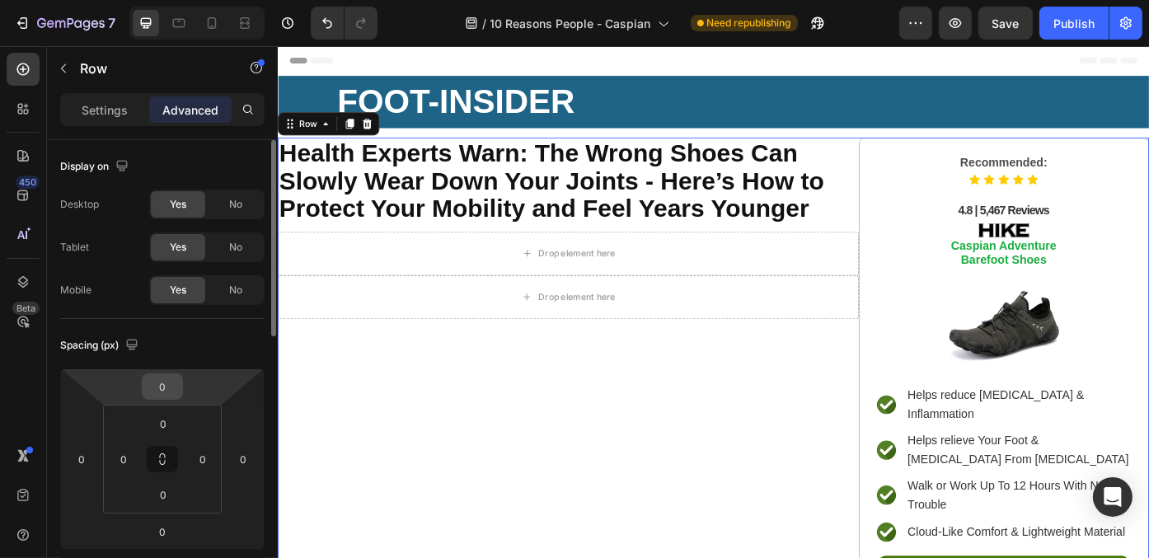
click at [169, 386] on input "0" at bounding box center [162, 386] width 33 height 25
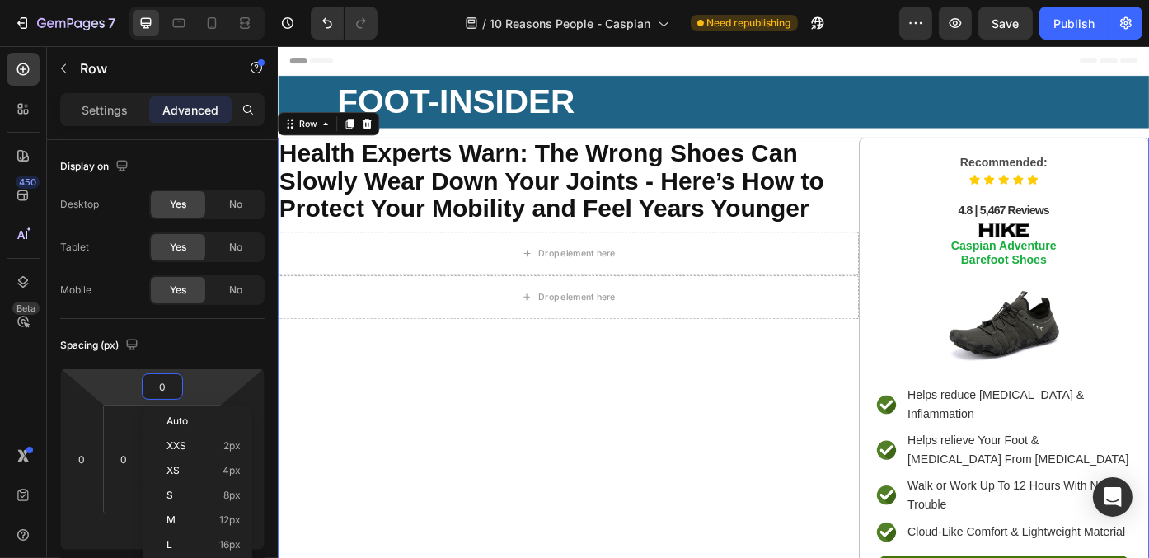
click at [805, 429] on div "⁠⁠⁠⁠⁠⁠⁠ Health Experts Warn: The Wrong Shoes Can Slowly Wear Down Your Joints -…" at bounding box center [606, 420] width 659 height 541
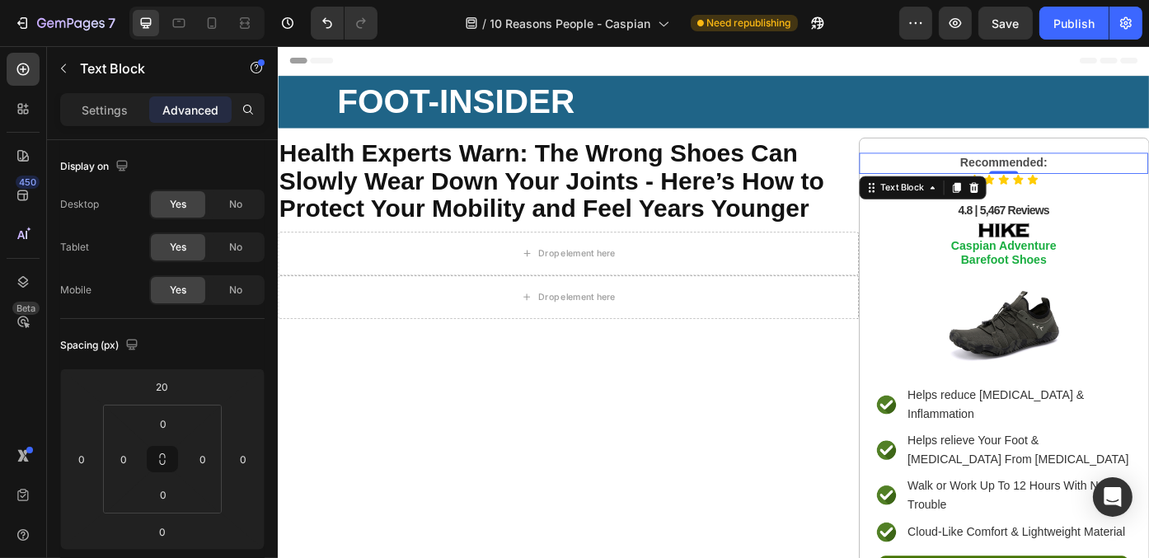
click at [1112, 173] on strong "Recommended:" at bounding box center [1100, 178] width 99 height 14
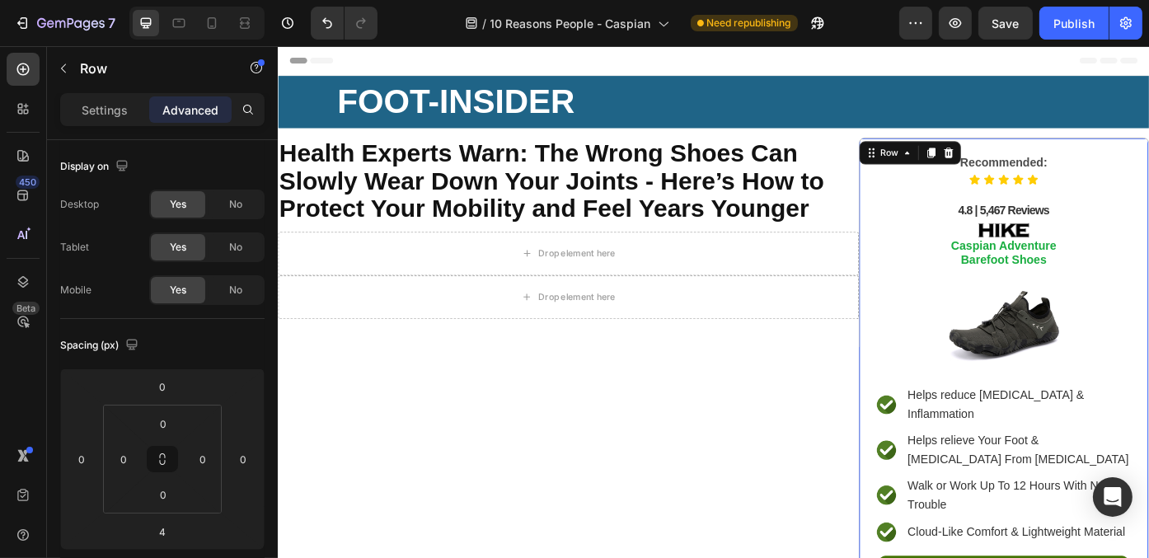
click at [1126, 157] on div "Recommended: Text Block Icon Icon Icon Icon Icon Icon List 4.8 | 5,467 Reviews …" at bounding box center [1101, 419] width 328 height 536
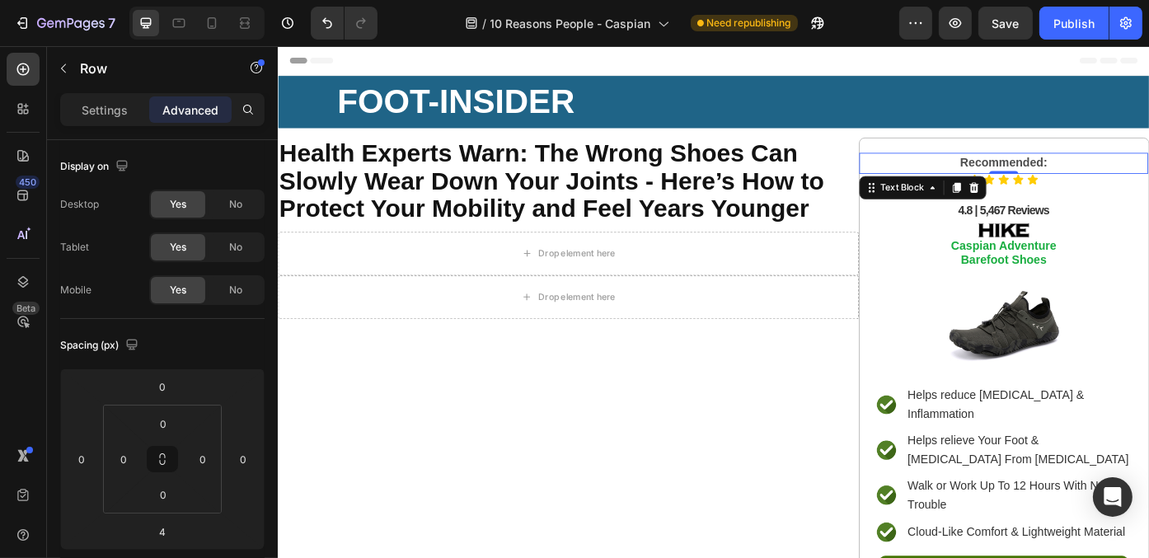
click at [1118, 173] on strong "Recommended:" at bounding box center [1100, 178] width 99 height 14
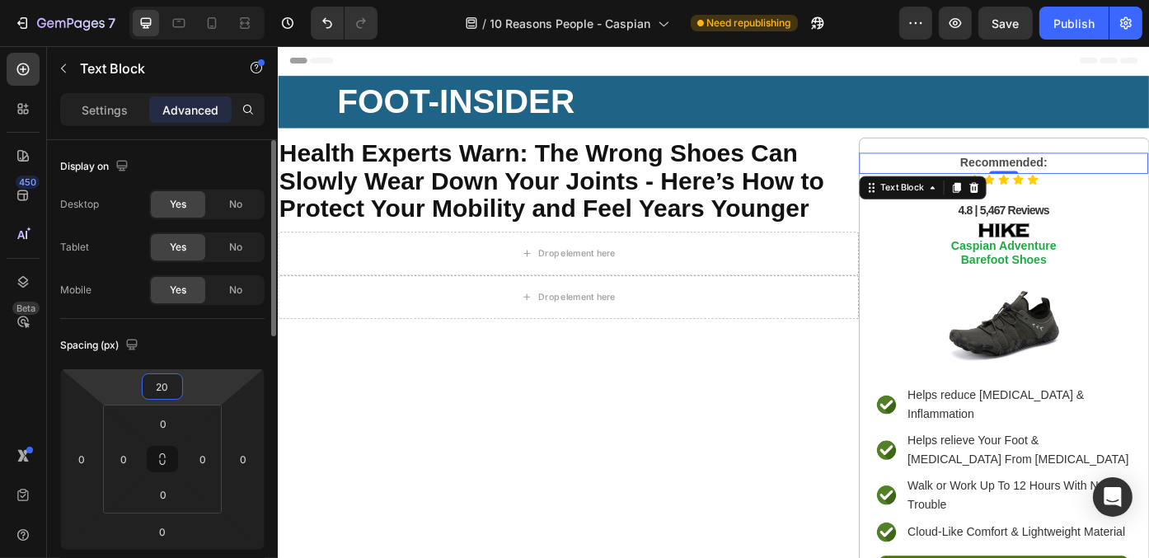
click at [159, 384] on input "20" at bounding box center [162, 386] width 33 height 25
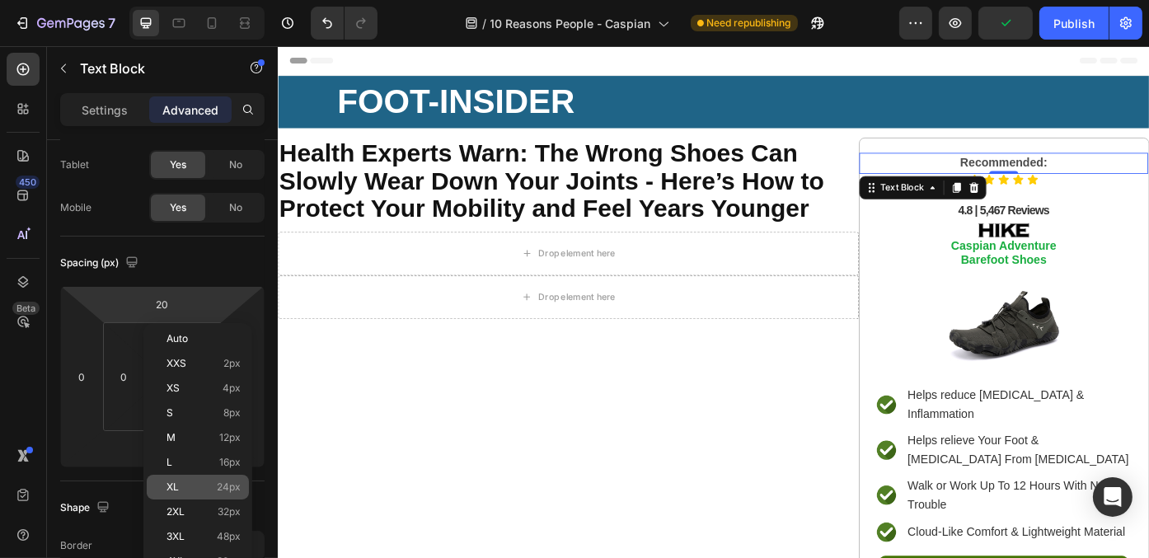
click at [217, 481] on span "24px" at bounding box center [229, 487] width 24 height 12
type input "24"
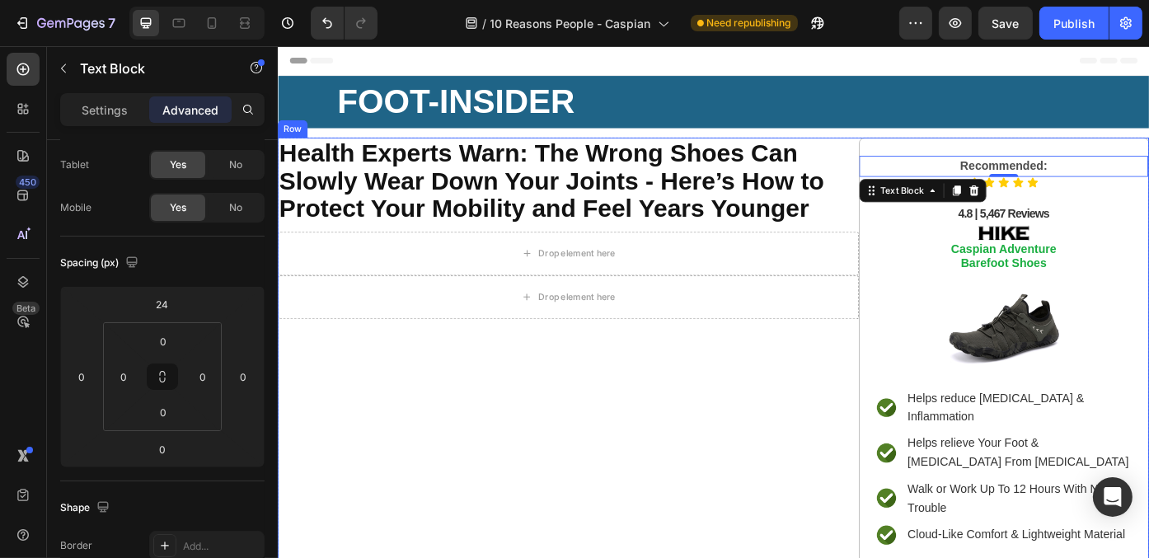
click at [666, 489] on div "⁠⁠⁠⁠⁠⁠⁠ Health Experts Warn: The Wrong Shoes Can Slowly Wear Down Your Joints -…" at bounding box center [606, 422] width 659 height 545
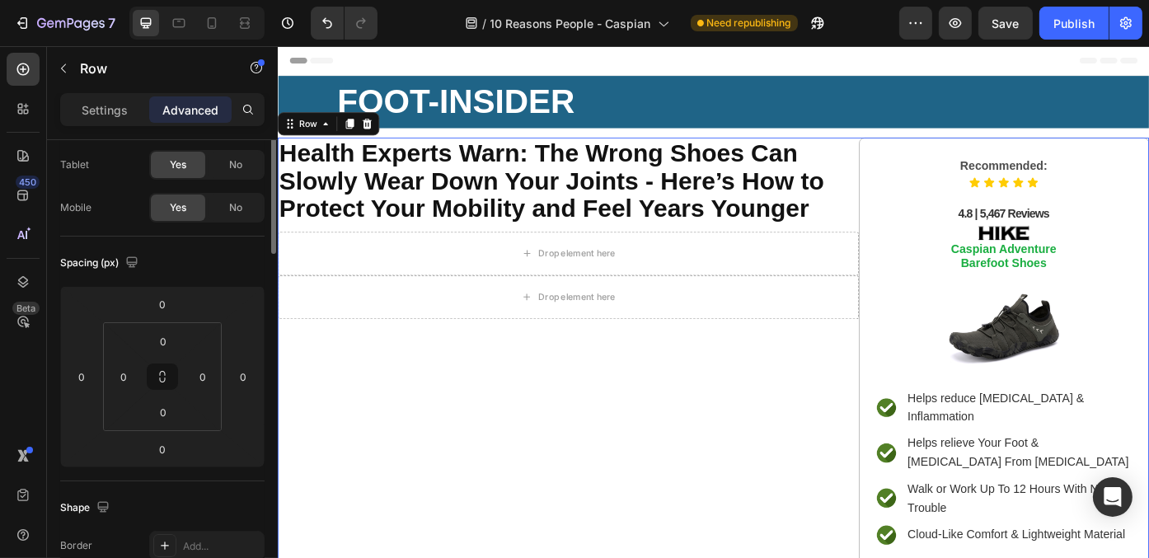
scroll to position [0, 0]
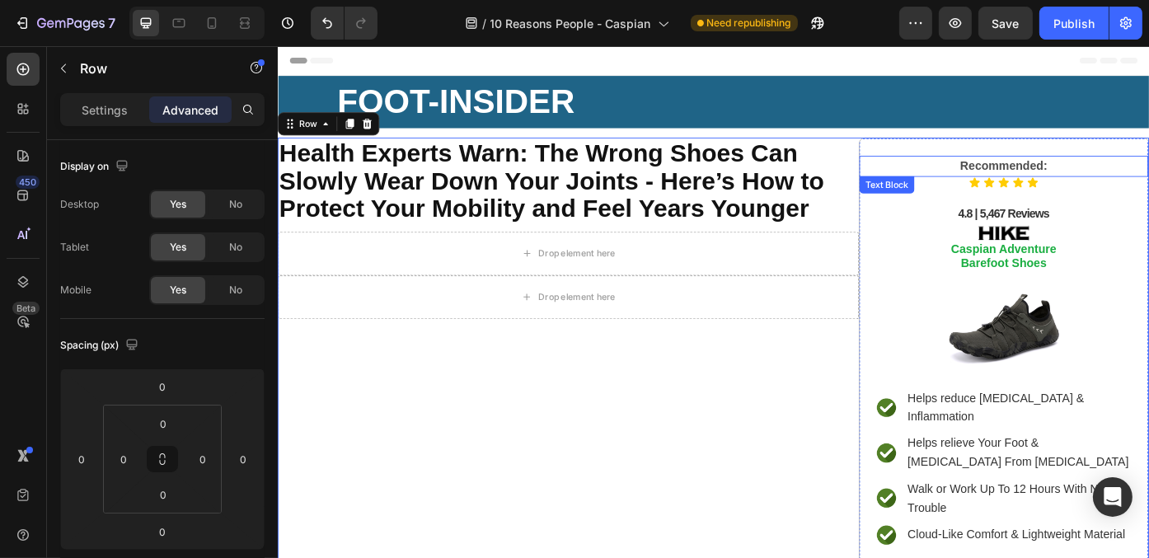
click at [1126, 183] on strong "Recommended:" at bounding box center [1100, 182] width 99 height 14
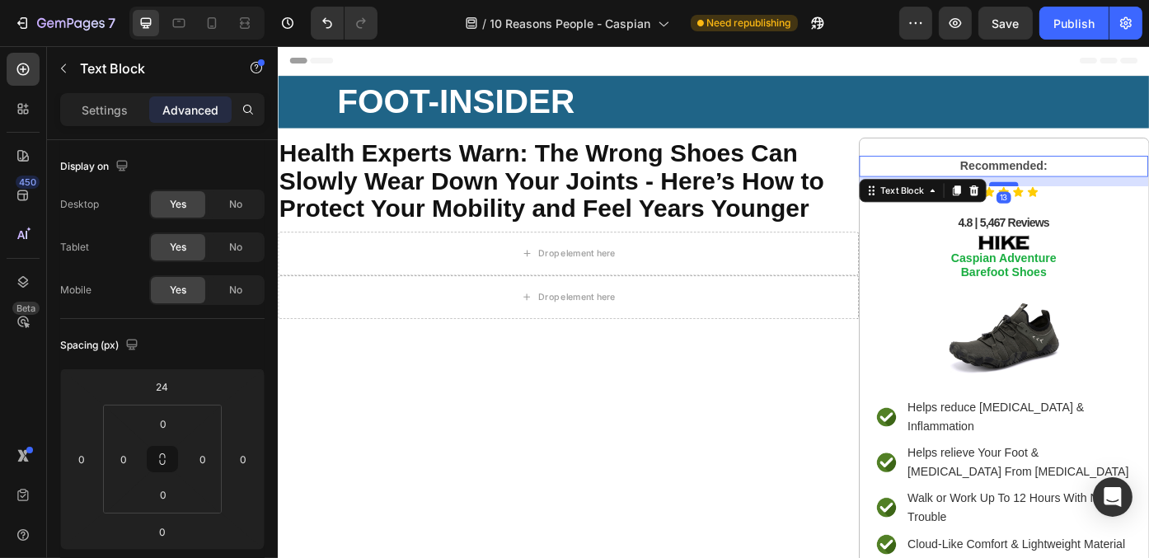
drag, startPoint x: 1093, startPoint y: 191, endPoint x: 1093, endPoint y: 202, distance: 10.7
click at [1093, 202] on div at bounding box center [1100, 202] width 33 height 5
type input "13"
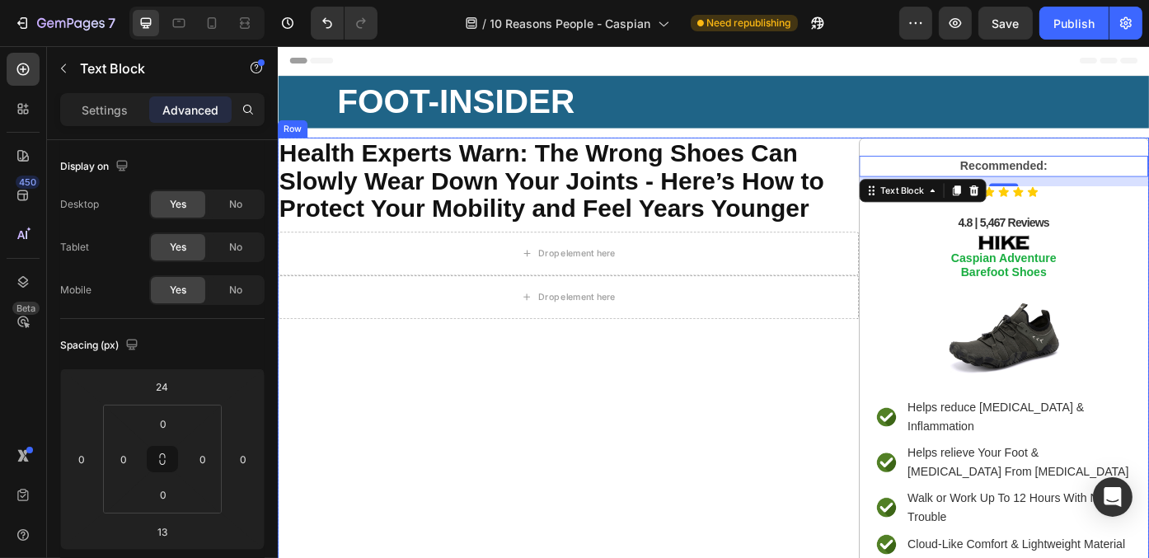
click at [801, 436] on div "⁠⁠⁠⁠⁠⁠⁠ Health Experts Warn: The Wrong Shoes Can Slowly Wear Down Your Joints -…" at bounding box center [606, 427] width 659 height 555
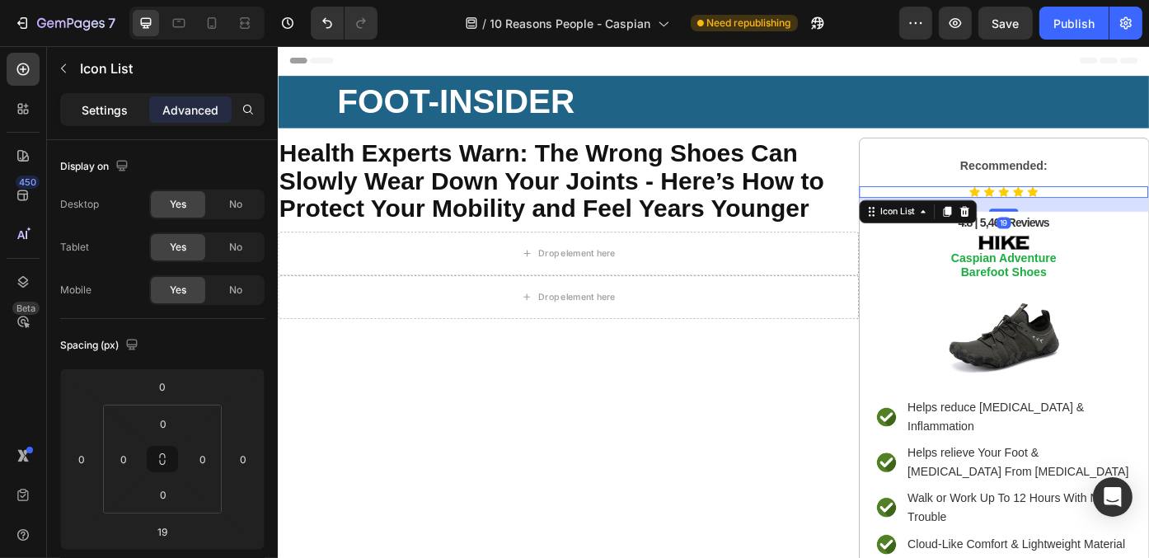
click at [93, 101] on p "Settings" at bounding box center [105, 109] width 46 height 17
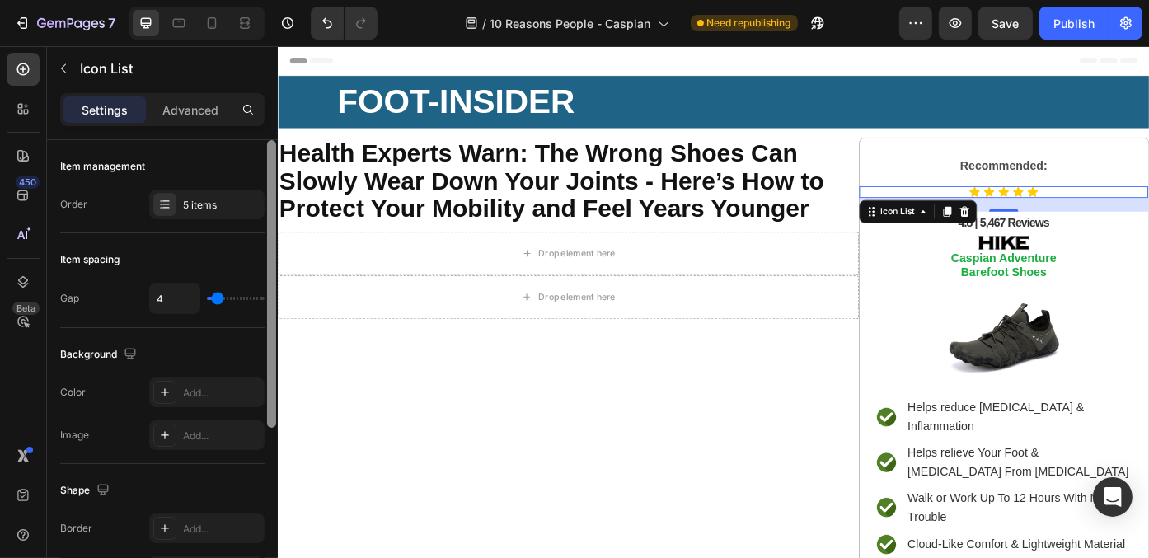
click at [274, 238] on div at bounding box center [271, 284] width 9 height 288
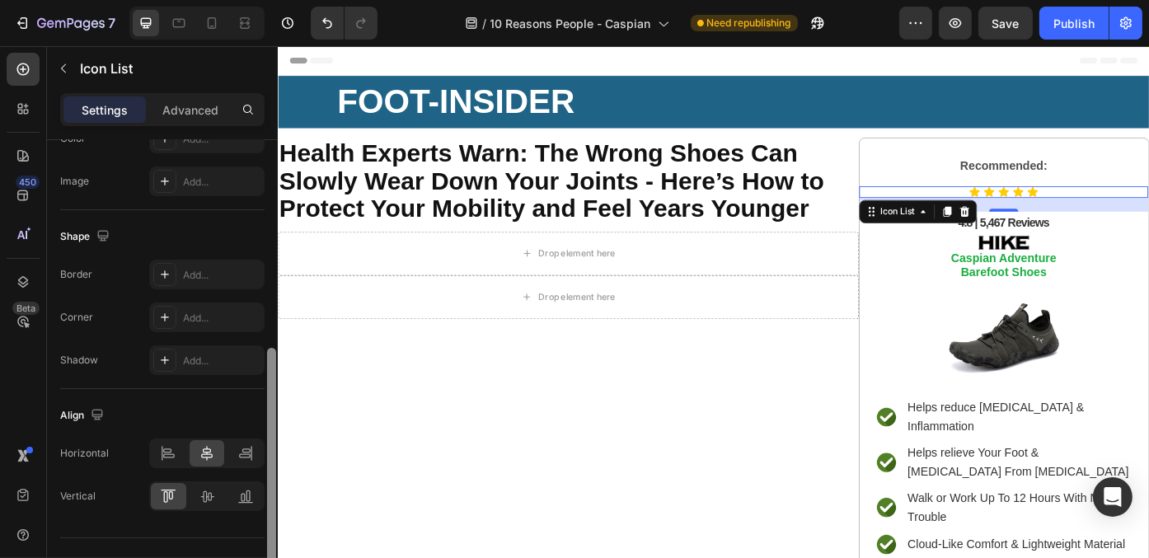
scroll to position [284, 0]
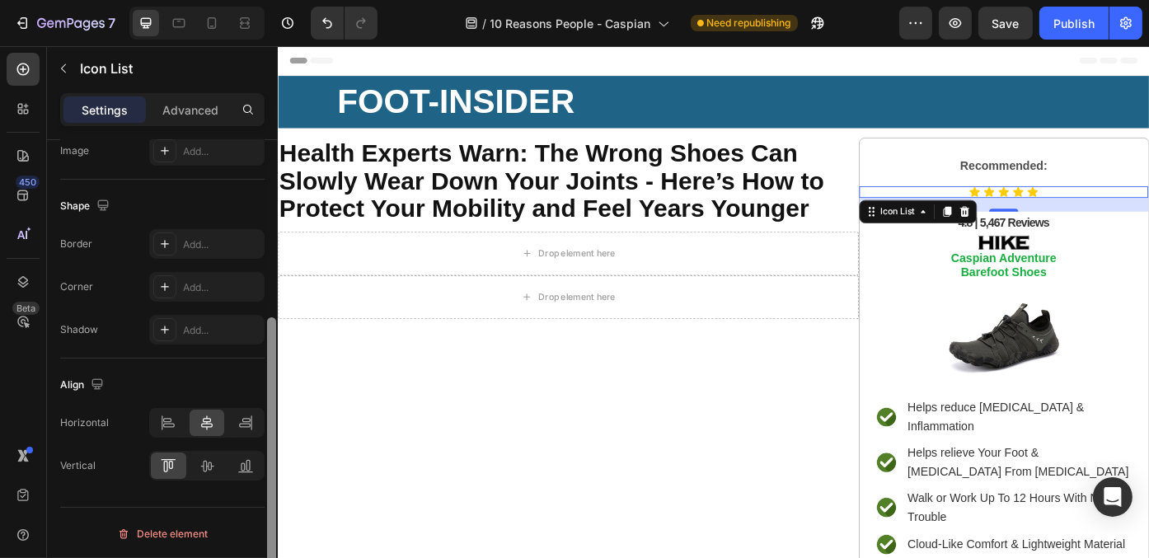
drag, startPoint x: 266, startPoint y: 283, endPoint x: 266, endPoint y: 493, distance: 209.3
click at [267, 493] on div at bounding box center [271, 461] width 9 height 288
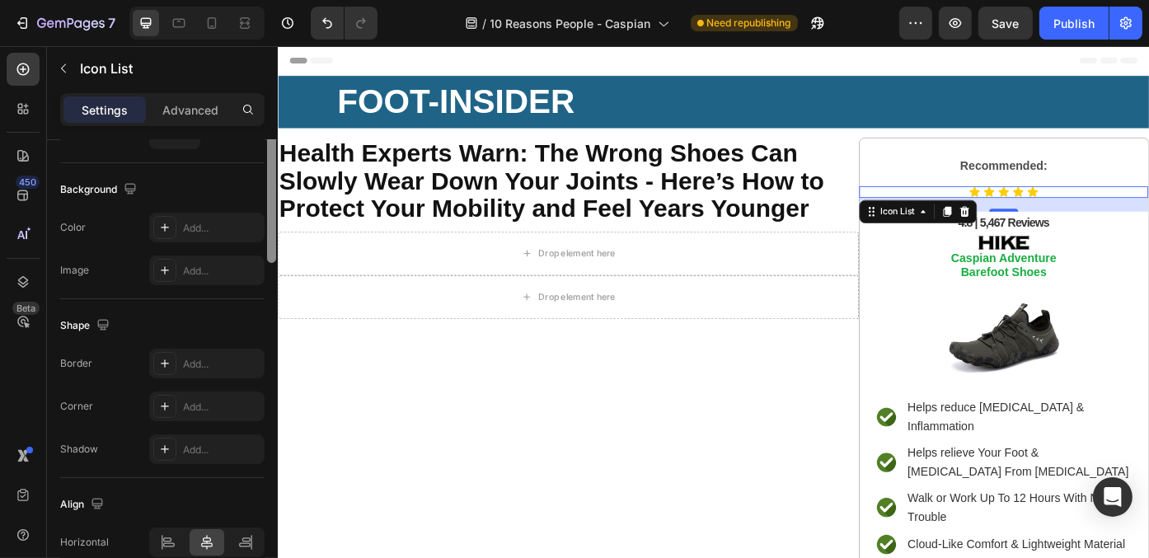
scroll to position [0, 0]
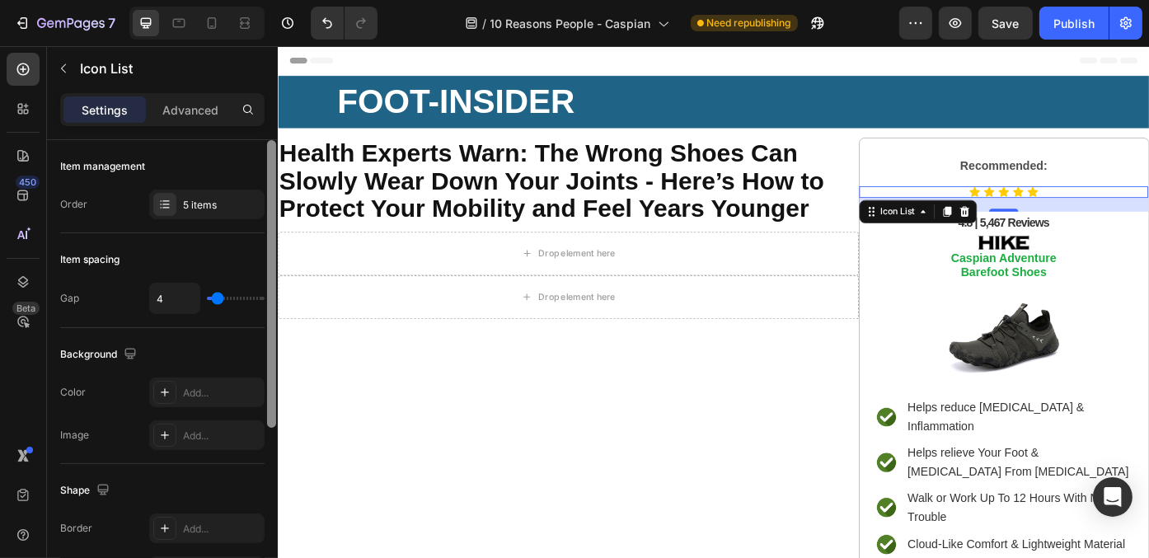
drag, startPoint x: 269, startPoint y: 482, endPoint x: 268, endPoint y: 260, distance: 221.7
click at [268, 260] on div at bounding box center [271, 284] width 9 height 288
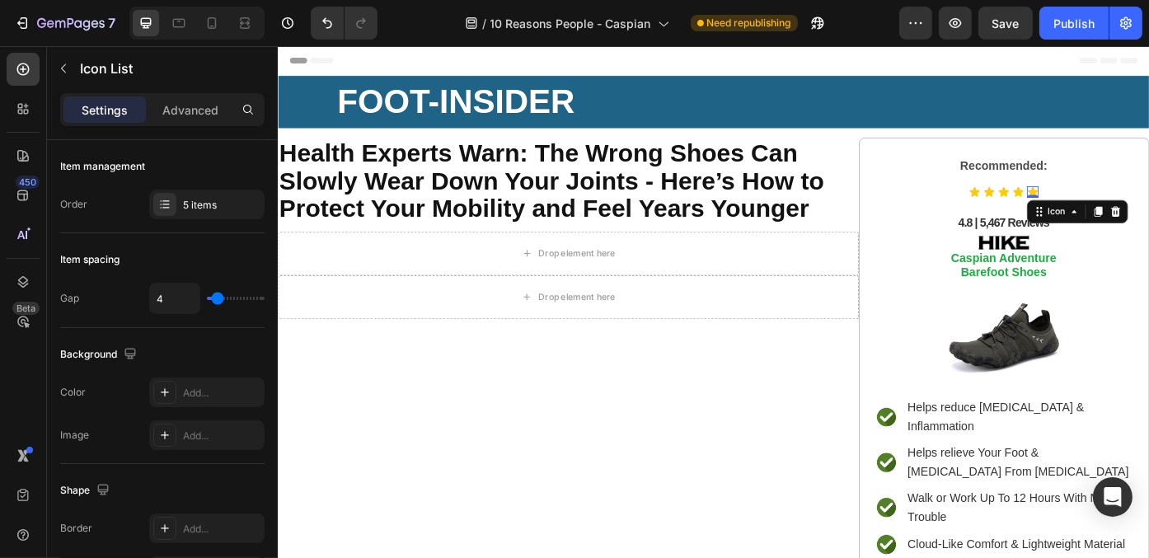
click at [1128, 209] on icon at bounding box center [1134, 211] width 12 height 11
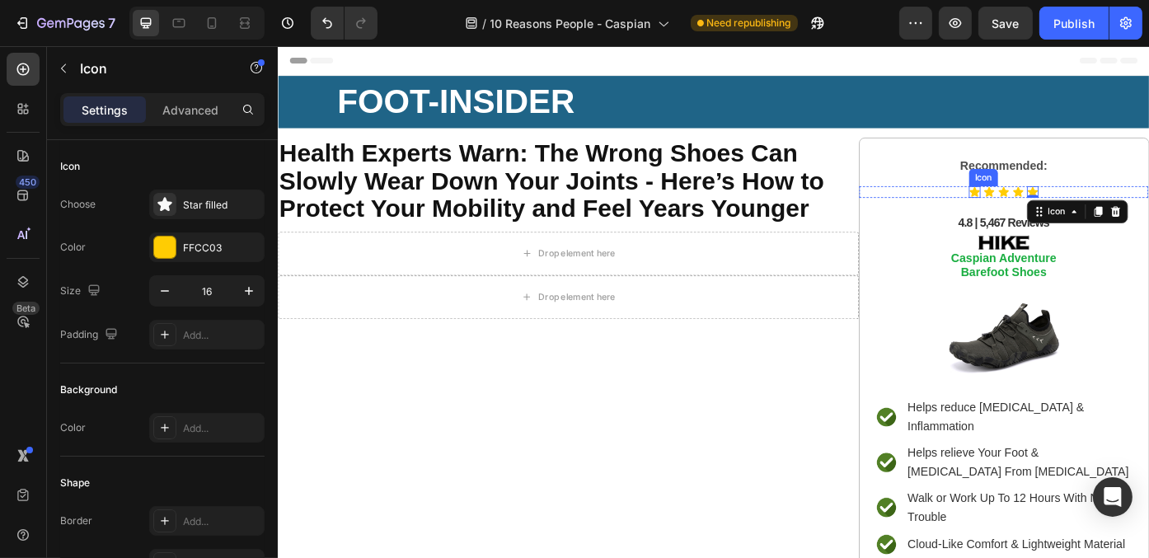
click at [1063, 208] on icon at bounding box center [1067, 211] width 13 height 13
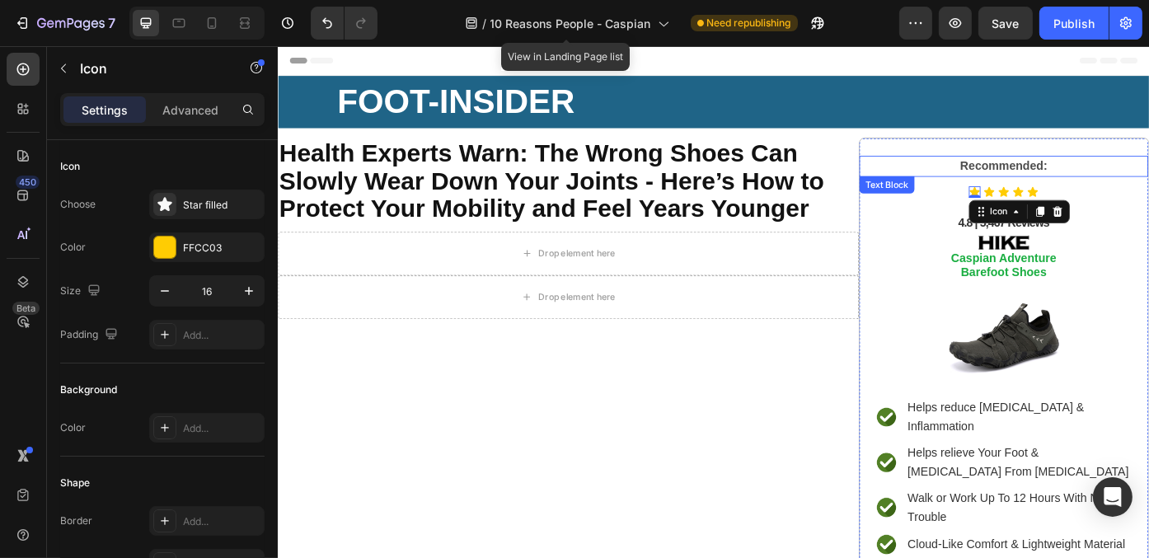
click at [1019, 176] on p "Recommended:" at bounding box center [1101, 183] width 328 height 24
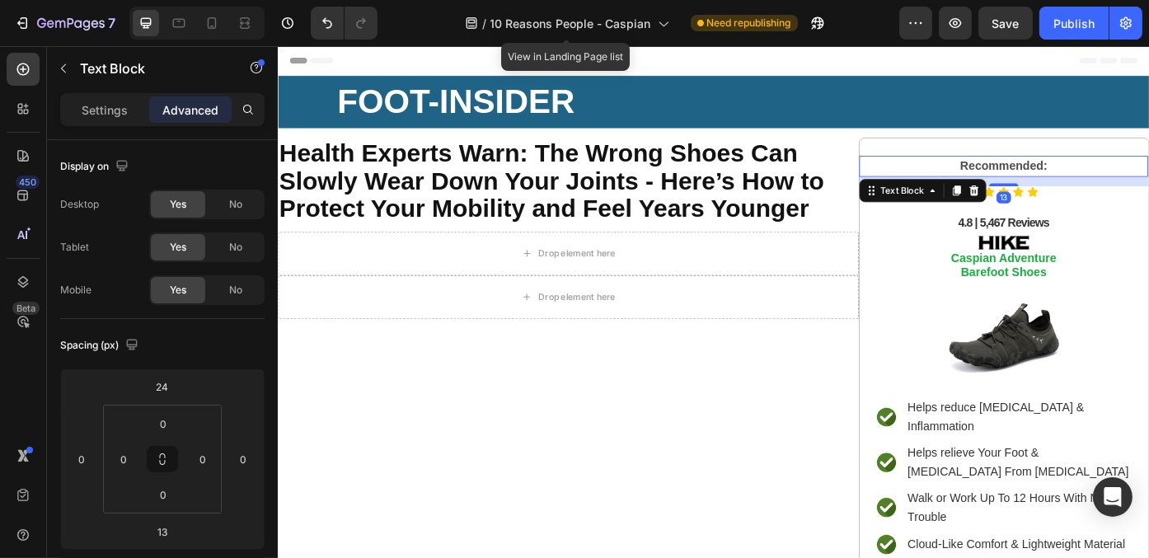
click at [100, 93] on div "Settings Advanced" at bounding box center [162, 109] width 204 height 33
click at [119, 117] on p "Settings" at bounding box center [105, 109] width 46 height 17
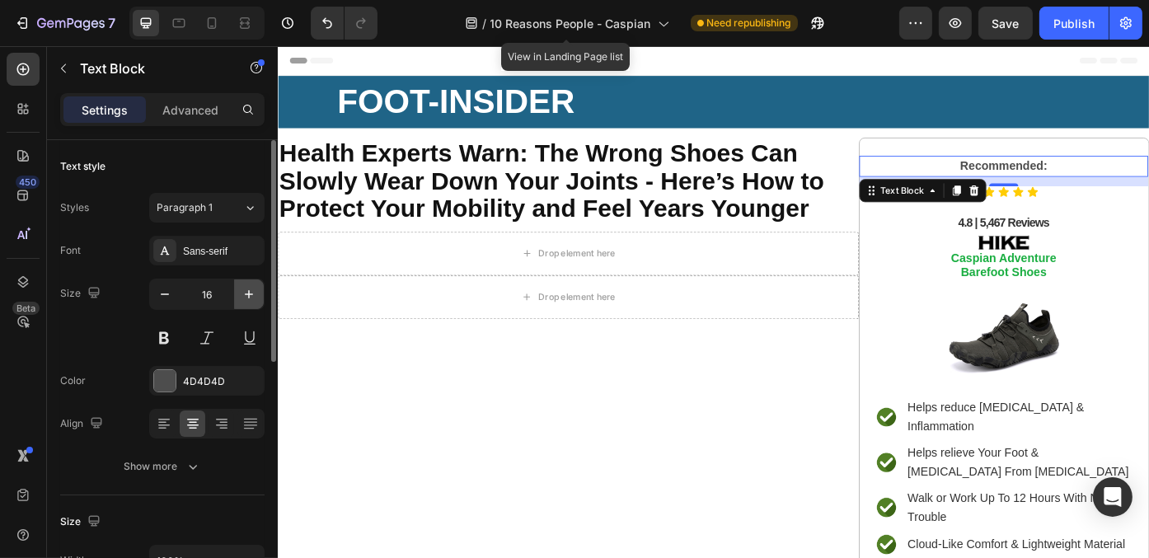
click at [250, 295] on icon "button" at bounding box center [249, 294] width 16 height 16
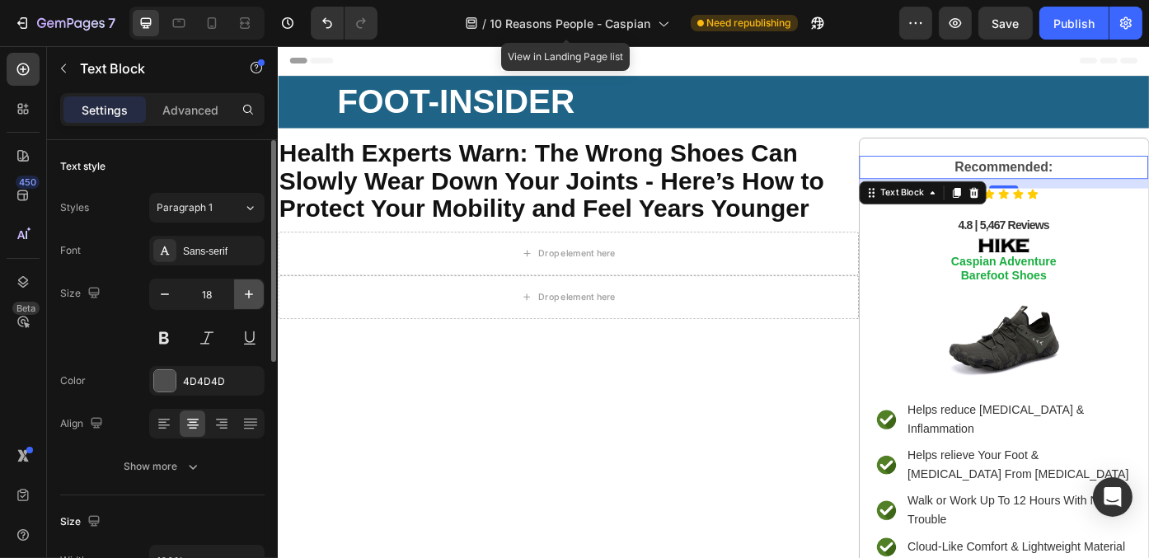
click at [247, 296] on icon "button" at bounding box center [249, 294] width 16 height 16
click at [246, 296] on icon "button" at bounding box center [249, 294] width 16 height 16
type input "20"
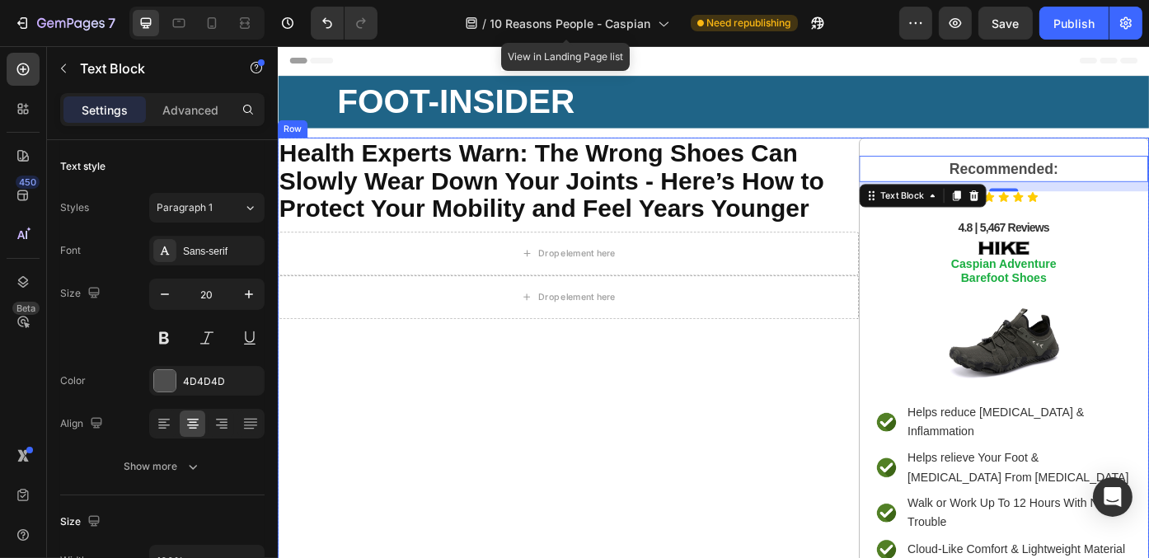
click at [576, 485] on div "⁠⁠⁠⁠⁠⁠⁠ Health Experts Warn: The Wrong Shoes Can Slowly Wear Down Your Joints -…" at bounding box center [606, 430] width 659 height 561
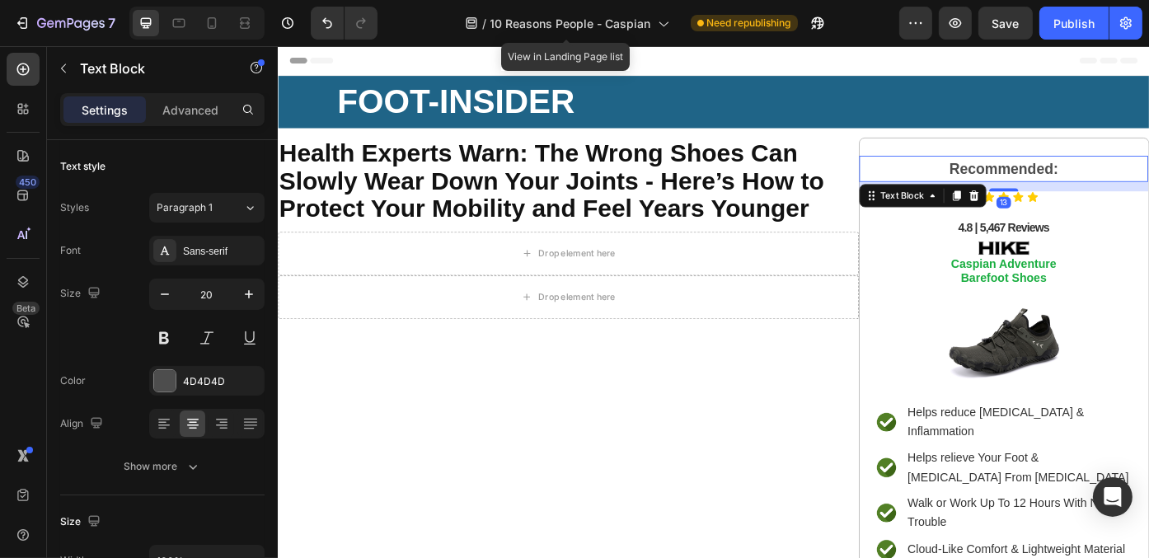
click at [1091, 187] on strong "Recommended:" at bounding box center [1101, 185] width 124 height 18
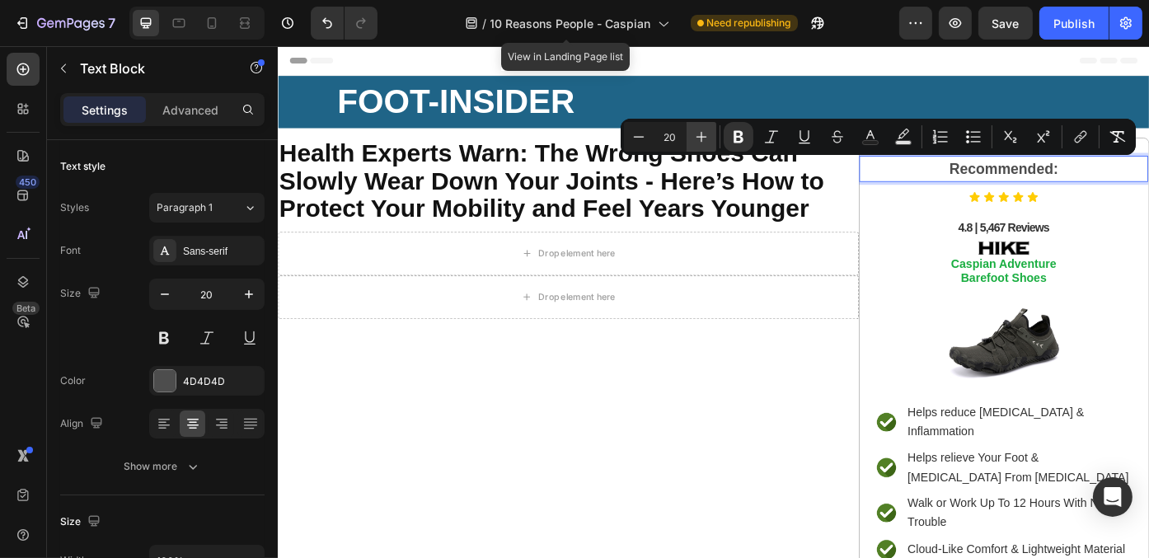
click at [701, 134] on icon "Editor contextual toolbar" at bounding box center [701, 137] width 11 height 11
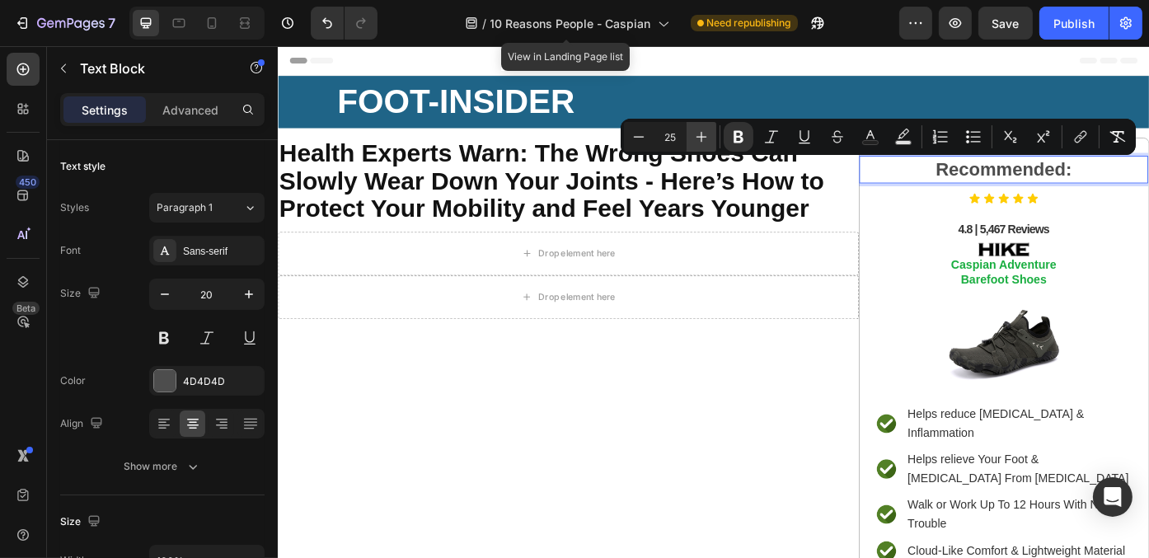
click at [701, 134] on icon "Editor contextual toolbar" at bounding box center [701, 137] width 11 height 11
type input "27"
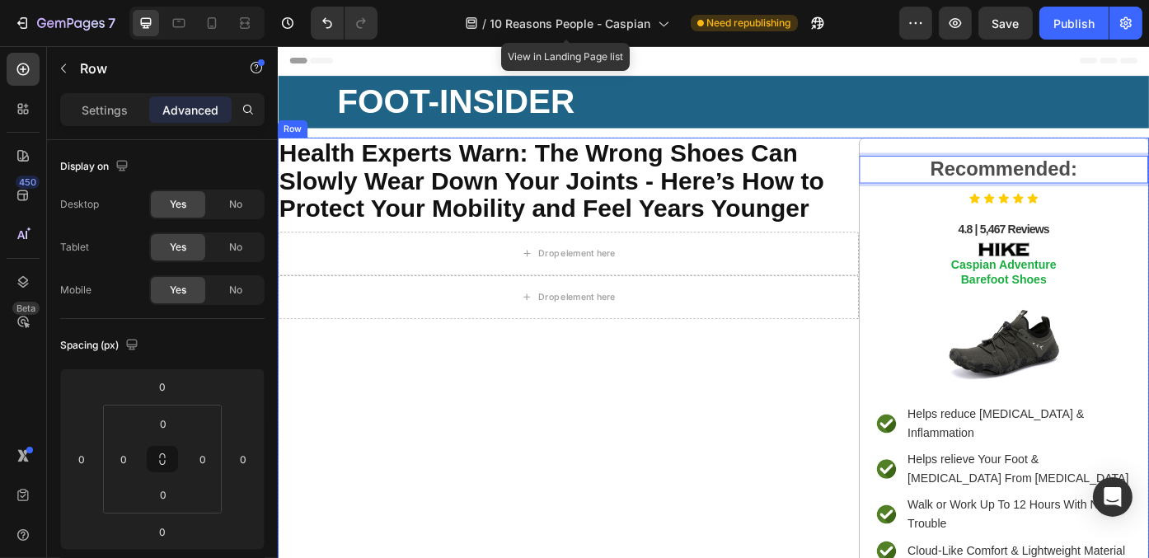
click at [722, 433] on div "⁠⁠⁠⁠⁠⁠⁠ Health Experts Warn: The Wrong Shoes Can Slowly Wear Down Your Joints -…" at bounding box center [606, 431] width 659 height 563
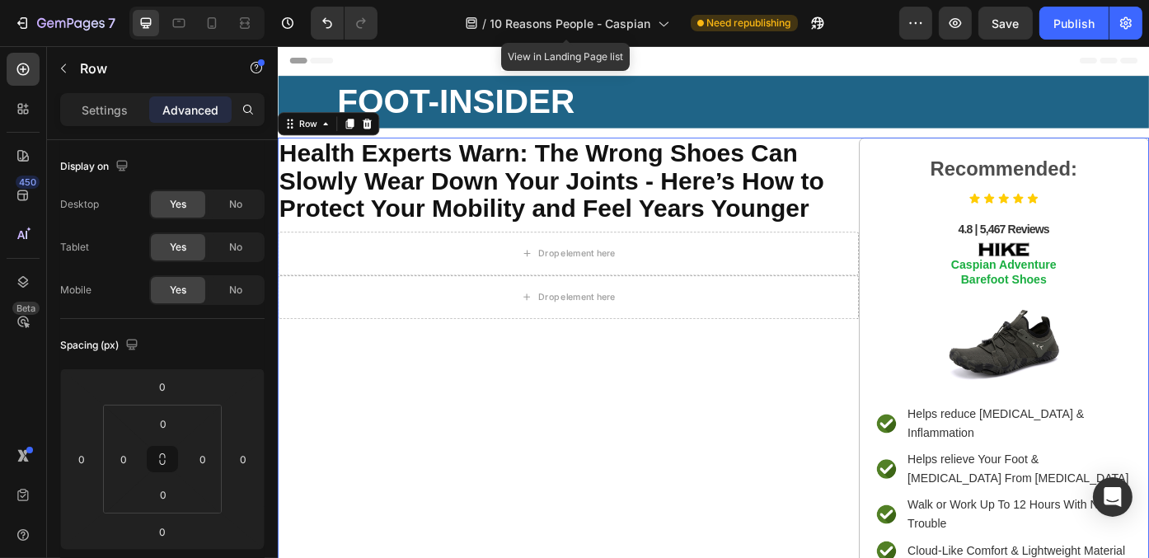
click at [755, 399] on div "⁠⁠⁠⁠⁠⁠⁠ Health Experts Warn: The Wrong Shoes Can Slowly Wear Down Your Joints -…" at bounding box center [606, 431] width 659 height 563
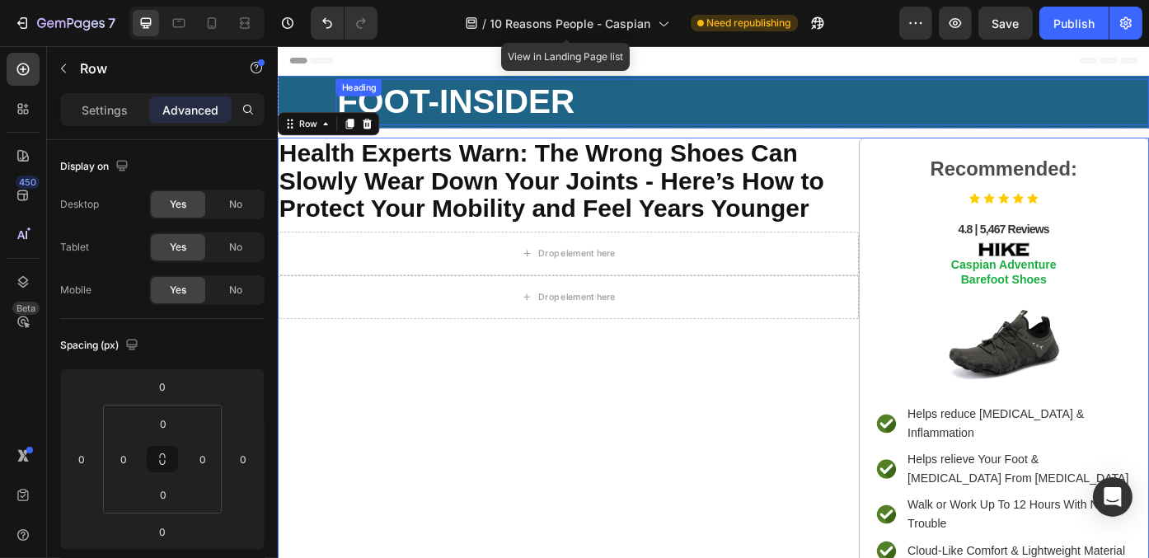
click at [911, 108] on h2 "FOOT-INSIDER" at bounding box center [804, 109] width 923 height 53
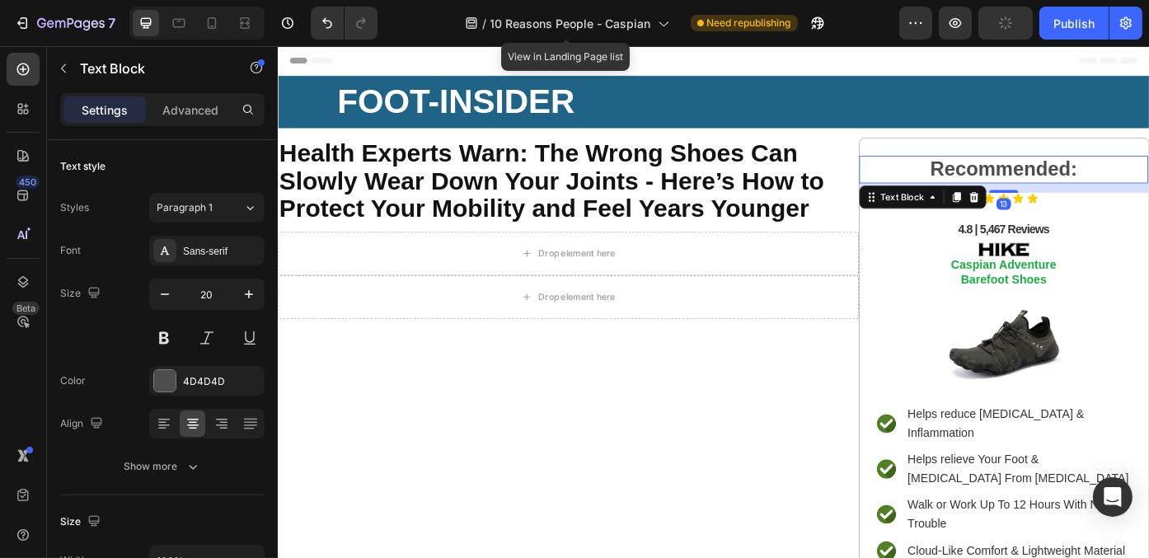
click at [1080, 190] on strong "Recommended:" at bounding box center [1101, 185] width 167 height 25
click at [253, 379] on icon "button" at bounding box center [247, 380] width 13 height 13
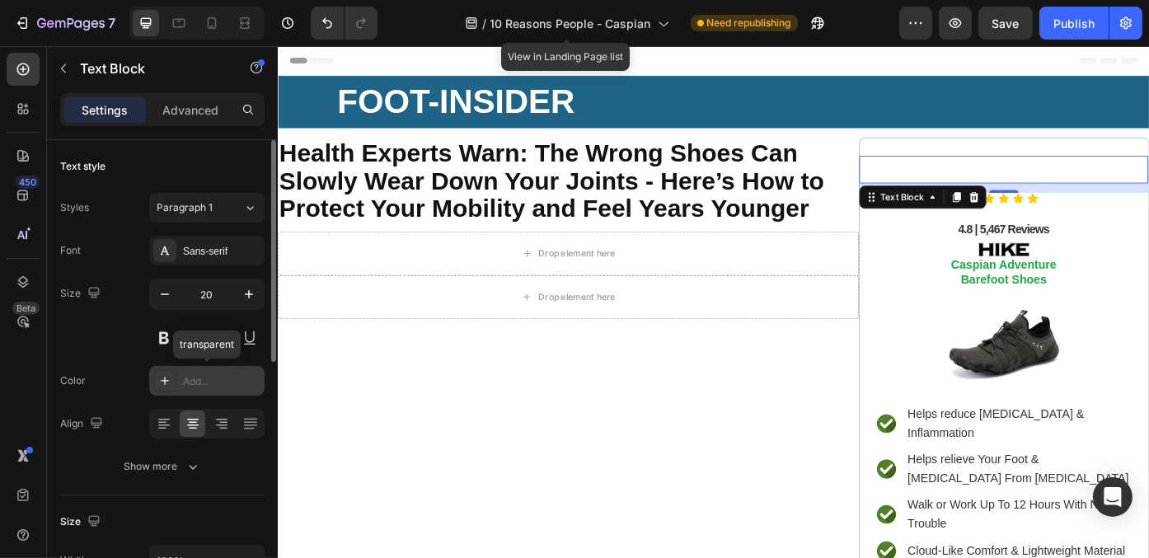
click at [187, 383] on div "Add..." at bounding box center [221, 381] width 77 height 15
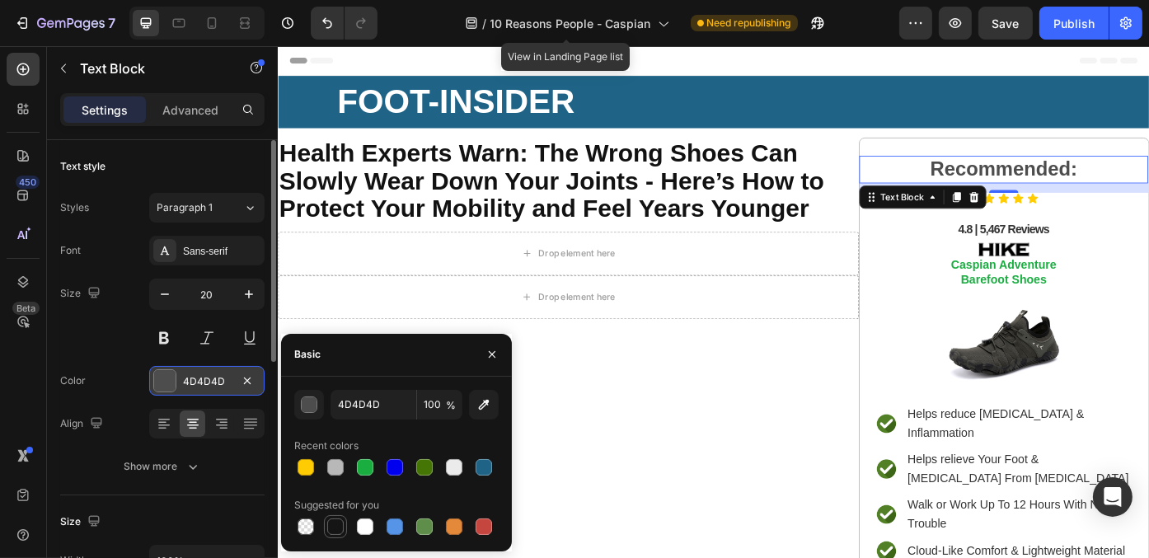
click at [333, 531] on div at bounding box center [335, 526] width 16 height 16
type input "151515"
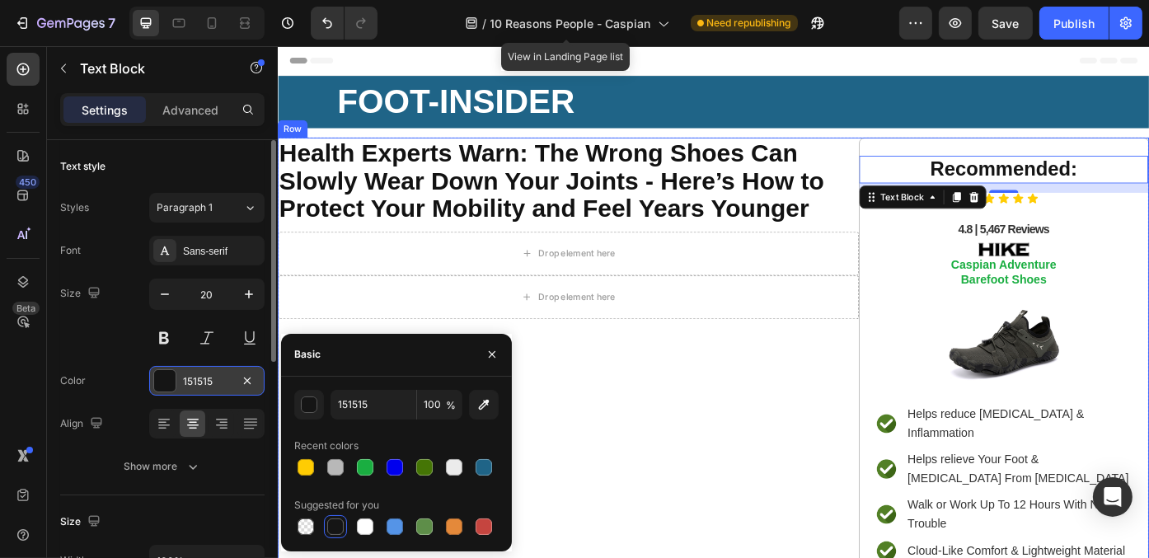
click at [761, 487] on div "⁠⁠⁠⁠⁠⁠⁠ Health Experts Warn: The Wrong Shoes Can Slowly Wear Down Your Joints -…" at bounding box center [606, 431] width 659 height 563
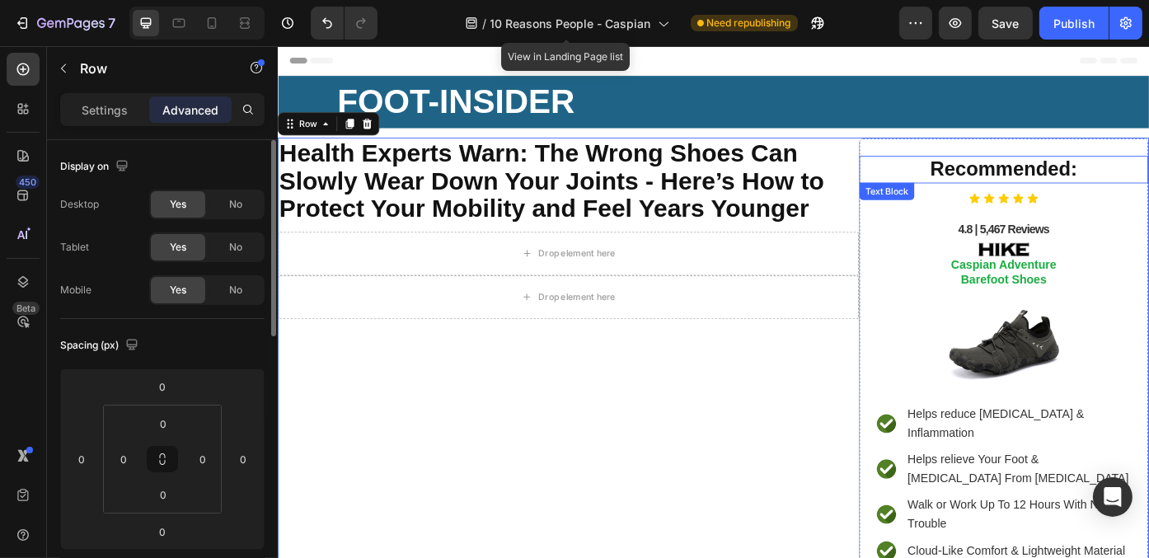
click at [1093, 185] on strong "Recommended:" at bounding box center [1101, 185] width 167 height 25
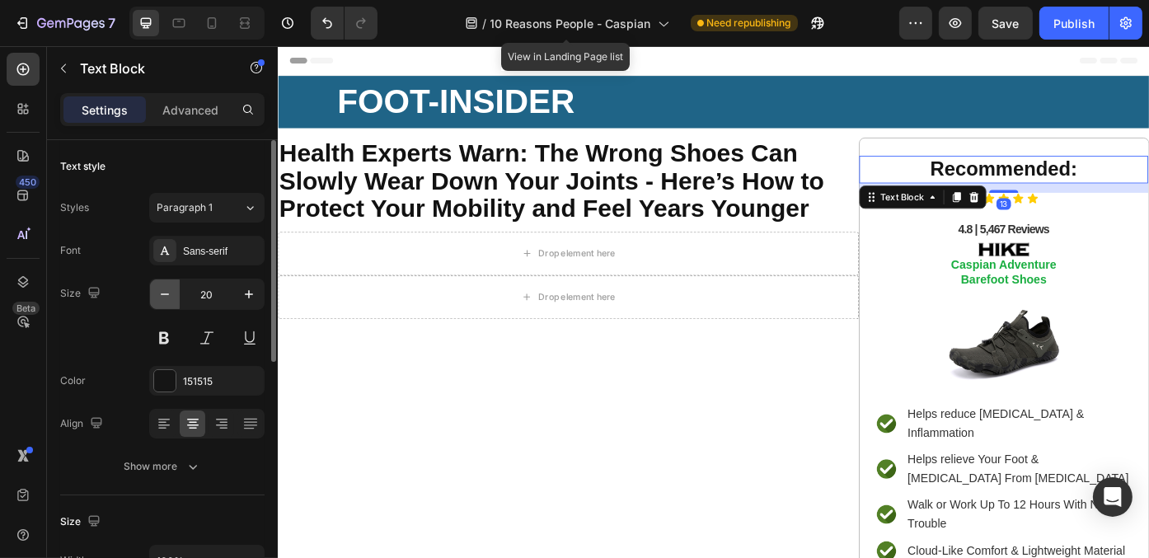
click at [165, 293] on icon "button" at bounding box center [165, 294] width 8 height 2
type input "19"
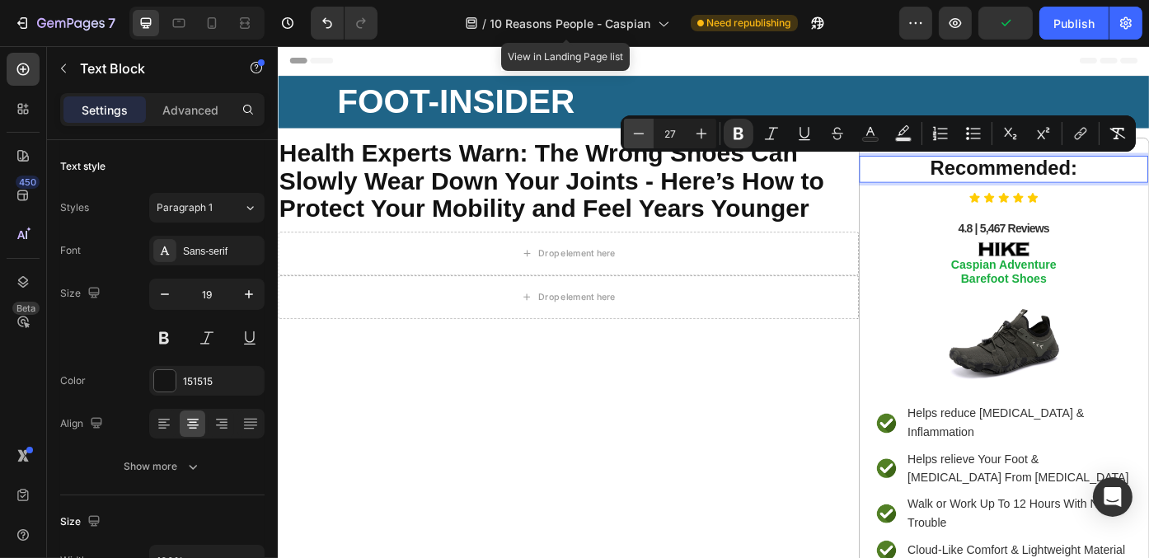
click at [644, 132] on icon "Editor contextual toolbar" at bounding box center [638, 133] width 16 height 16
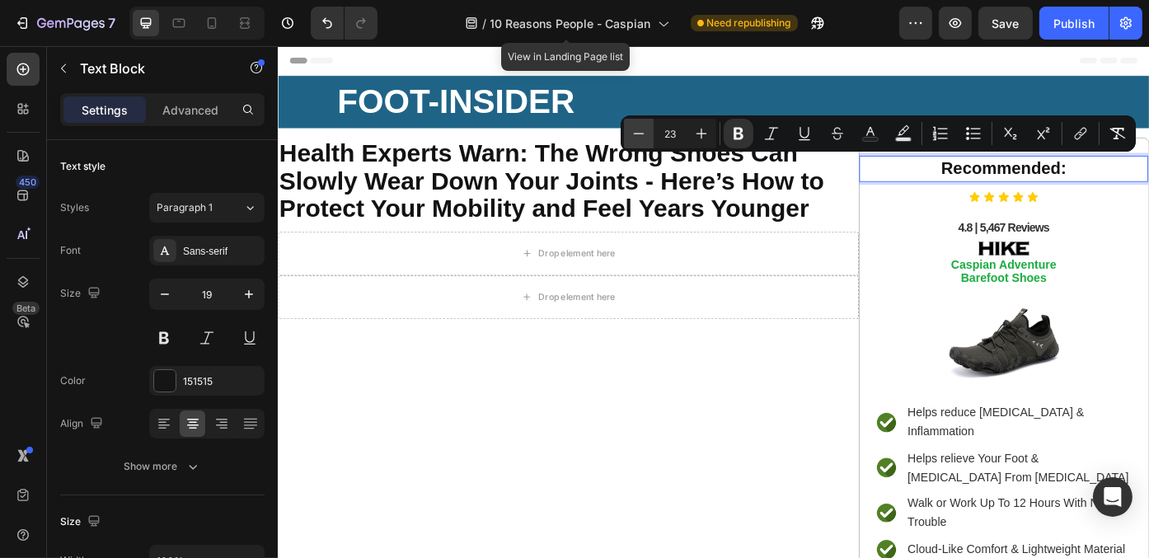
type input "22"
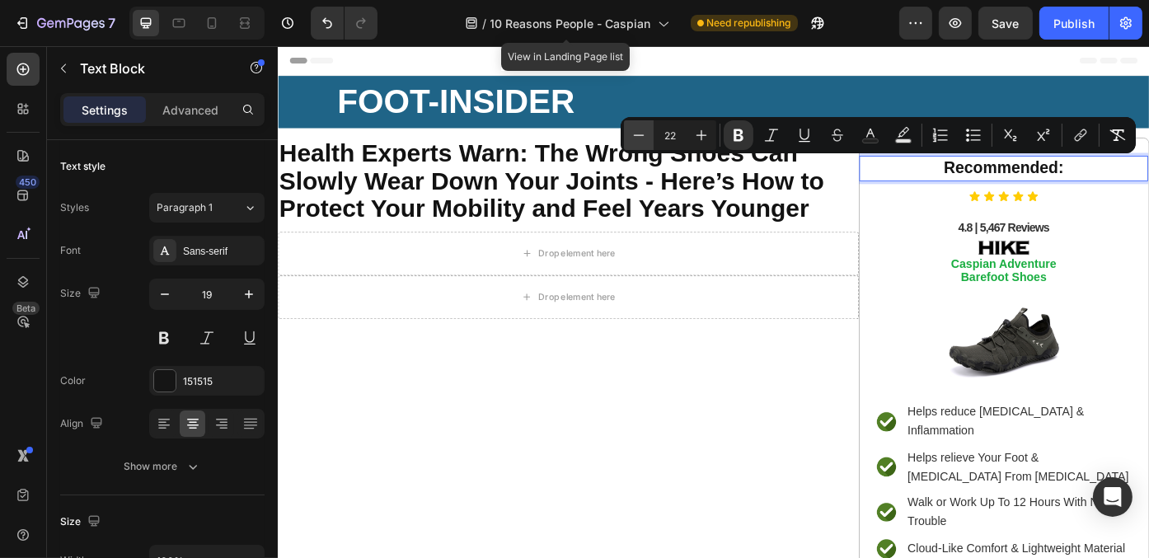
click at [640, 130] on icon "Editor contextual toolbar" at bounding box center [638, 135] width 16 height 16
type input "21"
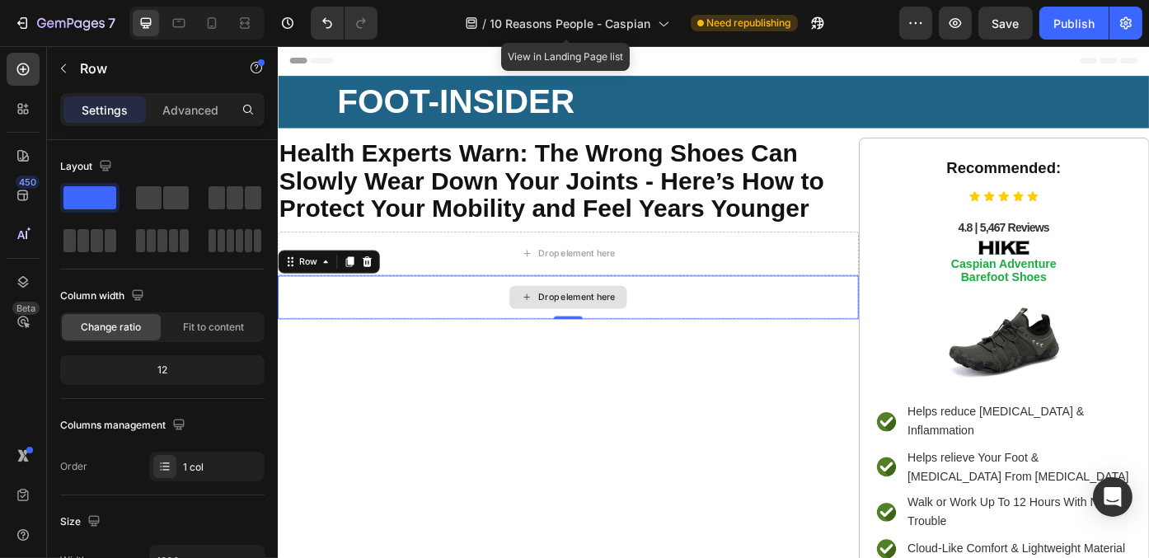
click at [749, 325] on div "Drop element here" at bounding box center [606, 331] width 659 height 49
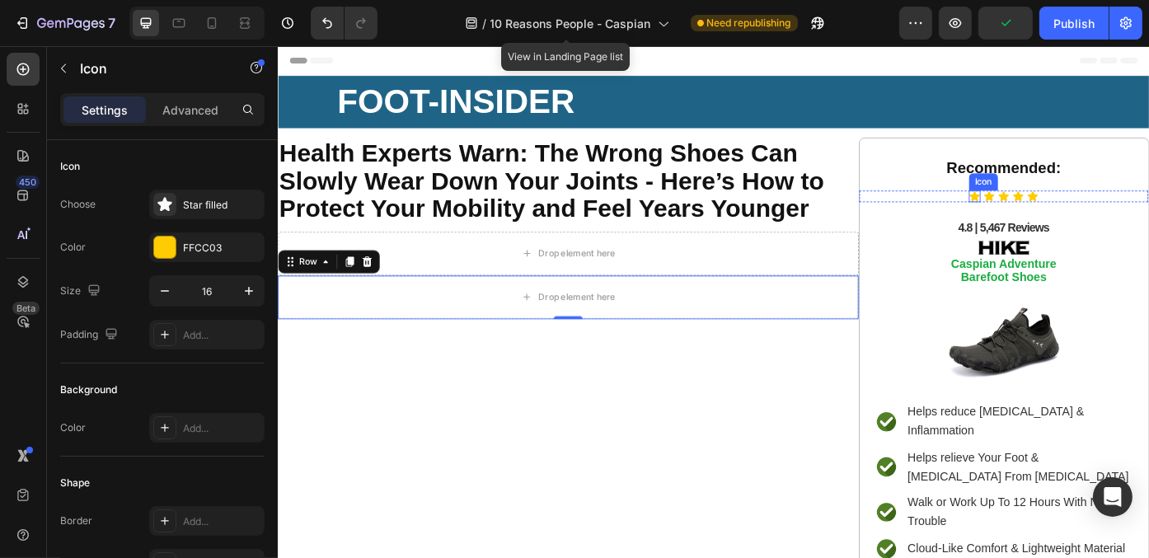
click at [1061, 216] on div "Icon" at bounding box center [1067, 216] width 13 height 13
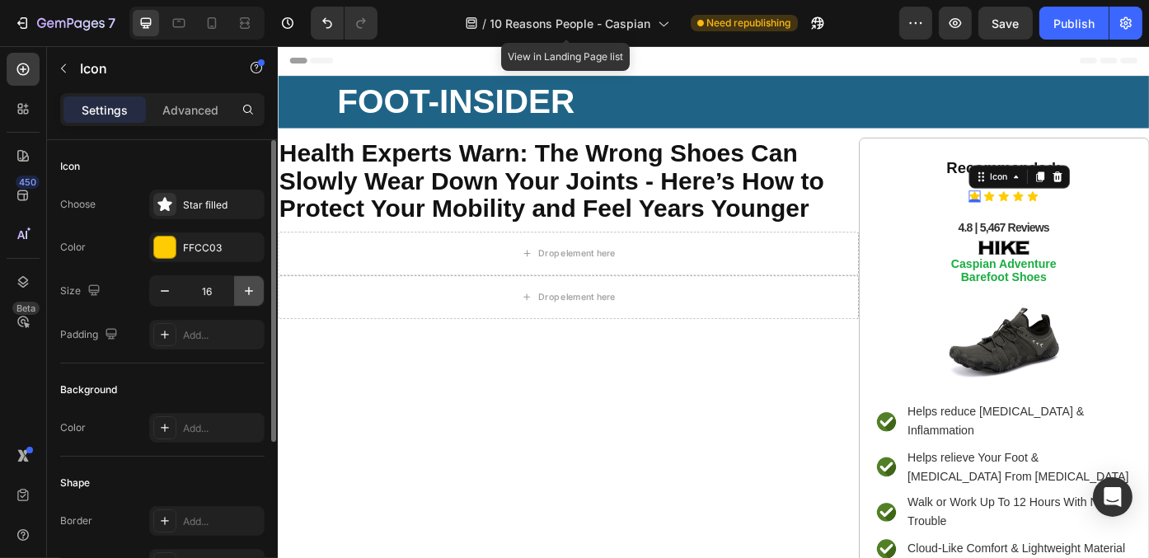
click at [248, 295] on icon "button" at bounding box center [249, 291] width 16 height 16
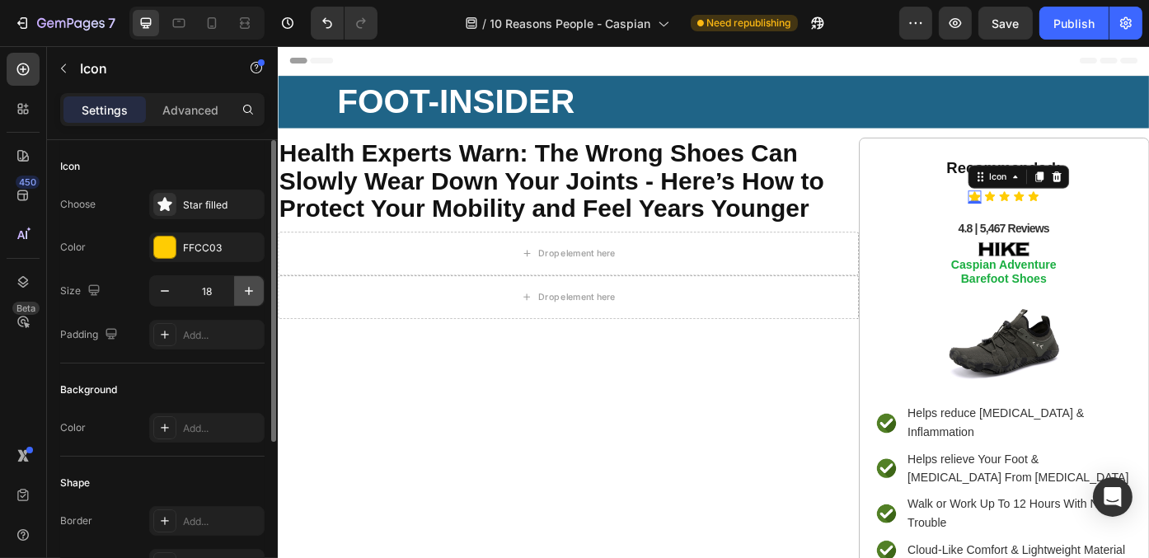
click at [244, 291] on icon "button" at bounding box center [249, 291] width 16 height 16
type input "20"
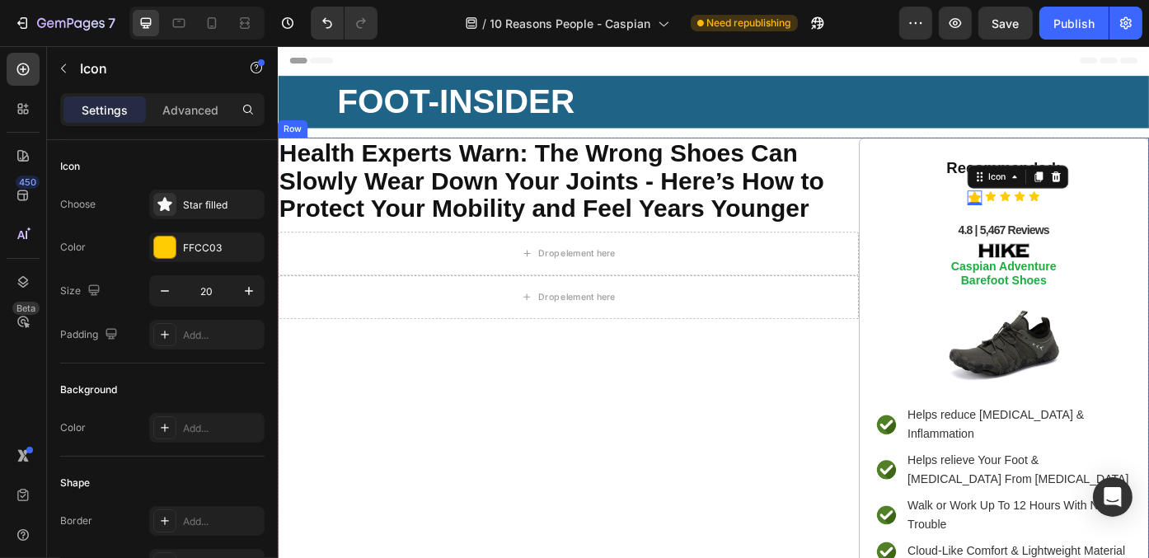
click at [713, 416] on div "⁠⁠⁠⁠⁠⁠⁠ Health Experts Warn: The Wrong Shoes Can Slowly Wear Down Your Joints -…" at bounding box center [606, 432] width 659 height 564
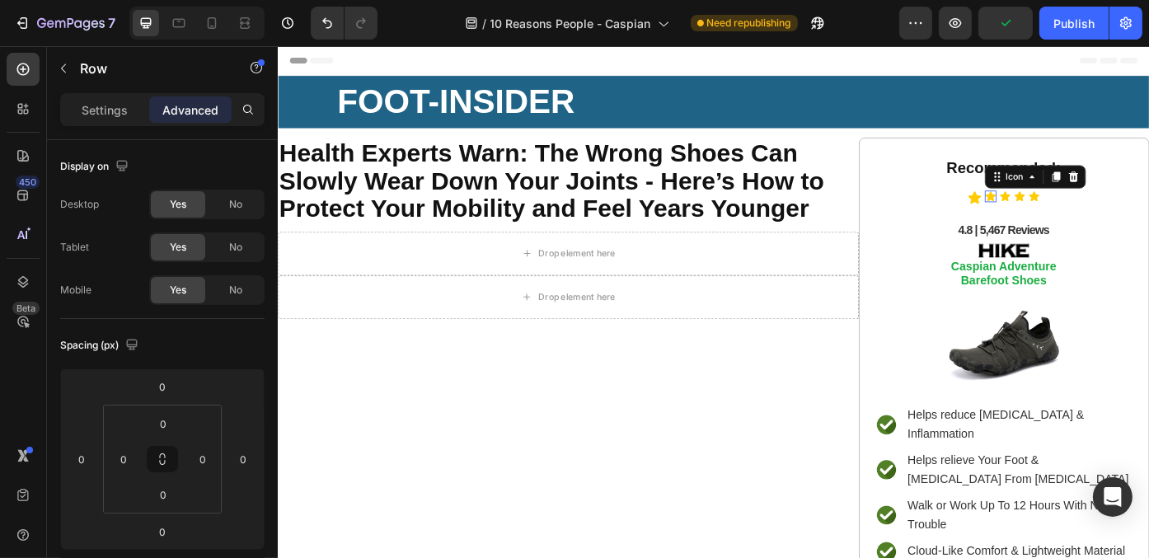
click at [1080, 216] on div "Icon 0" at bounding box center [1086, 216] width 13 height 13
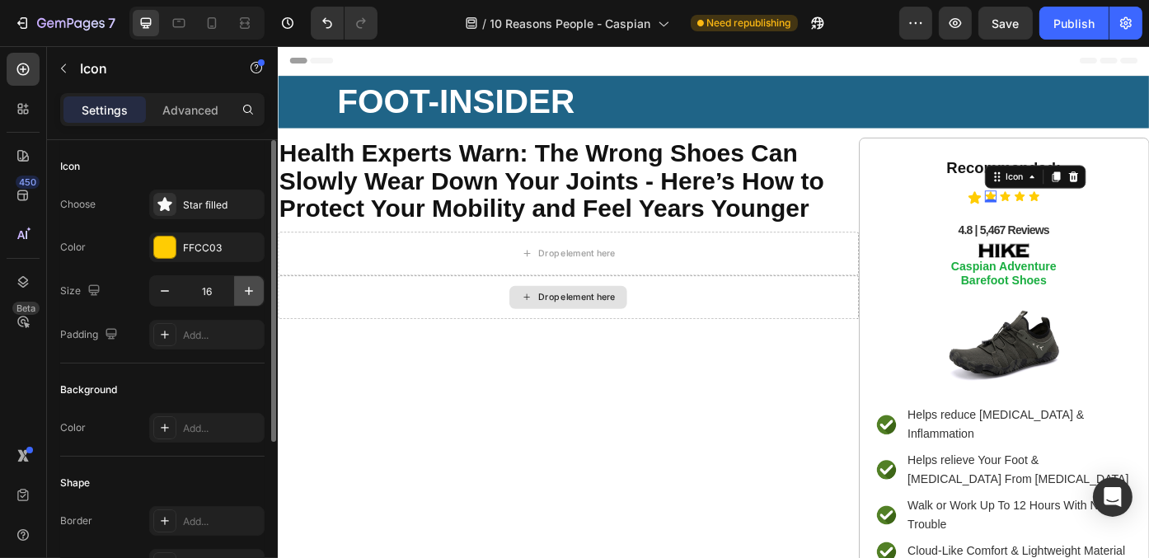
click at [241, 296] on icon "button" at bounding box center [249, 291] width 16 height 16
type input "20"
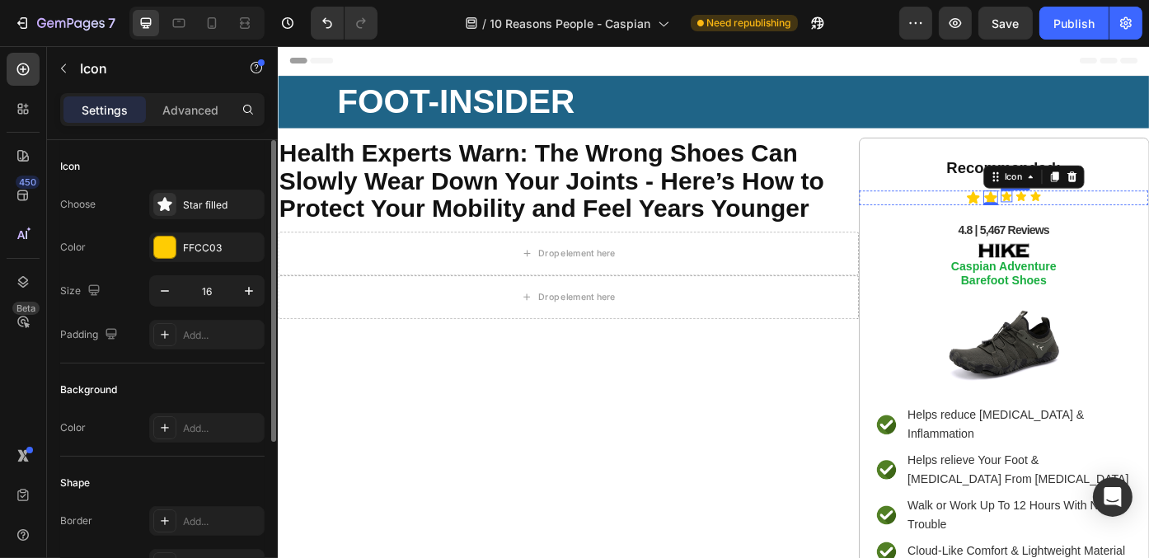
click at [1098, 213] on icon at bounding box center [1104, 216] width 13 height 13
click at [238, 297] on button "button" at bounding box center [249, 291] width 30 height 30
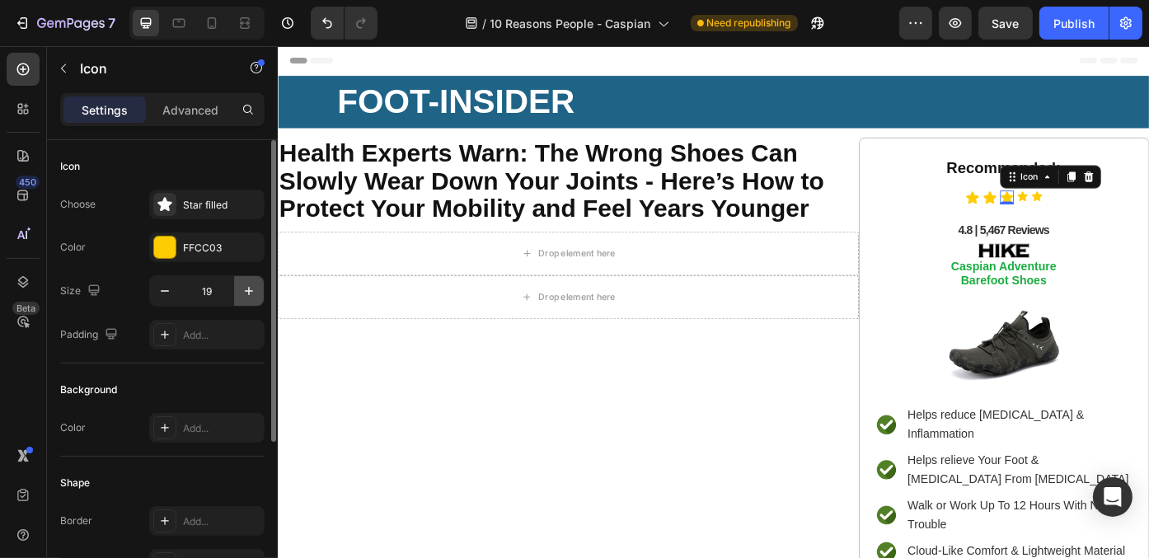
type input "20"
click at [255, 288] on icon "button" at bounding box center [249, 291] width 16 height 16
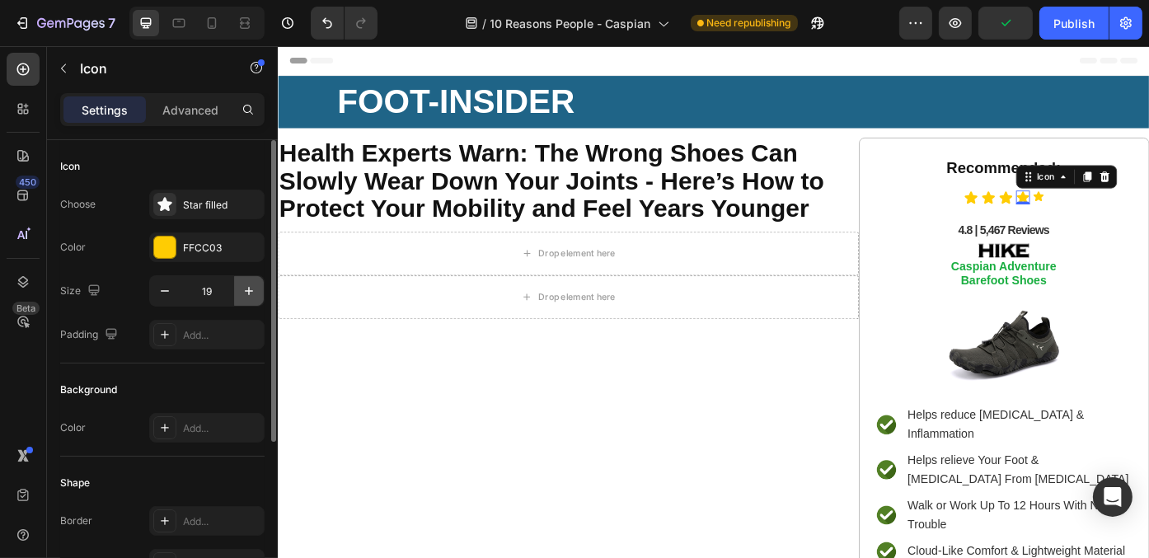
type input "20"
click at [247, 293] on icon "button" at bounding box center [249, 291] width 16 height 16
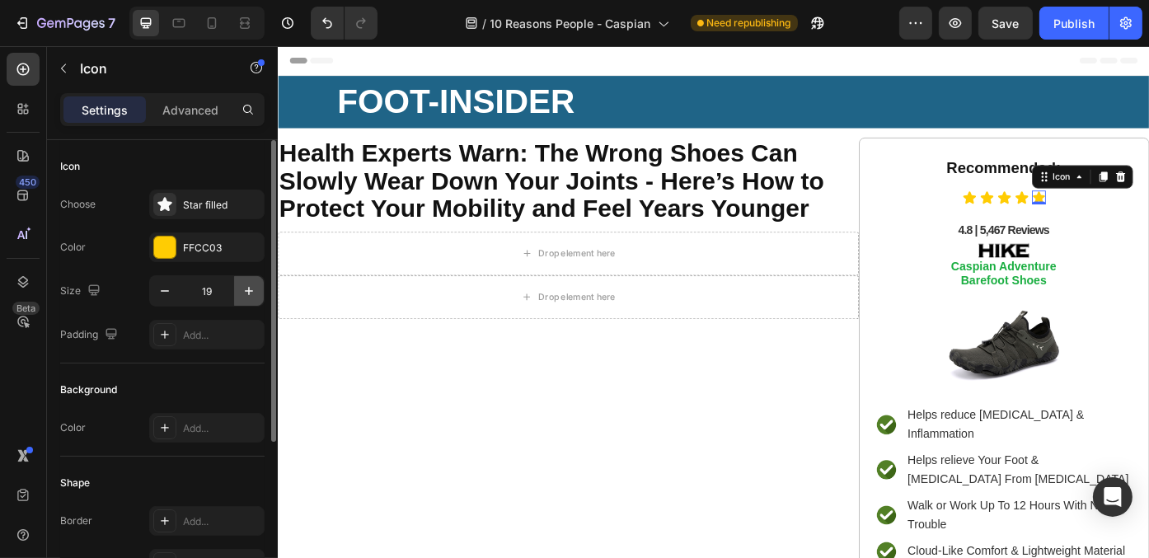
type input "20"
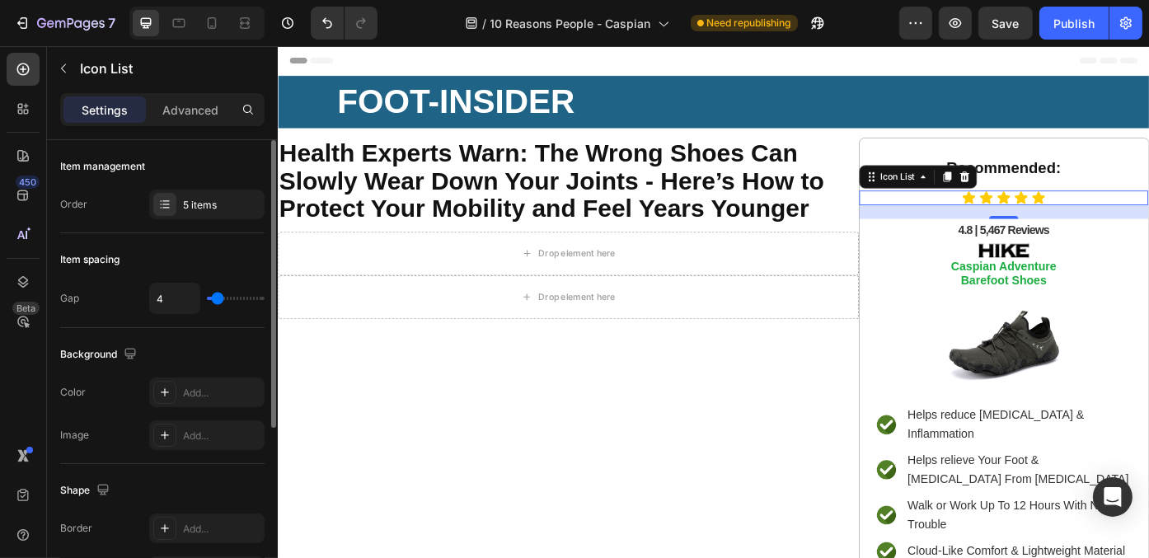
type input "0"
drag, startPoint x: 221, startPoint y: 296, endPoint x: 179, endPoint y: 297, distance: 42.0
type input "0"
click at [207, 297] on input "range" at bounding box center [236, 298] width 58 height 3
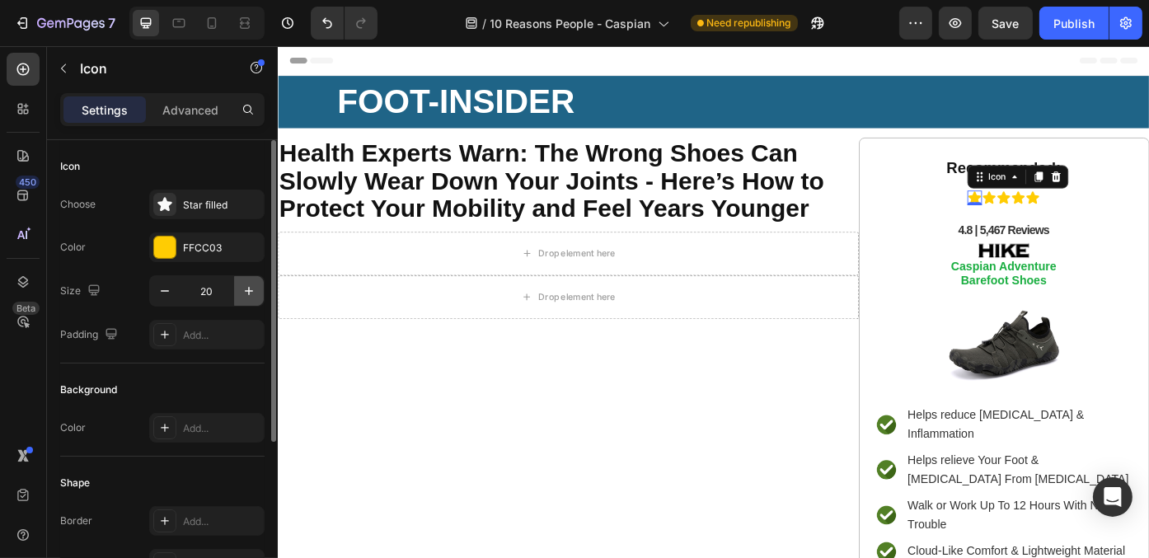
click at [257, 298] on button "button" at bounding box center [249, 291] width 30 height 30
type input "21"
click at [251, 283] on icon "button" at bounding box center [249, 291] width 16 height 16
type input "21"
click at [241, 280] on button "button" at bounding box center [249, 291] width 30 height 30
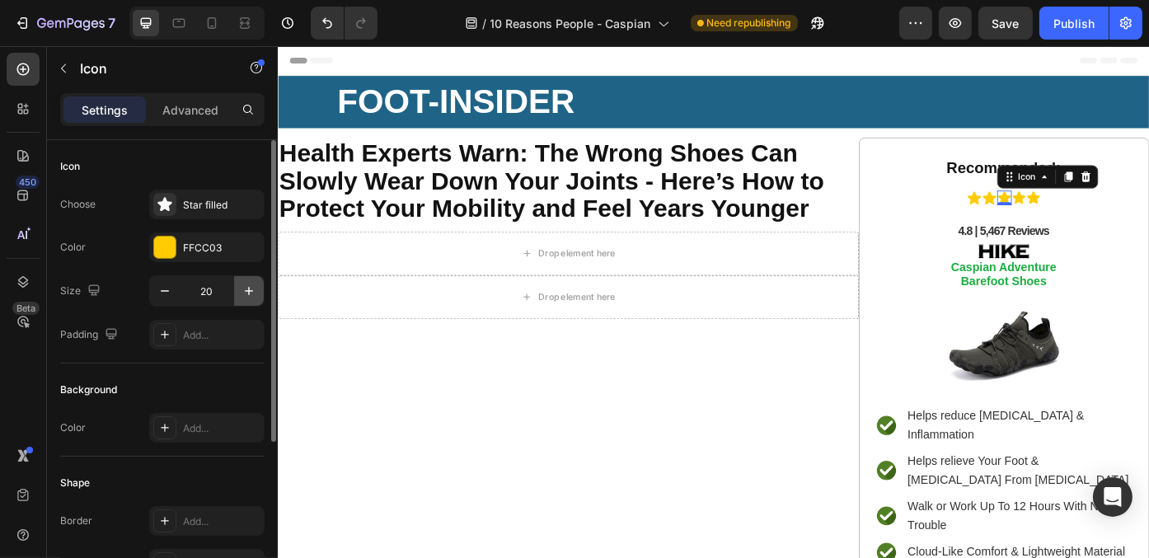
type input "21"
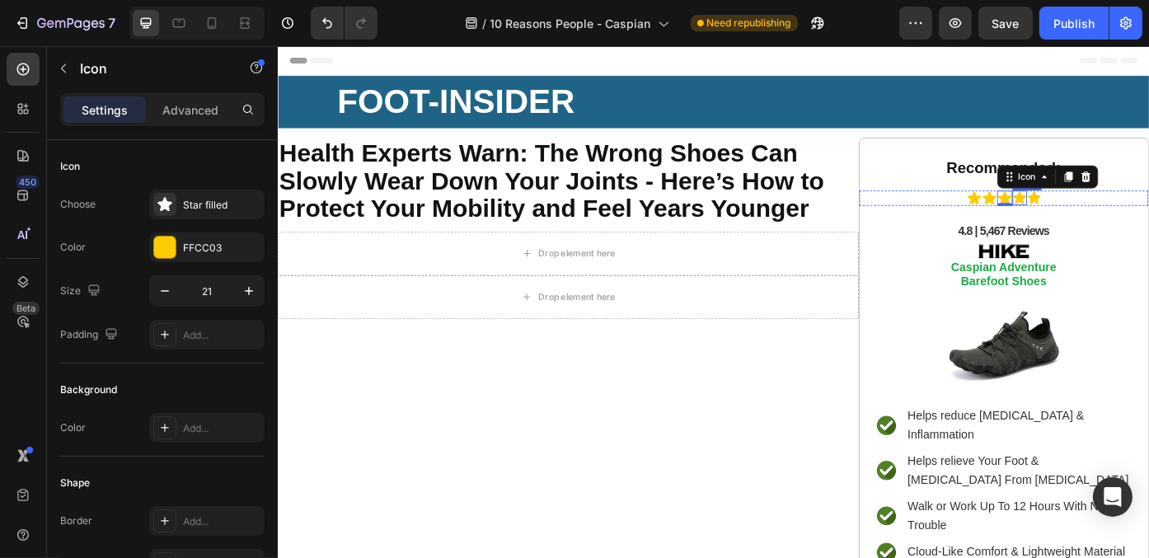
drag, startPoint x: 1103, startPoint y: 215, endPoint x: 991, endPoint y: 205, distance: 112.5
click at [1112, 216] on icon at bounding box center [1119, 218] width 14 height 14
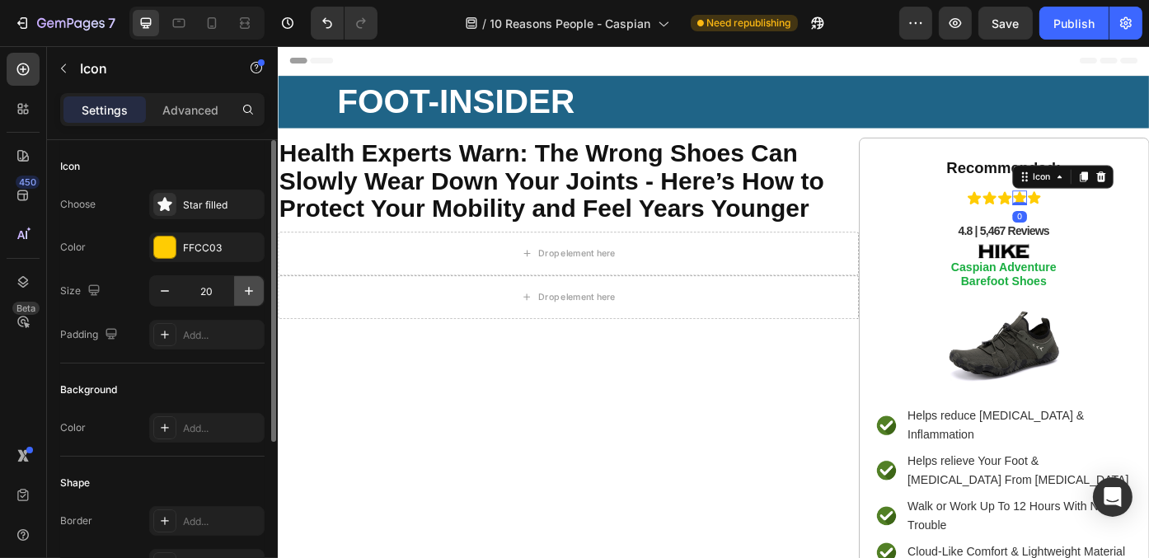
click at [244, 283] on icon "button" at bounding box center [249, 291] width 16 height 16
type input "21"
click at [1128, 217] on icon at bounding box center [1135, 218] width 14 height 14
click at [248, 294] on icon "button" at bounding box center [249, 291] width 16 height 16
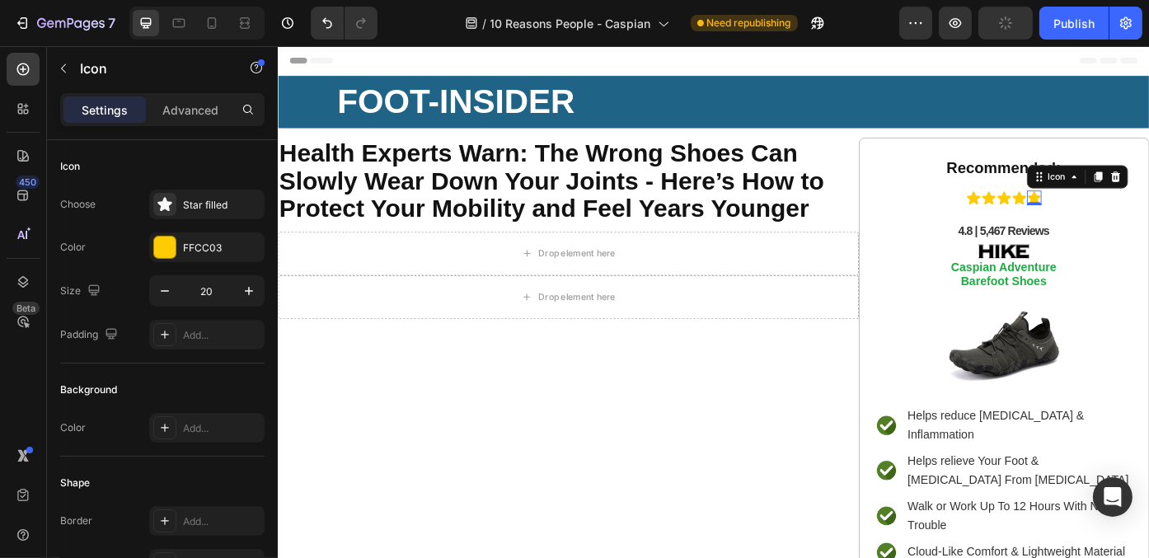
type input "21"
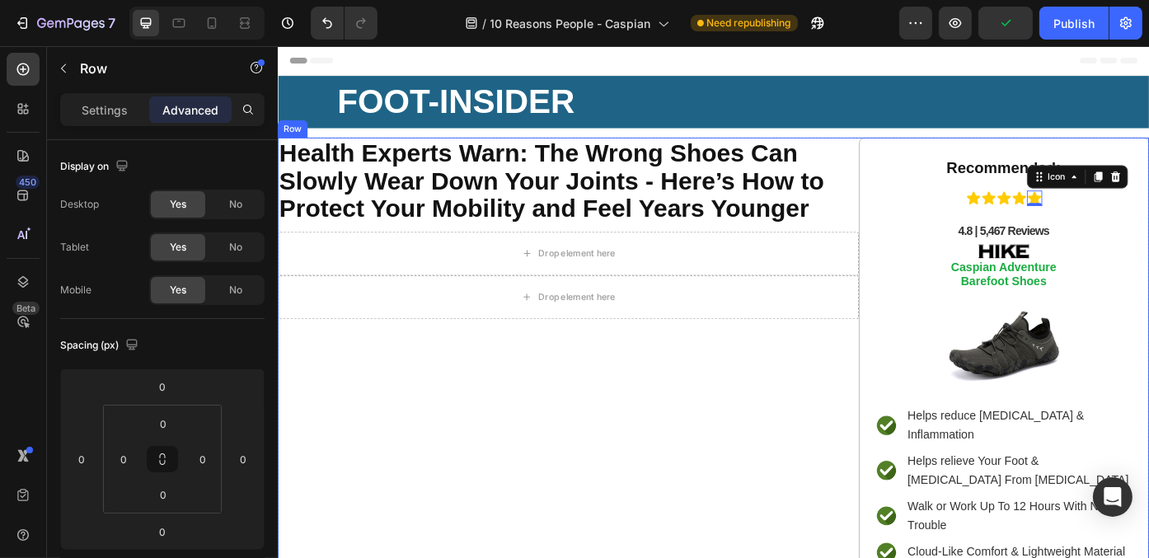
click at [687, 448] on div "⁠⁠⁠⁠⁠⁠⁠ Health Experts Warn: The Wrong Shoes Can Slowly Wear Down Your Joints -…" at bounding box center [606, 432] width 659 height 564
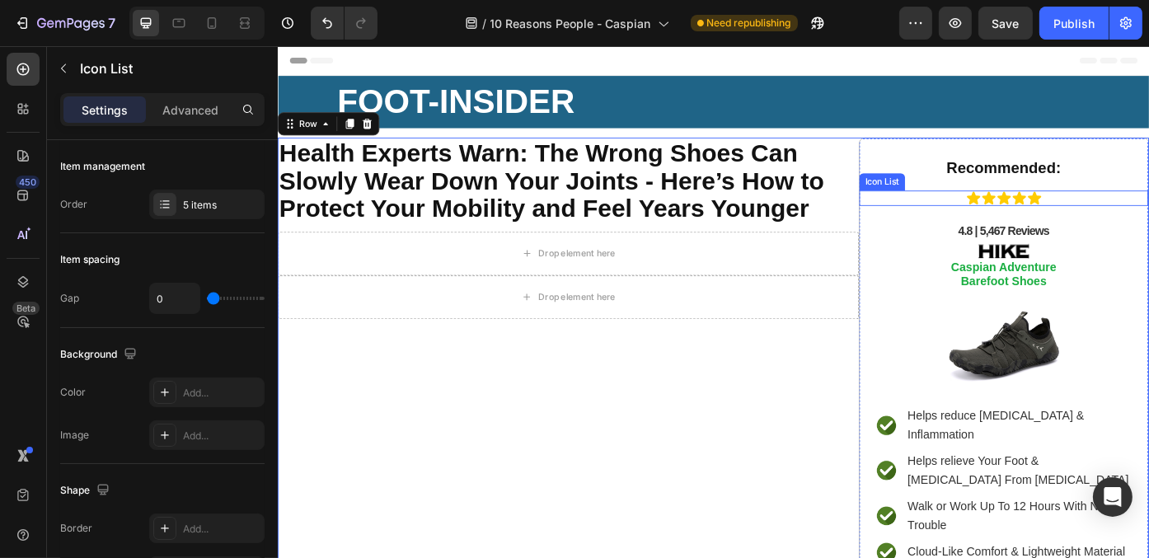
click at [1148, 213] on div "Icon Icon Icon Icon Icon" at bounding box center [1101, 218] width 328 height 17
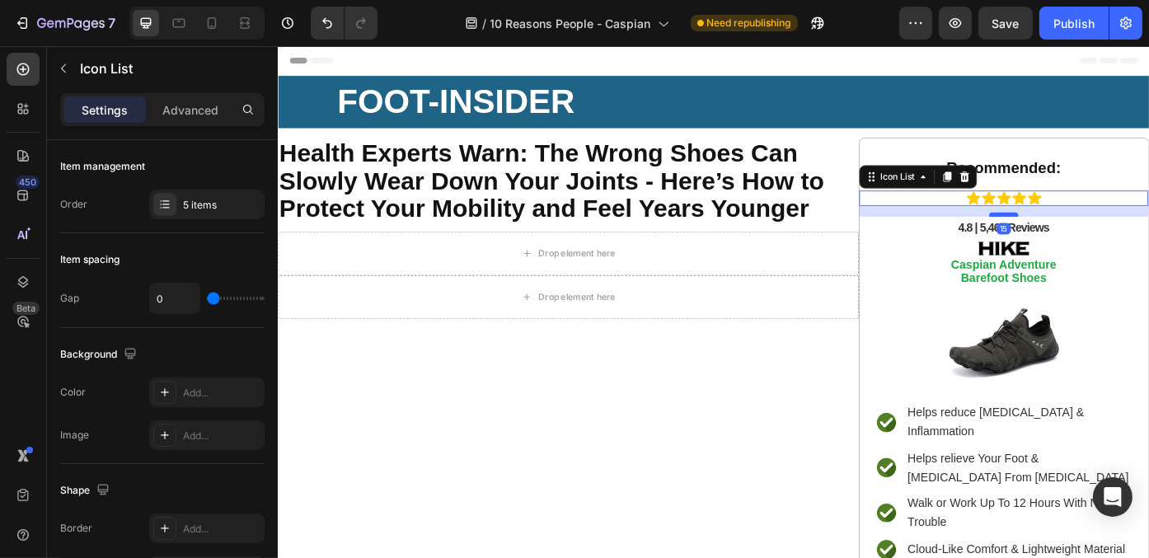
click at [1095, 237] on div at bounding box center [1100, 237] width 33 height 5
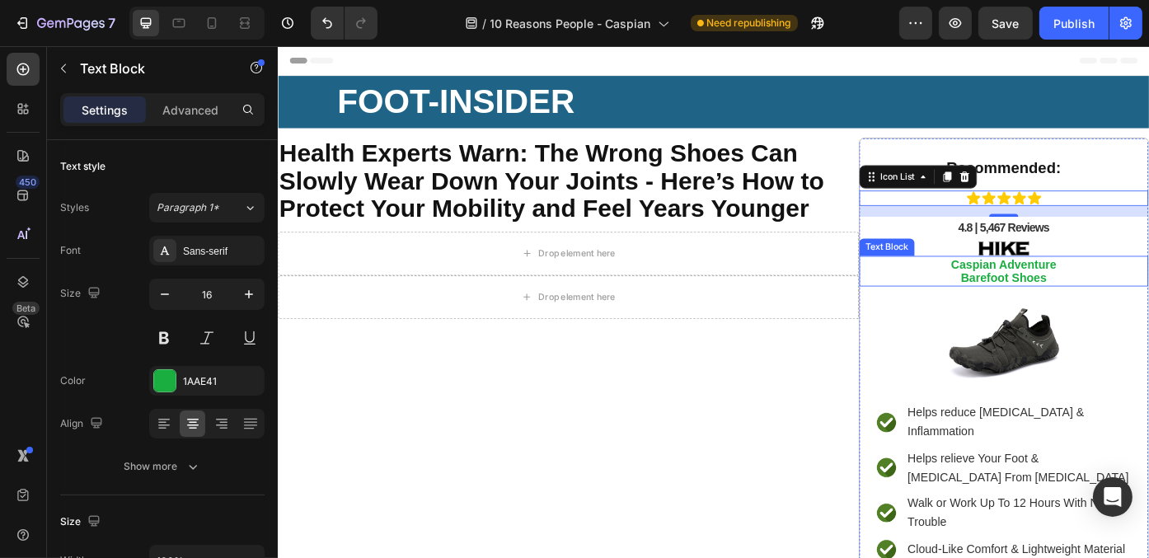
click at [1148, 287] on p "Caspian Adventure Barefoot Shoes" at bounding box center [1101, 301] width 325 height 31
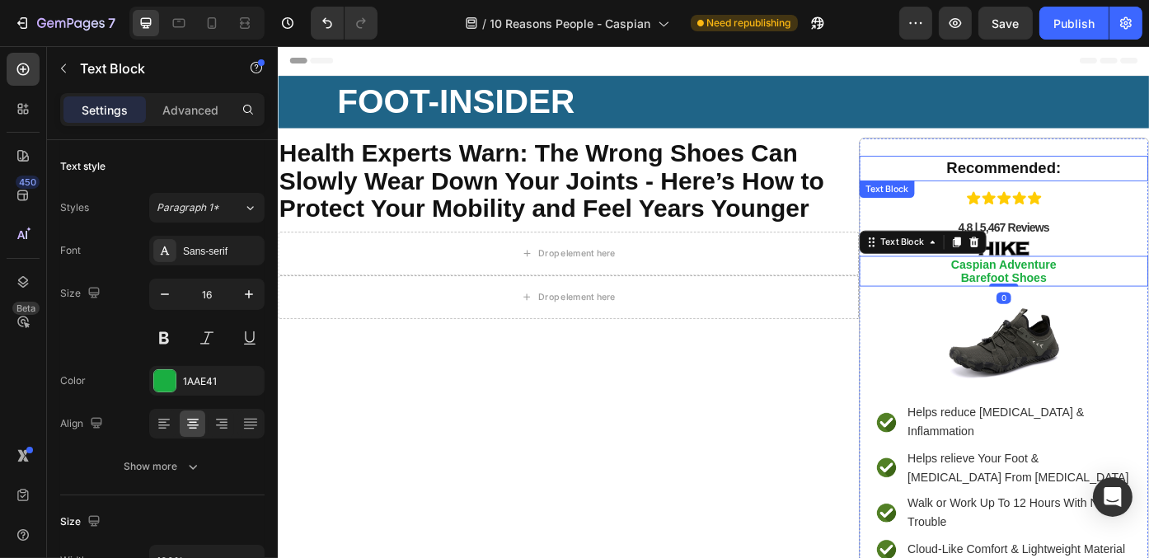
click at [1108, 185] on strong "Recommended:" at bounding box center [1101, 184] width 130 height 19
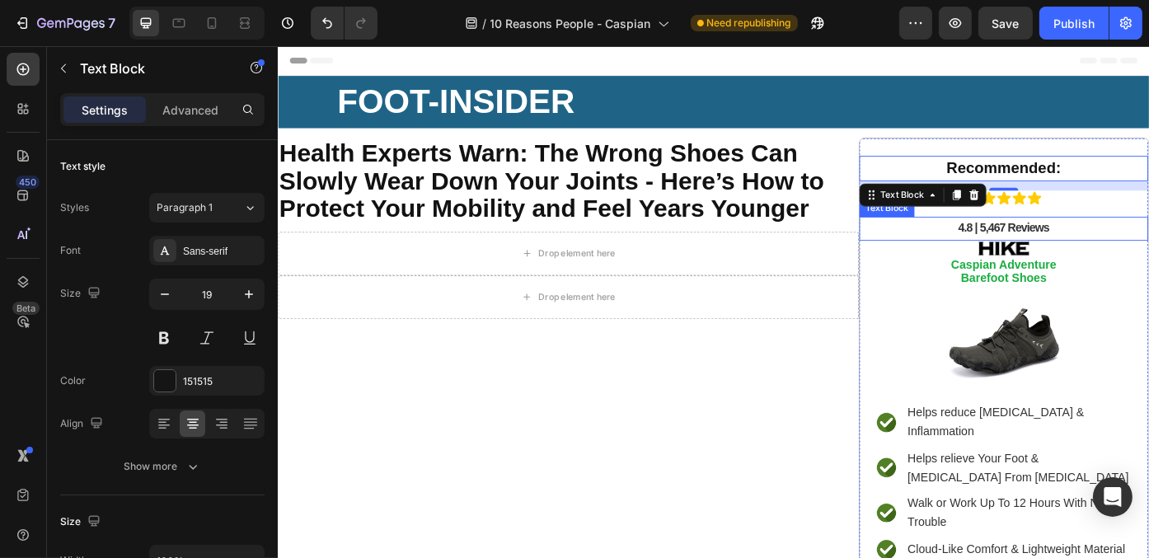
click at [1121, 252] on strong "4.8 | 5,467 Reviews" at bounding box center [1100, 253] width 103 height 14
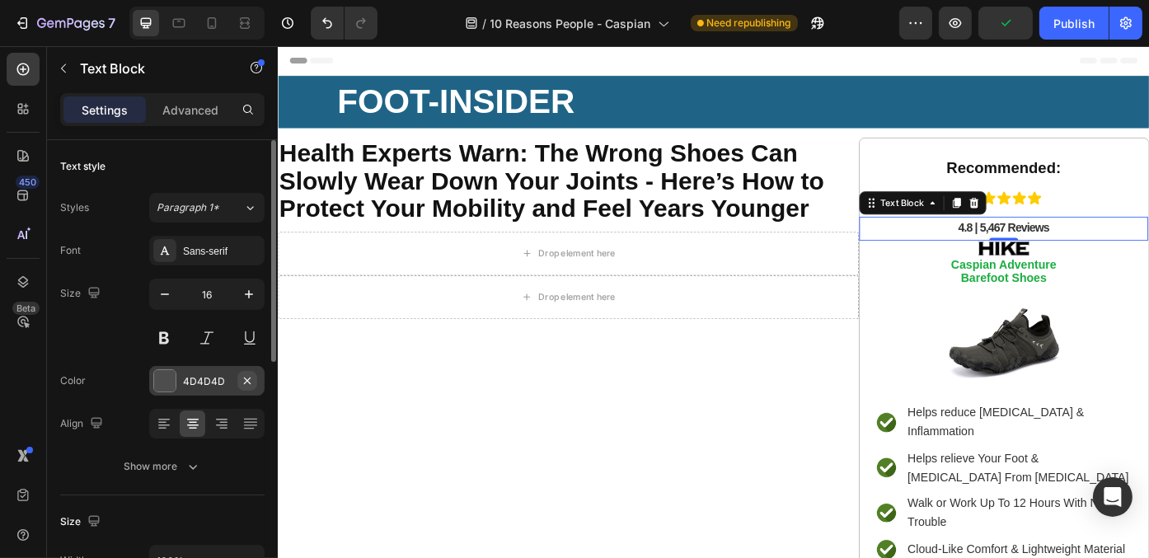
click at [243, 377] on icon "button" at bounding box center [247, 380] width 13 height 13
click at [220, 377] on div "Add..." at bounding box center [221, 381] width 77 height 15
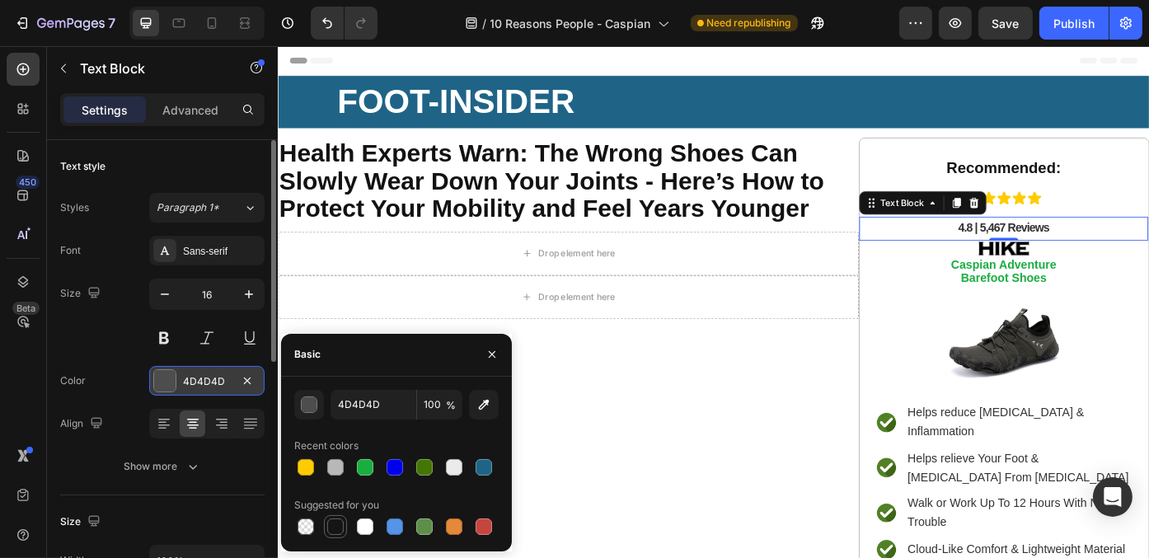
click at [340, 524] on div at bounding box center [335, 526] width 16 height 16
type input "151515"
drag, startPoint x: 191, startPoint y: 112, endPoint x: 194, endPoint y: 142, distance: 29.8
click at [192, 112] on p "Advanced" at bounding box center [190, 109] width 56 height 17
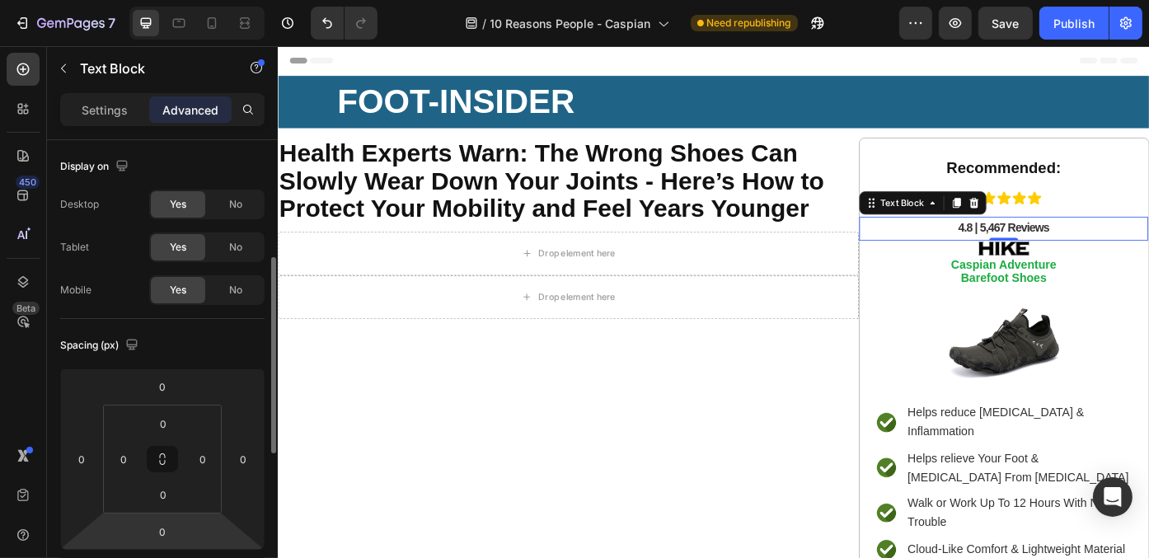
scroll to position [82, 0]
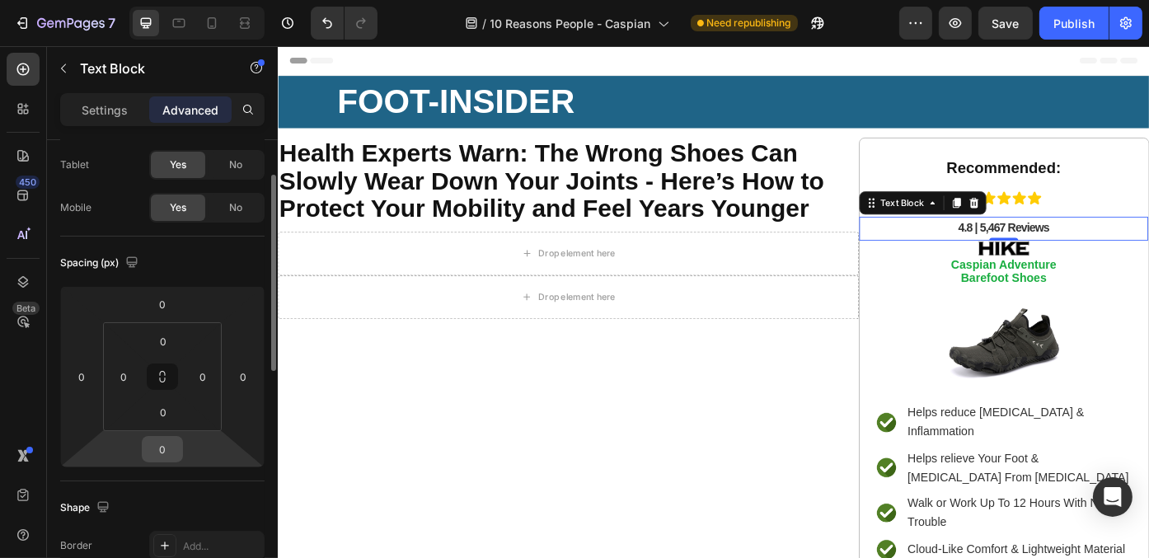
click at [176, 443] on input "0" at bounding box center [162, 449] width 33 height 25
type input "15"
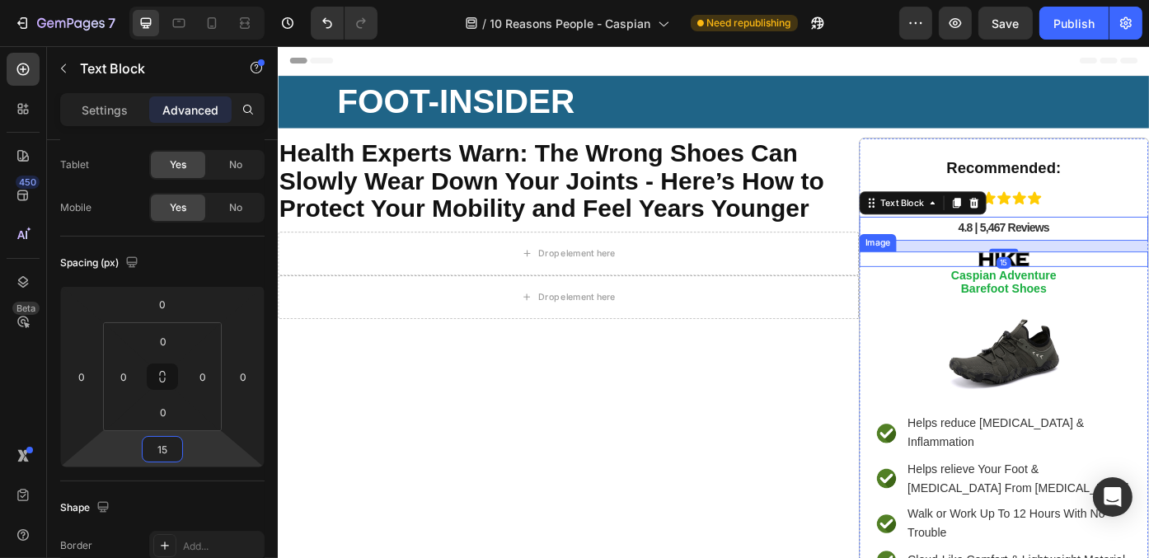
click at [1148, 283] on div at bounding box center [1101, 287] width 328 height 17
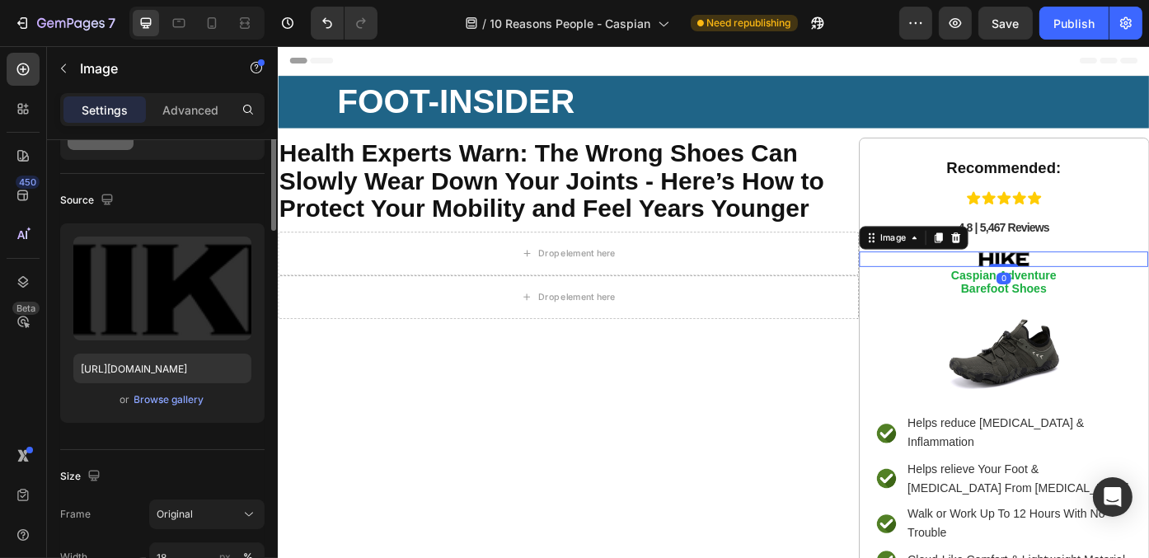
scroll to position [0, 0]
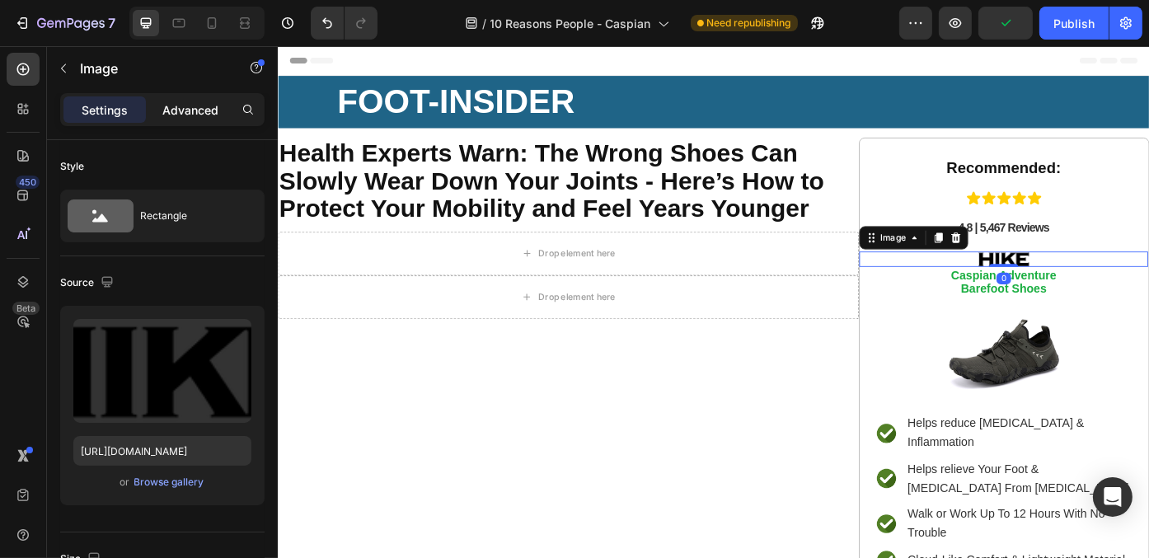
click at [209, 117] on p "Advanced" at bounding box center [190, 109] width 56 height 17
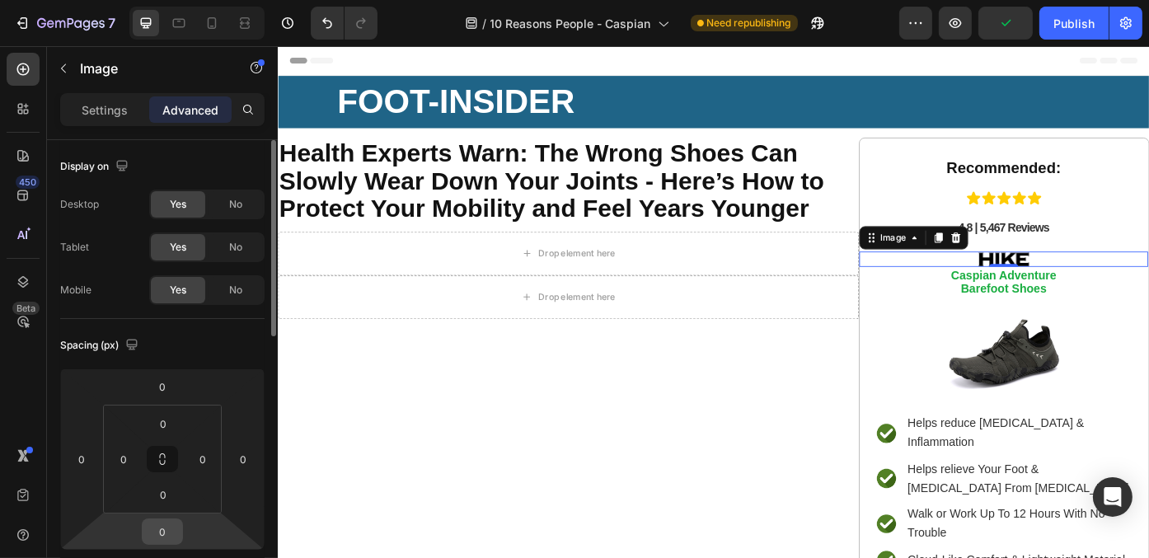
click at [170, 531] on input "0" at bounding box center [162, 531] width 33 height 25
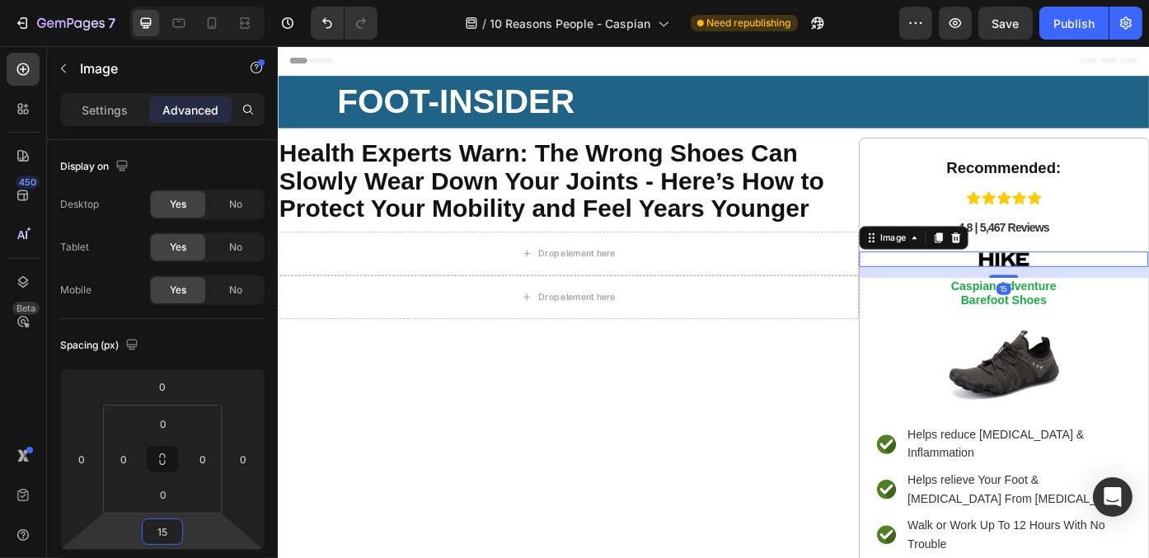
type input "15"
click at [1148, 330] on p "Caspian Adventure Barefoot Shoes" at bounding box center [1101, 326] width 325 height 31
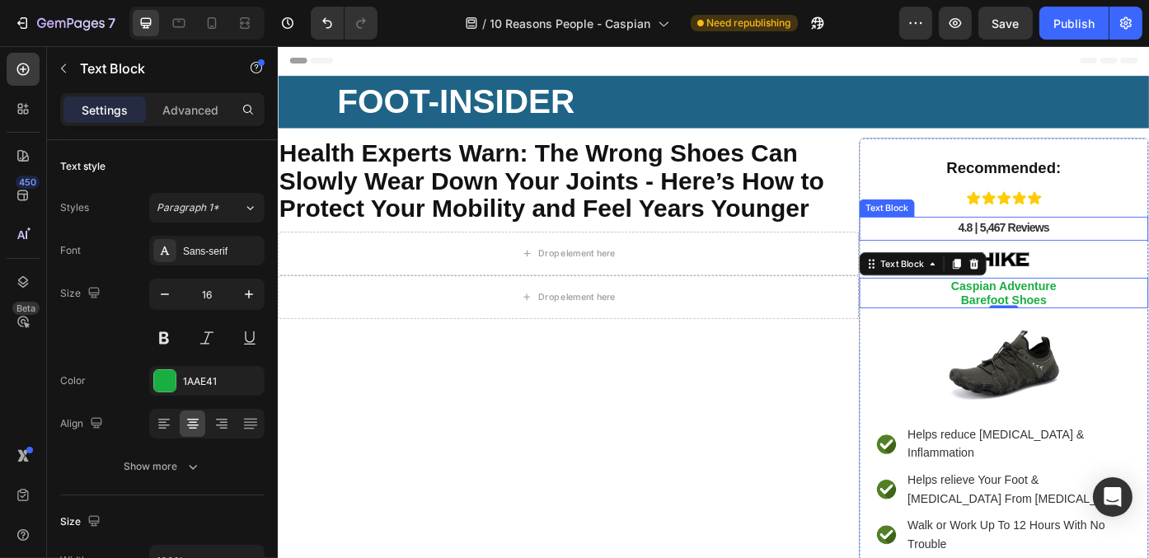
click at [1147, 249] on p "4.8 | 5,467 Reviews" at bounding box center [1101, 253] width 325 height 24
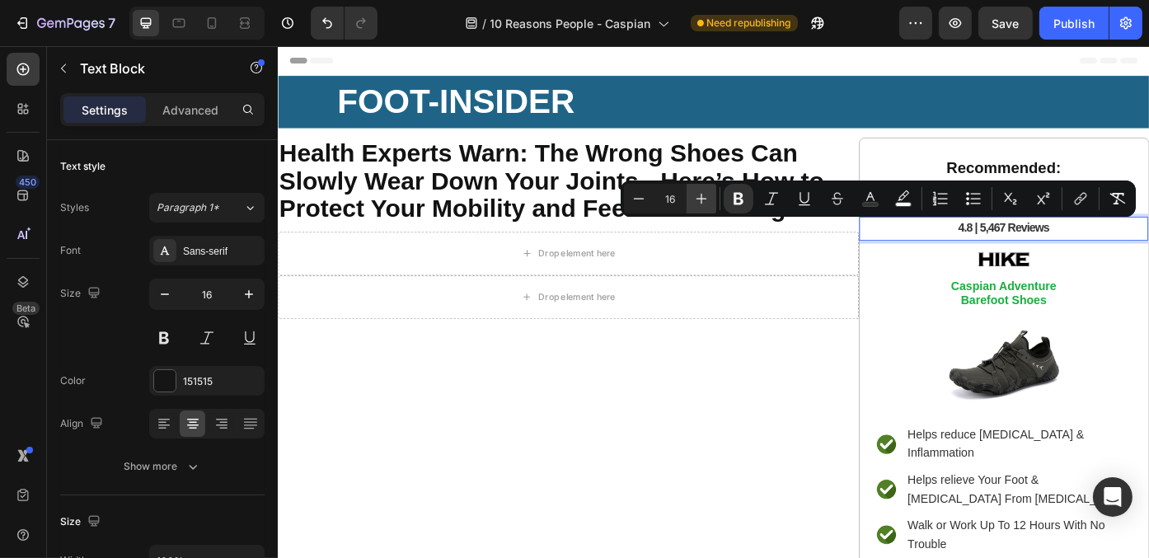
click at [700, 199] on icon "Editor contextual toolbar" at bounding box center [701, 198] width 16 height 16
type input "17"
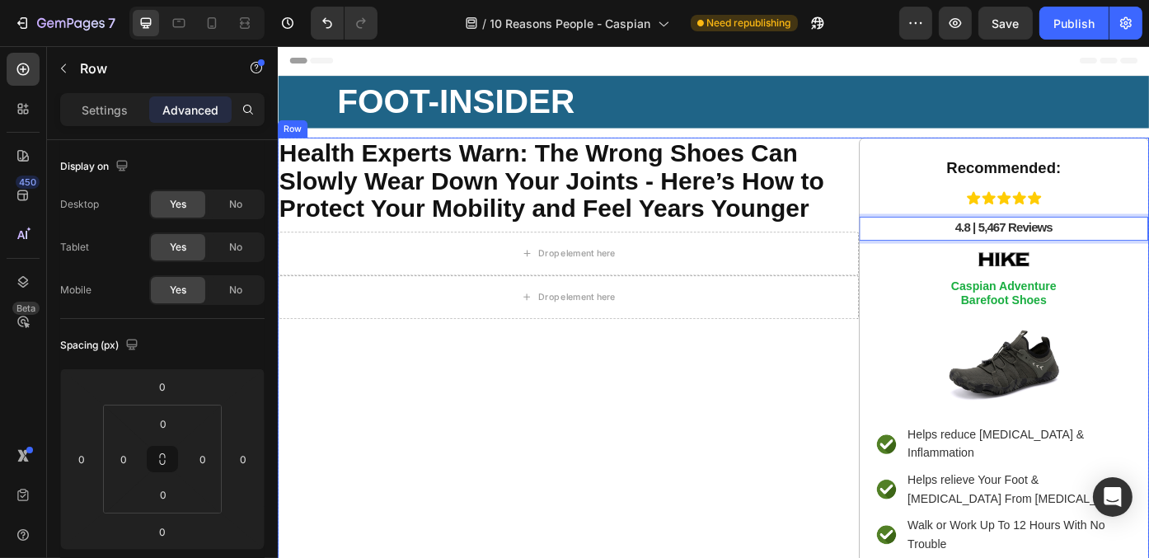
click at [756, 466] on div "⁠⁠⁠⁠⁠⁠⁠ Health Experts Warn: The Wrong Shoes Can Slowly Wear Down Your Joints -…" at bounding box center [606, 443] width 659 height 586
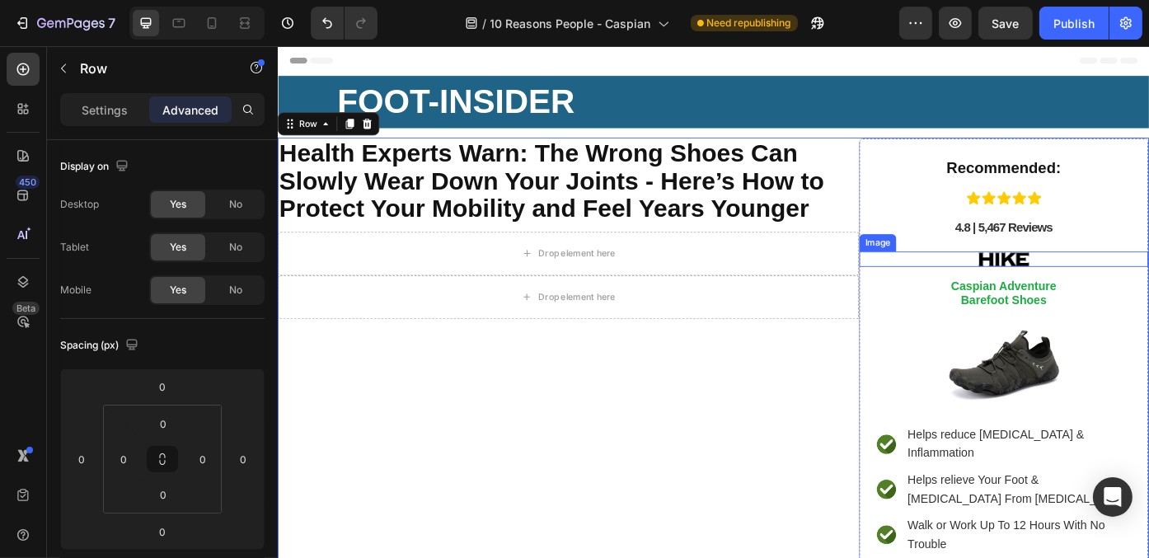
click at [1094, 283] on img at bounding box center [1100, 287] width 59 height 17
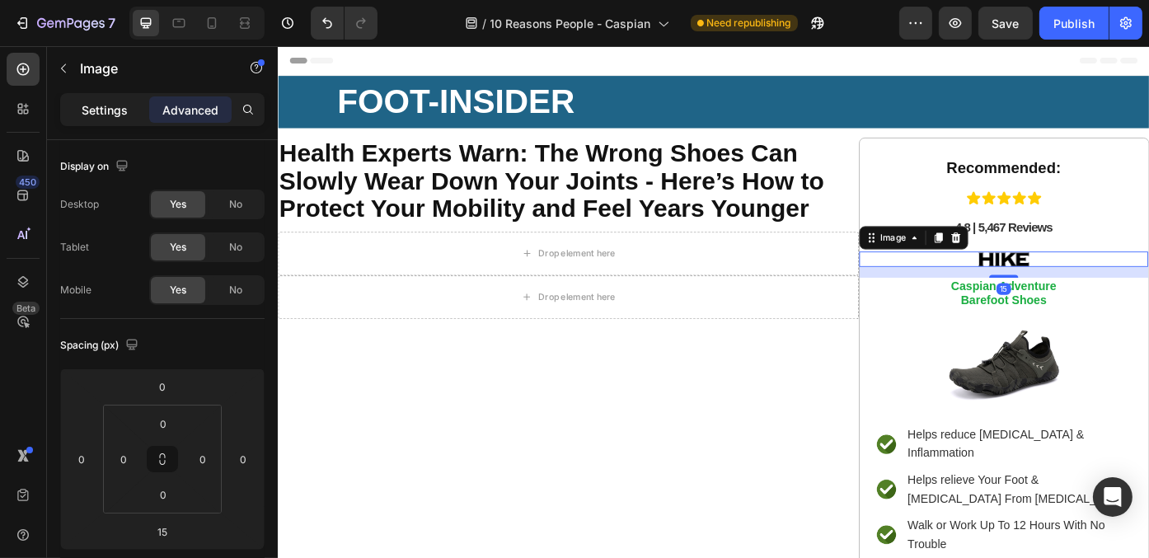
click at [104, 105] on p "Settings" at bounding box center [105, 109] width 46 height 17
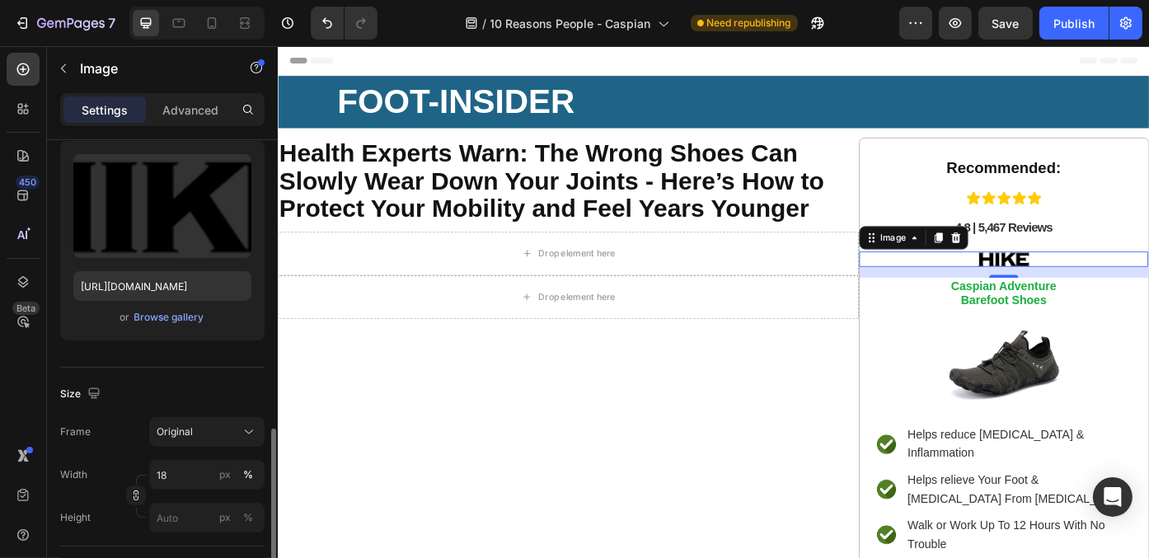
scroll to position [330, 0]
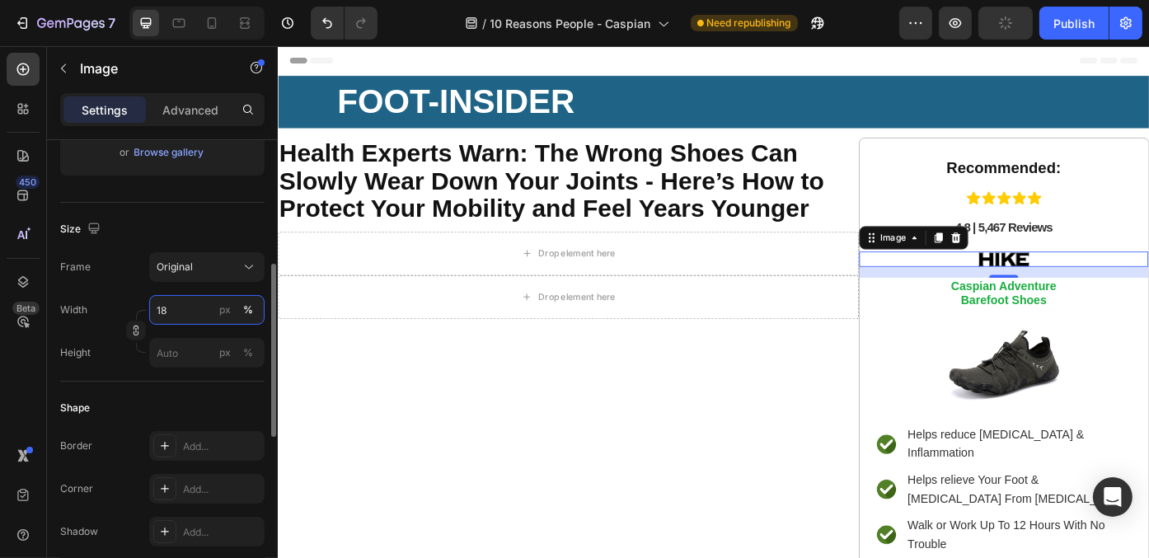
click at [185, 313] on input "18" at bounding box center [206, 310] width 115 height 30
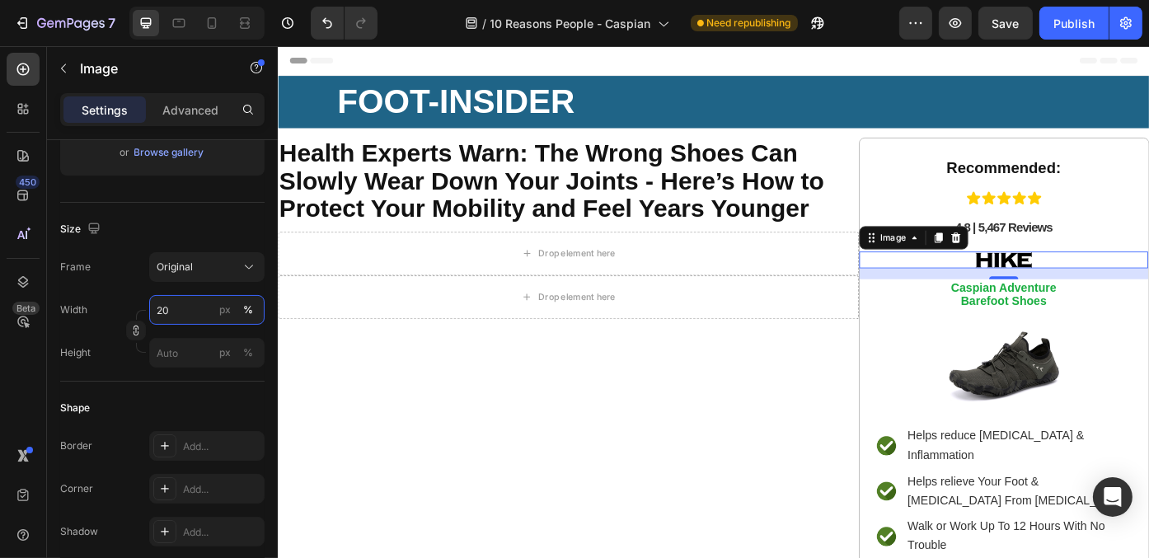
type input "20"
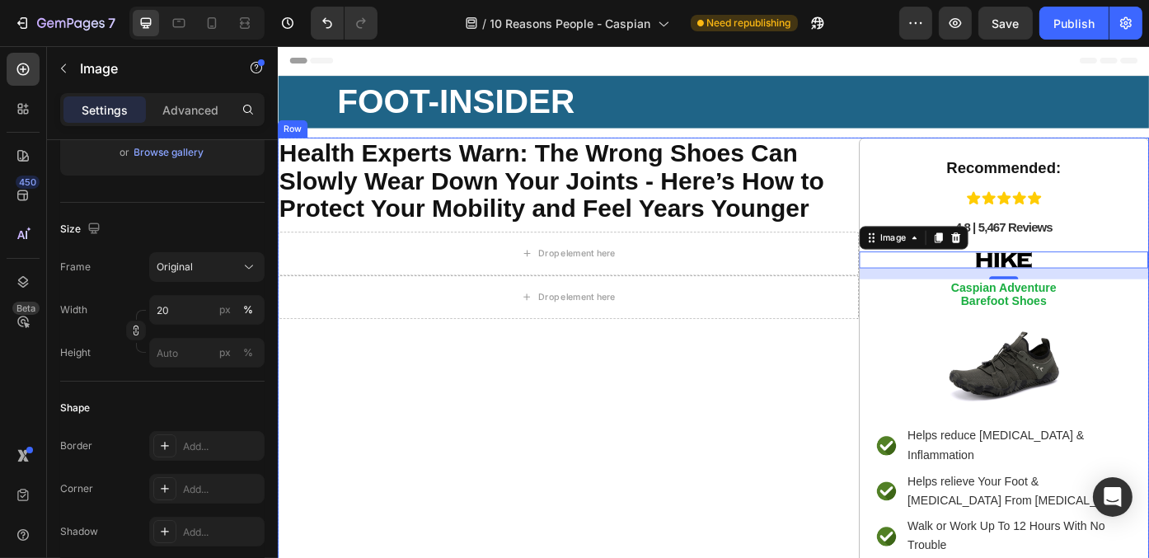
click at [723, 529] on div "⁠⁠⁠⁠⁠⁠⁠ Health Experts Warn: The Wrong Shoes Can Slowly Wear Down Your Joints -…" at bounding box center [606, 444] width 659 height 588
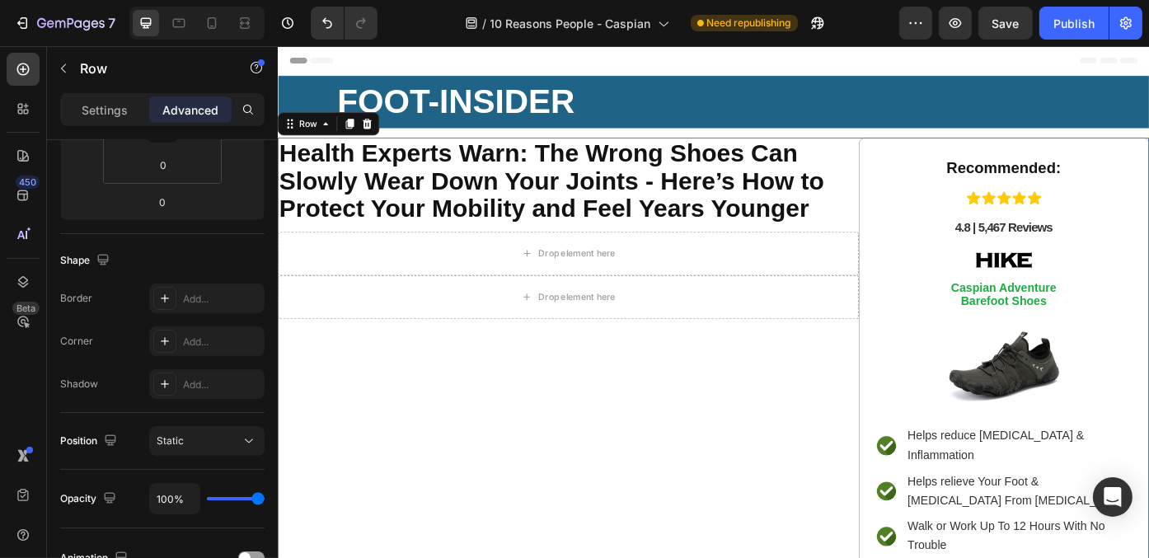
scroll to position [0, 0]
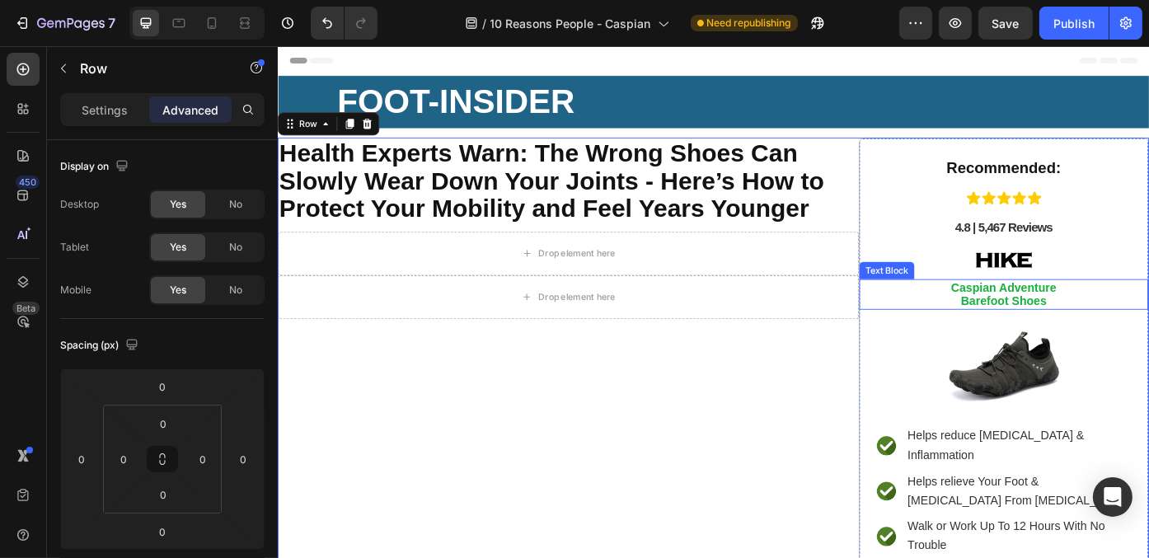
click at [1100, 329] on strong "Barefoot Shoes" at bounding box center [1100, 336] width 97 height 14
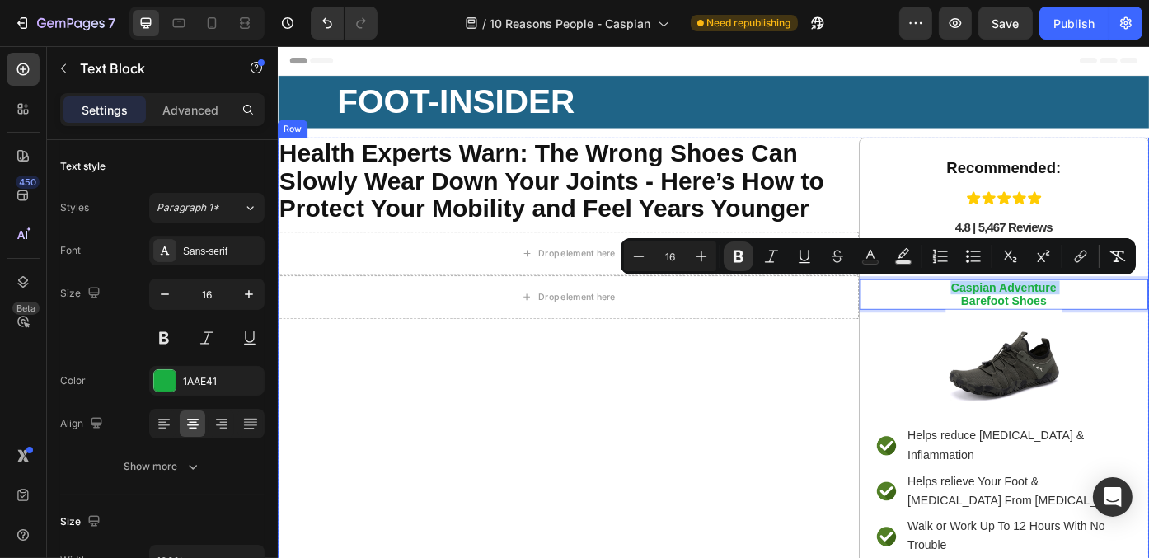
click at [738, 447] on div "⁠⁠⁠⁠⁠⁠⁠ Health Experts Warn: The Wrong Shoes Can Slowly Wear Down Your Joints -…" at bounding box center [606, 444] width 659 height 588
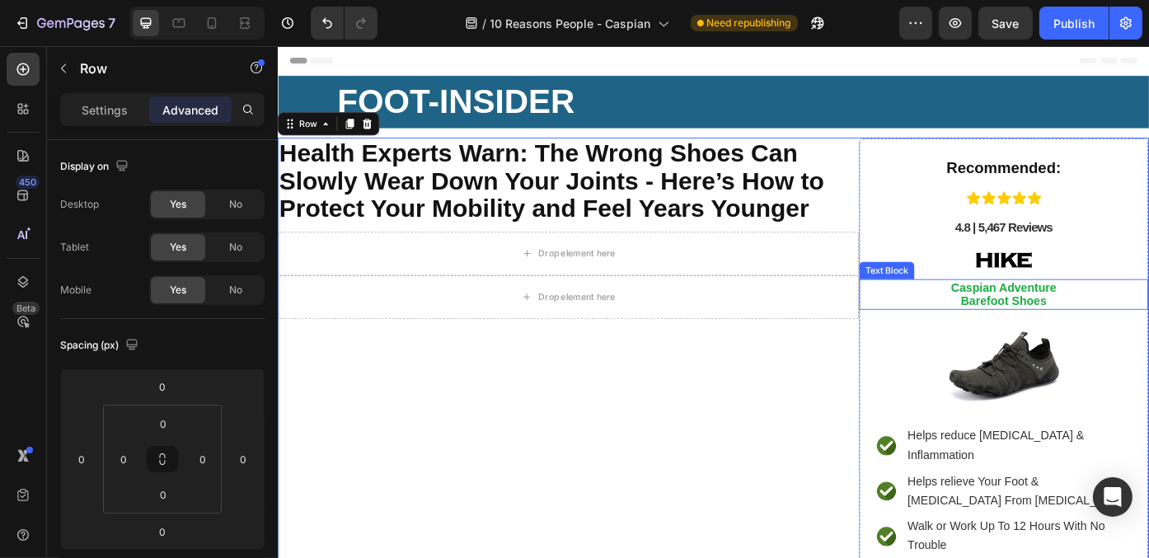
click at [1021, 328] on p "Caspian Adventure Barefoot Shoes" at bounding box center [1101, 327] width 325 height 31
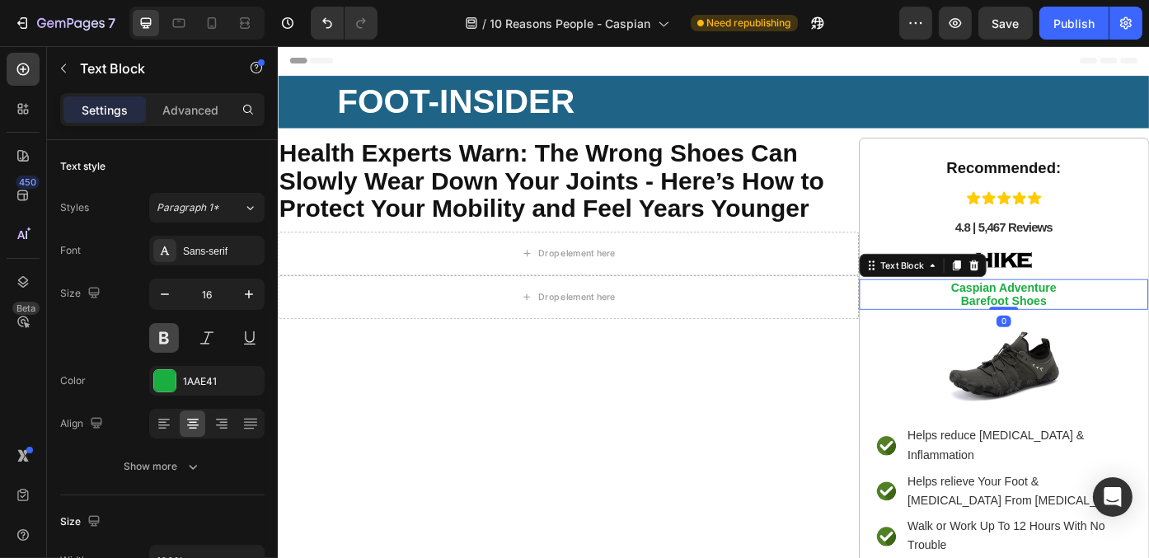
click at [161, 335] on button at bounding box center [164, 338] width 30 height 30
click at [1055, 325] on strong "Caspian Adventure" at bounding box center [1100, 320] width 119 height 14
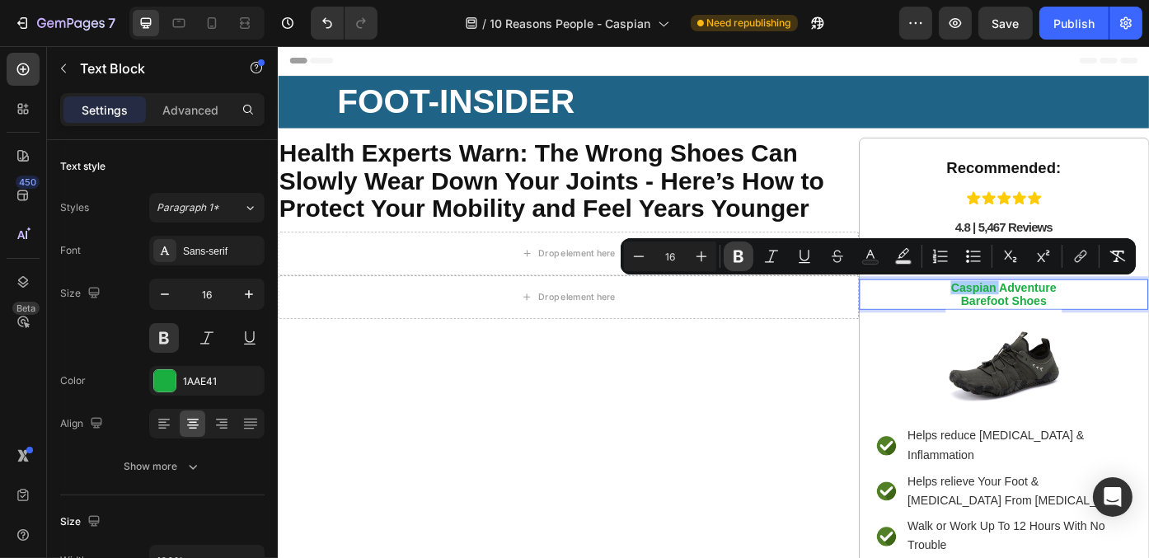
click at [745, 251] on icon "Editor contextual toolbar" at bounding box center [738, 256] width 16 height 16
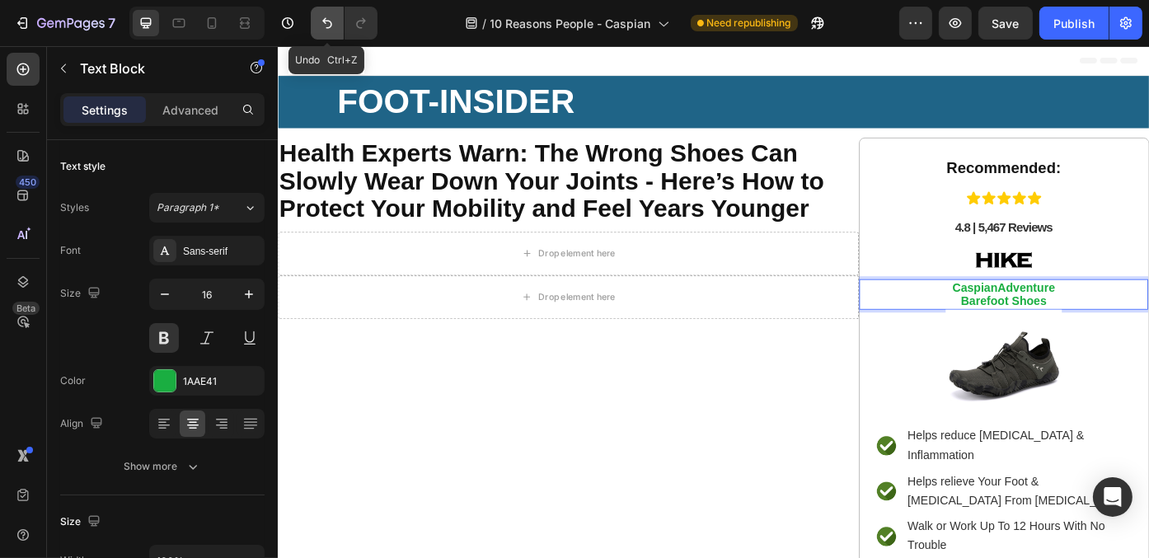
drag, startPoint x: 322, startPoint y: 29, endPoint x: 350, endPoint y: 45, distance: 32.5
click at [328, 32] on button "Undo/Redo" at bounding box center [327, 23] width 33 height 33
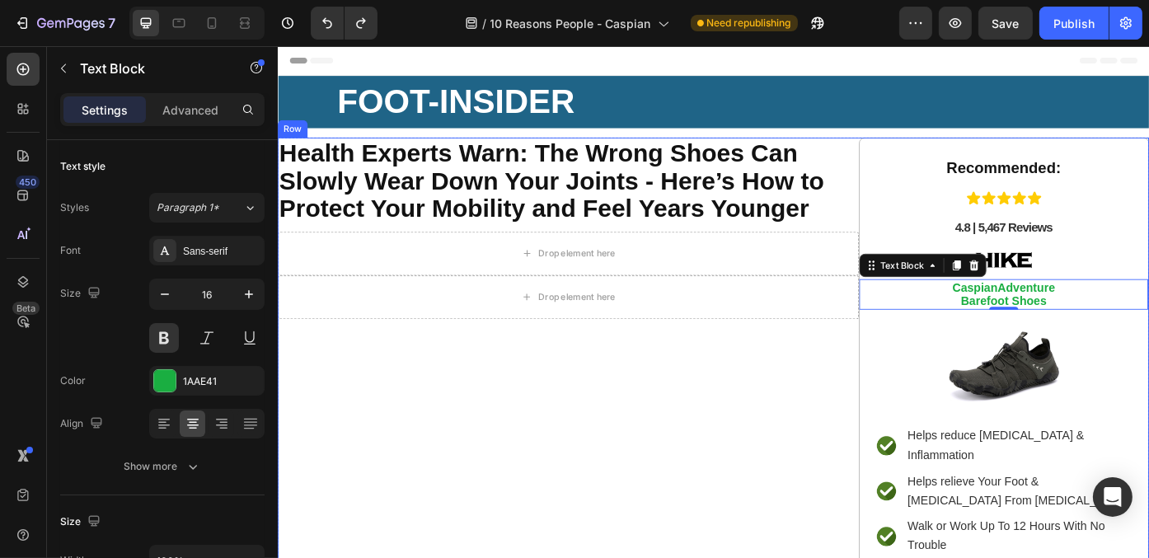
click at [815, 450] on div "⁠⁠⁠⁠⁠⁠⁠ Health Experts Warn: The Wrong Shoes Can Slowly Wear Down Your Joints -…" at bounding box center [606, 444] width 659 height 588
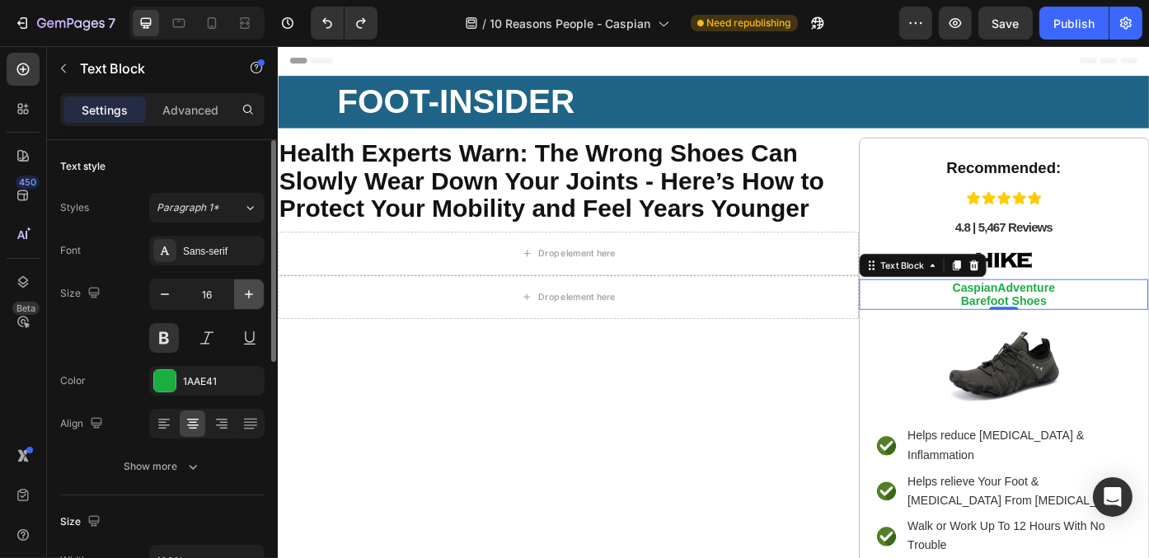
click at [257, 293] on button "button" at bounding box center [249, 294] width 30 height 30
drag, startPoint x: 161, startPoint y: 299, endPoint x: 235, endPoint y: 299, distance: 74.2
click at [166, 299] on icon "button" at bounding box center [165, 294] width 16 height 16
click at [237, 297] on button "button" at bounding box center [249, 294] width 30 height 30
type input "17"
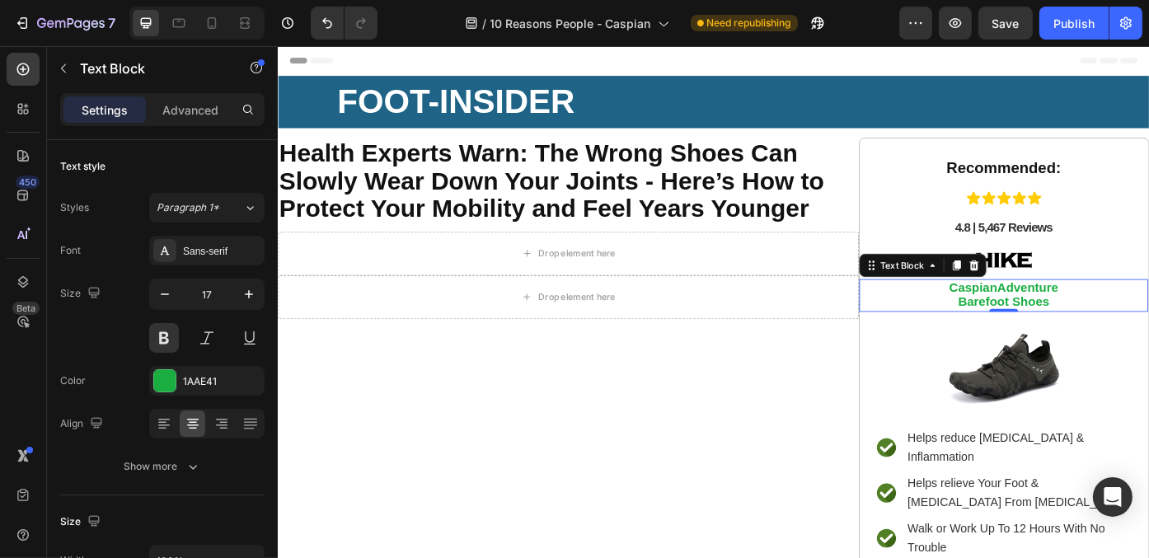
click at [1052, 327] on p "Caspian Adventure Barefoot Shoes" at bounding box center [1101, 329] width 325 height 34
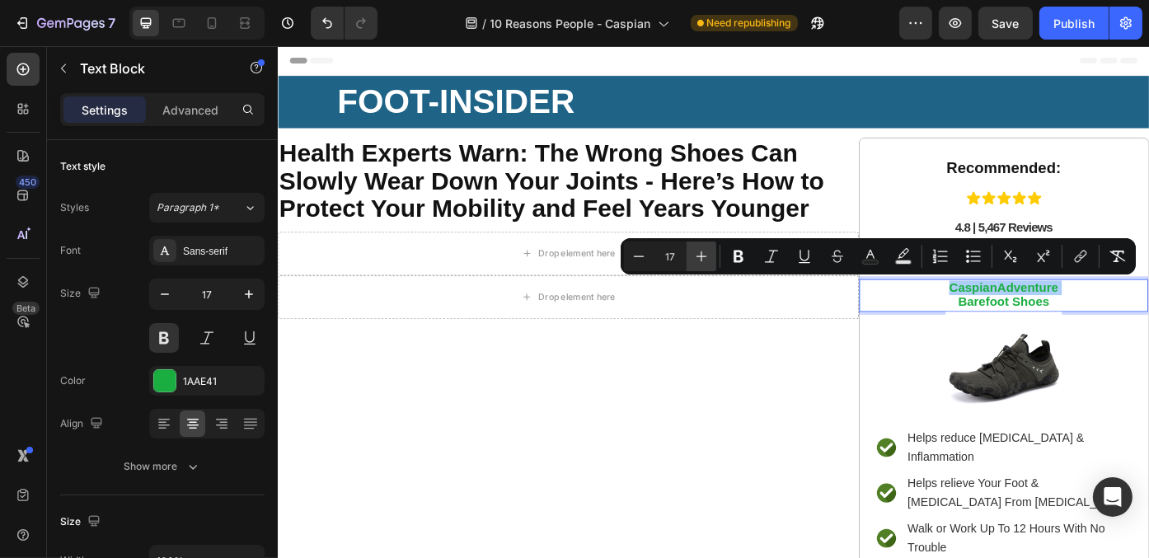
click at [709, 257] on button "Plus" at bounding box center [701, 256] width 30 height 30
type input "19"
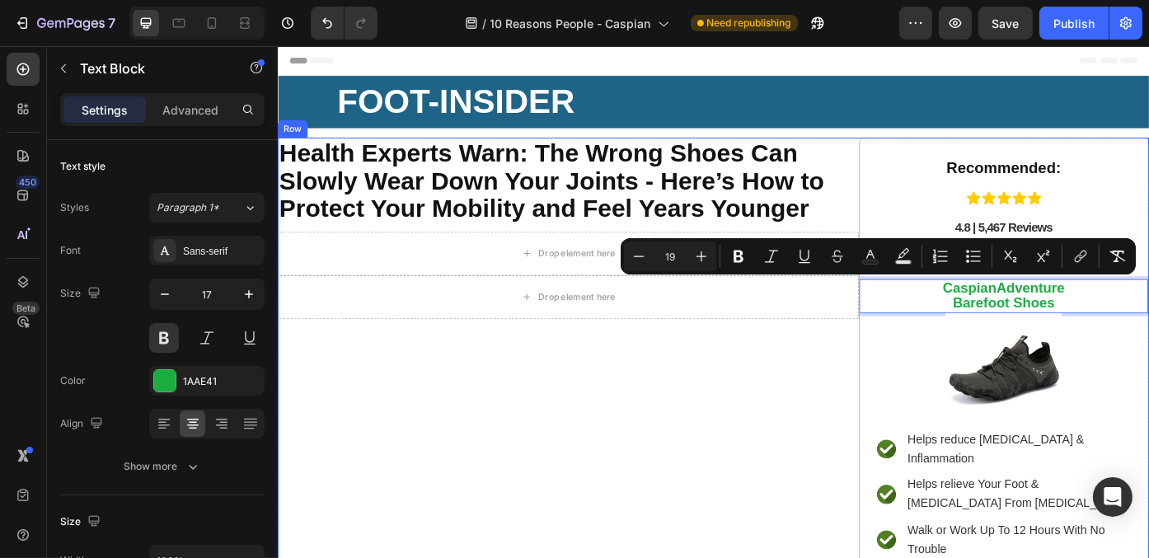
click at [787, 457] on div "⁠⁠⁠⁠⁠⁠⁠ Health Experts Warn: The Wrong Shoes Can Slowly Wear Down Your Joints -…" at bounding box center [606, 446] width 659 height 592
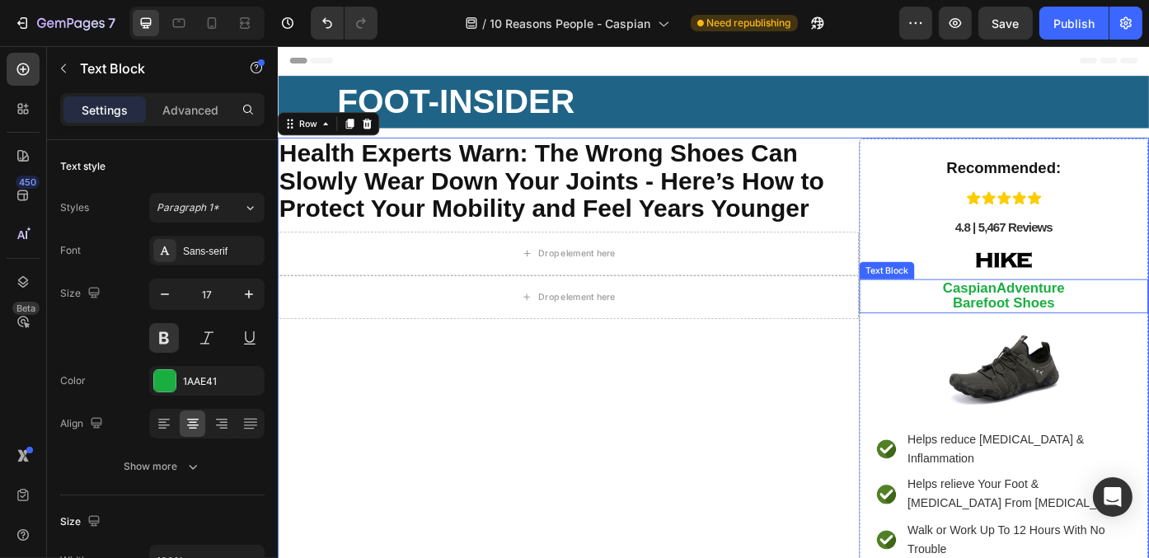
click at [1094, 326] on strong "Adventure" at bounding box center [1131, 319] width 77 height 17
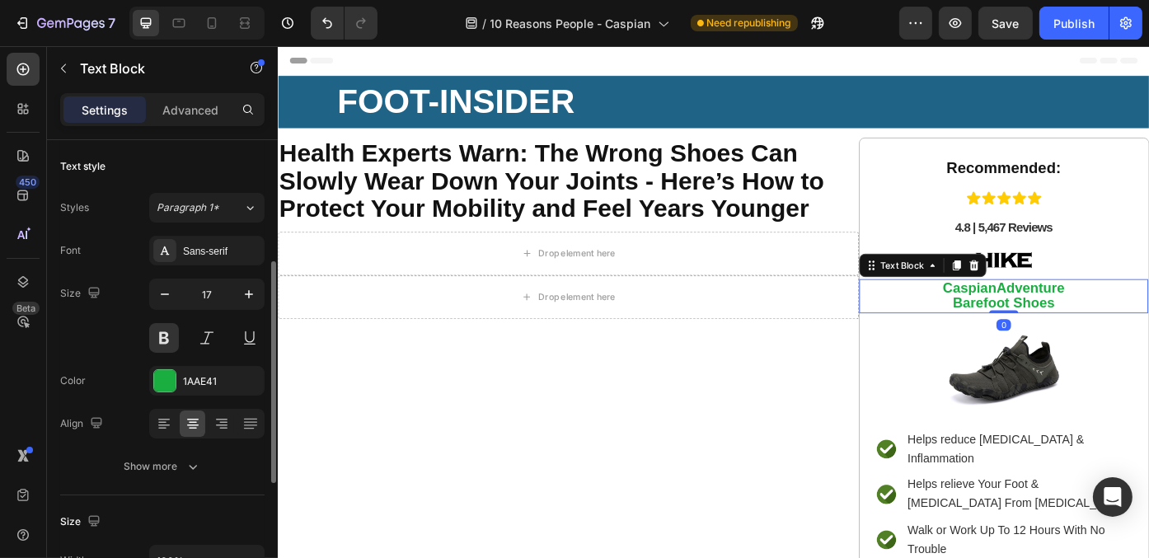
scroll to position [82, 0]
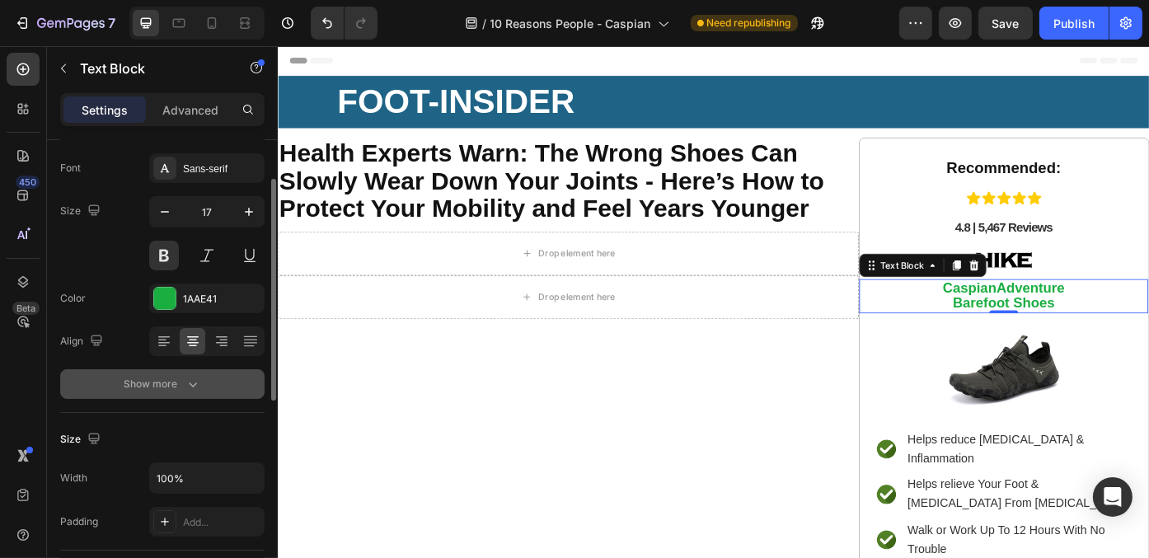
click at [205, 385] on button "Show more" at bounding box center [162, 384] width 204 height 30
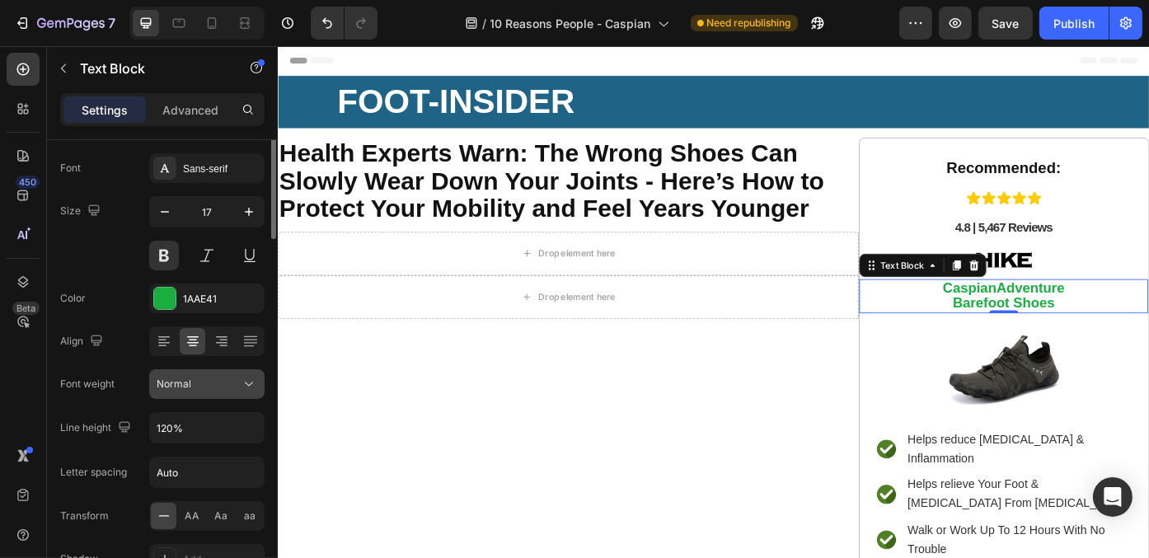
scroll to position [0, 0]
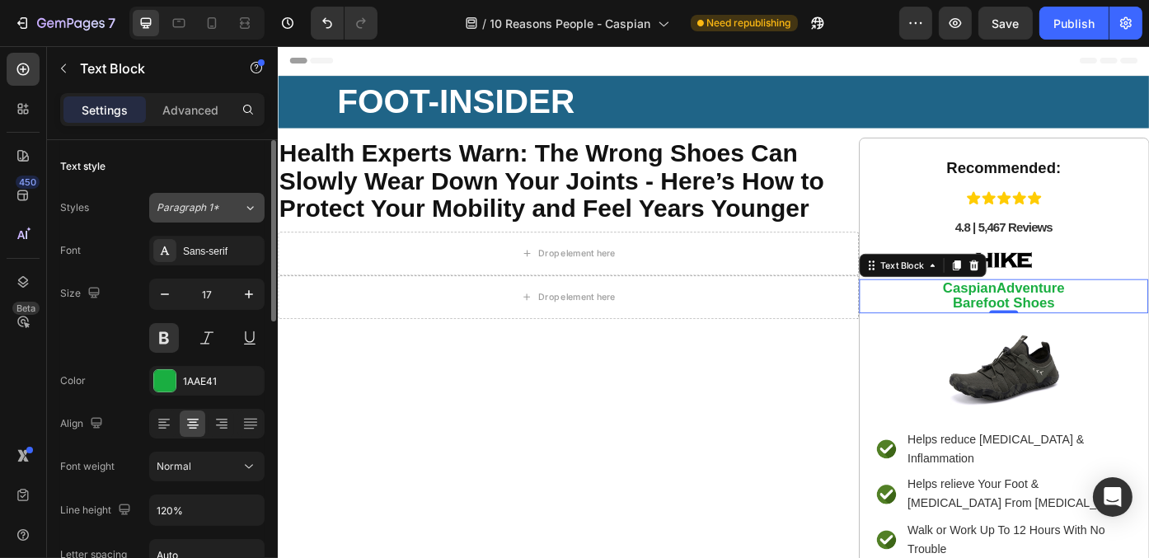
click at [206, 200] on span "Paragraph 1*" at bounding box center [188, 207] width 63 height 15
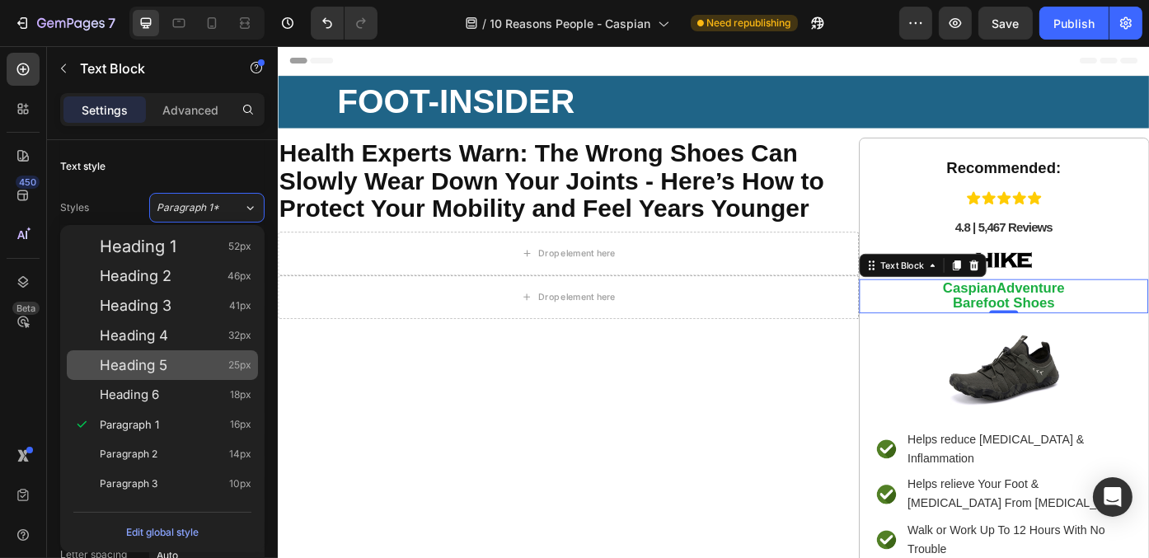
click at [206, 358] on div "Heading 5 25px" at bounding box center [176, 365] width 152 height 16
type input "25"
type input "130%"
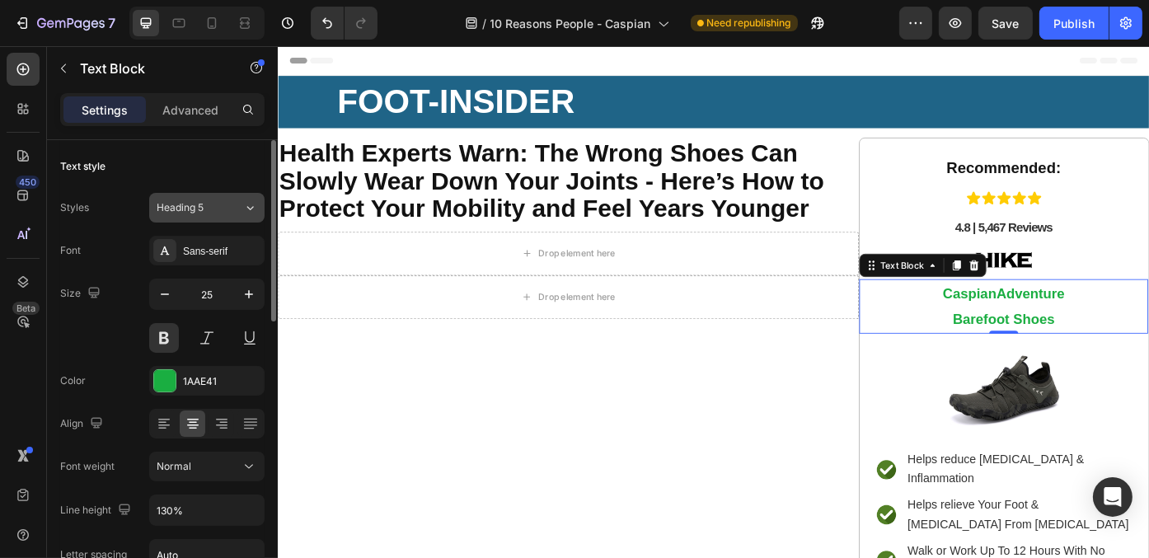
click at [233, 203] on div "Heading 5" at bounding box center [200, 207] width 87 height 15
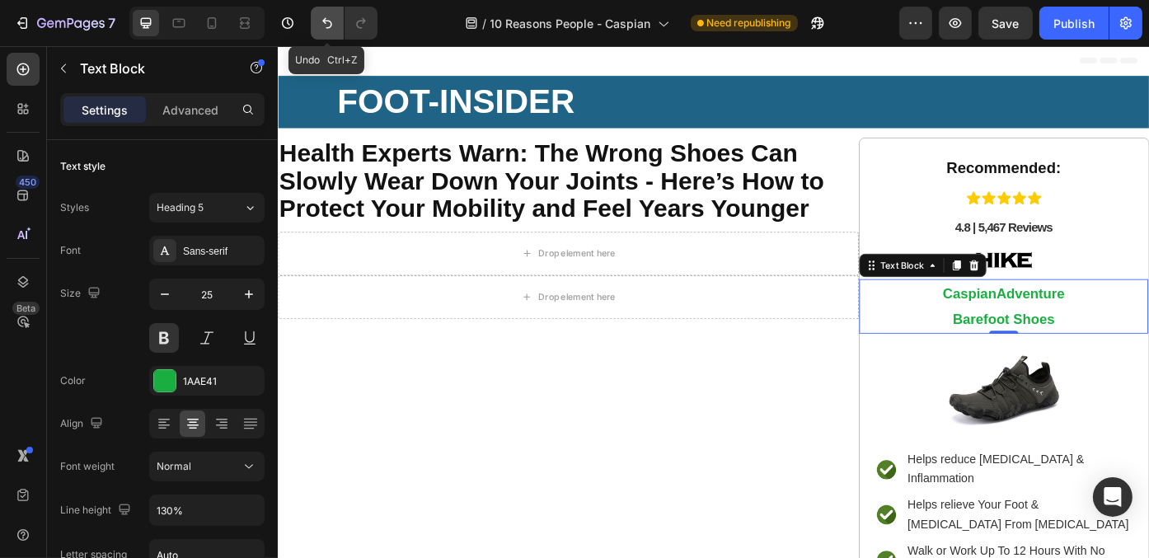
click at [326, 13] on button "Undo/Redo" at bounding box center [327, 23] width 33 height 33
type input "17"
type input "120%"
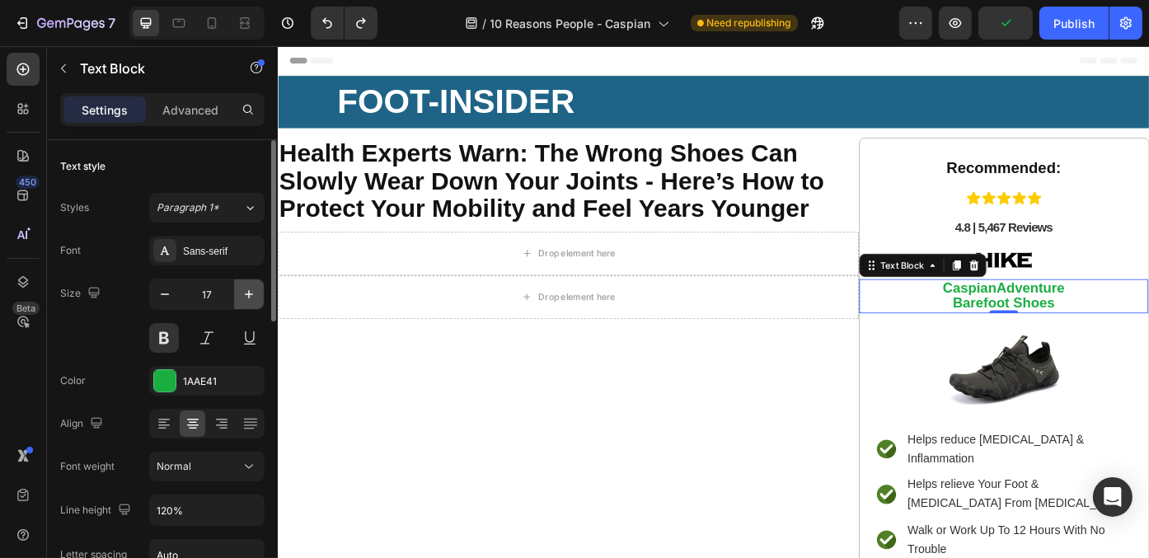
click at [246, 297] on icon "button" at bounding box center [249, 294] width 16 height 16
click at [168, 283] on button "button" at bounding box center [165, 294] width 30 height 30
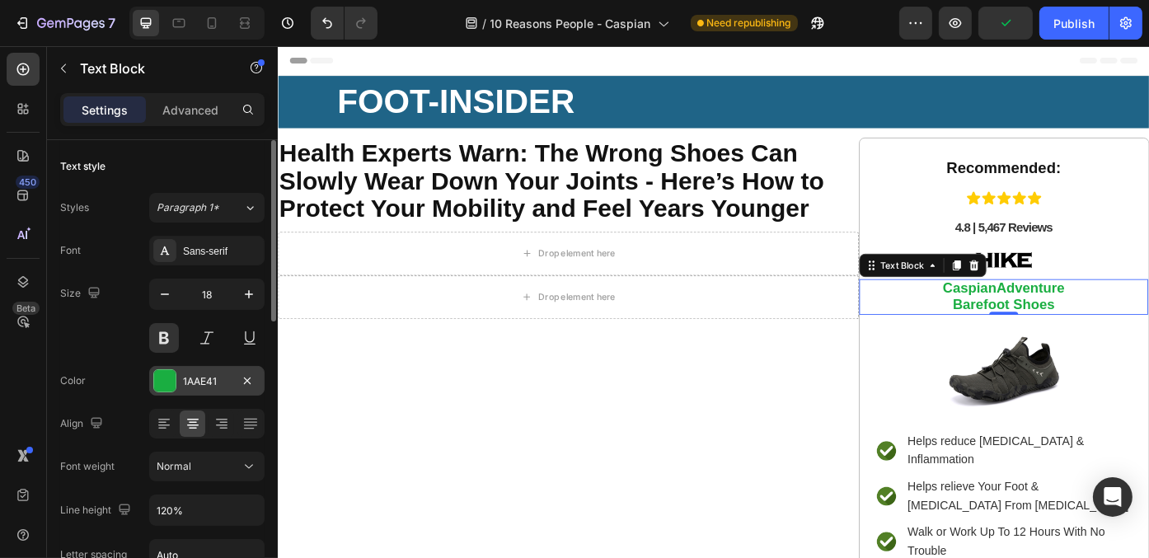
type input "17"
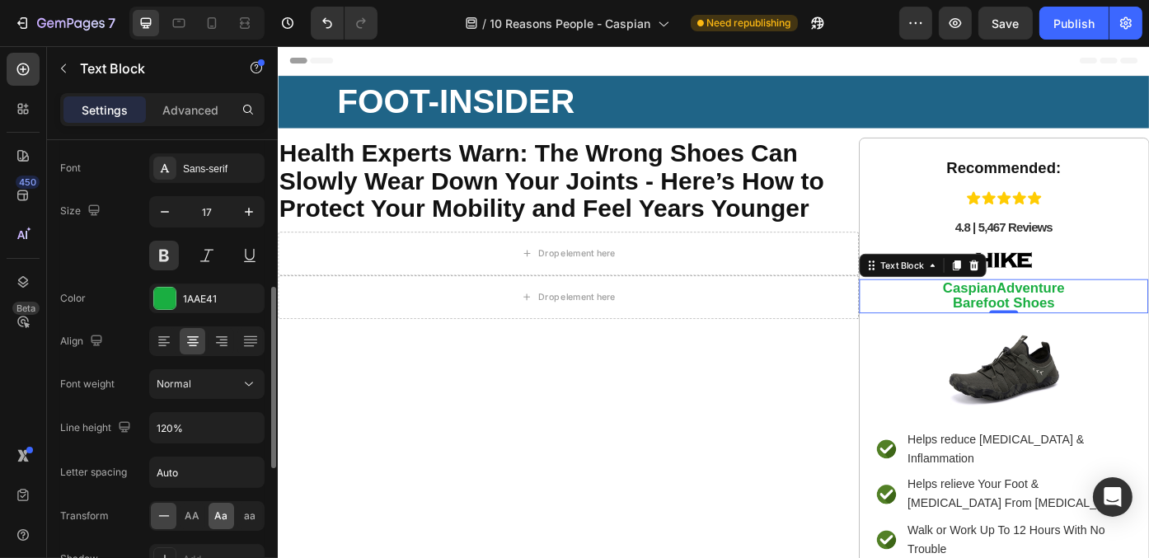
scroll to position [165, 0]
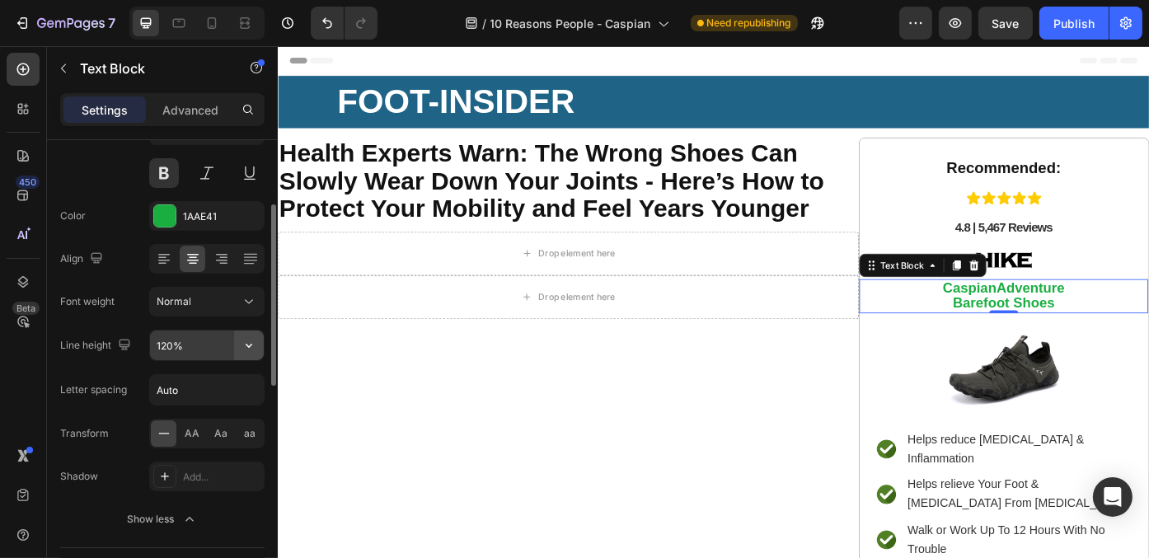
click at [247, 349] on icon "button" at bounding box center [249, 345] width 16 height 16
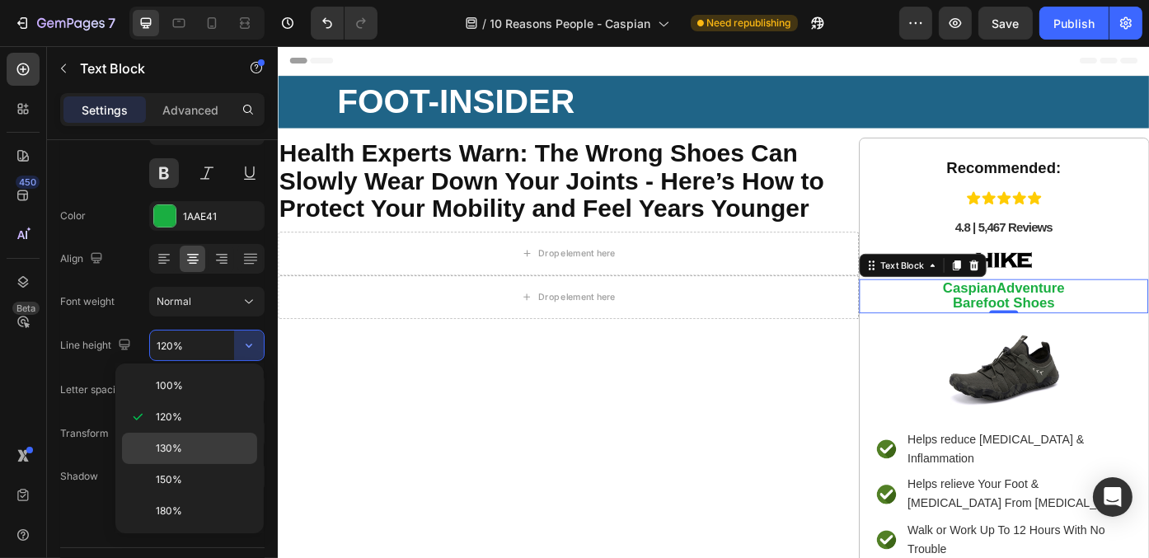
click at [231, 446] on p "130%" at bounding box center [203, 448] width 94 height 15
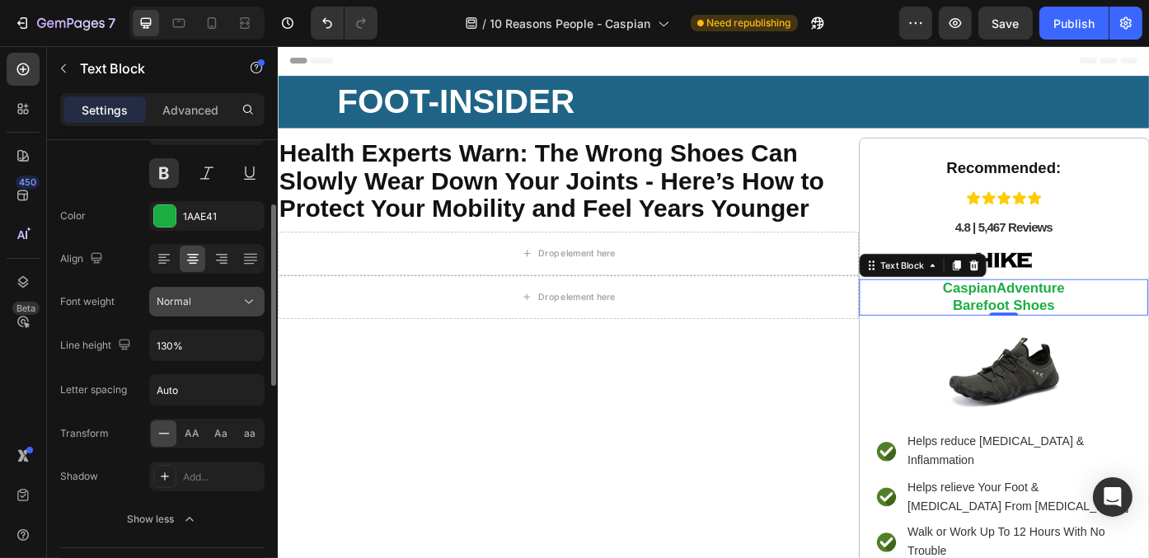
click at [251, 300] on icon at bounding box center [249, 301] width 16 height 16
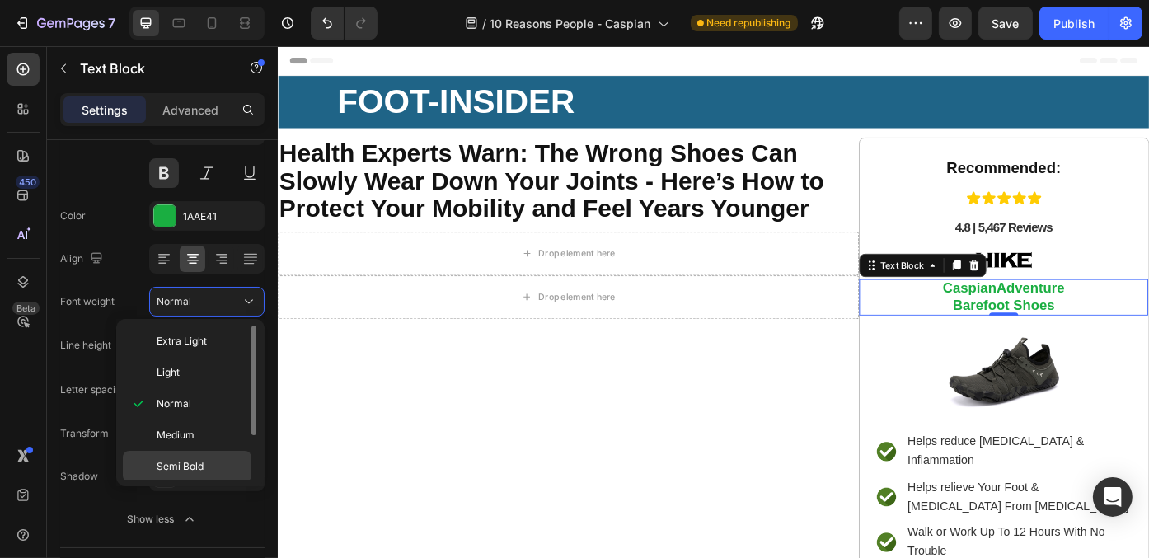
click at [225, 460] on p "Semi Bold" at bounding box center [200, 466] width 87 height 15
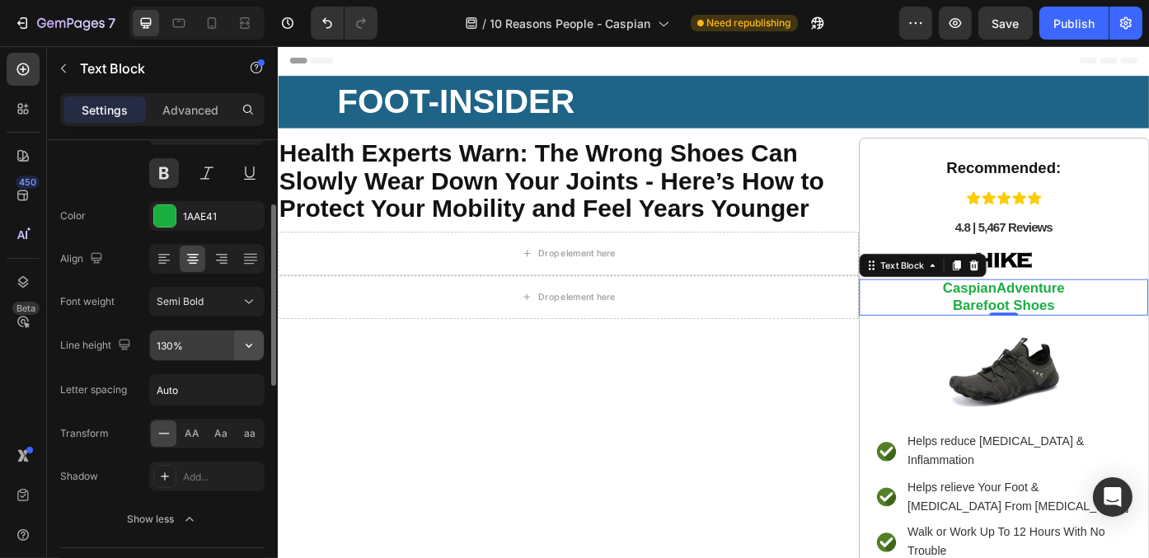
click at [250, 339] on icon "button" at bounding box center [249, 345] width 16 height 16
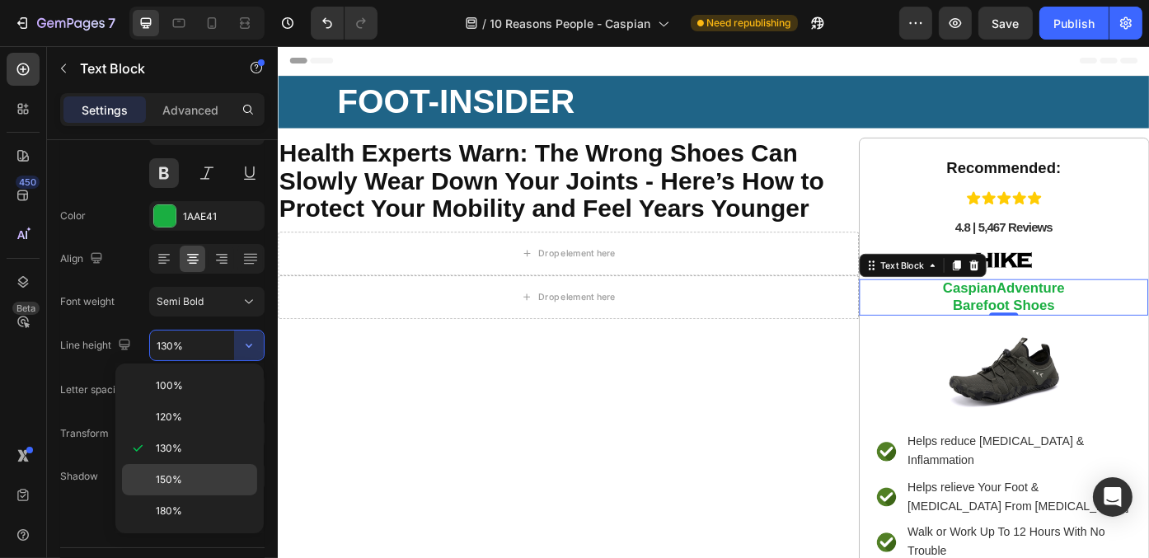
click at [222, 464] on div "150%" at bounding box center [189, 479] width 135 height 31
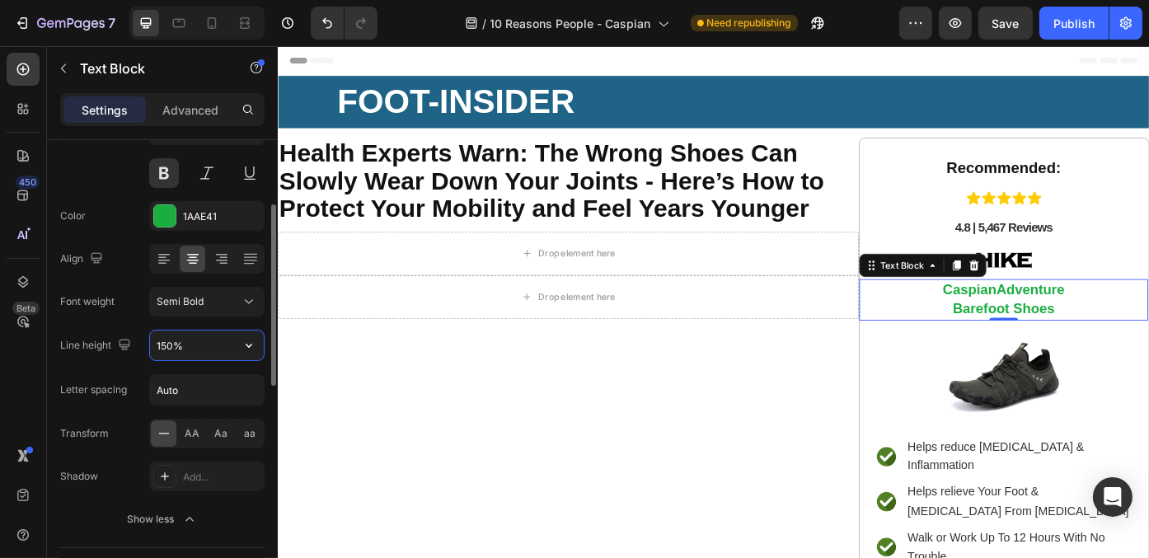
click at [154, 346] on input "150%" at bounding box center [207, 345] width 114 height 30
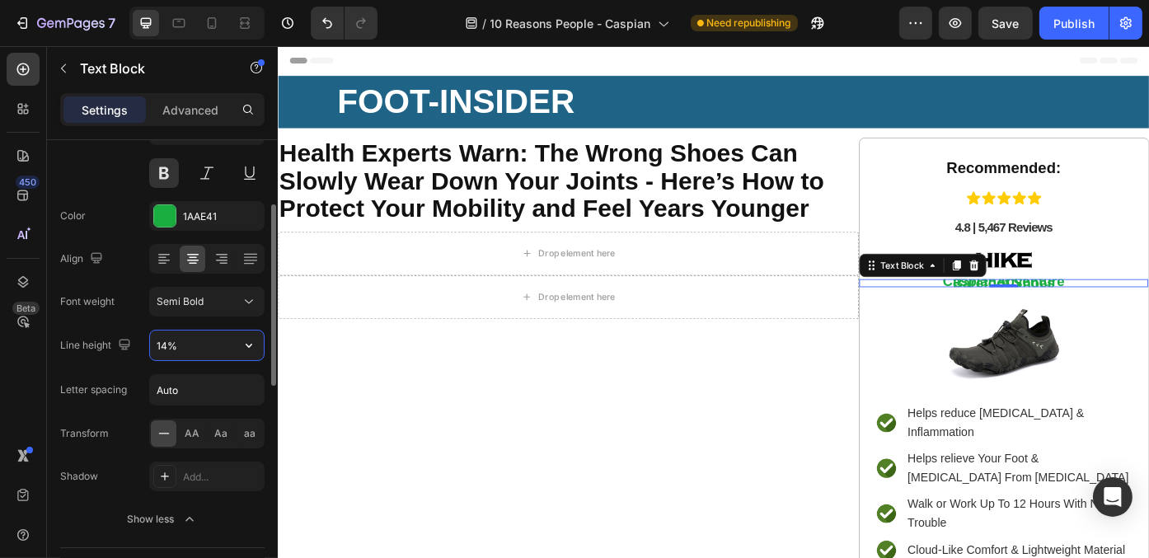
type input "140%"
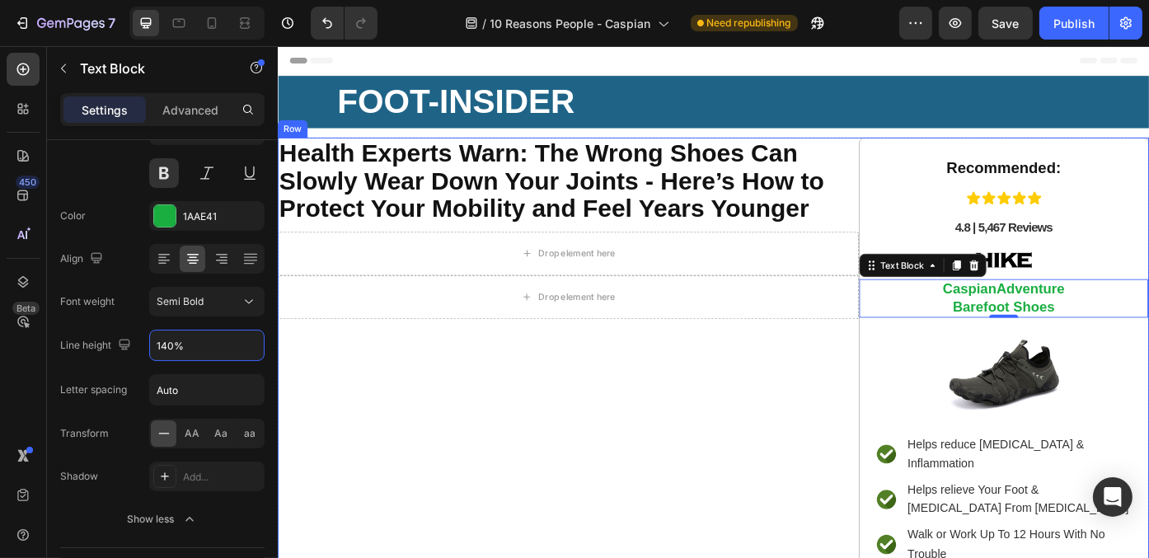
click at [765, 466] on div "⁠⁠⁠⁠⁠⁠⁠ Health Experts Warn: The Wrong Shoes Can Slowly Wear Down Your Joints -…" at bounding box center [606, 448] width 659 height 597
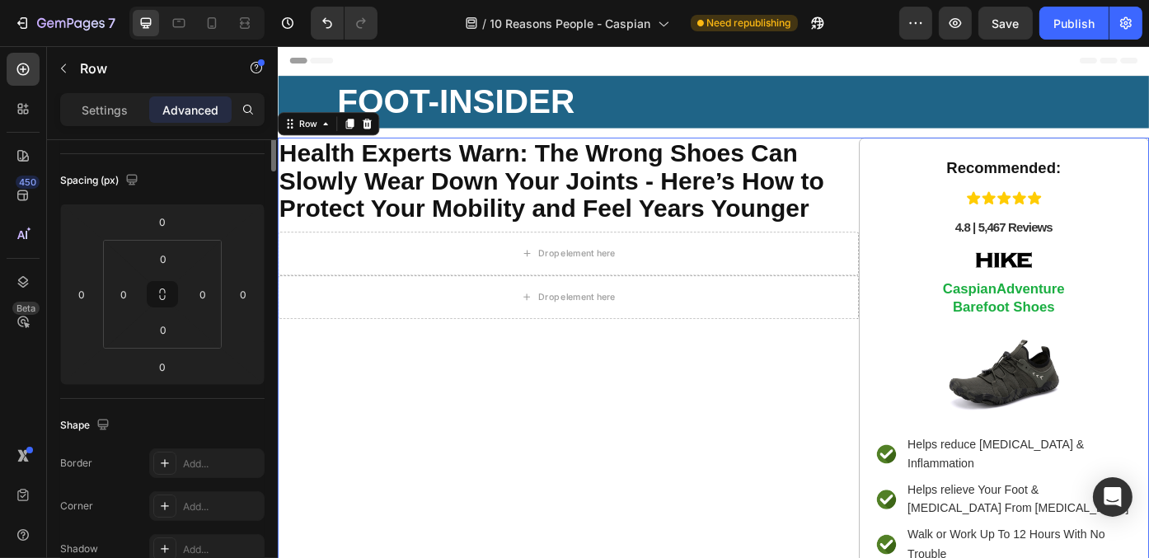
scroll to position [0, 0]
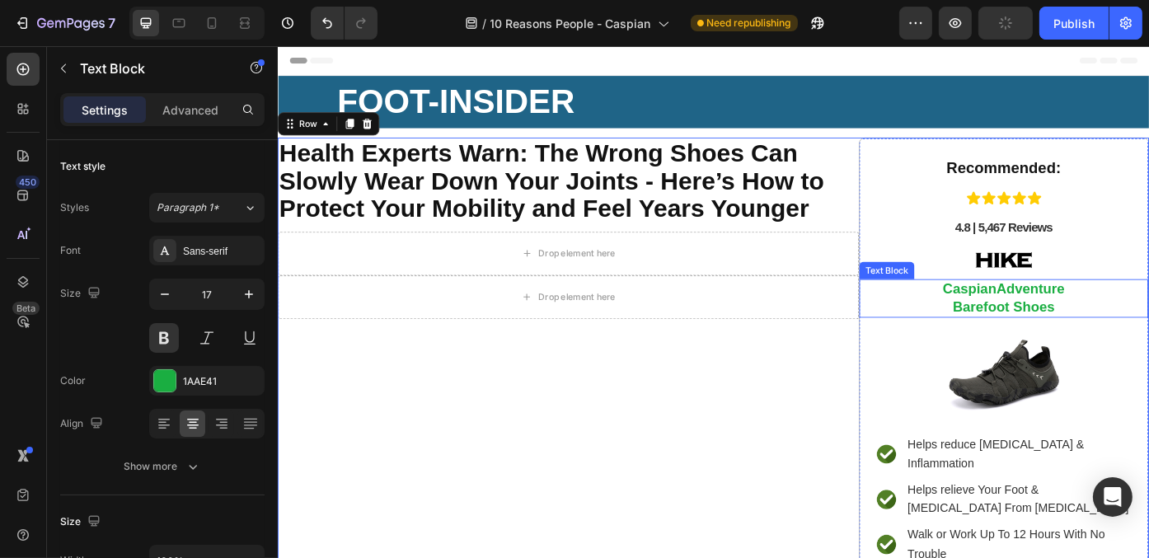
click at [1003, 335] on p "Caspian Adventure Barefoot Shoes" at bounding box center [1101, 332] width 325 height 41
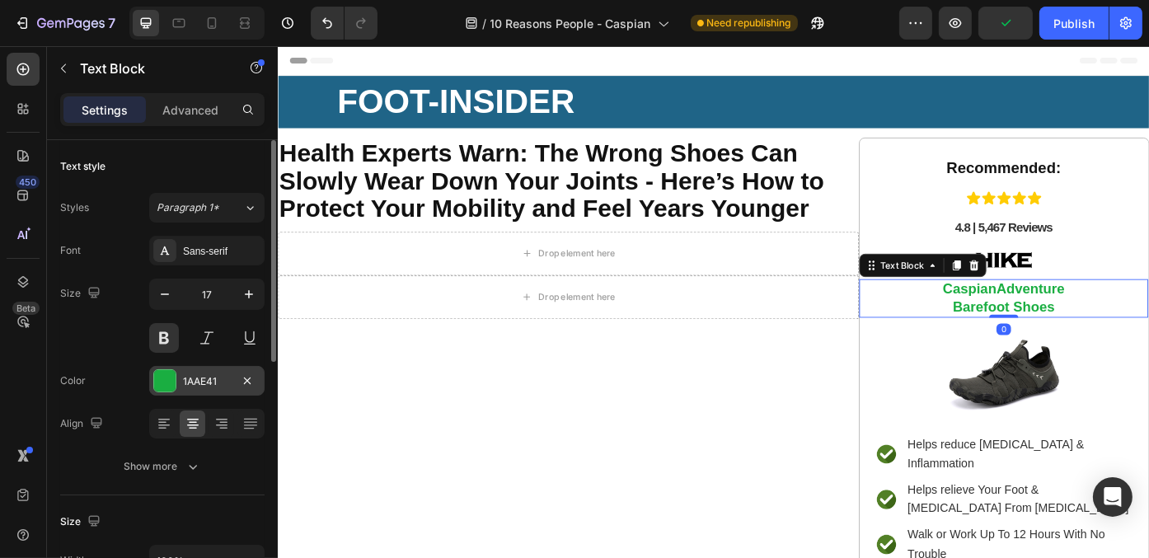
click at [201, 371] on div "1AAE41" at bounding box center [206, 381] width 115 height 30
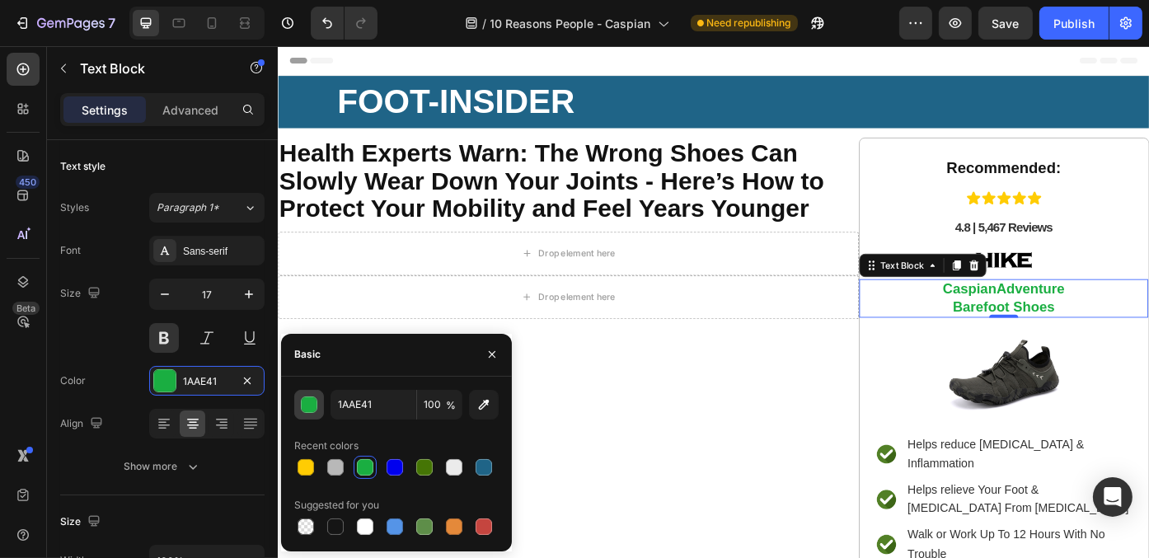
click at [311, 402] on div "button" at bounding box center [310, 405] width 16 height 16
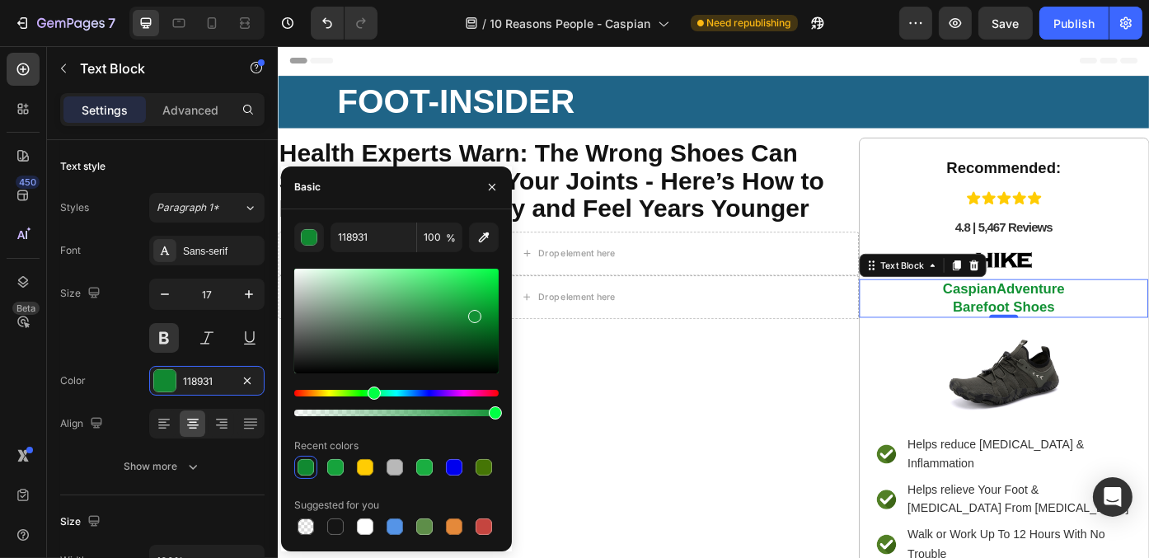
click at [472, 313] on div at bounding box center [474, 316] width 13 height 13
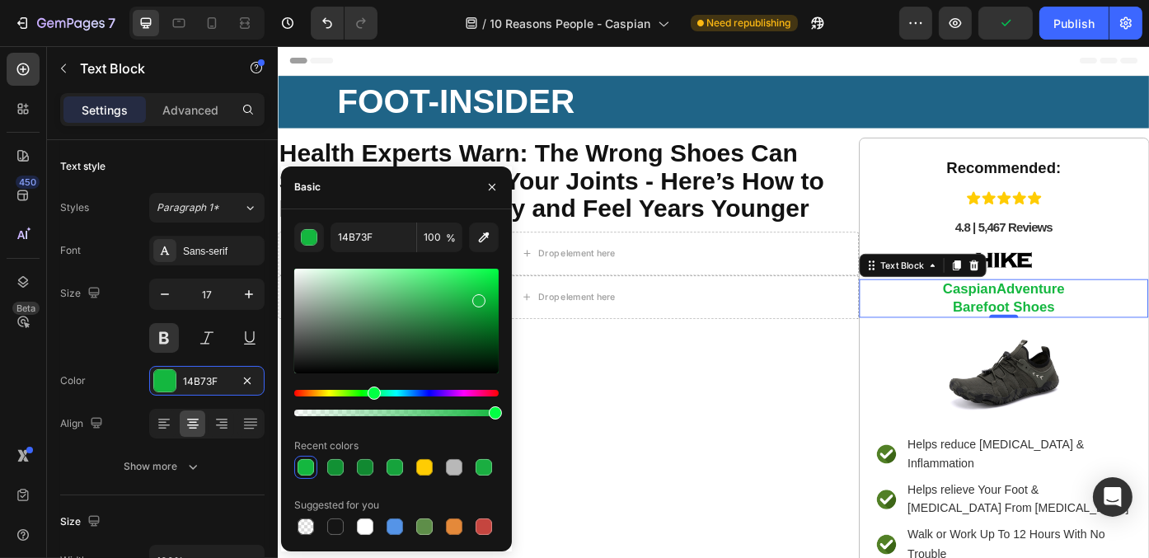
drag, startPoint x: 475, startPoint y: 313, endPoint x: 476, endPoint y: 300, distance: 13.3
click at [476, 299] on div at bounding box center [478, 300] width 13 height 13
click at [482, 300] on div at bounding box center [482, 303] width 13 height 13
type input "0FAF3A"
click at [484, 187] on button "button" at bounding box center [492, 187] width 26 height 26
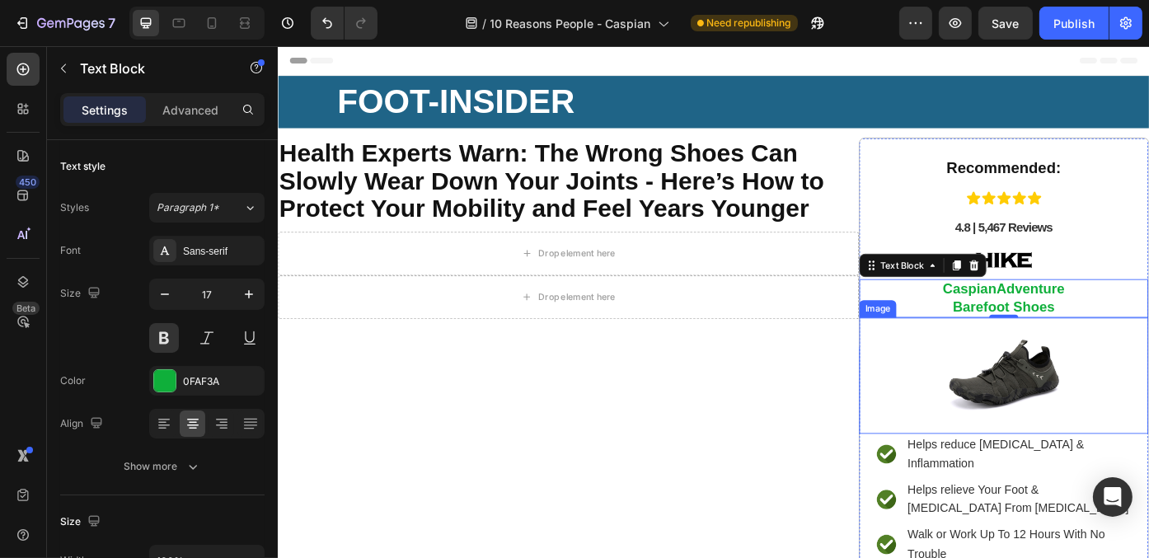
click at [1112, 433] on img at bounding box center [1100, 419] width 131 height 131
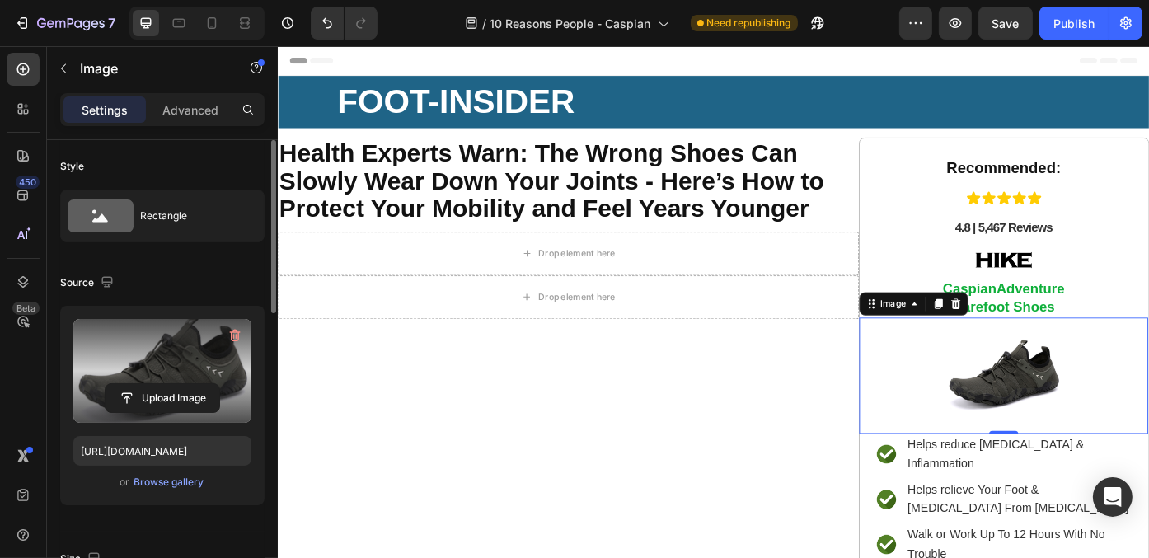
scroll to position [247, 0]
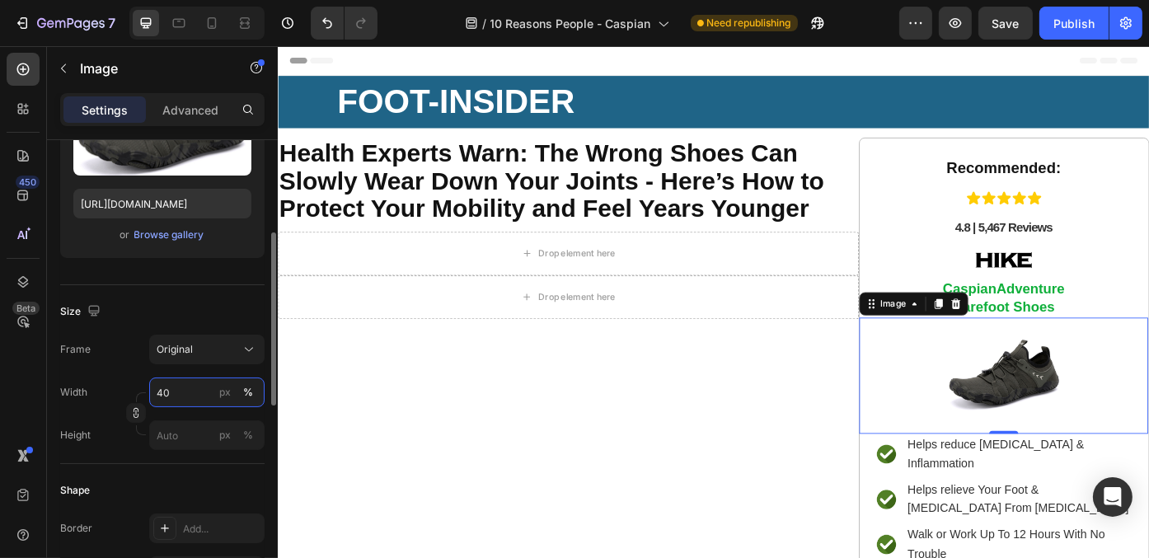
click at [184, 384] on input "40" at bounding box center [206, 392] width 115 height 30
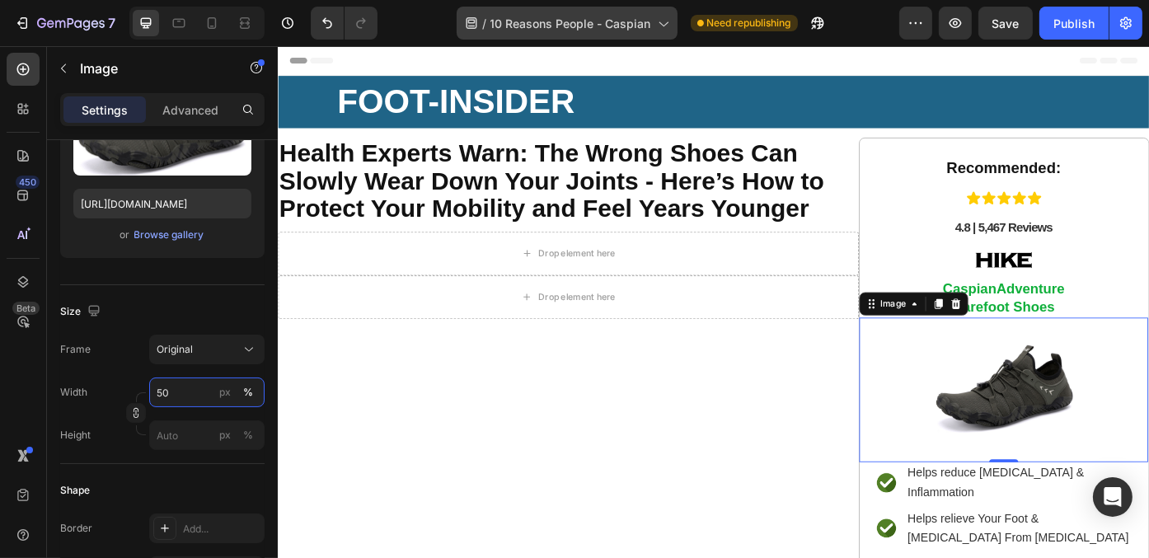
type input "50"
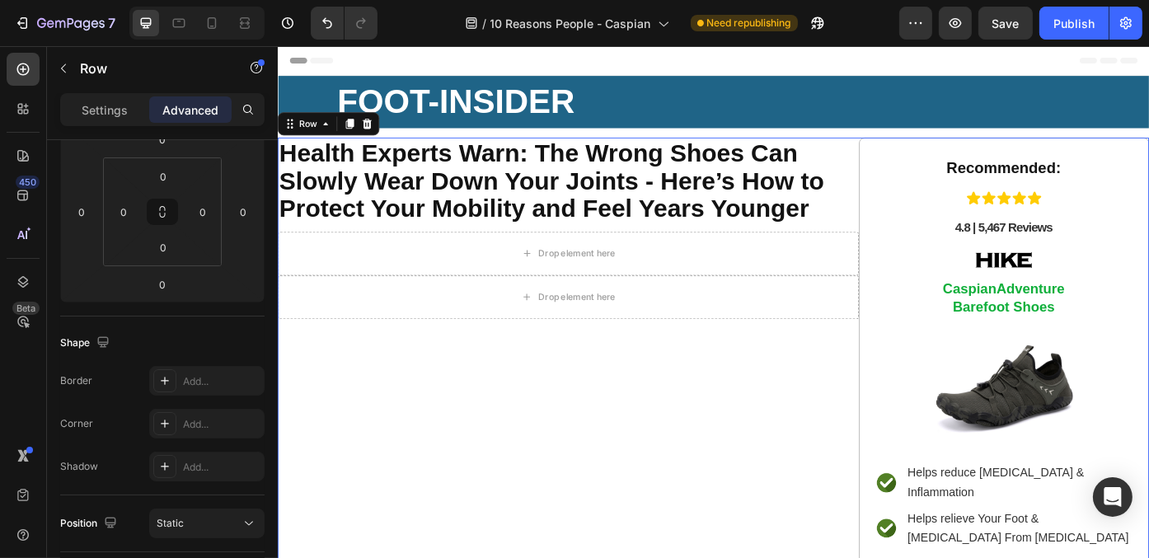
click at [760, 438] on div "⁠⁠⁠⁠⁠⁠⁠ Health Experts Warn: The Wrong Shoes Can Slowly Wear Down Your Joints -…" at bounding box center [606, 465] width 659 height 630
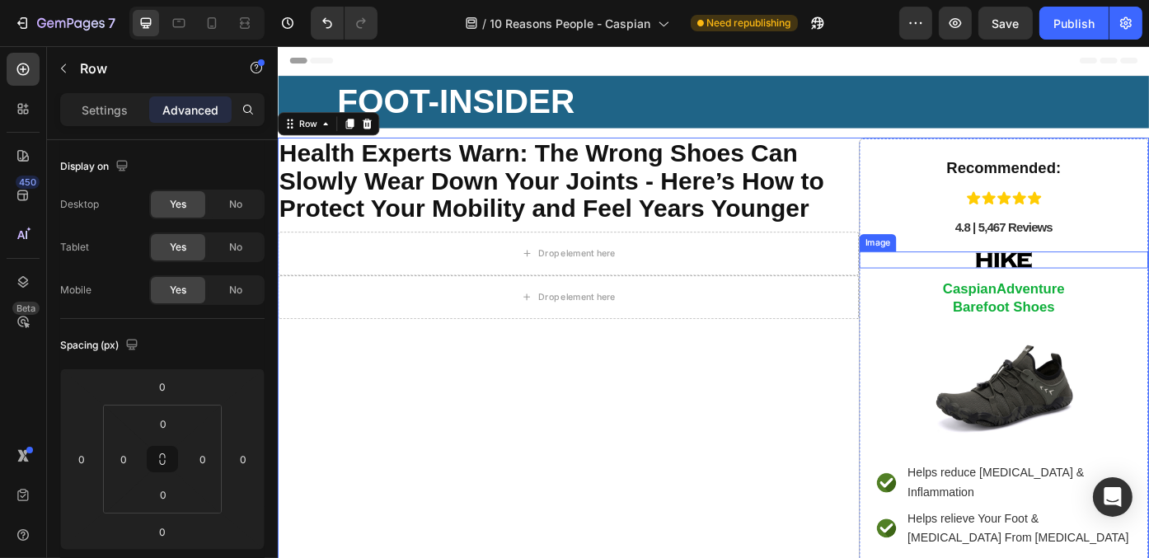
click at [1080, 283] on img at bounding box center [1101, 288] width 66 height 19
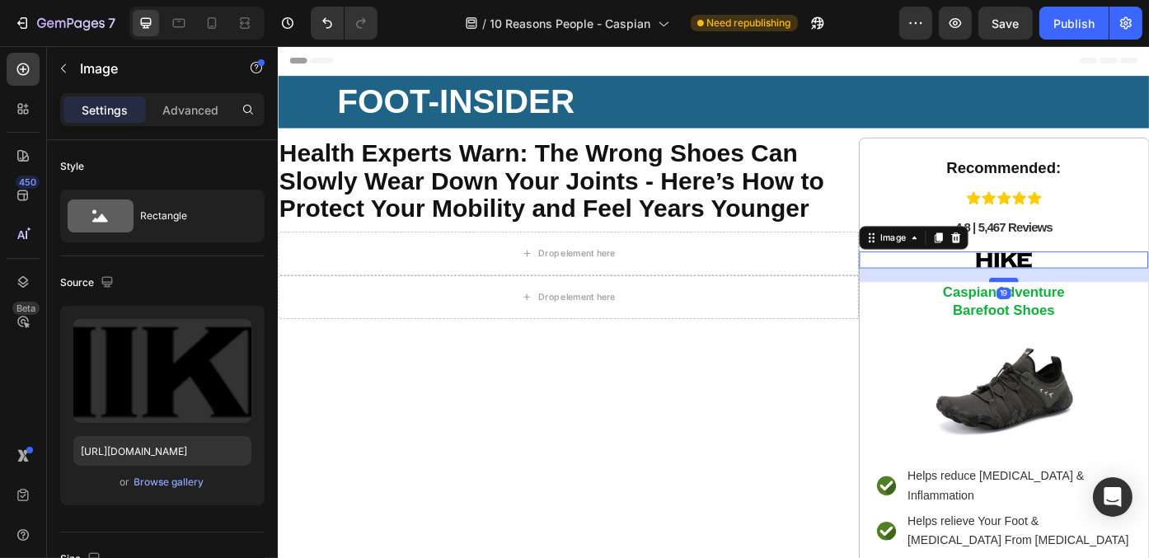
click at [1090, 311] on div at bounding box center [1100, 311] width 33 height 5
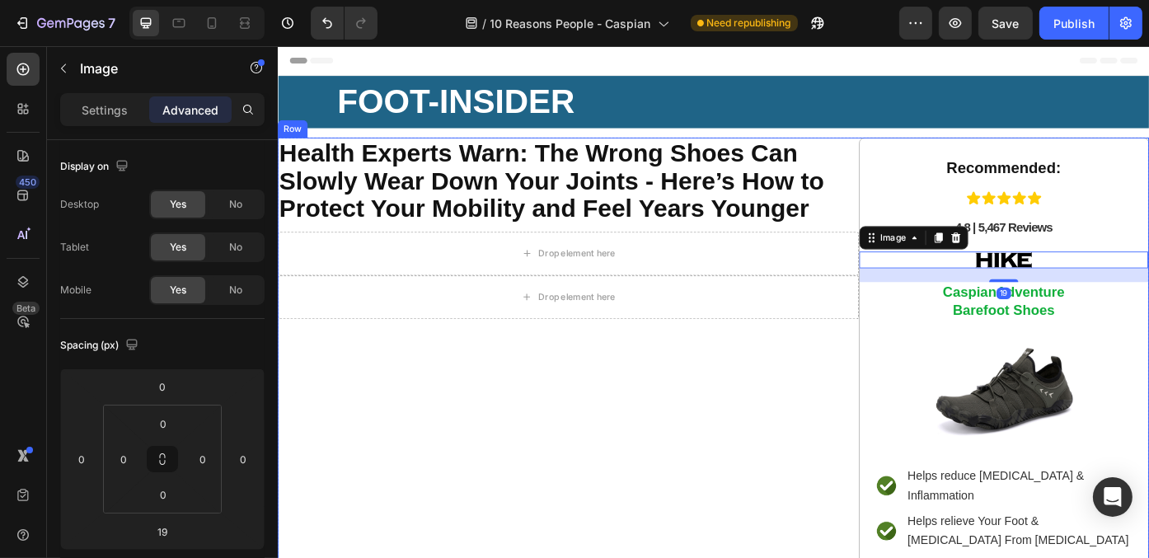
click at [824, 444] on div "⁠⁠⁠⁠⁠⁠⁠ Health Experts Warn: The Wrong Shoes Can Slowly Wear Down Your Joints -…" at bounding box center [606, 466] width 659 height 633
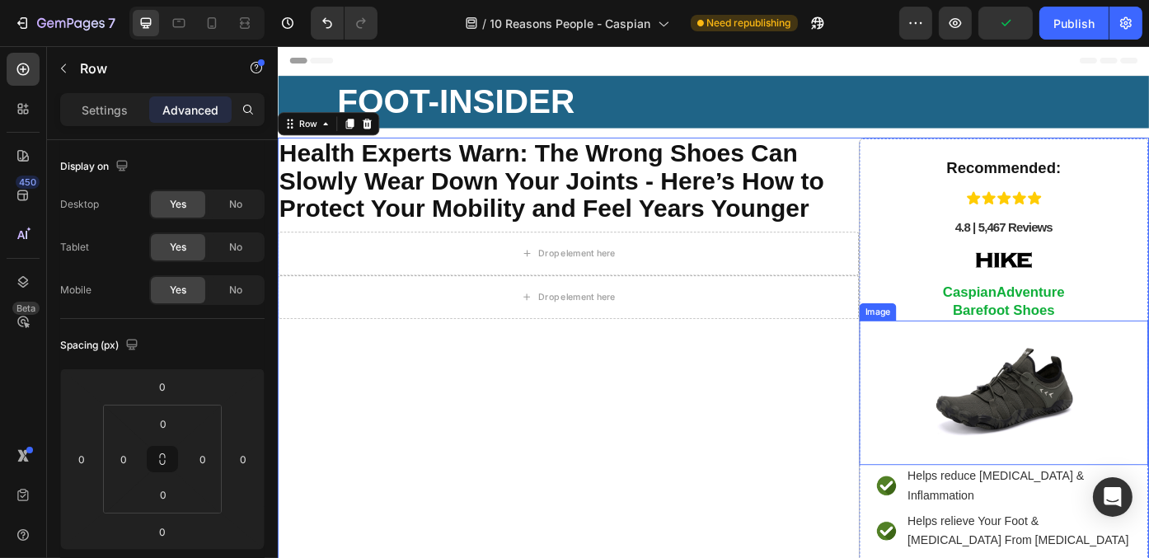
click at [1148, 419] on img at bounding box center [1101, 440] width 164 height 164
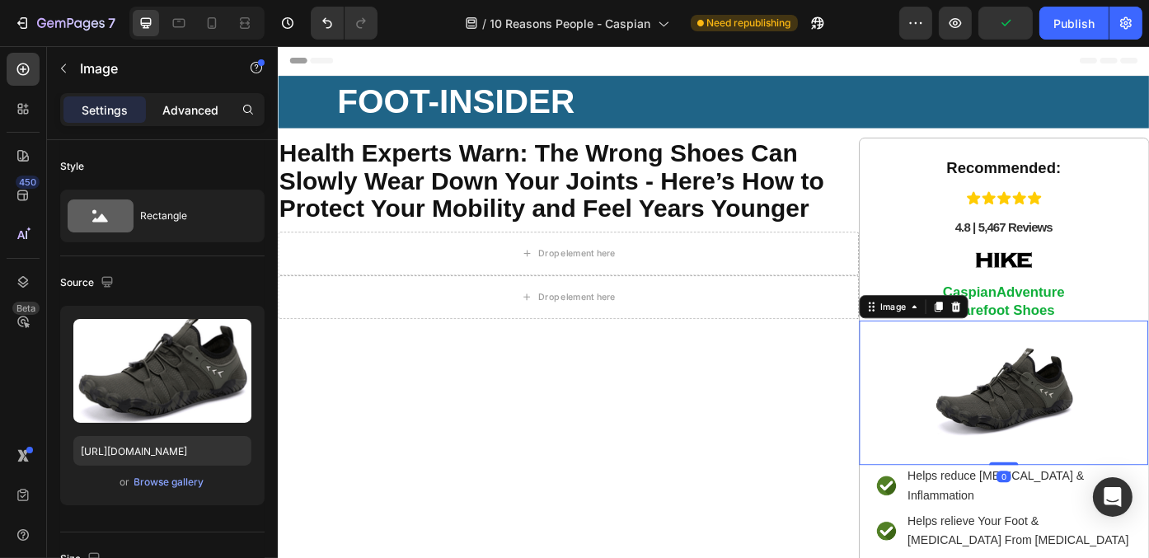
click at [184, 110] on p "Advanced" at bounding box center [190, 109] width 56 height 17
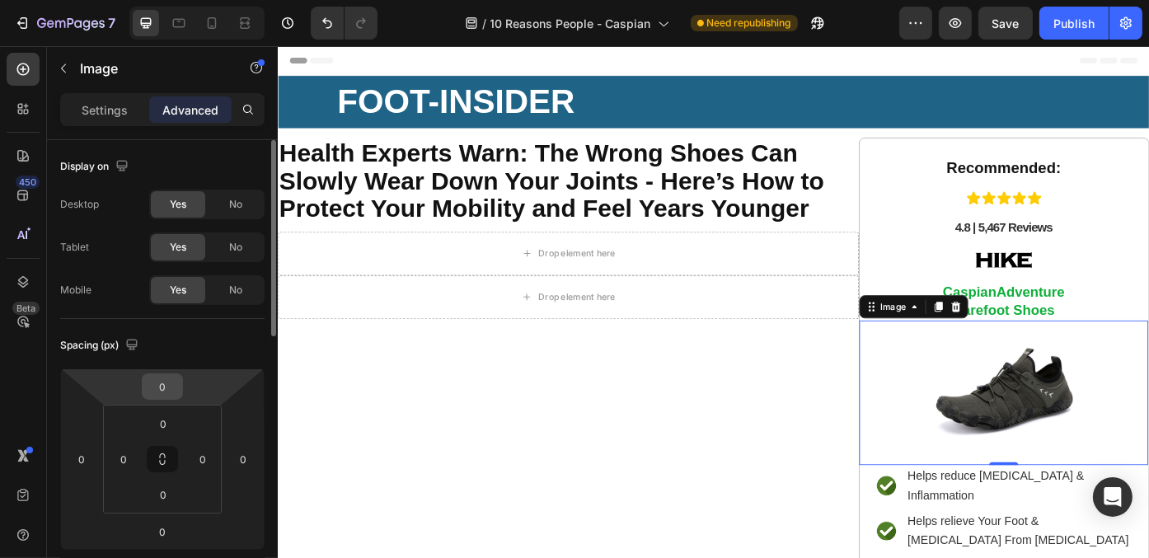
click at [177, 384] on input "0" at bounding box center [162, 386] width 33 height 25
drag, startPoint x: 128, startPoint y: 440, endPoint x: 138, endPoint y: 433, distance: 11.9
click at [128, 0] on html "7 Version history / 10 Reasons People - Caspian Need republishing Preview Save …" at bounding box center [574, 0] width 1149 height 0
click at [160, 381] on input "0" at bounding box center [162, 386] width 33 height 25
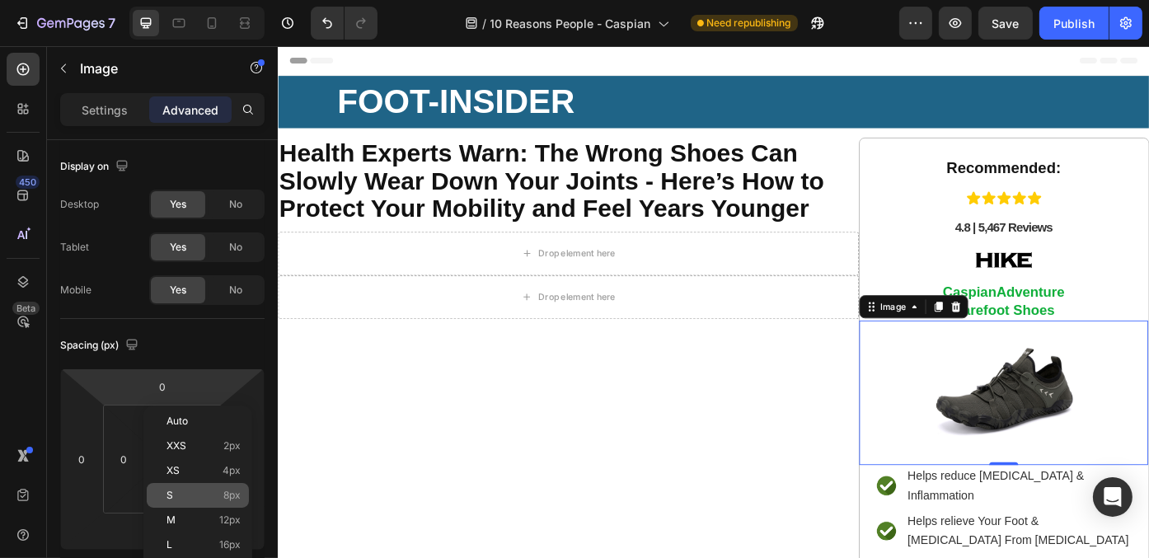
click at [224, 493] on span "8px" at bounding box center [231, 495] width 17 height 12
type input "8"
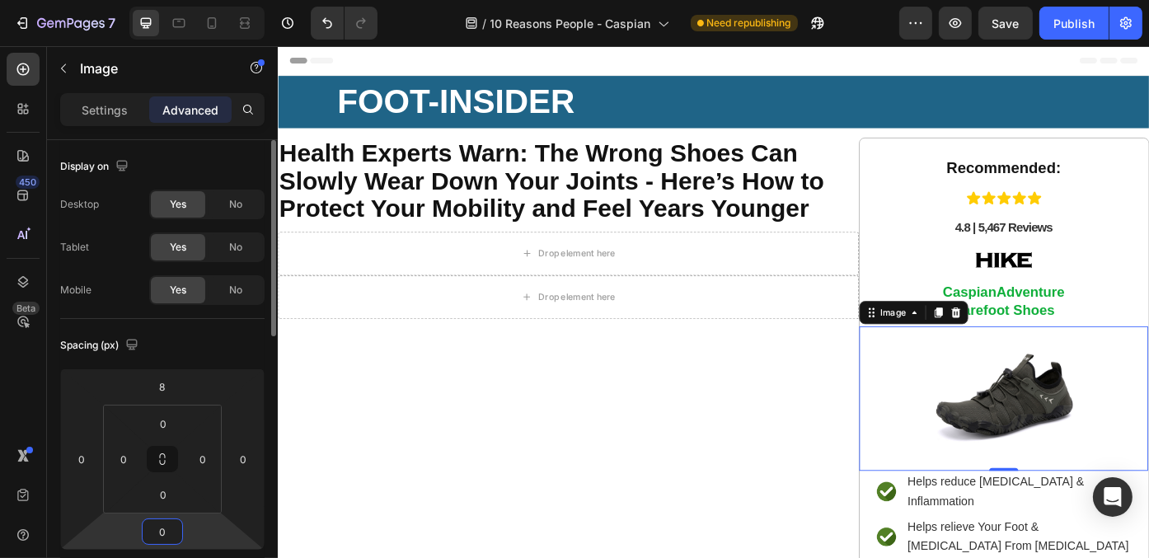
click at [169, 532] on input "0" at bounding box center [162, 531] width 33 height 25
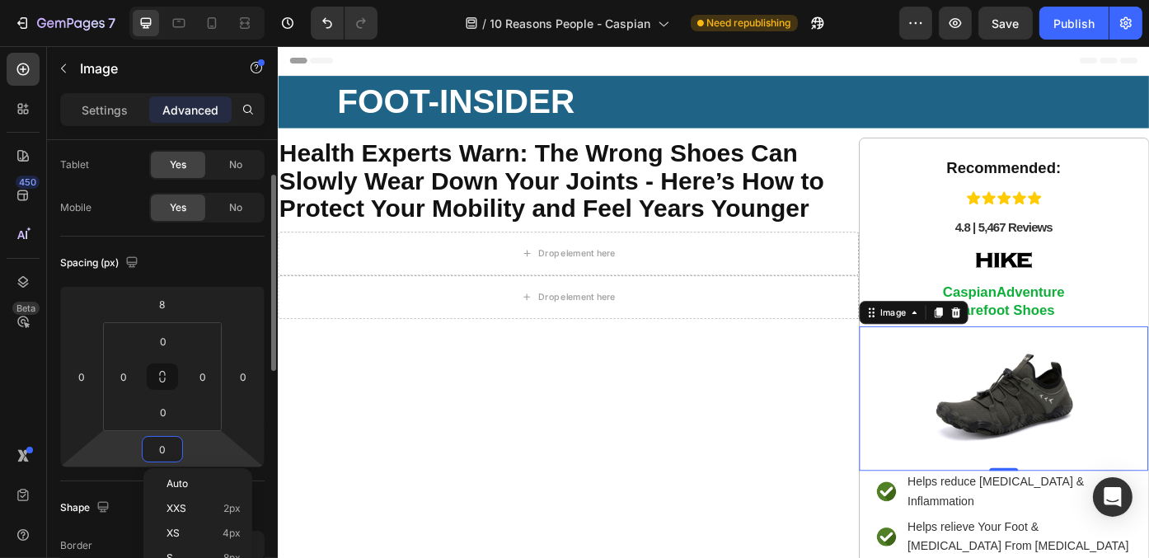
scroll to position [165, 0]
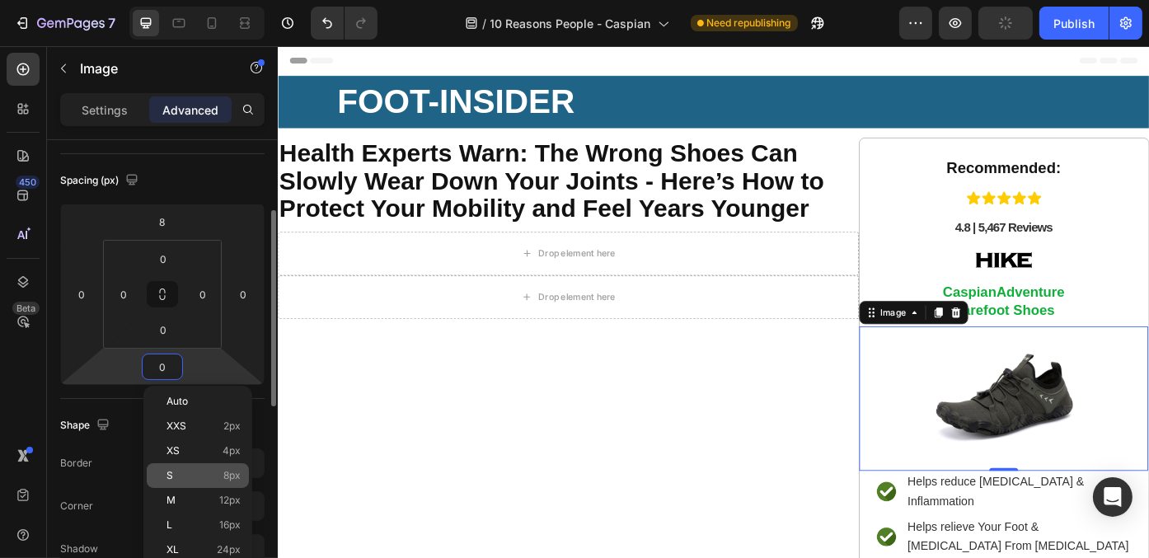
click at [191, 476] on p "S 8px" at bounding box center [203, 476] width 74 height 12
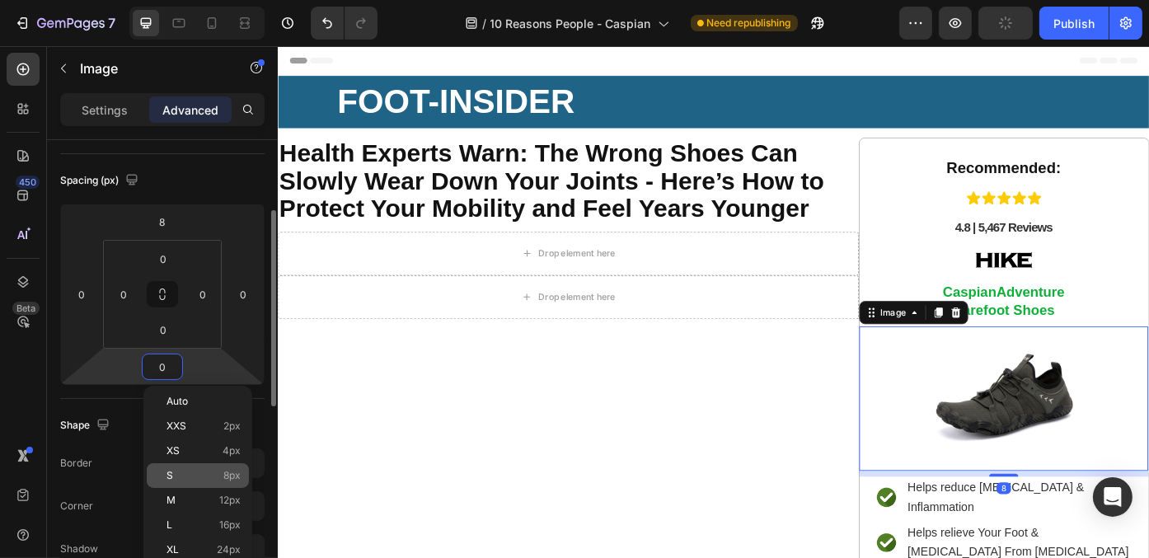
type input "8"
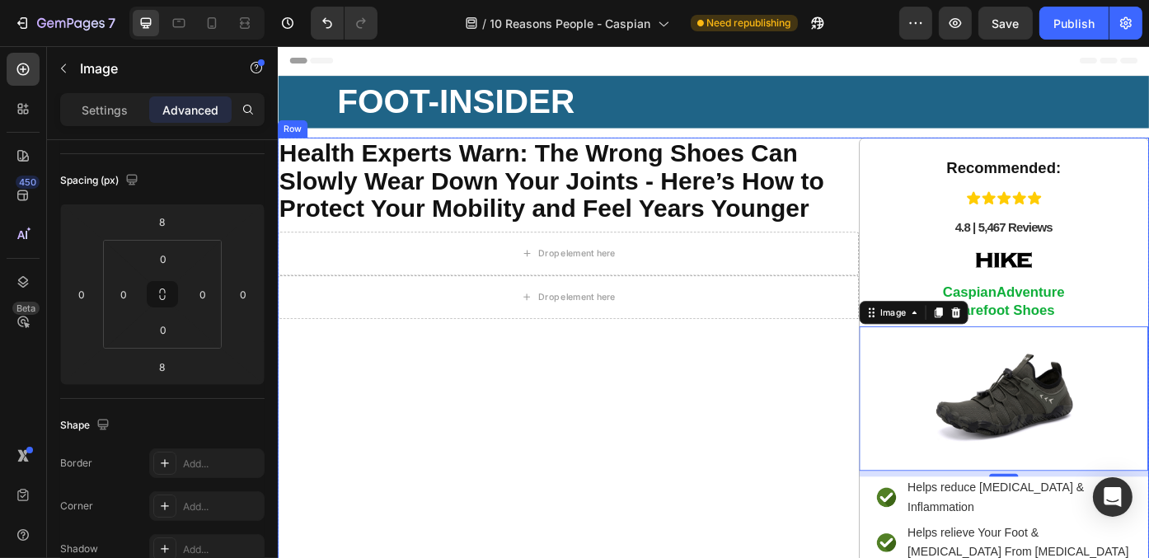
click at [750, 520] on div "⁠⁠⁠⁠⁠⁠⁠ Health Experts Warn: The Wrong Shoes Can Slowly Wear Down Your Joints -…" at bounding box center [606, 473] width 659 height 646
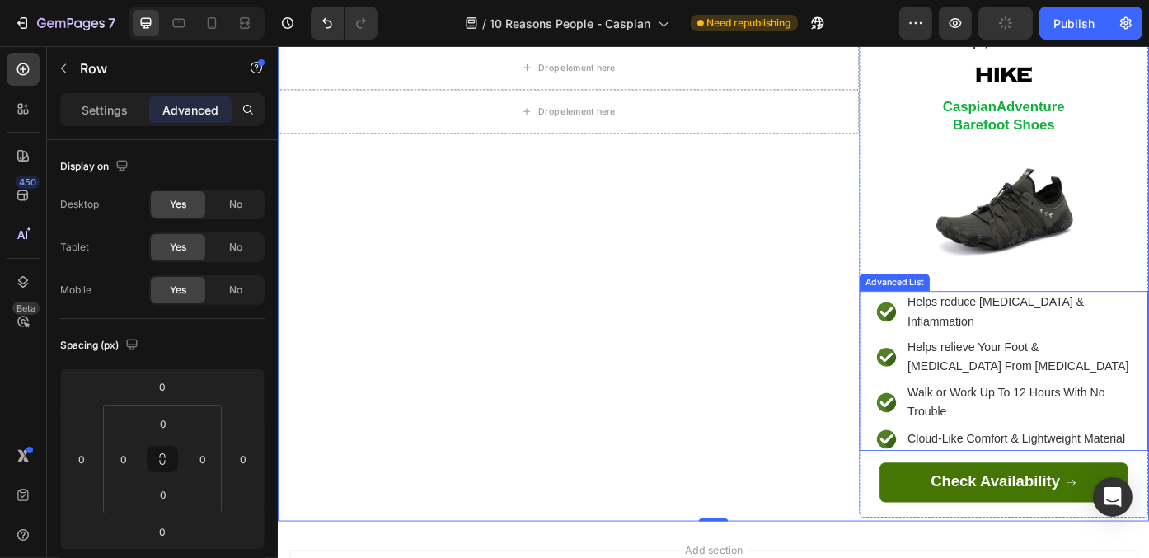
scroll to position [247, 0]
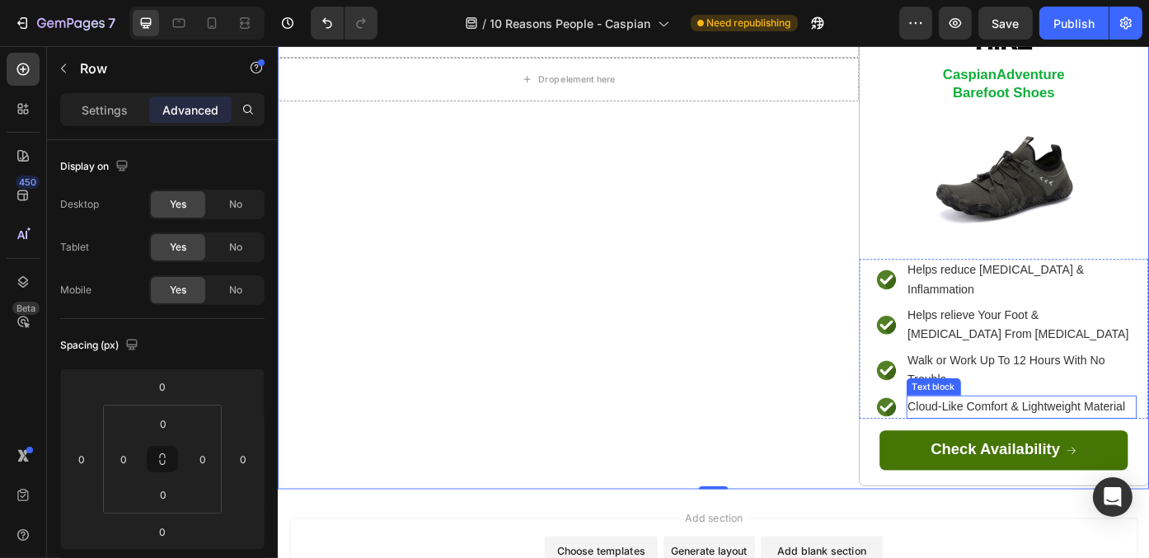
click at [1023, 448] on span "Cloud-Like Comfort & Lightweight Material" at bounding box center [1115, 455] width 247 height 14
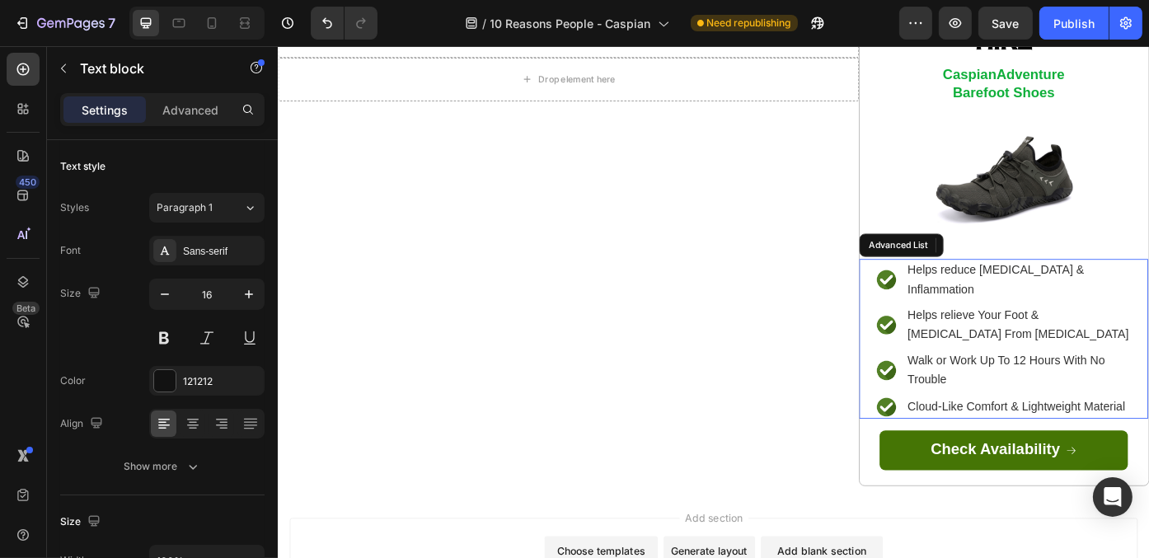
click at [945, 427] on div "Image Helps reduce [MEDICAL_DATA] & Inflammation Text Block Image Helps relieve…" at bounding box center [1101, 378] width 328 height 181
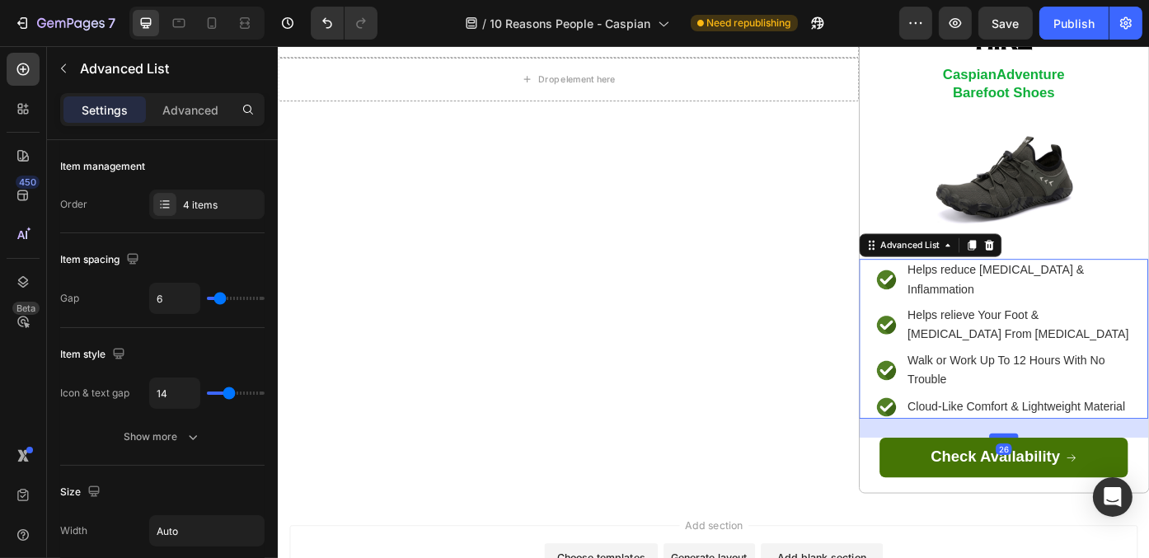
drag, startPoint x: 1103, startPoint y: 452, endPoint x: 1101, endPoint y: 460, distance: 8.4
click at [1101, 485] on div at bounding box center [1100, 487] width 33 height 5
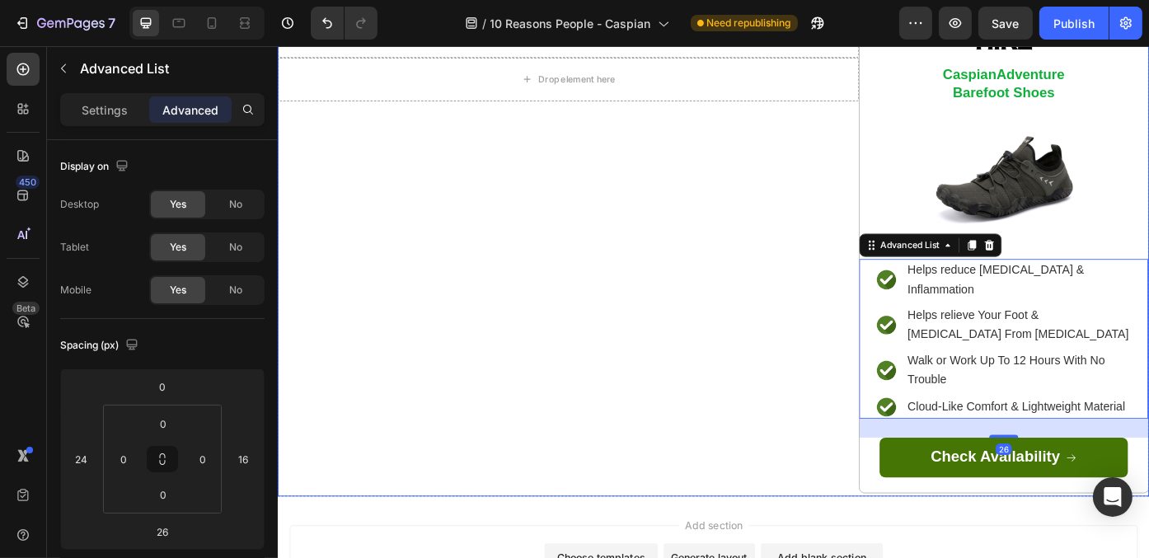
click at [808, 445] on div "⁠⁠⁠⁠⁠⁠⁠ Health Experts Warn: The Wrong Shoes Can Slowly Wear Down Your Joints -…" at bounding box center [606, 230] width 659 height 654
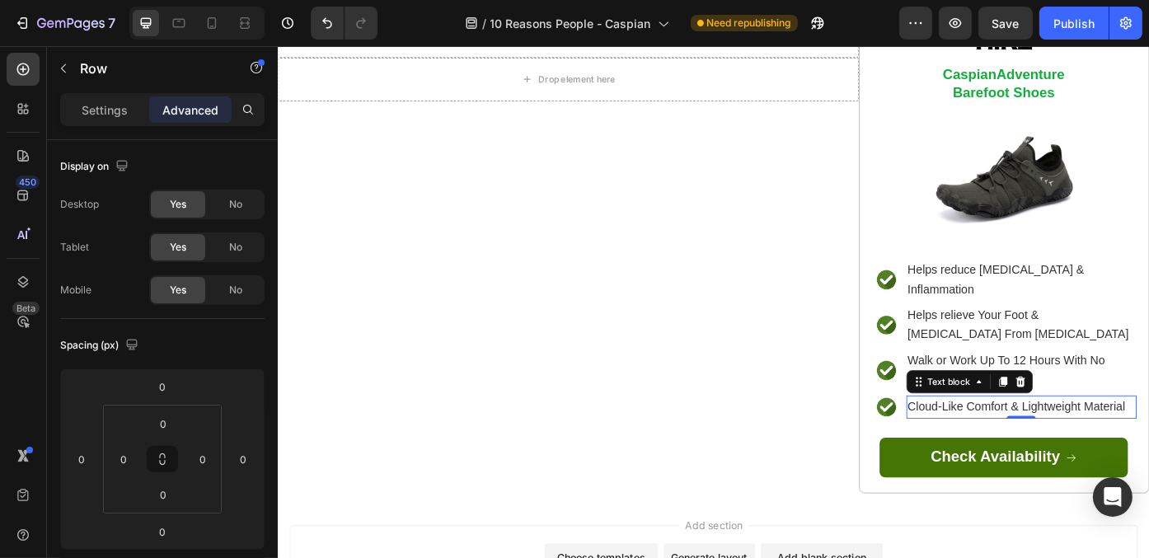
click at [1128, 448] on span "Cloud-Like Comfort & Lightweight Material" at bounding box center [1115, 455] width 247 height 14
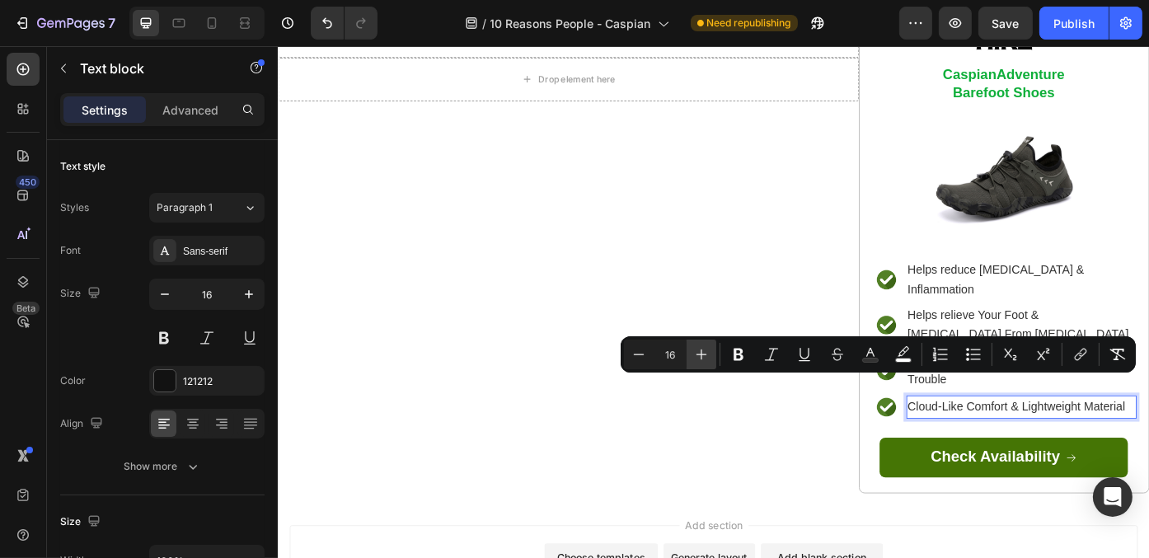
click at [705, 346] on icon "Editor contextual toolbar" at bounding box center [701, 354] width 16 height 16
type input "17"
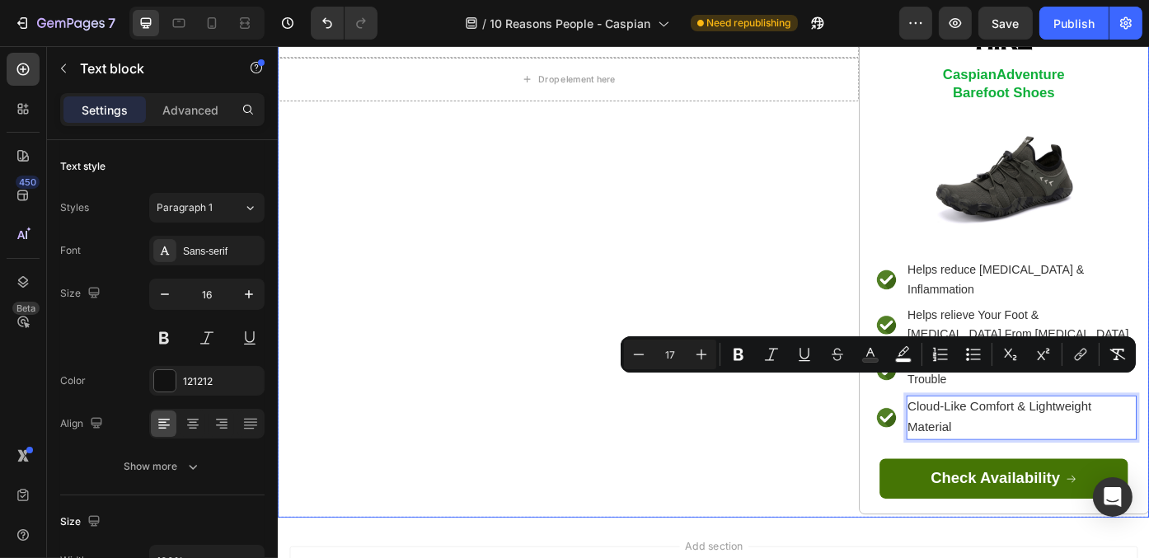
click at [752, 522] on div "⁠⁠⁠⁠⁠⁠⁠ Health Experts Warn: The Wrong Shoes Can Slowly Wear Down Your Joints -…" at bounding box center [606, 242] width 659 height 678
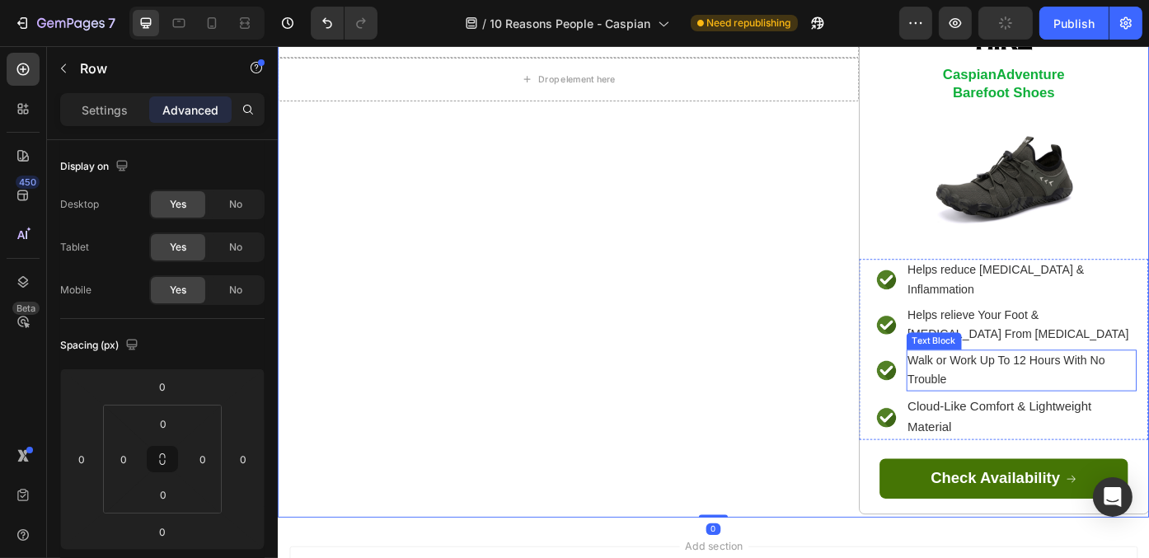
click at [1039, 396] on span "Walk or Work Up To 12 Hours With No Trouble" at bounding box center [1104, 413] width 224 height 35
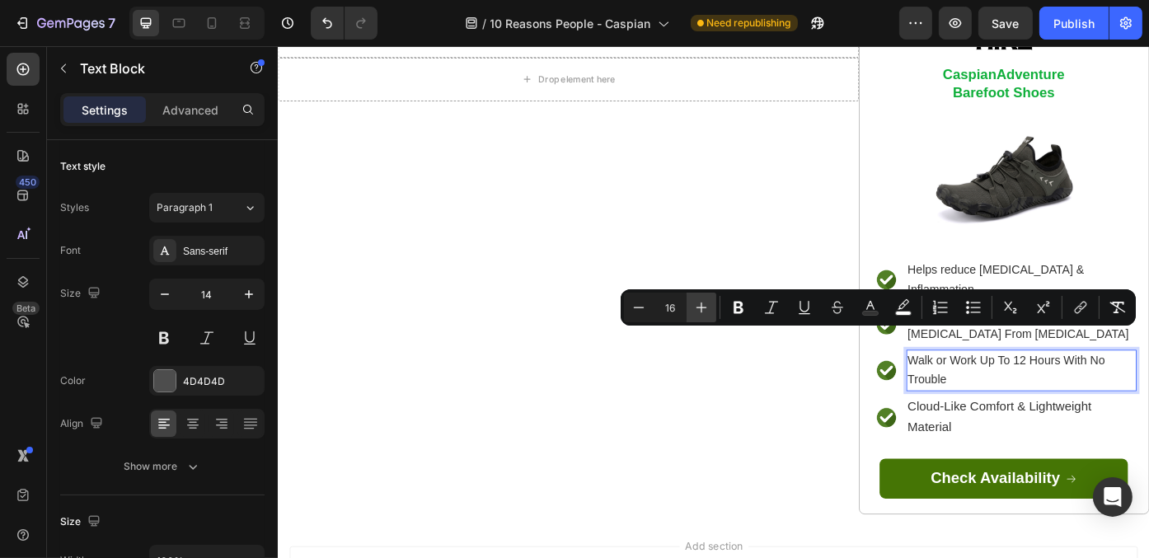
click at [705, 302] on icon "Editor contextual toolbar" at bounding box center [701, 307] width 16 height 16
type input "17"
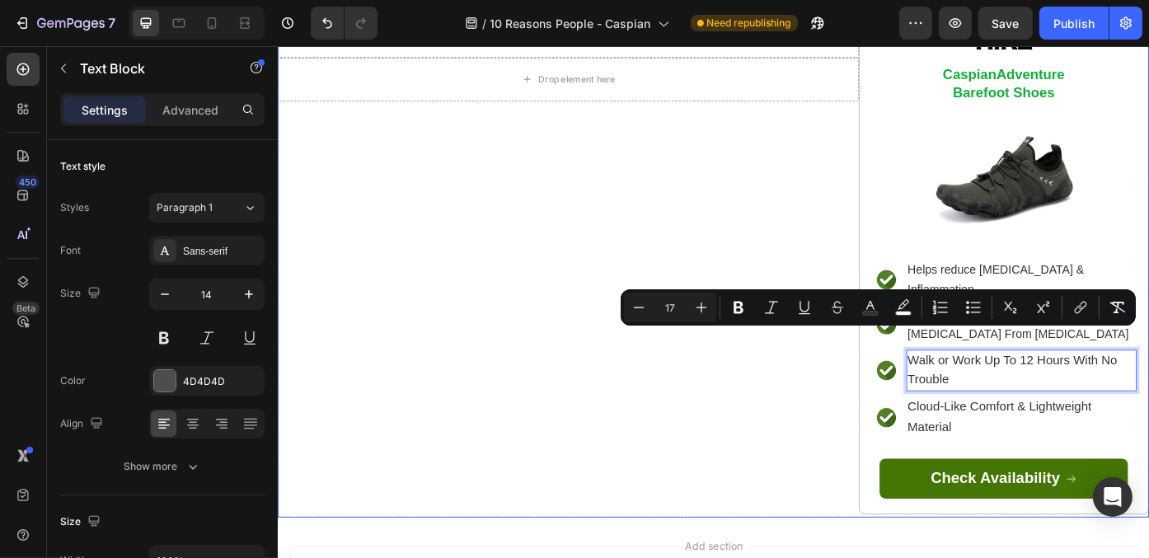
click at [878, 449] on div "⁠⁠⁠⁠⁠⁠⁠ Health Experts Warn: The Wrong Shoes Can Slowly Wear Down Your Joints -…" at bounding box center [606, 242] width 659 height 678
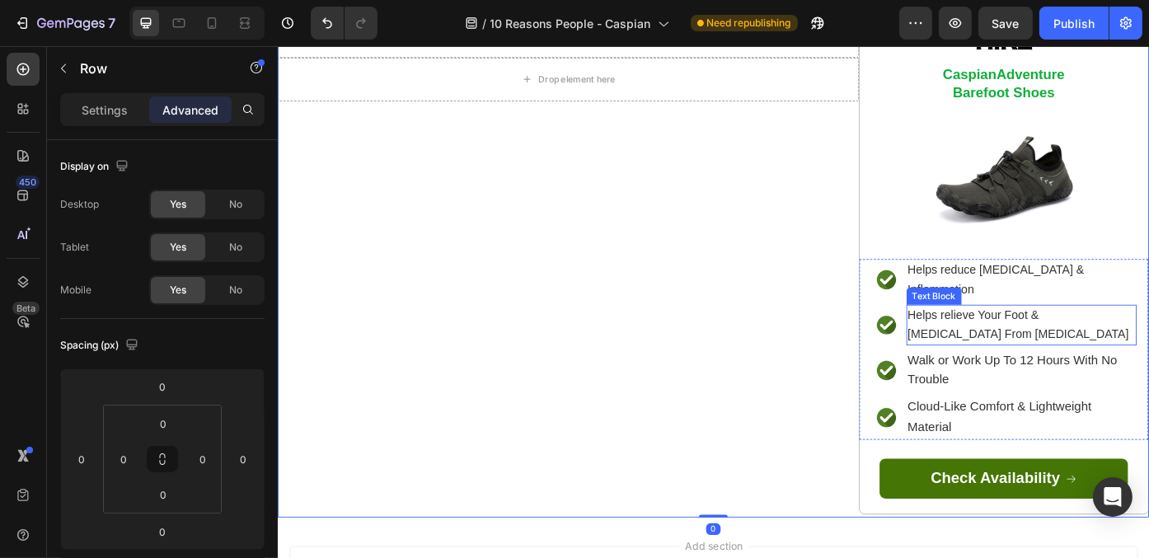
click at [1037, 341] on p "Helps relieve Your Foot & [MEDICAL_DATA] From [MEDICAL_DATA]" at bounding box center [1121, 362] width 258 height 43
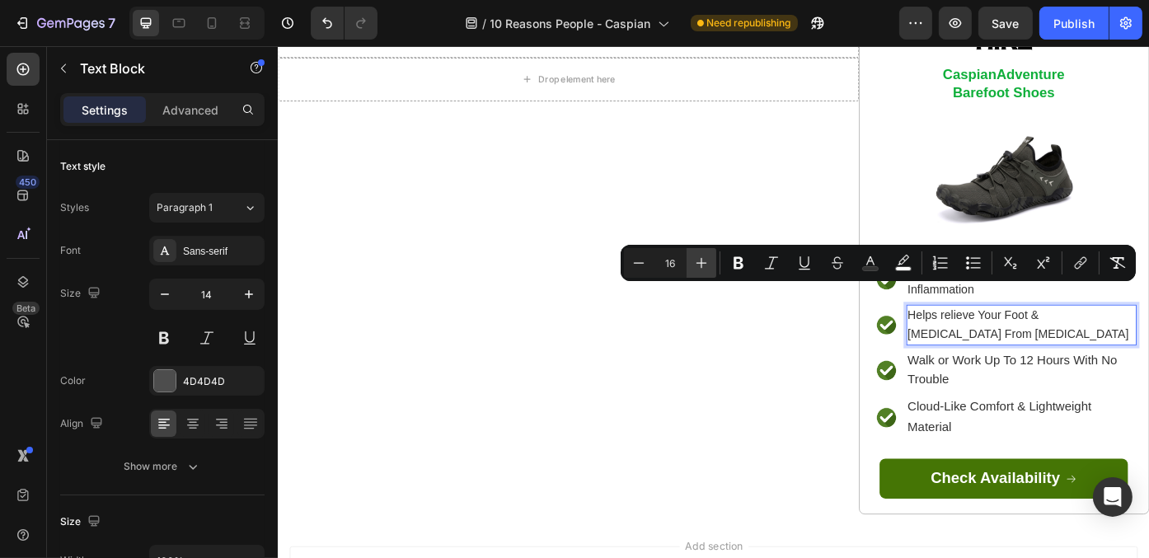
click at [694, 260] on button "Plus" at bounding box center [701, 263] width 30 height 30
type input "17"
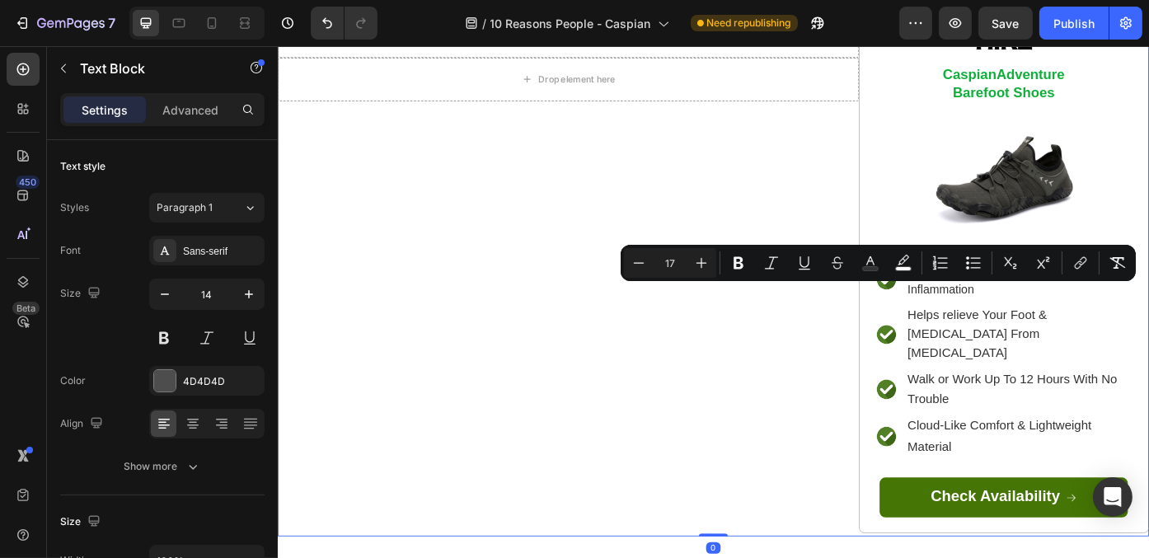
drag, startPoint x: 793, startPoint y: 448, endPoint x: 916, endPoint y: 387, distance: 137.1
click at [794, 448] on div "⁠⁠⁠⁠⁠⁠⁠ Health Experts Warn: The Wrong Shoes Can Slowly Wear Down Your Joints -…" at bounding box center [606, 253] width 659 height 700
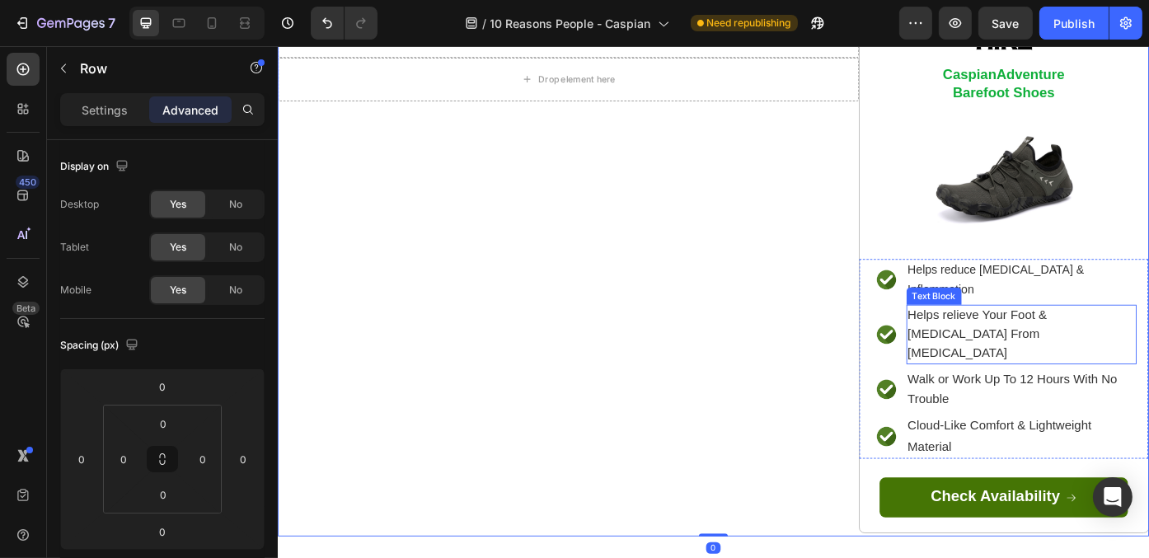
click at [1018, 322] on div "Text Block" at bounding box center [1022, 329] width 56 height 15
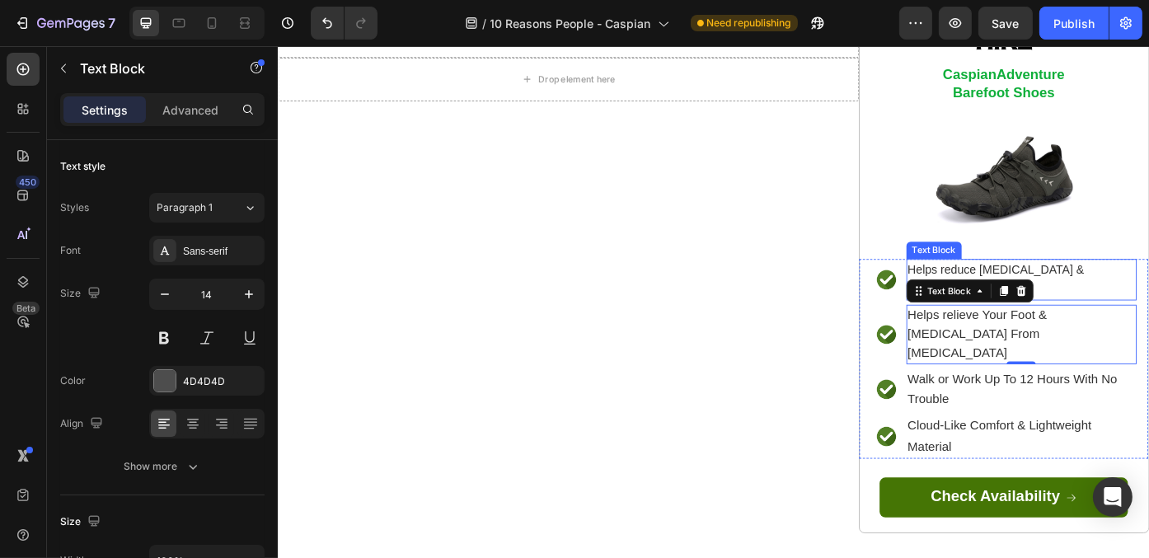
click at [1148, 293] on span "Helps reduce [MEDICAL_DATA] & Inflammation" at bounding box center [1092, 310] width 200 height 35
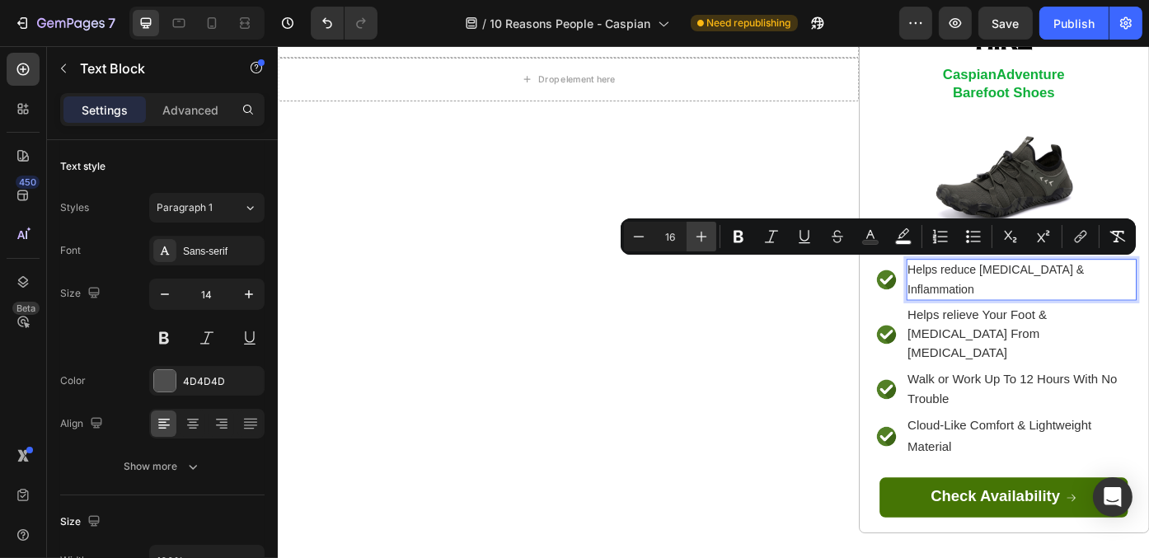
click at [695, 240] on icon "Editor contextual toolbar" at bounding box center [701, 236] width 16 height 16
type input "17"
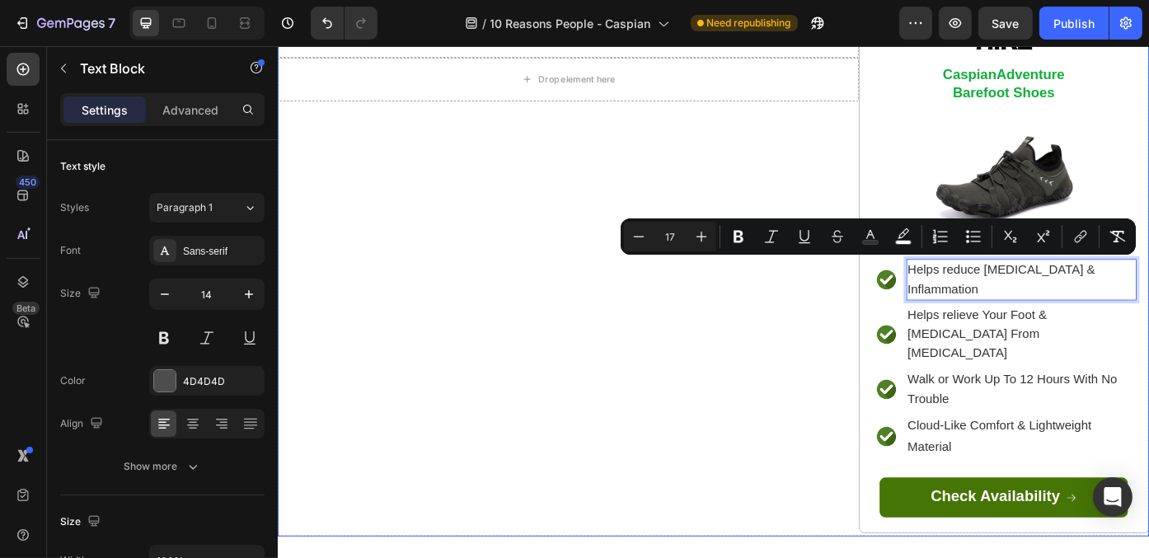
click at [727, 396] on div "⁠⁠⁠⁠⁠⁠⁠ Health Experts Warn: The Wrong Shoes Can Slowly Wear Down Your Joints -…" at bounding box center [606, 253] width 659 height 700
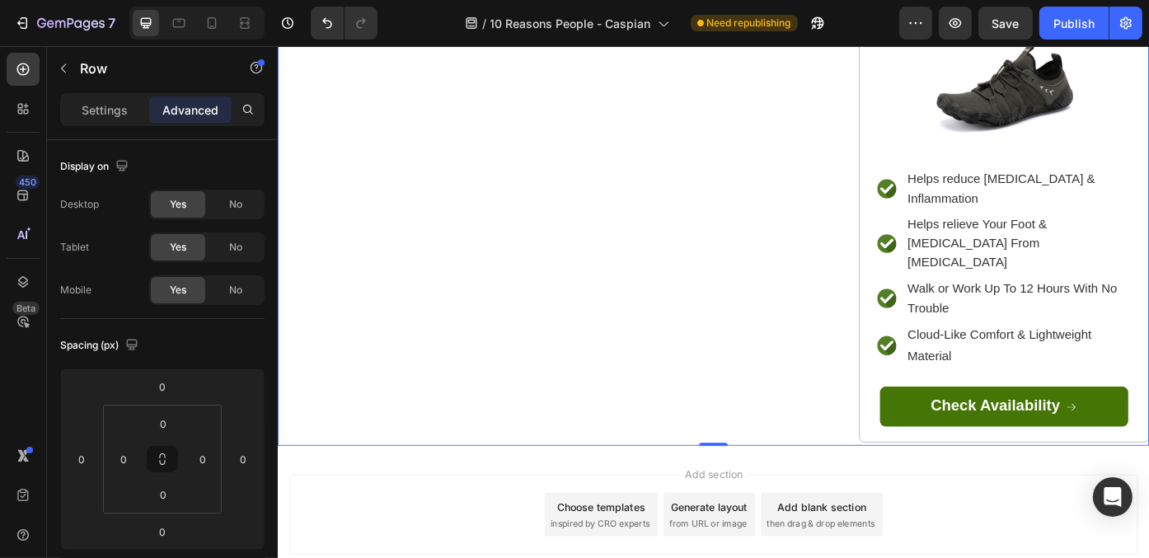
scroll to position [374, 0]
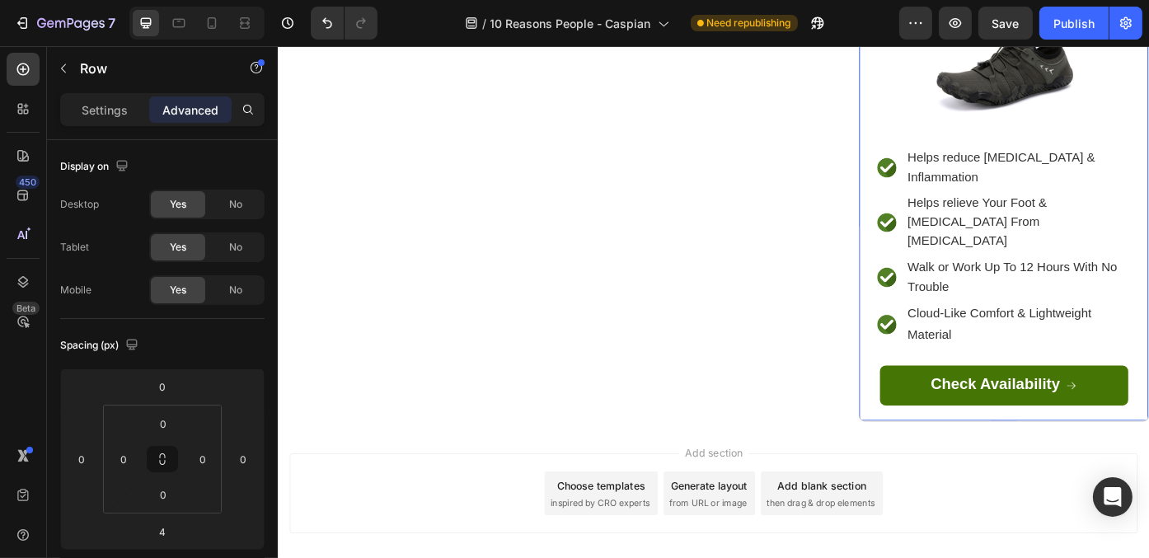
click at [1148, 417] on div "Check Availability Button" at bounding box center [1101, 440] width 328 height 63
click at [972, 419] on div "Check Availability Button" at bounding box center [1101, 440] width 328 height 63
click at [1049, 409] on button "Check Availability" at bounding box center [1100, 431] width 281 height 45
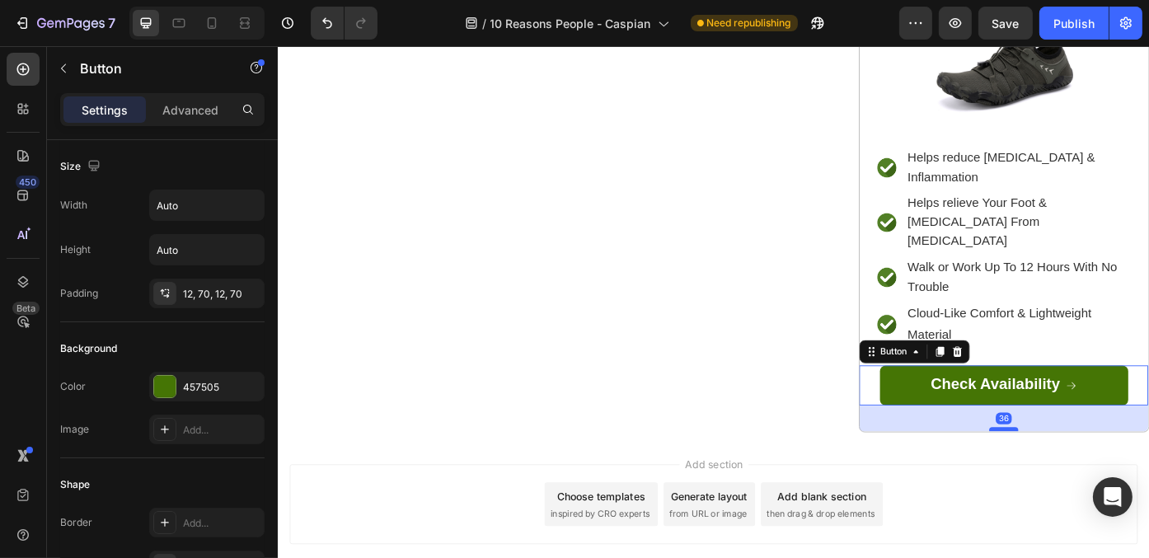
drag, startPoint x: 1096, startPoint y: 424, endPoint x: 1098, endPoint y: 437, distance: 12.5
click at [1098, 479] on div at bounding box center [1100, 481] width 33 height 5
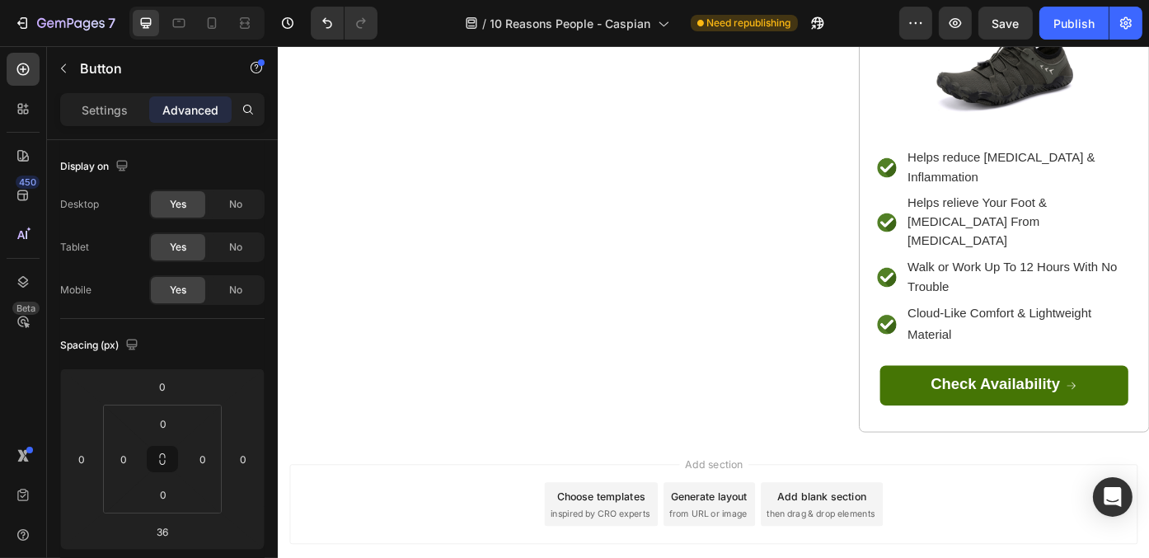
click at [1092, 521] on div "Add section Choose templates inspired by CRO experts Generate layout from URL o…" at bounding box center [771, 566] width 962 height 91
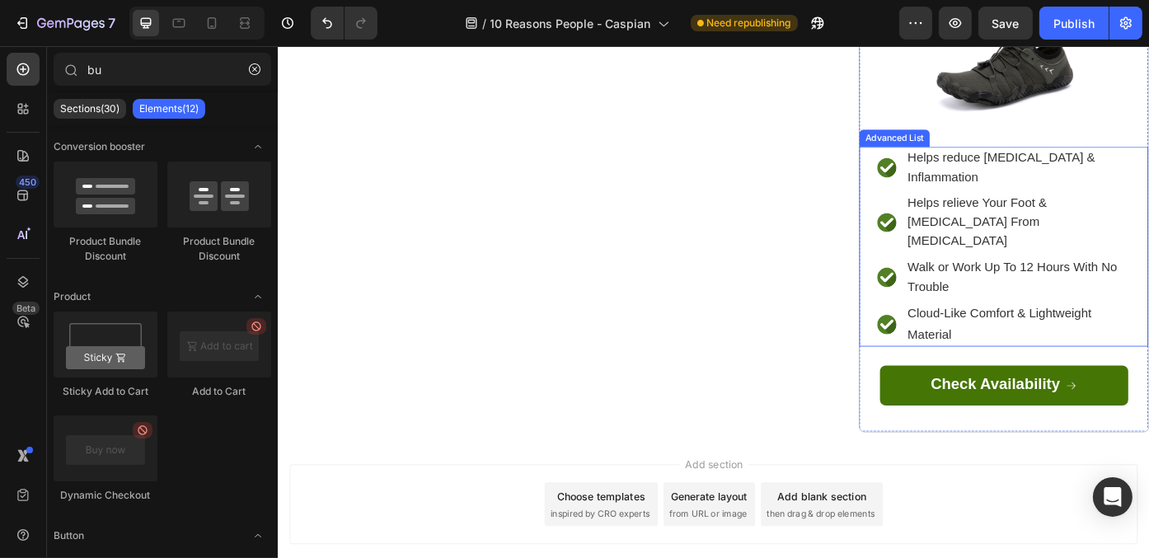
click at [945, 335] on div "Image Helps reduce [MEDICAL_DATA] & Inflammation Text Block Image Helps relieve…" at bounding box center [1101, 274] width 328 height 227
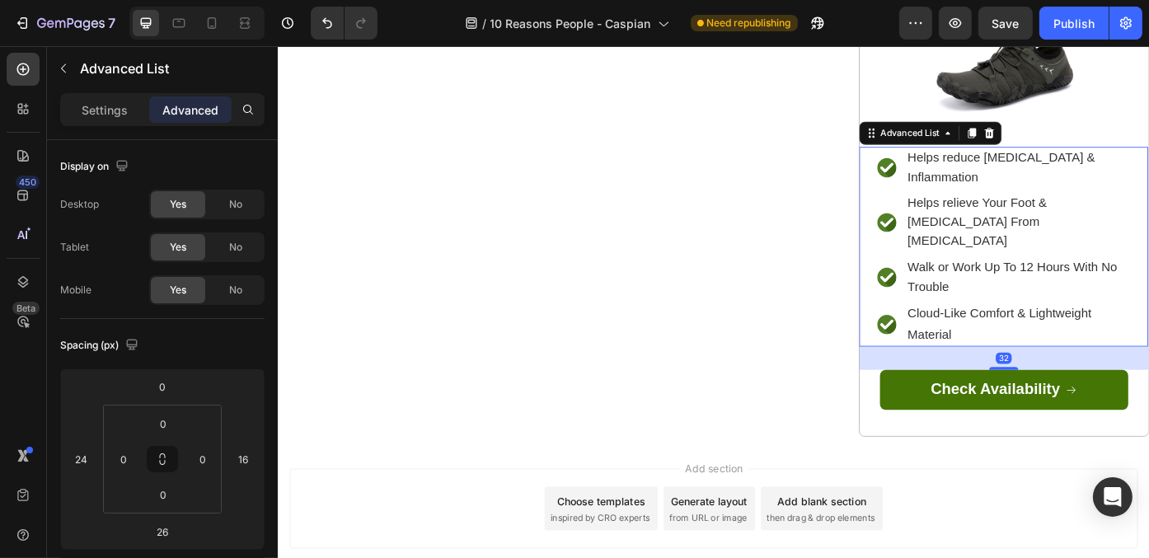
click at [1097, 410] on div at bounding box center [1100, 411] width 33 height 3
type input "32"
click at [800, 391] on div "⁠⁠⁠⁠⁠⁠⁠ Health Experts Warn: The Wrong Shoes Can Slowly Wear Down Your Joints -…" at bounding box center [606, 134] width 659 height 717
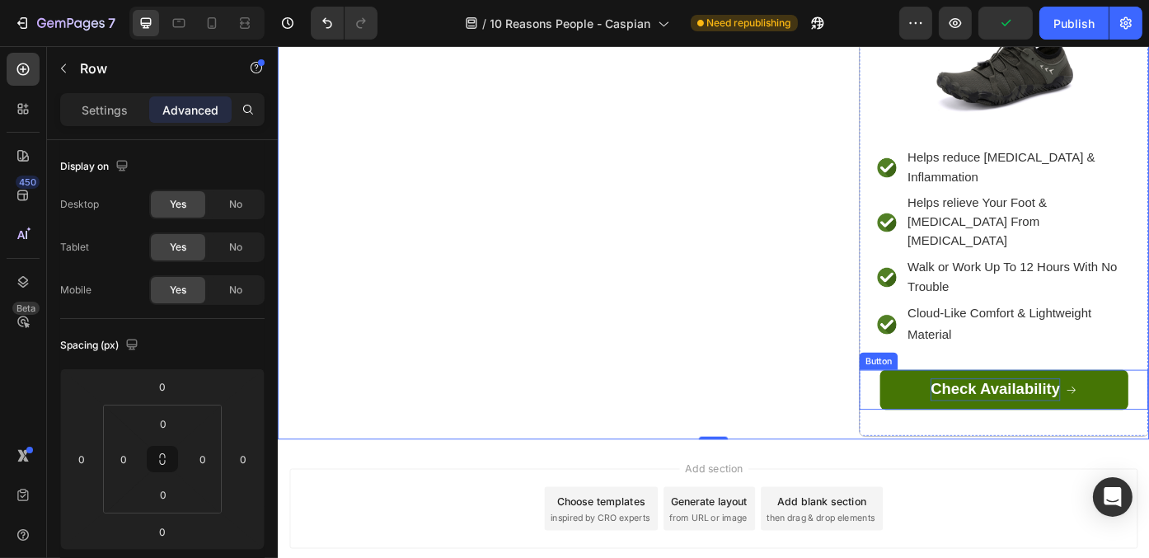
click at [1061, 425] on span "Check Availability" at bounding box center [1091, 434] width 147 height 19
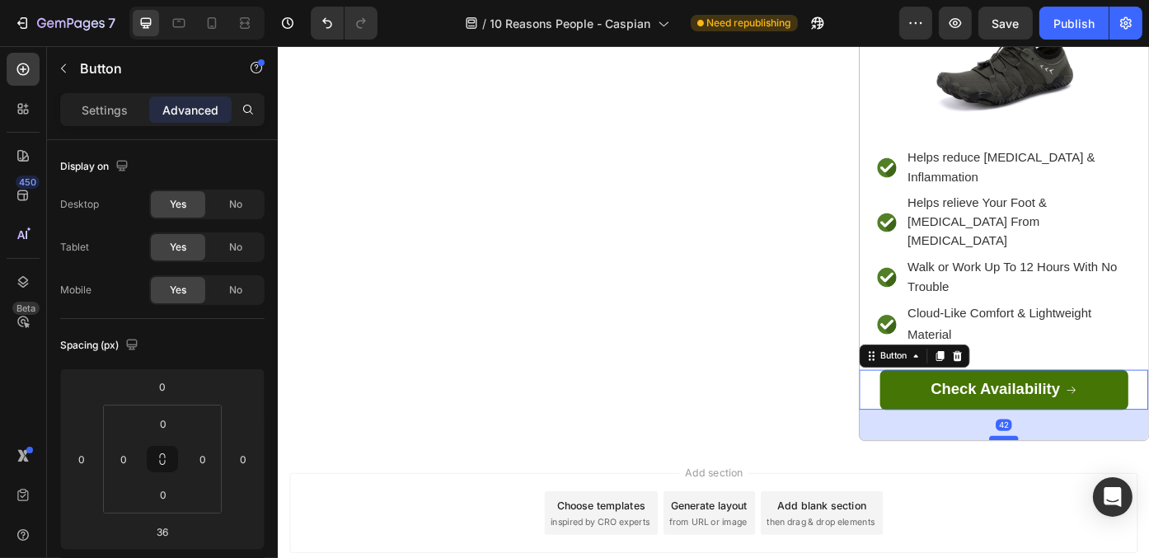
click at [1099, 489] on div at bounding box center [1100, 491] width 33 height 5
type input "42"
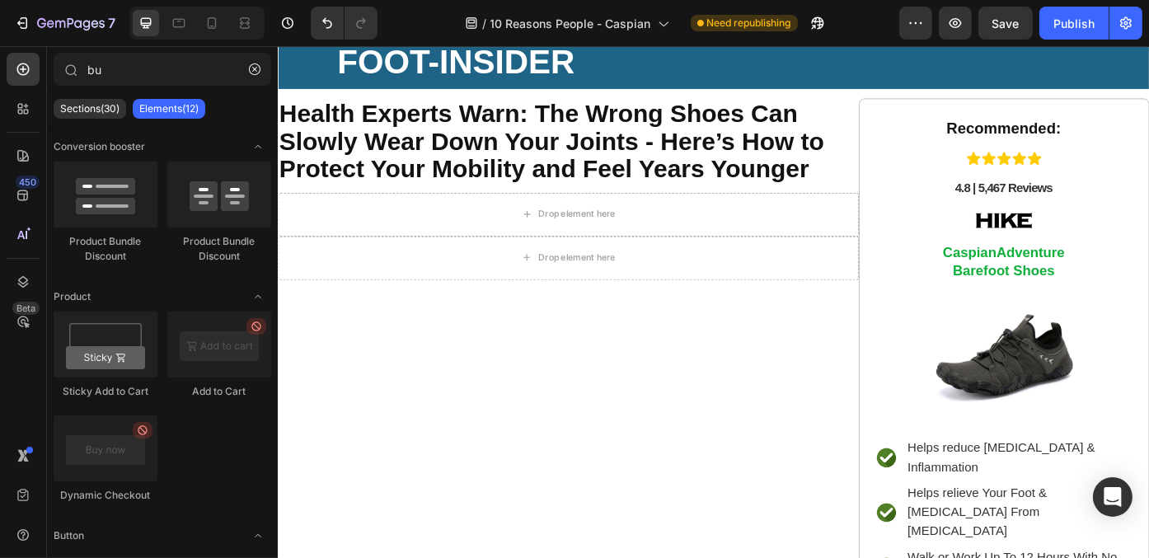
scroll to position [0, 0]
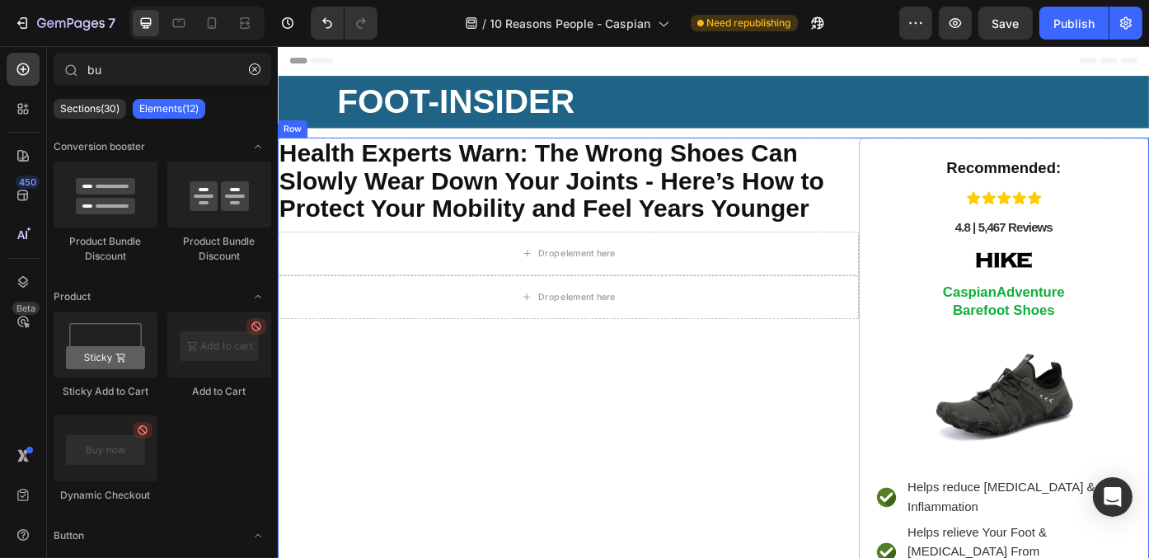
click at [459, 464] on div "⁠⁠⁠⁠⁠⁠⁠ Health Experts Warn: The Wrong Shoes Can Slowly Wear Down Your Joints -…" at bounding box center [606, 511] width 659 height 722
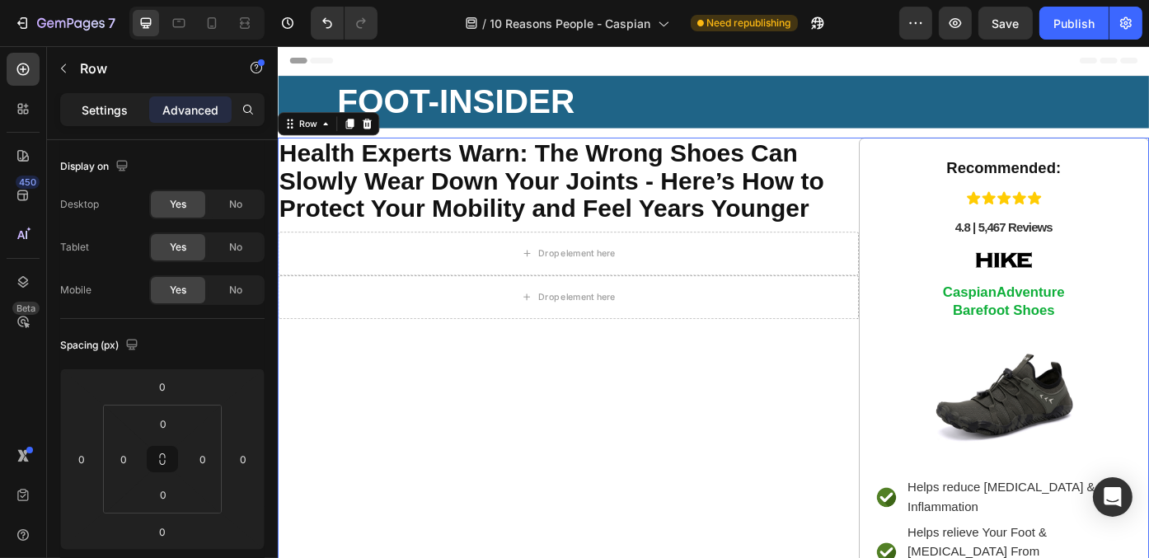
click at [117, 101] on p "Settings" at bounding box center [105, 109] width 46 height 17
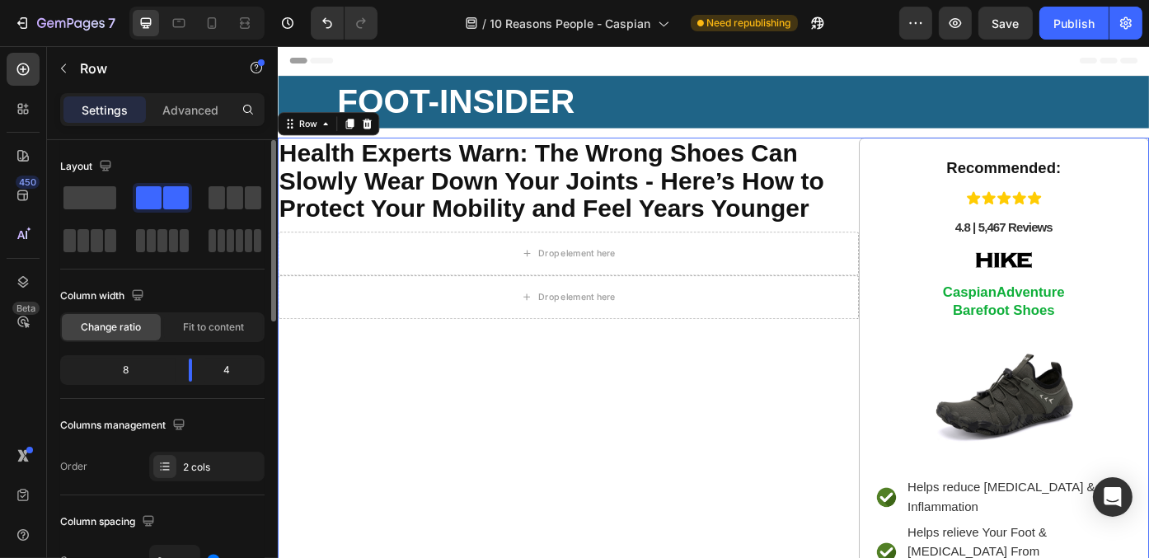
scroll to position [165, 0]
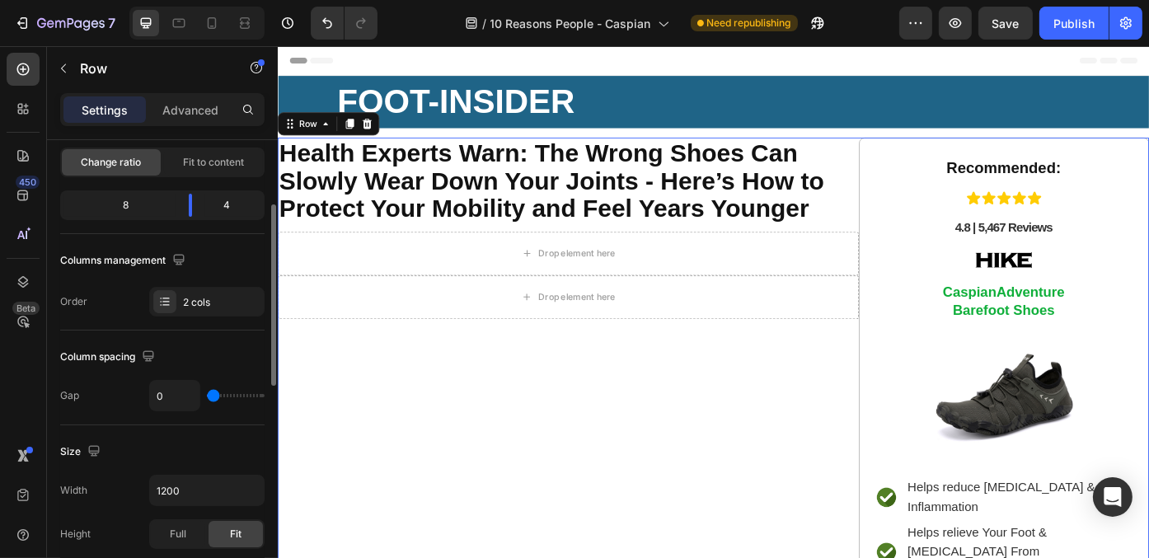
type input "8"
type input "12"
type input "14"
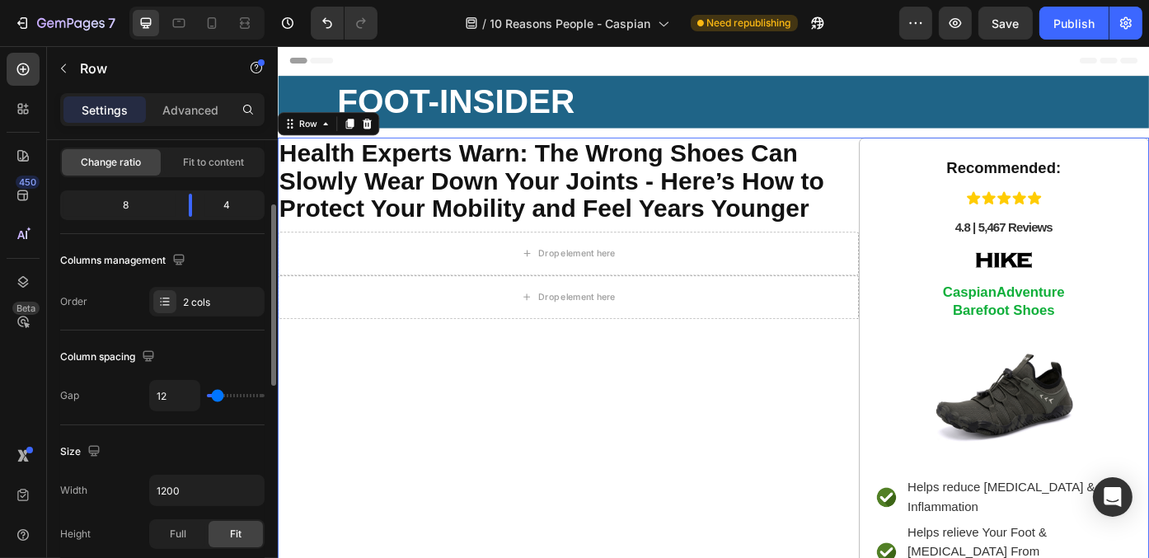
type input "14"
type input "24"
type input "25"
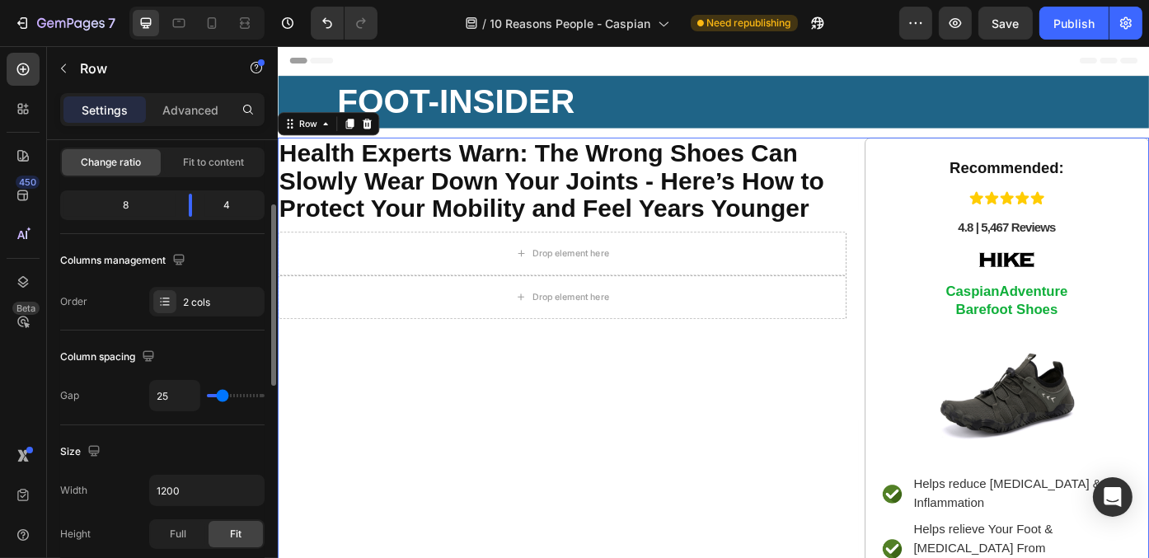
type input "27"
type input "35"
type input "37"
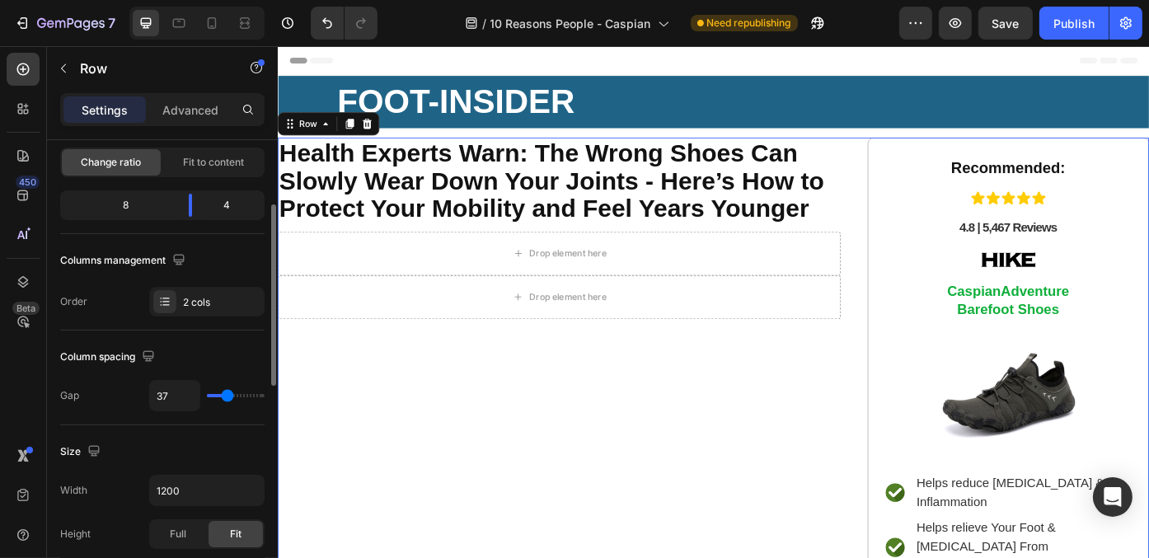
drag, startPoint x: 215, startPoint y: 393, endPoint x: 227, endPoint y: 395, distance: 12.5
type input "38"
click at [227, 395] on input "range" at bounding box center [236, 395] width 58 height 3
type input "48"
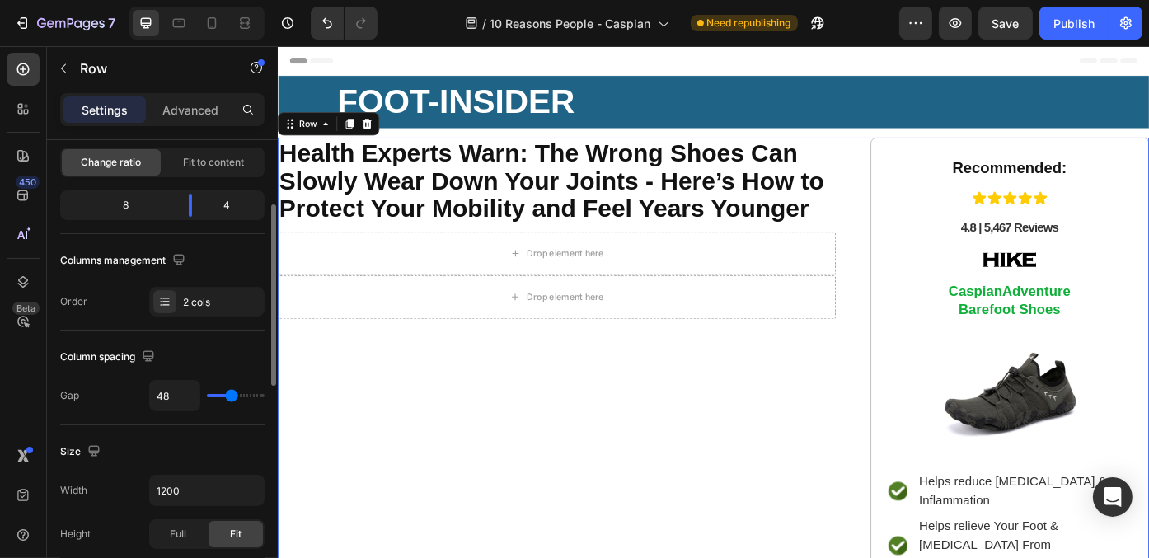
type input "51"
drag, startPoint x: 230, startPoint y: 395, endPoint x: 208, endPoint y: 386, distance: 23.7
type input "50"
click at [232, 394] on input "range" at bounding box center [236, 395] width 58 height 3
click at [188, 384] on input "50" at bounding box center [174, 396] width 49 height 30
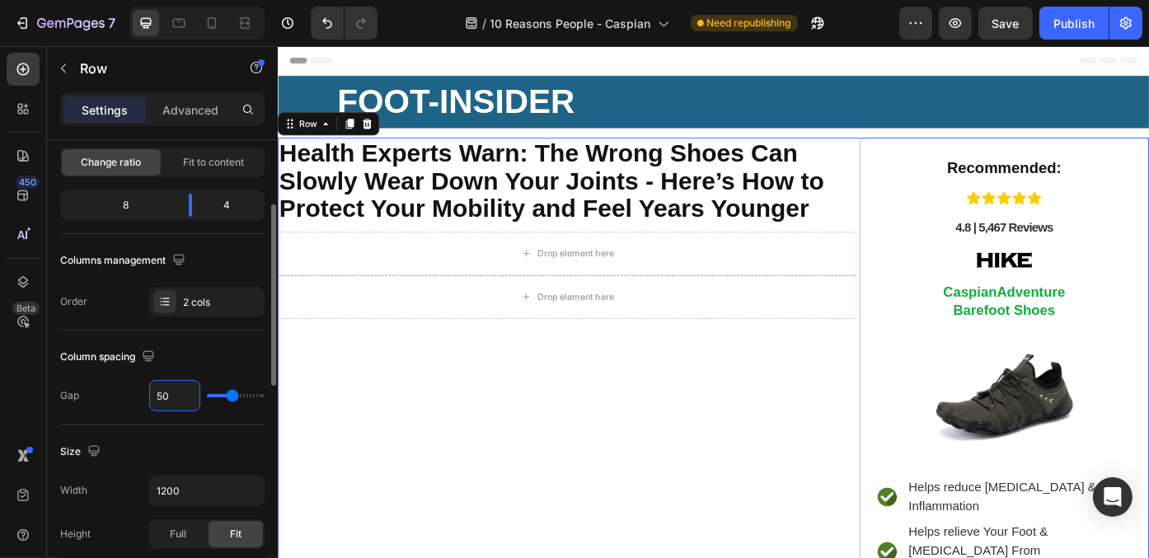
type input "4"
type input "40"
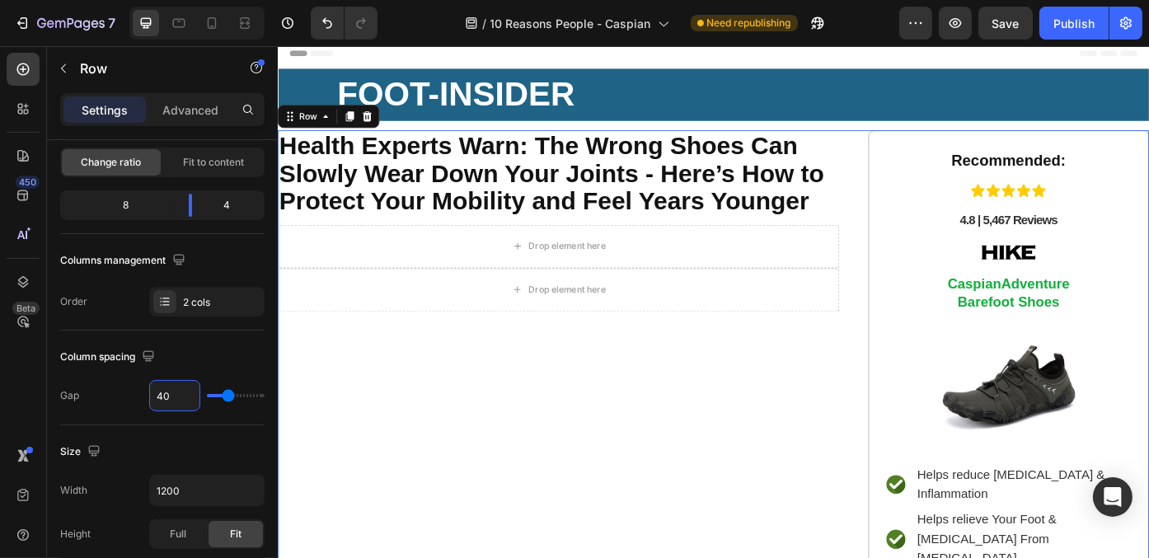
scroll to position [0, 0]
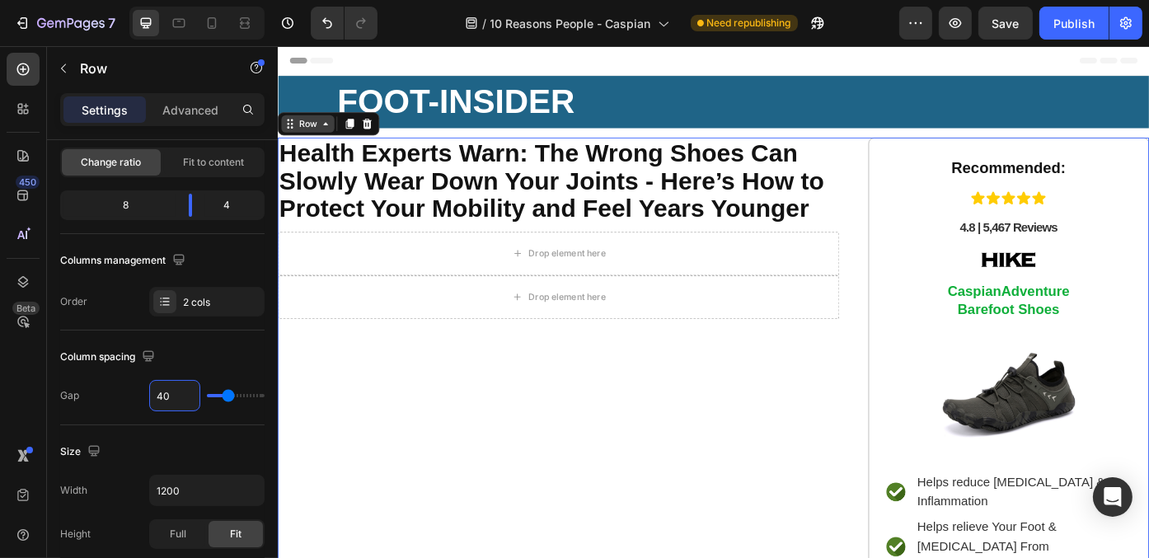
type input "40"
click at [307, 135] on div "Row" at bounding box center [310, 134] width 27 height 15
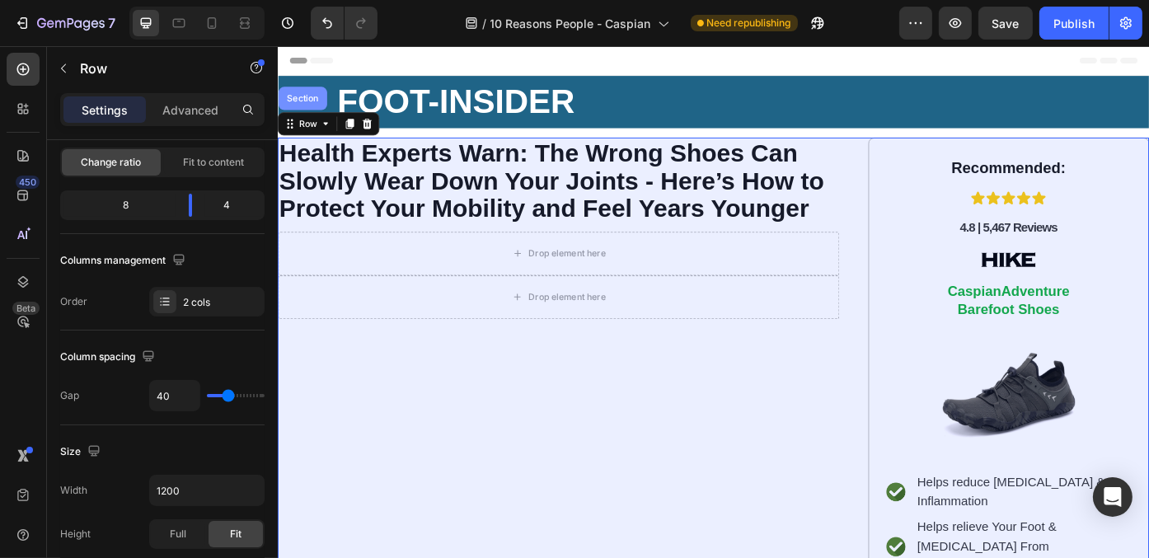
click at [302, 102] on div "Section" at bounding box center [305, 106] width 42 height 10
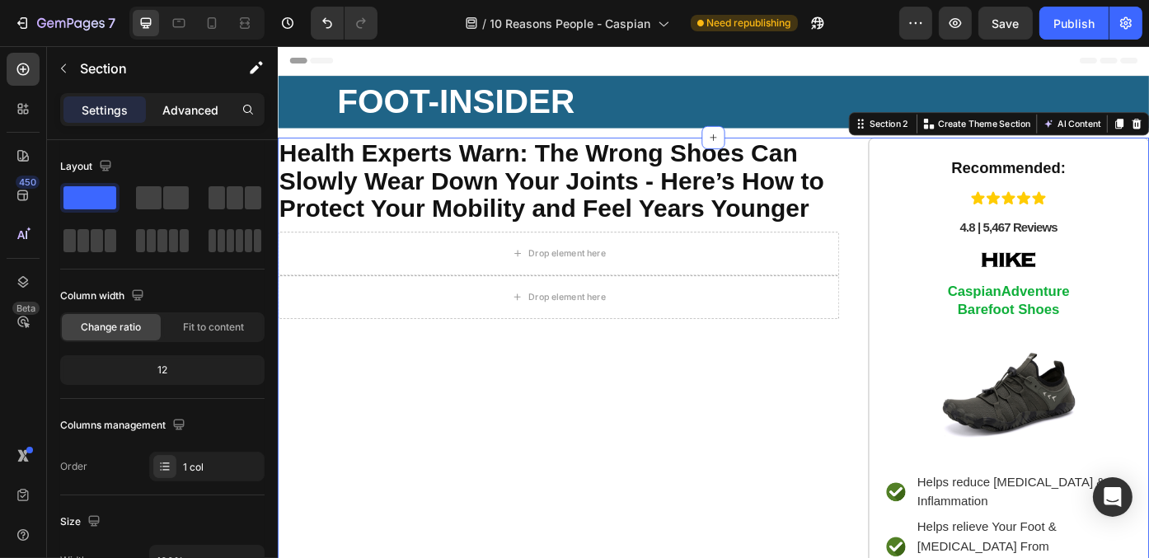
click at [195, 98] on div "Advanced" at bounding box center [190, 109] width 82 height 26
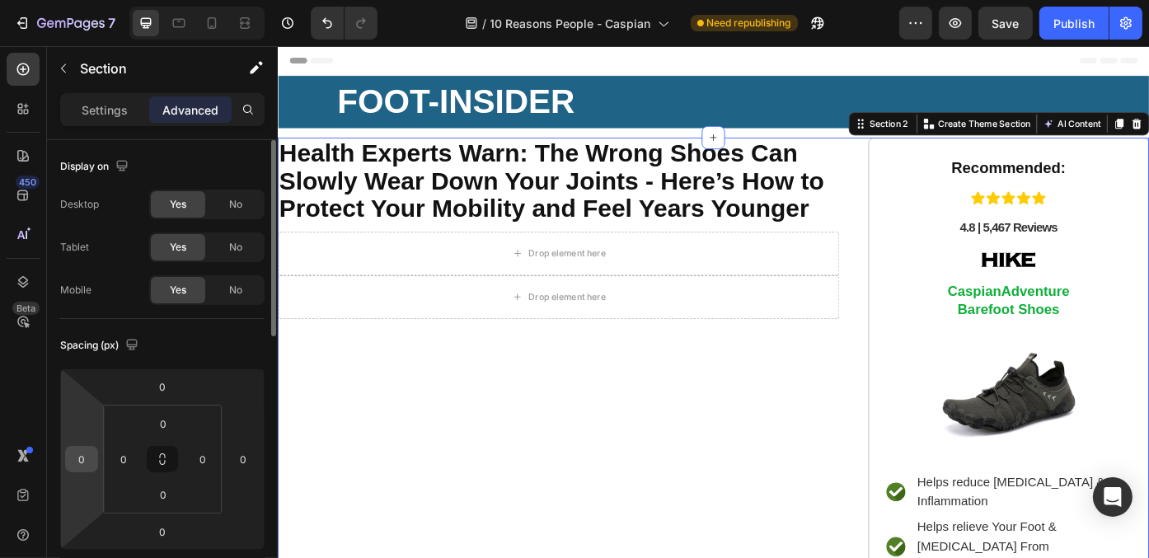
click at [69, 463] on input "0" at bounding box center [81, 459] width 25 height 25
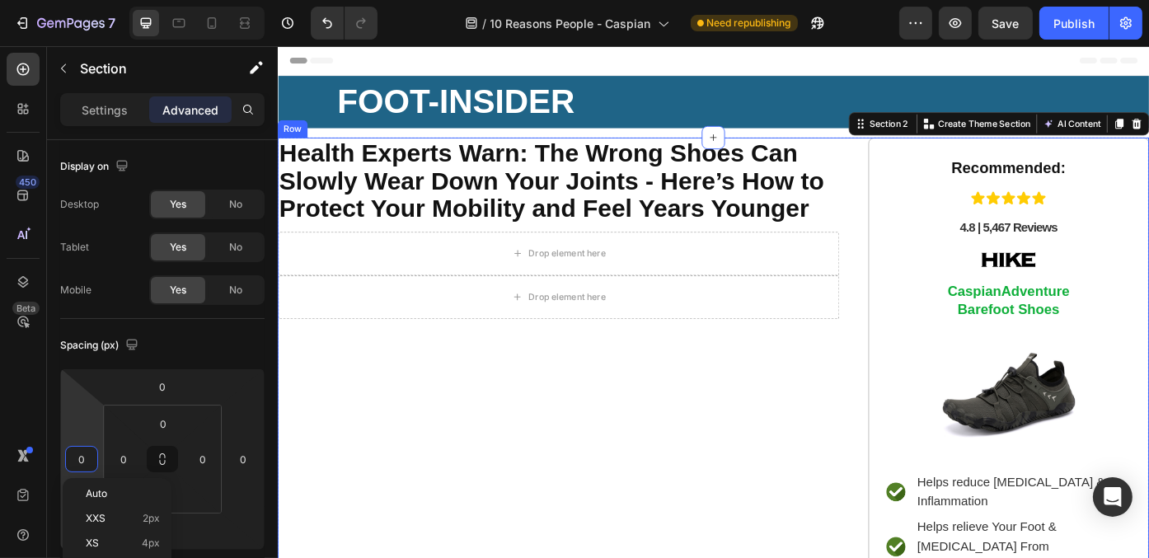
click at [610, 492] on div "⁠⁠⁠⁠⁠⁠⁠ Health Experts Warn: The Wrong Shoes Can Slowly Wear Down Your Joints -…" at bounding box center [595, 508] width 637 height 716
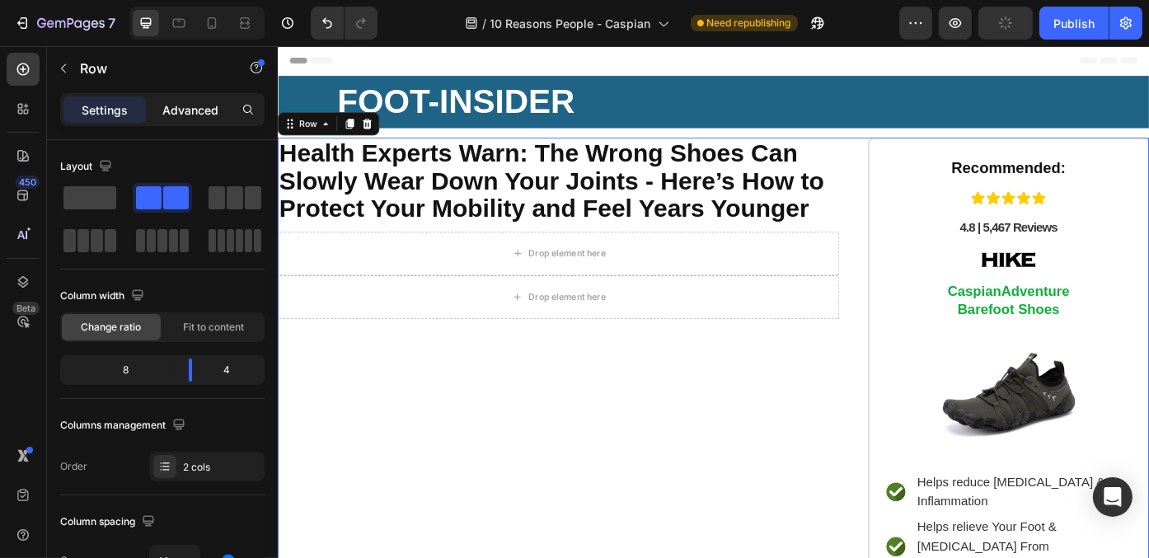
click at [200, 107] on p "Advanced" at bounding box center [190, 109] width 56 height 17
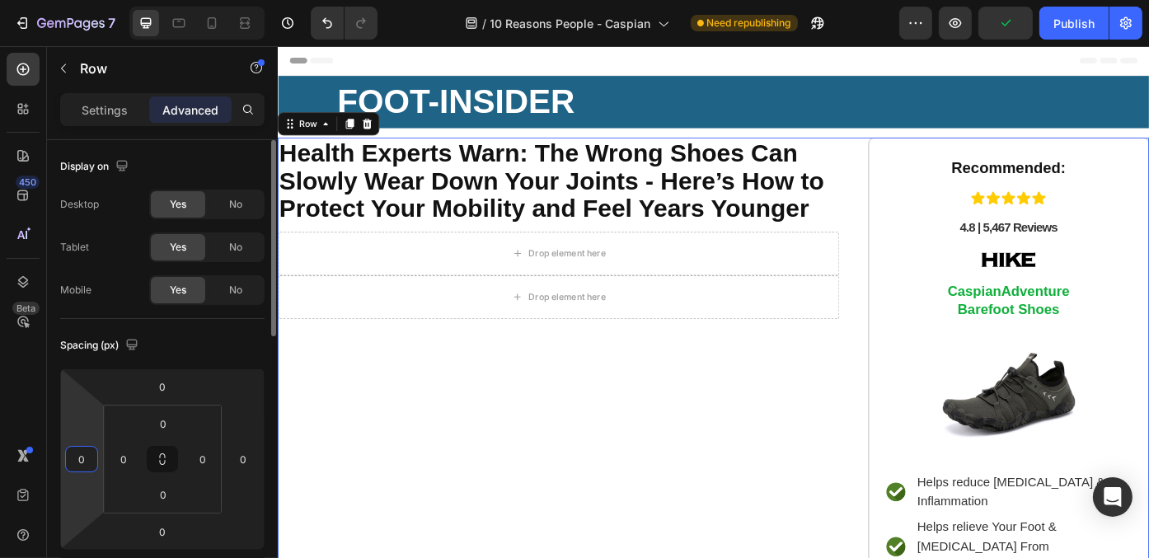
click at [84, 451] on input "0" at bounding box center [81, 459] width 25 height 25
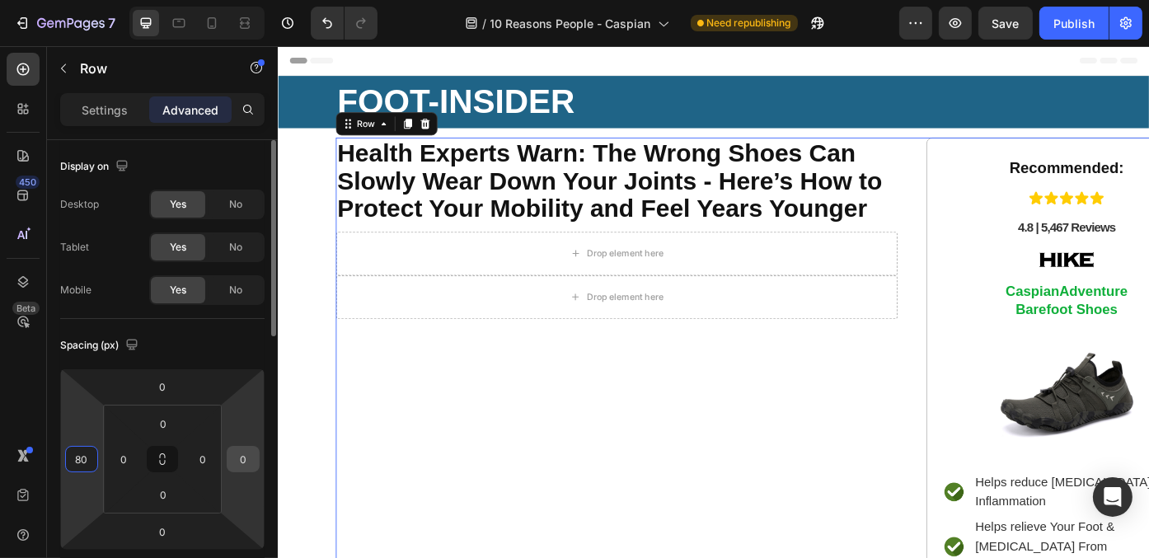
type input "80"
click at [245, 466] on input "0" at bounding box center [243, 459] width 25 height 25
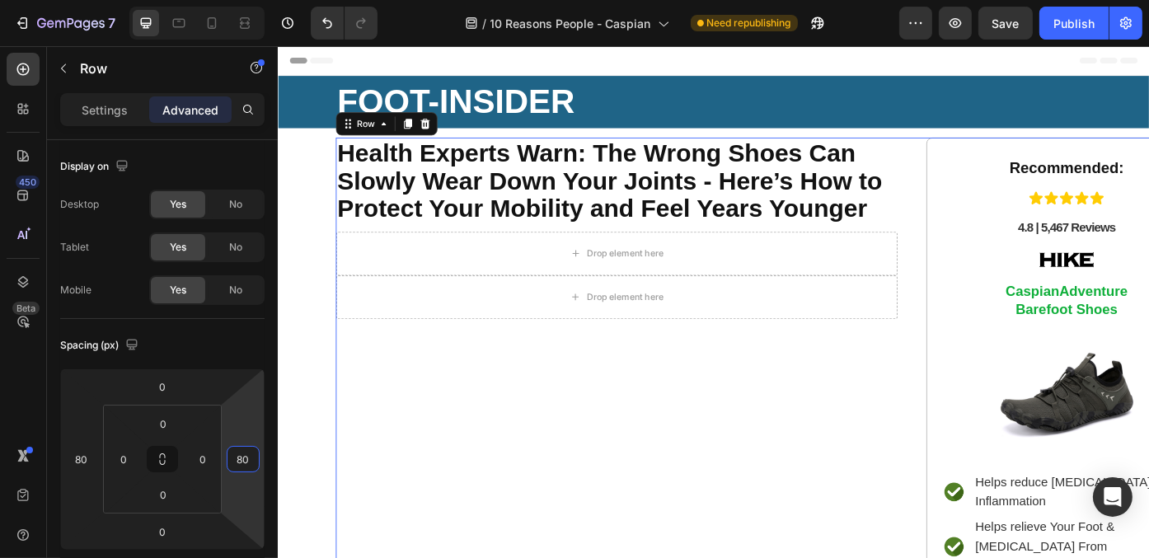
type input "80"
click at [603, 475] on div "⁠⁠⁠⁠⁠⁠⁠ Health Experts Warn: The Wrong Shoes Can Slowly Wear Down Your Joints -…" at bounding box center [661, 508] width 637 height 716
click at [1064, 22] on div "Publish" at bounding box center [1073, 23] width 41 height 17
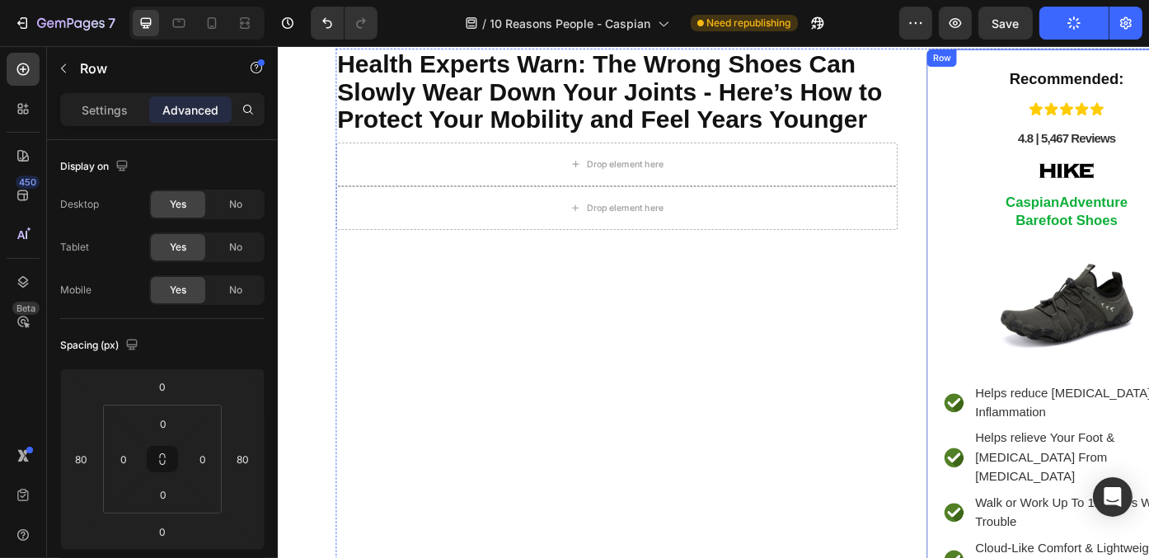
scroll to position [247, 0]
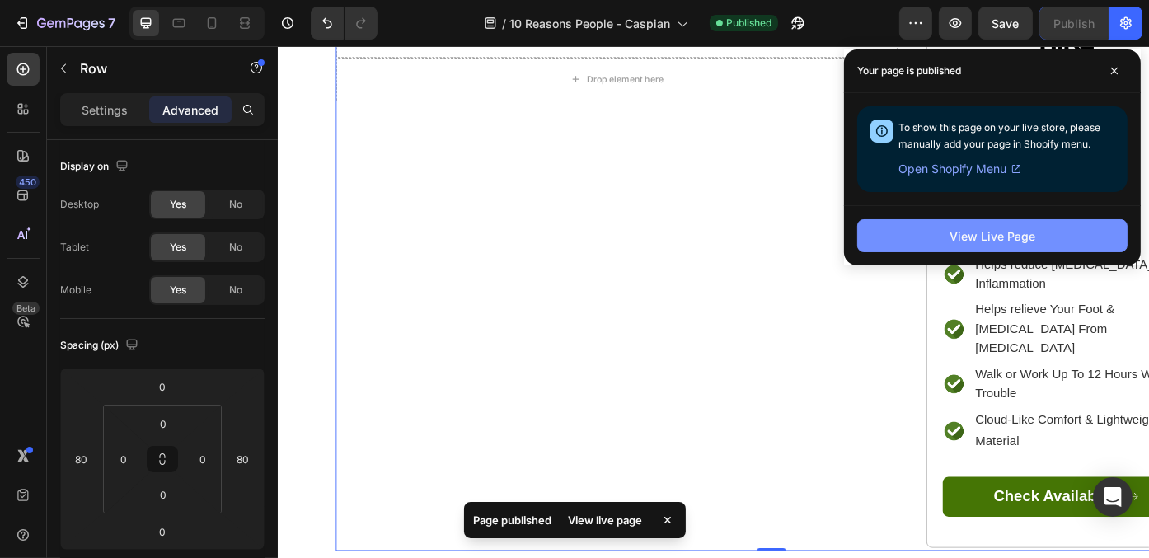
click at [1032, 239] on div "View Live Page" at bounding box center [992, 235] width 86 height 17
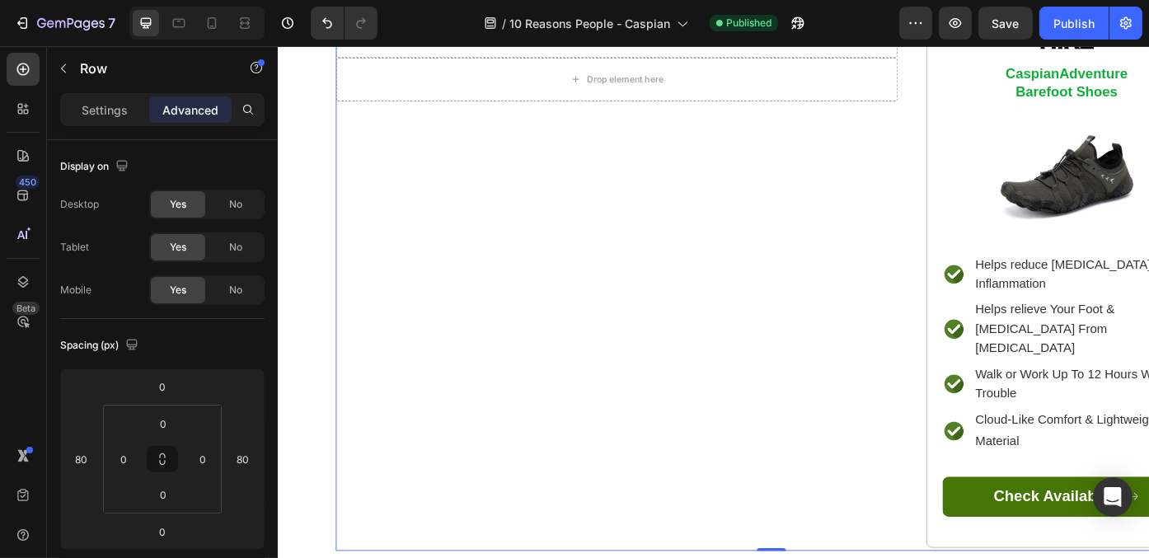
scroll to position [0, 0]
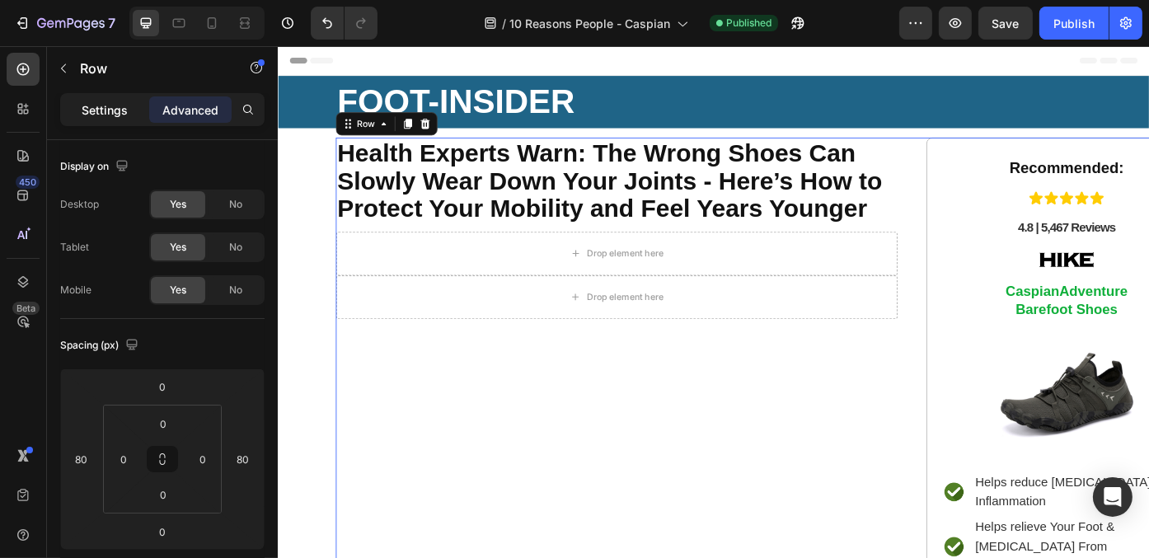
click at [86, 118] on div "Settings" at bounding box center [104, 109] width 82 height 26
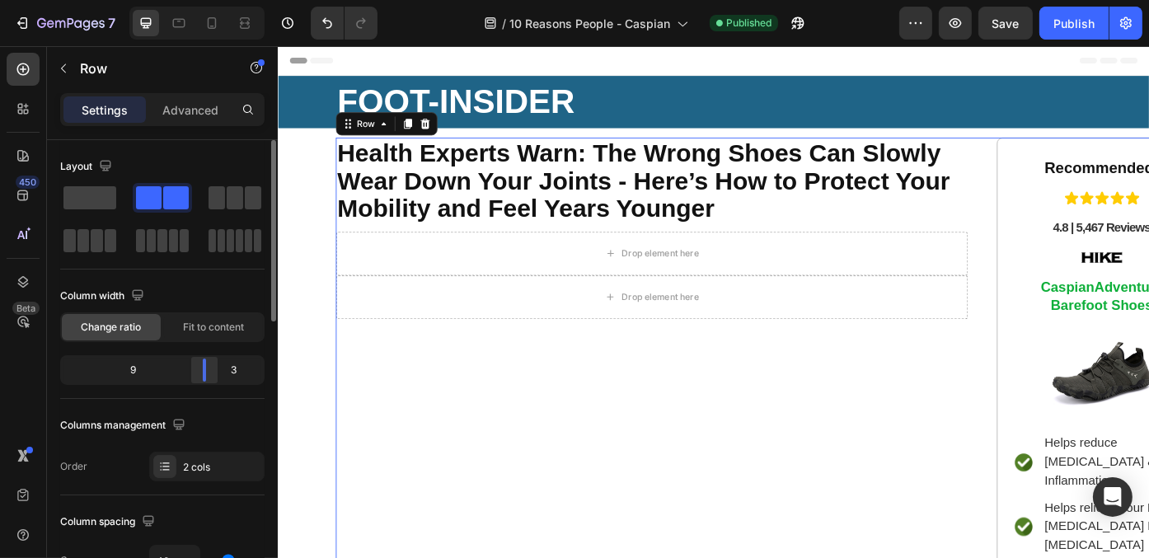
drag, startPoint x: 186, startPoint y: 374, endPoint x: 208, endPoint y: 375, distance: 22.3
click at [208, 375] on div at bounding box center [205, 369] width 30 height 23
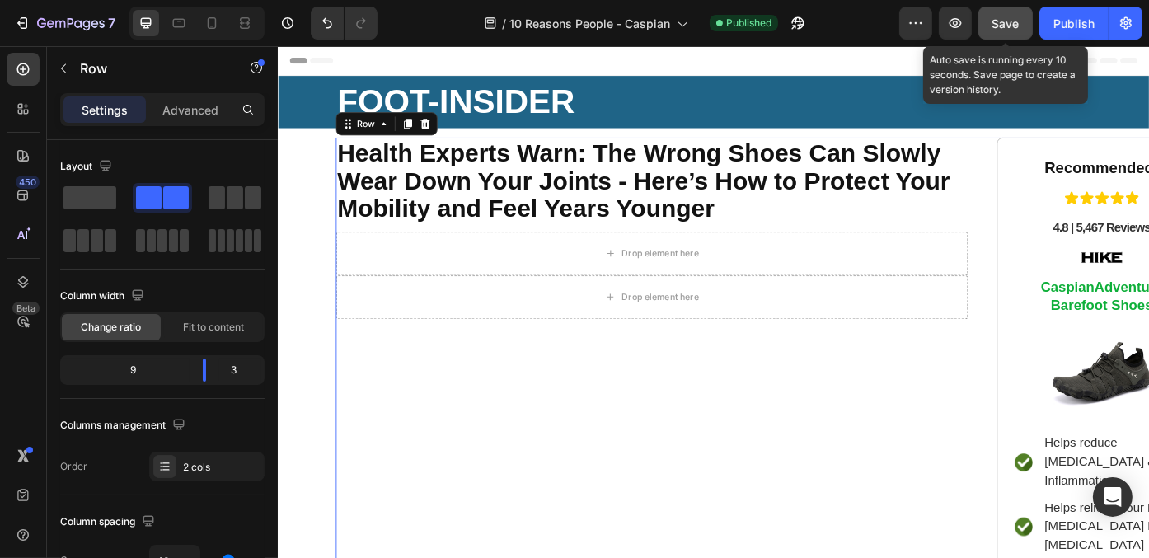
click at [1017, 7] on button "Save" at bounding box center [1005, 23] width 54 height 33
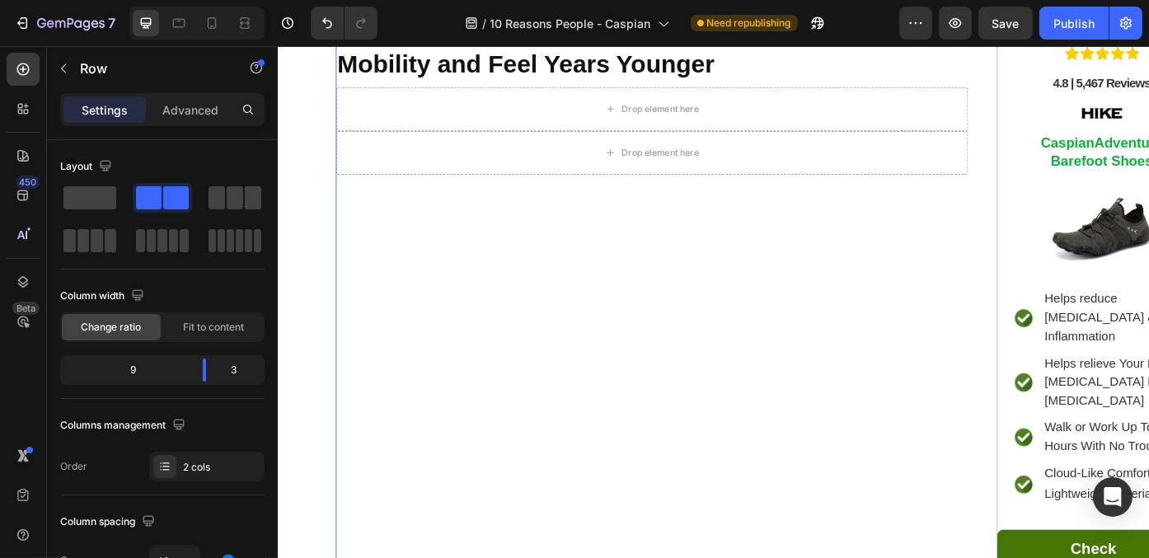
scroll to position [168, 0]
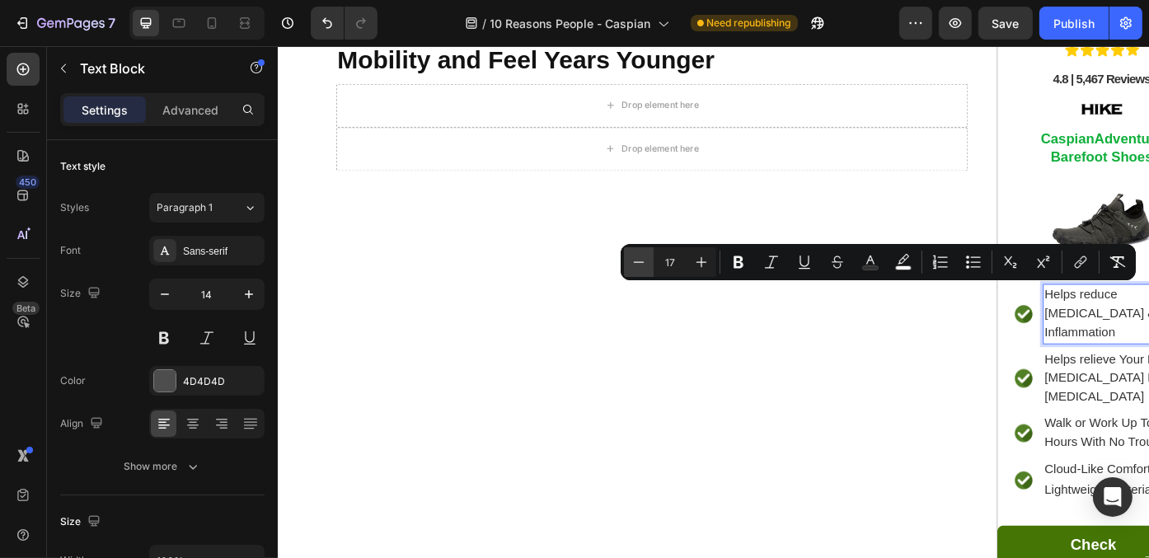
click at [633, 269] on icon "Editor contextual toolbar" at bounding box center [638, 262] width 16 height 16
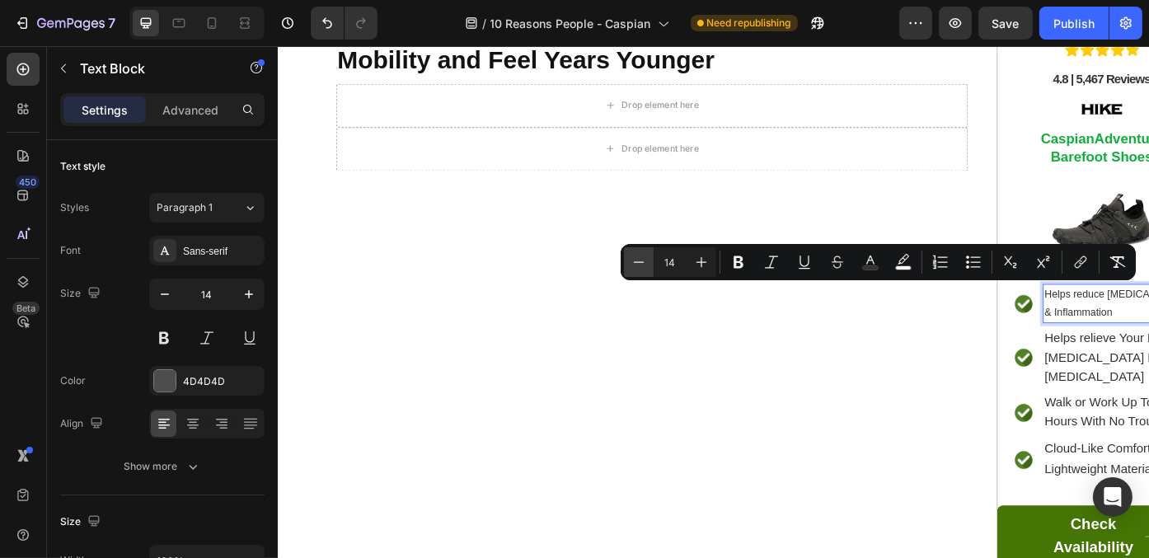
click at [633, 269] on icon "Editor contextual toolbar" at bounding box center [638, 262] width 16 height 16
click at [705, 260] on icon "Editor contextual toolbar" at bounding box center [701, 262] width 16 height 16
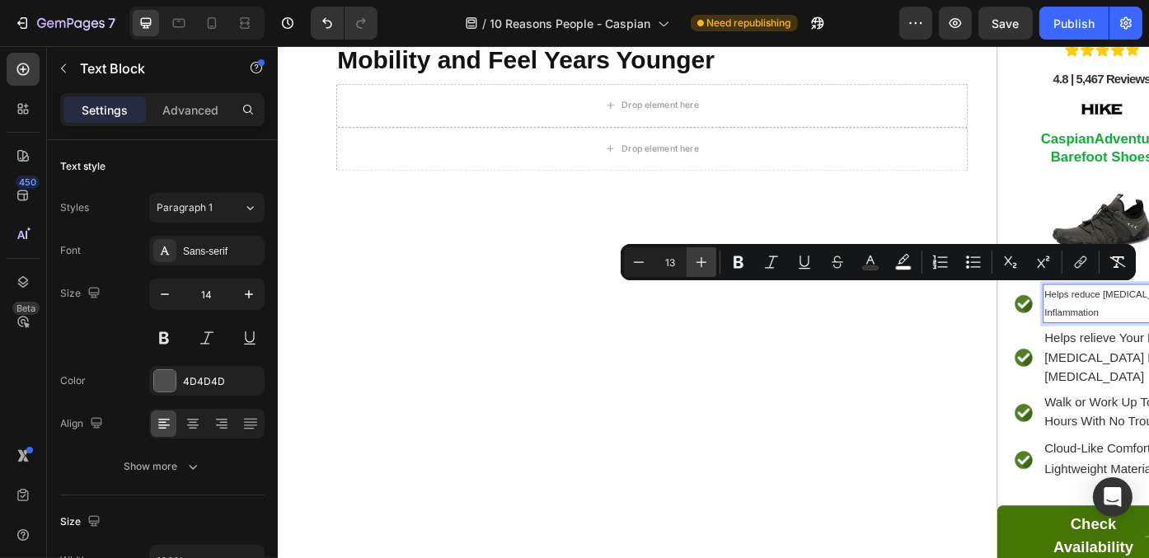
click at [705, 260] on icon "Editor contextual toolbar" at bounding box center [701, 262] width 16 height 16
type input "15"
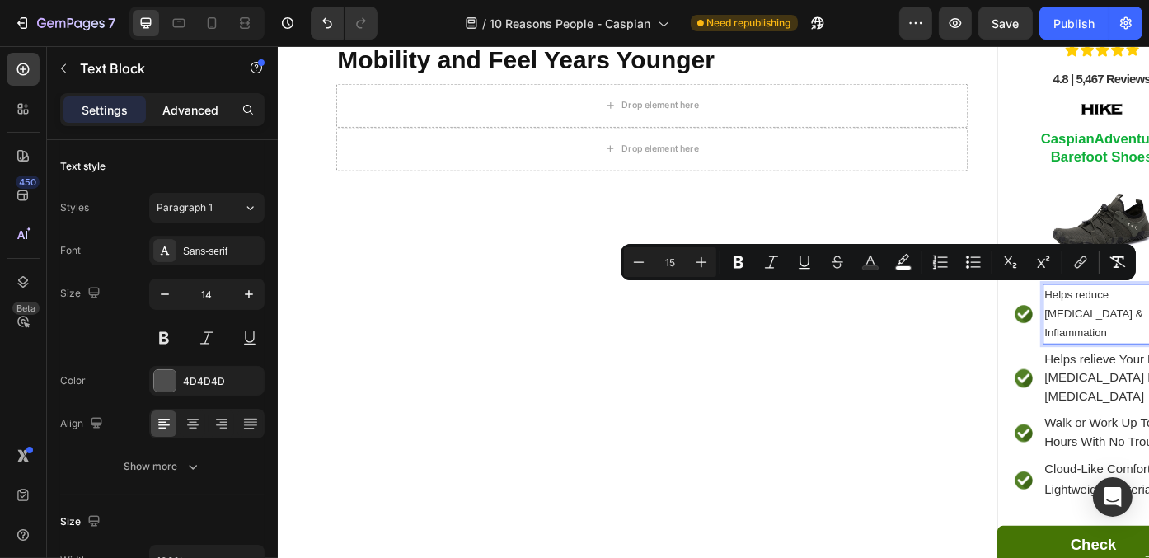
click at [190, 112] on p "Advanced" at bounding box center [190, 109] width 56 height 17
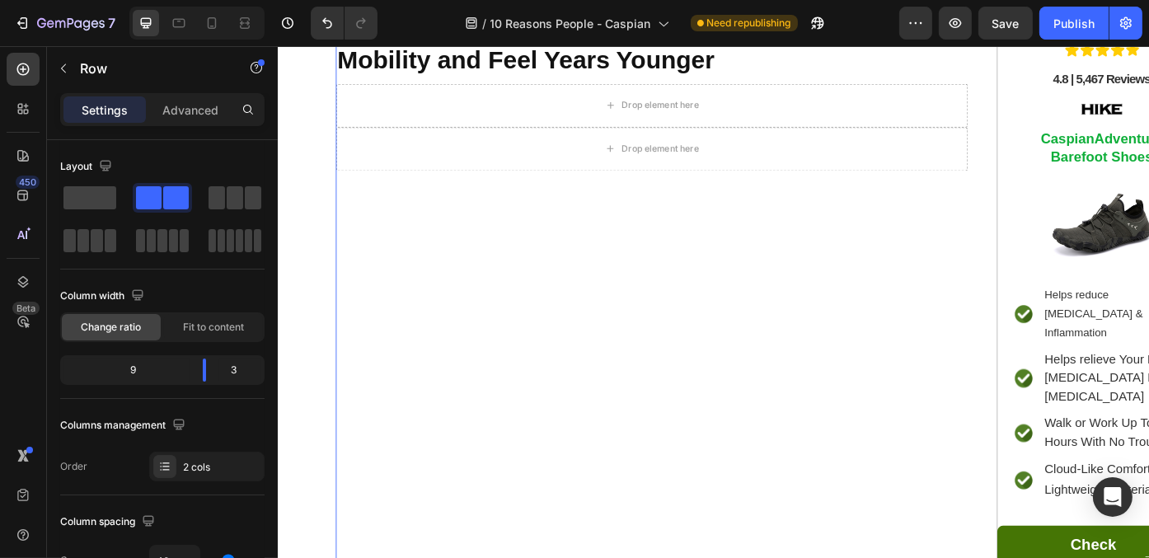
click at [367, 314] on div "⁠⁠⁠⁠⁠⁠⁠ Health Experts Warn: The Wrong Shoes Can Slowly Wear Down Your Joints -…" at bounding box center [701, 341] width 717 height 719
click at [192, 117] on p "Advanced" at bounding box center [190, 109] width 56 height 17
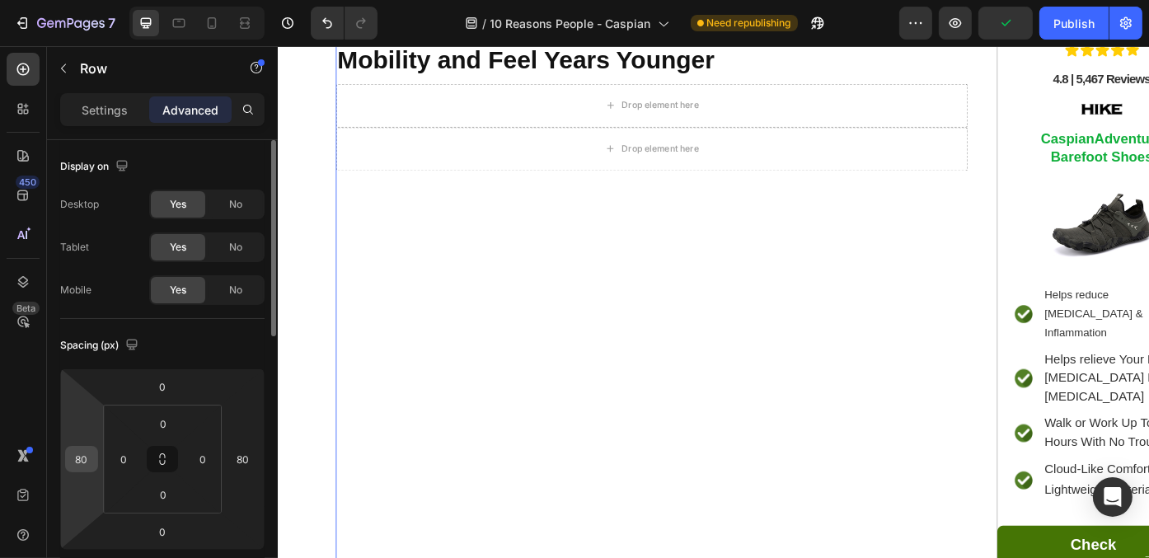
click at [87, 450] on input "80" at bounding box center [81, 459] width 25 height 25
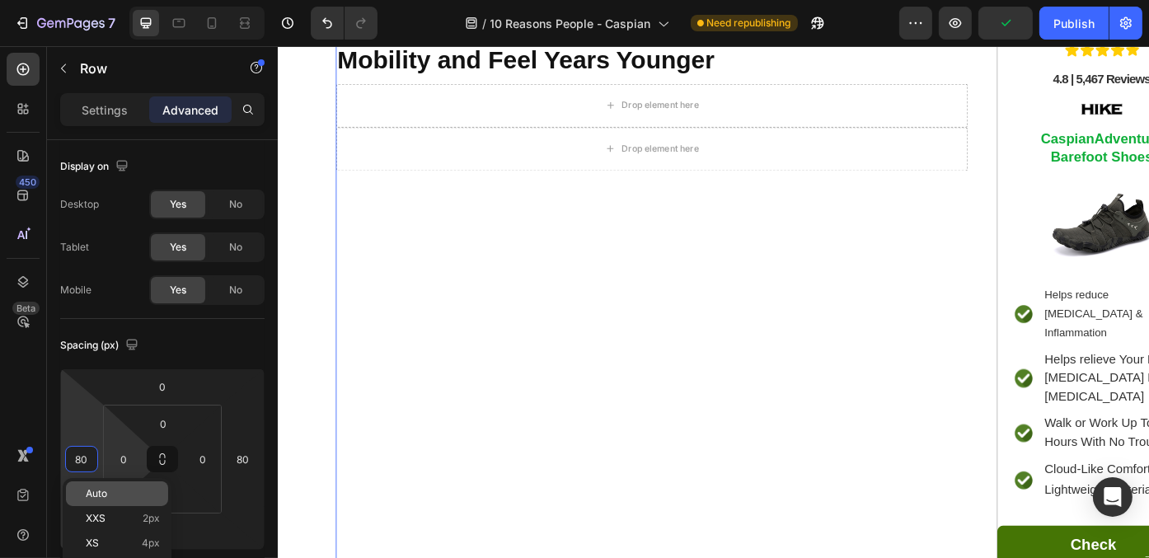
scroll to position [82, 0]
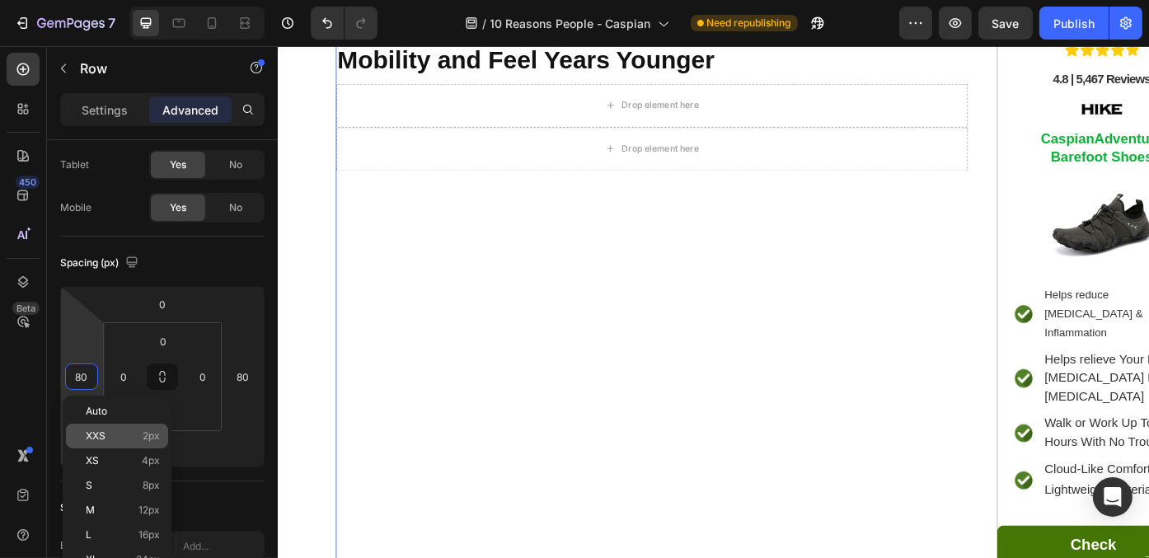
click at [150, 429] on div "XXS 2px" at bounding box center [117, 436] width 102 height 25
type input "2"
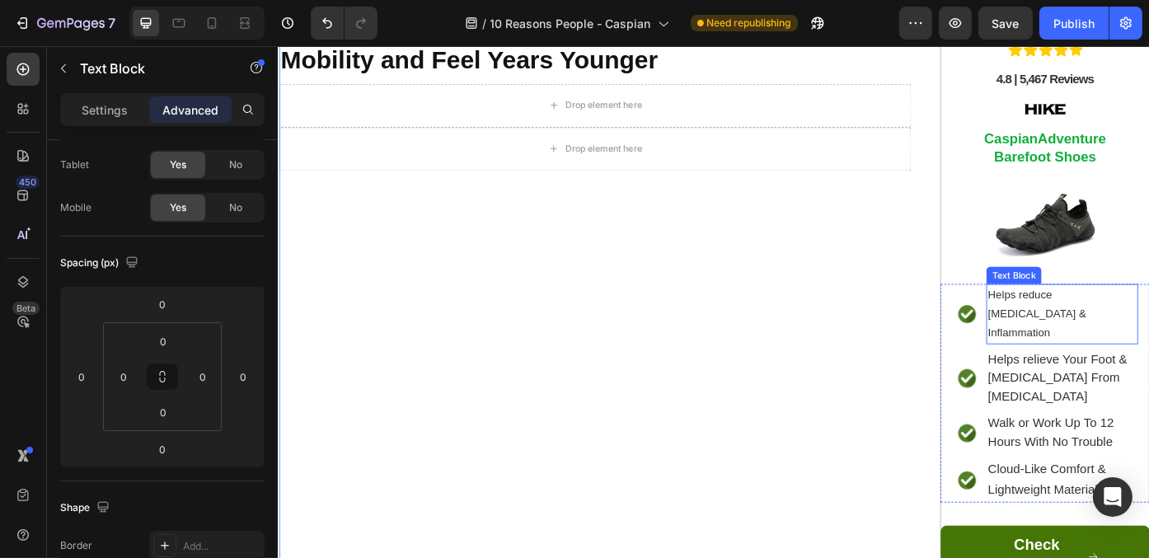
click at [1148, 335] on p "Helps reduce [MEDICAL_DATA] & Inflammation" at bounding box center [1167, 350] width 169 height 65
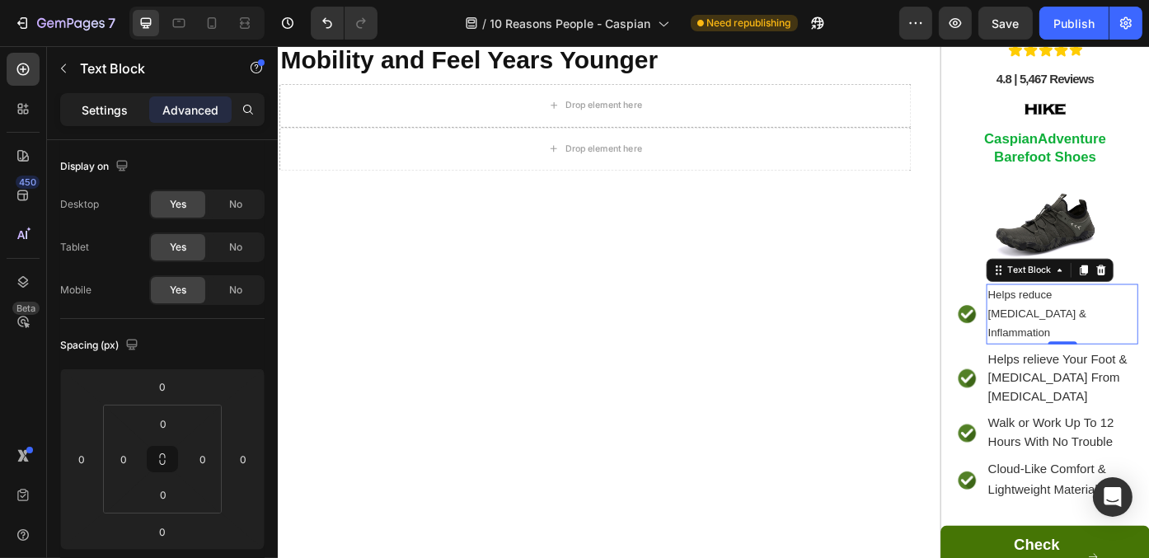
drag, startPoint x: 114, startPoint y: 93, endPoint x: 119, endPoint y: 101, distance: 9.6
click at [115, 96] on div "Settings Advanced" at bounding box center [162, 109] width 204 height 33
drag, startPoint x: 111, startPoint y: 109, endPoint x: 178, endPoint y: 154, distance: 80.7
click at [110, 110] on p "Settings" at bounding box center [105, 109] width 46 height 17
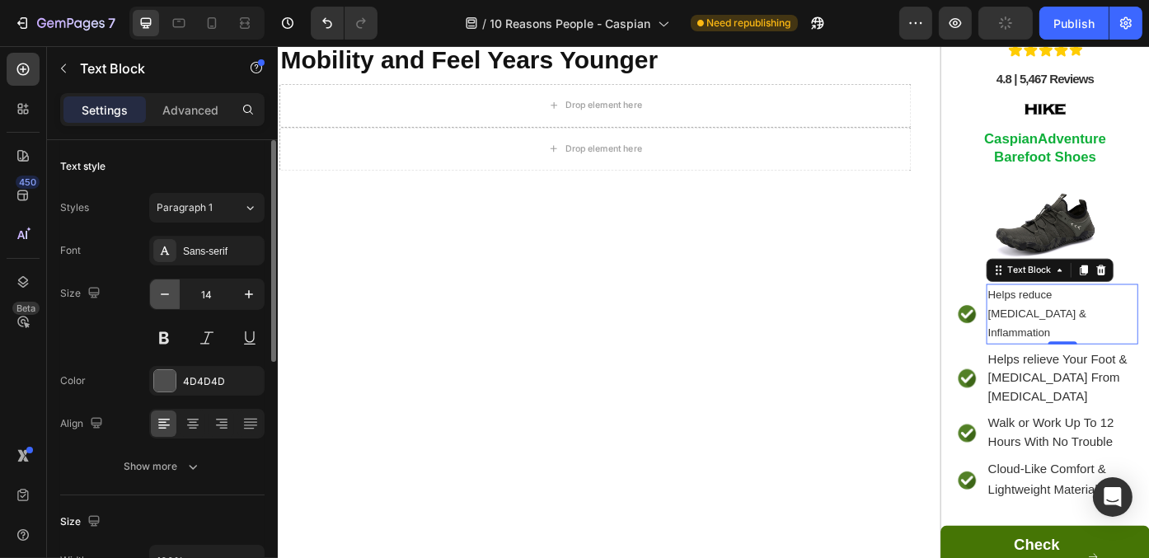
click at [155, 293] on button "button" at bounding box center [165, 294] width 30 height 30
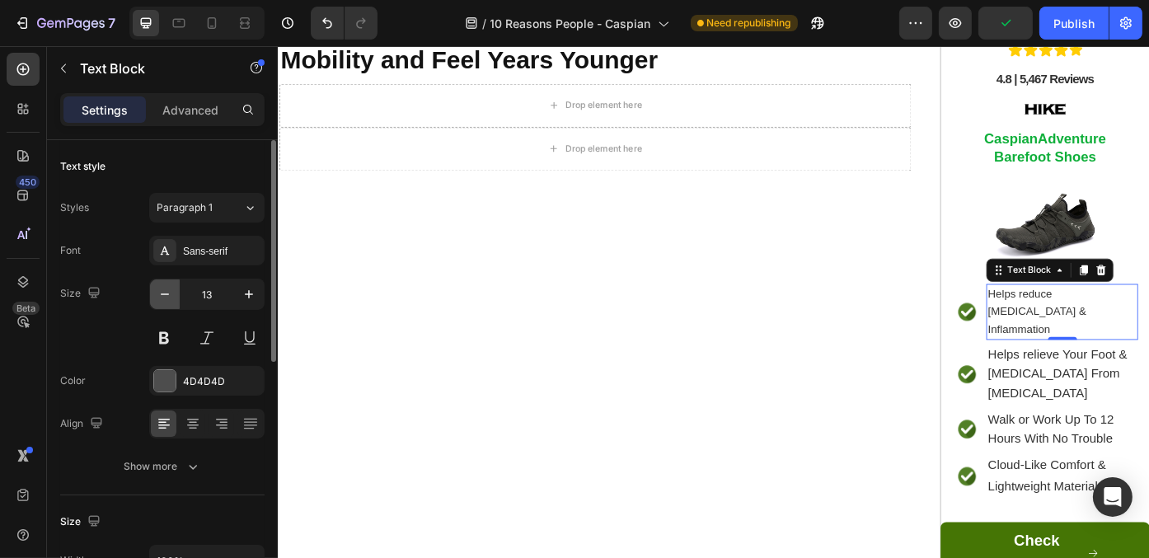
click at [157, 292] on icon "button" at bounding box center [165, 294] width 16 height 16
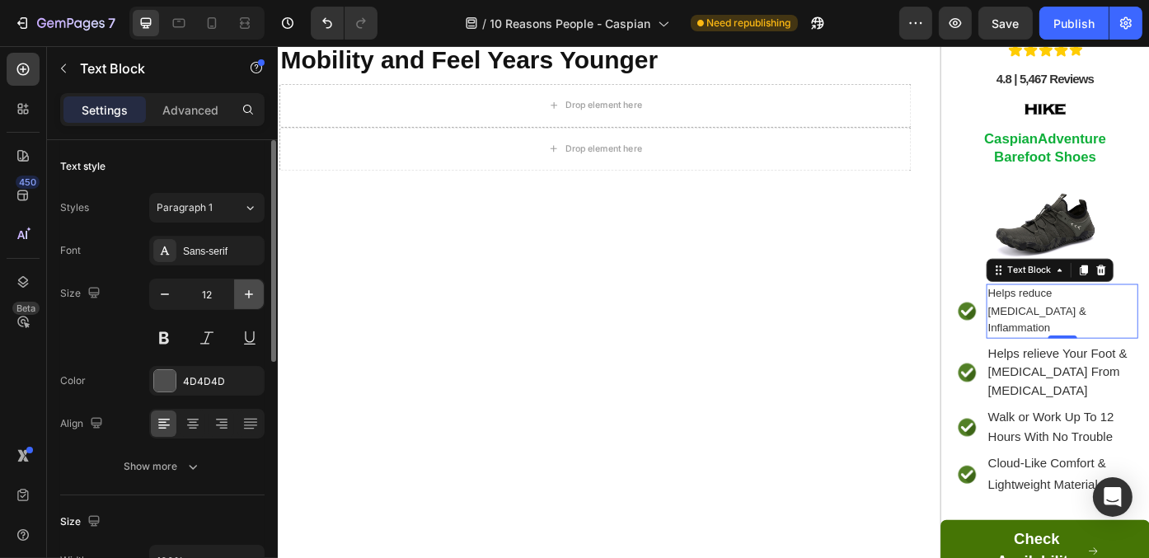
click at [241, 286] on icon "button" at bounding box center [249, 294] width 16 height 16
type input "14"
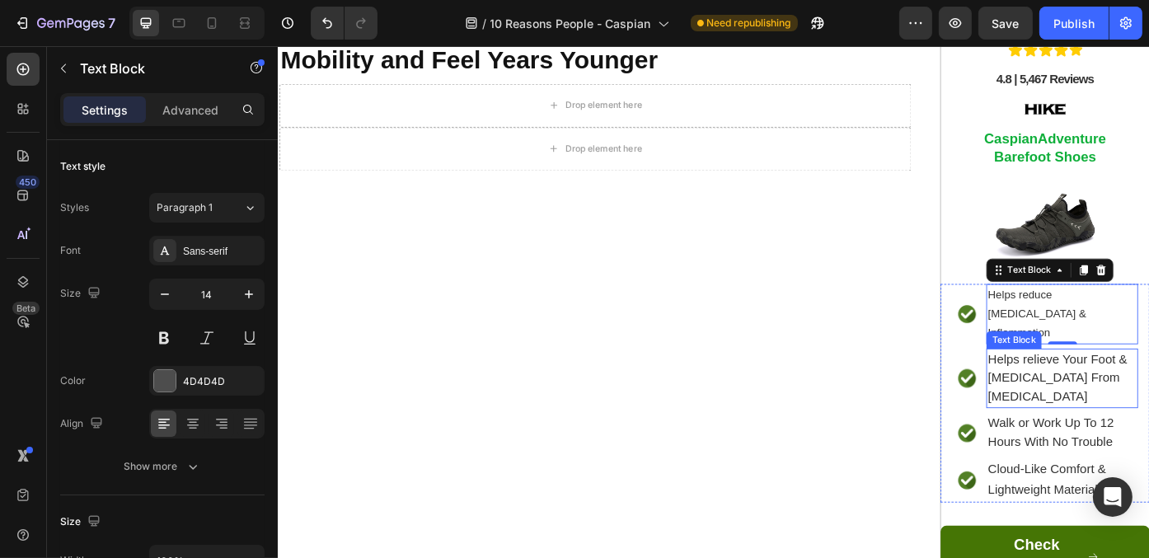
click at [1109, 428] on p "Helps relieve Your Foot & [MEDICAL_DATA] From [MEDICAL_DATA]" at bounding box center [1167, 423] width 169 height 65
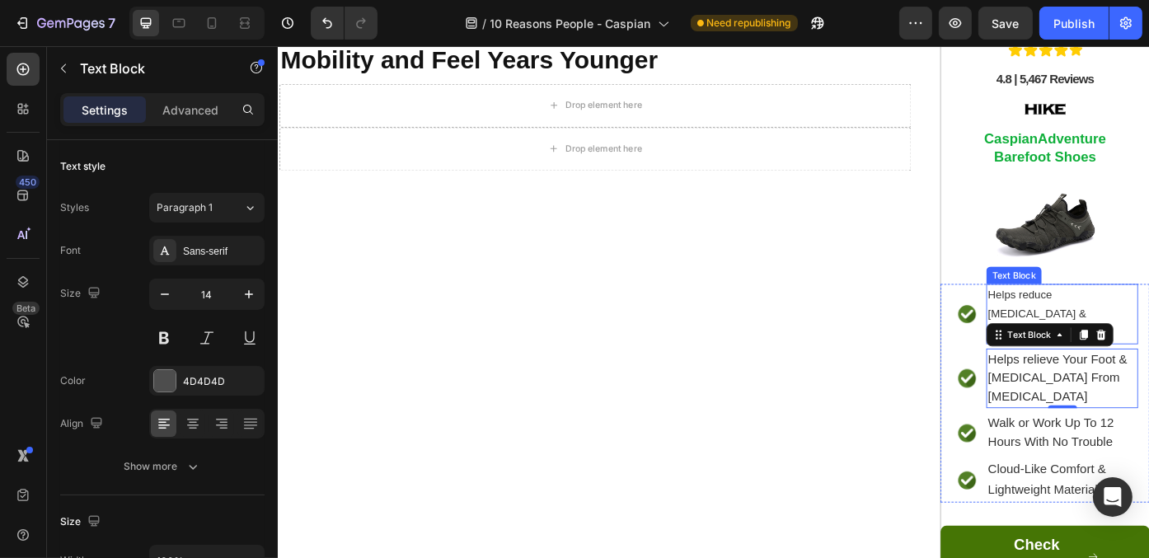
click at [1148, 321] on span "Helps reduce [MEDICAL_DATA] & Inflammation" at bounding box center [1138, 349] width 111 height 57
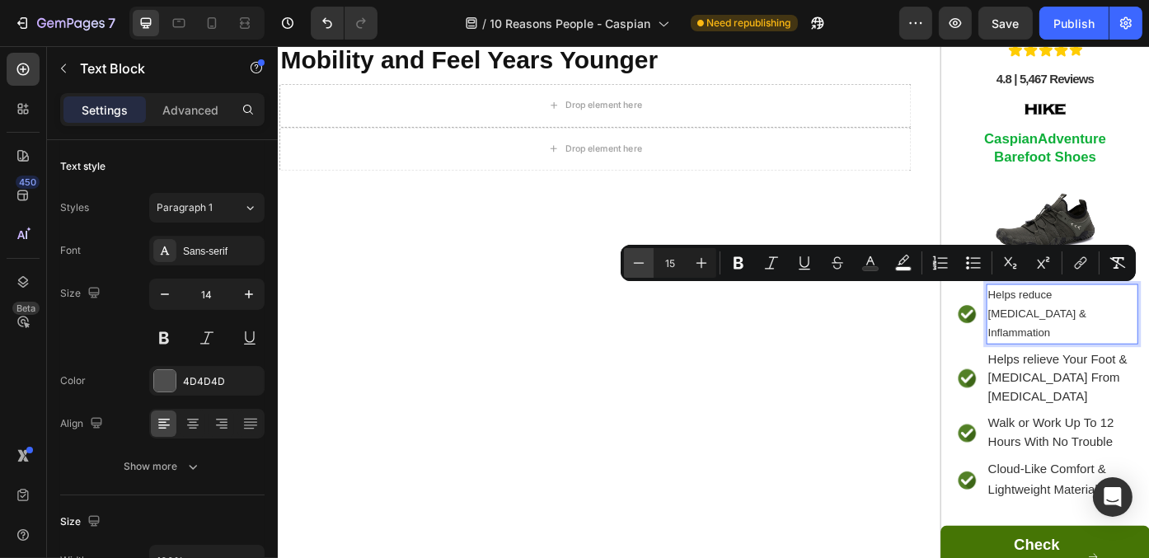
click at [642, 265] on icon "Editor contextual toolbar" at bounding box center [638, 263] width 16 height 16
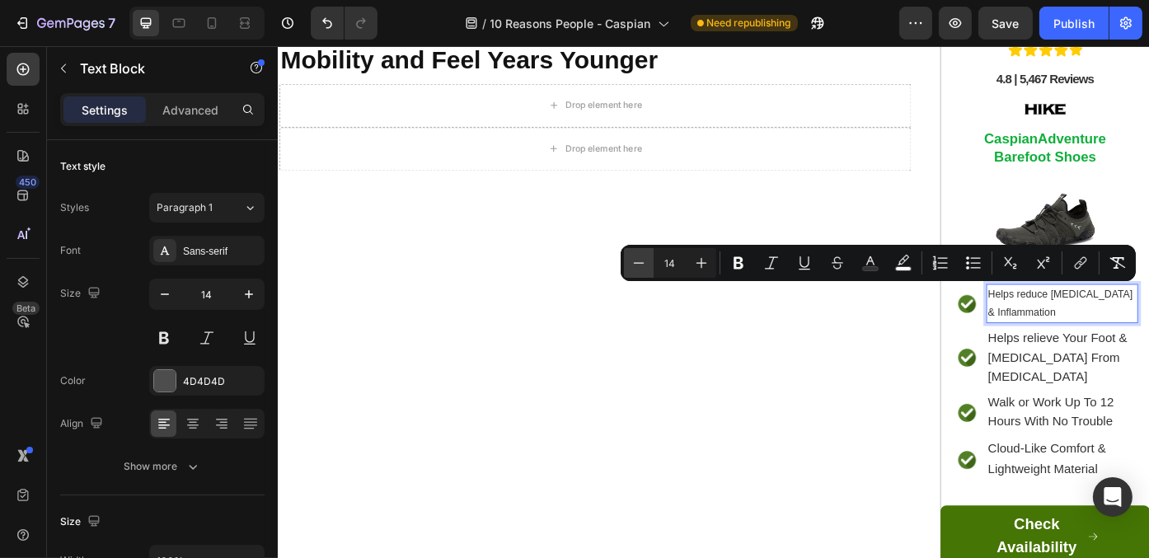
click at [642, 265] on icon "Editor contextual toolbar" at bounding box center [638, 263] width 16 height 16
type input "11"
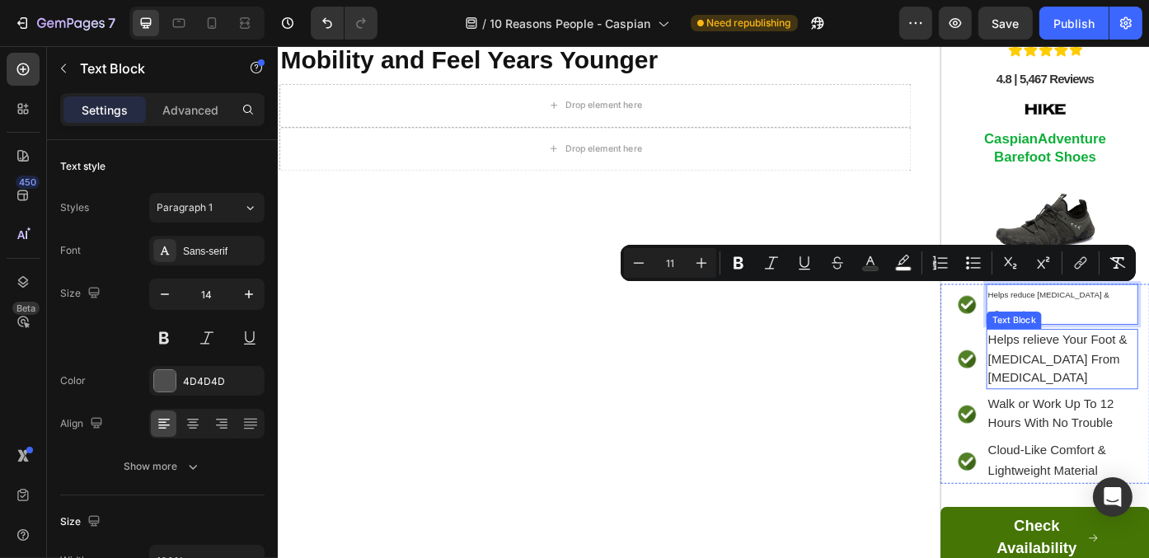
click at [1108, 373] on span "Helps relieve Your Foot & [MEDICAL_DATA] From [MEDICAL_DATA]" at bounding box center [1162, 401] width 158 height 59
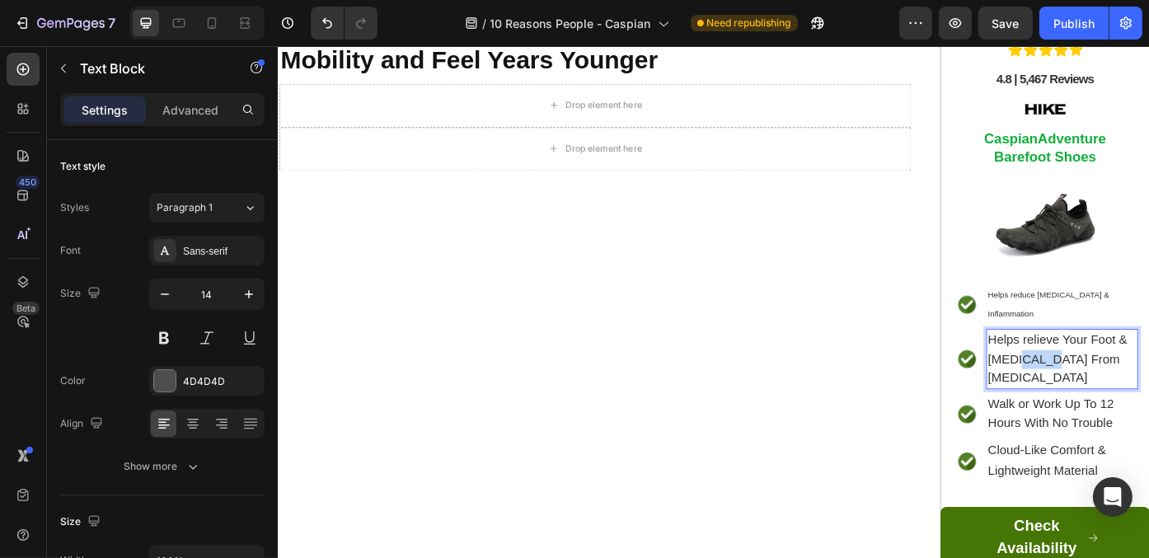
click at [1108, 373] on span "Helps relieve Your Foot & [MEDICAL_DATA] From [MEDICAL_DATA]" at bounding box center [1162, 401] width 158 height 59
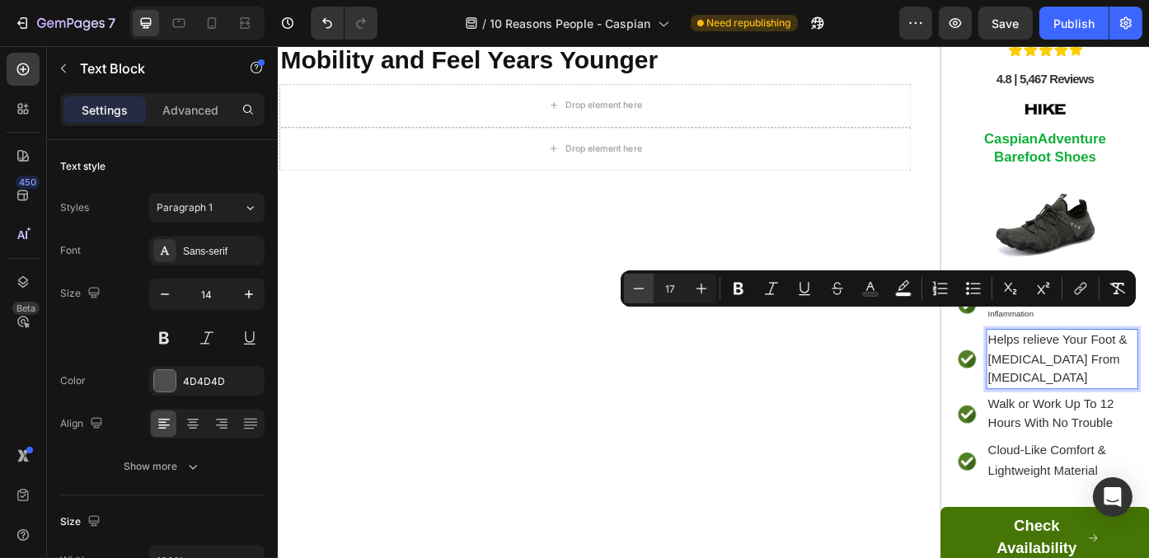
click at [639, 290] on icon "Editor contextual toolbar" at bounding box center [638, 288] width 16 height 16
type input "13"
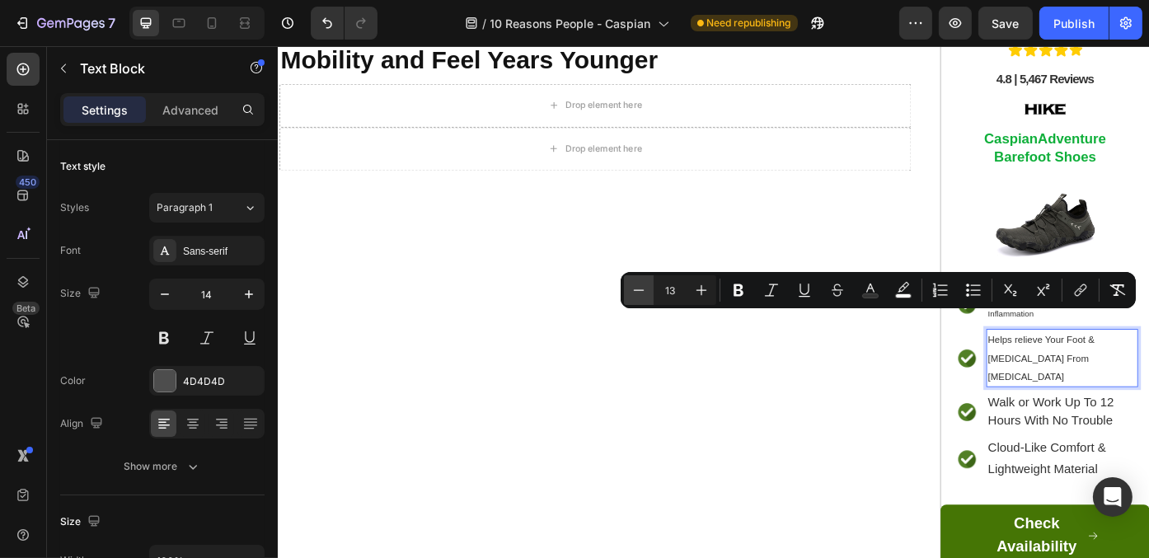
click at [635, 291] on icon "Editor contextual toolbar" at bounding box center [638, 290] width 16 height 16
type input "10"
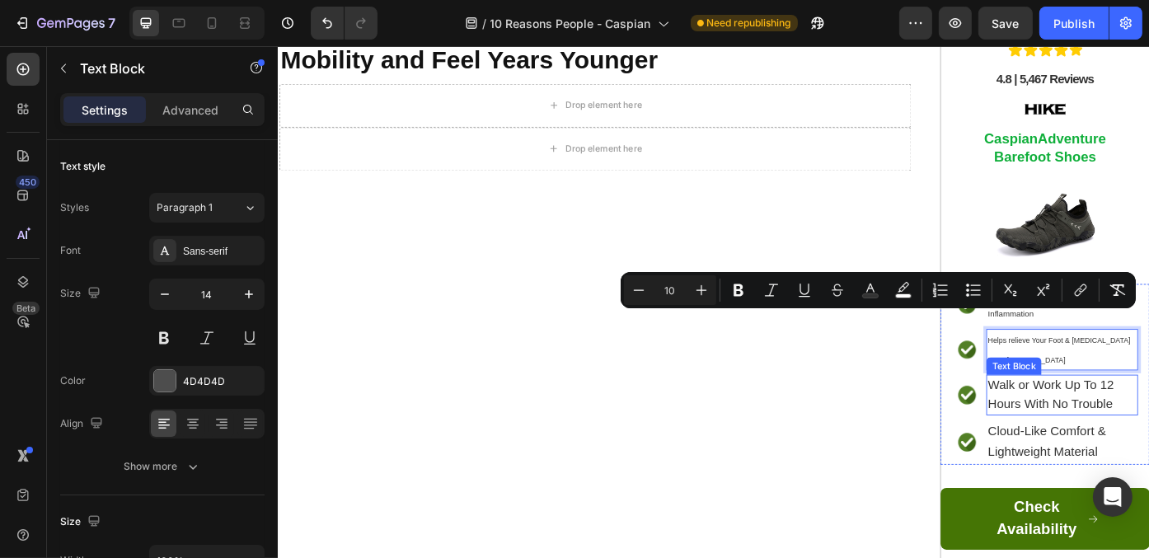
click at [1148, 424] on span "Walk or Work Up To 12 Hours With No Trouble" at bounding box center [1154, 442] width 143 height 37
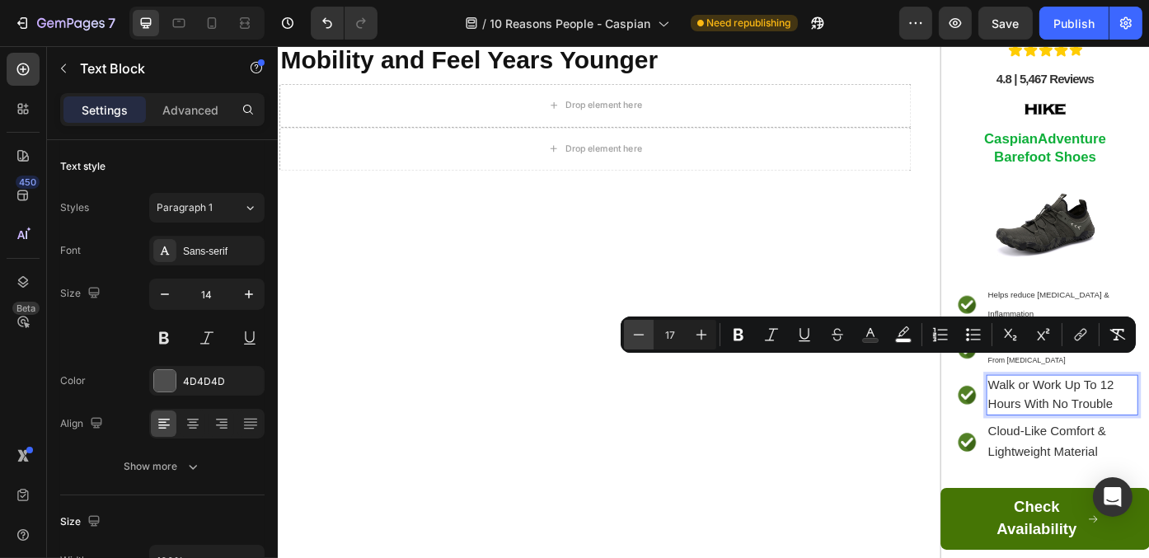
click at [644, 333] on icon "Editor contextual toolbar" at bounding box center [638, 334] width 16 height 16
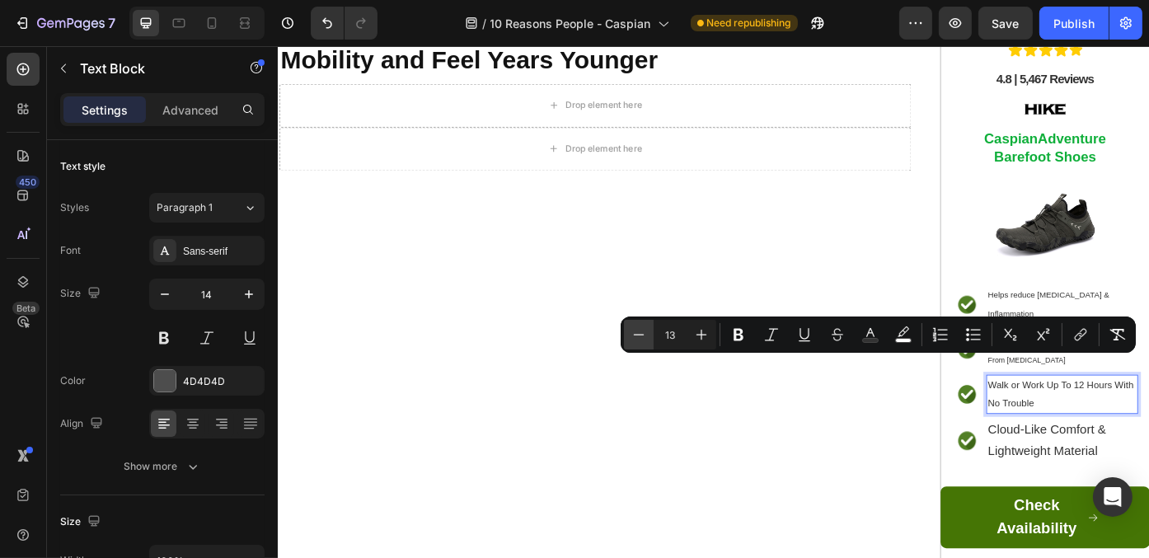
click at [644, 333] on icon "Editor contextual toolbar" at bounding box center [638, 334] width 16 height 16
type input "11"
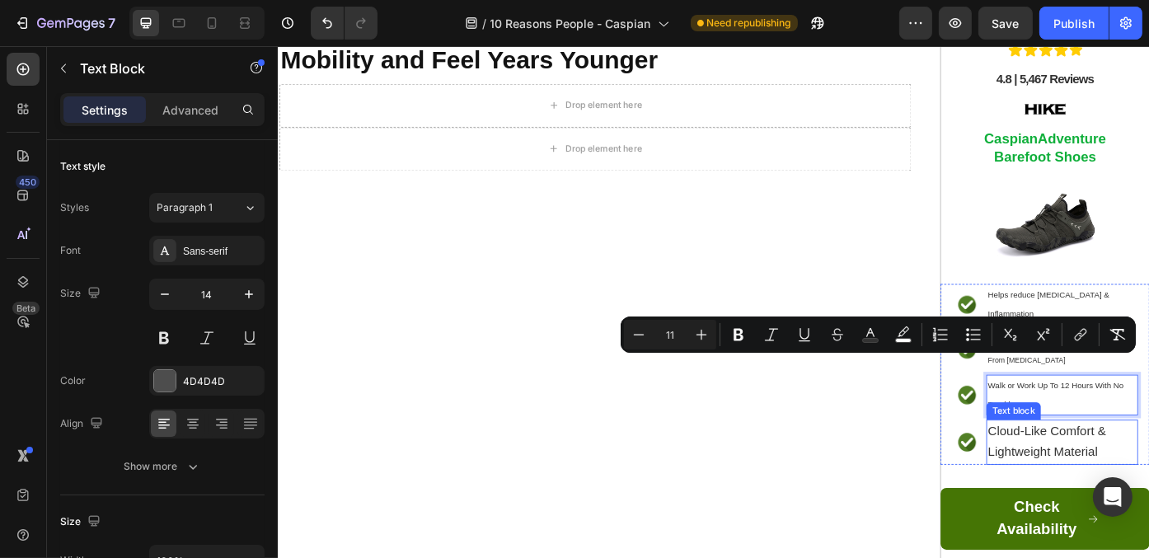
click at [1125, 475] on span "Cloud-Like Comfort & Lightweight Material" at bounding box center [1150, 495] width 134 height 40
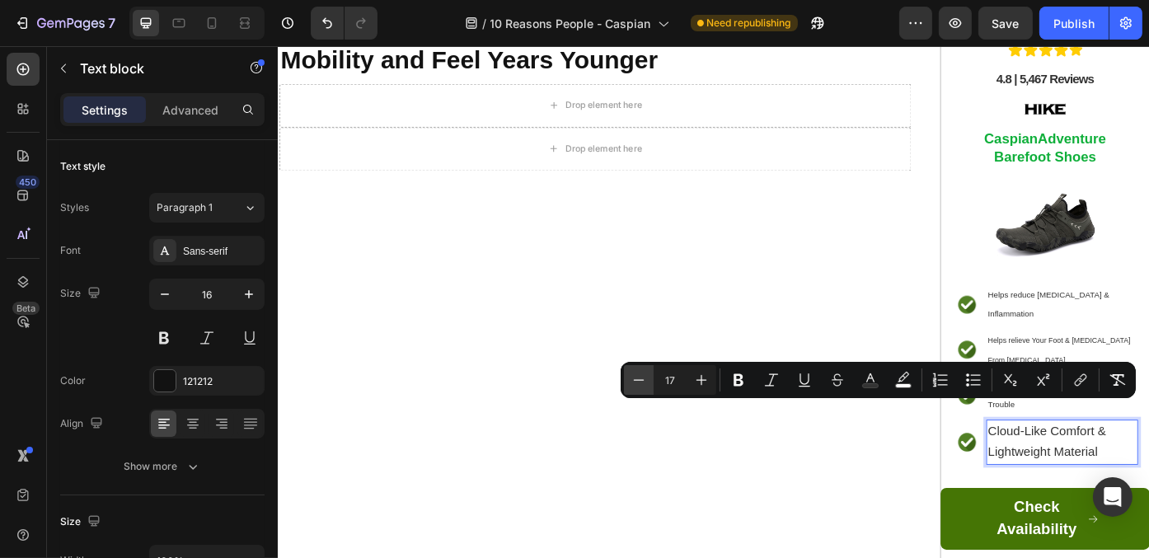
click at [638, 377] on icon "Editor contextual toolbar" at bounding box center [638, 380] width 16 height 16
type input "13"
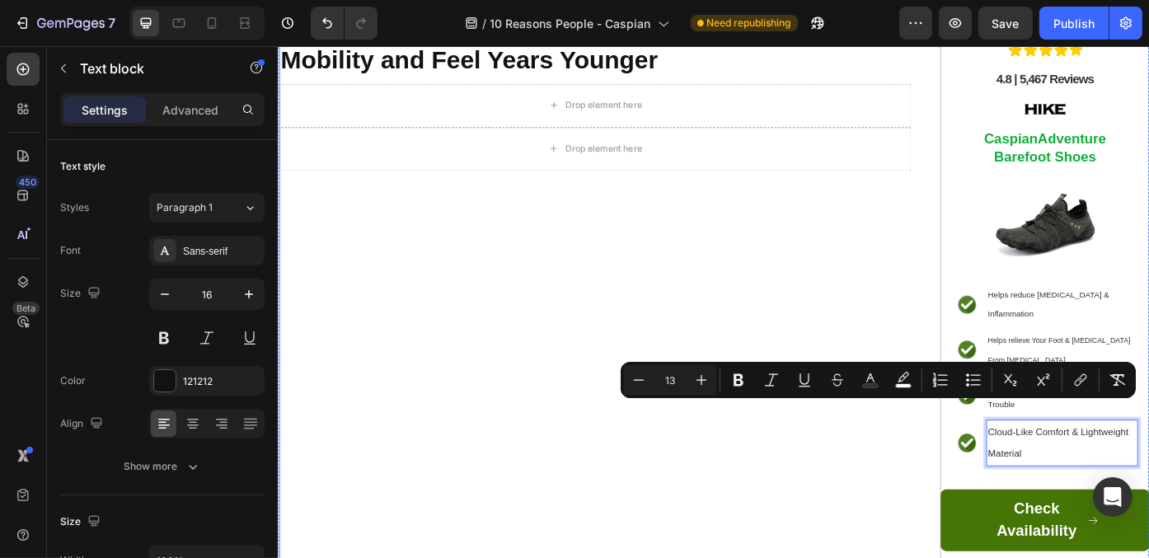
click at [911, 537] on div "⁠⁠⁠⁠⁠⁠⁠ Health Experts Warn: The Wrong Shoes Can Slowly Wear Down Your Joints -…" at bounding box center [637, 320] width 717 height 677
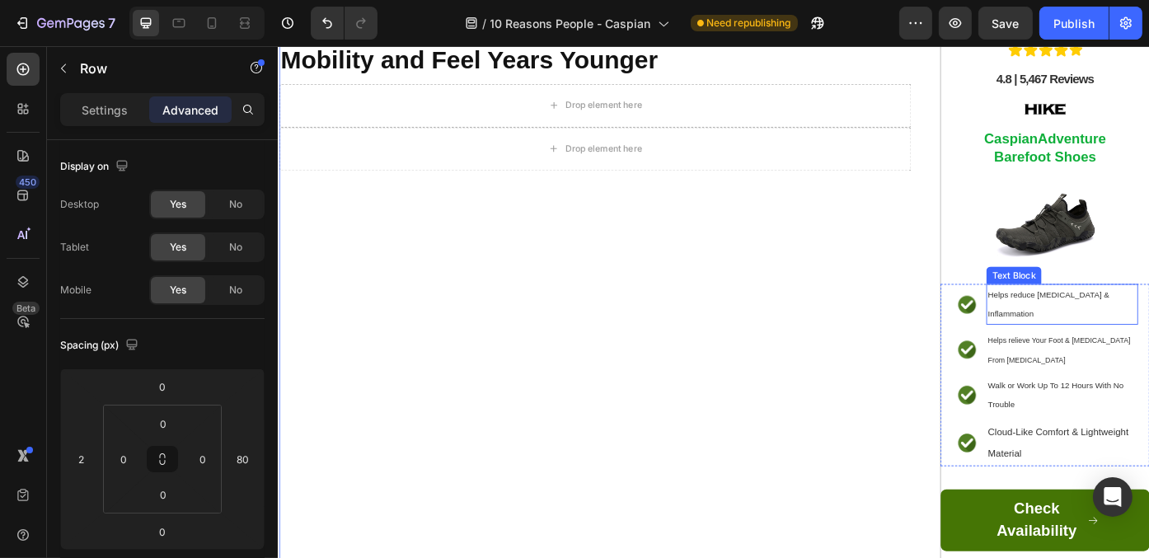
click at [1148, 327] on span "Helps reduce [MEDICAL_DATA] & Inflammation" at bounding box center [1152, 339] width 138 height 31
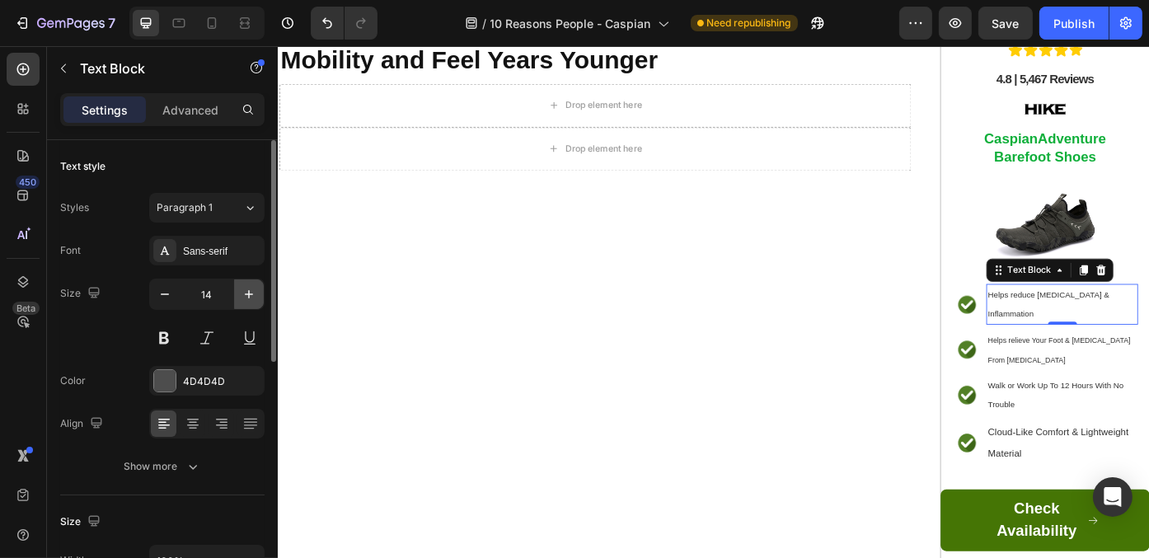
click at [260, 297] on button "button" at bounding box center [249, 294] width 30 height 30
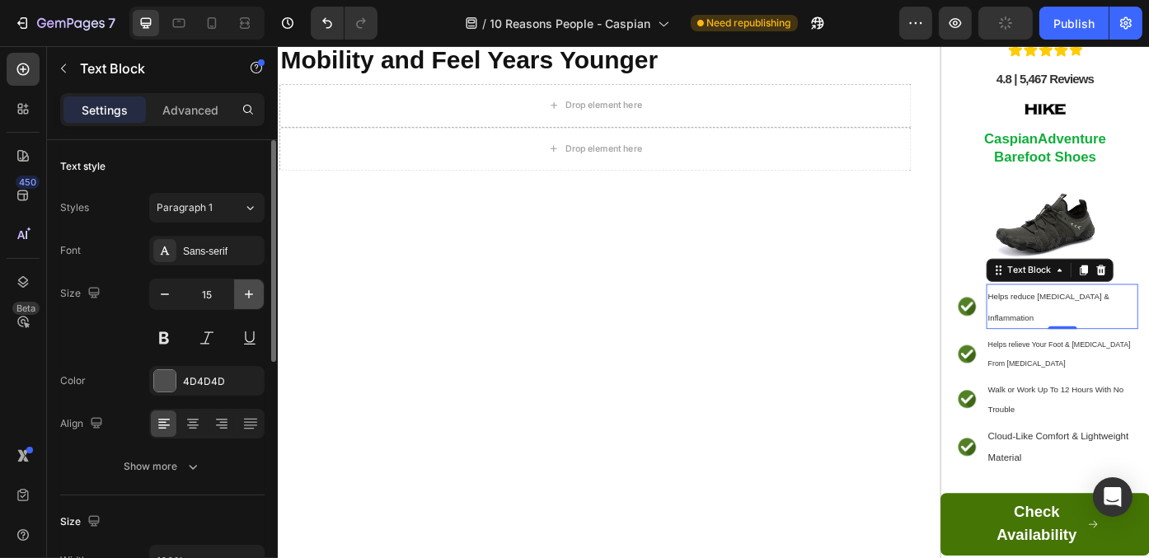
click at [260, 297] on button "button" at bounding box center [249, 294] width 30 height 30
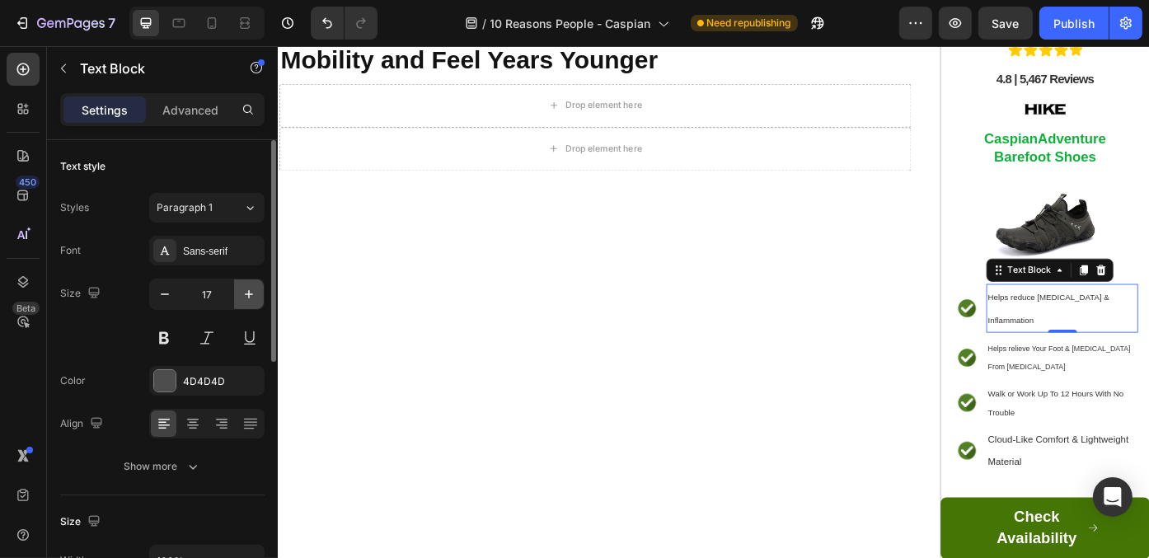
click at [260, 297] on button "button" at bounding box center [249, 294] width 30 height 30
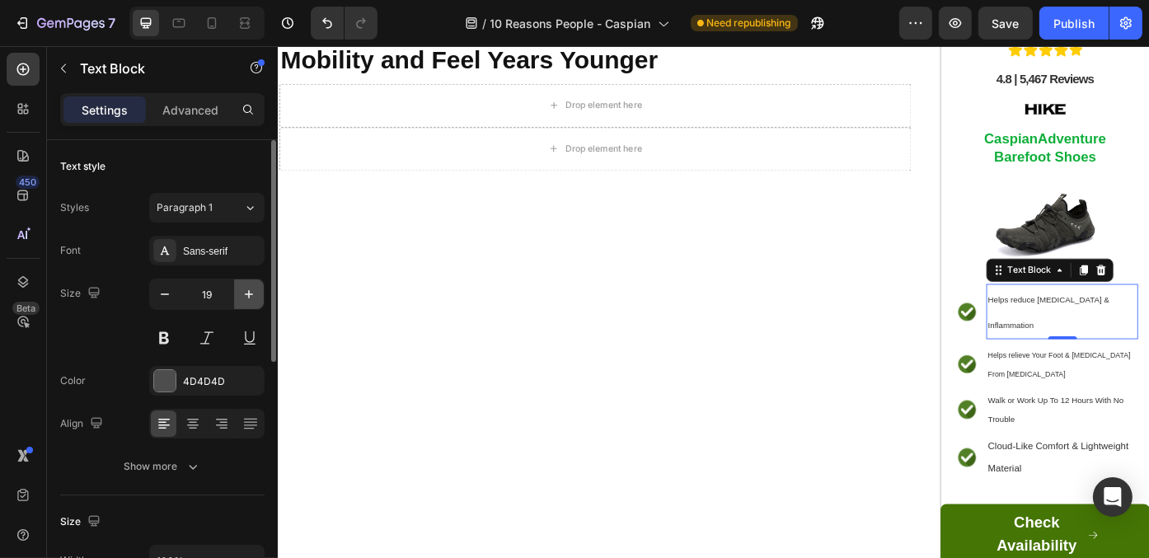
click at [260, 297] on button "button" at bounding box center [249, 294] width 30 height 30
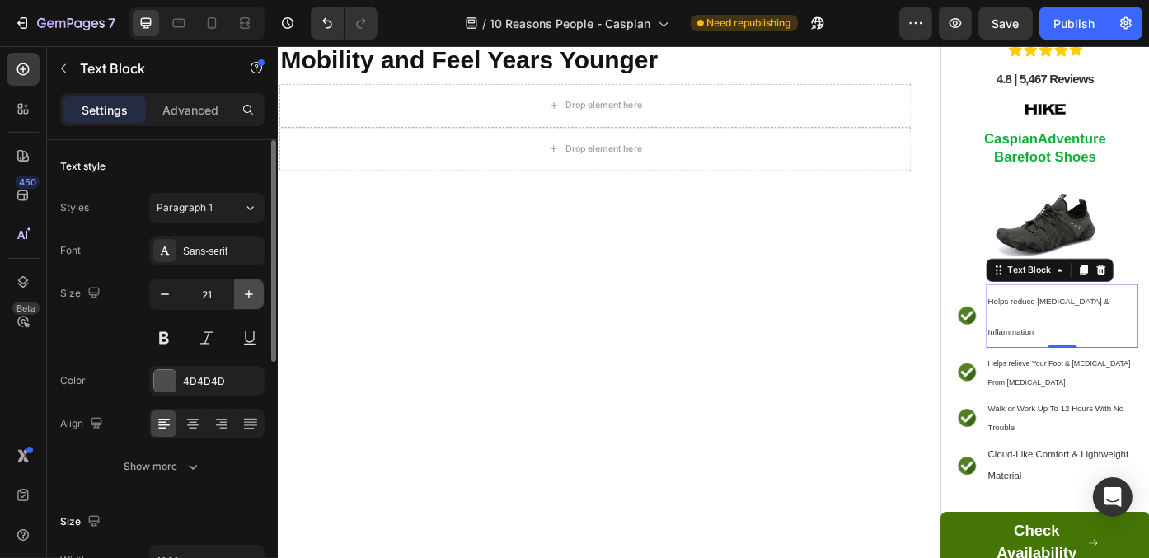
click at [260, 297] on button "button" at bounding box center [249, 294] width 30 height 30
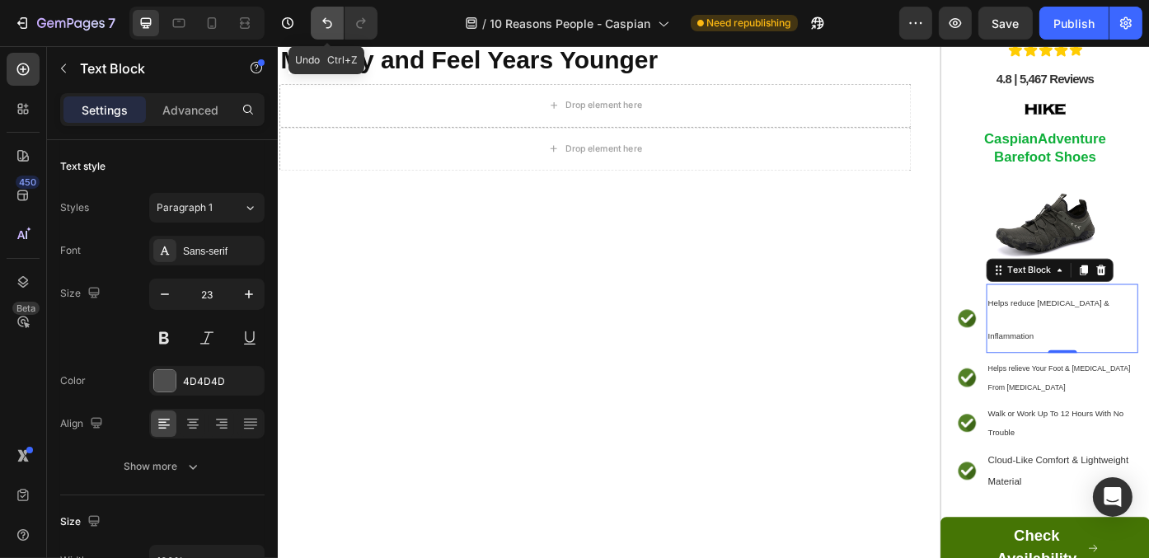
click at [325, 26] on icon "Undo/Redo" at bounding box center [327, 23] width 16 height 16
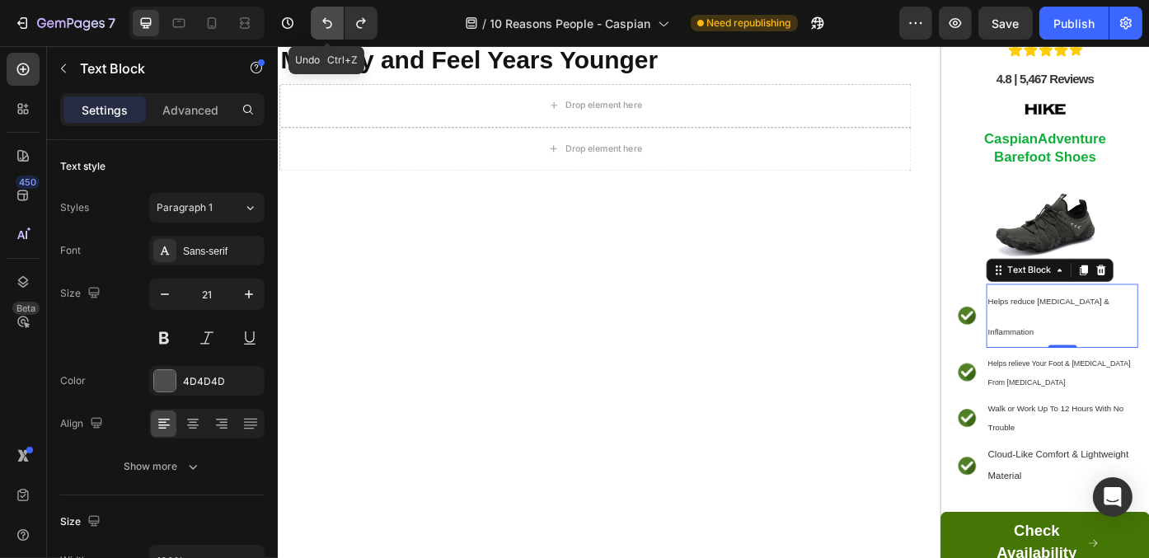
click at [325, 26] on icon "Undo/Redo" at bounding box center [327, 23] width 16 height 16
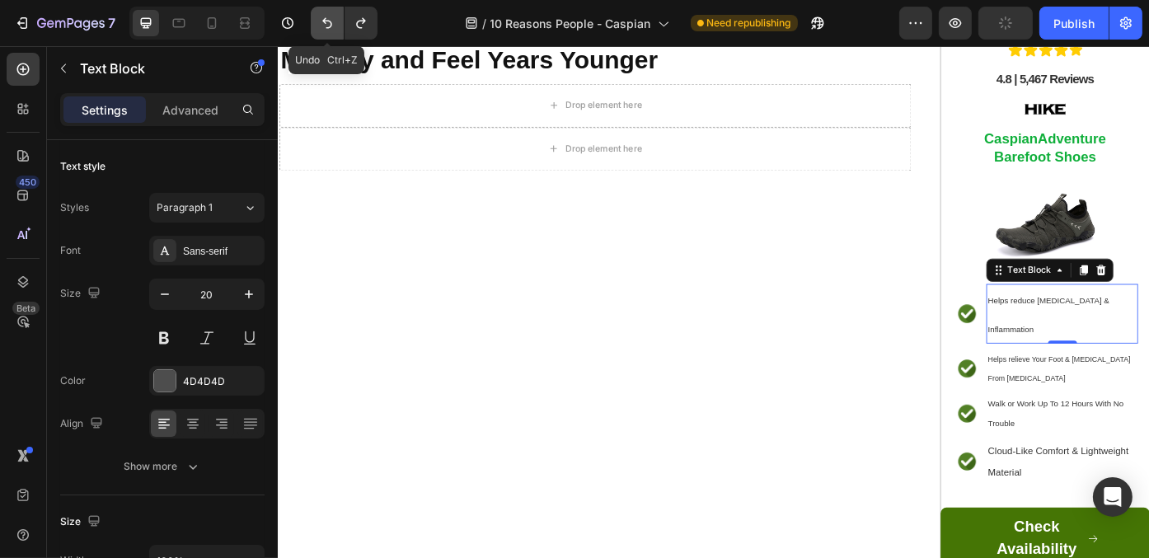
click at [325, 26] on icon "Undo/Redo" at bounding box center [327, 23] width 16 height 16
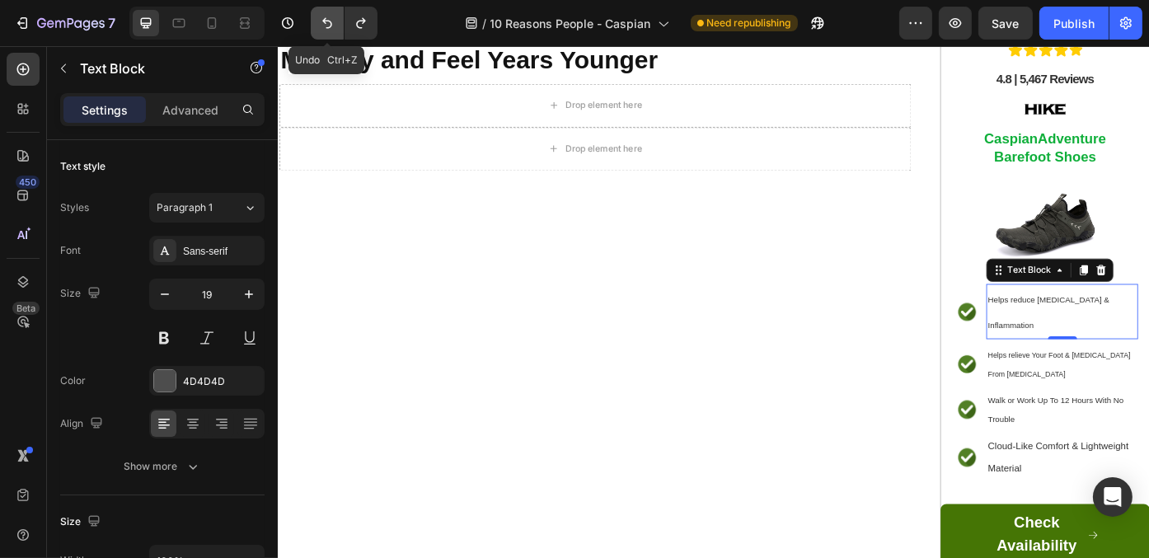
click at [325, 26] on icon "Undo/Redo" at bounding box center [327, 23] width 16 height 16
type input "17"
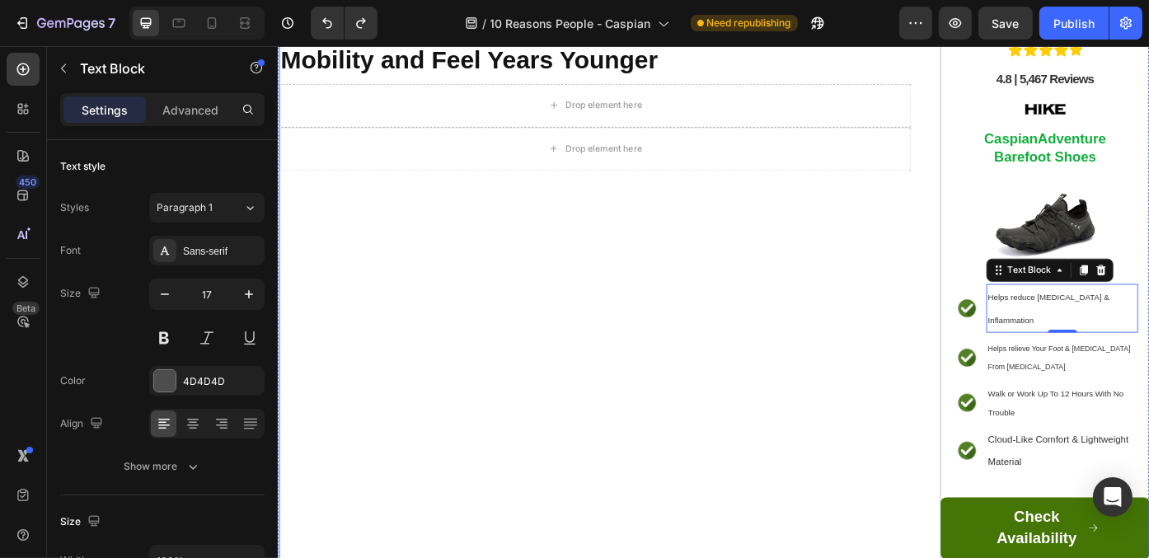
click at [507, 283] on div "⁠⁠⁠⁠⁠⁠⁠ Health Experts Warn: The Wrong Shoes Can Slowly Wear Down Your Joints -…" at bounding box center [637, 325] width 717 height 686
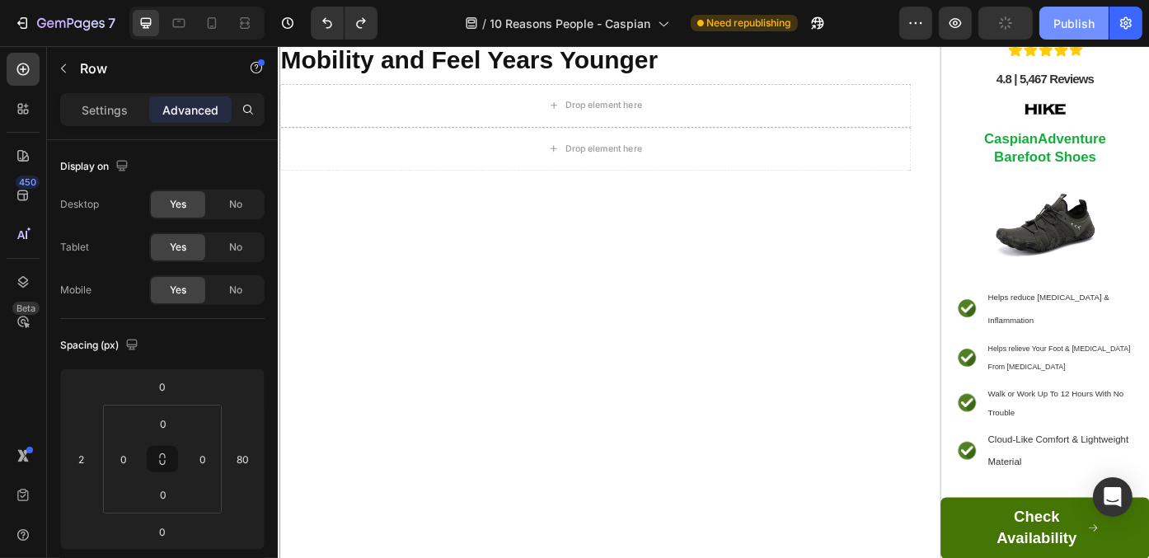
click at [1088, 16] on div "Publish" at bounding box center [1073, 23] width 41 height 17
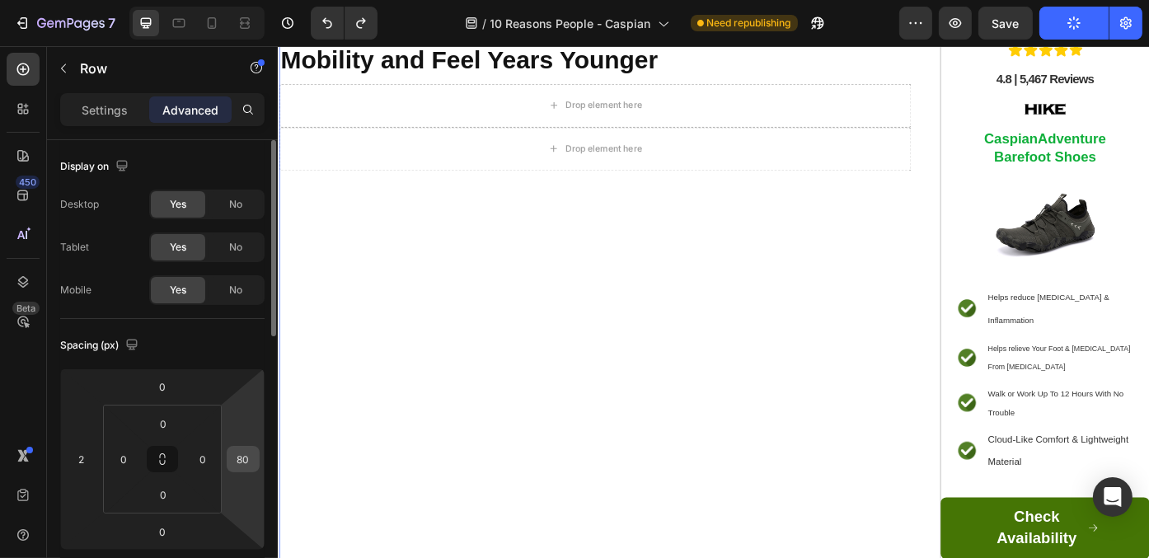
click at [251, 462] on input "80" at bounding box center [243, 459] width 25 height 25
type input "0"
click at [84, 461] on input "2" at bounding box center [81, 459] width 25 height 25
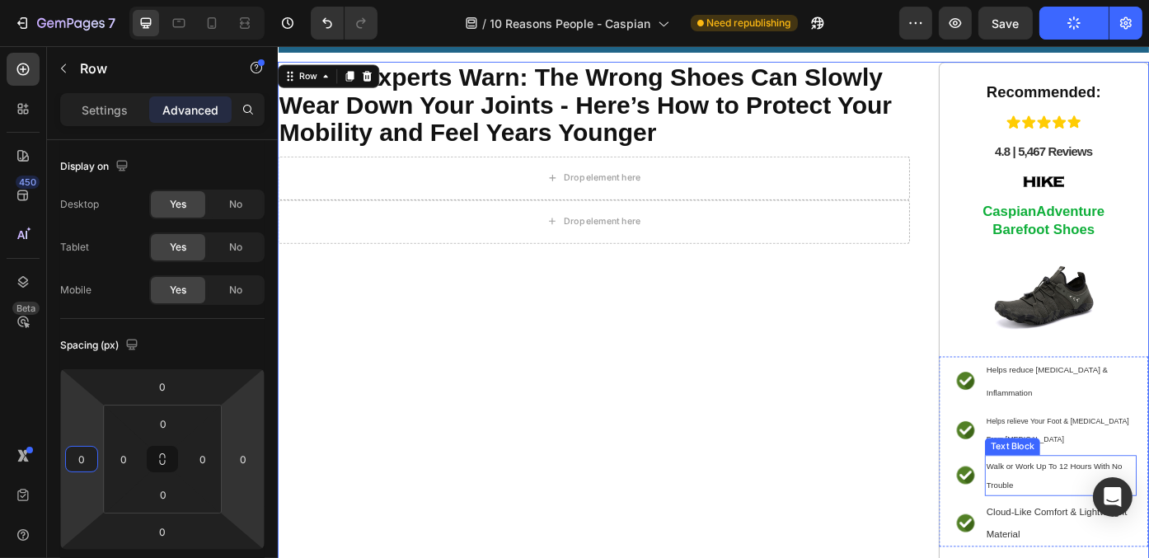
scroll to position [3, 0]
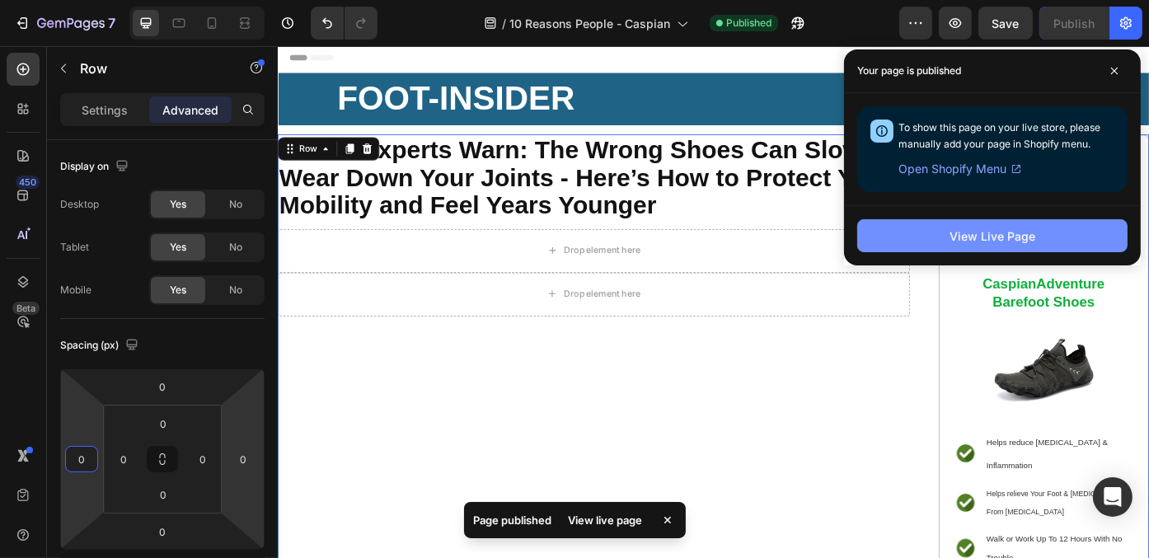
type input "0"
click at [994, 231] on div "View Live Page" at bounding box center [992, 235] width 86 height 17
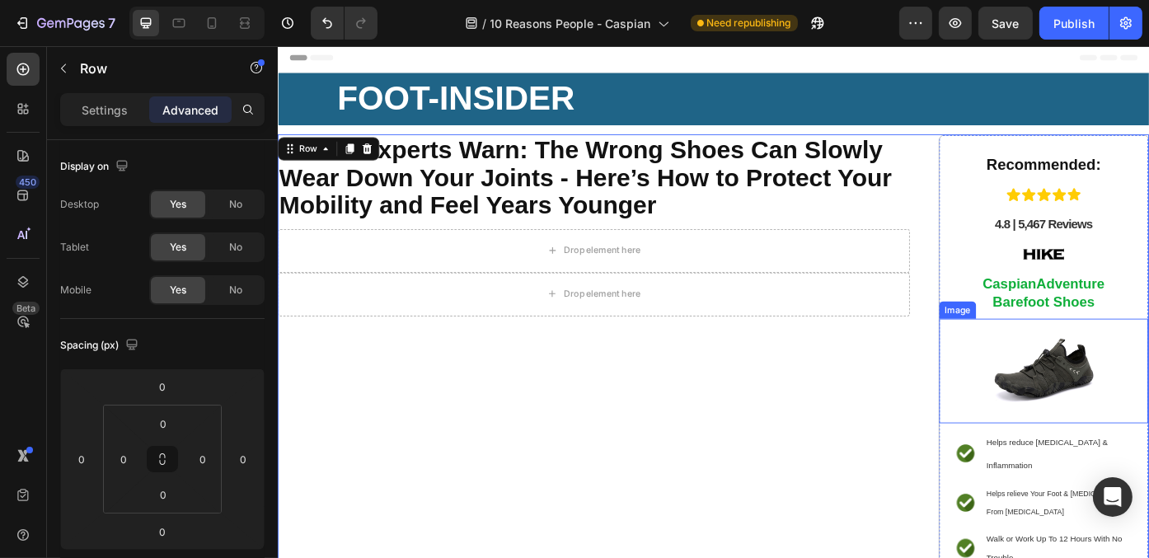
scroll to position [251, 0]
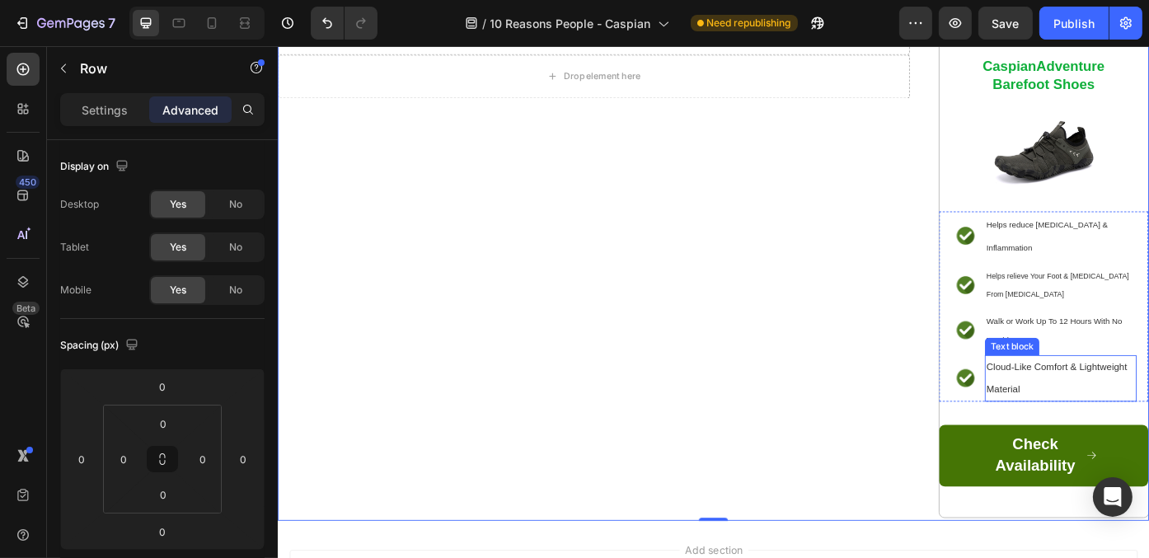
click at [1083, 399] on p "Cloud-Like Comfort & Lightweight Material" at bounding box center [1165, 423] width 169 height 49
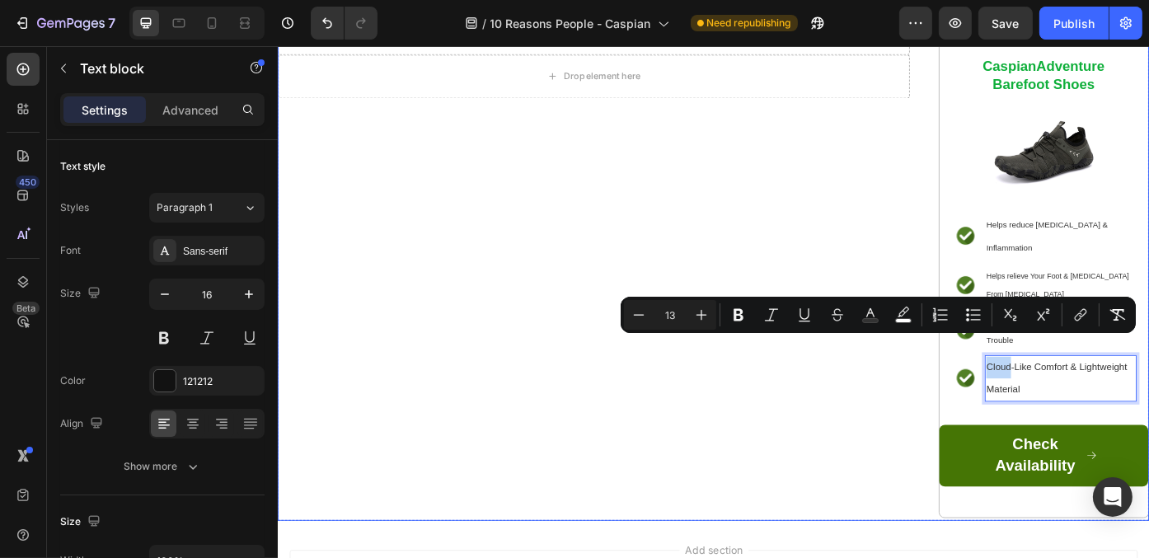
drag, startPoint x: 886, startPoint y: 458, endPoint x: 910, endPoint y: 448, distance: 25.9
click at [887, 458] on div "⁠⁠⁠⁠⁠⁠⁠ Health Experts Warn: The Wrong Shoes Can Slowly Wear Down Your Joints -…" at bounding box center [635, 242] width 717 height 686
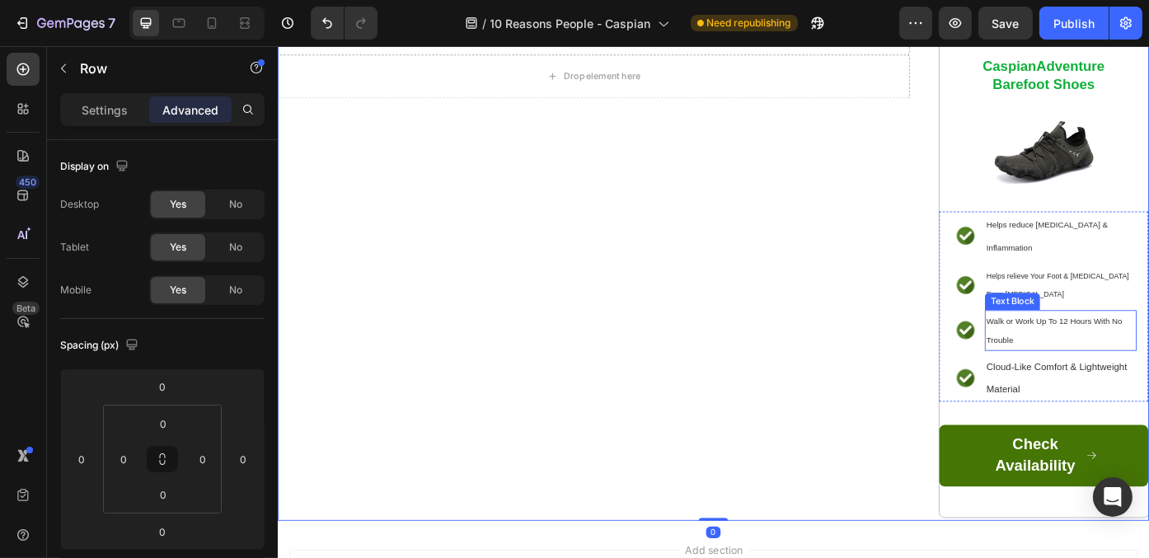
click at [1084, 354] on span "Walk or Work Up To 12 Hours With No Trouble" at bounding box center [1158, 369] width 154 height 31
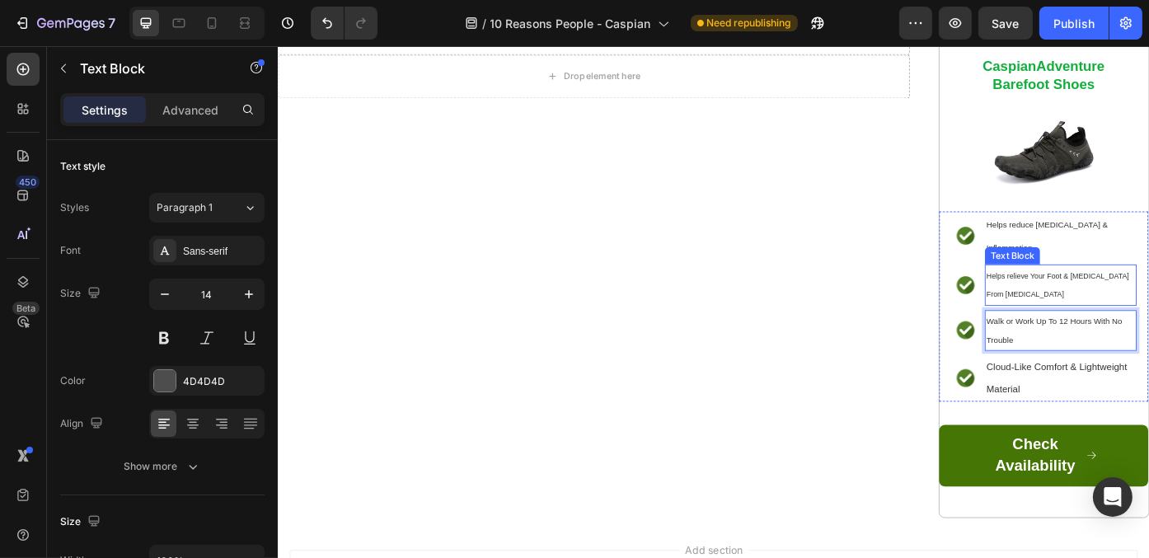
click at [1094, 296] on p "Helps relieve Your Foot & [MEDICAL_DATA] From [MEDICAL_DATA]" at bounding box center [1165, 317] width 169 height 43
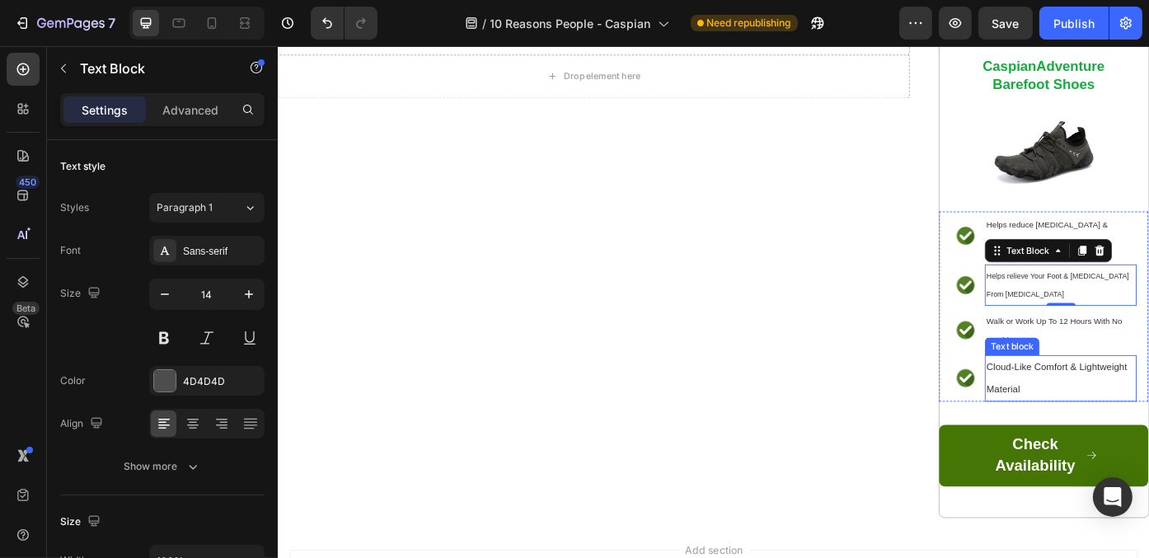
click at [1089, 399] on p "Cloud-Like Comfort & Lightweight Material" at bounding box center [1165, 423] width 169 height 49
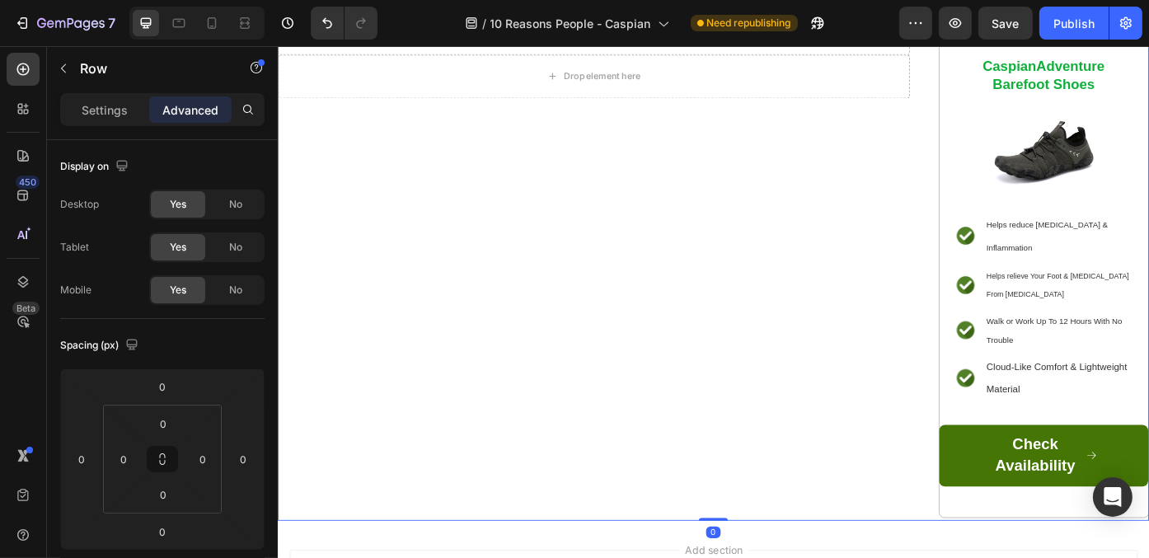
click at [889, 451] on div "⁠⁠⁠⁠⁠⁠⁠ Health Experts Warn: The Wrong Shoes Can Slowly Wear Down Your Joints -…" at bounding box center [635, 242] width 717 height 686
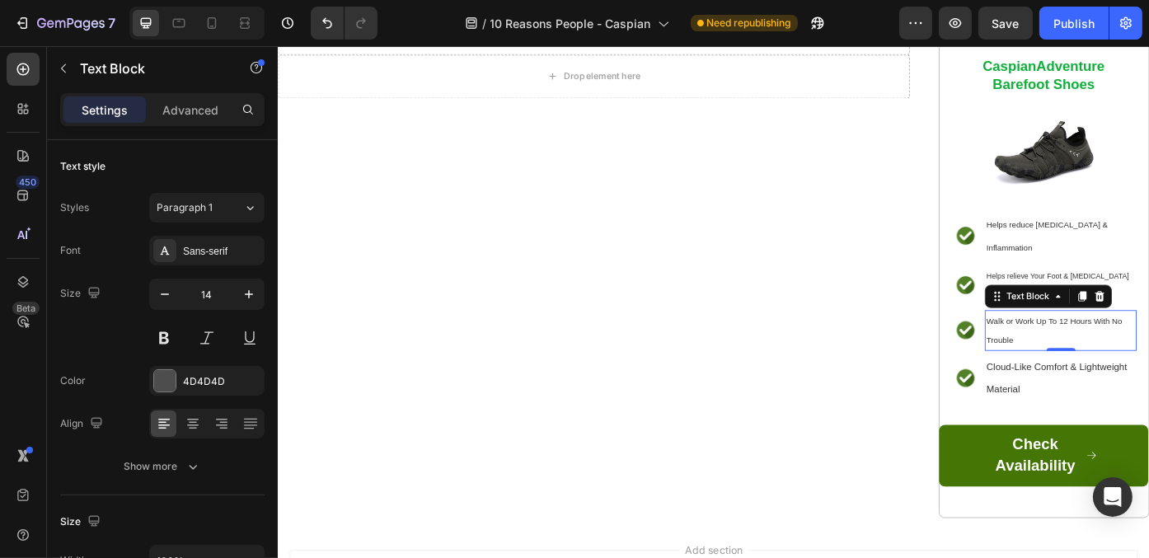
click at [1085, 354] on span "Walk or Work Up To 12 Hours With No Trouble" at bounding box center [1158, 369] width 154 height 31
click at [1084, 354] on span "Walk or Work Up To 12 Hours With No Trouble" at bounding box center [1158, 369] width 154 height 31
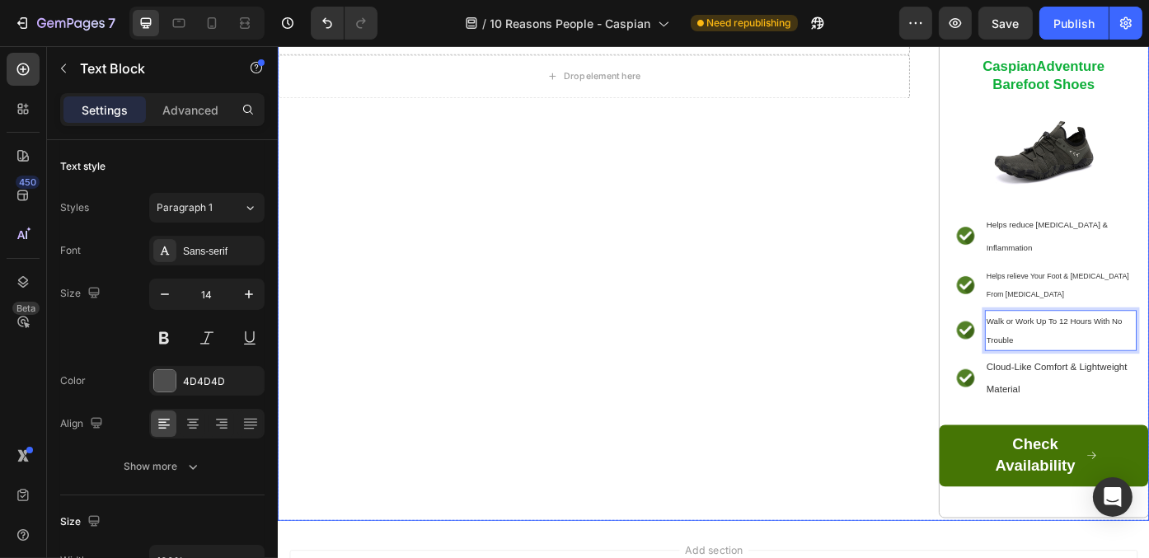
click at [817, 454] on div "⁠⁠⁠⁠⁠⁠⁠ Health Experts Warn: The Wrong Shoes Can Slowly Wear Down Your Joints -…" at bounding box center [635, 242] width 717 height 686
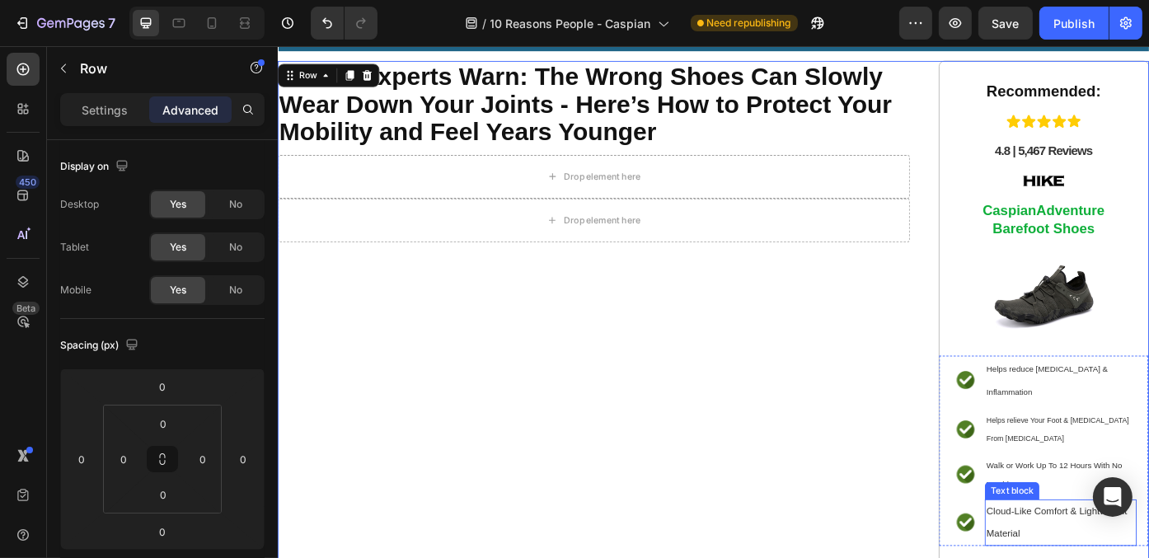
scroll to position [86, 0]
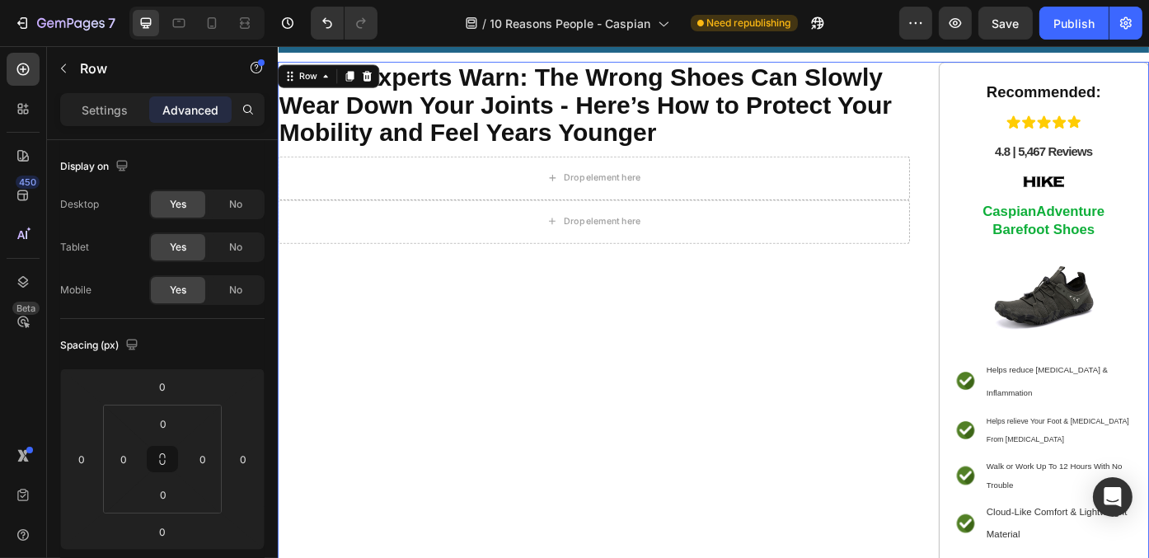
click at [687, 361] on div "⁠⁠⁠⁠⁠⁠⁠ Health Experts Warn: The Wrong Shoes Can Slowly Wear Down Your Joints -…" at bounding box center [635, 407] width 717 height 686
click at [311, 77] on div "Row" at bounding box center [310, 80] width 27 height 15
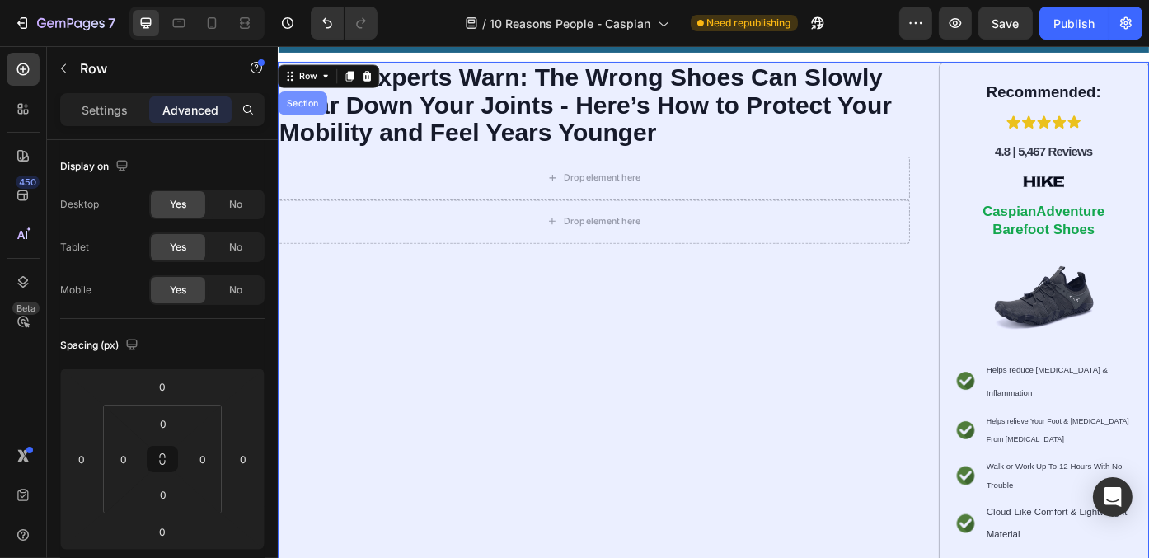
click at [311, 110] on div "Section" at bounding box center [305, 111] width 42 height 10
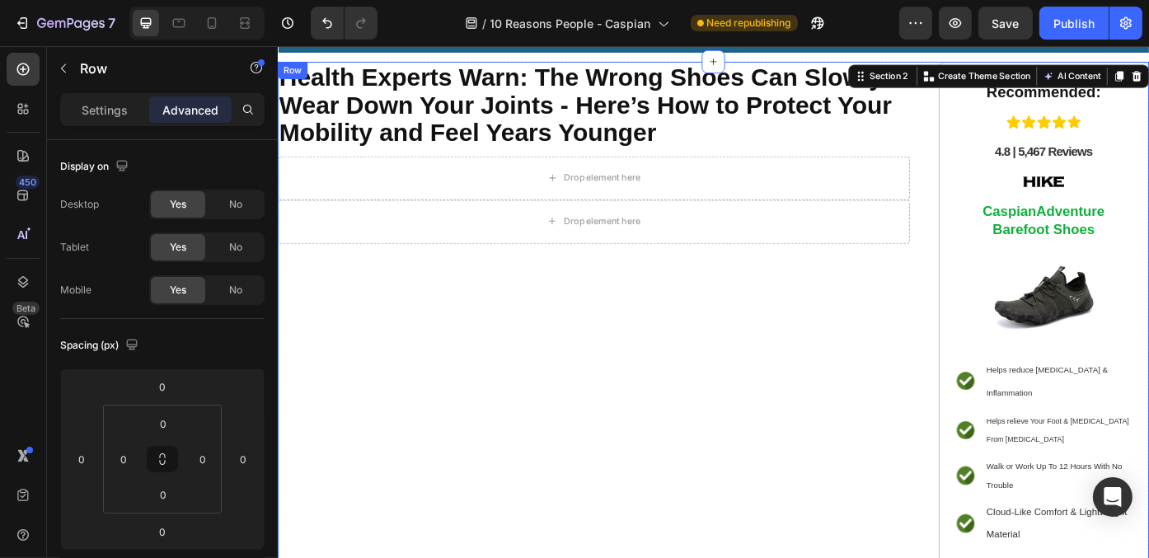
drag, startPoint x: 527, startPoint y: 451, endPoint x: 543, endPoint y: 442, distance: 18.1
click at [528, 451] on div "⁠⁠⁠⁠⁠⁠⁠ Health Experts Warn: The Wrong Shoes Can Slowly Wear Down Your Joints -…" at bounding box center [635, 407] width 717 height 686
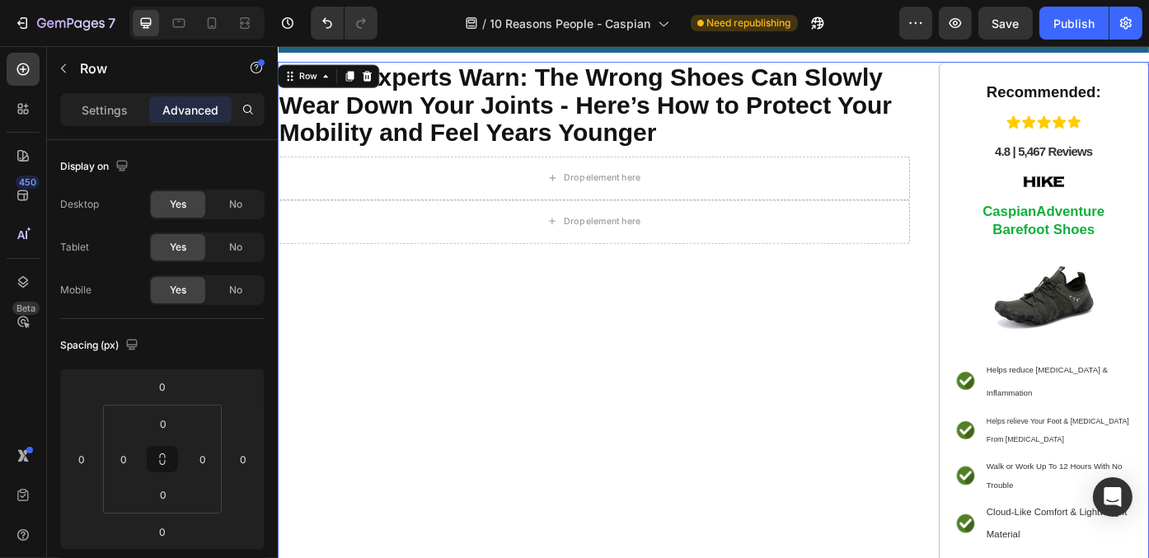
click at [1000, 126] on div "⁠⁠⁠⁠⁠⁠⁠ Health Experts Warn: The Wrong Shoes Can Slowly Wear Down Your Joints -…" at bounding box center [771, 407] width 989 height 686
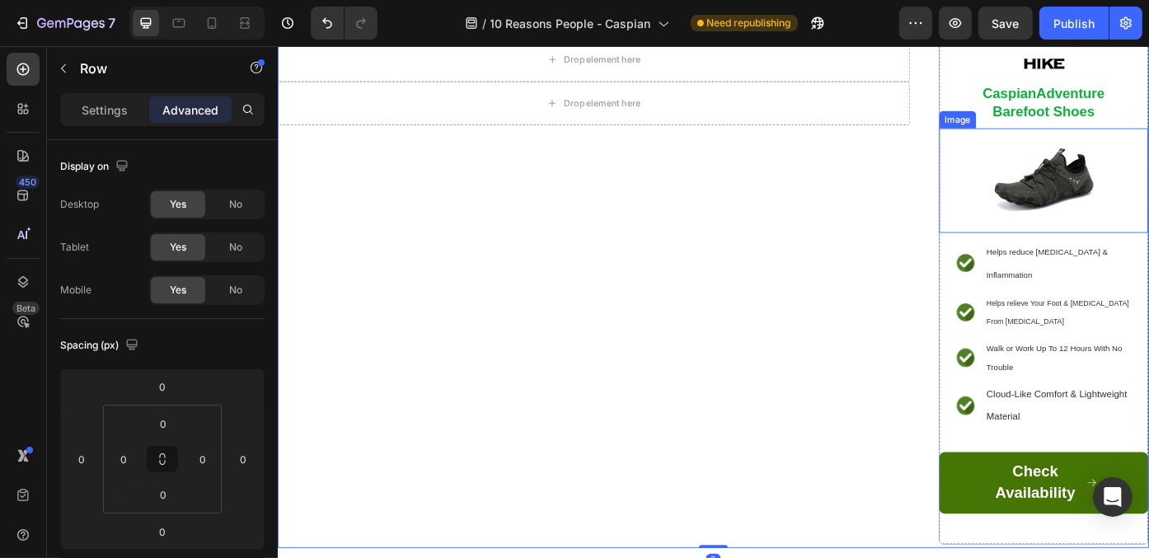
scroll to position [251, 0]
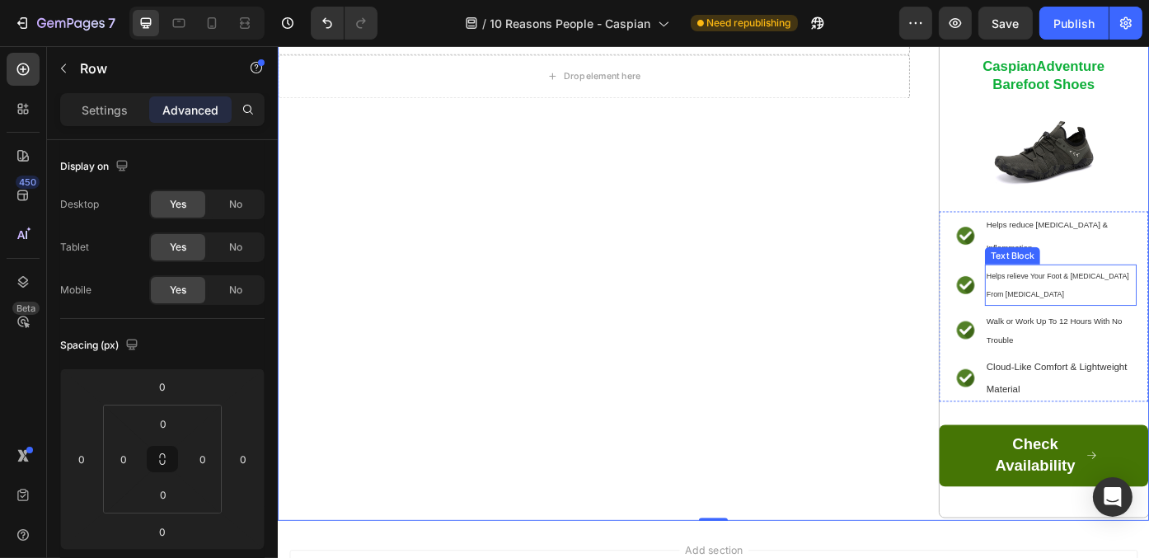
click at [1140, 296] on p "Helps relieve Your Foot & [MEDICAL_DATA] From [MEDICAL_DATA]" at bounding box center [1165, 317] width 169 height 43
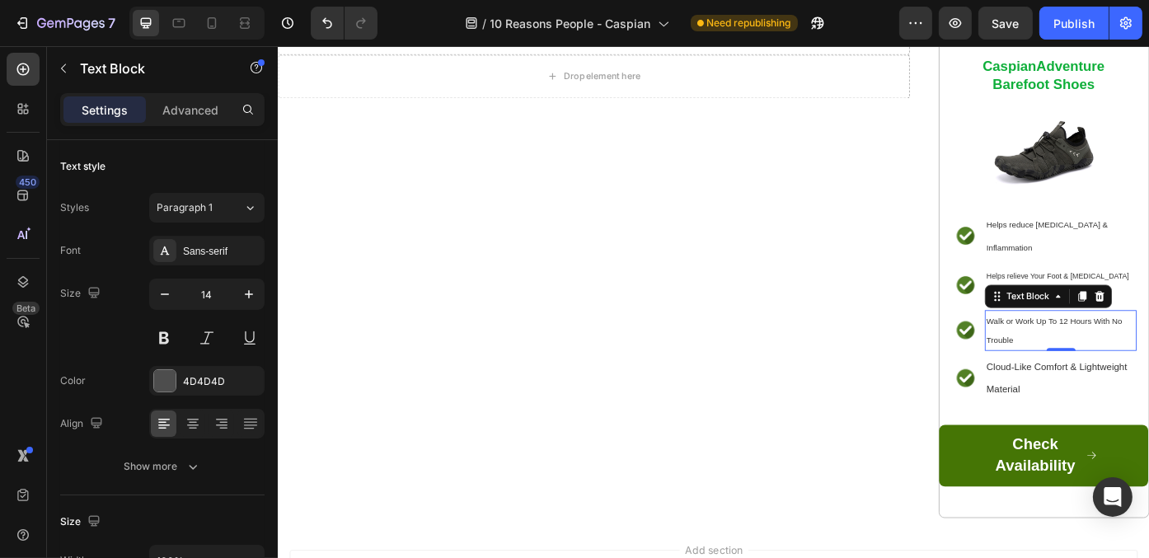
click at [1129, 348] on p "Walk or Work Up To 12 Hours With No Trouble" at bounding box center [1165, 369] width 169 height 43
click at [1124, 399] on p "Cloud-Like Comfort & Lightweight Material" at bounding box center [1165, 423] width 169 height 49
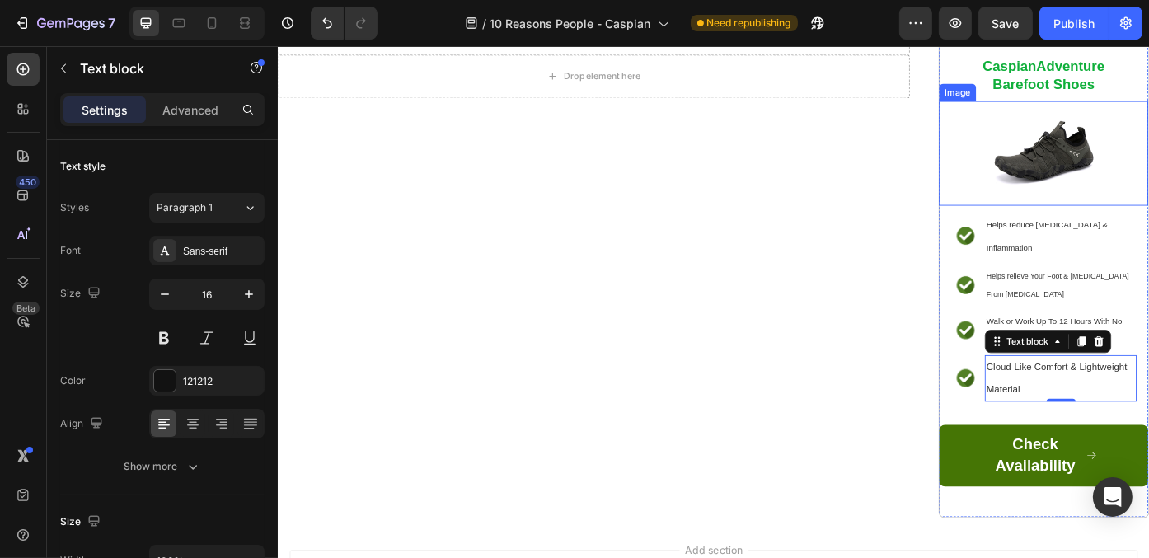
scroll to position [3, 0]
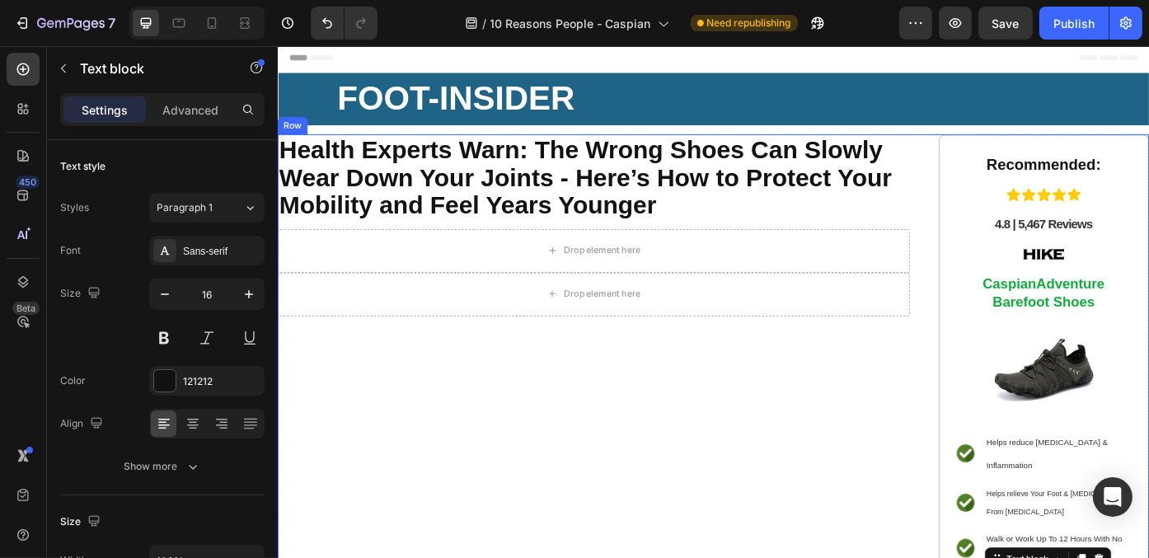
click at [607, 543] on div "⁠⁠⁠⁠⁠⁠⁠ Health Experts Warn: The Wrong Shoes Can Slowly Wear Down Your Joints -…" at bounding box center [635, 490] width 717 height 686
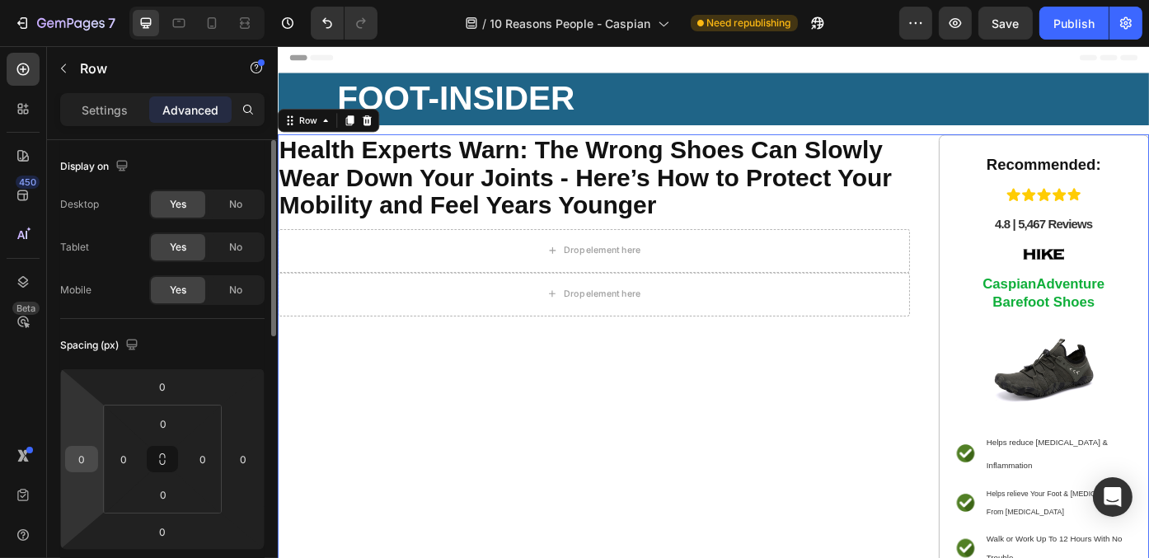
click at [79, 462] on input "0" at bounding box center [81, 459] width 25 height 25
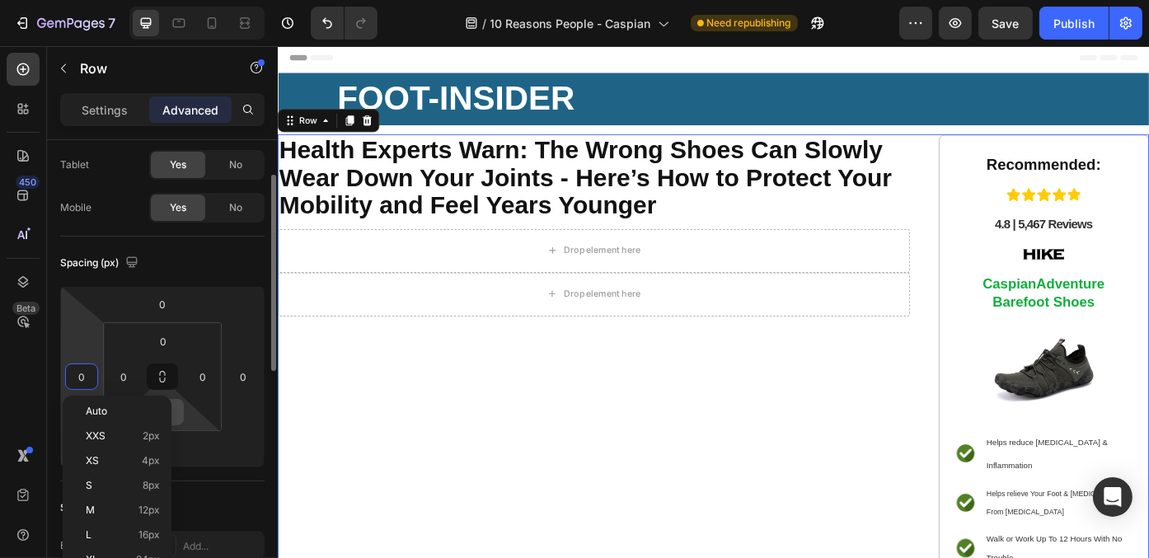
scroll to position [247, 0]
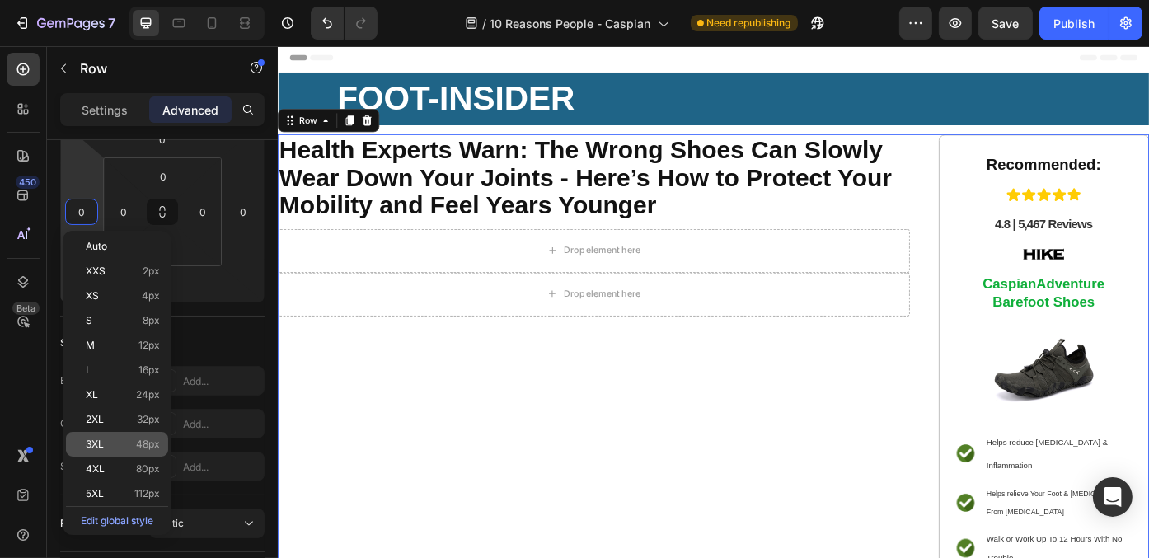
click at [138, 442] on span "48px" at bounding box center [148, 444] width 24 height 12
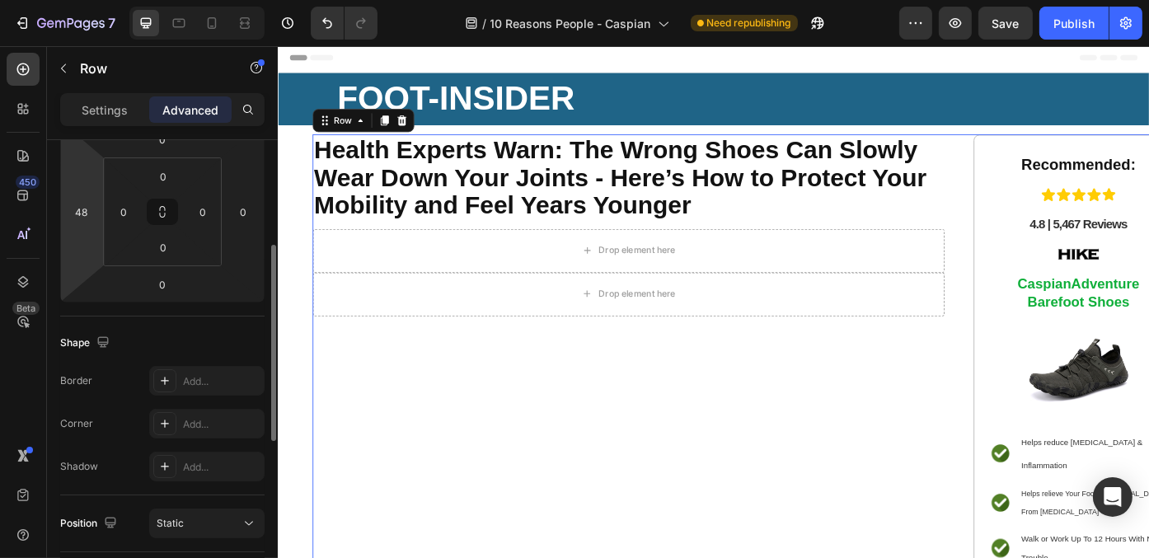
click at [82, 0] on html "7 Version history / 10 Reasons People - Caspian Need republishing Preview Save …" at bounding box center [574, 0] width 1149 height 0
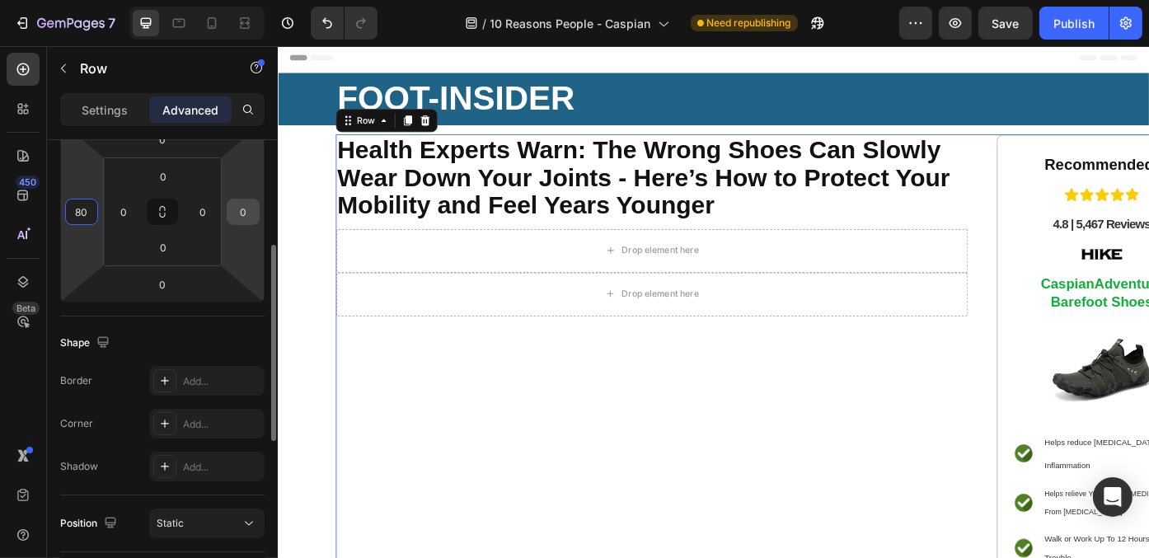
type input "80"
click at [244, 215] on input "0" at bounding box center [243, 211] width 25 height 25
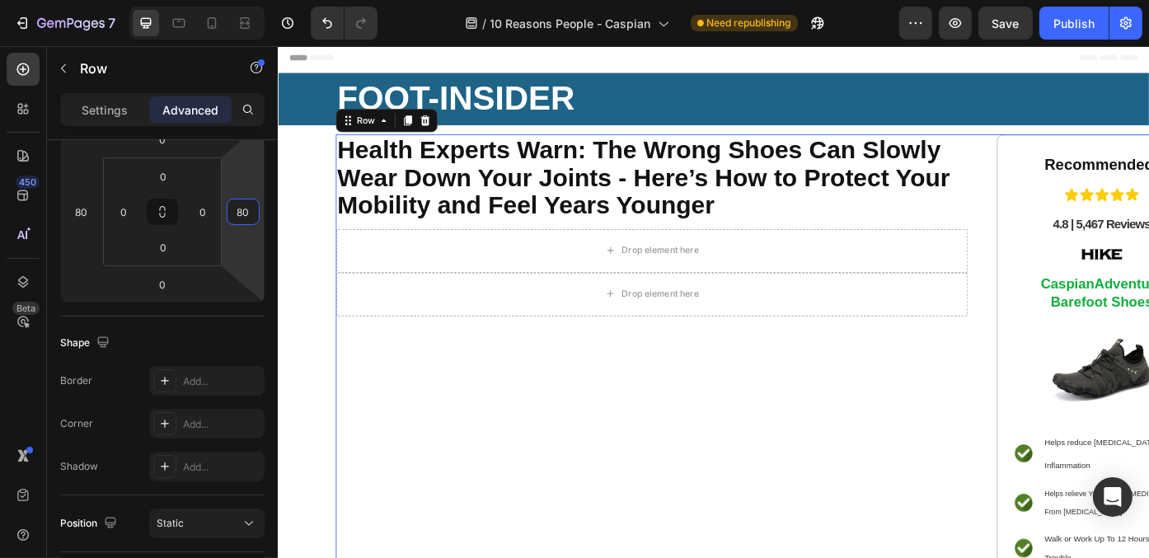
type input "80"
click at [566, 435] on div "⁠⁠⁠⁠⁠⁠⁠ Health Experts Warn: The Wrong Shoes Can Slowly Wear Down Your Joints -…" at bounding box center [701, 490] width 717 height 686
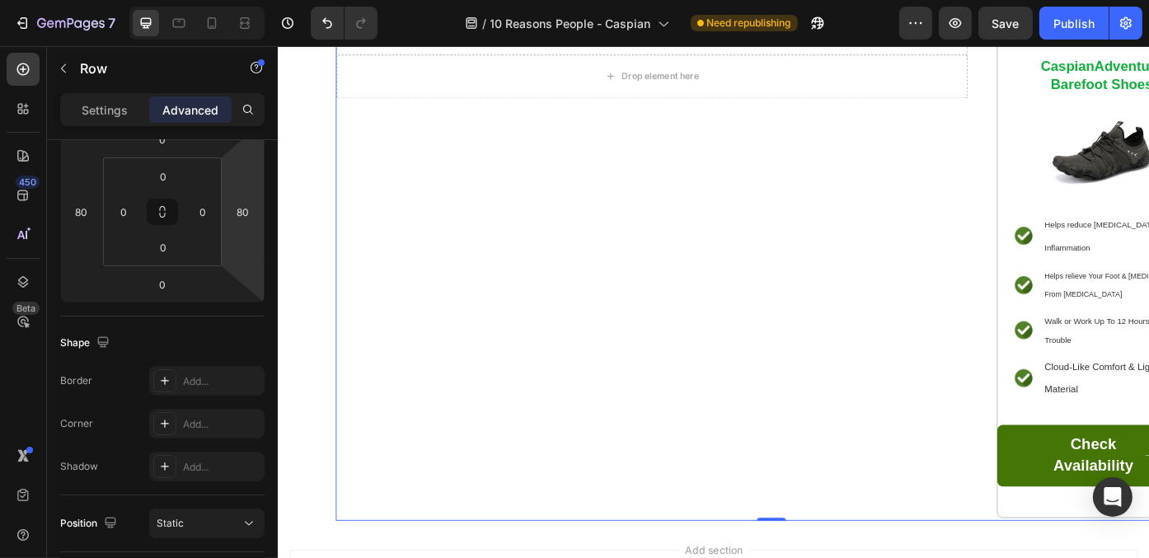
scroll to position [86, 0]
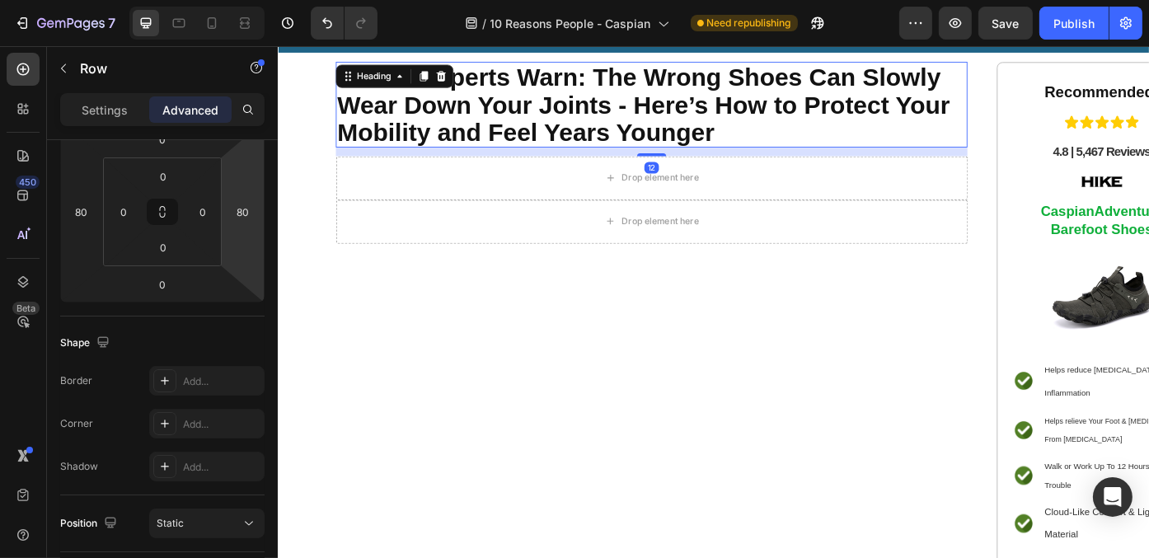
click at [816, 125] on strong "Health Experts Warn: The Wrong Shoes Can Slowly Wear Down Your Joints - Here’s …" at bounding box center [692, 113] width 696 height 94
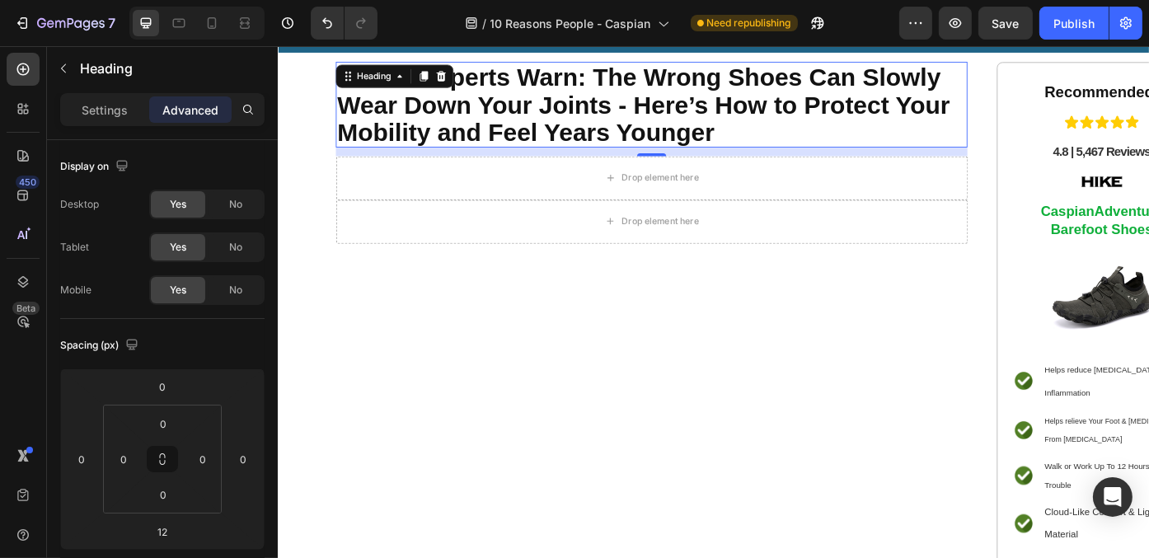
click at [622, 121] on strong "Health Experts Warn: The Wrong Shoes Can Slowly Wear Down Your Joints - Here’s …" at bounding box center [692, 113] width 696 height 94
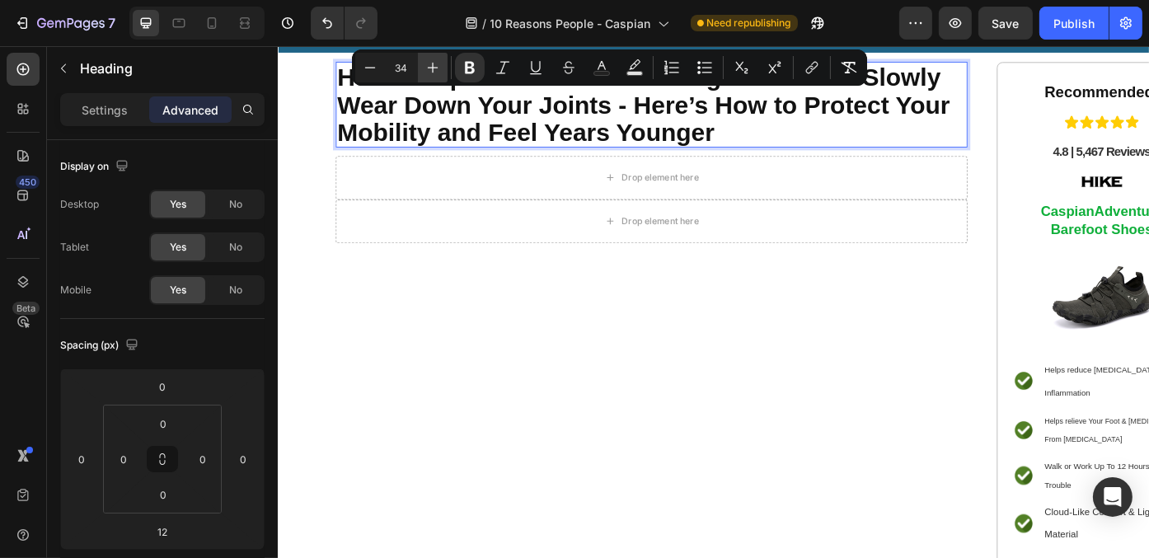
click at [438, 62] on icon "Editor contextual toolbar" at bounding box center [432, 67] width 16 height 16
type input "35"
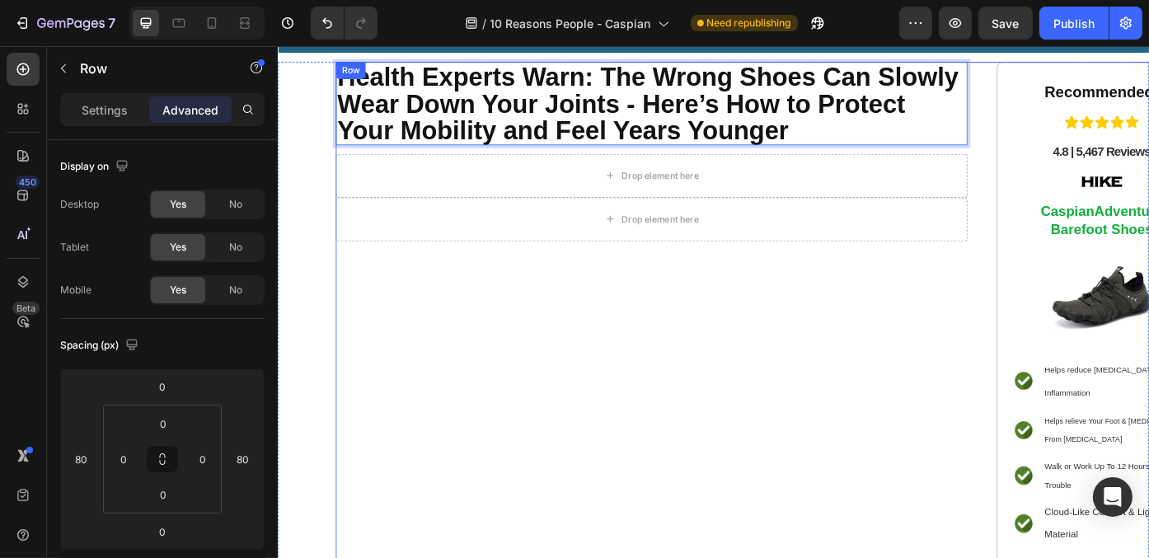
click at [662, 490] on div "Health Experts Warn: The Wrong Shoes Can Slowly Wear Down Your Joints - Here’s …" at bounding box center [701, 407] width 717 height 686
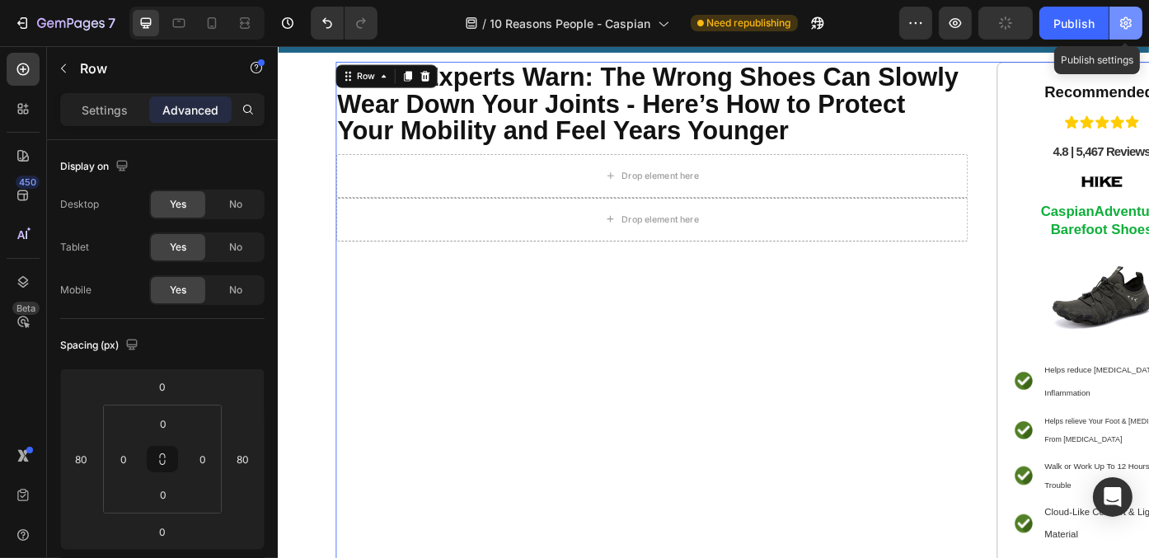
click at [1118, 17] on icon "button" at bounding box center [1125, 23] width 16 height 16
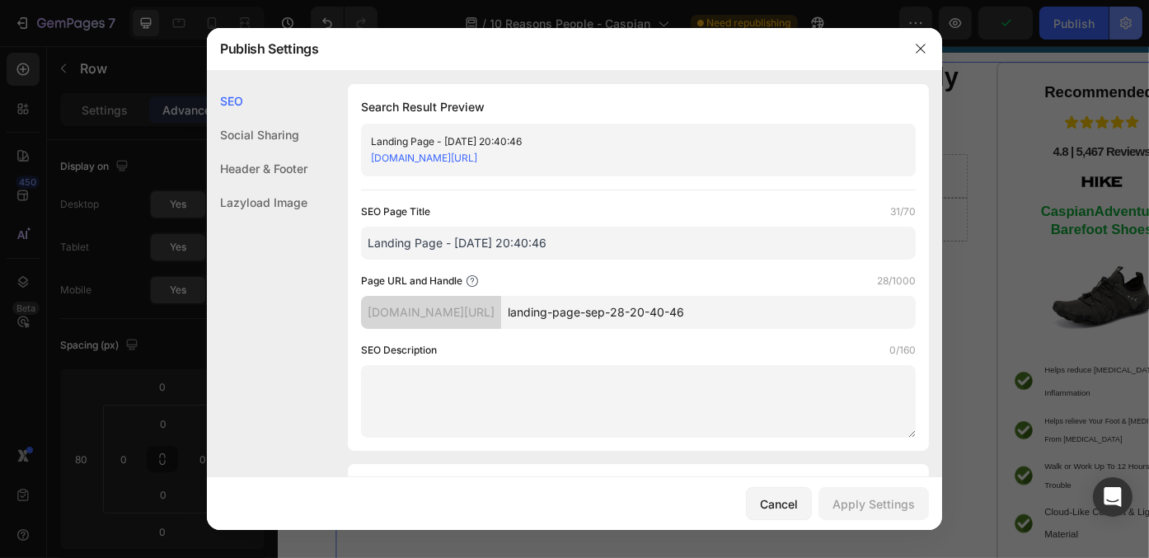
click at [1118, 17] on div at bounding box center [574, 279] width 1149 height 558
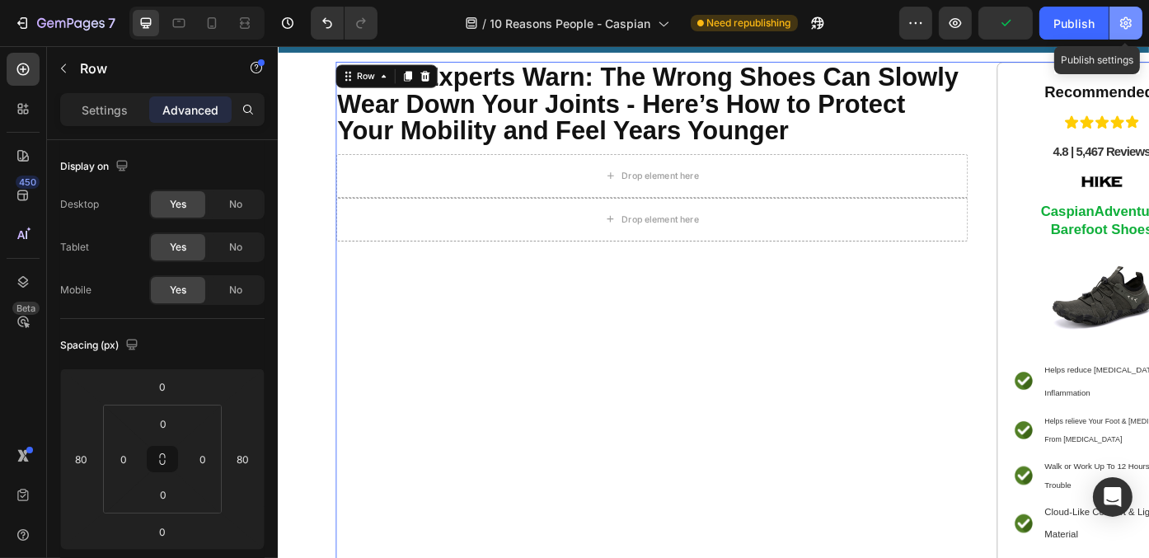
click at [1118, 17] on icon "button" at bounding box center [1125, 23] width 16 height 16
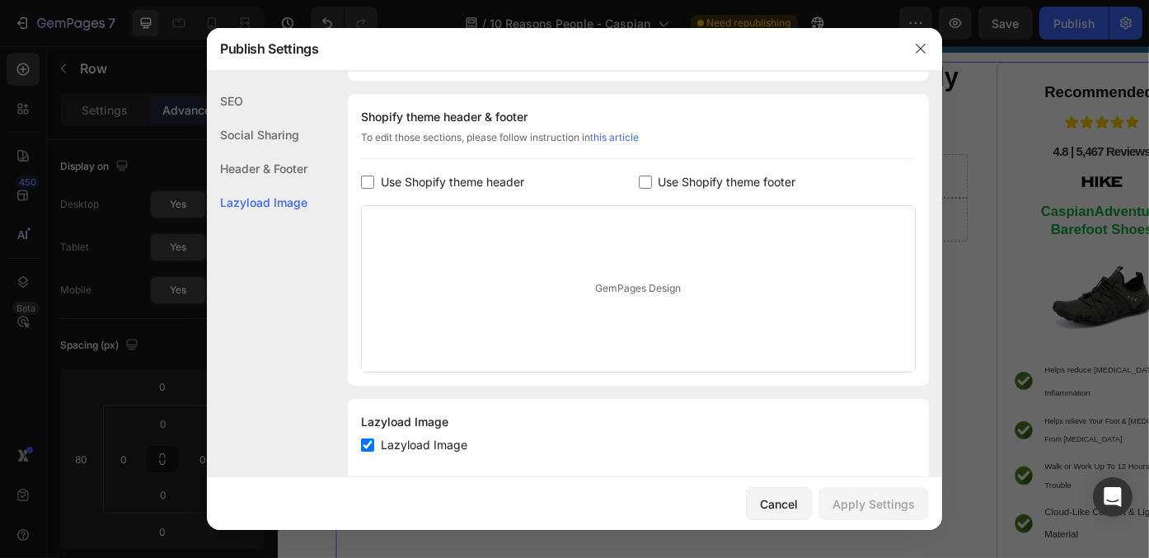
scroll to position [794, 0]
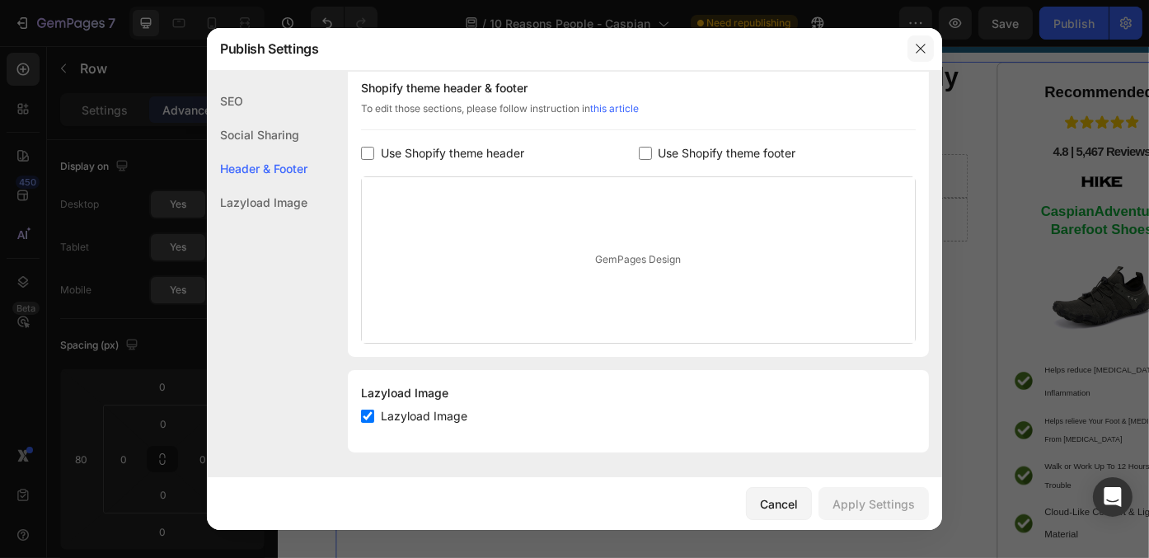
click at [923, 54] on icon "button" at bounding box center [920, 48] width 13 height 13
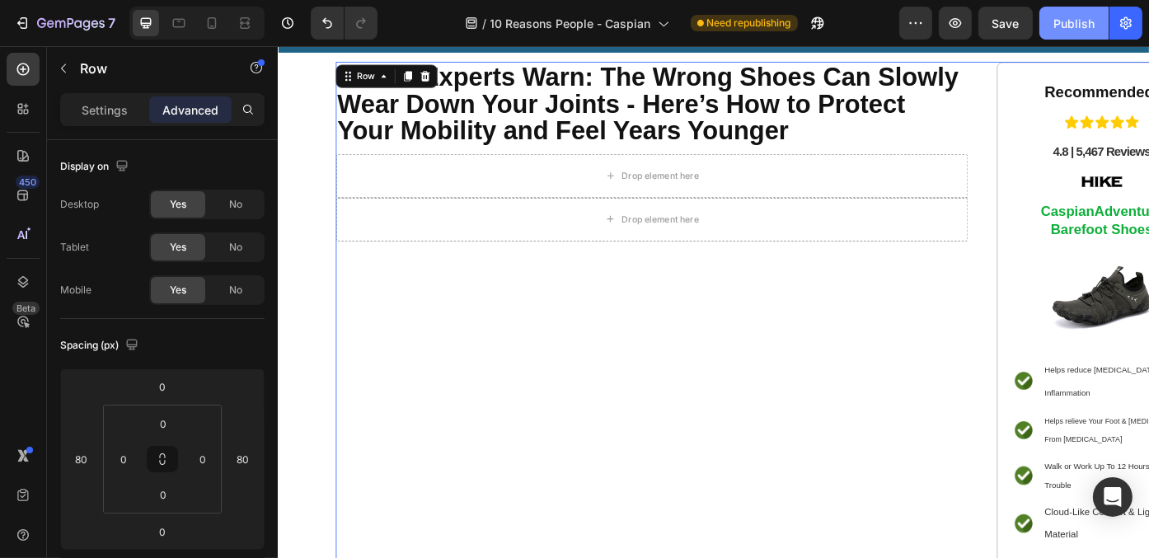
click at [1075, 22] on div "Publish" at bounding box center [1073, 23] width 41 height 17
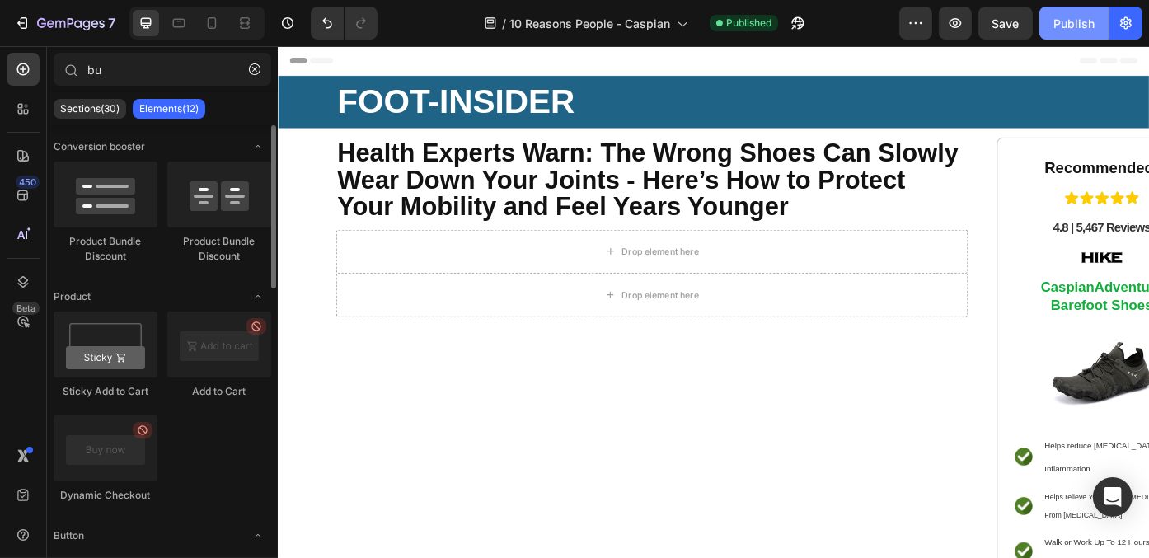
scroll to position [0, 0]
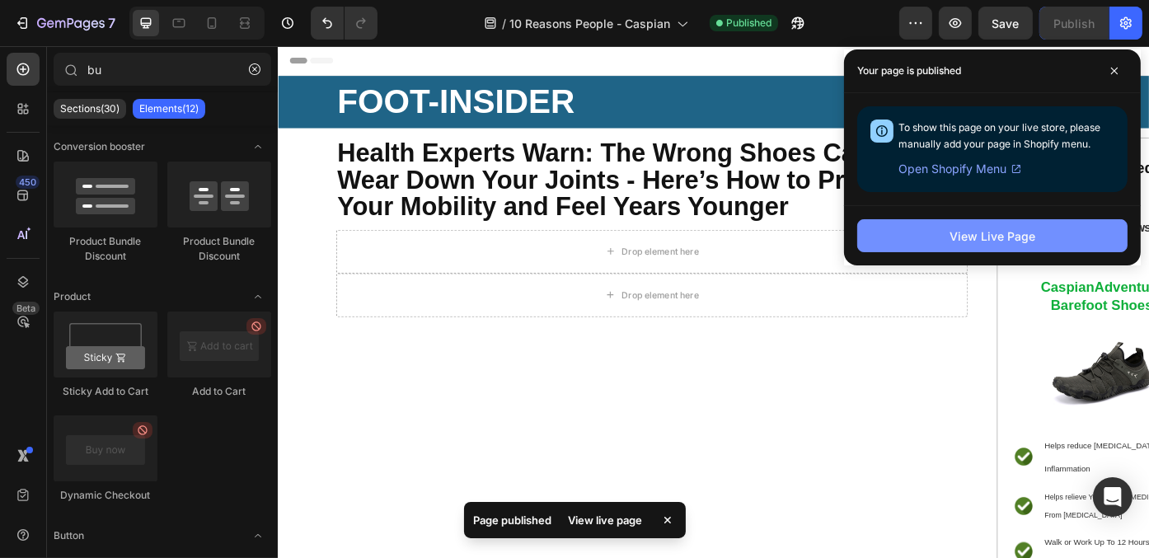
click at [886, 239] on button "View Live Page" at bounding box center [992, 235] width 270 height 33
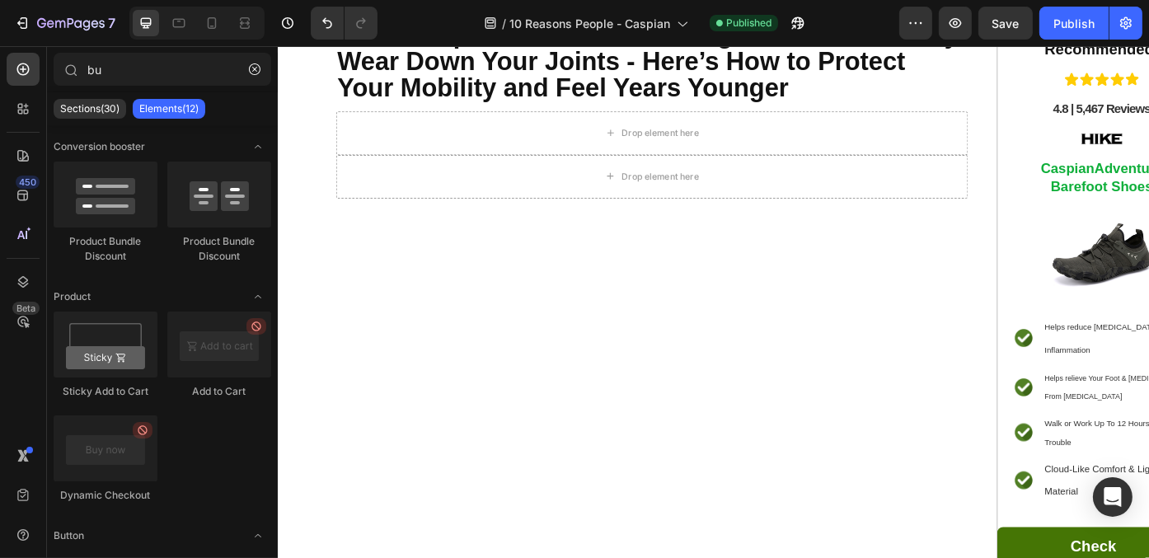
scroll to position [152, 0]
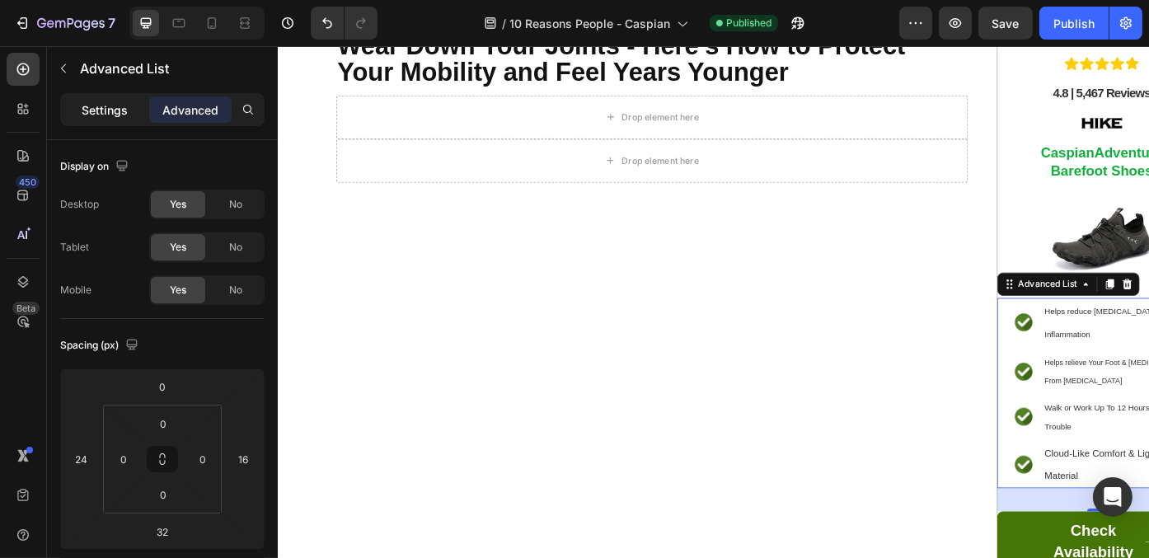
click at [113, 101] on p "Settings" at bounding box center [105, 109] width 46 height 17
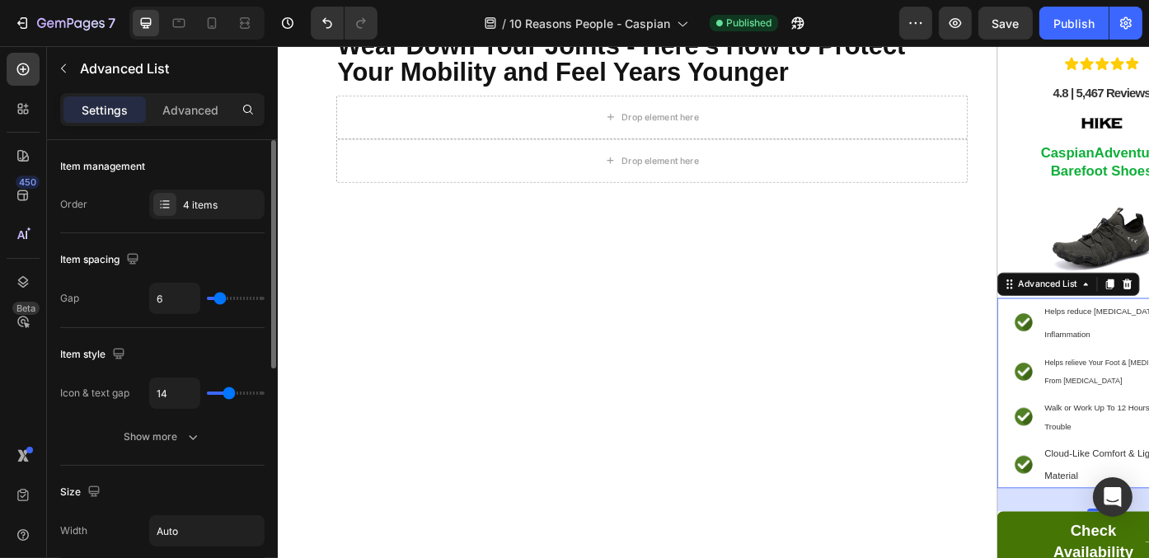
type input "0"
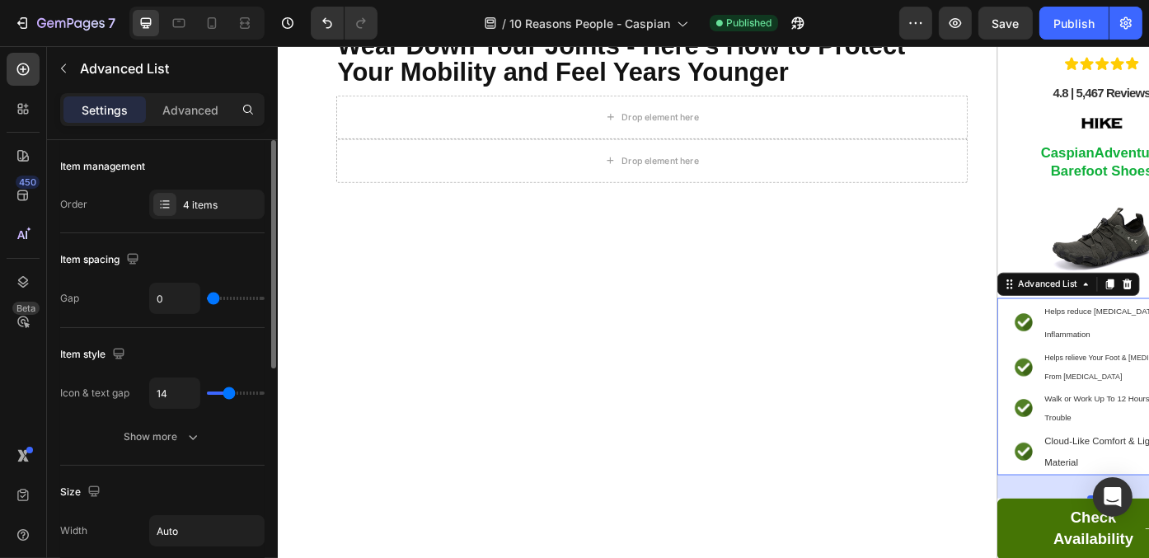
drag, startPoint x: 217, startPoint y: 297, endPoint x: 199, endPoint y: 299, distance: 18.3
type input "0"
click at [207, 299] on input "range" at bounding box center [236, 298] width 58 height 3
type input "13"
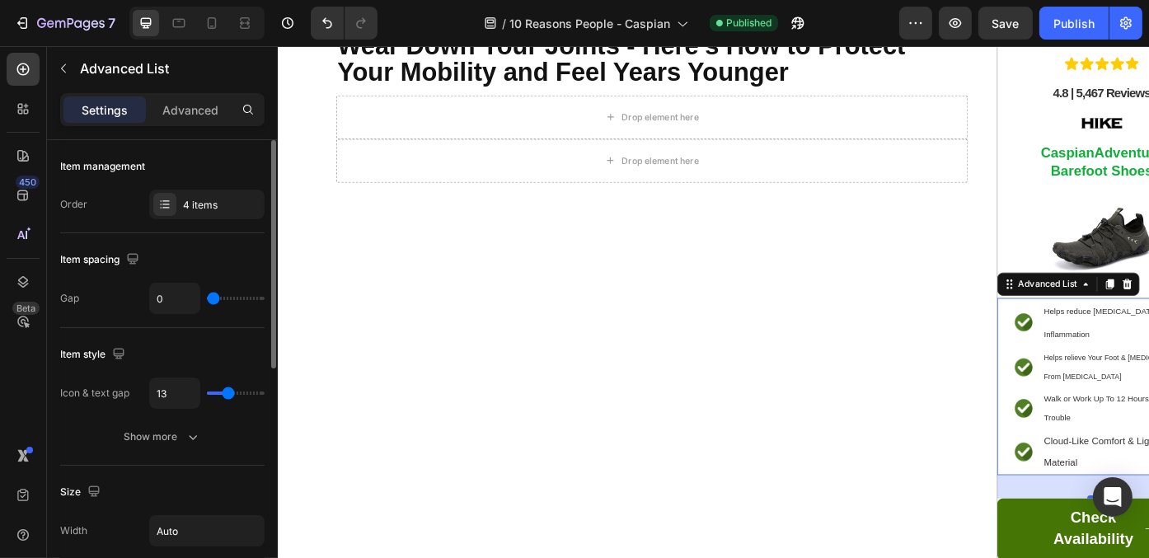
type input "11"
type input "10"
click at [223, 391] on input "range" at bounding box center [236, 392] width 58 height 3
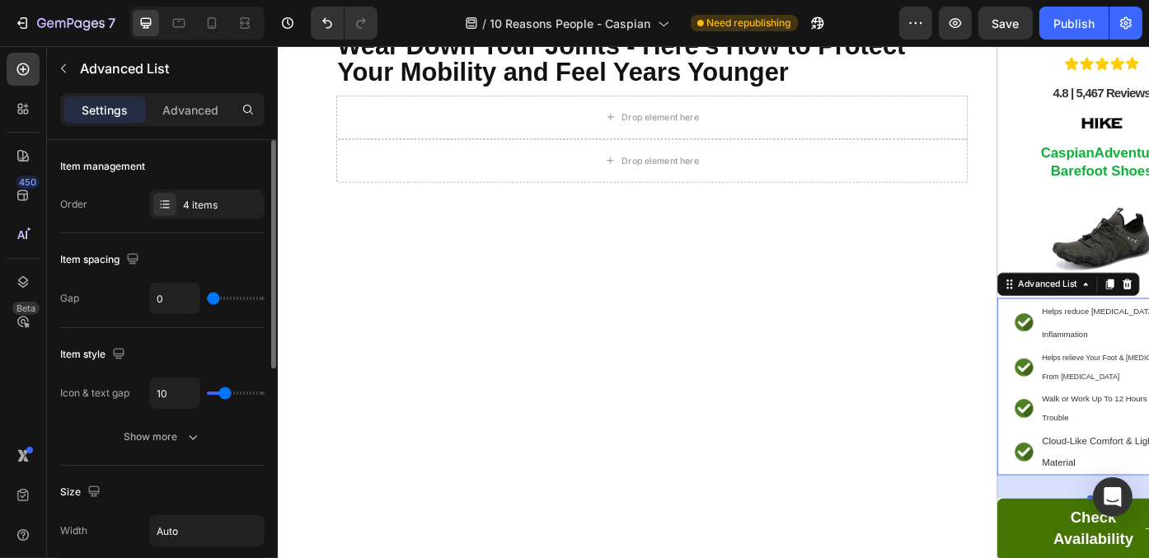
drag, startPoint x: 190, startPoint y: 105, endPoint x: 211, endPoint y: 179, distance: 77.0
click at [194, 106] on p "Advanced" at bounding box center [190, 109] width 56 height 17
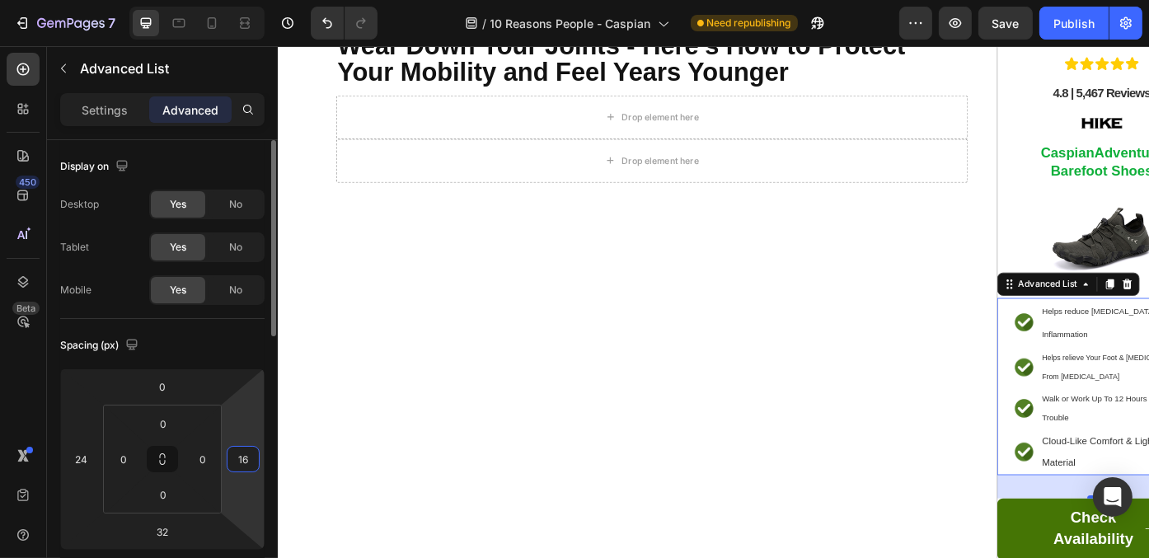
click at [249, 464] on input "16" at bounding box center [243, 459] width 25 height 25
type input "0"
click at [72, 452] on input "24" at bounding box center [81, 459] width 25 height 25
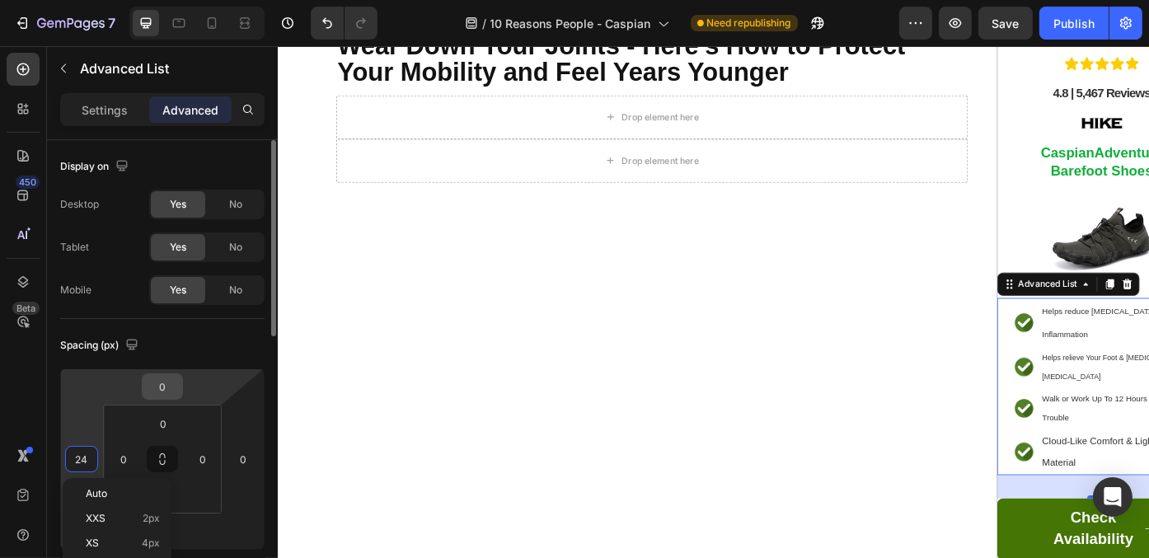
scroll to position [82, 0]
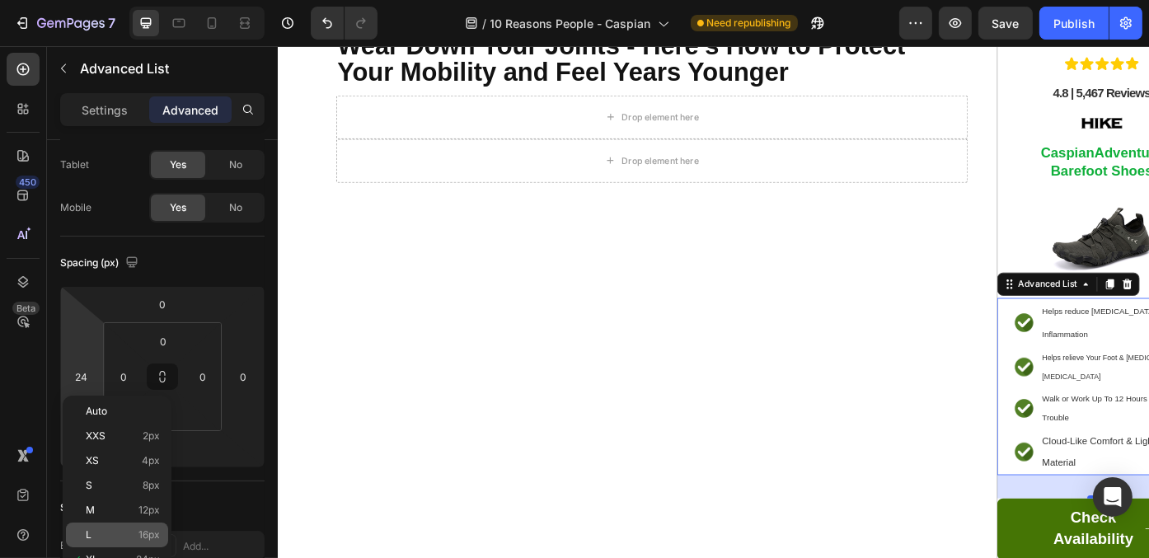
click at [149, 527] on div "L 16px" at bounding box center [117, 534] width 102 height 25
type input "16"
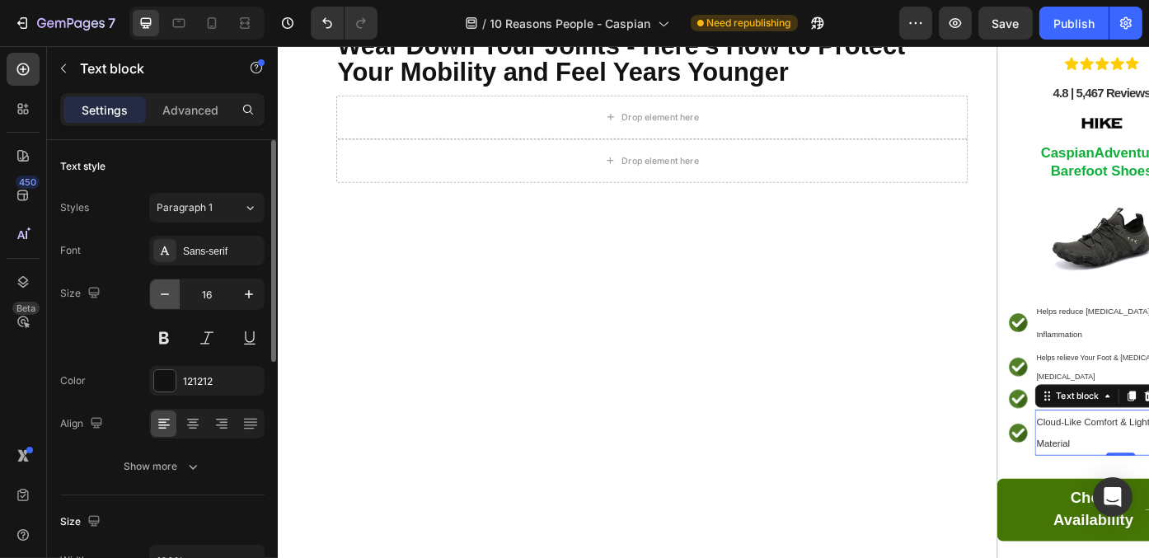
click at [164, 286] on icon "button" at bounding box center [165, 294] width 16 height 16
type input "15"
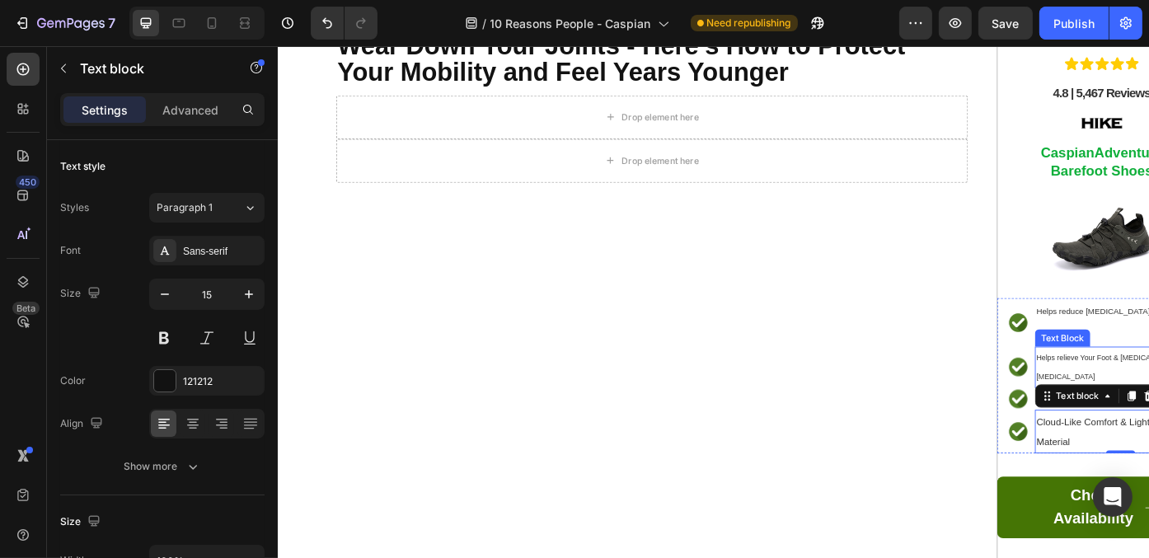
click at [1148, 368] on div "Text Block" at bounding box center [1167, 378] width 63 height 20
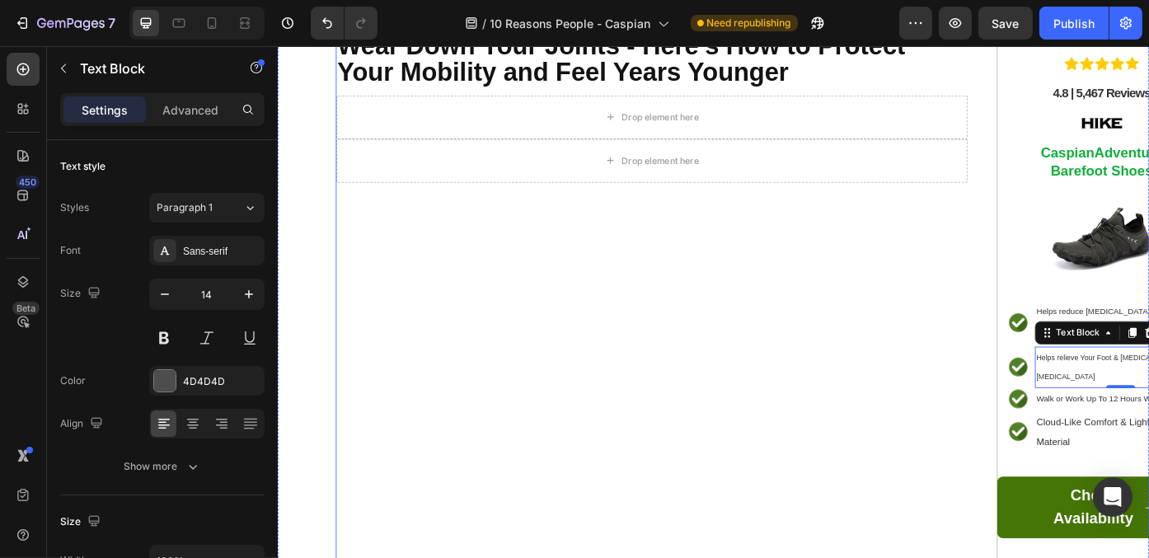
click at [1058, 382] on div "⁠⁠⁠⁠⁠⁠⁠ Health Experts Warn: The Wrong Shoes Can Slowly Wear Down Your Joints -…" at bounding box center [837, 321] width 989 height 647
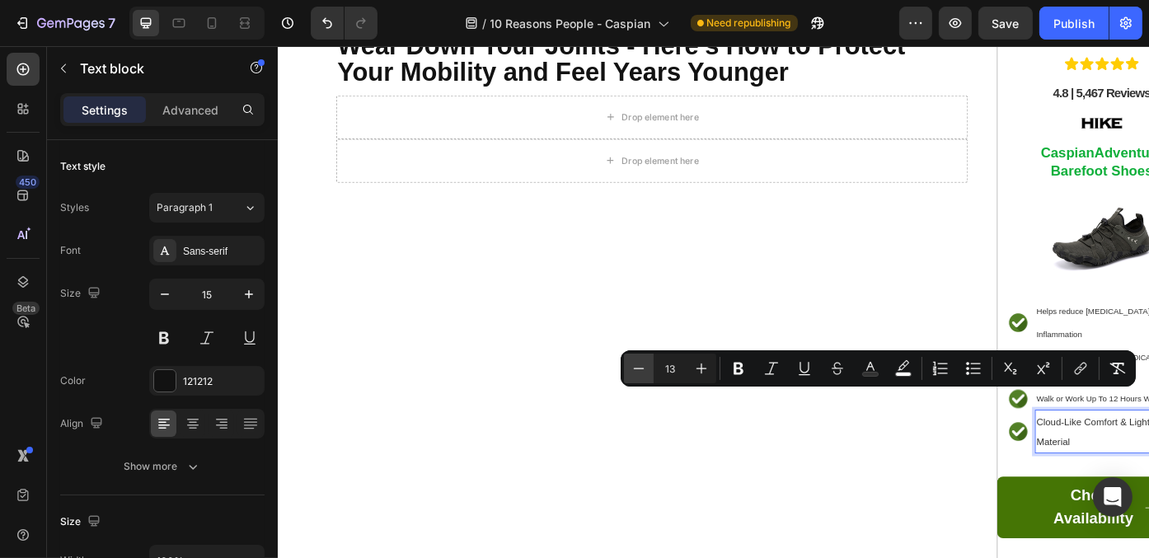
click at [640, 373] on icon "Editor contextual toolbar" at bounding box center [638, 368] width 16 height 16
type input "12"
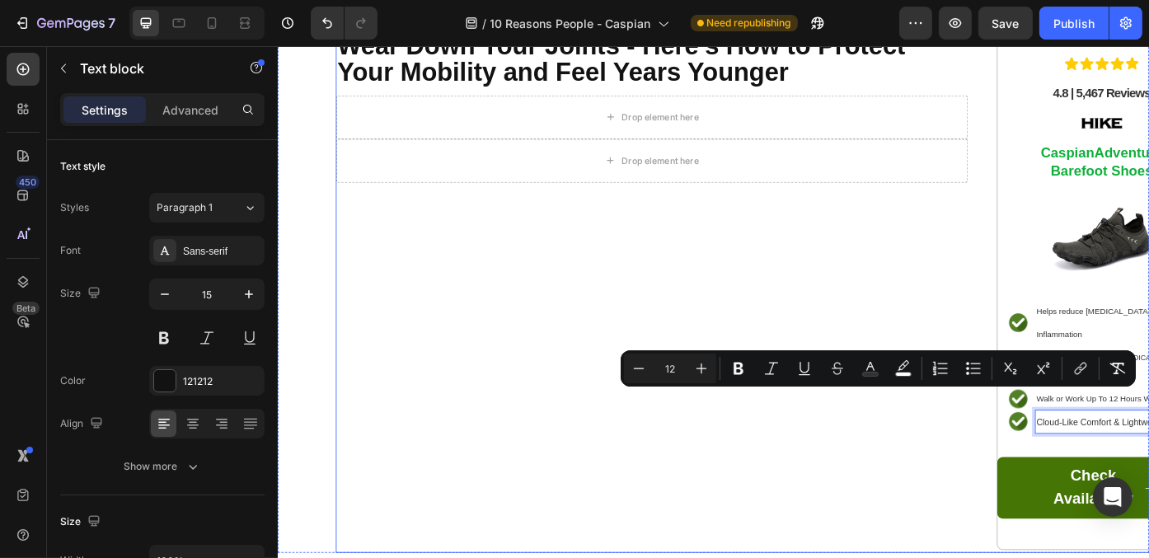
click at [853, 502] on div "⁠⁠⁠⁠⁠⁠⁠ Health Experts Warn: The Wrong Shoes Can Slowly Wear Down Your Joints -…" at bounding box center [701, 310] width 717 height 625
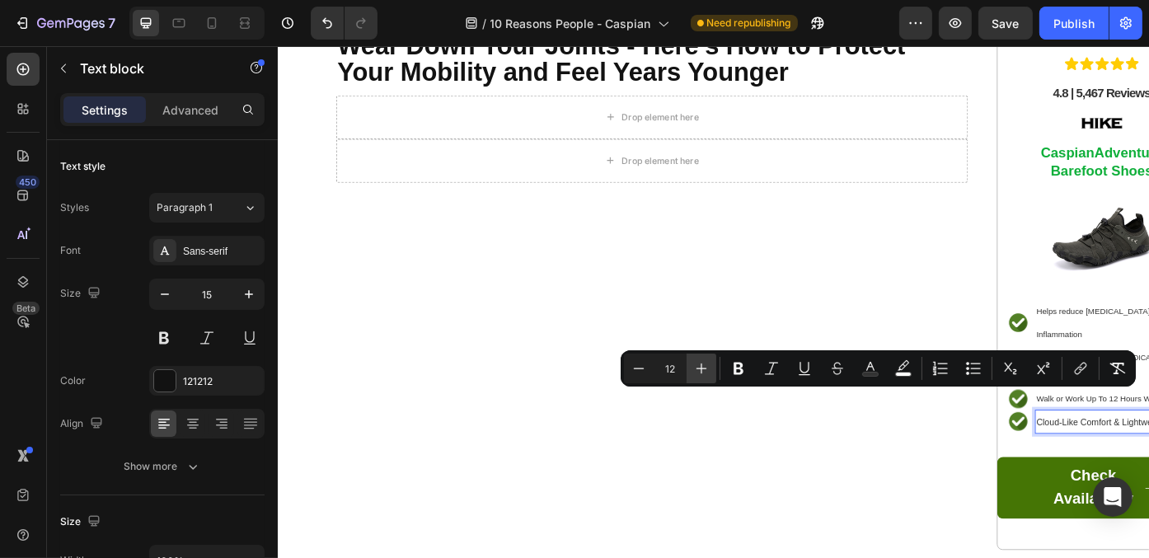
click at [705, 365] on icon "Editor contextual toolbar" at bounding box center [701, 368] width 16 height 16
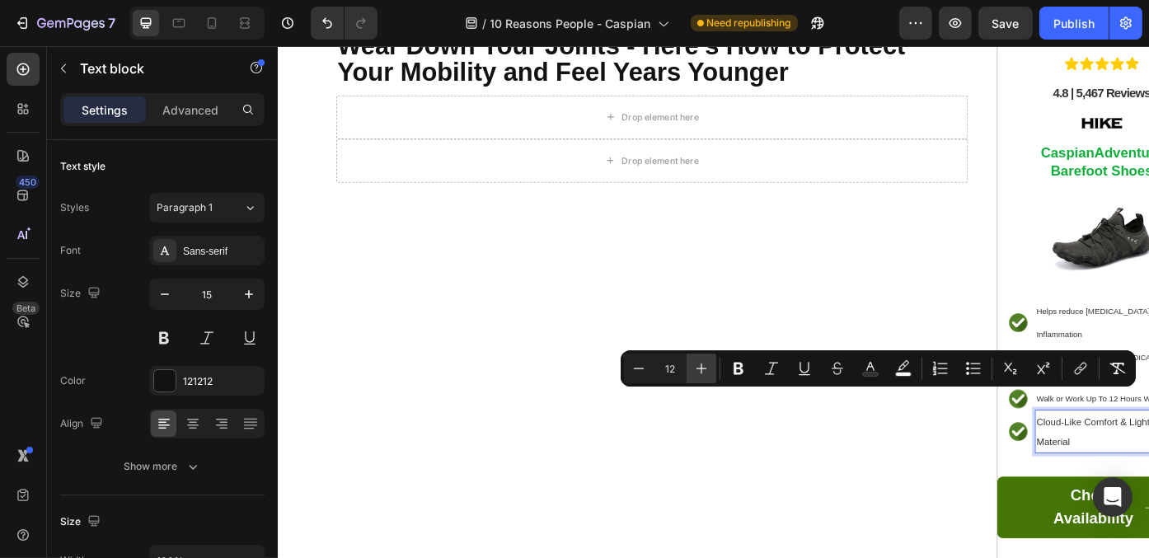
type input "13"
click at [900, 527] on div "⁠⁠⁠⁠⁠⁠⁠ Health Experts Warn: The Wrong Shoes Can Slowly Wear Down Your Joints -…" at bounding box center [701, 321] width 717 height 647
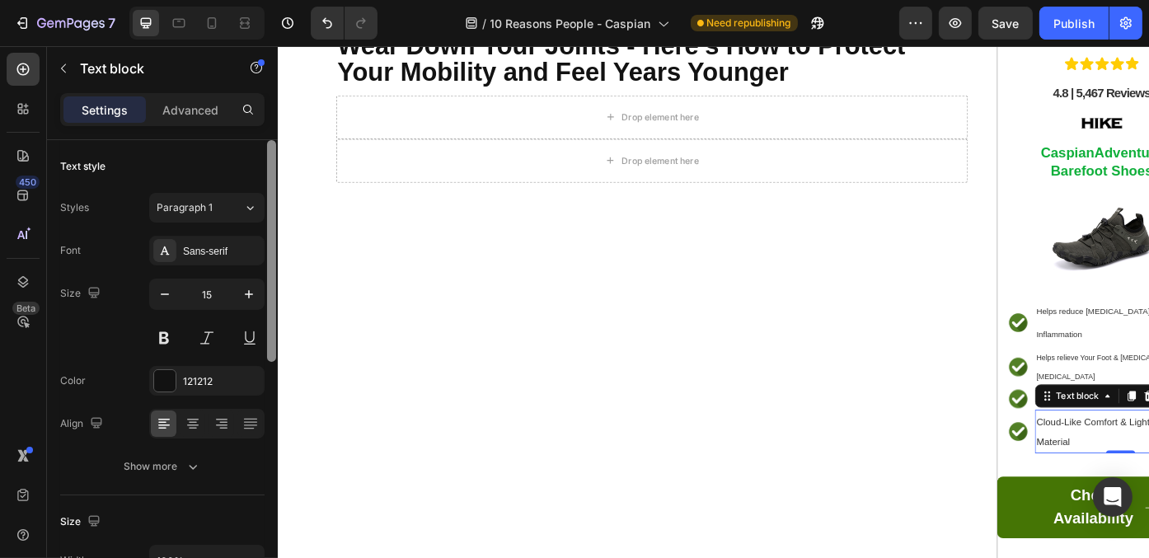
drag, startPoint x: 272, startPoint y: 277, endPoint x: 269, endPoint y: 305, distance: 28.1
click at [269, 305] on div at bounding box center [271, 251] width 9 height 222
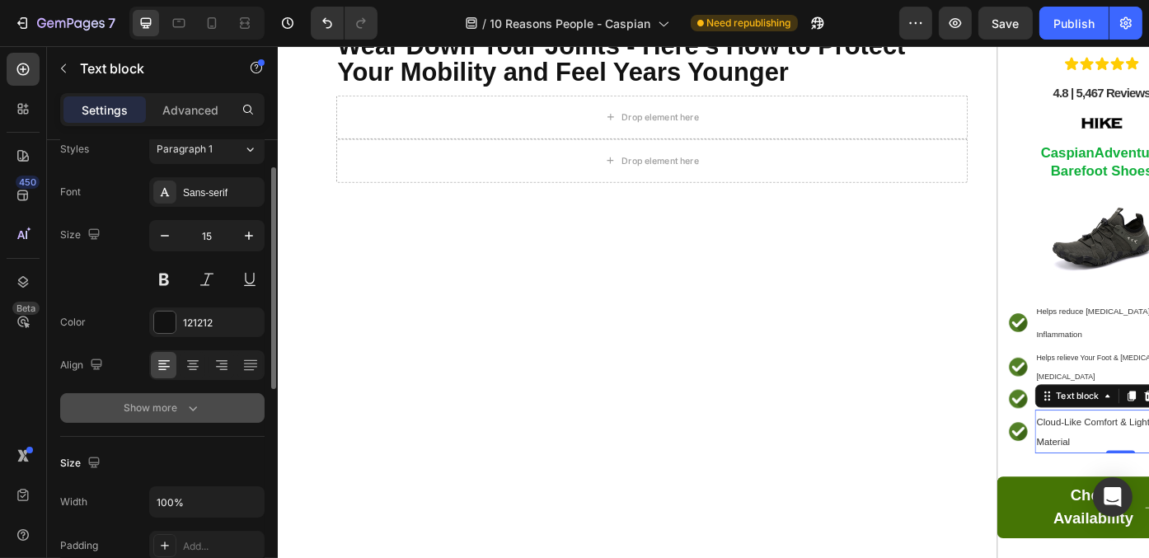
click at [218, 401] on button "Show more" at bounding box center [162, 408] width 204 height 30
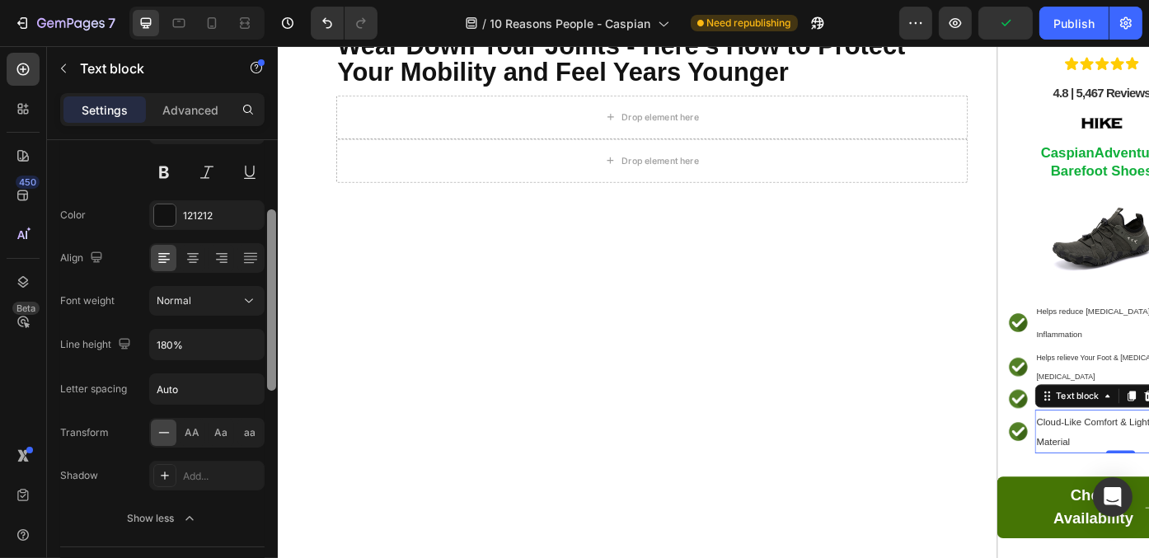
scroll to position [169, 0]
drag, startPoint x: 273, startPoint y: 300, endPoint x: 273, endPoint y: 353, distance: 52.7
click at [273, 353] on div at bounding box center [271, 296] width 9 height 181
click at [246, 337] on icon "button" at bounding box center [249, 341] width 16 height 16
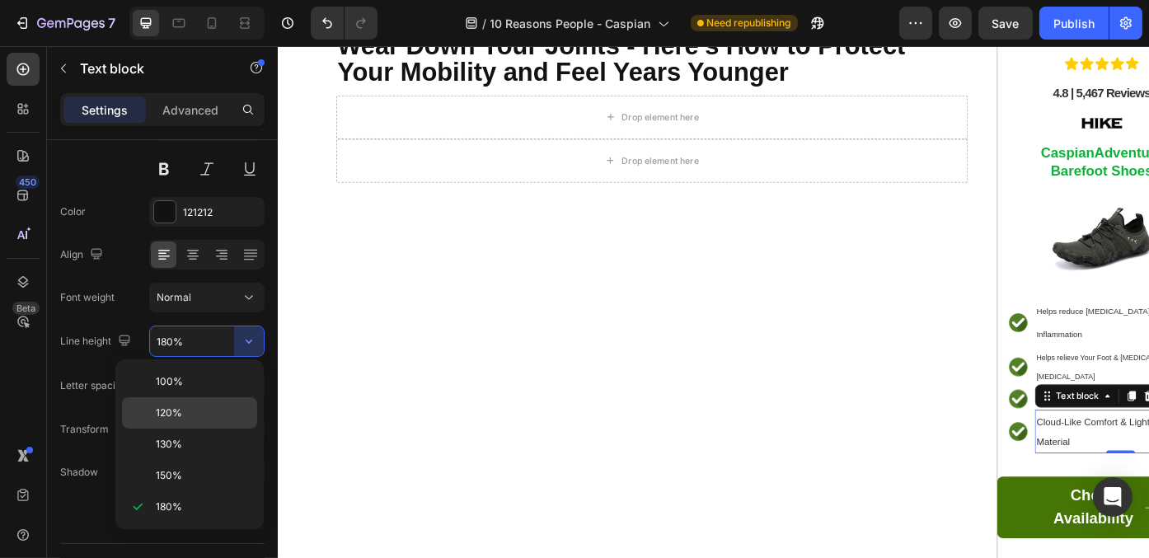
click at [235, 406] on p "120%" at bounding box center [203, 412] width 94 height 15
type input "120%"
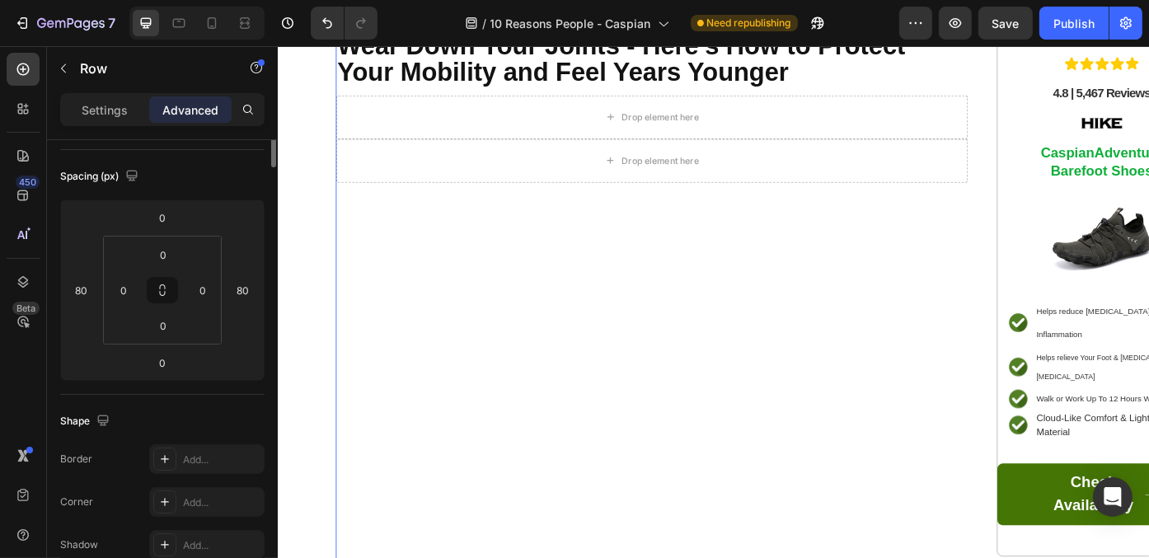
click at [913, 456] on div "⁠⁠⁠⁠⁠⁠⁠ Health Experts Warn: The Wrong Shoes Can Slowly Wear Down Your Joints -…" at bounding box center [701, 314] width 717 height 632
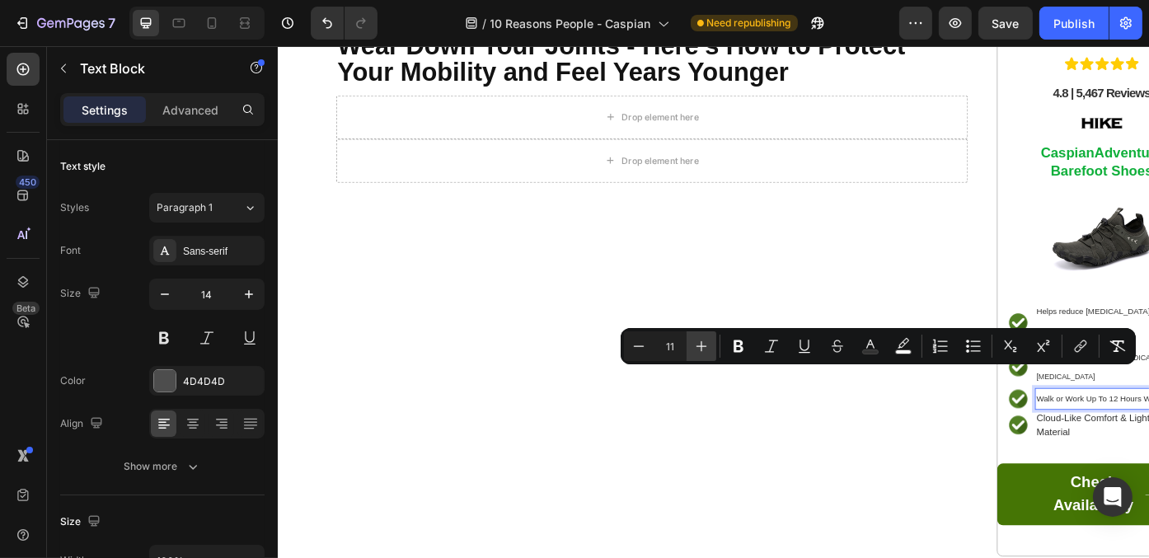
click at [711, 339] on button "Plus" at bounding box center [701, 346] width 30 height 30
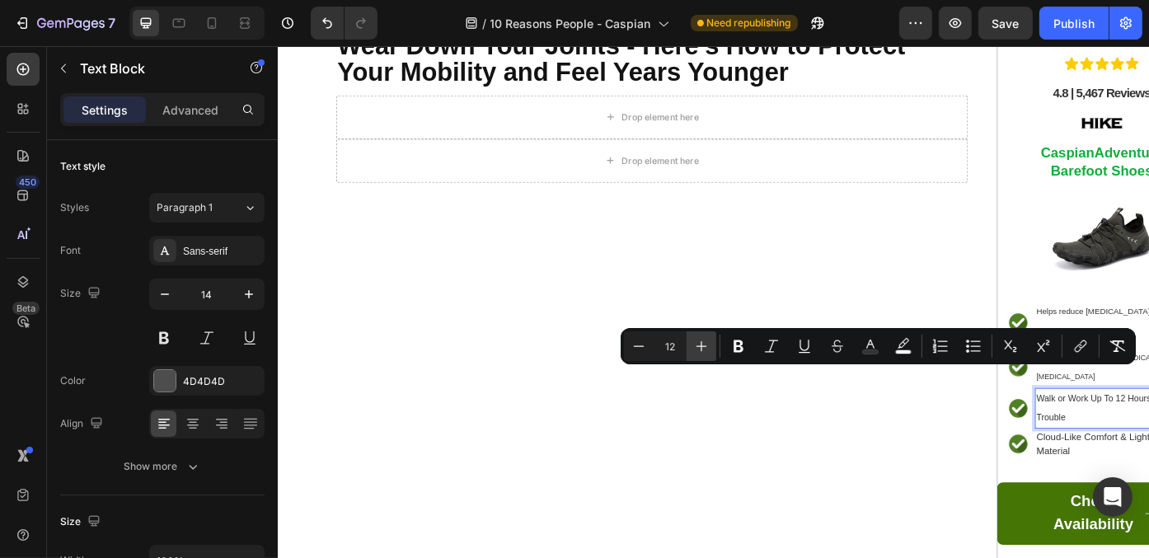
click at [711, 339] on button "Plus" at bounding box center [701, 346] width 30 height 30
type input "15"
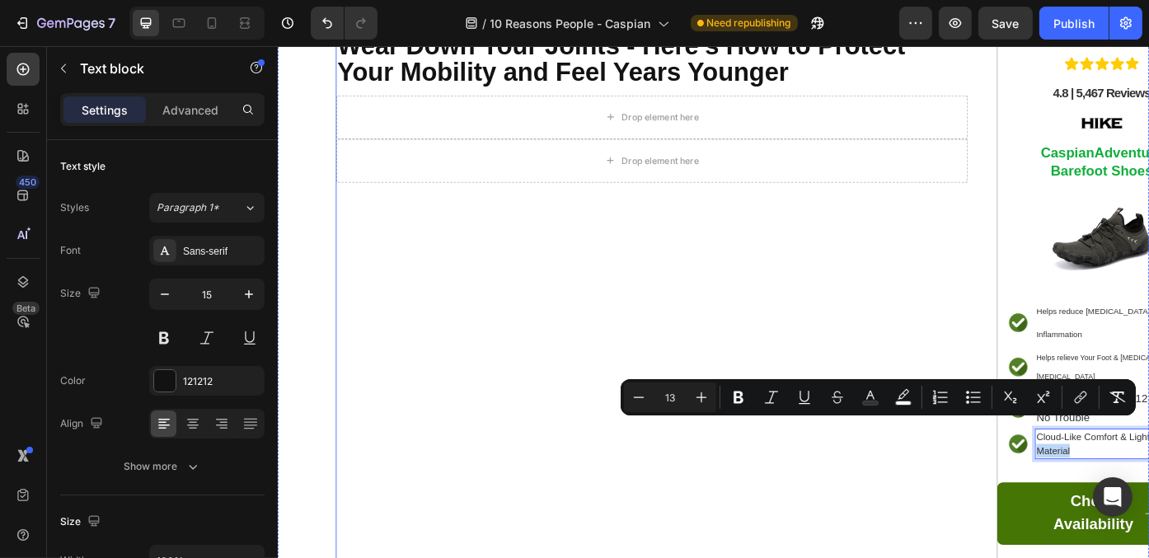
click at [930, 325] on div "⁠⁠⁠⁠⁠⁠⁠ Health Experts Warn: The Wrong Shoes Can Slowly Wear Down Your Joints -…" at bounding box center [701, 324] width 717 height 653
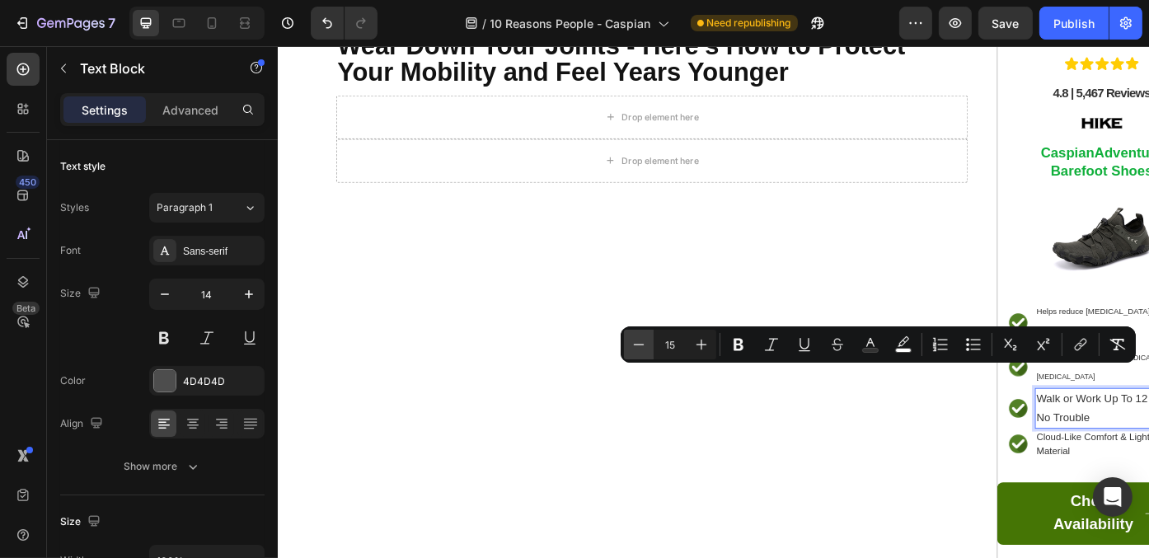
click at [645, 341] on icon "Editor contextual toolbar" at bounding box center [638, 344] width 16 height 16
type input "13"
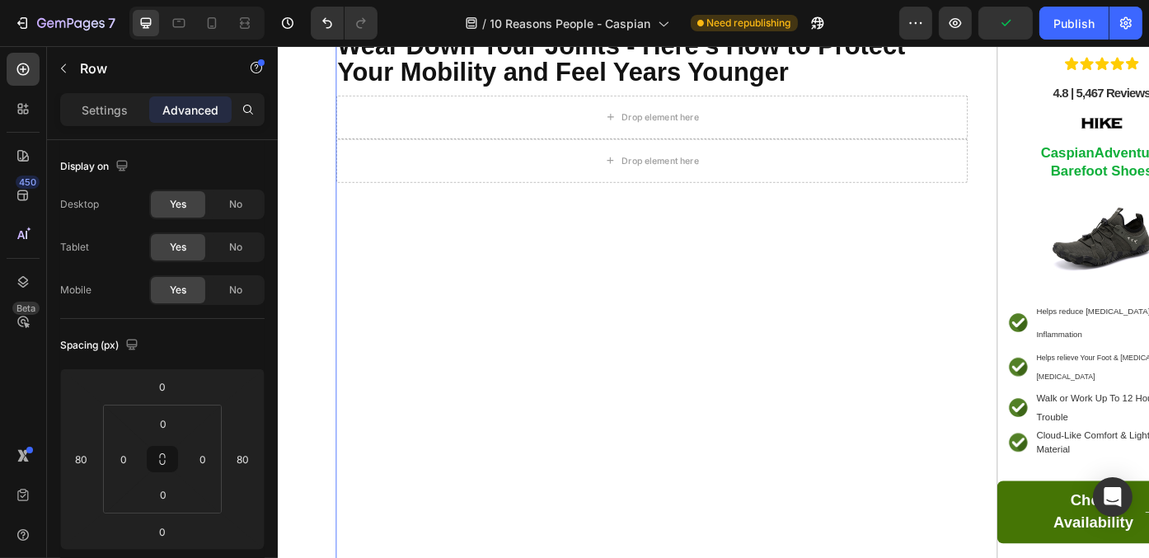
click at [762, 461] on div "⁠⁠⁠⁠⁠⁠⁠ Health Experts Warn: The Wrong Shoes Can Slowly Wear Down Your Joints -…" at bounding box center [701, 324] width 717 height 652
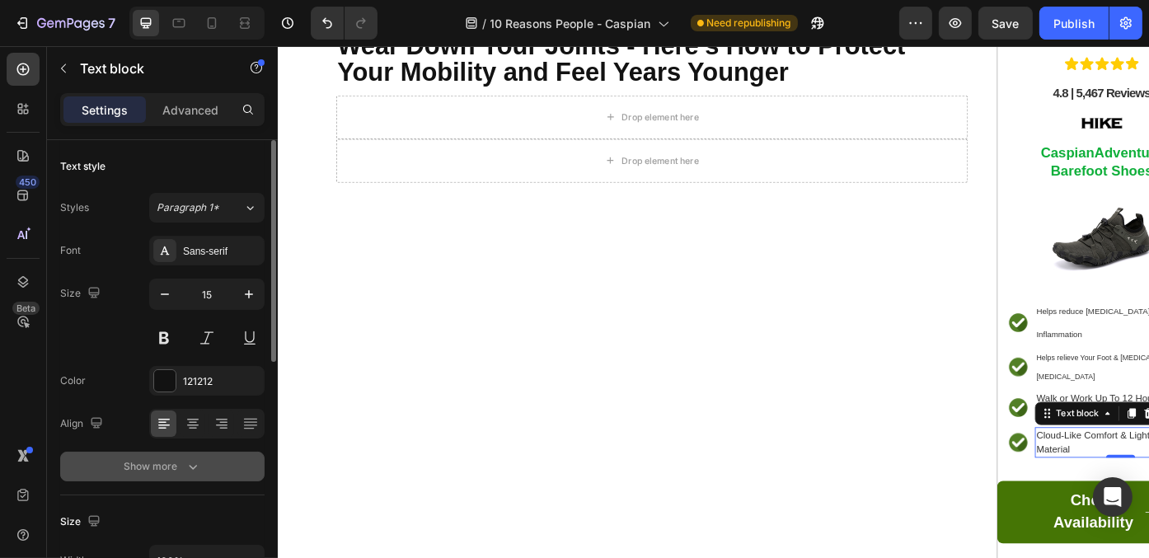
click at [215, 456] on button "Show more" at bounding box center [162, 467] width 204 height 30
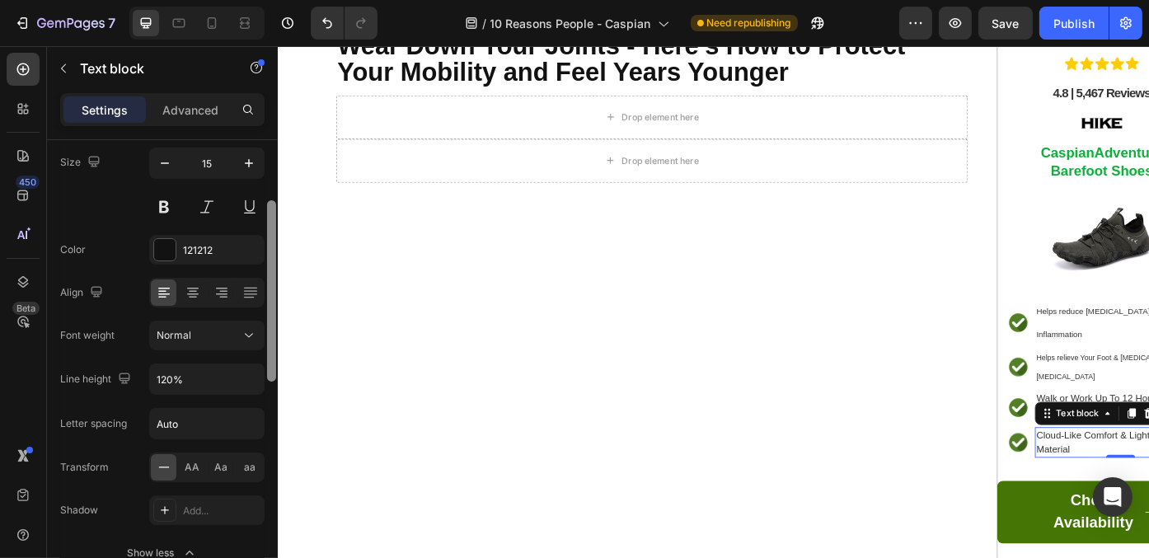
scroll to position [138, 0]
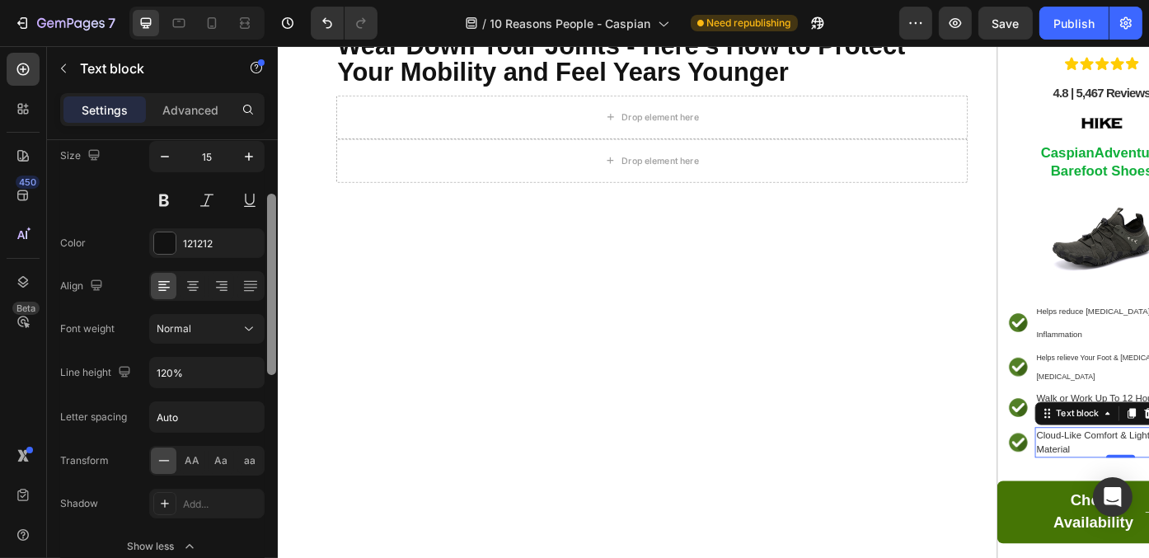
drag, startPoint x: 271, startPoint y: 300, endPoint x: 273, endPoint y: 366, distance: 65.9
click at [273, 366] on div at bounding box center [271, 284] width 9 height 181
click at [247, 373] on icon "button" at bounding box center [249, 372] width 16 height 16
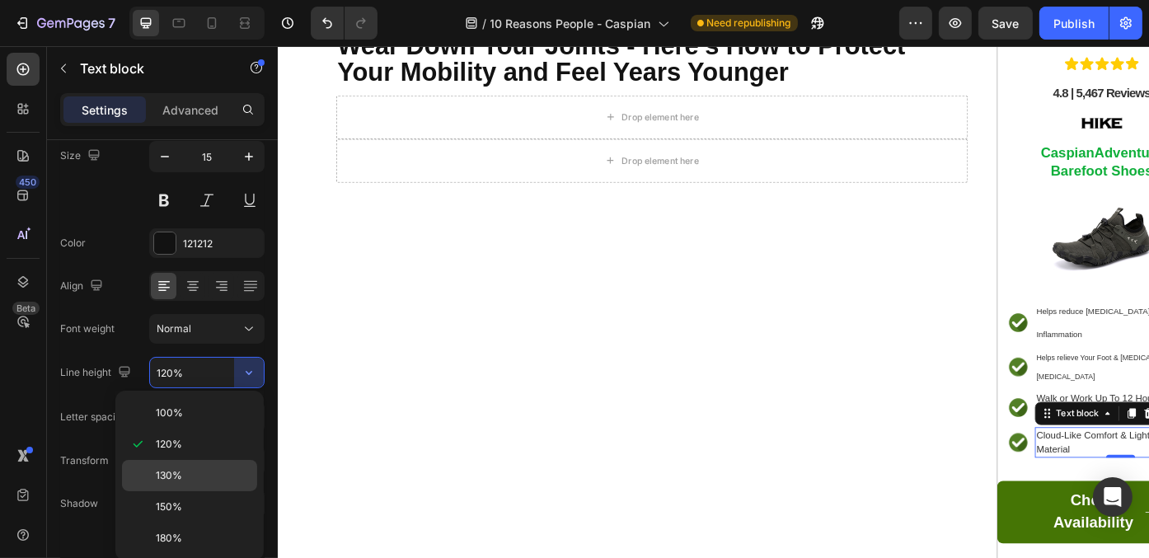
click at [233, 468] on p "130%" at bounding box center [203, 475] width 94 height 15
type input "130%"
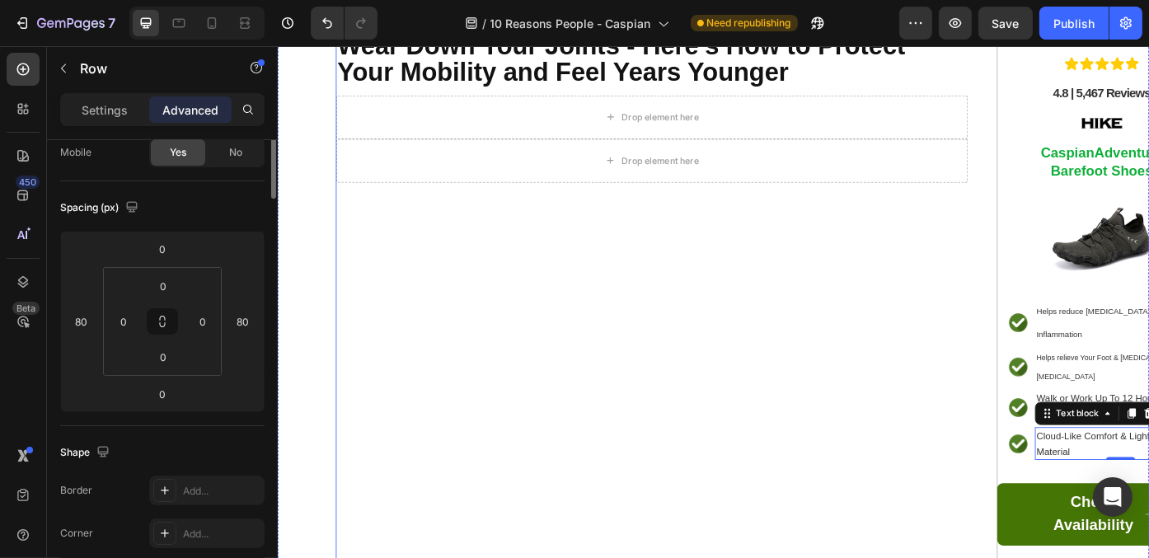
scroll to position [0, 0]
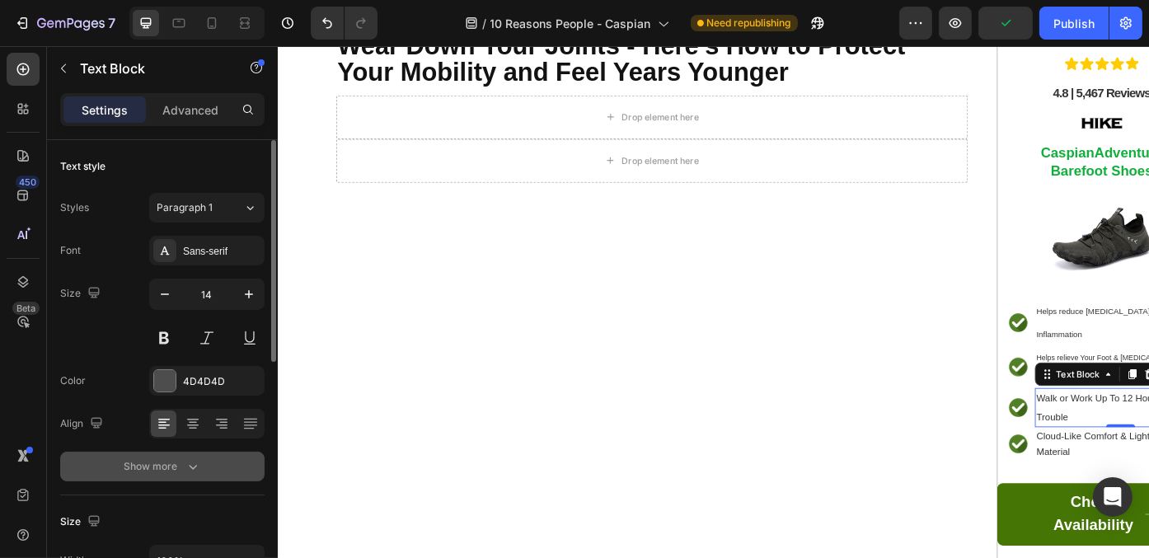
click at [213, 473] on button "Show more" at bounding box center [162, 467] width 204 height 30
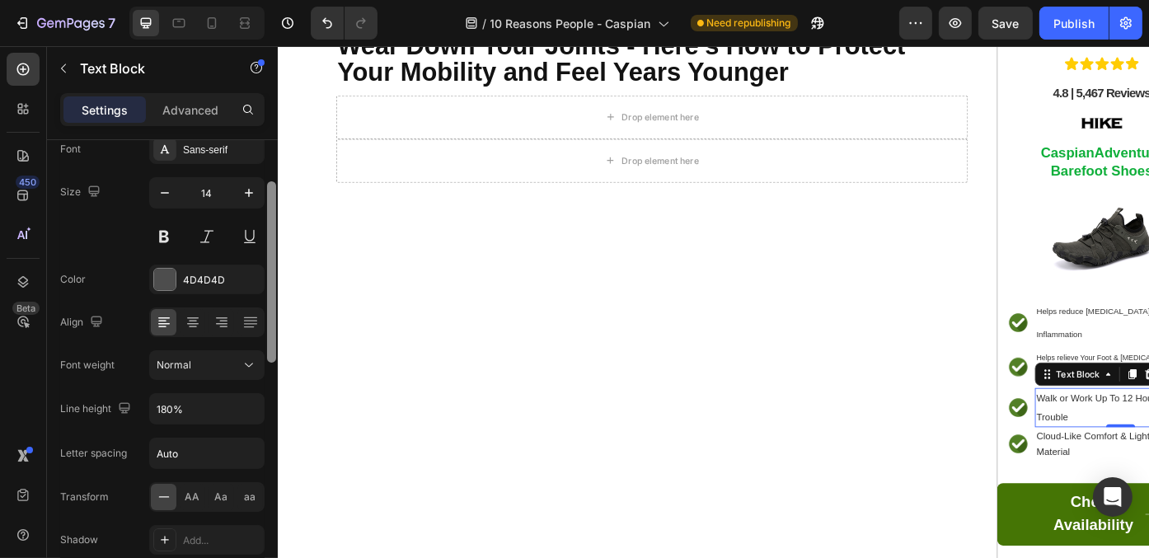
drag, startPoint x: 270, startPoint y: 282, endPoint x: 268, endPoint y: 345, distance: 63.5
click at [268, 345] on div at bounding box center [271, 271] width 9 height 181
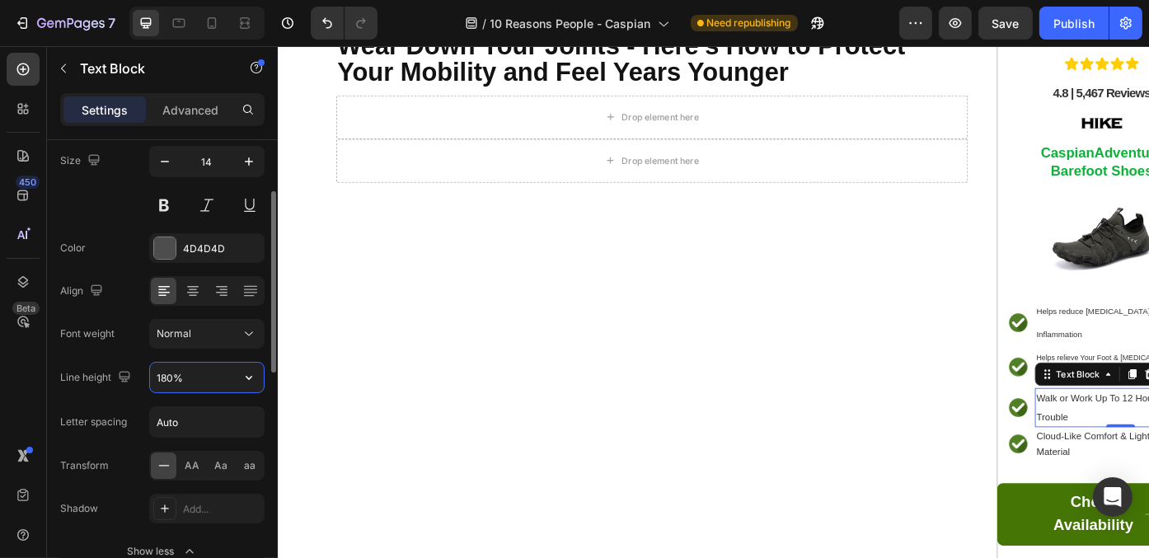
click at [186, 372] on input "180%" at bounding box center [207, 378] width 114 height 30
click at [249, 380] on icon "button" at bounding box center [249, 377] width 16 height 16
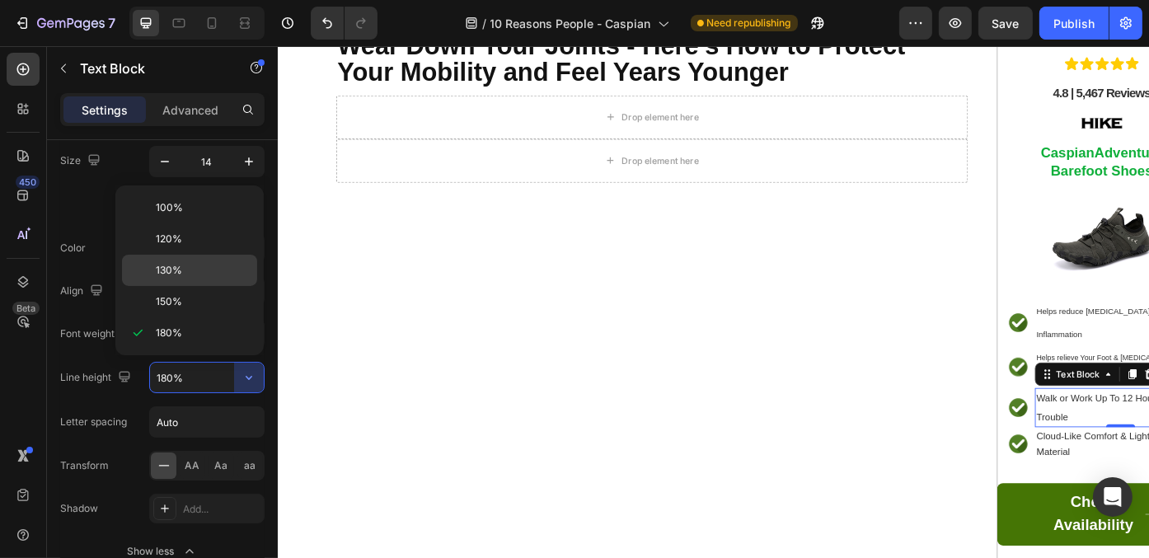
click at [227, 263] on p "130%" at bounding box center [203, 270] width 94 height 15
type input "130%"
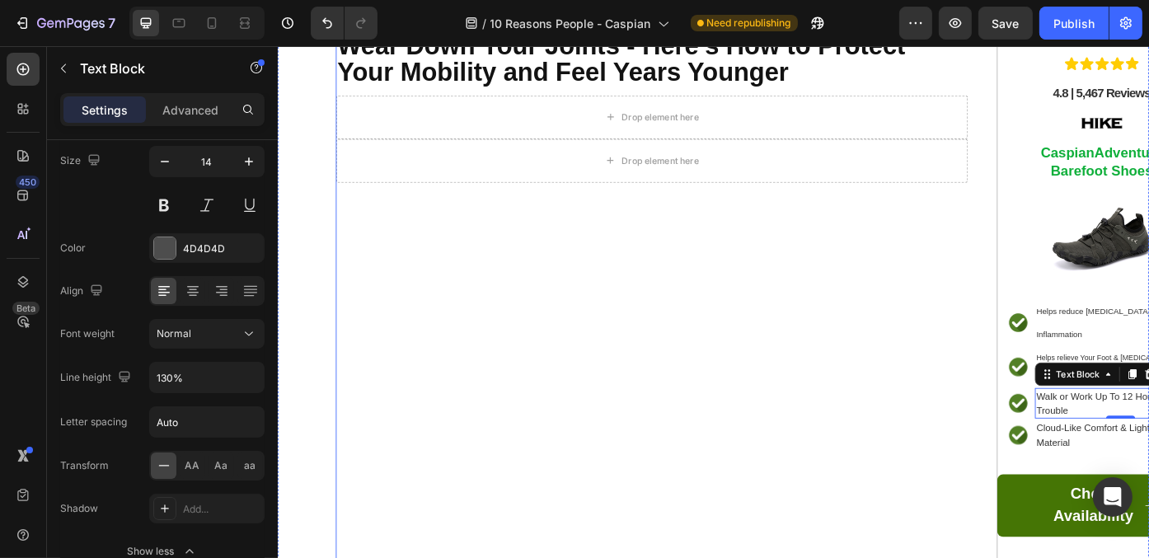
click at [892, 447] on div "⁠⁠⁠⁠⁠⁠⁠ Health Experts Warn: The Wrong Shoes Can Slowly Wear Down Your Joints -…" at bounding box center [701, 320] width 717 height 644
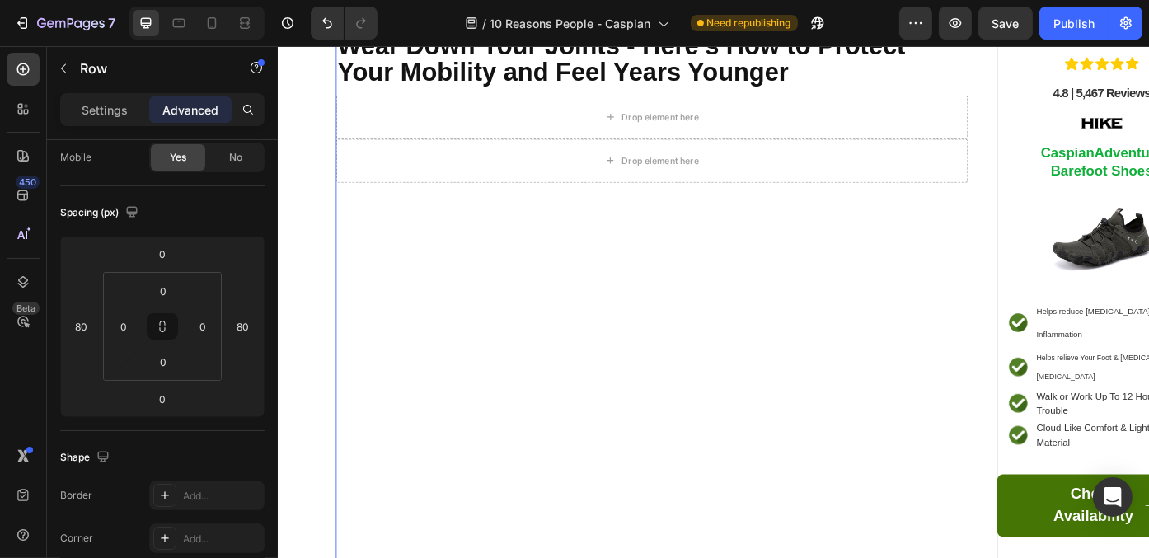
scroll to position [0, 0]
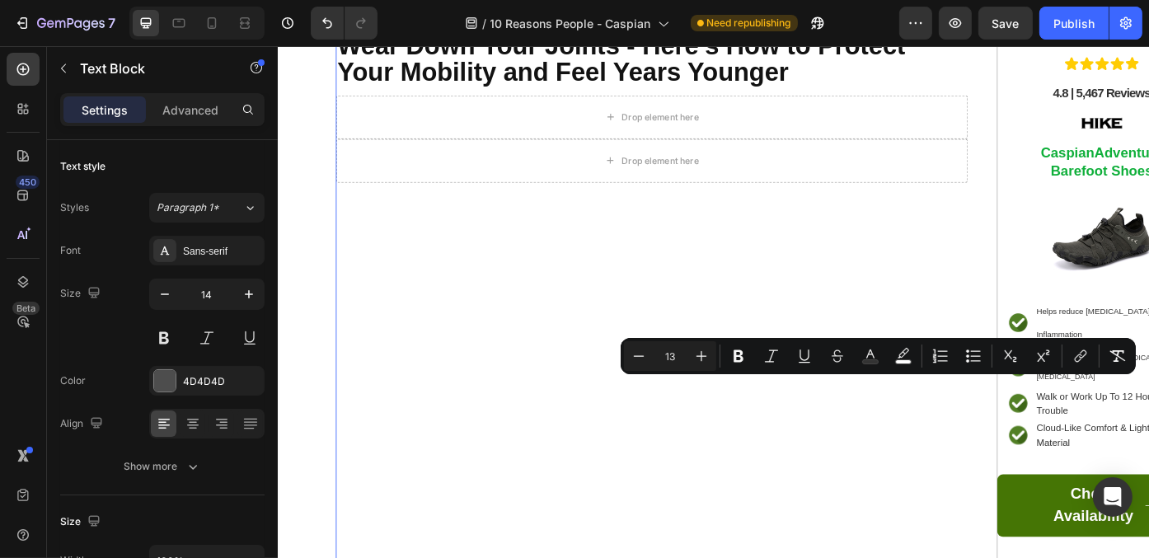
click at [961, 448] on div "⁠⁠⁠⁠⁠⁠⁠ Health Experts Warn: The Wrong Shoes Can Slowly Wear Down Your Joints -…" at bounding box center [701, 320] width 717 height 644
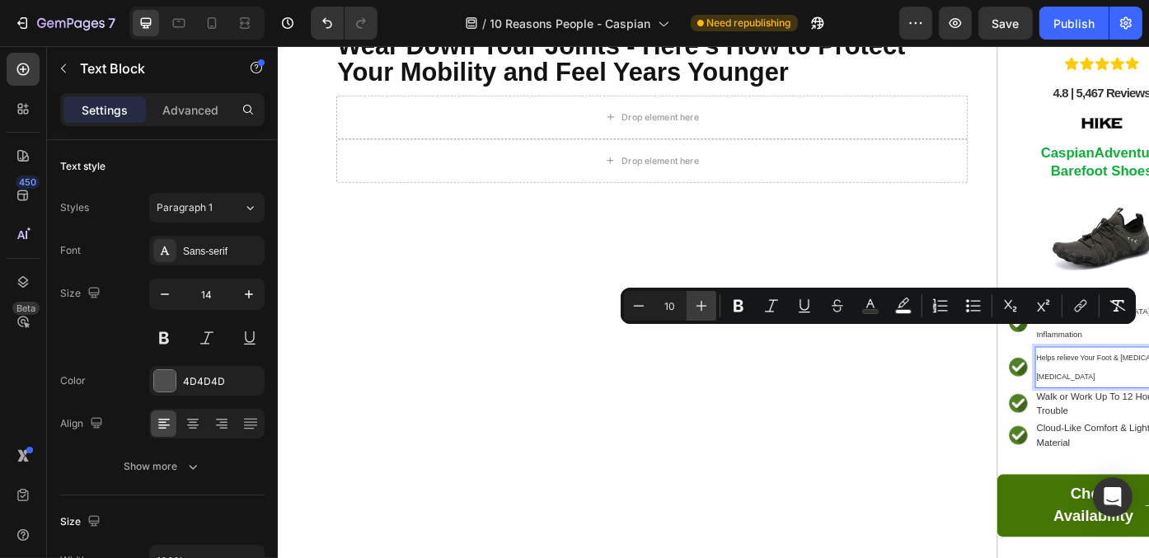
click at [713, 306] on button "Plus" at bounding box center [701, 306] width 30 height 30
type input "13"
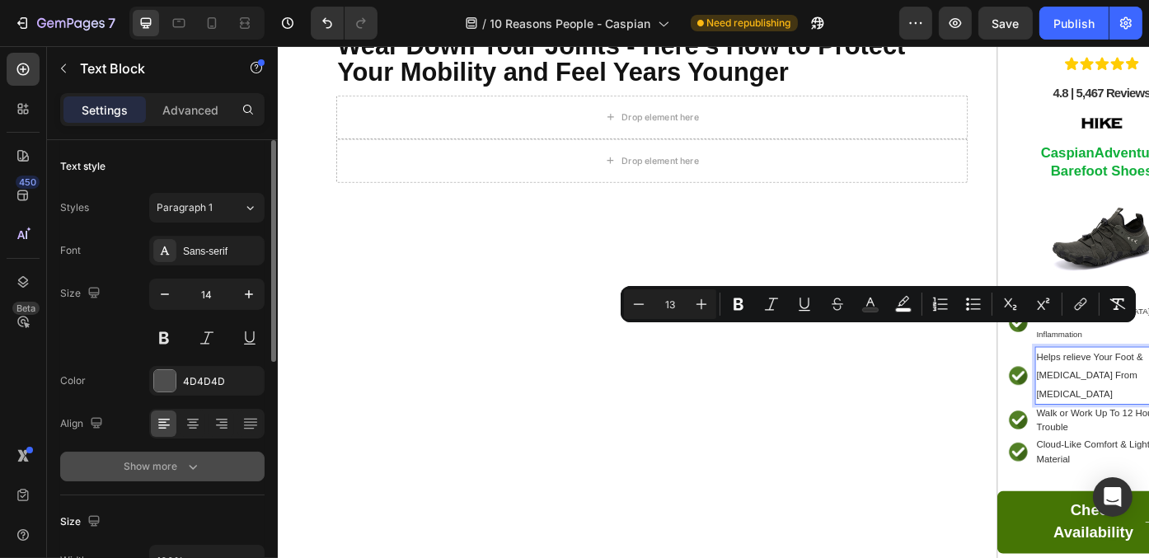
click at [234, 459] on button "Show more" at bounding box center [162, 467] width 204 height 30
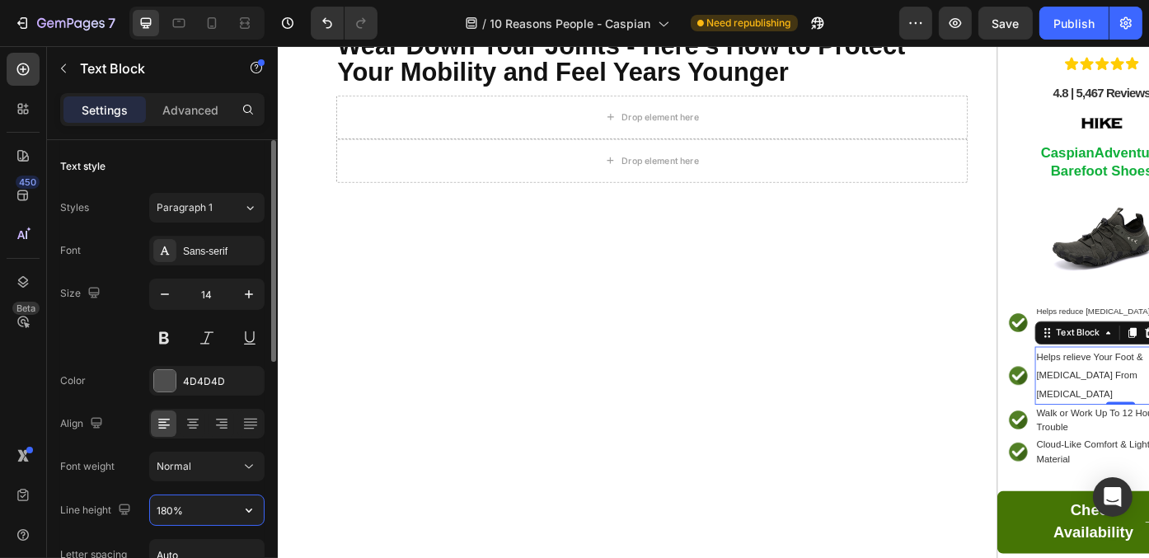
click at [224, 506] on input "180%" at bounding box center [207, 510] width 114 height 30
click at [249, 514] on icon "button" at bounding box center [249, 510] width 16 height 16
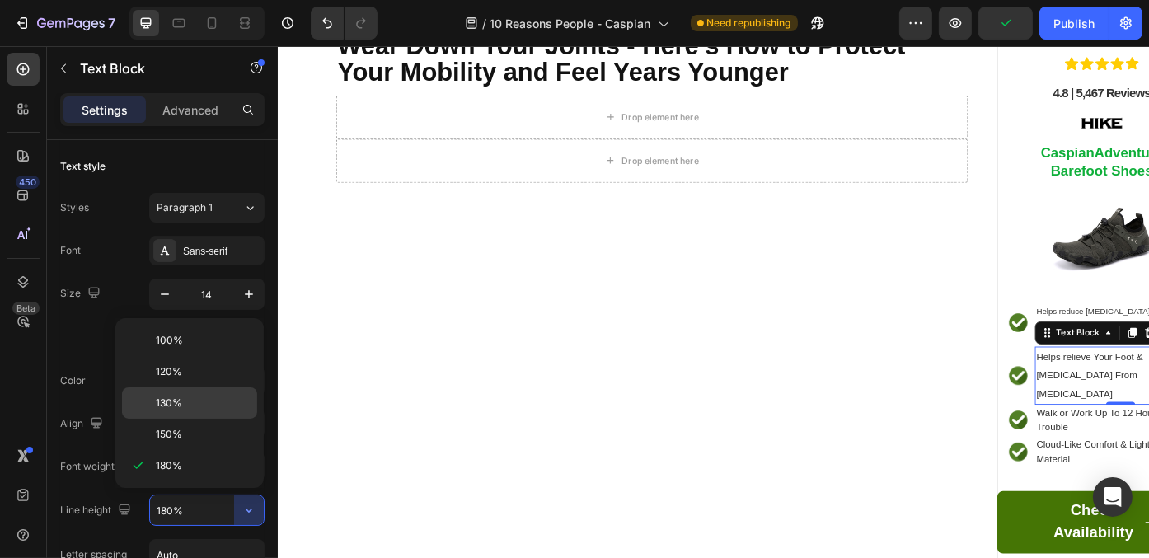
click at [239, 400] on p "130%" at bounding box center [203, 403] width 94 height 15
type input "130%"
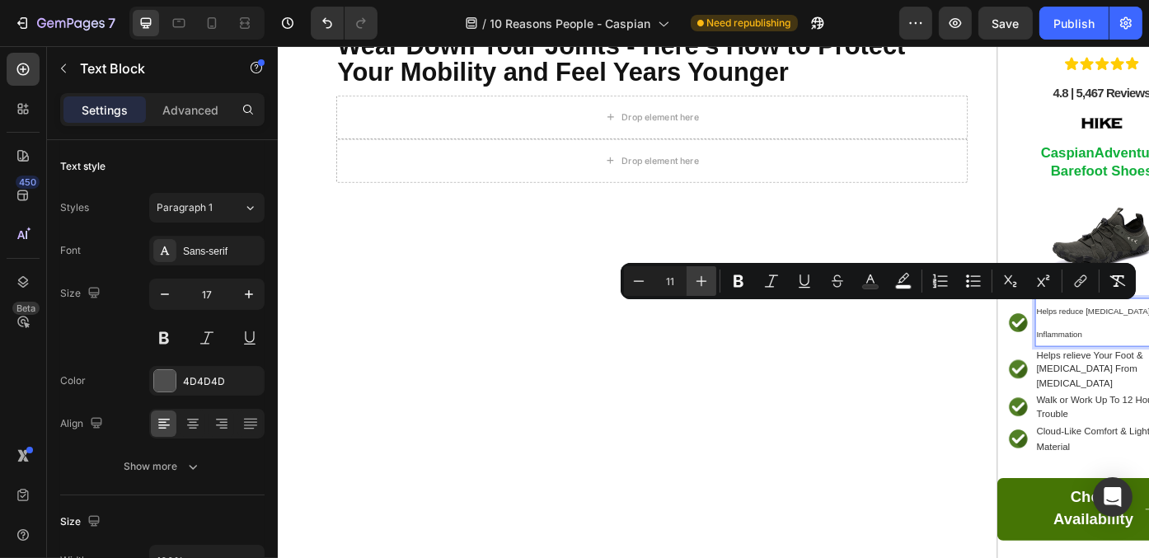
click at [696, 284] on icon "Editor contextual toolbar" at bounding box center [701, 281] width 16 height 16
type input "13"
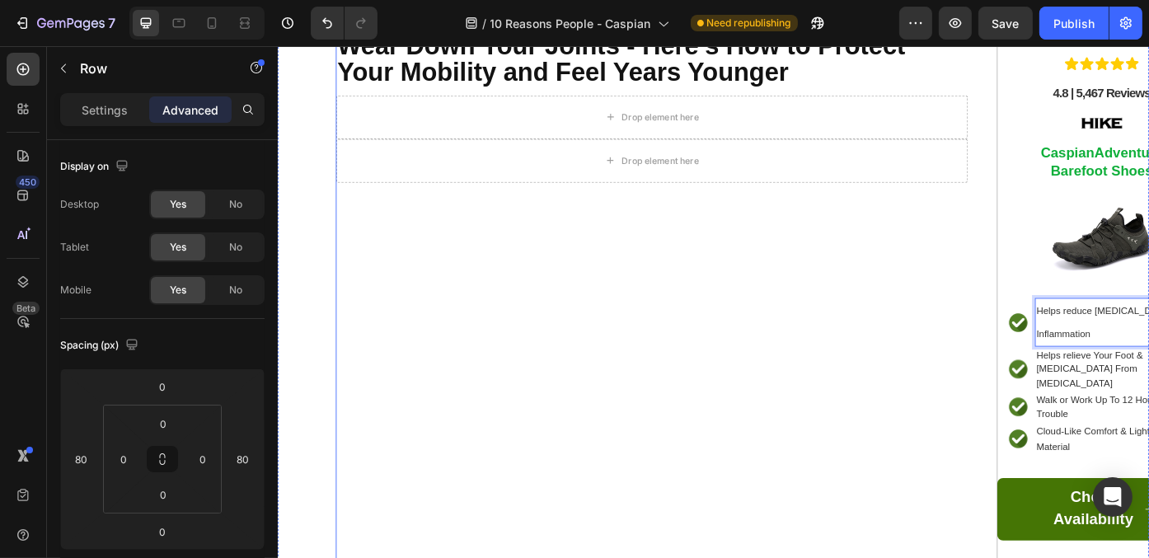
click at [915, 478] on div "⁠⁠⁠⁠⁠⁠⁠ Health Experts Warn: The Wrong Shoes Can Slowly Wear Down Your Joints -…" at bounding box center [701, 322] width 717 height 649
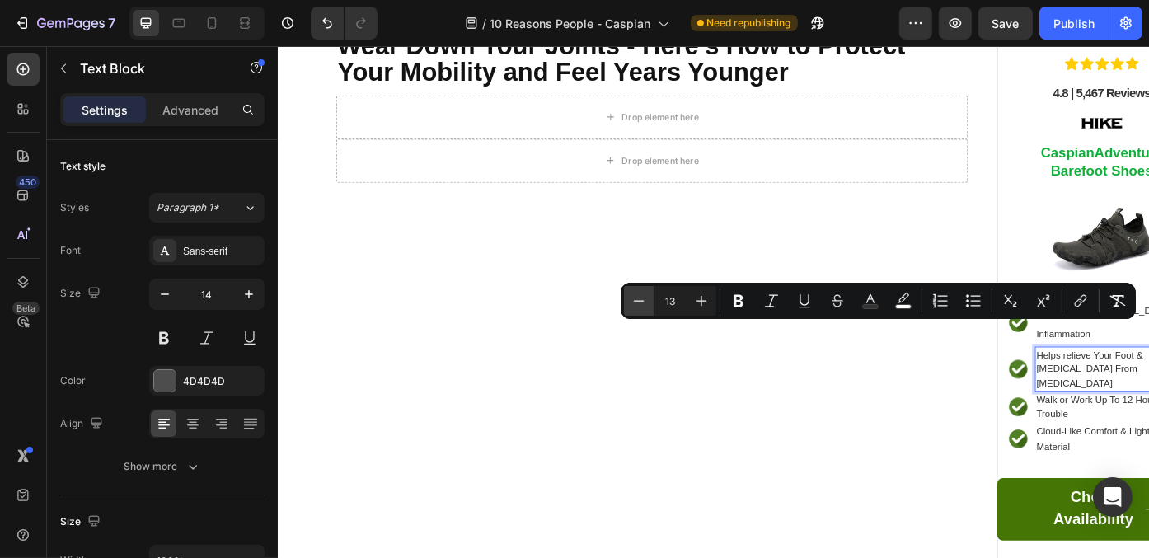
click at [642, 295] on icon "Editor contextual toolbar" at bounding box center [638, 301] width 16 height 16
type input "12"
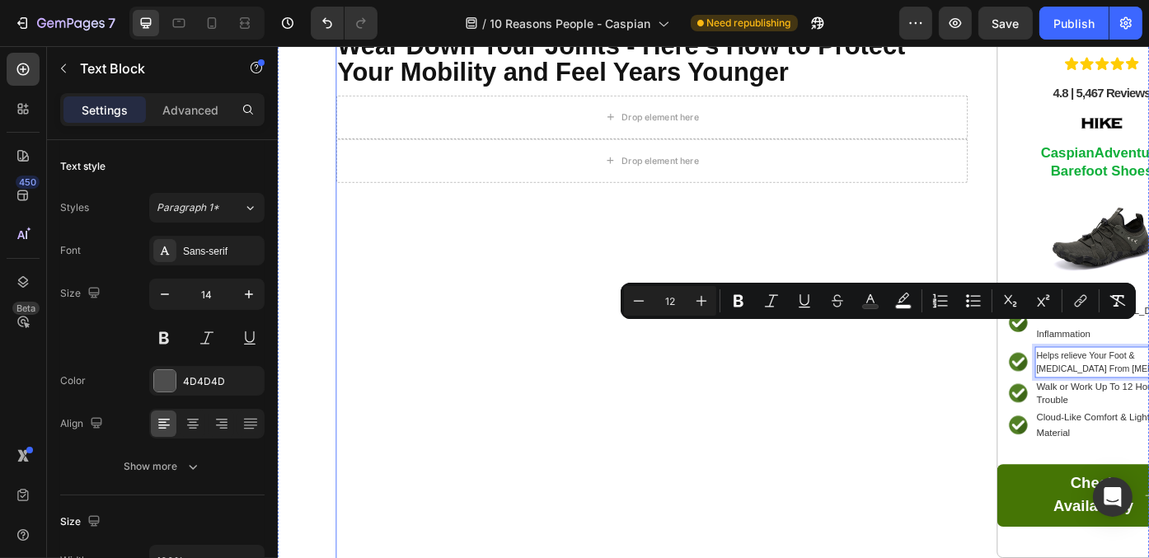
click at [907, 452] on div "⁠⁠⁠⁠⁠⁠⁠ Health Experts Warn: The Wrong Shoes Can Slowly Wear Down Your Joints -…" at bounding box center [701, 314] width 717 height 633
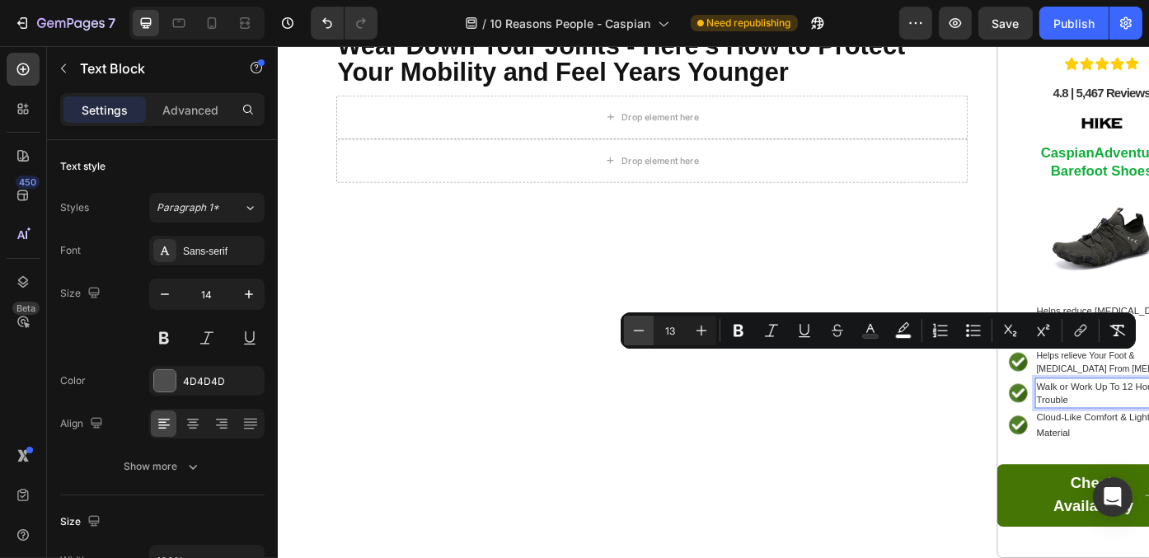
click at [642, 332] on icon "Editor contextual toolbar" at bounding box center [638, 330] width 16 height 16
type input "12"
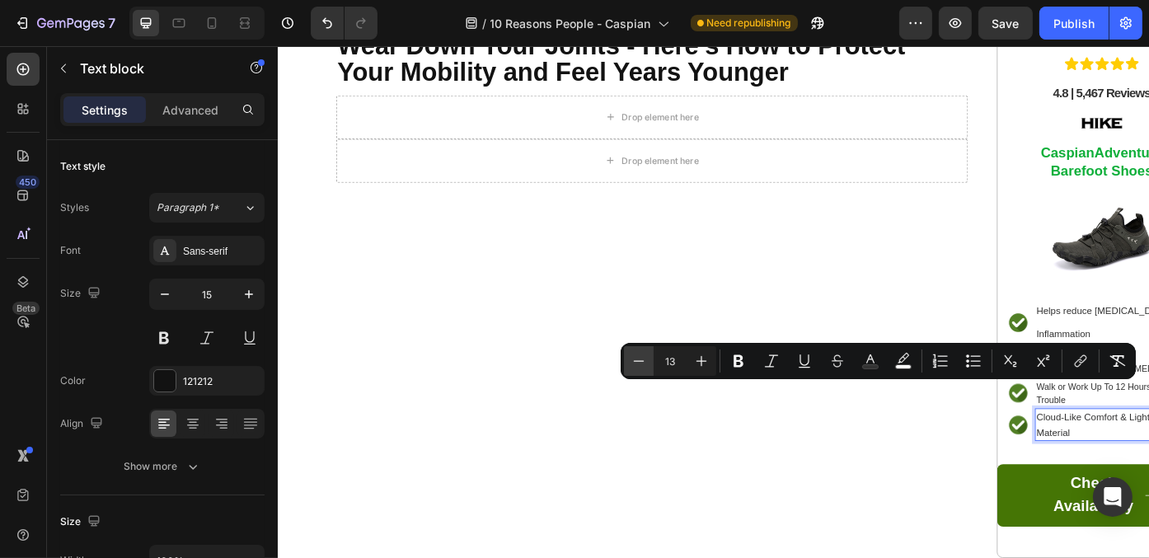
click at [642, 353] on icon "Editor contextual toolbar" at bounding box center [638, 361] width 16 height 16
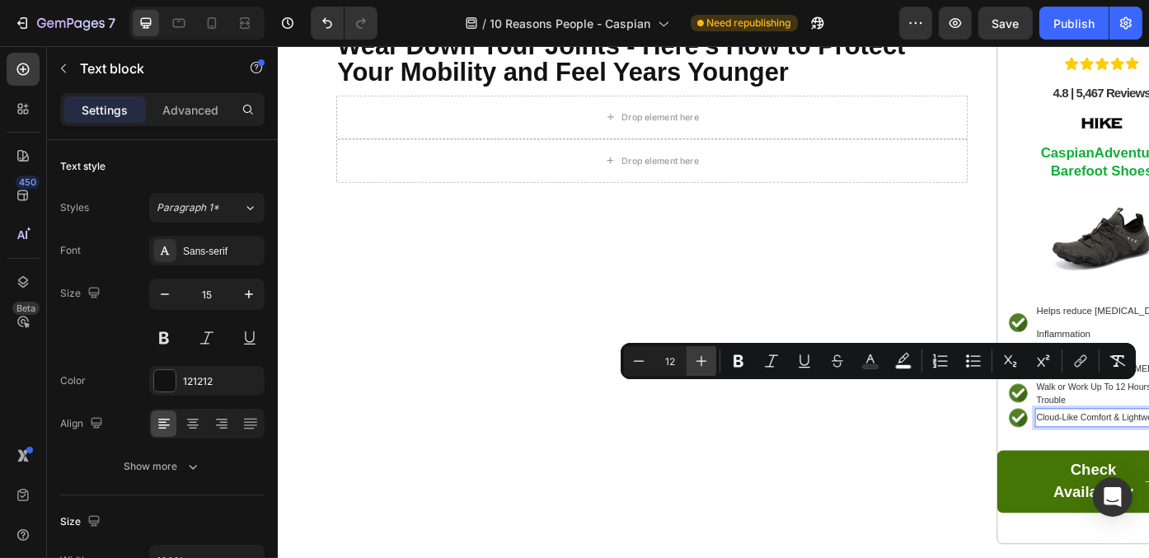
click at [698, 359] on icon "Editor contextual toolbar" at bounding box center [701, 361] width 16 height 16
type input "13"
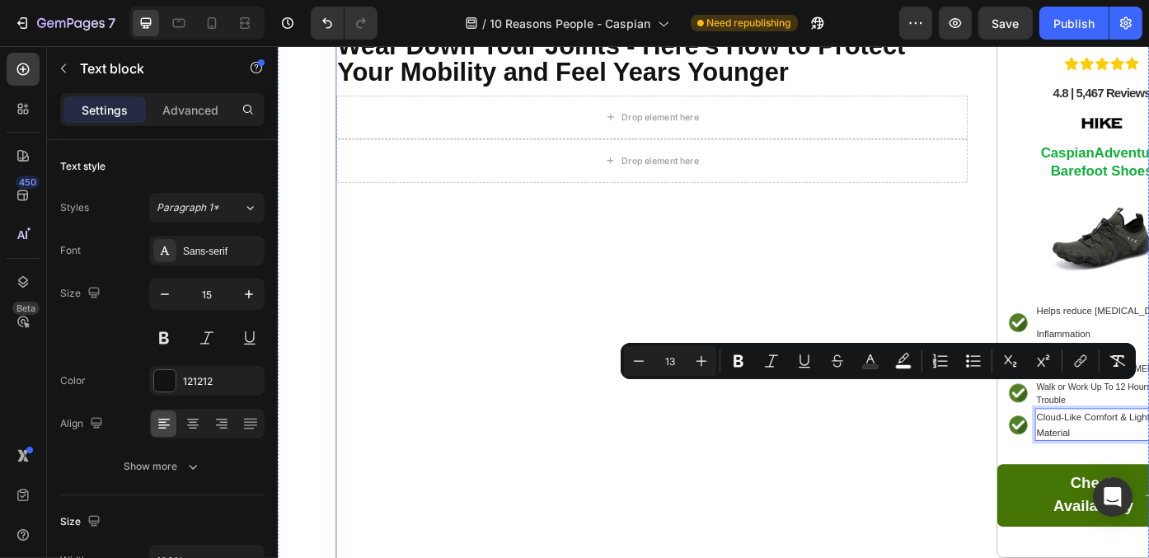
click at [933, 535] on div "⁠⁠⁠⁠⁠⁠⁠ Health Experts Warn: The Wrong Shoes Can Slowly Wear Down Your Joints -…" at bounding box center [701, 314] width 717 height 633
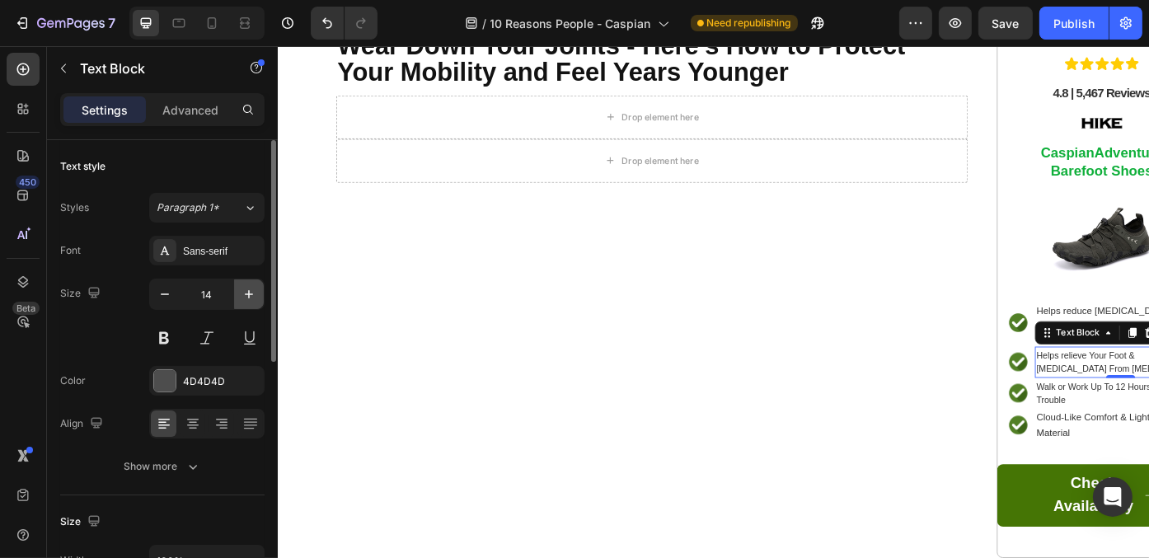
click at [253, 292] on icon "button" at bounding box center [249, 294] width 16 height 16
type input "15"
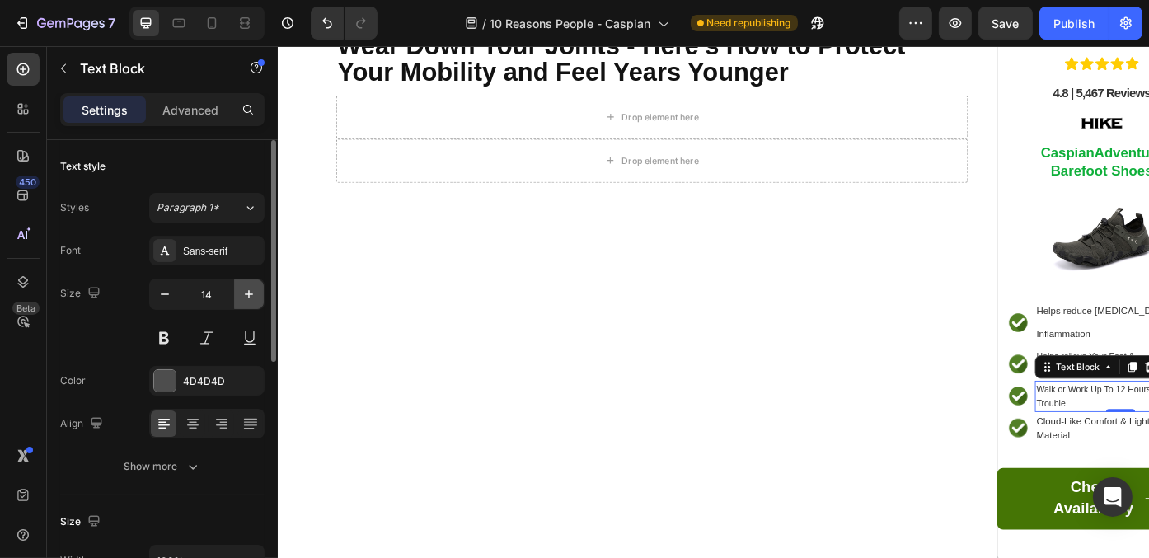
click at [246, 297] on icon "button" at bounding box center [249, 294] width 16 height 16
type input "15"
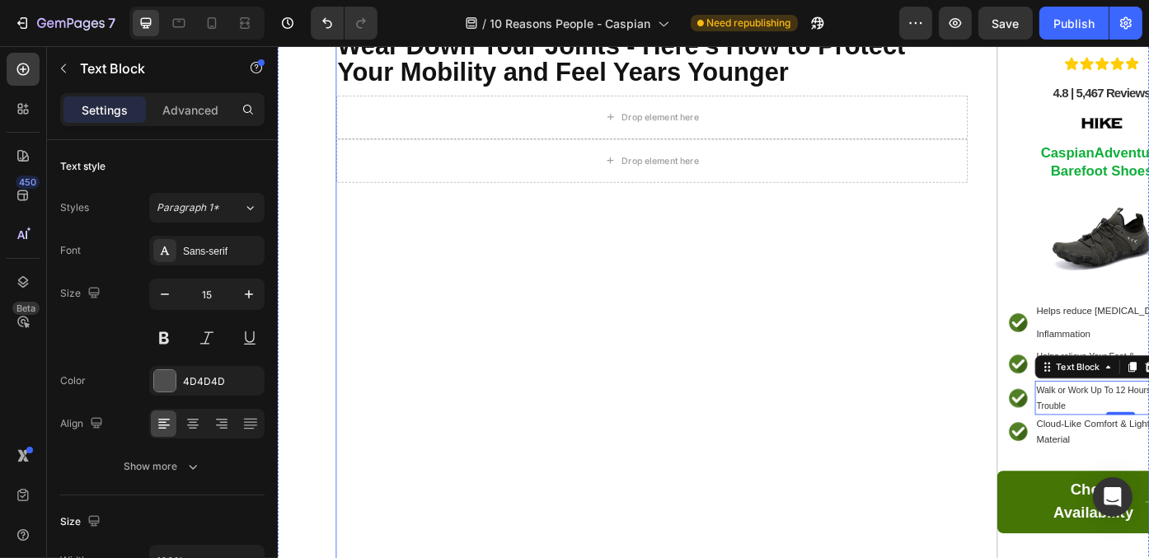
click at [781, 385] on div "⁠⁠⁠⁠⁠⁠⁠ Health Experts Warn: The Wrong Shoes Can Slowly Wear Down Your Joints -…" at bounding box center [701, 318] width 717 height 640
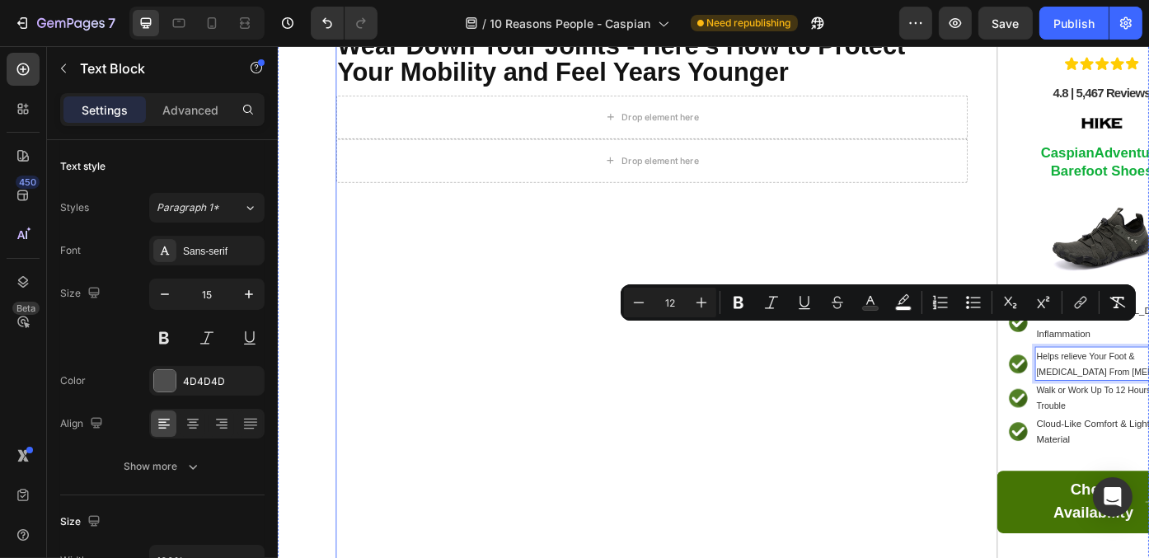
click at [1028, 429] on div "⁠⁠⁠⁠⁠⁠⁠ Health Experts Warn: The Wrong Shoes Can Slowly Wear Down Your Joints -…" at bounding box center [701, 318] width 717 height 640
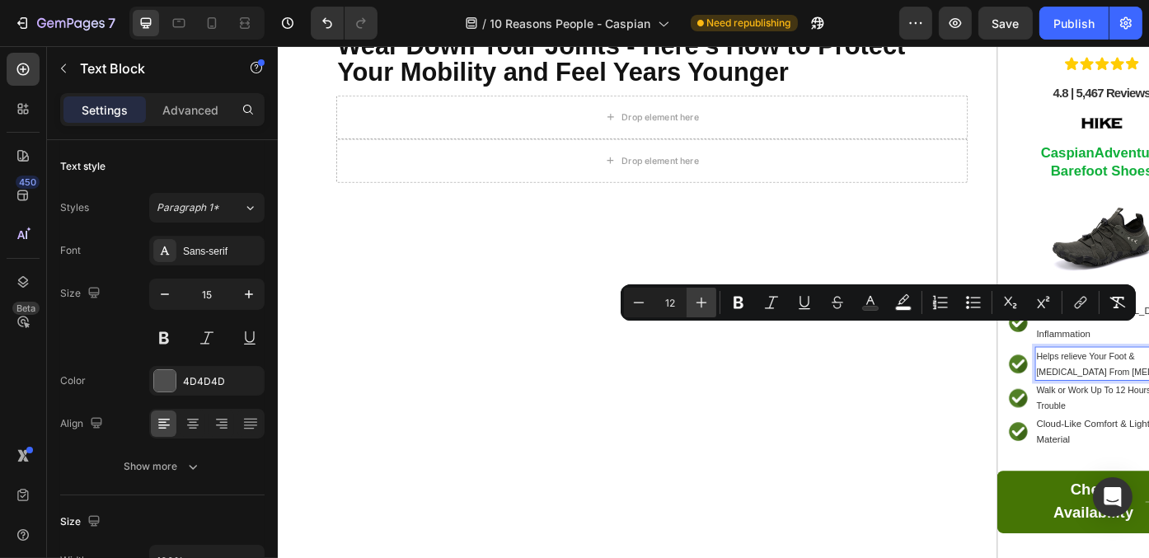
click at [705, 308] on icon "Editor contextual toolbar" at bounding box center [701, 302] width 16 height 16
type input "13"
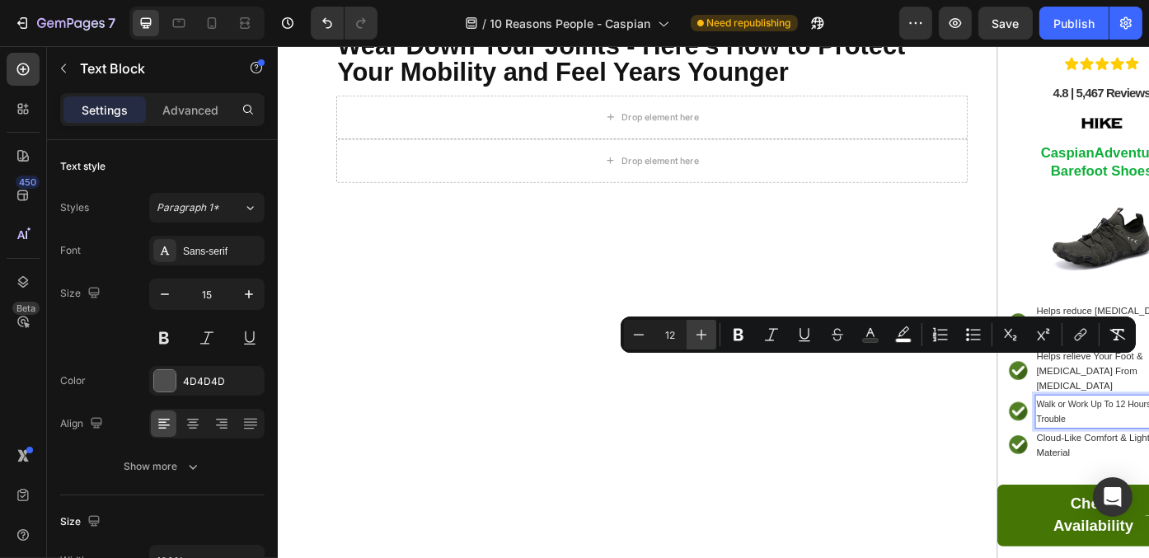
click at [698, 333] on icon "Editor contextual toolbar" at bounding box center [701, 334] width 16 height 16
type input "13"
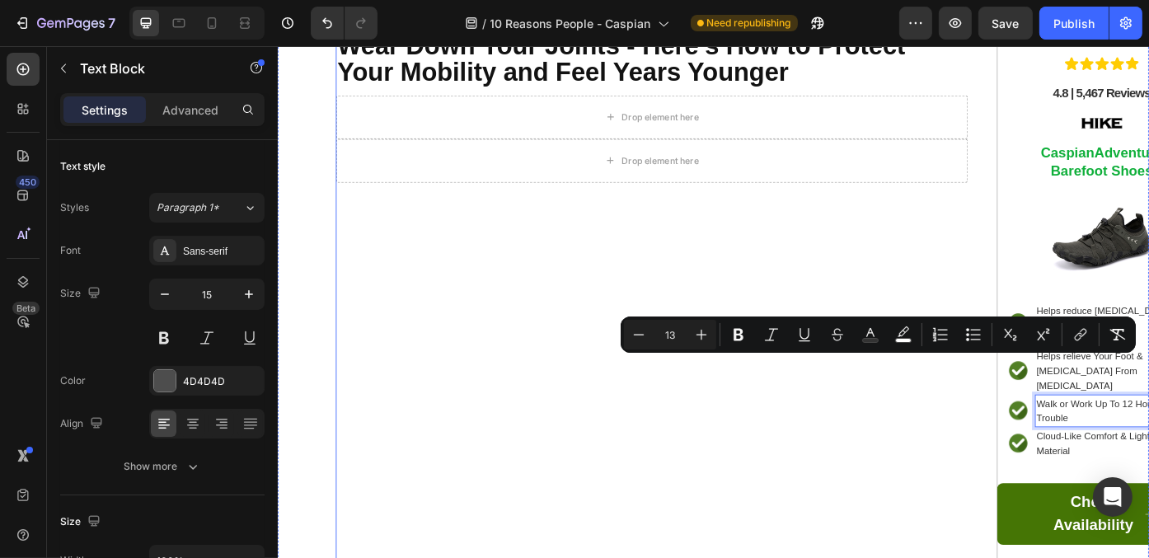
click at [926, 456] on div "⁠⁠⁠⁠⁠⁠⁠ Health Experts Warn: The Wrong Shoes Can Slowly Wear Down Your Joints -…" at bounding box center [701, 325] width 717 height 654
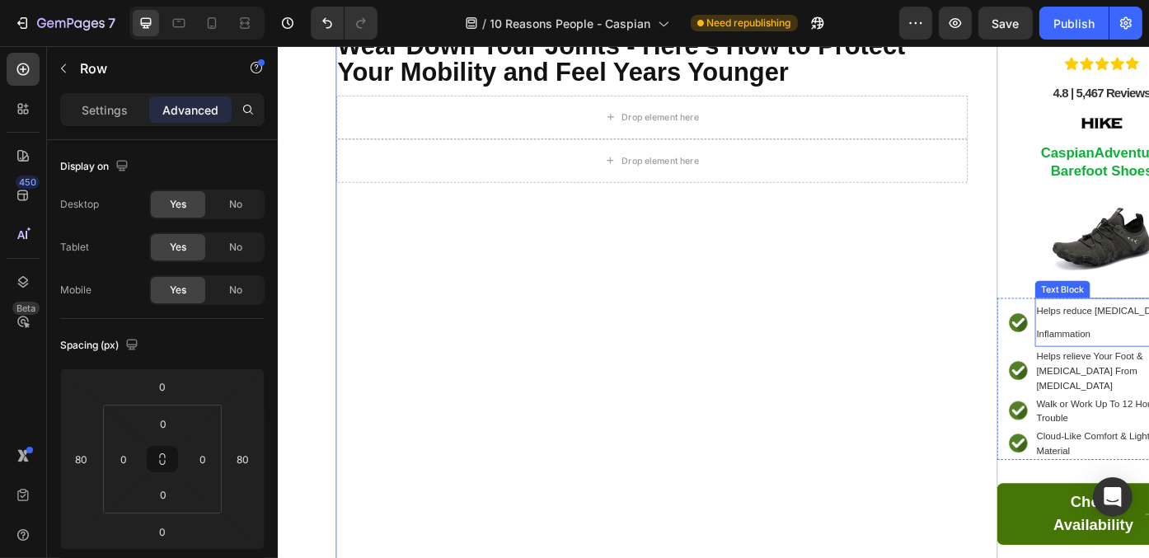
click at [876, 419] on div "⁠⁠⁠⁠⁠⁠⁠ Health Experts Warn: The Wrong Shoes Can Slowly Wear Down Your Joints -…" at bounding box center [701, 325] width 717 height 654
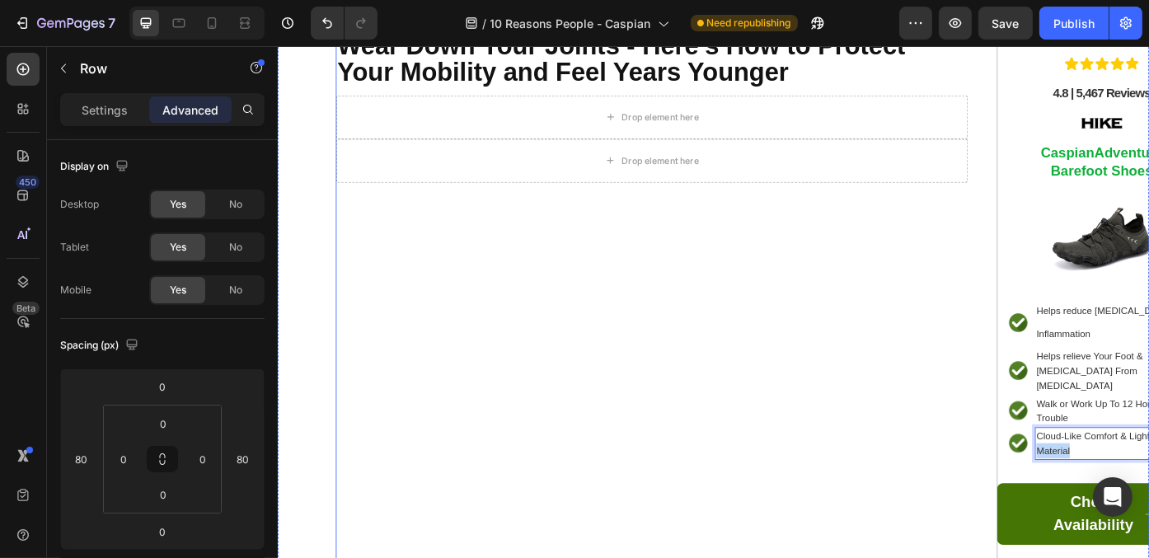
click at [973, 488] on div "⁠⁠⁠⁠⁠⁠⁠ Health Experts Warn: The Wrong Shoes Can Slowly Wear Down Your Joints -…" at bounding box center [701, 325] width 717 height 654
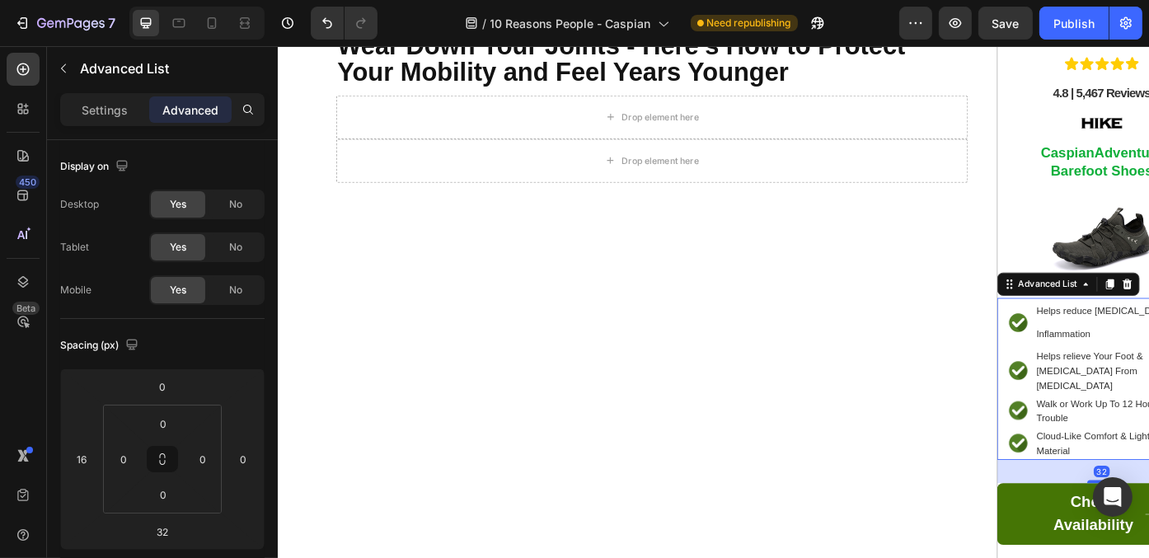
click at [110, 115] on p "Settings" at bounding box center [105, 109] width 46 height 17
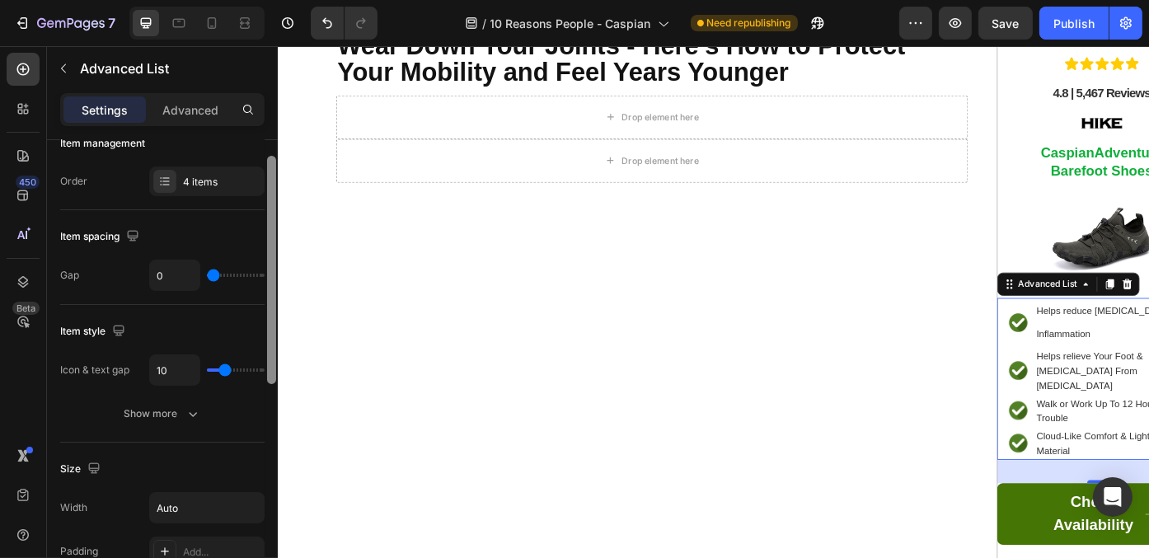
scroll to position [28, 0]
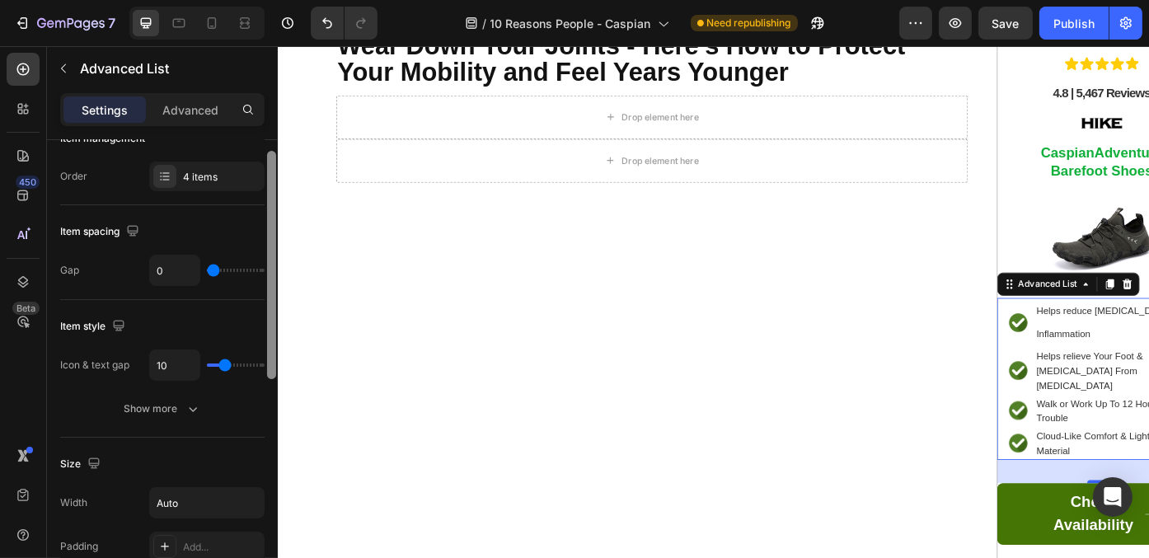
drag, startPoint x: 269, startPoint y: 179, endPoint x: 269, endPoint y: 193, distance: 14.0
click at [269, 193] on div at bounding box center [271, 265] width 9 height 228
type input "4"
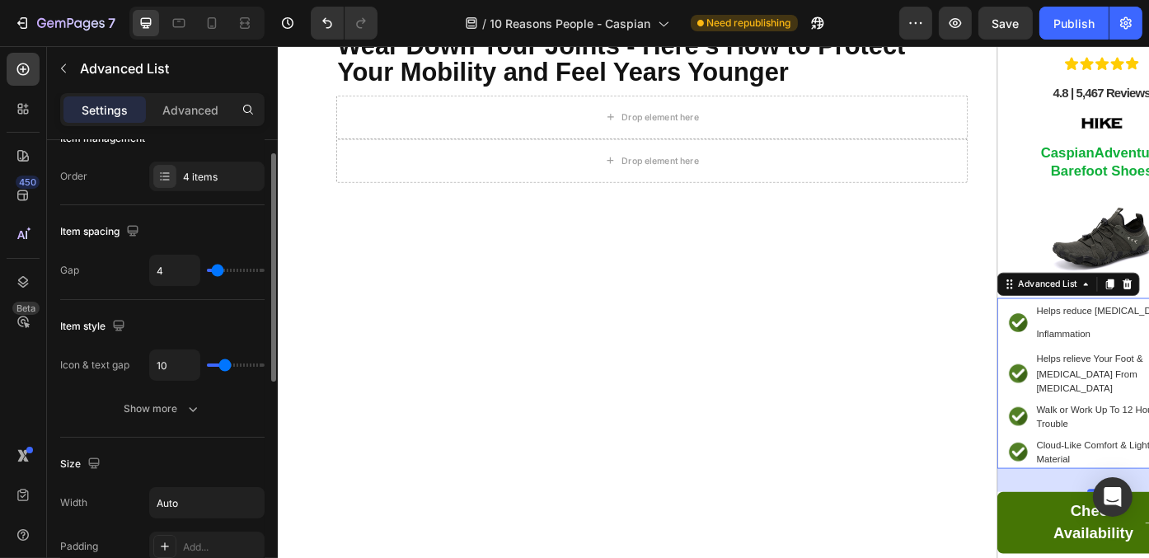
type input "4"
click at [218, 269] on input "range" at bounding box center [236, 270] width 58 height 3
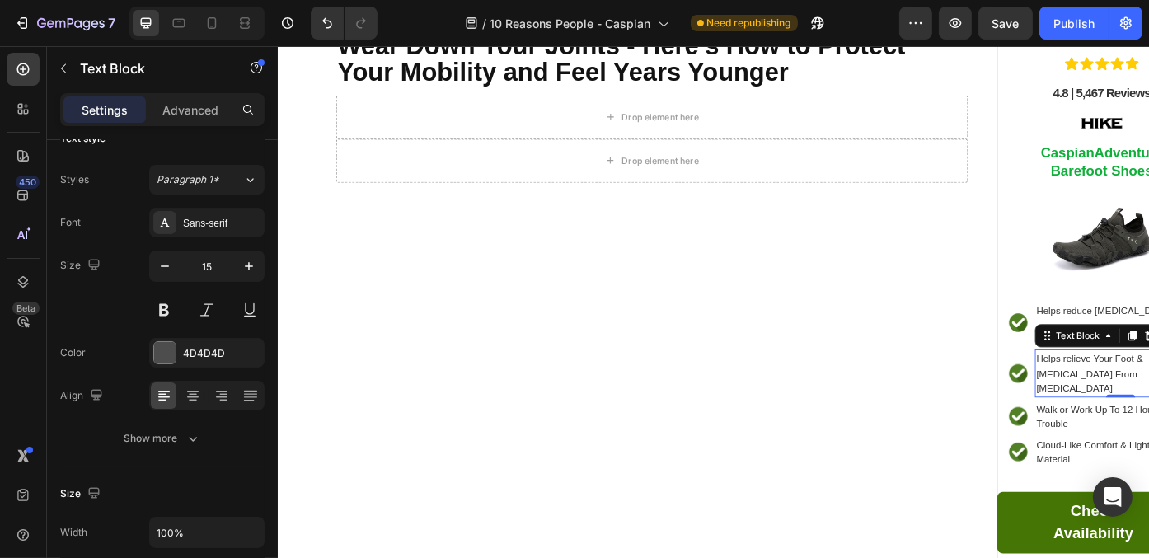
scroll to position [0, 0]
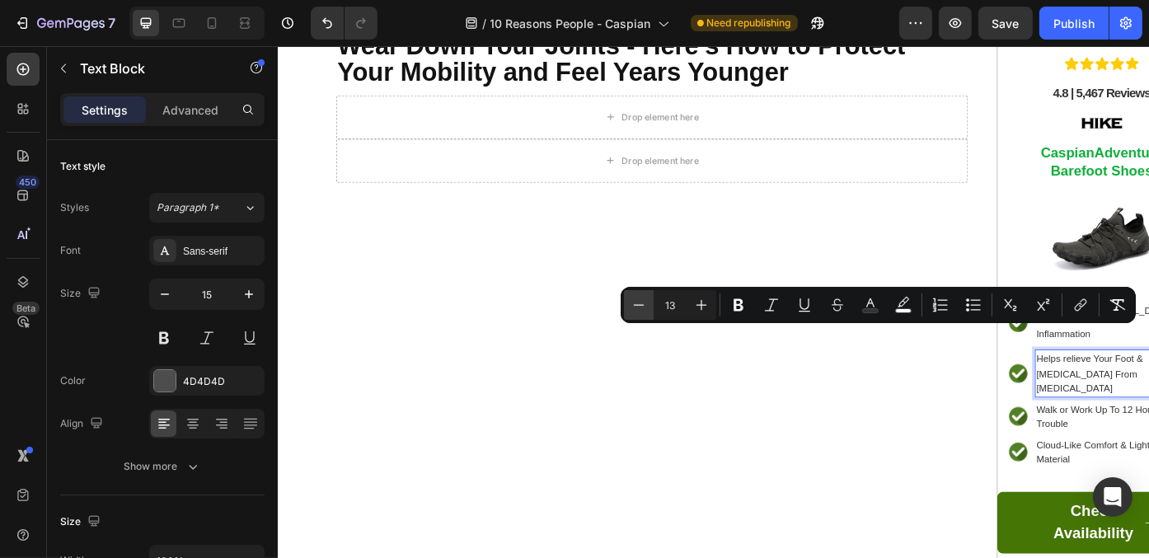
click at [632, 306] on icon "Editor contextual toolbar" at bounding box center [638, 305] width 16 height 16
type input "12"
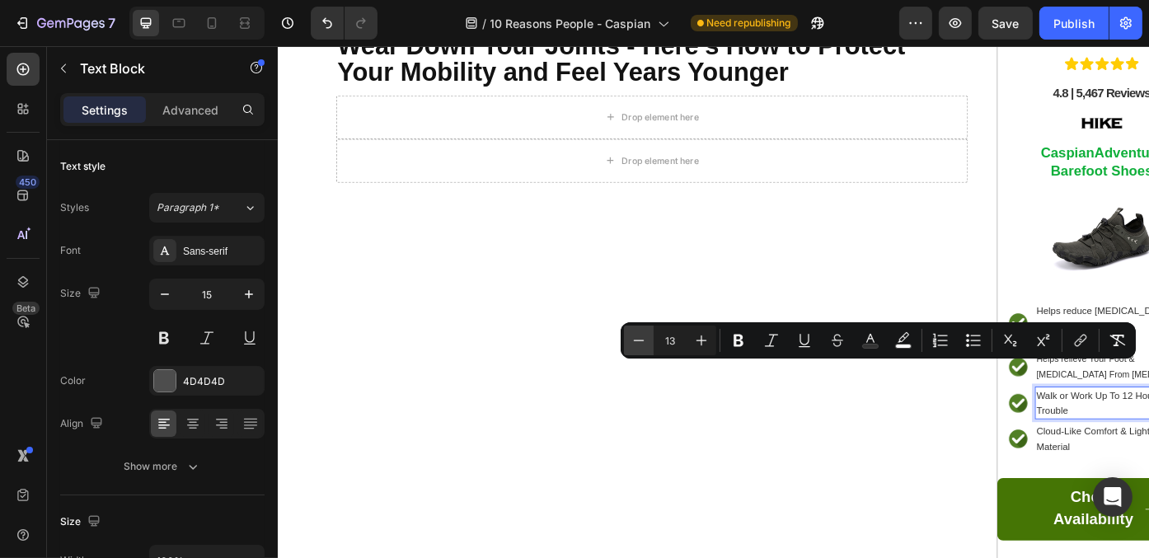
click at [639, 339] on icon "Editor contextual toolbar" at bounding box center [638, 340] width 16 height 16
type input "12"
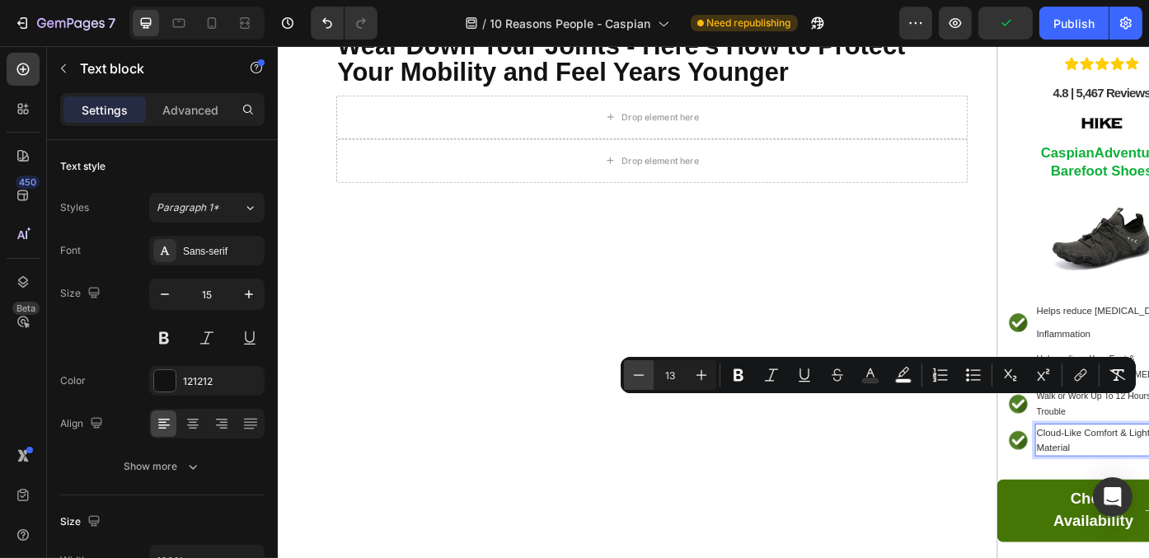
click at [645, 369] on icon "Editor contextual toolbar" at bounding box center [638, 375] width 16 height 16
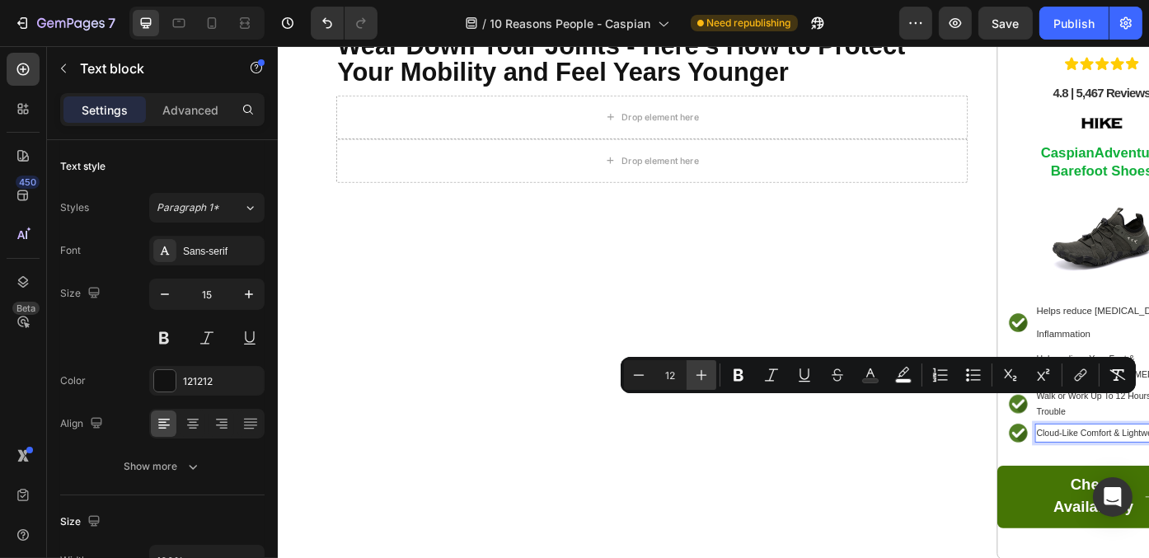
click at [703, 368] on icon "Editor contextual toolbar" at bounding box center [701, 375] width 16 height 16
type input "13"
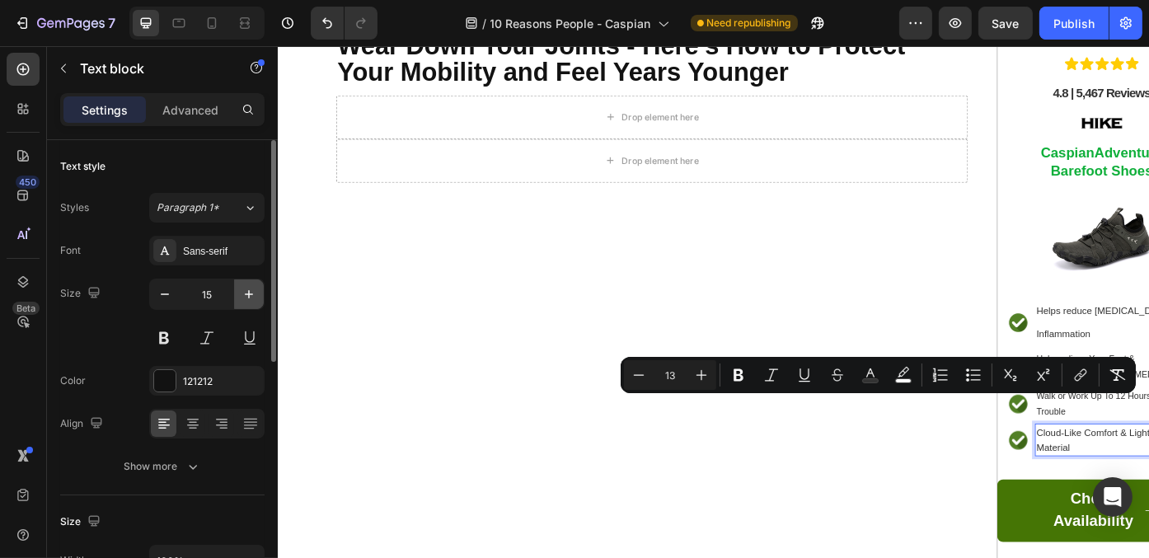
click at [248, 302] on button "button" at bounding box center [249, 294] width 30 height 30
type input "16"
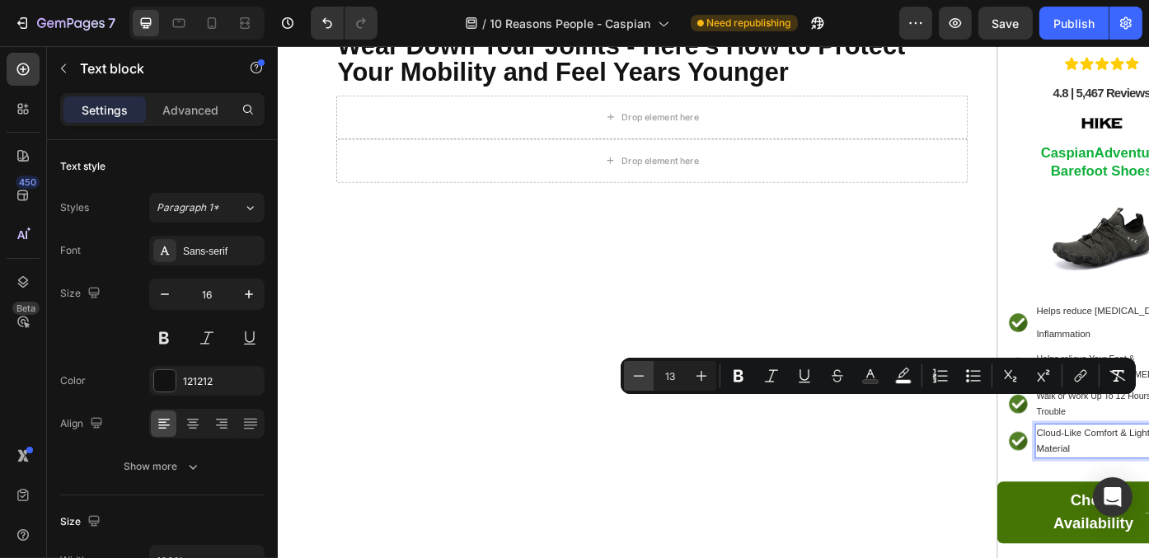
click at [645, 368] on icon "Editor contextual toolbar" at bounding box center [638, 376] width 16 height 16
type input "12"
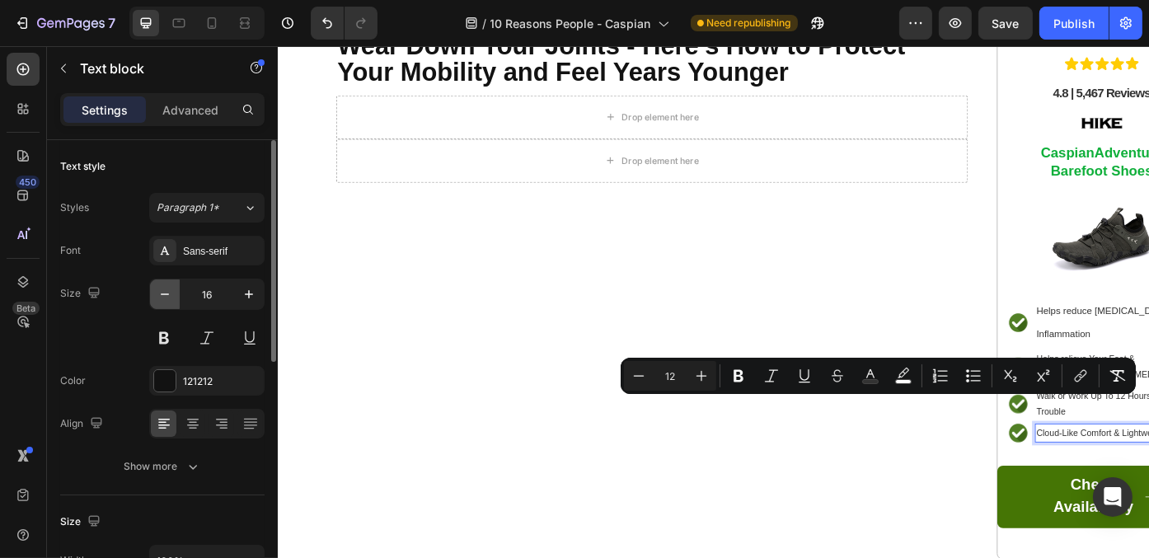
click at [157, 299] on icon "button" at bounding box center [165, 294] width 16 height 16
type input "15"
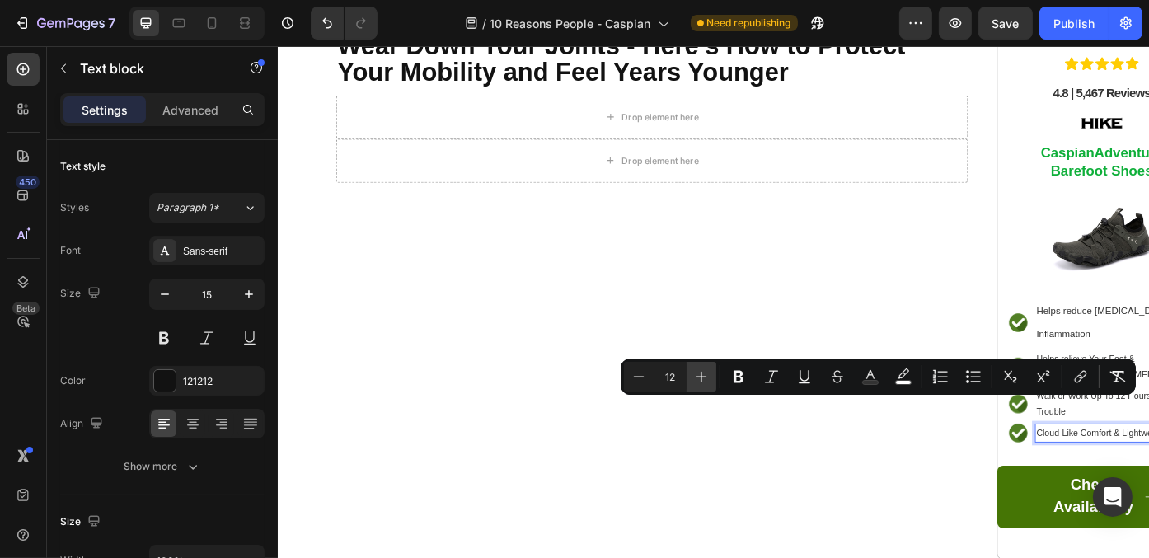
click at [705, 384] on icon "Editor contextual toolbar" at bounding box center [701, 376] width 16 height 16
type input "13"
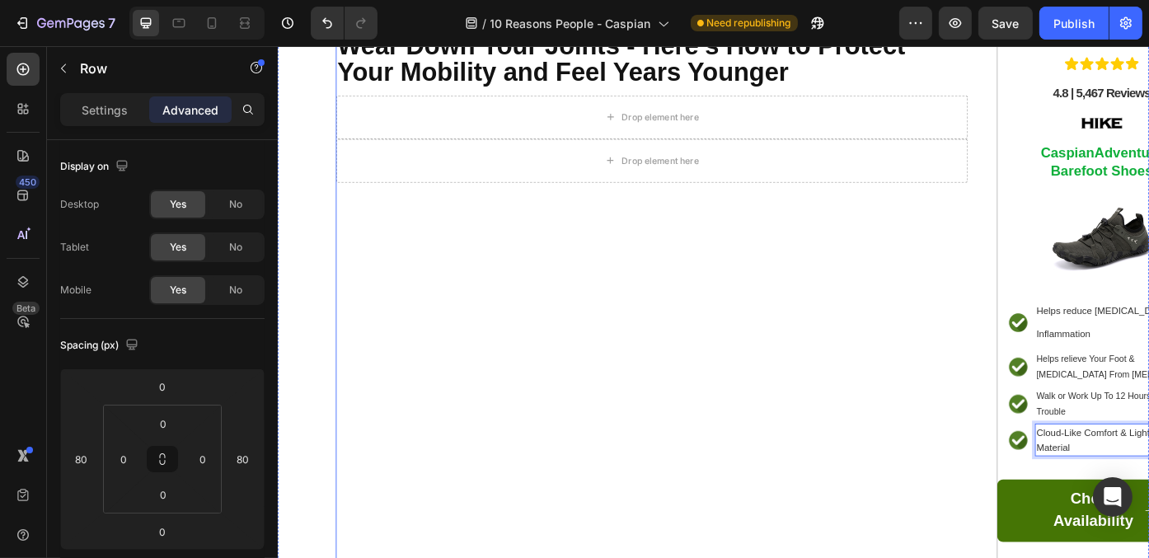
click at [896, 488] on div "⁠⁠⁠⁠⁠⁠⁠ Health Experts Warn: The Wrong Shoes Can Slowly Wear Down Your Joints -…" at bounding box center [701, 323] width 717 height 650
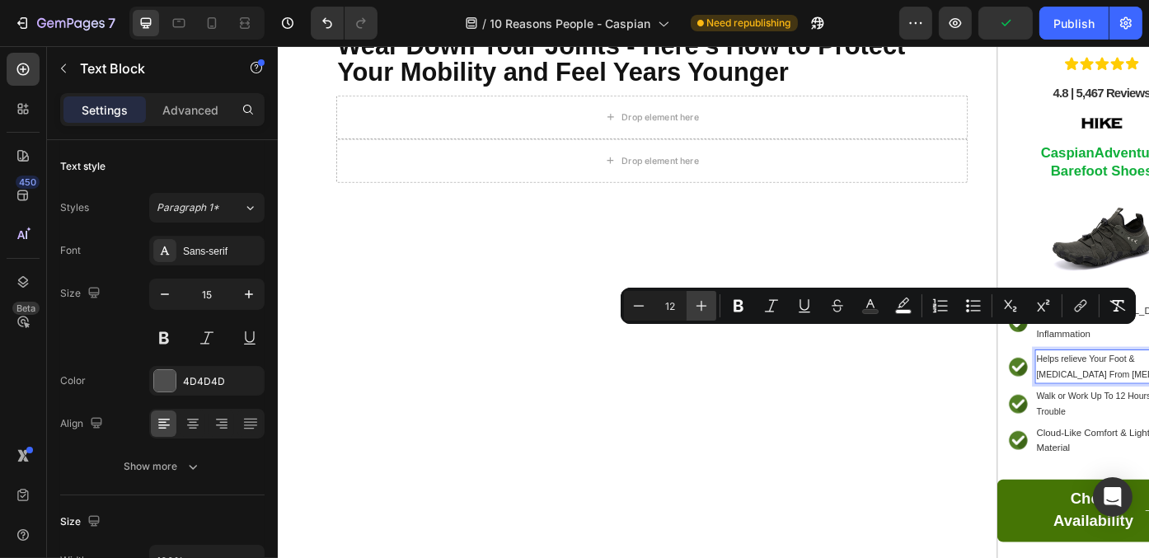
click at [697, 300] on icon "Editor contextual toolbar" at bounding box center [701, 305] width 16 height 16
type input "13"
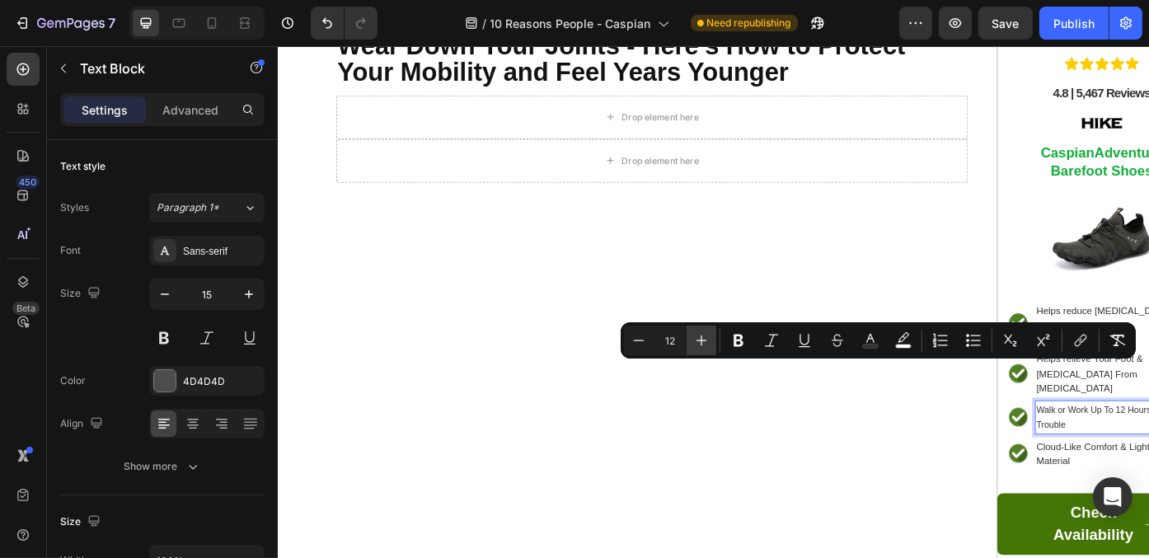
click at [704, 344] on icon "Editor contextual toolbar" at bounding box center [701, 340] width 16 height 16
type input "13"
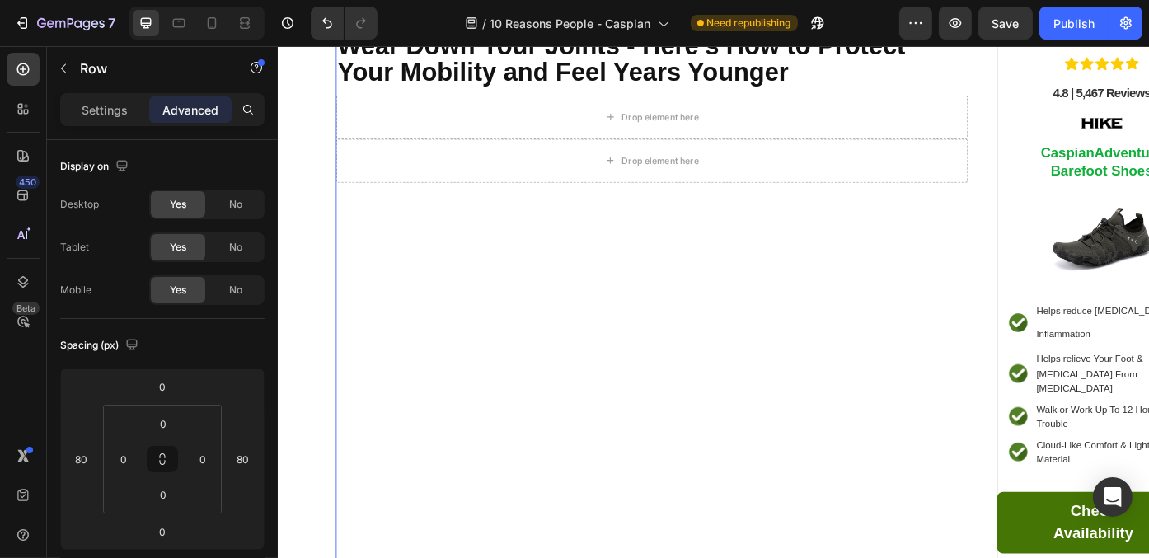
click at [911, 448] on div "⁠⁠⁠⁠⁠⁠⁠ Health Experts Warn: The Wrong Shoes Can Slowly Wear Down Your Joints -…" at bounding box center [701, 330] width 717 height 664
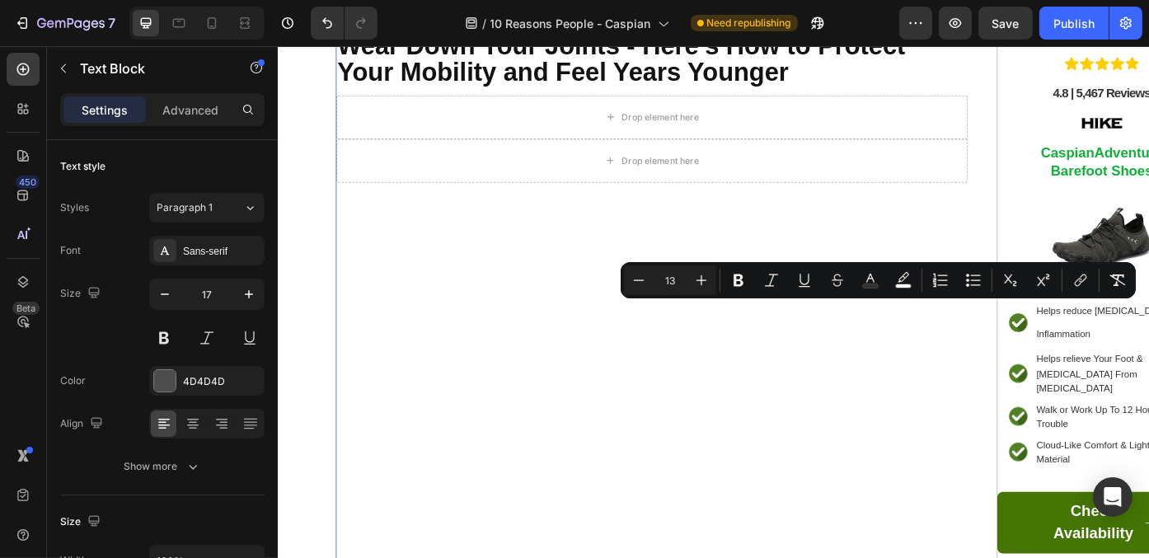
click at [828, 425] on div "⁠⁠⁠⁠⁠⁠⁠ Health Experts Warn: The Wrong Shoes Can Slowly Wear Down Your Joints -…" at bounding box center [701, 330] width 717 height 664
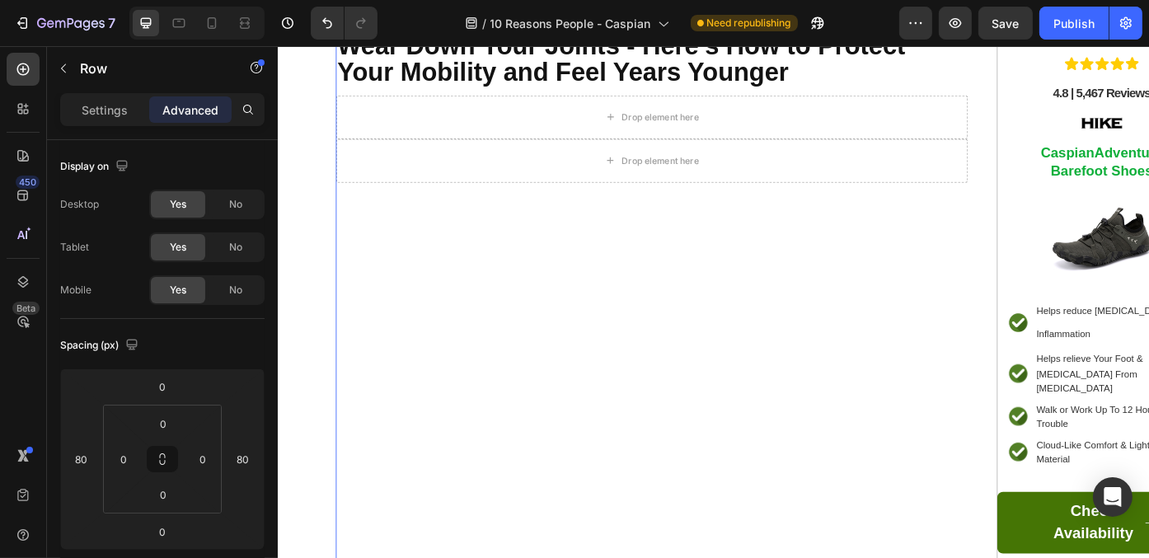
click at [984, 429] on div "⁠⁠⁠⁠⁠⁠⁠ Health Experts Warn: The Wrong Shoes Can Slowly Wear Down Your Joints -…" at bounding box center [701, 330] width 717 height 664
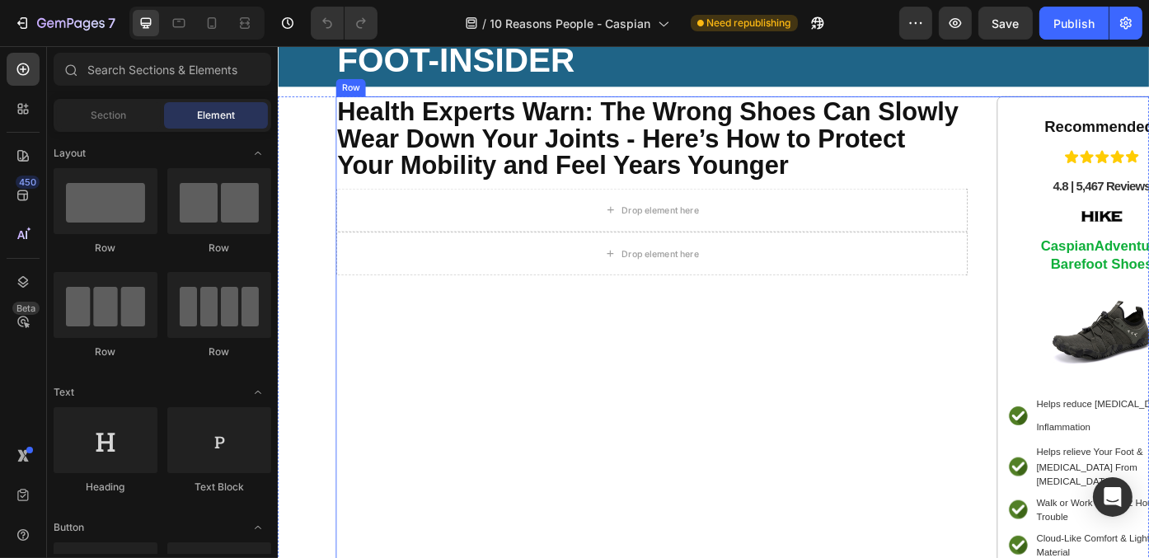
scroll to position [247, 0]
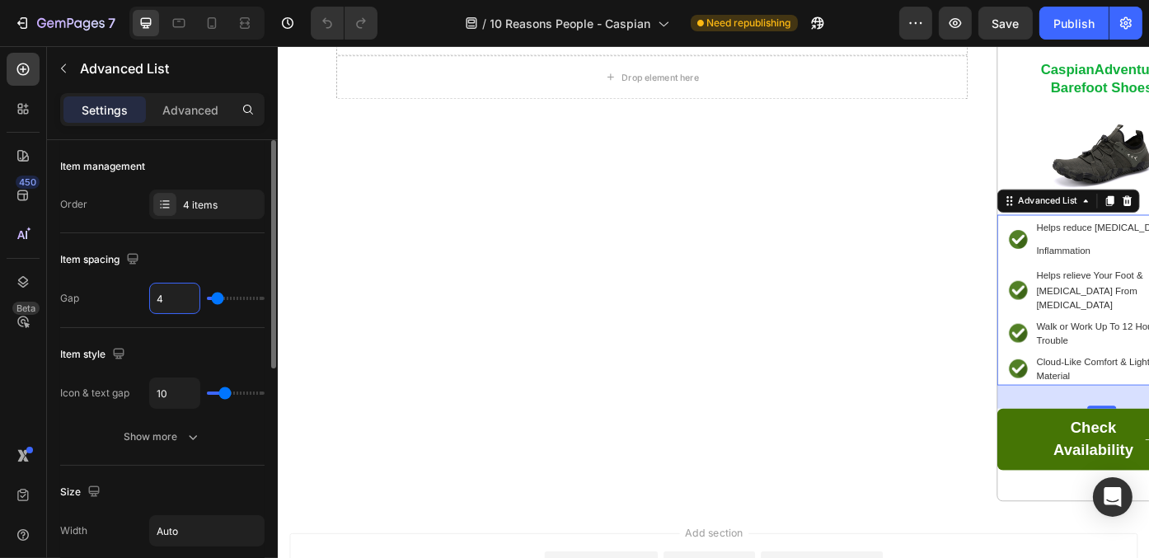
click at [174, 298] on input "4" at bounding box center [174, 298] width 49 height 30
type input "3"
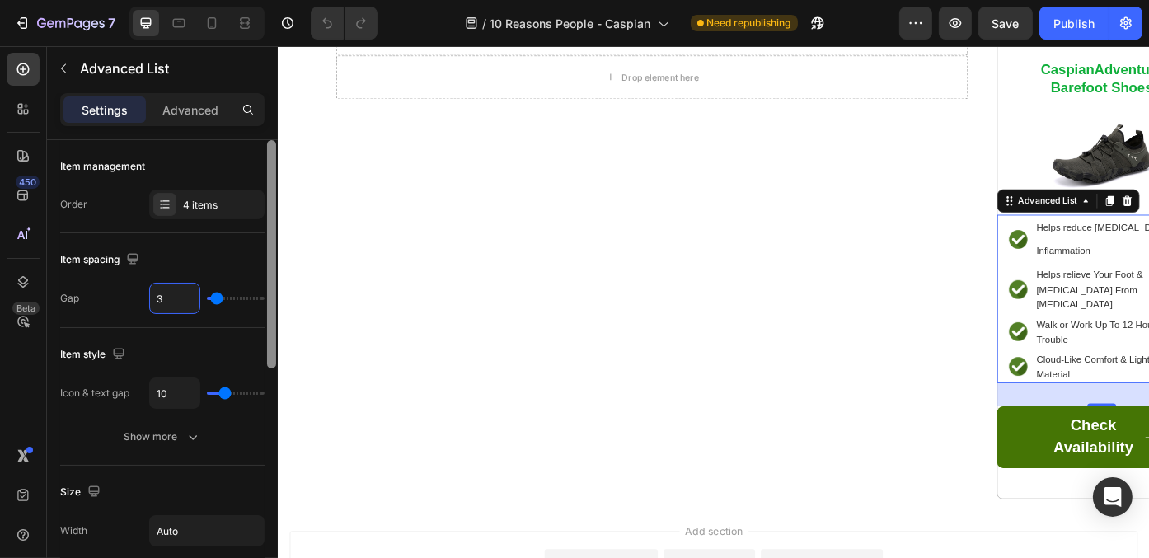
type input "34"
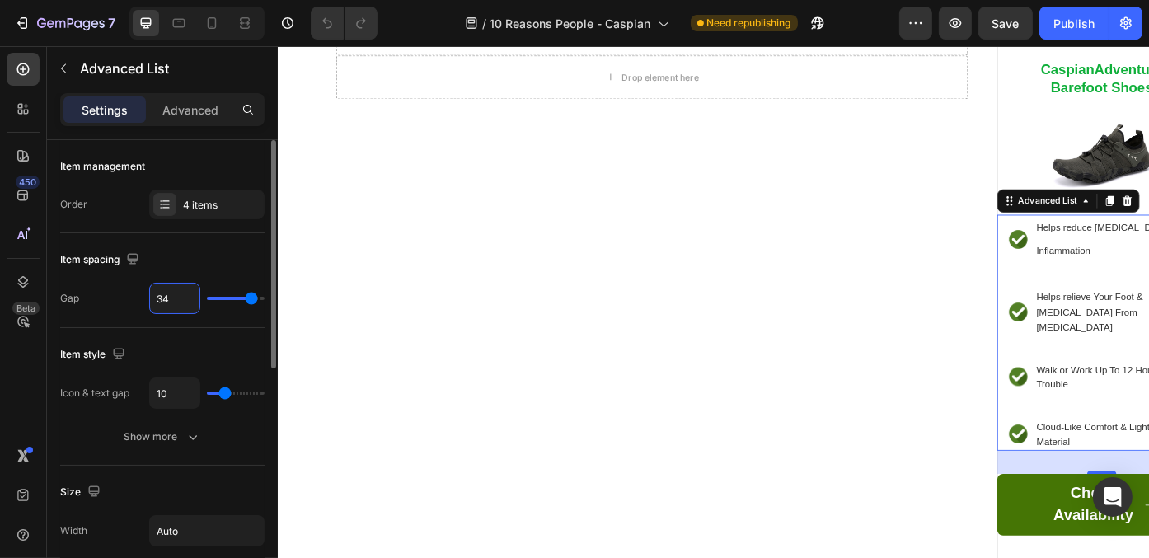
type input "3"
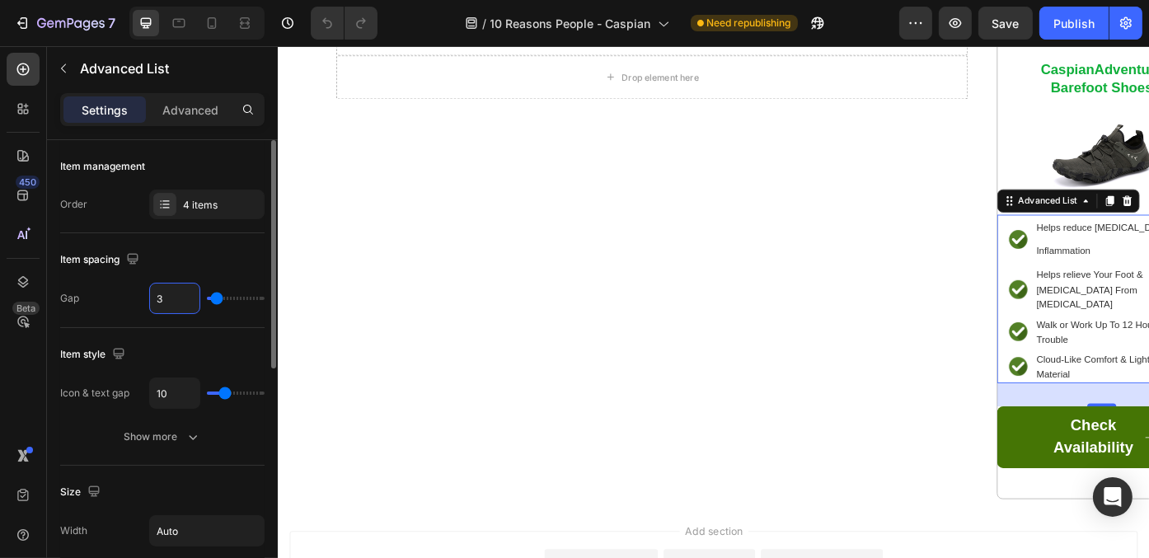
type input "0"
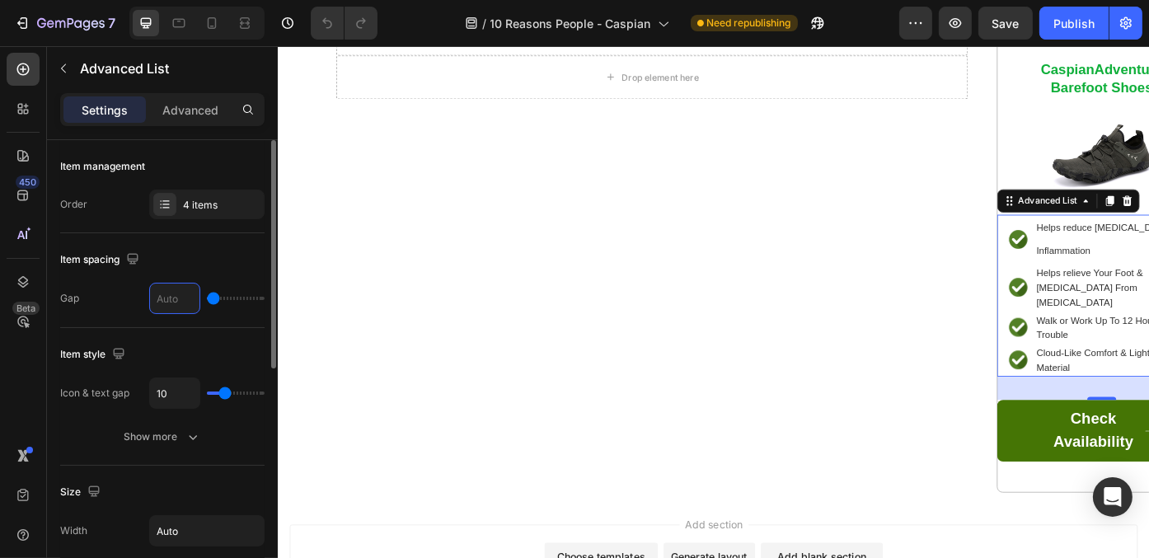
type input "4"
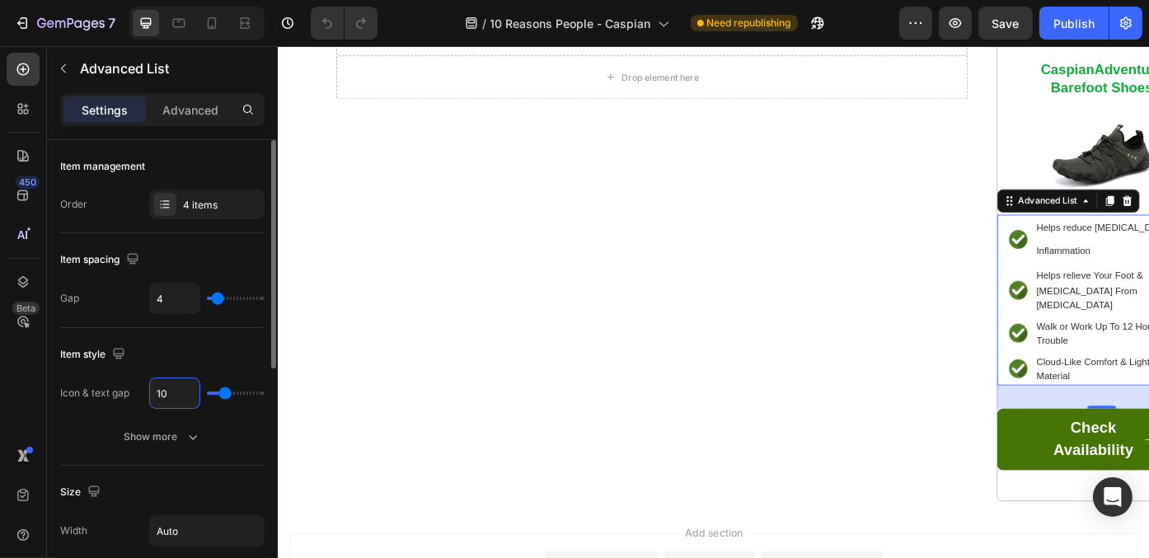
click at [177, 391] on input "10" at bounding box center [174, 393] width 49 height 30
type input "8"
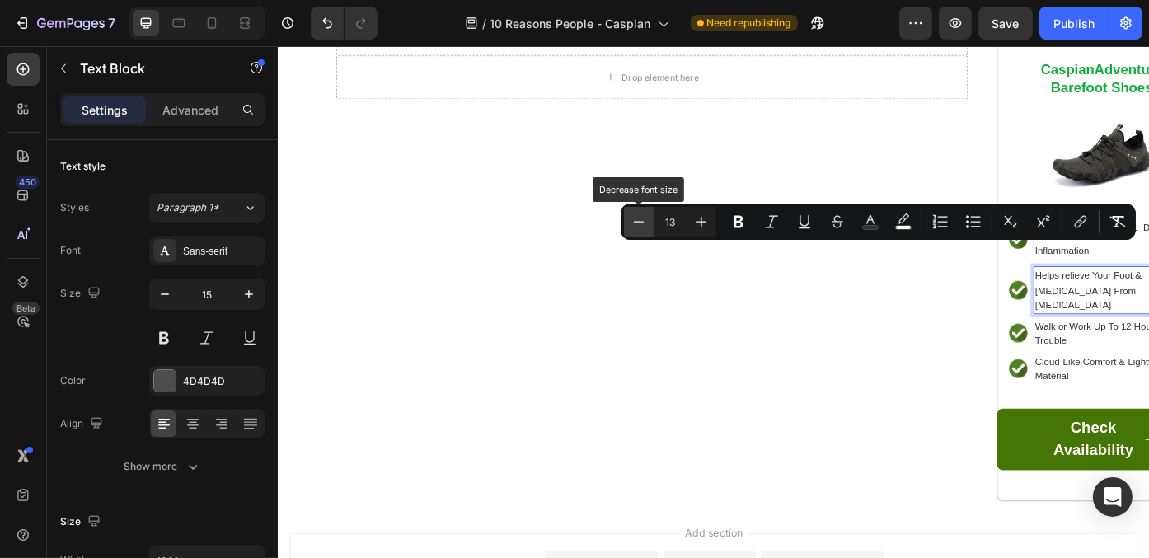
click at [630, 224] on icon "Editor contextual toolbar" at bounding box center [638, 221] width 16 height 16
type input "12"
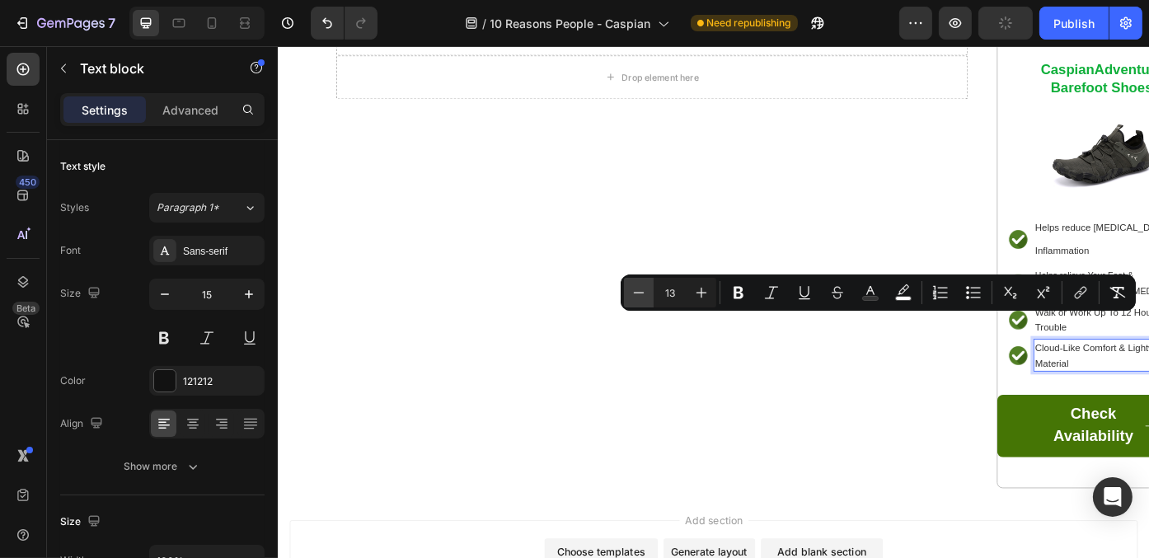
click at [642, 287] on icon "Editor contextual toolbar" at bounding box center [638, 292] width 16 height 16
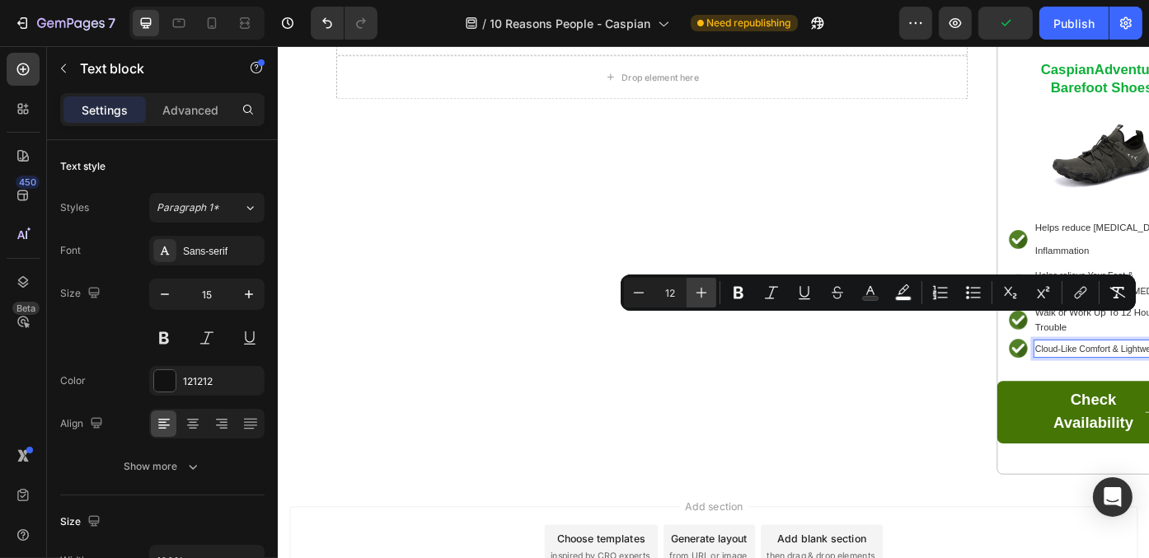
click at [703, 289] on icon "Editor contextual toolbar" at bounding box center [701, 292] width 16 height 16
type input "13"
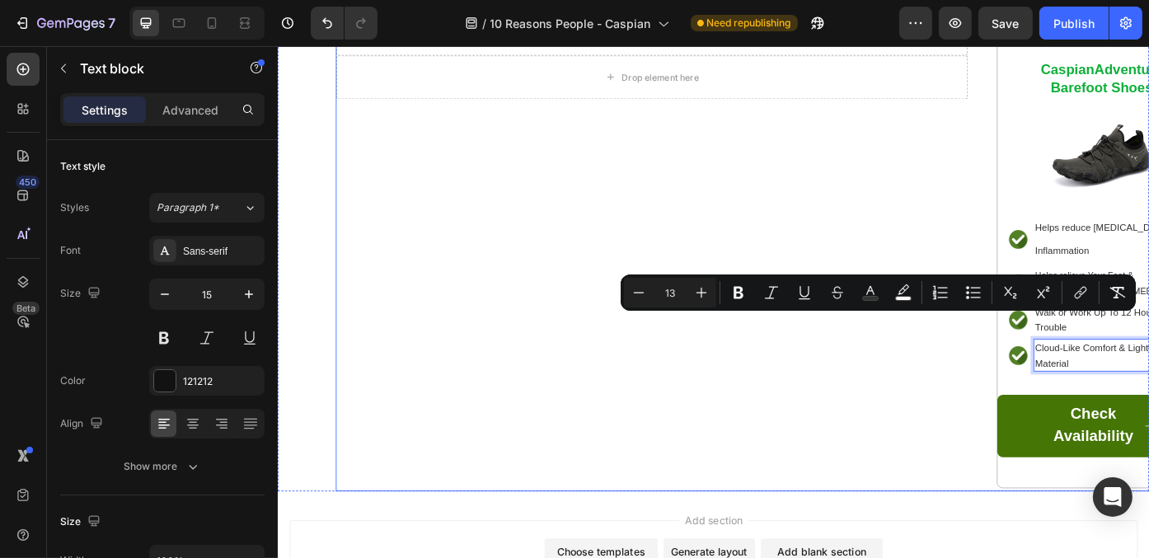
click at [931, 372] on div "Health Experts Warn: The Wrong Shoes Can Slowly Wear Down Your Joints - Here’s …" at bounding box center [701, 227] width 717 height 649
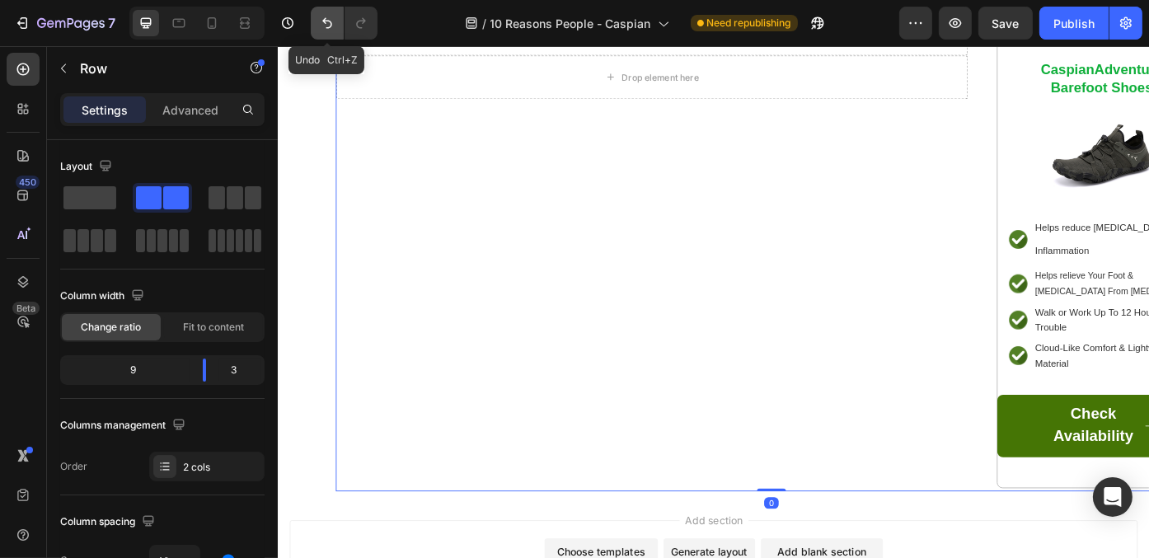
click at [326, 16] on icon "Undo/Redo" at bounding box center [327, 23] width 16 height 16
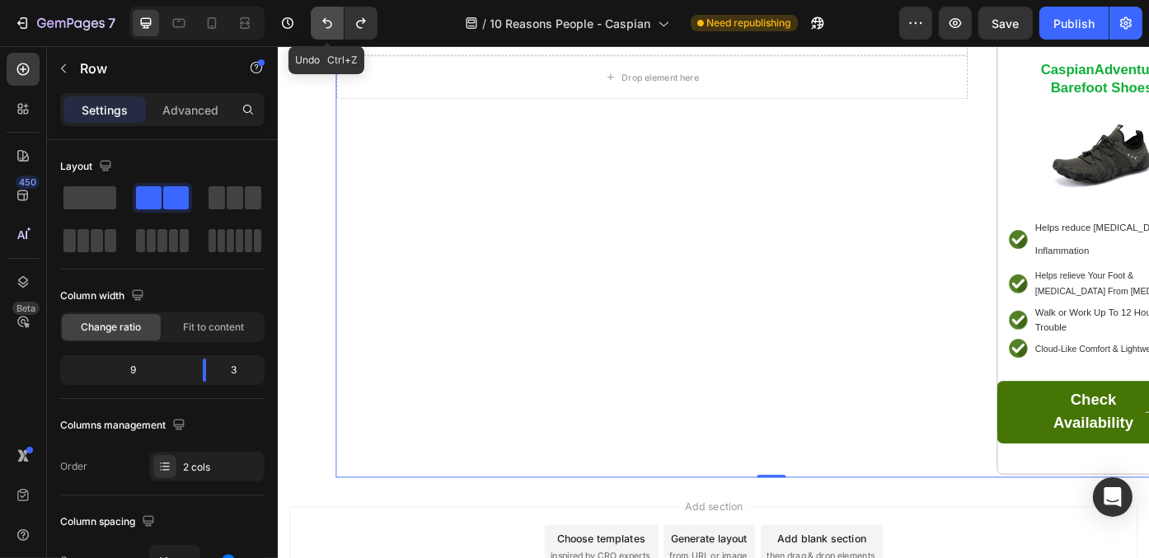
click at [326, 16] on icon "Undo/Redo" at bounding box center [327, 23] width 16 height 16
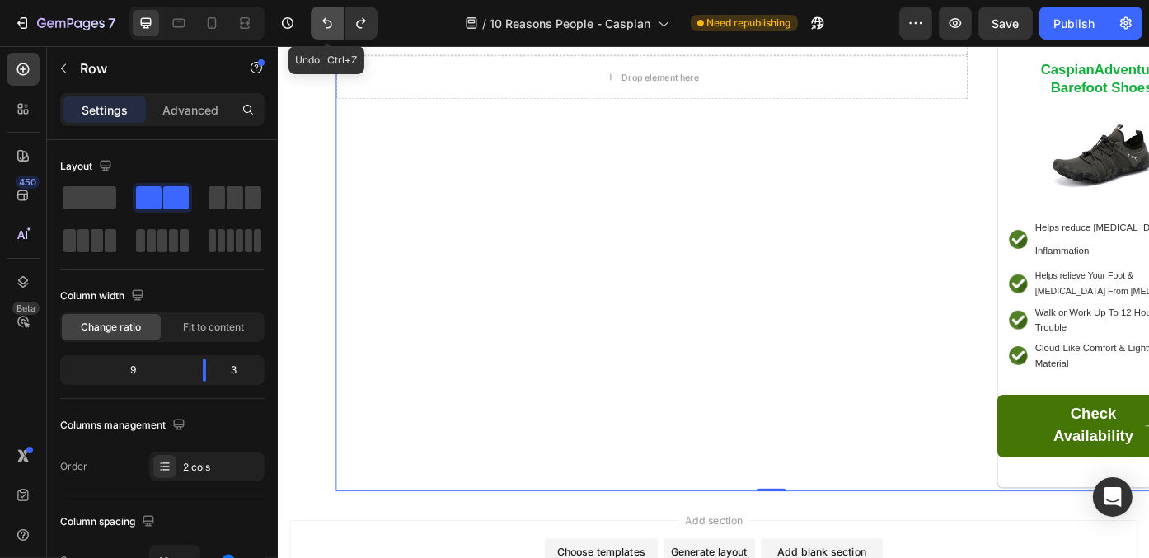
click at [326, 16] on icon "Undo/Redo" at bounding box center [327, 23] width 16 height 16
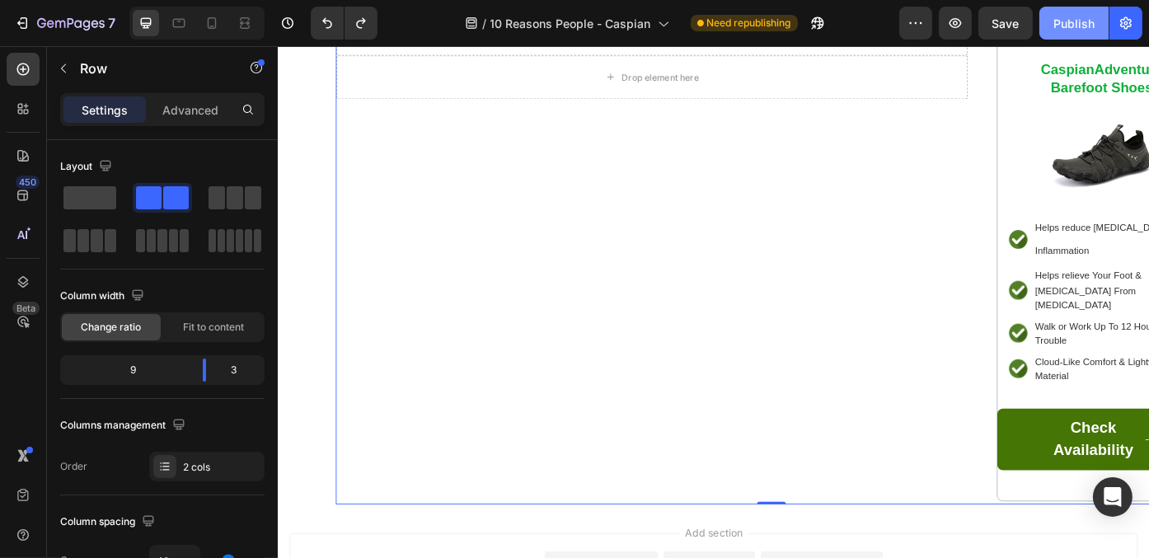
click at [1070, 35] on button "Publish" at bounding box center [1073, 23] width 69 height 33
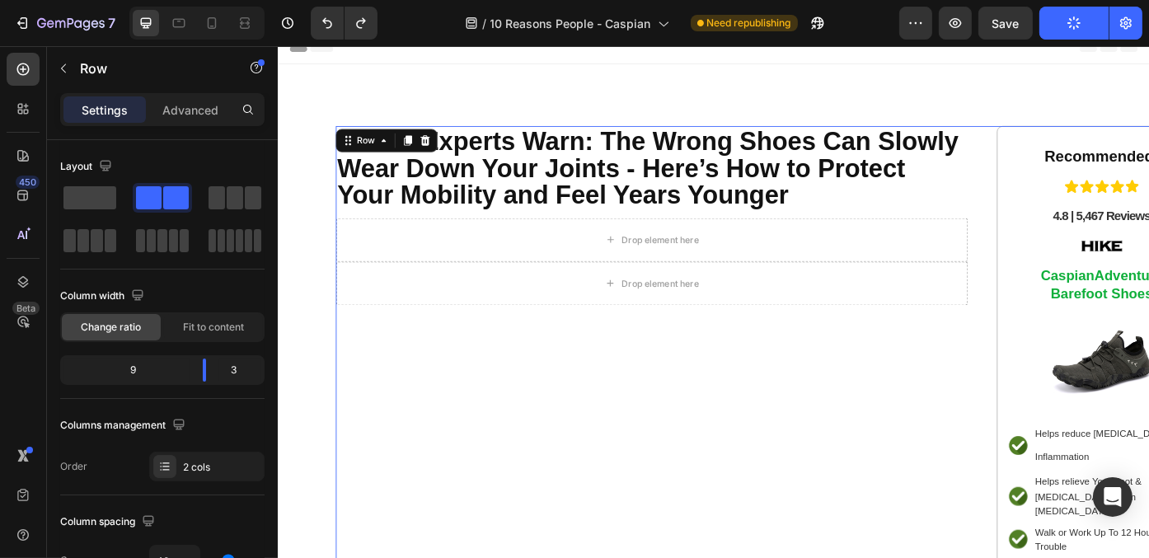
scroll to position [0, 0]
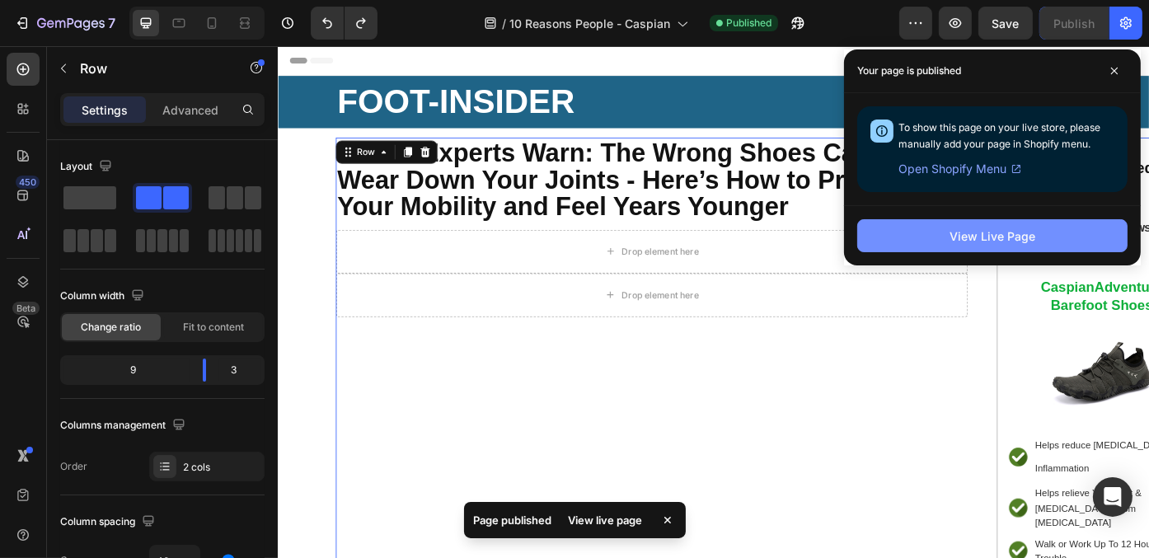
click at [1041, 222] on button "View Live Page" at bounding box center [992, 235] width 270 height 33
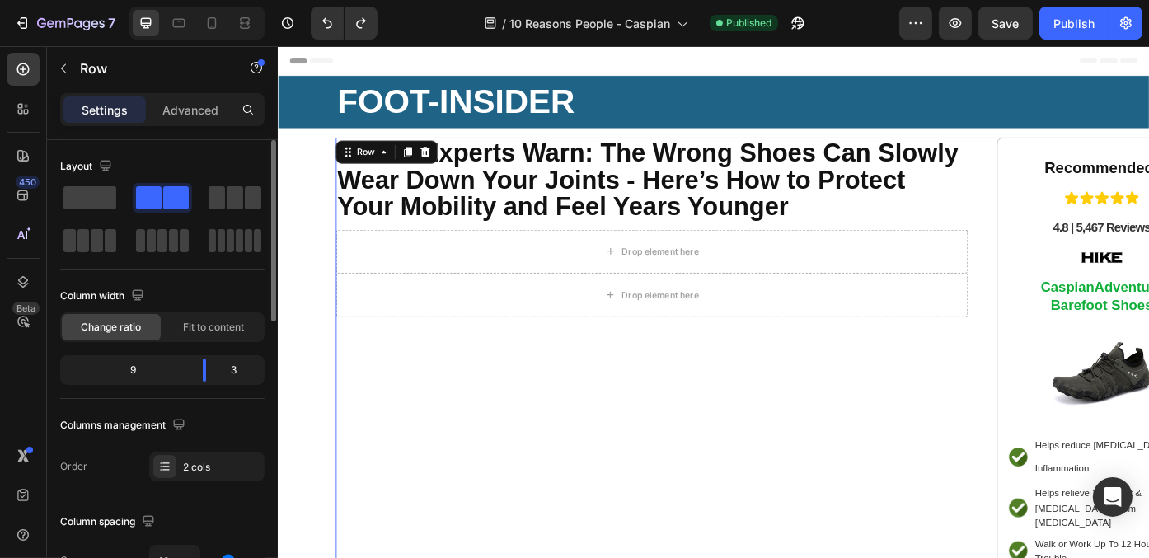
click at [231, 366] on div "3" at bounding box center [240, 369] width 42 height 23
click at [225, 321] on span "Fit to content" at bounding box center [213, 327] width 61 height 15
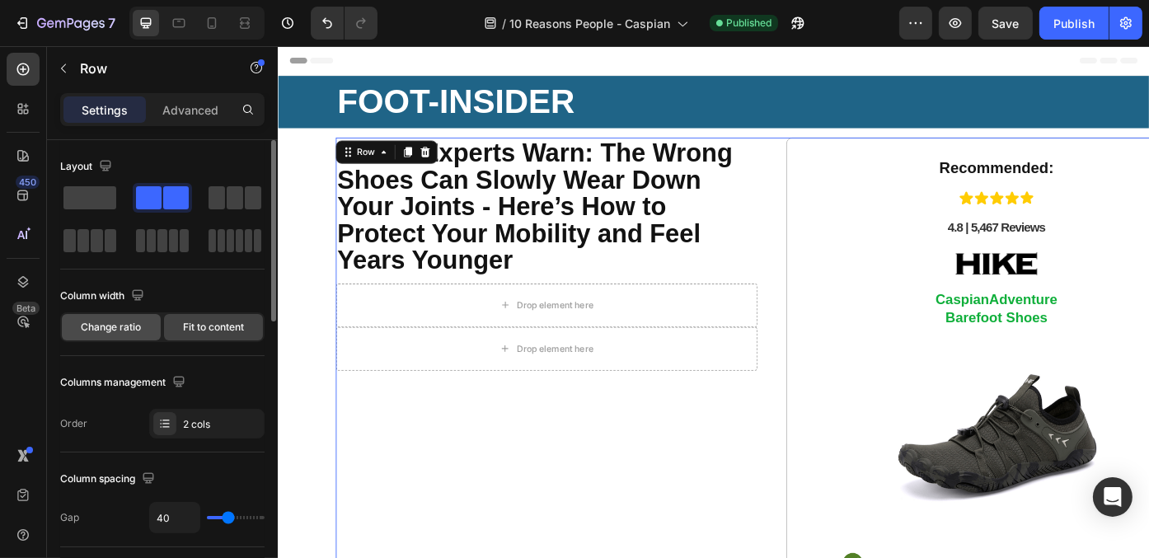
click at [132, 326] on span "Change ratio" at bounding box center [112, 327] width 60 height 15
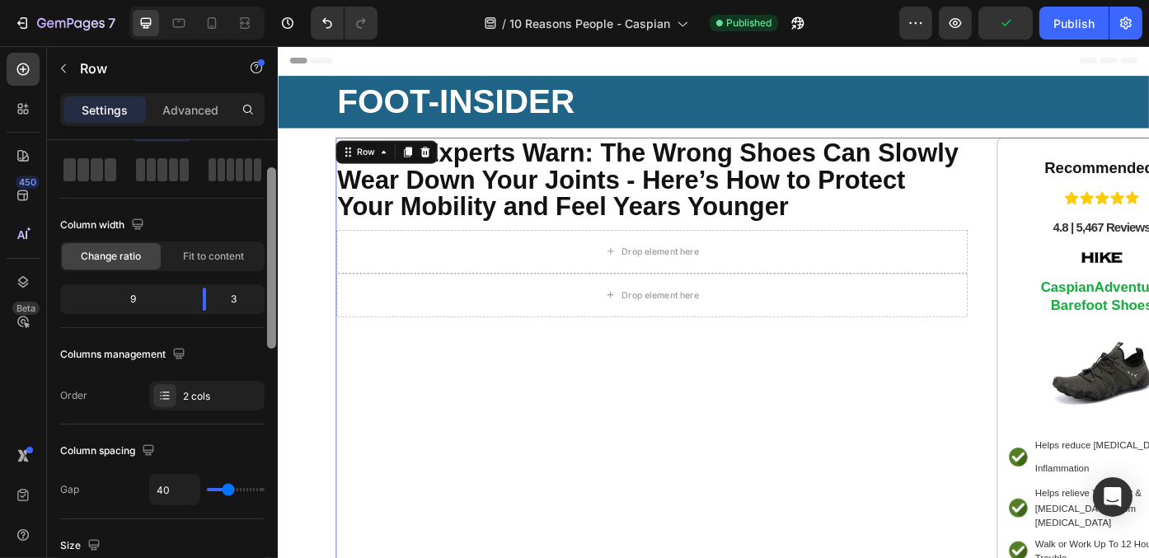
scroll to position [73, 0]
drag, startPoint x: 270, startPoint y: 279, endPoint x: 272, endPoint y: 308, distance: 28.9
click at [272, 308] on div at bounding box center [271, 258] width 9 height 181
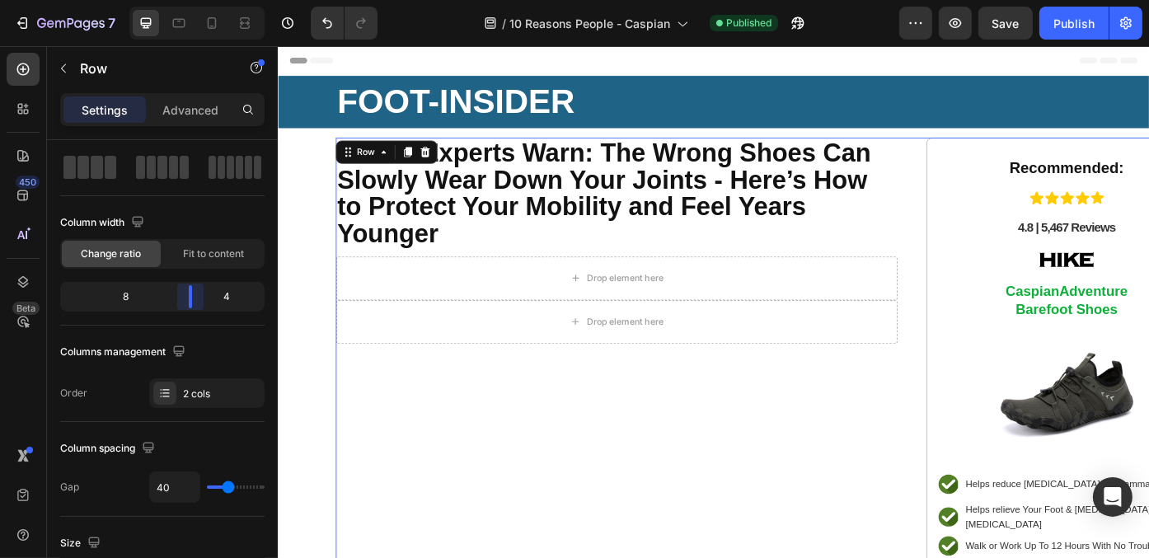
drag, startPoint x: 203, startPoint y: 287, endPoint x: 186, endPoint y: 222, distance: 67.2
click at [199, 0] on body "7 Version history / 10 Reasons People - Caspian Published Preview Save Publish …" at bounding box center [574, 0] width 1149 height 0
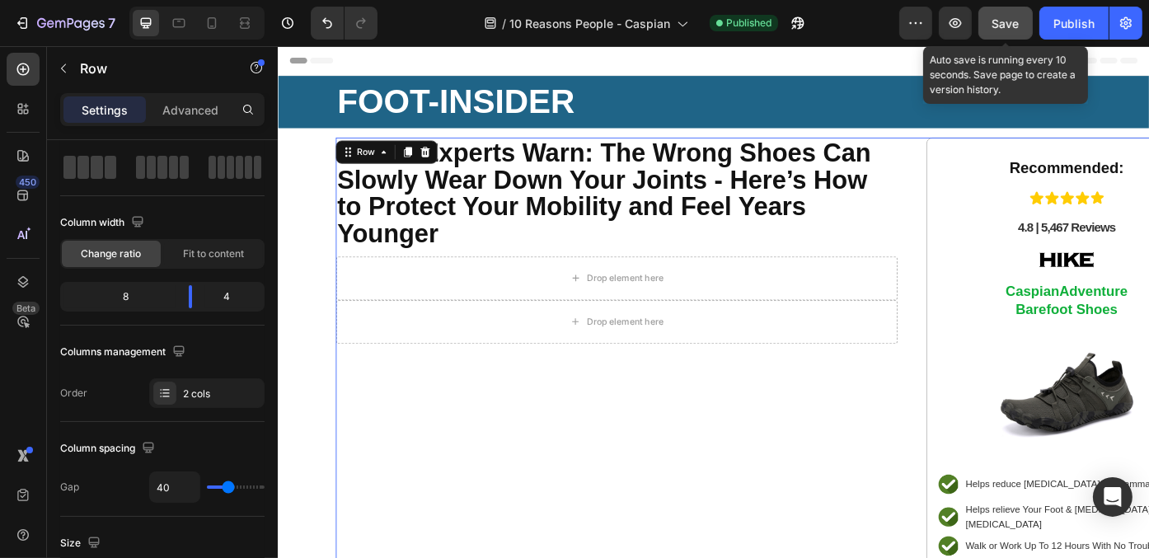
click at [1011, 26] on span "Save" at bounding box center [1005, 23] width 27 height 14
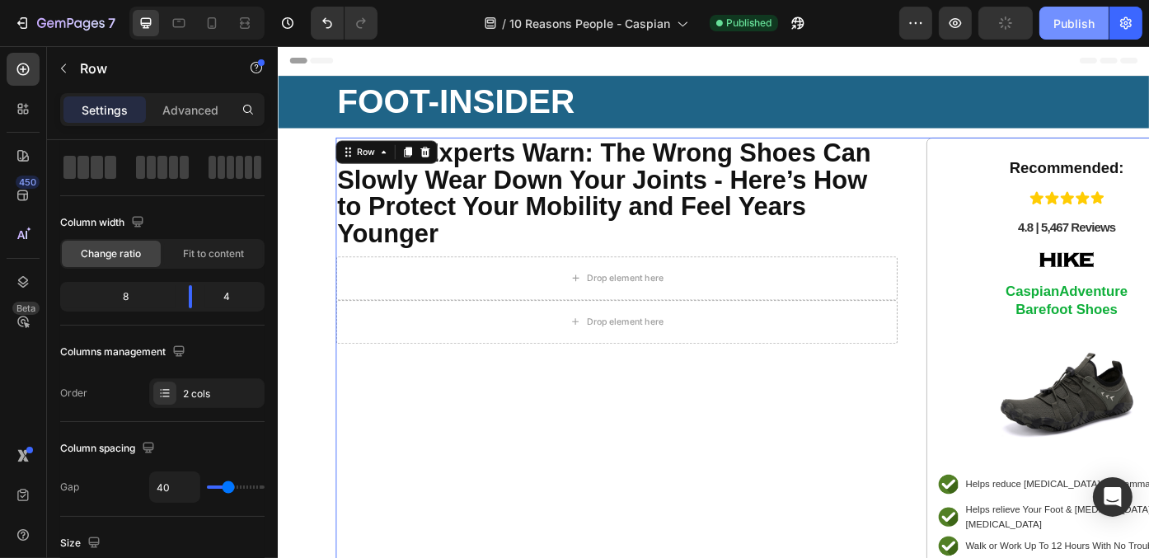
click at [1090, 26] on div "Publish" at bounding box center [1073, 23] width 41 height 17
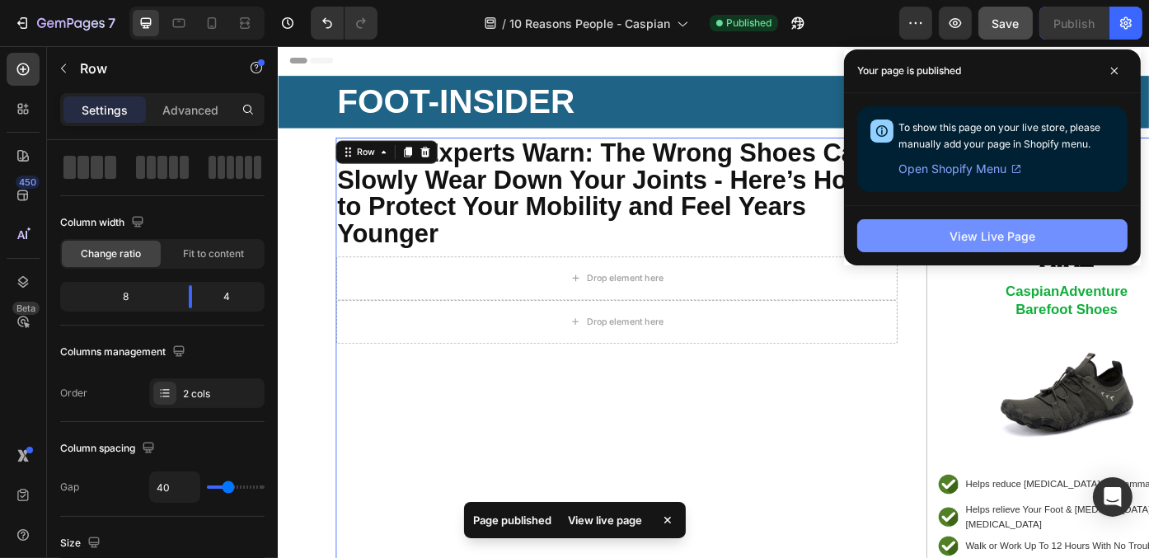
click at [963, 248] on button "View Live Page" at bounding box center [992, 235] width 270 height 33
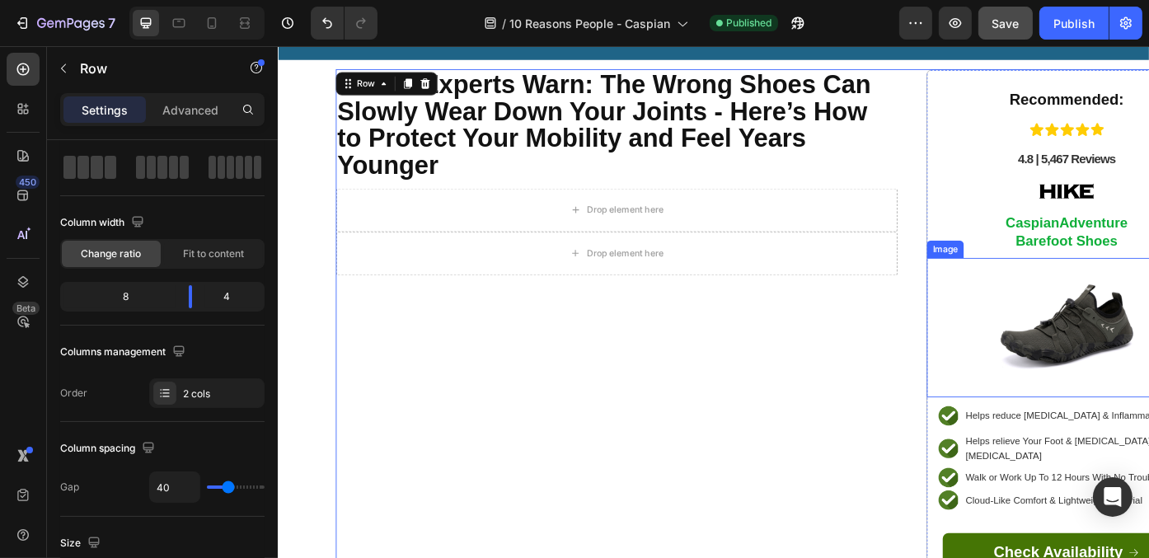
scroll to position [82, 0]
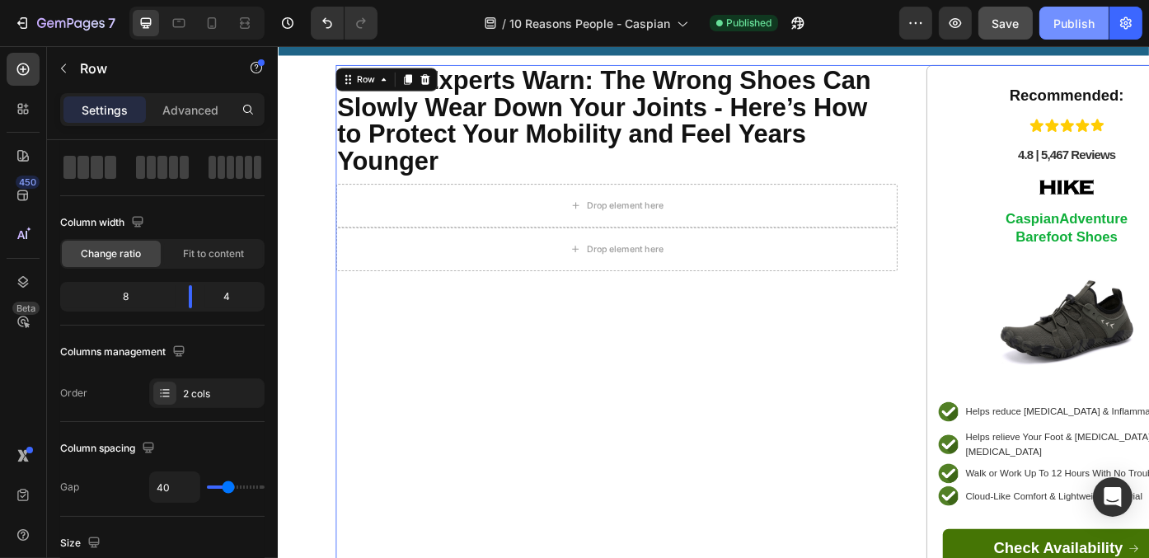
click at [1075, 26] on div "Publish" at bounding box center [1073, 23] width 41 height 17
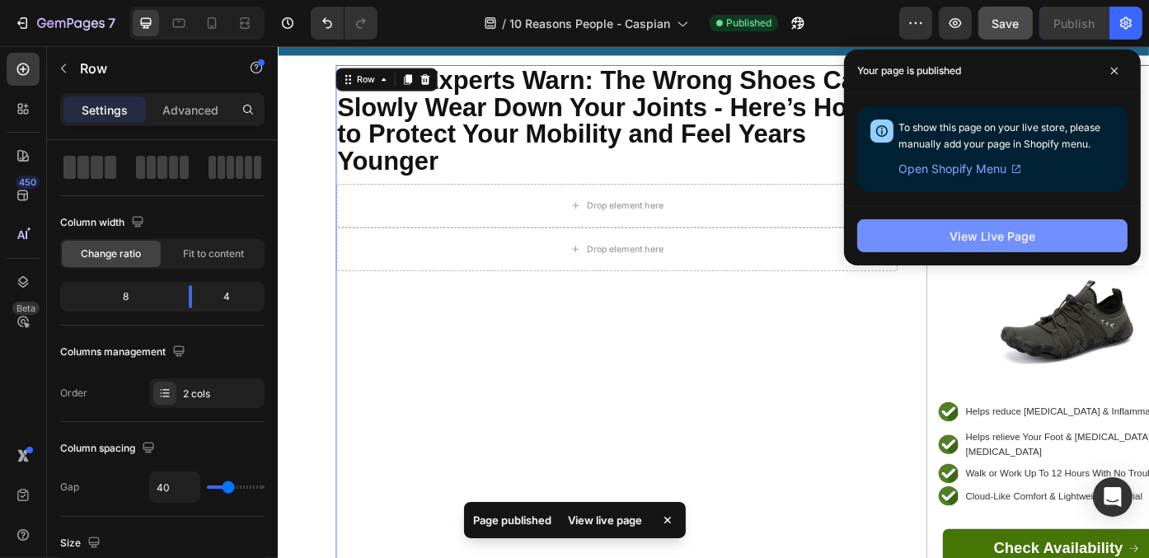
click at [932, 227] on button "View Live Page" at bounding box center [992, 235] width 270 height 33
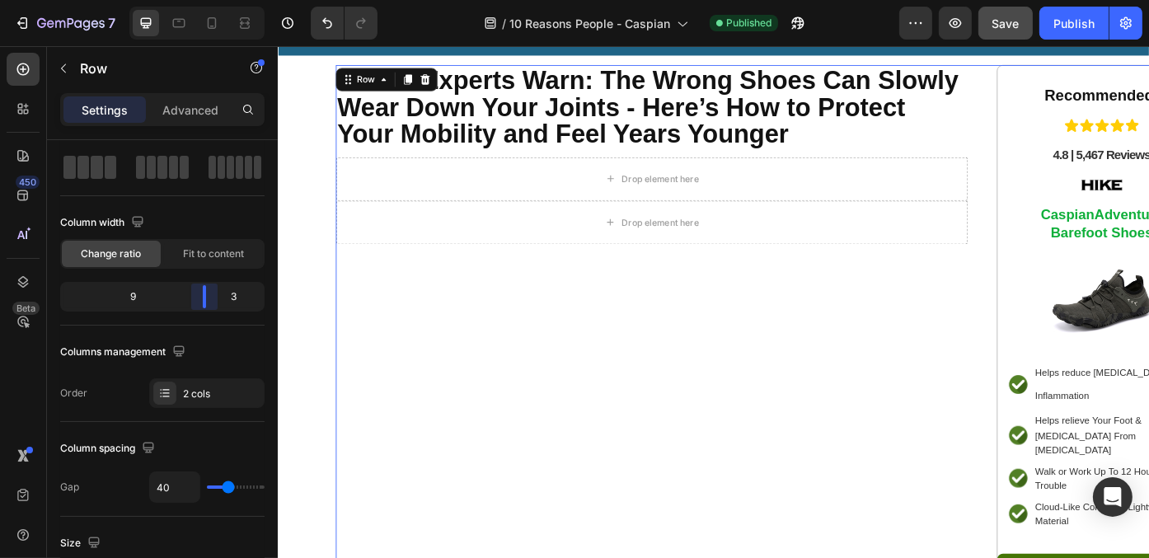
drag, startPoint x: 194, startPoint y: 297, endPoint x: 214, endPoint y: 297, distance: 19.8
click at [214, 0] on body "7 Version history / 10 Reasons People - Caspian Published Preview Save Publish …" at bounding box center [574, 0] width 1149 height 0
click at [1057, 22] on div "Publish" at bounding box center [1073, 23] width 41 height 17
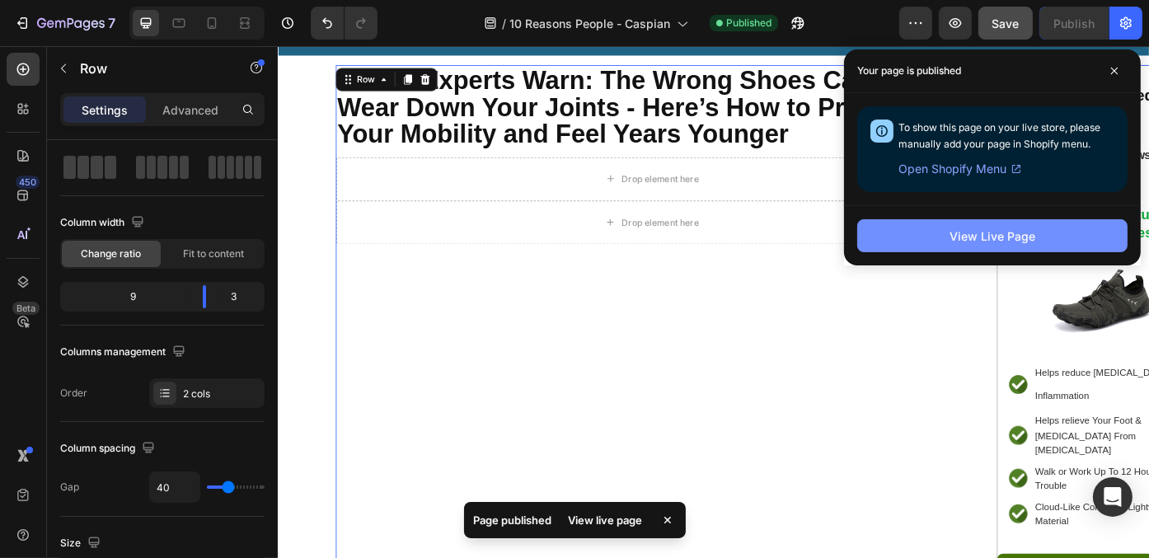
click at [1063, 239] on button "View Live Page" at bounding box center [992, 235] width 270 height 33
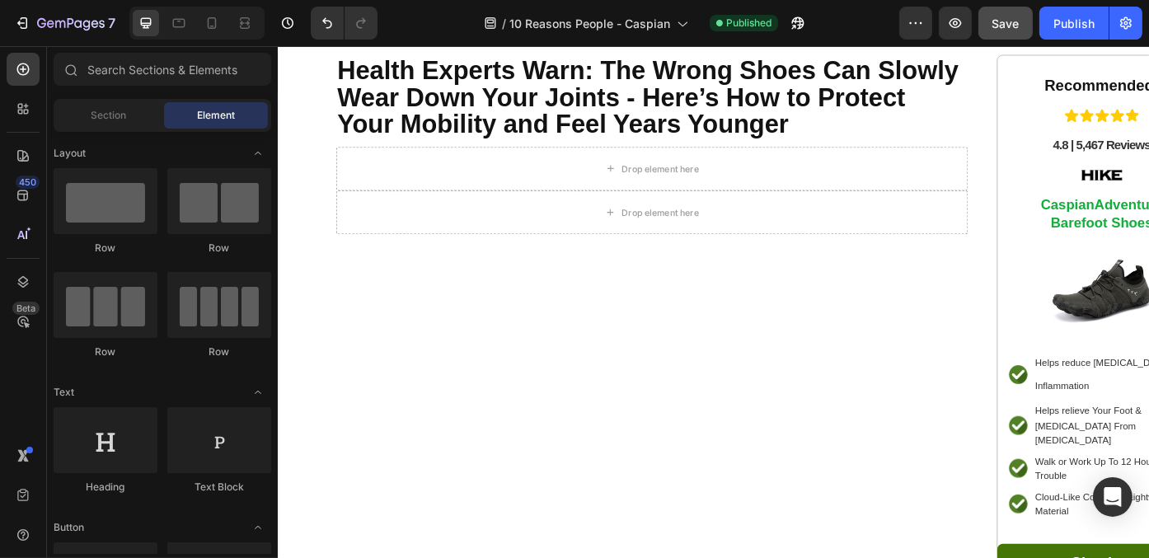
scroll to position [96, 0]
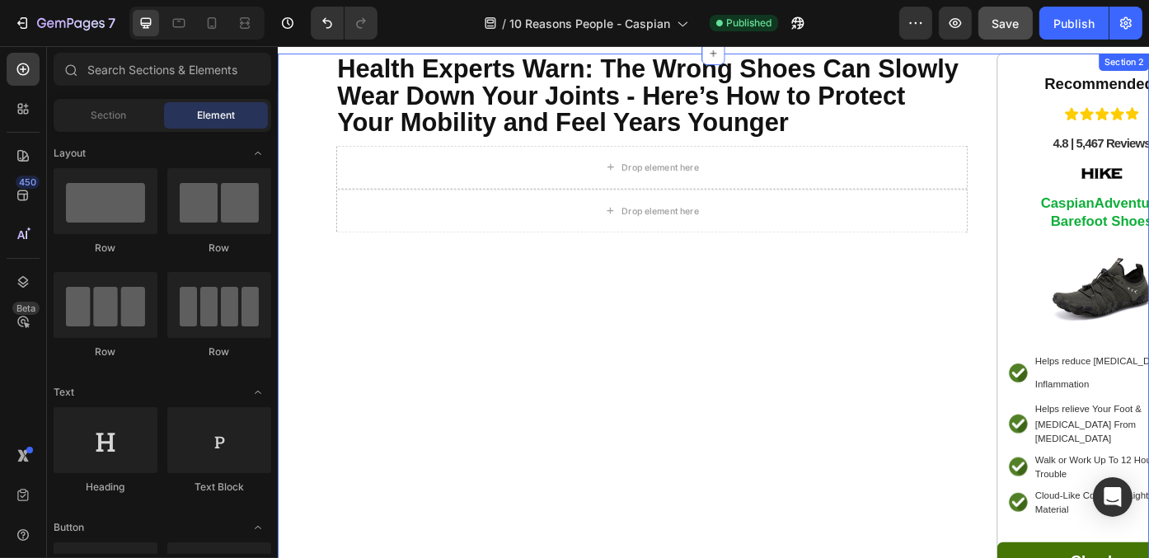
click at [327, 256] on div "Health Experts Warn: The Wrong Shoes Can Slowly Wear Down Your Joints - Here’s …" at bounding box center [771, 386] width 989 height 664
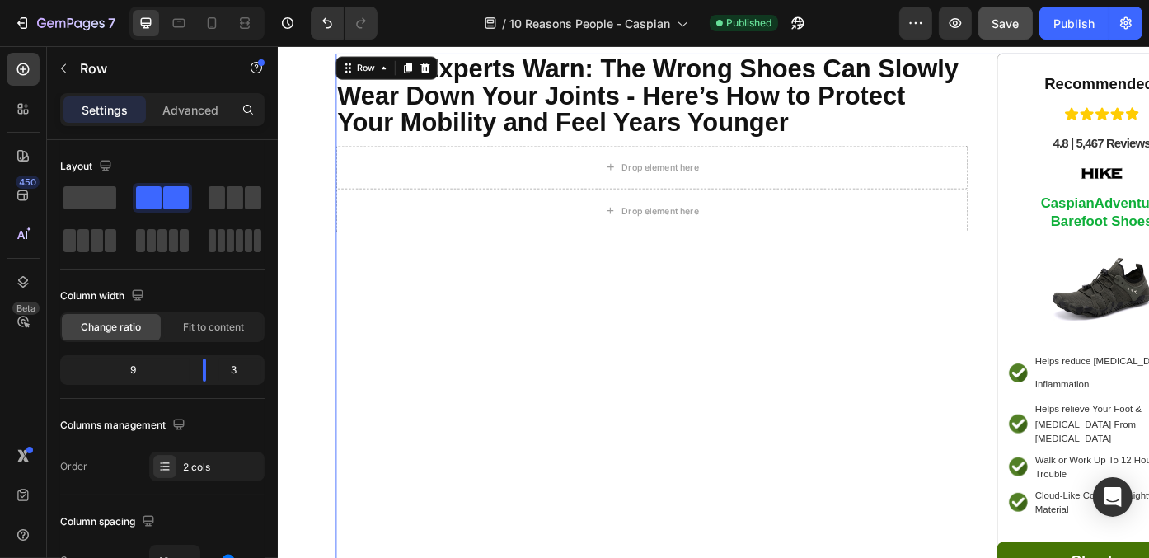
click at [944, 484] on div "Health Experts Warn: The Wrong Shoes Can Slowly Wear Down Your Joints - Here’s …" at bounding box center [701, 386] width 717 height 664
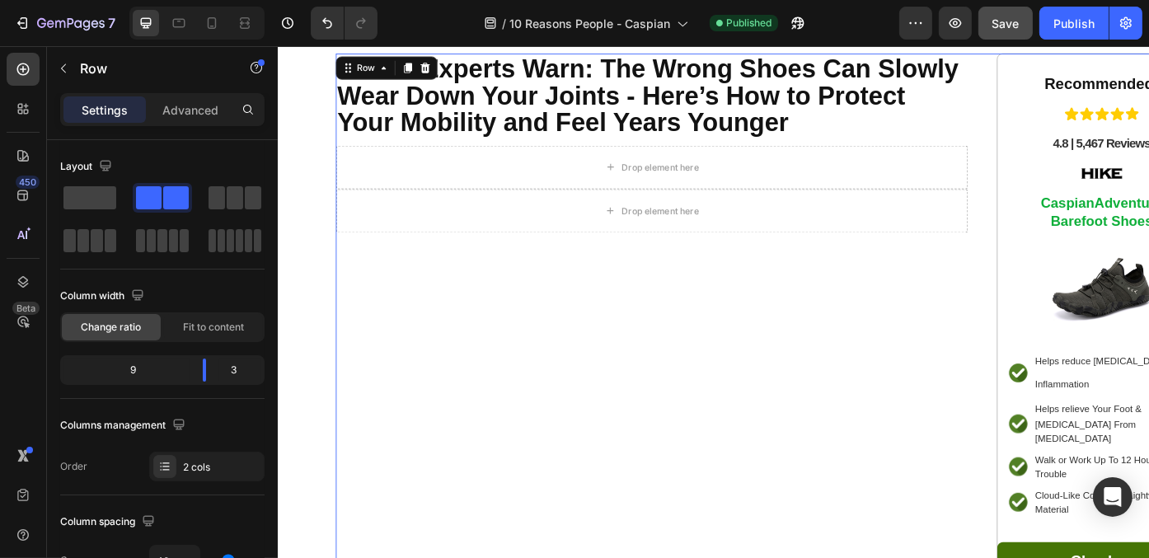
click at [1051, 428] on div "Health Experts Warn: The Wrong Shoes Can Slowly Wear Down Your Joints - Here’s …" at bounding box center [837, 386] width 989 height 664
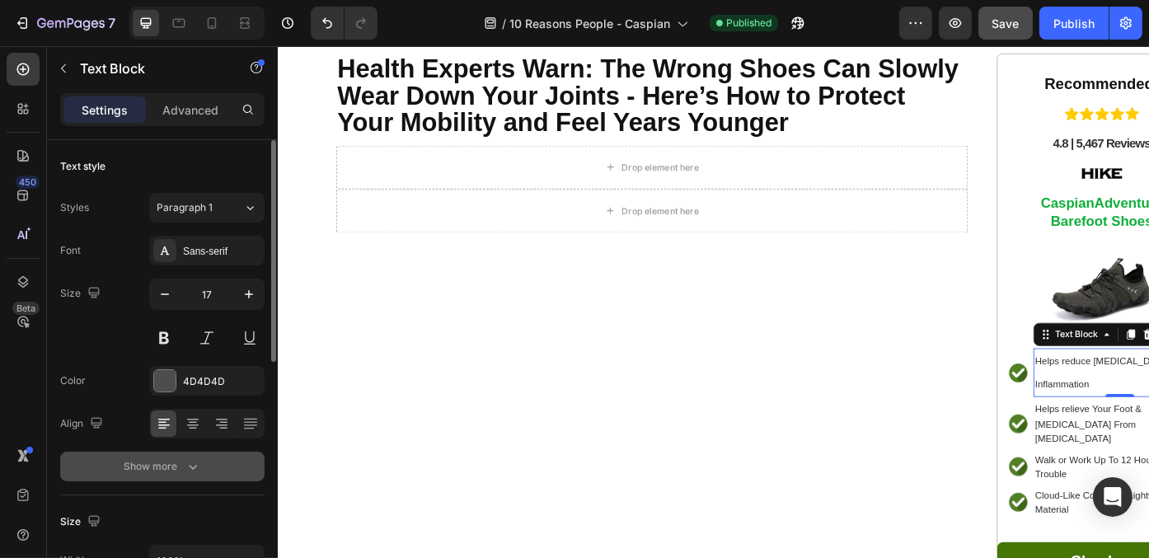
click at [232, 470] on button "Show more" at bounding box center [162, 467] width 204 height 30
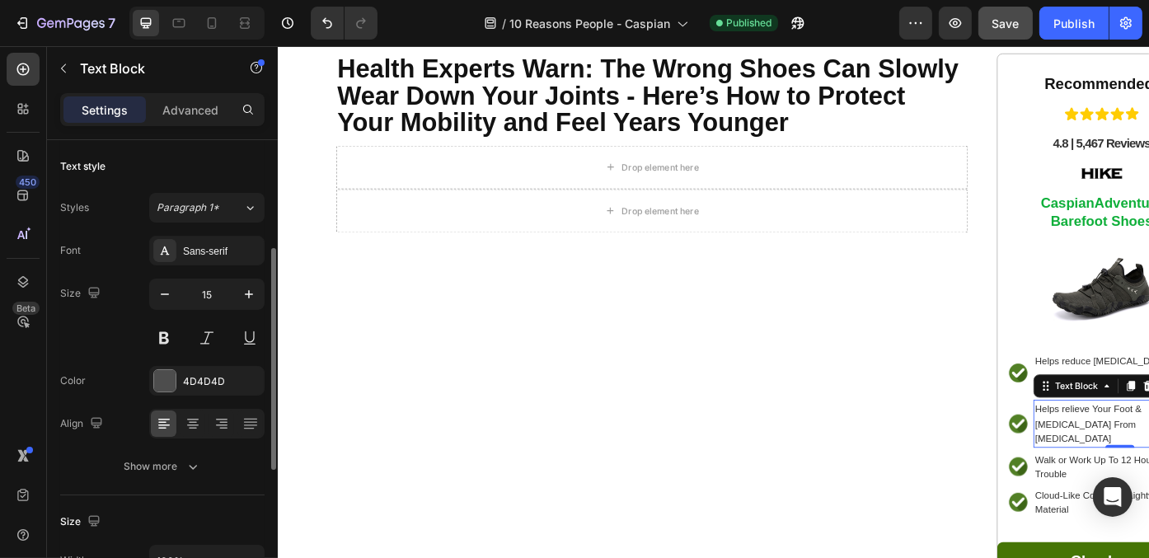
scroll to position [73, 0]
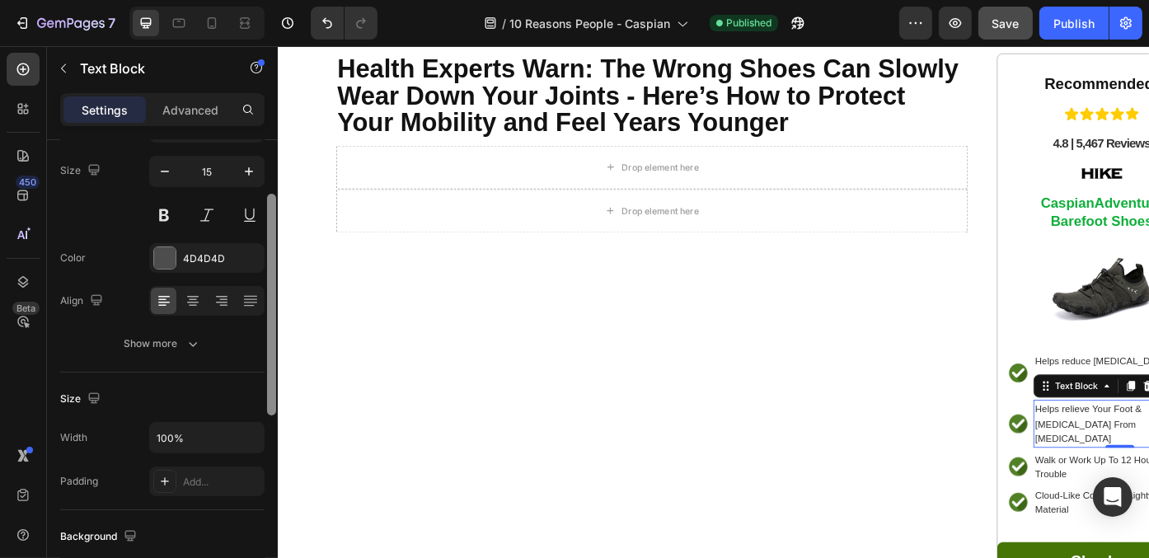
drag, startPoint x: 275, startPoint y: 311, endPoint x: 269, endPoint y: 335, distance: 25.4
click at [269, 335] on div at bounding box center [271, 305] width 9 height 222
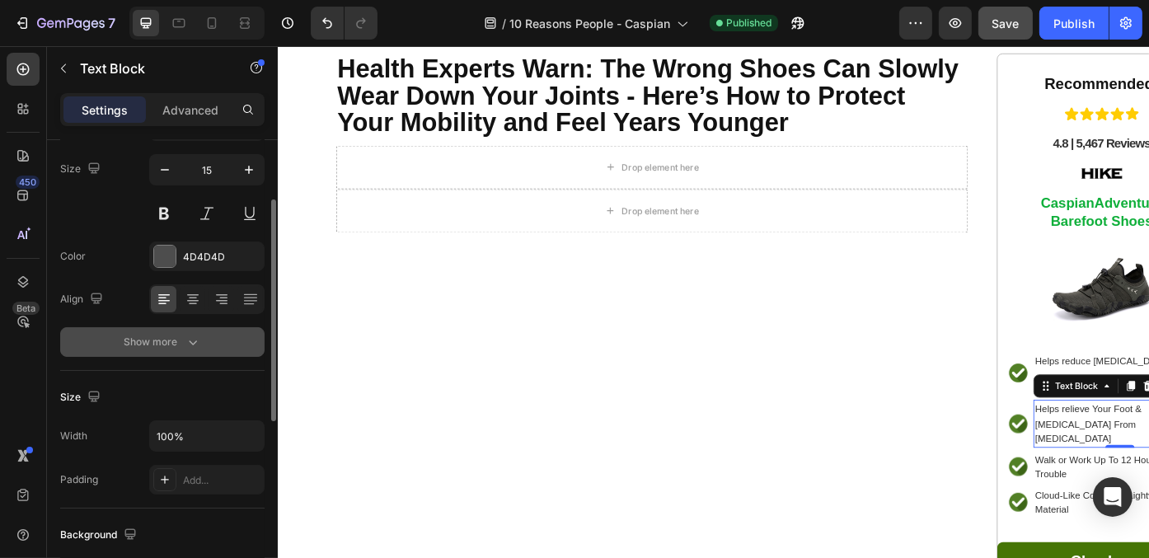
click at [227, 337] on button "Show more" at bounding box center [162, 342] width 204 height 30
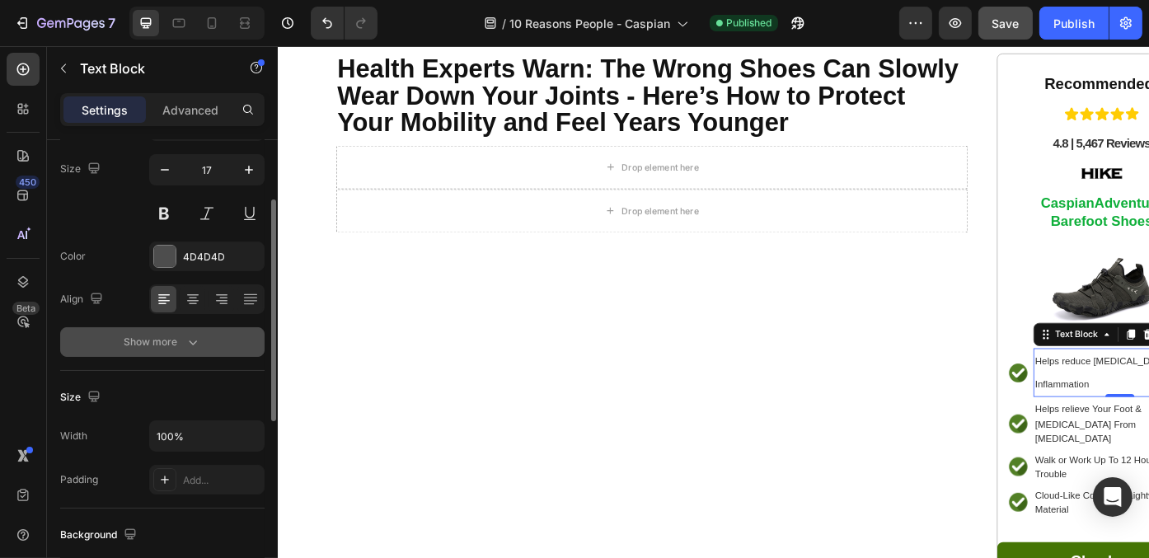
click at [199, 340] on icon "button" at bounding box center [193, 342] width 16 height 16
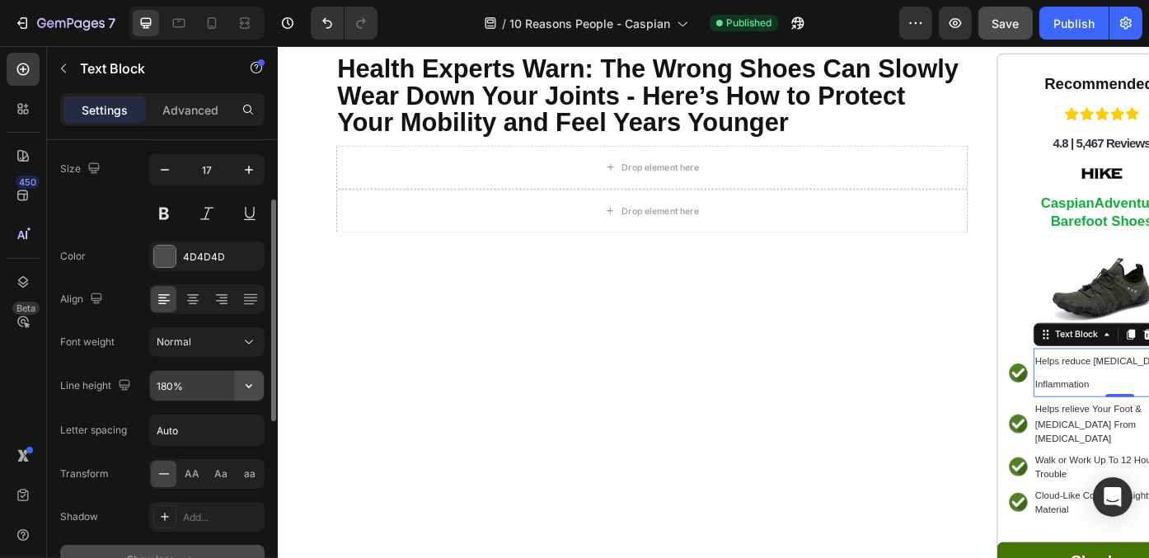
click at [237, 385] on button "button" at bounding box center [249, 386] width 30 height 30
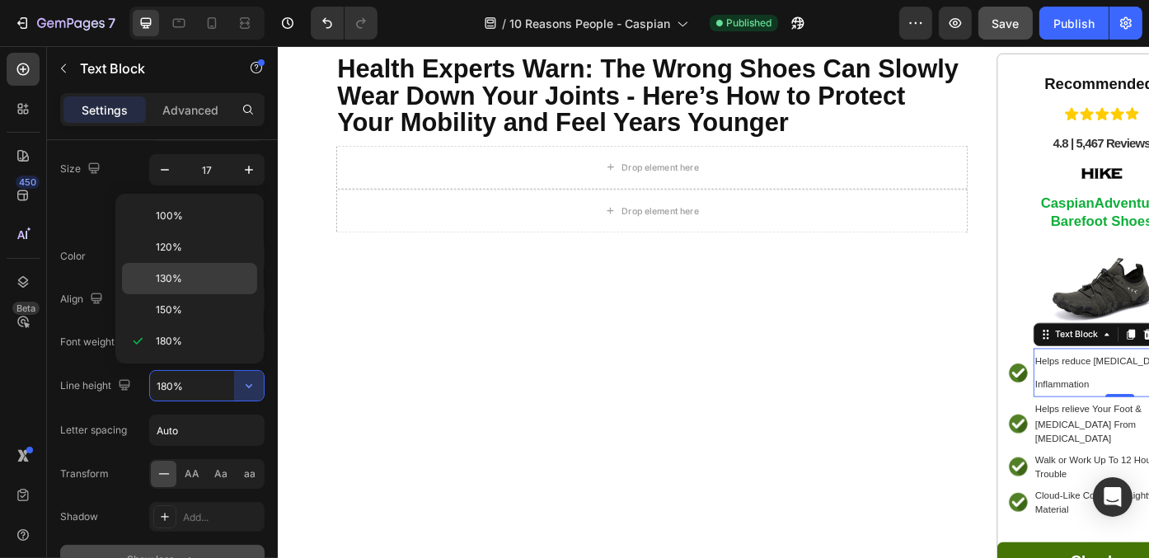
click at [230, 271] on p "130%" at bounding box center [203, 278] width 94 height 15
type input "130%"
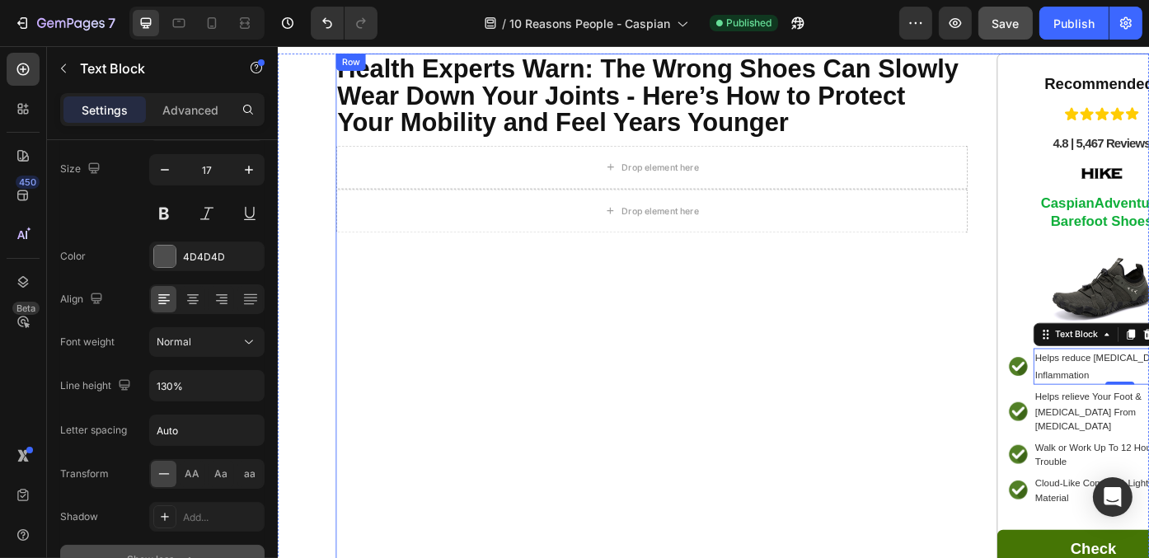
click at [882, 429] on div "Health Experts Warn: The Wrong Shoes Can Slowly Wear Down Your Joints - Here’s …" at bounding box center [701, 379] width 717 height 650
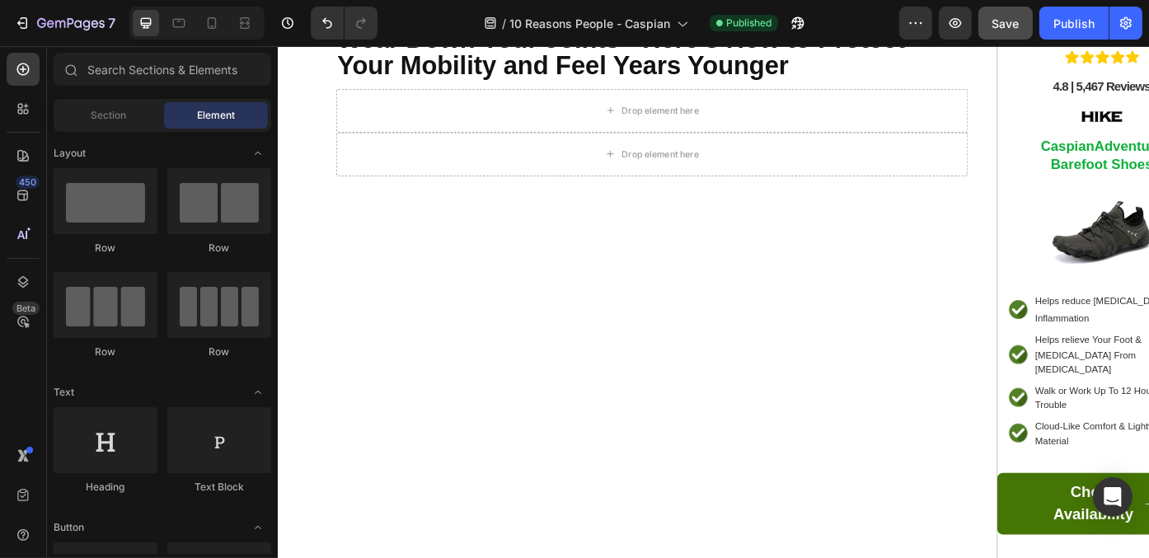
scroll to position [162, 0]
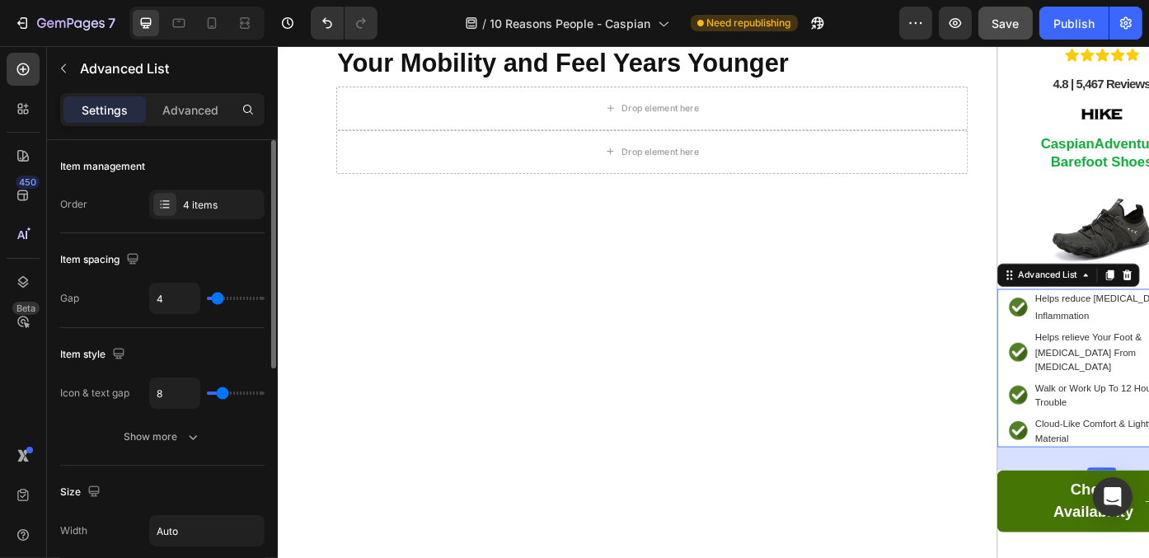
type input "5"
type input "6"
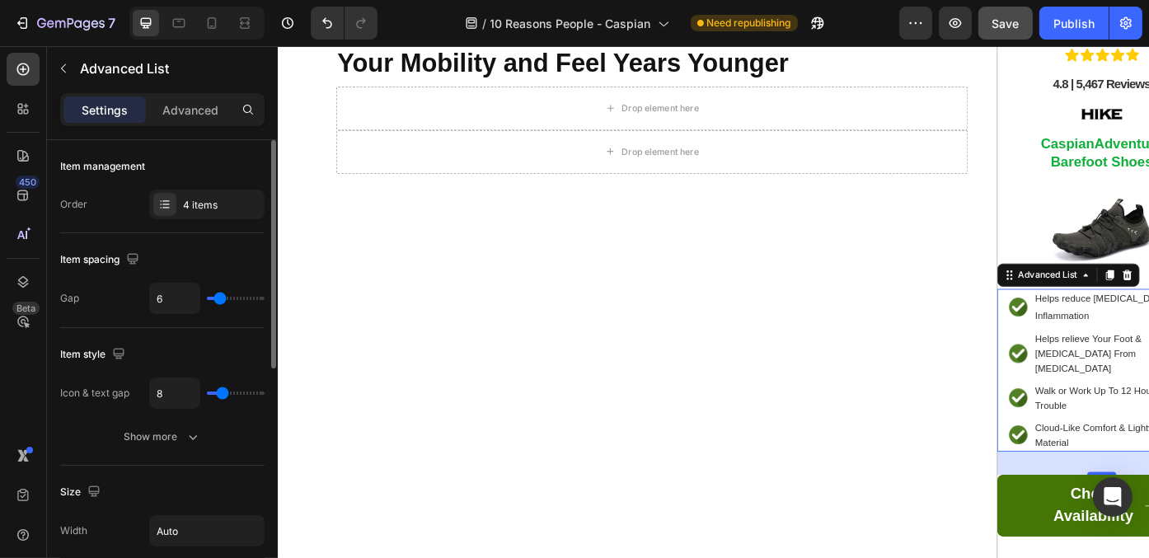
type input "7"
type input "6"
type input "5"
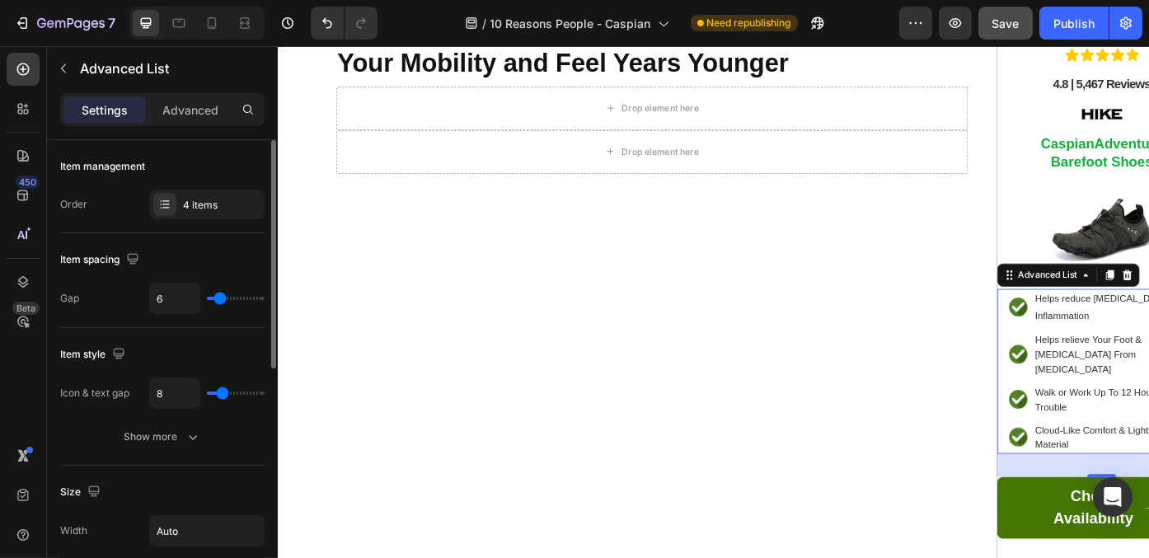
type input "5"
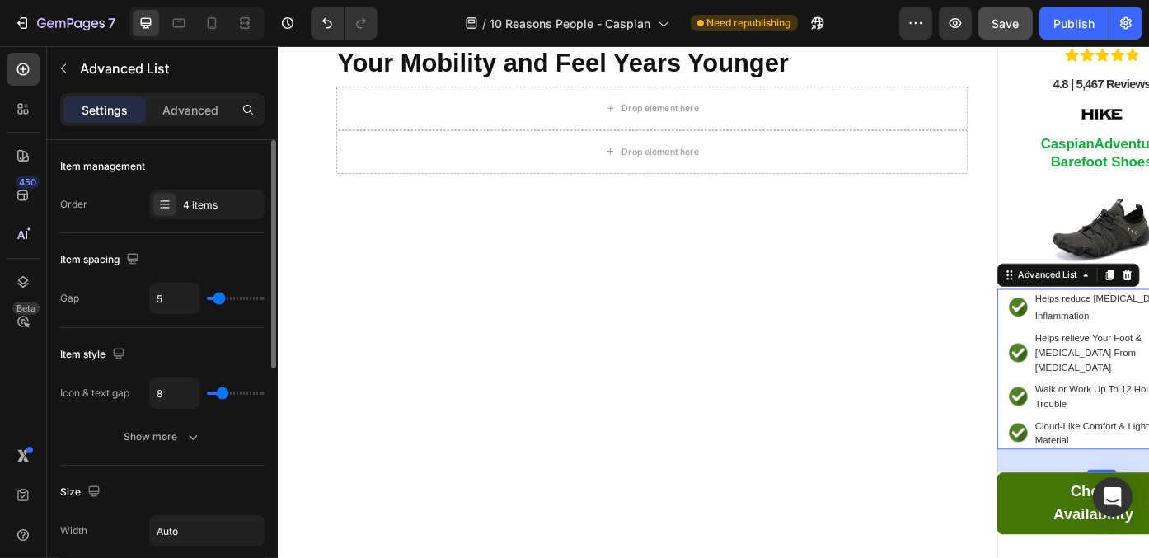
type input "6"
click at [219, 300] on input "range" at bounding box center [236, 298] width 58 height 3
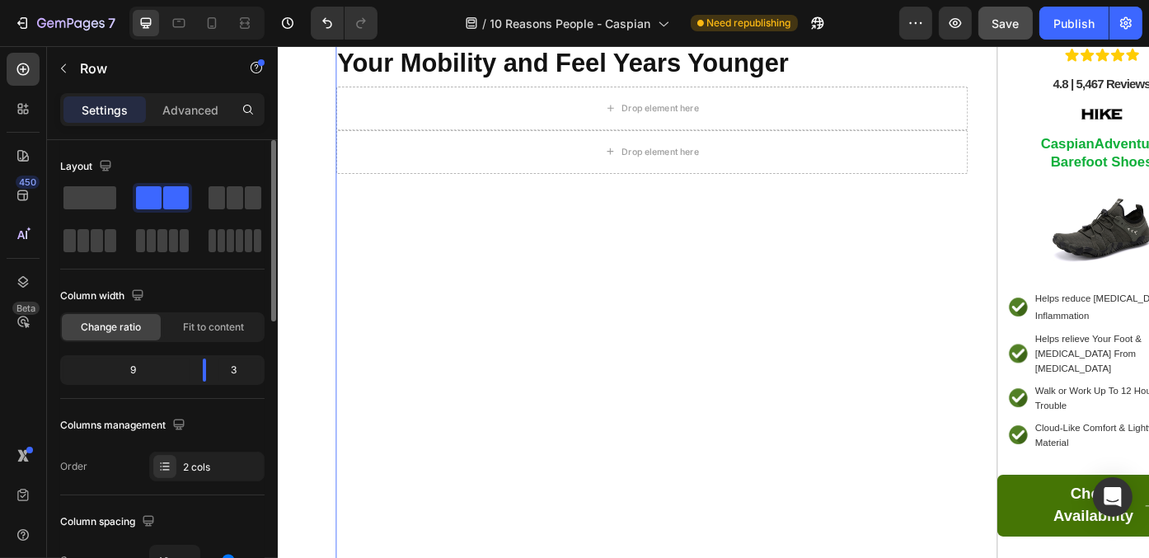
click at [595, 428] on div "Health Experts Warn: The Wrong Shoes Can Slowly Wear Down Your Joints - Here’s …" at bounding box center [701, 315] width 717 height 655
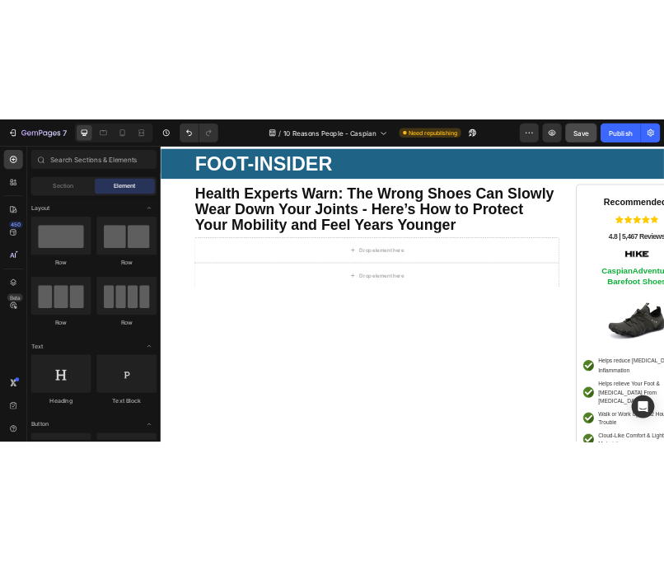
scroll to position [24, 0]
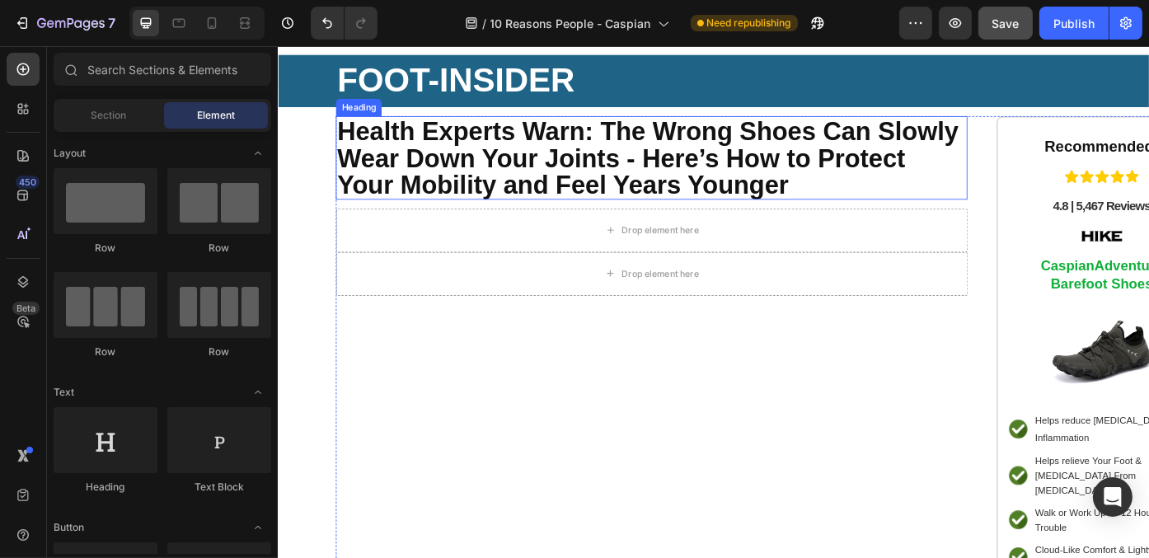
click at [1001, 200] on h2 "Health Experts Warn: The Wrong Shoes Can Slowly Wear Down Your Joints - Here’s …" at bounding box center [701, 173] width 717 height 95
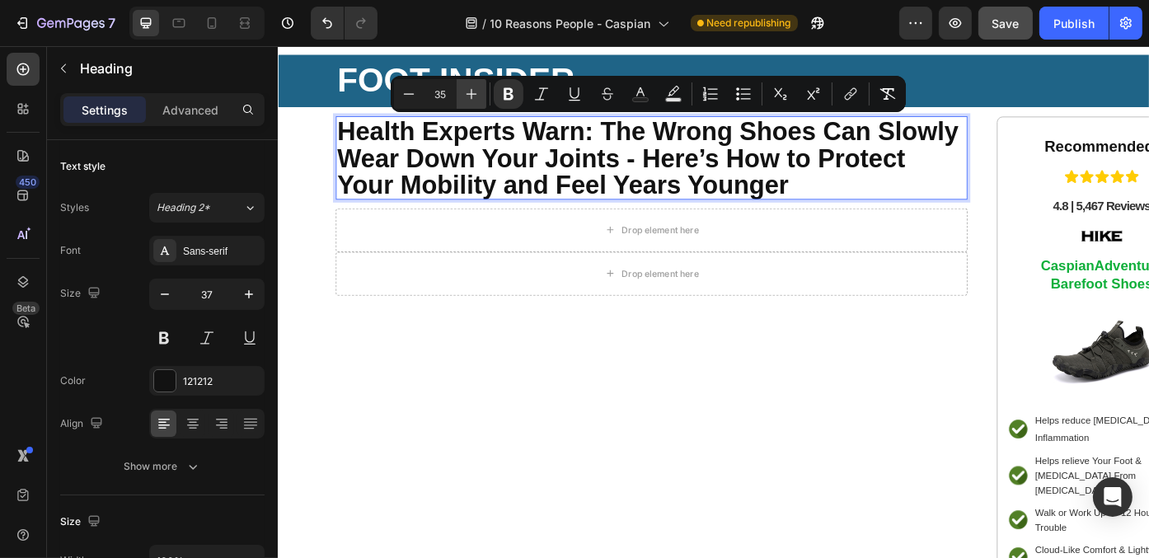
click at [471, 92] on icon "Editor contextual toolbar" at bounding box center [471, 94] width 11 height 11
type input "36"
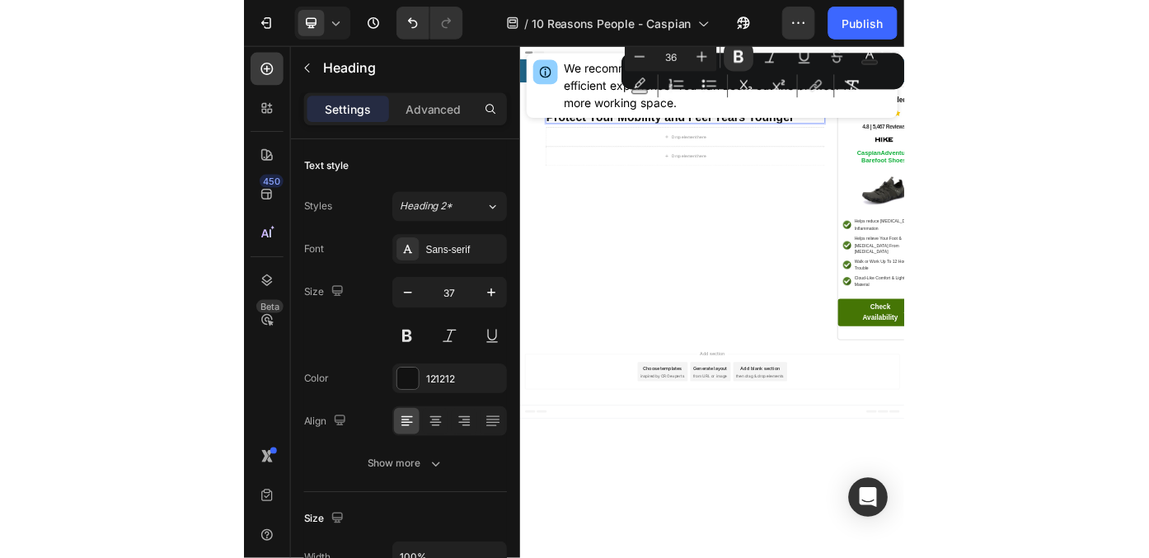
scroll to position [0, 0]
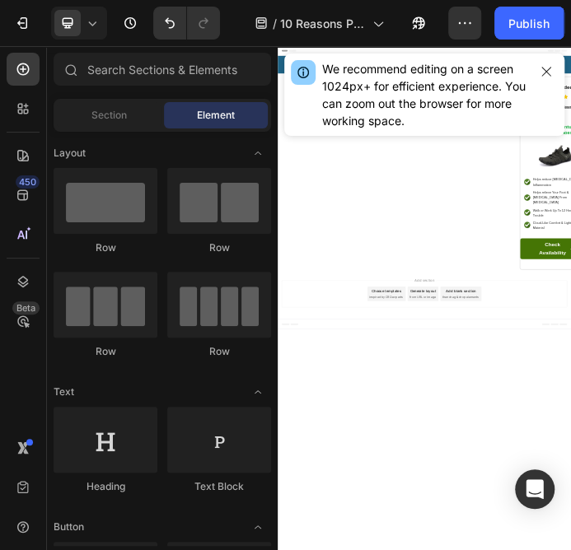
click at [542, 68] on icon "button" at bounding box center [545, 71] width 9 height 9
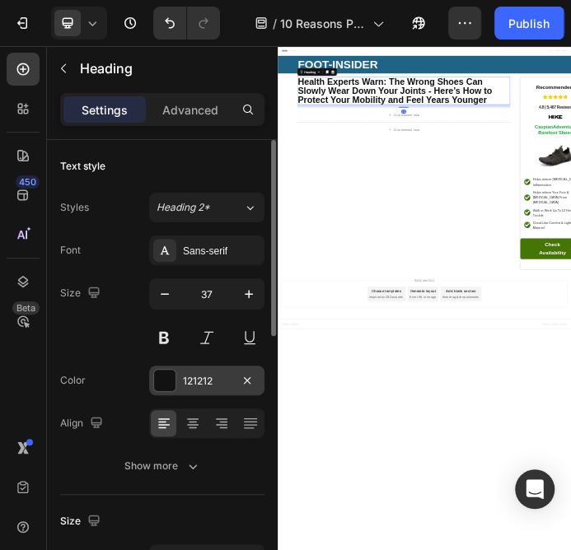
click at [166, 374] on div at bounding box center [164, 380] width 21 height 21
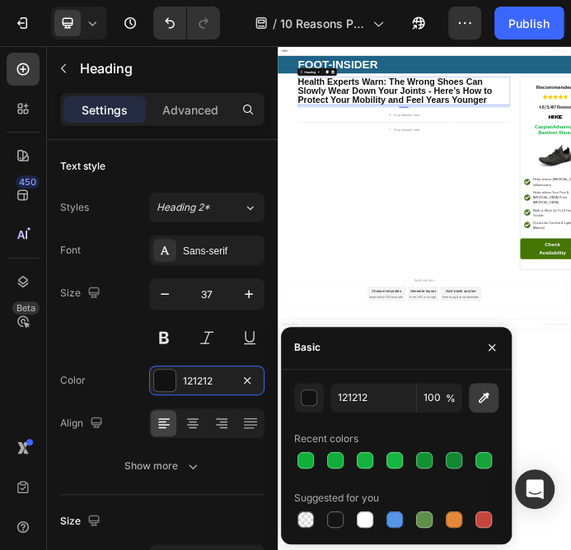
click at [480, 398] on icon "button" at bounding box center [484, 397] width 11 height 11
type input "333333"
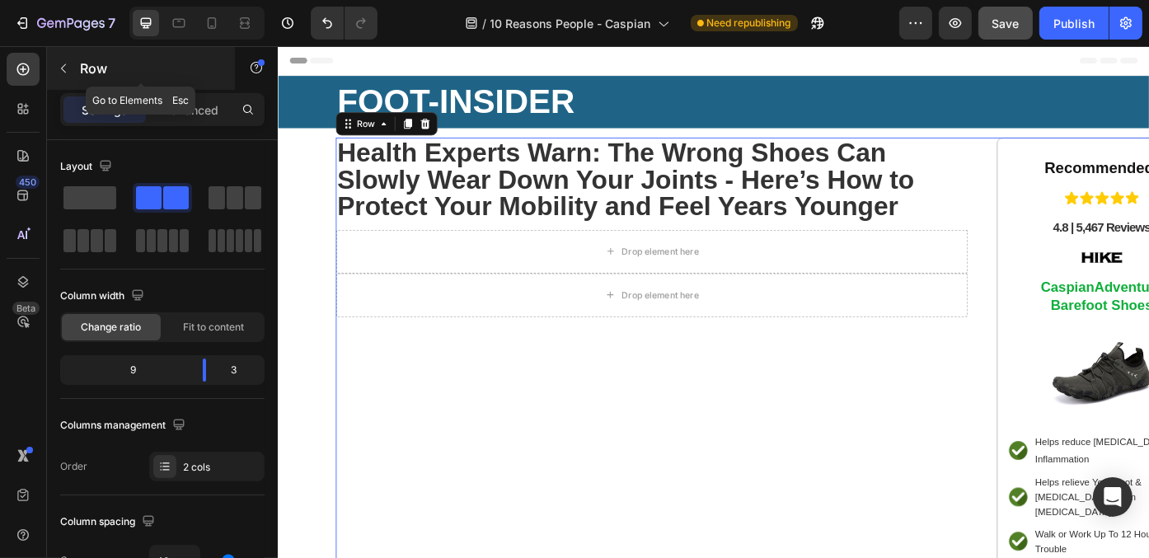
click at [69, 59] on button "button" at bounding box center [63, 68] width 26 height 26
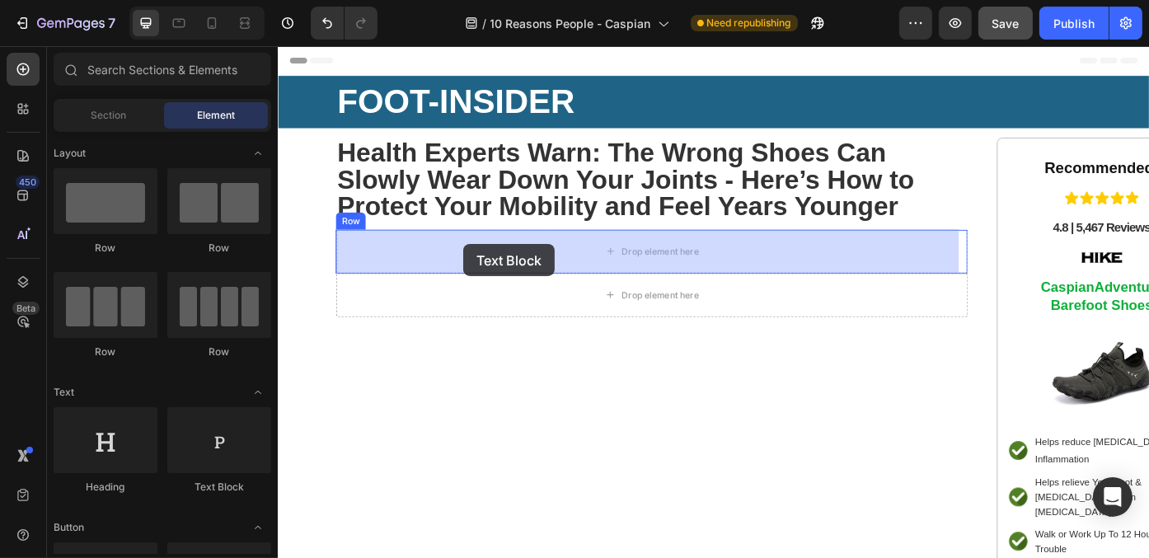
drag, startPoint x: 494, startPoint y: 494, endPoint x: 487, endPoint y: 271, distance: 223.4
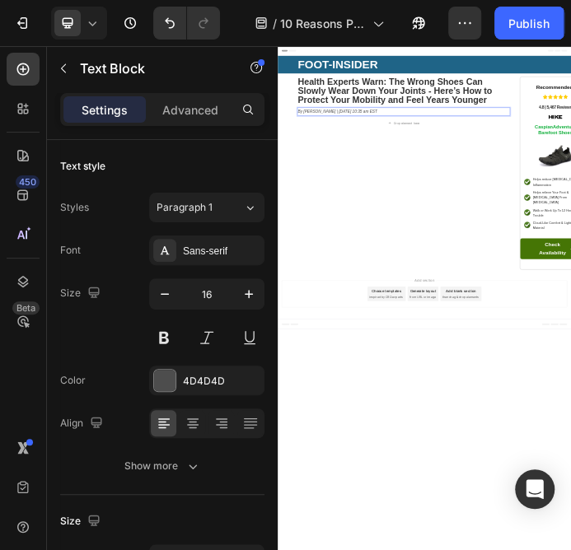
click at [596, 264] on icon "By [PERSON_NAME] | [DATE] 10:35 am EST" at bounding box center [479, 267] width 268 height 14
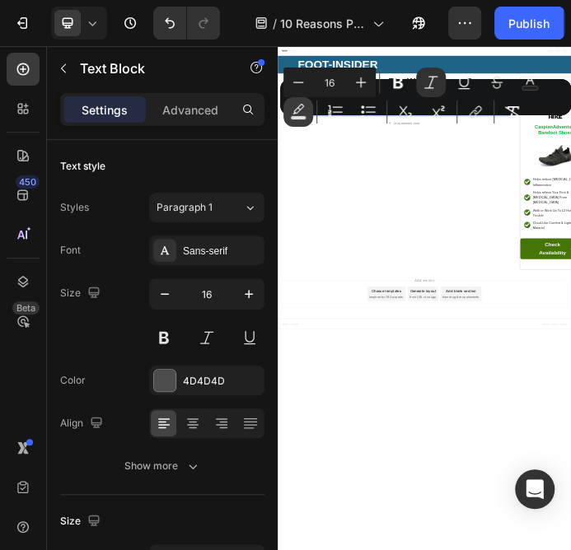
click at [299, 114] on icon "Editor contextual toolbar" at bounding box center [298, 112] width 16 height 16
type input "000000"
type input "77"
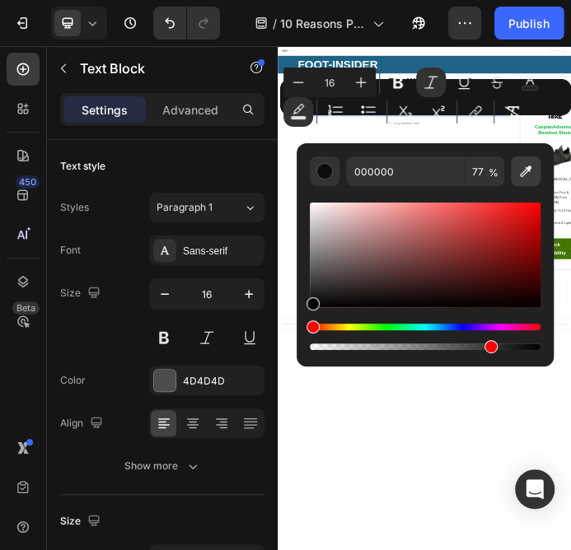
click at [524, 176] on icon "Editor contextual toolbar" at bounding box center [526, 171] width 16 height 16
type input "EBEBEB"
type input "100"
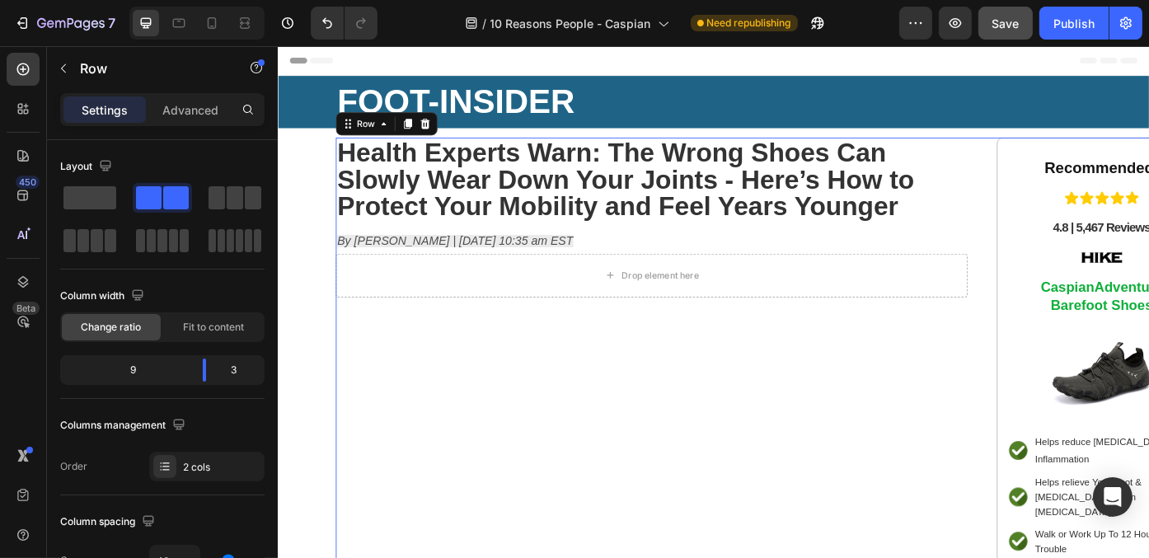
click at [630, 485] on div "⁠⁠⁠⁠⁠⁠⁠ Health Experts Warn: The Wrong Shoes Can Slowly Wear Down Your Joints -…" at bounding box center [701, 477] width 717 height 655
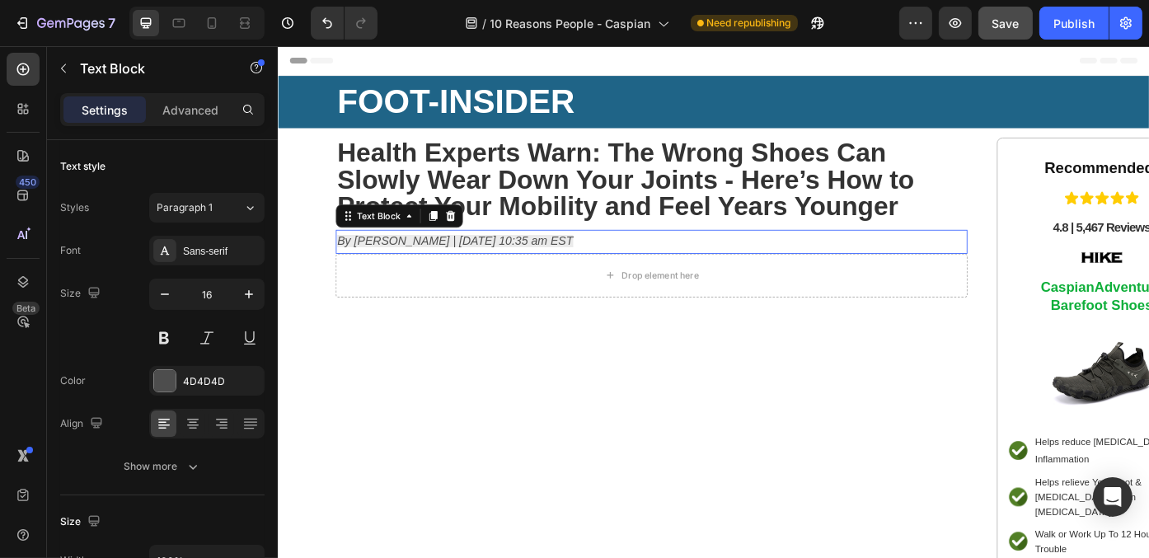
click at [555, 269] on icon "By [PERSON_NAME] | [DATE] 10:35 am EST" at bounding box center [478, 267] width 268 height 14
click at [612, 271] on icon "By [PERSON_NAME] | [DATE] 10:35 am EST" at bounding box center [478, 267] width 268 height 14
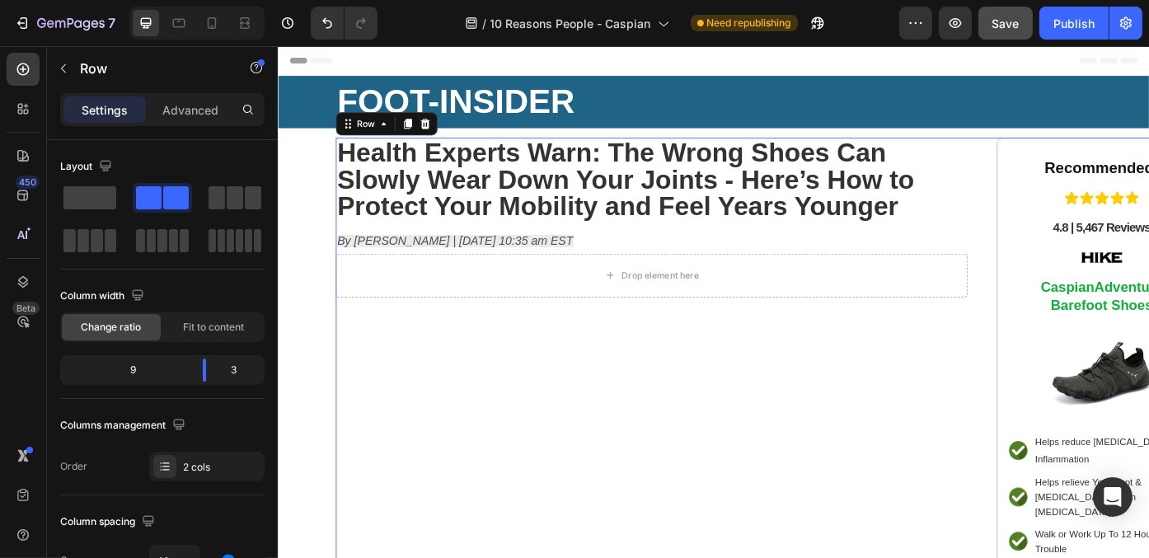
click at [569, 411] on div "⁠⁠⁠⁠⁠⁠⁠ Health Experts Warn: The Wrong Shoes Can Slowly Wear Down Your Joints -…" at bounding box center [701, 477] width 717 height 655
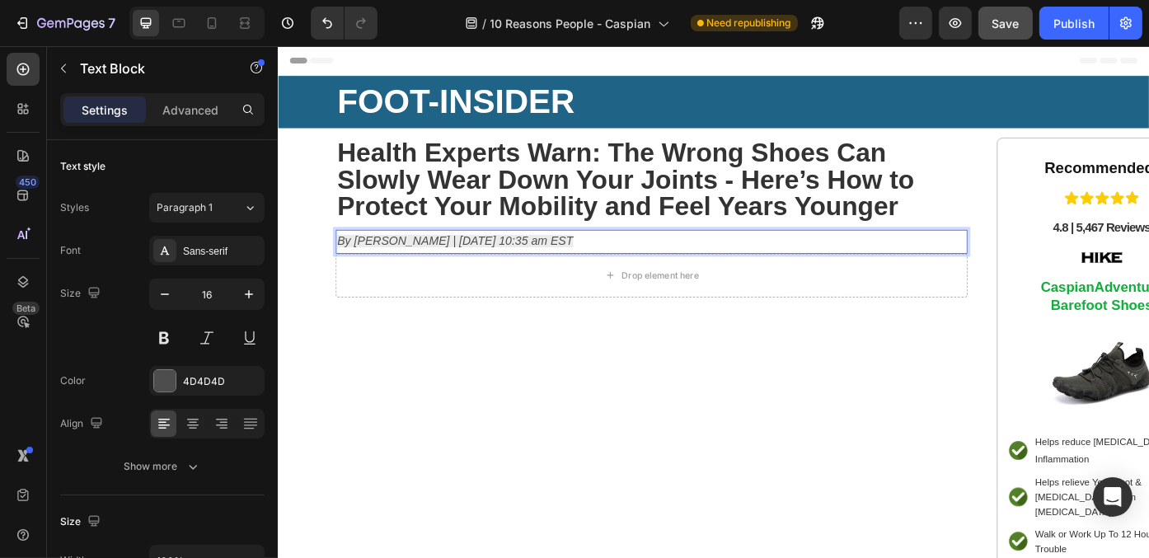
click at [568, 269] on icon "By [PERSON_NAME] | [DATE] 10:35 am EST" at bounding box center [478, 267] width 268 height 14
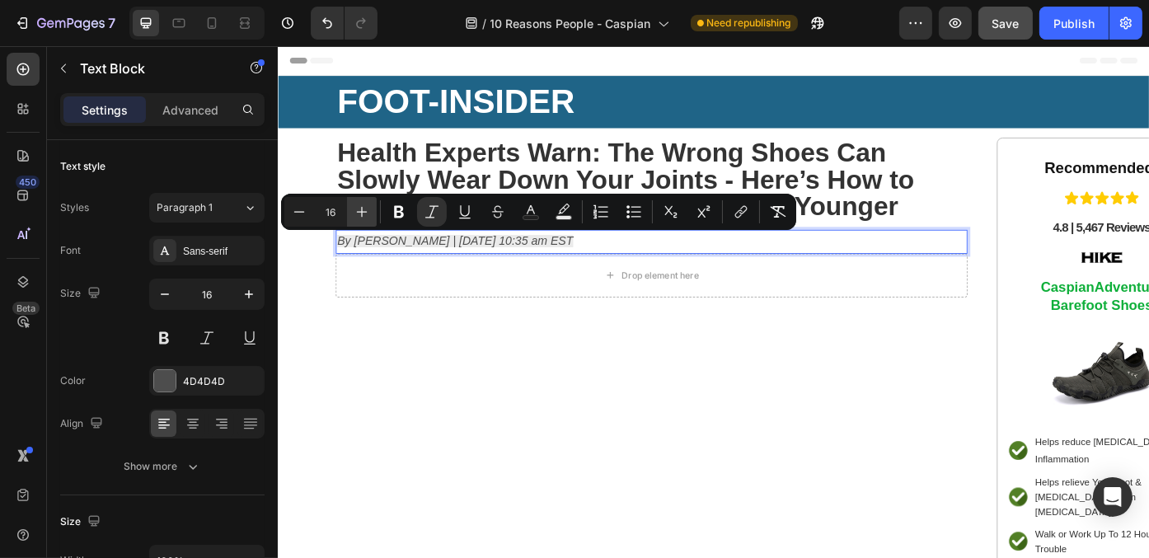
click at [357, 211] on icon "Editor contextual toolbar" at bounding box center [362, 212] width 11 height 11
type input "17"
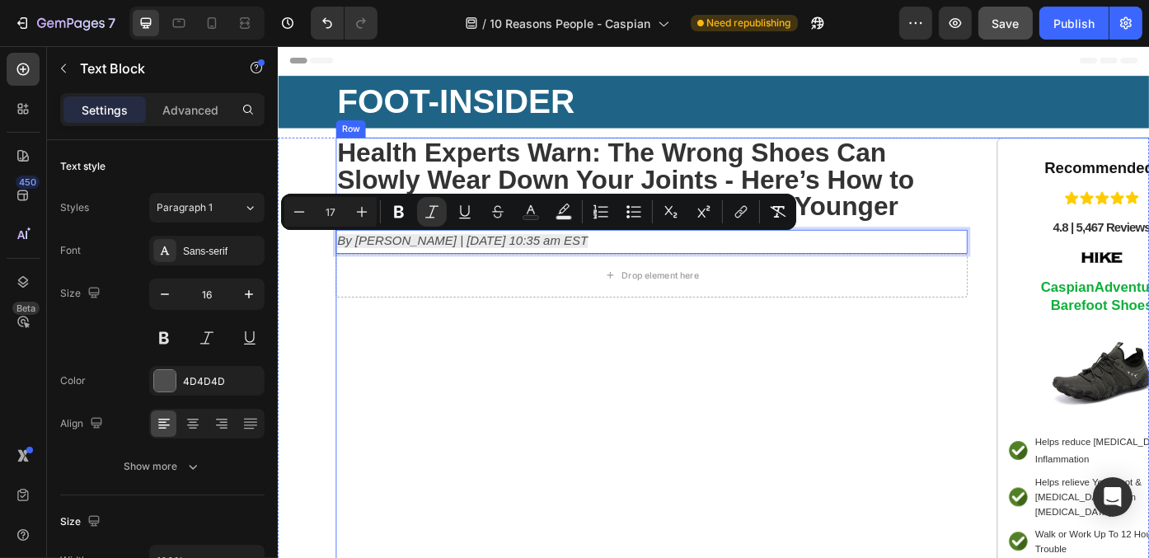
click at [493, 400] on div "⁠⁠⁠⁠⁠⁠⁠ Health Experts Warn: The Wrong Shoes Can Slowly Wear Down Your Joints -…" at bounding box center [701, 477] width 717 height 655
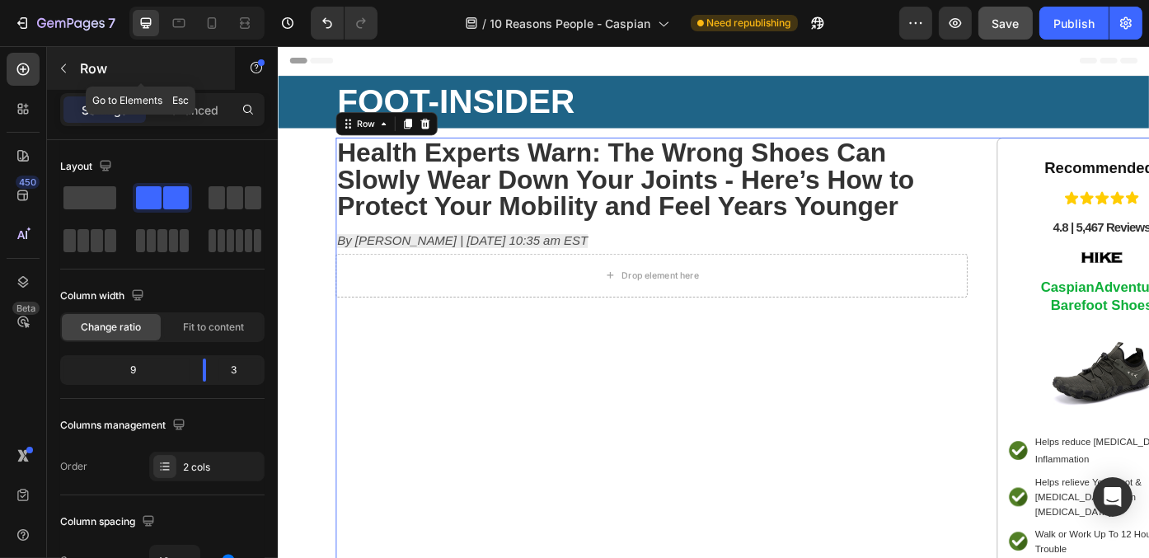
click at [71, 63] on button "button" at bounding box center [63, 68] width 26 height 26
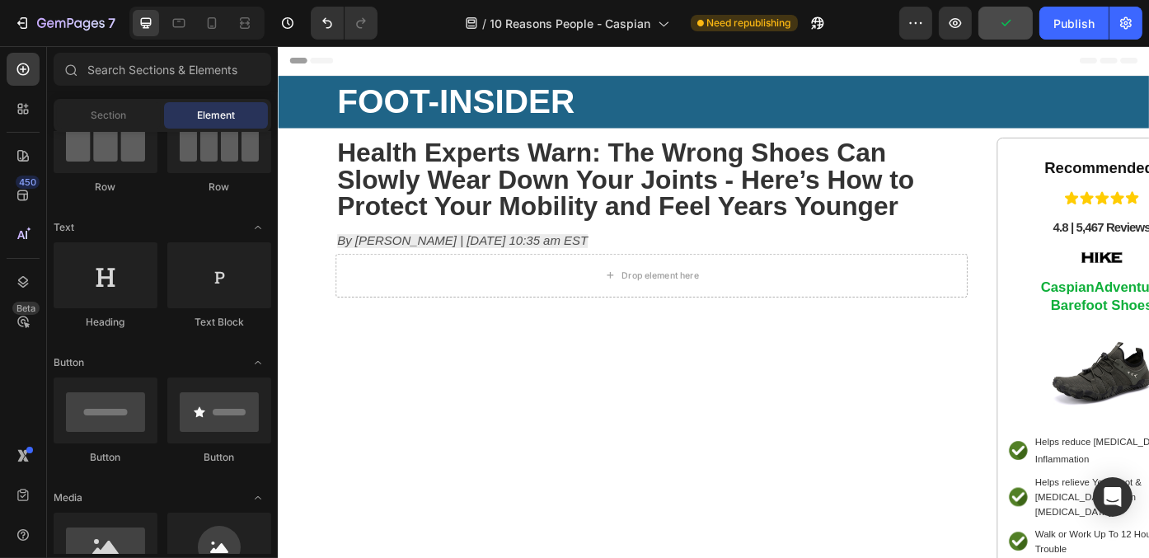
scroll to position [247, 0]
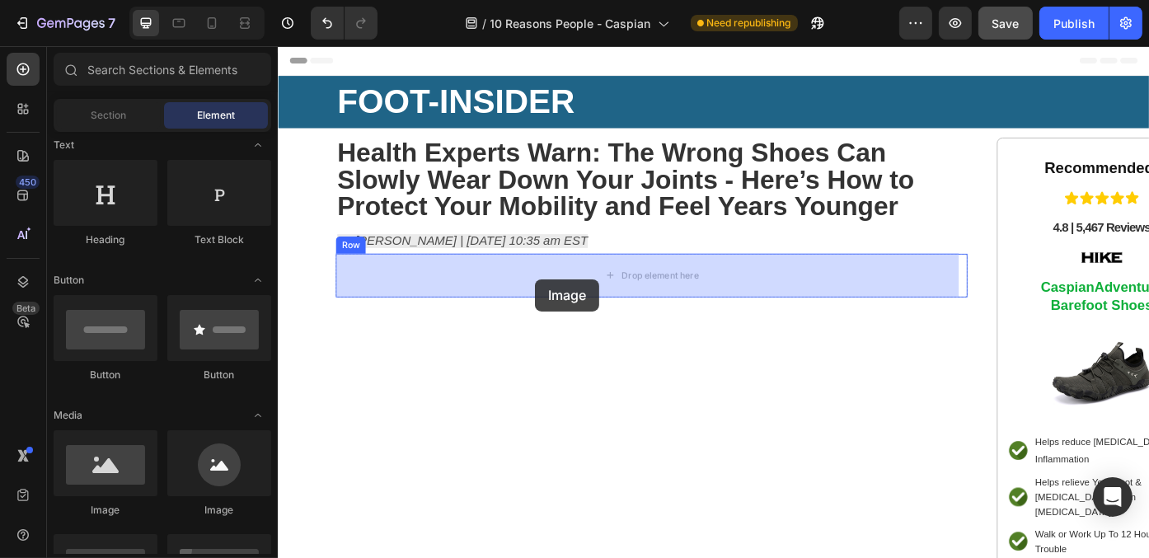
drag, startPoint x: 389, startPoint y: 520, endPoint x: 569, endPoint y: 310, distance: 277.0
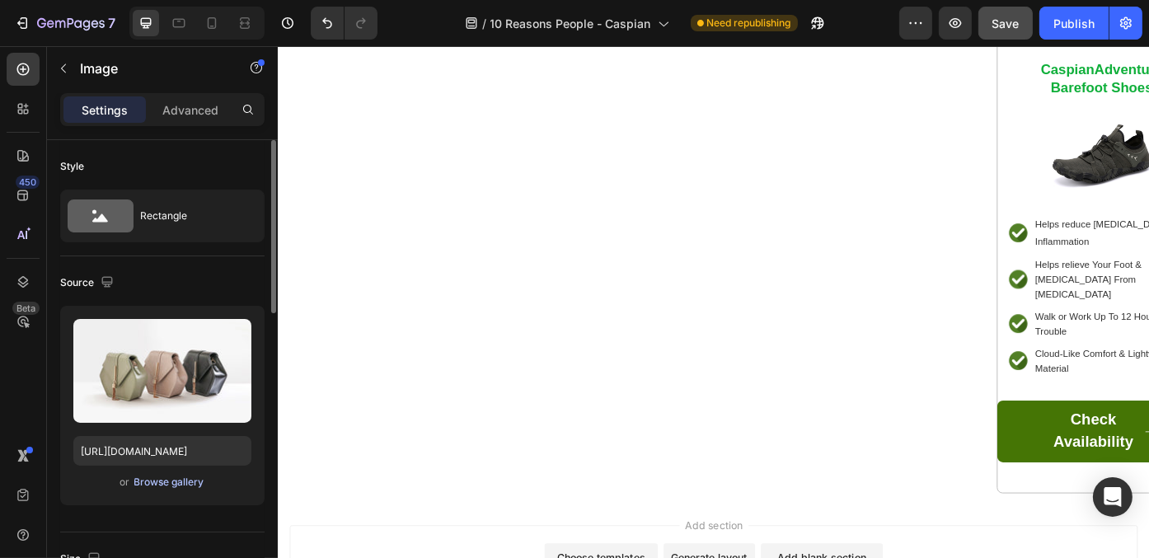
click at [194, 475] on div "Browse gallery" at bounding box center [169, 482] width 70 height 15
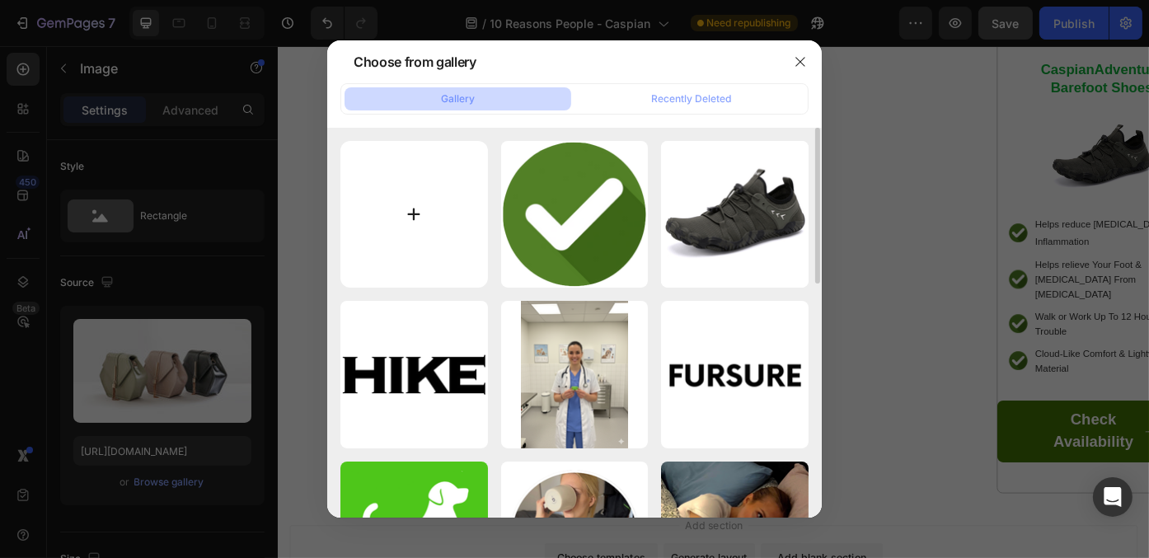
click at [419, 219] on input "file" at bounding box center [414, 215] width 148 height 148
type input "C:\fakepath\68afd797e2bbff3f1f6eea3a_AUG 02 - #06 - 10 Reasons People (Men) (17…"
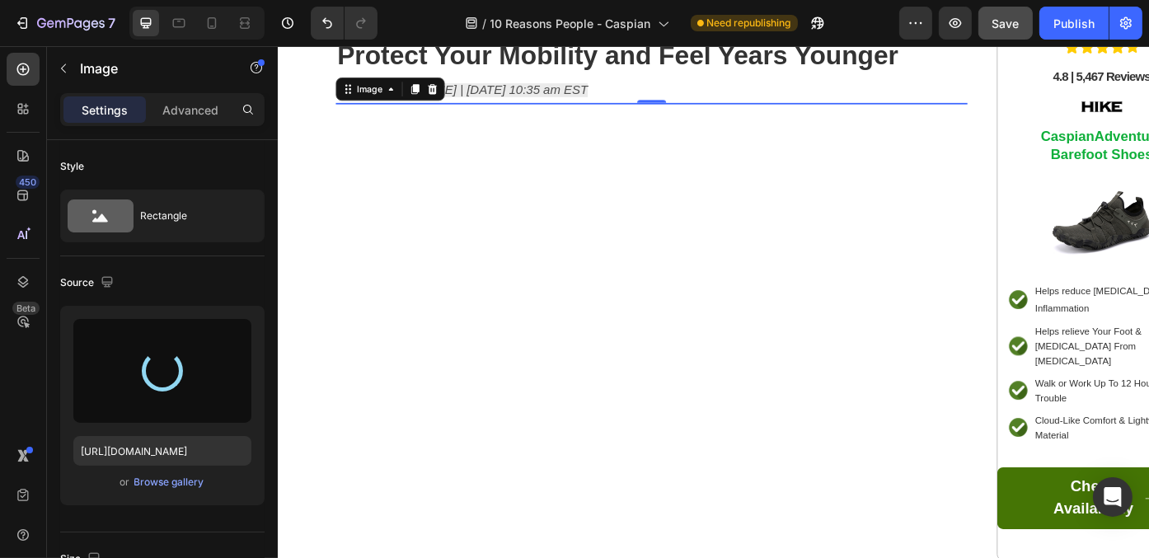
scroll to position [0, 0]
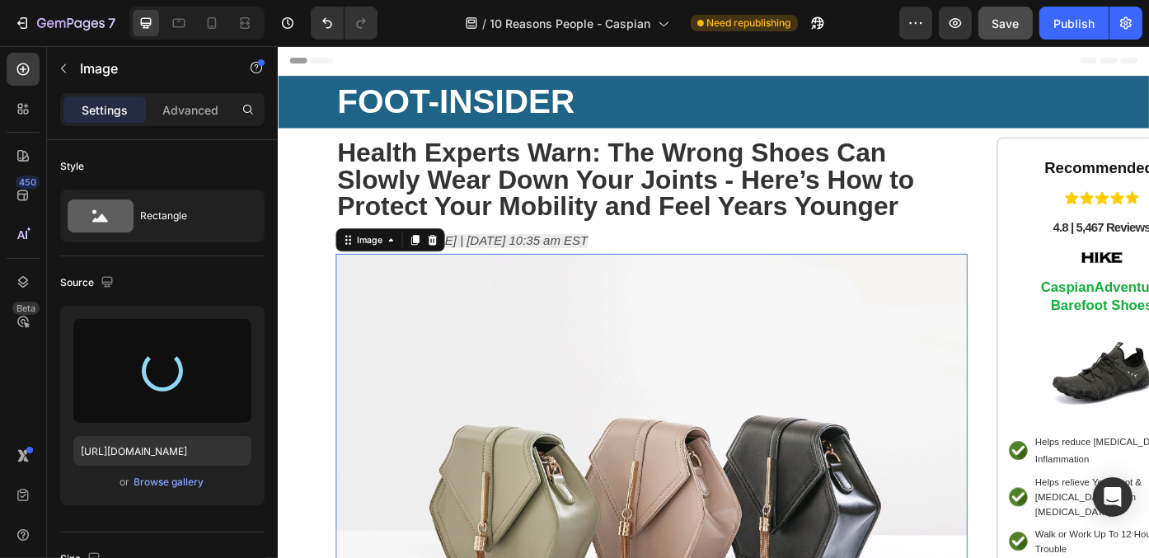
type input "[URL][DOMAIN_NAME]"
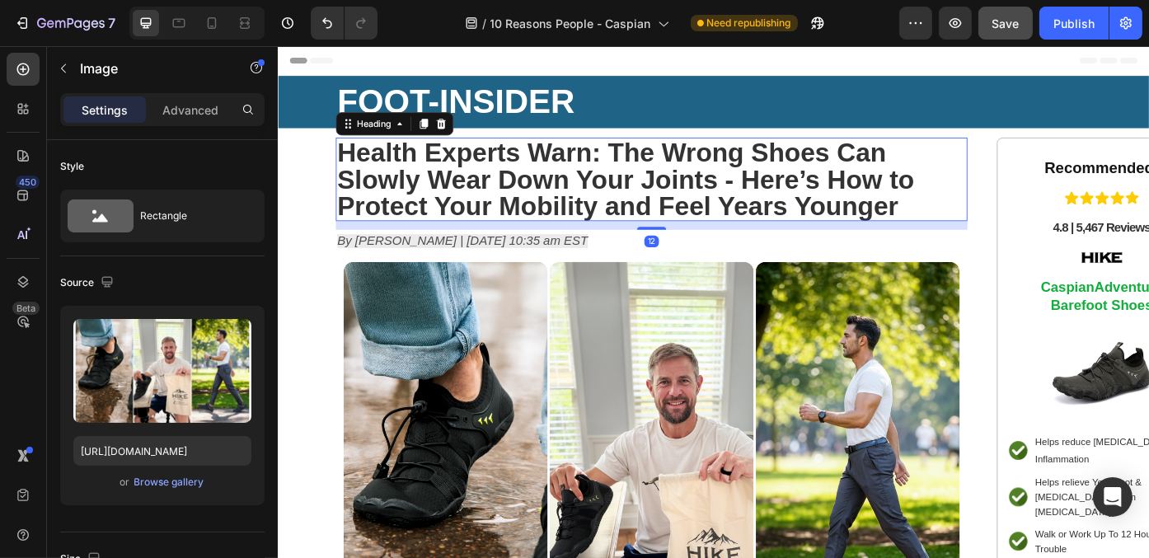
click at [1033, 208] on p "⁠⁠⁠⁠⁠⁠⁠ Health Experts Warn: The Wrong Shoes Can Slowly Wear Down Your Joints -…" at bounding box center [701, 197] width 714 height 91
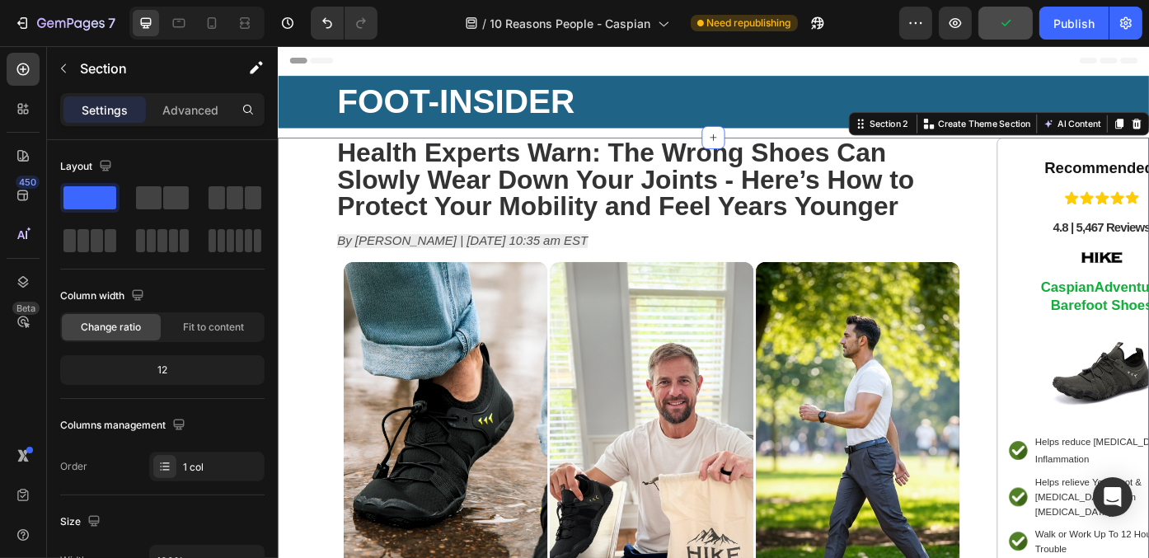
click at [315, 255] on div "⁠⁠⁠⁠⁠⁠⁠ Health Experts Warn: The Wrong Shoes Can Slowly Wear Down Your Joints -…" at bounding box center [771, 477] width 989 height 655
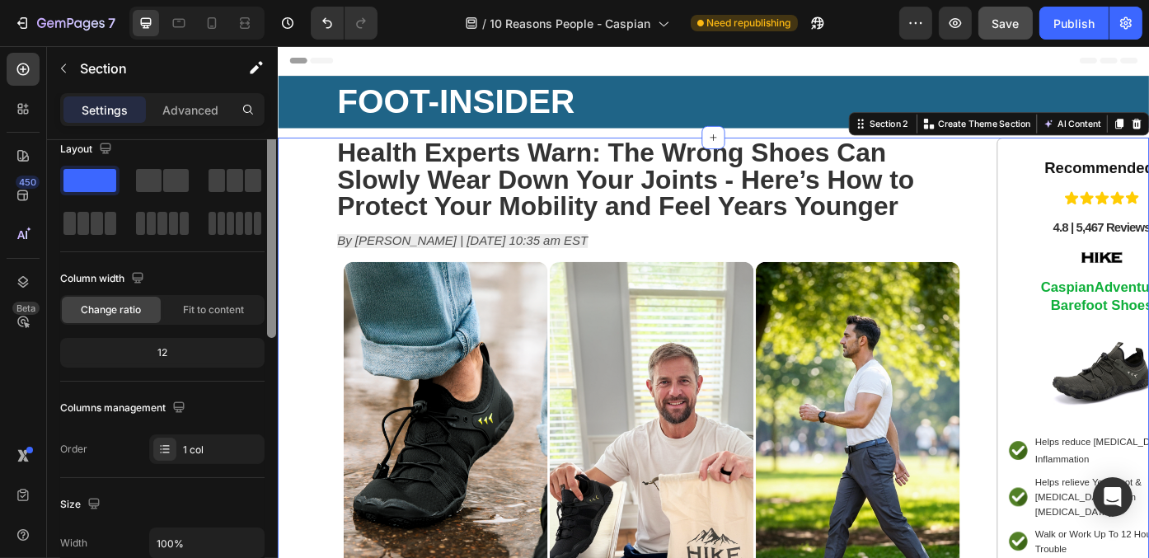
scroll to position [20, 0]
drag, startPoint x: 273, startPoint y: 232, endPoint x: 273, endPoint y: 241, distance: 9.1
click at [273, 241] on div at bounding box center [271, 227] width 9 height 215
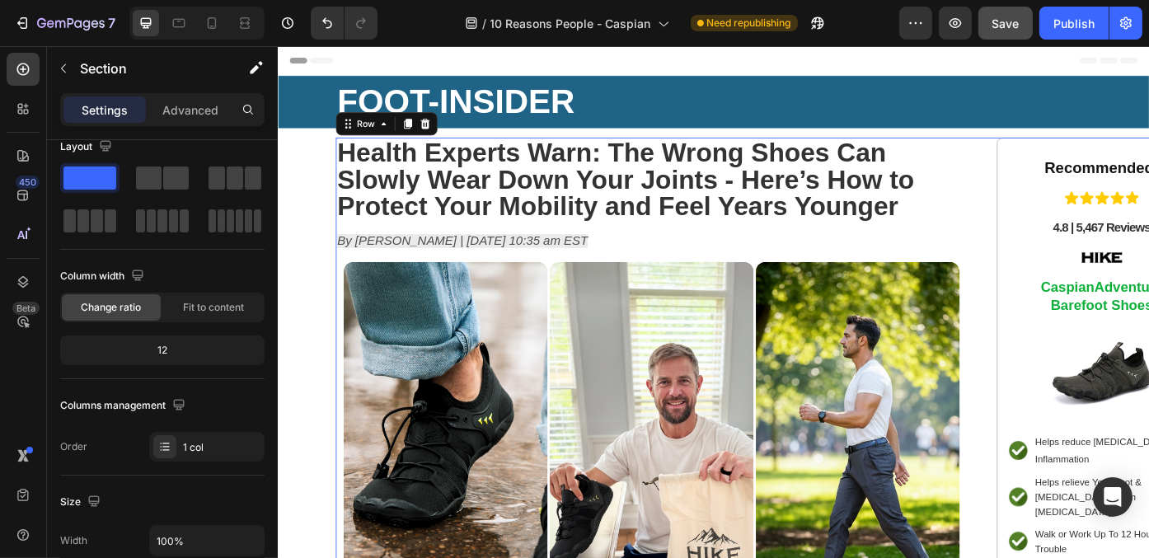
scroll to position [0, 0]
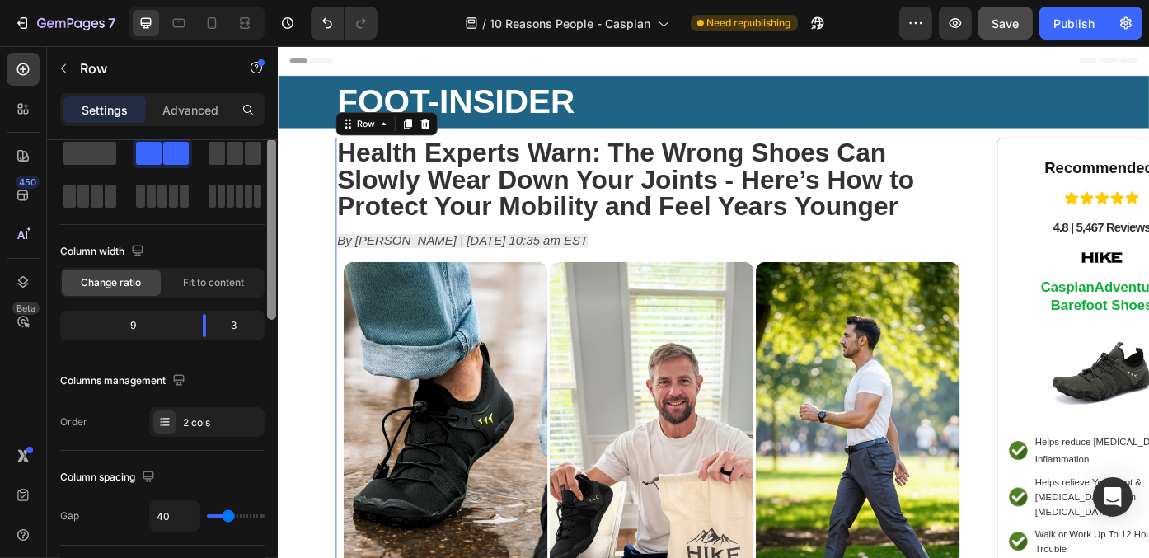
drag, startPoint x: 270, startPoint y: 306, endPoint x: 270, endPoint y: 324, distance: 18.1
click at [270, 320] on div at bounding box center [271, 228] width 9 height 181
click at [175, 514] on input "40" at bounding box center [174, 514] width 49 height 30
type input "3"
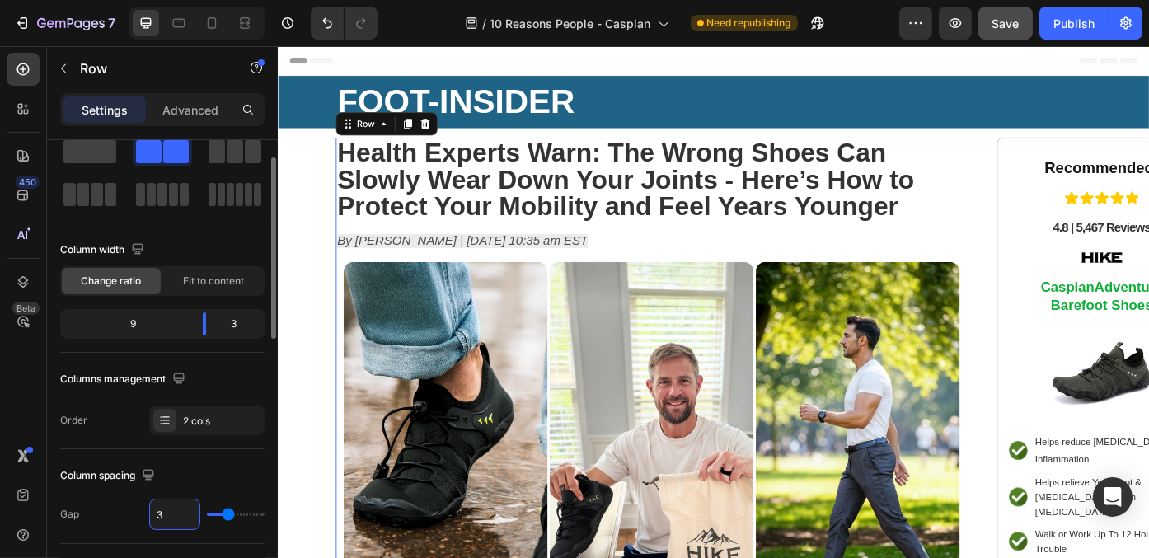
type input "3"
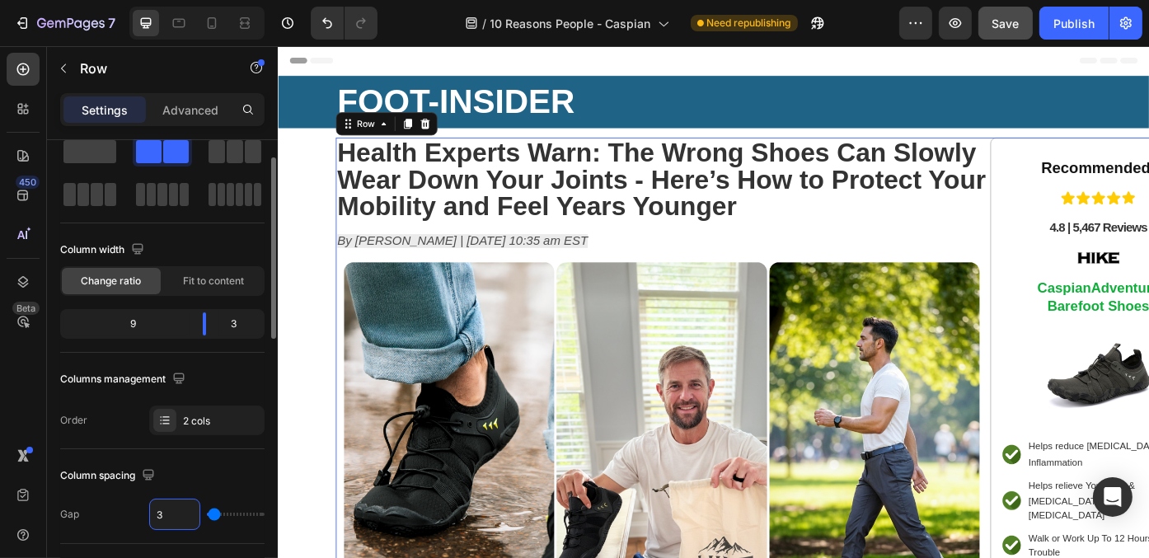
type input "30"
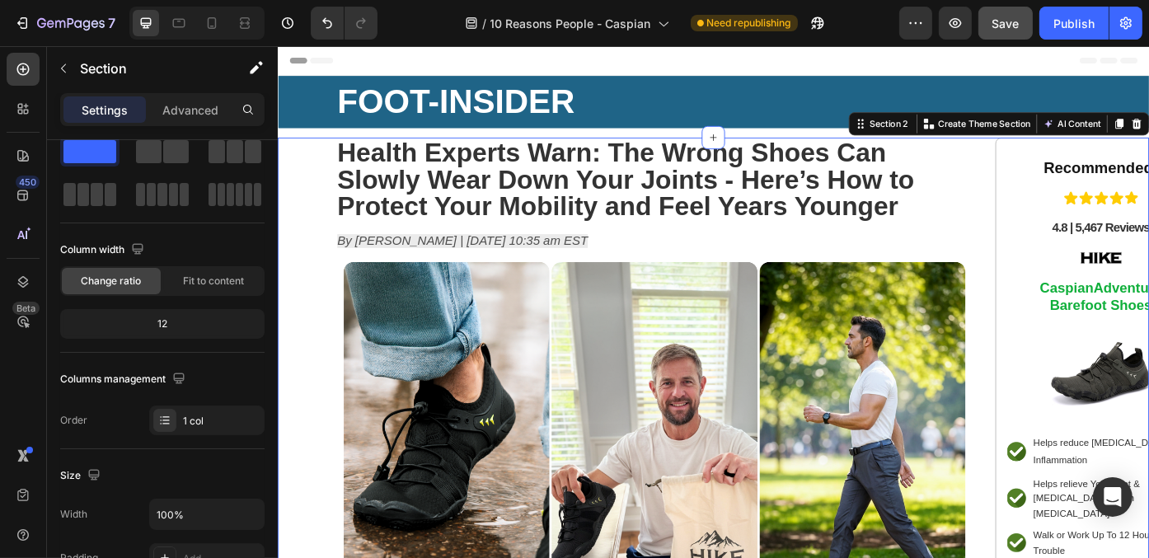
click at [299, 496] on div "⁠⁠⁠⁠⁠⁠⁠ Health Experts Warn: The Wrong Shoes Can Slowly Wear Down Your Joints -…" at bounding box center [771, 478] width 989 height 656
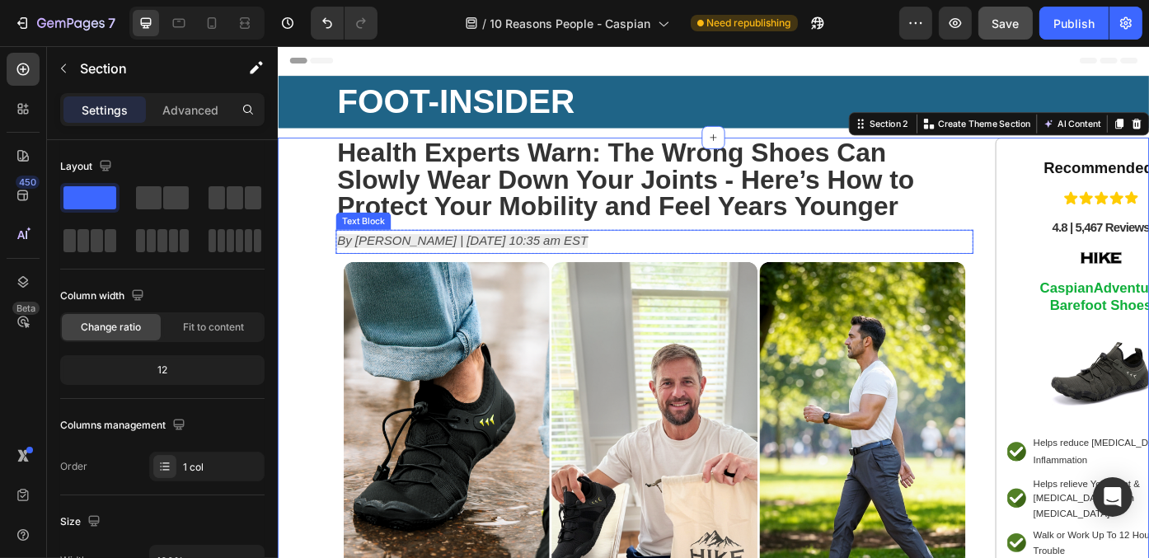
click at [521, 263] on icon "By [PERSON_NAME] | [DATE] 10:35 am EST" at bounding box center [486, 268] width 284 height 16
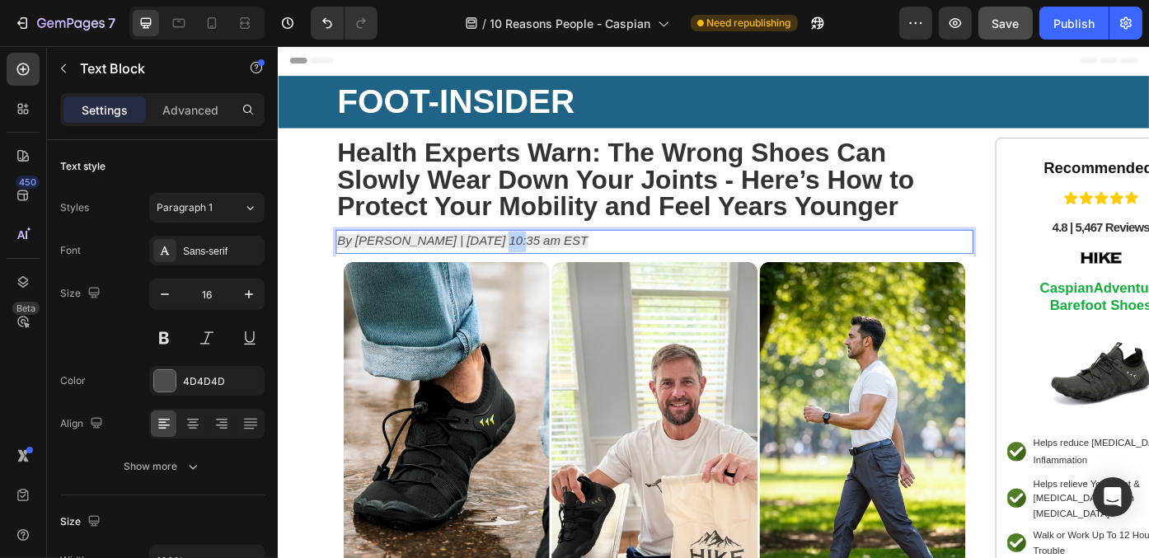
click at [520, 264] on icon "By [PERSON_NAME] | [DATE] 10:35 am EST" at bounding box center [486, 268] width 284 height 16
click at [572, 266] on icon "By [PERSON_NAME] | [DATE] 10:35 am EST" at bounding box center [486, 268] width 284 height 16
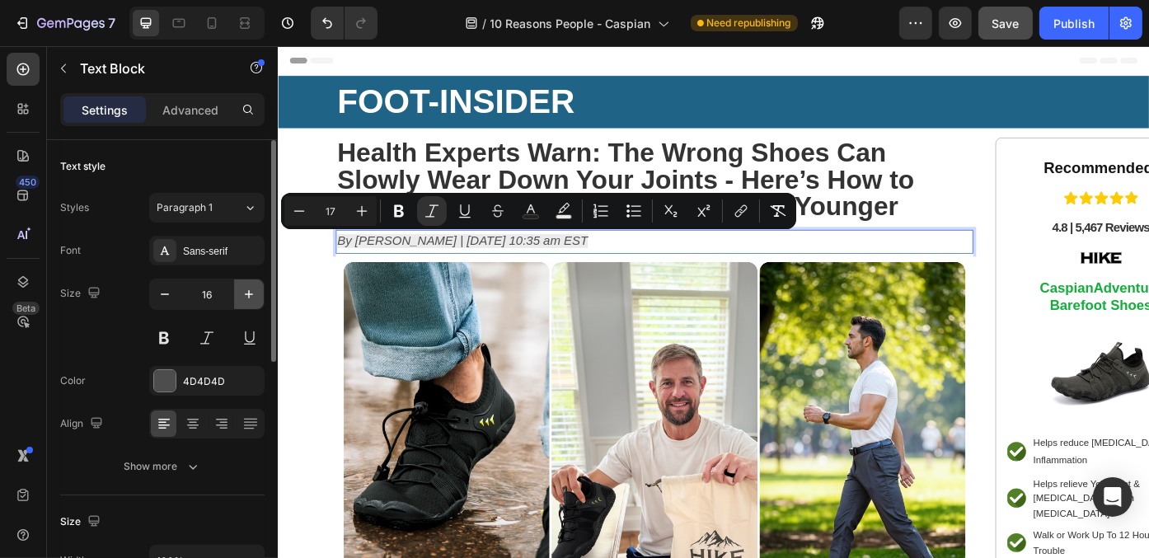
click at [254, 296] on icon "button" at bounding box center [249, 294] width 16 height 16
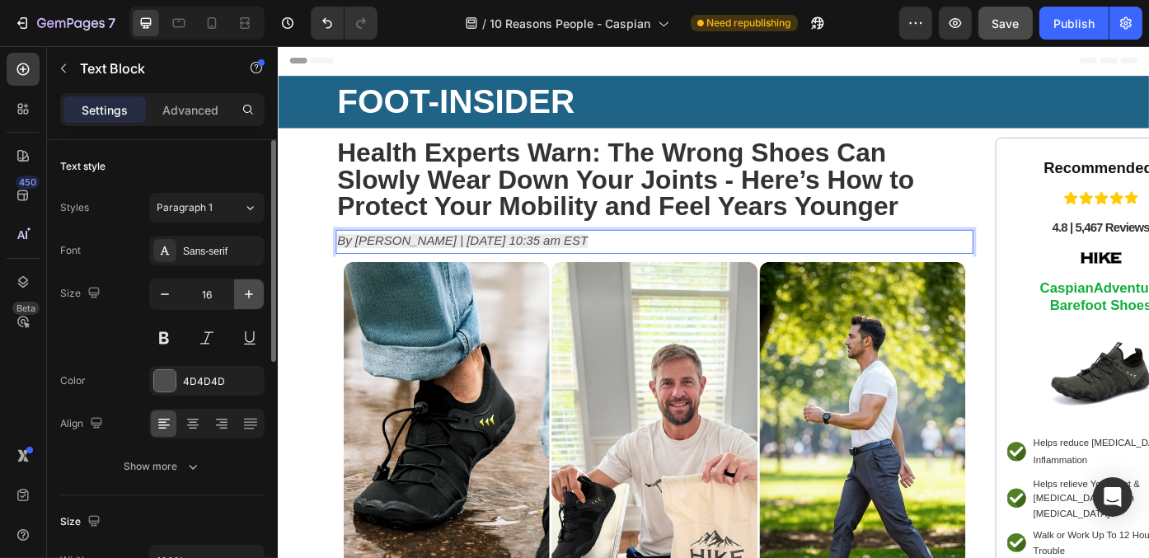
type input "17"
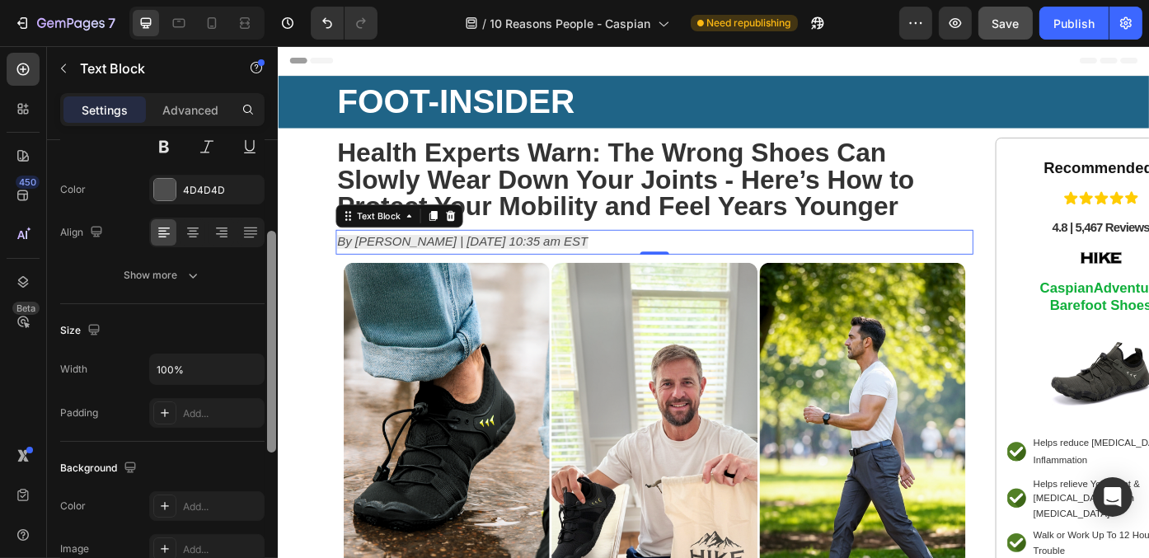
scroll to position [198, 0]
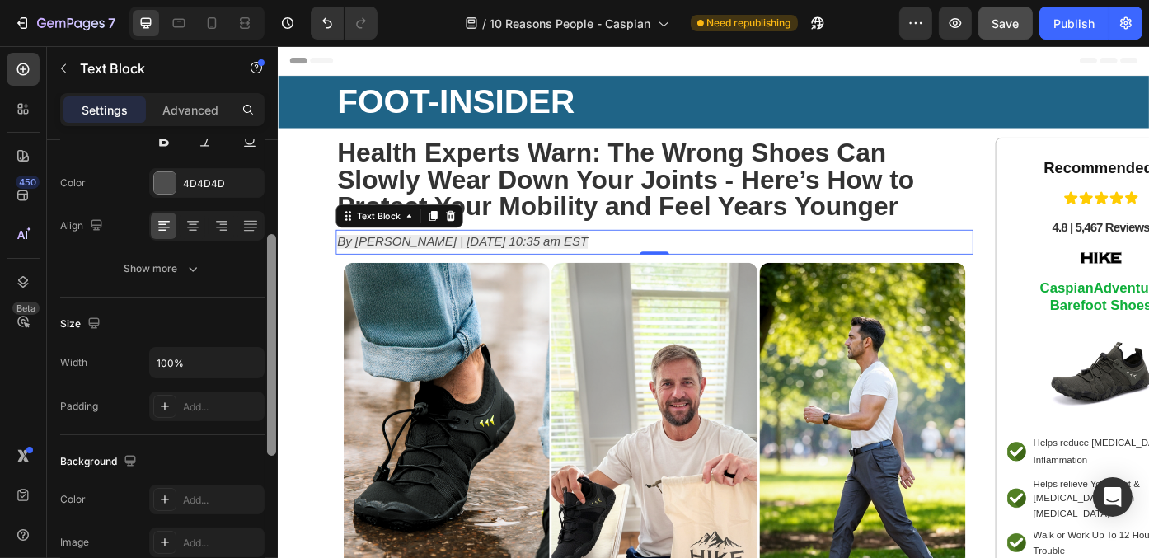
drag, startPoint x: 274, startPoint y: 283, endPoint x: 266, endPoint y: 378, distance: 95.1
click at [266, 378] on div at bounding box center [271, 372] width 12 height 465
click at [214, 393] on div "Add..." at bounding box center [206, 406] width 115 height 30
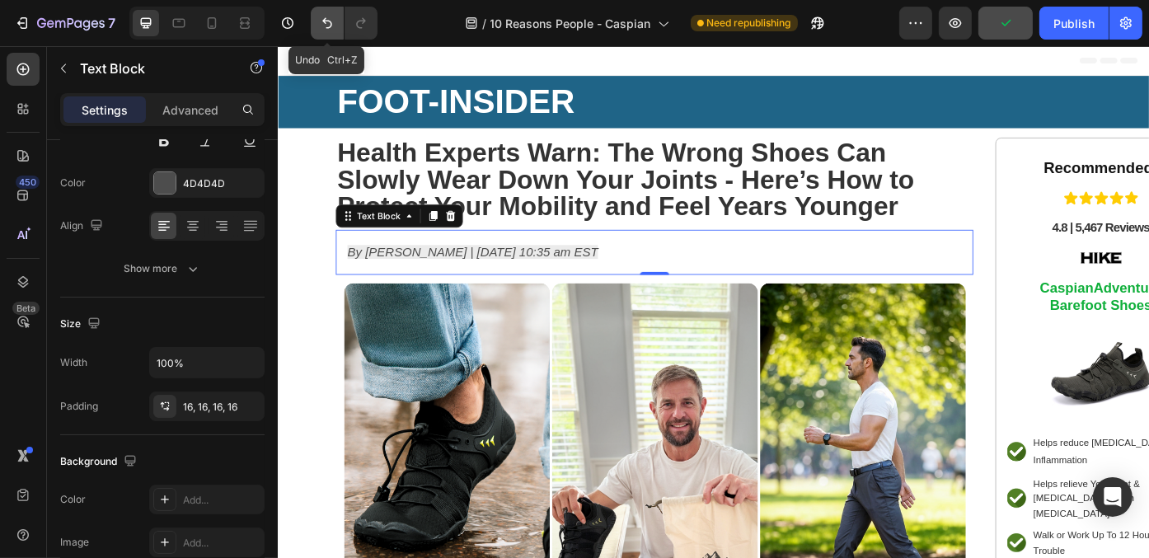
click at [326, 12] on button "Undo/Redo" at bounding box center [327, 23] width 33 height 33
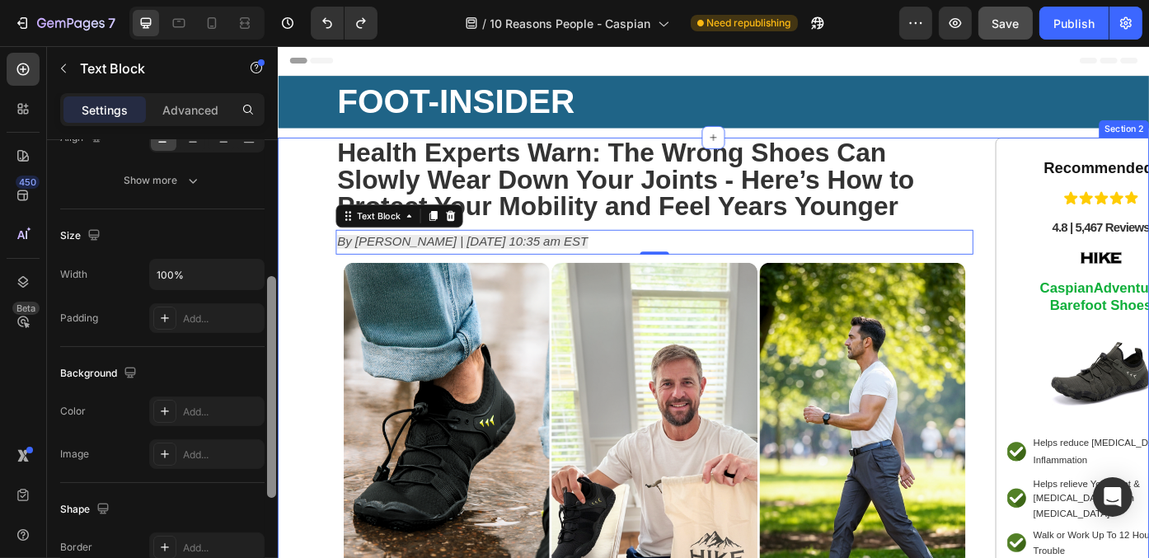
drag, startPoint x: 550, startPoint y: 279, endPoint x: 288, endPoint y: 212, distance: 270.6
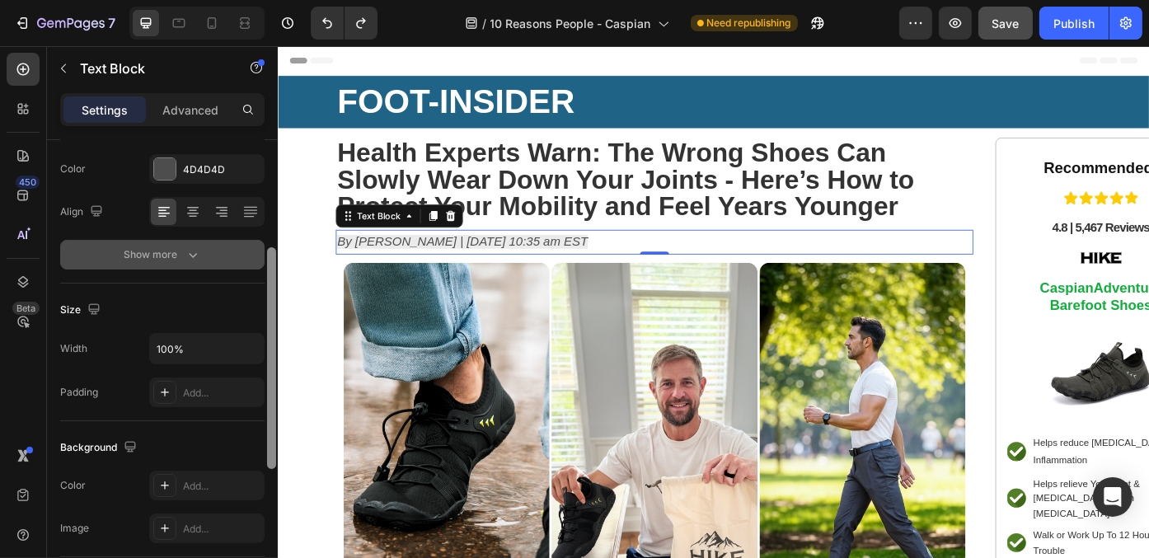
scroll to position [210, 0]
click at [221, 241] on button "Show more" at bounding box center [162, 256] width 204 height 30
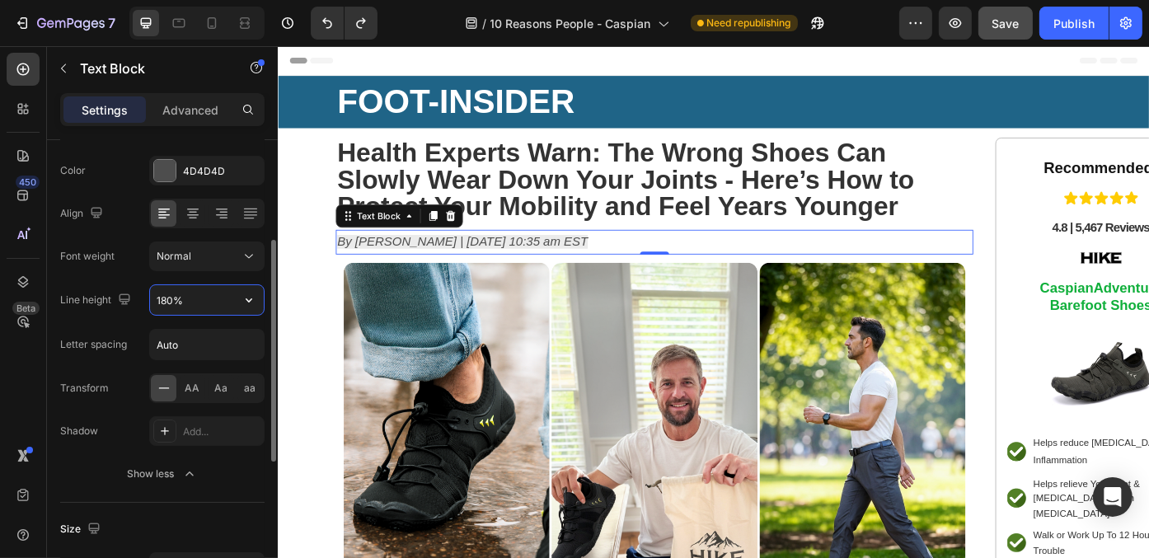
click at [206, 307] on input "180%" at bounding box center [207, 300] width 114 height 30
click at [248, 292] on icon "button" at bounding box center [249, 300] width 16 height 16
click at [192, 293] on input "180%" at bounding box center [207, 300] width 114 height 30
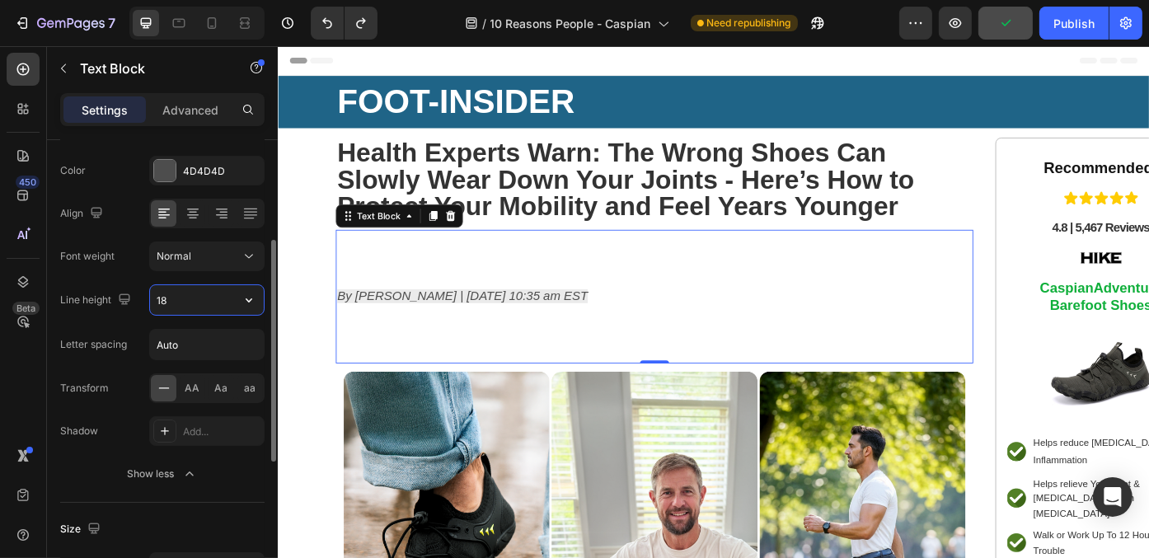
type input "1"
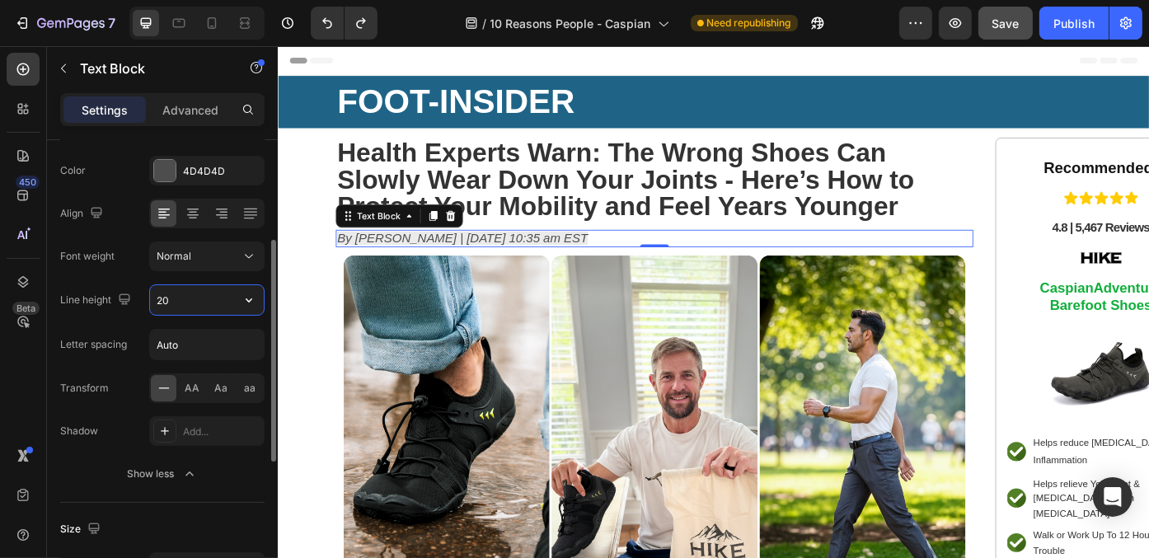
type input "2"
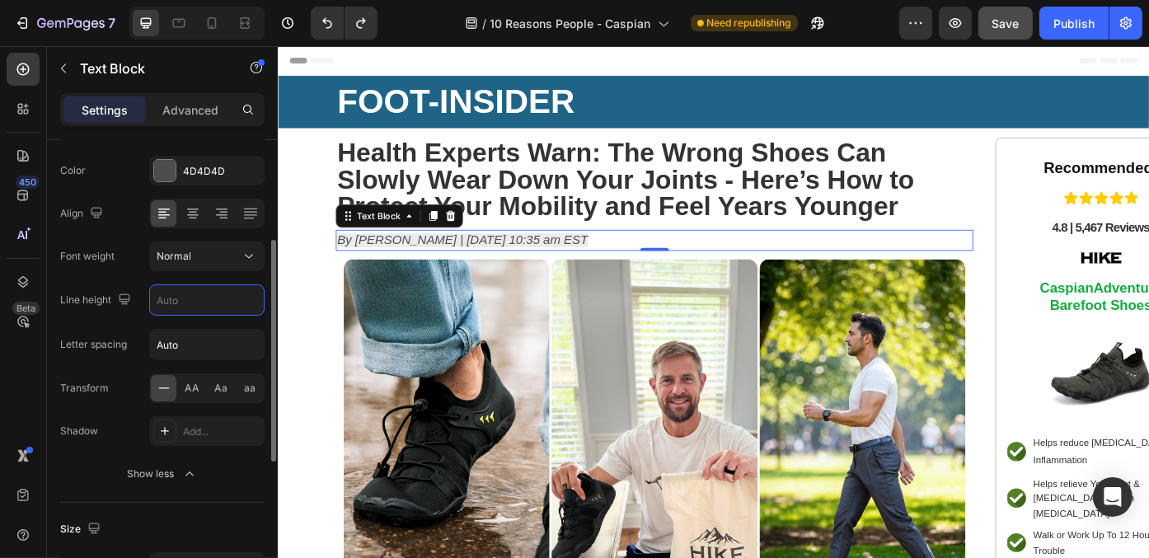
click at [246, 293] on icon "button" at bounding box center [249, 300] width 16 height 16
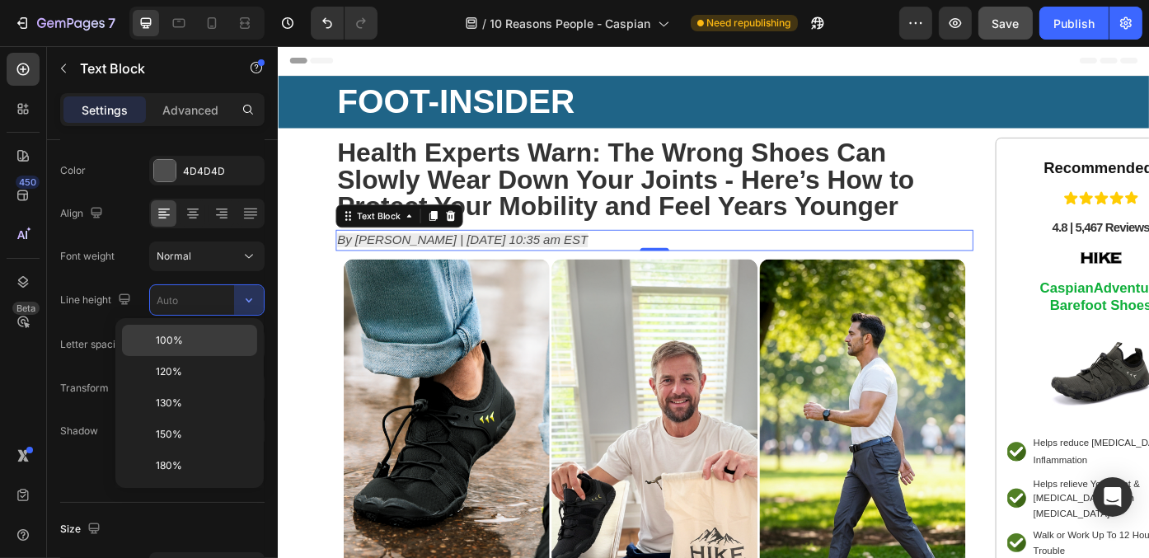
click at [237, 326] on div "100%" at bounding box center [189, 340] width 135 height 31
type input "100%"
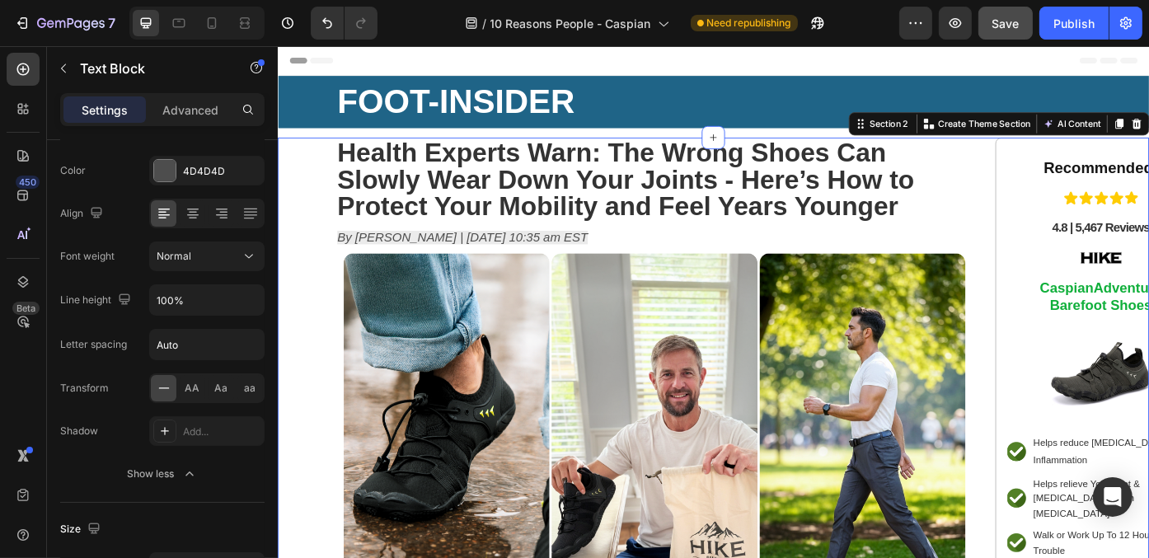
click at [292, 351] on div "⁠⁠⁠⁠⁠⁠⁠ Health Experts Warn: The Wrong Shoes Can Slowly Wear Down Your Joints -…" at bounding box center [771, 478] width 989 height 656
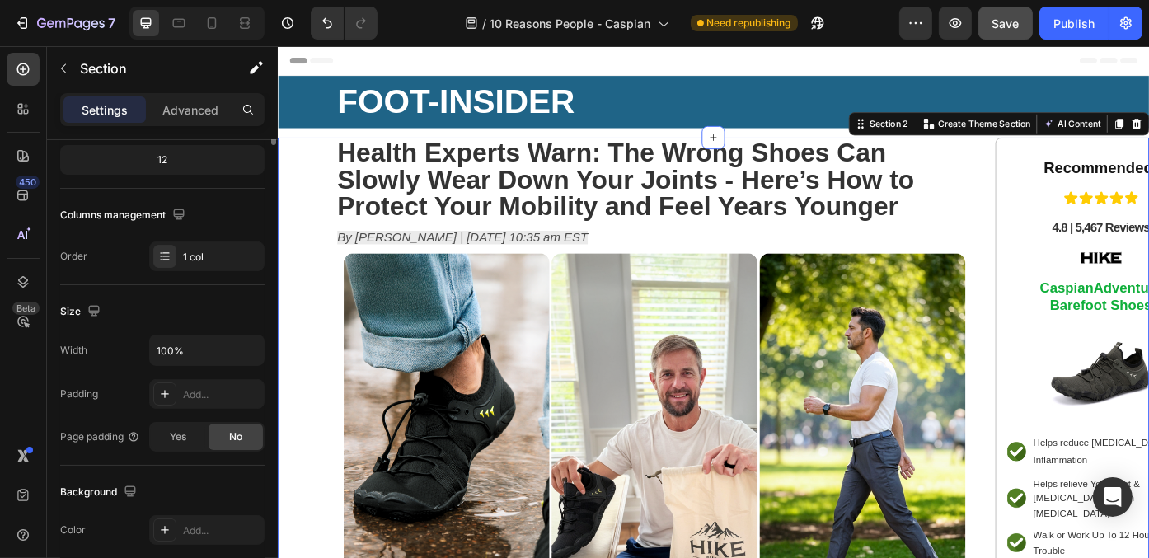
scroll to position [0, 0]
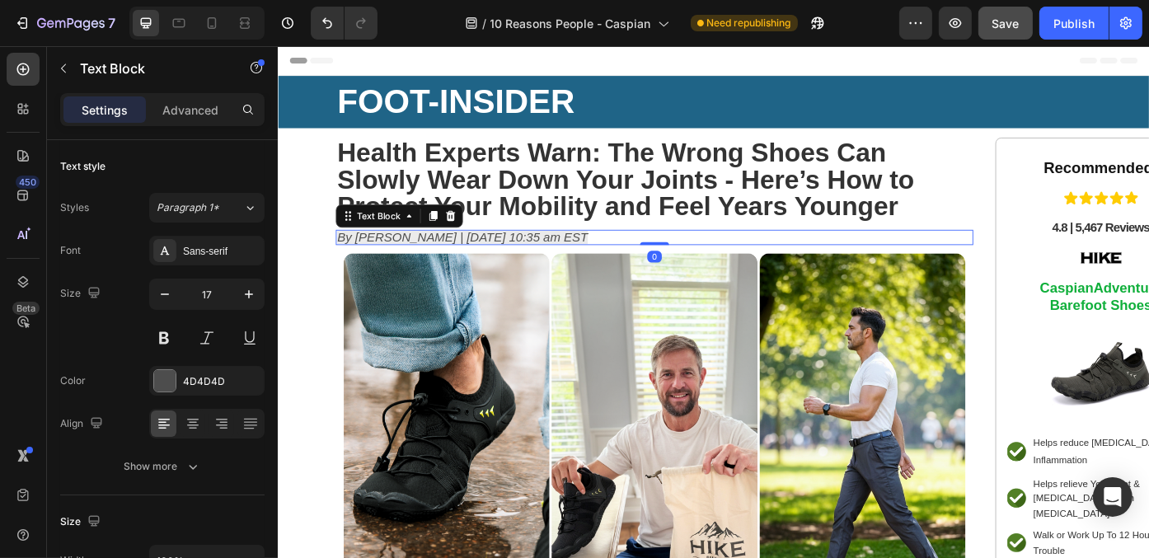
click at [529, 261] on icon "By [PERSON_NAME] | [DATE] 10:35 am EST" at bounding box center [486, 263] width 284 height 16
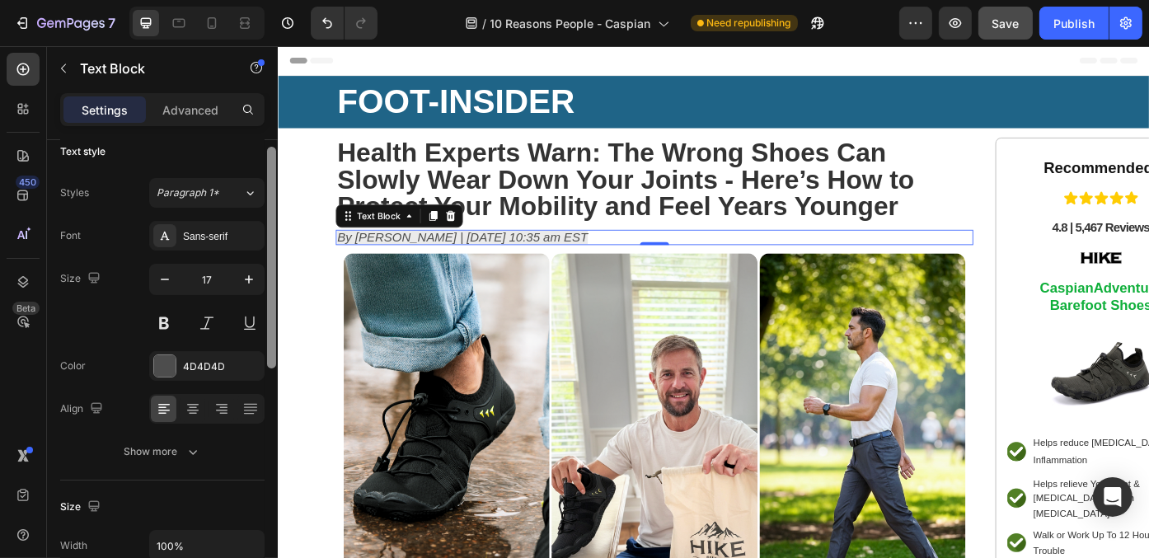
click at [270, 344] on div at bounding box center [271, 258] width 9 height 222
click at [242, 275] on icon "button" at bounding box center [249, 279] width 16 height 16
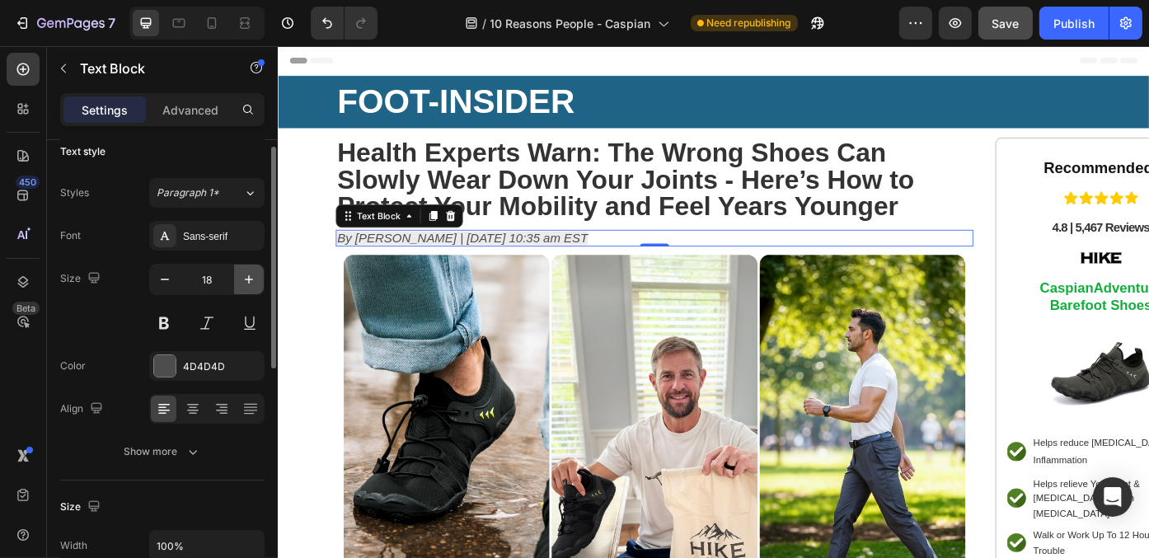
click at [242, 275] on icon "button" at bounding box center [249, 279] width 16 height 16
type input "19"
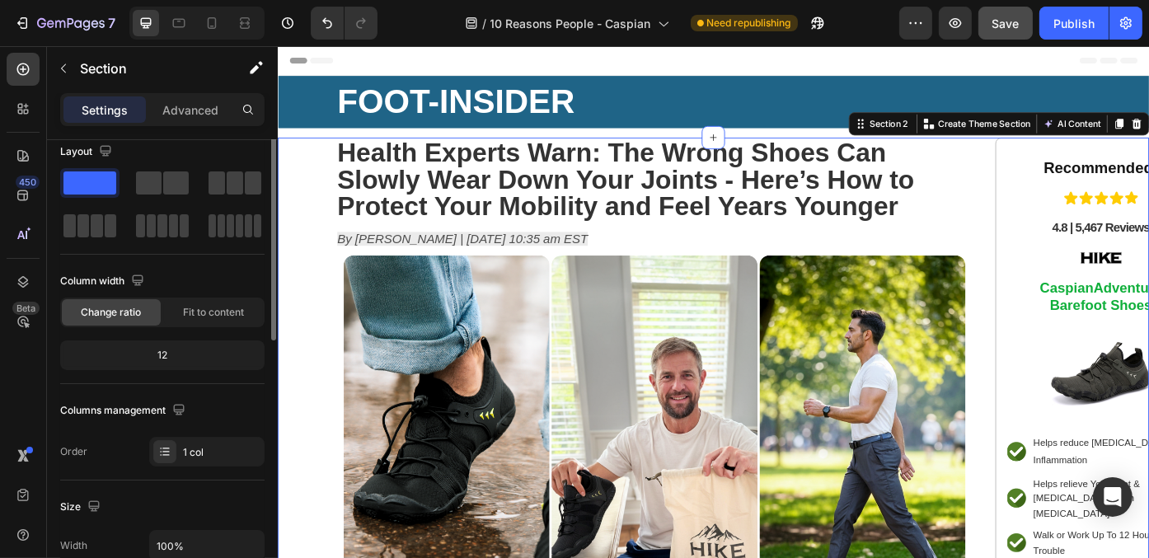
scroll to position [0, 0]
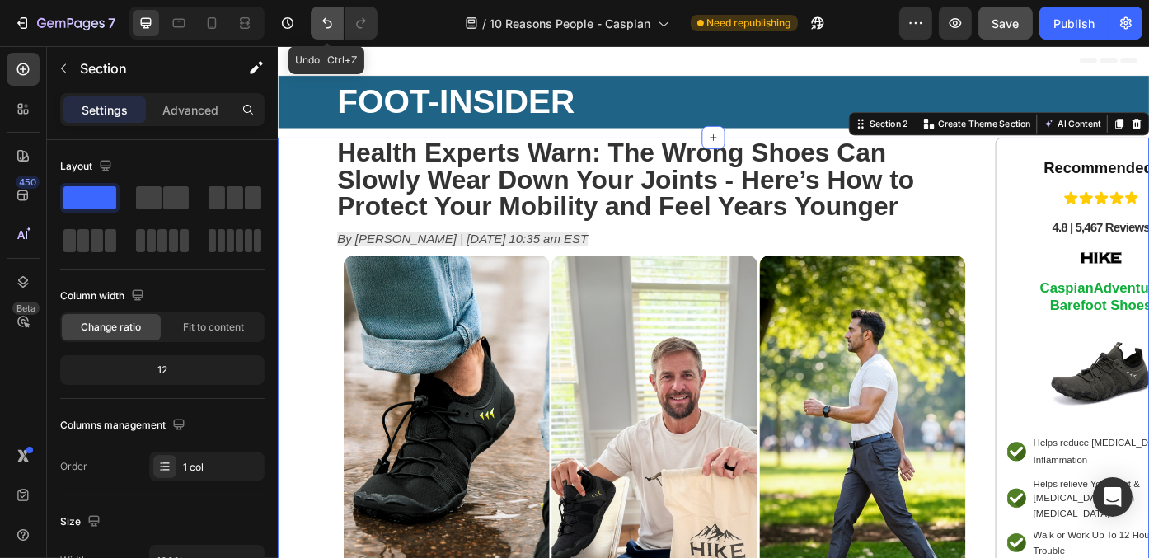
click at [326, 26] on icon "Undo/Redo" at bounding box center [327, 23] width 16 height 16
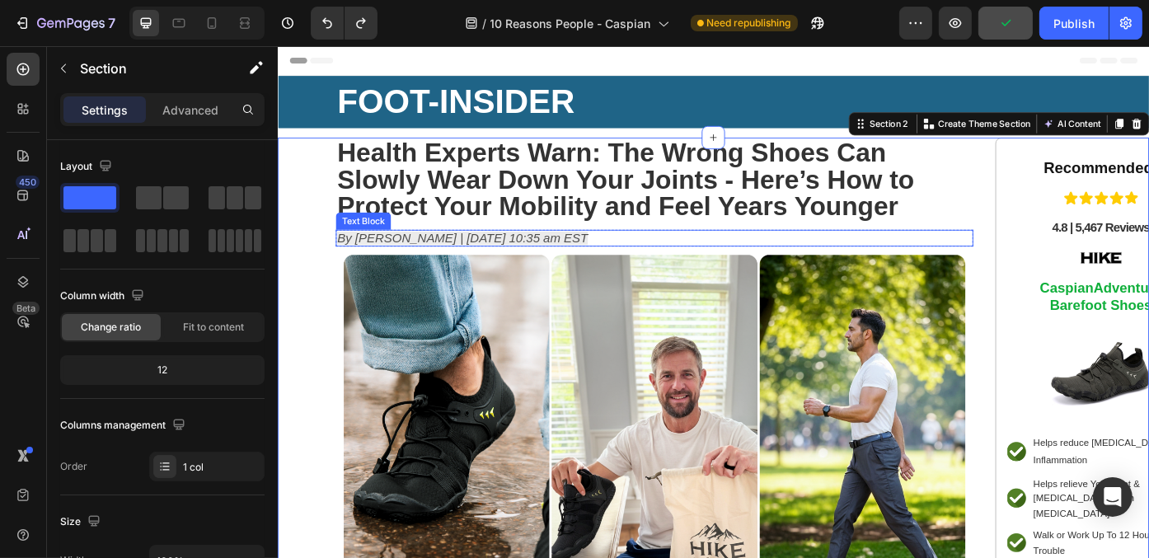
click at [690, 265] on p "By [PERSON_NAME] | [DATE] 10:35 am EST" at bounding box center [704, 264] width 720 height 16
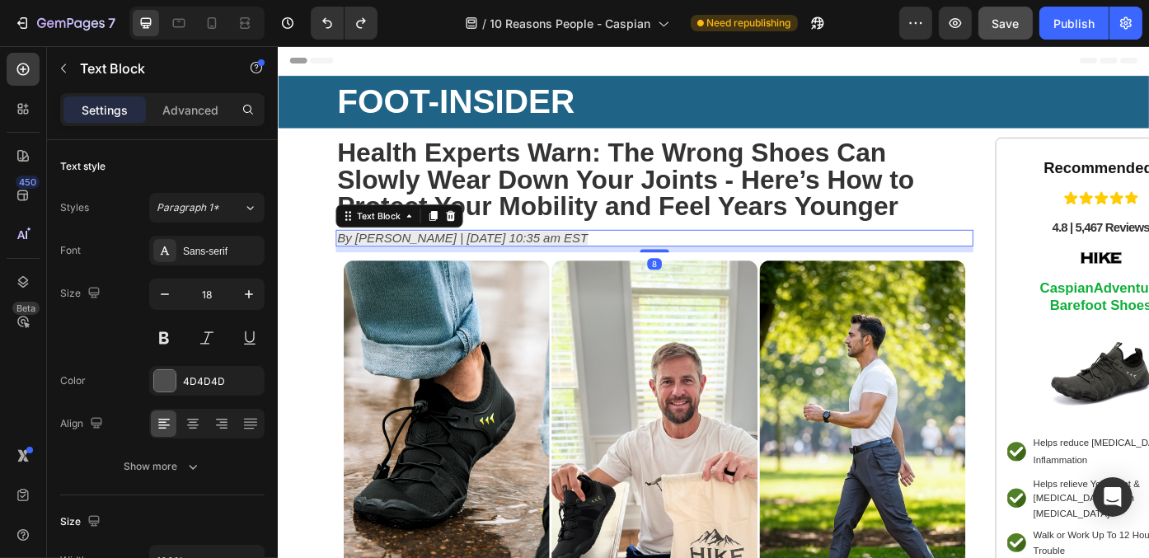
click at [688, 278] on div at bounding box center [704, 278] width 33 height 3
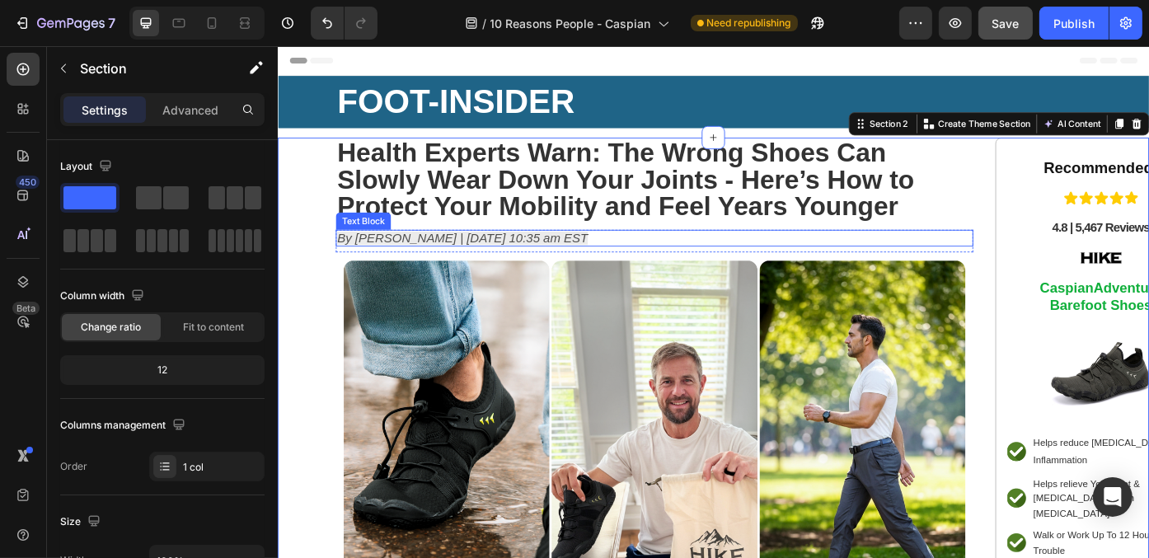
click at [736, 269] on p "By [PERSON_NAME] | [DATE] 10:35 am EST" at bounding box center [704, 264] width 720 height 16
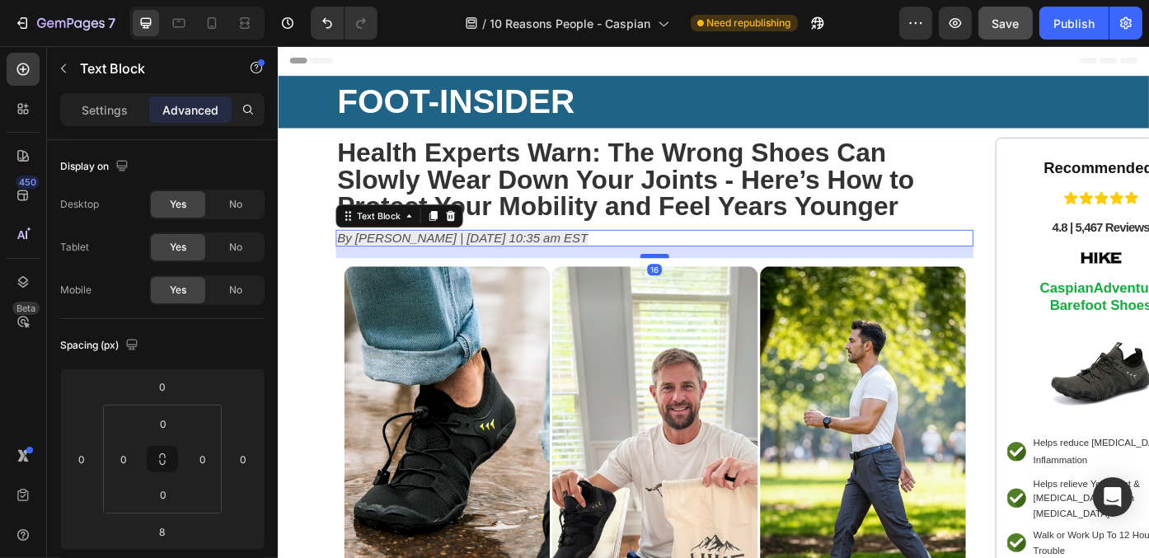
click at [707, 285] on div at bounding box center [704, 284] width 33 height 5
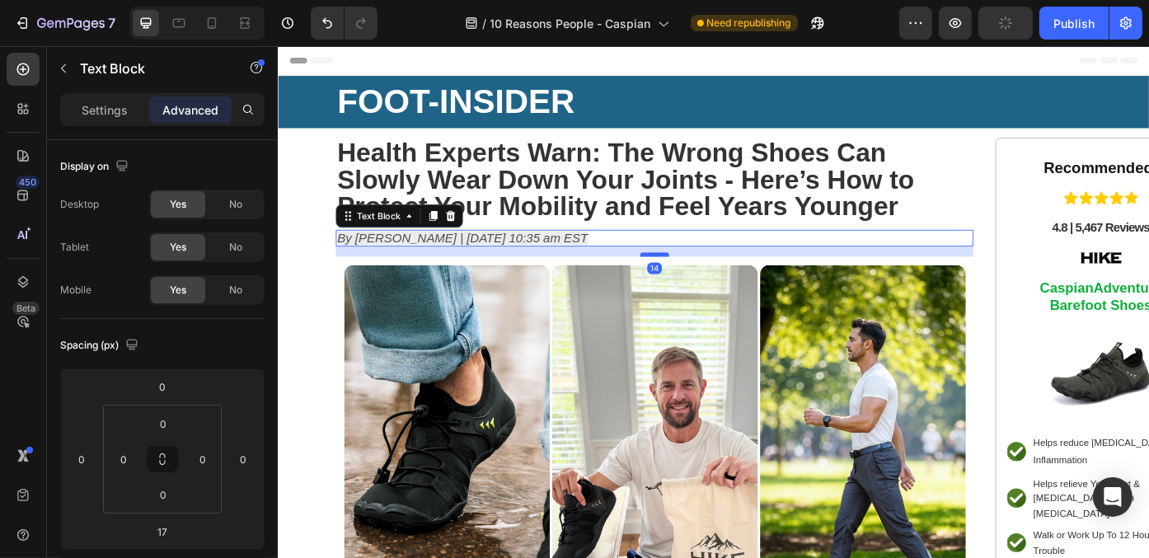
click at [702, 281] on div at bounding box center [704, 282] width 33 height 5
type input "14"
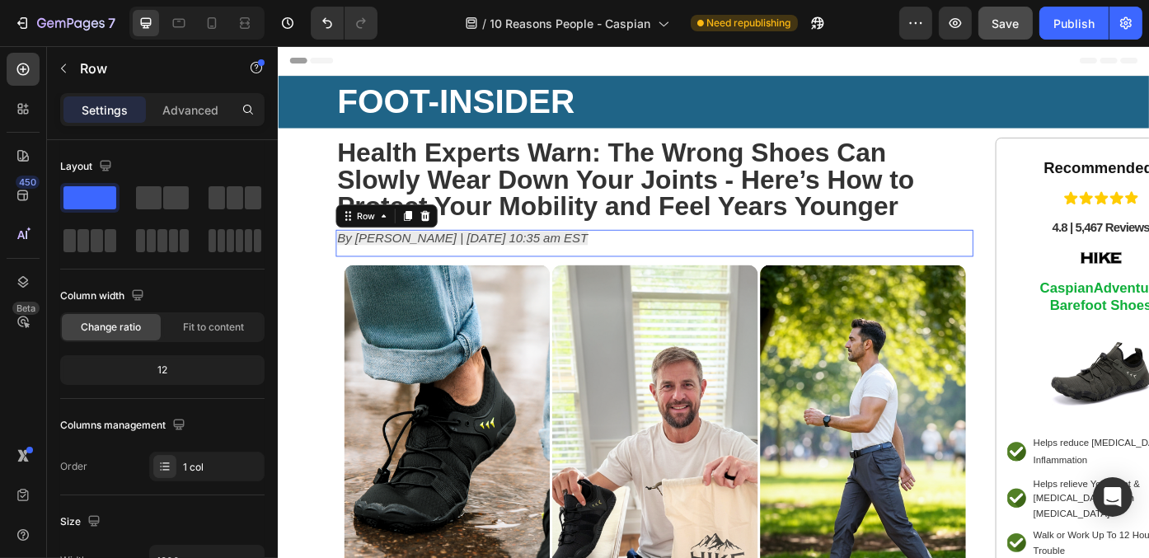
click at [723, 277] on div "By [PERSON_NAME] | [DATE] 10:35 am EST Text Block" at bounding box center [705, 270] width 724 height 30
click at [705, 278] on div "By [PERSON_NAME] | [DATE] 10:35 am EST Text Block Row 0" at bounding box center [705, 270] width 724 height 30
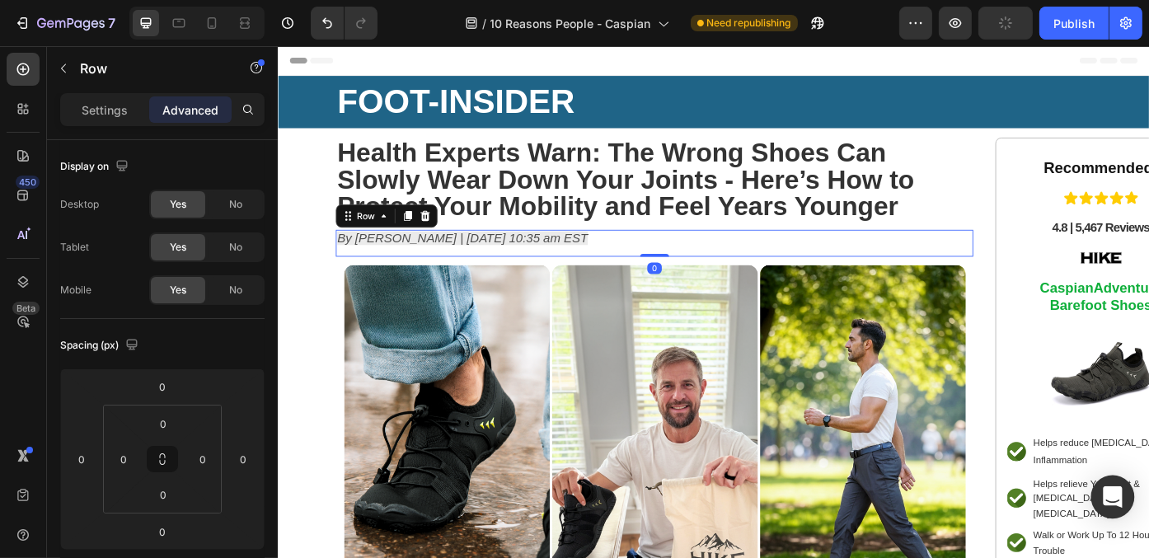
click at [1114, 491] on icon "Open Intercom Messenger" at bounding box center [1112, 496] width 19 height 21
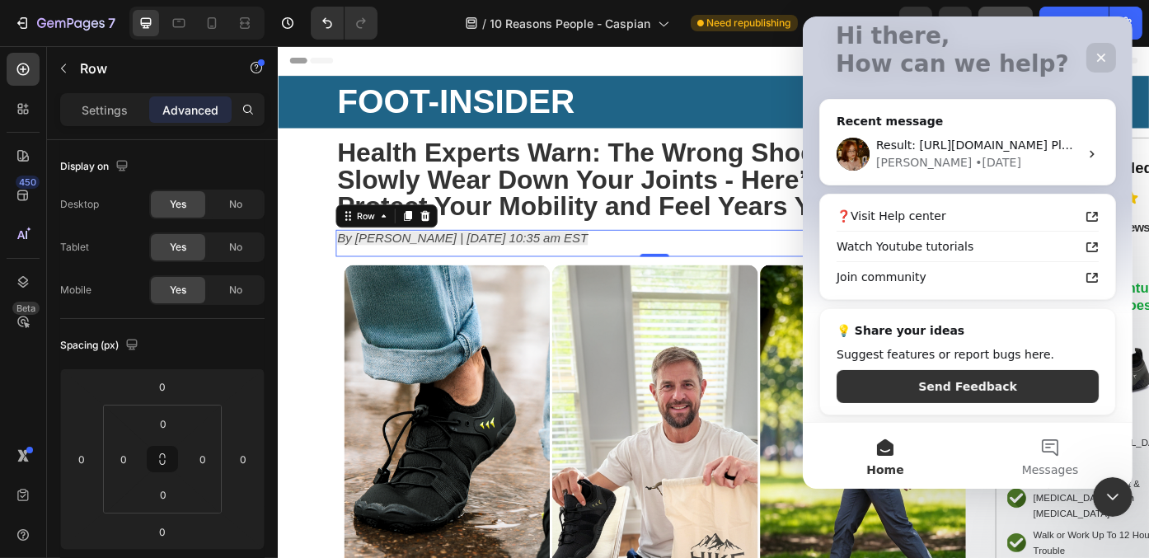
scroll to position [111, 0]
click at [1051, 456] on button "Messages" at bounding box center [1049, 456] width 165 height 66
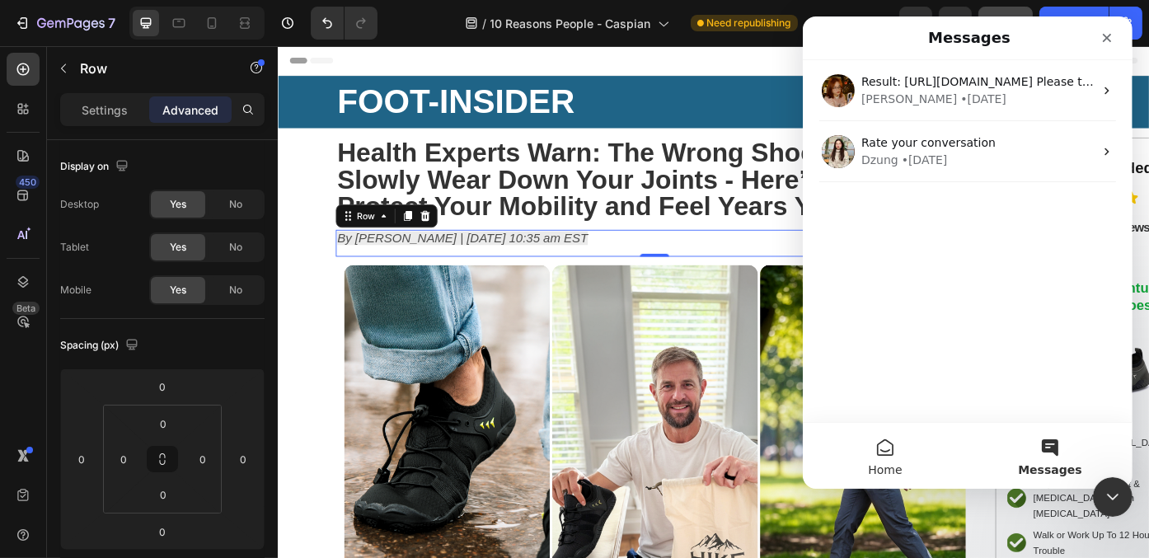
click at [906, 444] on button "Home" at bounding box center [884, 456] width 165 height 66
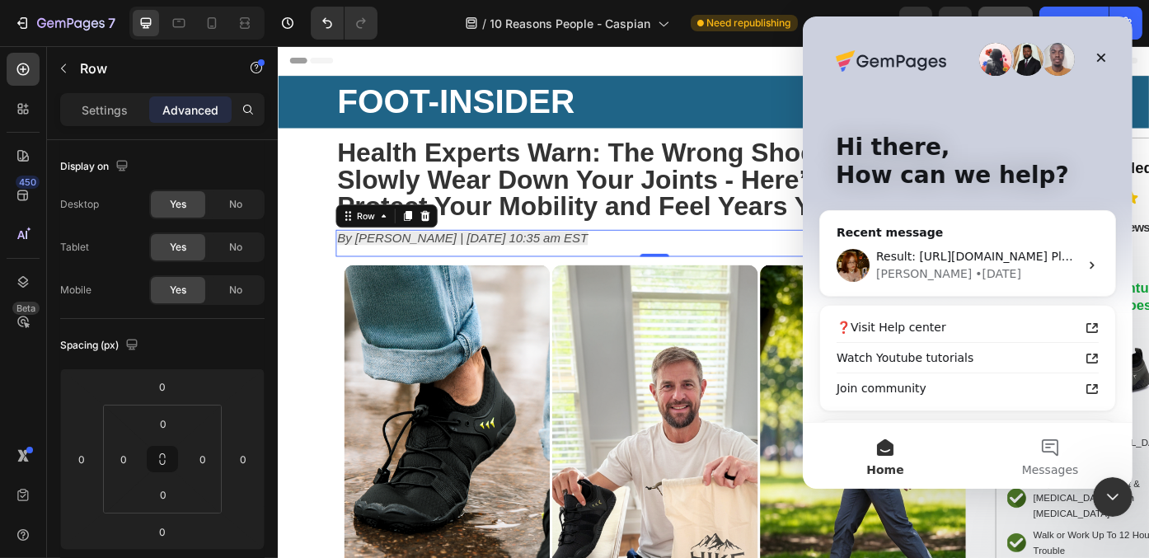
click at [926, 173] on p "How can we help?" at bounding box center [967, 176] width 264 height 28
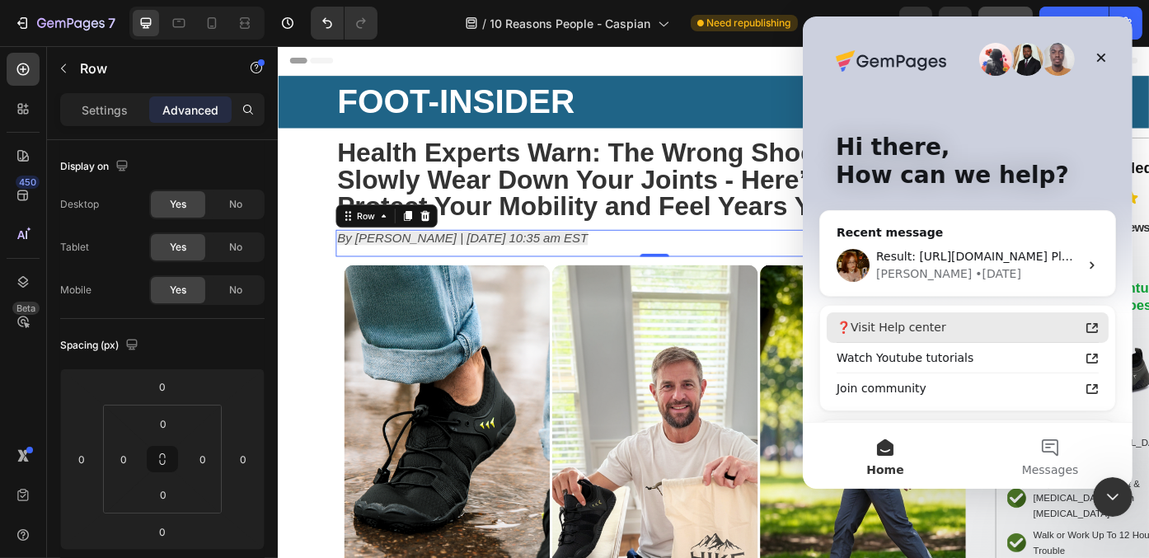
click at [877, 330] on div "❓Visit Help center" at bounding box center [957, 327] width 242 height 17
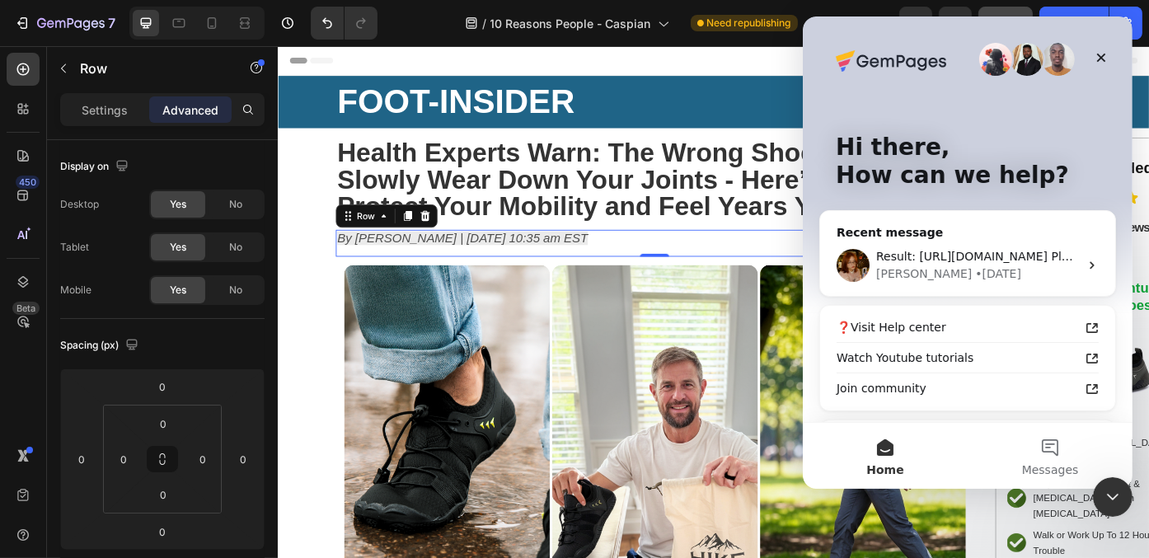
click at [1033, 187] on p "How can we help?" at bounding box center [967, 176] width 264 height 28
click at [1101, 58] on icon "Close" at bounding box center [1100, 58] width 9 height 9
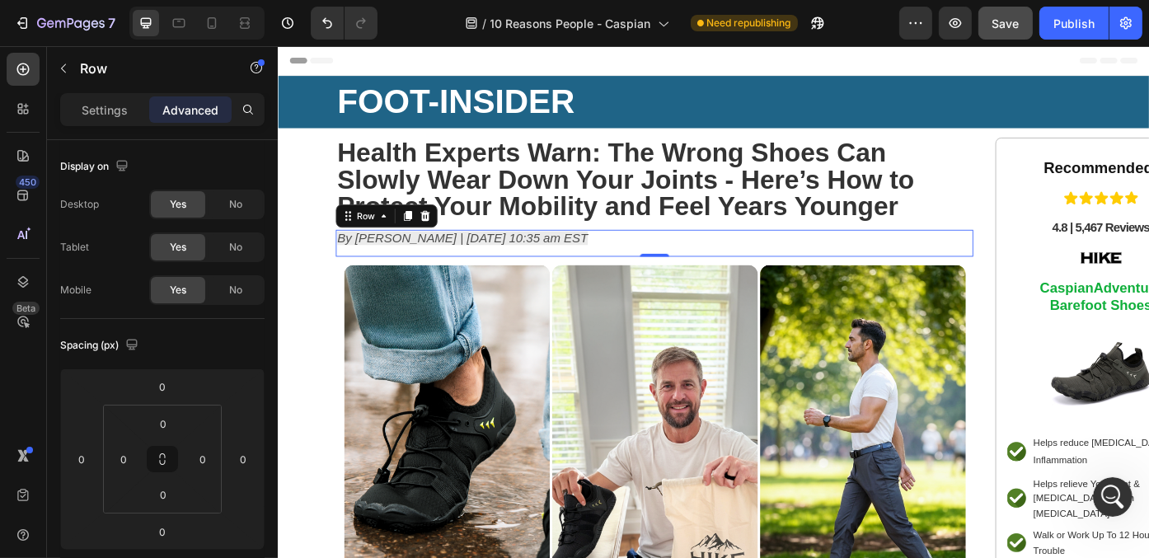
scroll to position [0, 0]
click at [1096, 485] on div "Open Intercom Messenger" at bounding box center [1110, 494] width 54 height 54
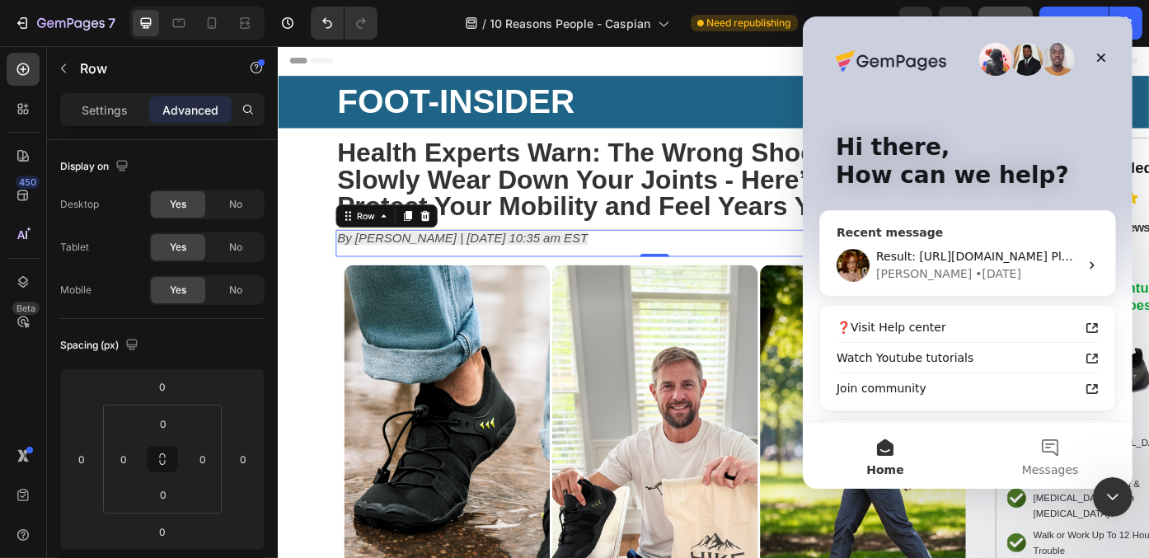
click at [1084, 269] on icon "Intercom messenger" at bounding box center [1090, 265] width 13 height 13
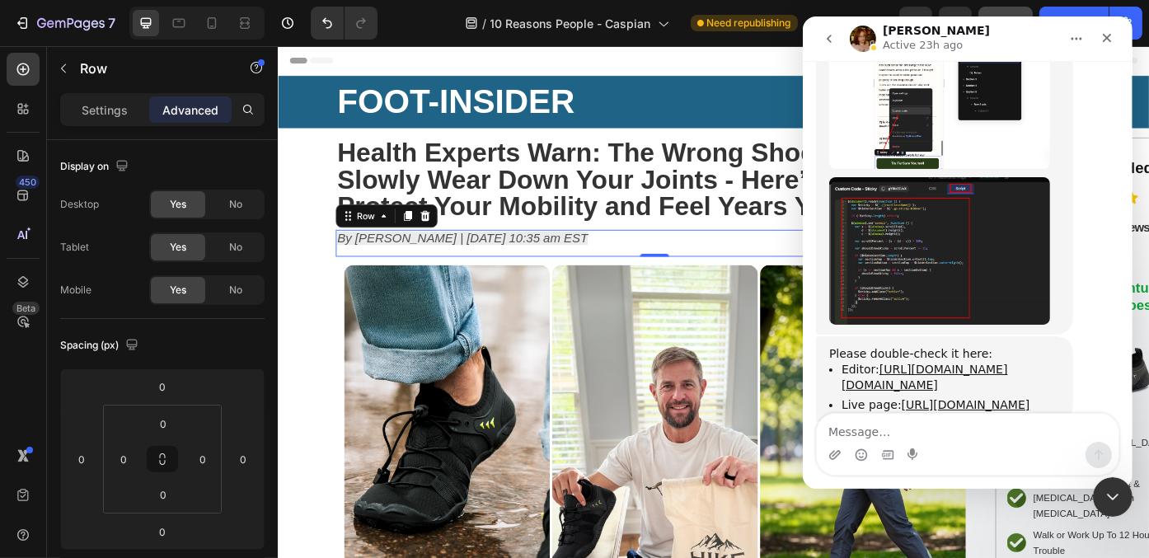
scroll to position [2466, 0]
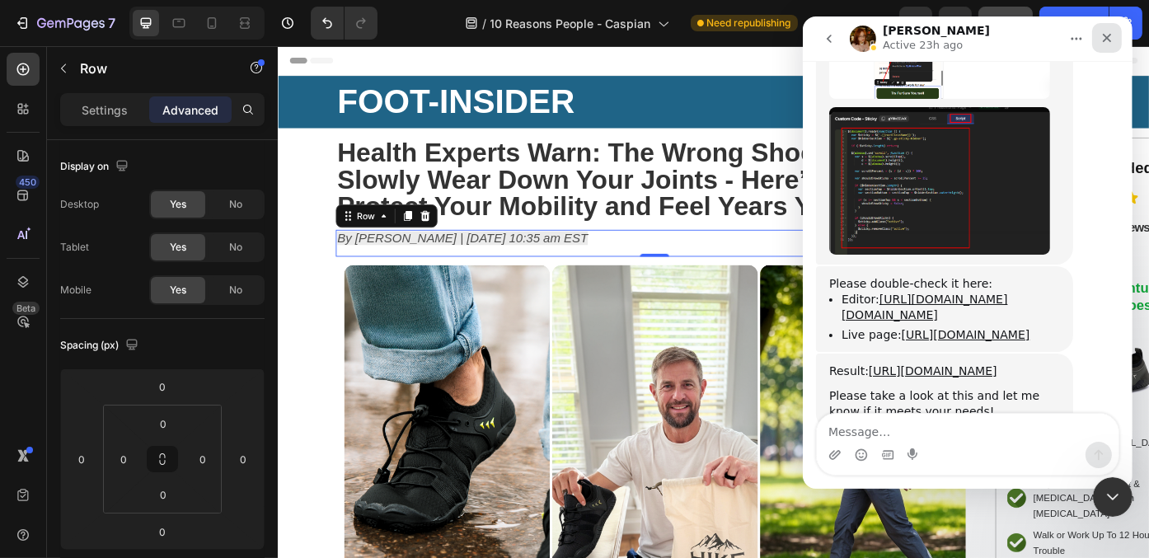
click at [1108, 32] on icon "Close" at bounding box center [1105, 37] width 13 height 13
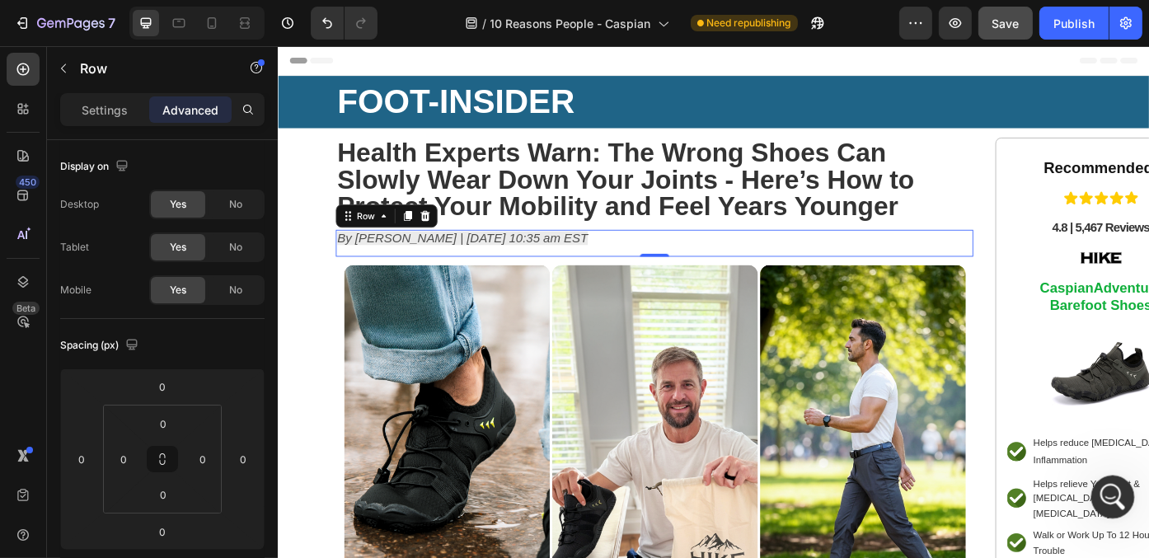
click at [1115, 514] on html at bounding box center [1110, 495] width 40 height 40
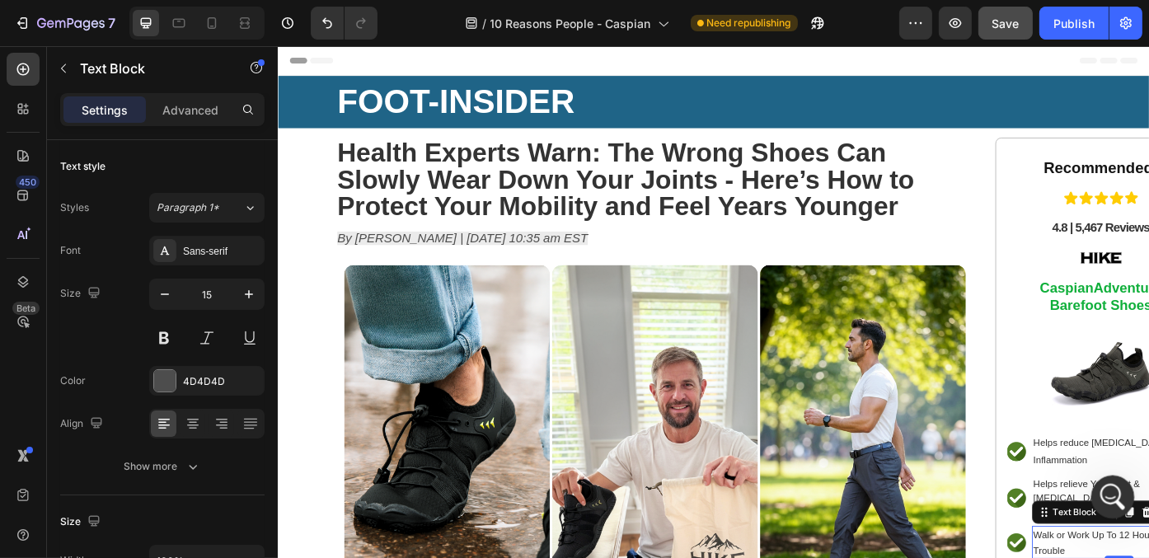
click at [1115, 504] on icon "Open Intercom Messenger" at bounding box center [1110, 494] width 27 height 27
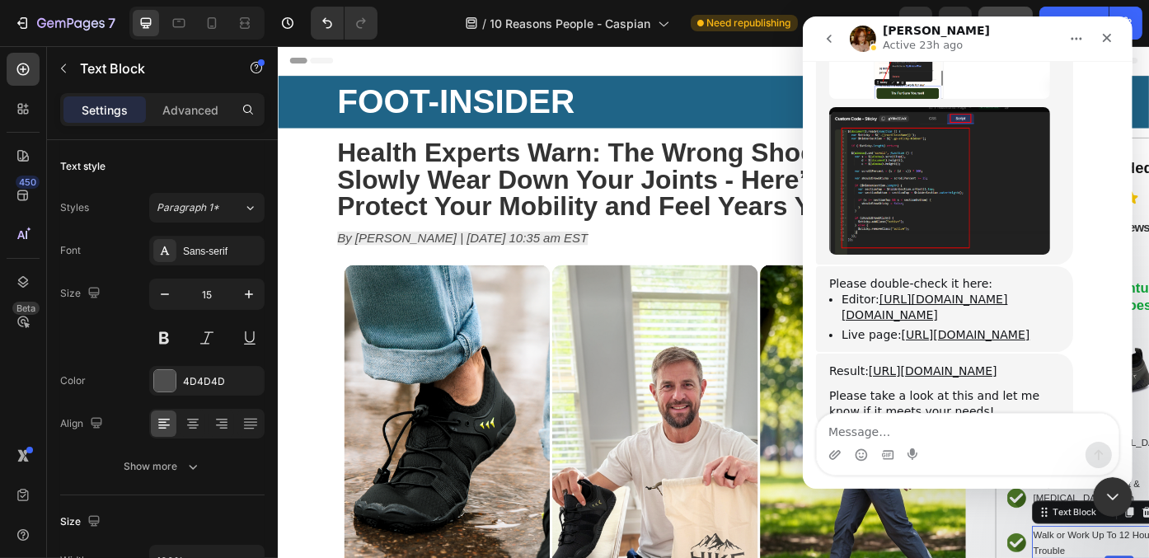
click at [826, 27] on button "go back" at bounding box center [828, 38] width 31 height 31
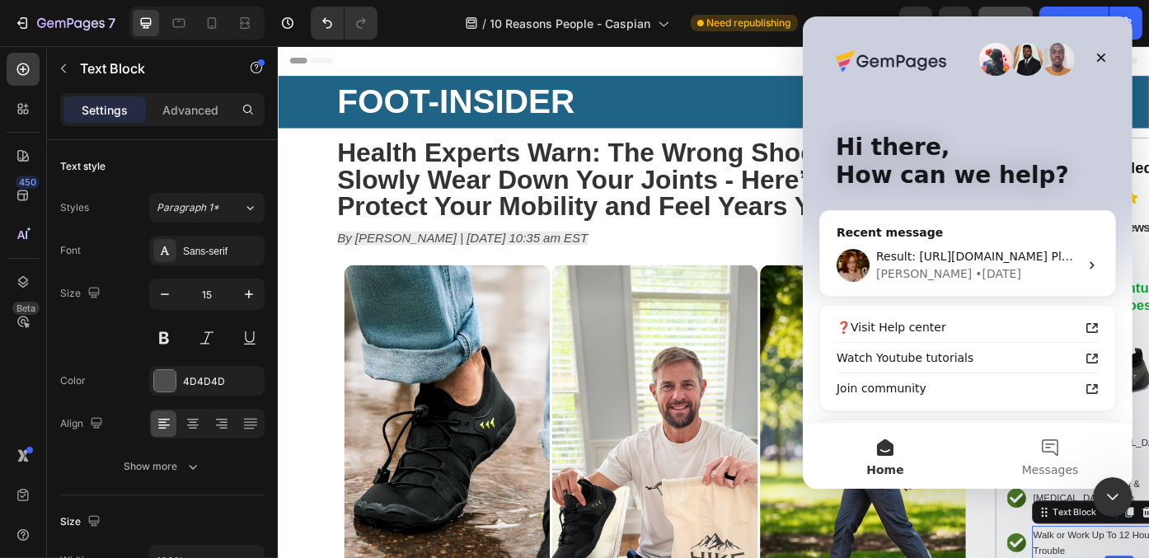
scroll to position [0, 0]
click at [1067, 442] on button "Messages" at bounding box center [1049, 456] width 165 height 66
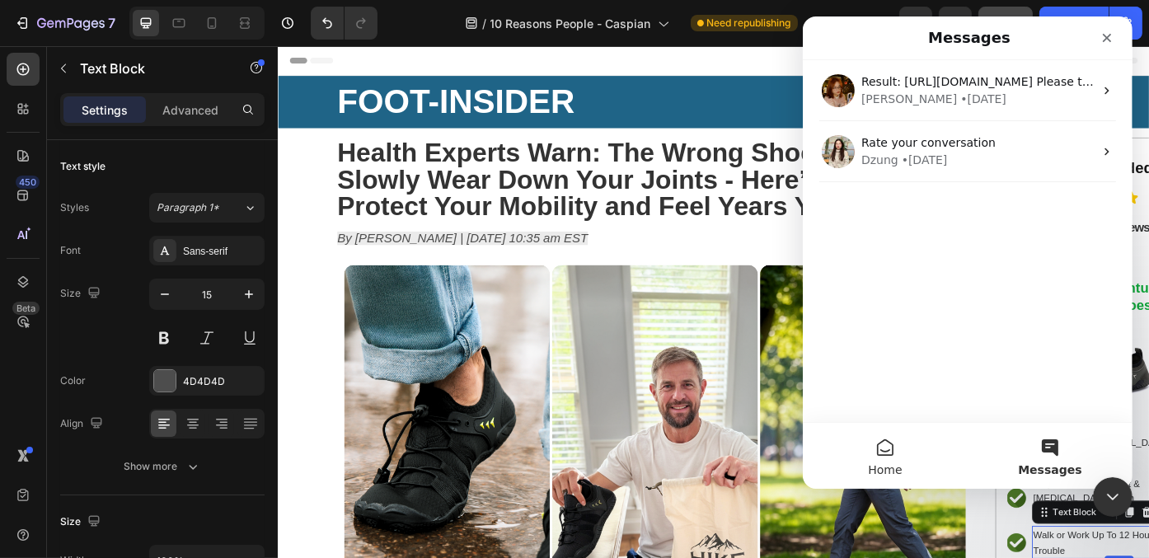
click at [899, 438] on button "Home" at bounding box center [884, 456] width 165 height 66
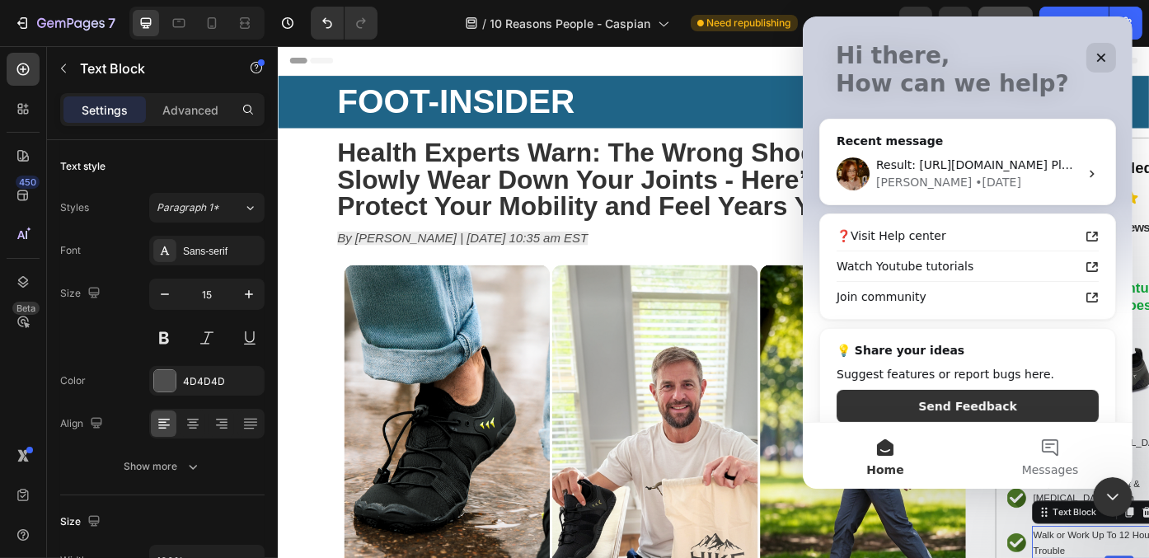
scroll to position [111, 0]
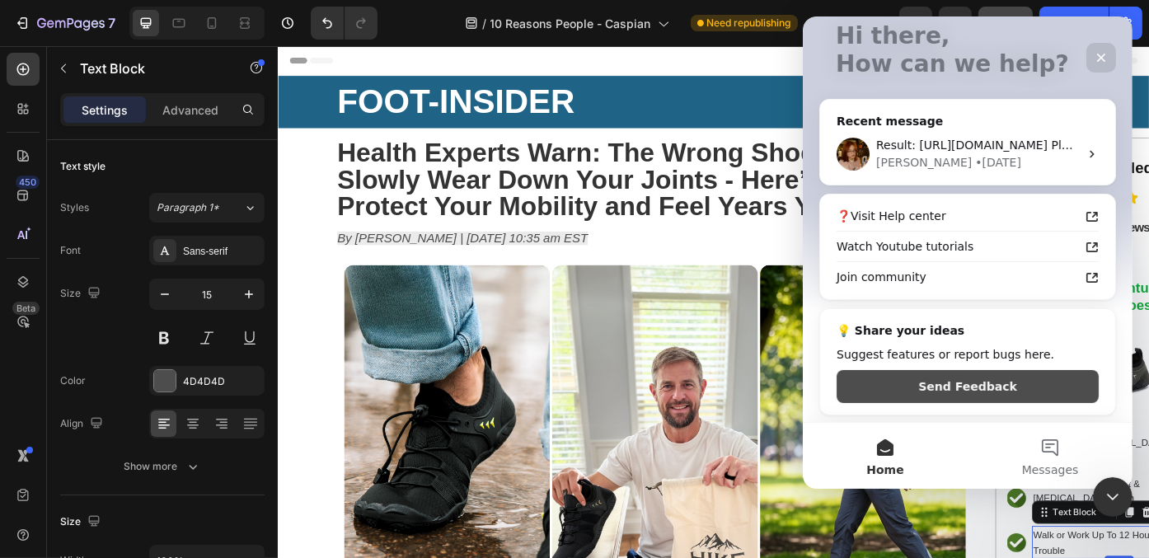
click at [1042, 376] on button "Send Feedback" at bounding box center [967, 386] width 262 height 33
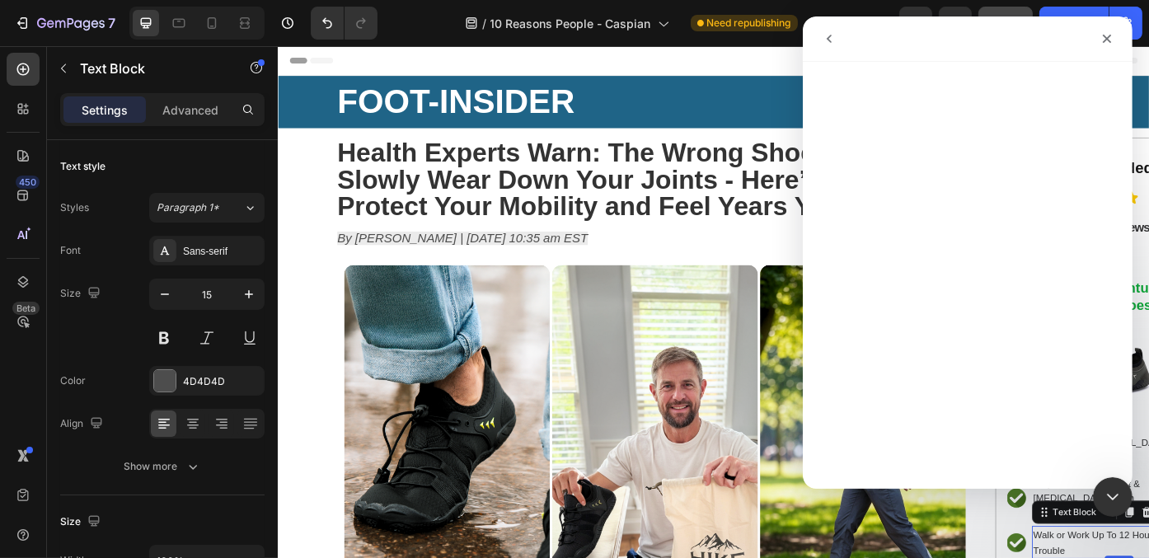
scroll to position [44, 0]
click at [827, 42] on icon "go back" at bounding box center [828, 38] width 13 height 13
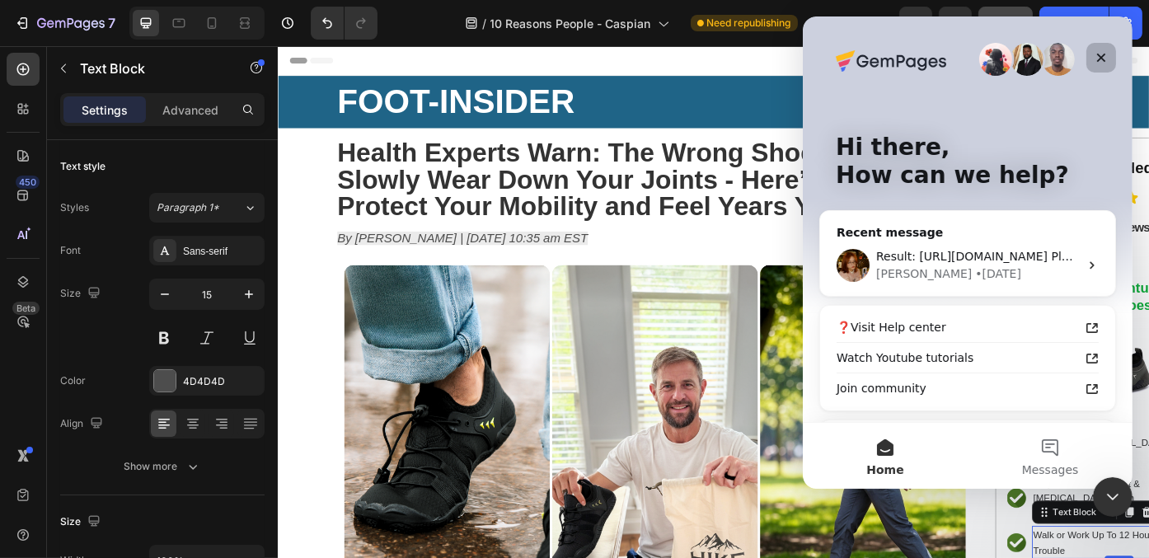
click at [1104, 59] on icon "Close" at bounding box center [1100, 57] width 13 height 13
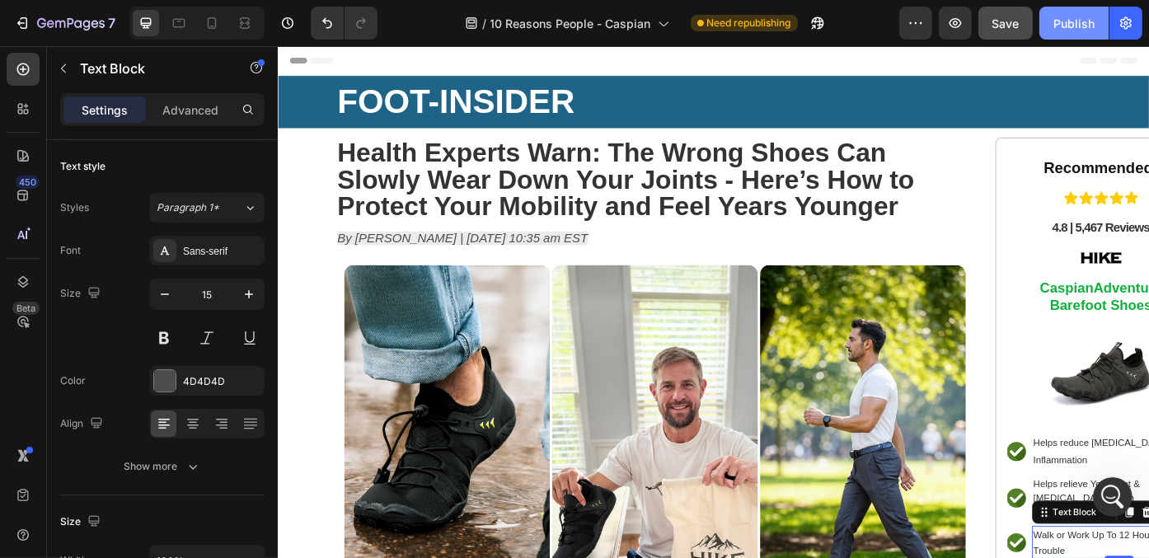
click at [1068, 28] on div "Publish" at bounding box center [1073, 23] width 41 height 17
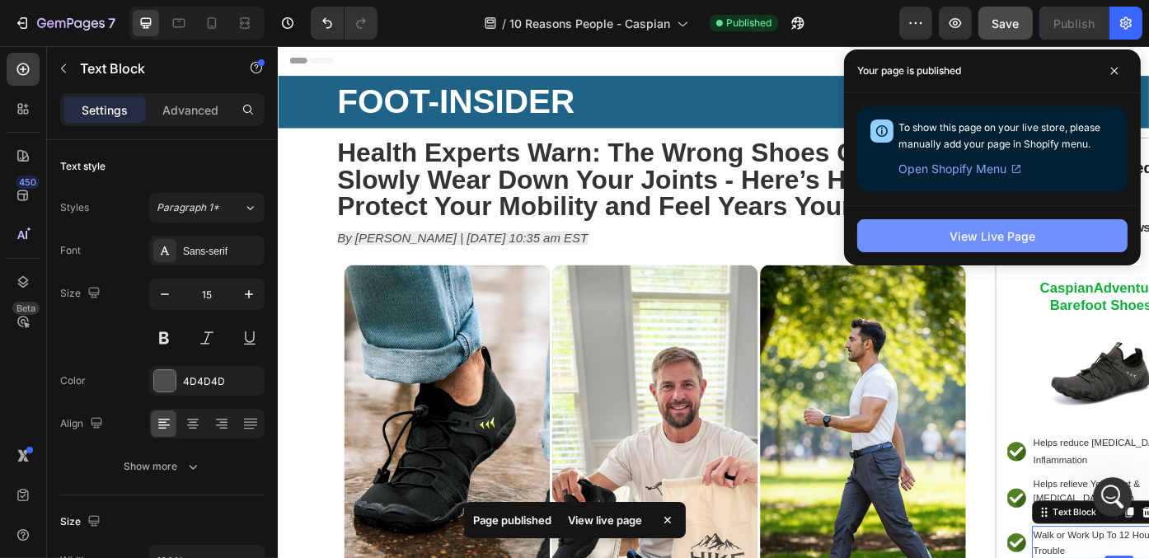
click at [957, 219] on button "View Live Page" at bounding box center [992, 235] width 270 height 33
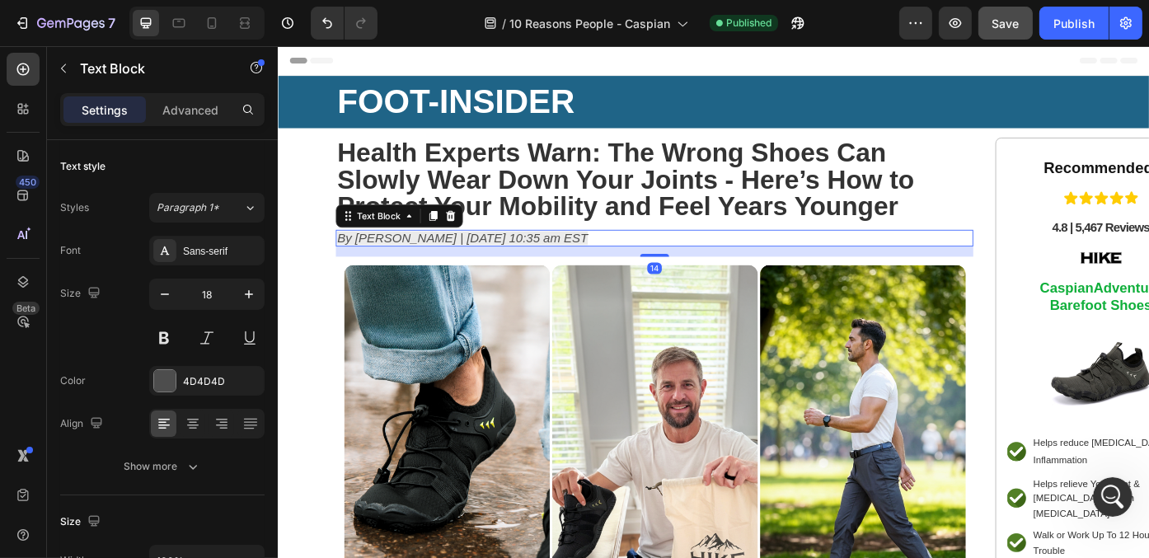
click at [541, 261] on icon "By [PERSON_NAME] | [DATE] 10:35 am EST" at bounding box center [486, 264] width 284 height 16
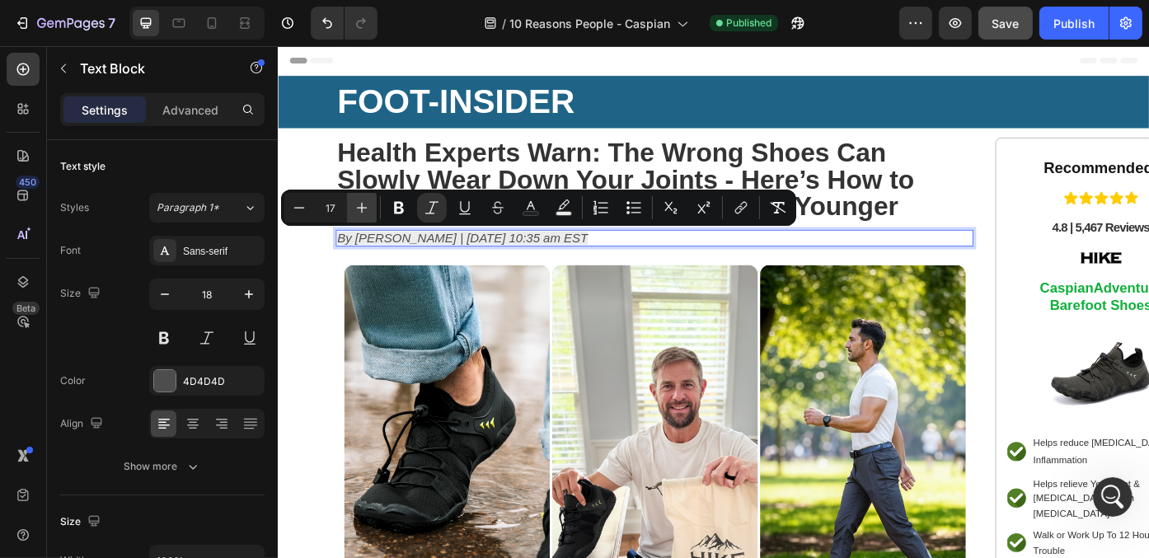
click at [363, 201] on icon "Editor contextual toolbar" at bounding box center [362, 207] width 16 height 16
click at [299, 201] on icon "Editor contextual toolbar" at bounding box center [299, 207] width 16 height 16
type input "17"
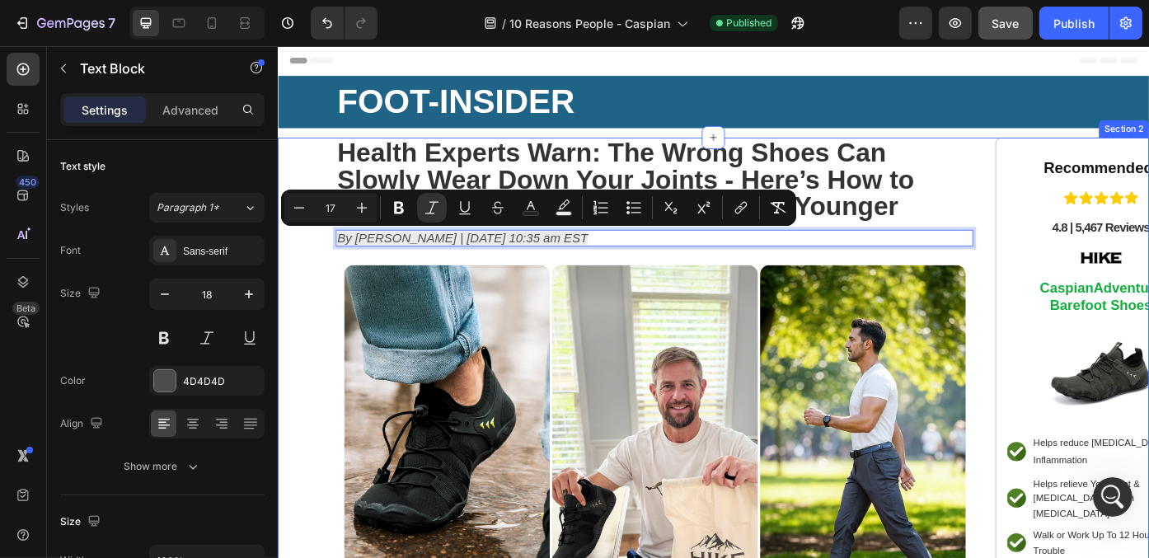
click at [332, 304] on div "⁠⁠⁠⁠⁠⁠⁠ Health Experts Warn: The Wrong Shoes Can Slowly Wear Down Your Joints -…" at bounding box center [771, 478] width 989 height 656
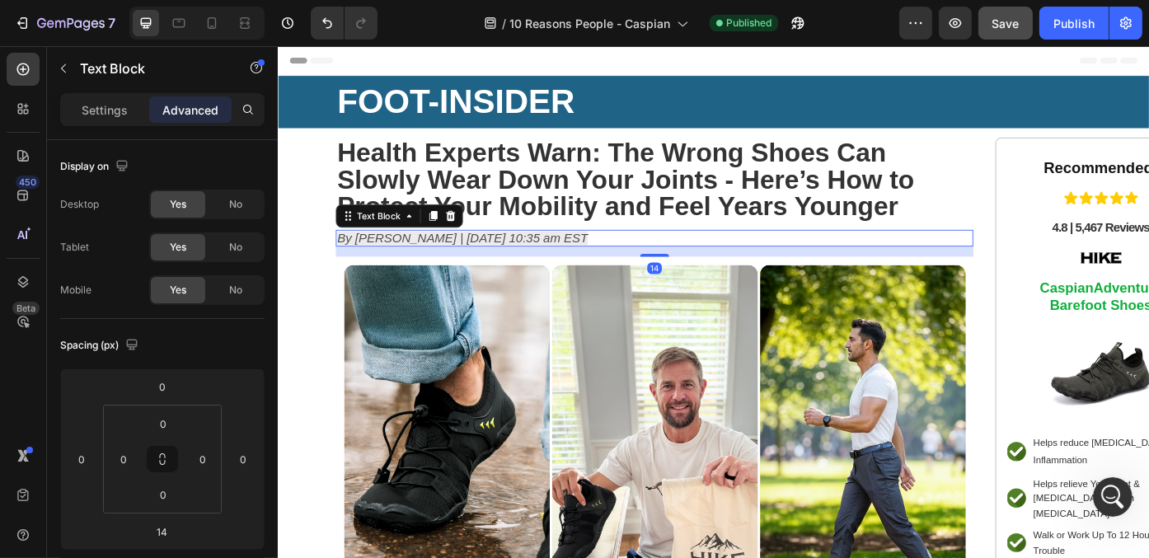
click at [405, 260] on icon "By [PERSON_NAME] | [DATE] 10:35 am EST" at bounding box center [486, 264] width 284 height 16
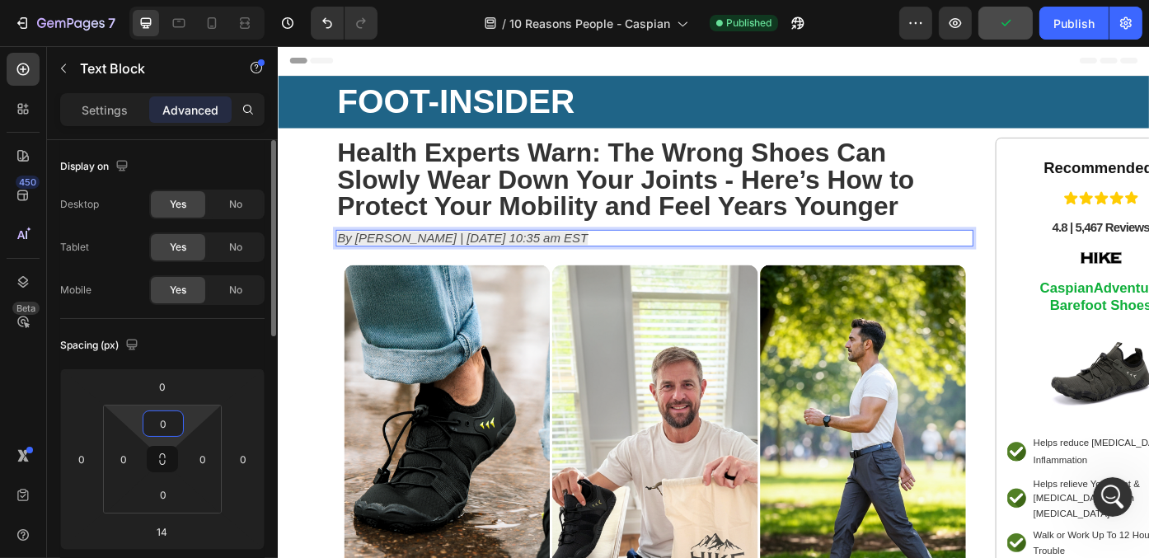
click at [170, 425] on input "0" at bounding box center [163, 423] width 33 height 25
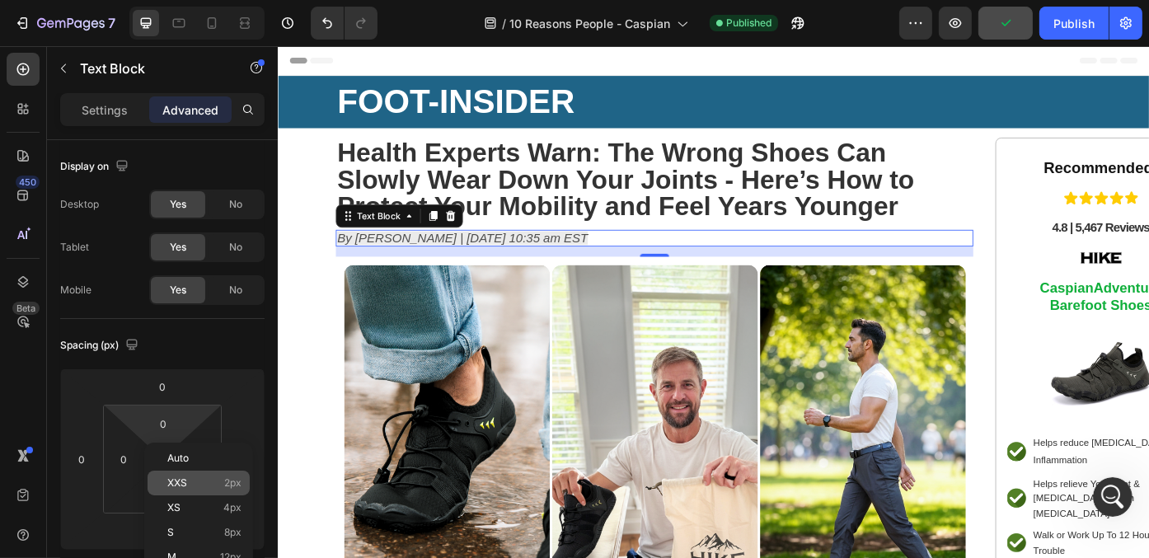
click at [180, 487] on span "XXS" at bounding box center [177, 483] width 20 height 12
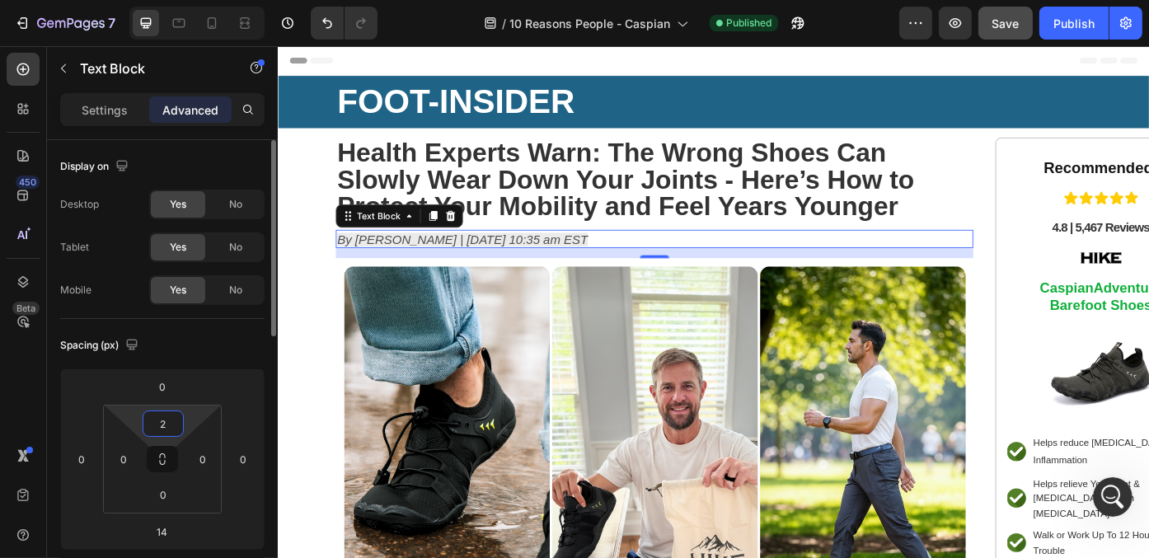
click at [166, 429] on input "2" at bounding box center [163, 423] width 33 height 25
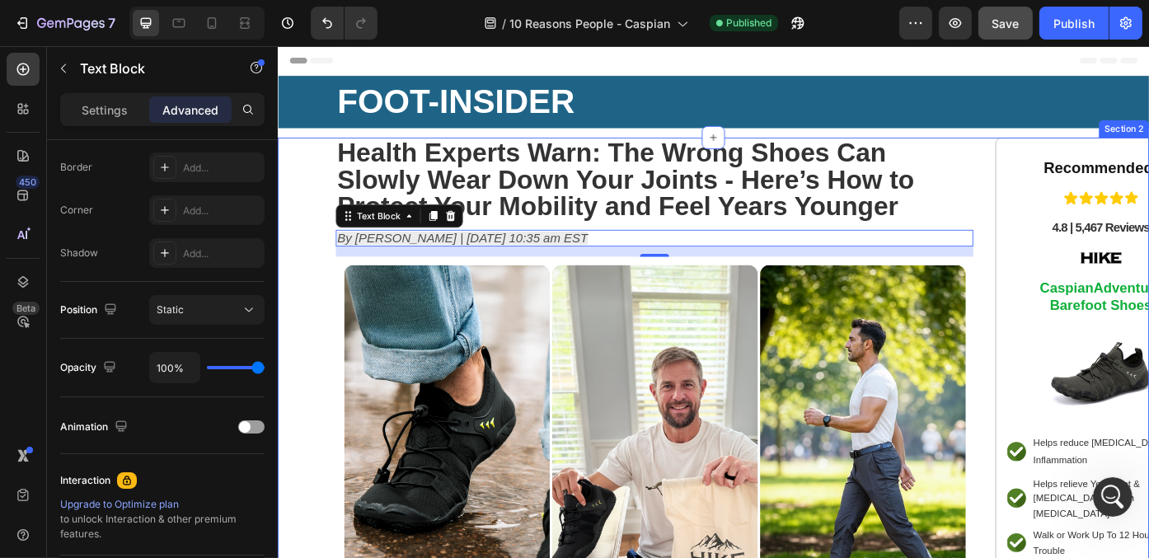
scroll to position [11, 0]
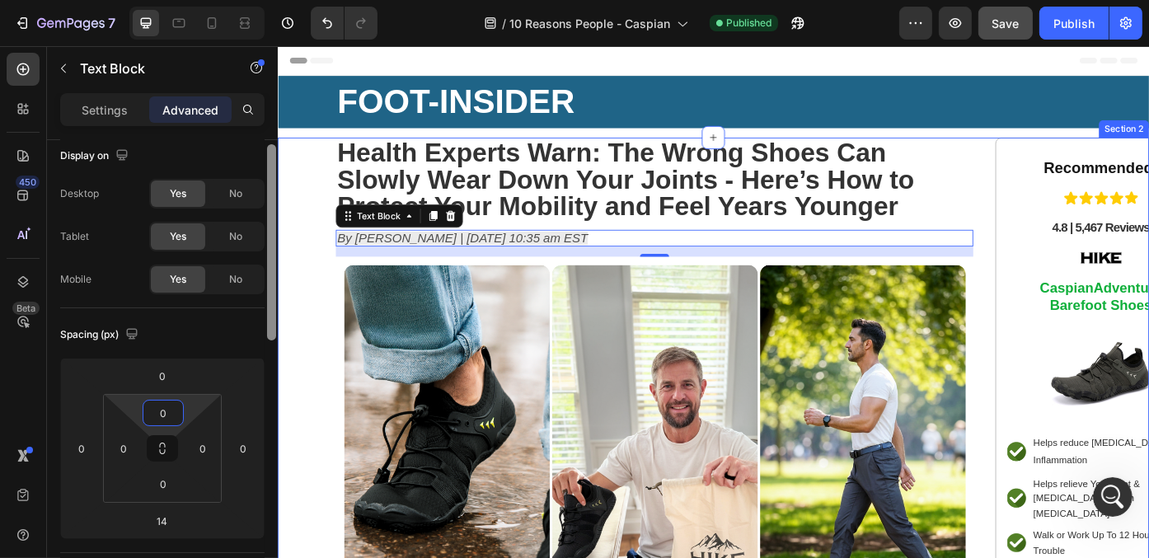
drag, startPoint x: 269, startPoint y: 201, endPoint x: 274, endPoint y: 168, distance: 33.3
click at [274, 168] on div at bounding box center [271, 242] width 9 height 196
type input "0"
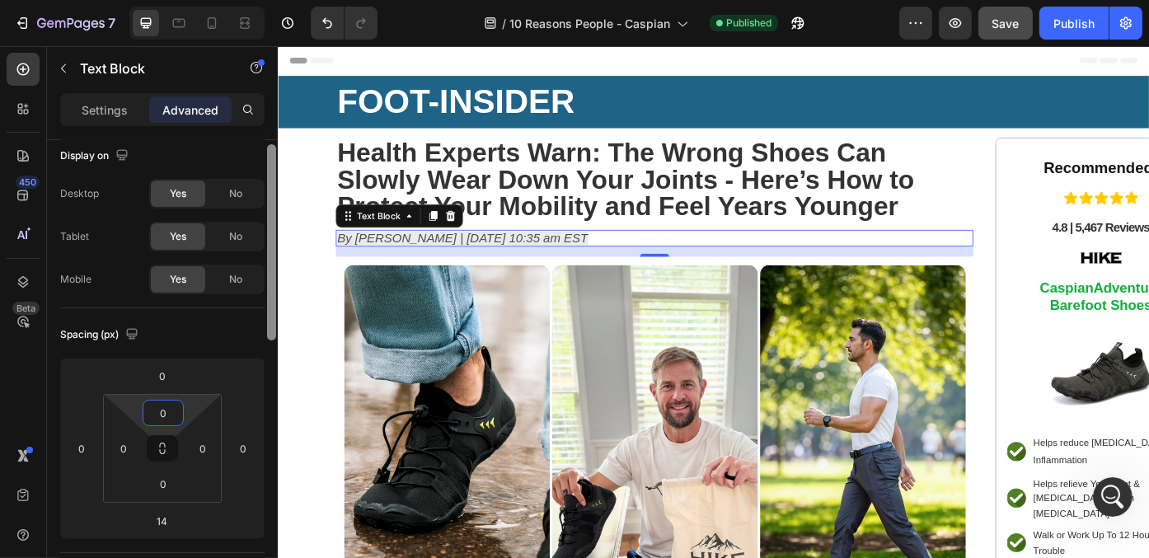
scroll to position [0, 0]
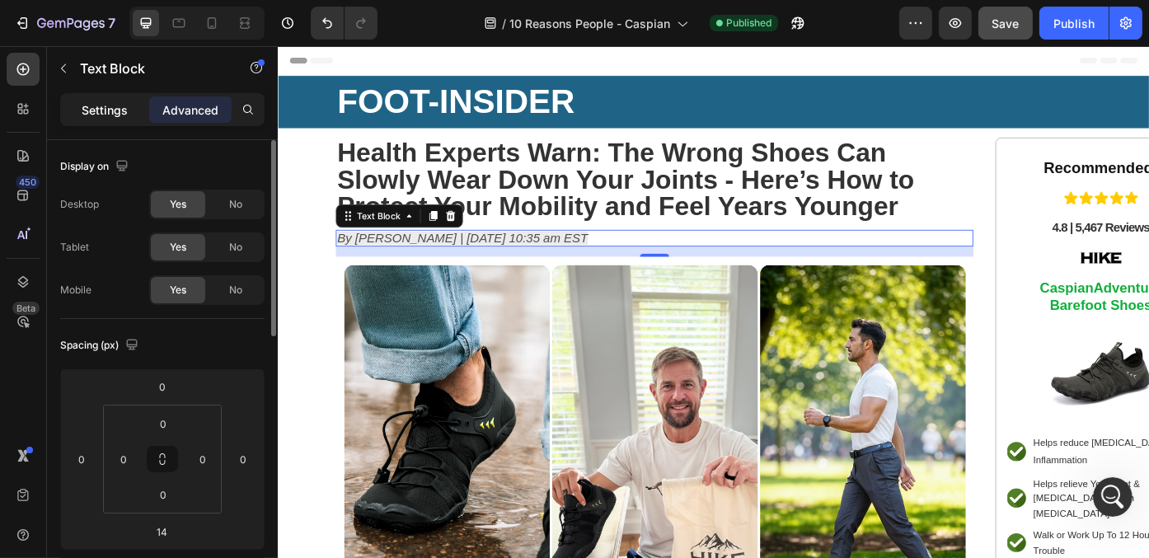
click at [103, 101] on p "Settings" at bounding box center [105, 109] width 46 height 17
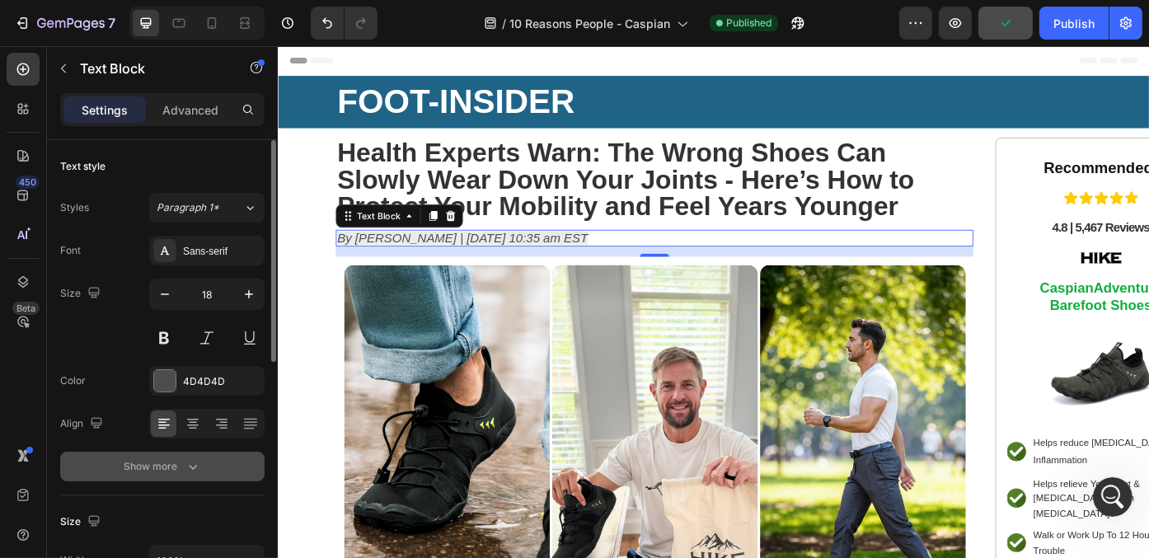
click at [218, 456] on button "Show more" at bounding box center [162, 467] width 204 height 30
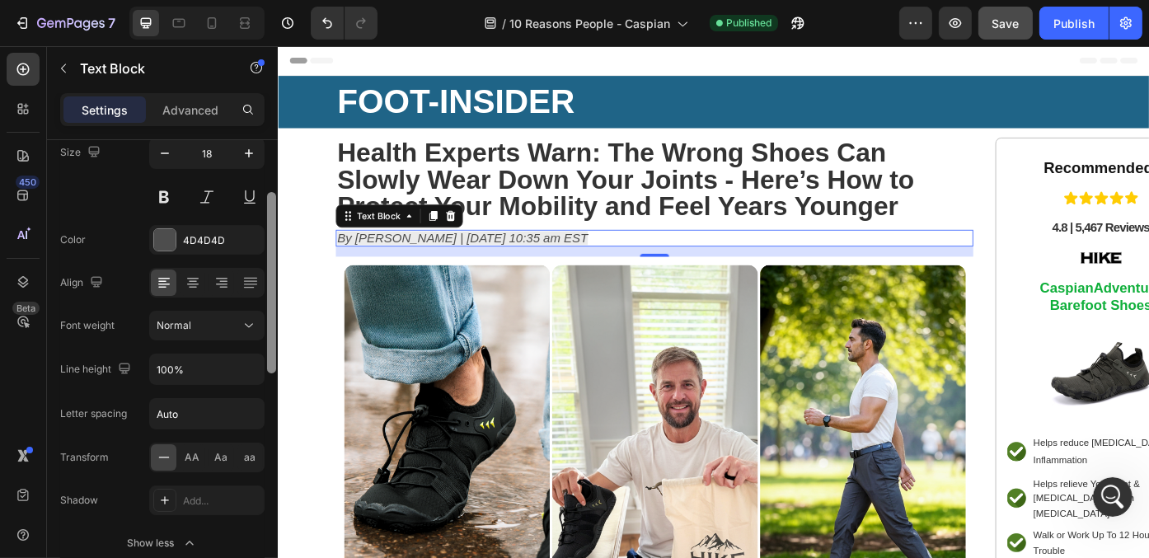
scroll to position [143, 0]
drag, startPoint x: 275, startPoint y: 277, endPoint x: 276, endPoint y: 345, distance: 68.4
click at [276, 345] on div at bounding box center [271, 372] width 12 height 465
click at [256, 371] on icon "button" at bounding box center [249, 367] width 16 height 16
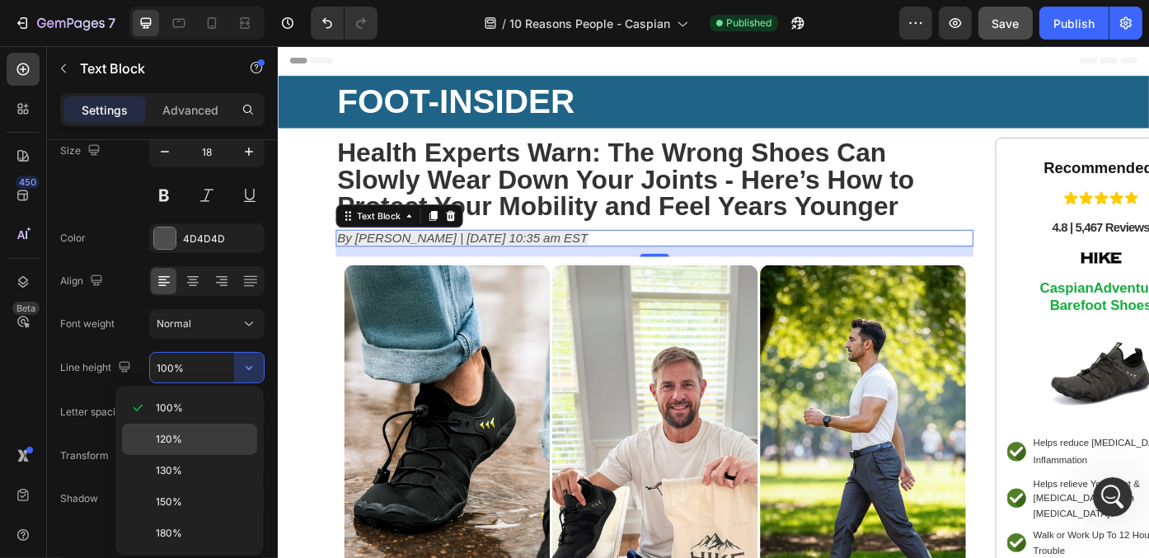
click at [230, 424] on div "120%" at bounding box center [189, 439] width 135 height 31
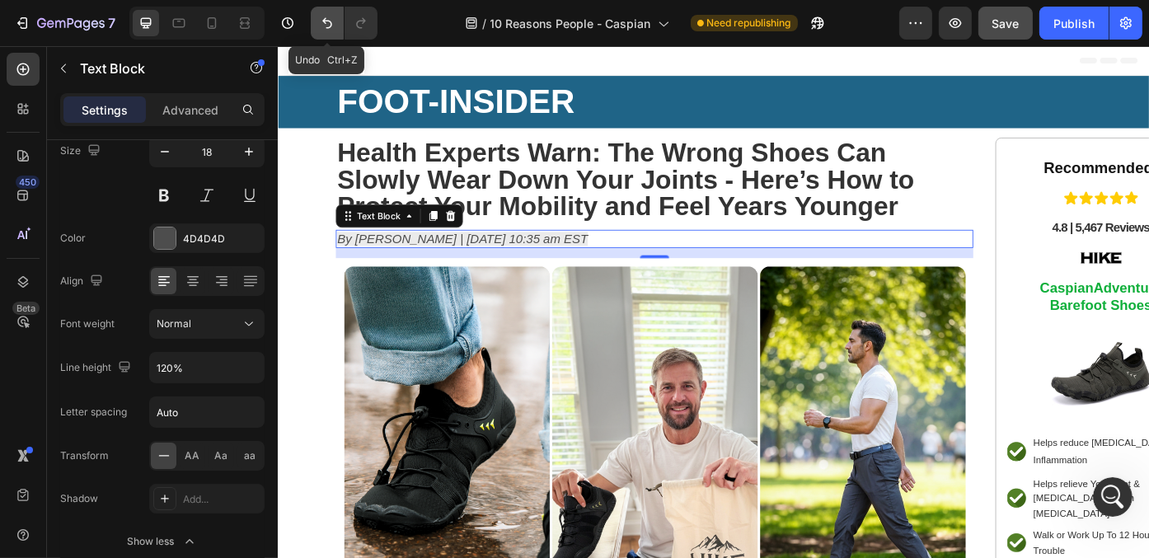
click at [326, 22] on icon "Undo/Redo" at bounding box center [327, 23] width 16 height 16
type input "100%"
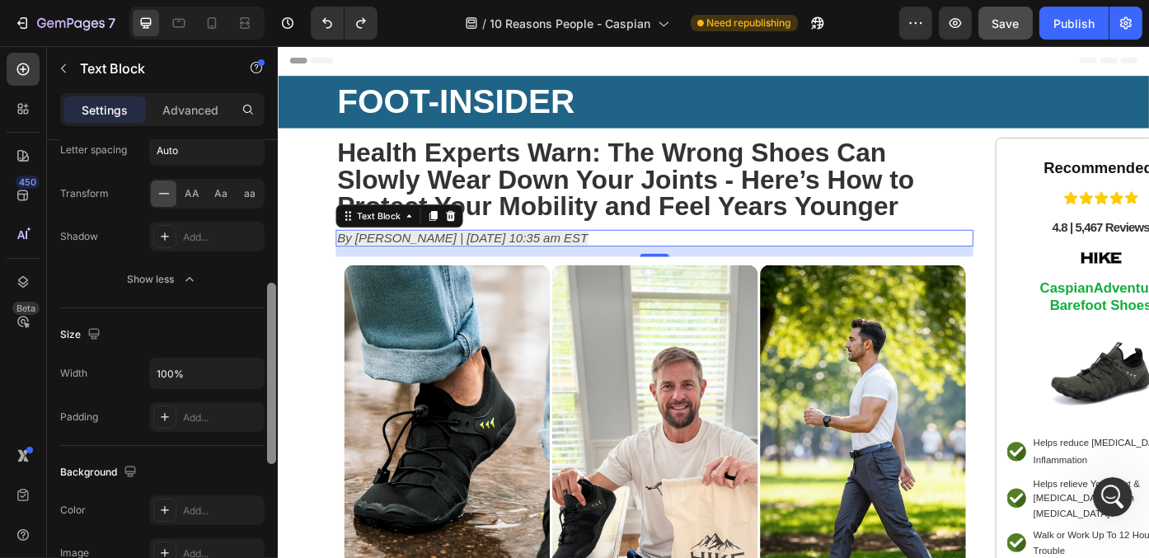
scroll to position [429, 0]
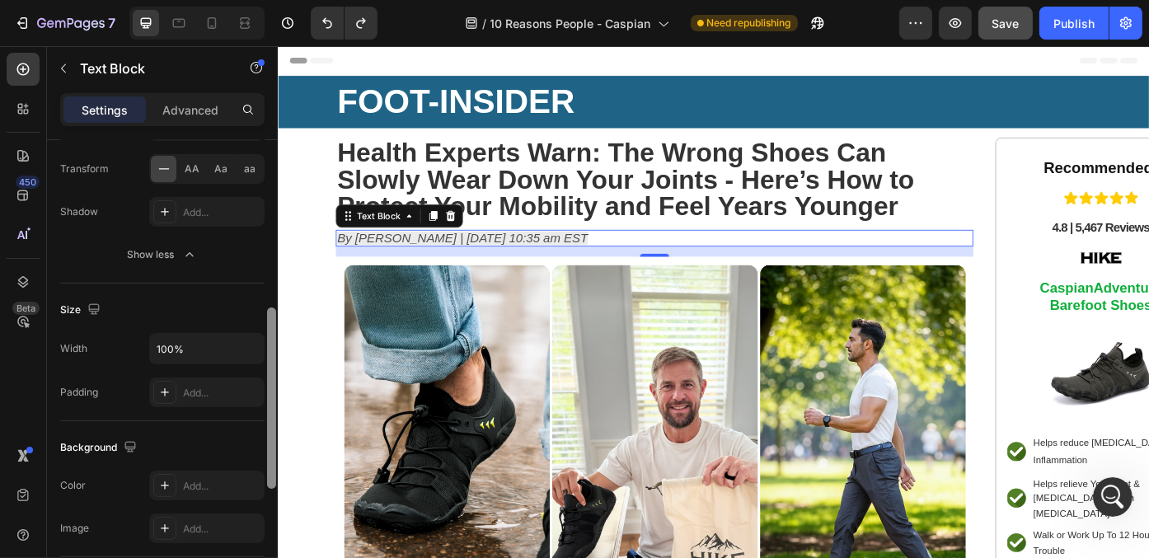
drag, startPoint x: 272, startPoint y: 261, endPoint x: 272, endPoint y: 373, distance: 112.1
click at [272, 373] on div at bounding box center [271, 397] width 9 height 181
click at [228, 388] on div "Add..." at bounding box center [221, 393] width 77 height 15
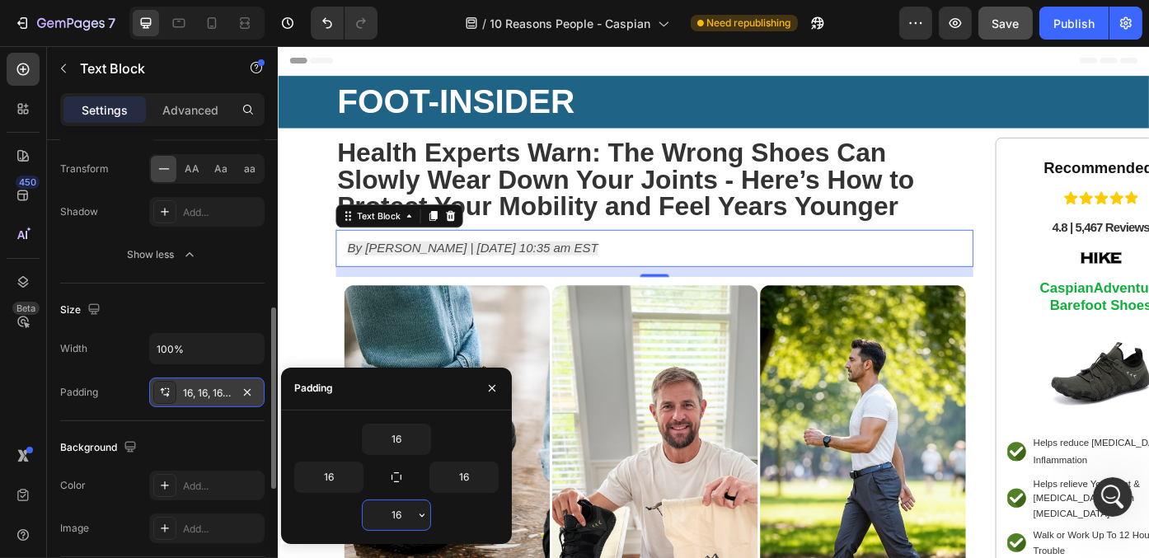
click at [405, 508] on input "16" at bounding box center [397, 515] width 68 height 30
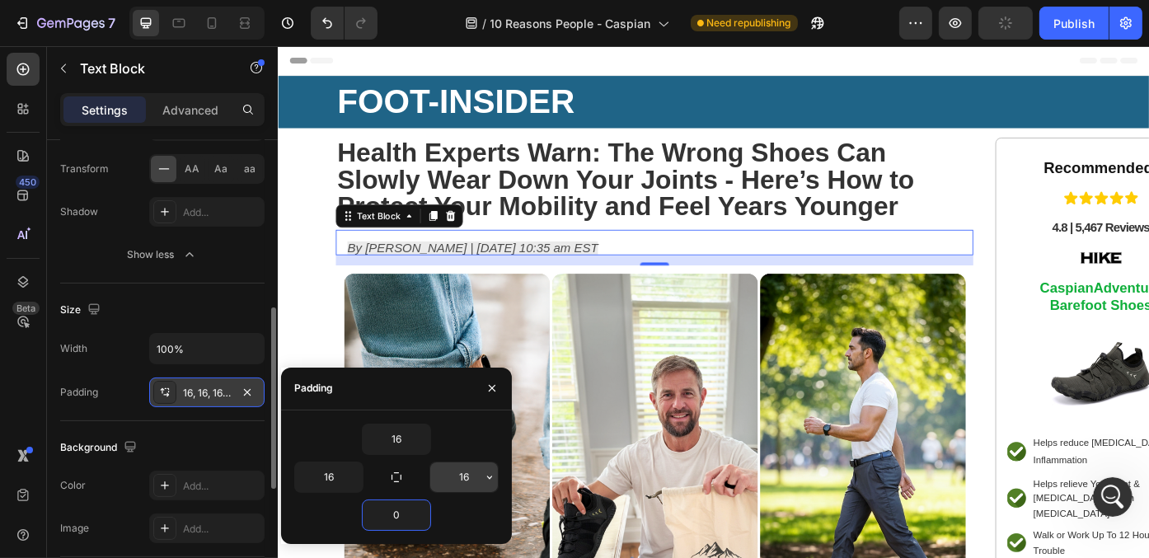
type input "0"
click at [461, 475] on input "16" at bounding box center [464, 477] width 68 height 30
type input "0"
click at [338, 471] on input "16" at bounding box center [329, 477] width 68 height 30
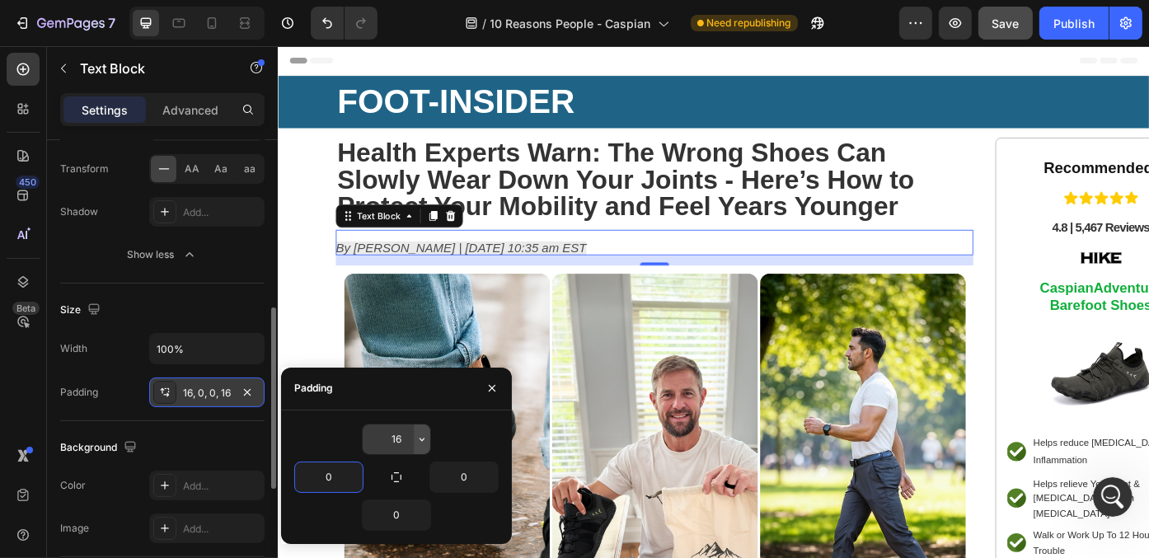
type input "0"
click at [419, 440] on icon "button" at bounding box center [421, 439] width 13 height 13
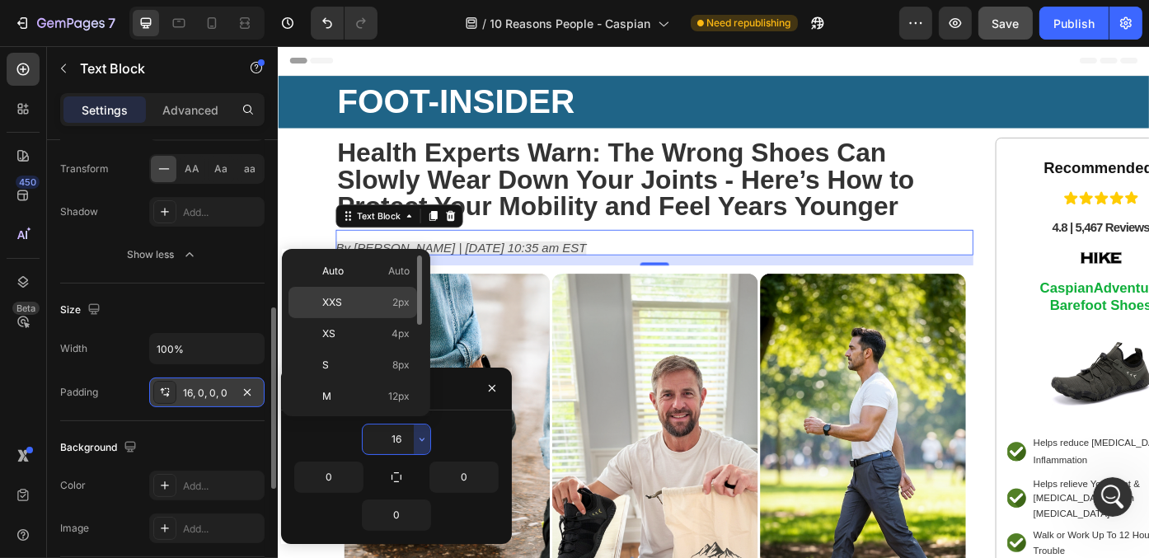
click at [400, 298] on span "2px" at bounding box center [400, 302] width 17 height 15
type input "2"
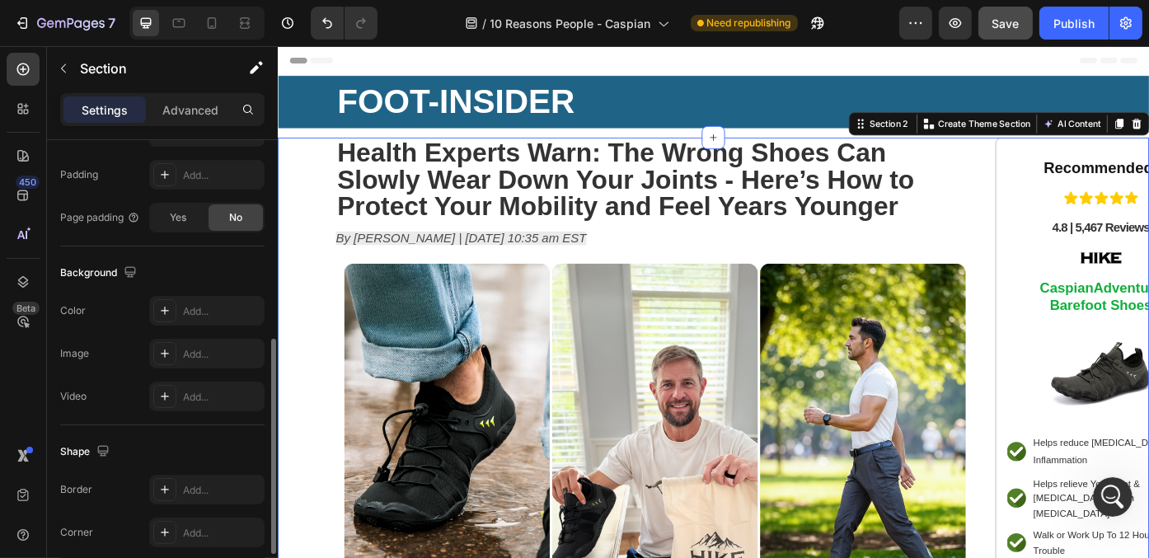
scroll to position [0, 0]
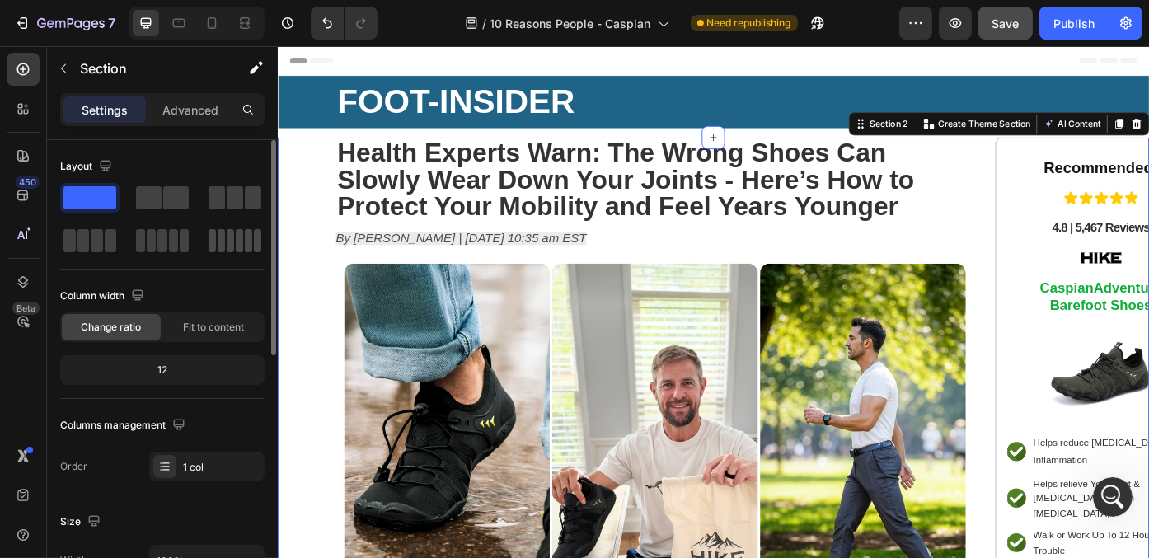
drag, startPoint x: 173, startPoint y: 201, endPoint x: 258, endPoint y: 248, distance: 97.0
click at [258, 248] on div at bounding box center [162, 219] width 204 height 73
click at [163, 196] on span at bounding box center [176, 197] width 26 height 23
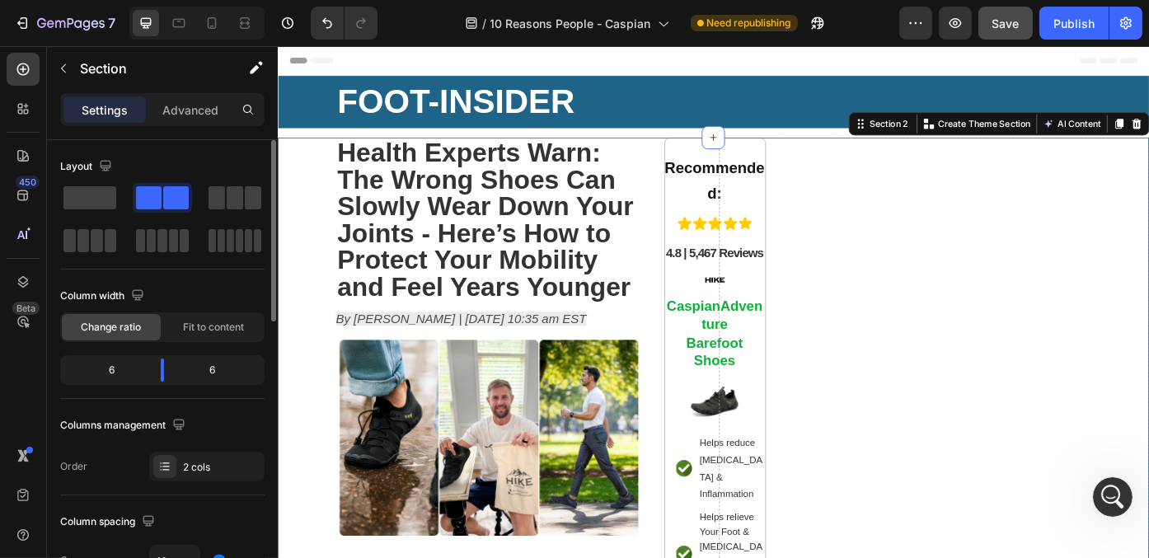
click at [163, 196] on span at bounding box center [176, 197] width 26 height 23
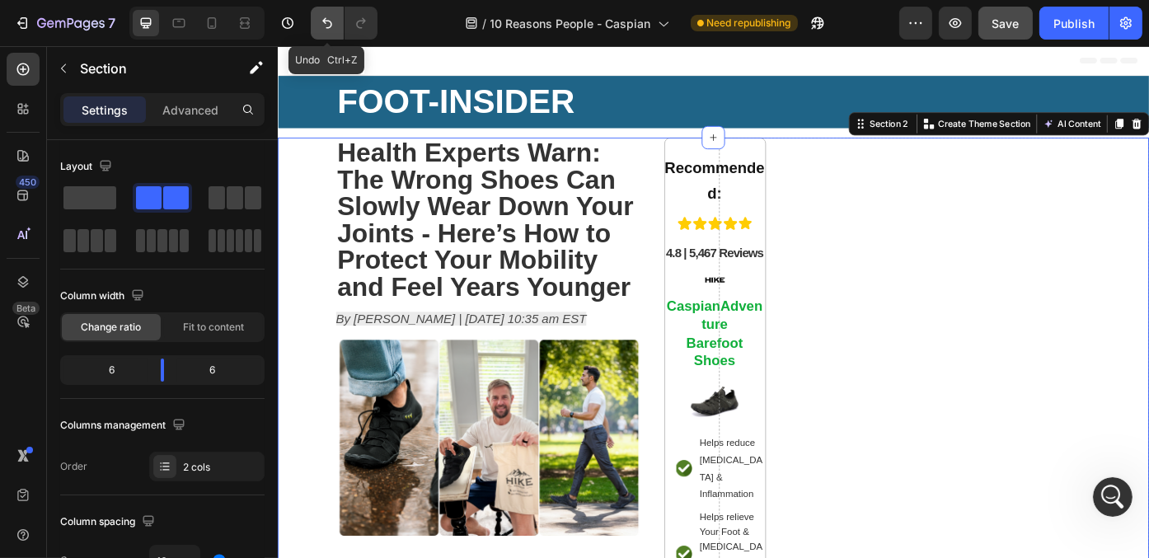
click at [325, 18] on icon "Undo/Redo" at bounding box center [327, 23] width 10 height 11
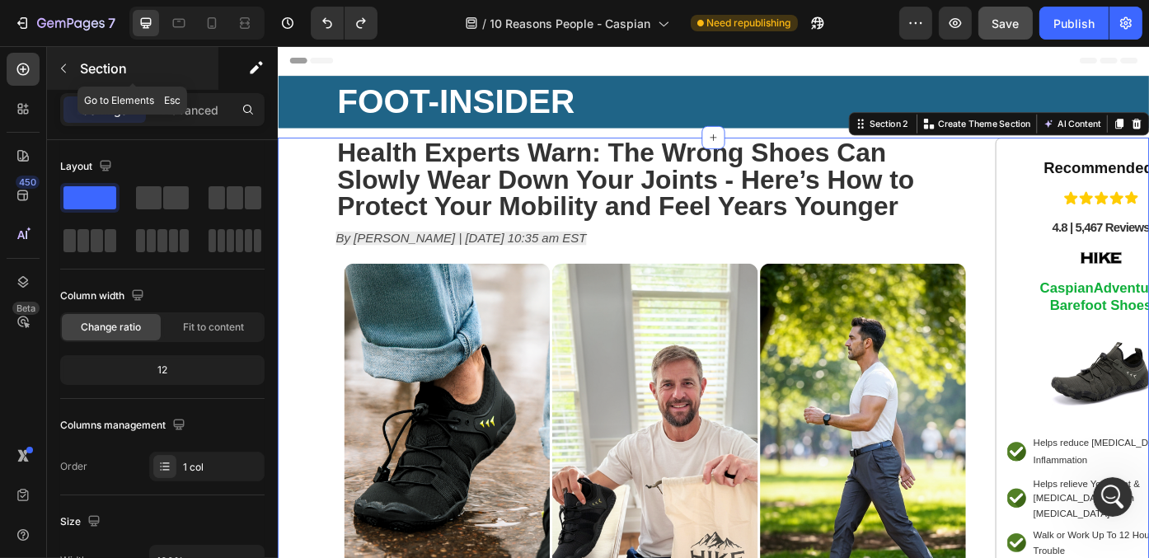
click at [61, 66] on icon "button" at bounding box center [63, 68] width 13 height 13
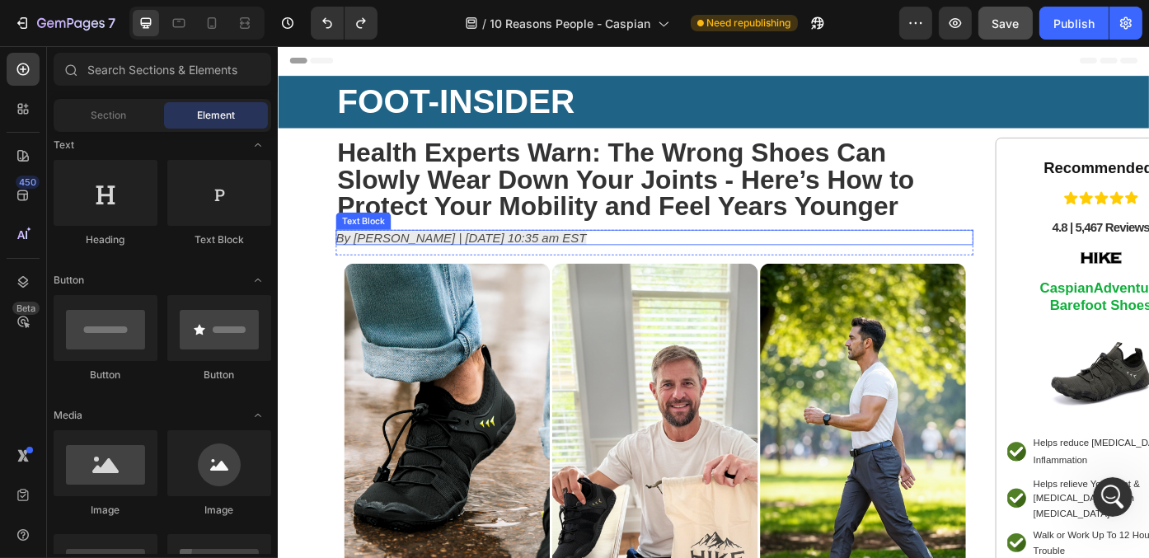
click at [702, 260] on p "By [PERSON_NAME] | [DATE] 10:35 am EST" at bounding box center [705, 264] width 724 height 16
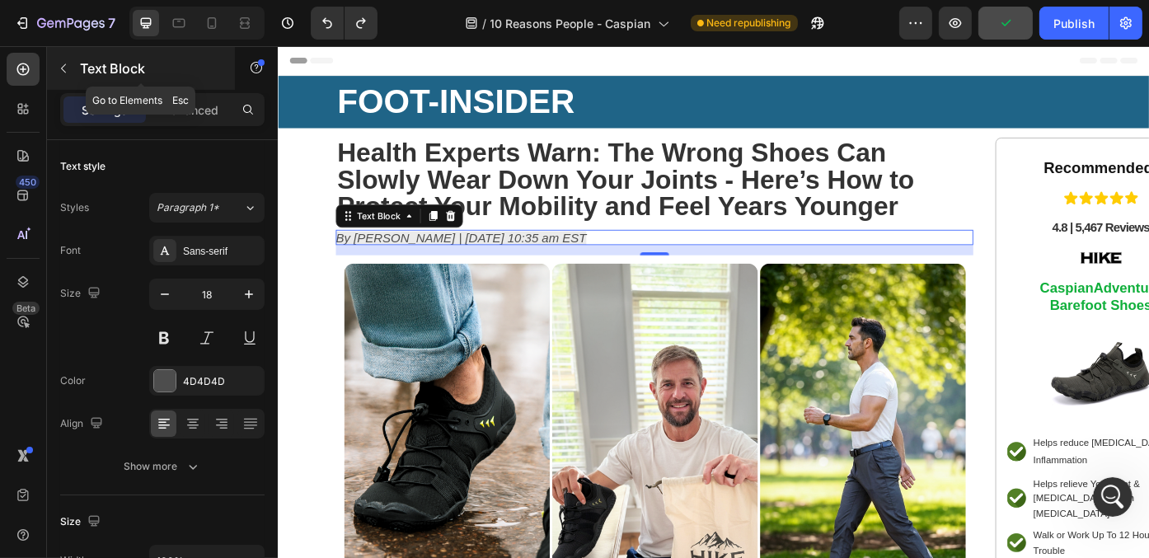
click at [63, 57] on button "button" at bounding box center [63, 68] width 26 height 26
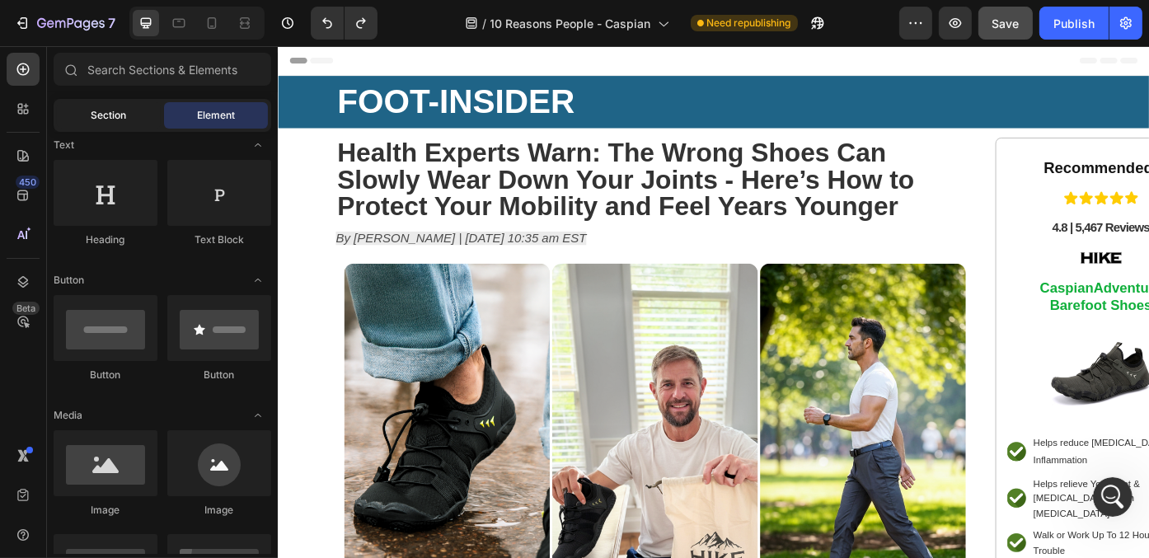
click at [105, 108] on span "Section" at bounding box center [108, 115] width 35 height 15
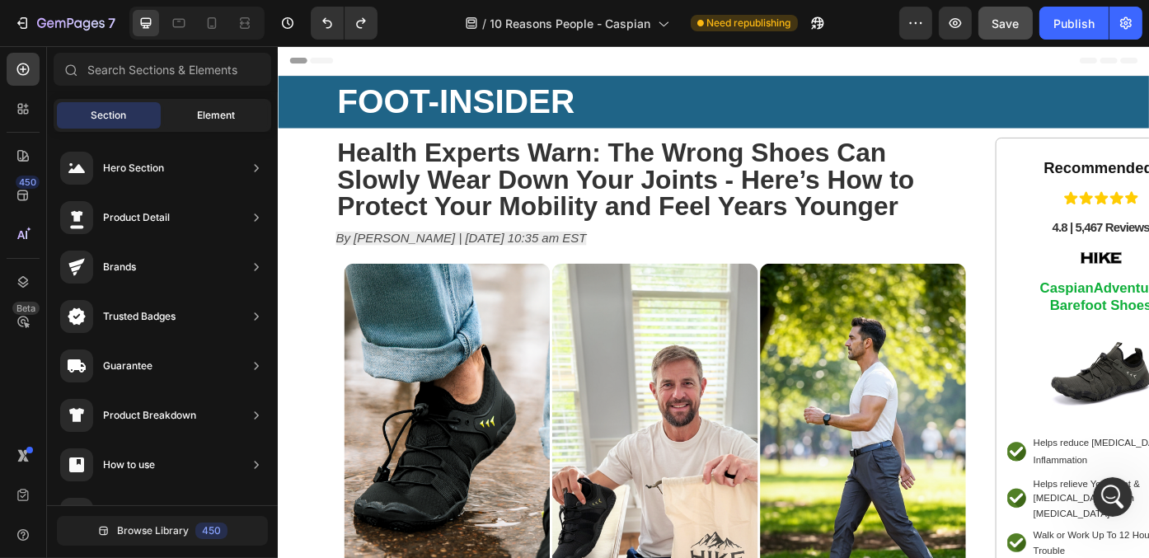
click at [206, 105] on div "Element" at bounding box center [216, 115] width 104 height 26
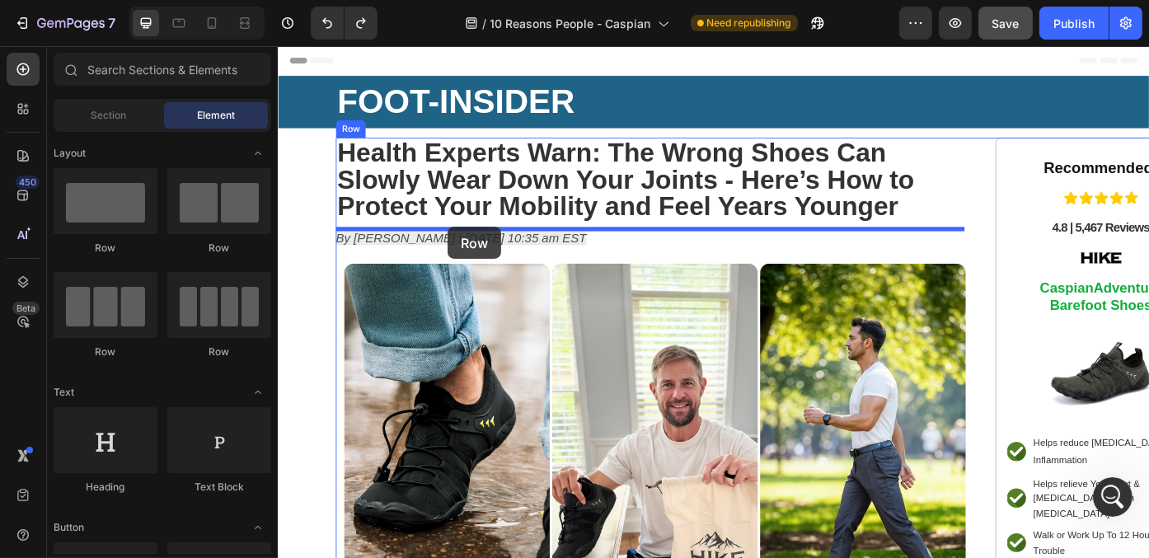
drag, startPoint x: 513, startPoint y: 260, endPoint x: 478, endPoint y: 251, distance: 36.6
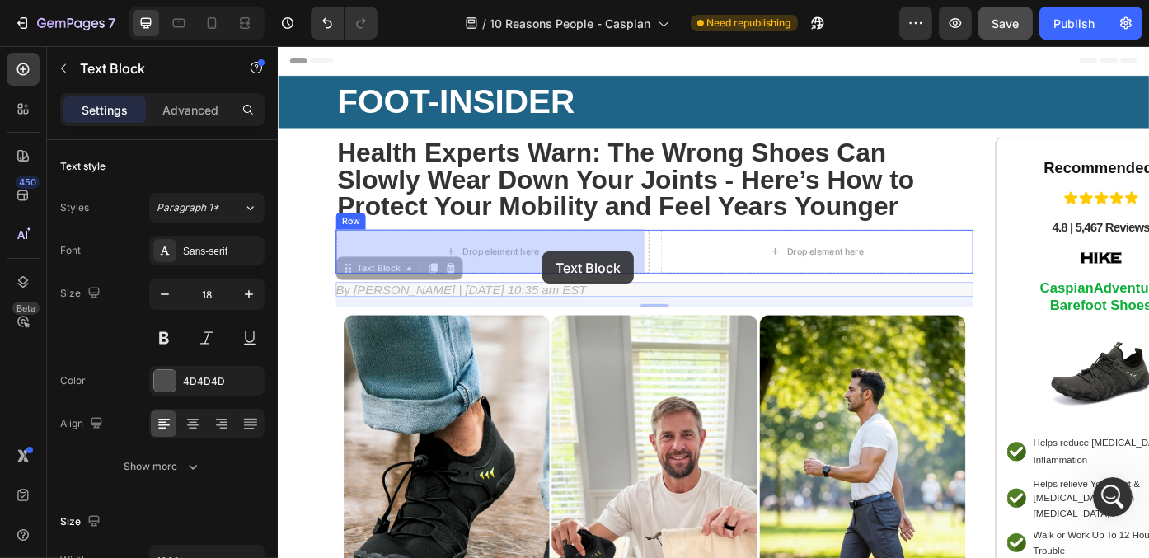
drag, startPoint x: 587, startPoint y: 321, endPoint x: 577, endPoint y: 279, distance: 43.2
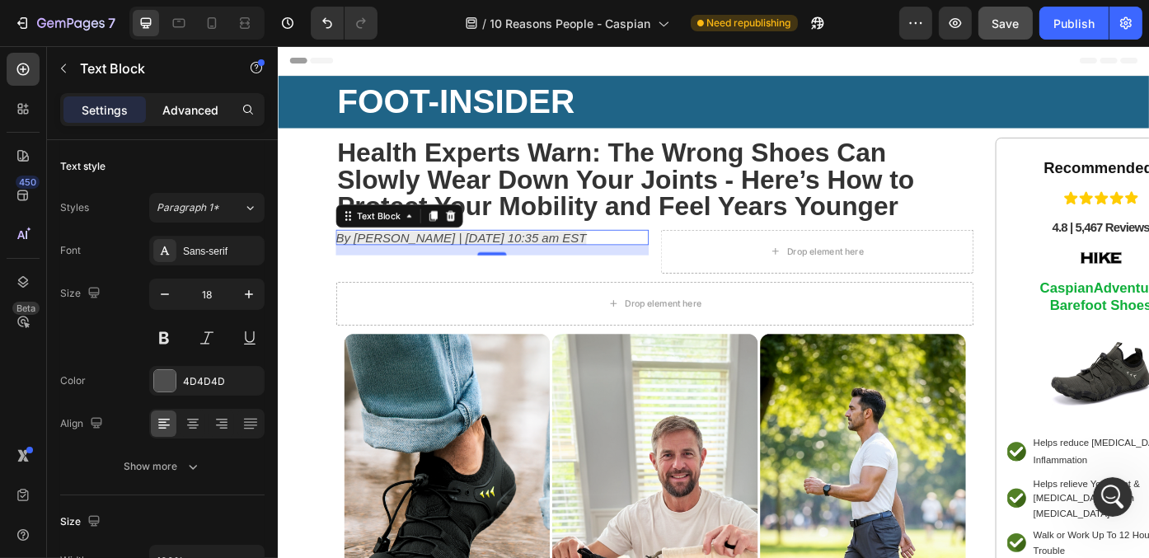
click at [208, 111] on p "Advanced" at bounding box center [190, 109] width 56 height 17
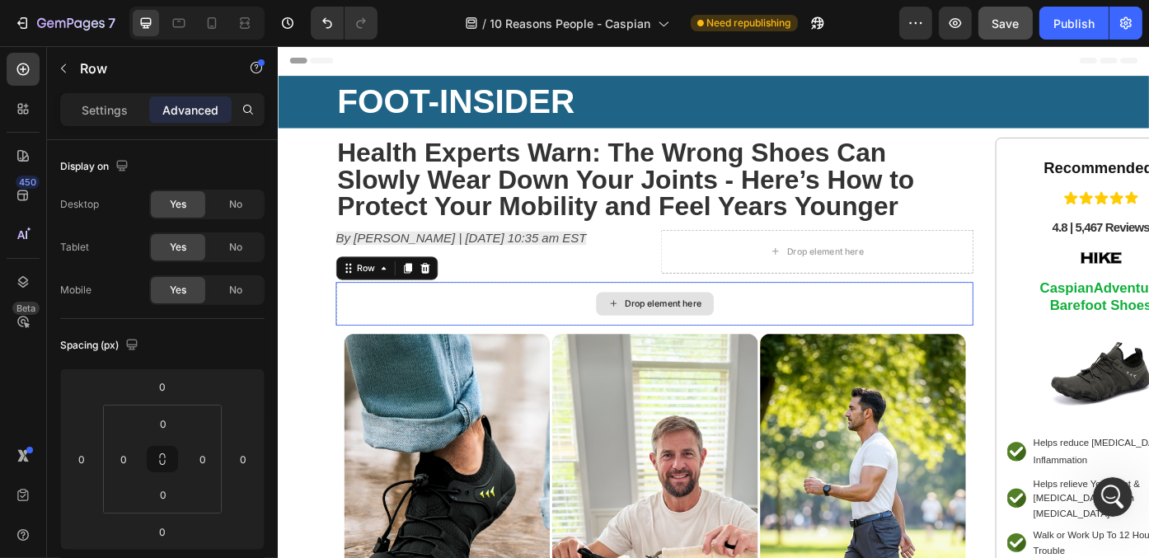
click at [592, 336] on div "Drop element here" at bounding box center [705, 338] width 724 height 49
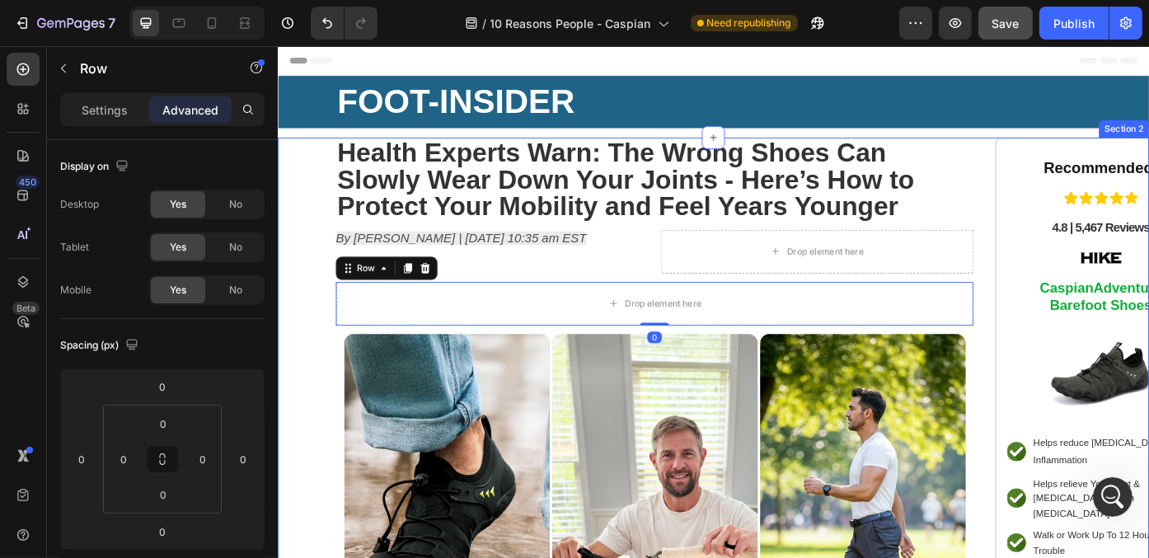
click at [327, 316] on div "⁠⁠⁠⁠⁠⁠⁠ Health Experts Warn: The Wrong Shoes Can Slowly Wear Down Your Joints -…" at bounding box center [771, 498] width 989 height 696
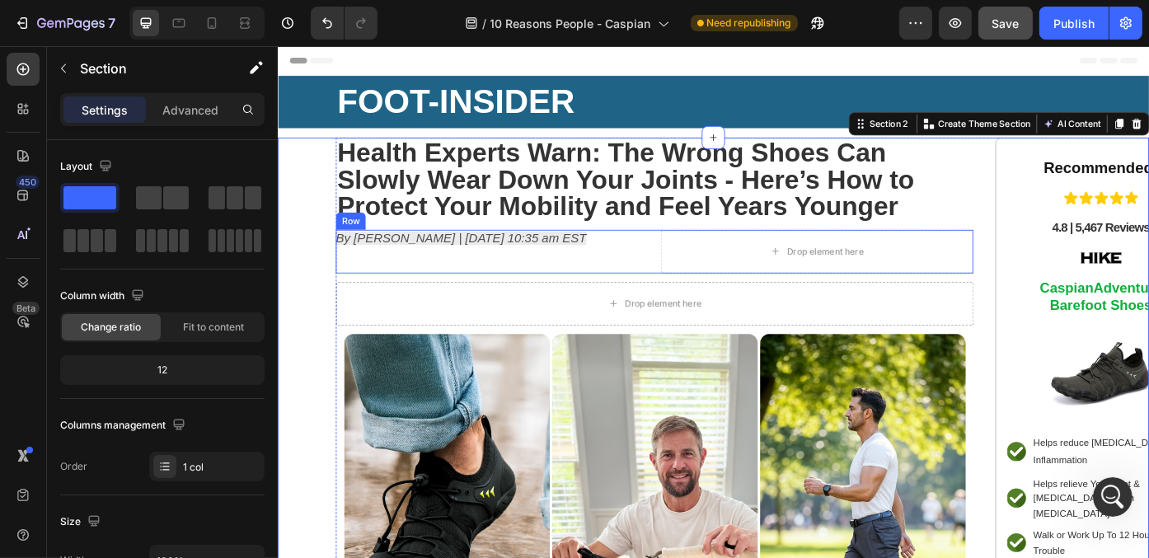
click at [669, 288] on div "By [PERSON_NAME] | [DATE] 10:35 am EST Text Block" at bounding box center [520, 279] width 355 height 49
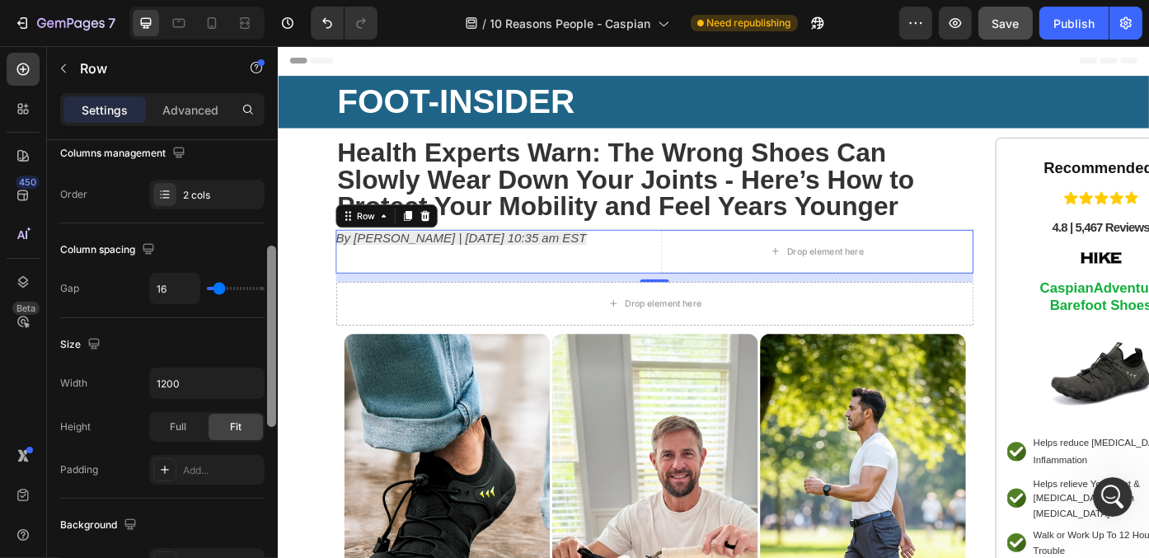
scroll to position [283, 0]
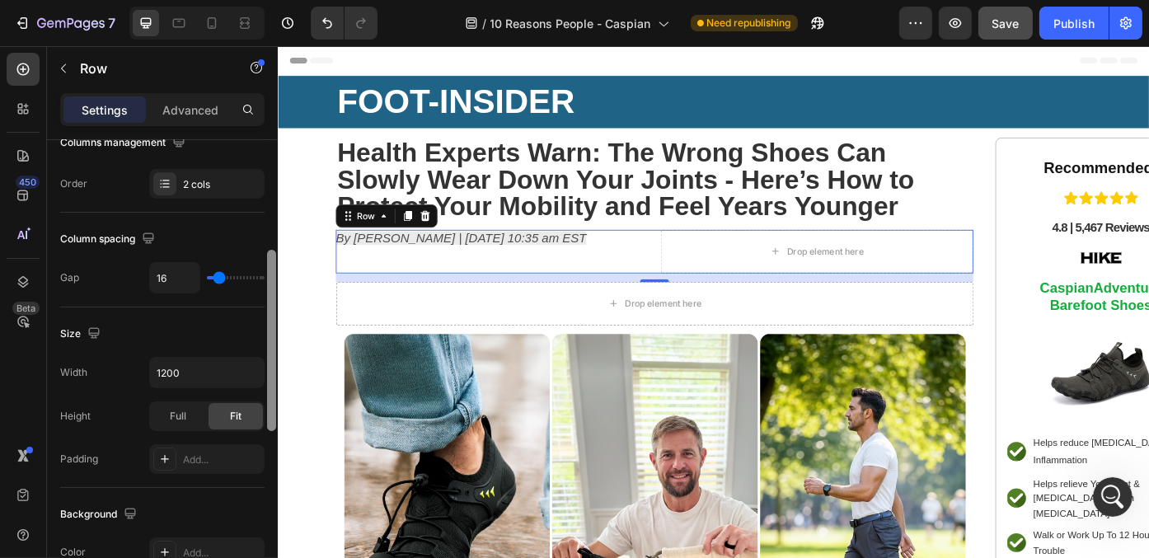
drag, startPoint x: 268, startPoint y: 222, endPoint x: 260, endPoint y: 332, distance: 110.7
click at [260, 332] on div "Layout Column width Change ratio Fit to content 6 6 Columns management Order 2 …" at bounding box center [162, 372] width 231 height 465
type input "0"
drag, startPoint x: 221, startPoint y: 274, endPoint x: 176, endPoint y: 275, distance: 44.5
type input "0"
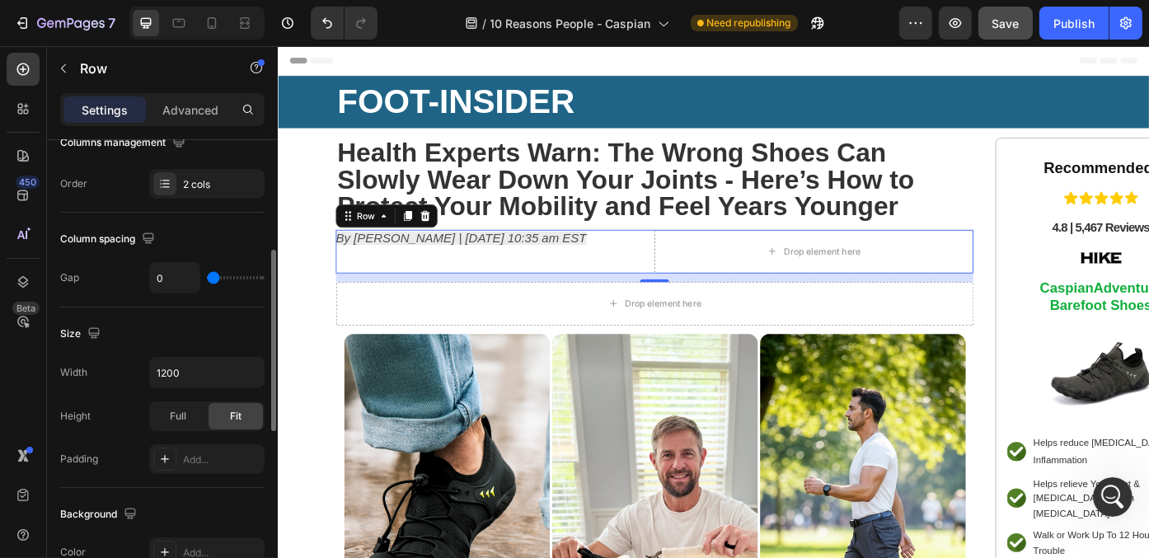
click at [207, 276] on input "range" at bounding box center [236, 277] width 58 height 3
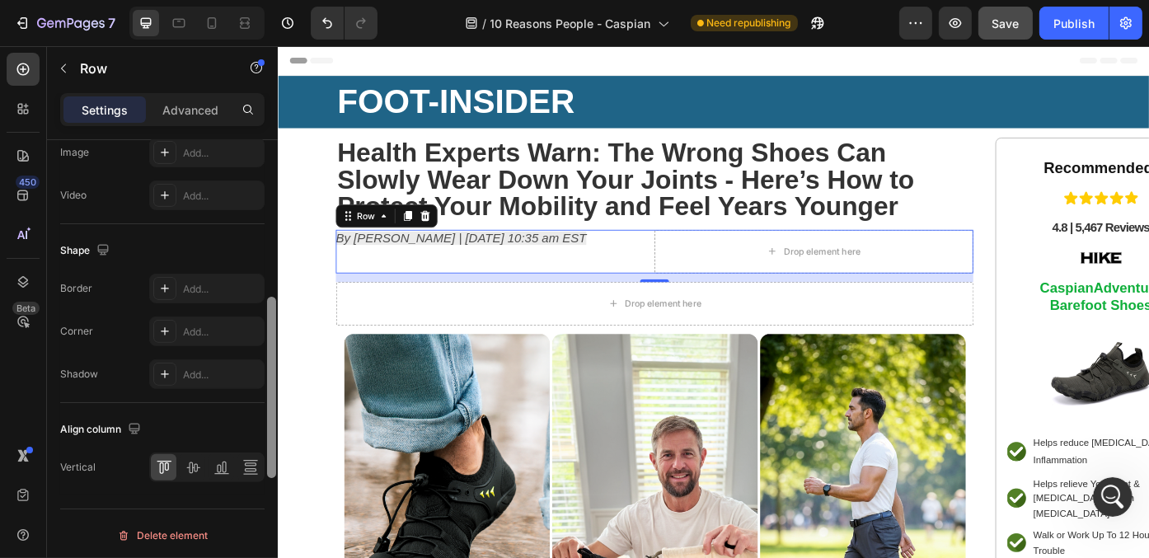
scroll to position [426, 0]
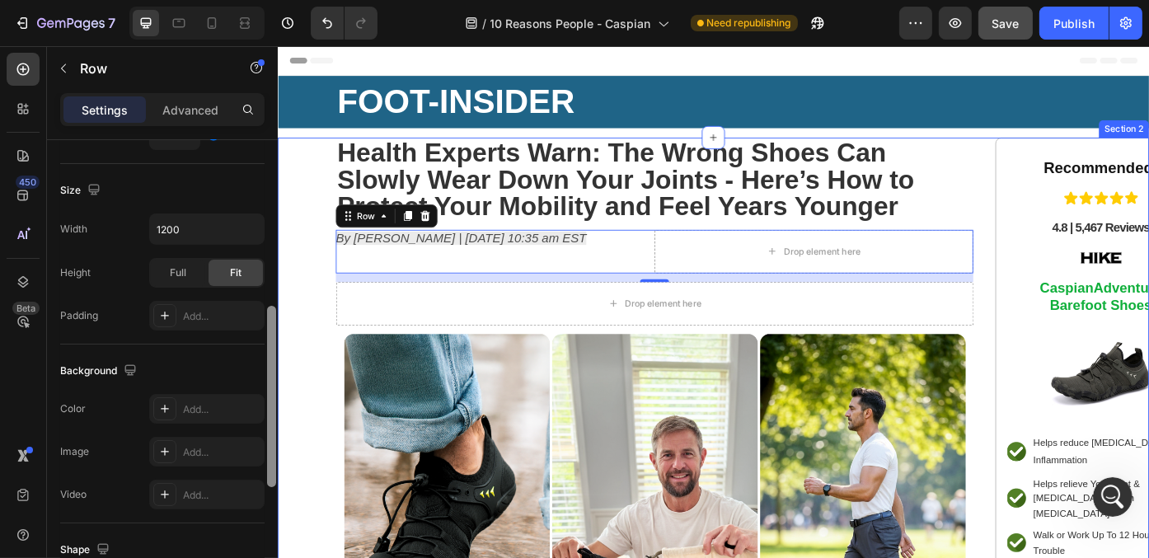
drag, startPoint x: 547, startPoint y: 389, endPoint x: 327, endPoint y: 295, distance: 239.2
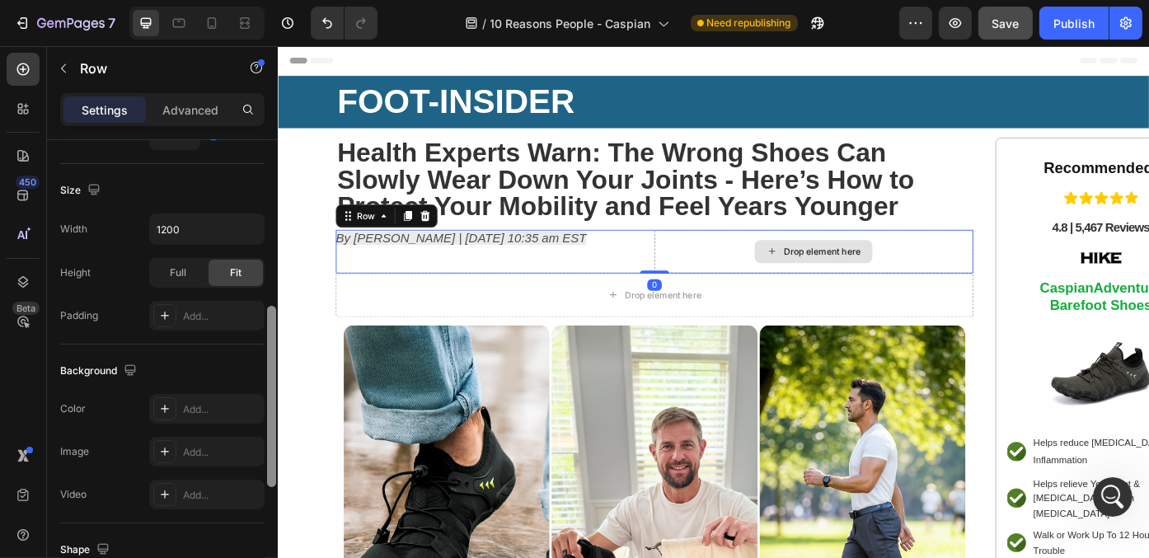
drag, startPoint x: 705, startPoint y: 312, endPoint x: 714, endPoint y: 284, distance: 29.7
click at [714, 284] on div "By [PERSON_NAME] | [DATE] 10:35 am EST Text Block Drop element here Row 0" at bounding box center [705, 279] width 724 height 49
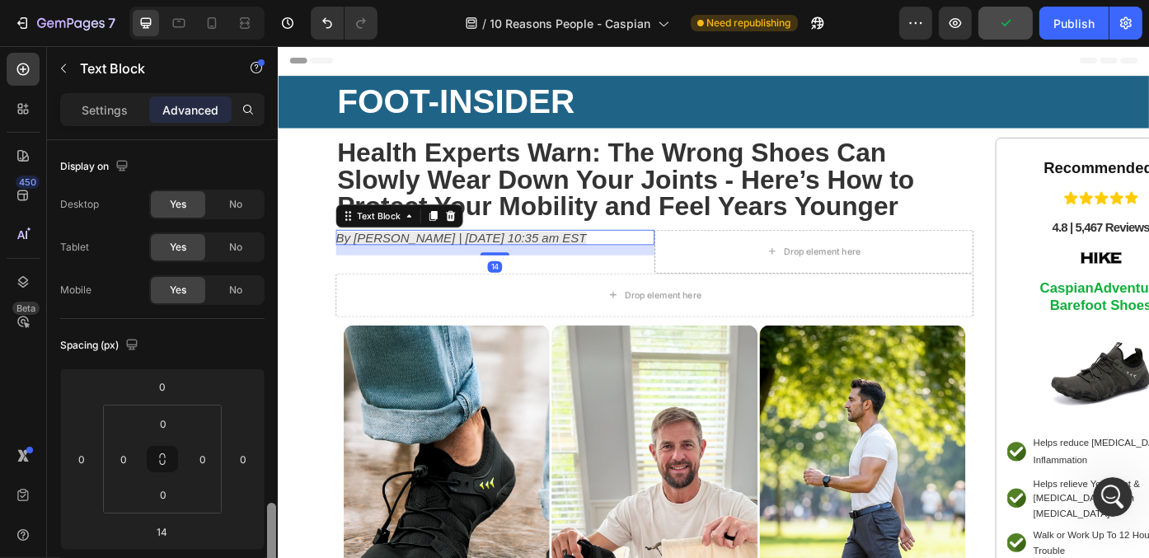
scroll to position [253, 0]
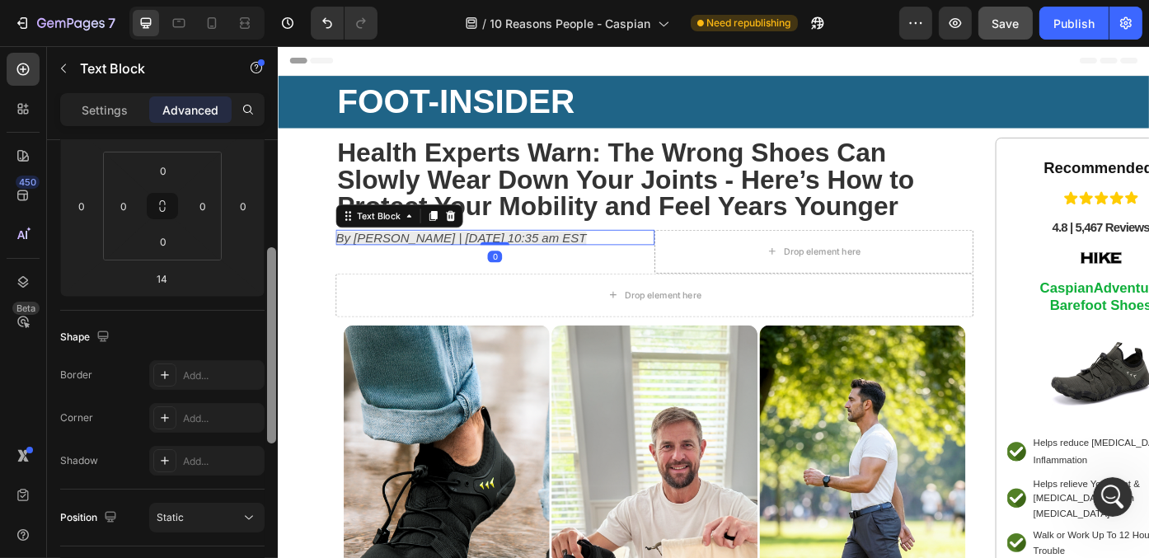
drag, startPoint x: 522, startPoint y: 280, endPoint x: 538, endPoint y: 251, distance: 32.8
click at [538, 251] on div "⁠⁠⁠⁠⁠⁠⁠ Health Experts Warn: The Wrong Shoes Can Slowly Wear Down Your Joints -…" at bounding box center [705, 493] width 724 height 686
type input "0"
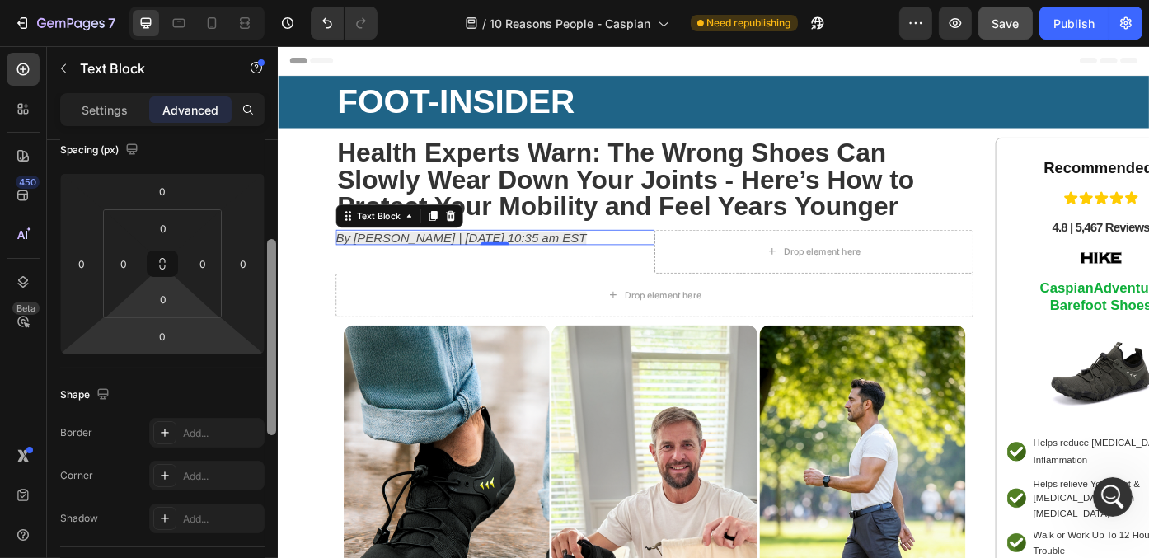
scroll to position [200, 0]
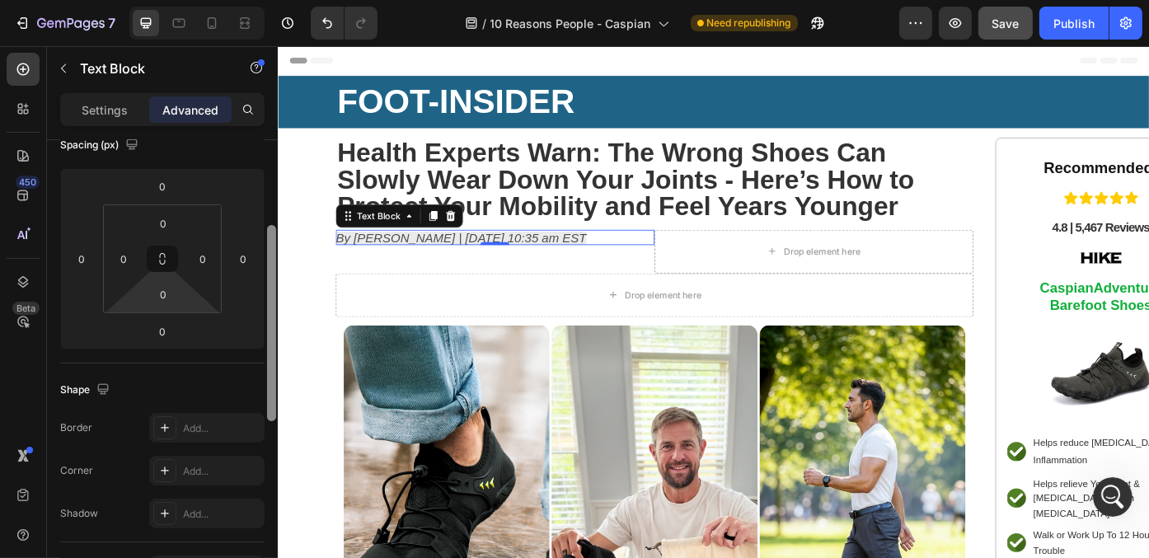
click at [177, 0] on html "7 Version history / 10 Reasons People - Caspian Need republishing Preview Save …" at bounding box center [574, 0] width 1149 height 0
click at [159, 222] on input "0" at bounding box center [163, 223] width 33 height 25
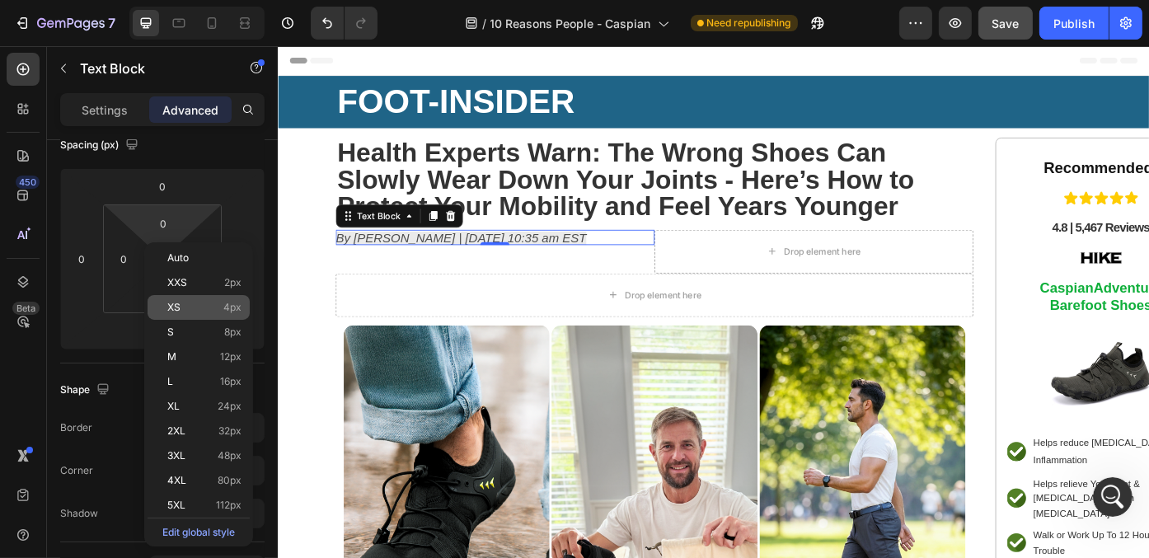
click at [178, 312] on span "XS" at bounding box center [173, 308] width 13 height 12
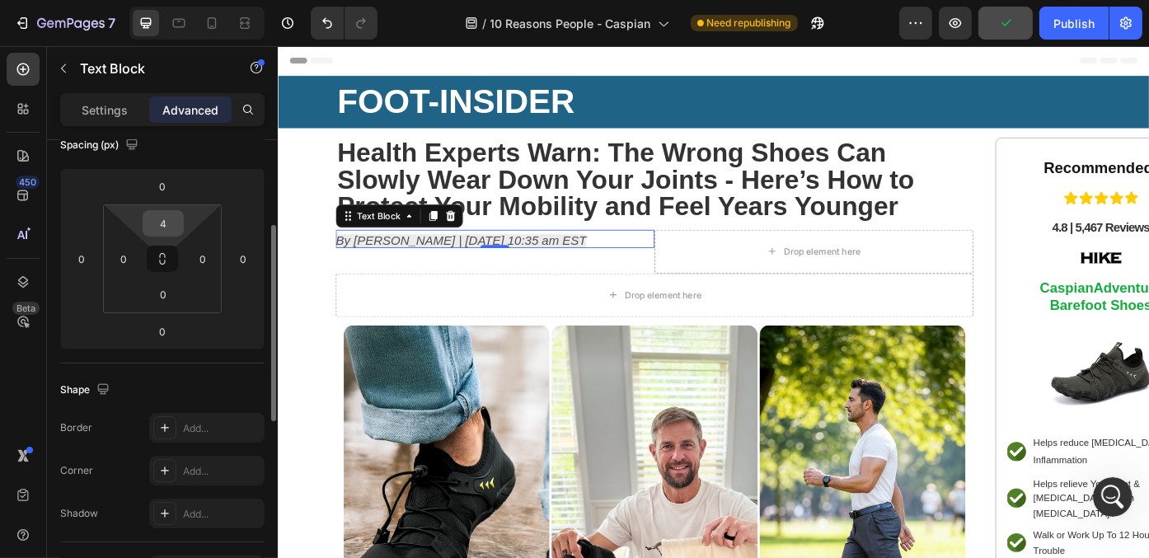
click at [162, 221] on input "4" at bounding box center [163, 223] width 33 height 25
type input "3"
click at [105, 109] on p "Settings" at bounding box center [105, 109] width 46 height 17
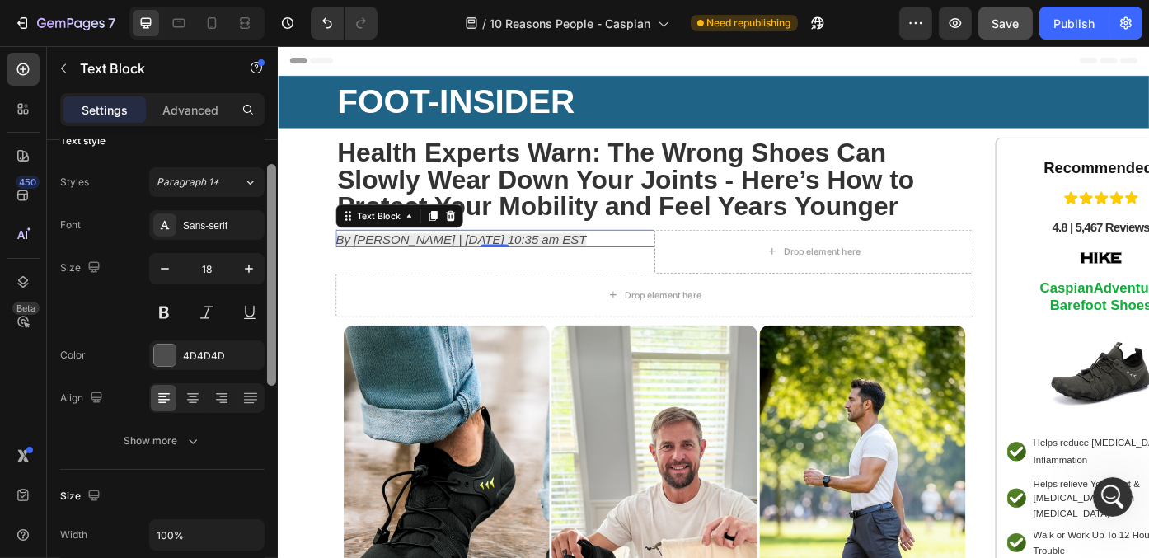
scroll to position [0, 0]
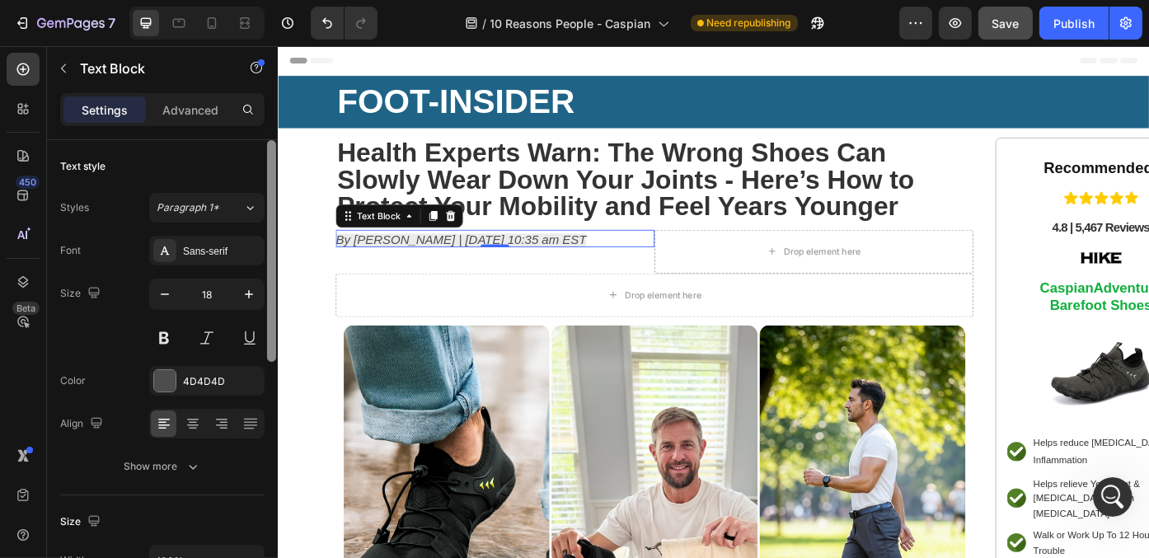
drag, startPoint x: 269, startPoint y: 371, endPoint x: 273, endPoint y: 251, distance: 120.4
click at [273, 251] on div at bounding box center [271, 251] width 9 height 222
click at [686, 284] on div "By [PERSON_NAME] | [DATE] 10:35 am EST Text Block 0" at bounding box center [524, 279] width 362 height 49
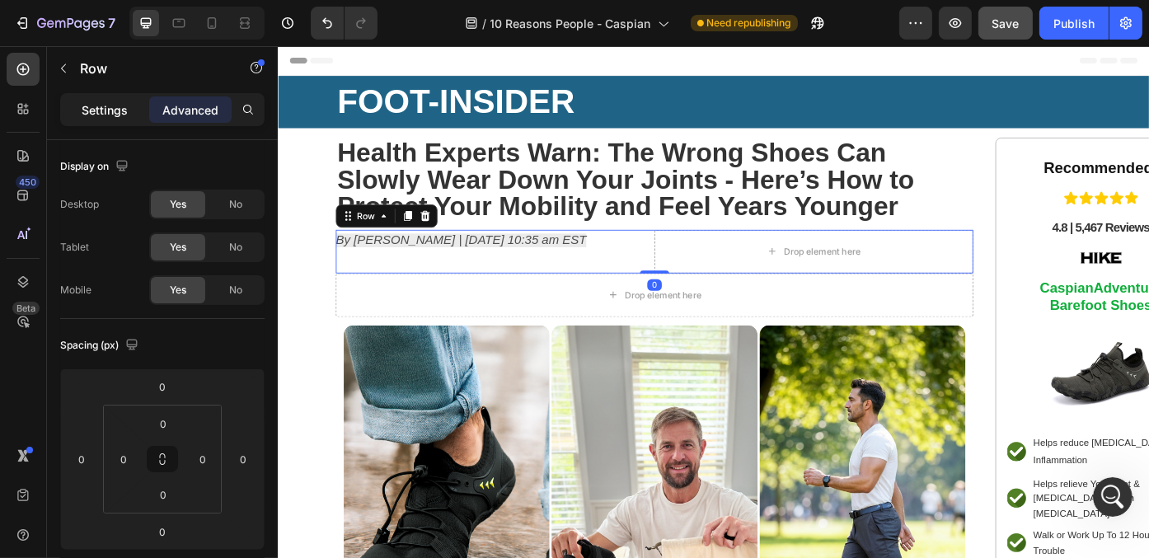
click at [130, 98] on div "Settings" at bounding box center [104, 109] width 82 height 26
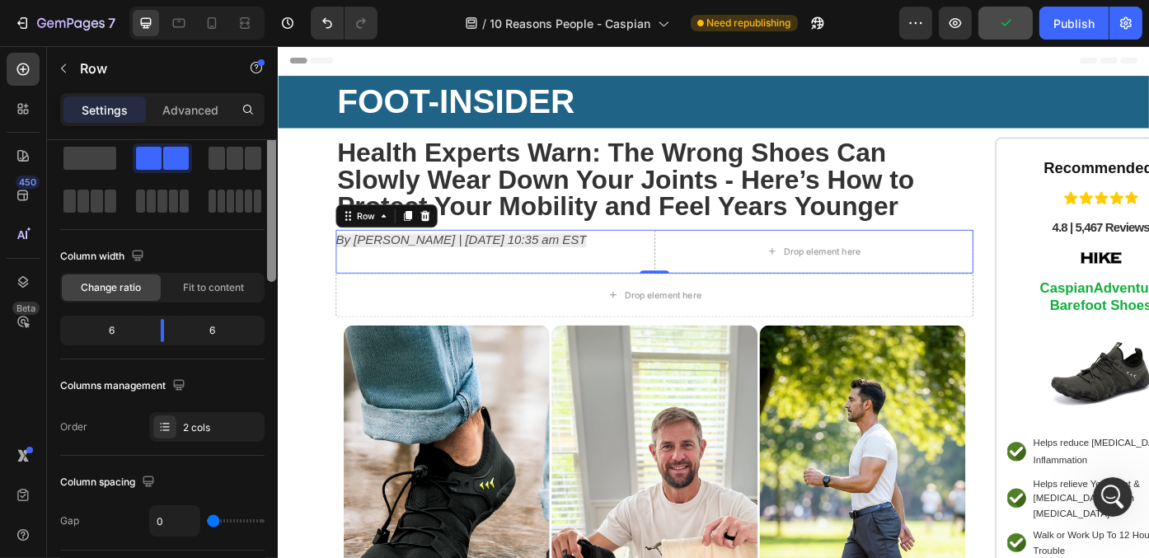
scroll to position [46, 0]
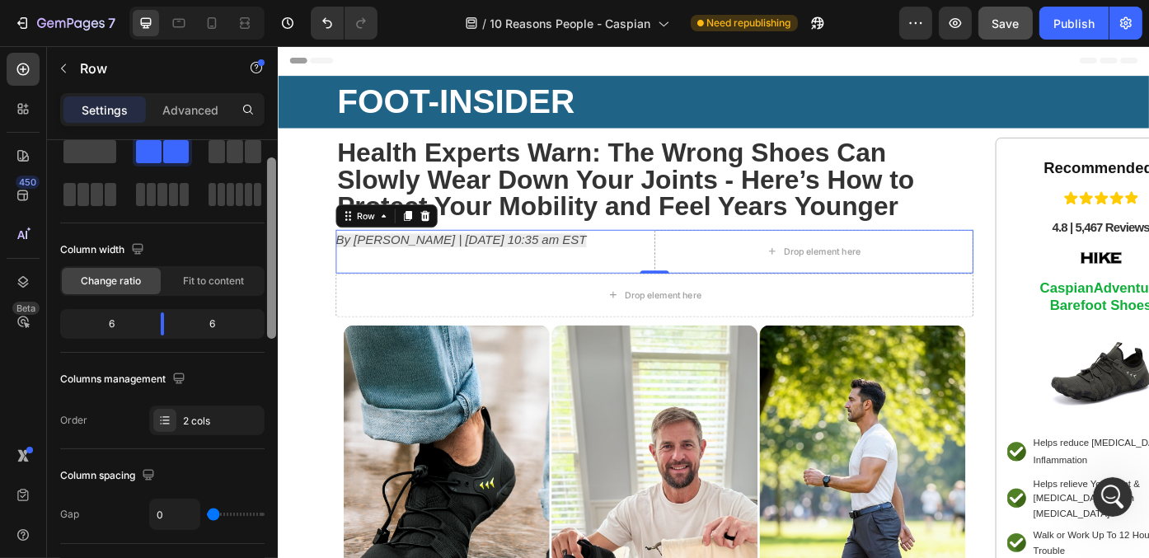
drag, startPoint x: 272, startPoint y: 293, endPoint x: 270, endPoint y: 311, distance: 18.2
click at [270, 311] on div at bounding box center [271, 247] width 9 height 181
click at [158, 323] on div at bounding box center [163, 323] width 30 height 23
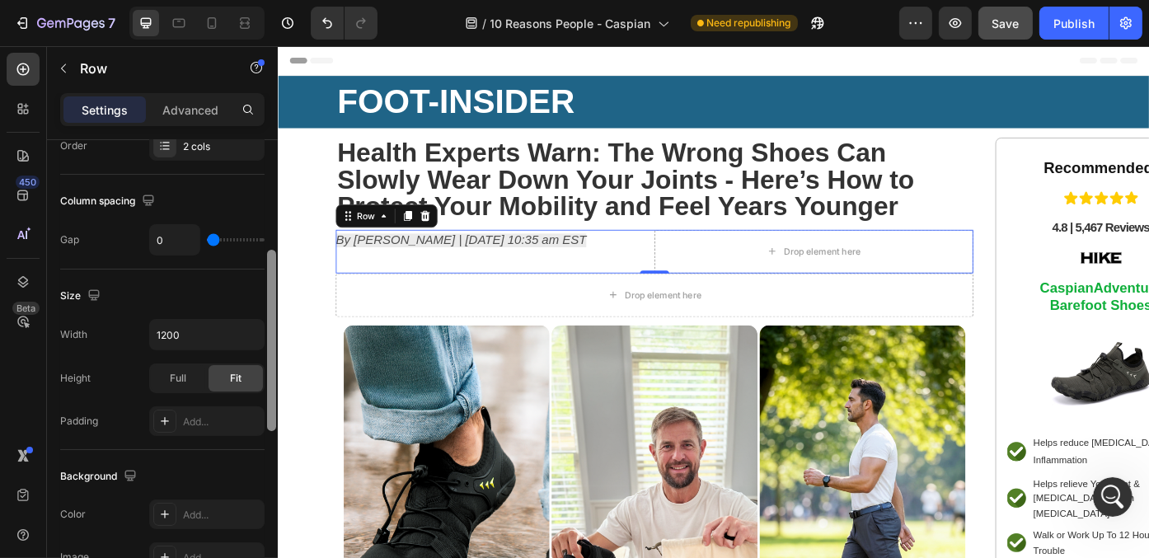
scroll to position [331, 0]
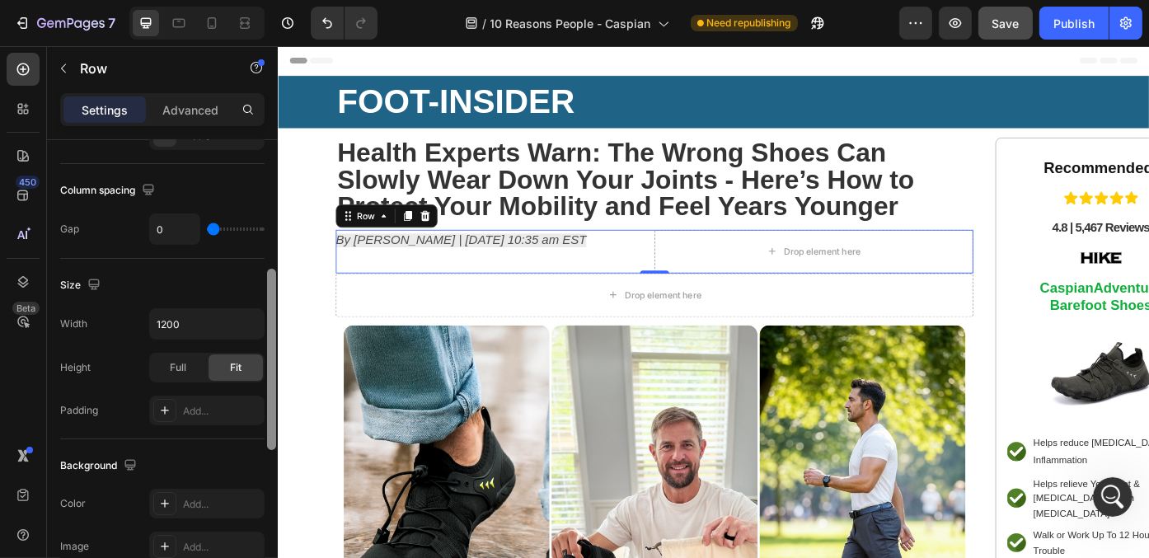
drag, startPoint x: 268, startPoint y: 217, endPoint x: 273, endPoint y: 328, distance: 111.4
click at [273, 328] on div at bounding box center [271, 359] width 9 height 181
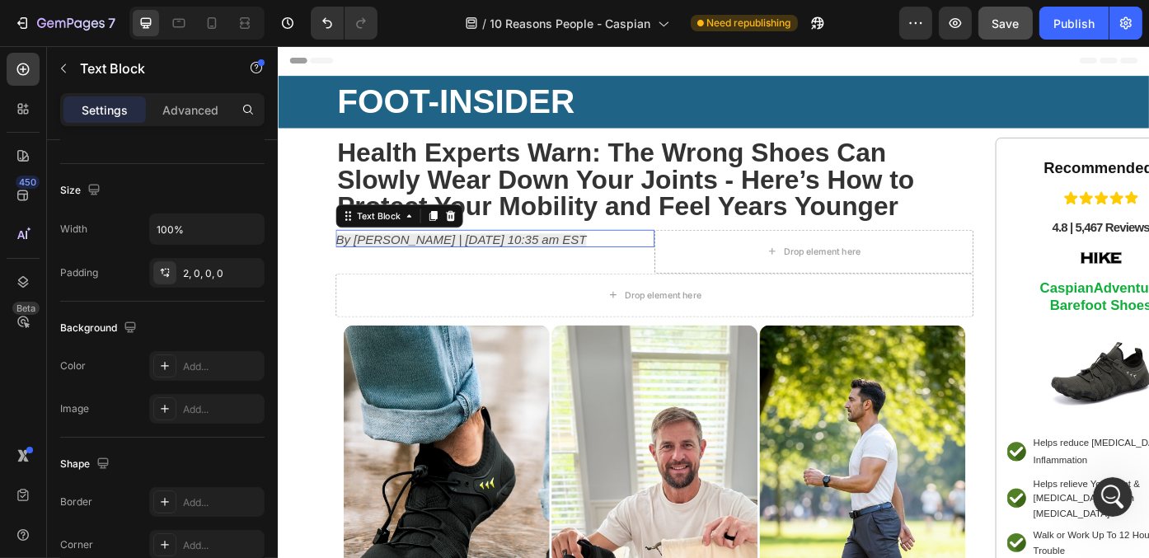
scroll to position [0, 0]
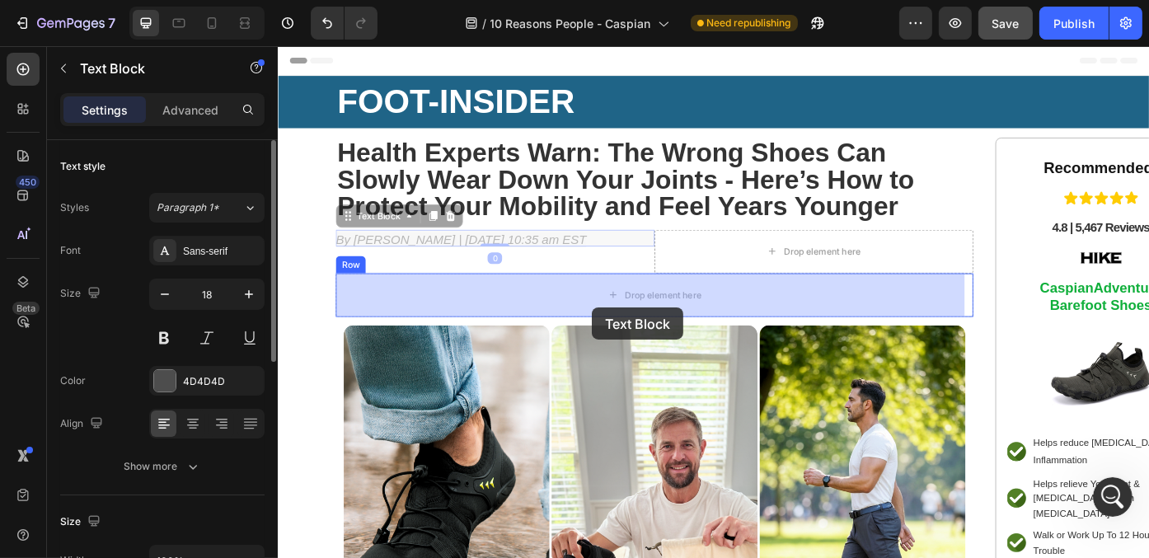
drag, startPoint x: 628, startPoint y: 263, endPoint x: 634, endPoint y: 343, distance: 80.1
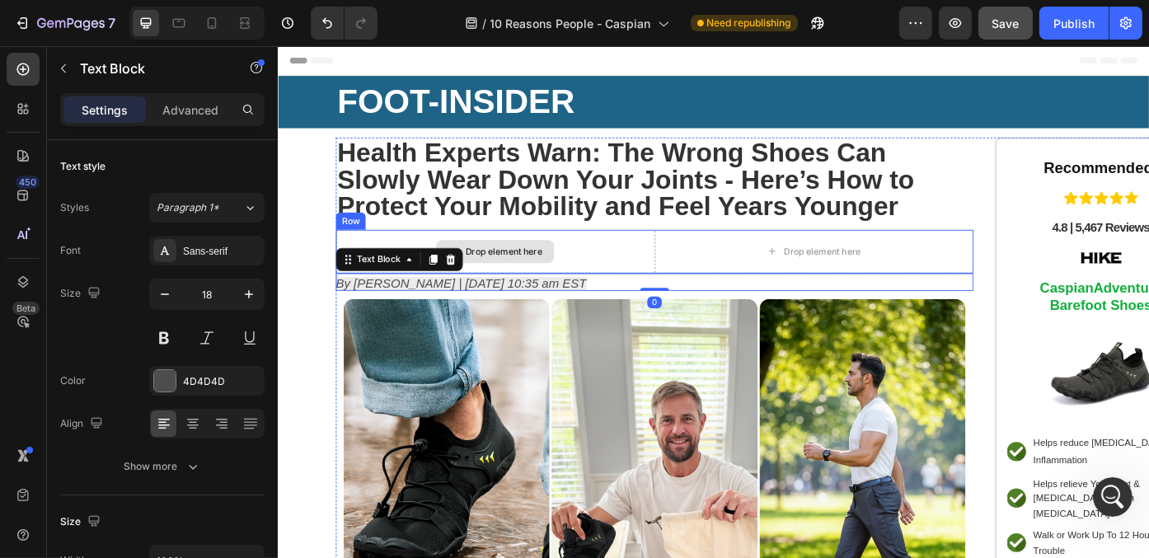
click at [696, 274] on div "Drop element here" at bounding box center [524, 279] width 362 height 49
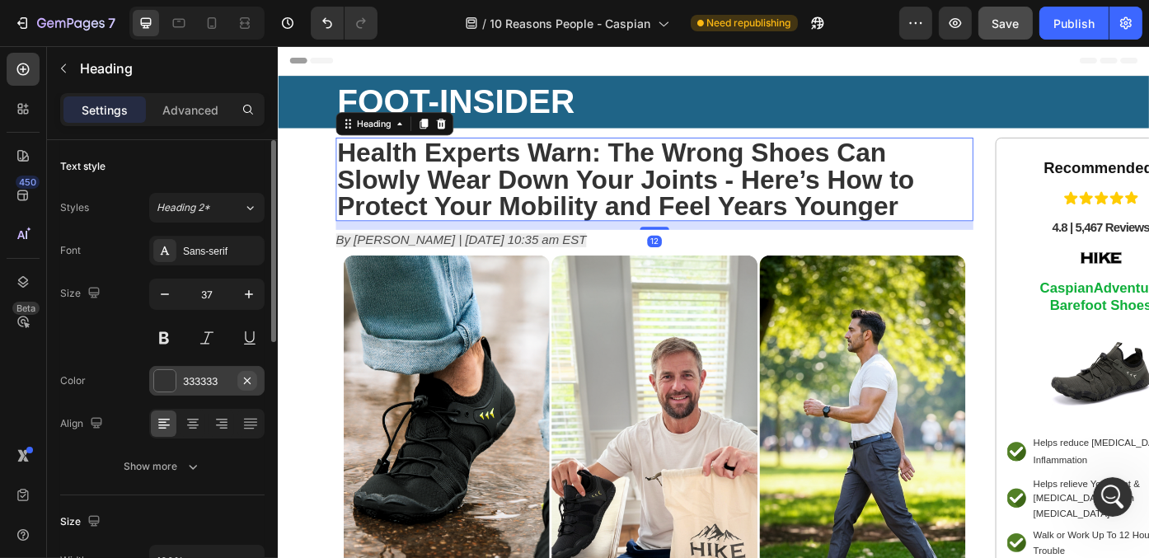
click at [251, 377] on icon "button" at bounding box center [247, 380] width 13 height 13
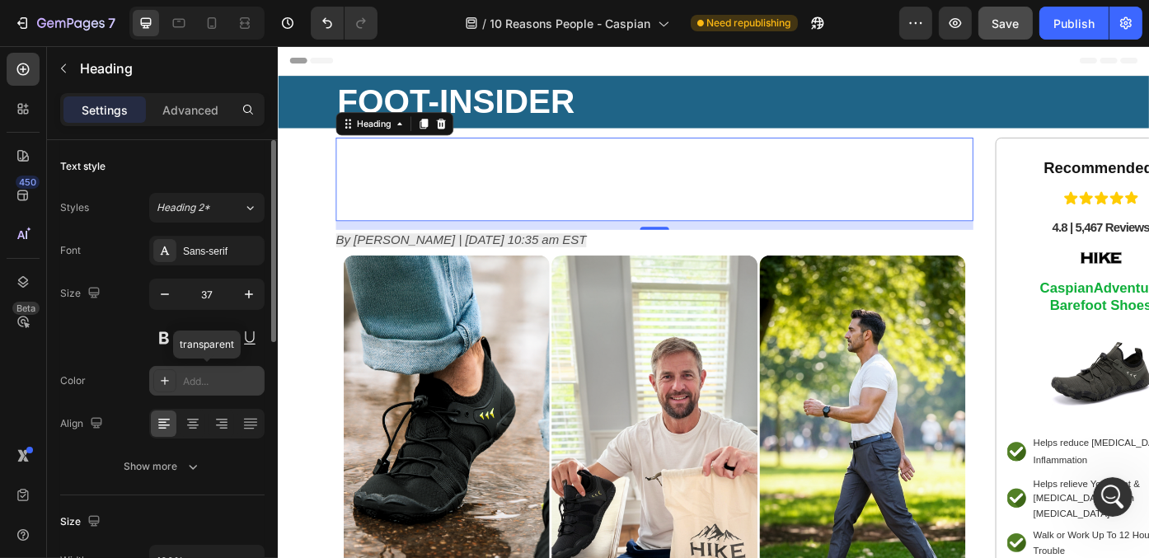
click at [221, 382] on div "Add..." at bounding box center [221, 381] width 77 height 15
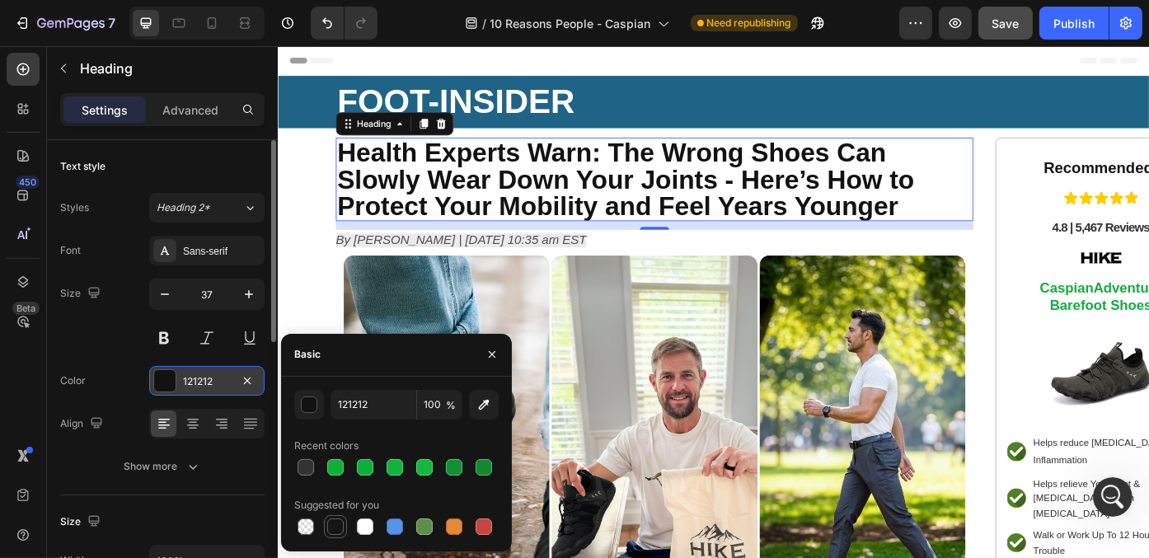
click at [342, 525] on div at bounding box center [335, 526] width 16 height 16
type input "151515"
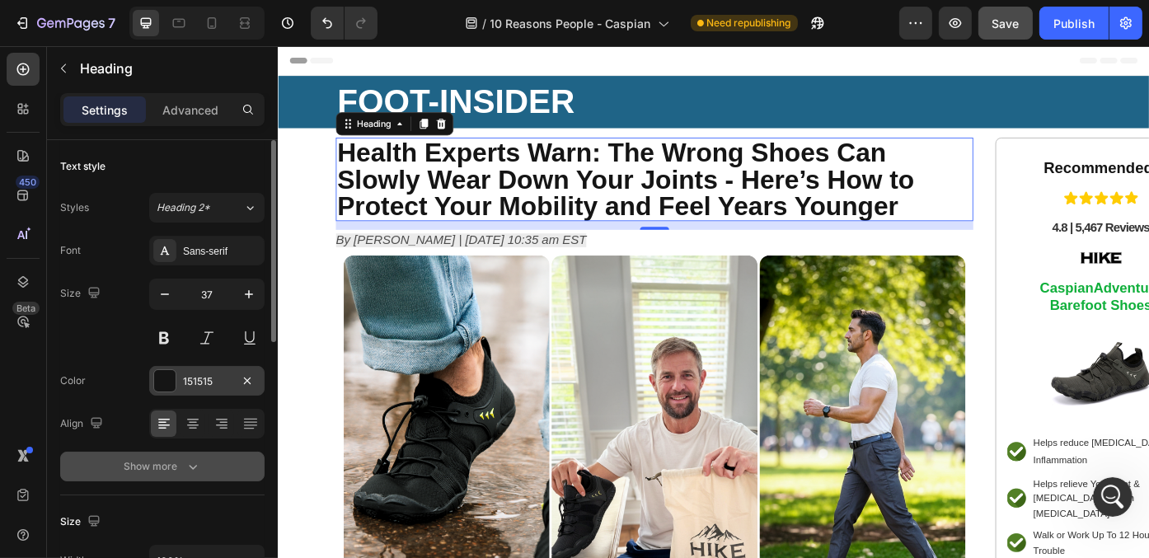
click at [211, 457] on button "Show more" at bounding box center [162, 467] width 204 height 30
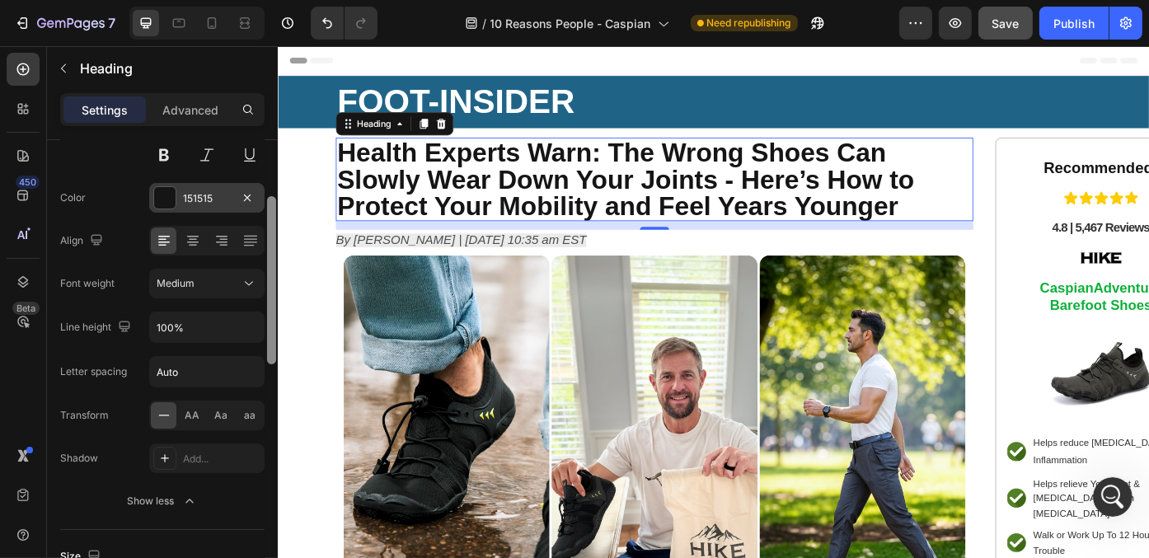
scroll to position [185, 0]
drag, startPoint x: 274, startPoint y: 277, endPoint x: 267, endPoint y: 358, distance: 81.1
click at [267, 358] on div at bounding box center [271, 291] width 9 height 168
click at [241, 361] on input "Auto" at bounding box center [207, 370] width 114 height 30
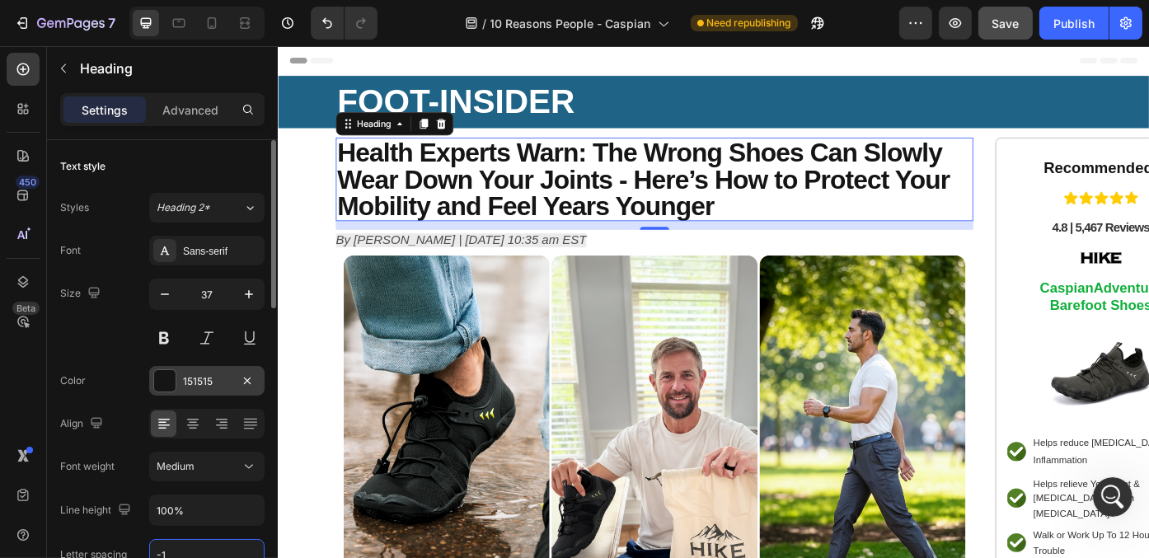
scroll to position [82, 0]
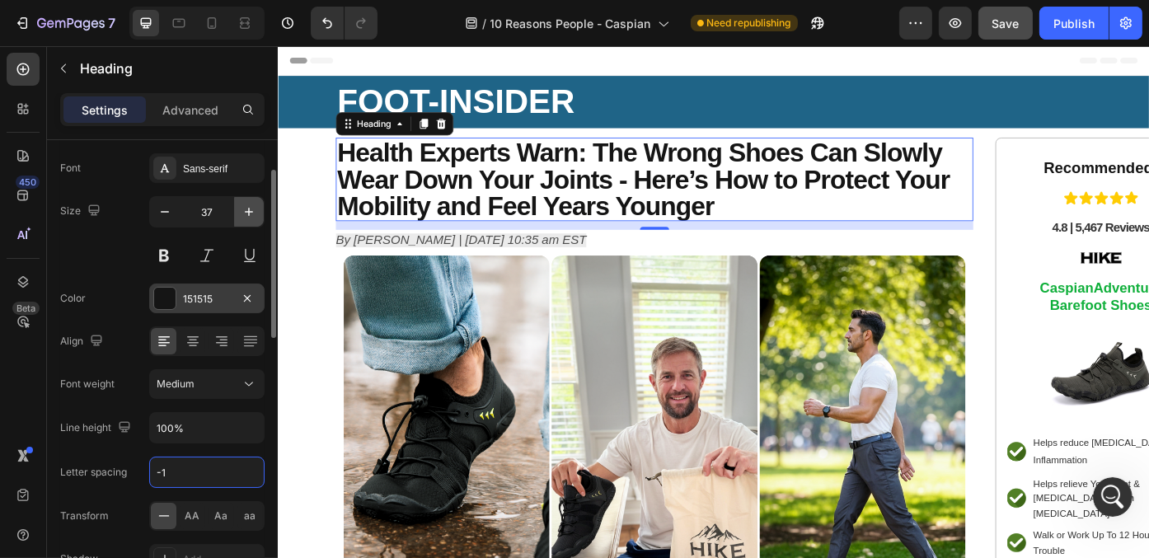
type input "-1"
click at [247, 212] on icon "button" at bounding box center [249, 212] width 16 height 16
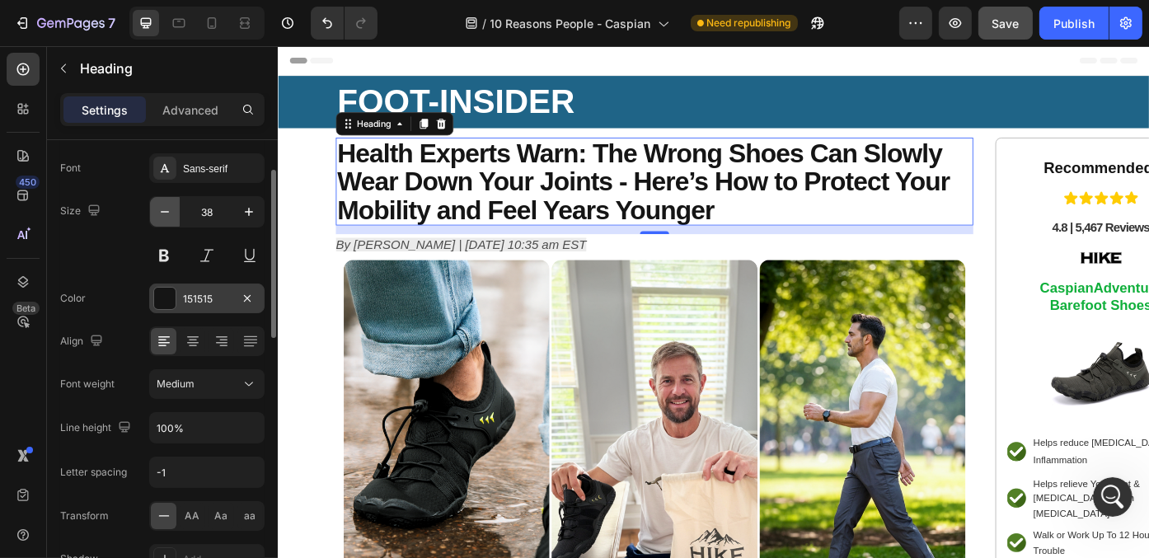
click at [157, 211] on icon "button" at bounding box center [165, 212] width 16 height 16
type input "37"
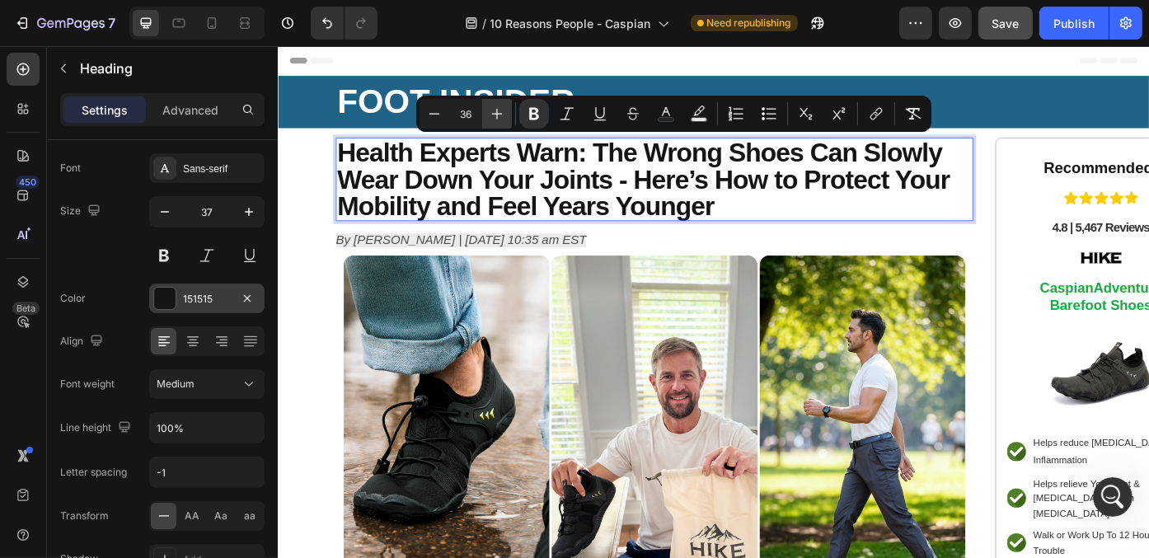
click at [502, 110] on icon "Editor contextual toolbar" at bounding box center [497, 113] width 16 height 16
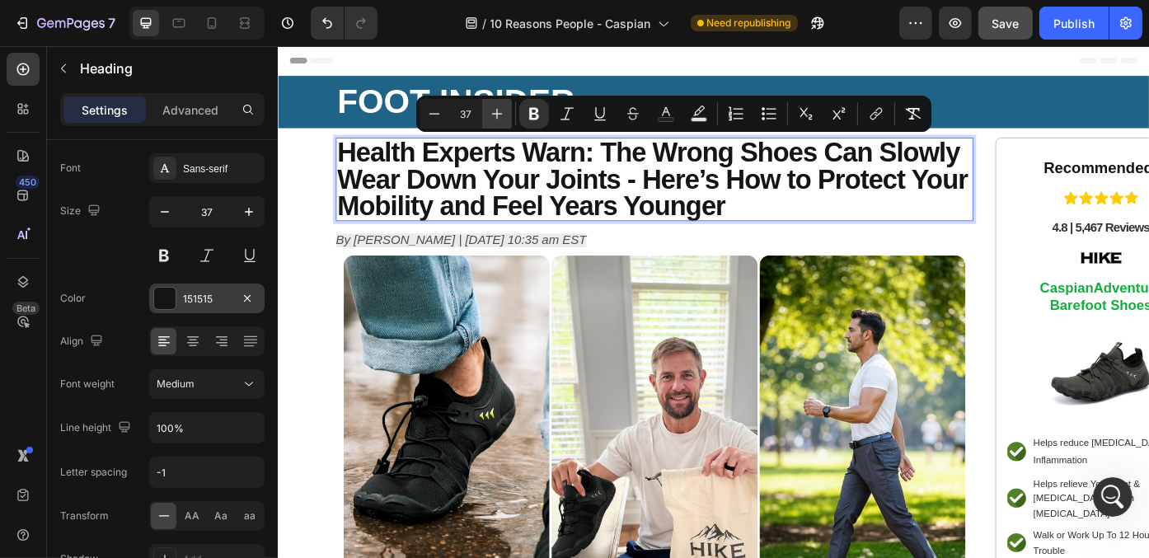
click at [502, 110] on icon "Editor contextual toolbar" at bounding box center [497, 113] width 16 height 16
type input "38"
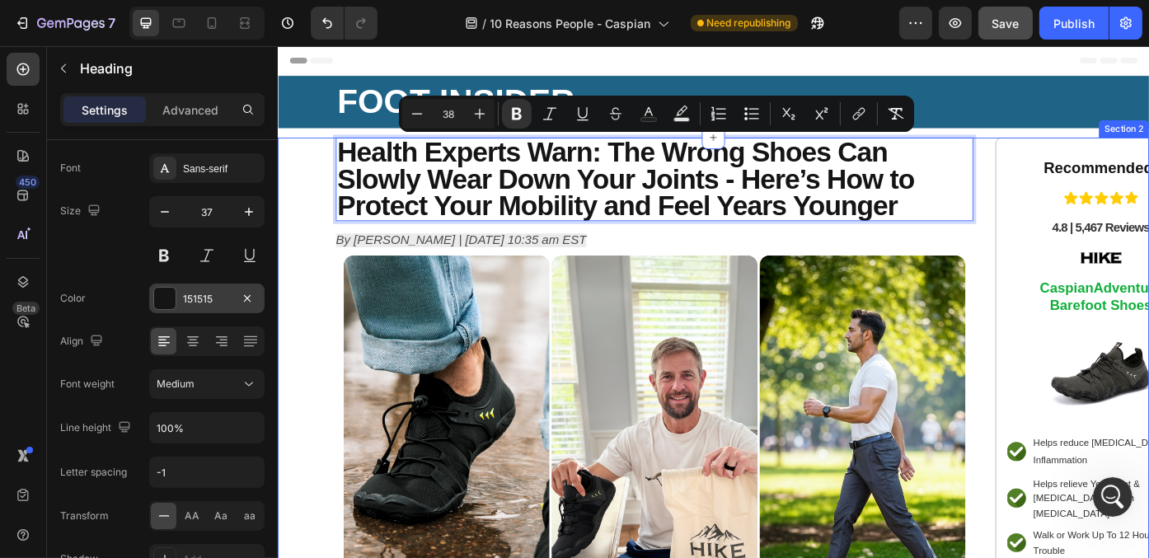
click at [300, 253] on div "Health Experts Warn: The Wrong Shoes Can Slowly Wear Down Your Joints - Here’s …" at bounding box center [771, 478] width 989 height 656
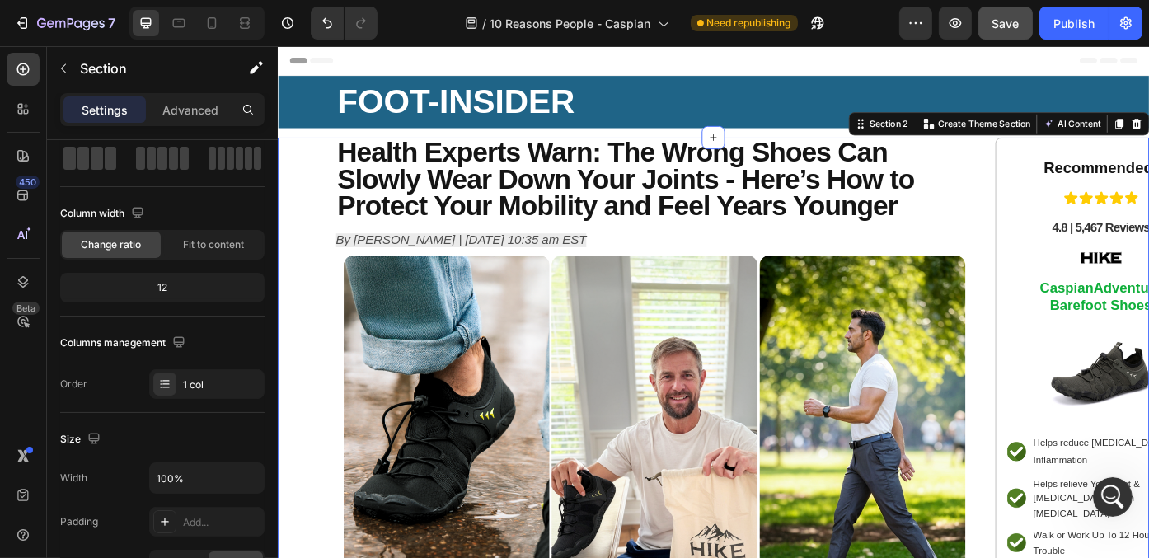
scroll to position [0, 0]
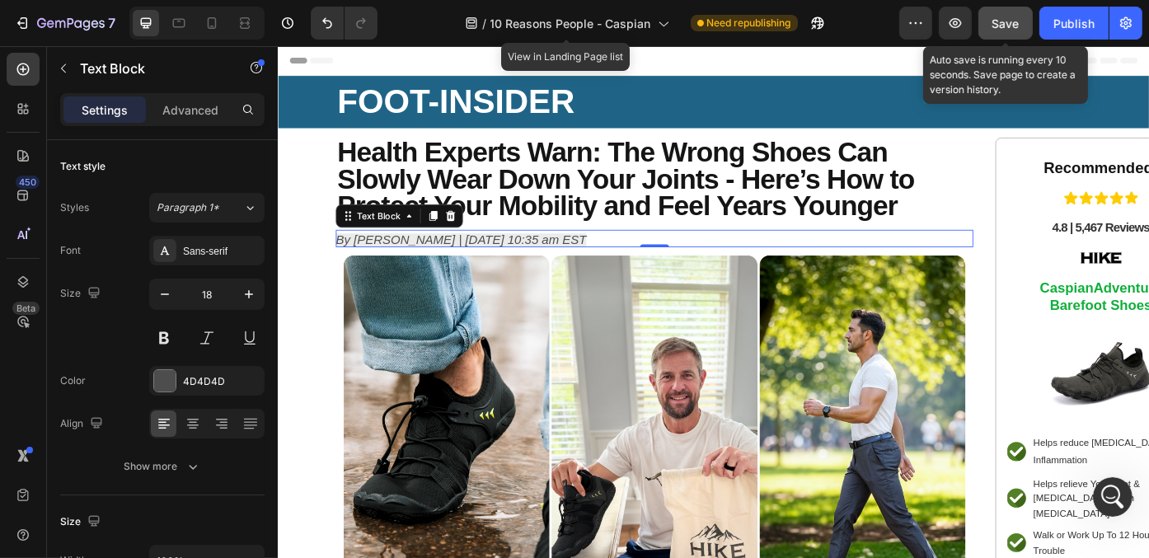
click at [1008, 35] on button "Save" at bounding box center [1005, 23] width 54 height 33
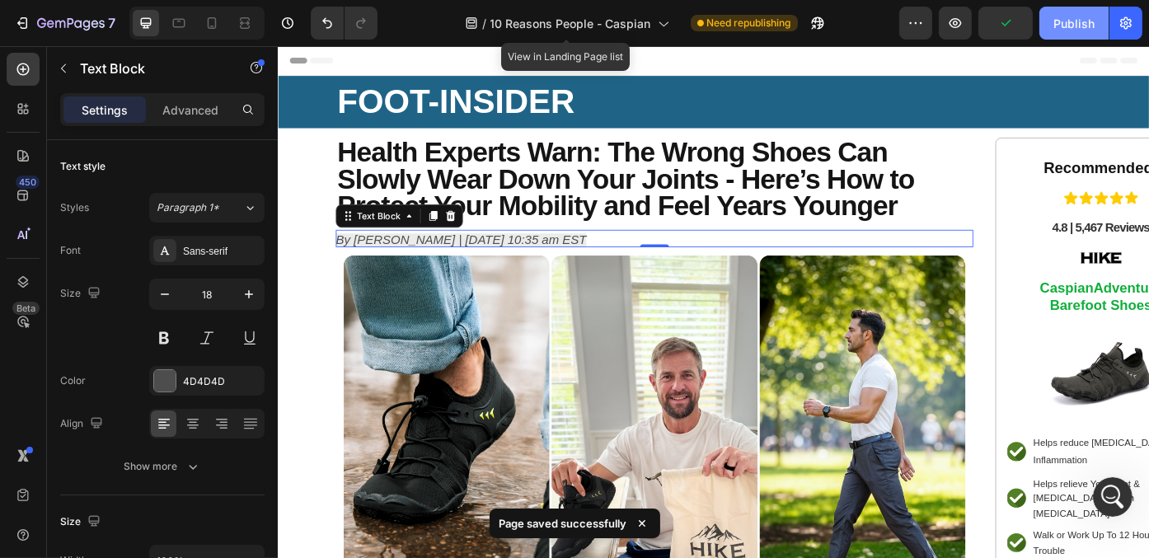
click at [1081, 17] on div "Publish" at bounding box center [1073, 23] width 41 height 17
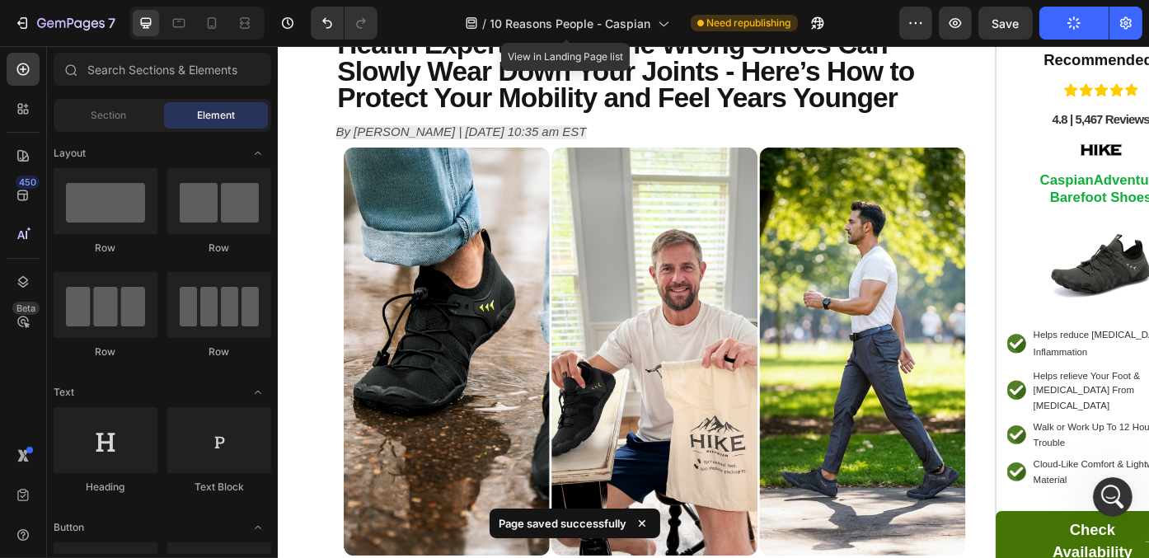
scroll to position [85, 0]
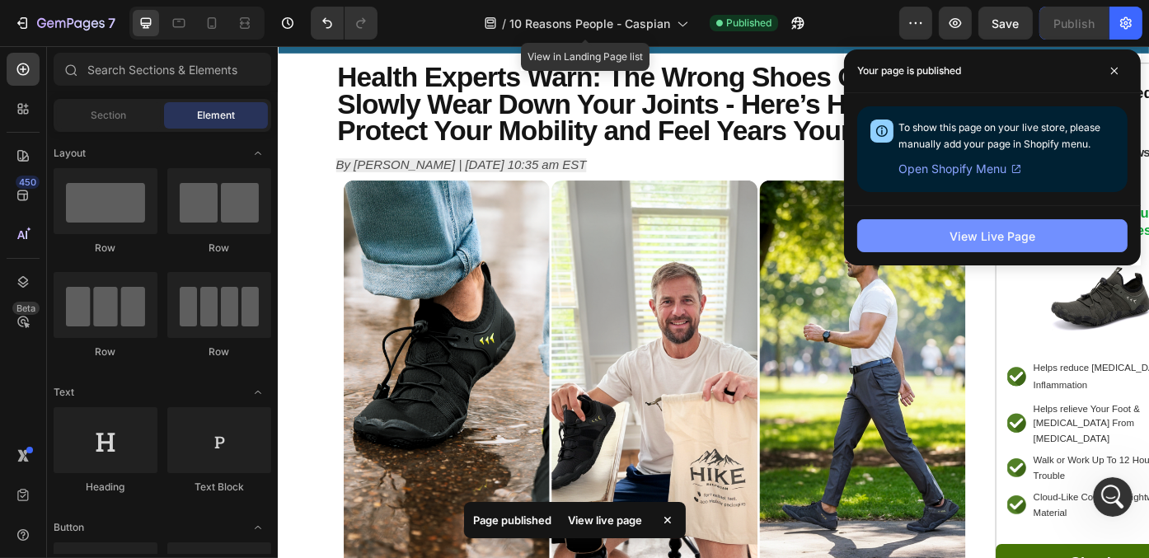
click at [1033, 228] on div "View Live Page" at bounding box center [992, 235] width 86 height 17
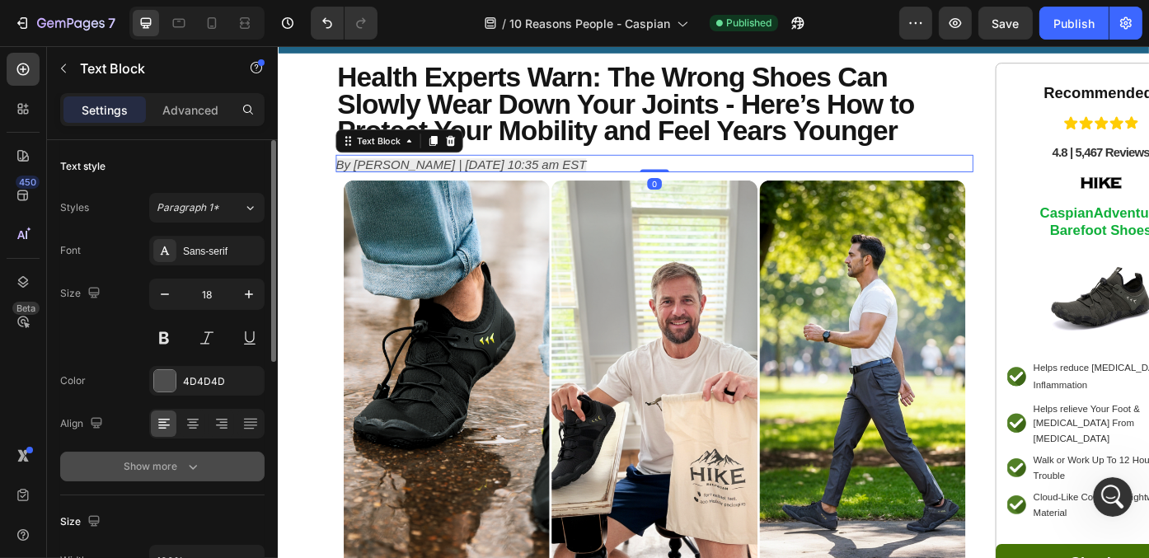
click at [204, 471] on button "Show more" at bounding box center [162, 467] width 204 height 30
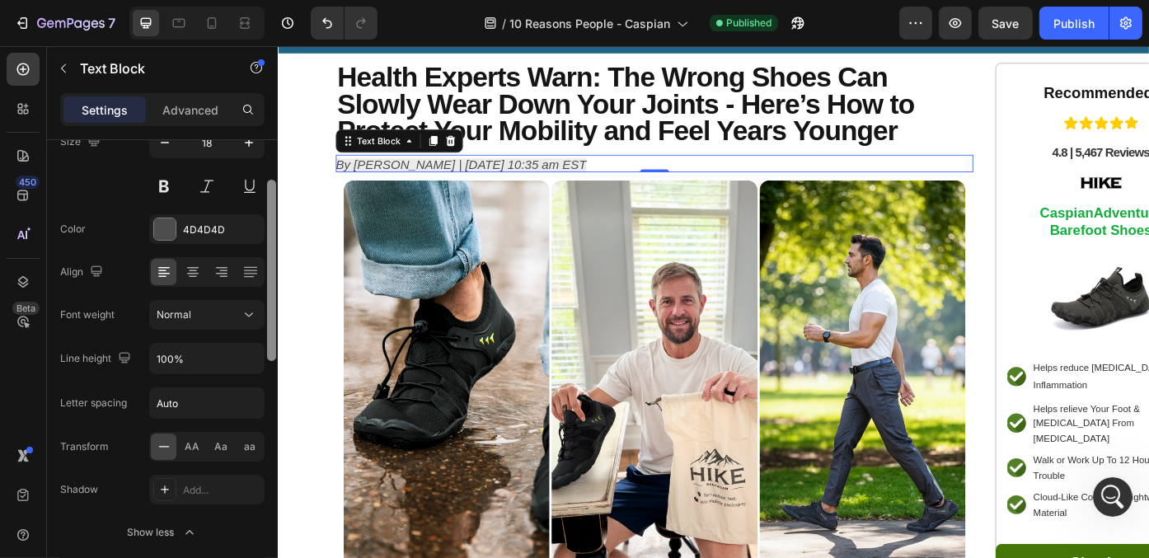
scroll to position [160, 0]
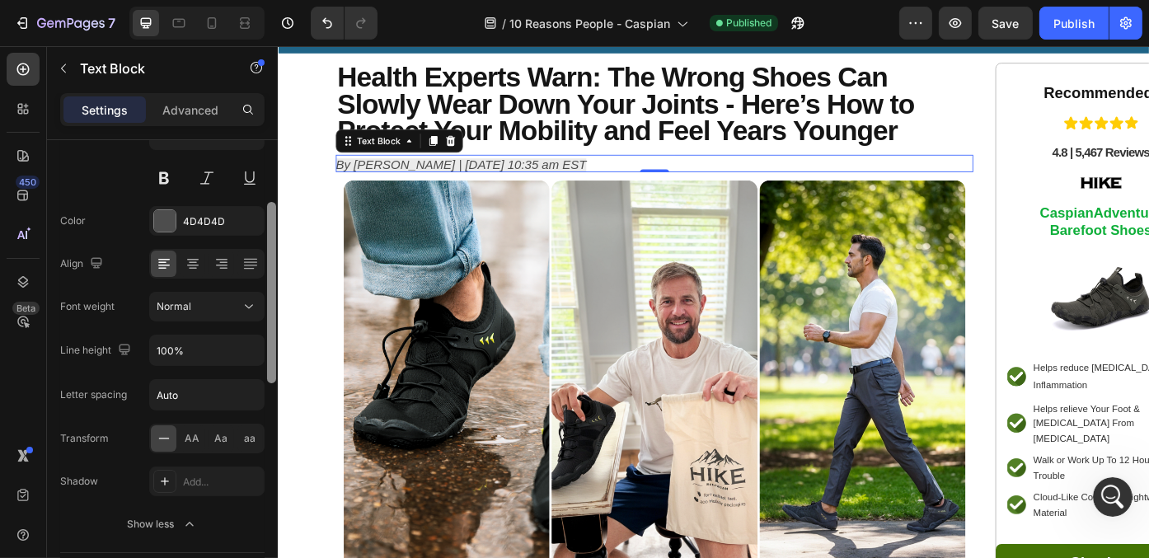
drag, startPoint x: 270, startPoint y: 311, endPoint x: 269, endPoint y: 388, distance: 76.7
click at [269, 388] on div at bounding box center [271, 372] width 12 height 465
click at [212, 398] on input "Auto" at bounding box center [207, 395] width 114 height 30
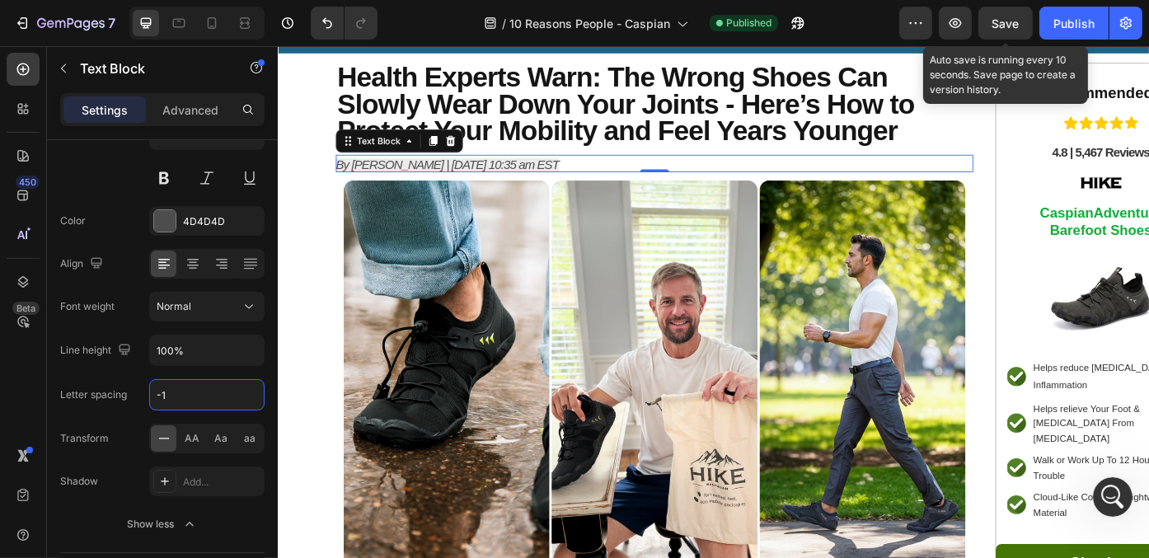
type input "-1"
click at [1005, 23] on span "Save" at bounding box center [1005, 23] width 27 height 14
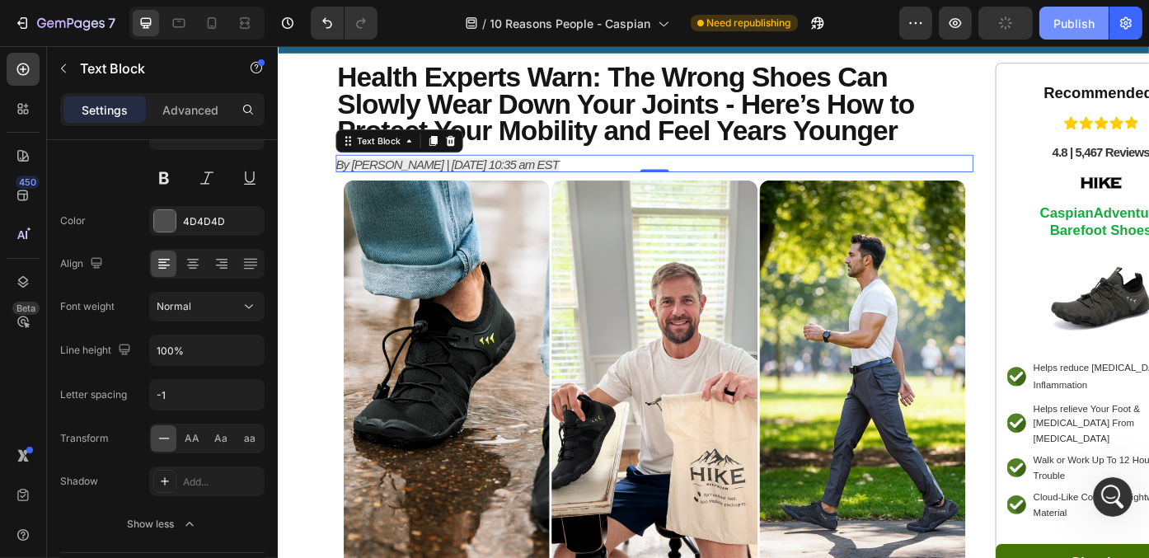
click at [1070, 12] on button "Publish" at bounding box center [1073, 23] width 69 height 33
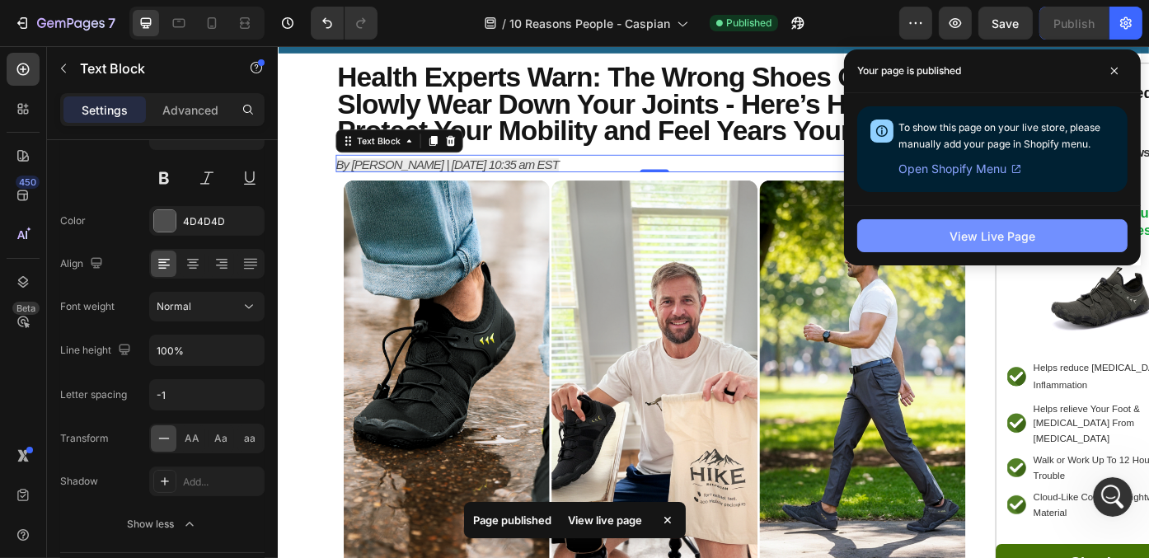
click at [978, 227] on div "View Live Page" at bounding box center [992, 235] width 86 height 17
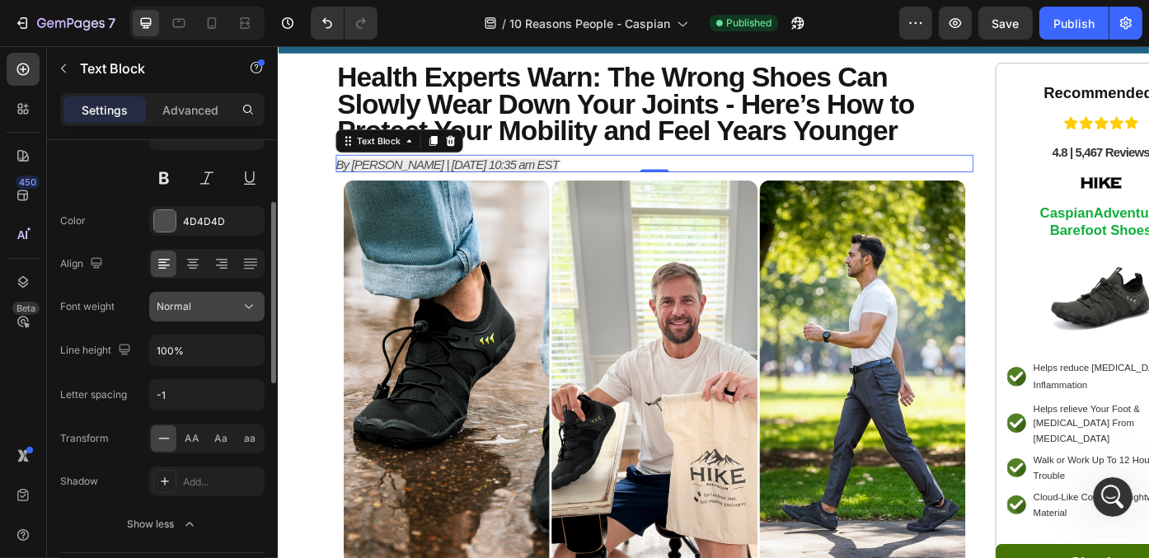
click at [252, 308] on icon at bounding box center [249, 306] width 16 height 16
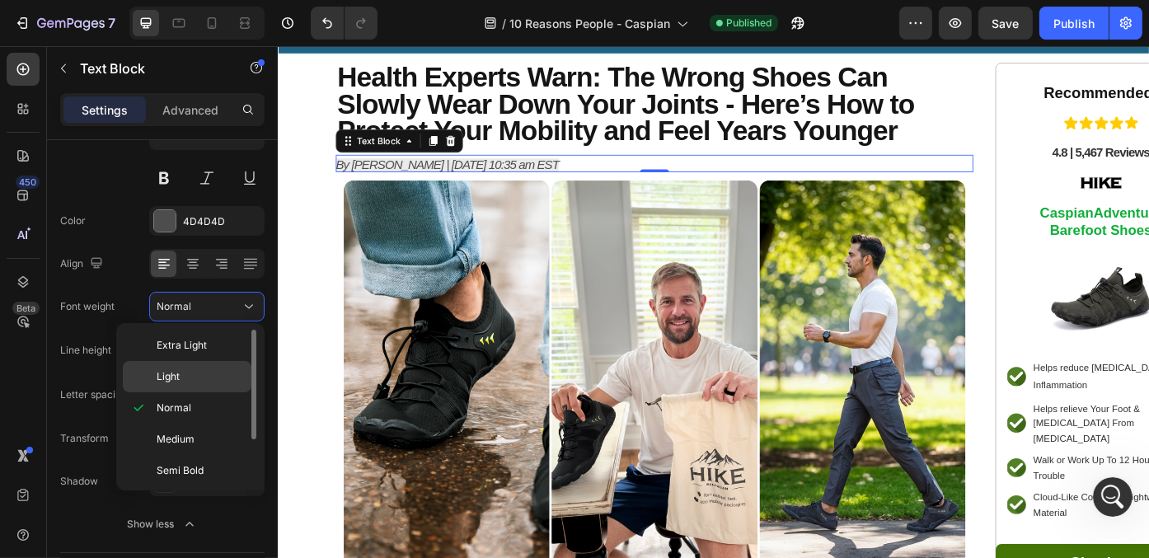
click at [235, 369] on p "Light" at bounding box center [200, 376] width 87 height 15
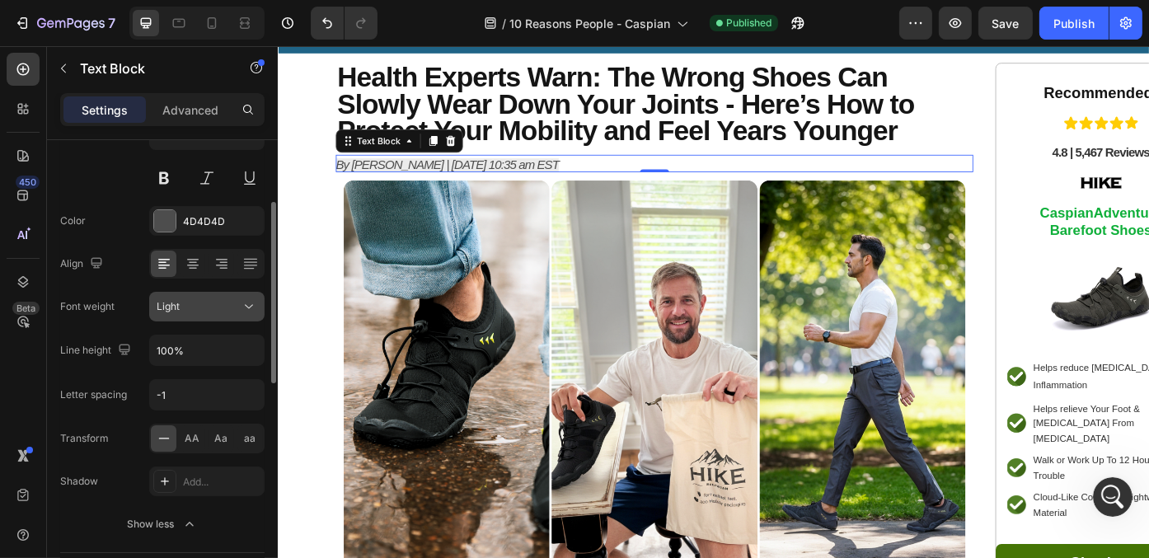
click at [250, 313] on button "Light" at bounding box center [206, 307] width 115 height 30
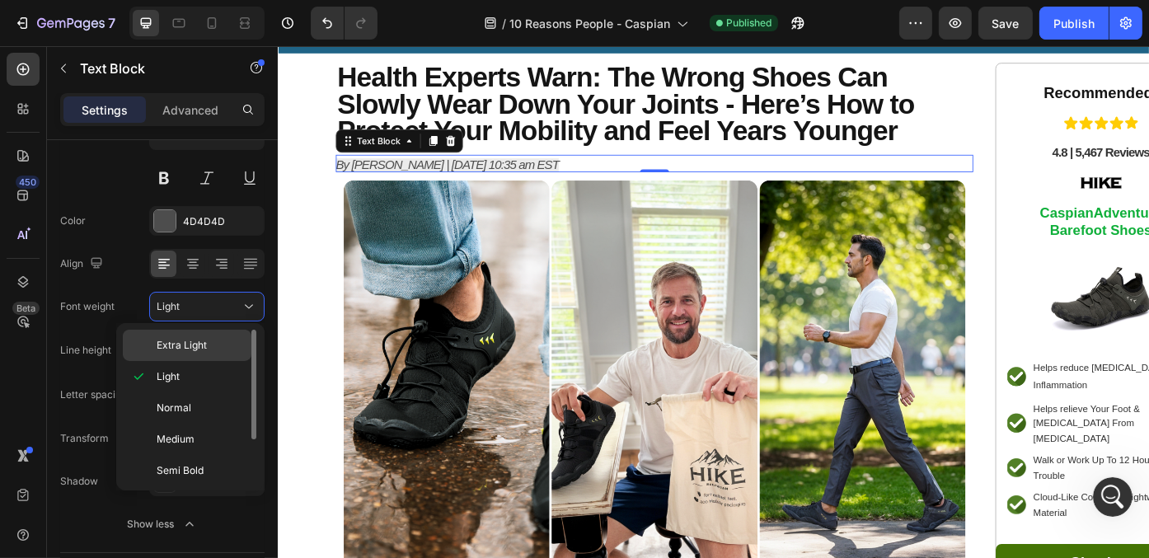
click at [234, 338] on p "Extra Light" at bounding box center [200, 345] width 87 height 15
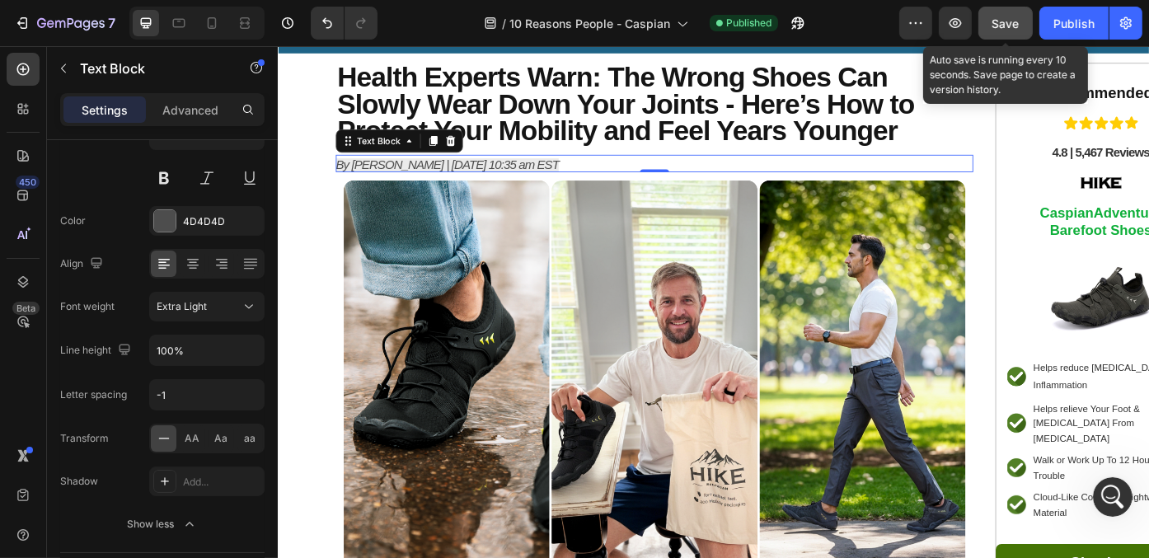
click at [1024, 23] on button "Save" at bounding box center [1005, 23] width 54 height 33
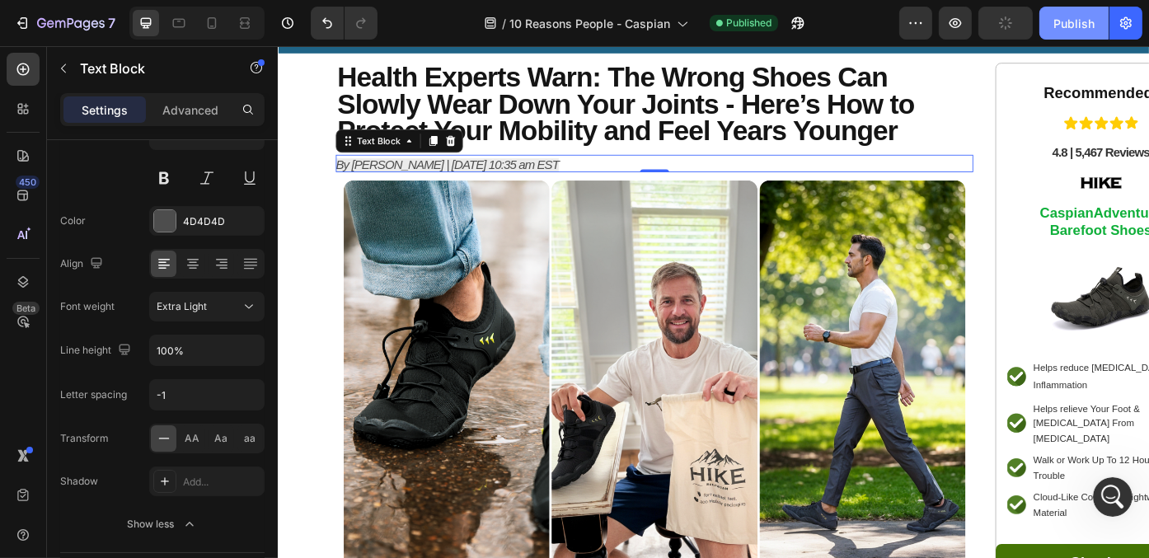
click at [1083, 21] on div "Publish" at bounding box center [1073, 23] width 41 height 17
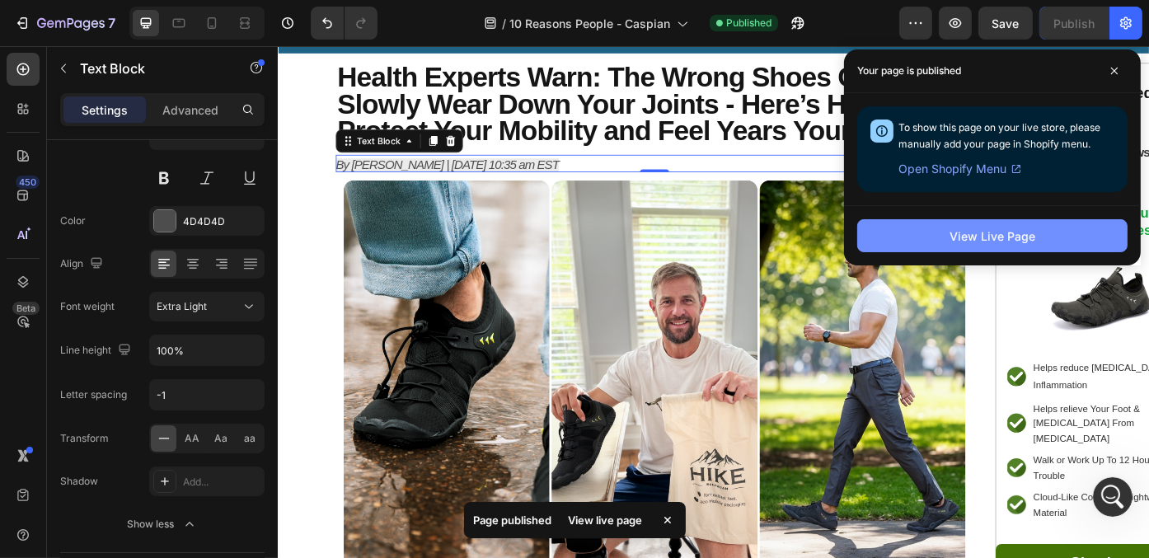
click at [880, 230] on button "View Live Page" at bounding box center [992, 235] width 270 height 33
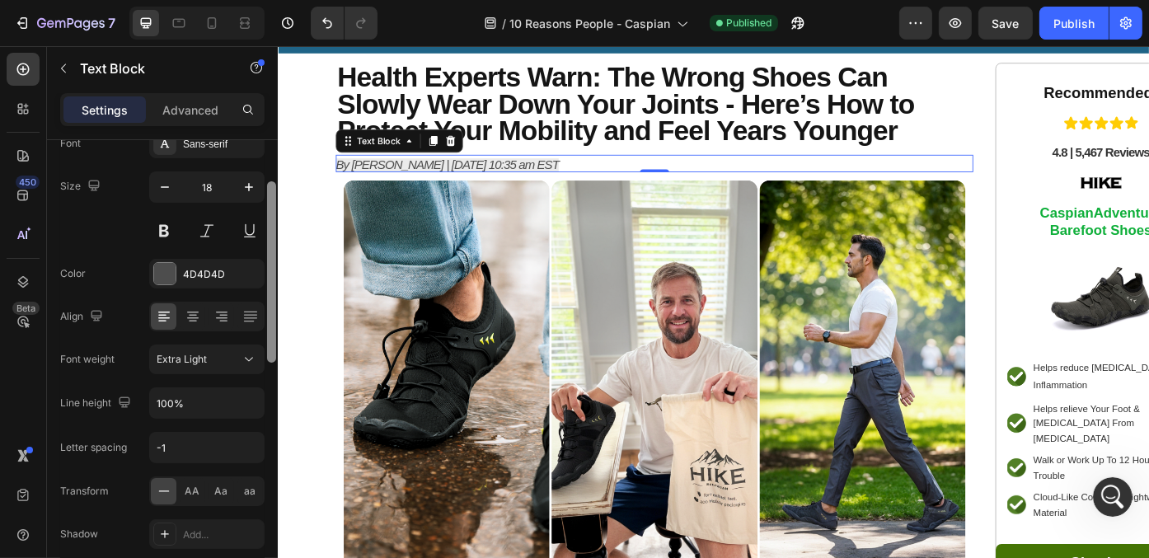
drag, startPoint x: 271, startPoint y: 247, endPoint x: 271, endPoint y: 226, distance: 21.4
click at [271, 226] on div at bounding box center [271, 271] width 9 height 181
click at [244, 197] on button "button" at bounding box center [249, 189] width 30 height 30
click at [168, 185] on icon "button" at bounding box center [165, 188] width 16 height 16
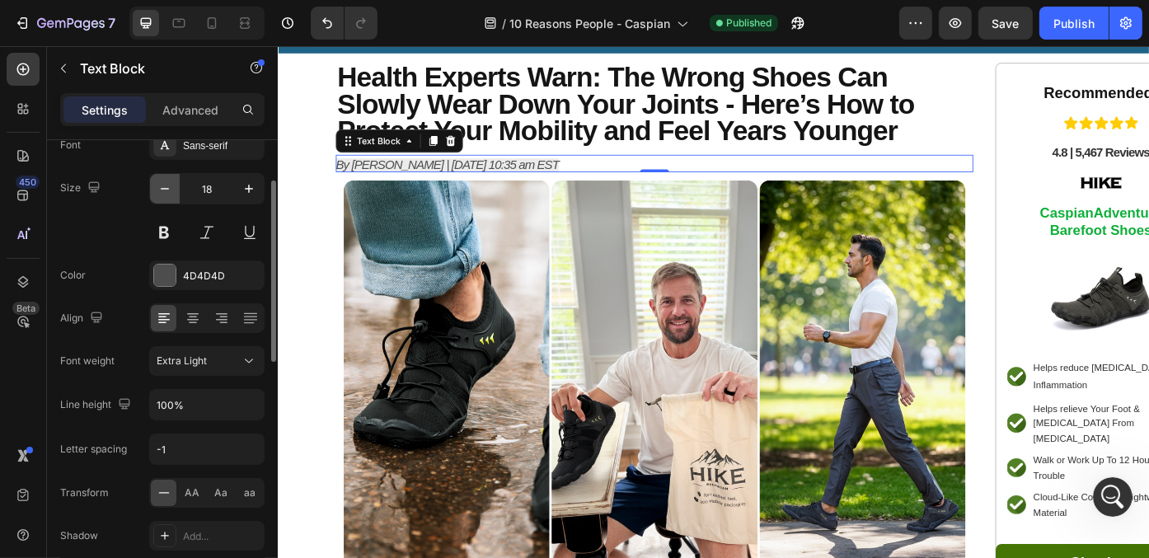
click at [168, 185] on icon "button" at bounding box center [165, 188] width 16 height 16
type input "17"
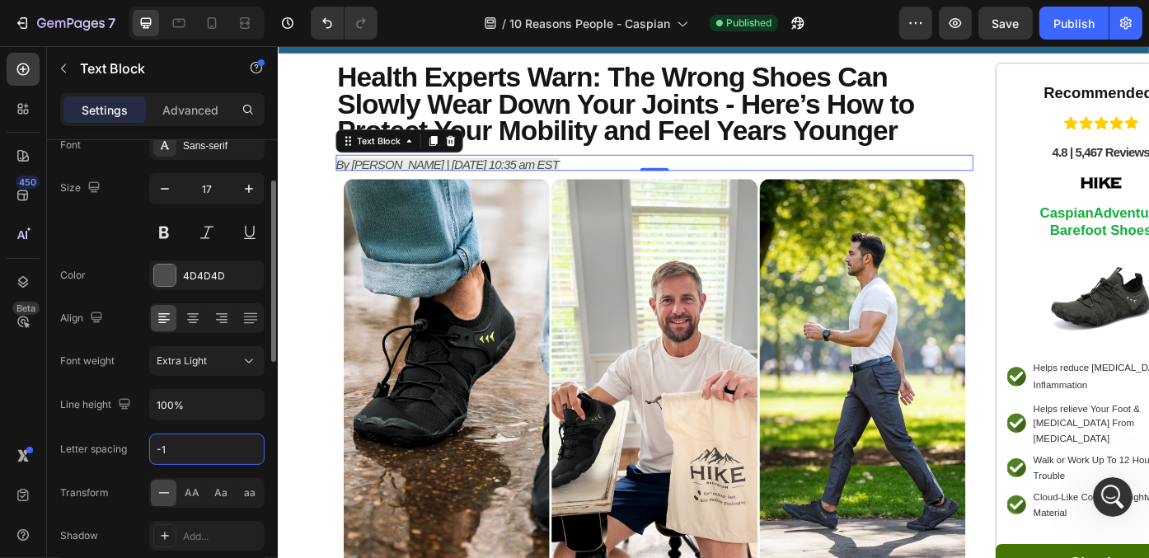
click at [248, 452] on input "-1" at bounding box center [207, 449] width 114 height 30
type input "0"
click at [248, 452] on input "text" at bounding box center [207, 449] width 114 height 30
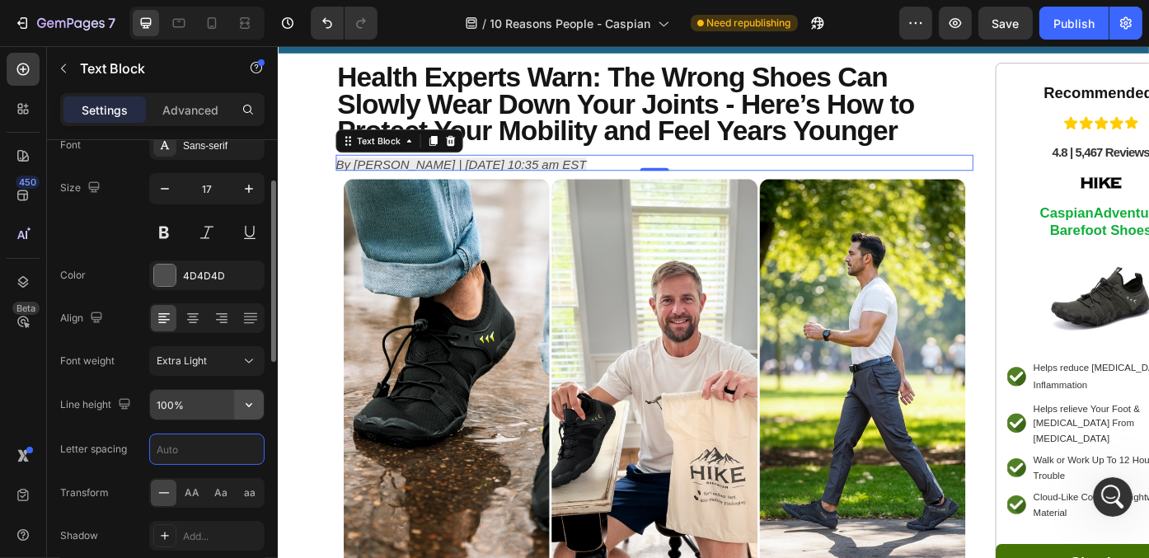
click at [248, 409] on icon "button" at bounding box center [249, 404] width 16 height 16
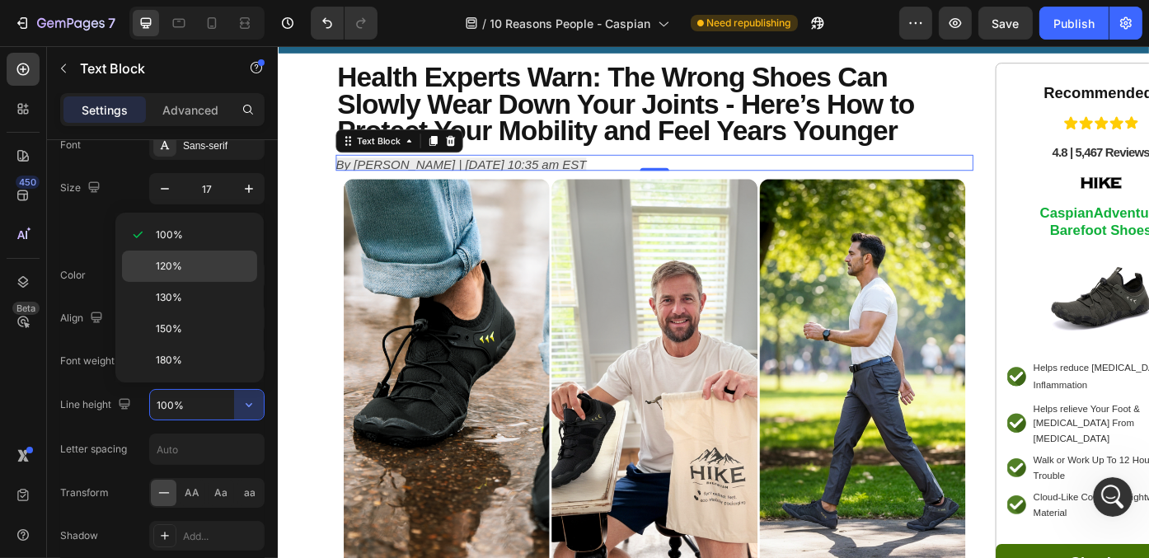
click at [211, 266] on p "120%" at bounding box center [203, 266] width 94 height 15
type input "120%"
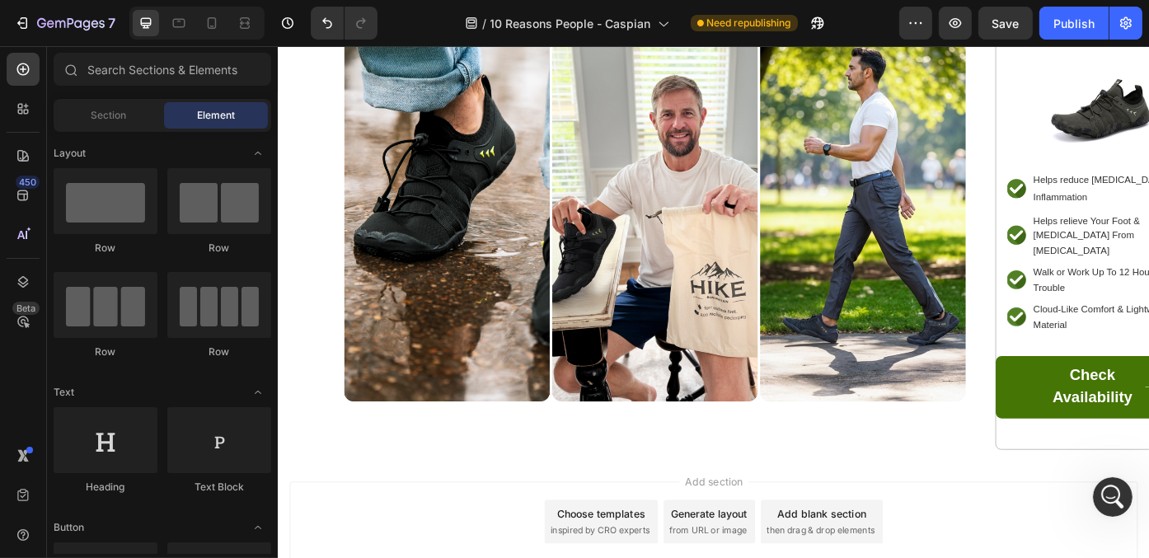
scroll to position [334, 0]
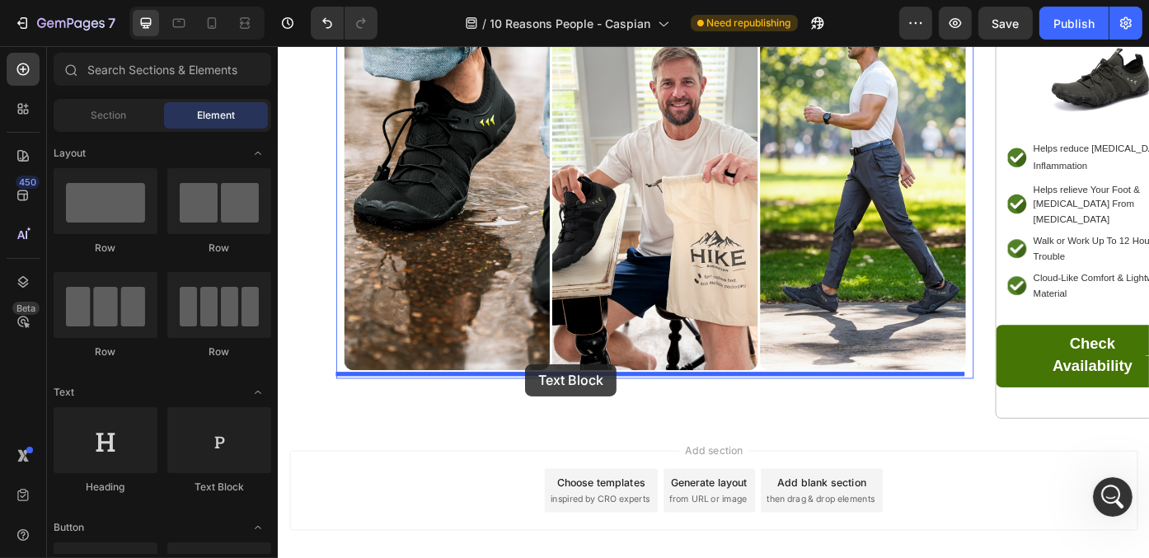
drag, startPoint x: 513, startPoint y: 478, endPoint x: 558, endPoint y: 407, distance: 83.7
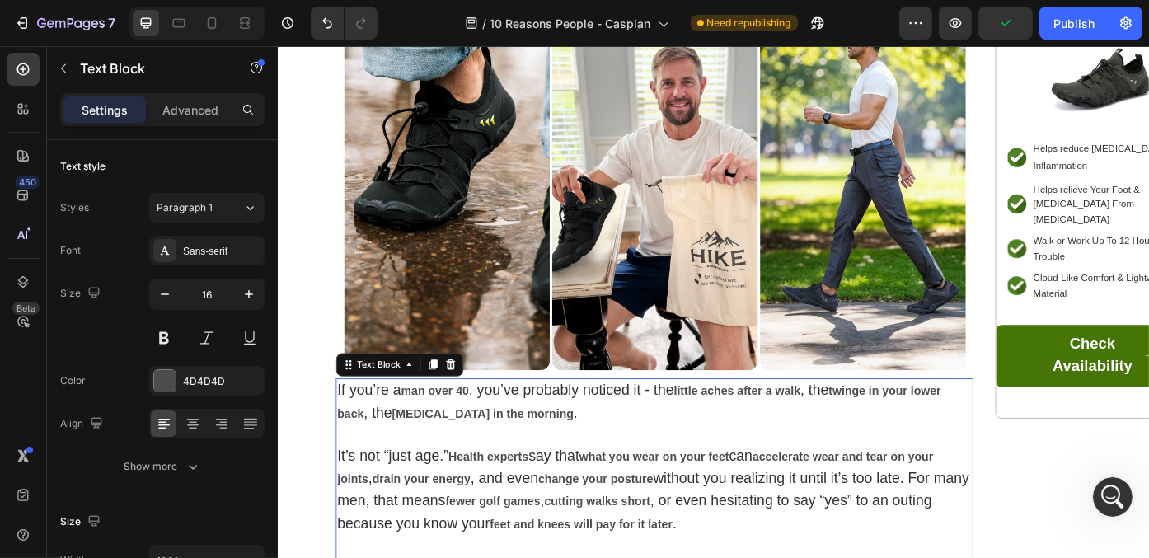
scroll to position [411, 0]
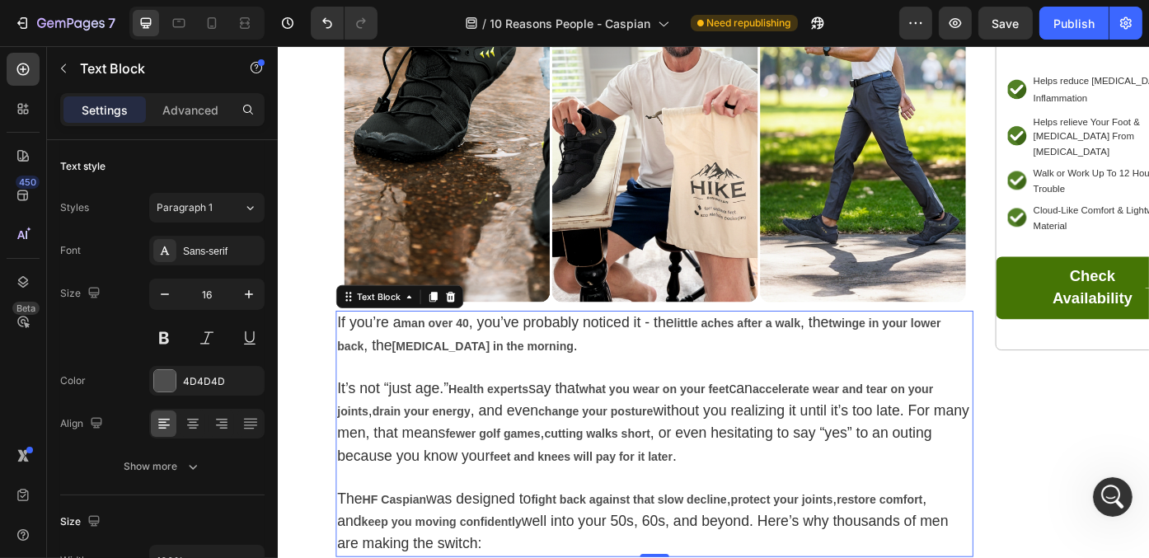
click at [530, 529] on p "If you’re a man over 40 , you’ve probably noticed it - the little aches after a…" at bounding box center [704, 486] width 720 height 276
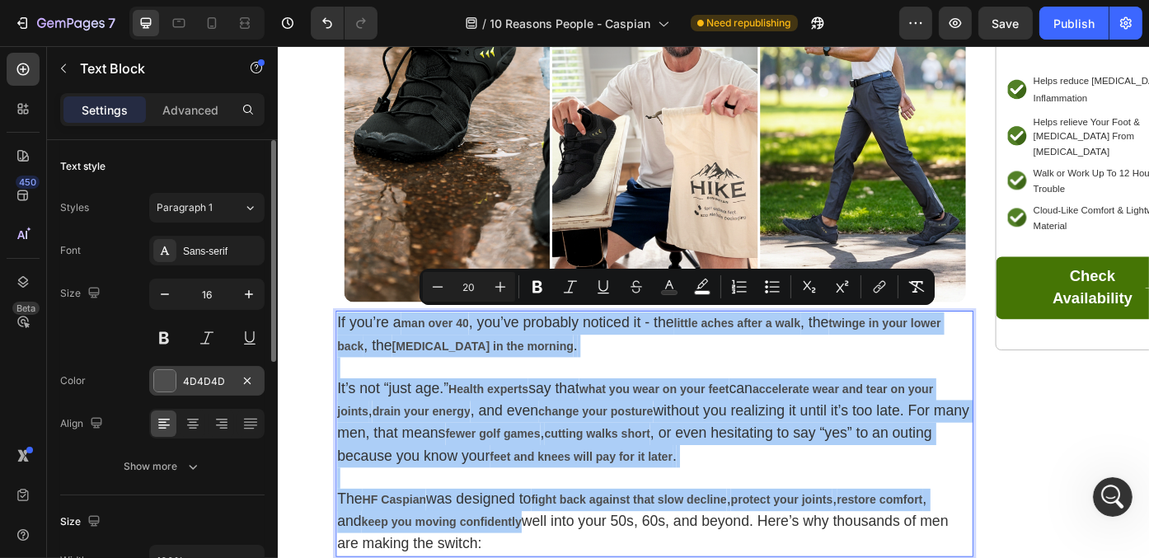
click at [230, 377] on div "4D4D4D" at bounding box center [207, 381] width 48 height 15
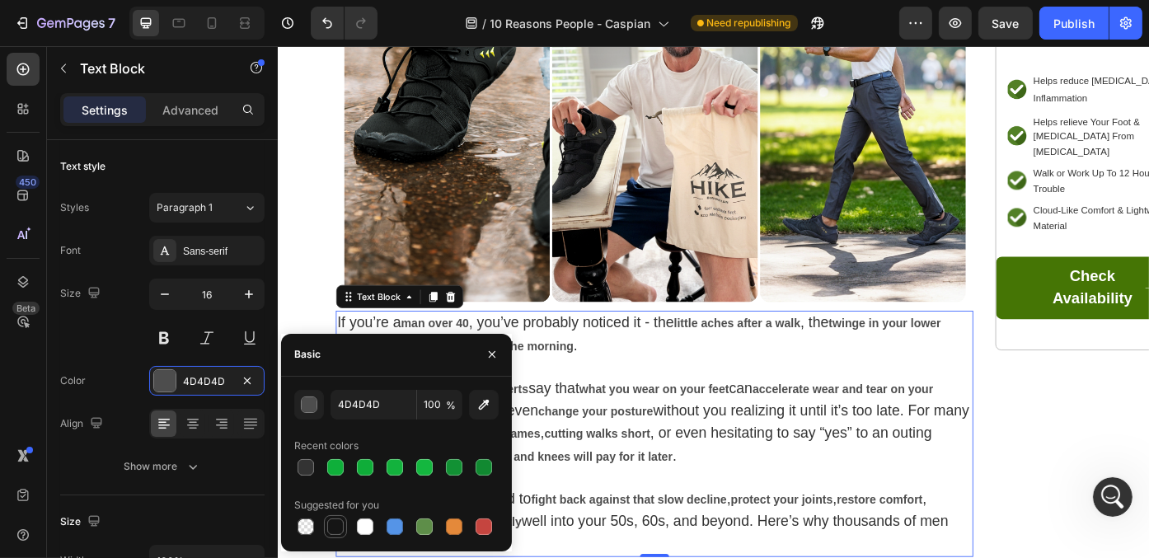
click at [336, 518] on div at bounding box center [335, 526] width 16 height 16
type input "151515"
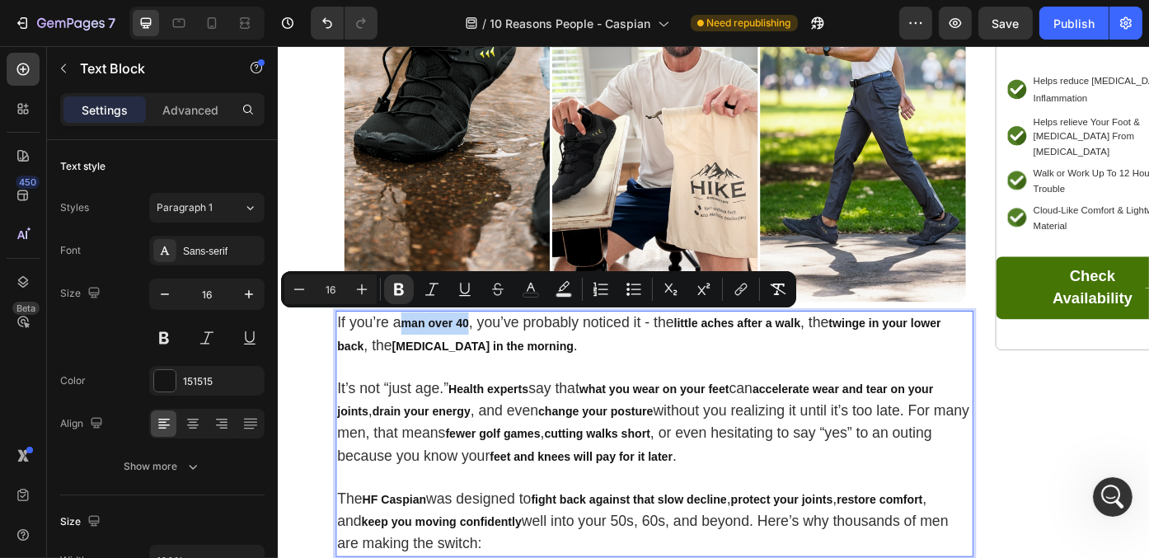
drag, startPoint x: 422, startPoint y: 352, endPoint x: 497, endPoint y: 354, distance: 75.0
click at [494, 354] on strong "man over 40" at bounding box center [455, 361] width 77 height 14
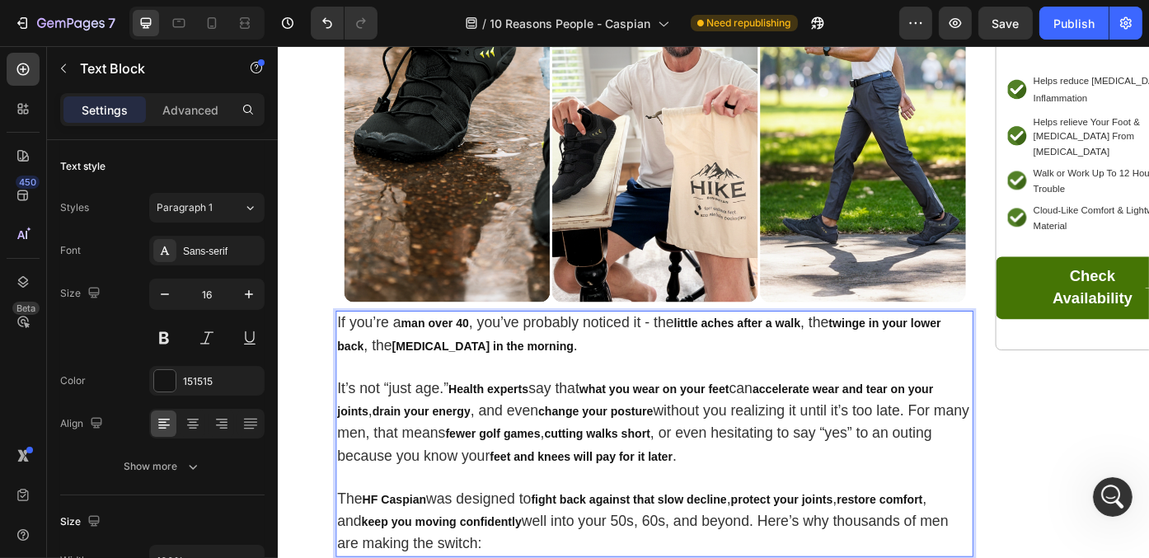
click at [410, 443] on p "If you’re a man over 40 , you’ve probably noticed it - the little aches after a…" at bounding box center [704, 486] width 720 height 276
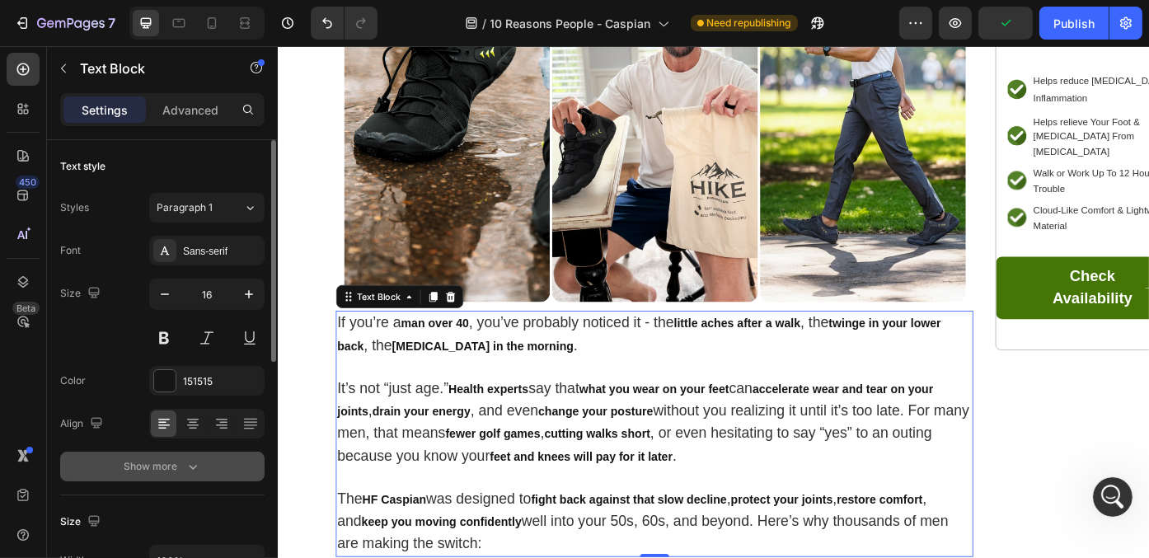
click at [239, 470] on button "Show more" at bounding box center [162, 467] width 204 height 30
click at [232, 462] on div "Normal" at bounding box center [199, 466] width 84 height 15
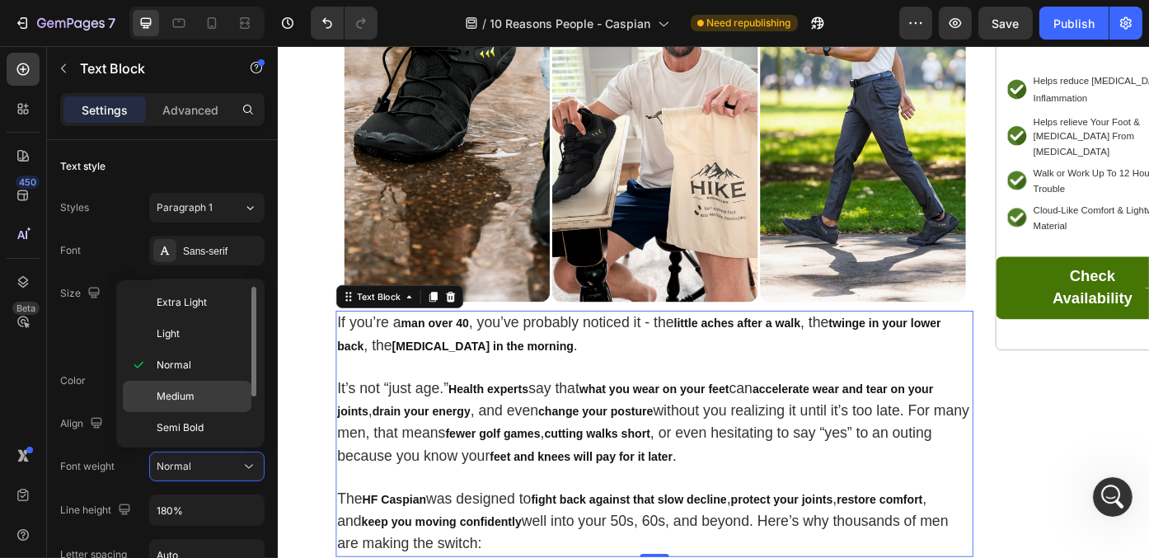
click at [235, 394] on p "Medium" at bounding box center [200, 396] width 87 height 15
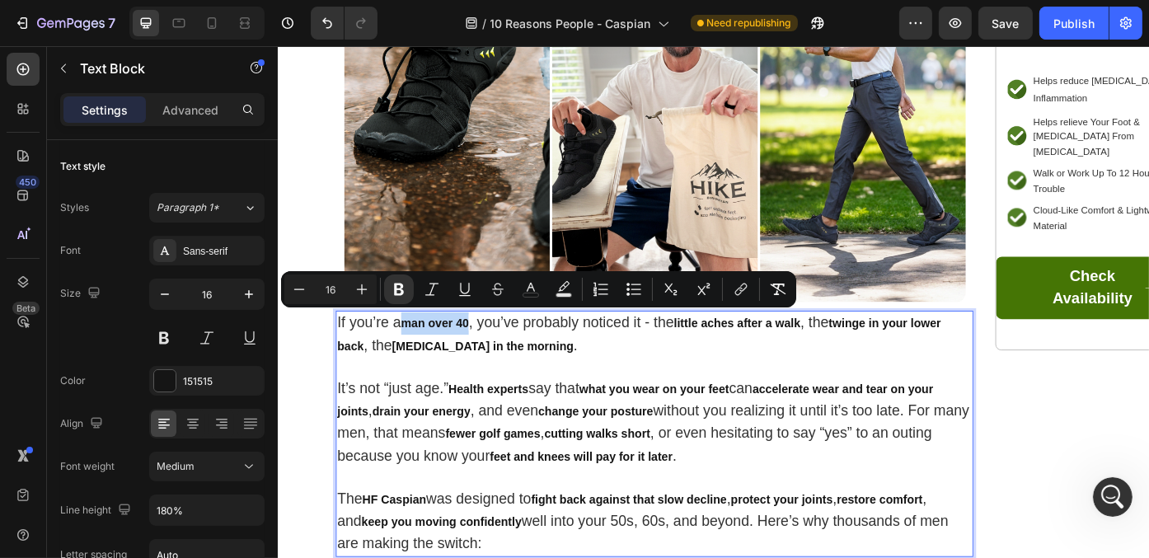
drag, startPoint x: 421, startPoint y: 359, endPoint x: 496, endPoint y: 358, distance: 75.0
click at [494, 358] on strong "man over 40" at bounding box center [455, 361] width 77 height 14
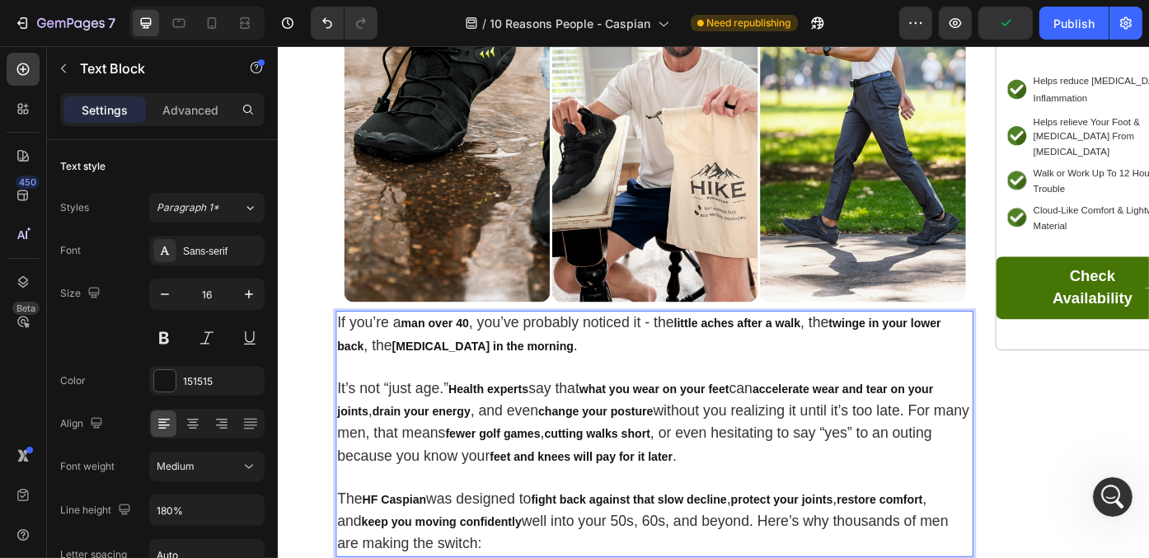
click at [431, 456] on strong "drain your energy" at bounding box center [439, 460] width 111 height 14
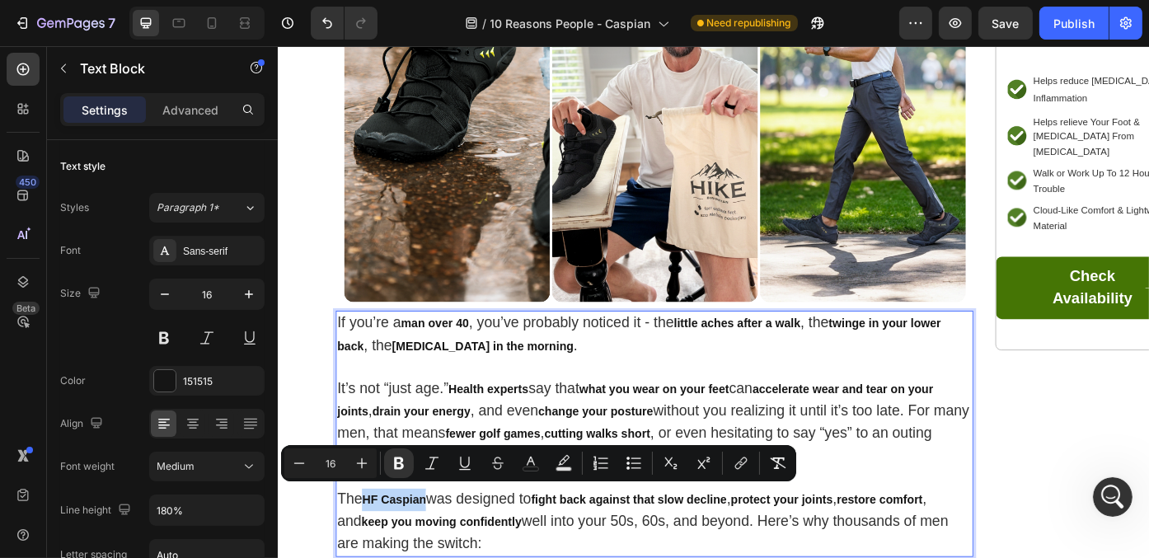
drag, startPoint x: 376, startPoint y: 555, endPoint x: 447, endPoint y: 553, distance: 71.7
click at [447, 553] on p "If you’re a man over 40 , you’ve probably noticed it - the little aches after a…" at bounding box center [704, 486] width 720 height 276
click at [360, 462] on icon "Editor contextual toolbar" at bounding box center [362, 463] width 16 height 16
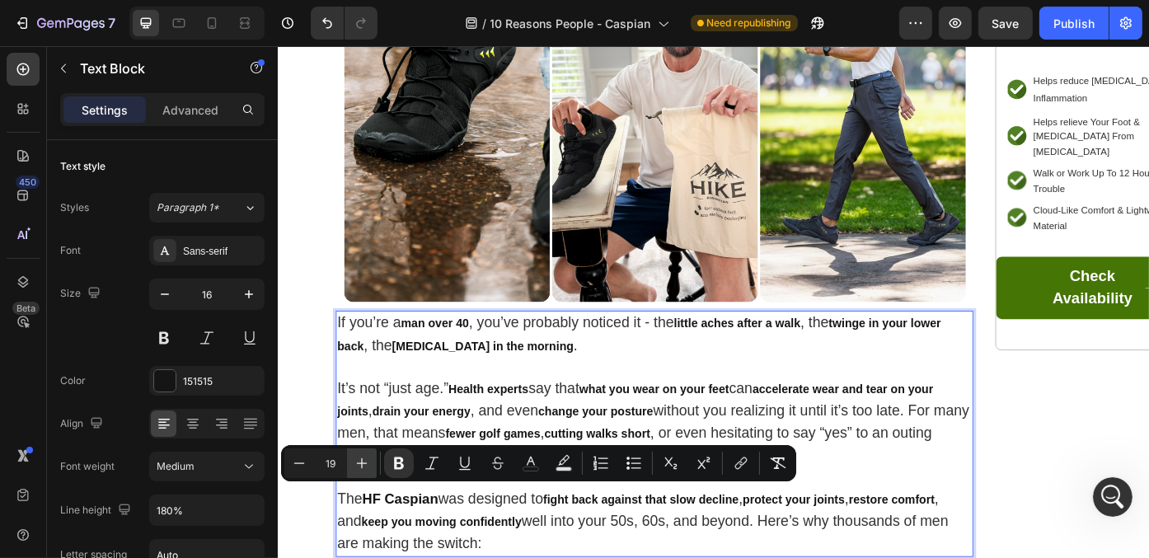
click at [360, 462] on icon "Editor contextual toolbar" at bounding box center [362, 463] width 16 height 16
click at [293, 458] on icon "Editor contextual toolbar" at bounding box center [299, 463] width 16 height 16
type input "17"
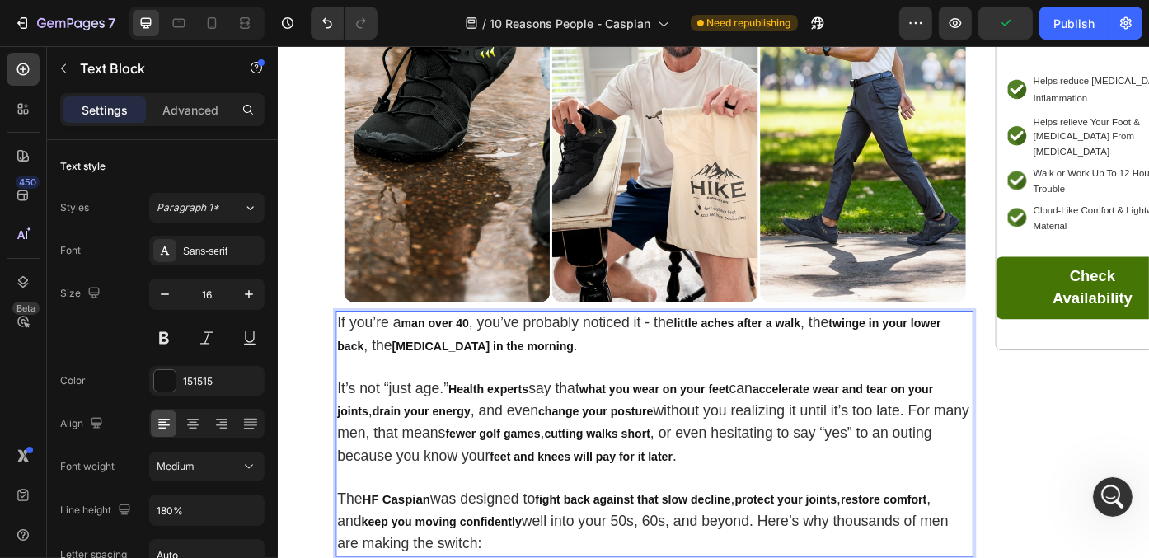
drag, startPoint x: 346, startPoint y: 553, endPoint x: 516, endPoint y: 600, distance: 176.1
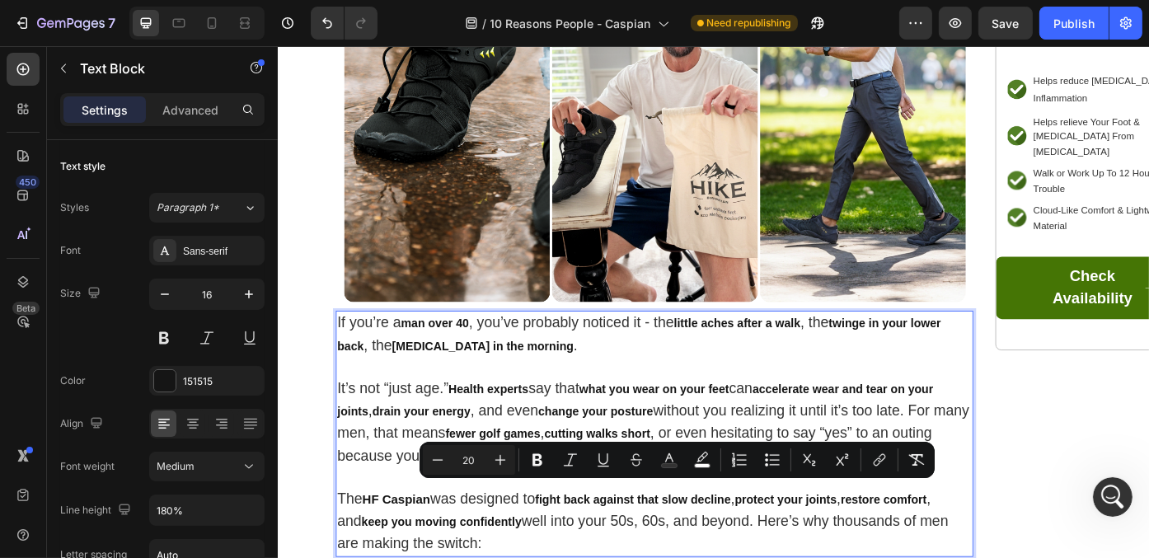
click at [481, 557] on p "If you’re a man over 40 , you’ve probably noticed it - the little aches after a…" at bounding box center [704, 486] width 720 height 276
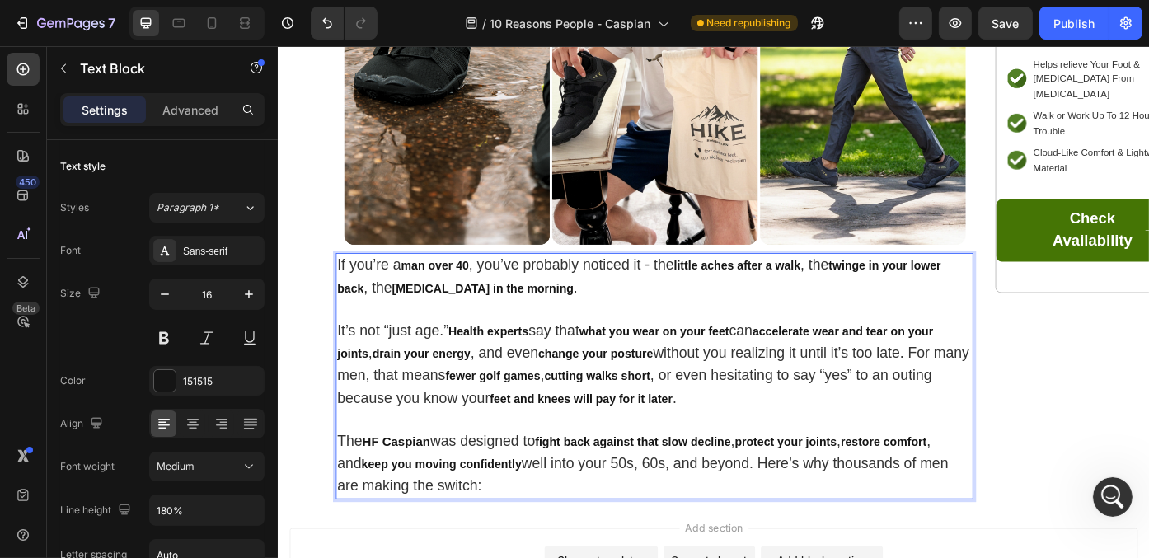
scroll to position [494, 0]
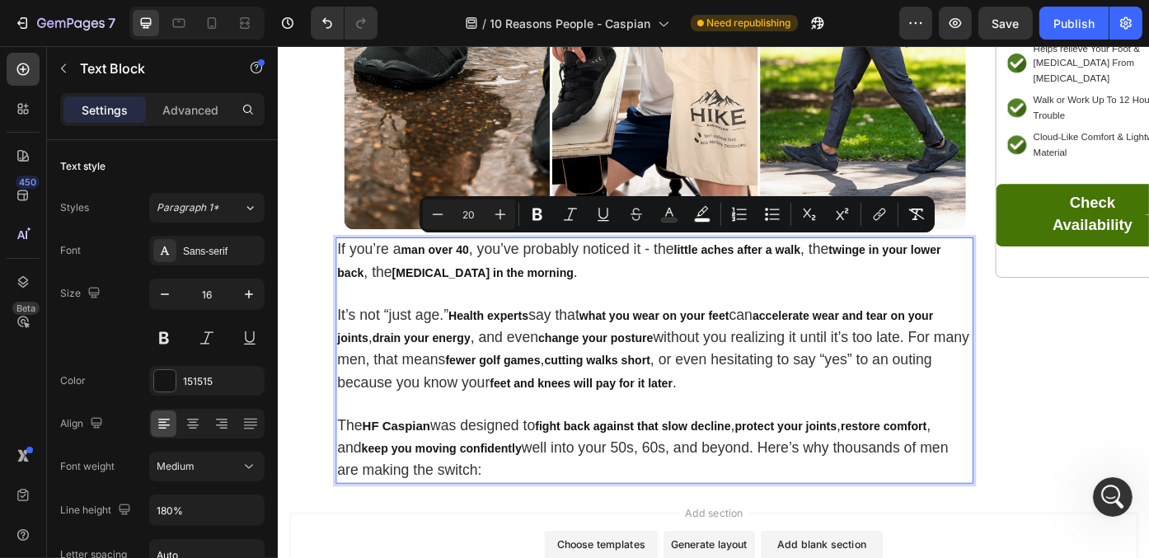
drag, startPoint x: 346, startPoint y: 269, endPoint x: 518, endPoint y: 512, distance: 296.8
click at [436, 210] on icon "Editor contextual toolbar" at bounding box center [437, 214] width 16 height 16
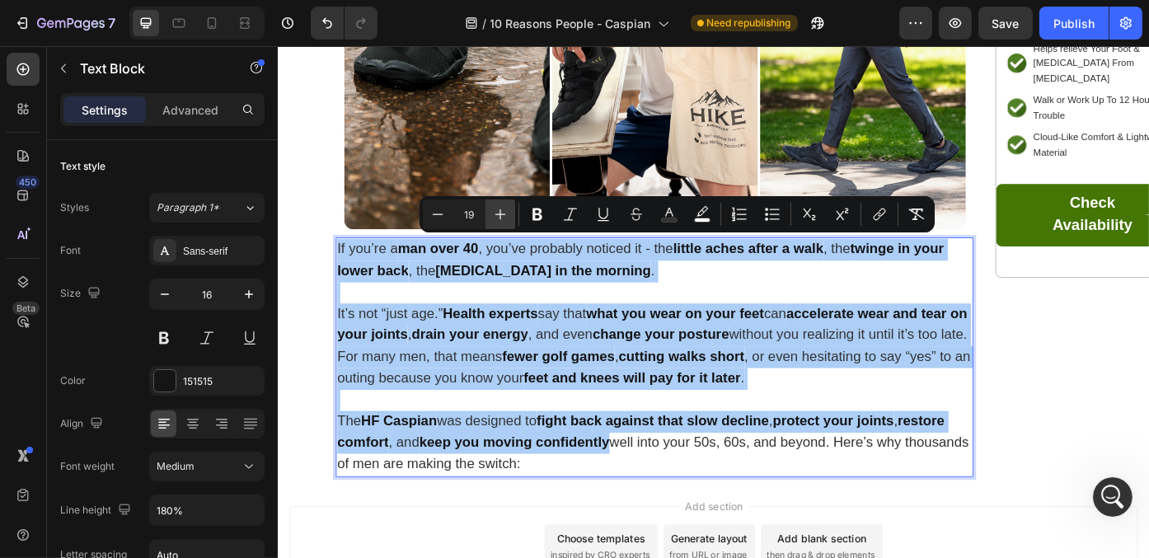
click at [499, 216] on icon "Editor contextual toolbar" at bounding box center [500, 214] width 16 height 16
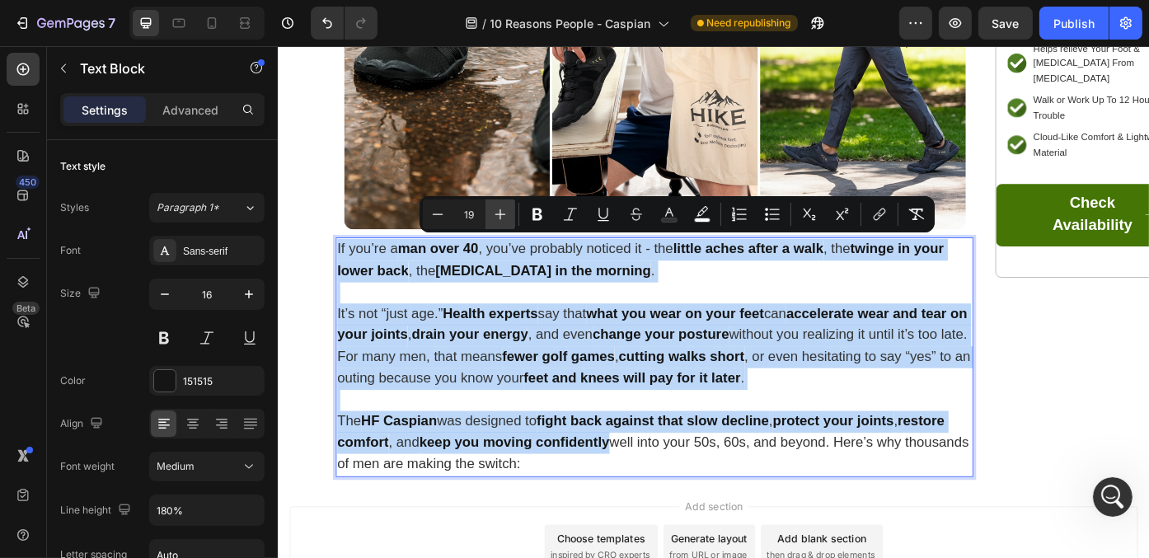
type input "20"
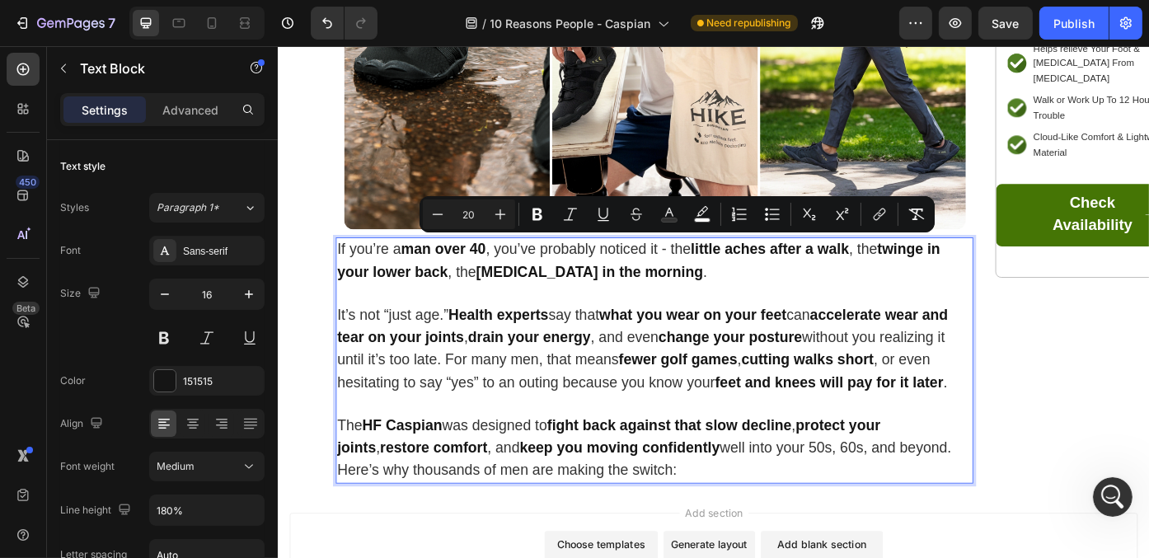
click at [600, 440] on p "If you’re a man over 40 , you’ve probably noticed it - the little aches after a…" at bounding box center [704, 403] width 720 height 276
drag, startPoint x: 346, startPoint y: 273, endPoint x: 714, endPoint y: 564, distance: 469.4
click at [434, 211] on icon "Editor contextual toolbar" at bounding box center [441, 214] width 16 height 16
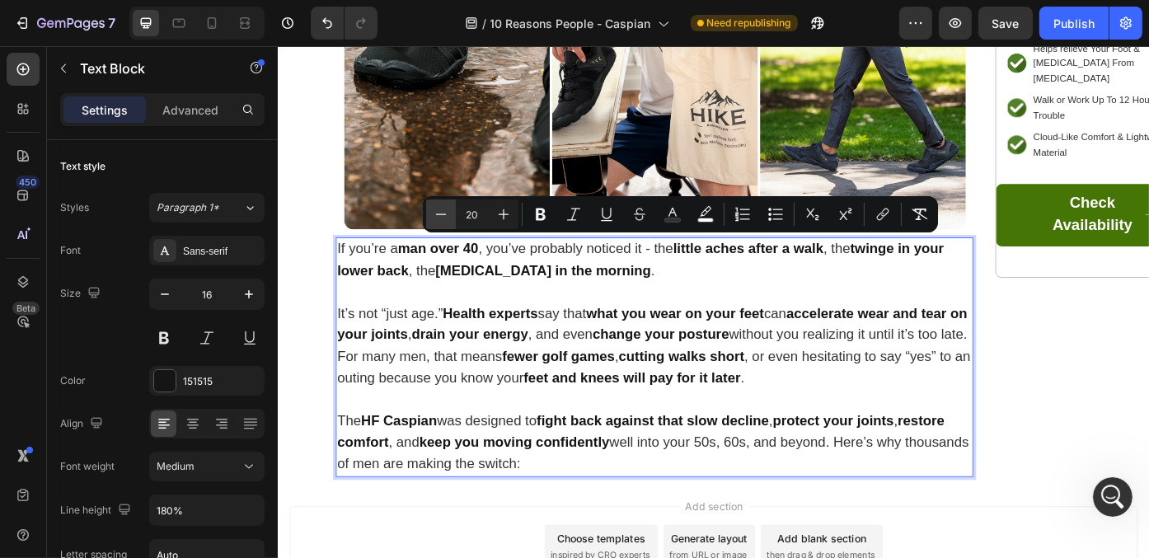
type input "19"
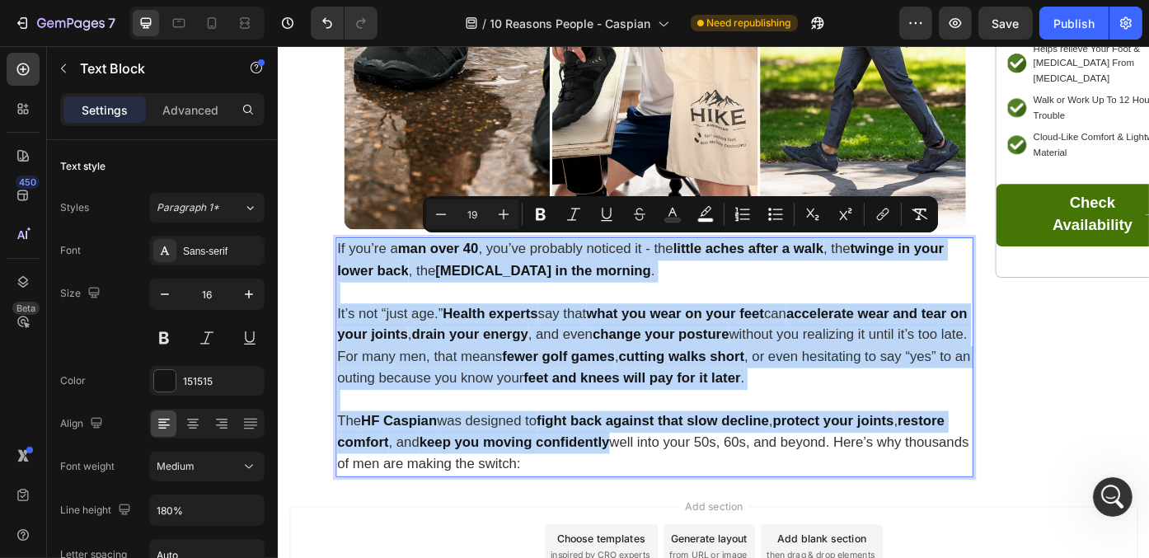
click at [726, 508] on p "If you’re a man over 40 , you’ve probably noticed it - the little aches after a…" at bounding box center [704, 399] width 720 height 269
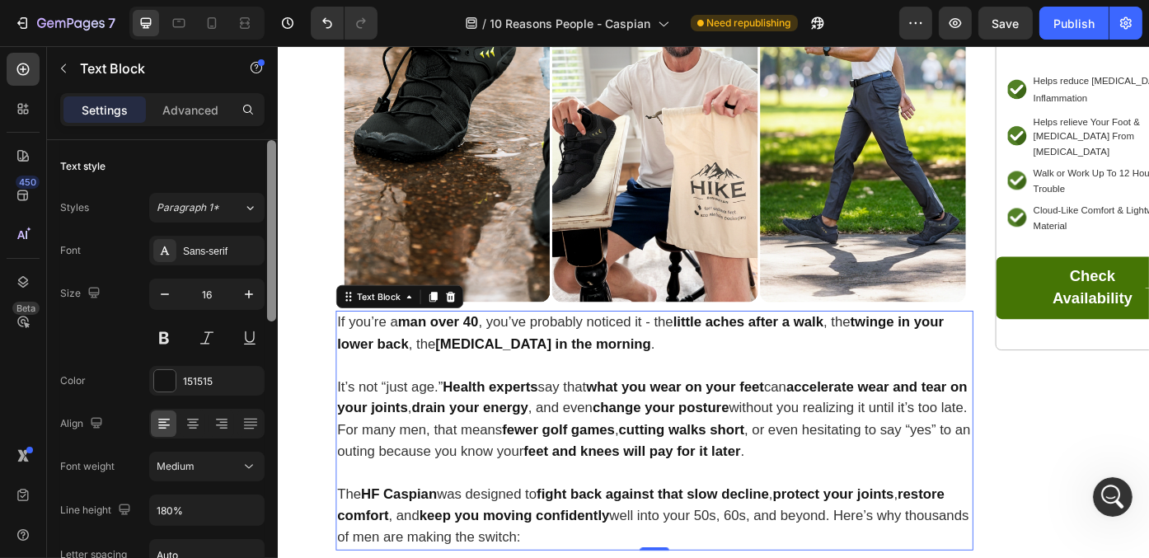
scroll to position [465, 0]
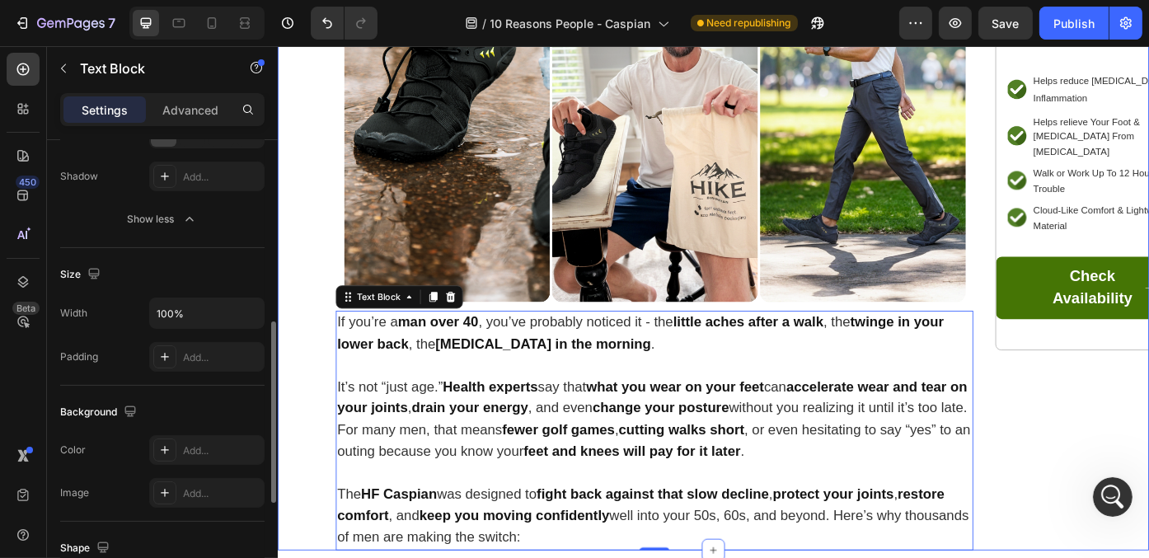
click at [311, 341] on div "⁠⁠⁠⁠⁠⁠⁠ Health Experts Warn: The Wrong Shoes Can Slowly Wear Down Your Joints -…" at bounding box center [771, 178] width 989 height 879
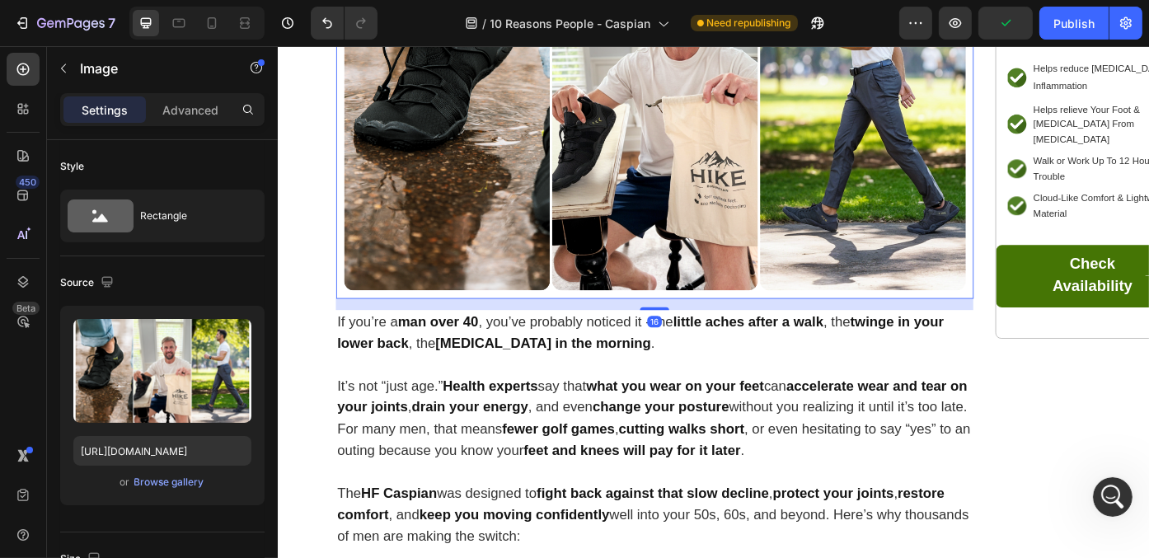
scroll to position [425, 0]
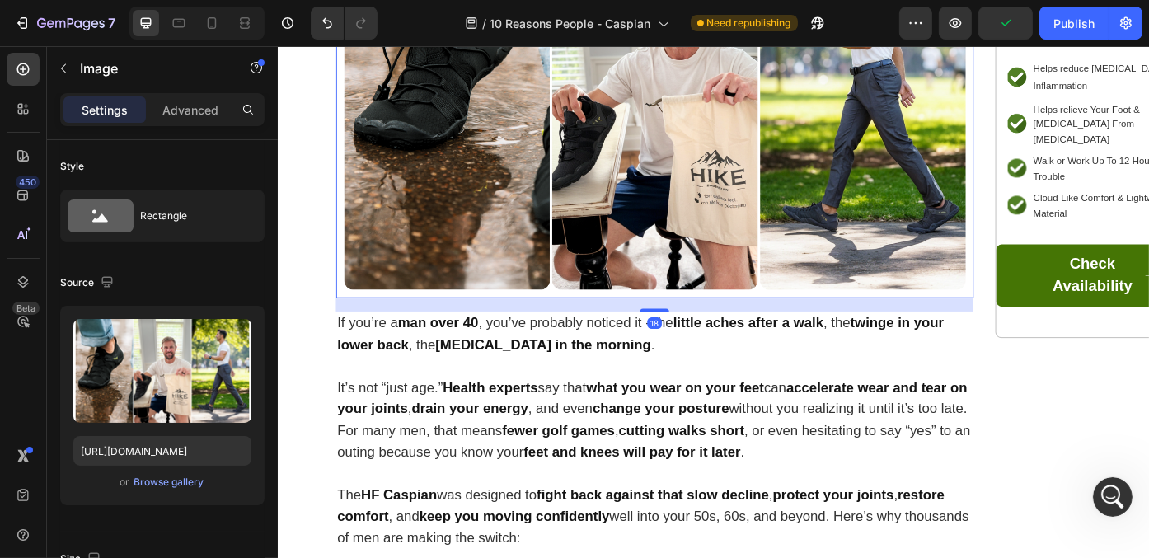
drag, startPoint x: 705, startPoint y: 337, endPoint x: 705, endPoint y: 352, distance: 14.8
click at [705, 332] on div "18" at bounding box center [705, 332] width 724 height 0
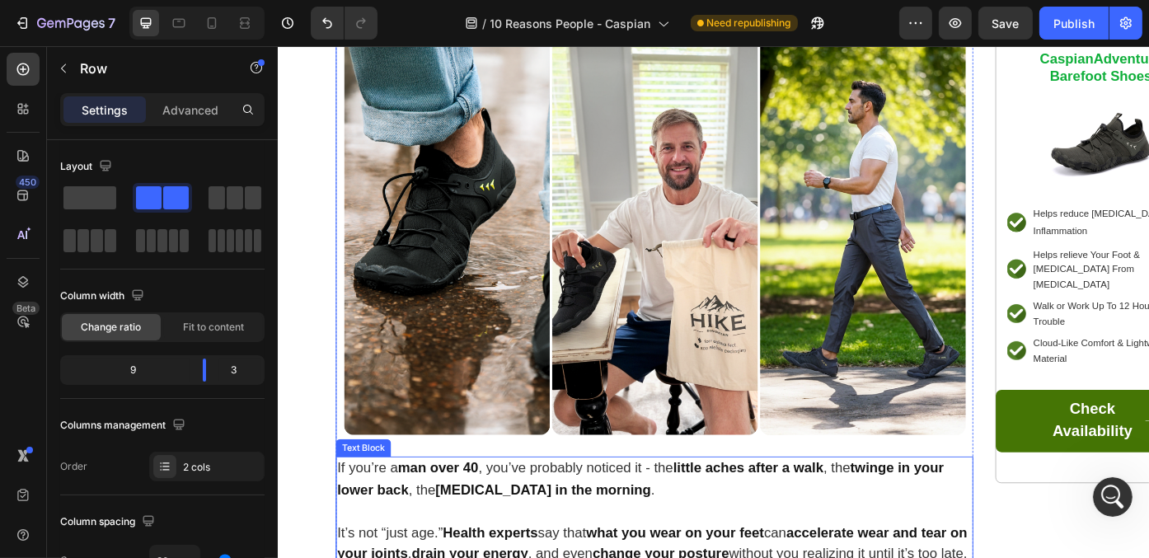
scroll to position [590, 0]
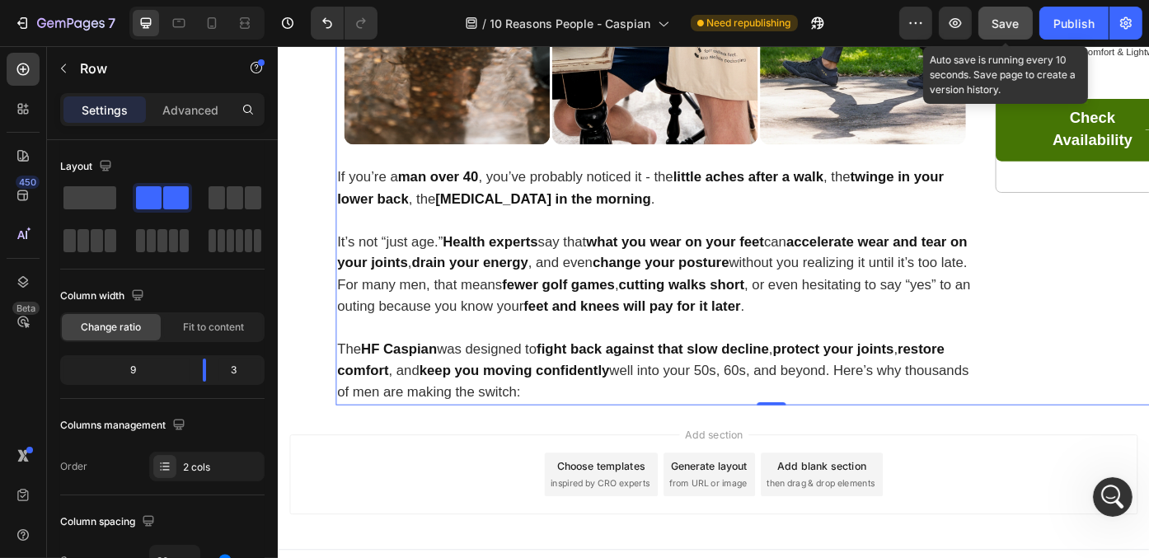
click at [1024, 21] on button "Save" at bounding box center [1005, 23] width 54 height 33
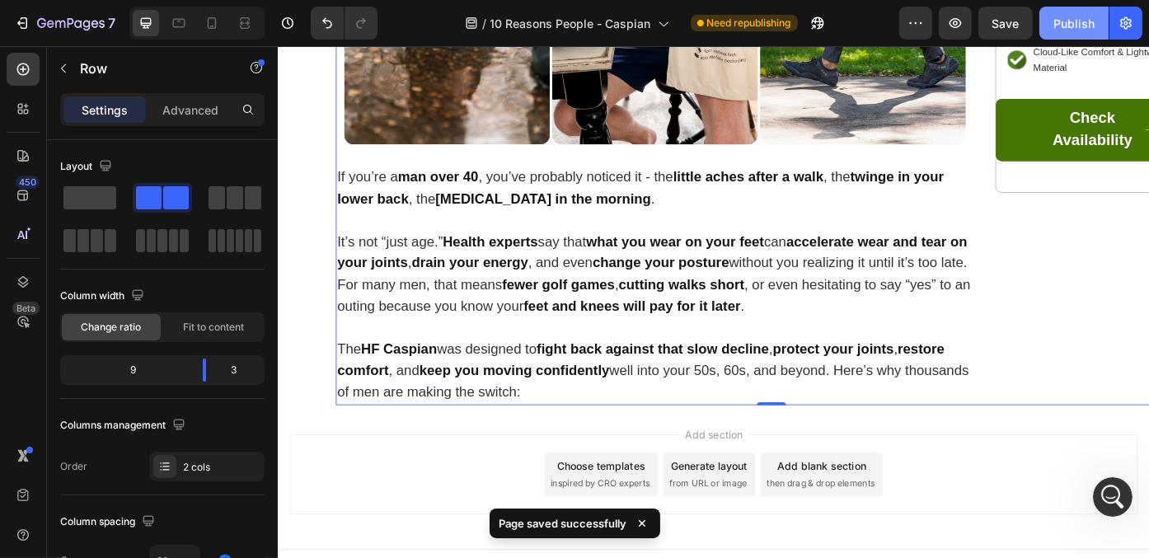
click at [1053, 30] on button "Publish" at bounding box center [1073, 23] width 69 height 33
